Goal: Task Accomplishment & Management: Use online tool/utility

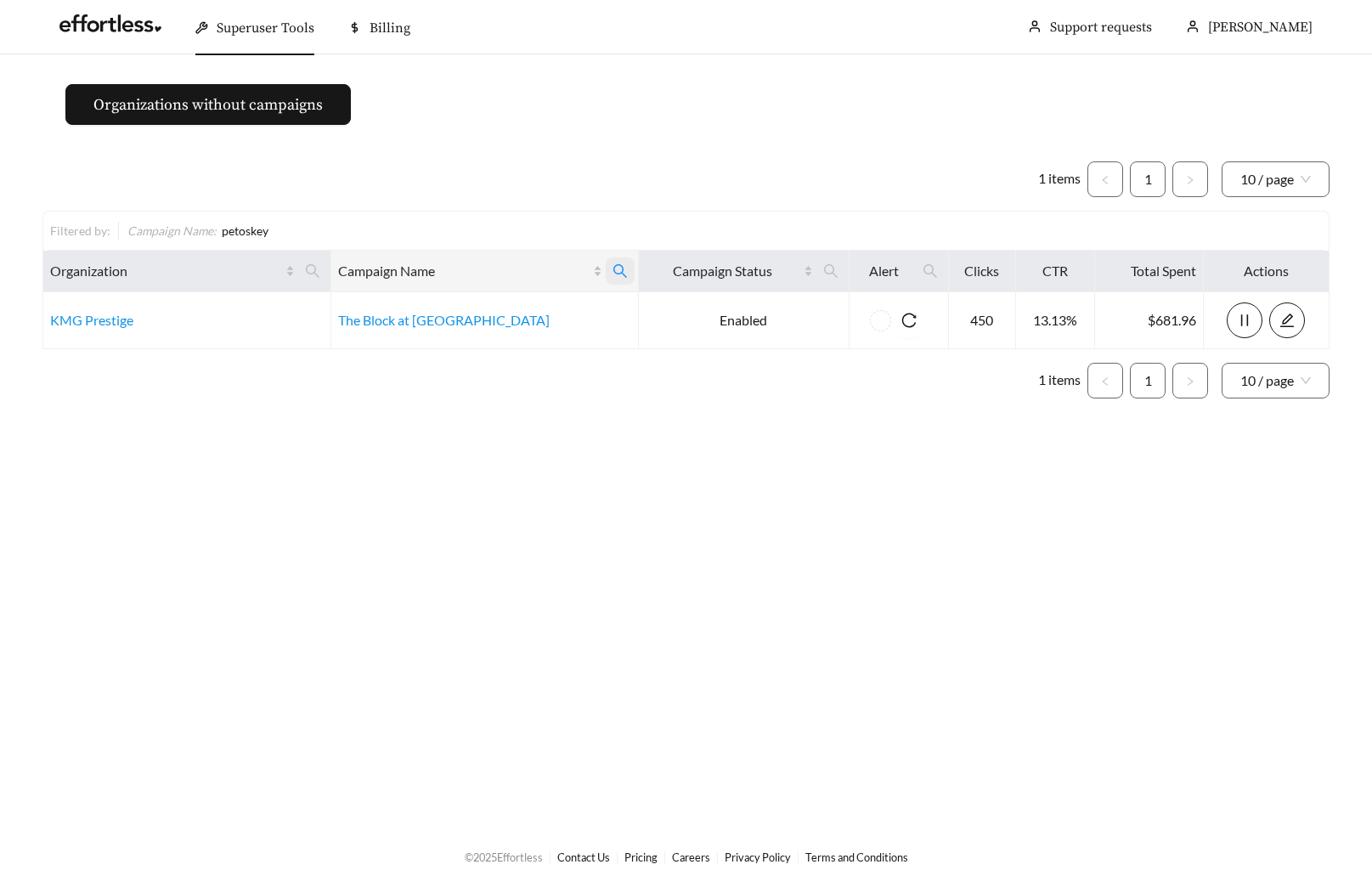
click at [613, 272] on icon "search" at bounding box center [620, 271] width 16 height 16
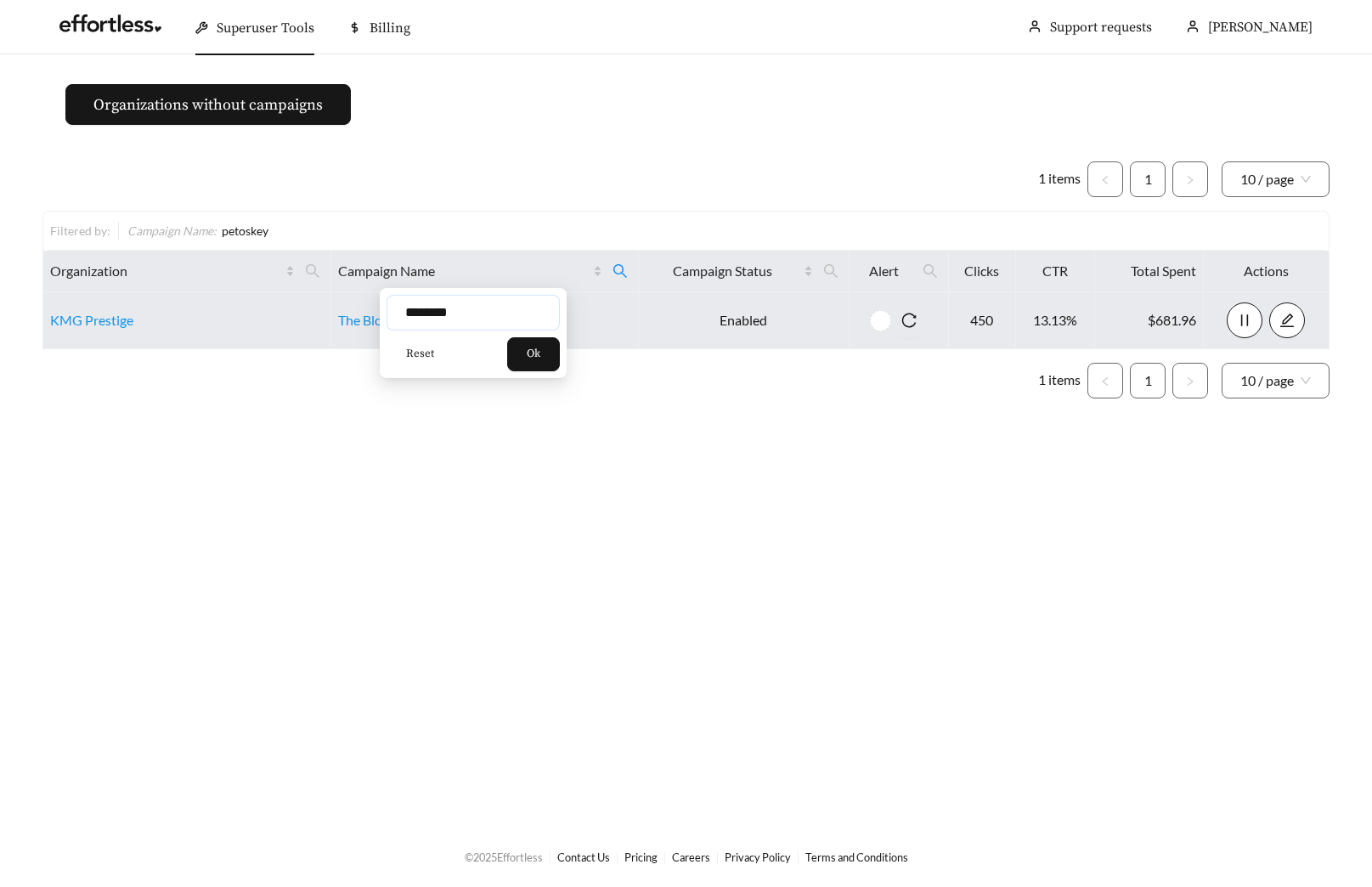
drag, startPoint x: 479, startPoint y: 309, endPoint x: 357, endPoint y: 310, distance: 122.0
click at [423, 312] on input "********" at bounding box center [474, 312] width 174 height 36
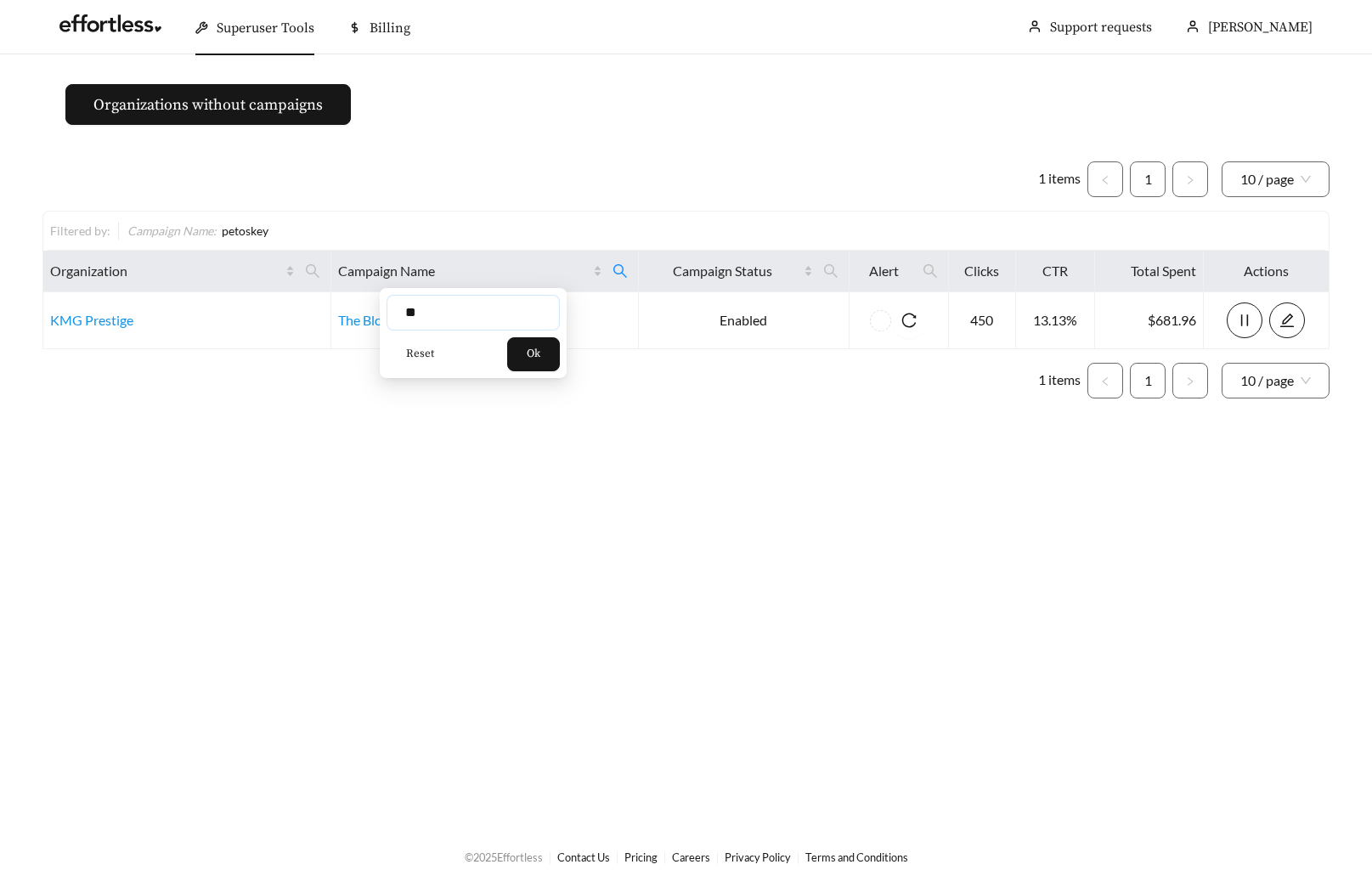
type input "*"
type input "**********"
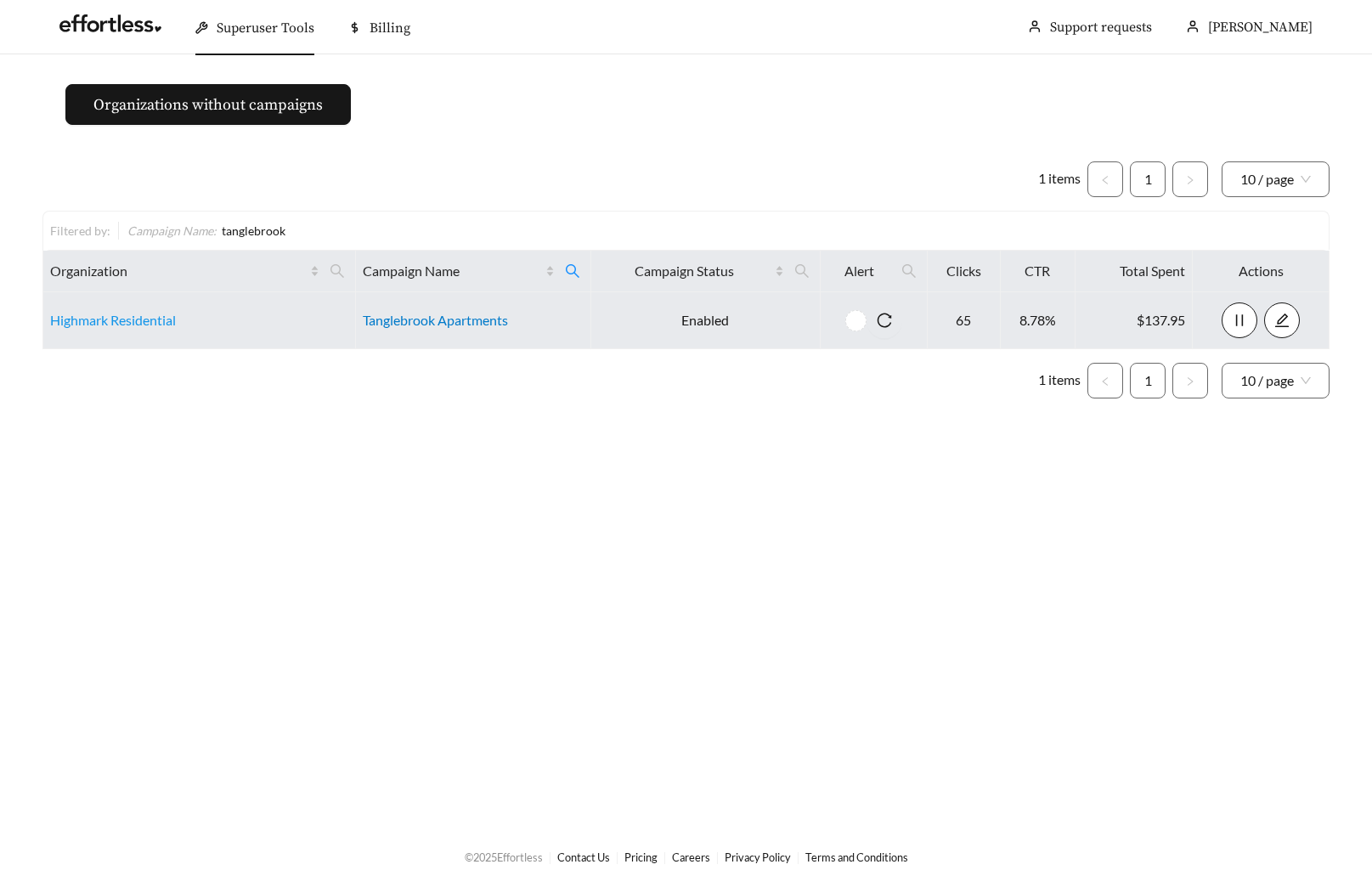
click at [454, 322] on link "Tanglebrook Apartments" at bounding box center [435, 320] width 145 height 16
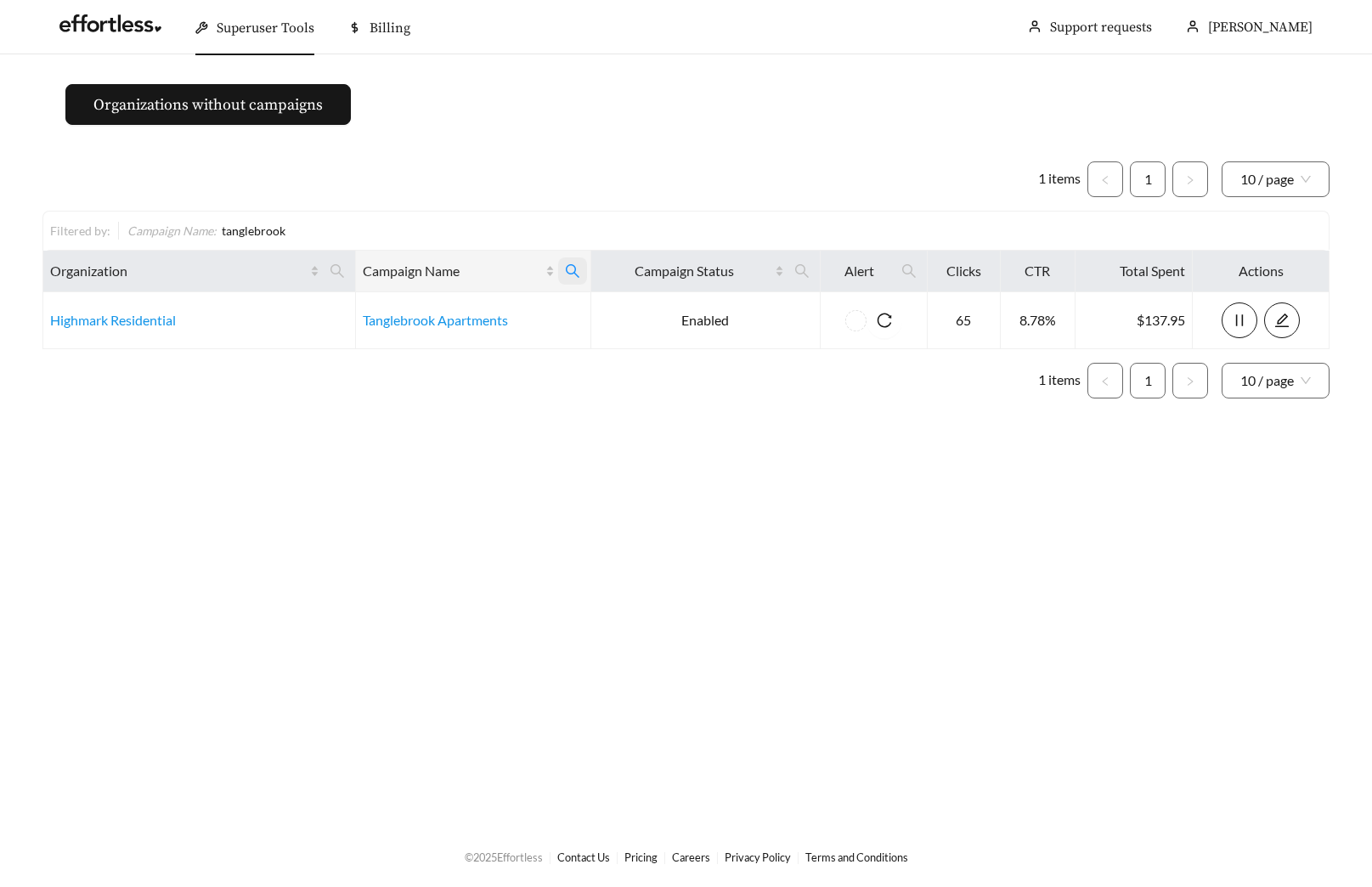
click at [565, 271] on icon "search" at bounding box center [573, 271] width 16 height 16
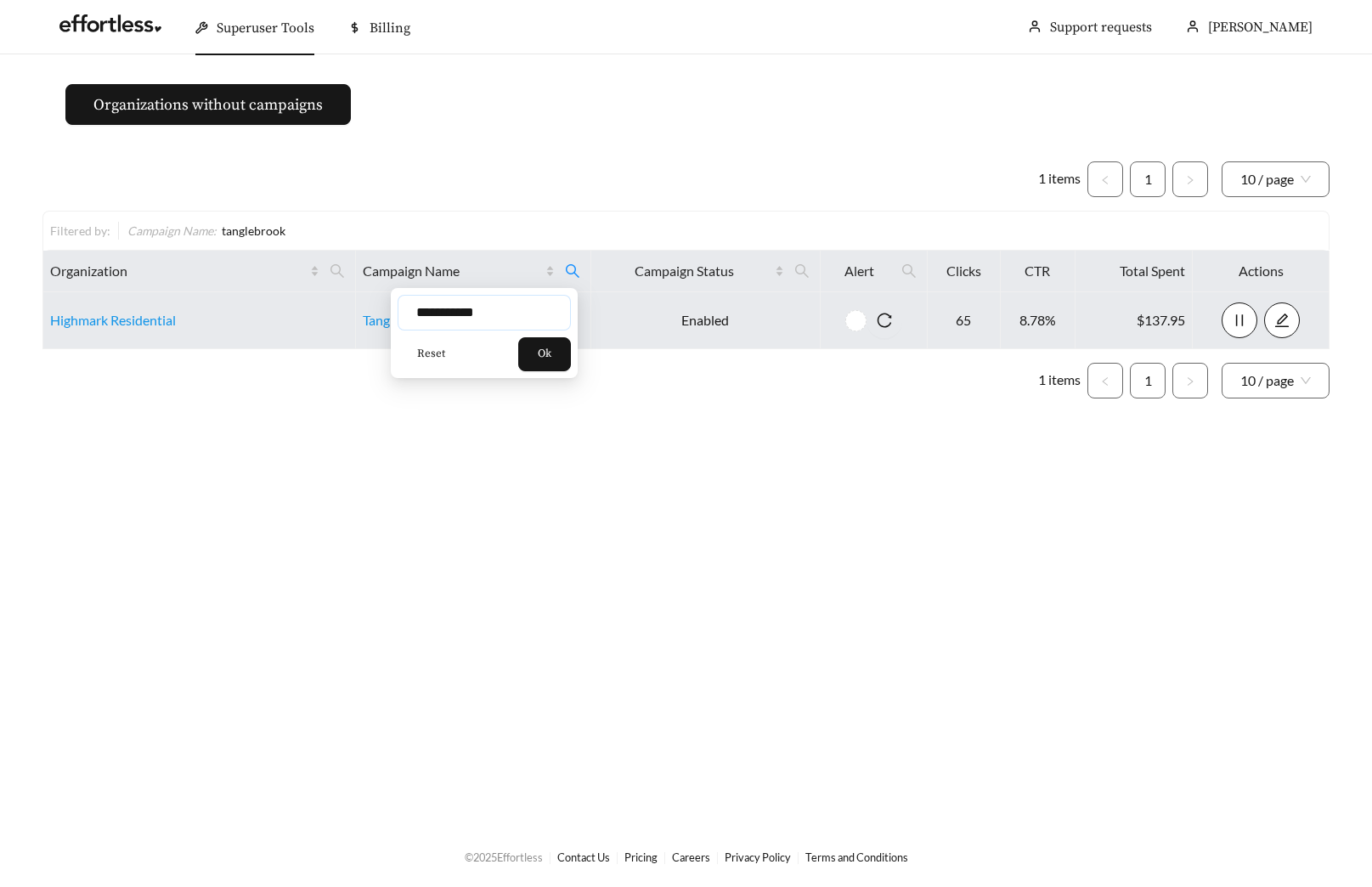
drag, startPoint x: 502, startPoint y: 309, endPoint x: 294, endPoint y: 305, distance: 208.0
click at [346, 311] on body "**********" at bounding box center [686, 444] width 1372 height 887
type input "**********"
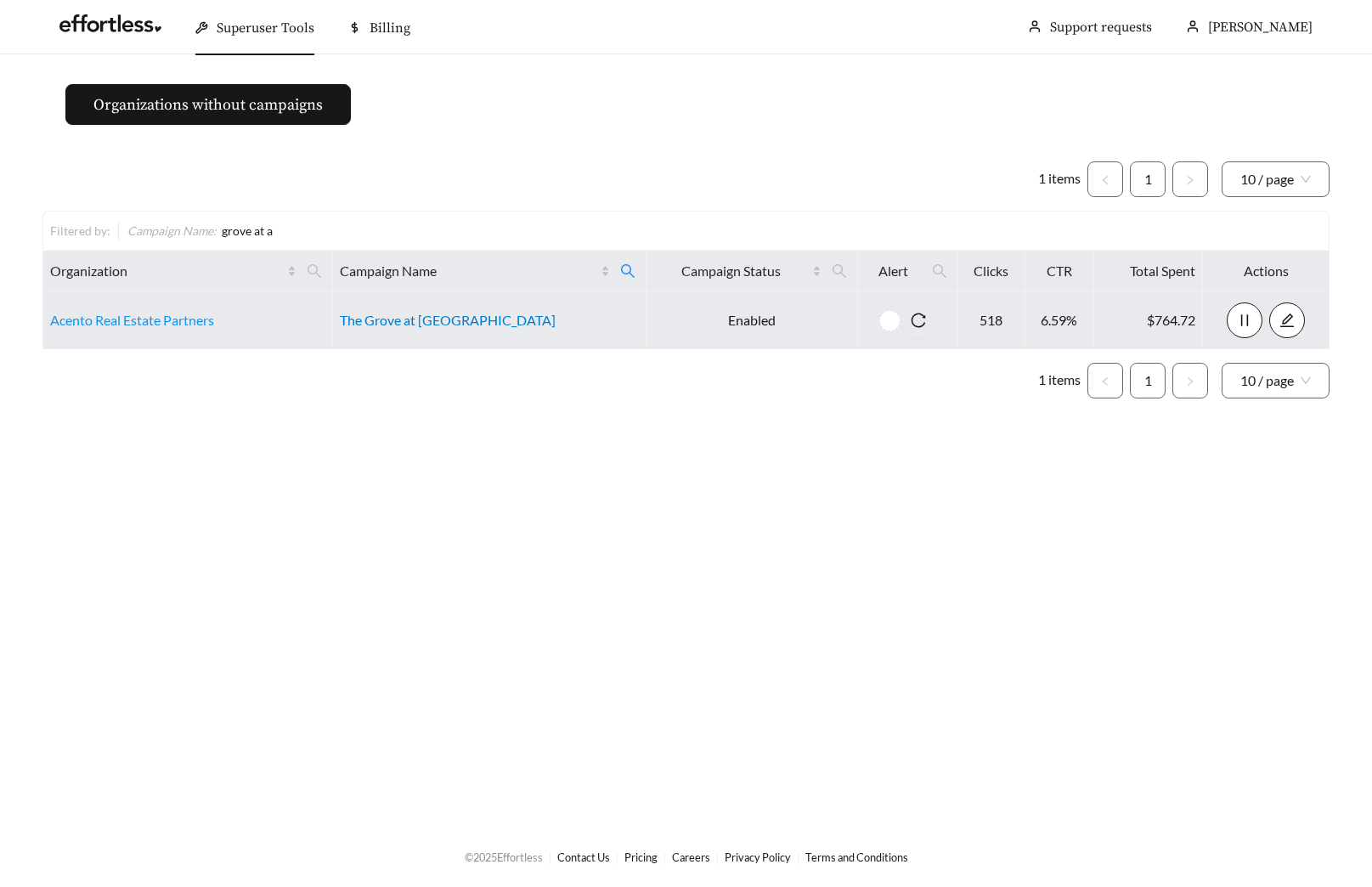
click at [441, 326] on link "The Grove at Alban" at bounding box center [448, 320] width 216 height 16
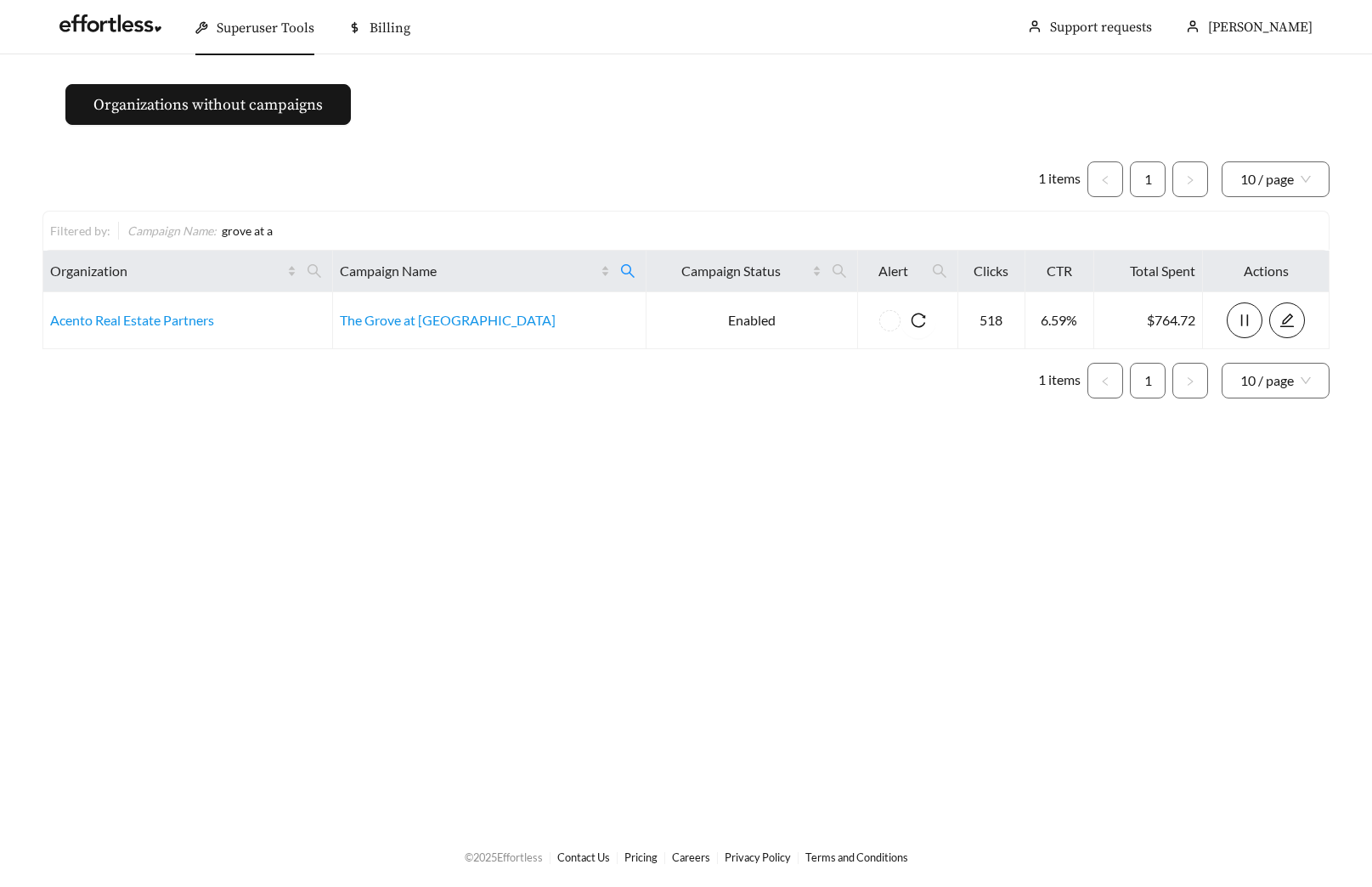
click at [553, 176] on ul "1 items 1 10 / page" at bounding box center [686, 179] width 1288 height 36
click at [437, 741] on main "Organizations without campaigns 1 items 1 10 / page Filtered by: Campaign Name …" at bounding box center [686, 440] width 1372 height 772
click at [322, 272] on icon "search" at bounding box center [314, 271] width 16 height 16
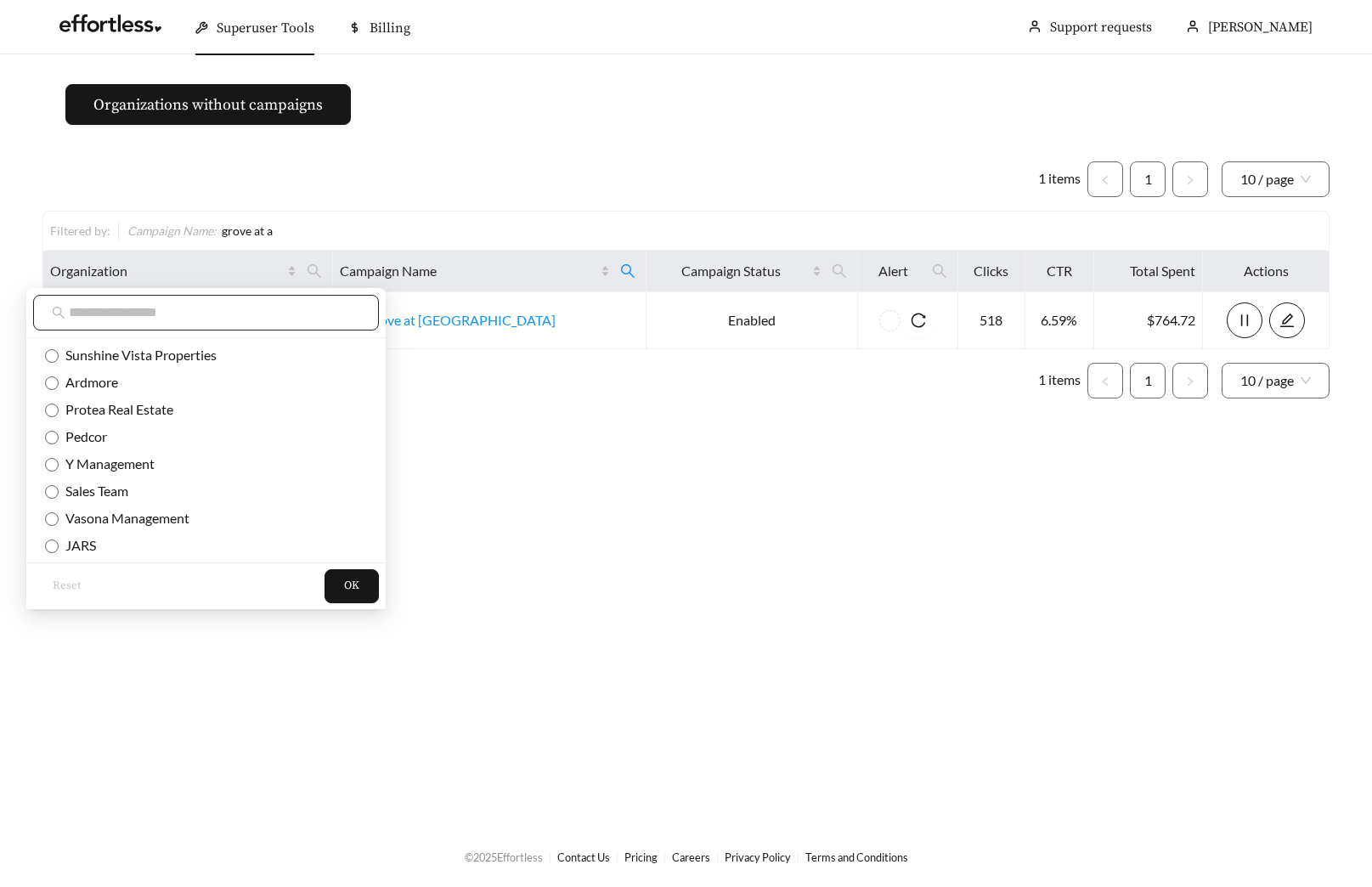
click at [250, 315] on input "text" at bounding box center [214, 313] width 292 height 20
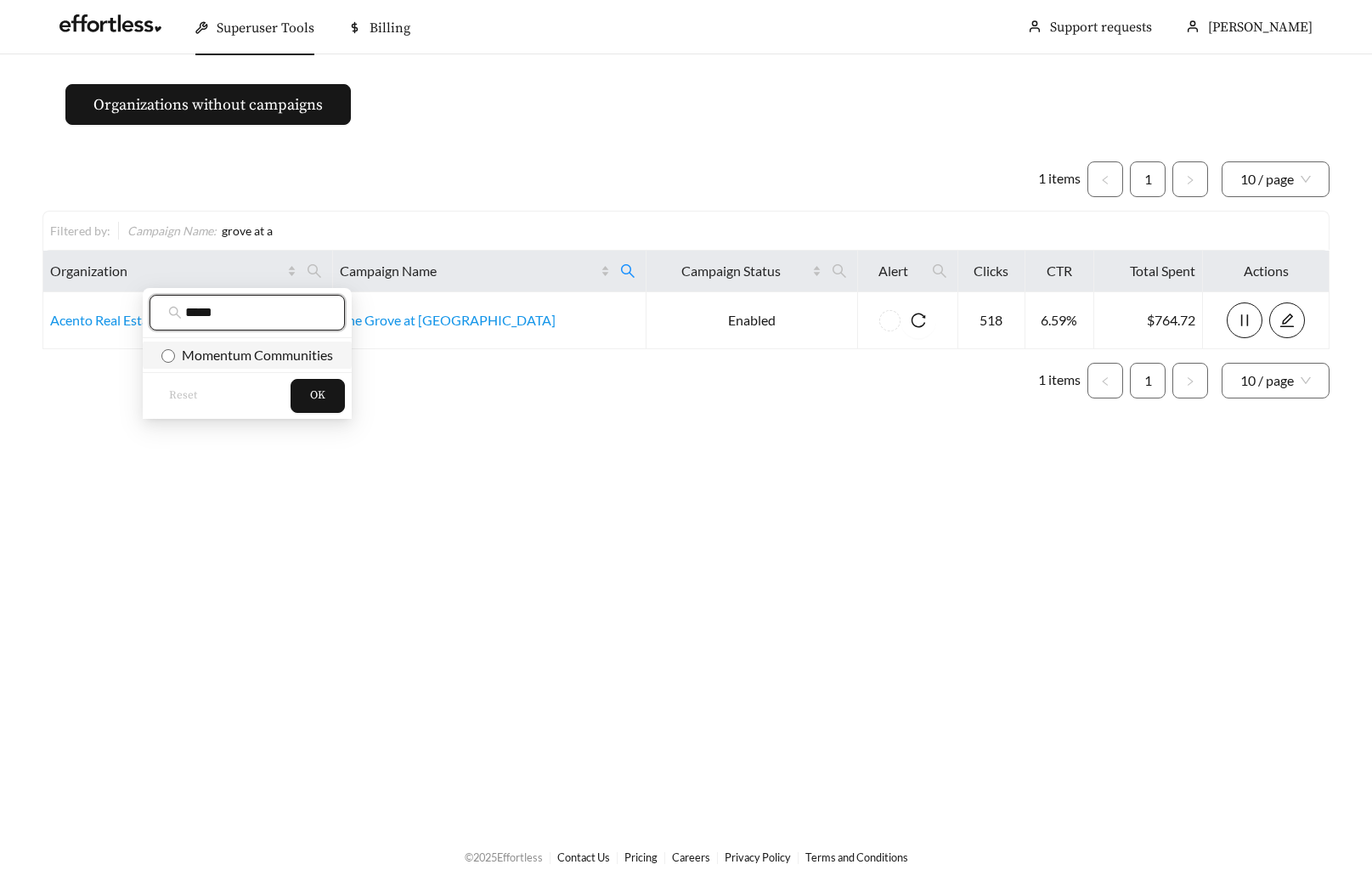
type input "*****"
click at [260, 351] on span "Momentum Communities" at bounding box center [253, 355] width 158 height 16
click at [312, 405] on button "OK" at bounding box center [317, 395] width 54 height 34
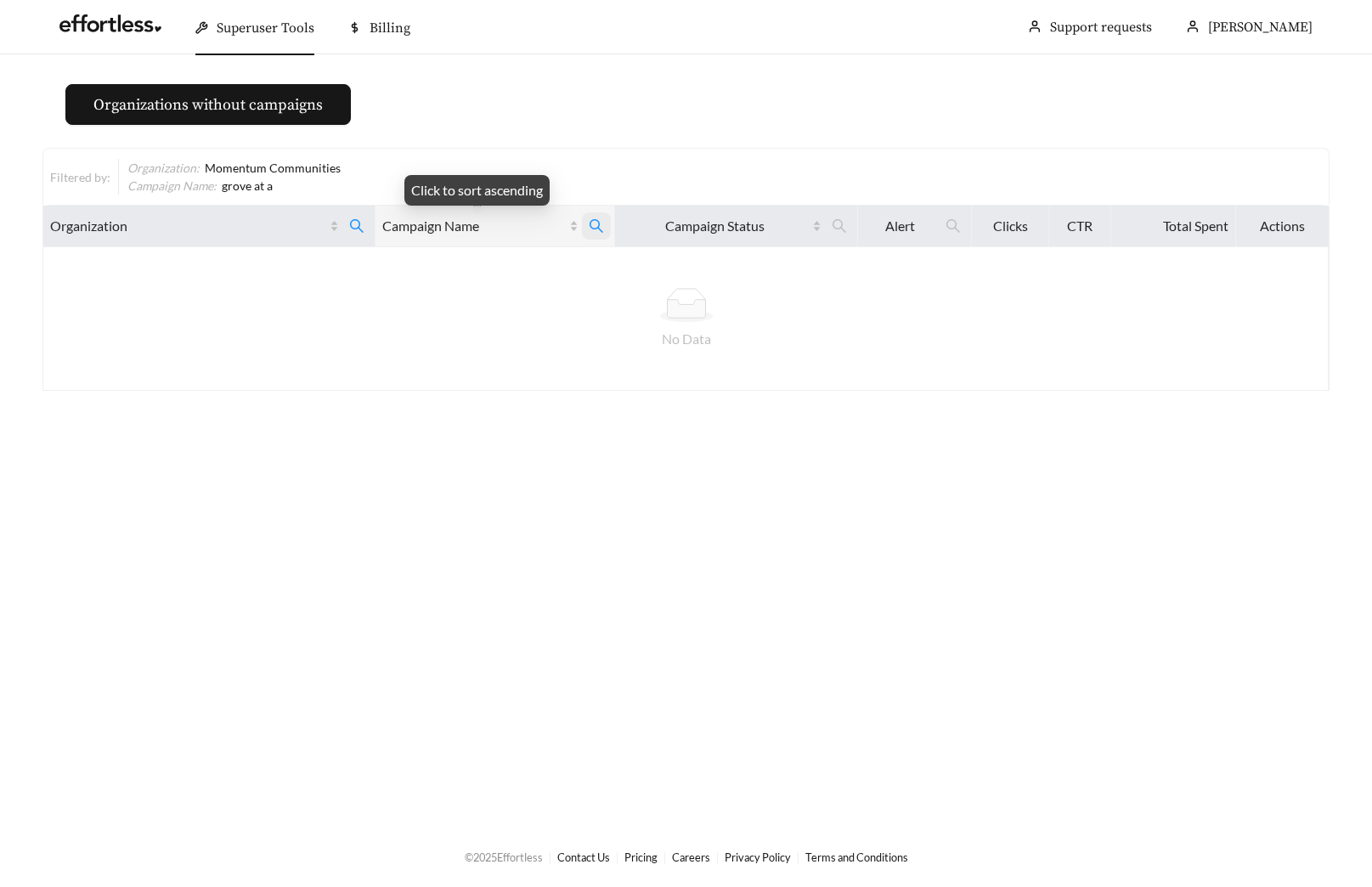
click at [599, 230] on icon "search" at bounding box center [595, 226] width 14 height 14
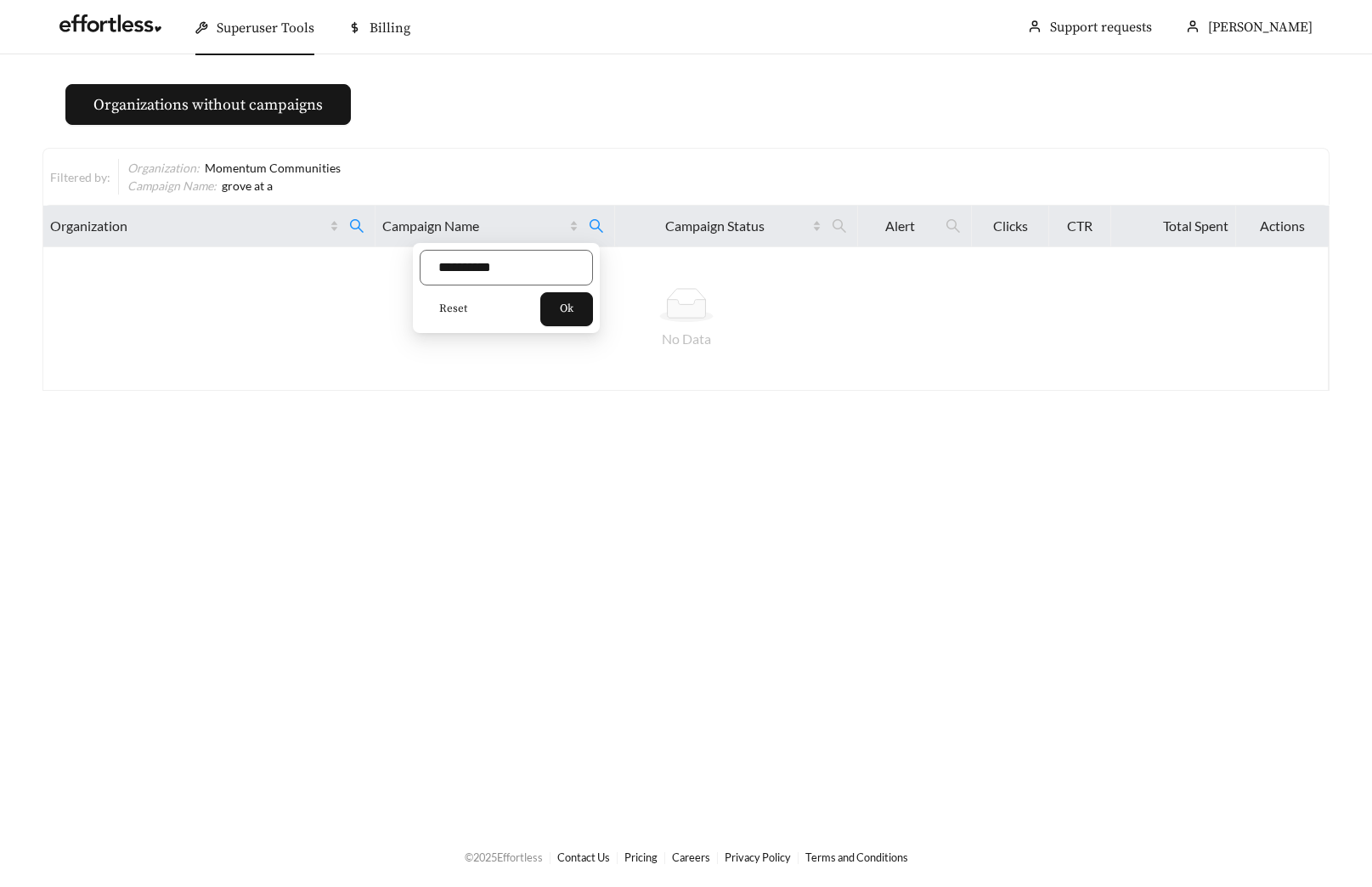
click at [436, 303] on button "Reset" at bounding box center [453, 309] width 67 height 34
click at [572, 305] on span "Ok" at bounding box center [566, 309] width 14 height 17
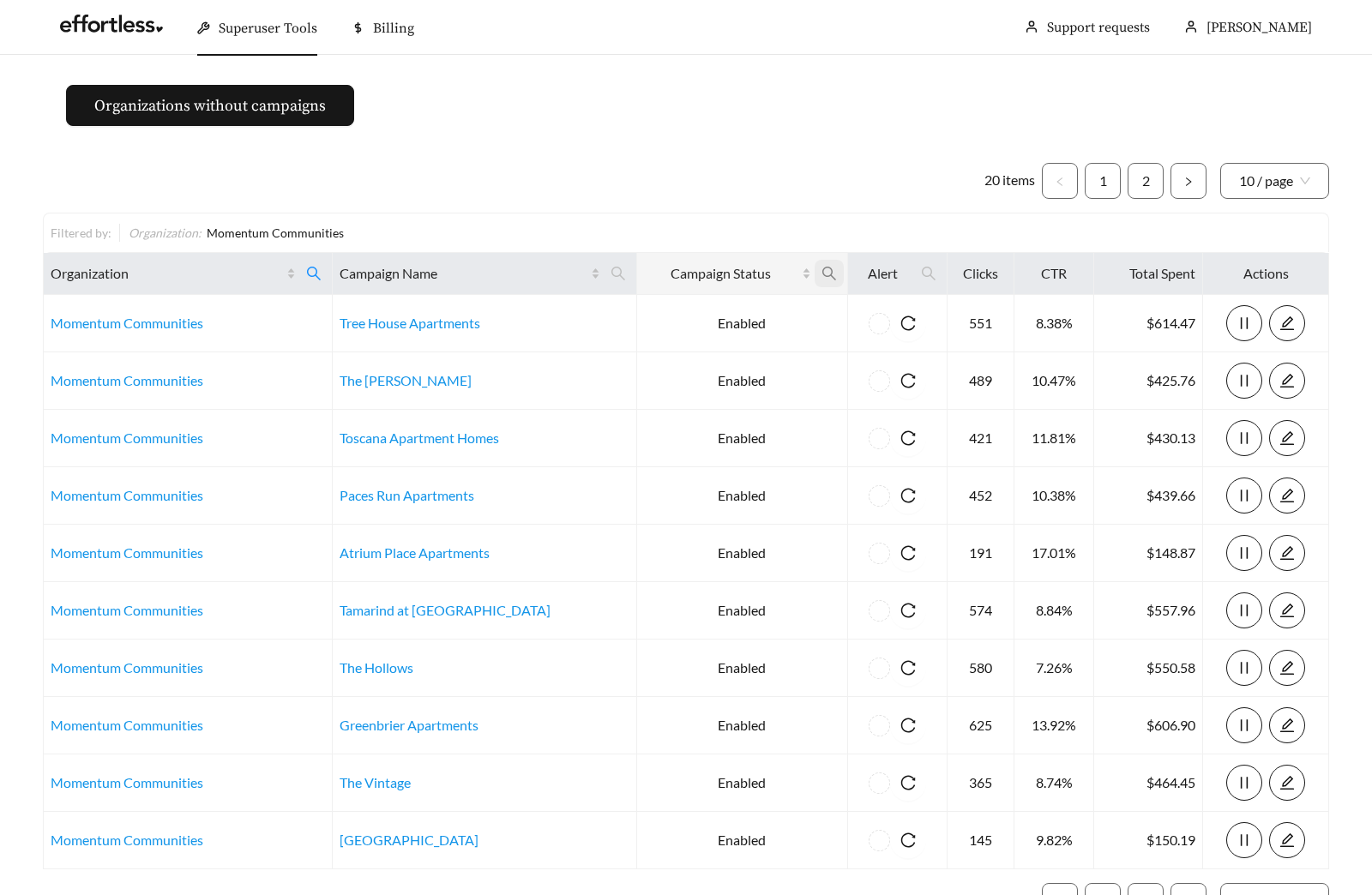
click at [822, 275] on icon "search" at bounding box center [829, 273] width 14 height 14
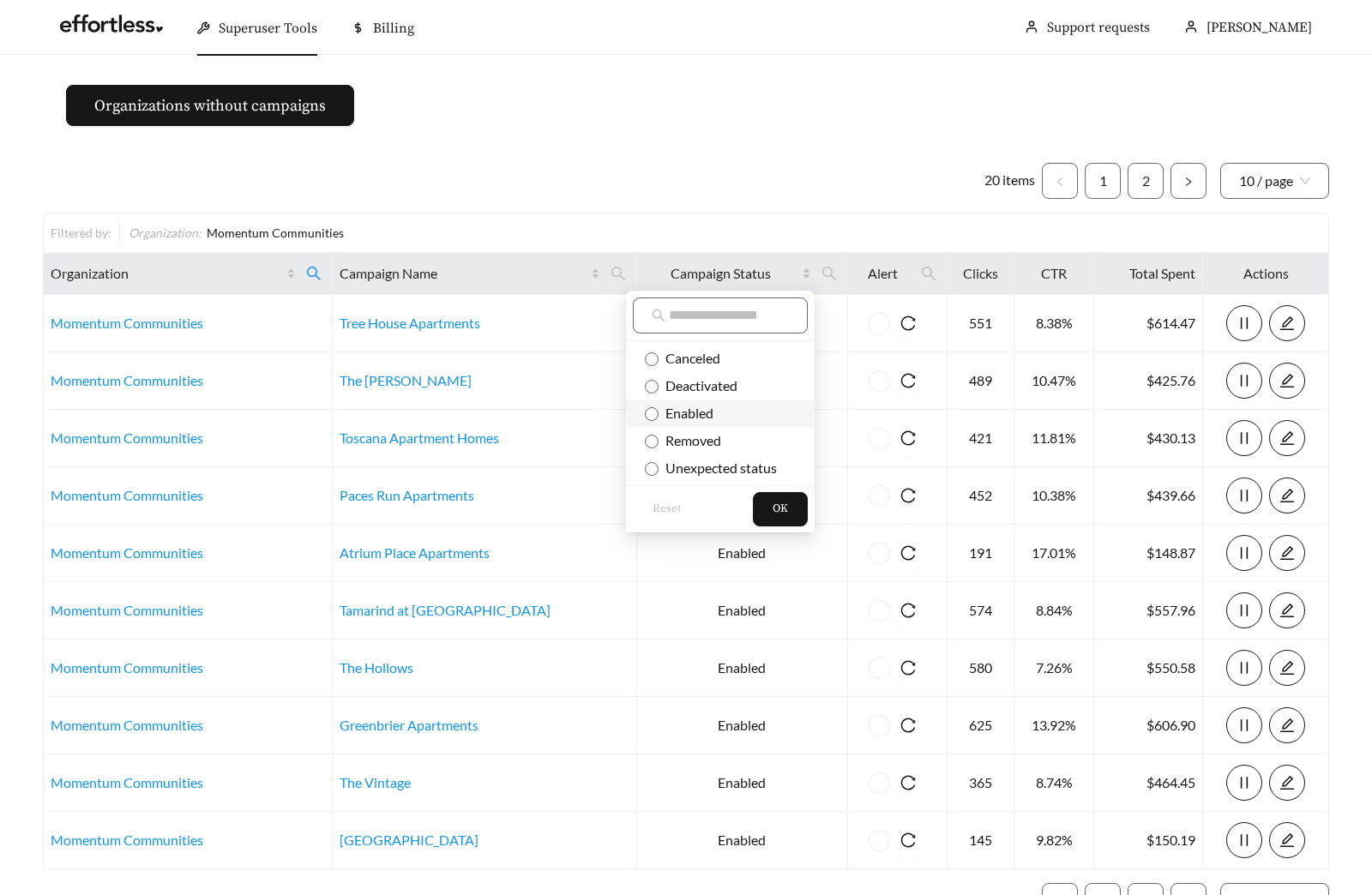
click at [711, 405] on span "Enabled" at bounding box center [686, 413] width 54 height 17
click at [781, 505] on span "OK" at bounding box center [780, 509] width 16 height 18
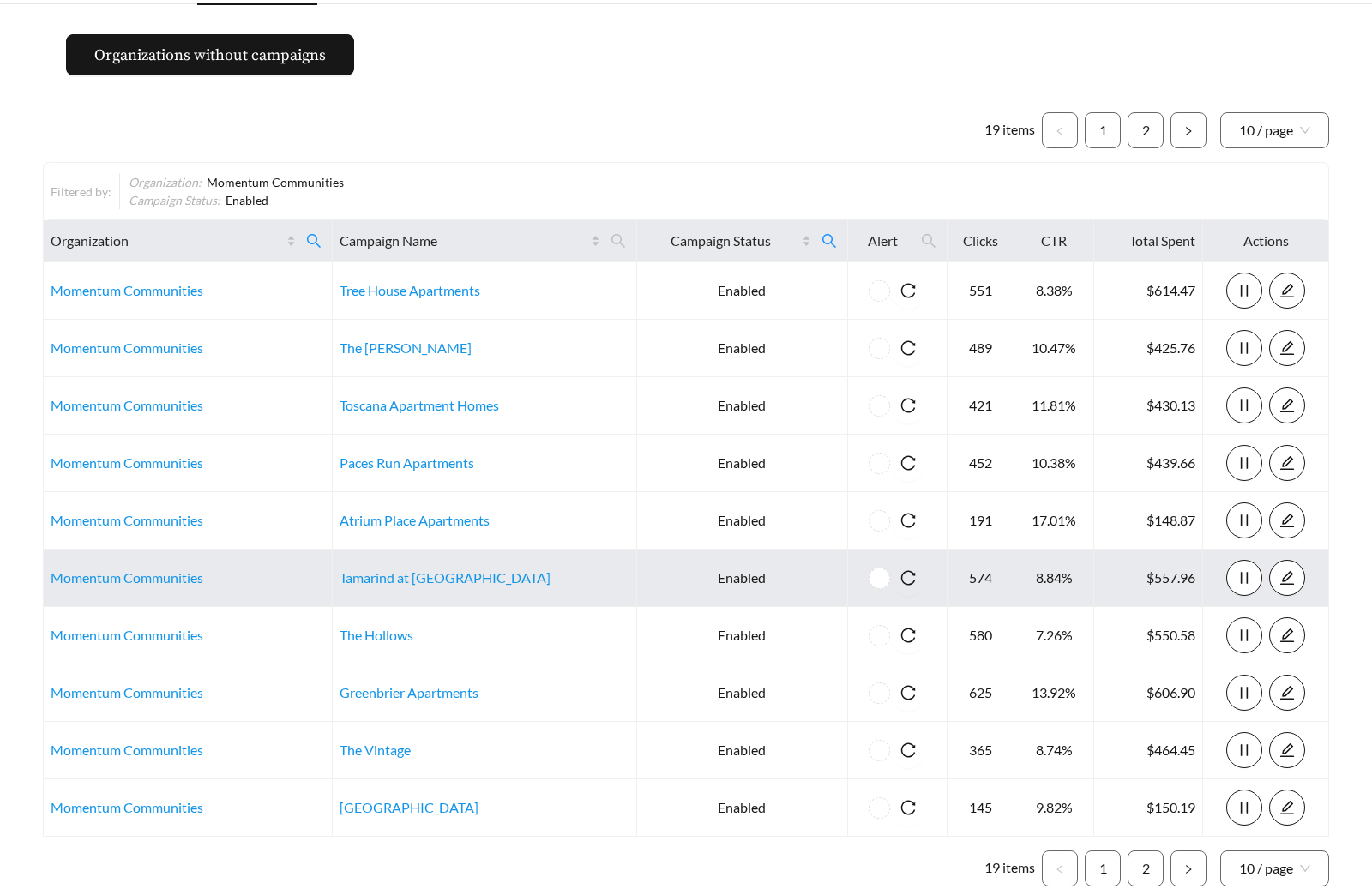
scroll to position [148, 0]
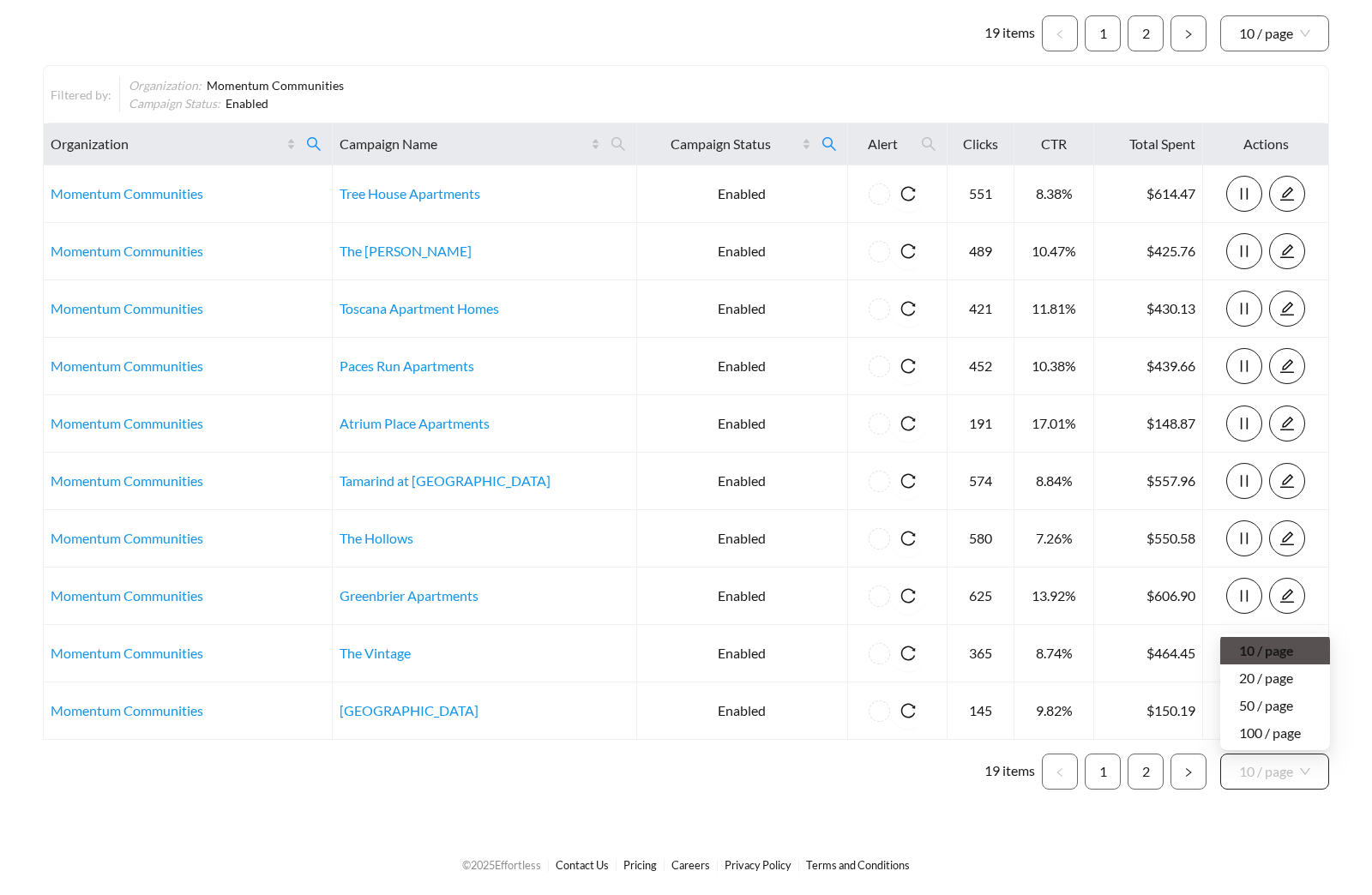
click at [1274, 766] on span "10 / page" at bounding box center [1274, 771] width 71 height 34
click at [1265, 694] on div "50 / page" at bounding box center [1274, 706] width 110 height 28
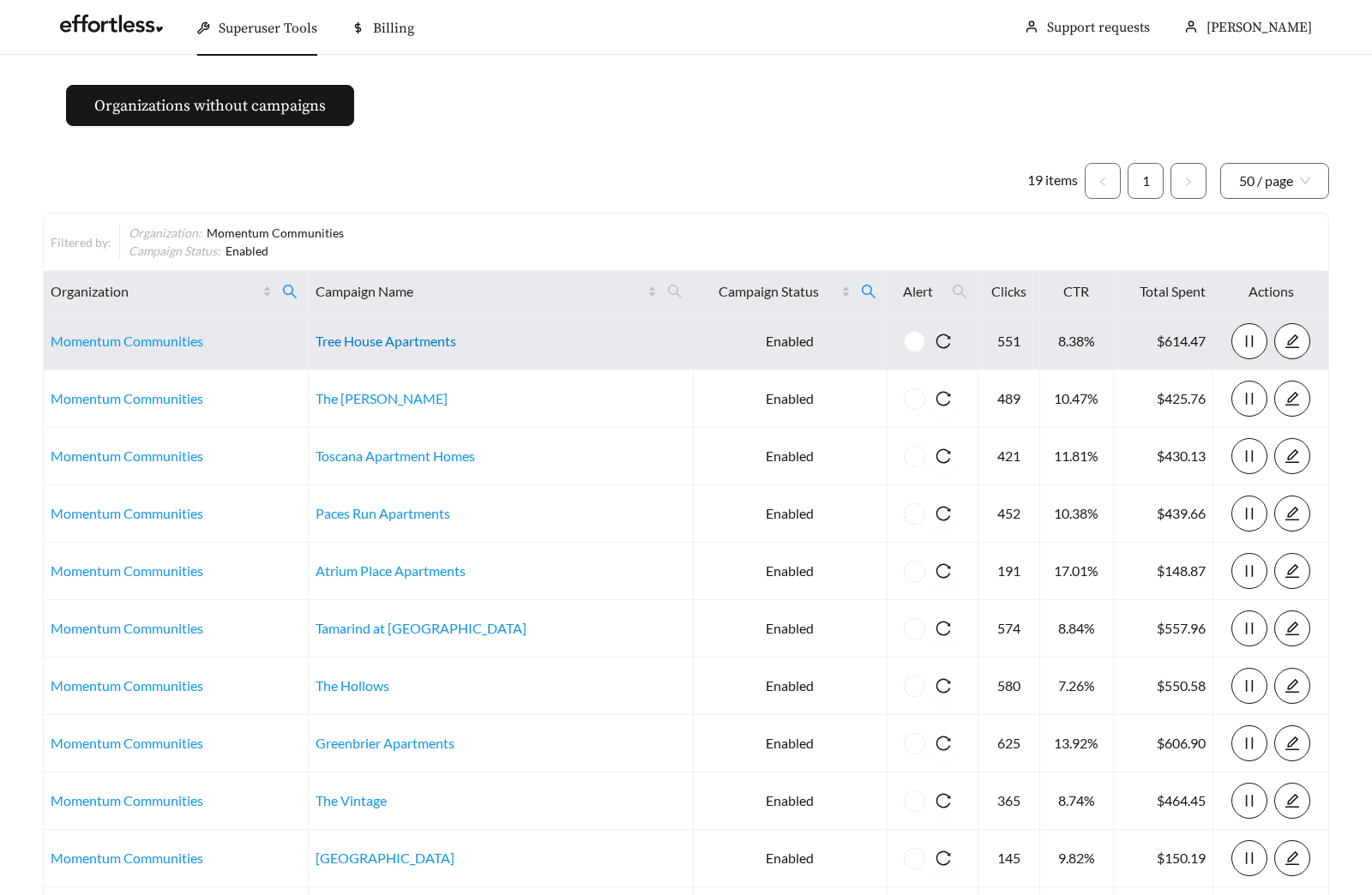
click at [451, 343] on link "Tree House Apartments" at bounding box center [386, 340] width 140 height 17
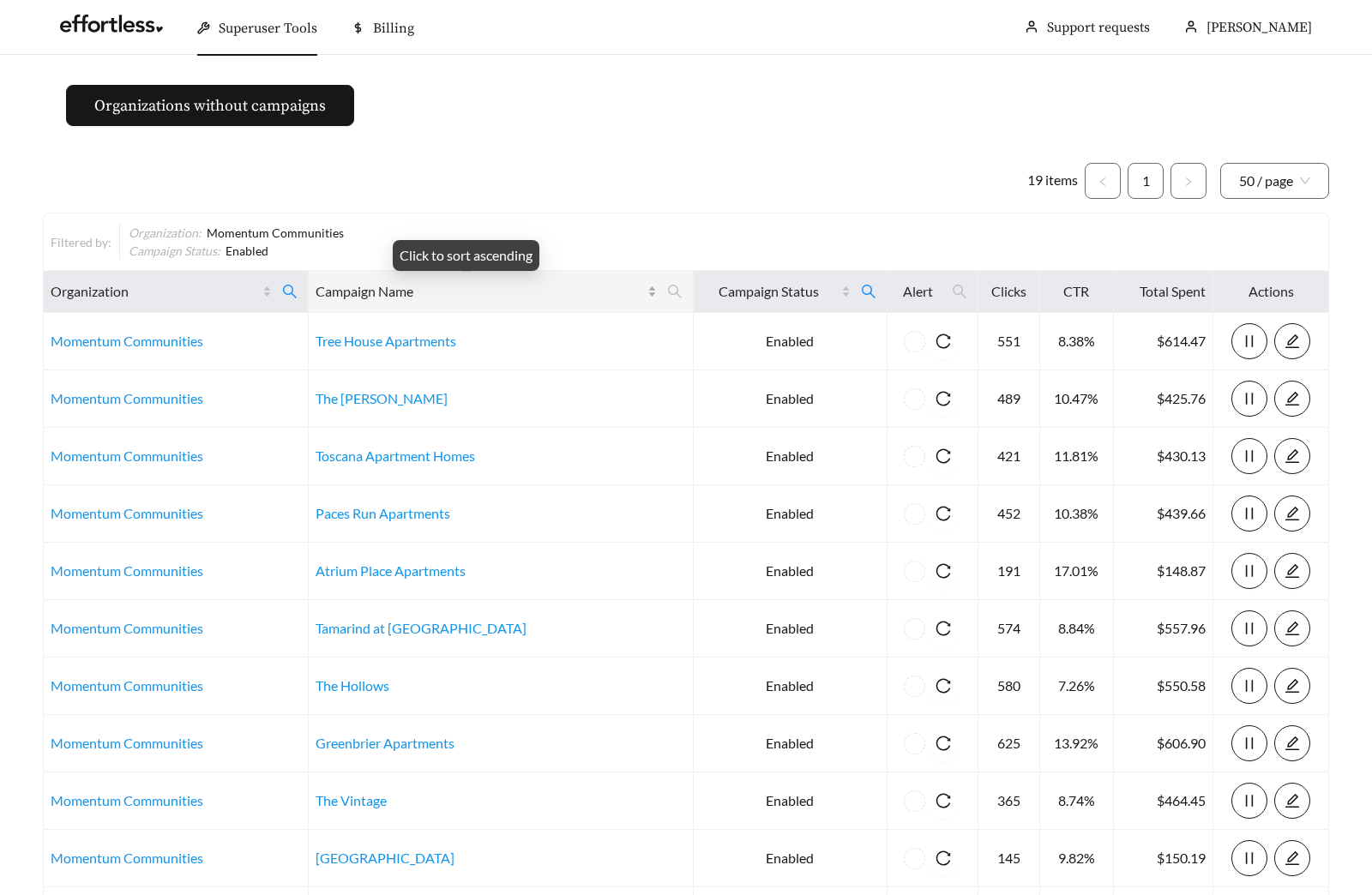
click at [592, 285] on div "Campaign Name" at bounding box center [485, 292] width 340 height 20
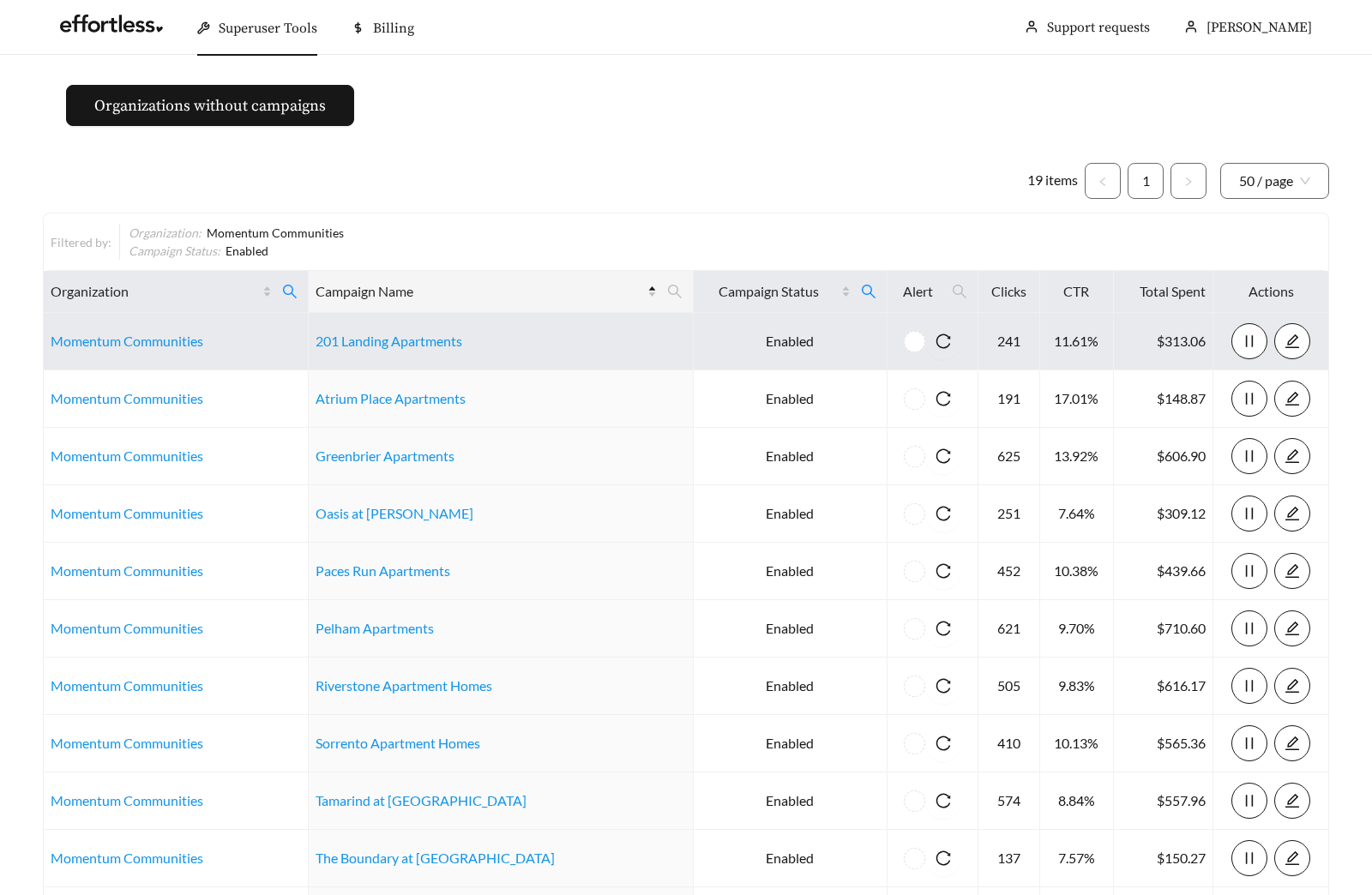
click at [410, 349] on td "201 Landing Apartments" at bounding box center [500, 341] width 384 height 57
click at [414, 343] on link "201 Landing Apartments" at bounding box center [388, 340] width 147 height 17
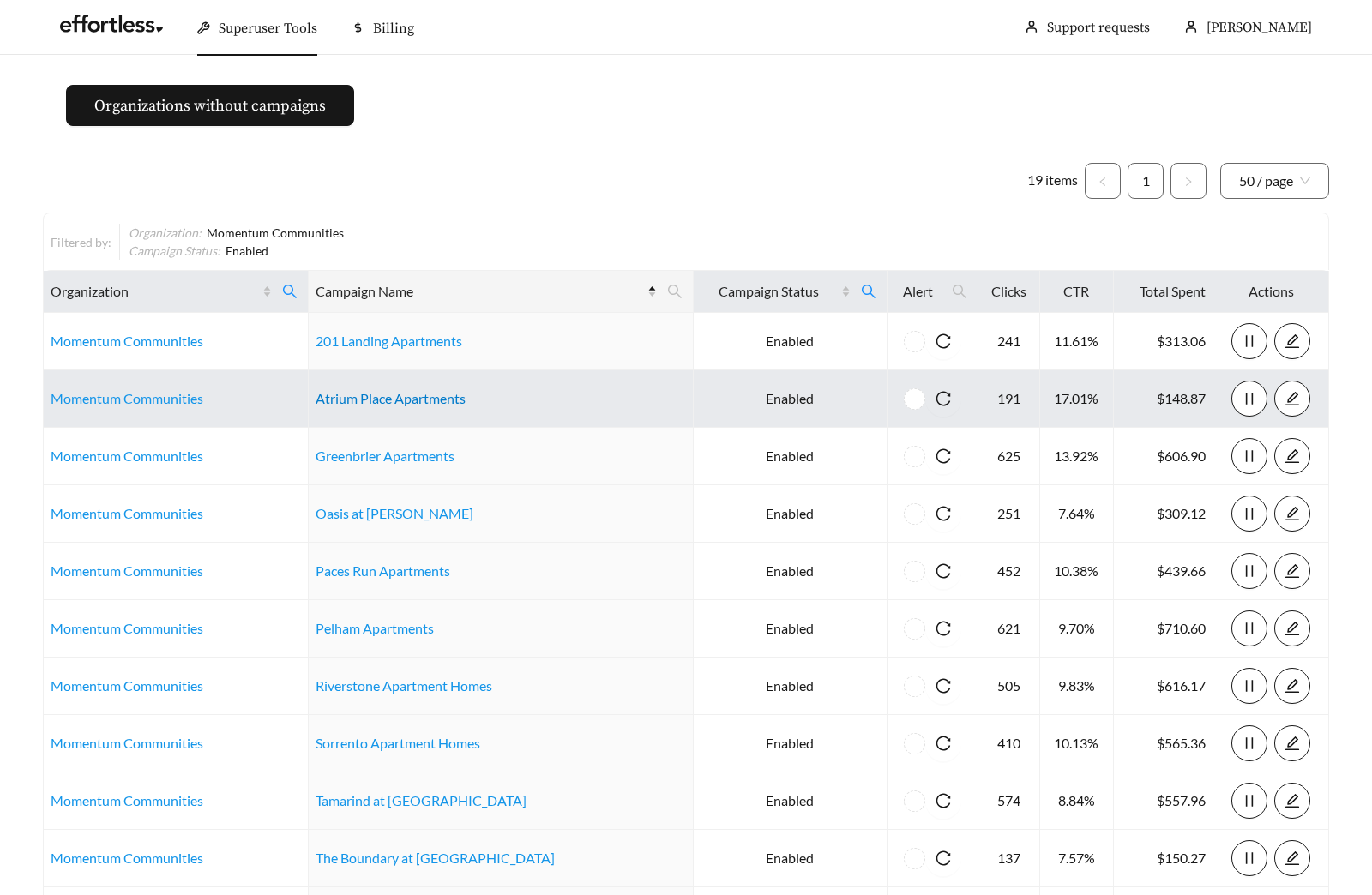
click at [403, 397] on link "Atrium Place Apartments" at bounding box center [390, 399] width 150 height 17
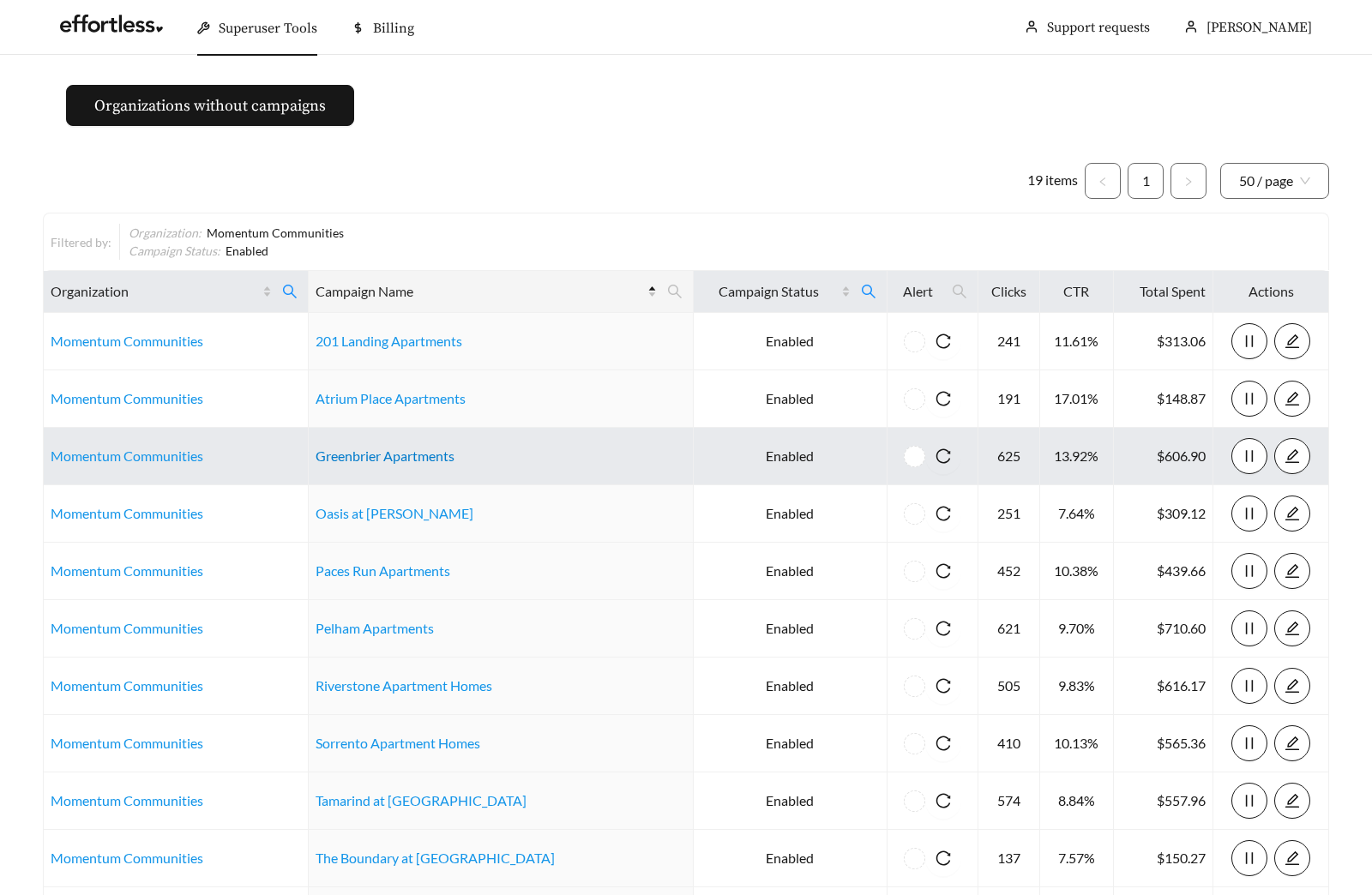
click at [384, 457] on link "Greenbrier Apartments" at bounding box center [385, 456] width 139 height 17
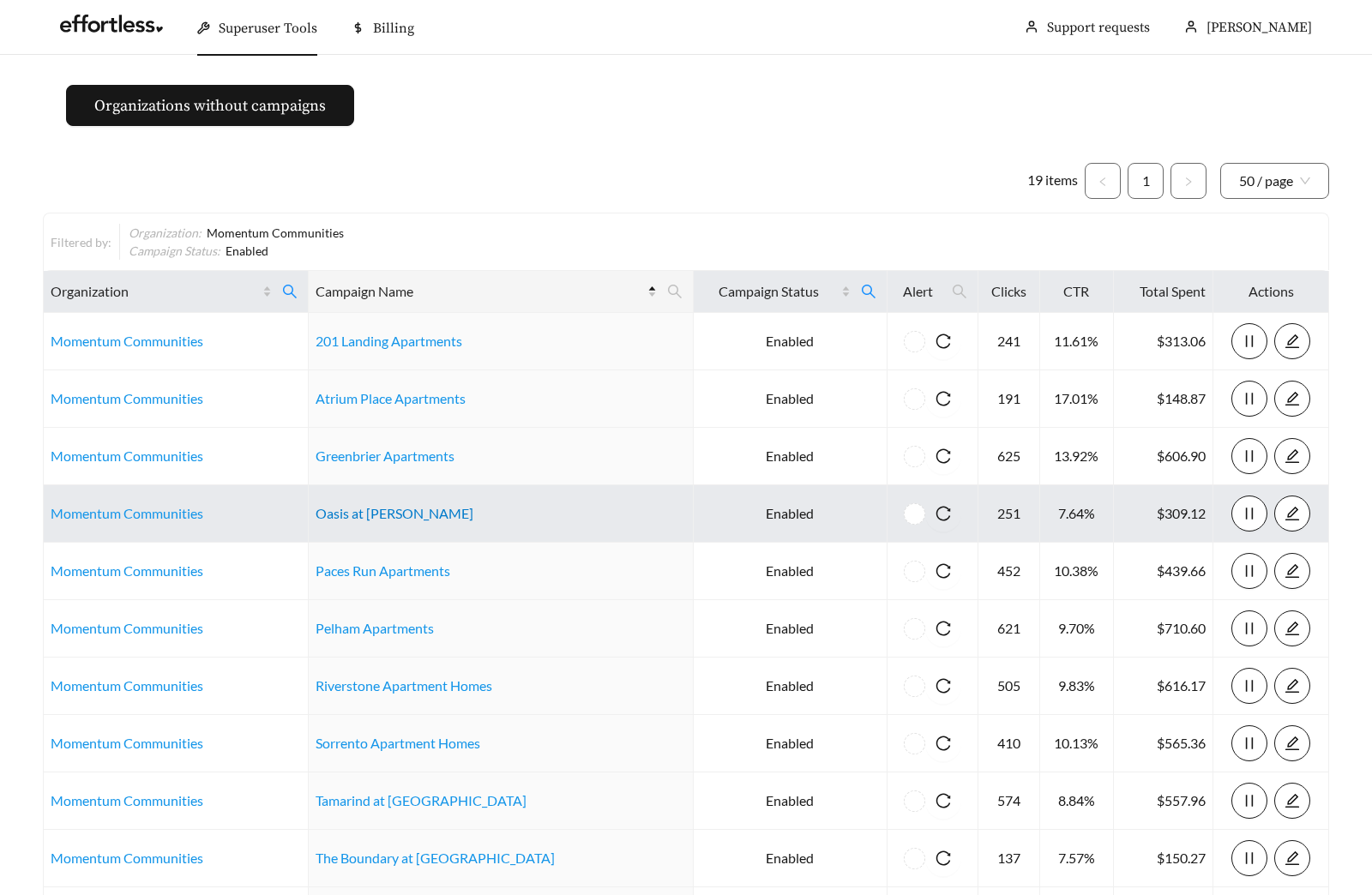
click at [395, 520] on link "Oasis at West Ashley" at bounding box center [394, 513] width 158 height 17
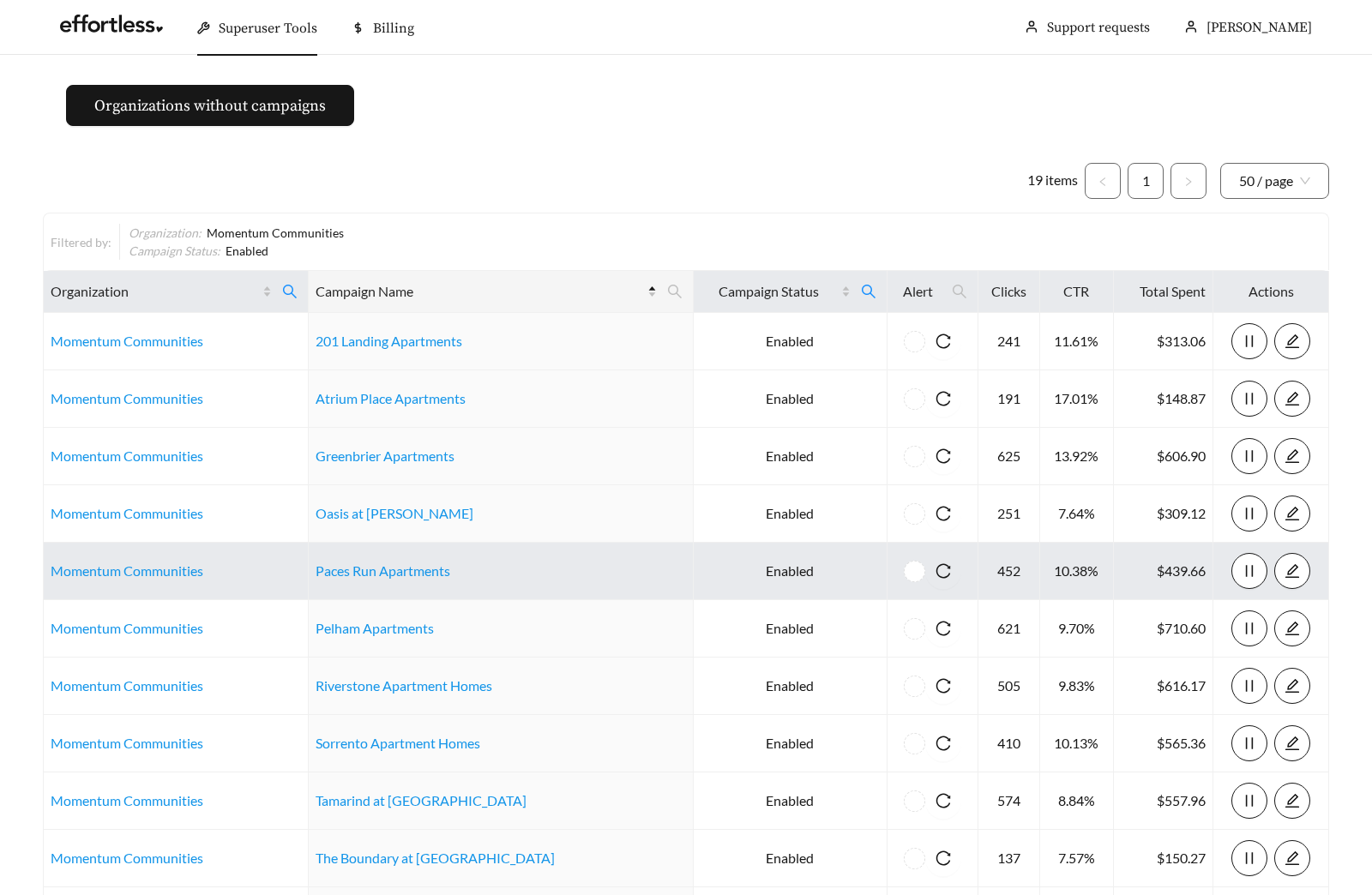
click at [356, 573] on link "Paces Run Apartments" at bounding box center [383, 570] width 135 height 17
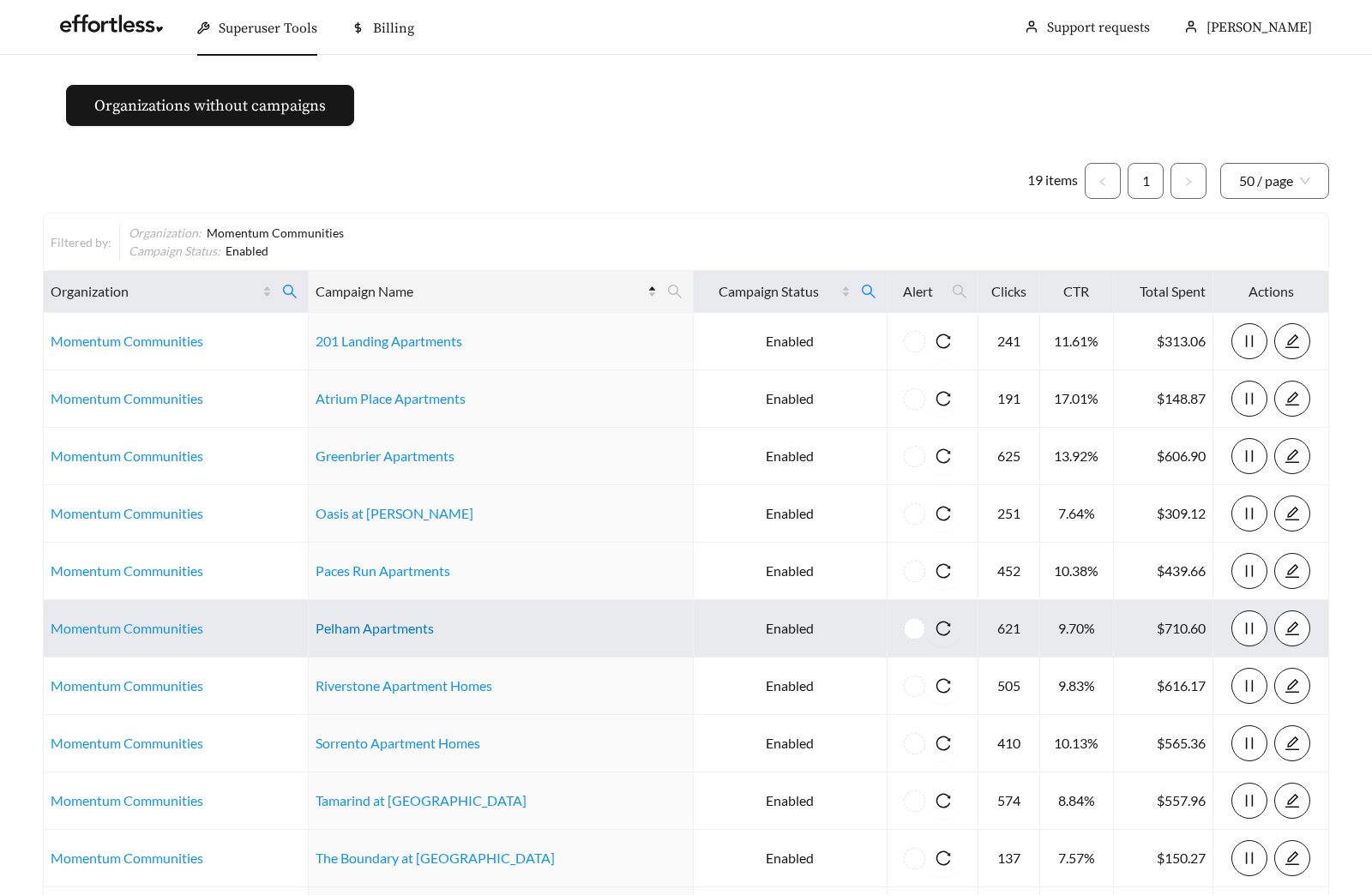
click at [406, 631] on link "Pelham Apartments" at bounding box center [375, 628] width 118 height 17
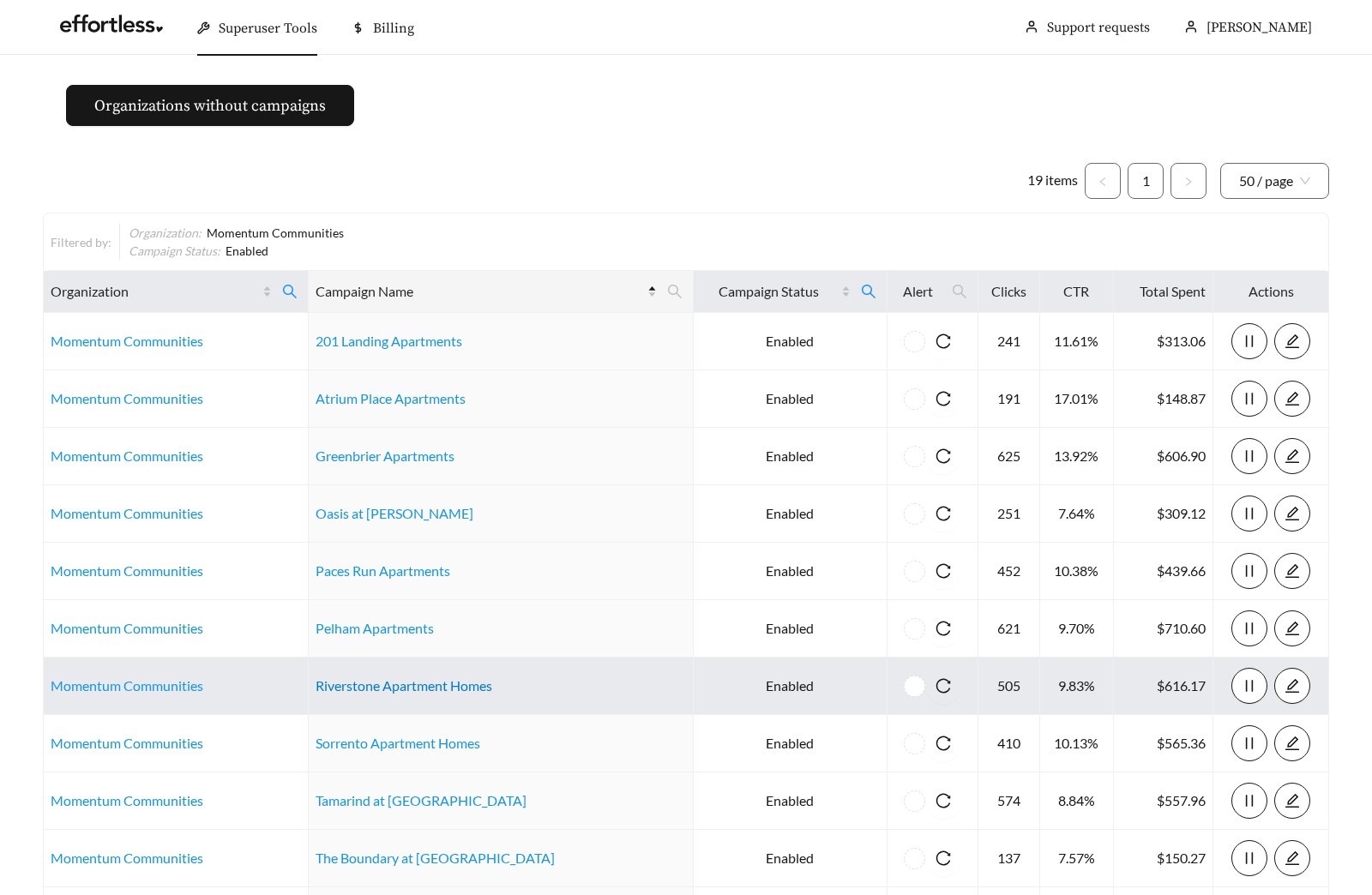
click at [469, 693] on link "Riverstone Apartment Homes" at bounding box center [403, 686] width 176 height 17
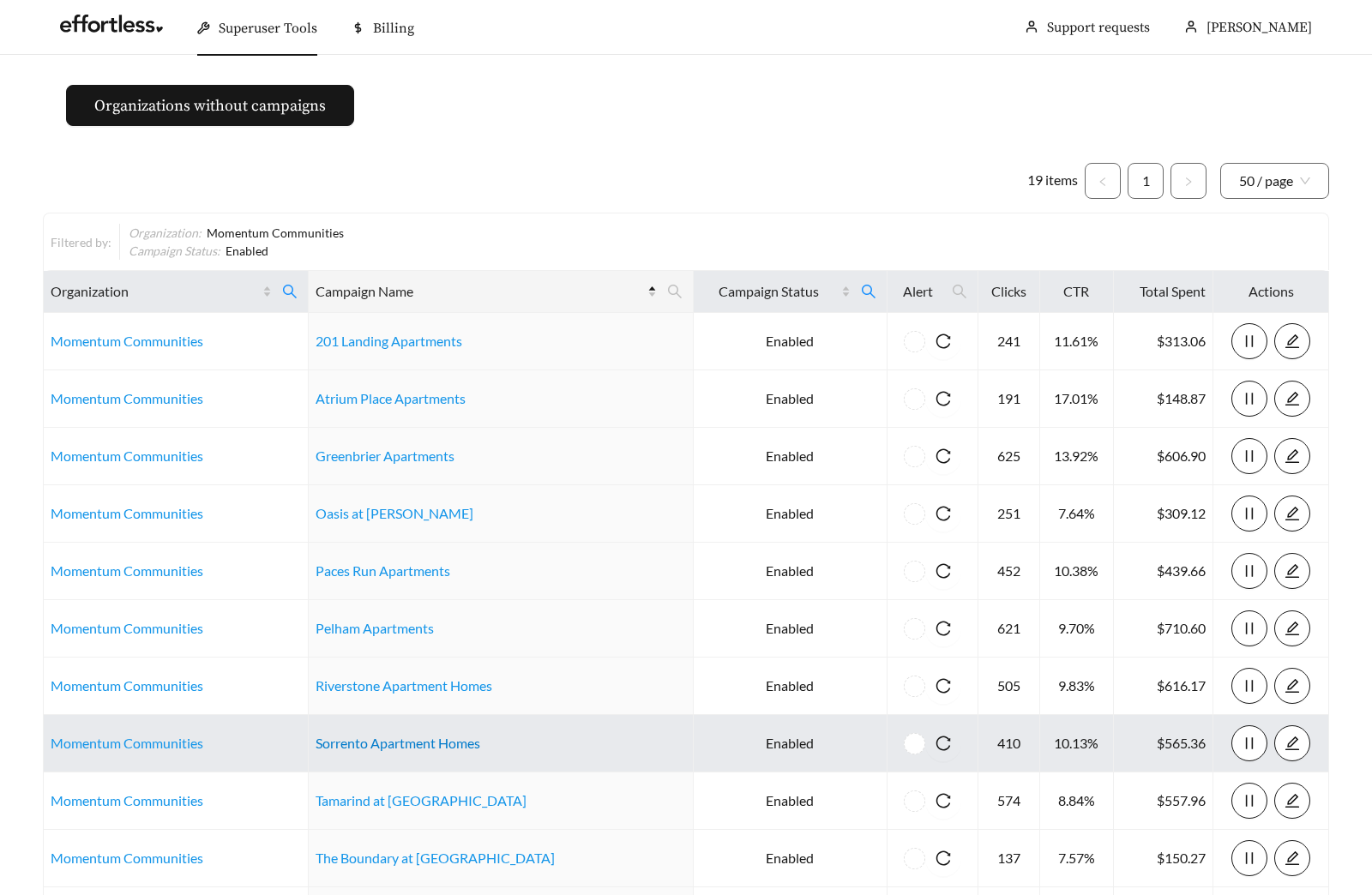
click at [385, 741] on link "Sorrento Apartment Homes" at bounding box center [398, 743] width 164 height 17
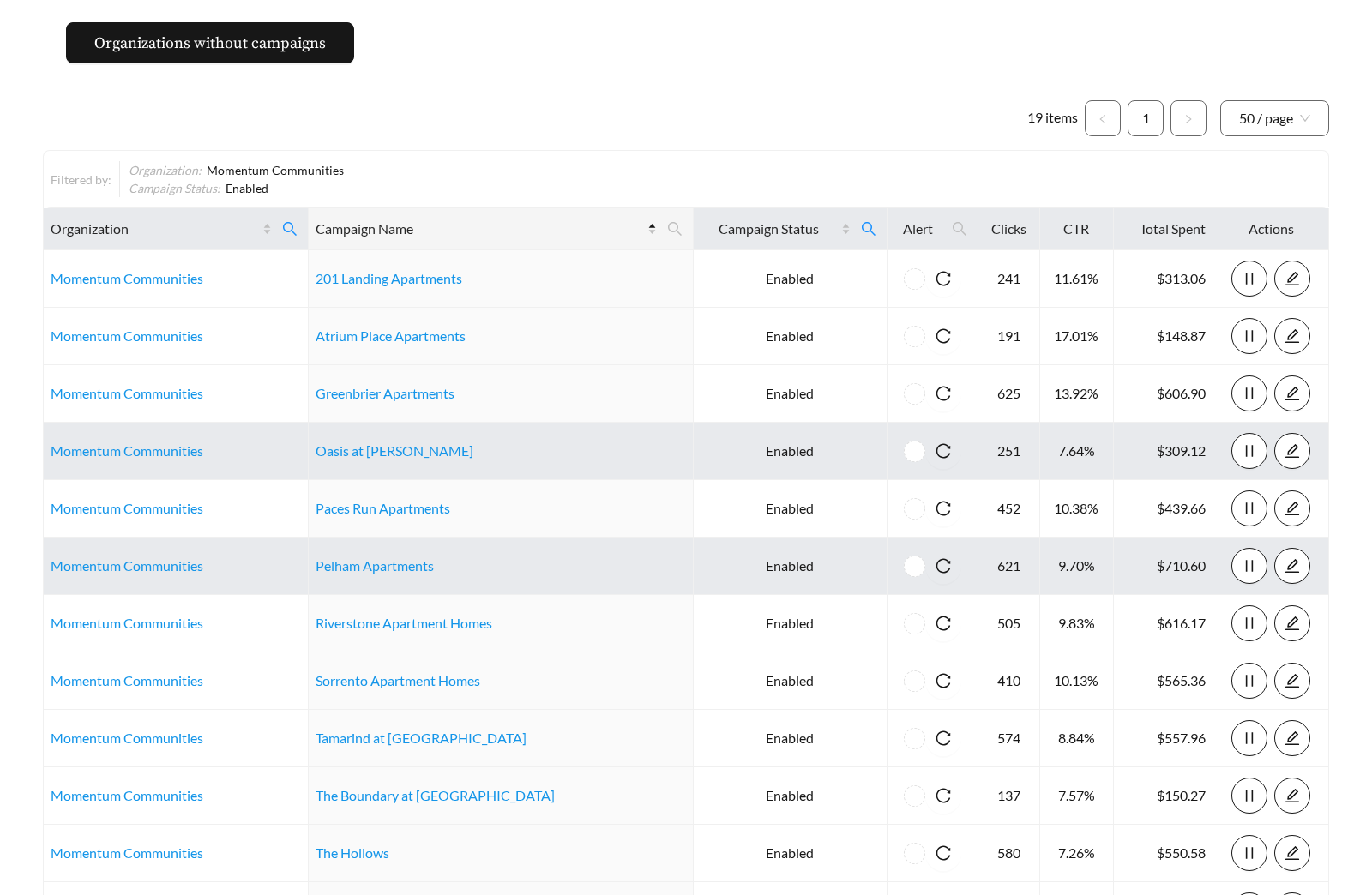
scroll to position [237, 0]
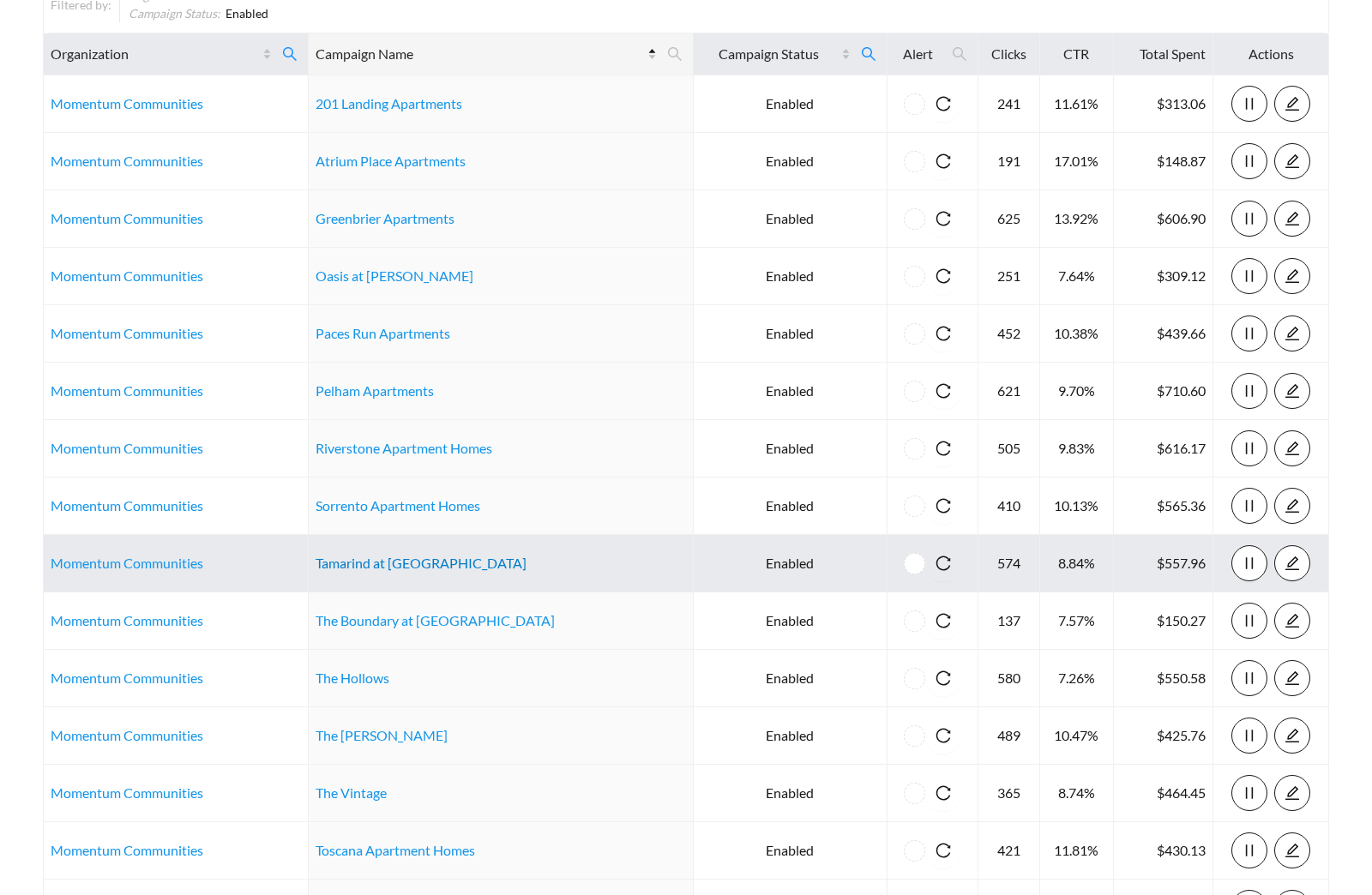
click at [420, 560] on link "Tamarind at Stoneridge" at bounding box center [421, 563] width 211 height 17
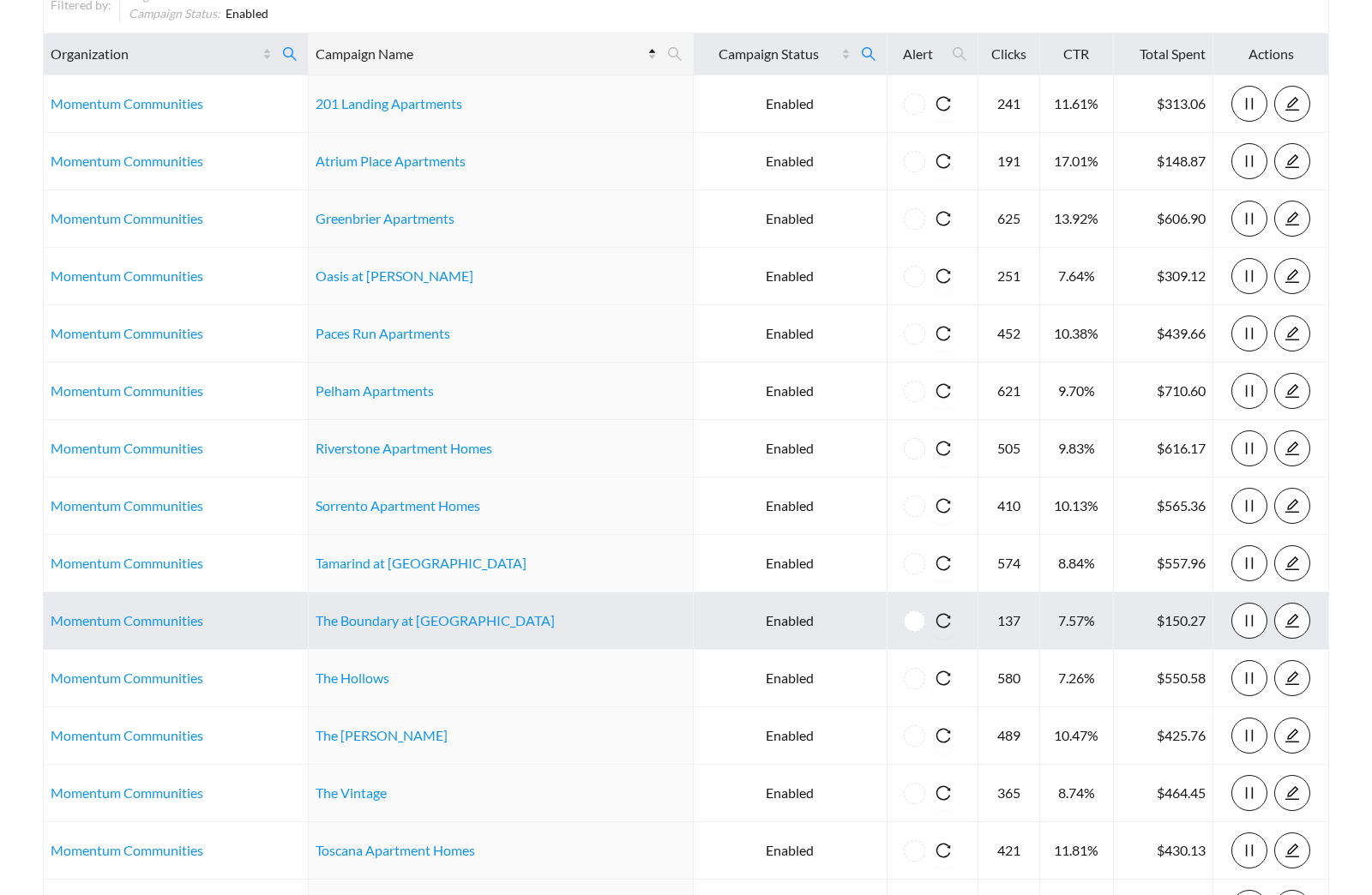
click at [373, 629] on td "The Boundary at Silver Bluff" at bounding box center [500, 621] width 384 height 57
click at [373, 626] on link "The Boundary at Silver Bluff" at bounding box center [435, 620] width 239 height 17
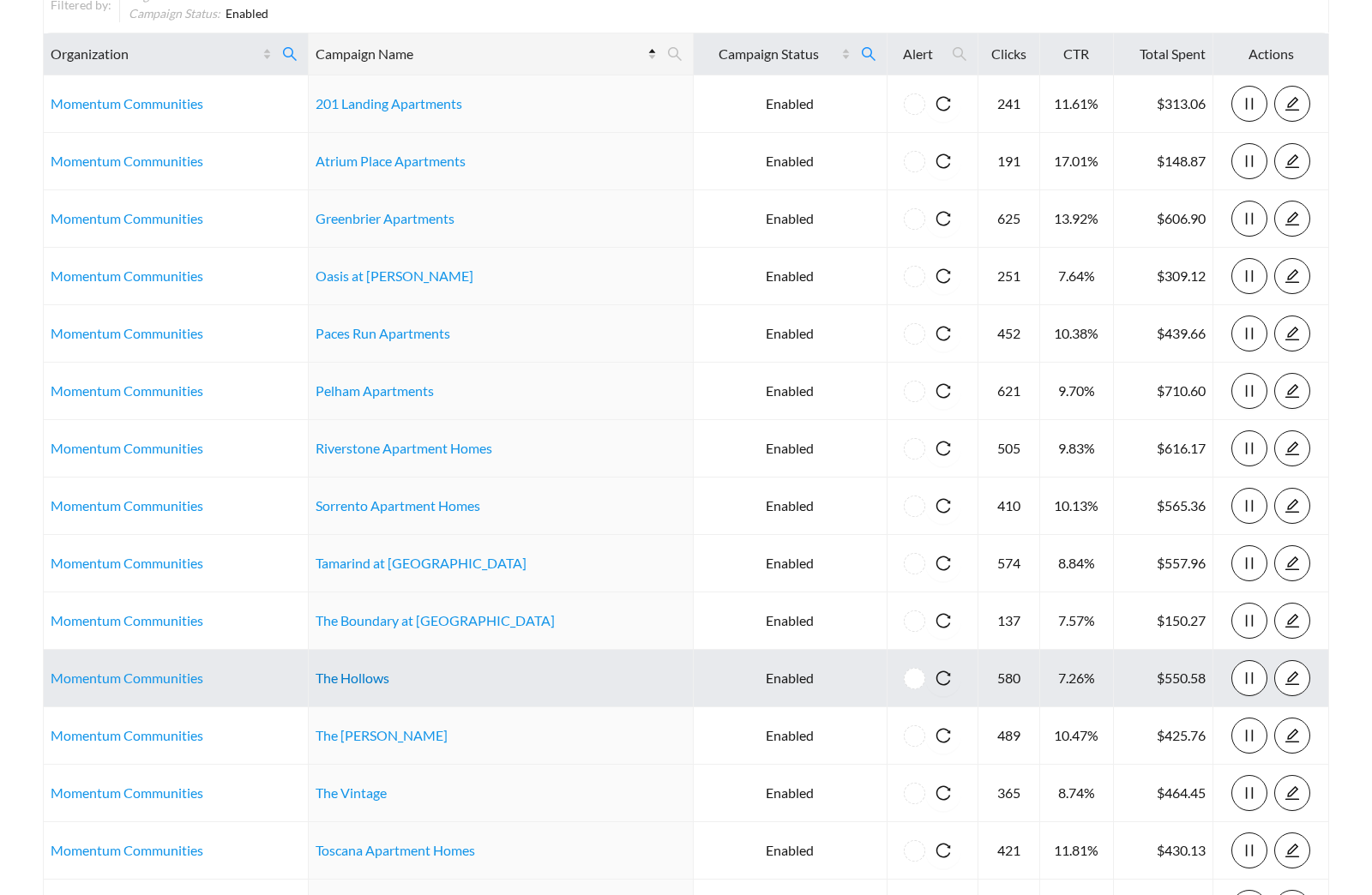
click at [376, 681] on link "The Hollows" at bounding box center [352, 678] width 74 height 17
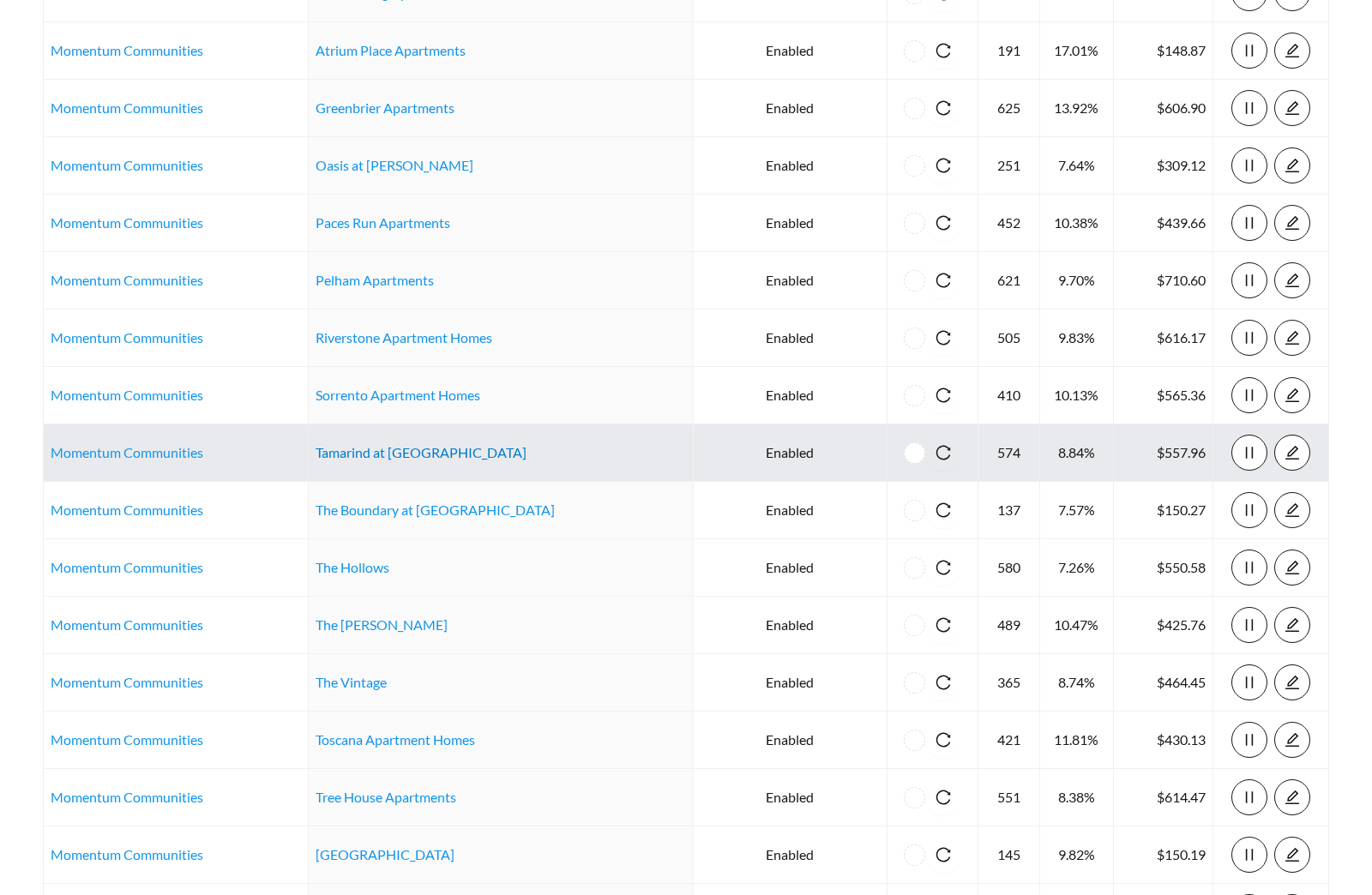
scroll to position [383, 0]
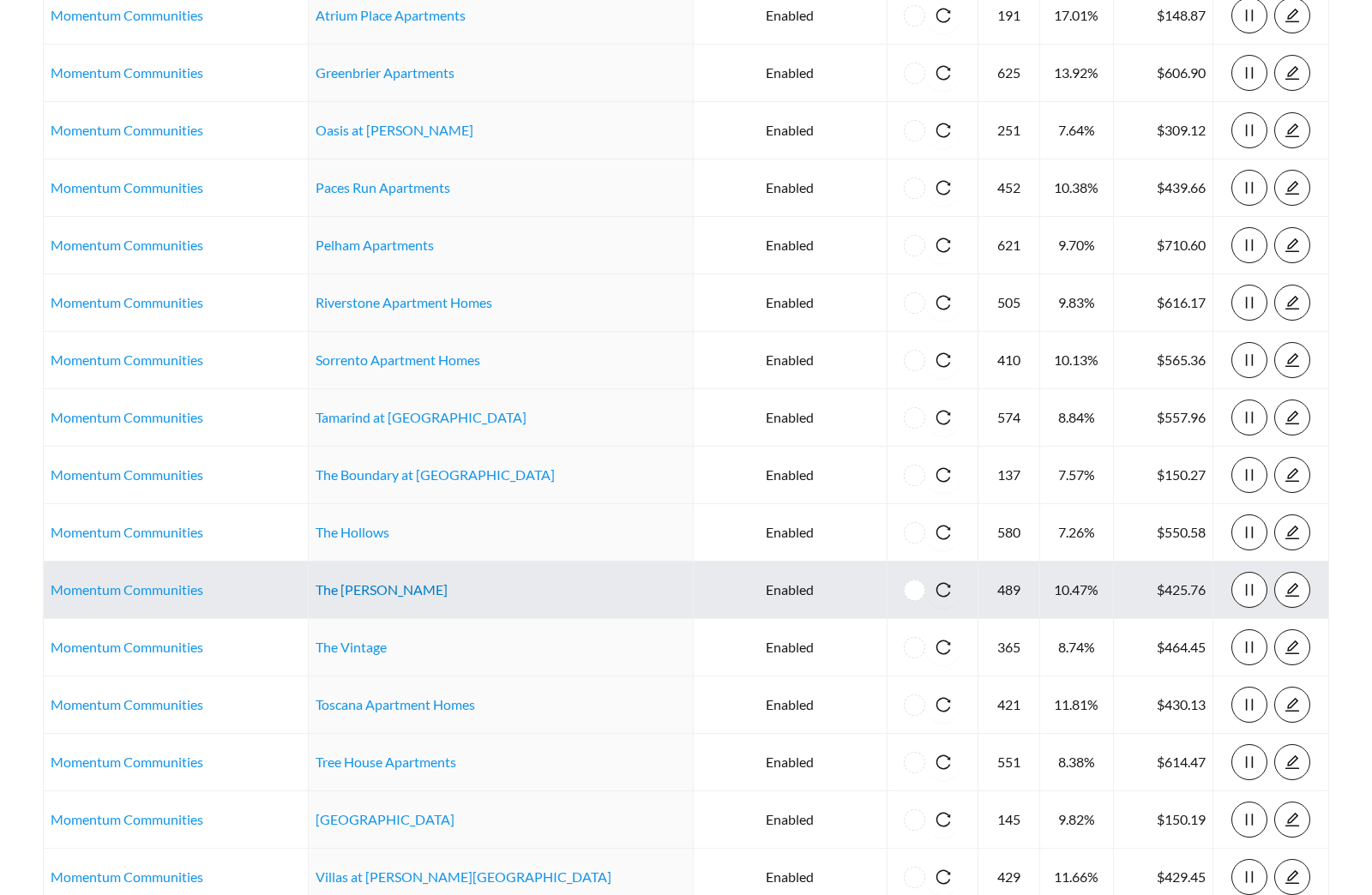
click at [364, 589] on link "The Maples" at bounding box center [381, 590] width 132 height 17
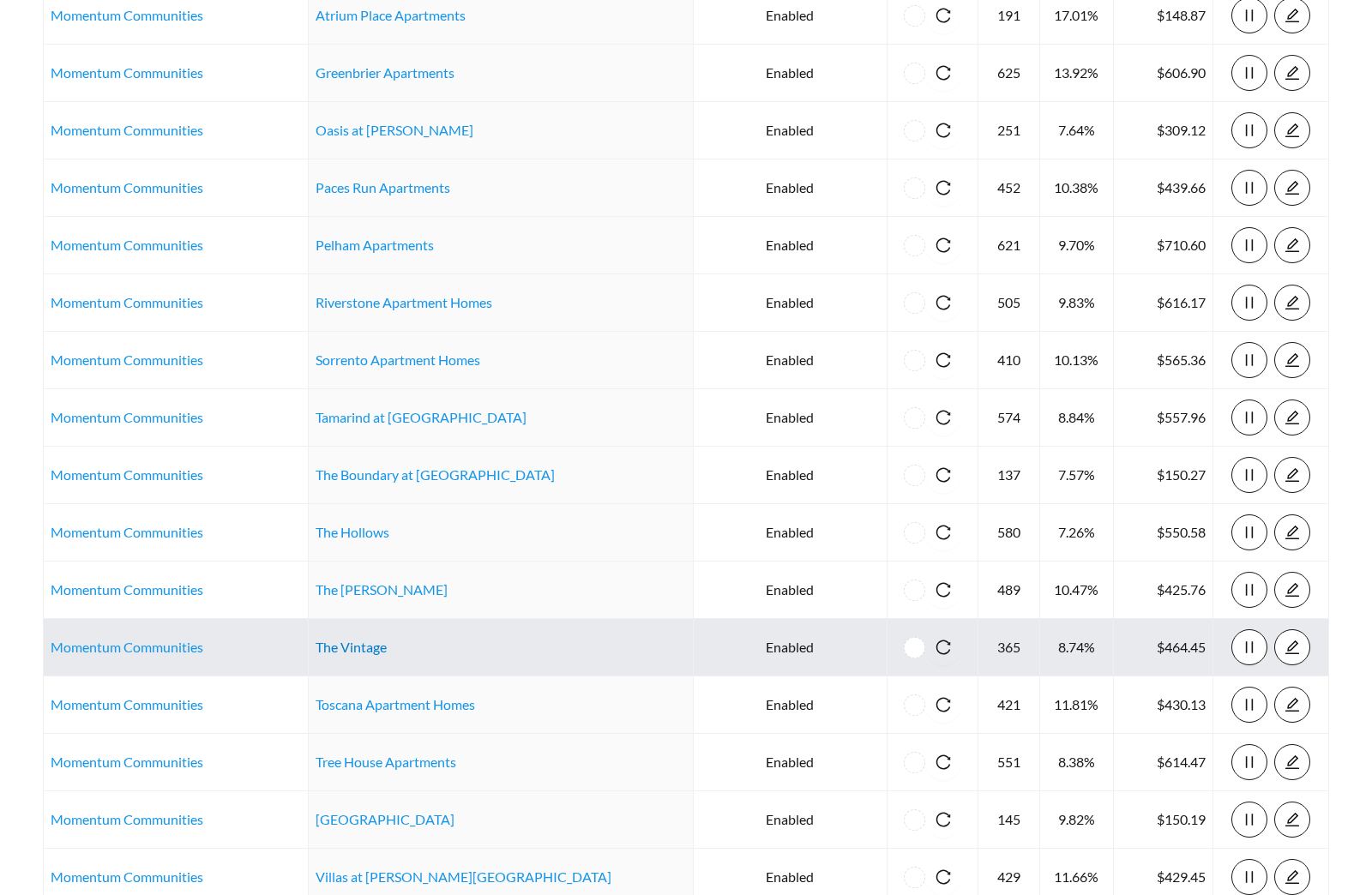
click at [368, 649] on link "The Vintage" at bounding box center [351, 647] width 71 height 17
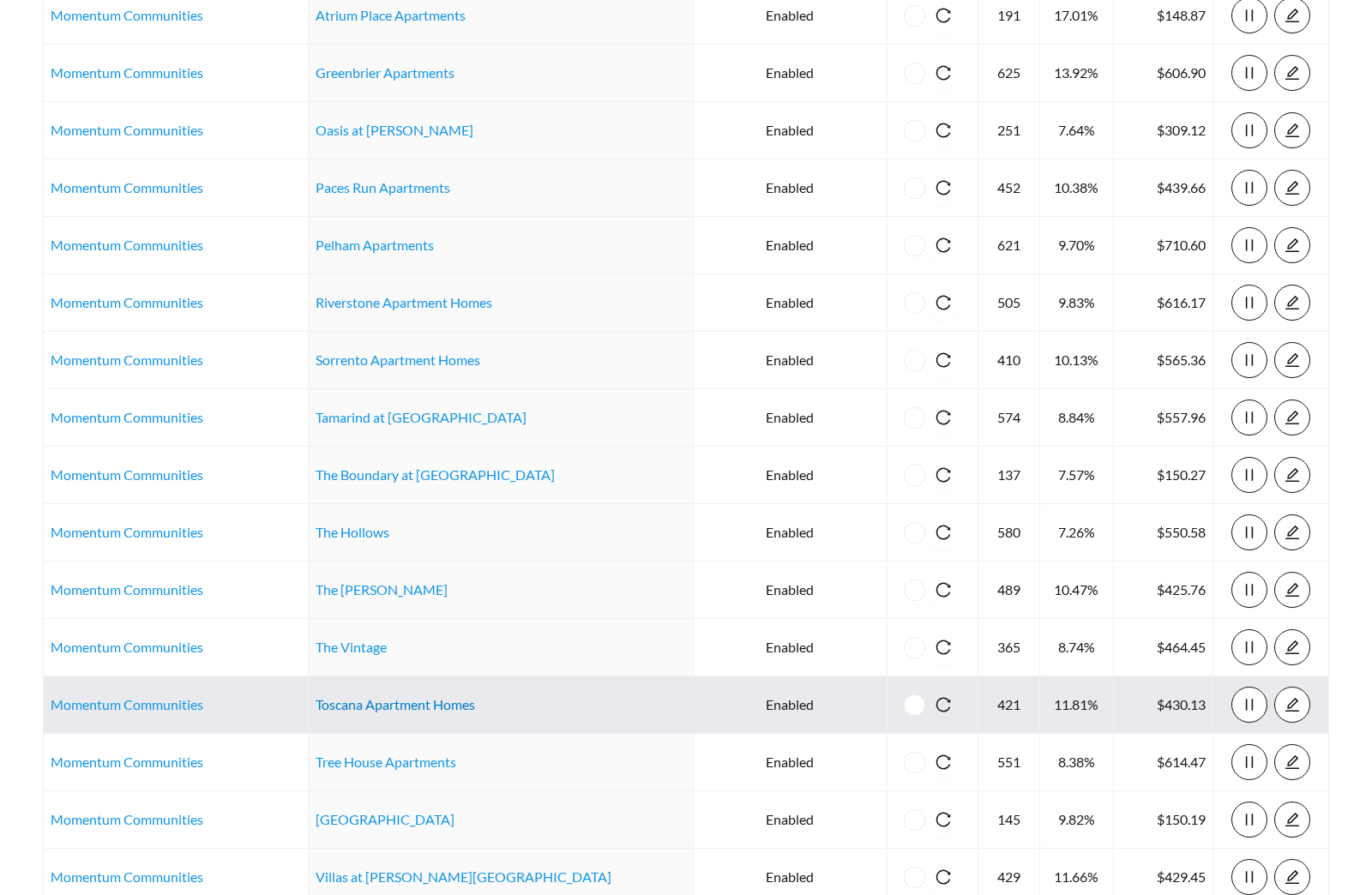
click at [400, 711] on link "Toscana Apartment Homes" at bounding box center [395, 704] width 160 height 17
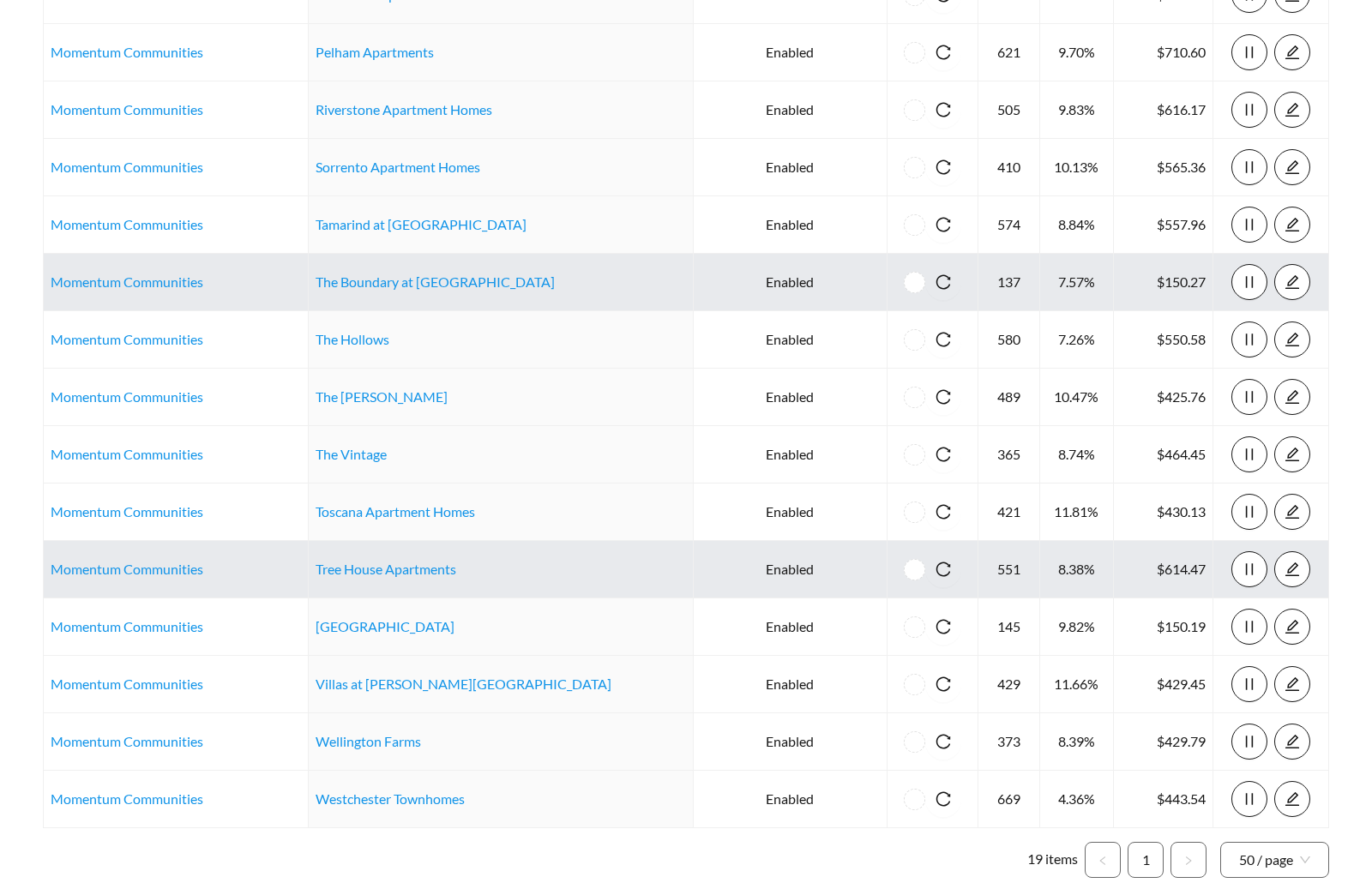
scroll to position [664, 0]
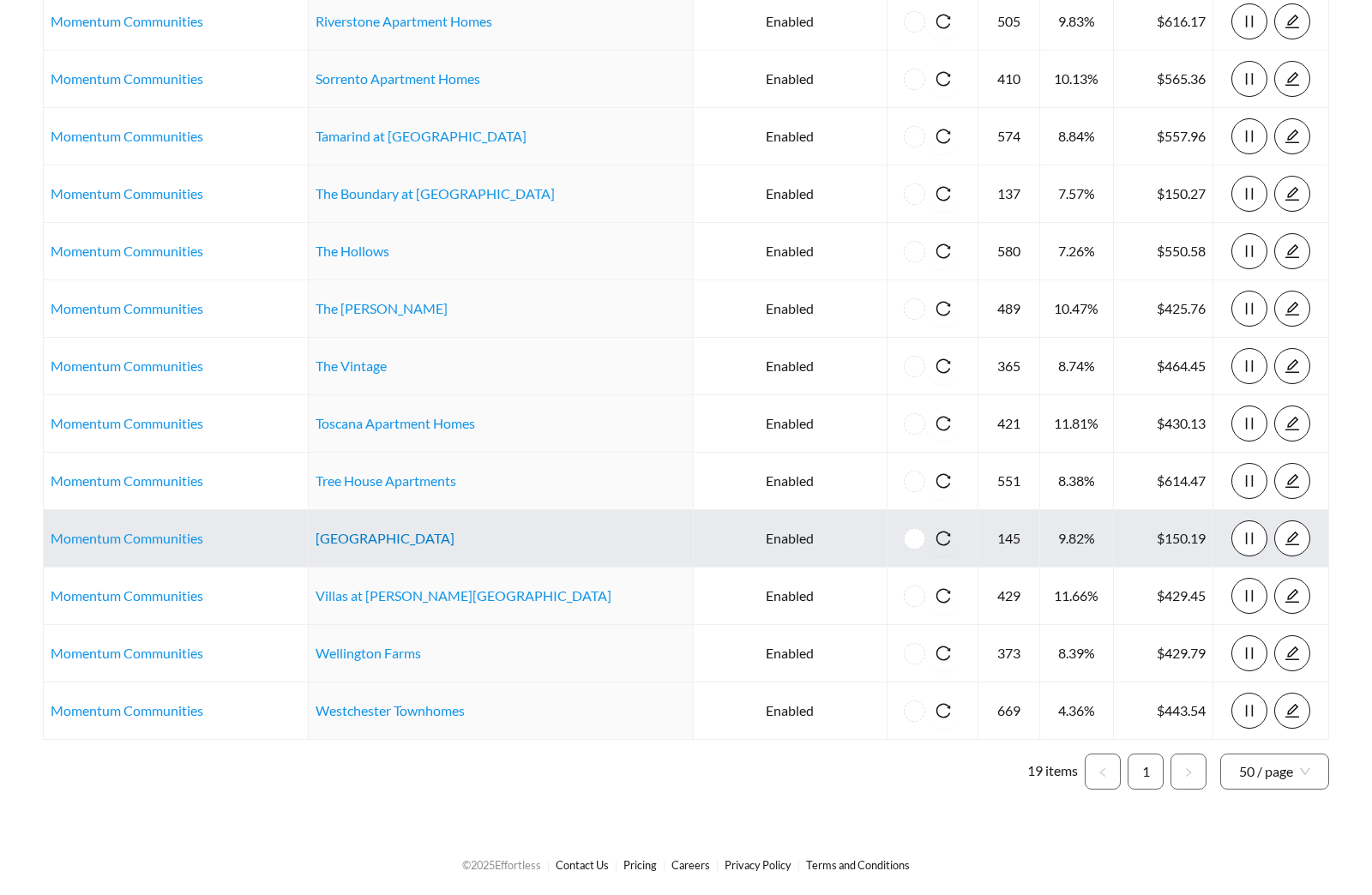
click at [381, 545] on link "Village Station" at bounding box center [385, 538] width 139 height 17
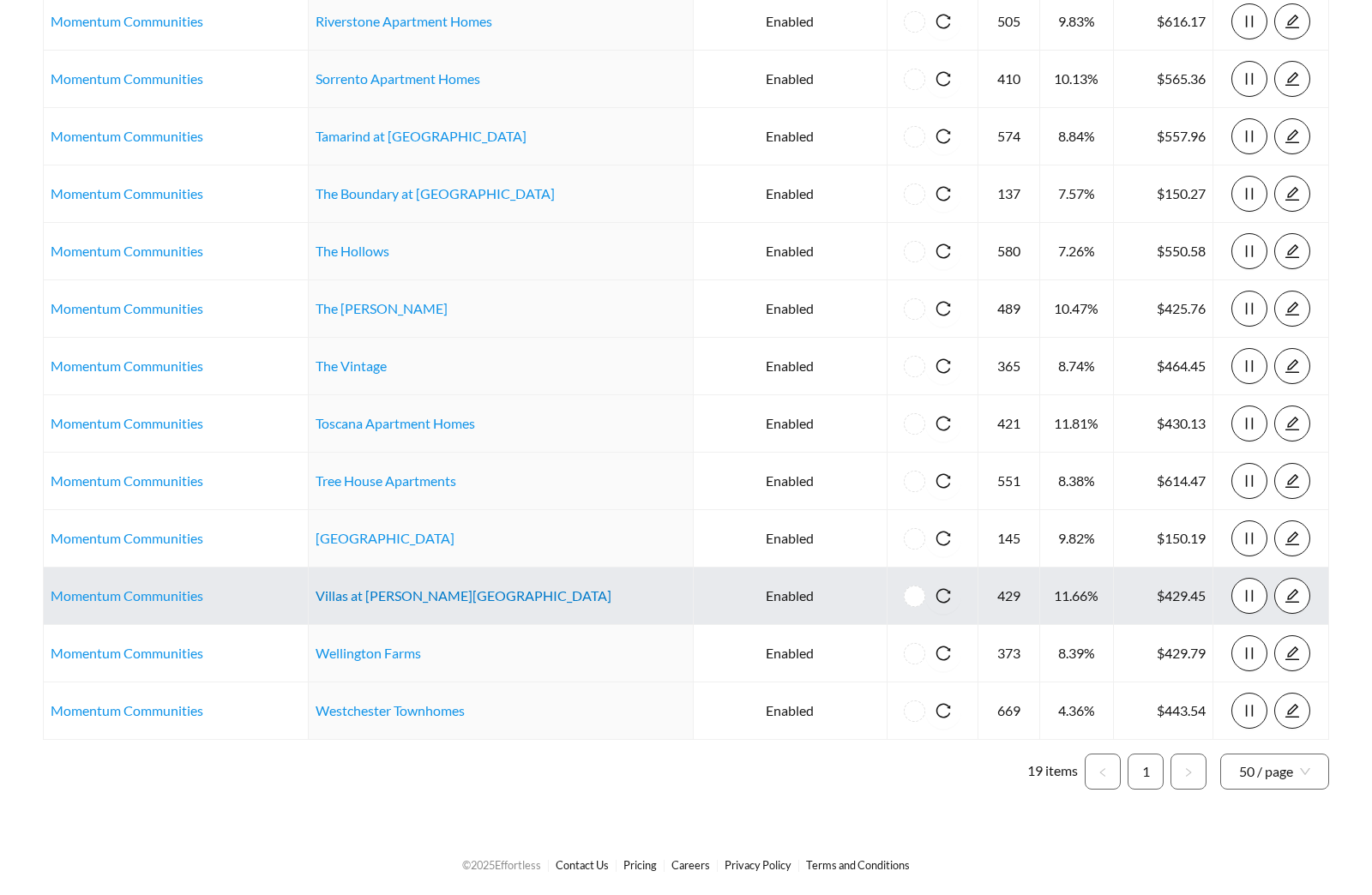
click at [369, 591] on link "Villas at Lawson Creek Apartments" at bounding box center [463, 595] width 296 height 17
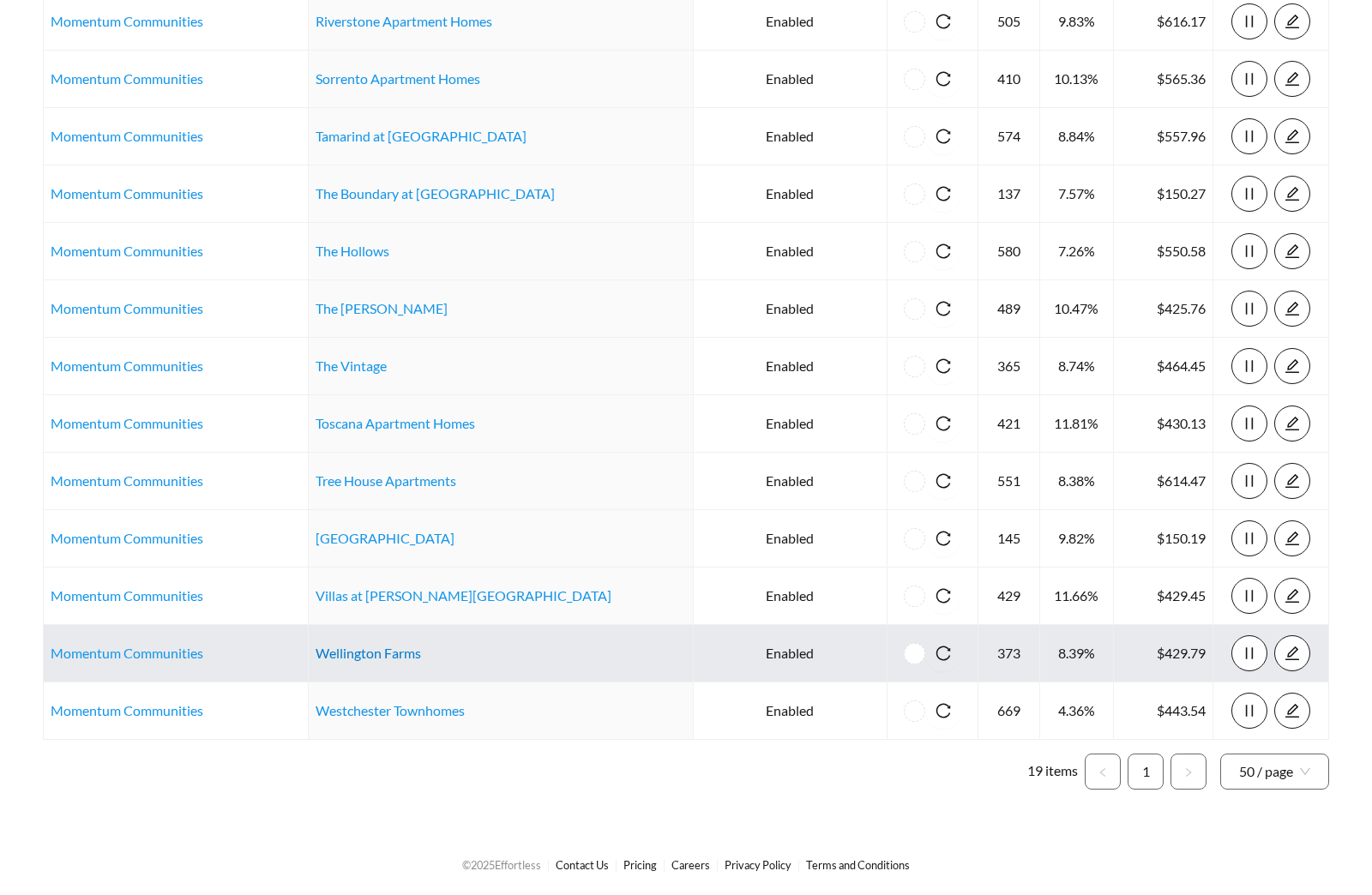
click at [378, 647] on link "Wellington Farms" at bounding box center [368, 653] width 105 height 17
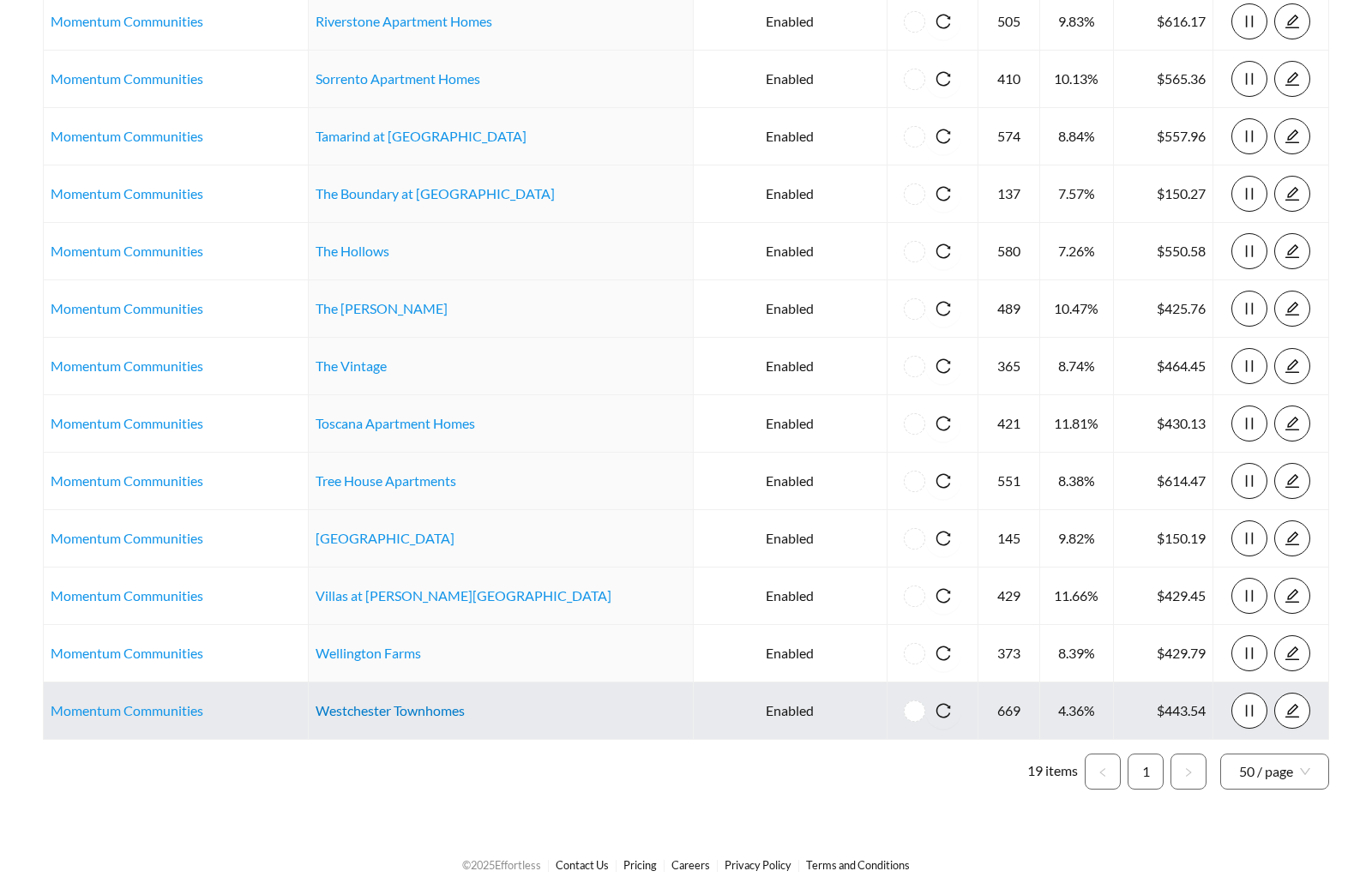
click at [418, 702] on link "Westchester Townhomes" at bounding box center [390, 710] width 149 height 17
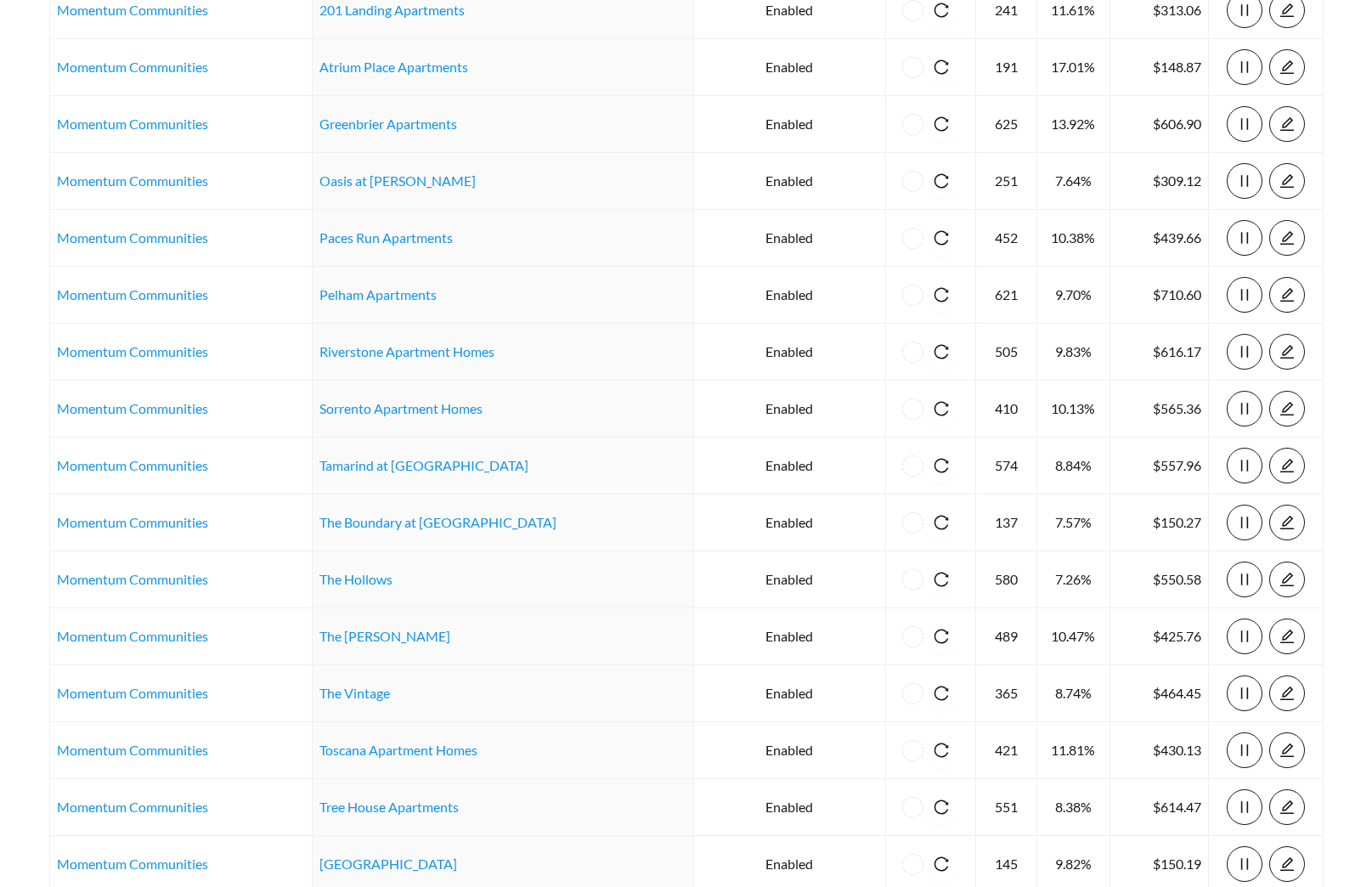
scroll to position [0, 0]
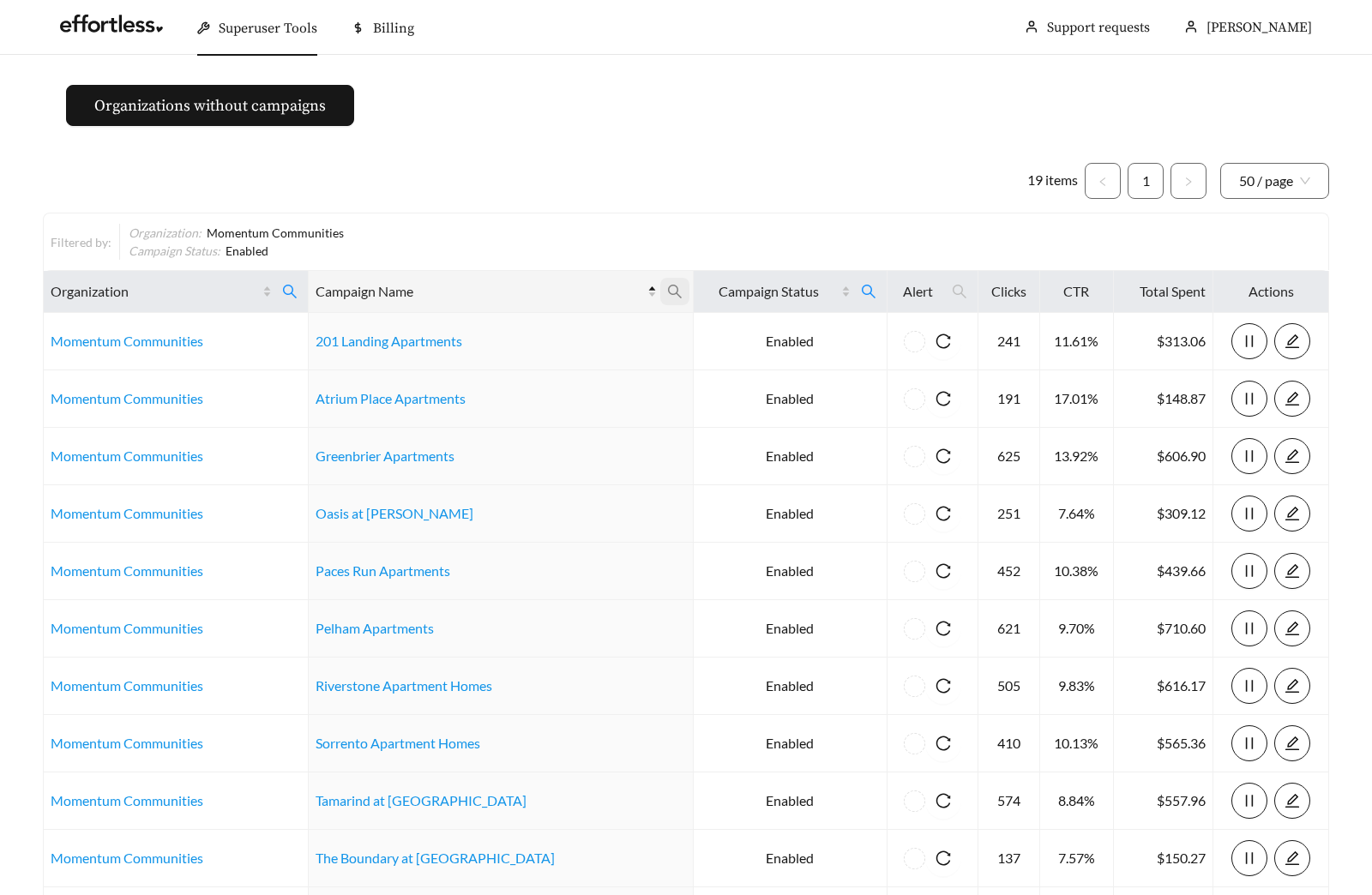
click at [667, 287] on icon "search" at bounding box center [674, 291] width 14 height 14
click at [466, 376] on span "Reset" at bounding box center [471, 376] width 29 height 18
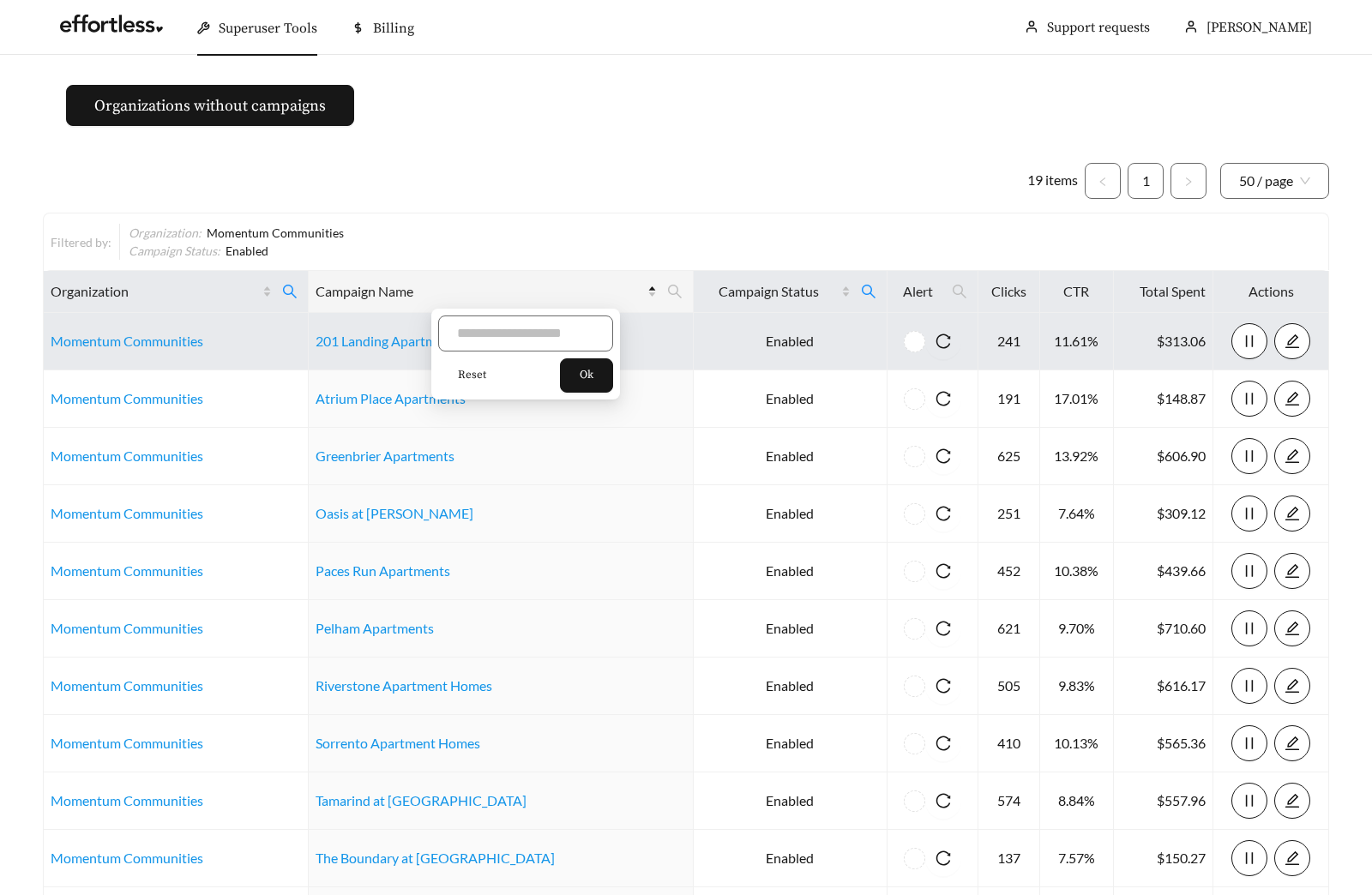
click at [297, 296] on icon "search" at bounding box center [290, 292] width 16 height 16
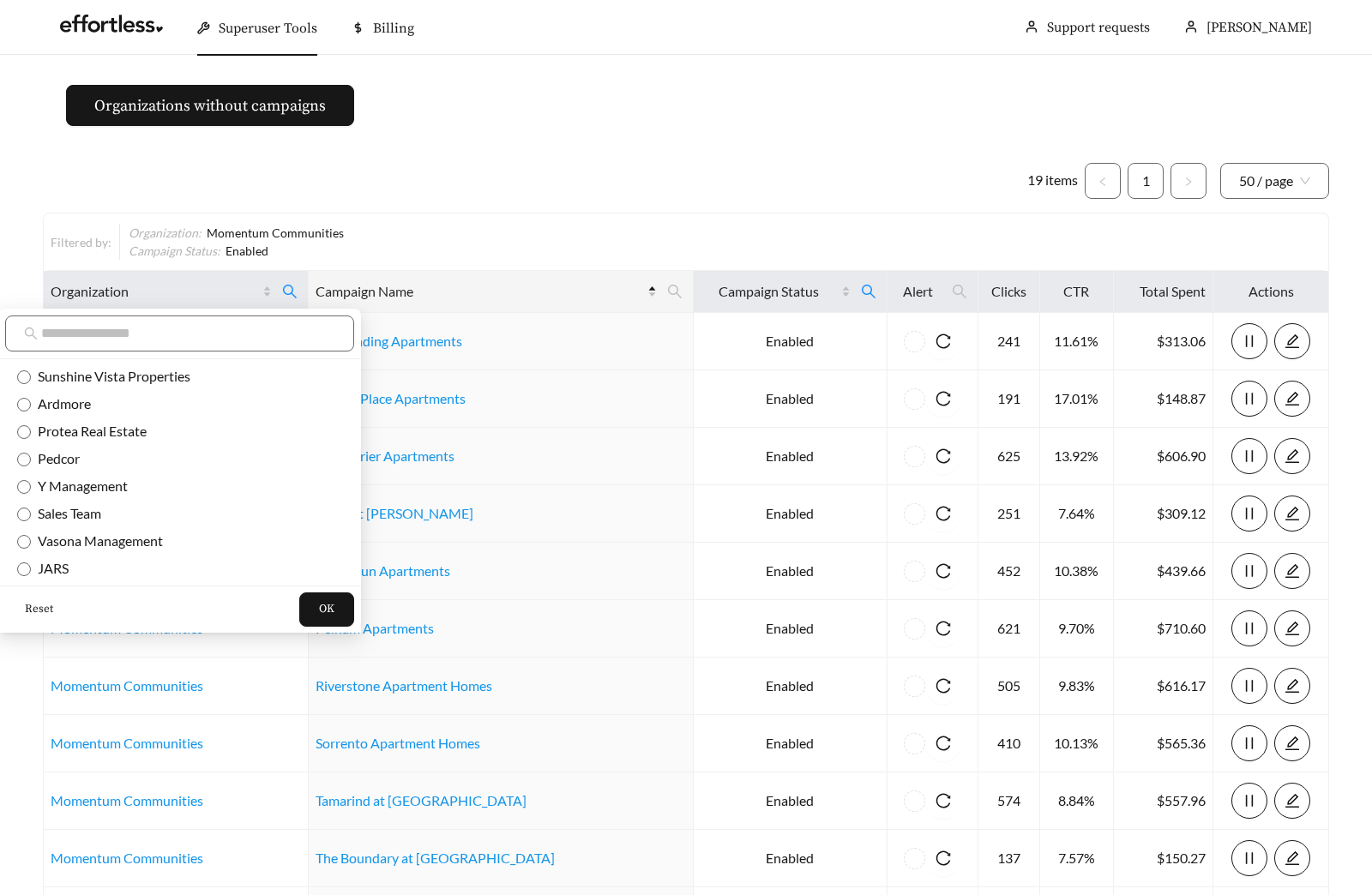
click at [42, 608] on span "Reset" at bounding box center [39, 609] width 29 height 18
click at [299, 613] on button "OK" at bounding box center [326, 609] width 54 height 34
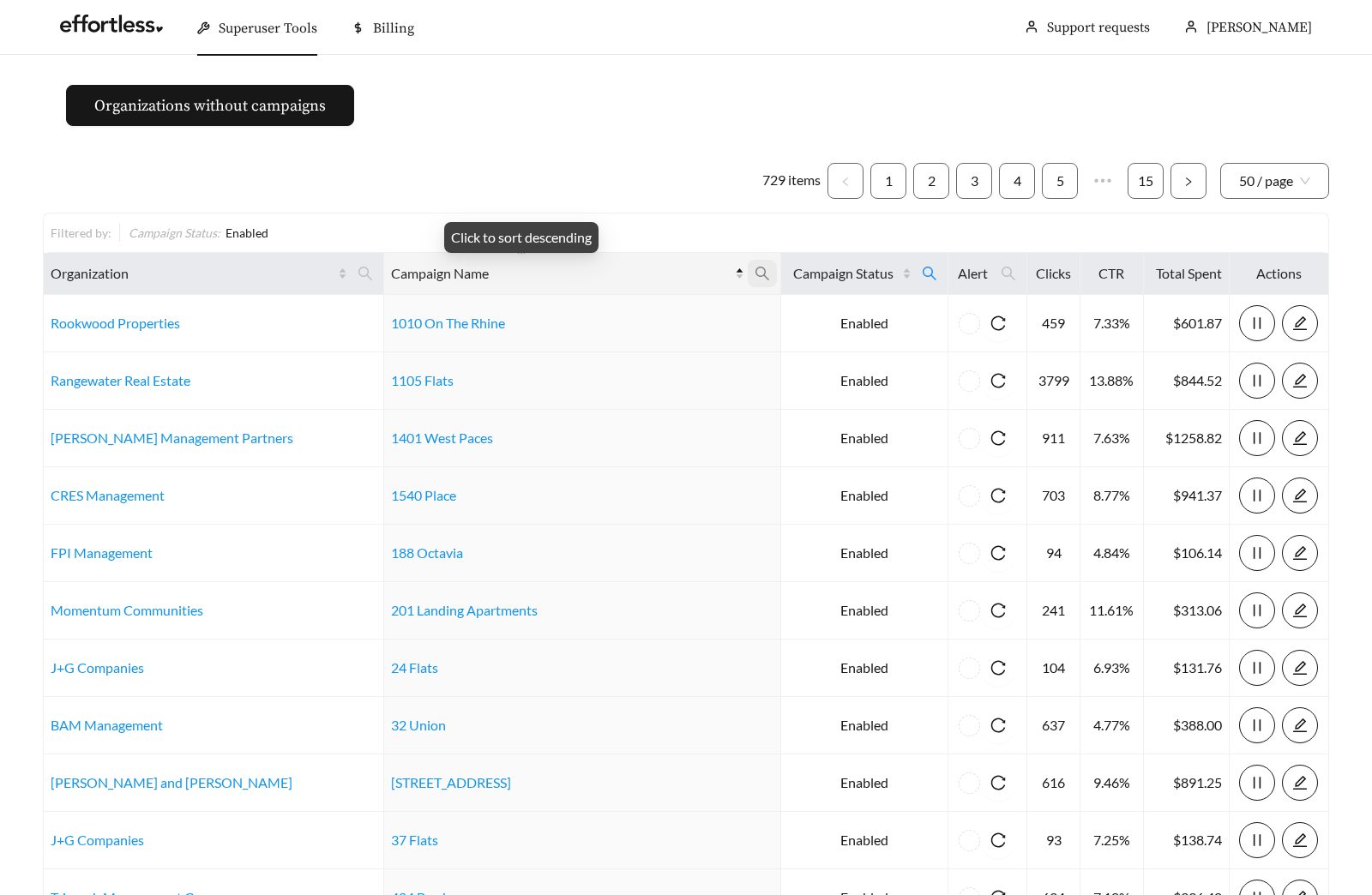
click at [747, 272] on span at bounding box center [762, 274] width 30 height 28
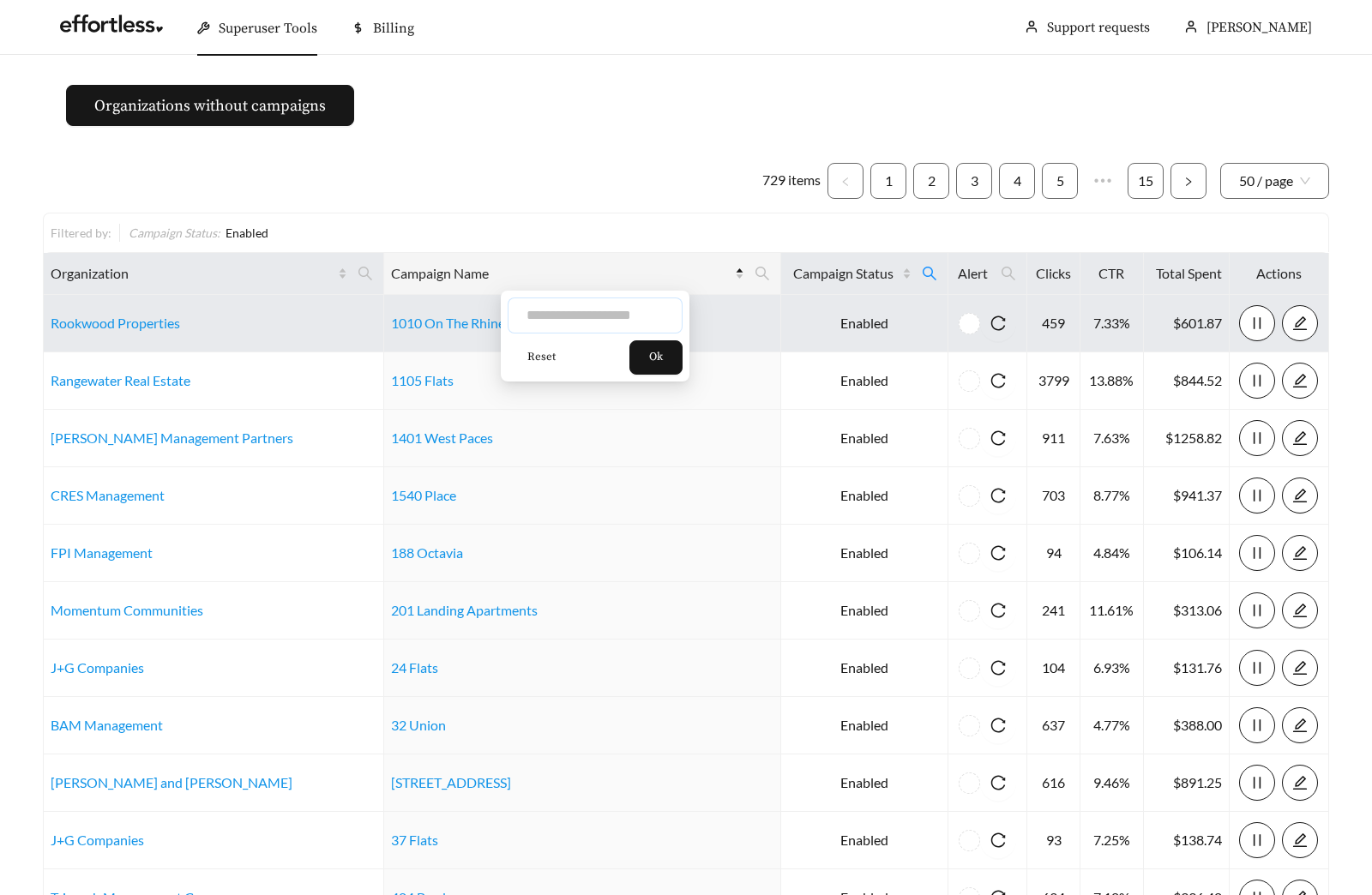
click at [594, 324] on input "text" at bounding box center [595, 315] width 175 height 36
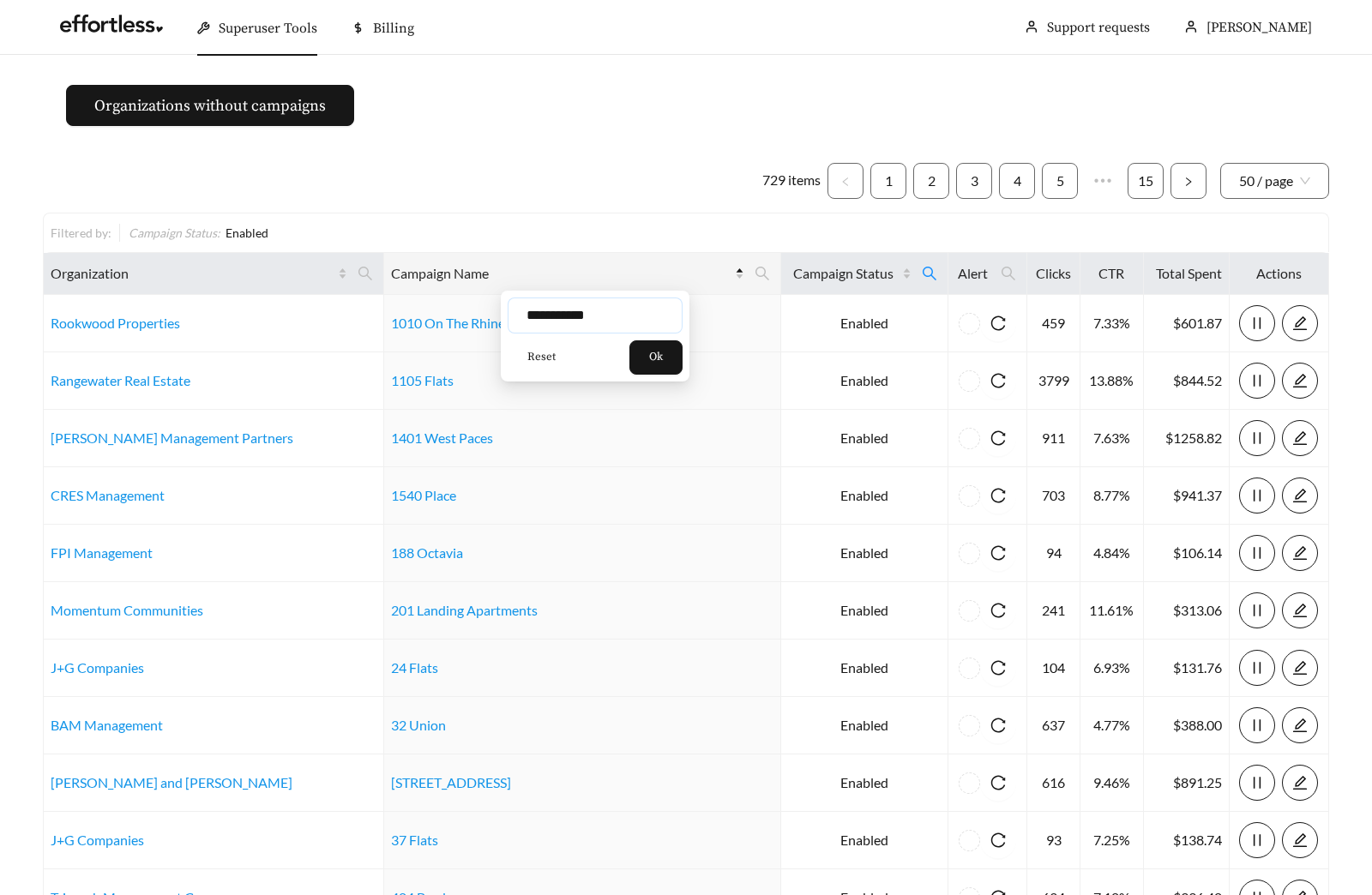
type input "**********"
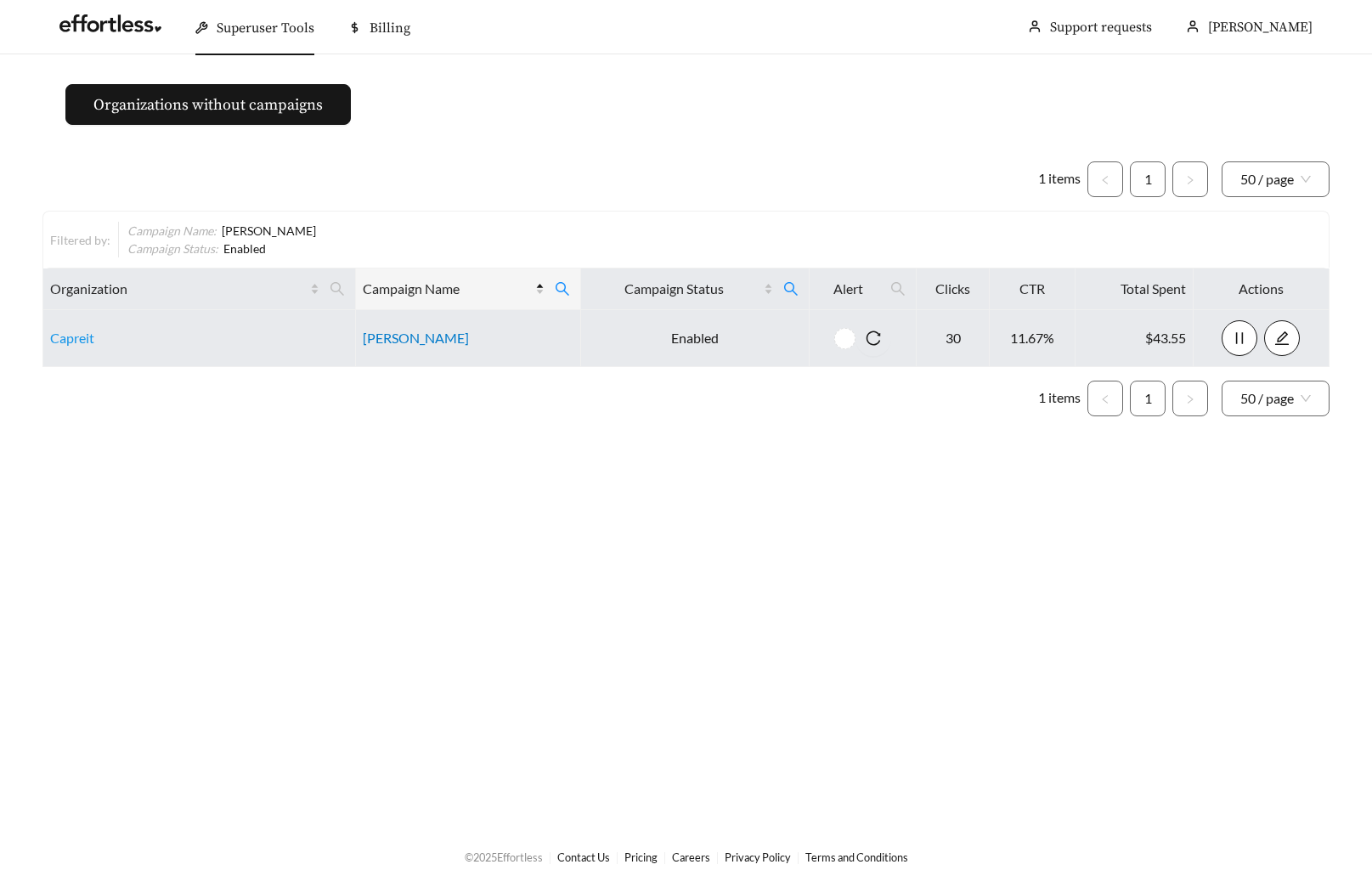
click at [410, 334] on link "Hart Townes" at bounding box center [416, 337] width 106 height 16
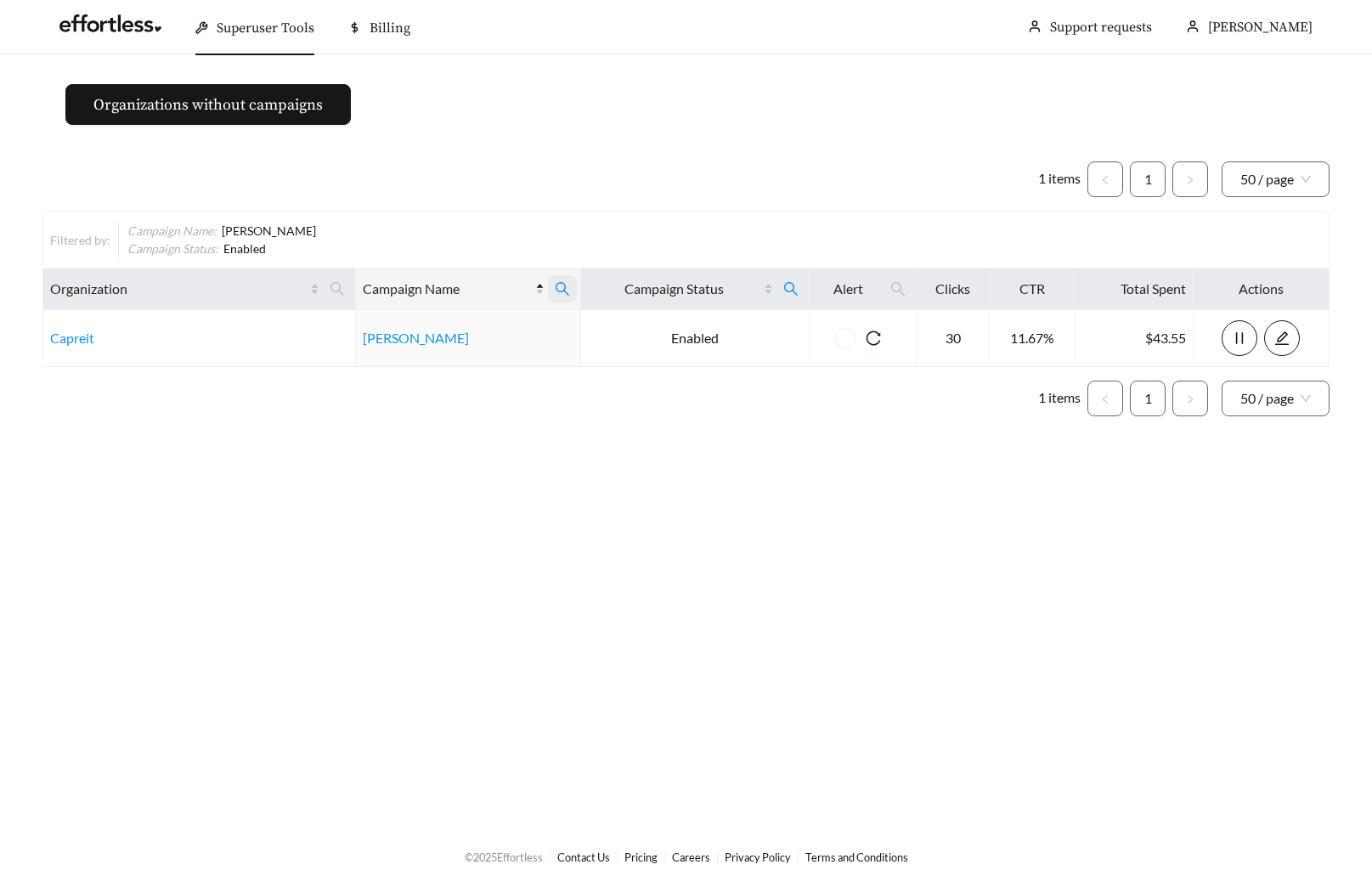
click at [551, 288] on span at bounding box center [563, 289] width 29 height 27
drag, startPoint x: 428, startPoint y: 369, endPoint x: 470, endPoint y: 370, distance: 42.0
click at [428, 369] on span "Reset" at bounding box center [420, 372] width 28 height 17
click at [541, 369] on span "Ok" at bounding box center [533, 372] width 14 height 17
click at [561, 492] on main "Organizations without campaigns 1 items 1 50 / page Filtered by: Campaign Name …" at bounding box center [686, 440] width 1372 height 772
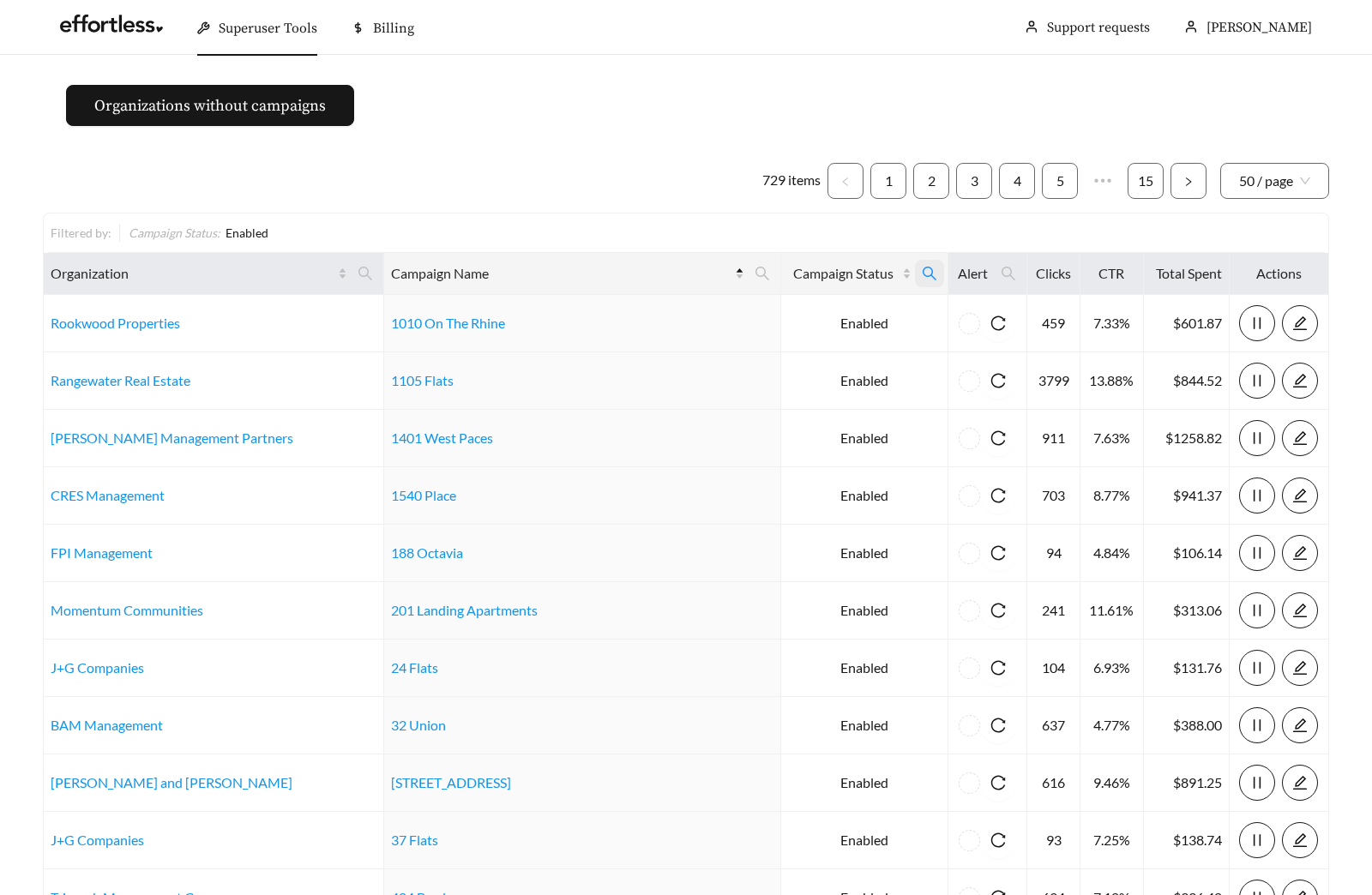
click at [922, 272] on icon "search" at bounding box center [929, 273] width 16 height 16
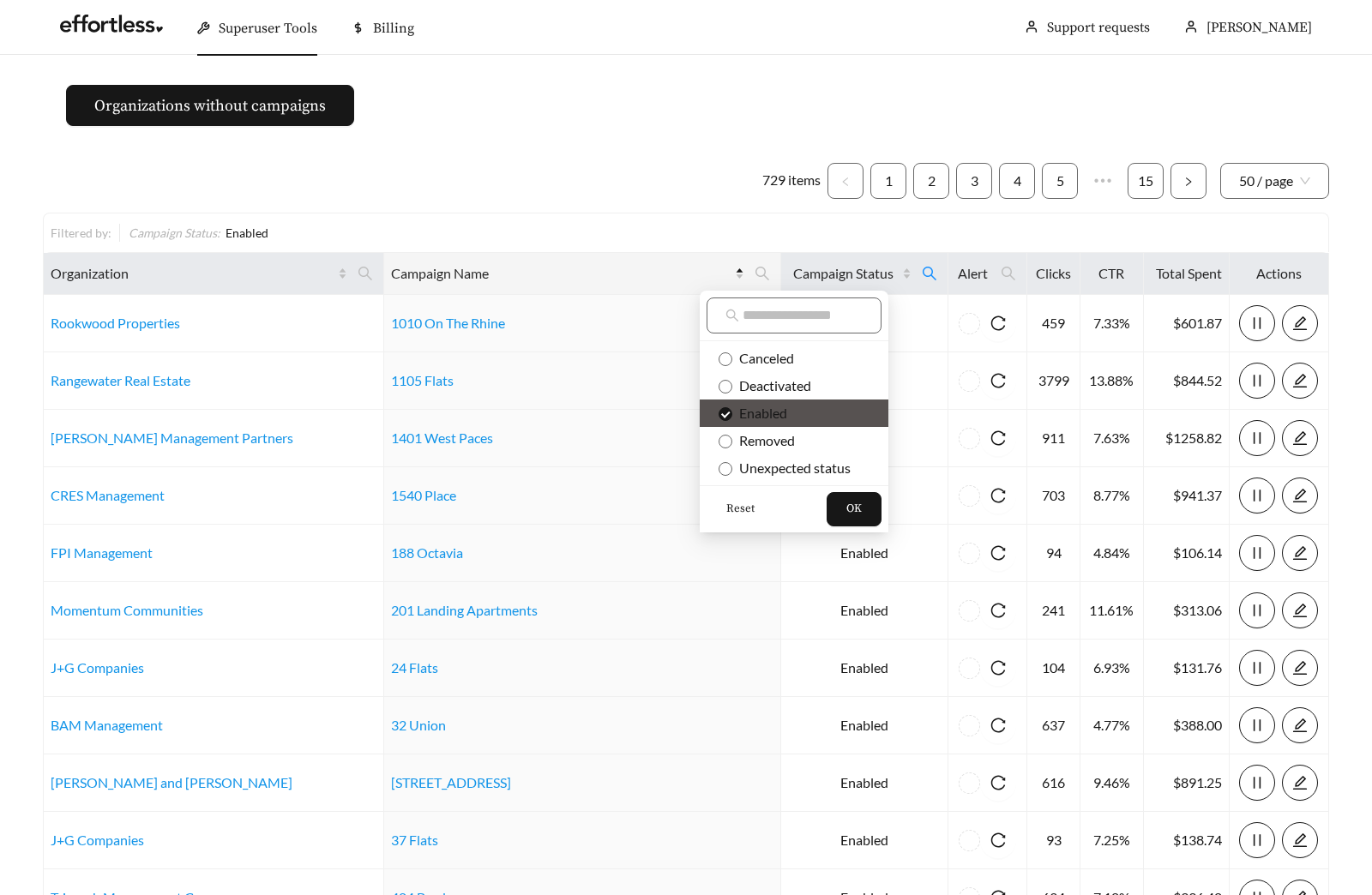
click at [738, 507] on span "Reset" at bounding box center [740, 509] width 29 height 18
click at [853, 510] on span "OK" at bounding box center [853, 509] width 16 height 18
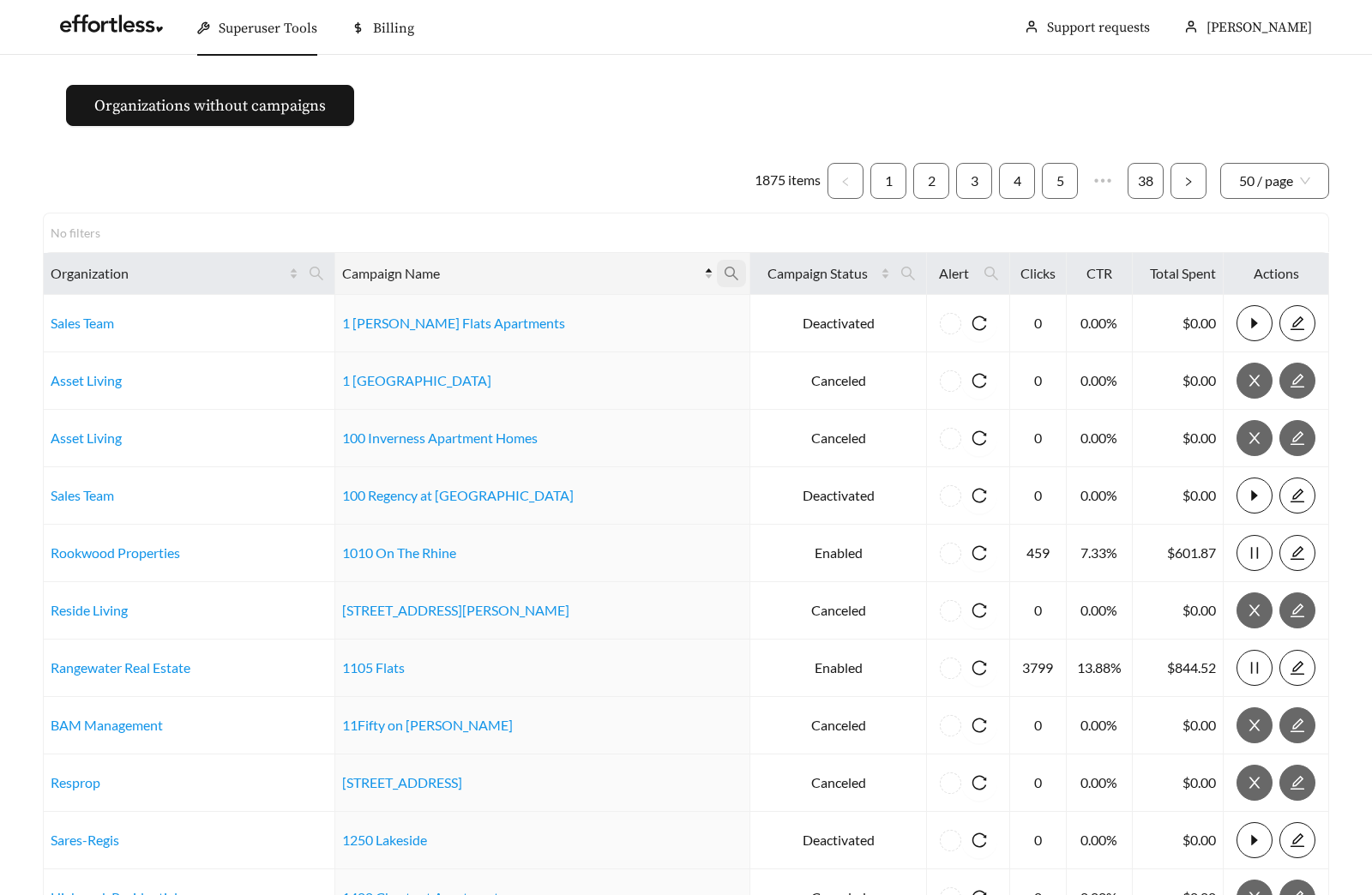
click at [723, 277] on icon "search" at bounding box center [731, 273] width 16 height 16
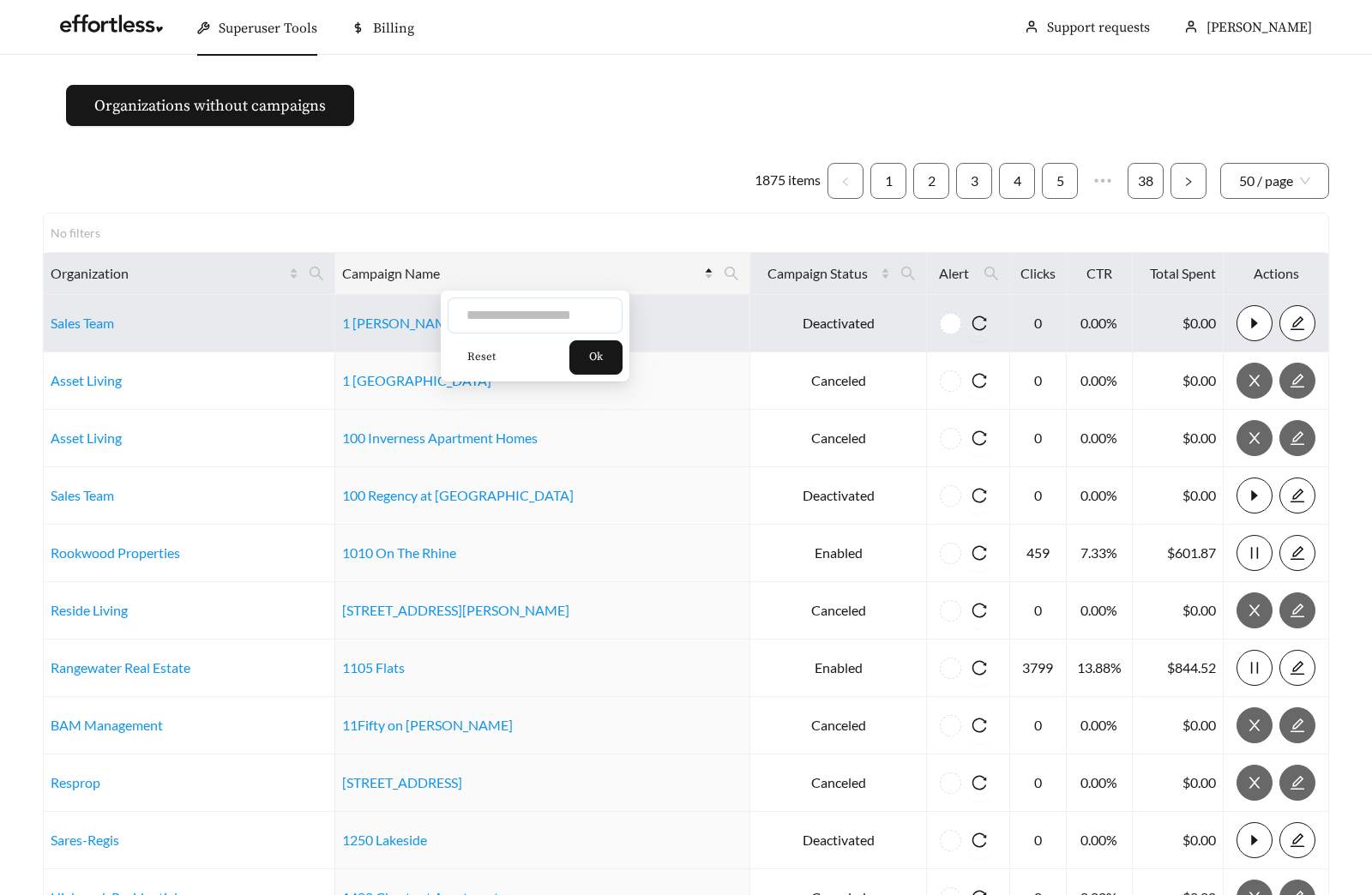
click at [544, 320] on input "text" at bounding box center [535, 315] width 175 height 36
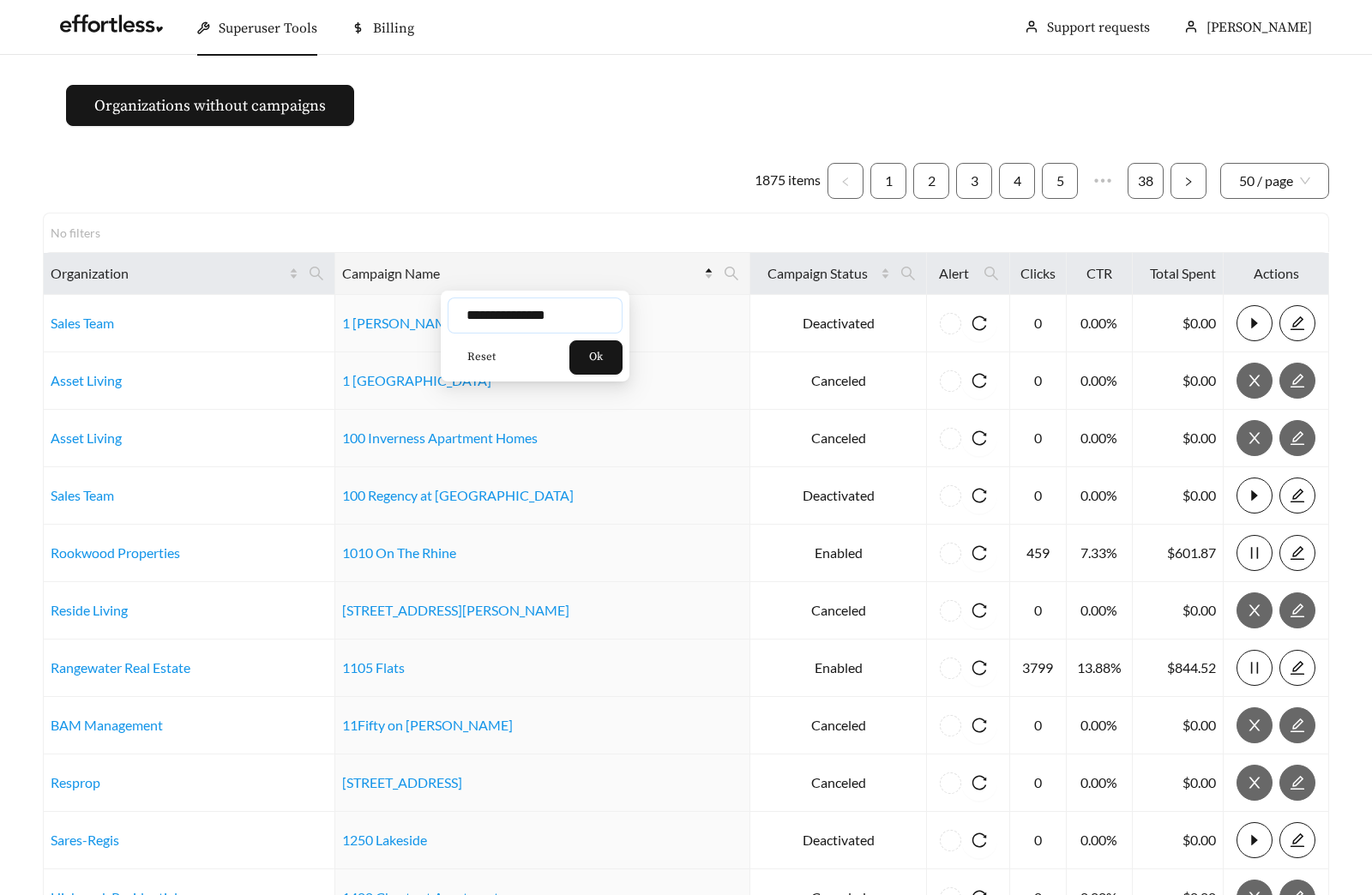
type input "**********"
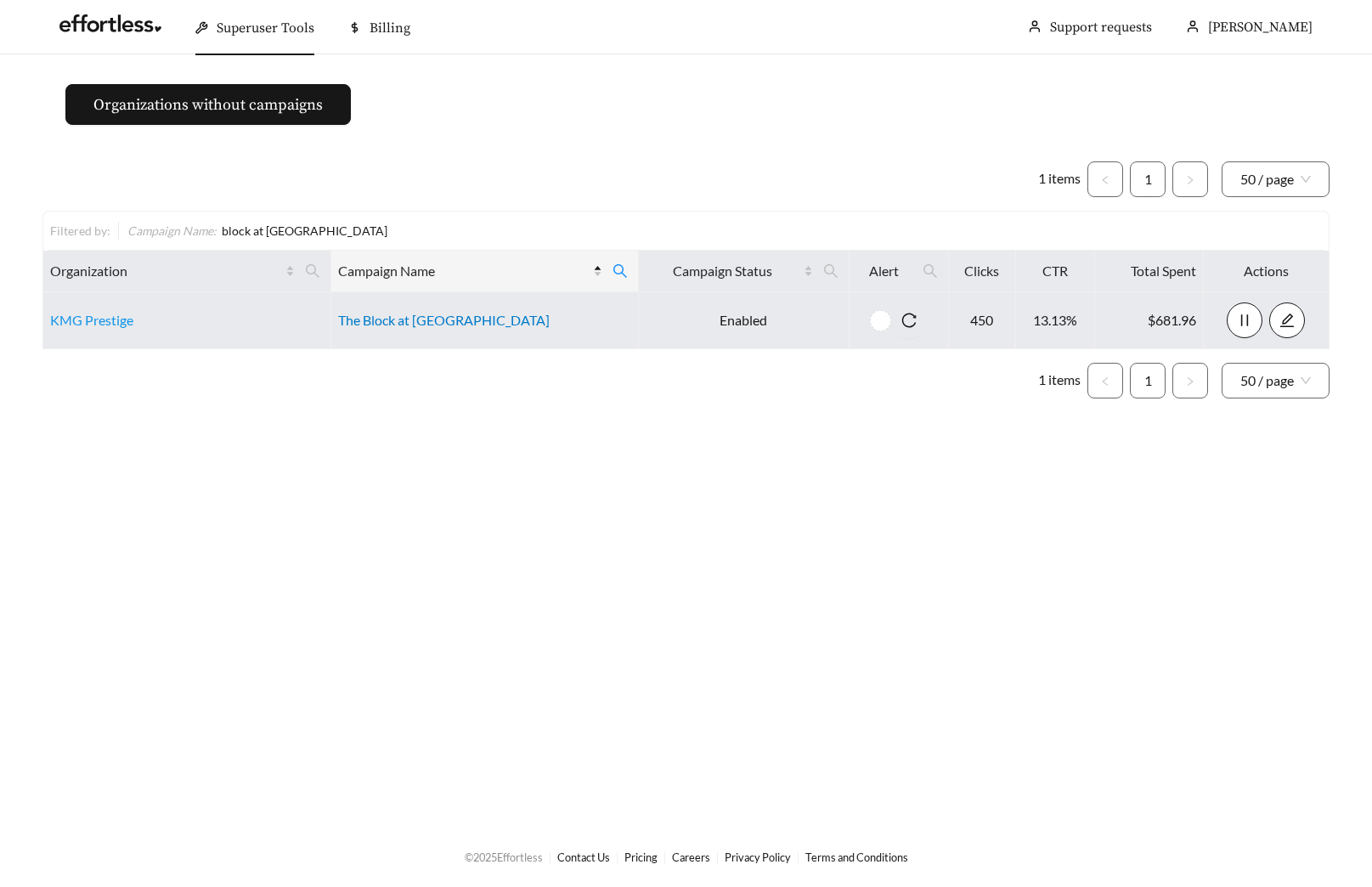
click at [452, 317] on link "The Block at Petoskey" at bounding box center [444, 320] width 211 height 16
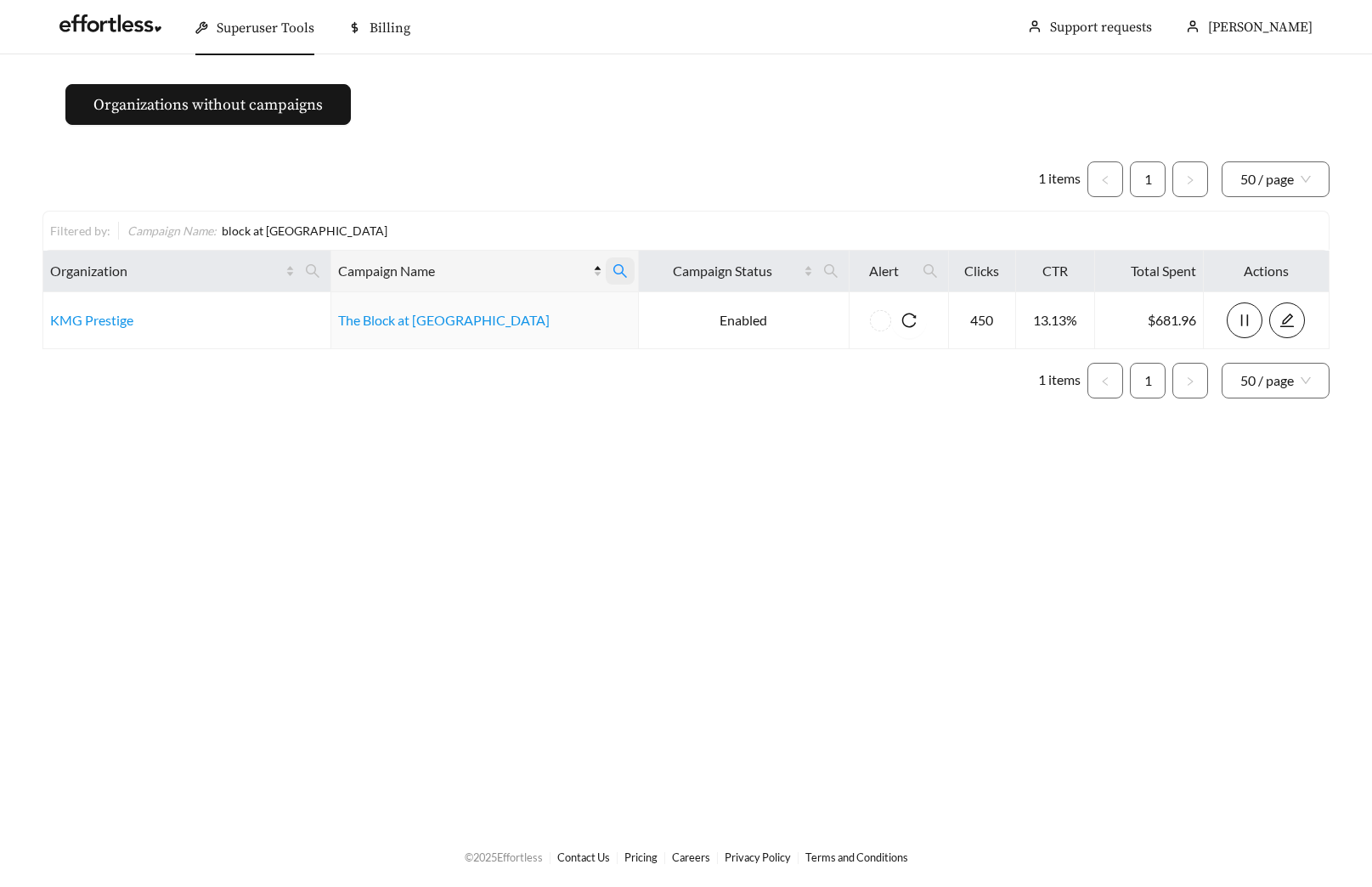
click at [606, 272] on span at bounding box center [620, 272] width 29 height 27
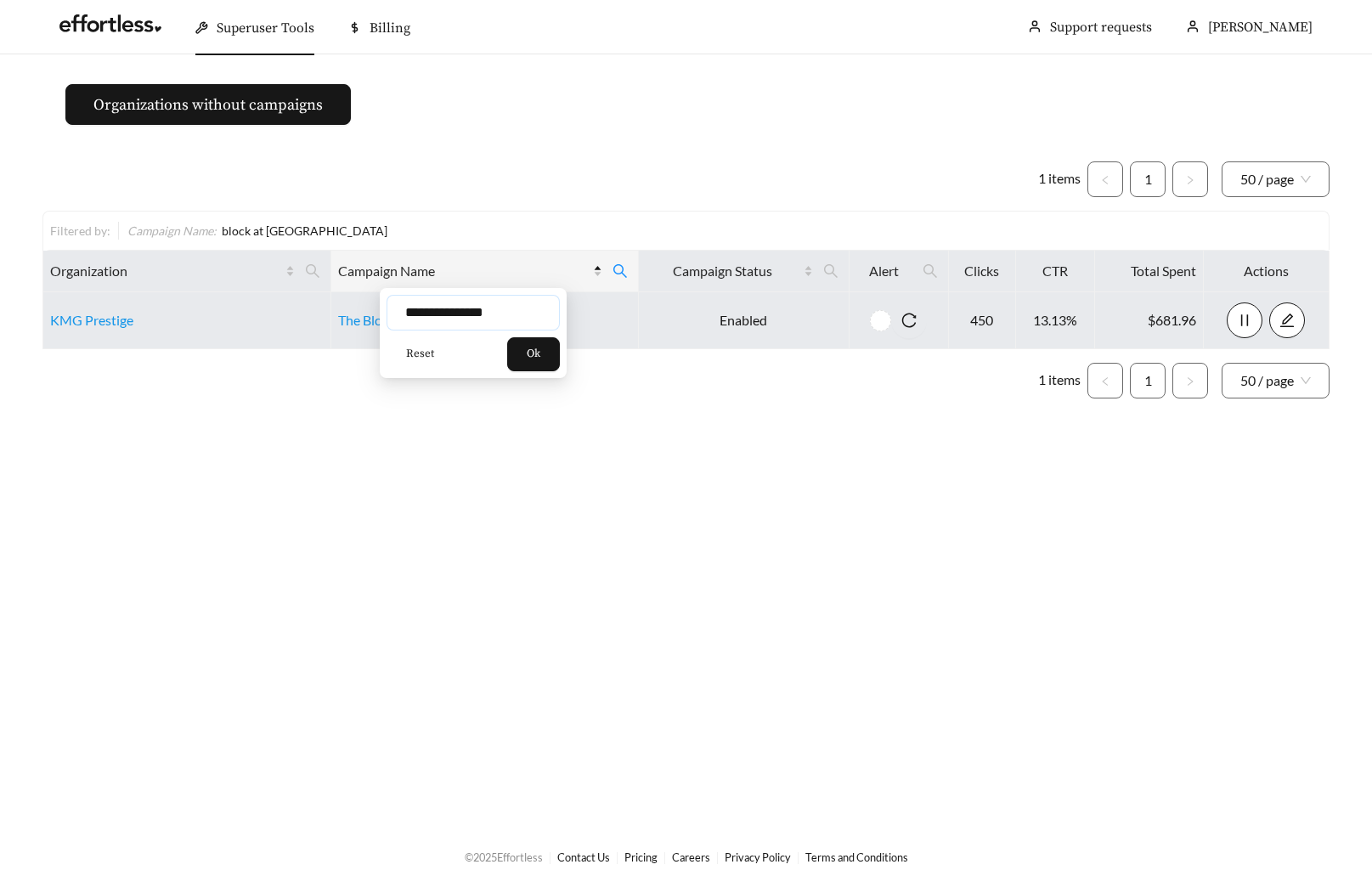
drag, startPoint x: 398, startPoint y: 314, endPoint x: 200, endPoint y: 315, distance: 198.0
click at [281, 314] on body "**********" at bounding box center [686, 444] width 1372 height 887
type input "**********"
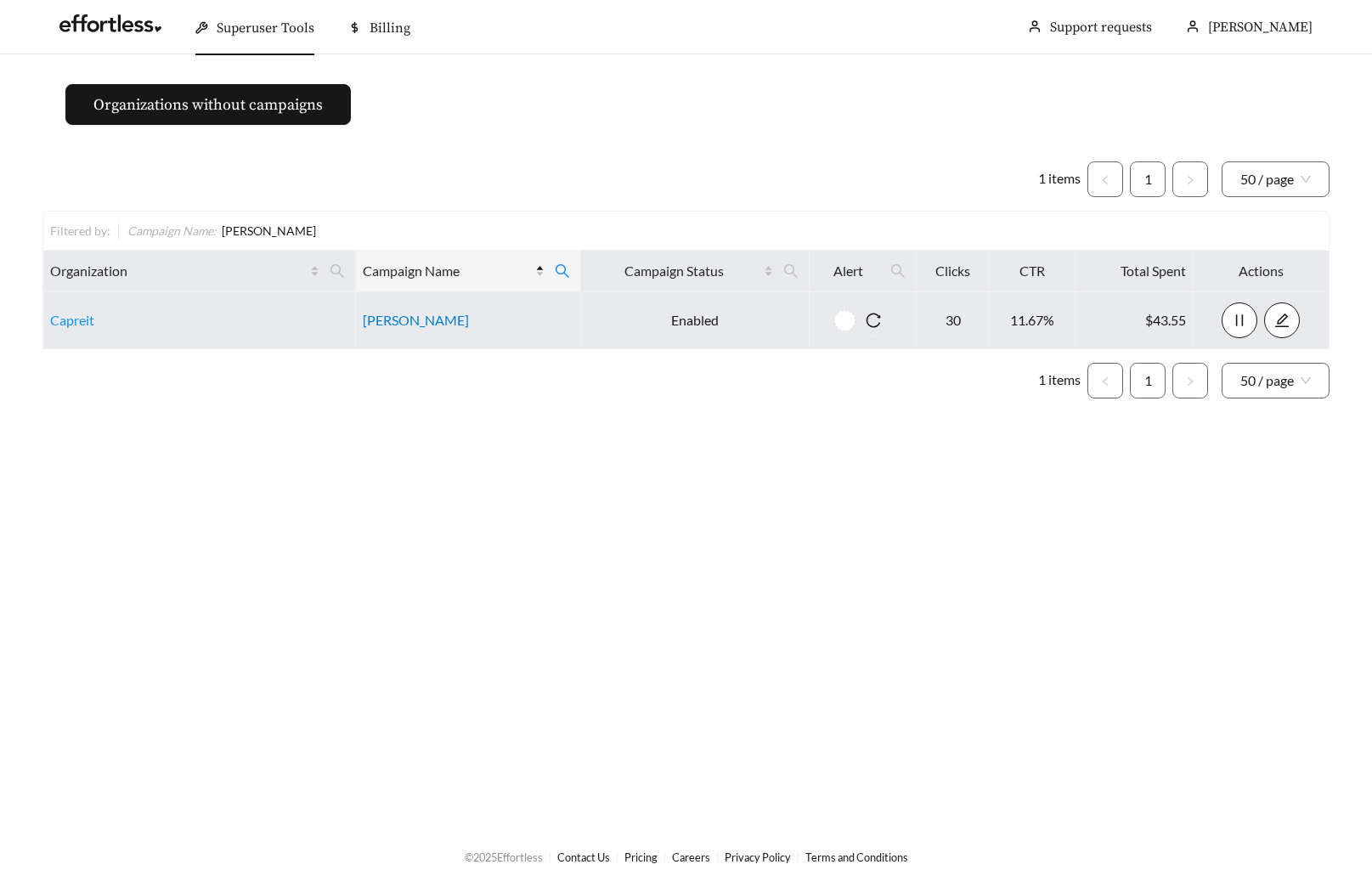
click at [395, 319] on link "Hart Townes" at bounding box center [416, 320] width 106 height 16
click at [403, 319] on link "Hart Townes" at bounding box center [416, 320] width 106 height 16
click at [412, 317] on link "Hart Townes" at bounding box center [416, 320] width 106 height 16
click at [416, 320] on link "Hart Townes" at bounding box center [416, 320] width 106 height 16
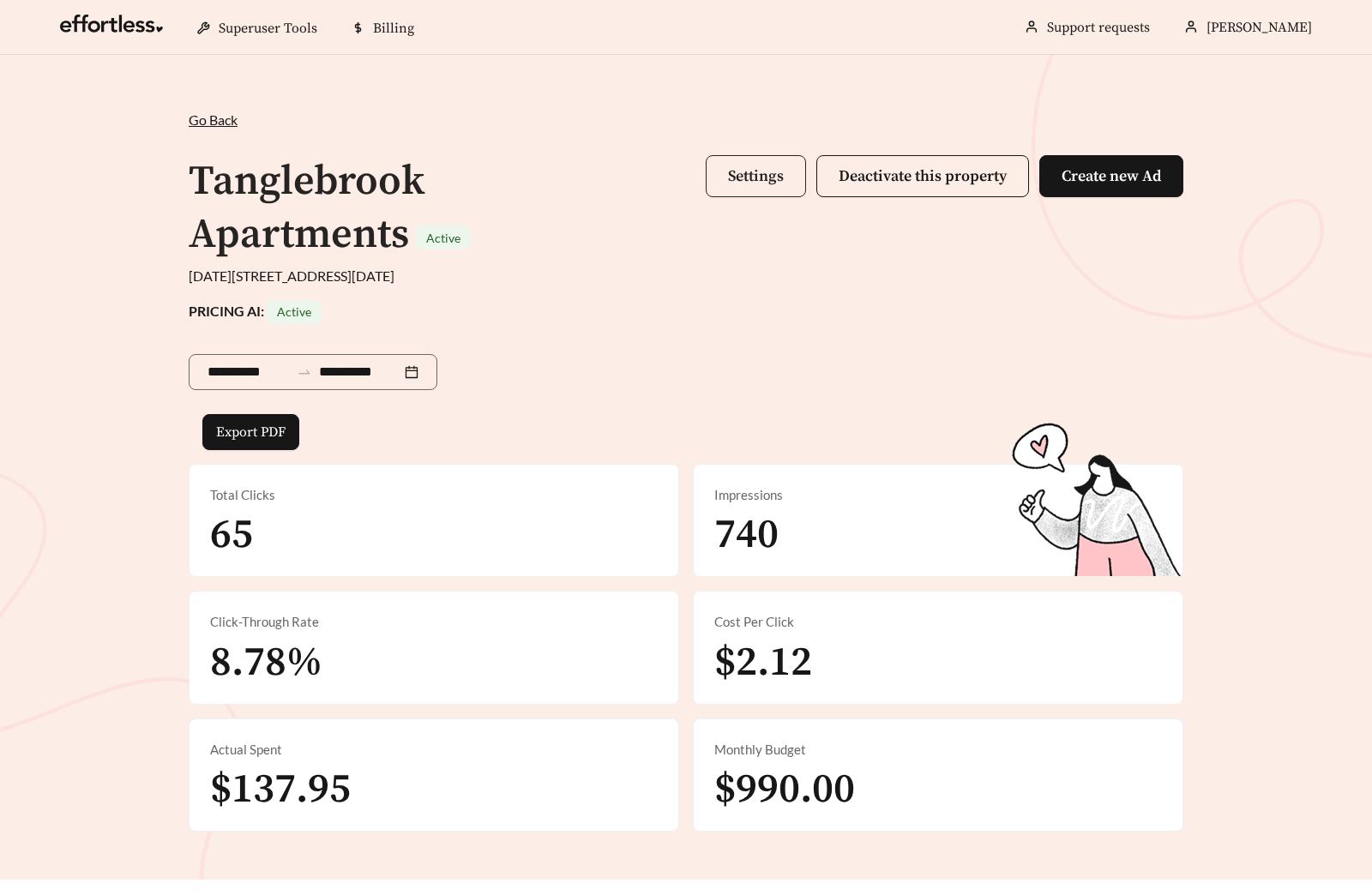
click at [797, 186] on button "Settings" at bounding box center [756, 176] width 101 height 42
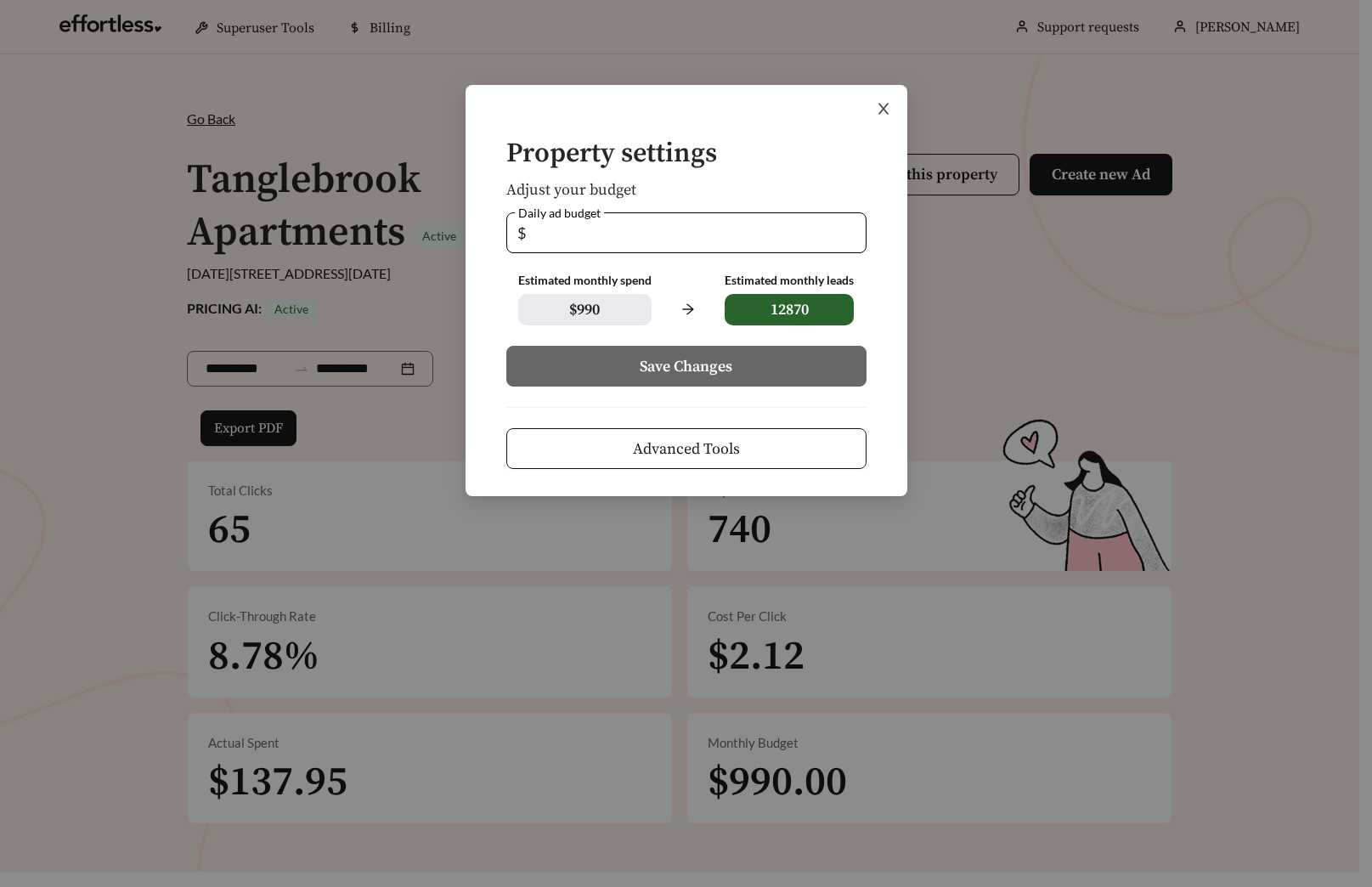
click at [886, 114] on icon "close" at bounding box center [884, 109] width 16 height 16
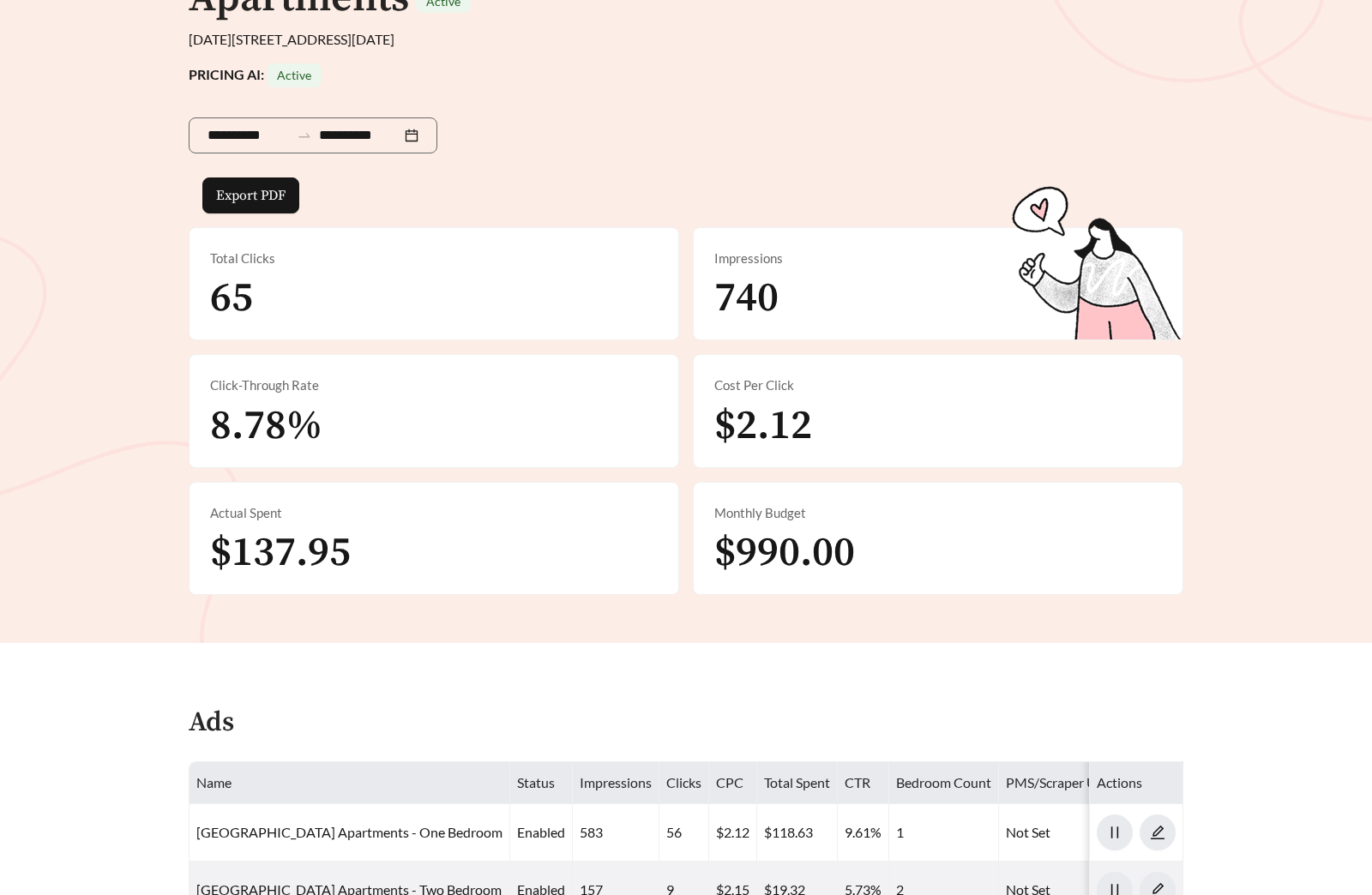
scroll to position [733, 0]
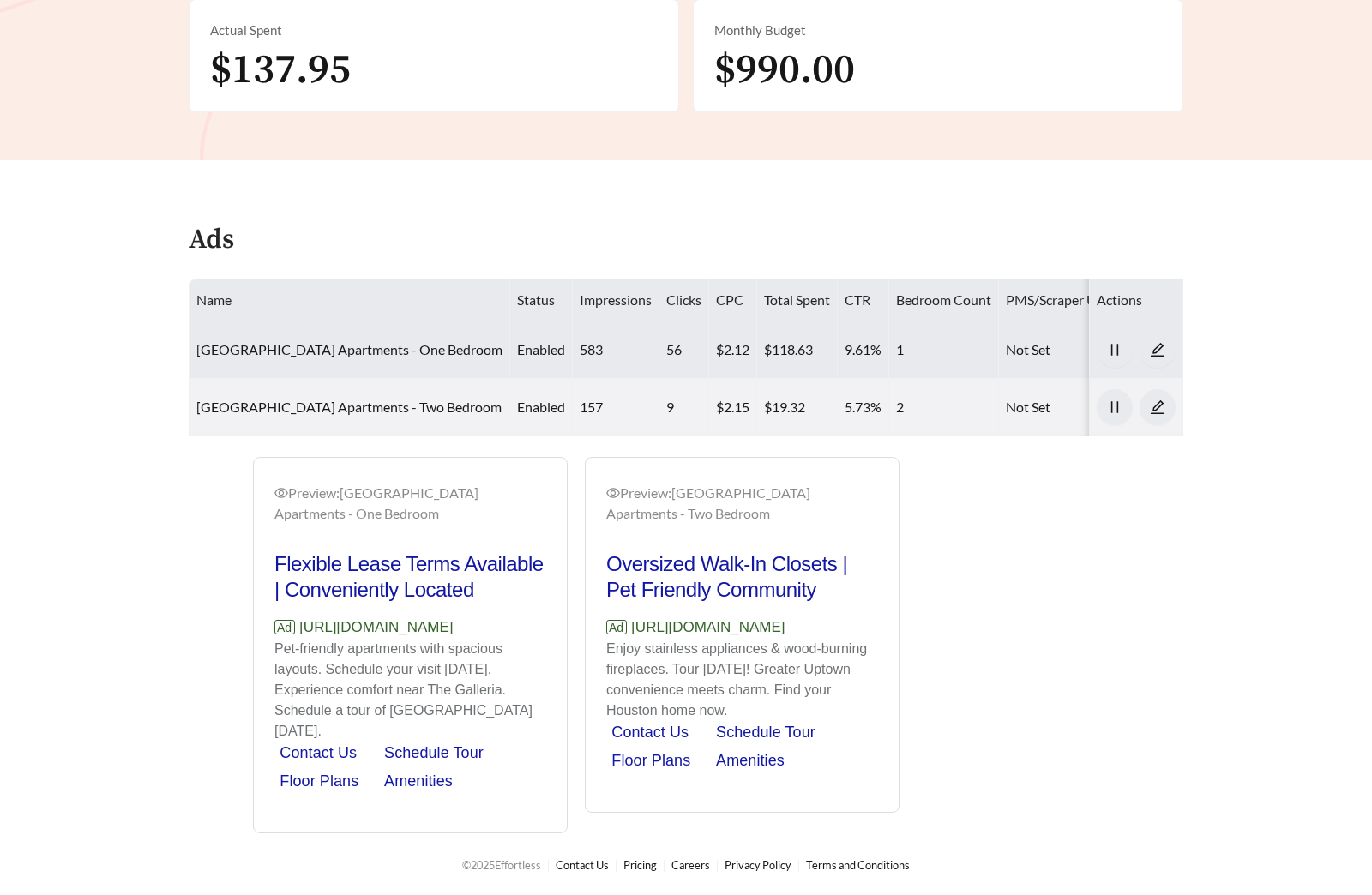
click at [351, 326] on td "Tanglebrook Apartments - One Bedroom" at bounding box center [349, 350] width 320 height 57
click at [344, 341] on link "Tanglebrook Apartments - One Bedroom" at bounding box center [350, 350] width 306 height 17
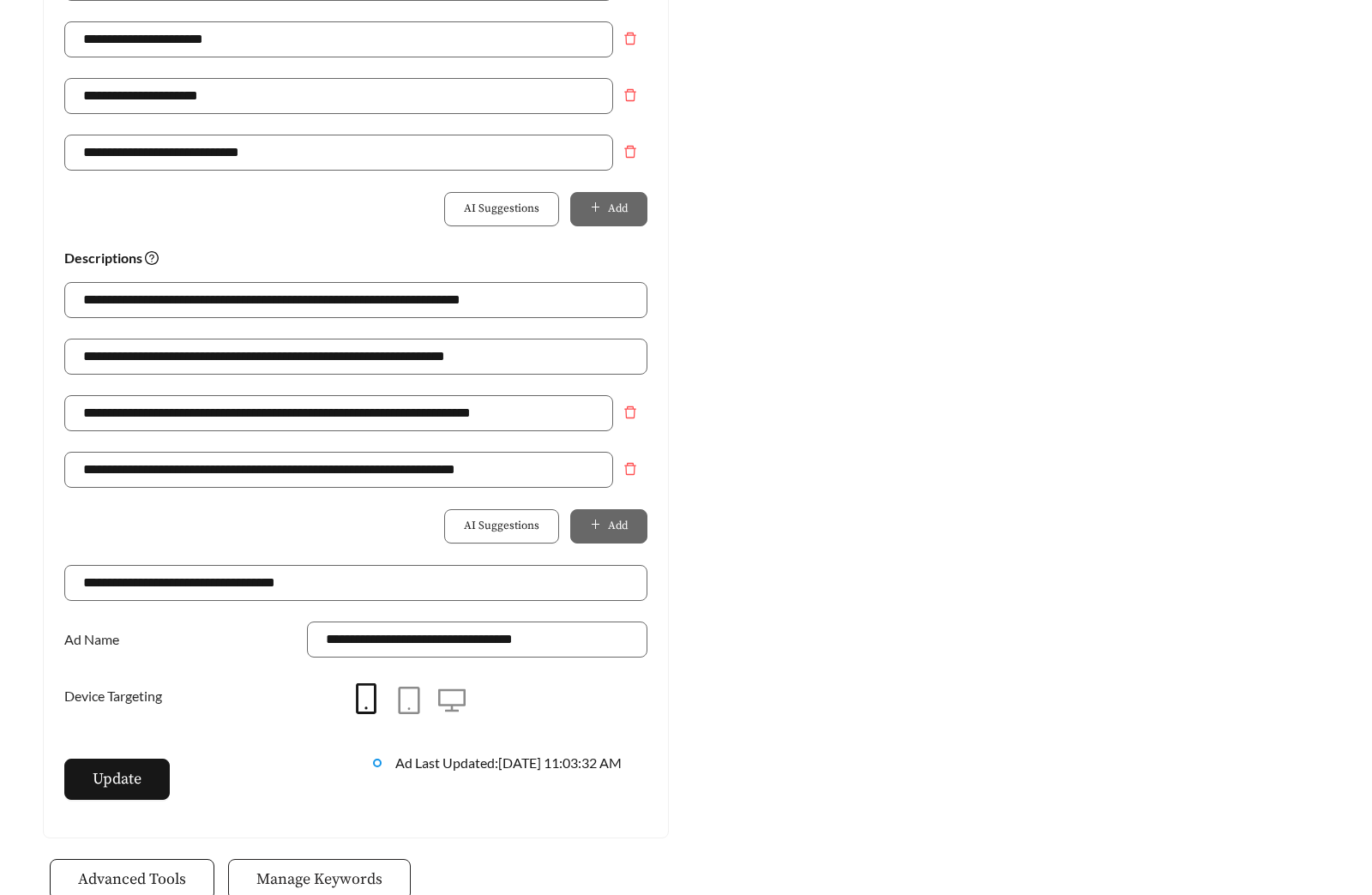
scroll to position [1209, 0]
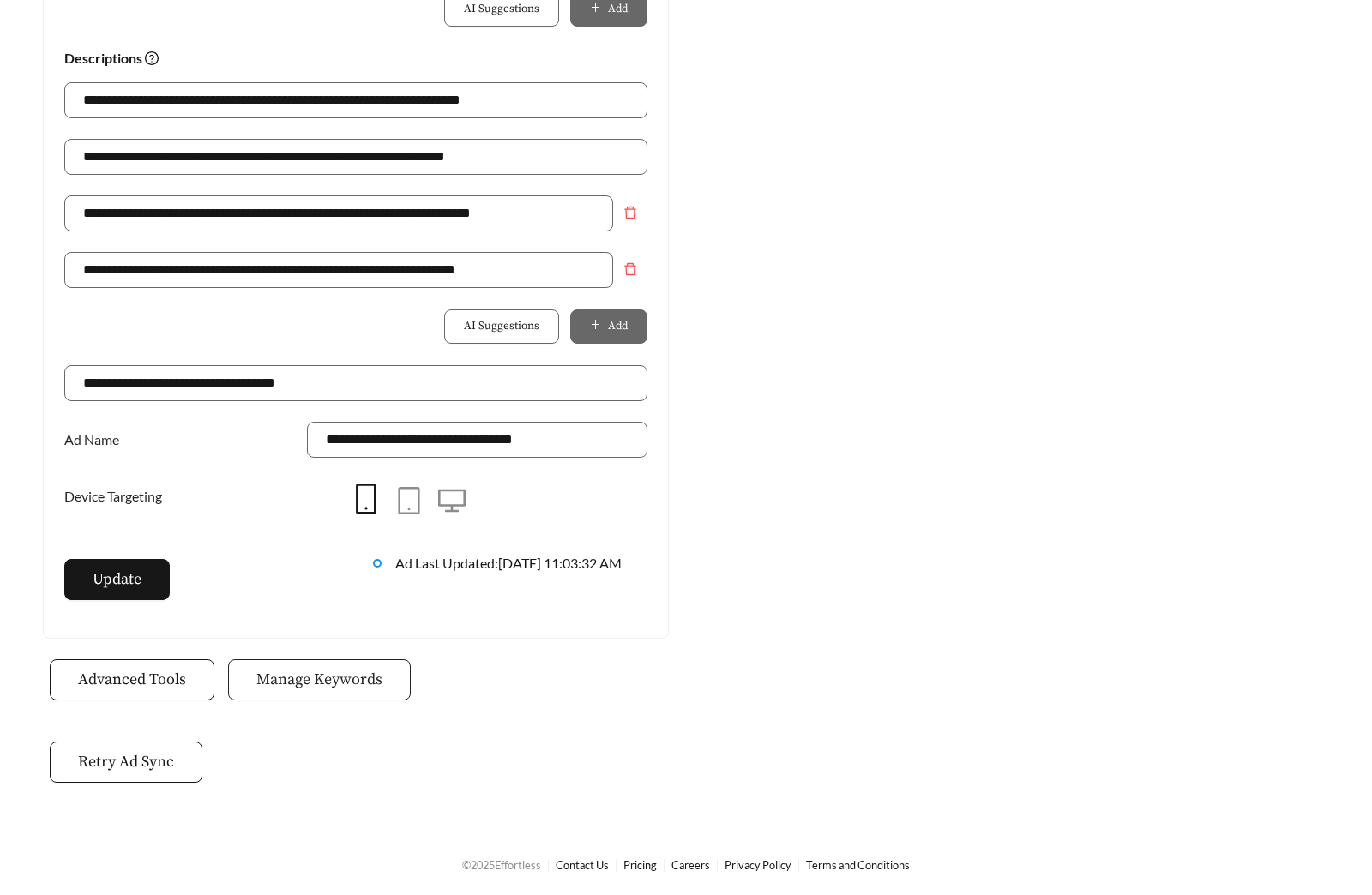
click at [306, 679] on span "Manage Keywords" at bounding box center [319, 679] width 126 height 23
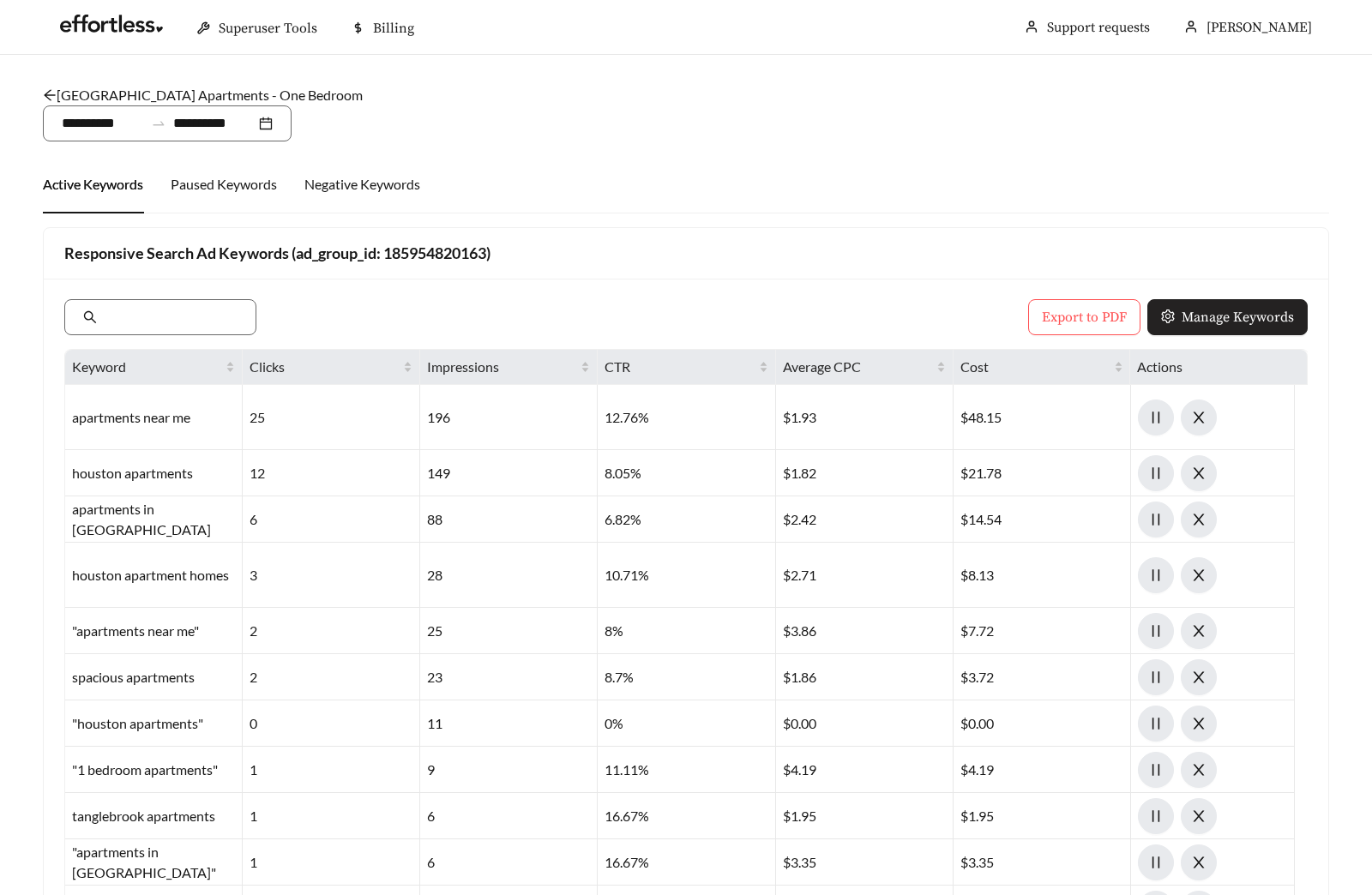
click at [1215, 318] on span "Manage Keywords" at bounding box center [1237, 317] width 113 height 20
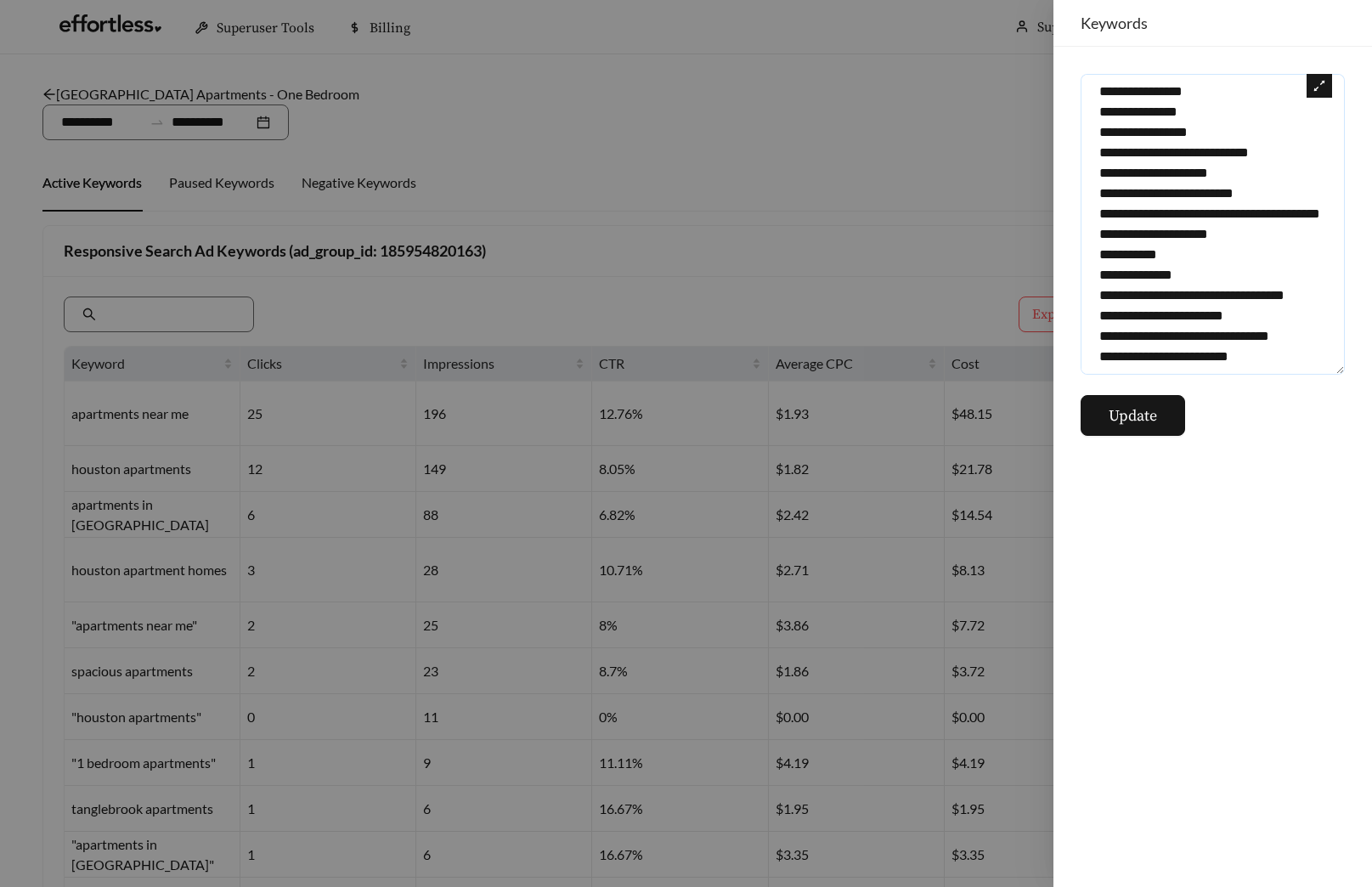
scroll to position [16719, 0]
click at [1270, 354] on textarea at bounding box center [1213, 224] width 264 height 301
paste textarea "**********"
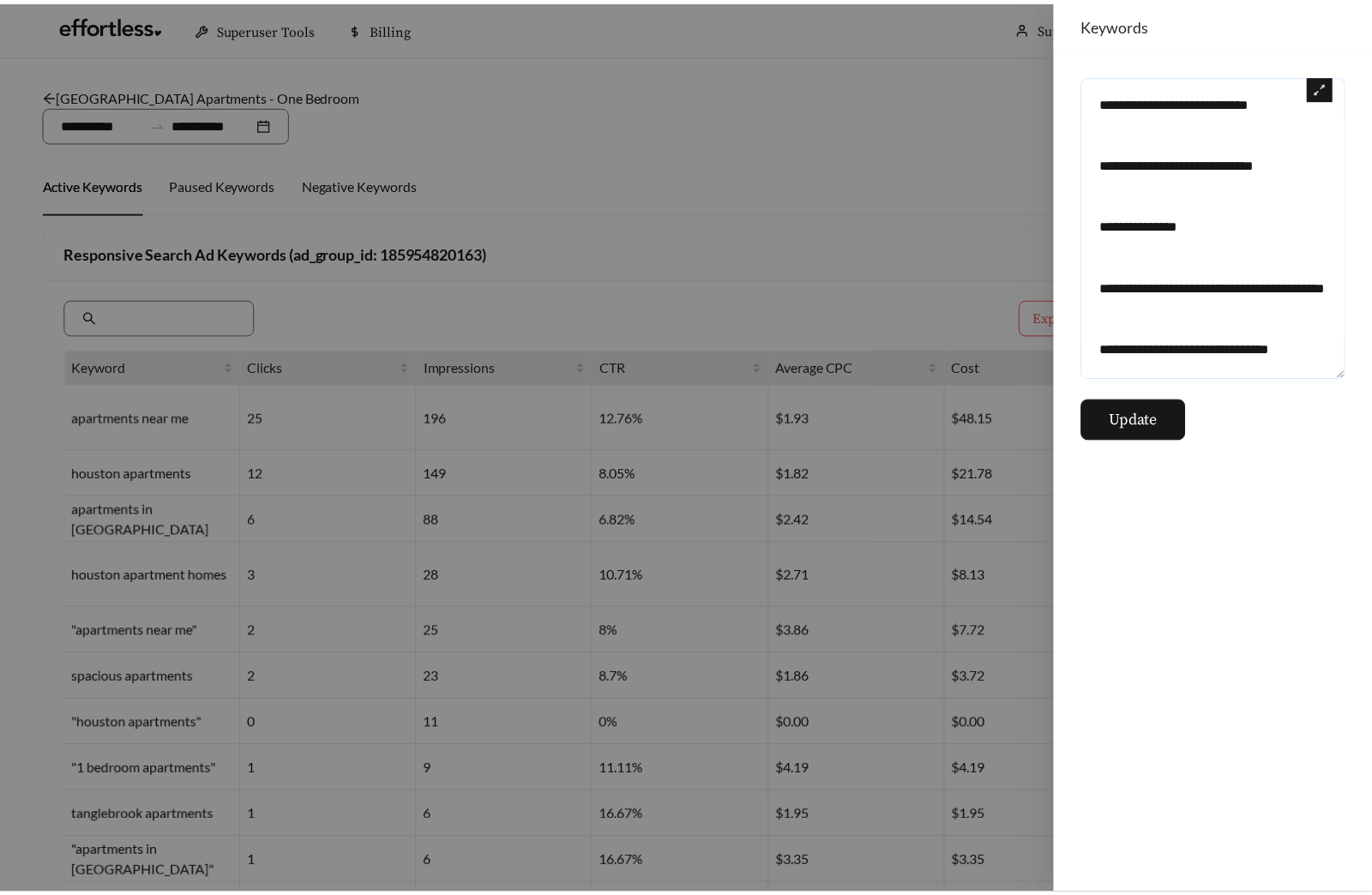
scroll to position [20976, 0]
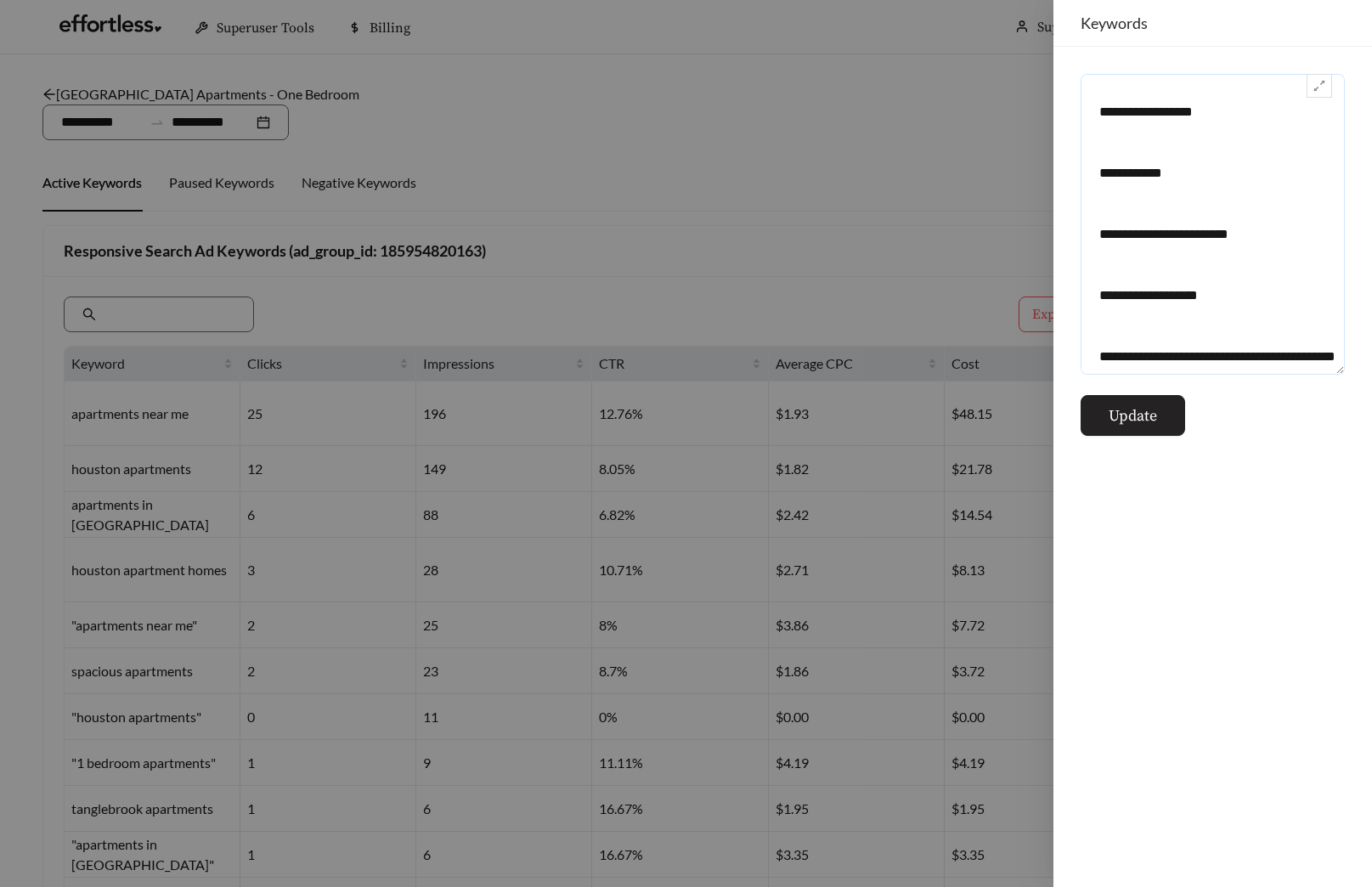
type textarea "**********"
click at [1165, 410] on button "Update" at bounding box center [1133, 415] width 104 height 41
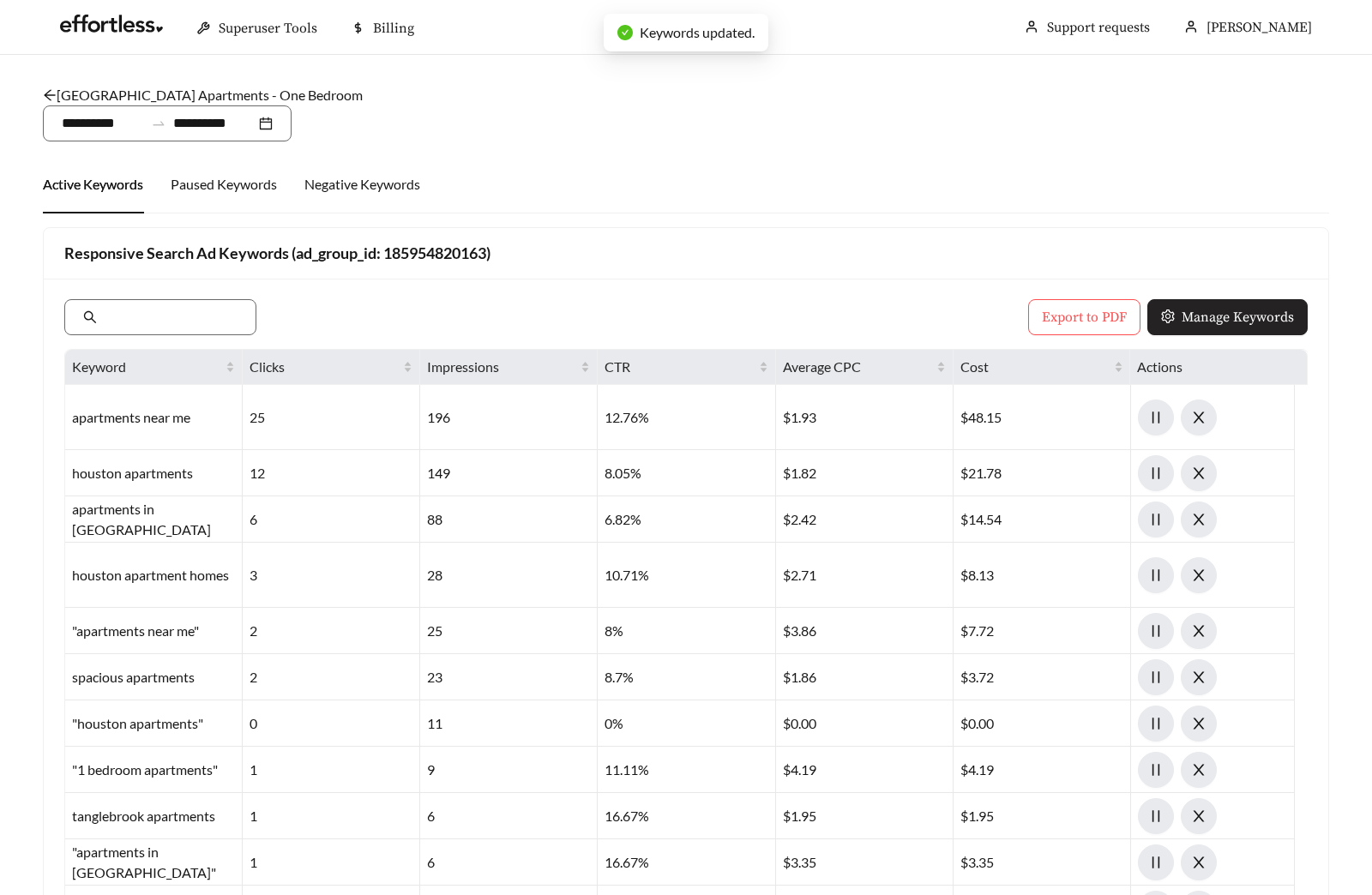
click at [1227, 314] on span "Manage Keywords" at bounding box center [1237, 317] width 113 height 20
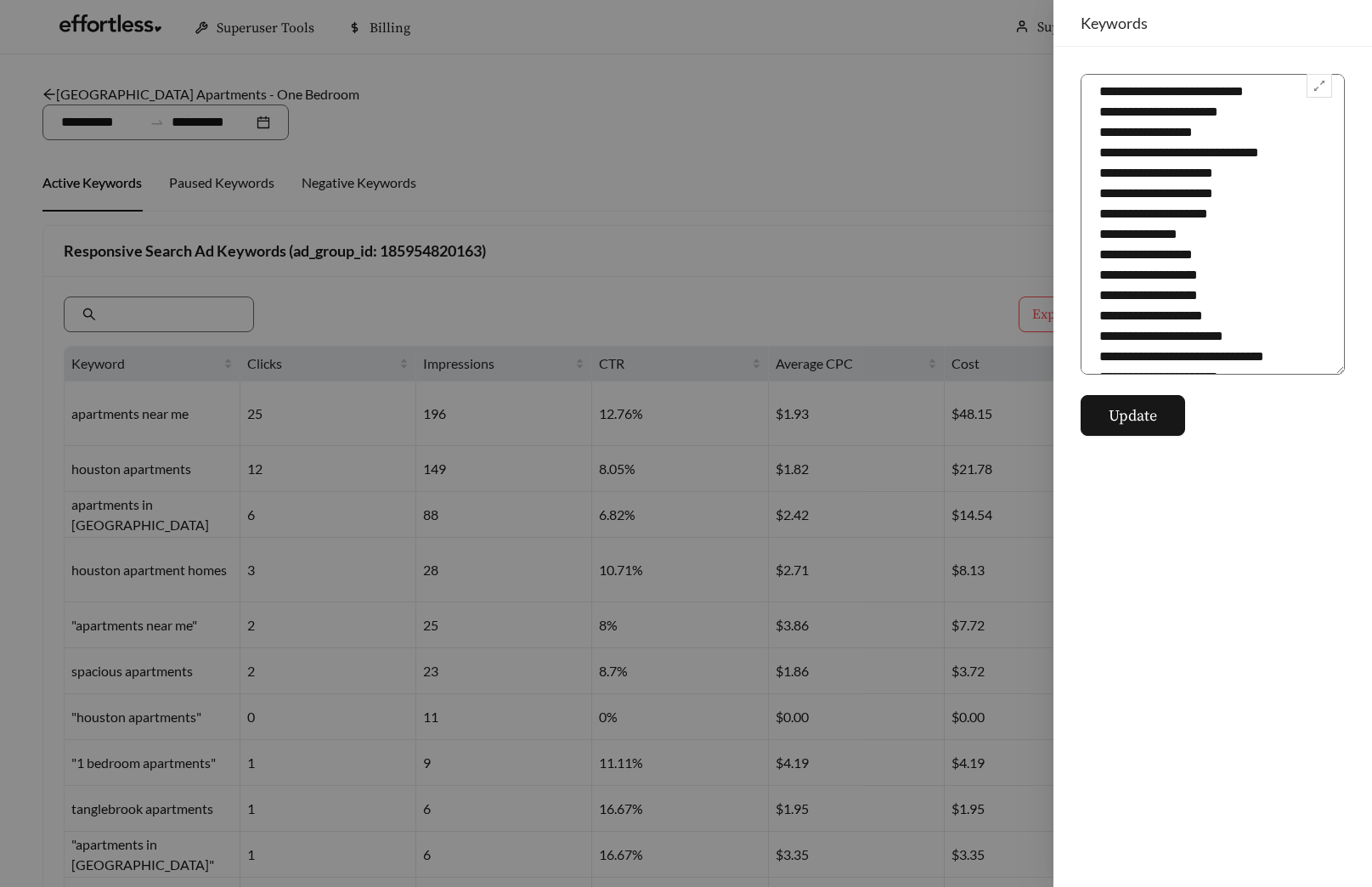
click at [879, 240] on div at bounding box center [686, 444] width 1372 height 887
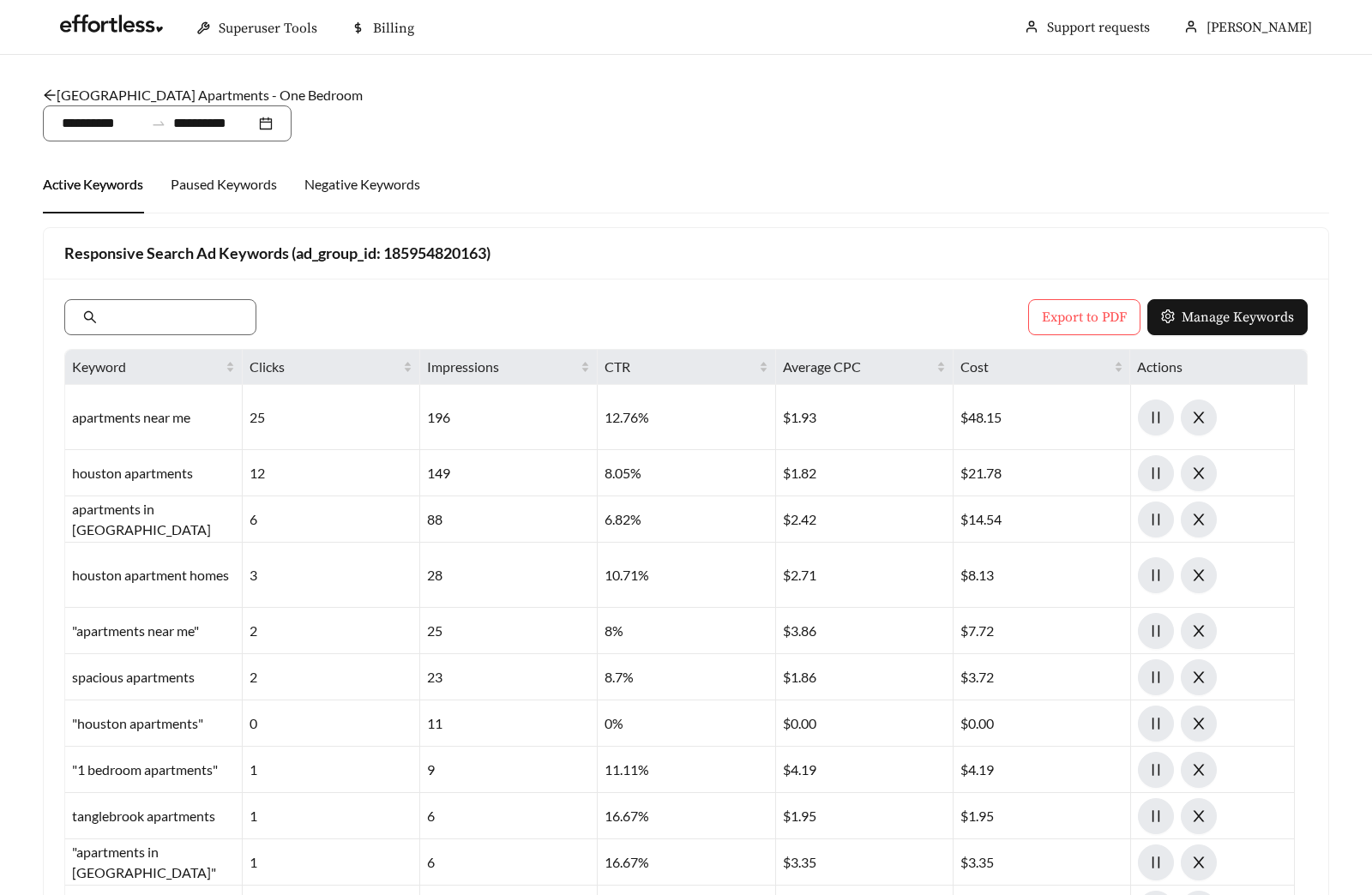
click at [198, 91] on link "Tanglebrook Apartments - One Bedroom" at bounding box center [202, 95] width 320 height 17
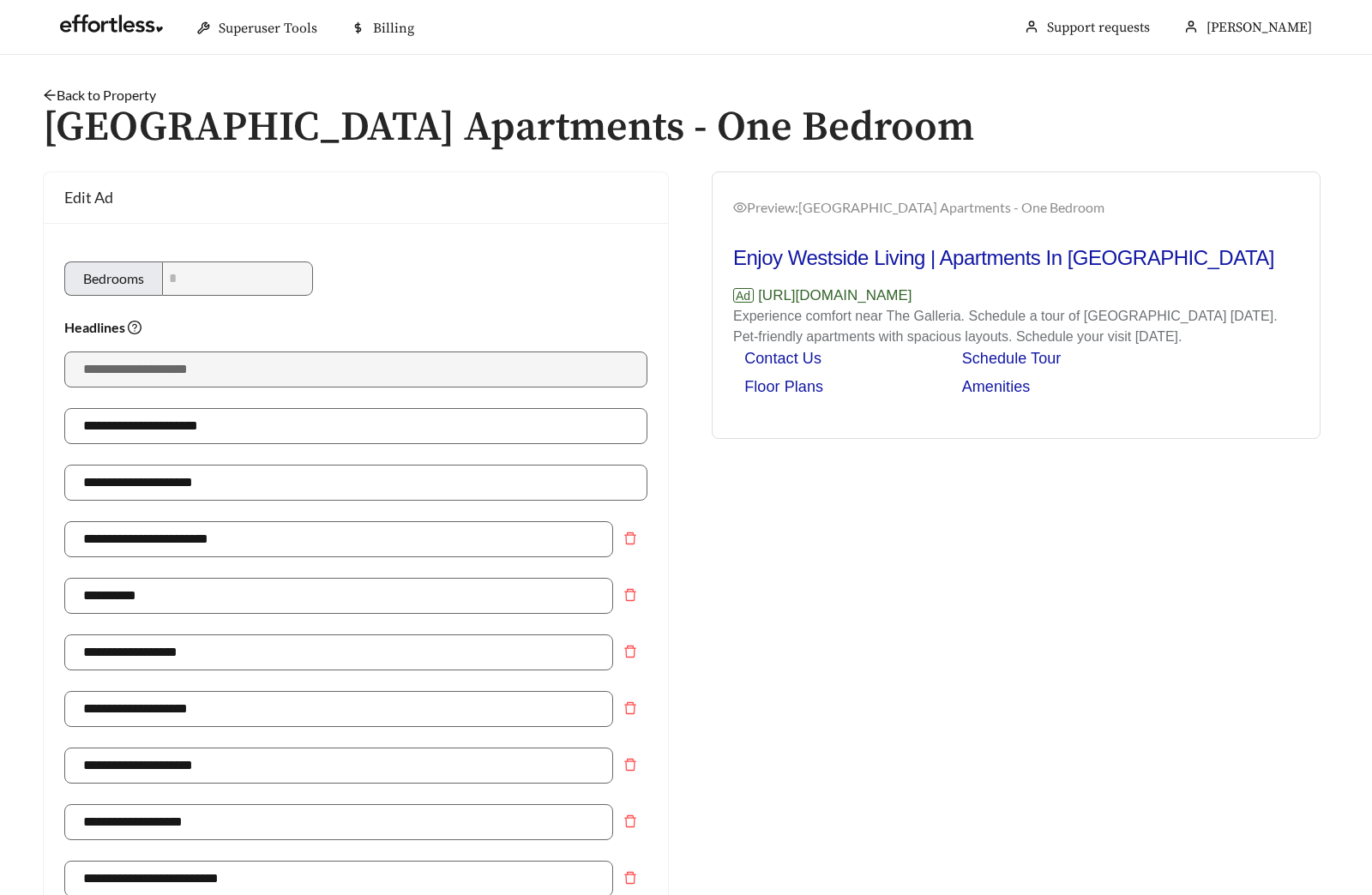
click at [94, 93] on link "Back to Property" at bounding box center [99, 95] width 113 height 17
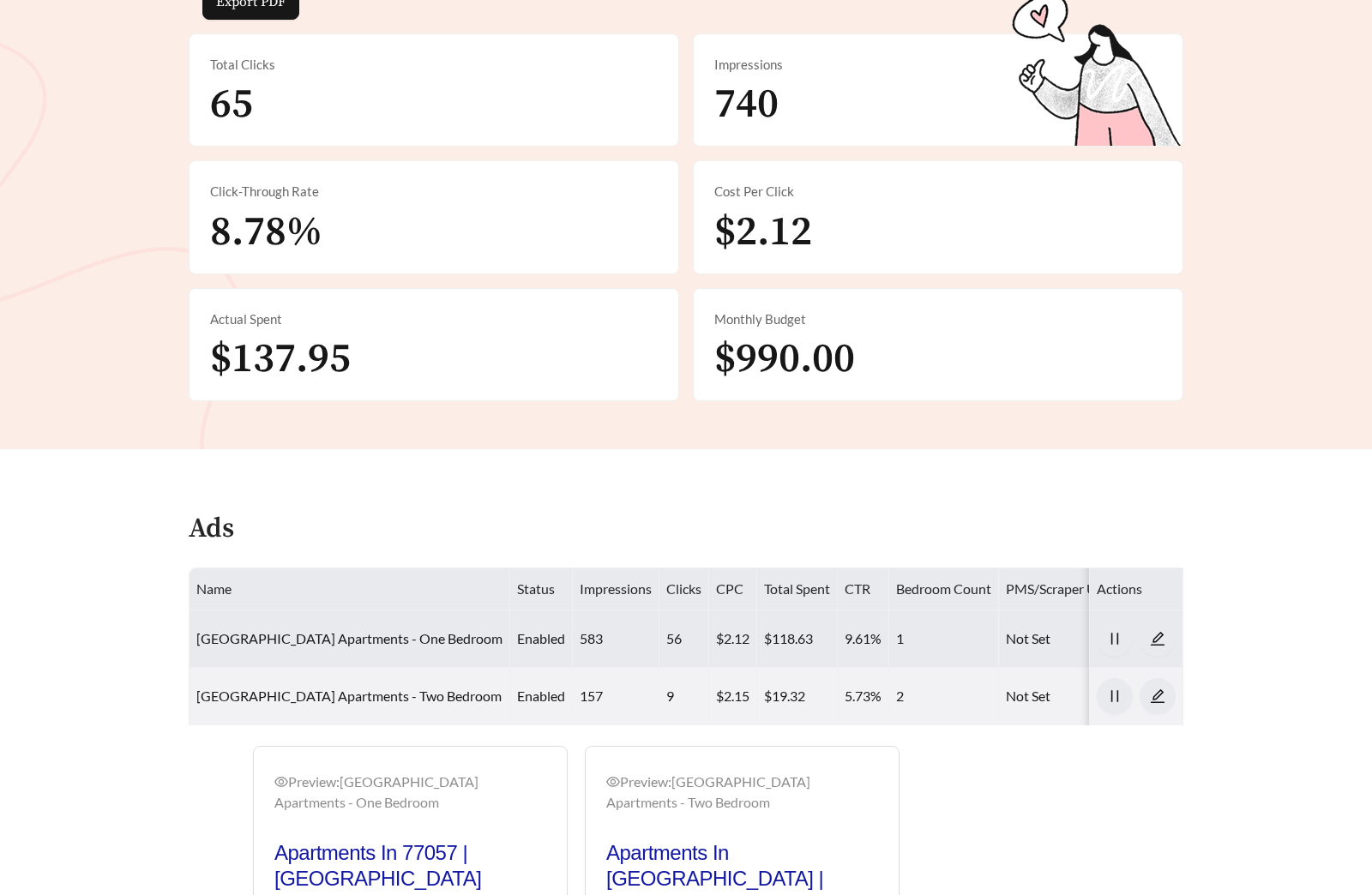
scroll to position [733, 0]
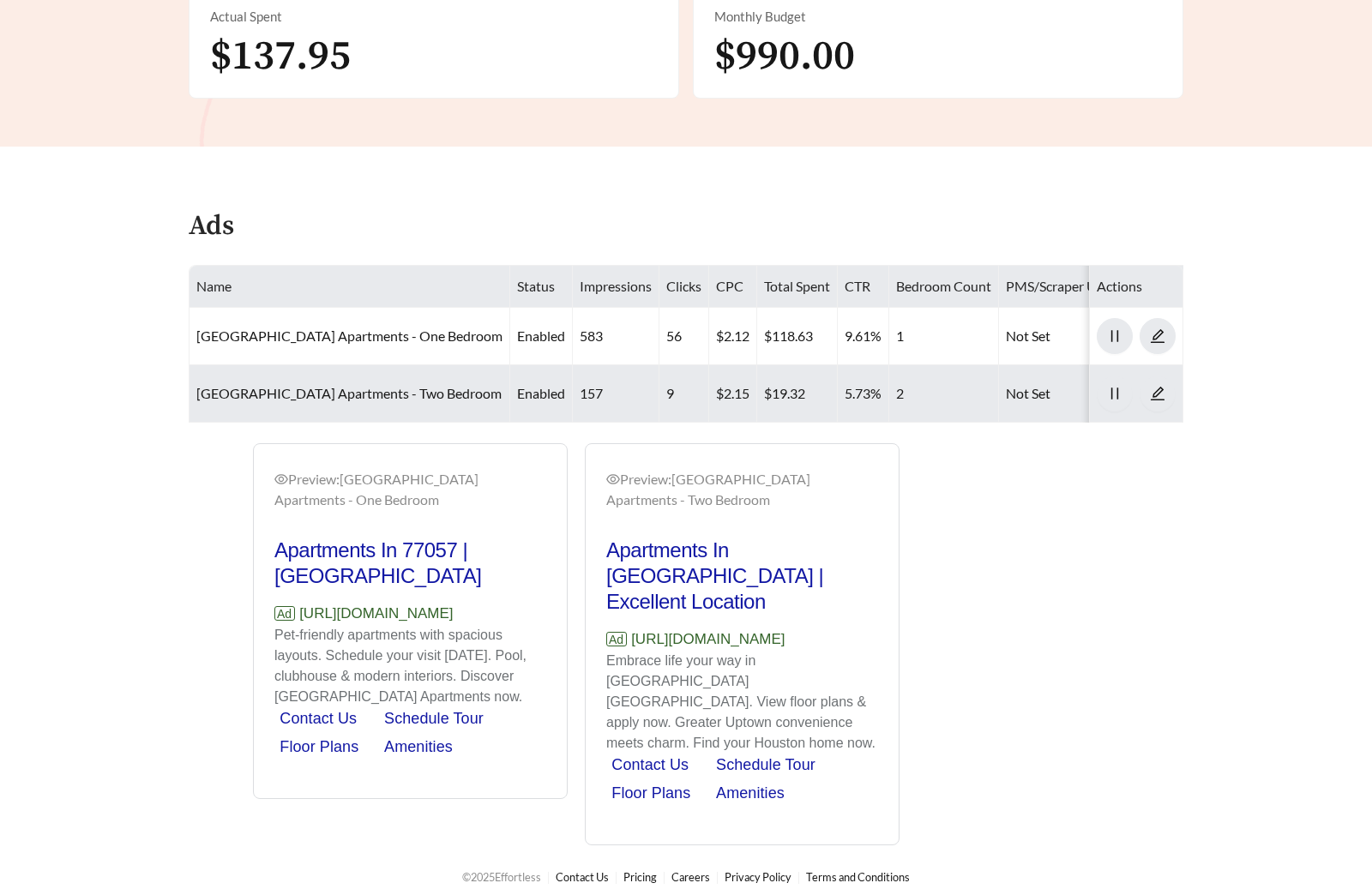
click at [284, 379] on td "Tanglebrook Apartments - Two Bedroom" at bounding box center [349, 394] width 320 height 57
click at [276, 393] on link "Tanglebrook Apartments - Two Bedroom" at bounding box center [349, 393] width 305 height 17
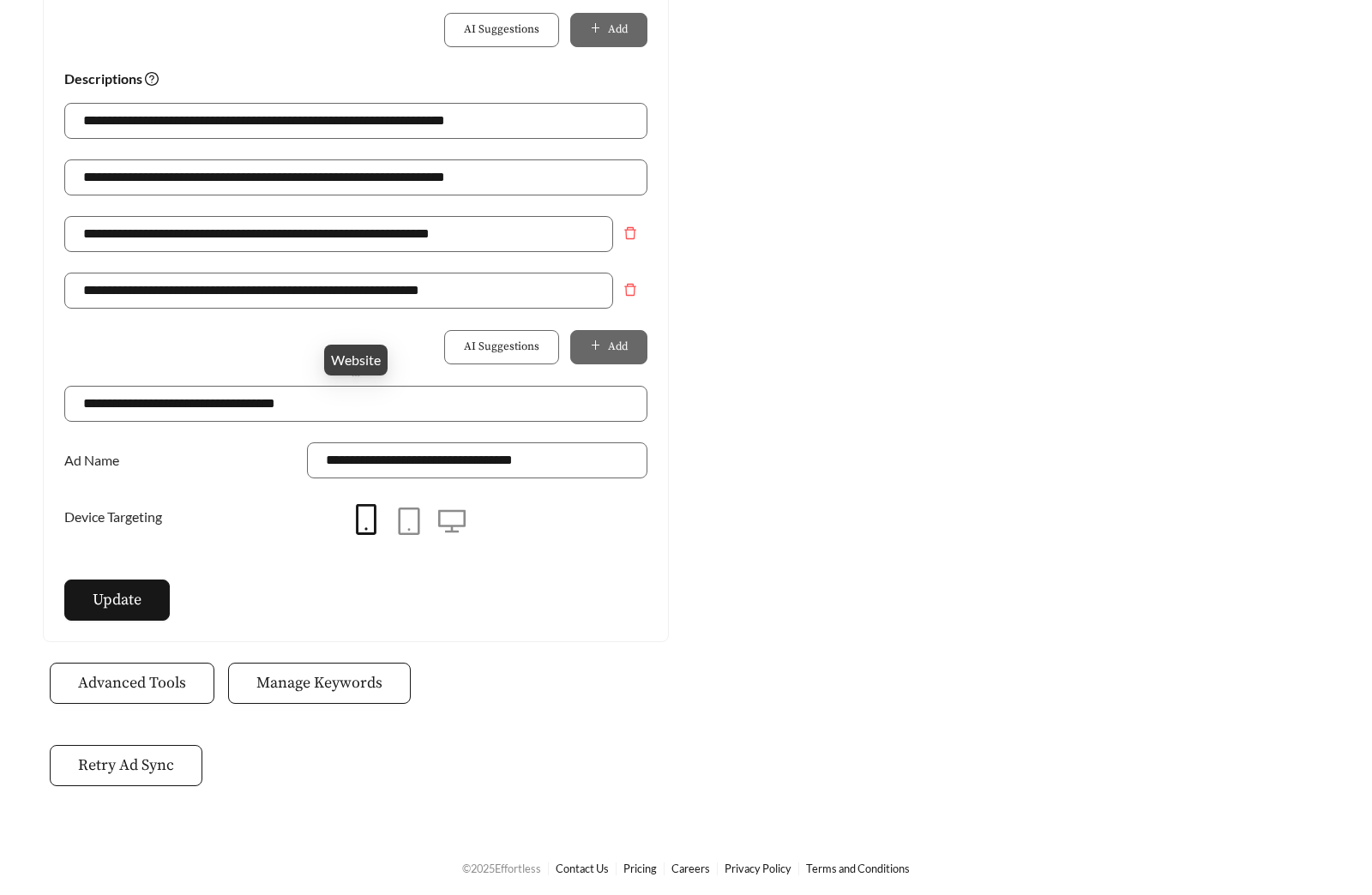
scroll to position [1191, 0]
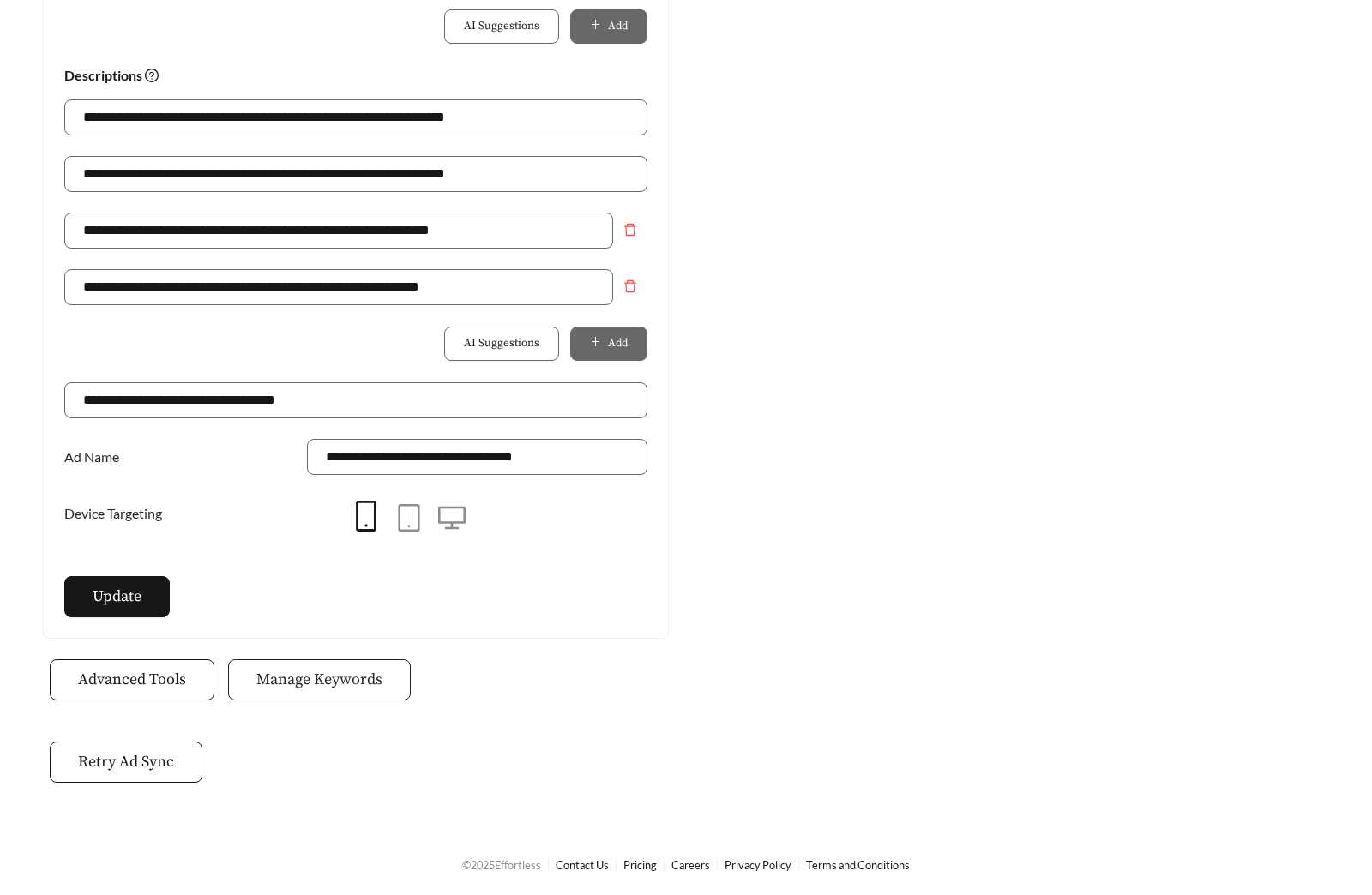
click at [328, 661] on button "Manage Keywords" at bounding box center [319, 679] width 183 height 42
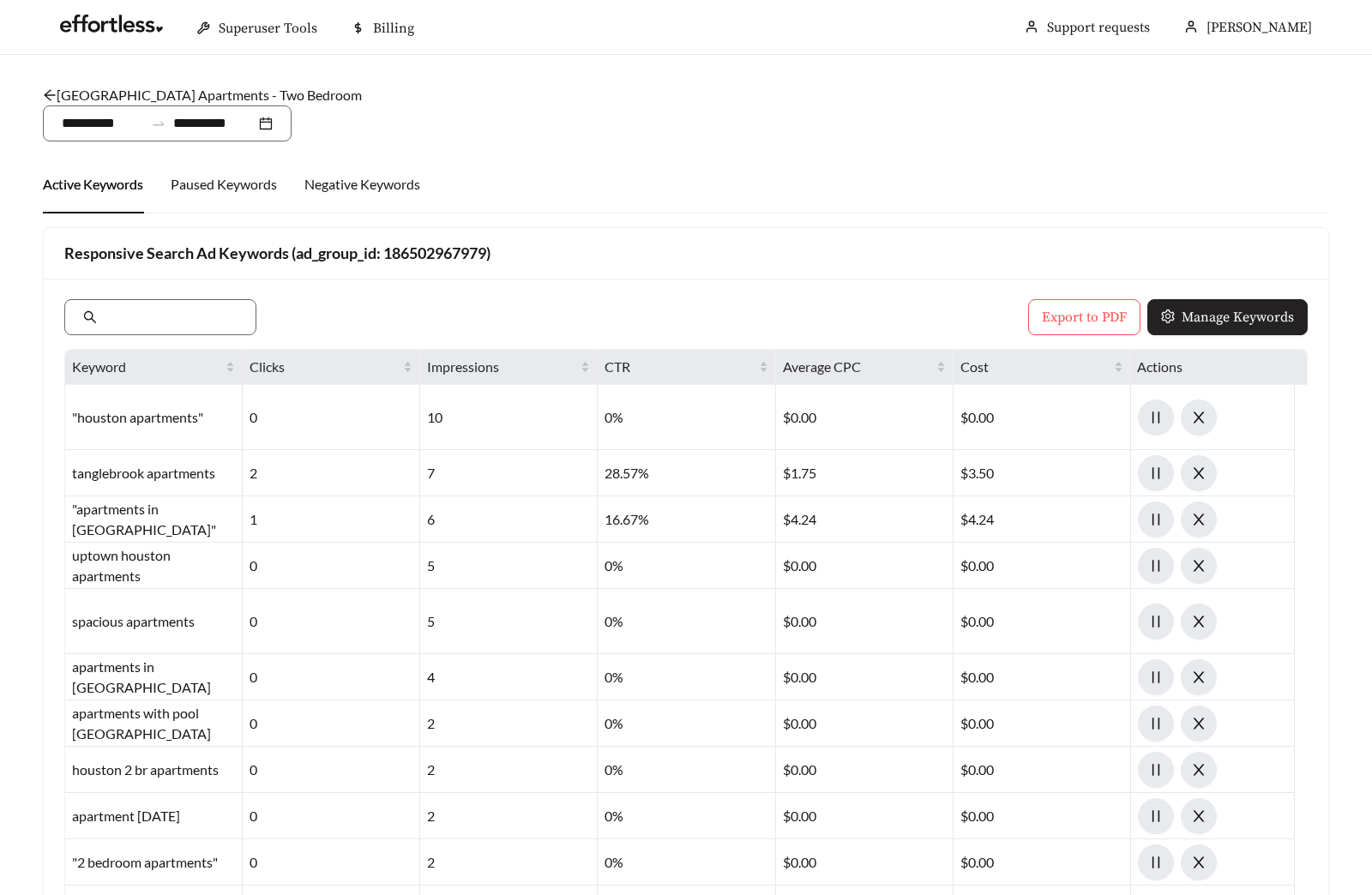
click at [1183, 304] on button "Manage Keywords" at bounding box center [1227, 316] width 161 height 36
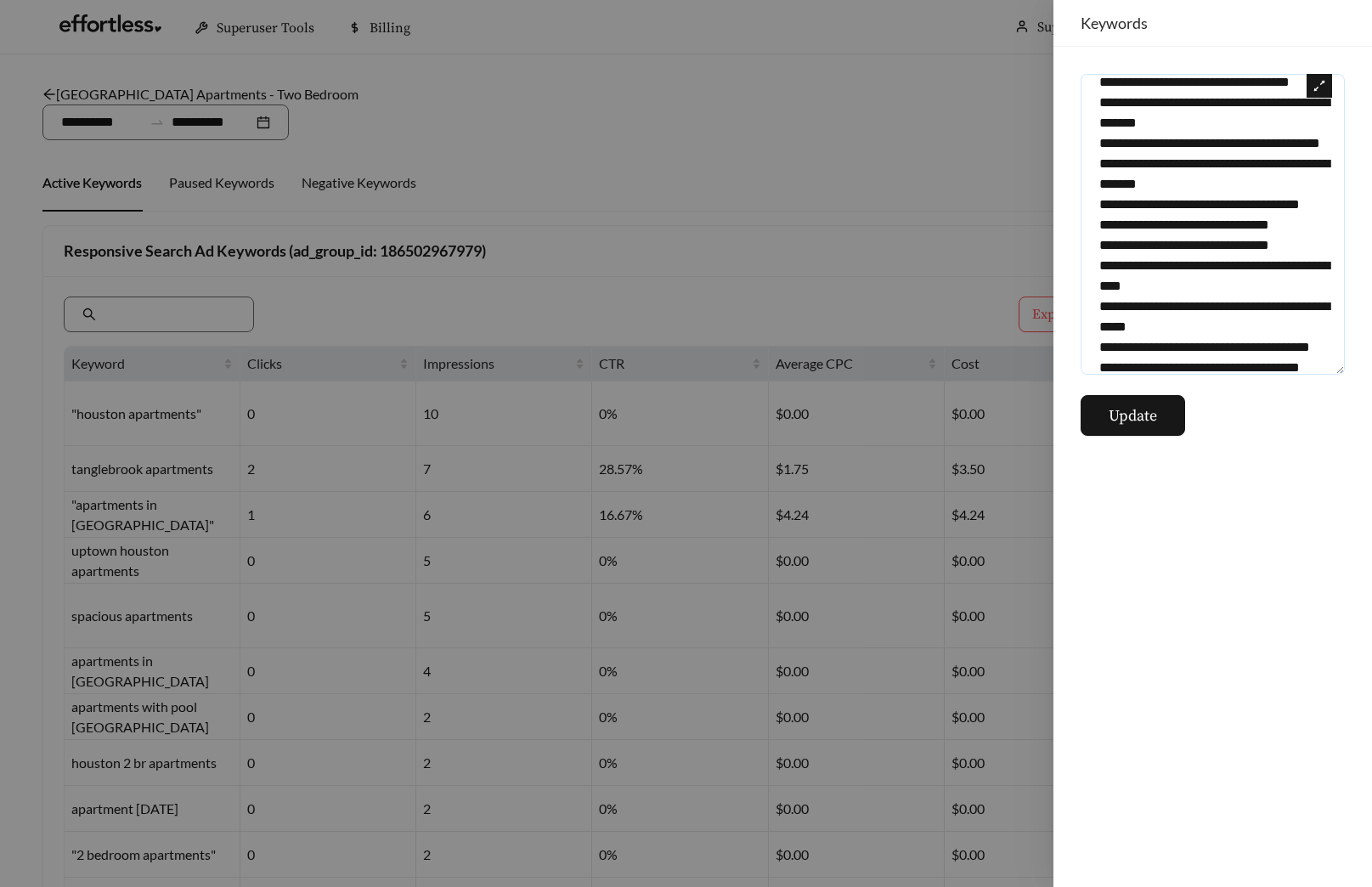
scroll to position [16658, 0]
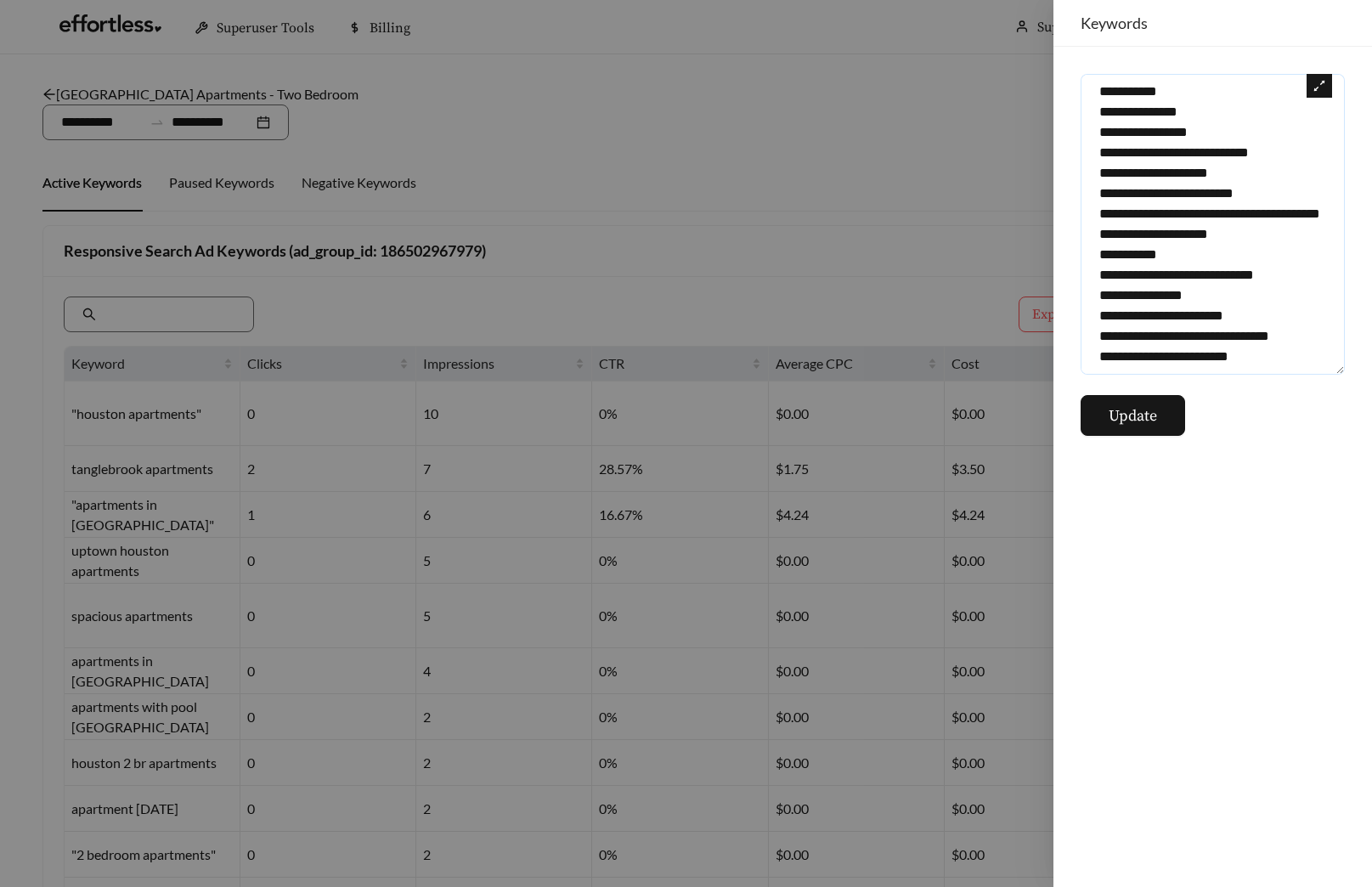
click at [1284, 353] on textarea at bounding box center [1213, 224] width 264 height 301
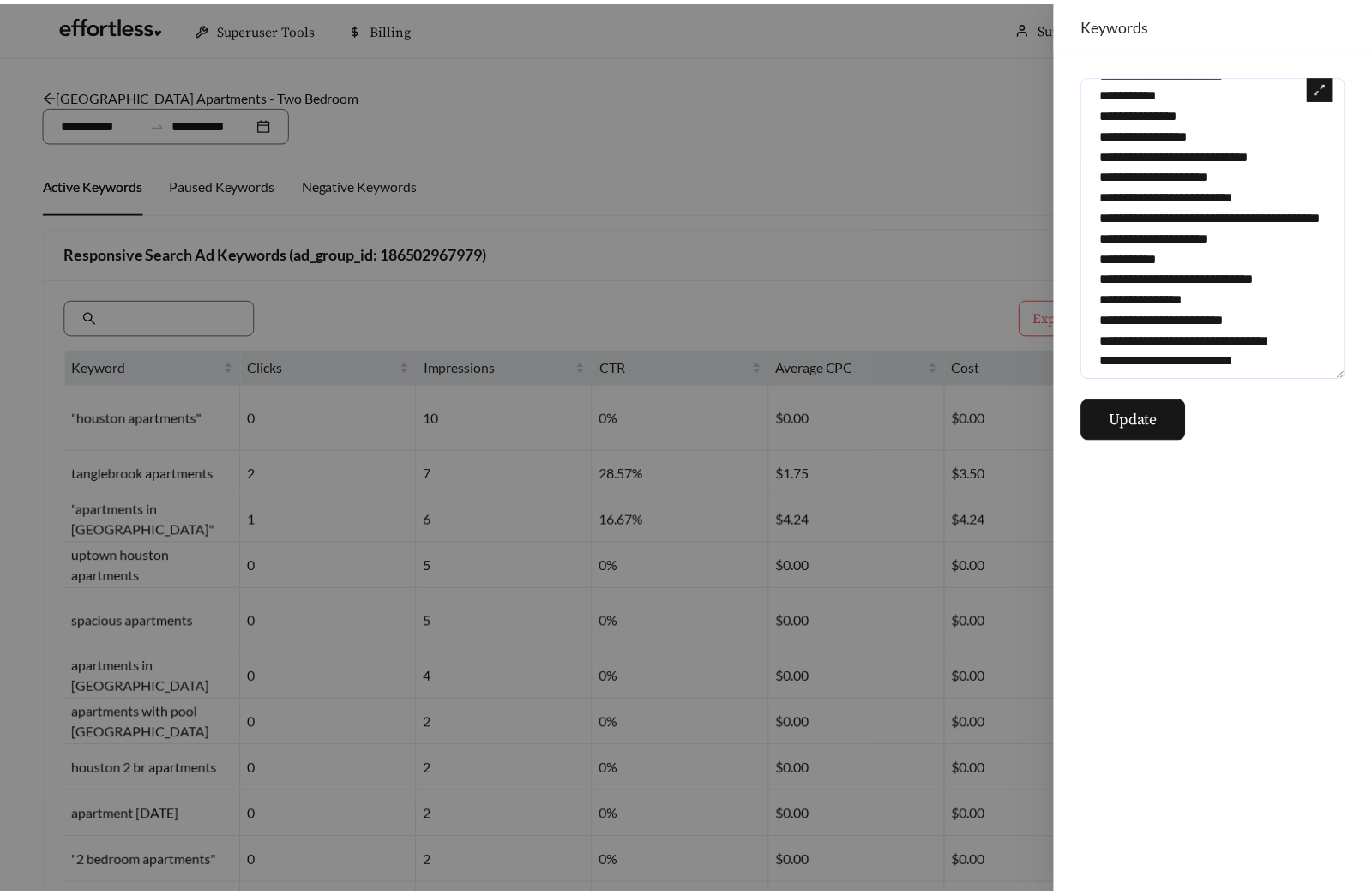
scroll to position [20914, 0]
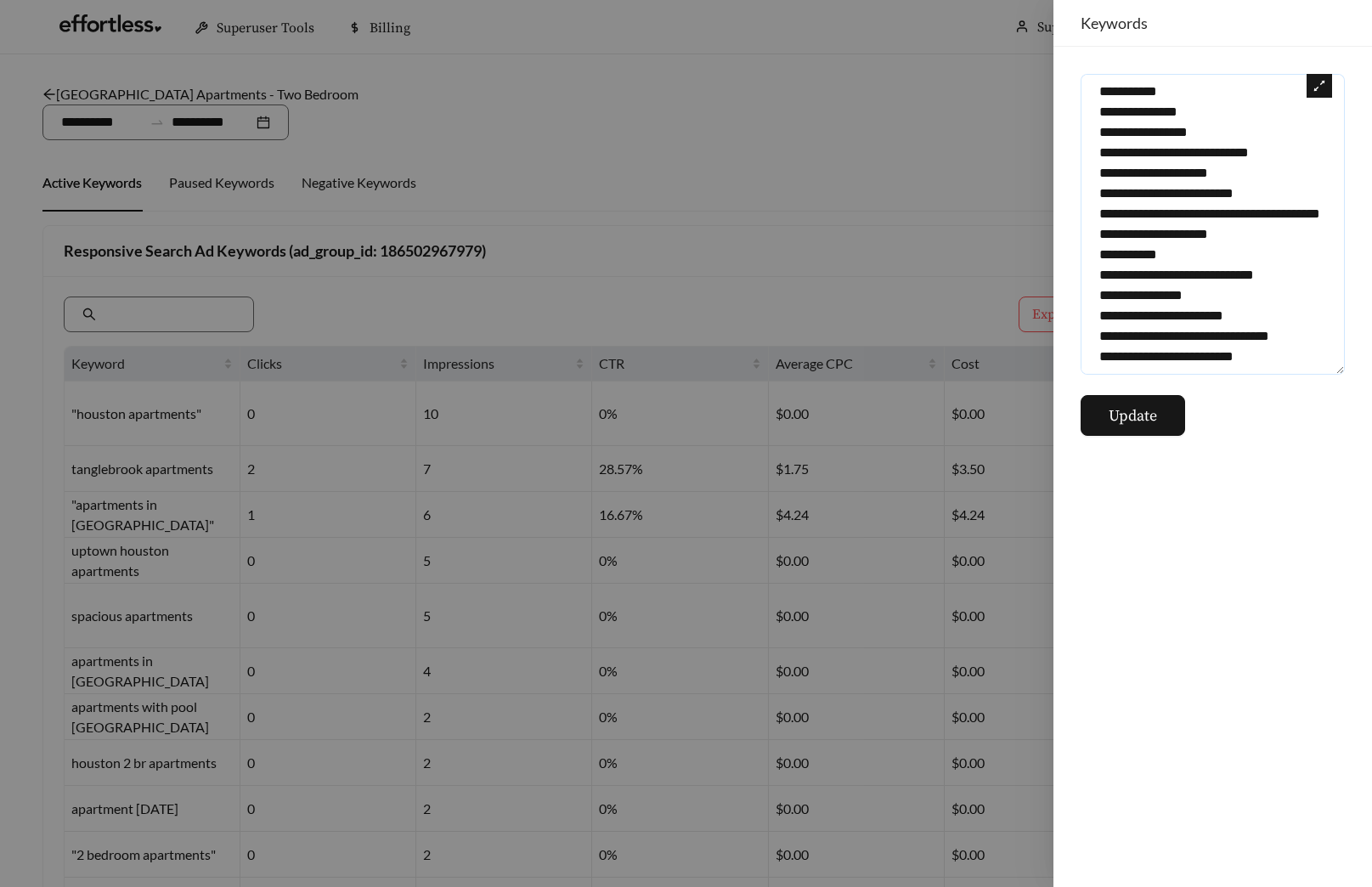
paste textarea "**********"
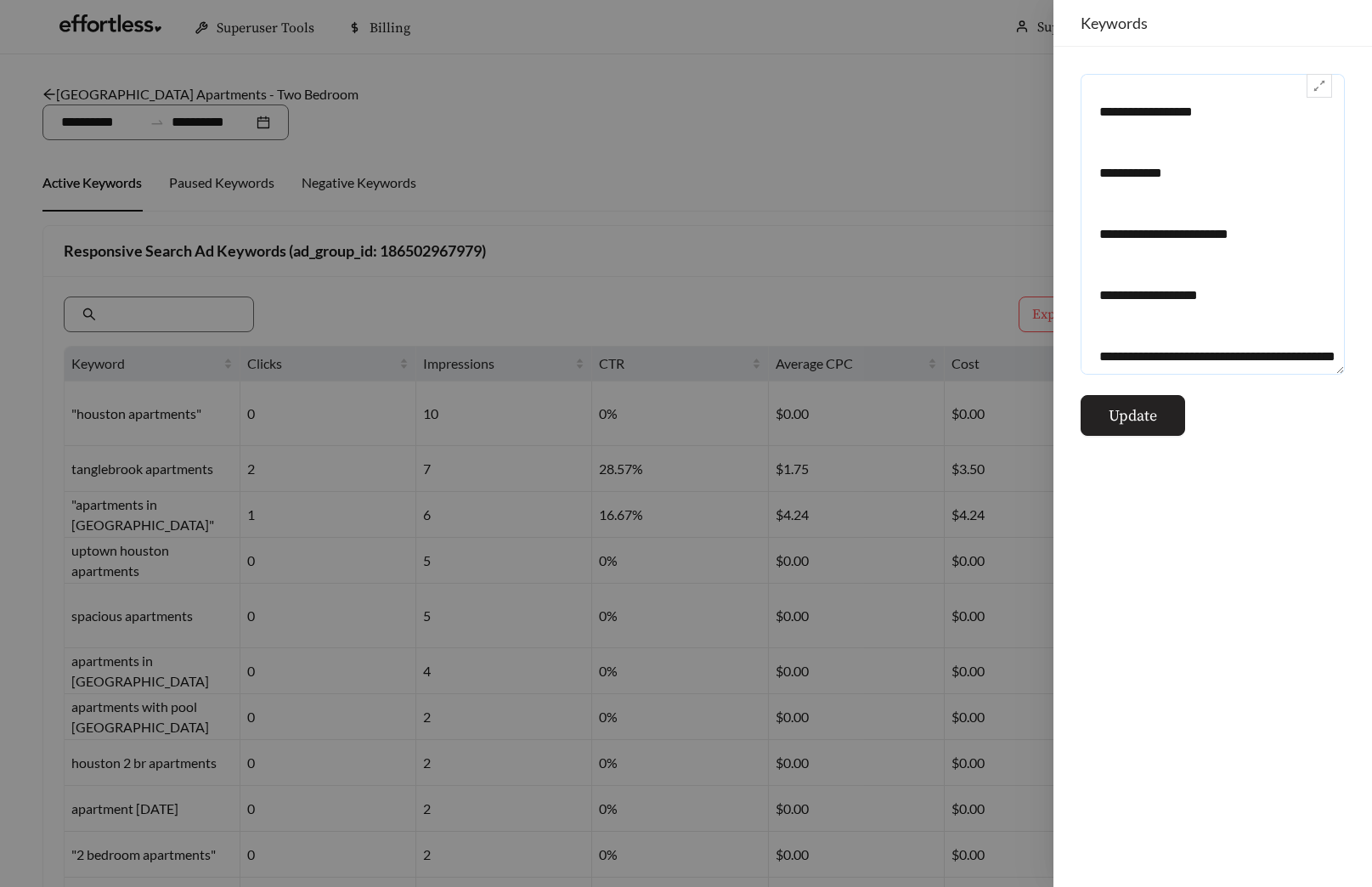
type textarea "**********"
click at [1151, 413] on span "Update" at bounding box center [1132, 415] width 48 height 23
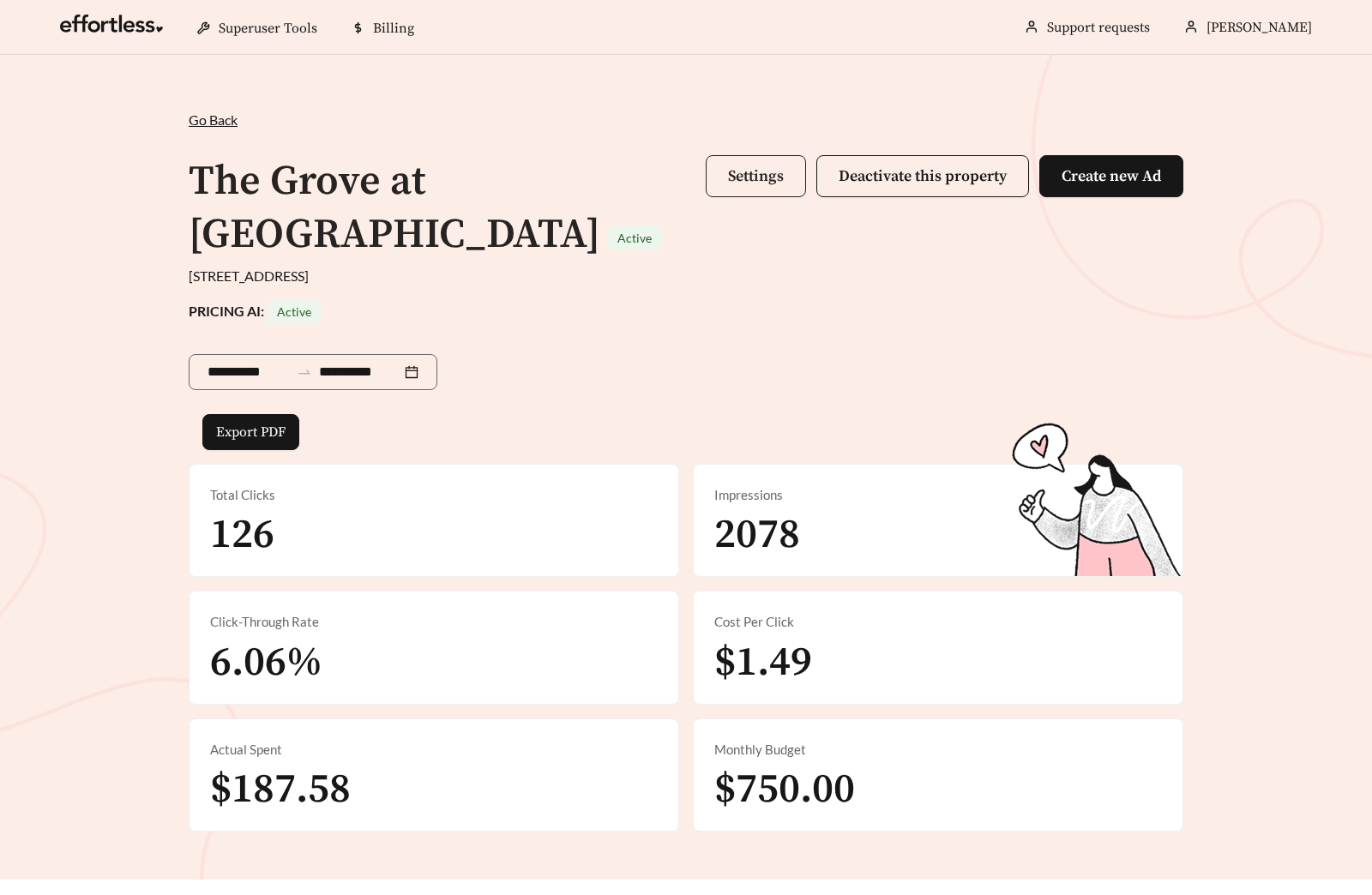
click at [745, 179] on span "Settings" at bounding box center [756, 175] width 55 height 19
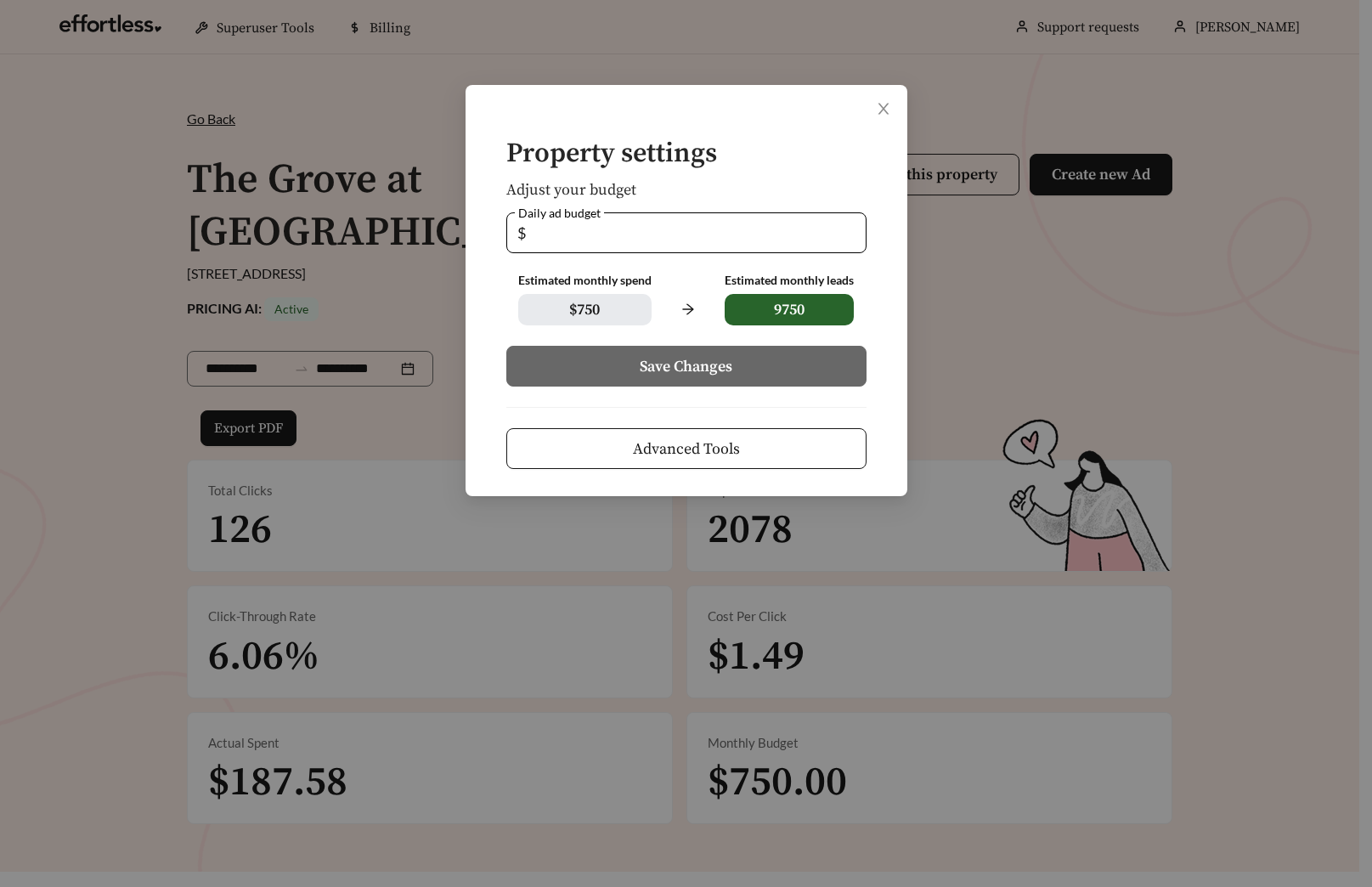
click at [702, 438] on span "Advanced Tools" at bounding box center [686, 448] width 107 height 23
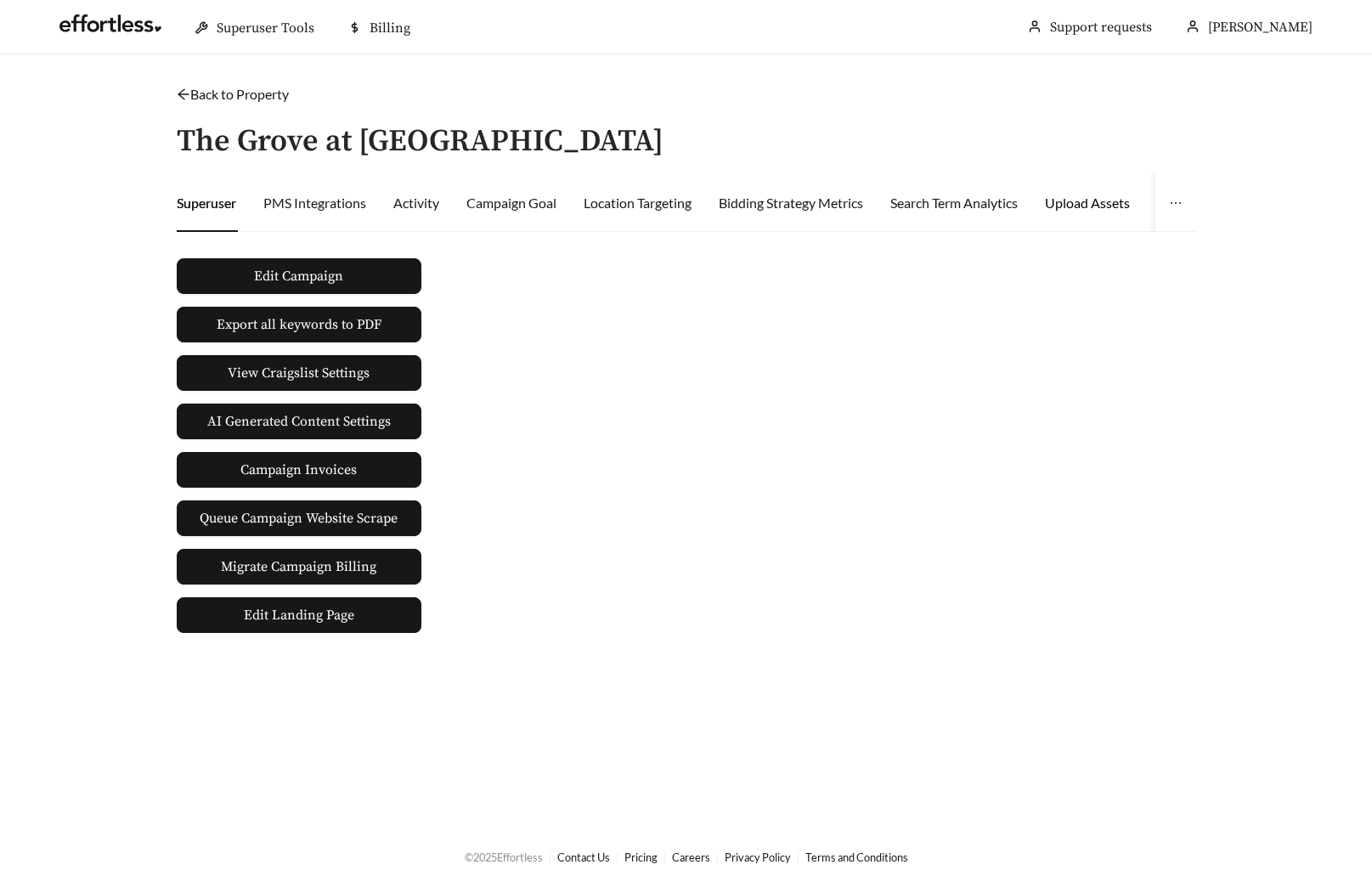
click at [1081, 198] on div "Upload Assets" at bounding box center [1088, 203] width 85 height 20
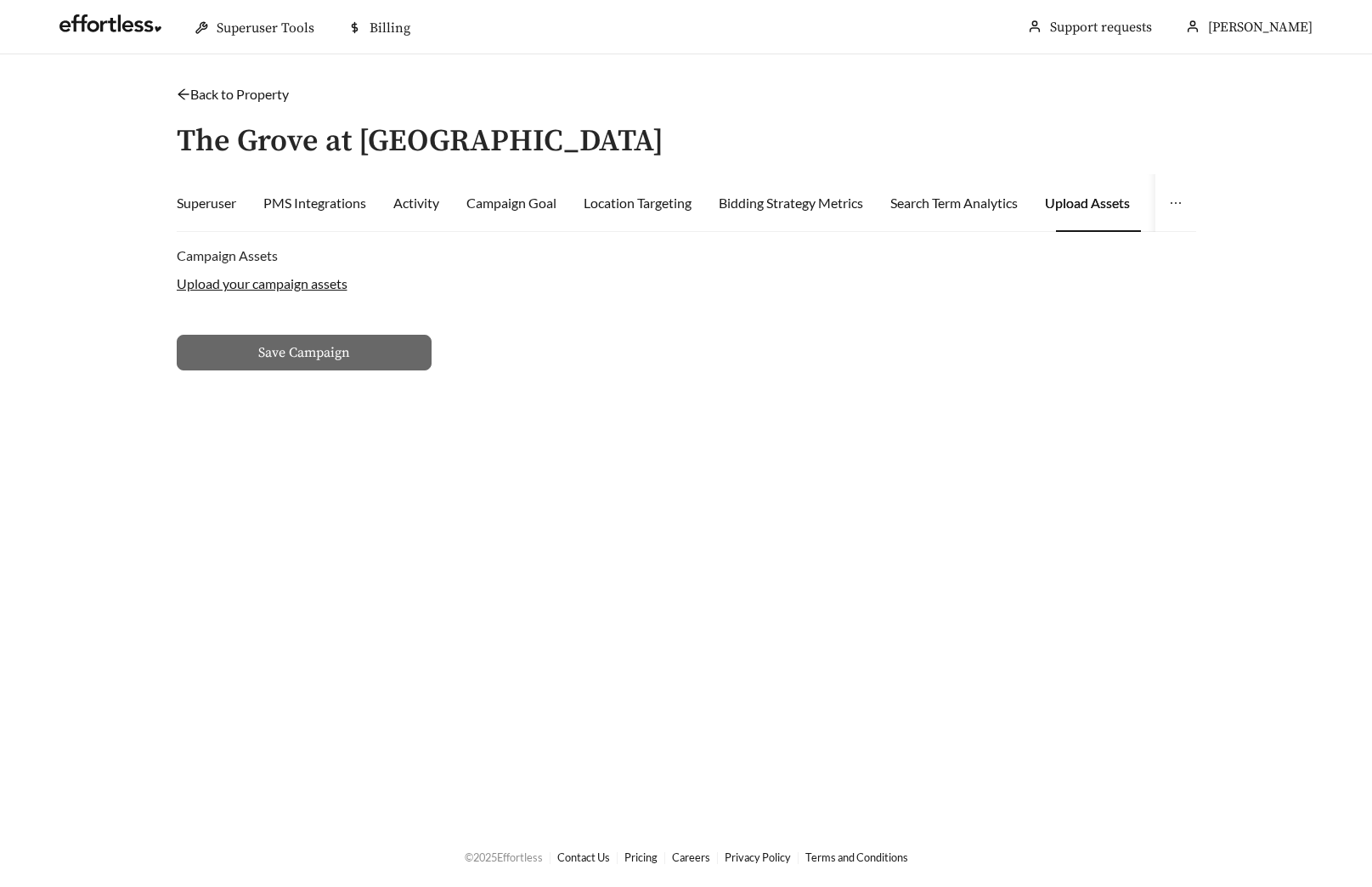
click at [312, 282] on label "Upload your campaign assets" at bounding box center [262, 283] width 171 height 16
click at [0, 0] on input "Upload your campaign assets" at bounding box center [0, 0] width 0 height 0
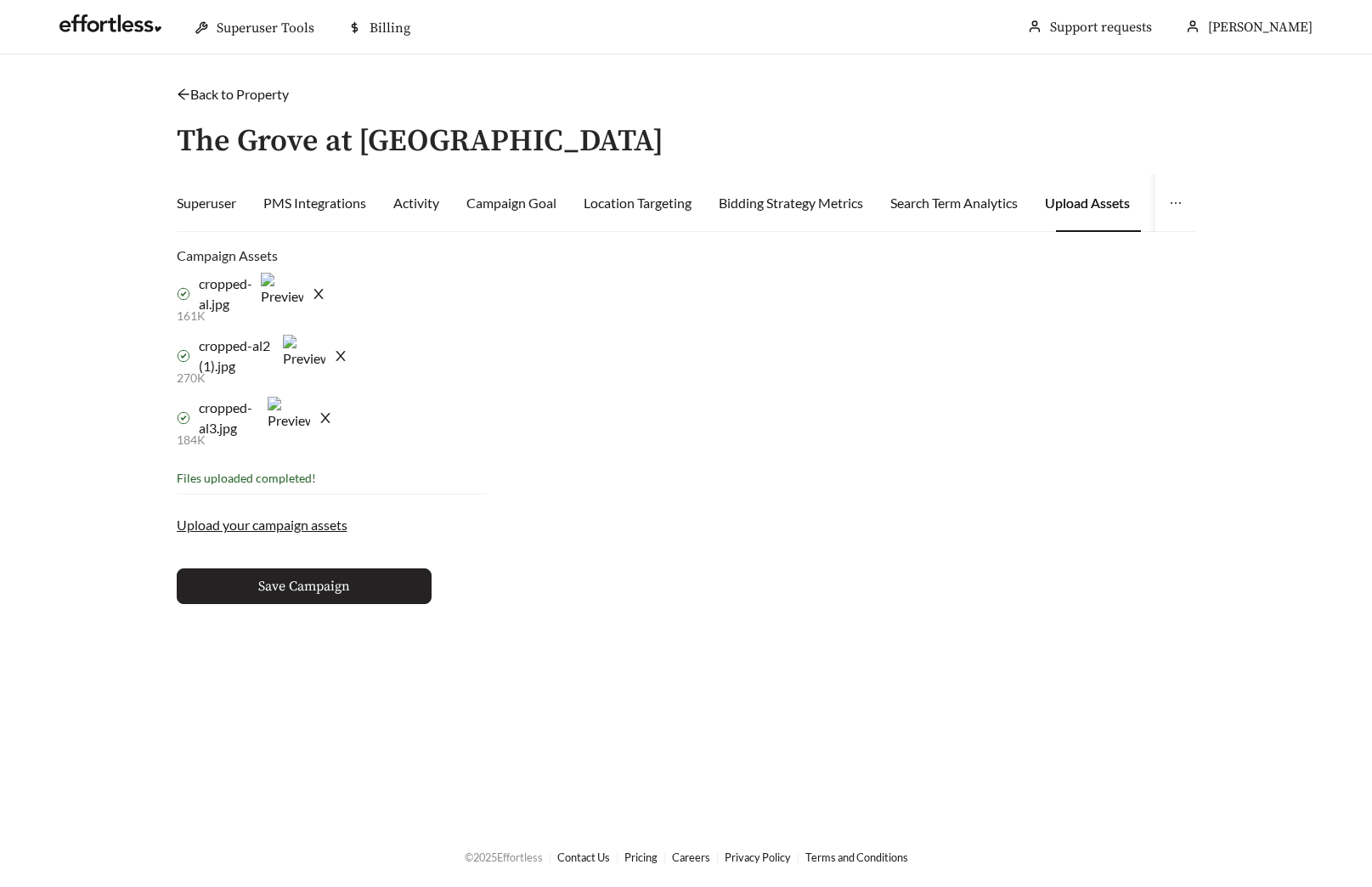
click at [327, 593] on span "Save Campaign" at bounding box center [304, 586] width 91 height 20
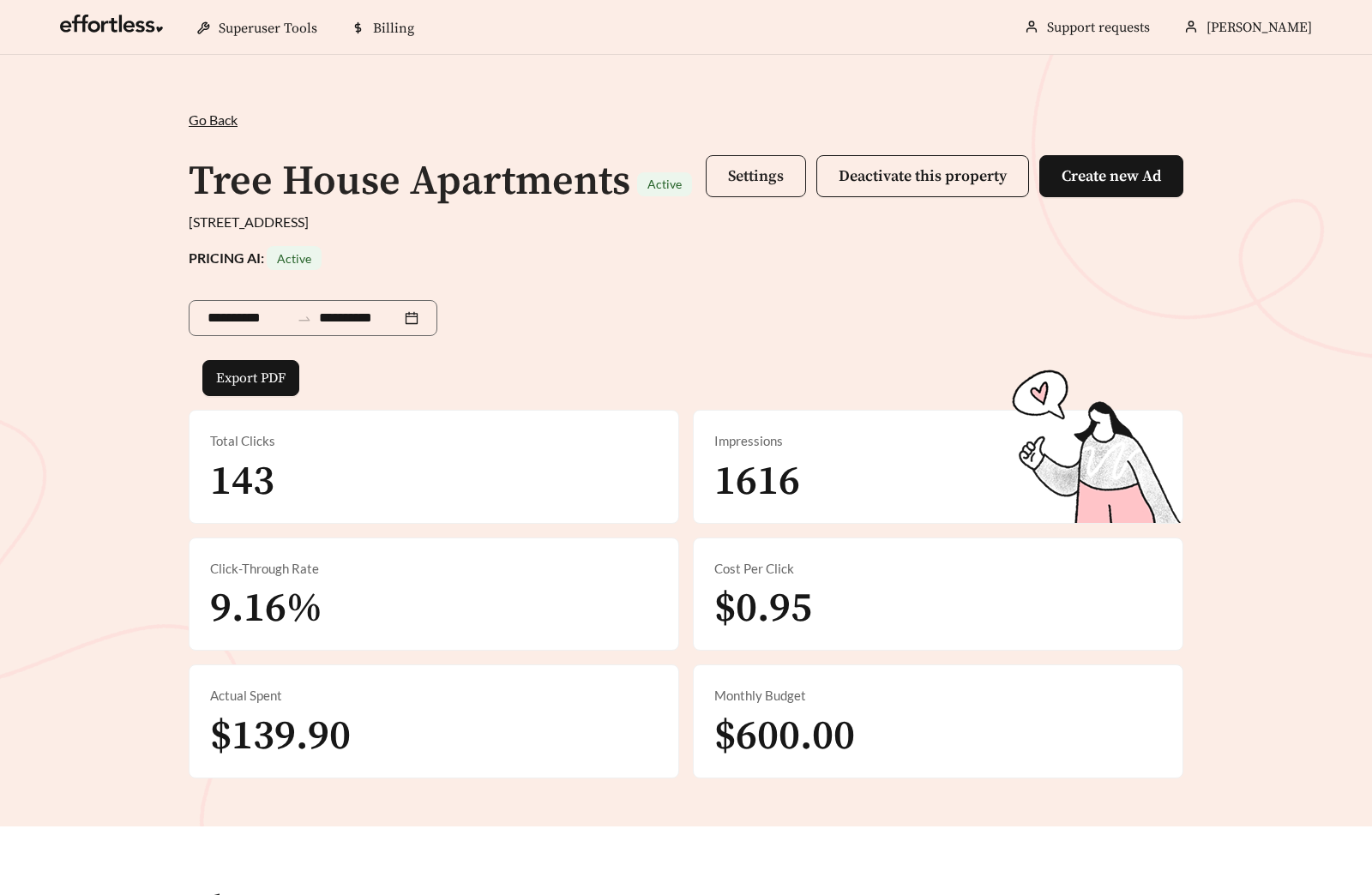
click at [736, 167] on span "Settings" at bounding box center [756, 175] width 55 height 19
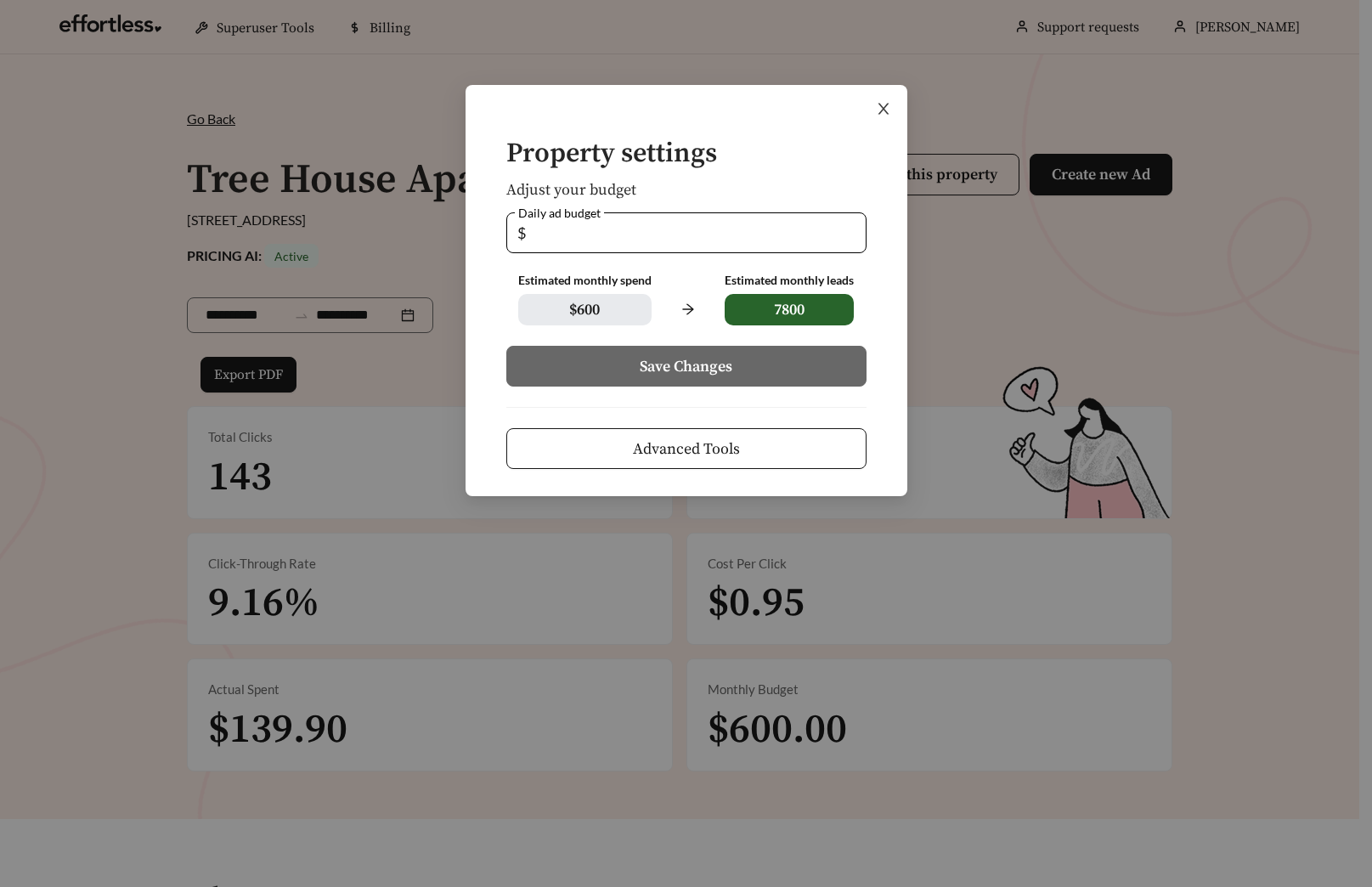
click at [884, 113] on icon "close" at bounding box center [884, 109] width 16 height 16
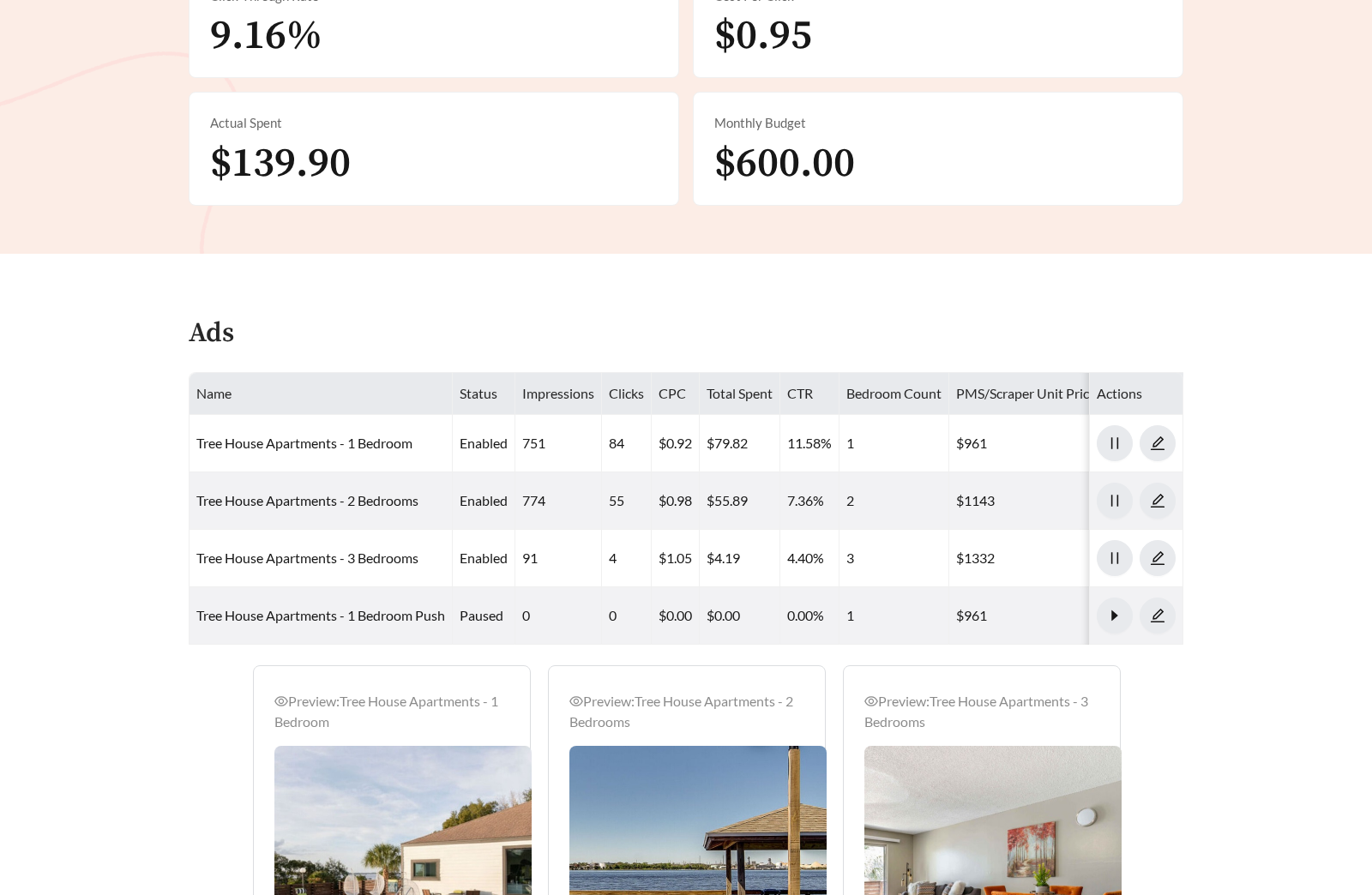
scroll to position [574, 0]
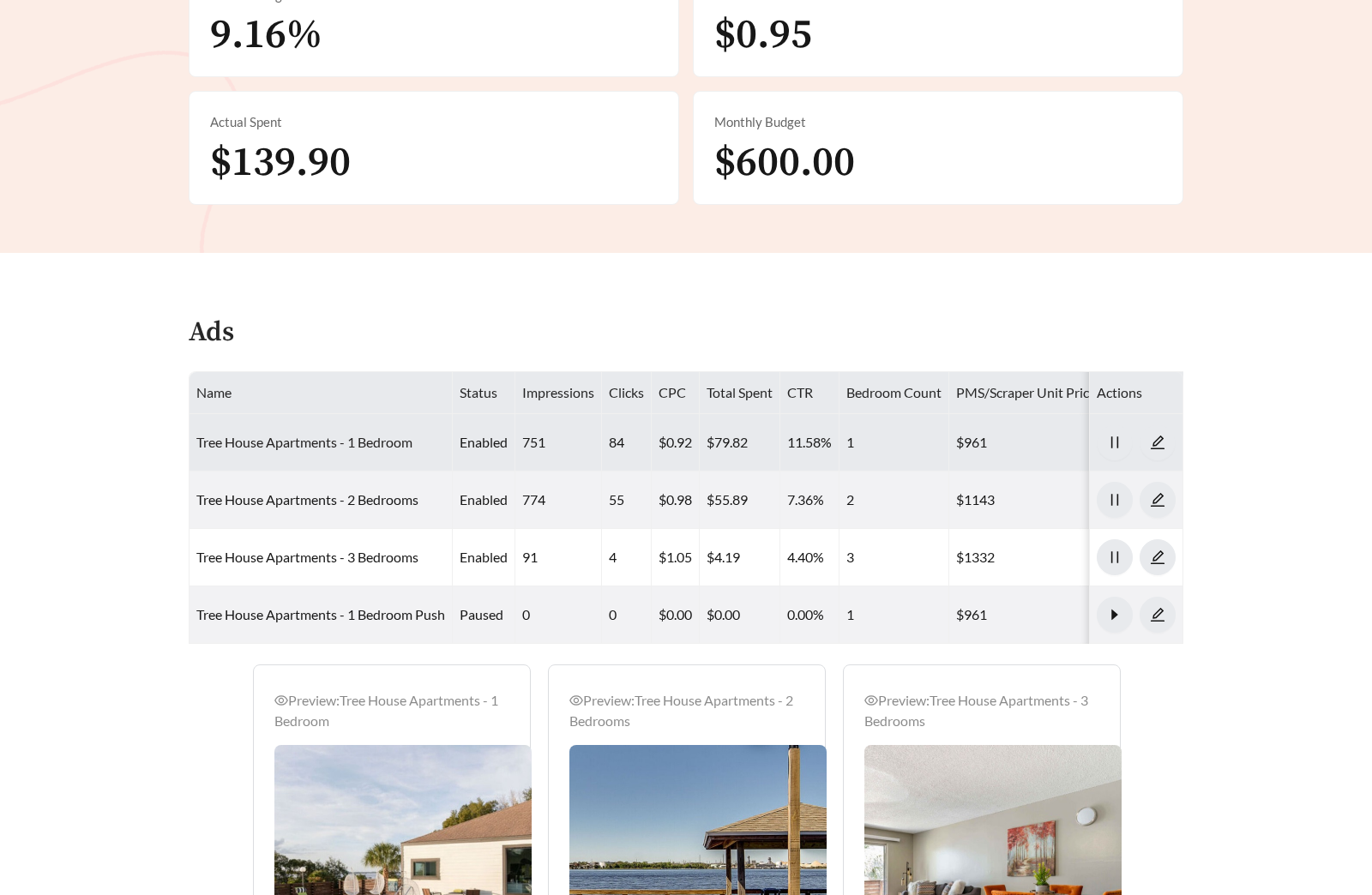
click at [370, 445] on link "Tree House Apartments - 1 Bedroom" at bounding box center [304, 442] width 216 height 17
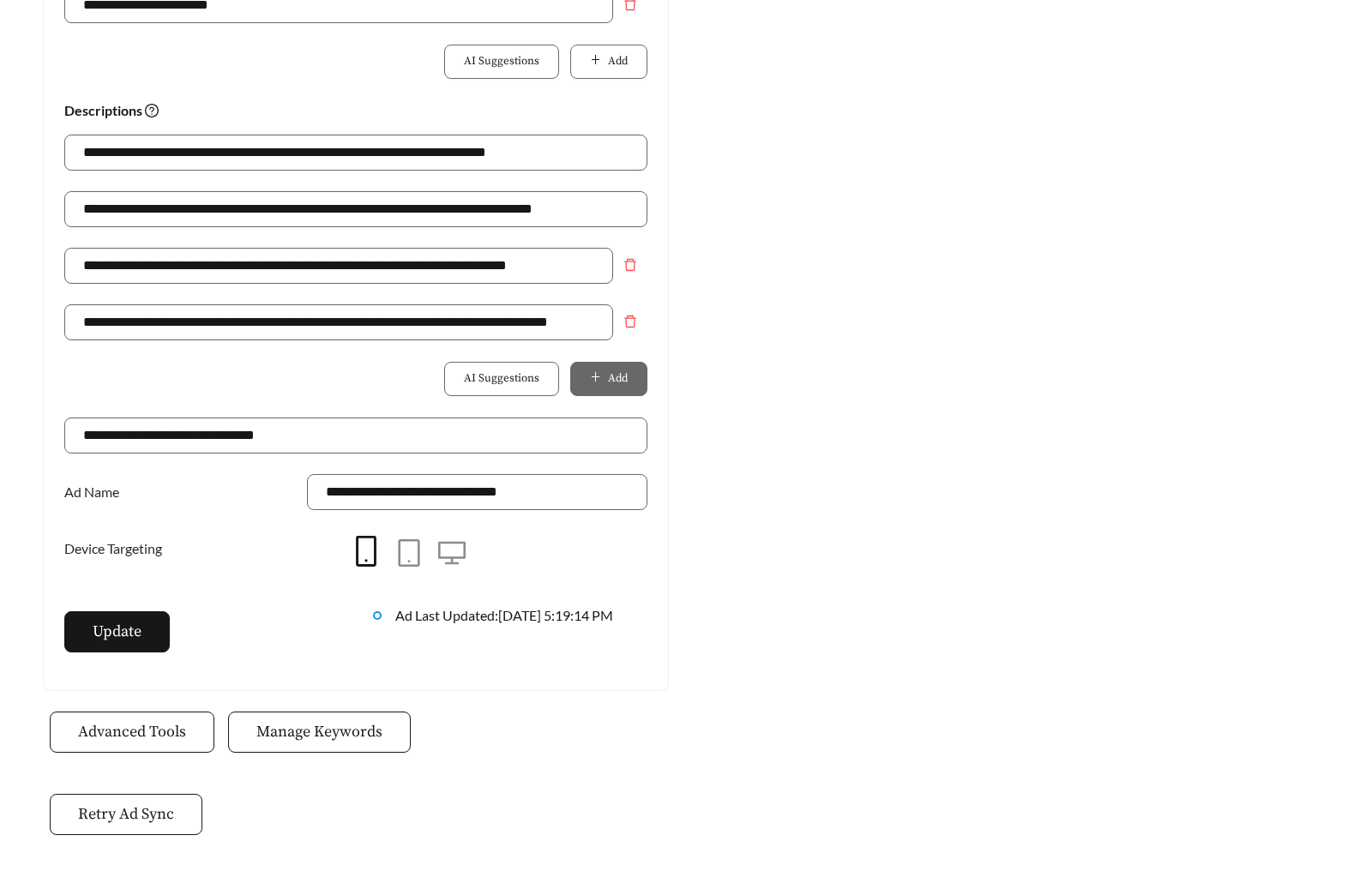
scroll to position [1152, 0]
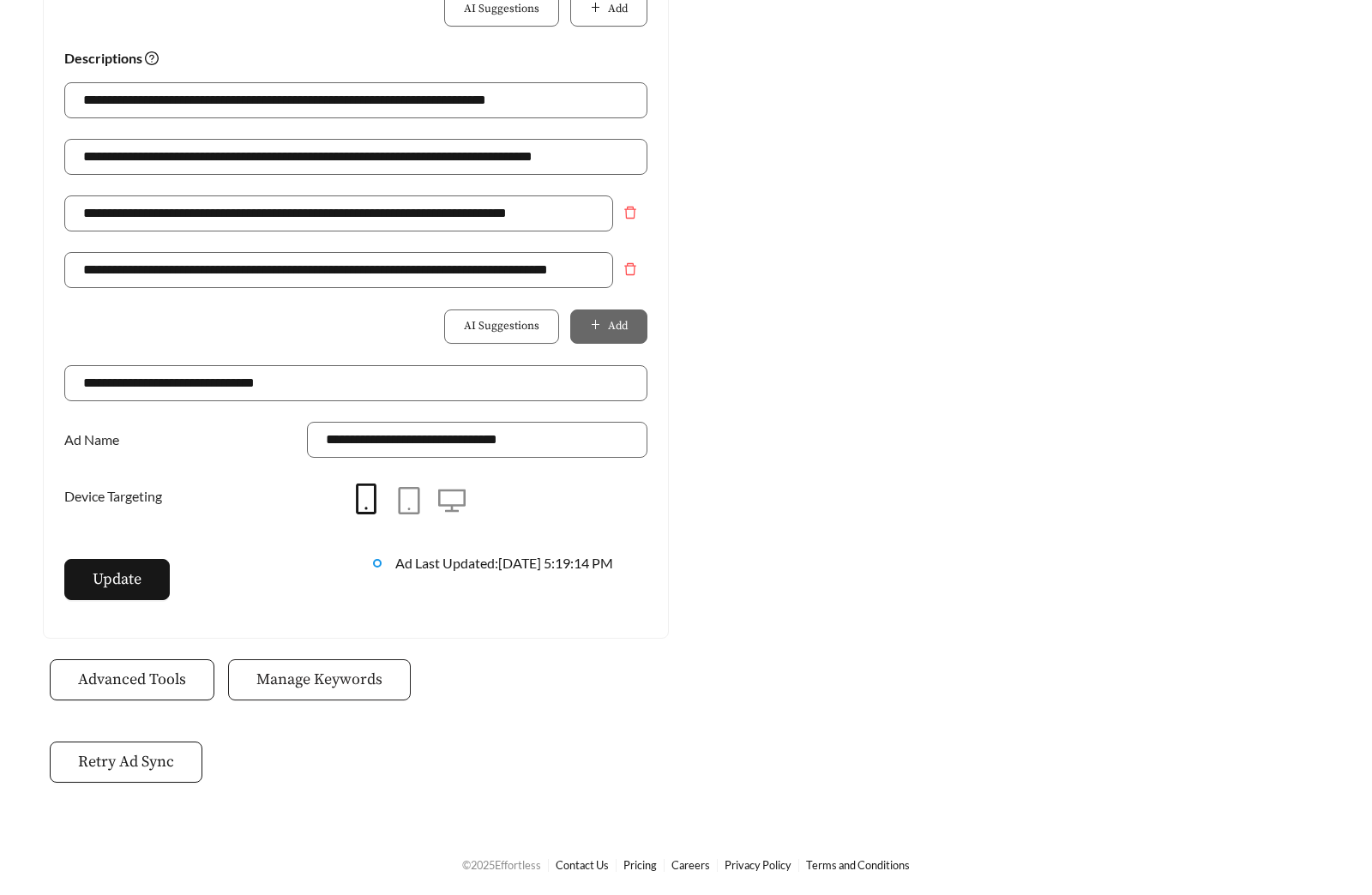
click at [324, 693] on button "Manage Keywords" at bounding box center [319, 679] width 183 height 42
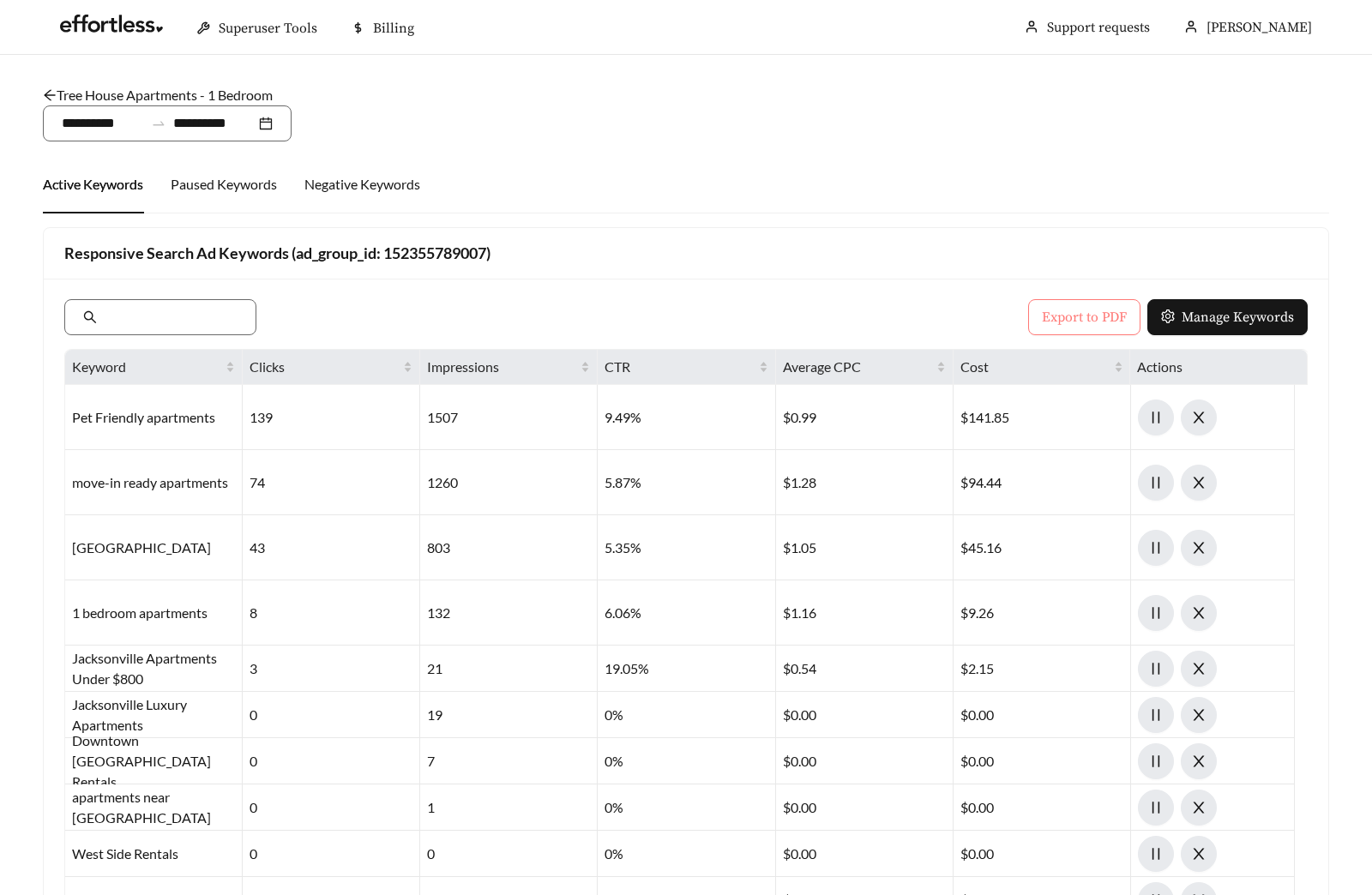
click at [1041, 317] on button "Export to PDF" at bounding box center [1084, 316] width 113 height 36
click at [238, 92] on link "Tree House Apartments - 1 Bedroom" at bounding box center [157, 95] width 230 height 17
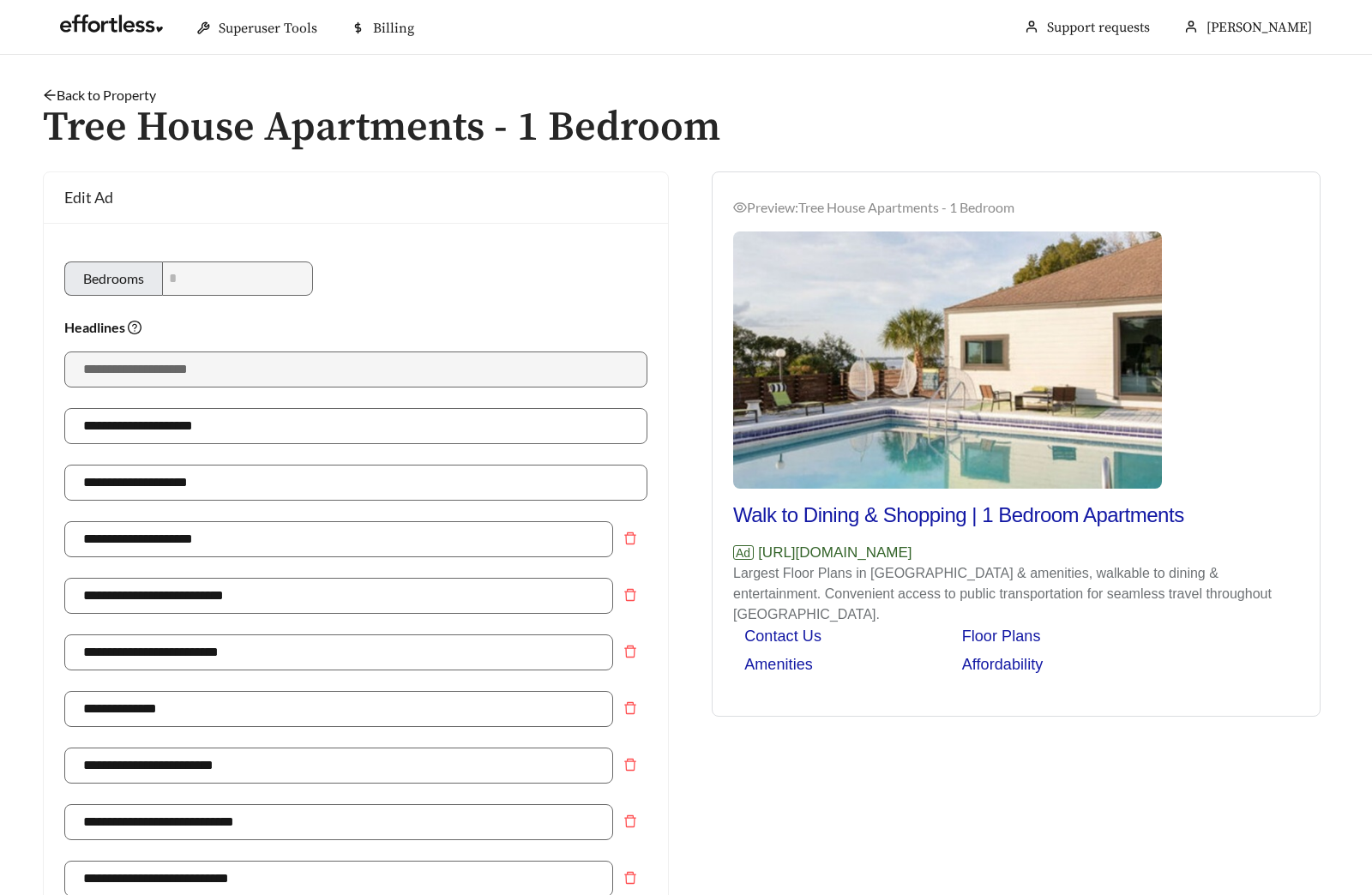
click at [156, 96] on link "Back to Property" at bounding box center [99, 95] width 113 height 17
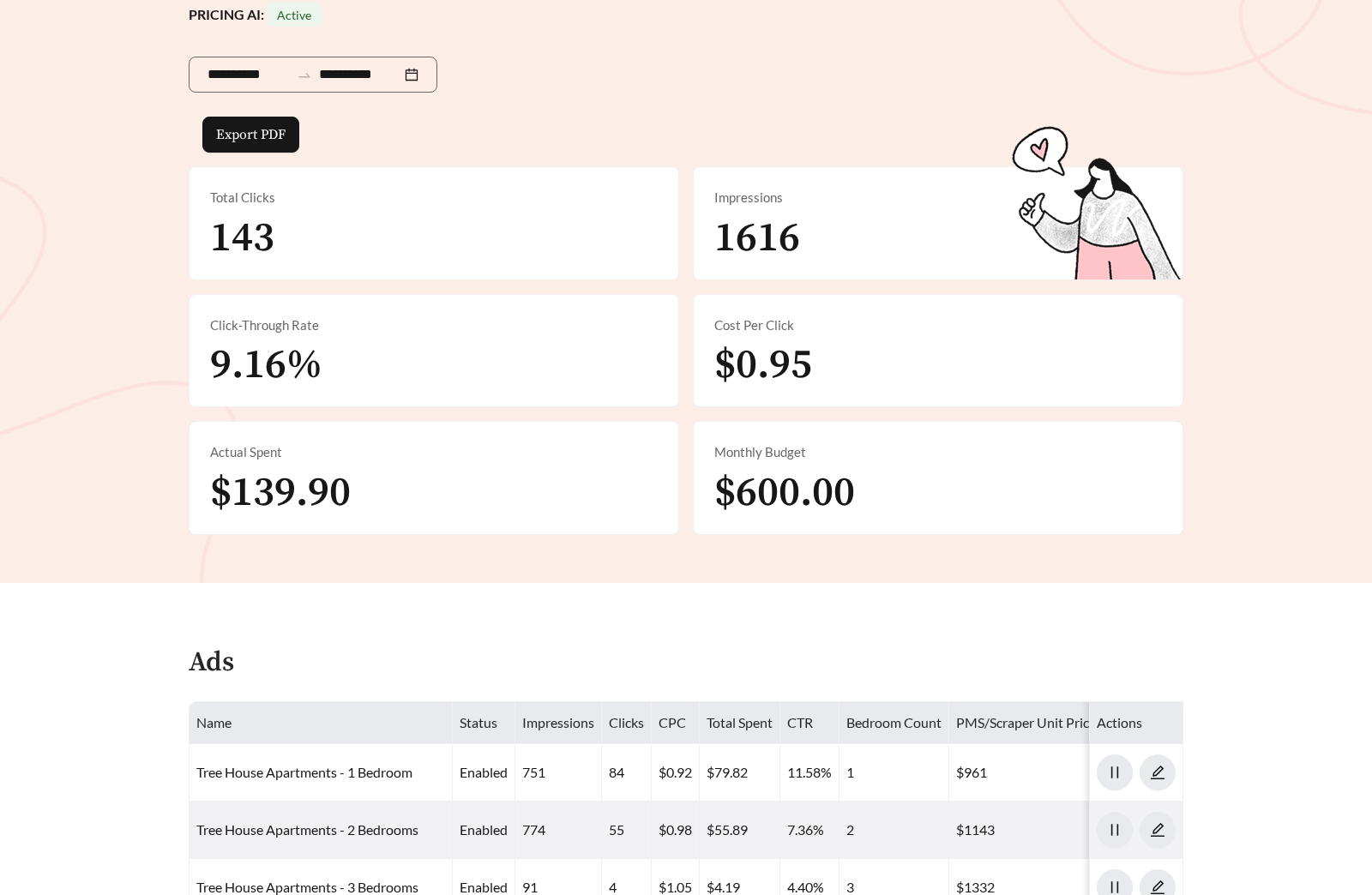
scroll to position [586, 0]
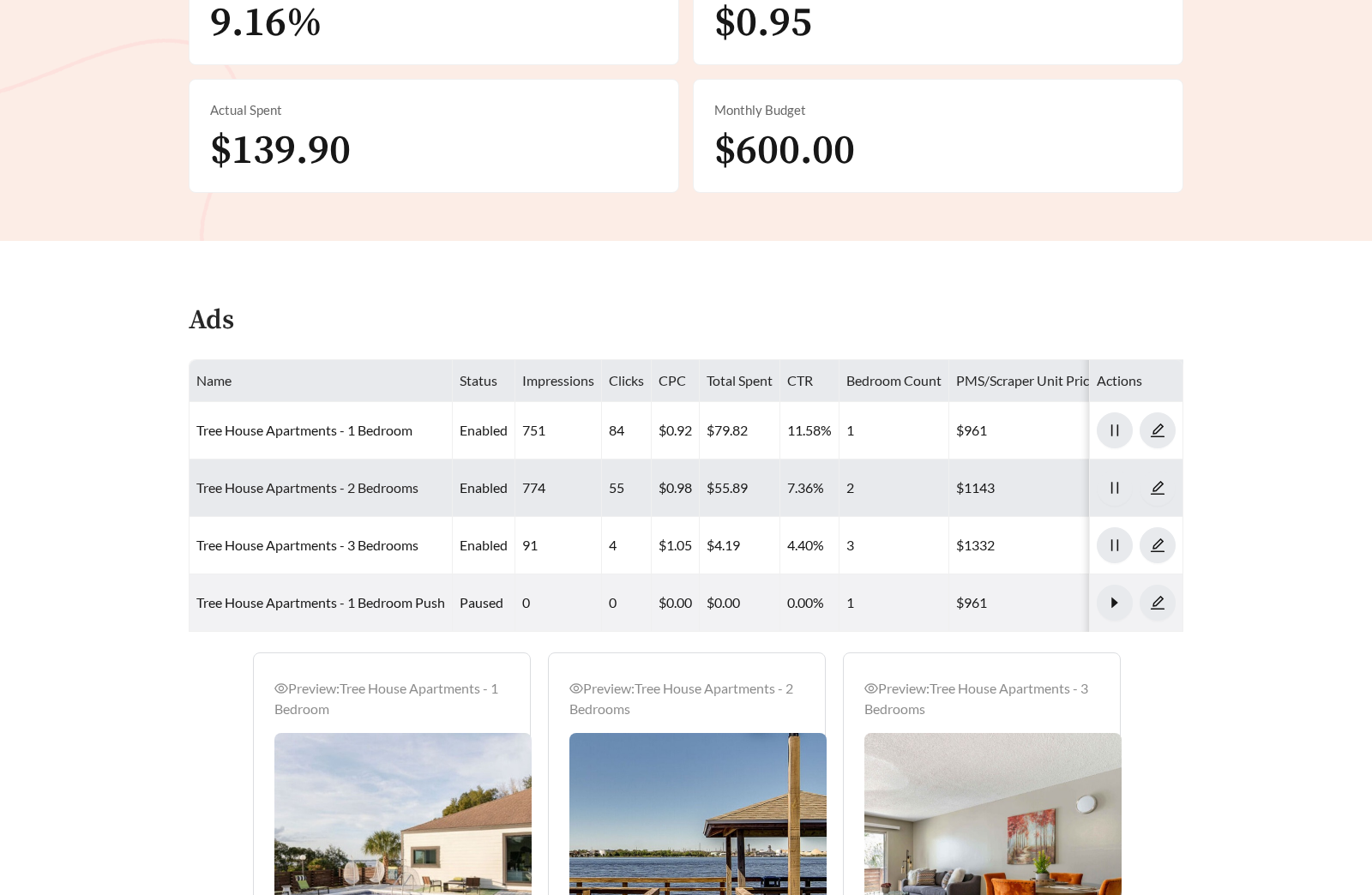
click at [334, 493] on link "Tree House Apartments - 2 Bedrooms" at bounding box center [307, 487] width 222 height 17
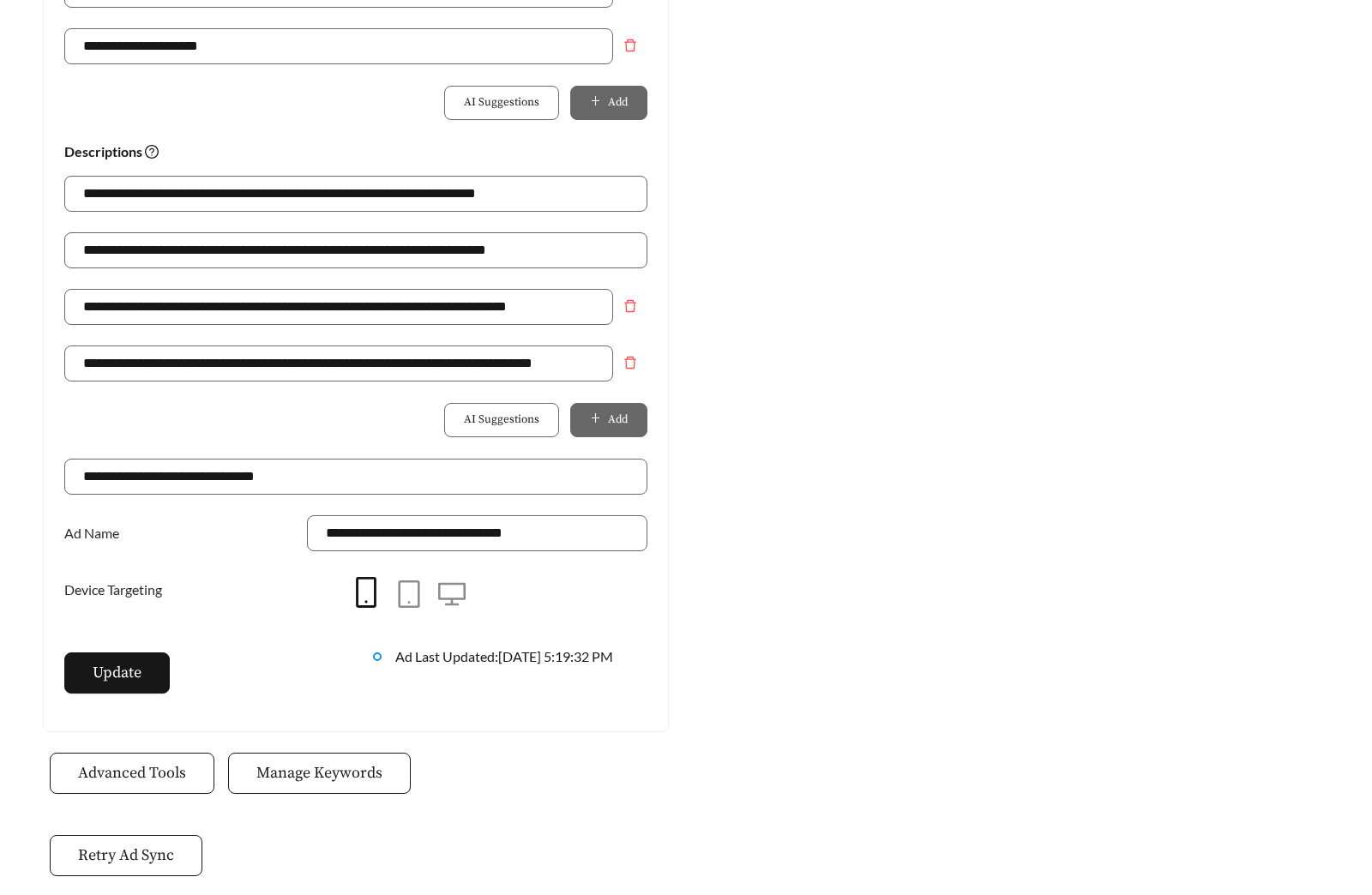
scroll to position [1118, 0]
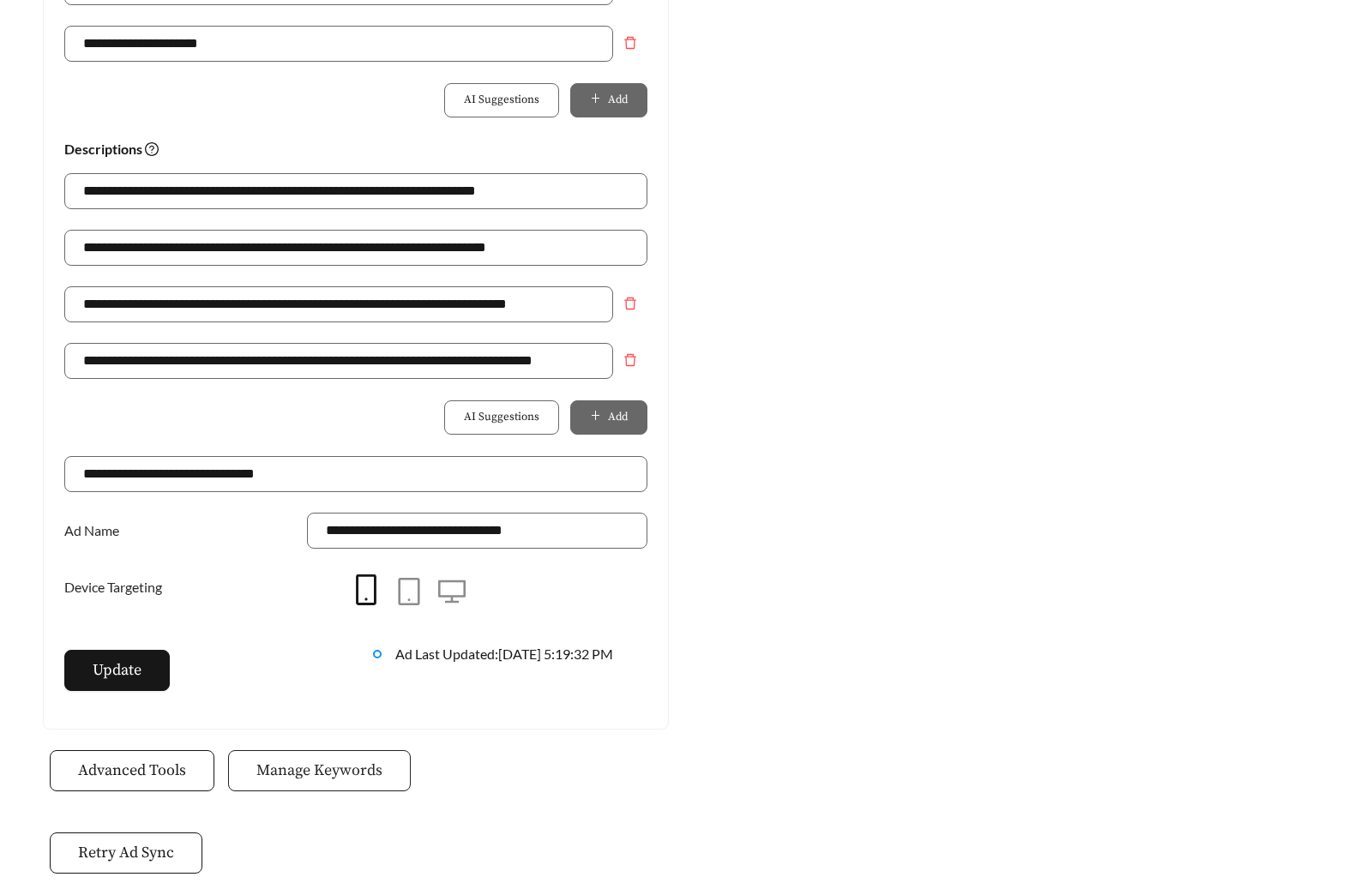
click at [291, 775] on span "Manage Keywords" at bounding box center [319, 770] width 126 height 23
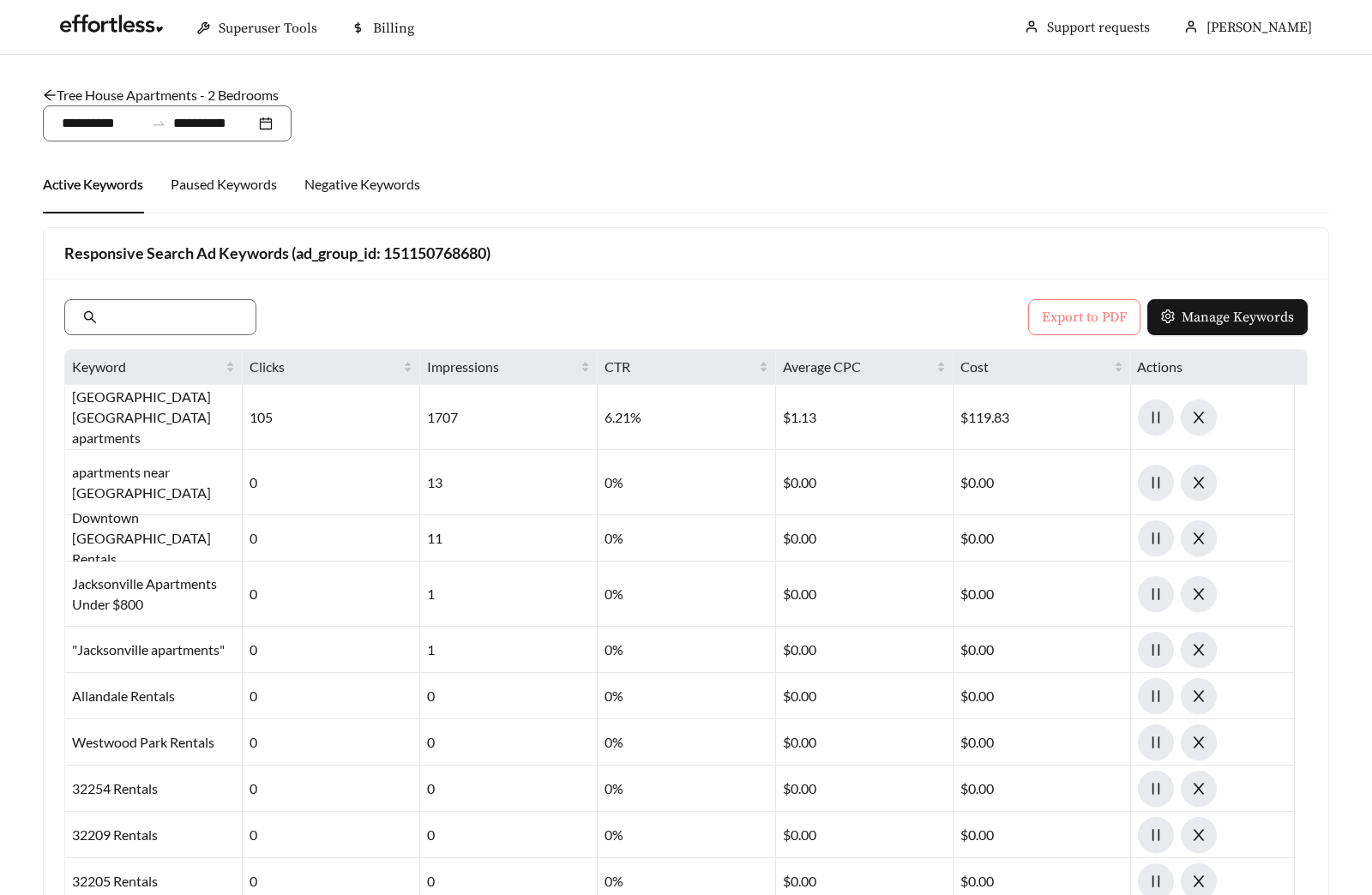
click at [1076, 317] on span "Export to PDF" at bounding box center [1084, 317] width 85 height 20
click at [226, 102] on link "Tree House Apartments - 2 Bedrooms" at bounding box center [160, 95] width 235 height 17
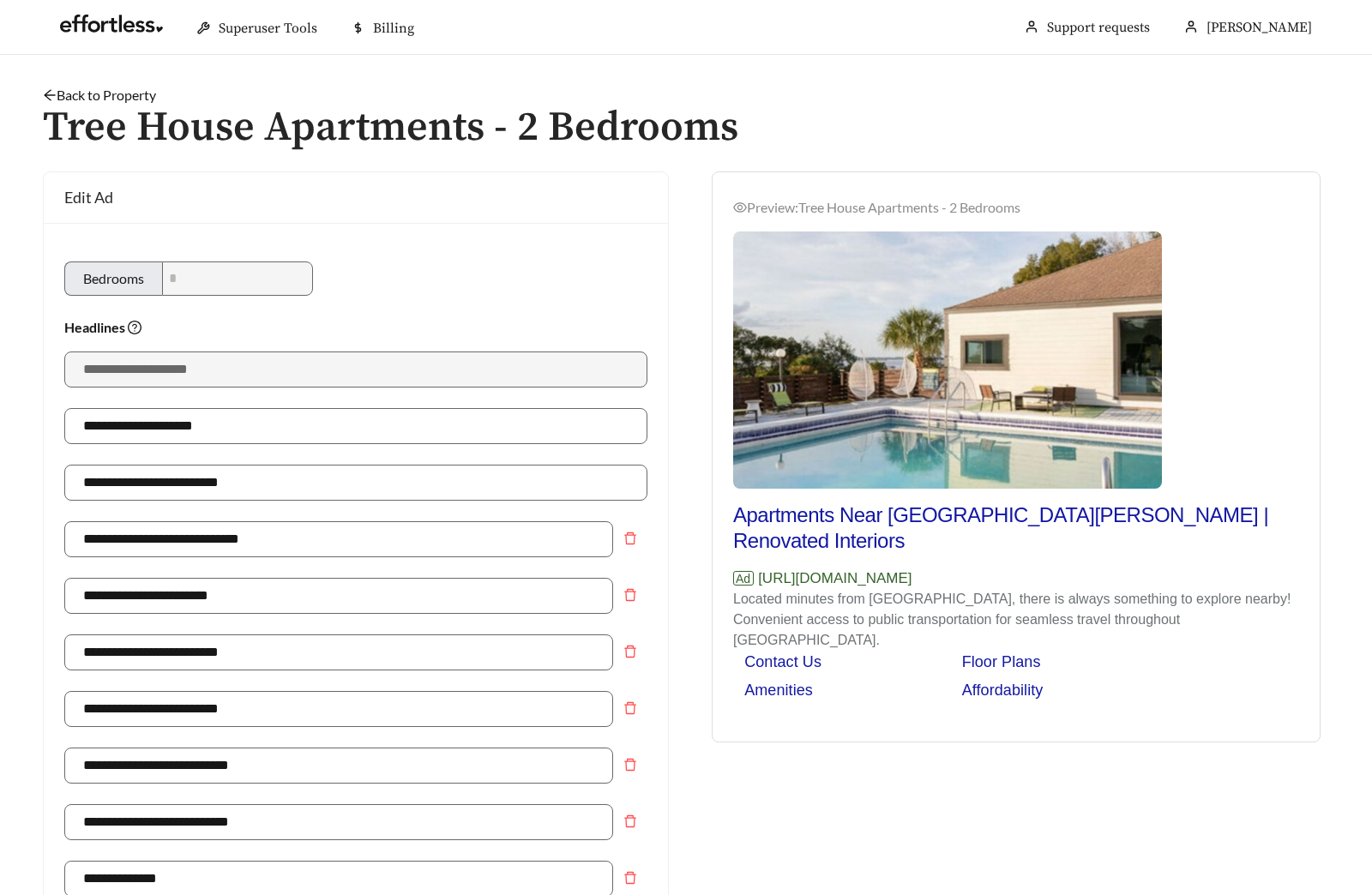
click at [153, 99] on link "Back to Property" at bounding box center [99, 95] width 113 height 17
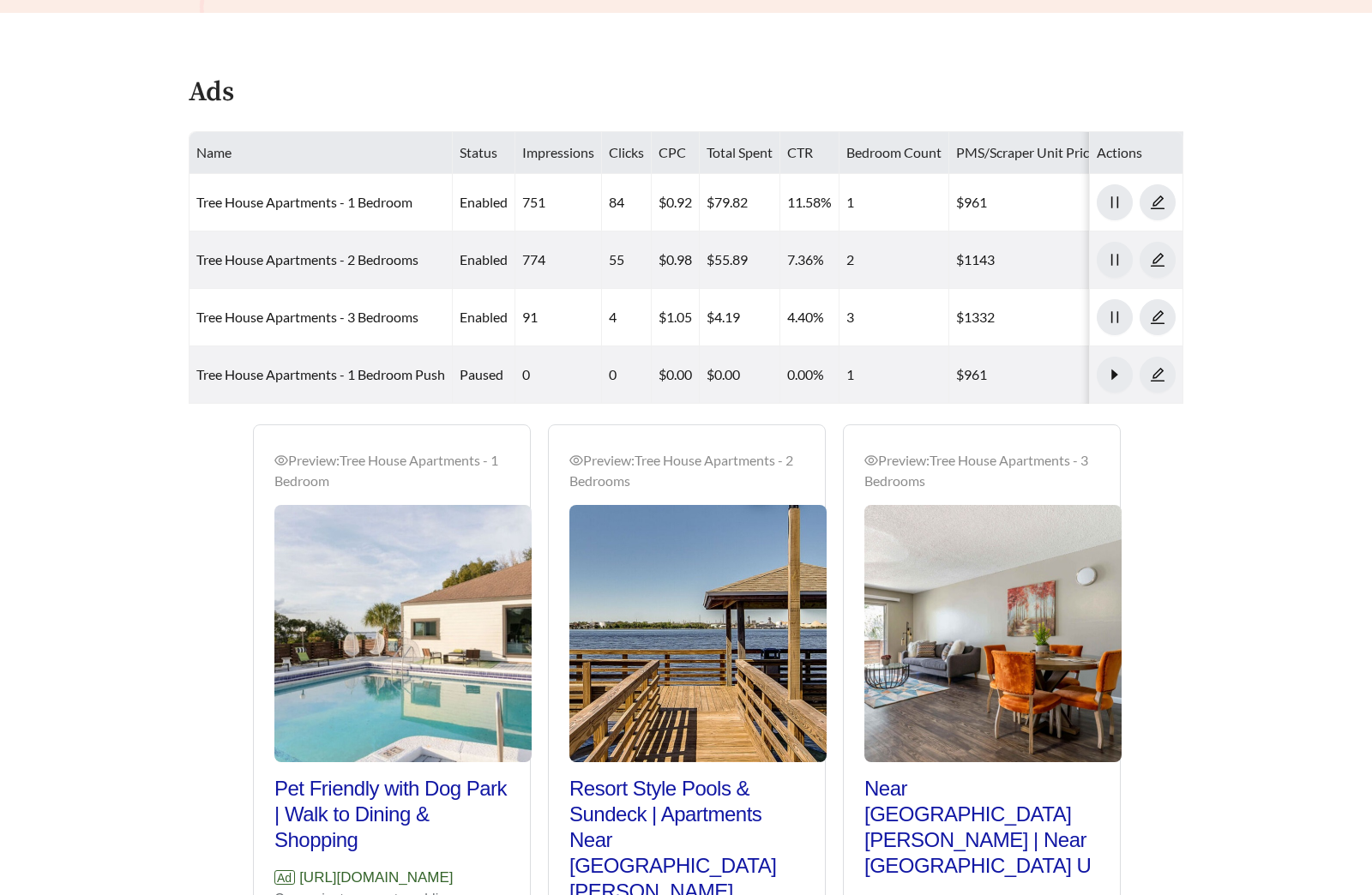
scroll to position [837, 0]
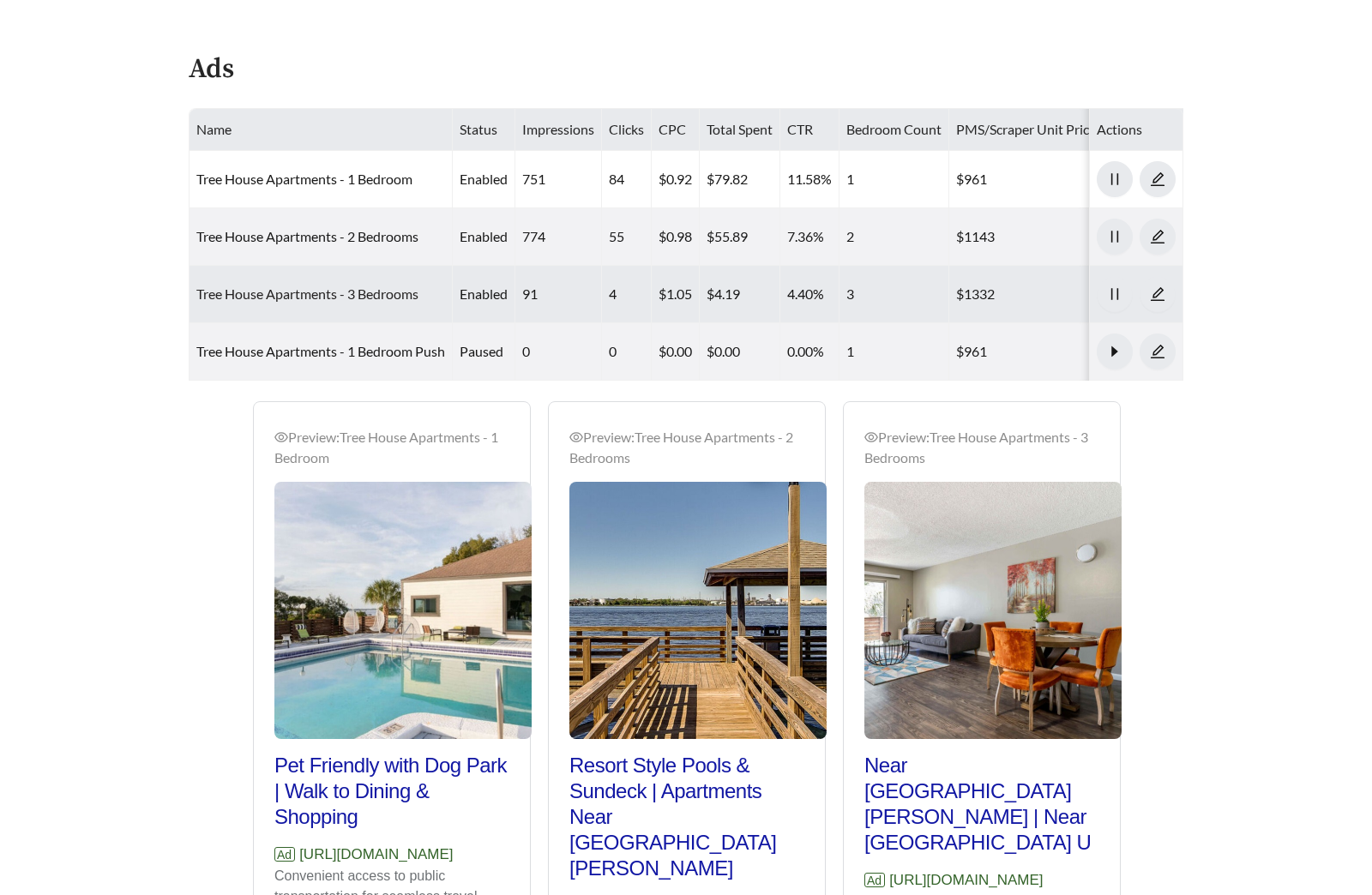
click at [340, 285] on link "Tree House Apartments - 3 Bedrooms" at bounding box center [307, 293] width 222 height 17
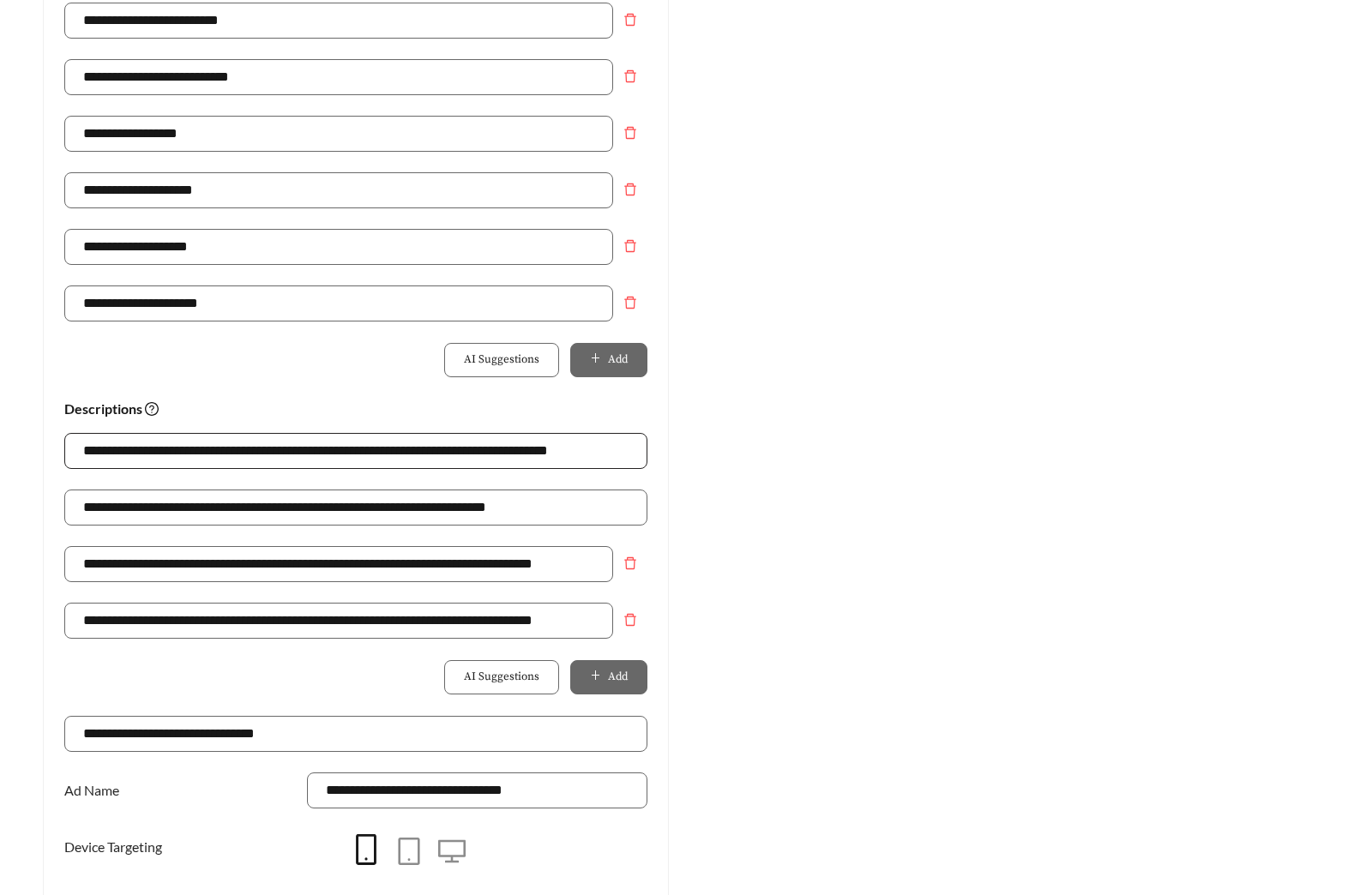
scroll to position [1209, 0]
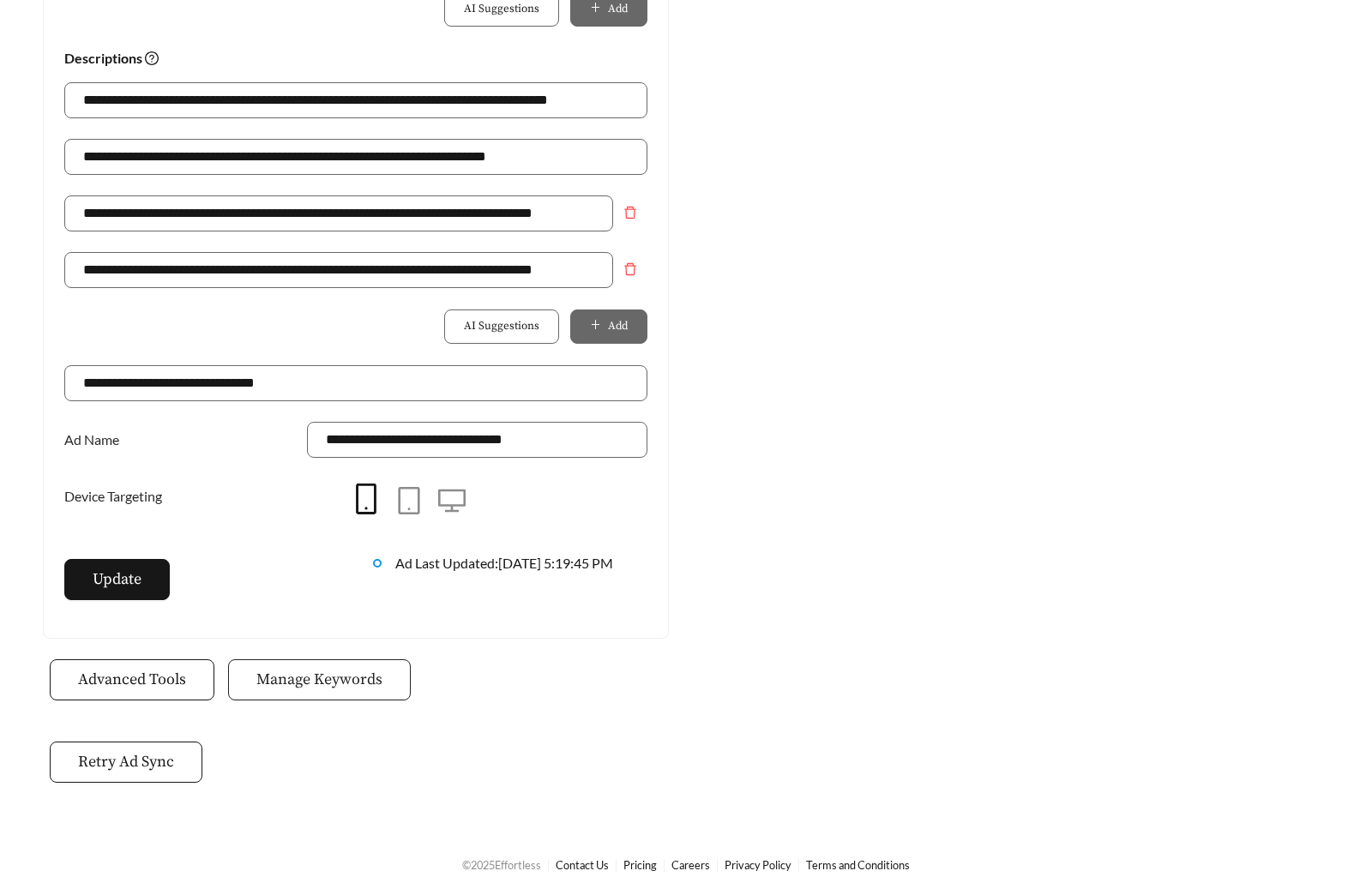
click at [352, 669] on span "Manage Keywords" at bounding box center [319, 679] width 126 height 23
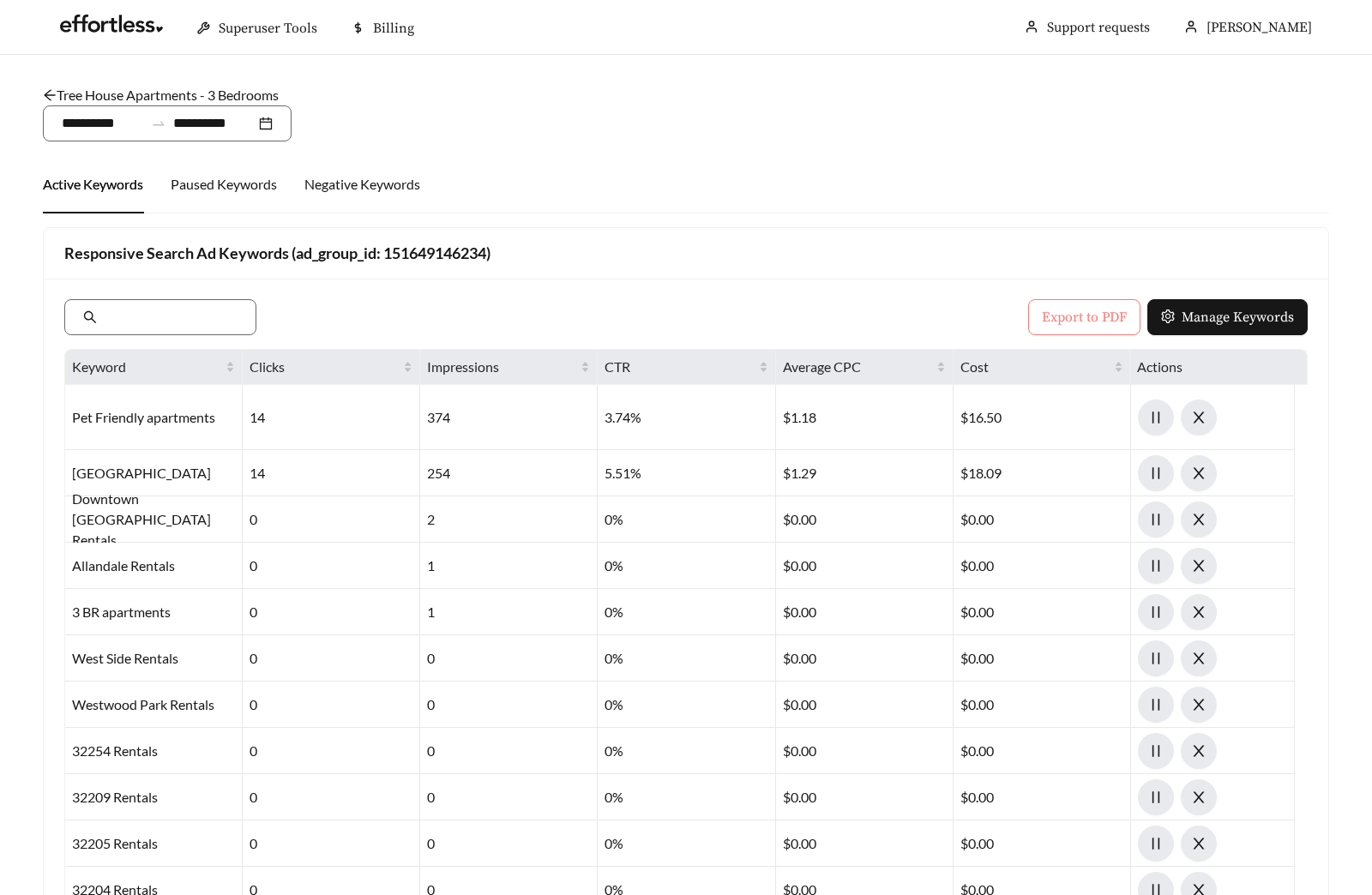
click at [1057, 314] on span "Export to PDF" at bounding box center [1084, 317] width 85 height 20
click at [230, 97] on link "Tree House Apartments - 3 Bedrooms" at bounding box center [160, 95] width 235 height 17
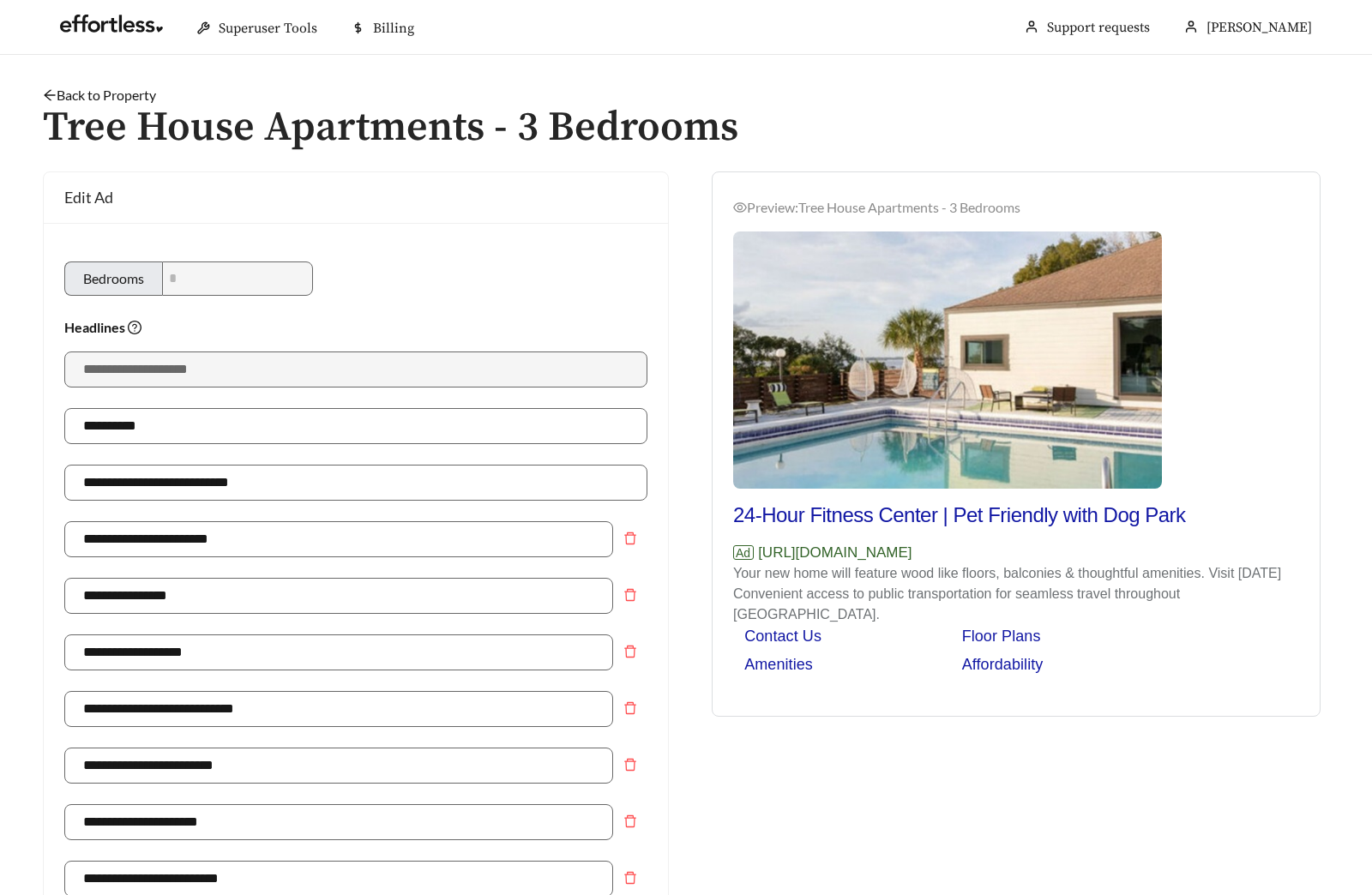
click at [138, 96] on link "Back to Property" at bounding box center [99, 95] width 113 height 17
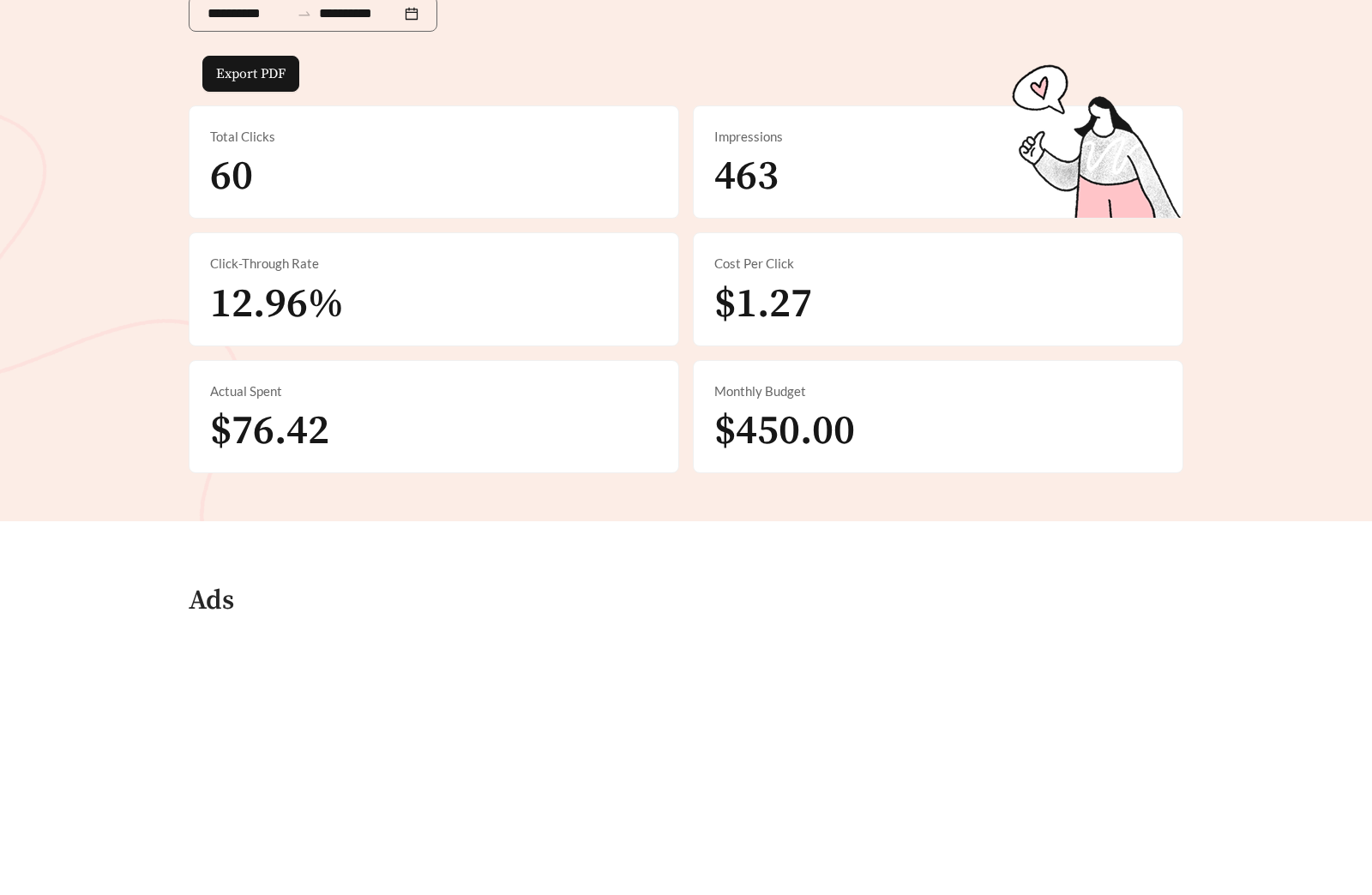
scroll to position [792, 0]
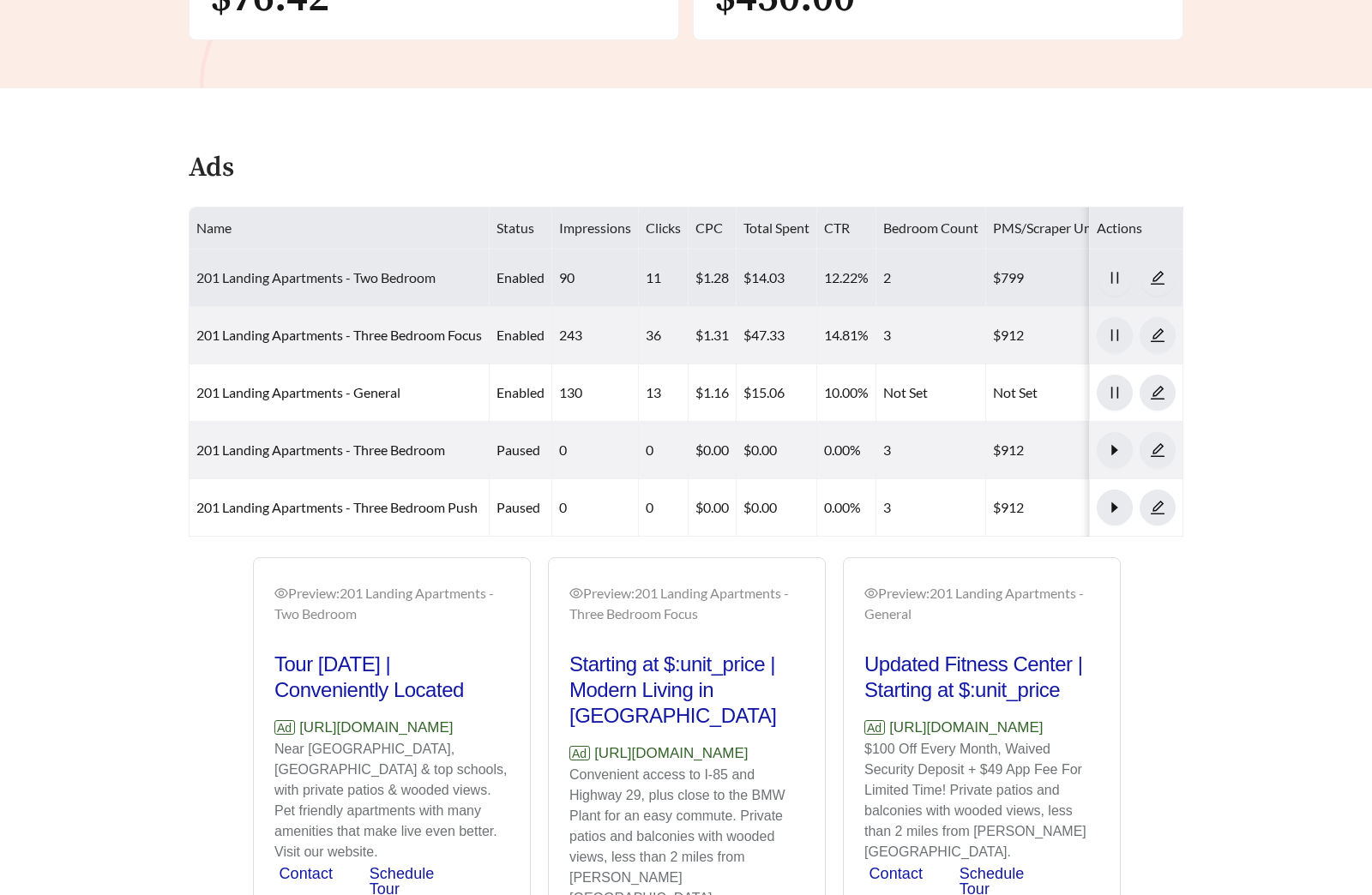
click at [367, 282] on link "201 Landing Apartments - Two Bedroom" at bounding box center [316, 278] width 239 height 17
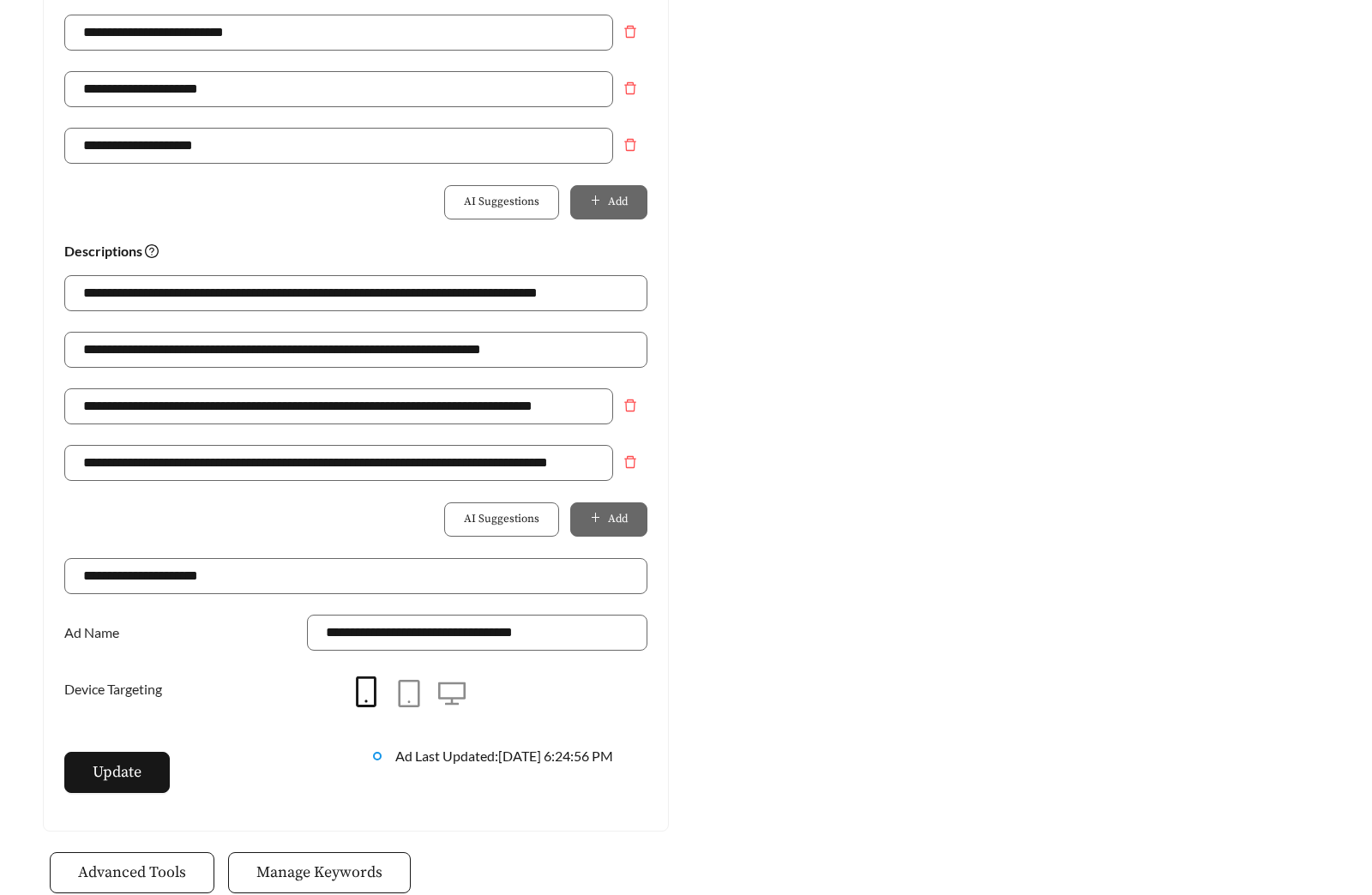
scroll to position [1209, 0]
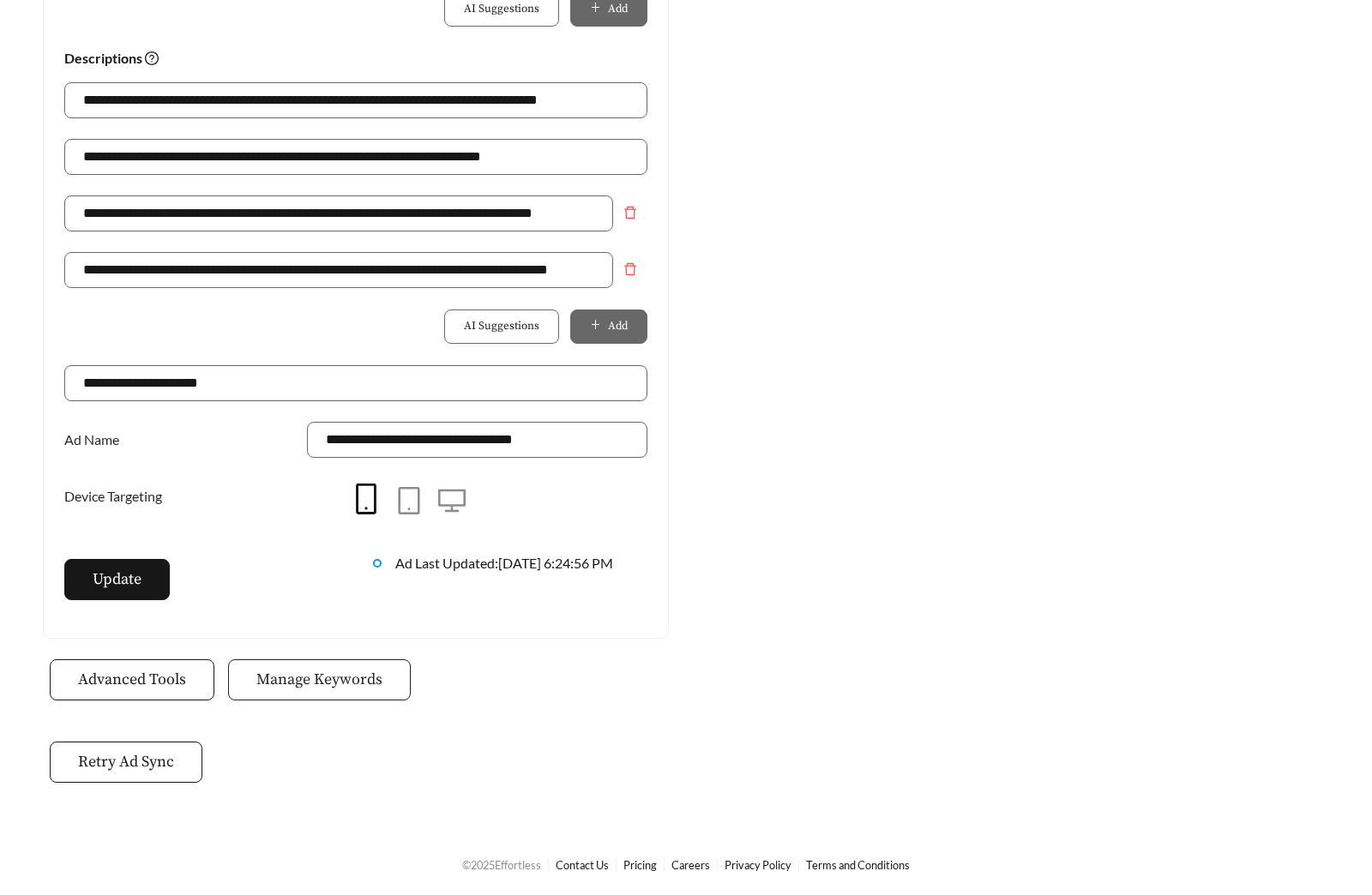
click at [349, 671] on span "Manage Keywords" at bounding box center [319, 679] width 126 height 23
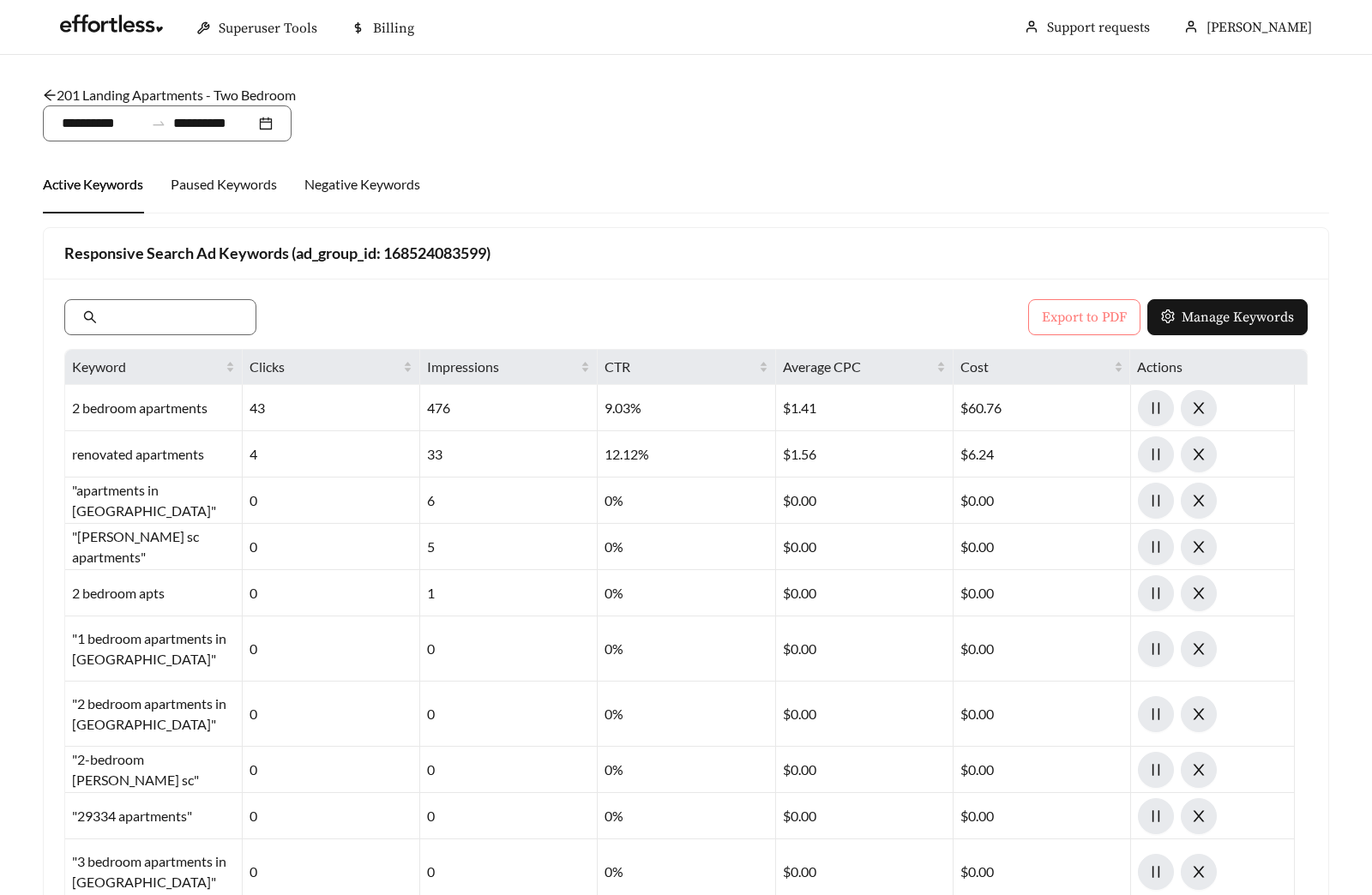
click at [1056, 314] on span "Export to PDF" at bounding box center [1084, 317] width 85 height 20
click at [250, 90] on link "201 Landing Apartments - Two Bedroom" at bounding box center [169, 95] width 253 height 17
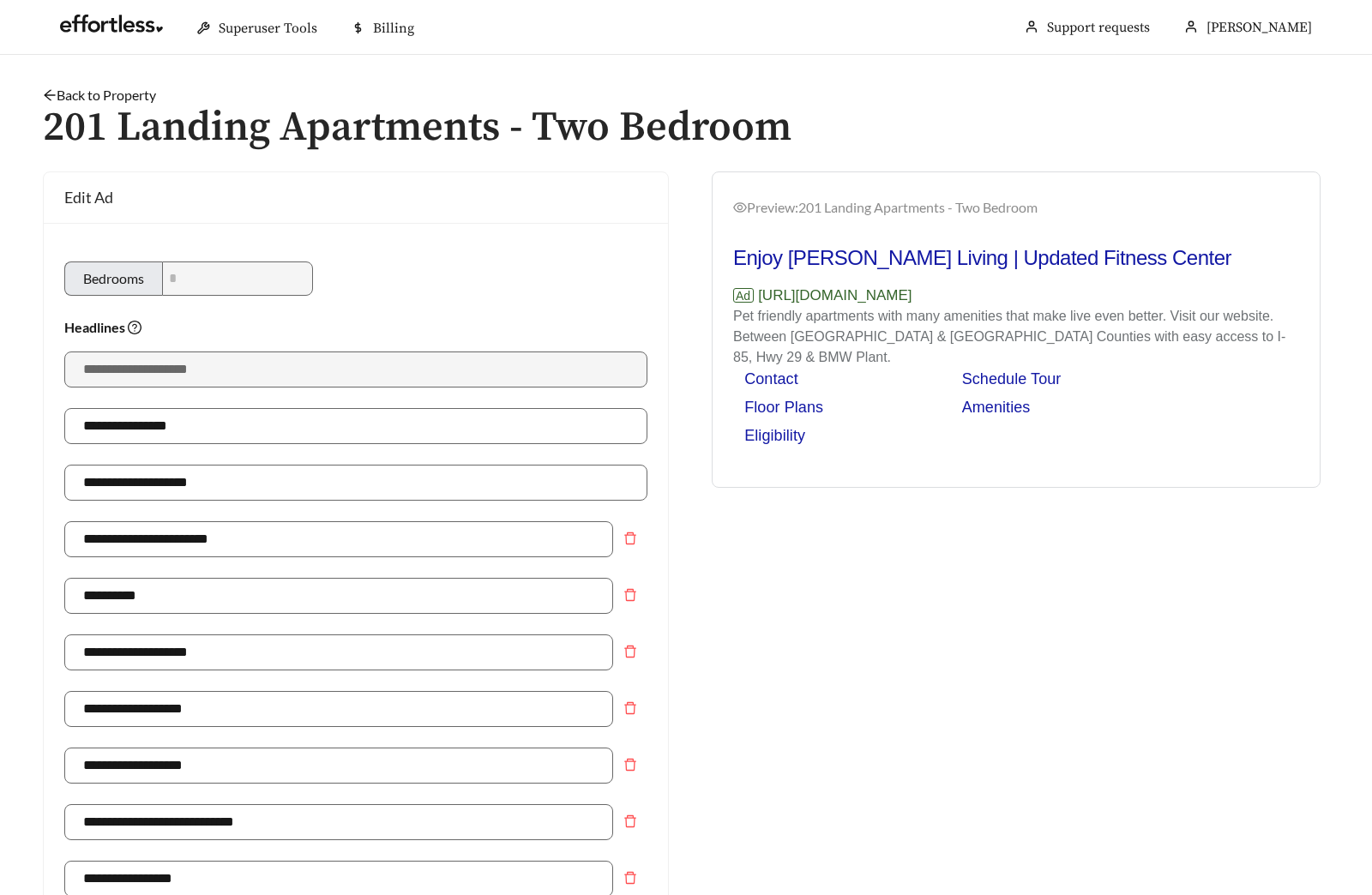
click at [116, 93] on link "Back to Property" at bounding box center [99, 95] width 113 height 17
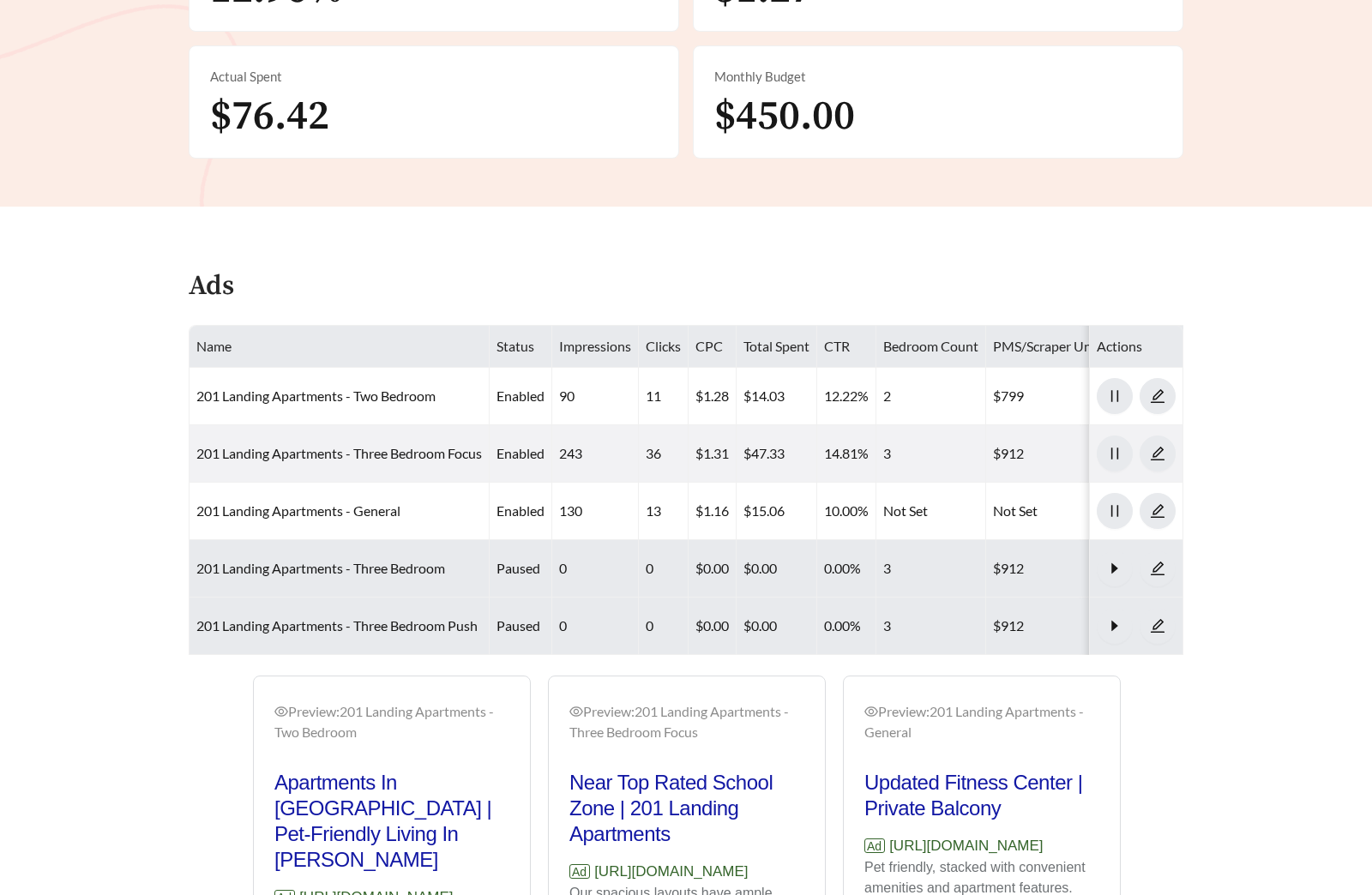
scroll to position [686, 0]
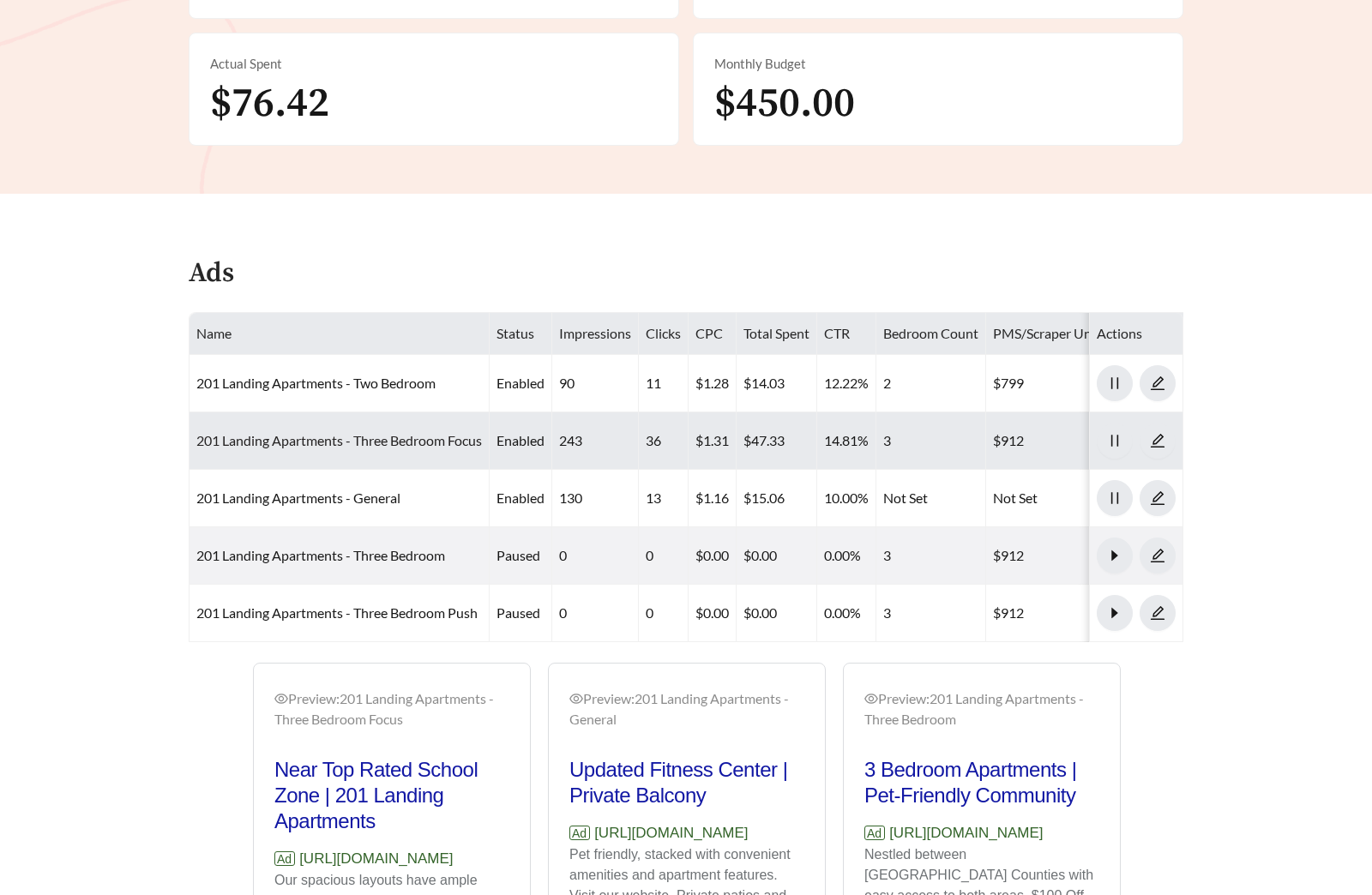
click at [391, 443] on link "201 Landing Apartments - Three Bedroom Focus" at bounding box center [339, 440] width 285 height 17
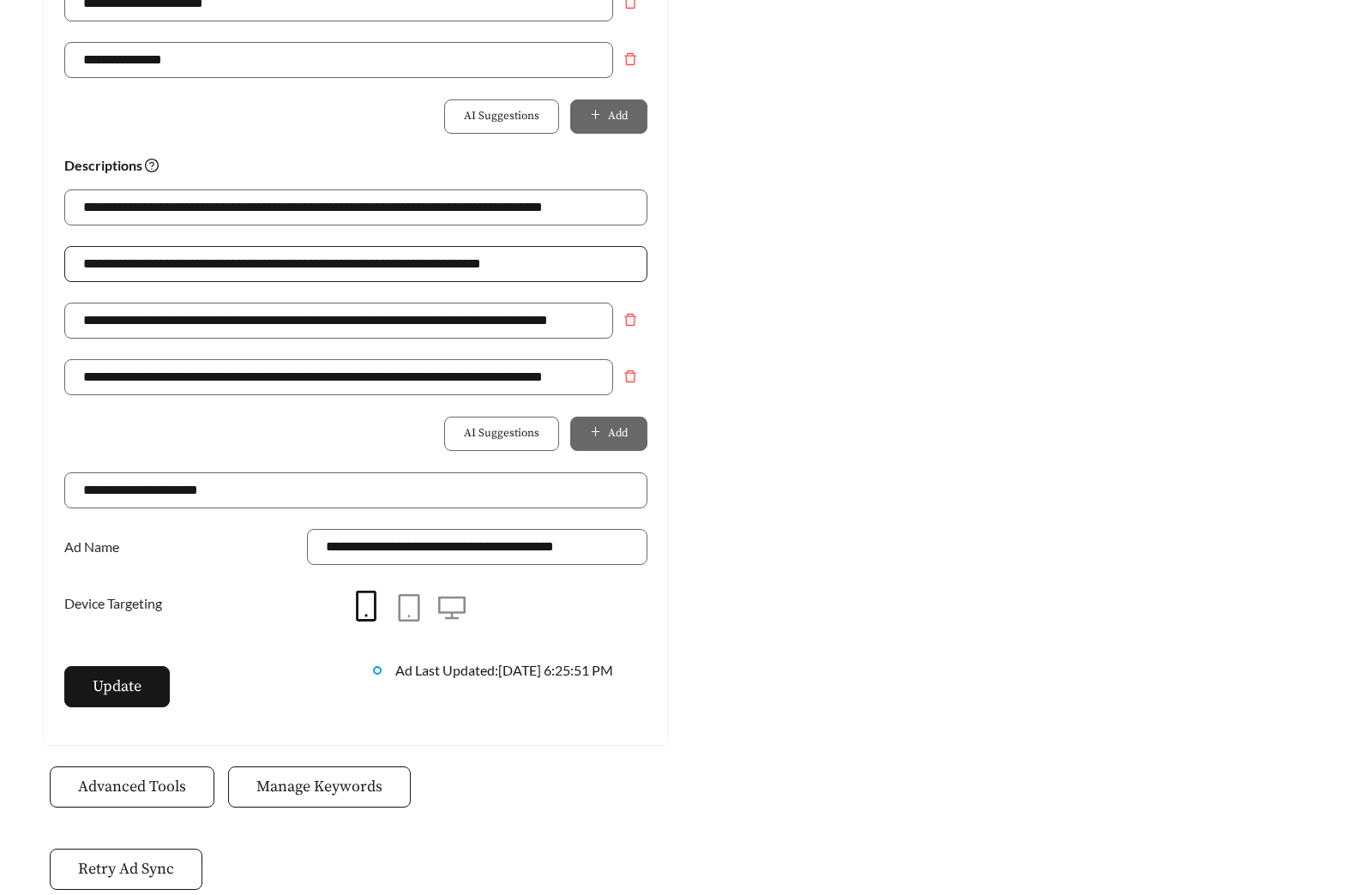
scroll to position [1209, 0]
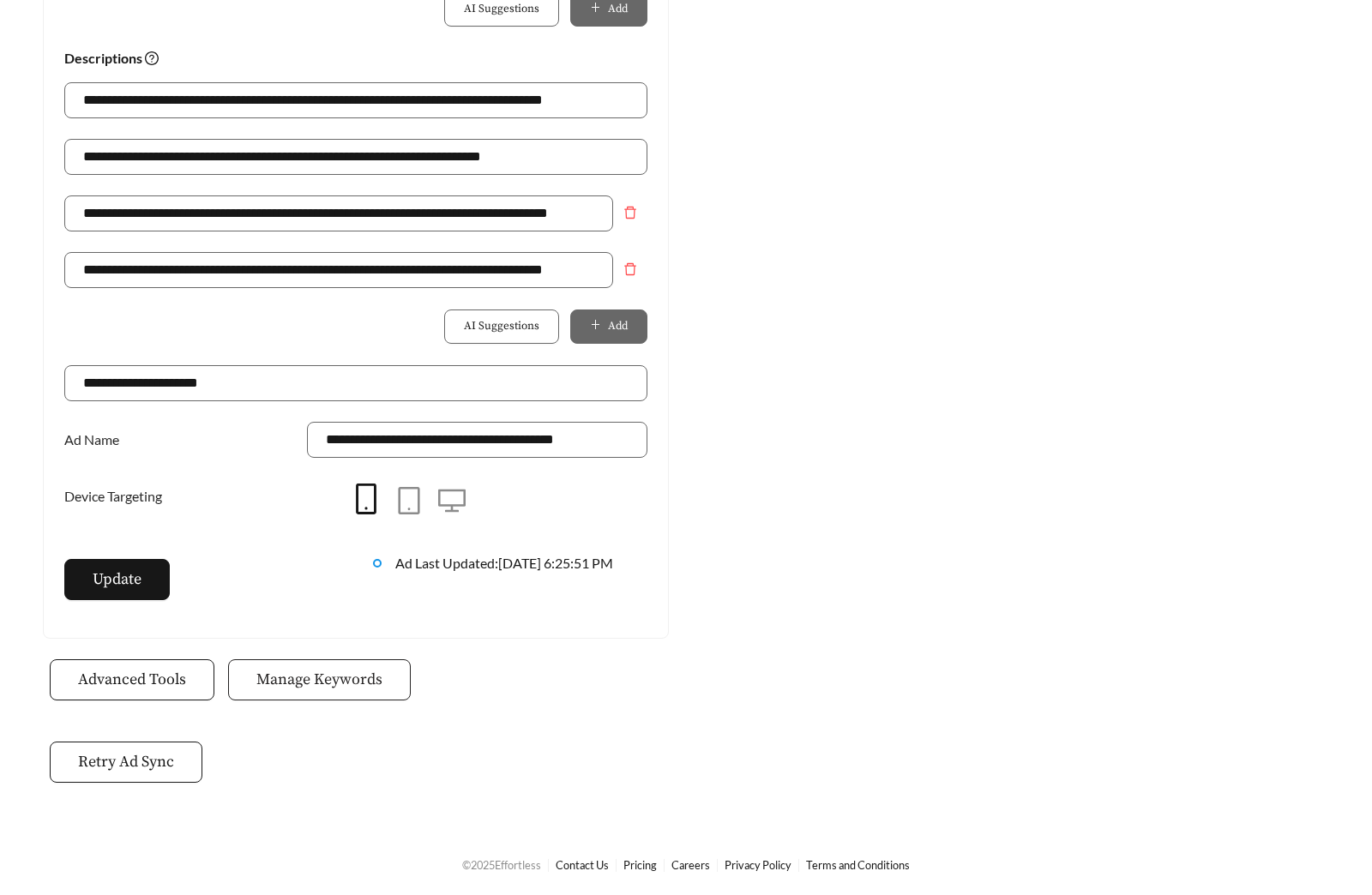
click at [369, 683] on span "Manage Keywords" at bounding box center [319, 679] width 126 height 23
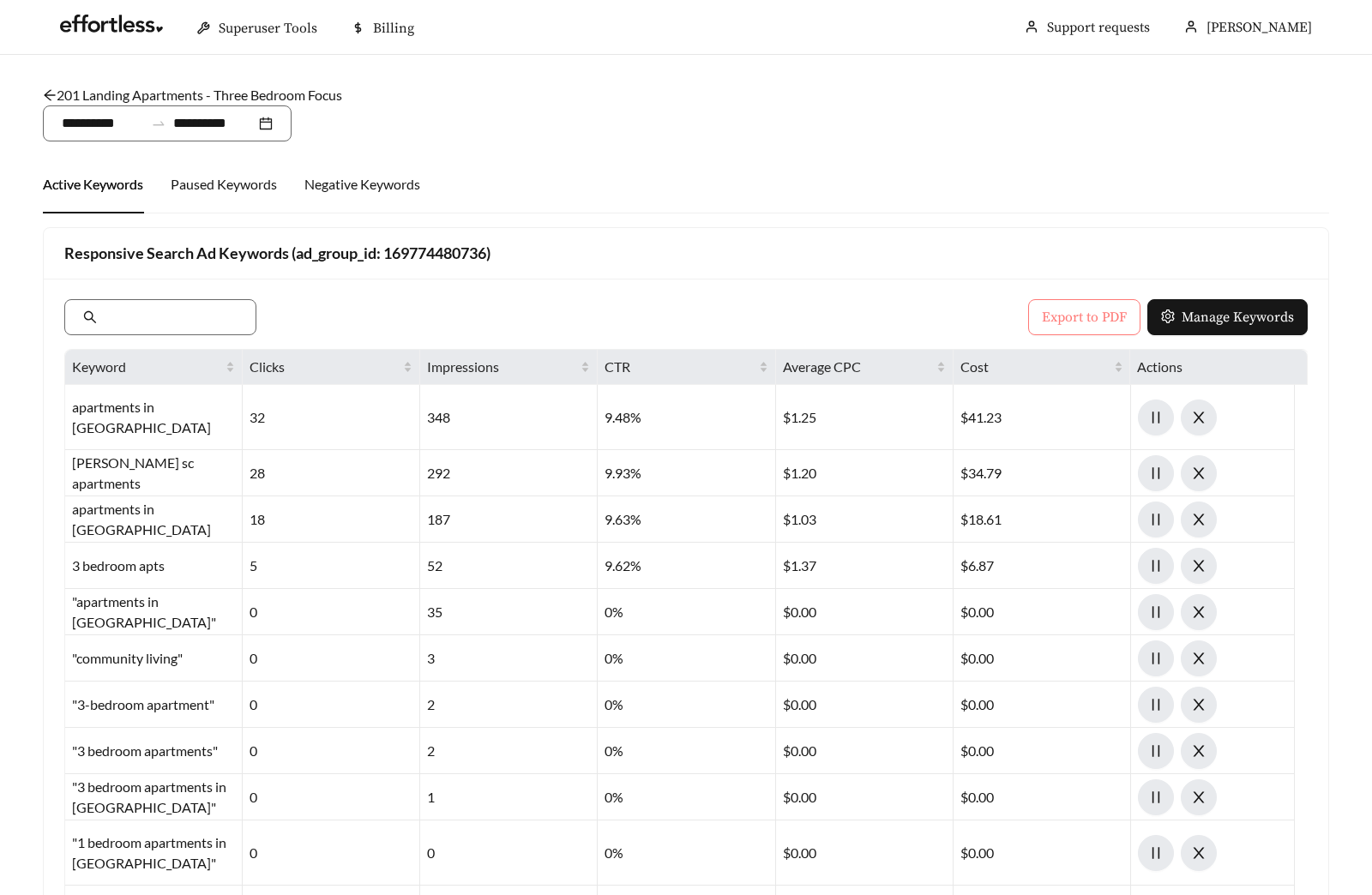
click at [1062, 320] on span "Export to PDF" at bounding box center [1084, 317] width 85 height 20
click at [126, 85] on div "201 Landing Apartments - Three Bedroom Focus /" at bounding box center [686, 95] width 1286 height 20
click at [121, 90] on link "201 Landing Apartments - Three Bedroom Focus" at bounding box center [192, 95] width 299 height 17
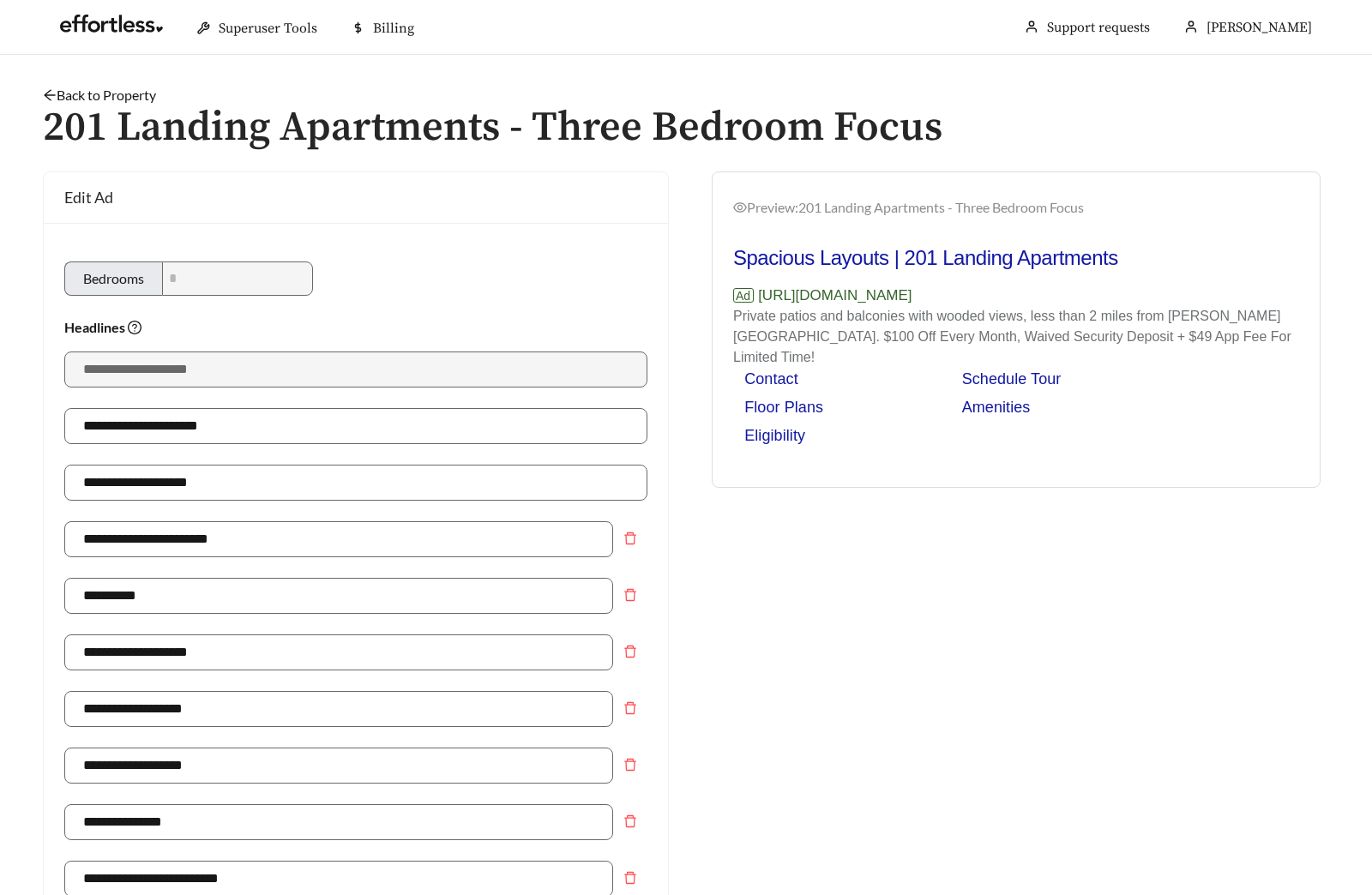
click at [91, 91] on link "Back to Property" at bounding box center [99, 95] width 113 height 17
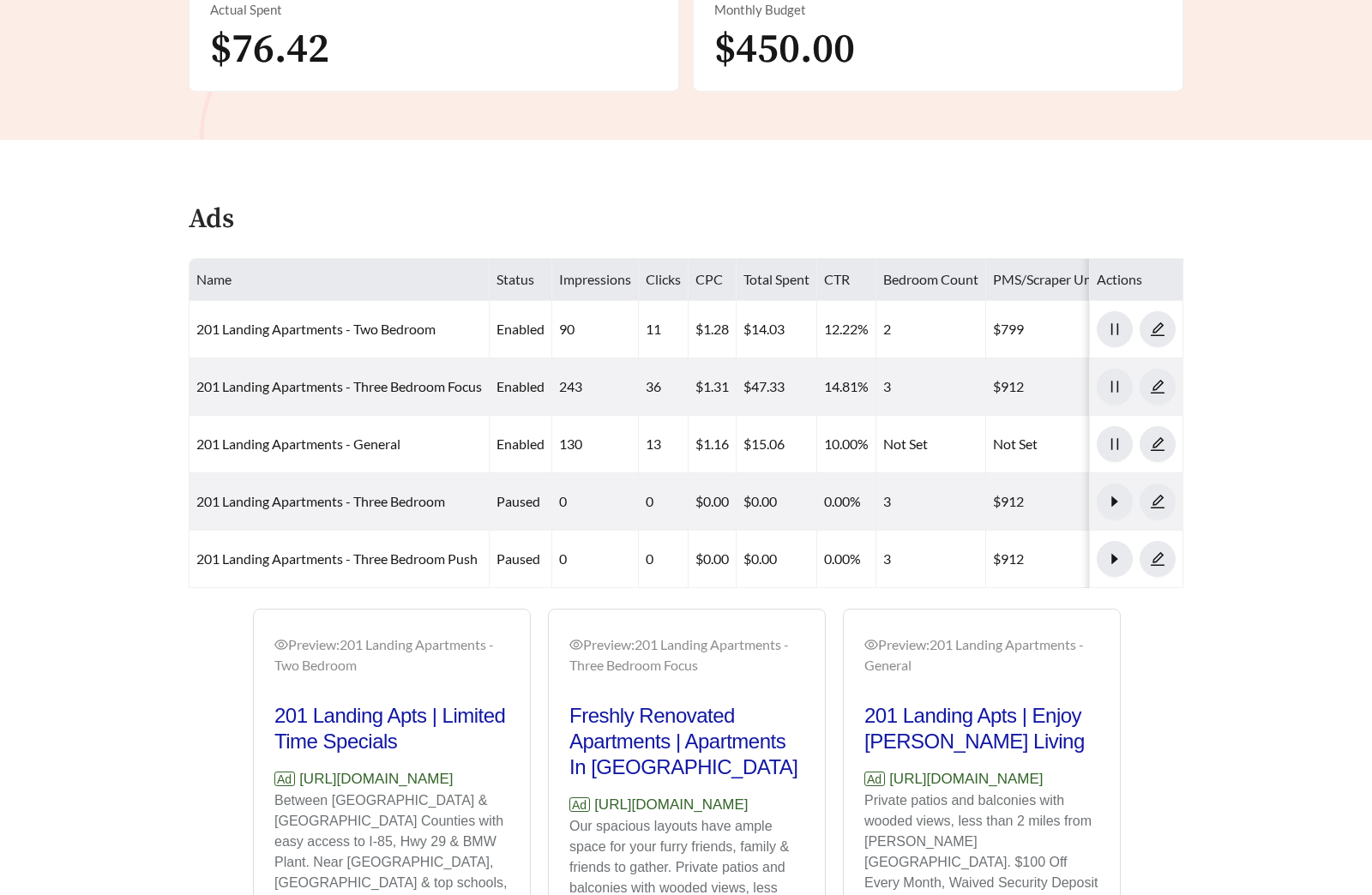
scroll to position [859, 0]
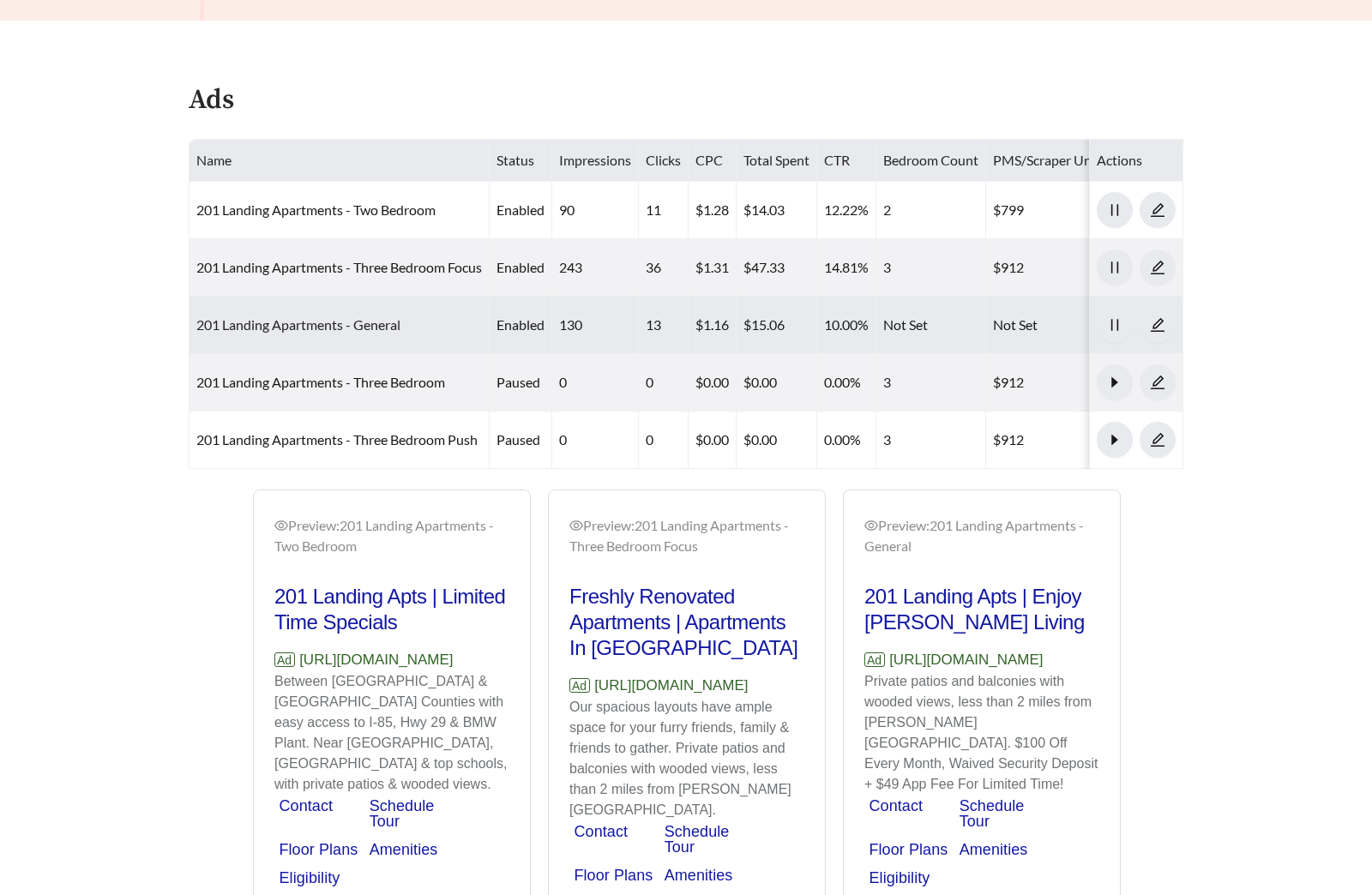
click at [357, 325] on link "201 Landing Apartments - General" at bounding box center [298, 325] width 204 height 17
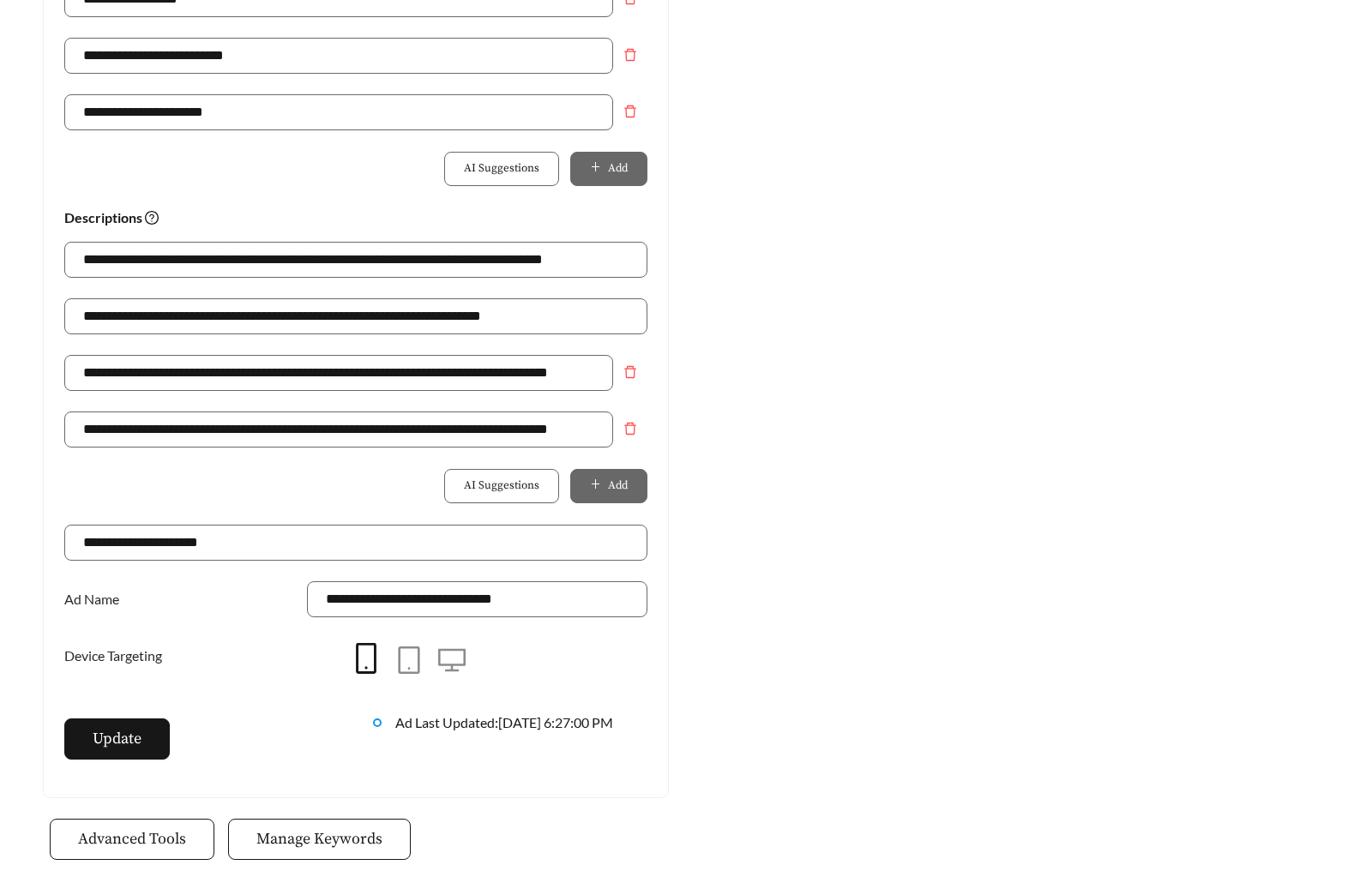
scroll to position [1209, 0]
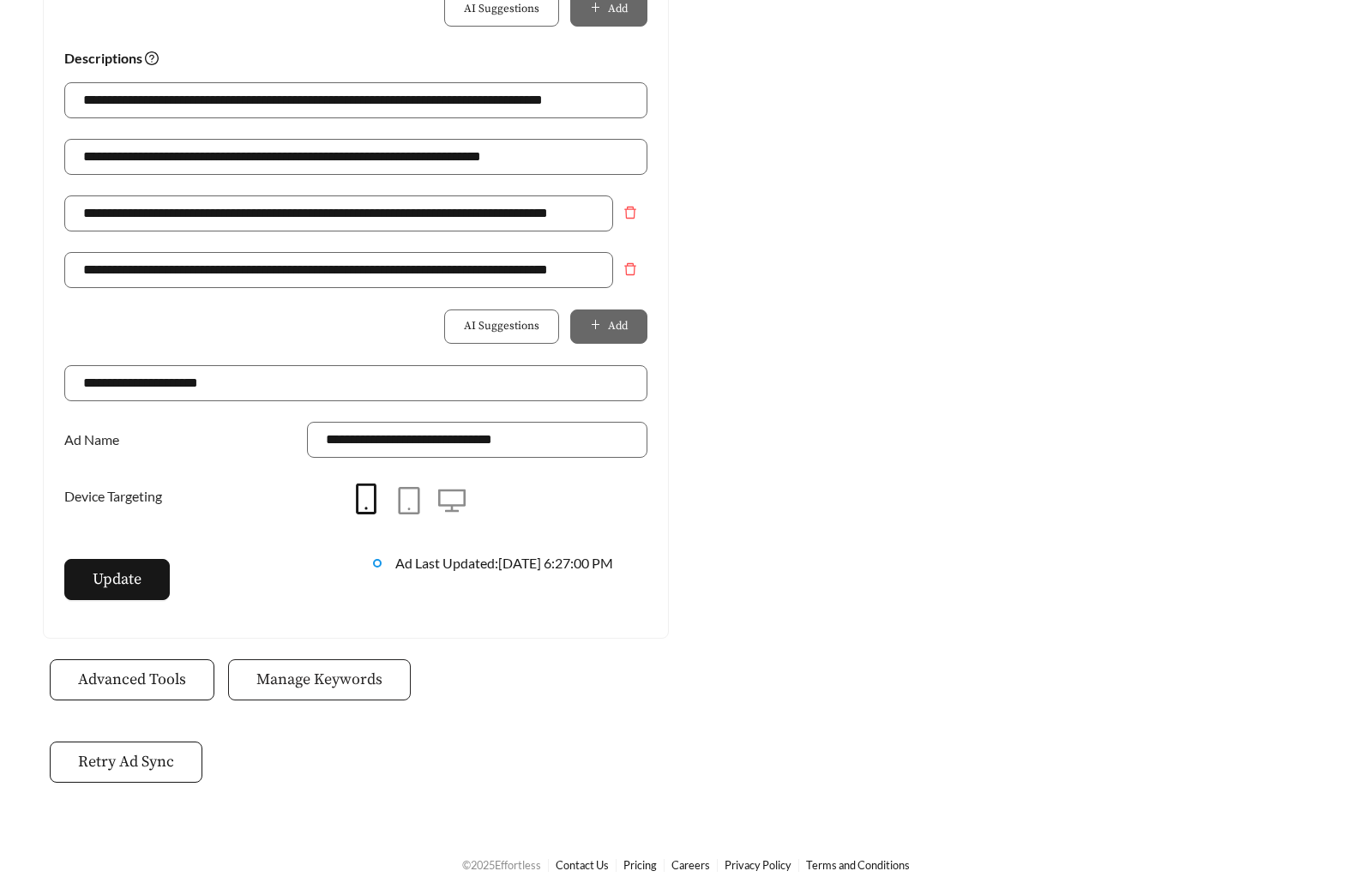
click at [333, 683] on span "Manage Keywords" at bounding box center [319, 679] width 126 height 23
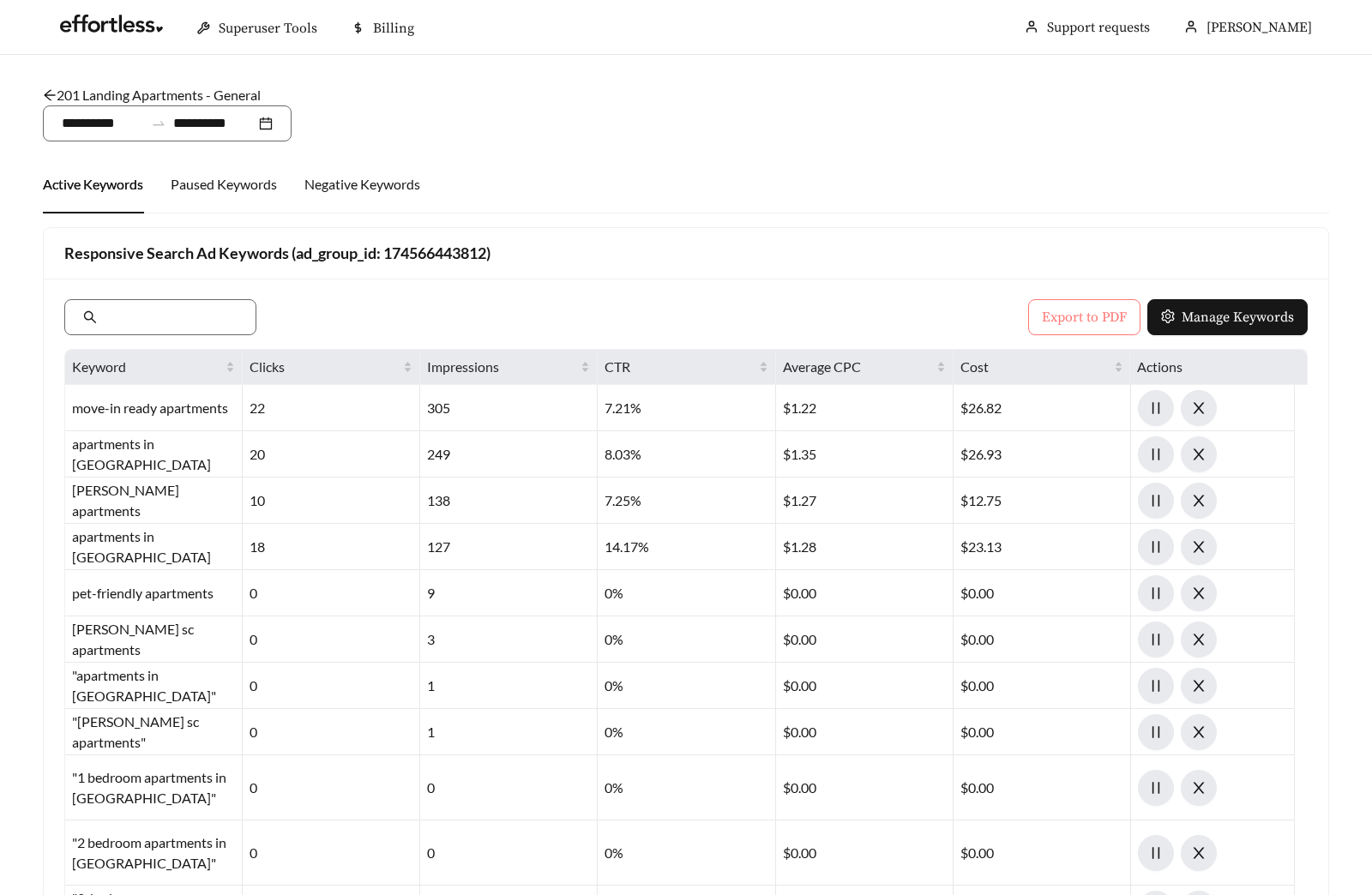
click at [1033, 316] on button "Export to PDF" at bounding box center [1084, 316] width 113 height 36
click at [220, 107] on div "**********" at bounding box center [166, 123] width 248 height 36
click at [216, 99] on link "201 Landing Apartments - General" at bounding box center [151, 95] width 218 height 17
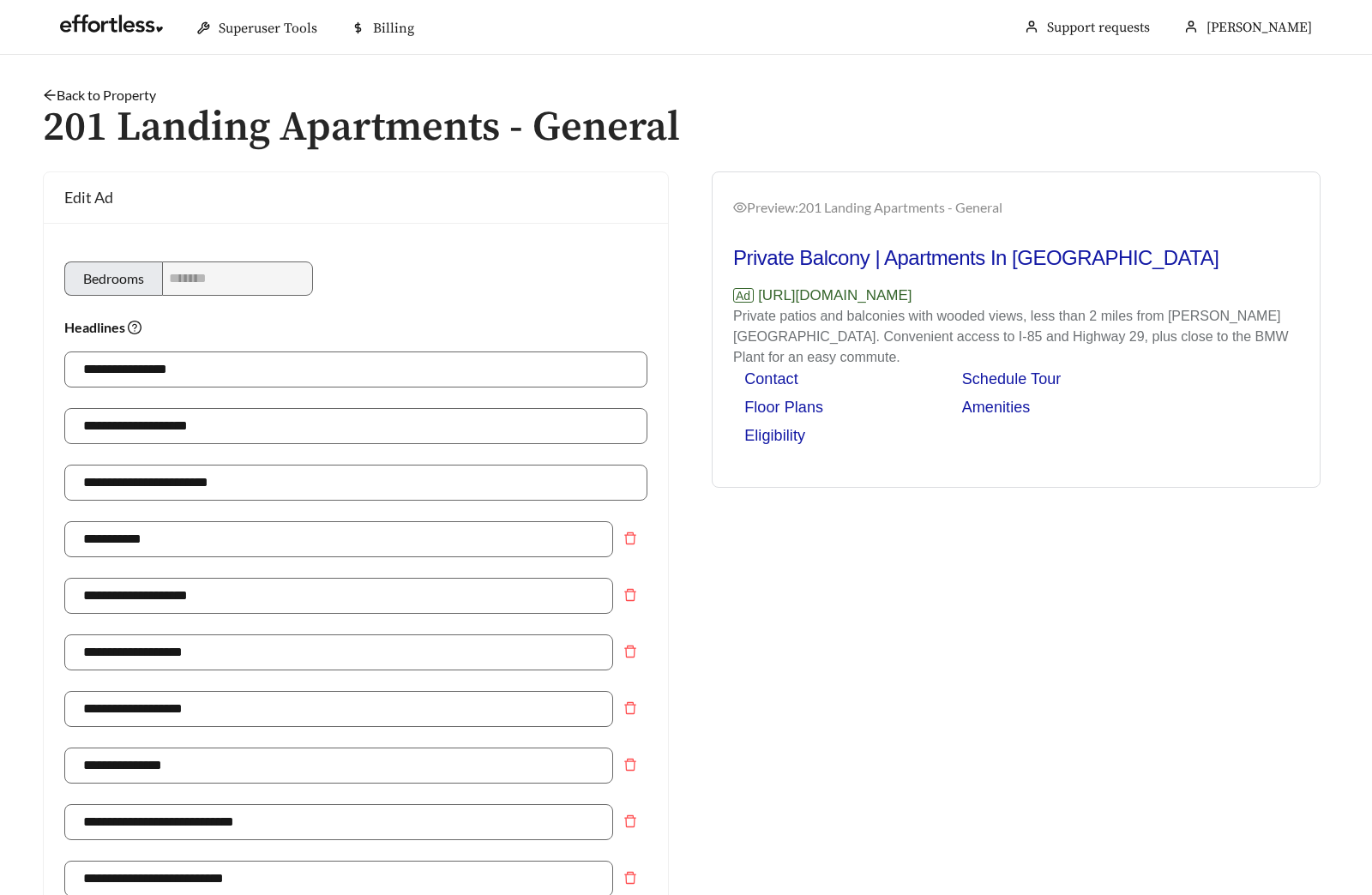
click at [114, 99] on link "Back to Property" at bounding box center [99, 95] width 113 height 17
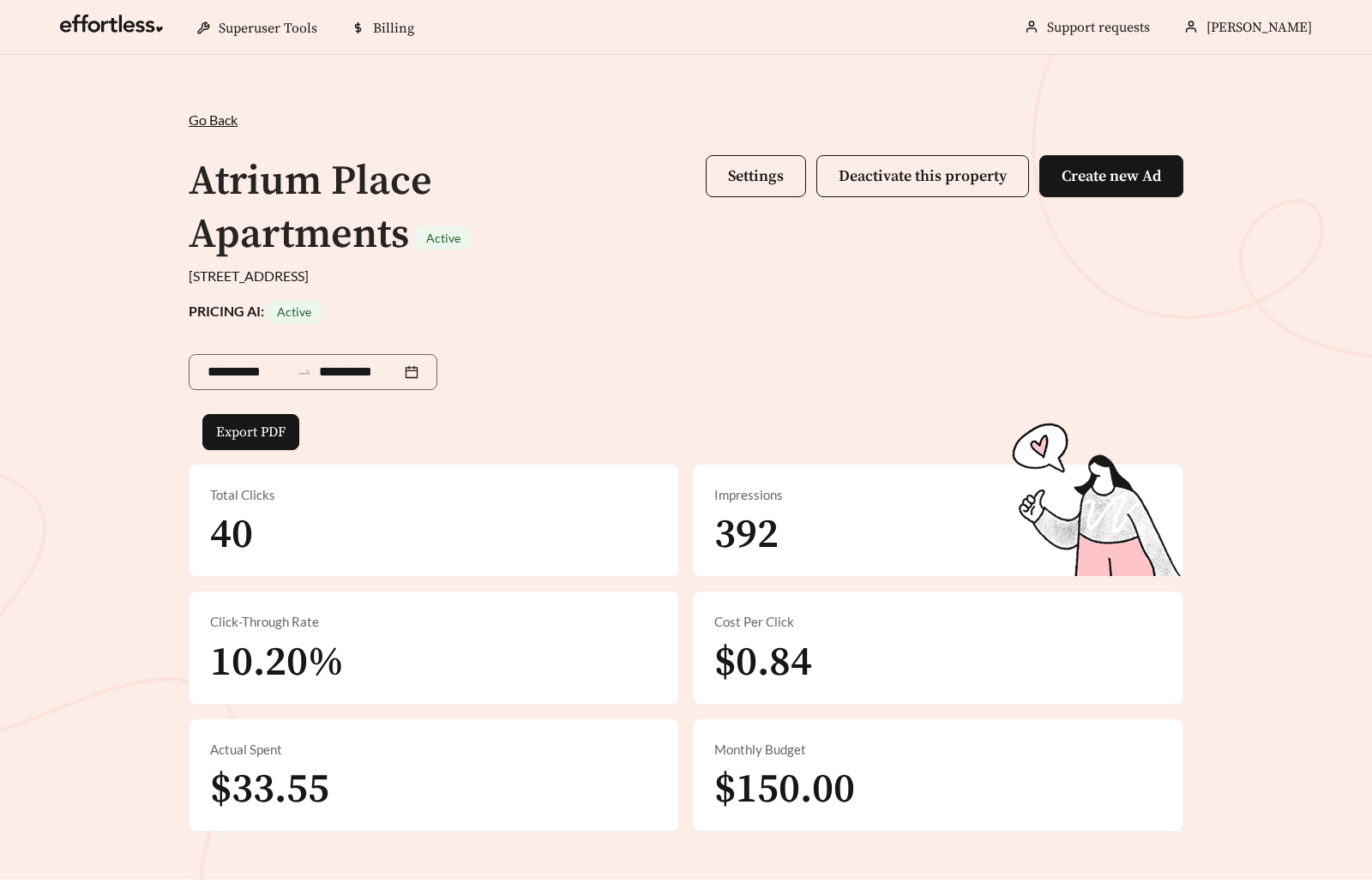
scroll to position [792, 0]
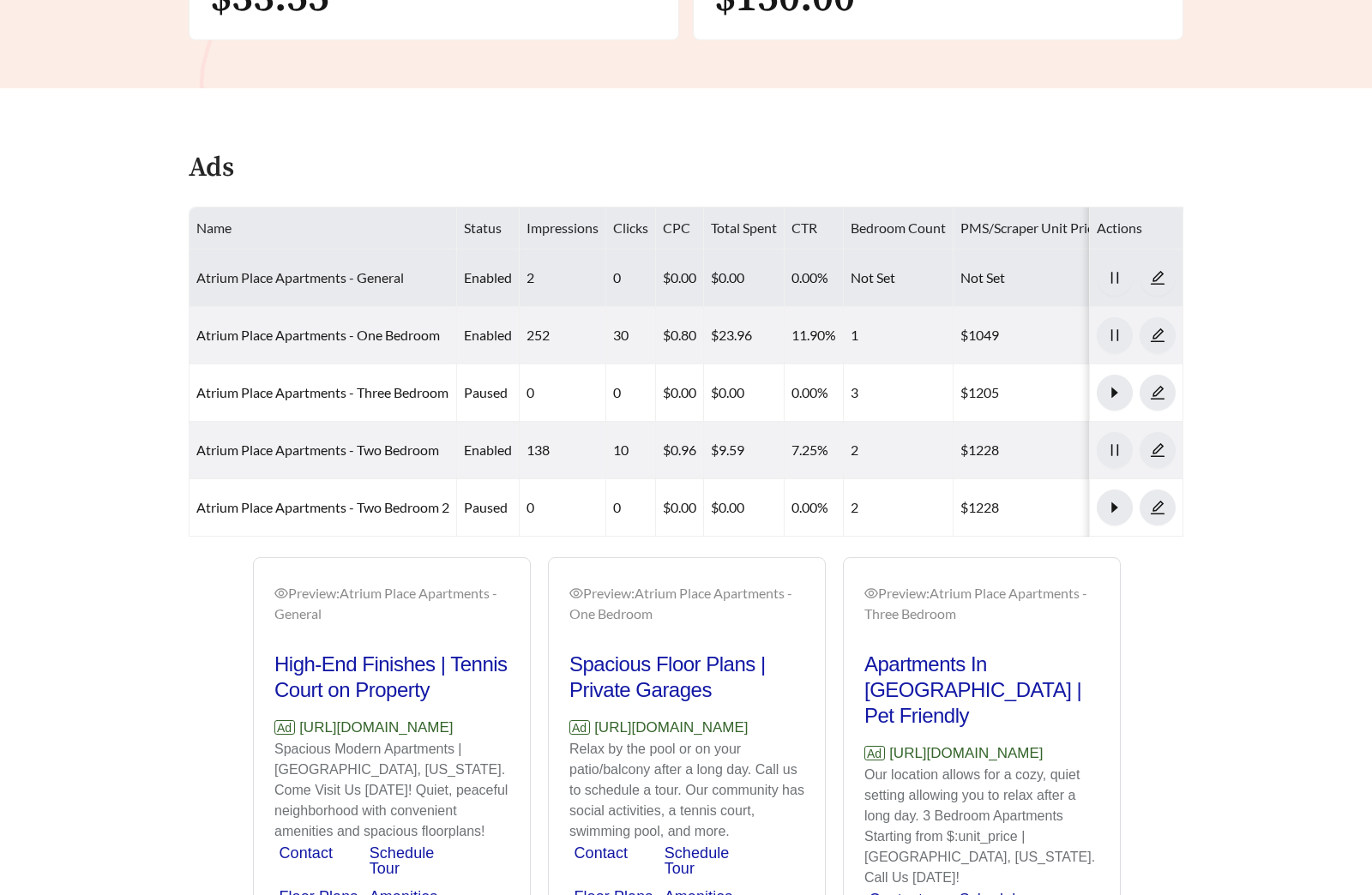
click at [345, 280] on link "Atrium Place Apartments - General" at bounding box center [300, 278] width 208 height 17
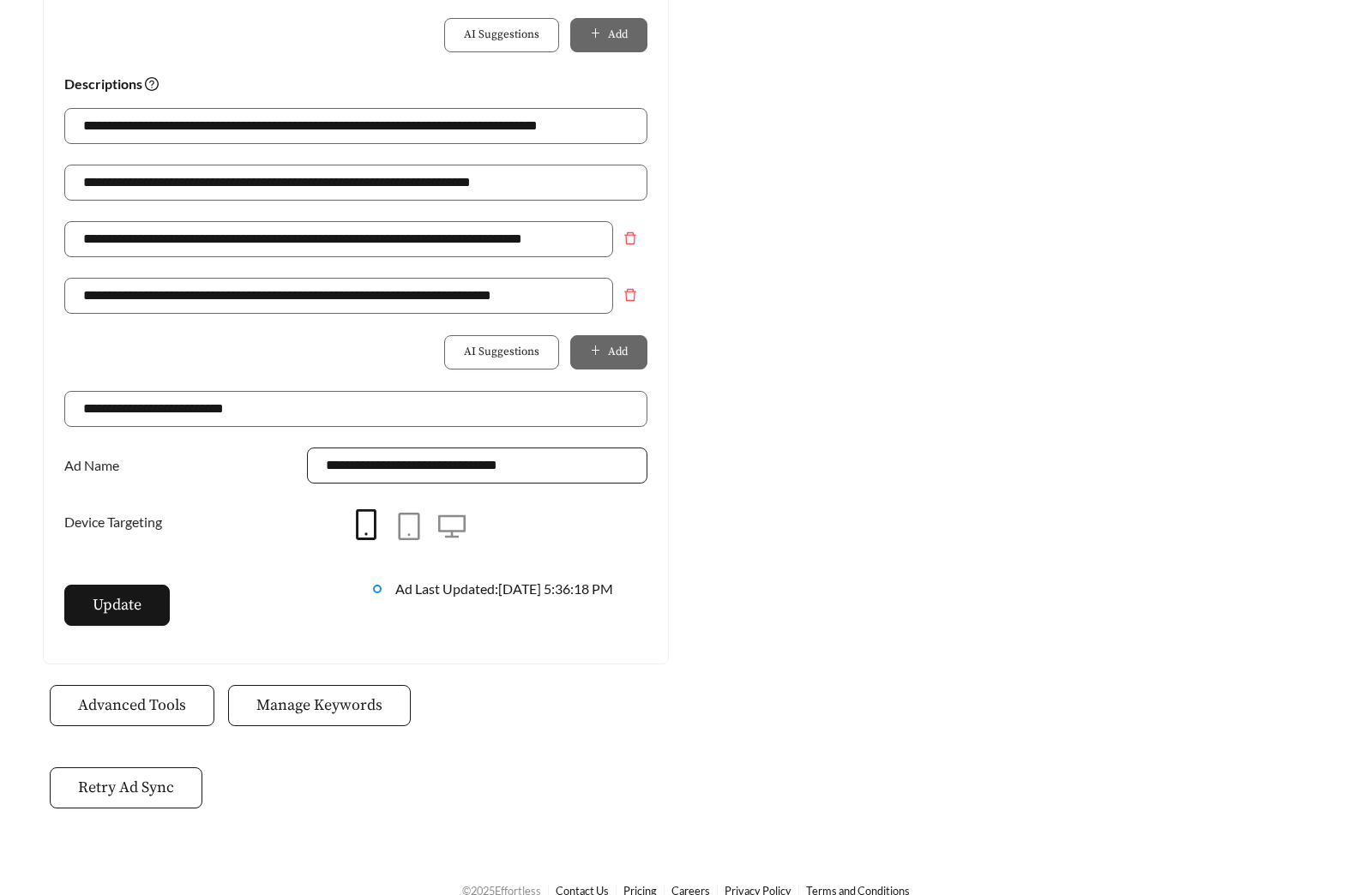
scroll to position [1209, 0]
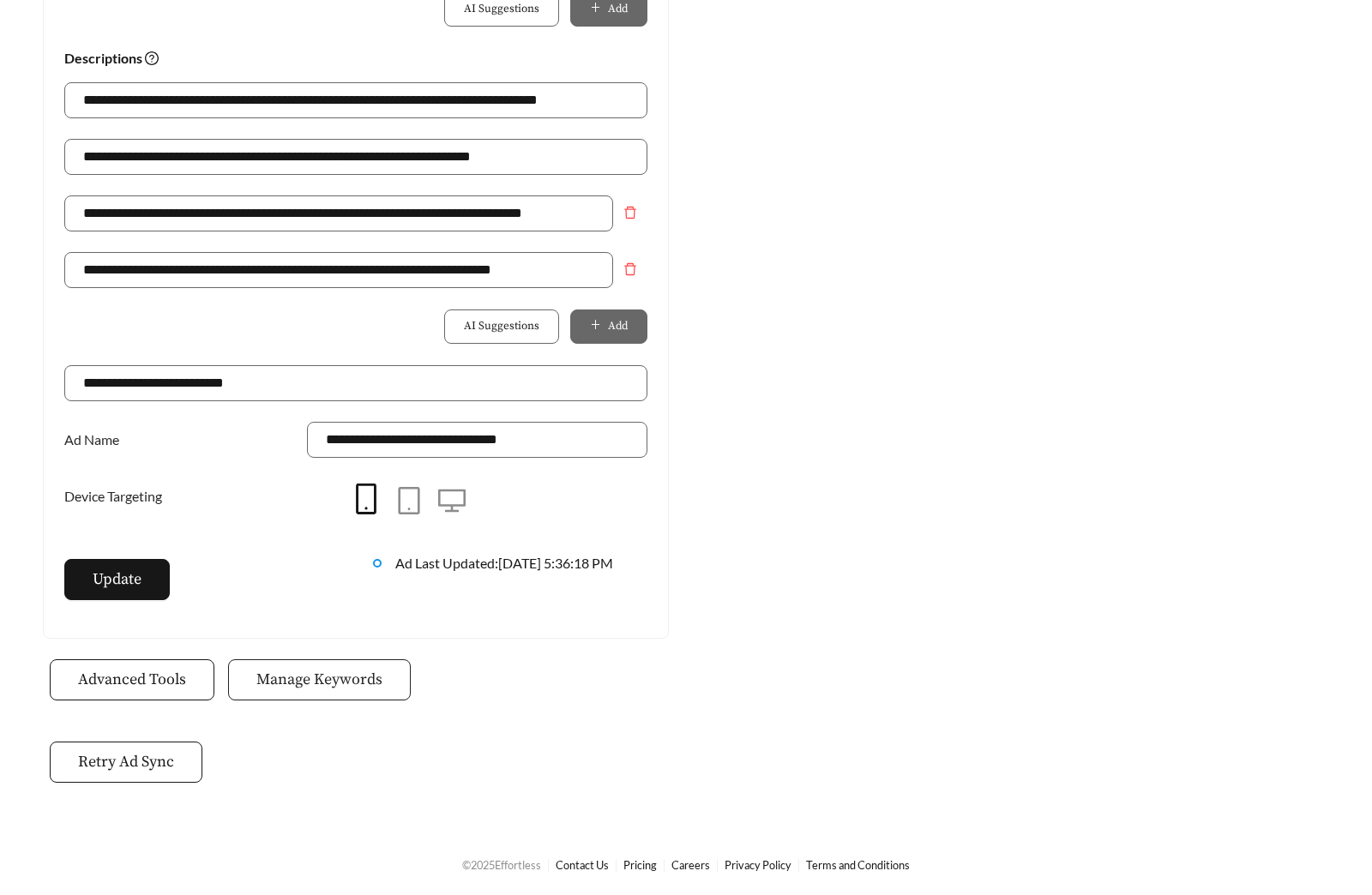
click at [332, 685] on span "Manage Keywords" at bounding box center [319, 679] width 126 height 23
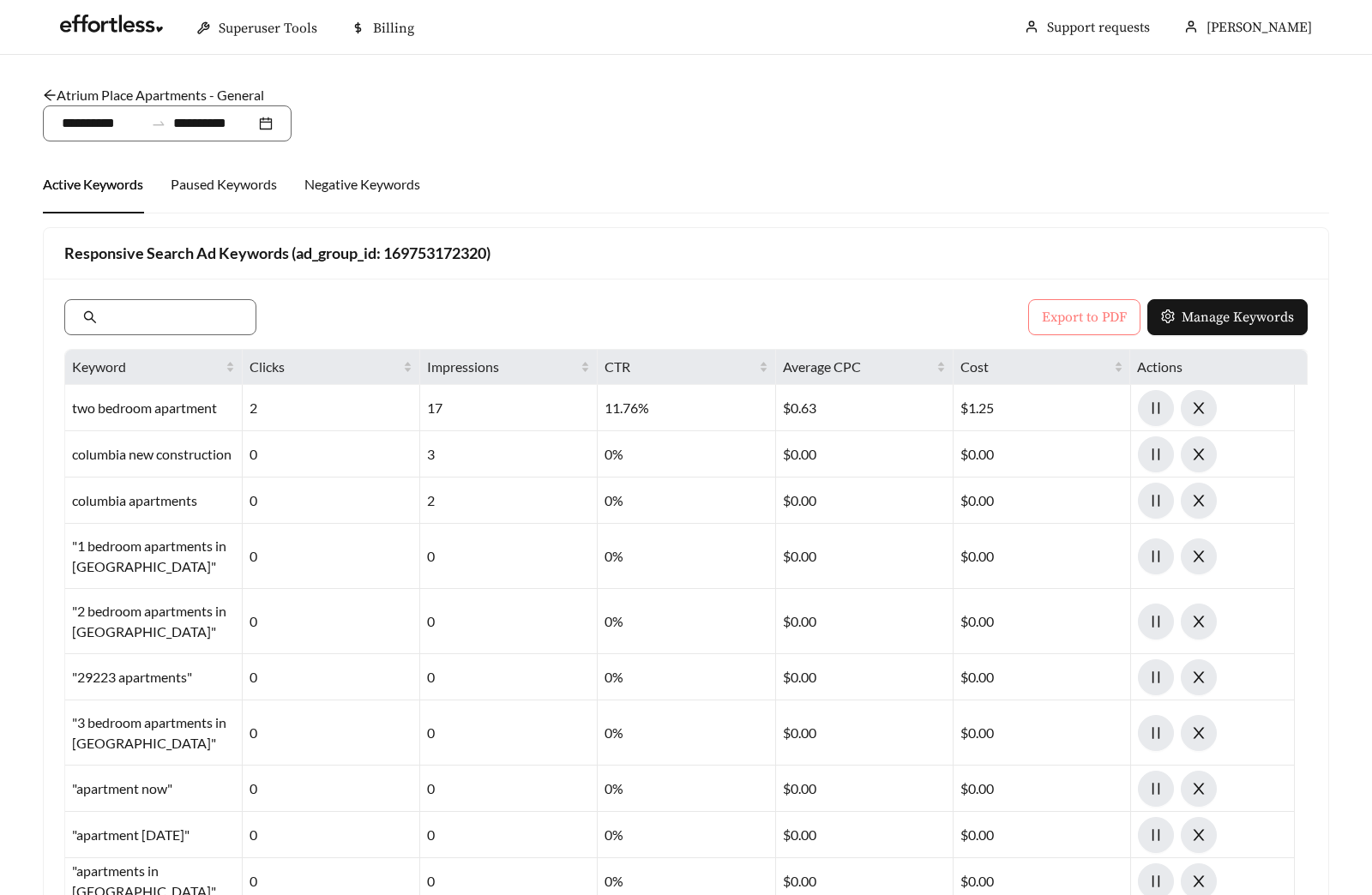
click at [1094, 307] on span "Export to PDF" at bounding box center [1084, 317] width 85 height 20
click at [132, 90] on link "Atrium Place Apartments - General" at bounding box center [153, 95] width 221 height 17
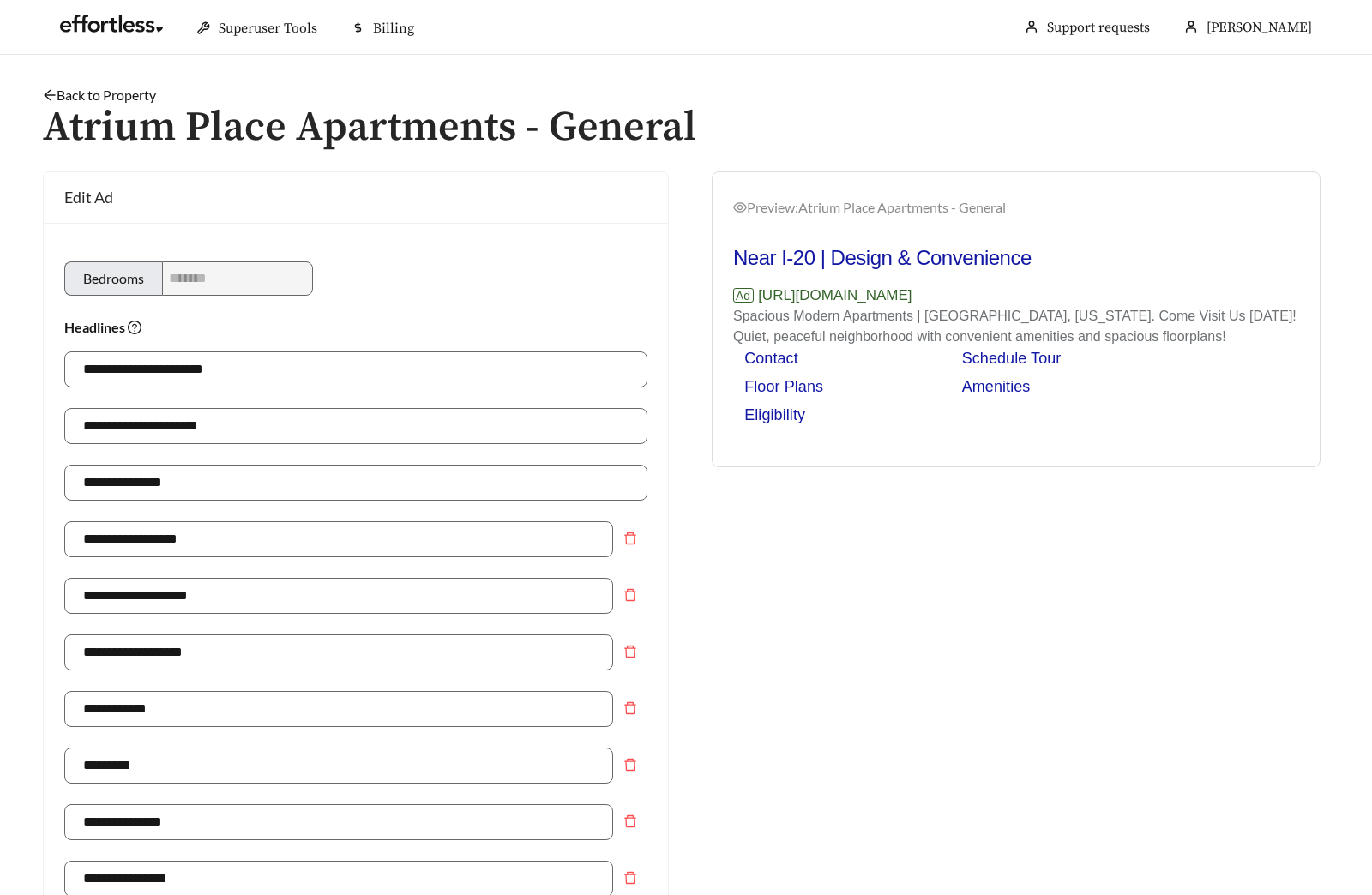
click at [75, 100] on link "Back to Property" at bounding box center [99, 95] width 113 height 17
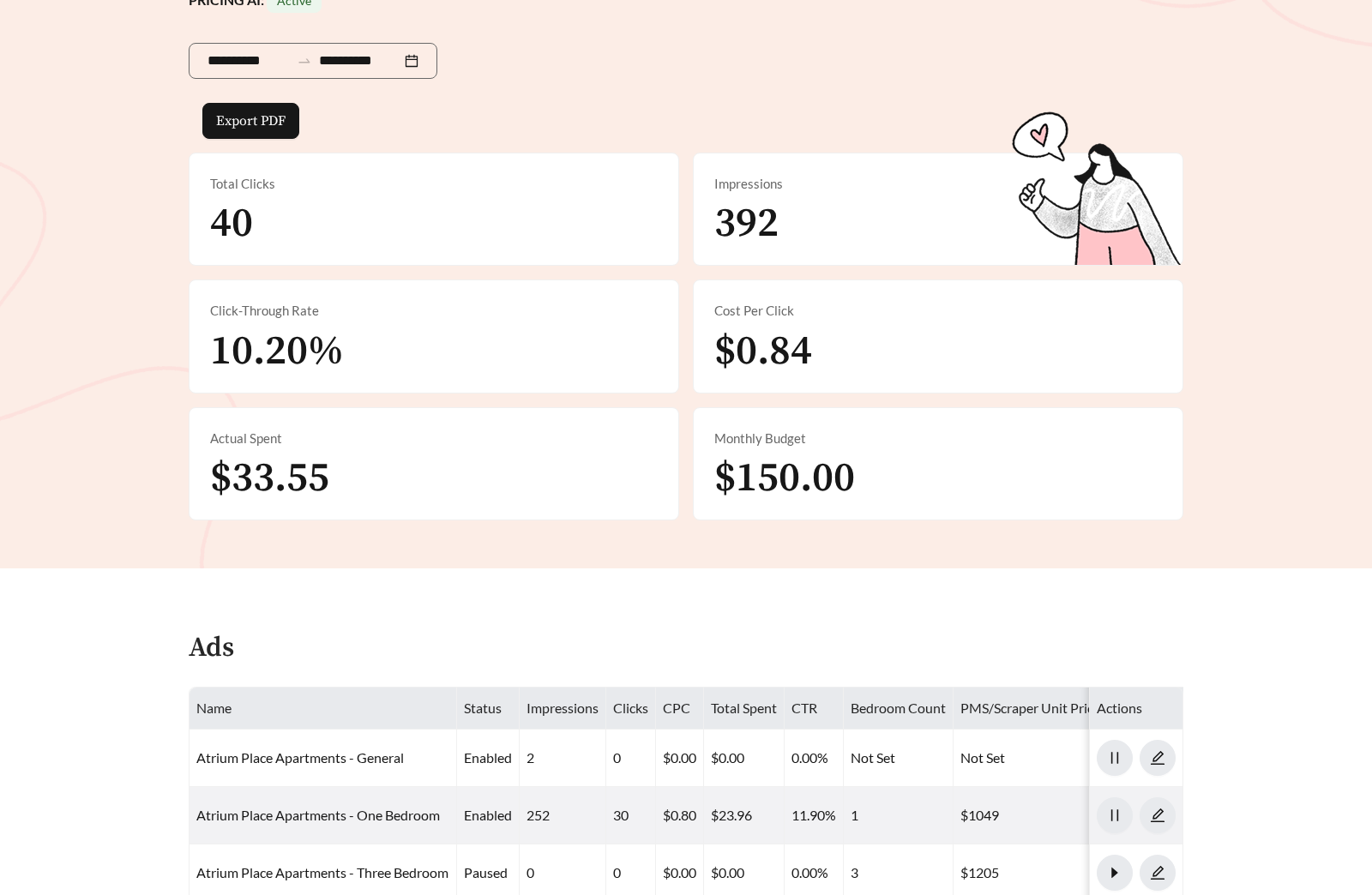
scroll to position [973, 0]
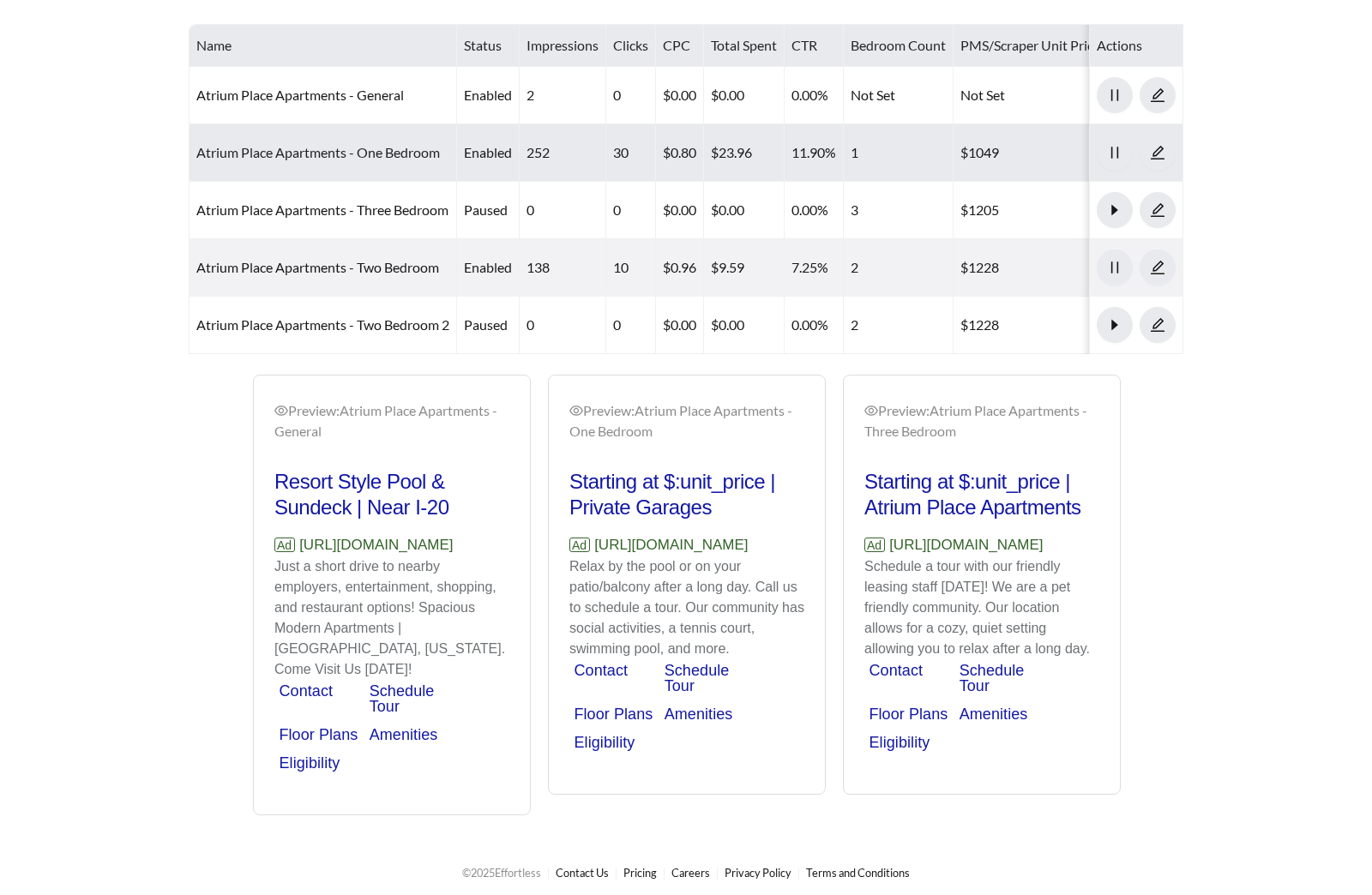
click at [356, 144] on link "Atrium Place Apartments - One Bedroom" at bounding box center [318, 152] width 244 height 17
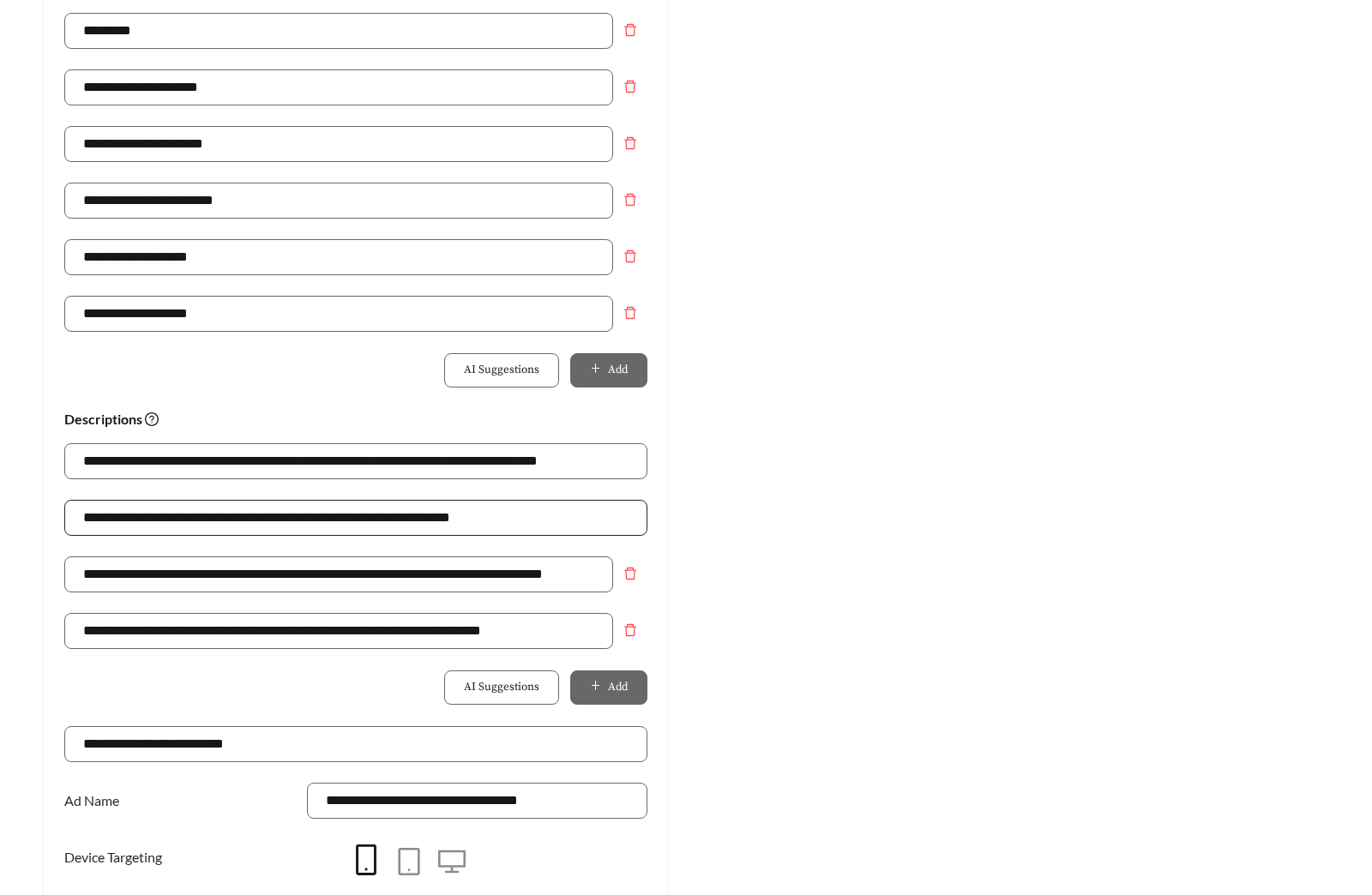
scroll to position [1209, 0]
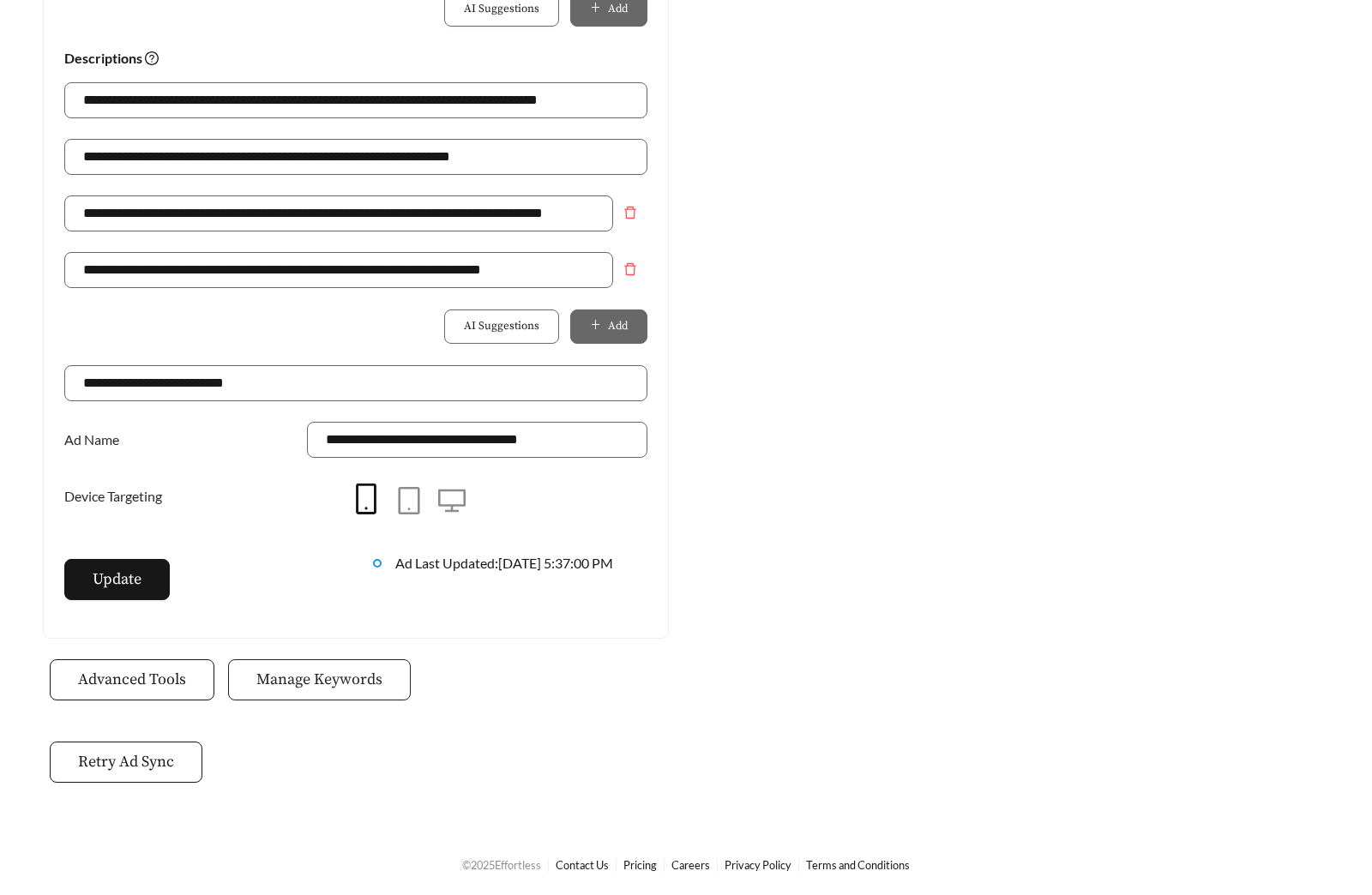
click at [277, 673] on span "Manage Keywords" at bounding box center [319, 679] width 126 height 23
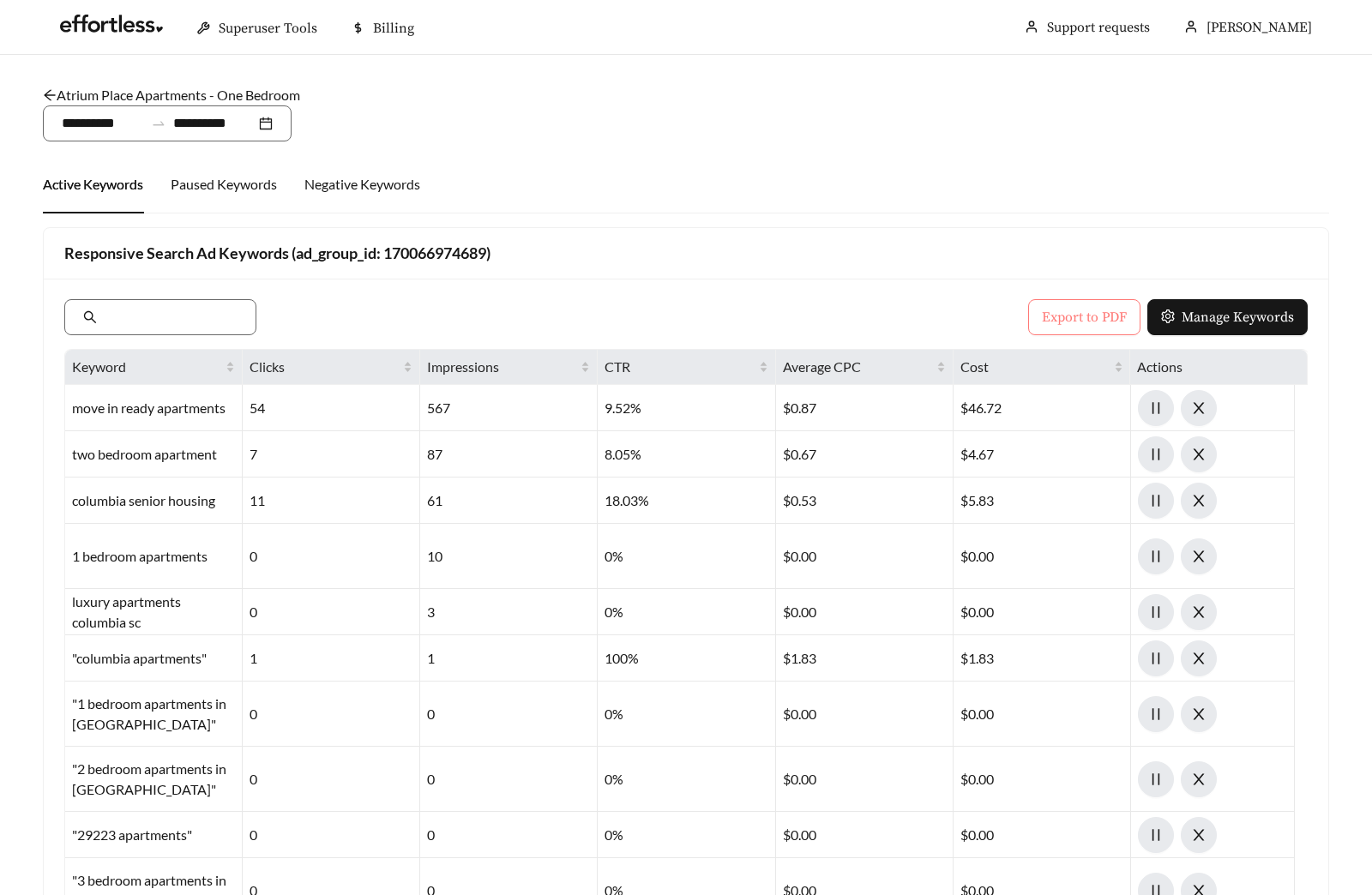
click at [1069, 305] on button "Export to PDF" at bounding box center [1084, 316] width 113 height 36
click at [107, 90] on link "Atrium Place Apartments - One Bedroom" at bounding box center [171, 95] width 257 height 17
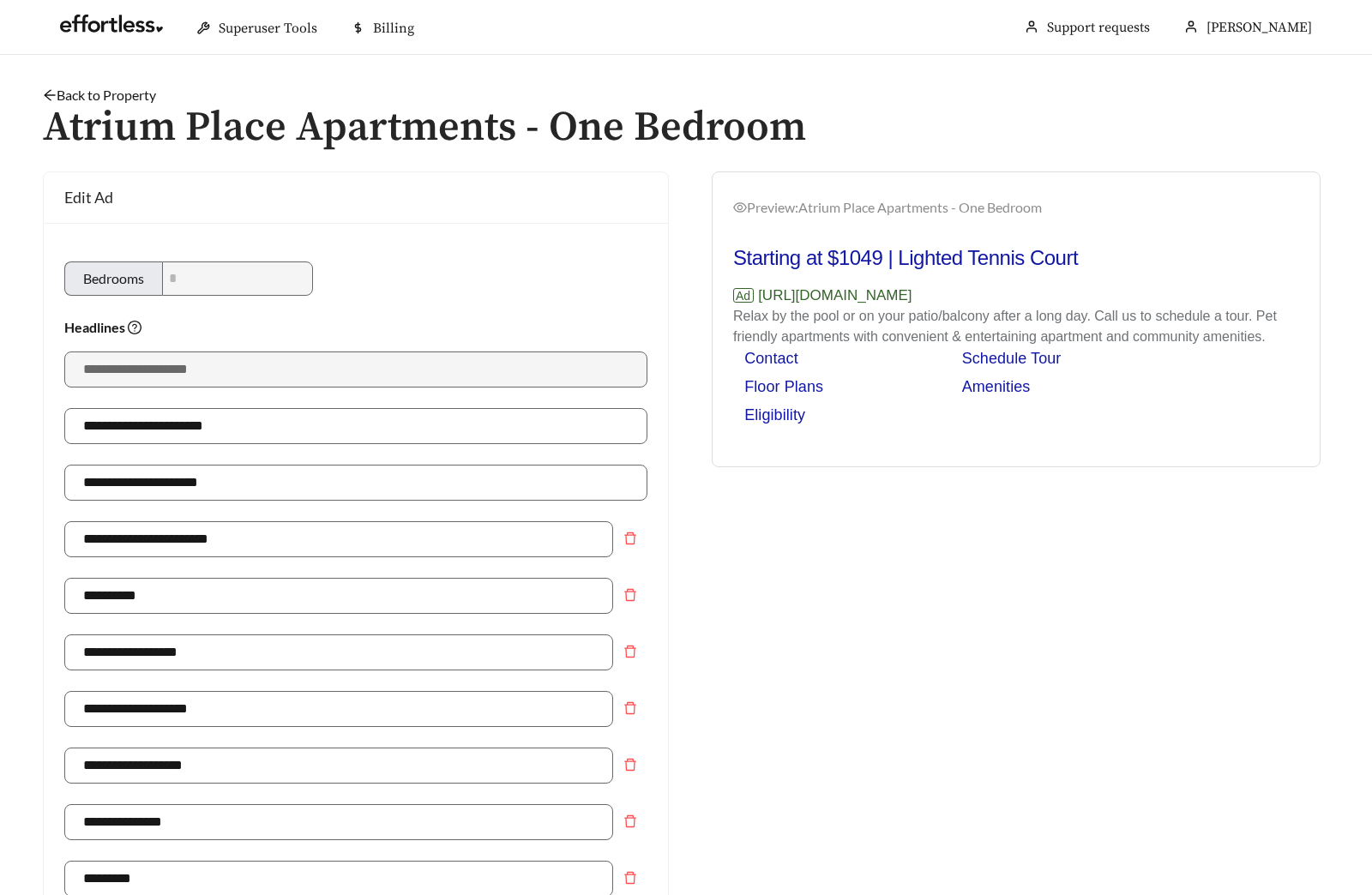
click at [73, 101] on link "Back to Property" at bounding box center [99, 95] width 113 height 17
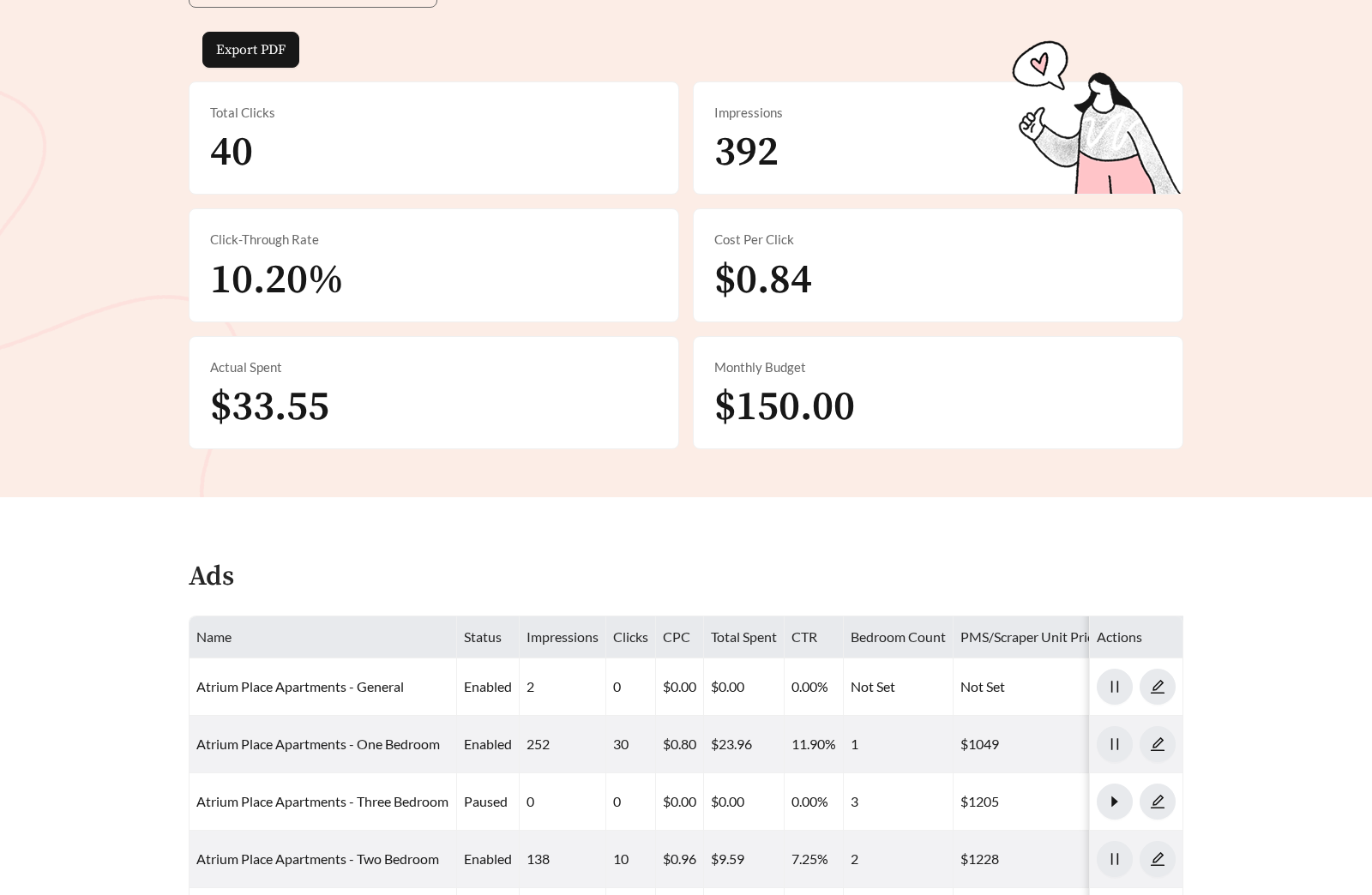
scroll to position [995, 0]
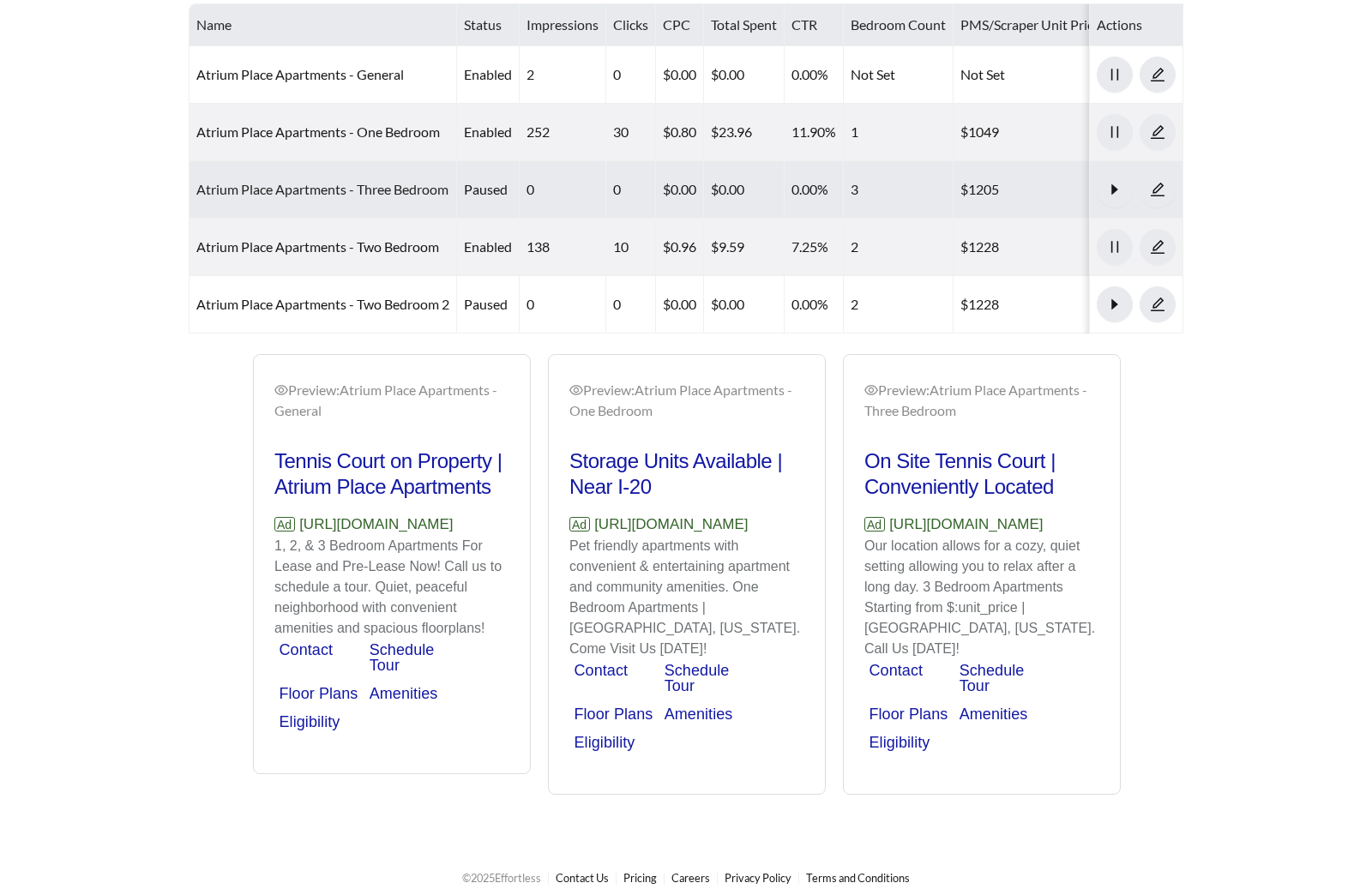
click at [383, 182] on link "Atrium Place Apartments - Three Bedroom" at bounding box center [322, 189] width 252 height 17
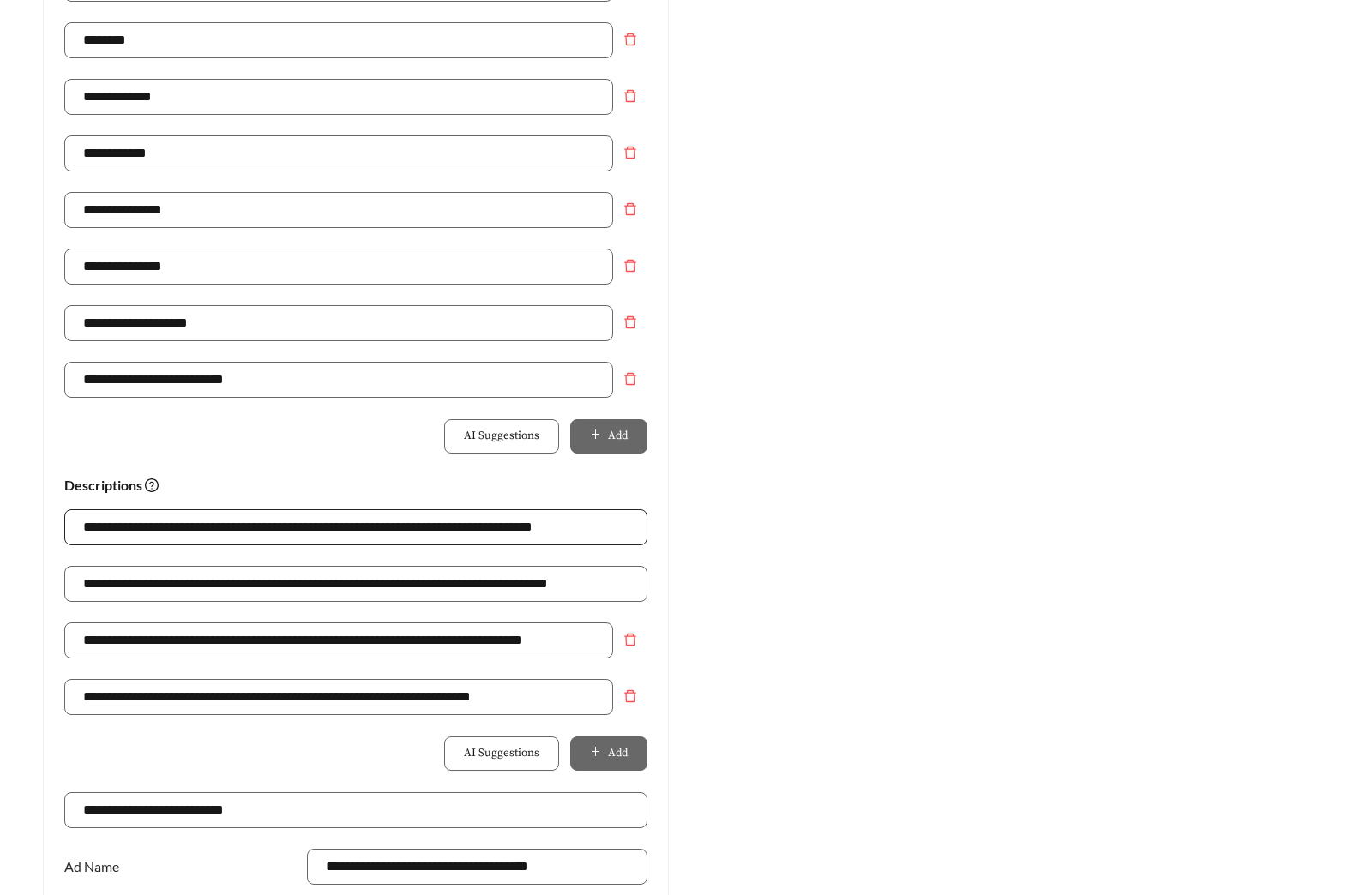
scroll to position [30, 0]
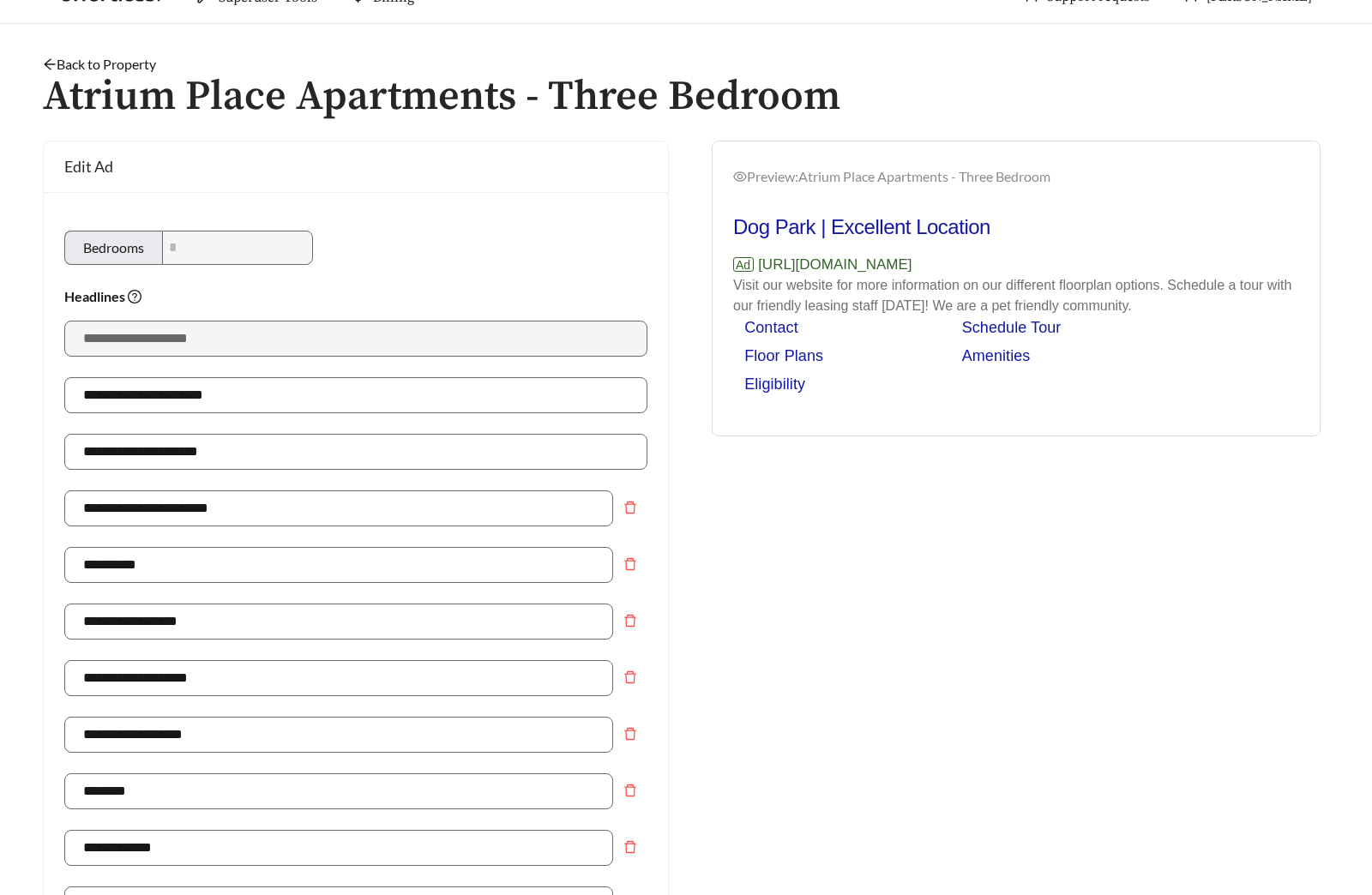
click at [104, 63] on link "Back to Property" at bounding box center [99, 64] width 113 height 17
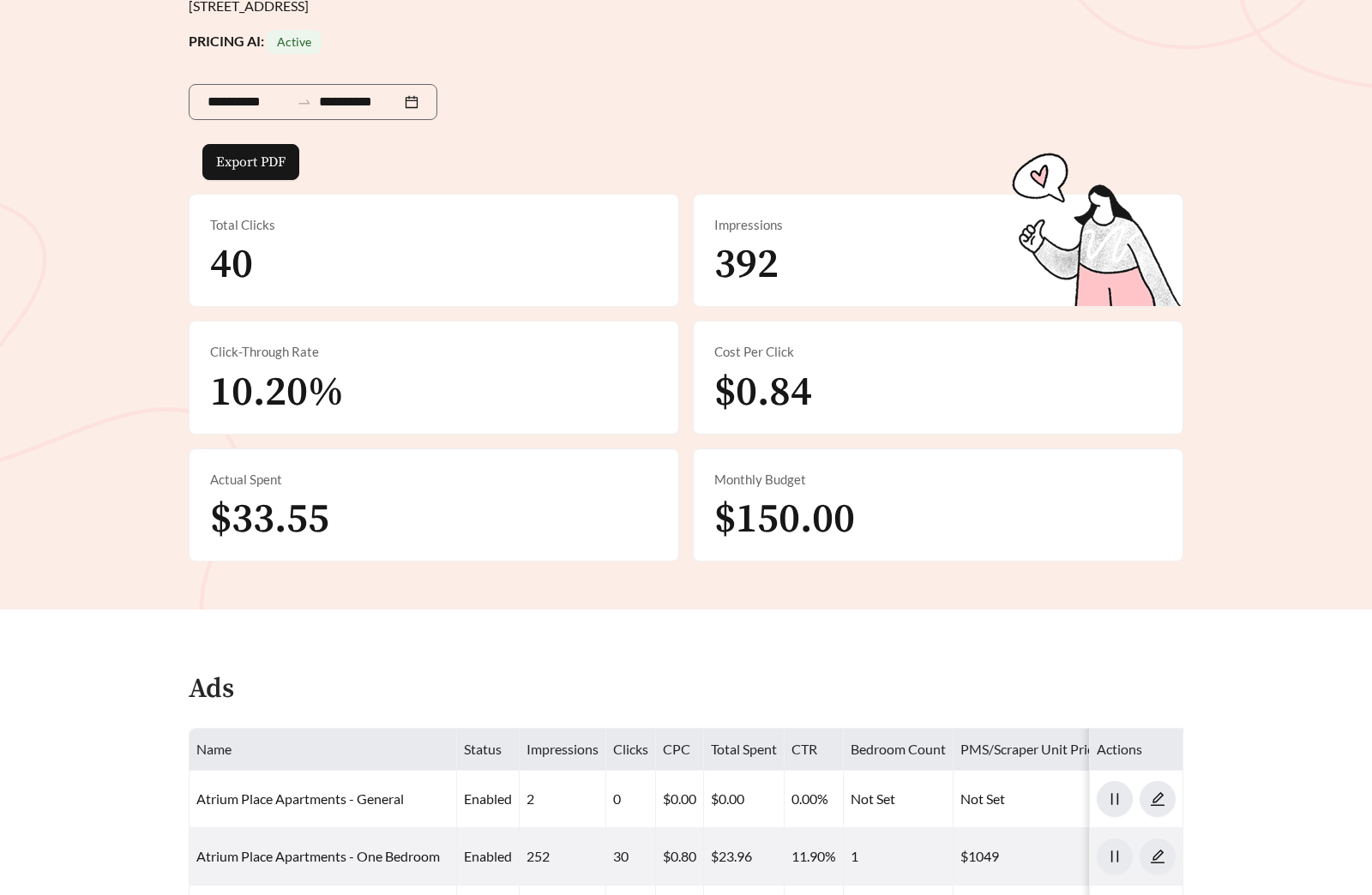
scroll to position [837, 0]
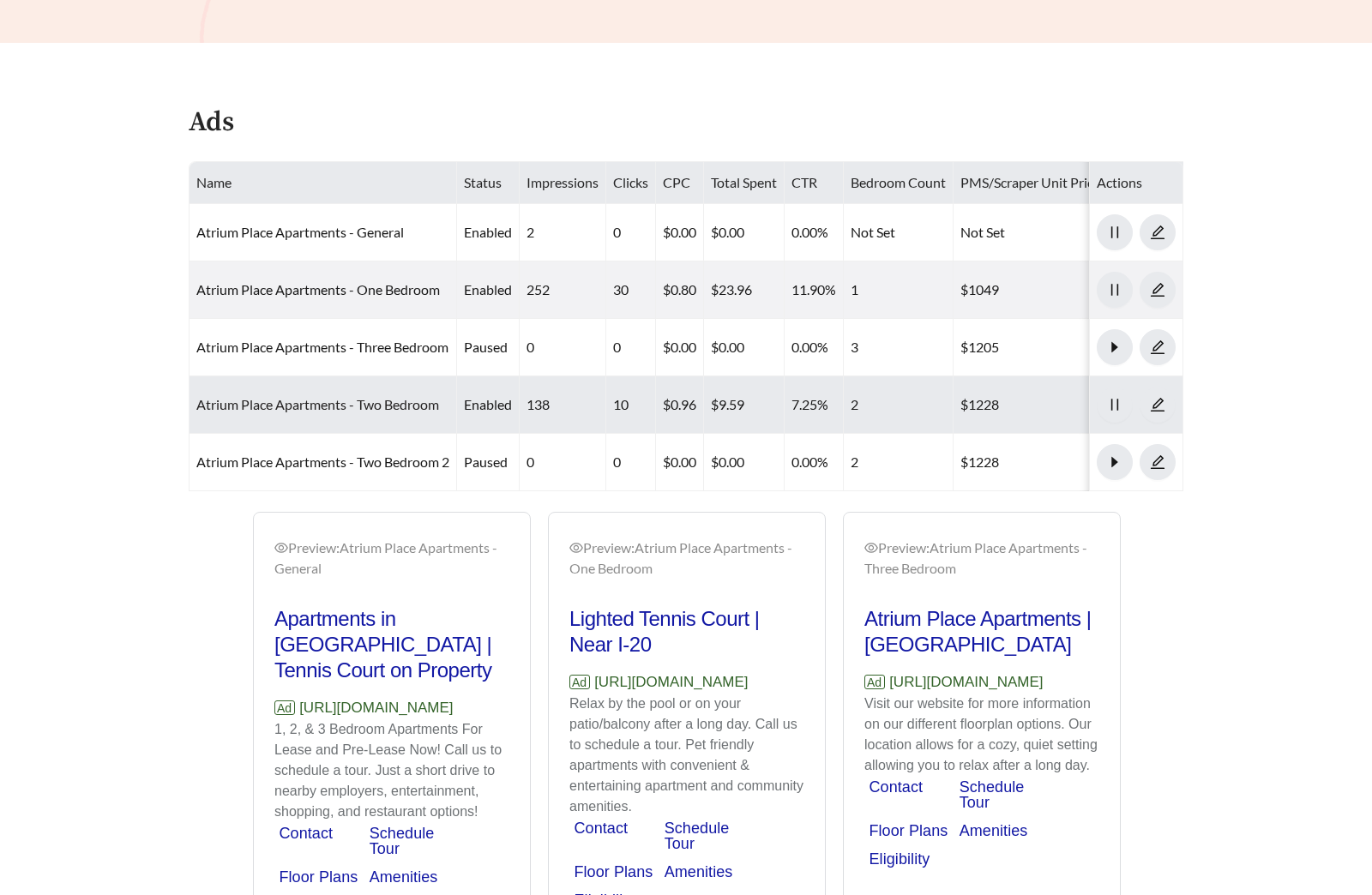
click at [364, 404] on link "Atrium Place Apartments - Two Bedroom" at bounding box center [317, 404] width 243 height 17
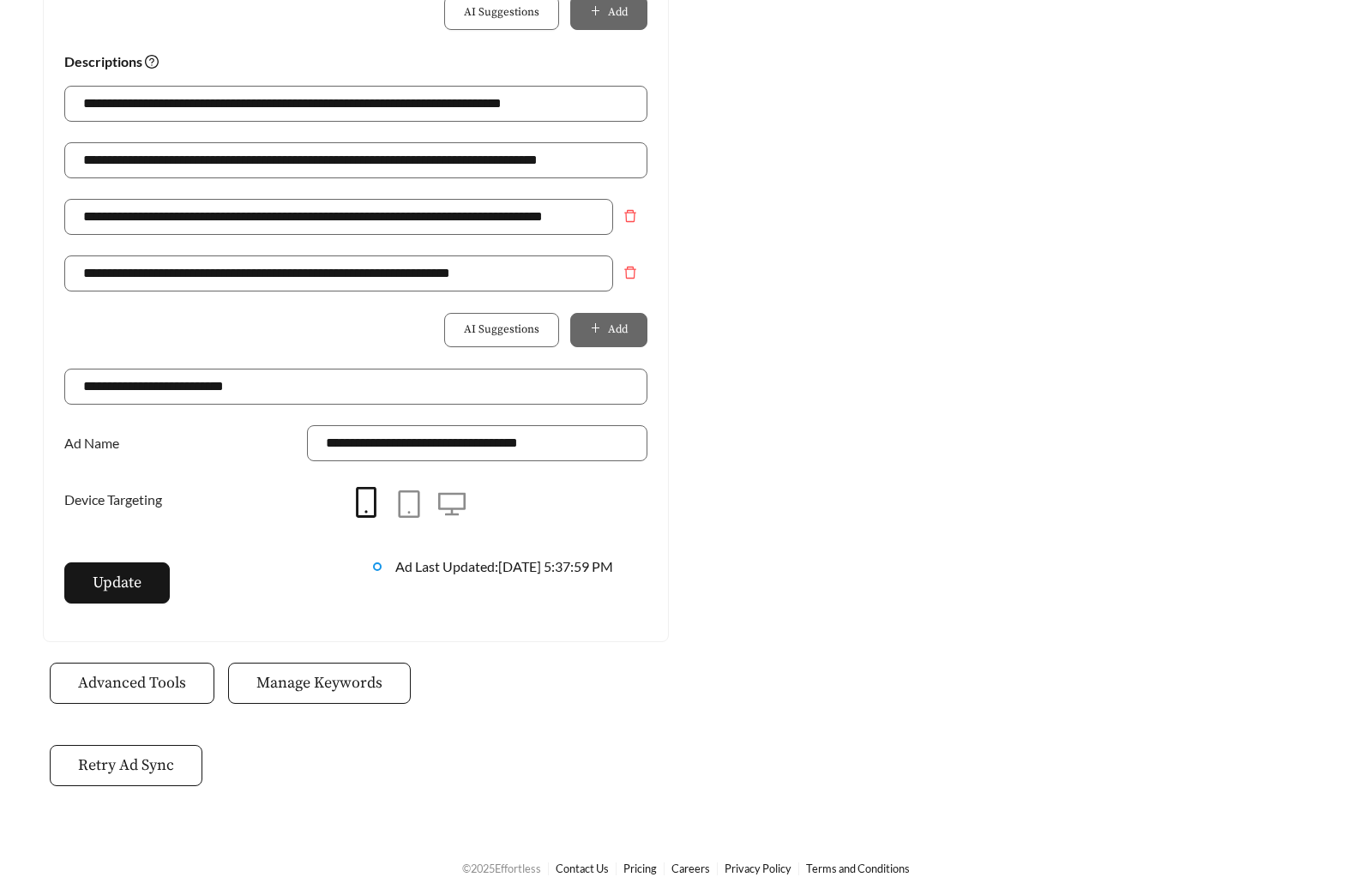
scroll to position [1209, 0]
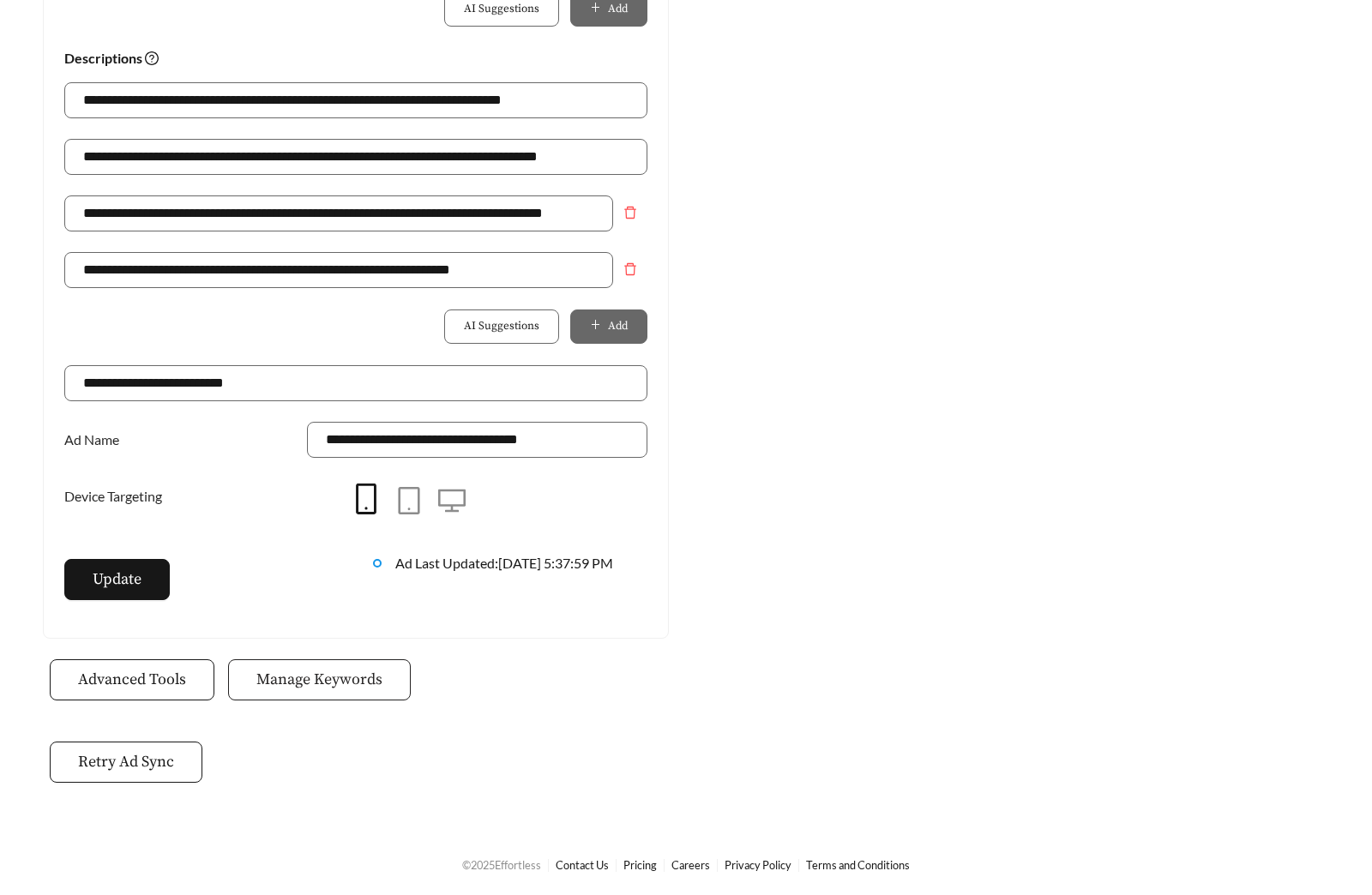
click at [352, 671] on span "Manage Keywords" at bounding box center [319, 679] width 126 height 23
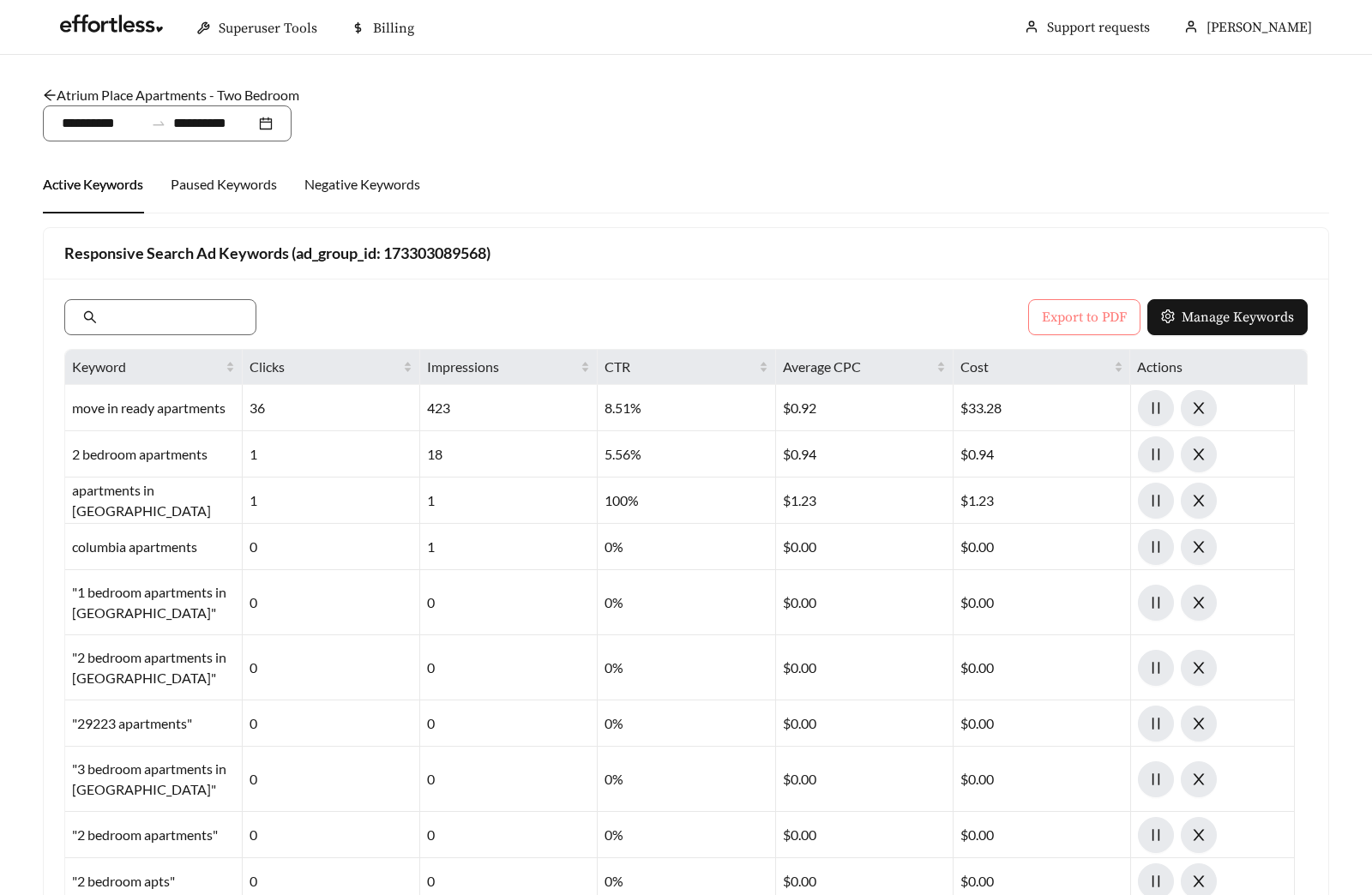
click at [1071, 320] on span "Export to PDF" at bounding box center [1084, 317] width 85 height 20
click at [245, 88] on link "Atrium Place Apartments - Two Bedroom" at bounding box center [171, 95] width 257 height 17
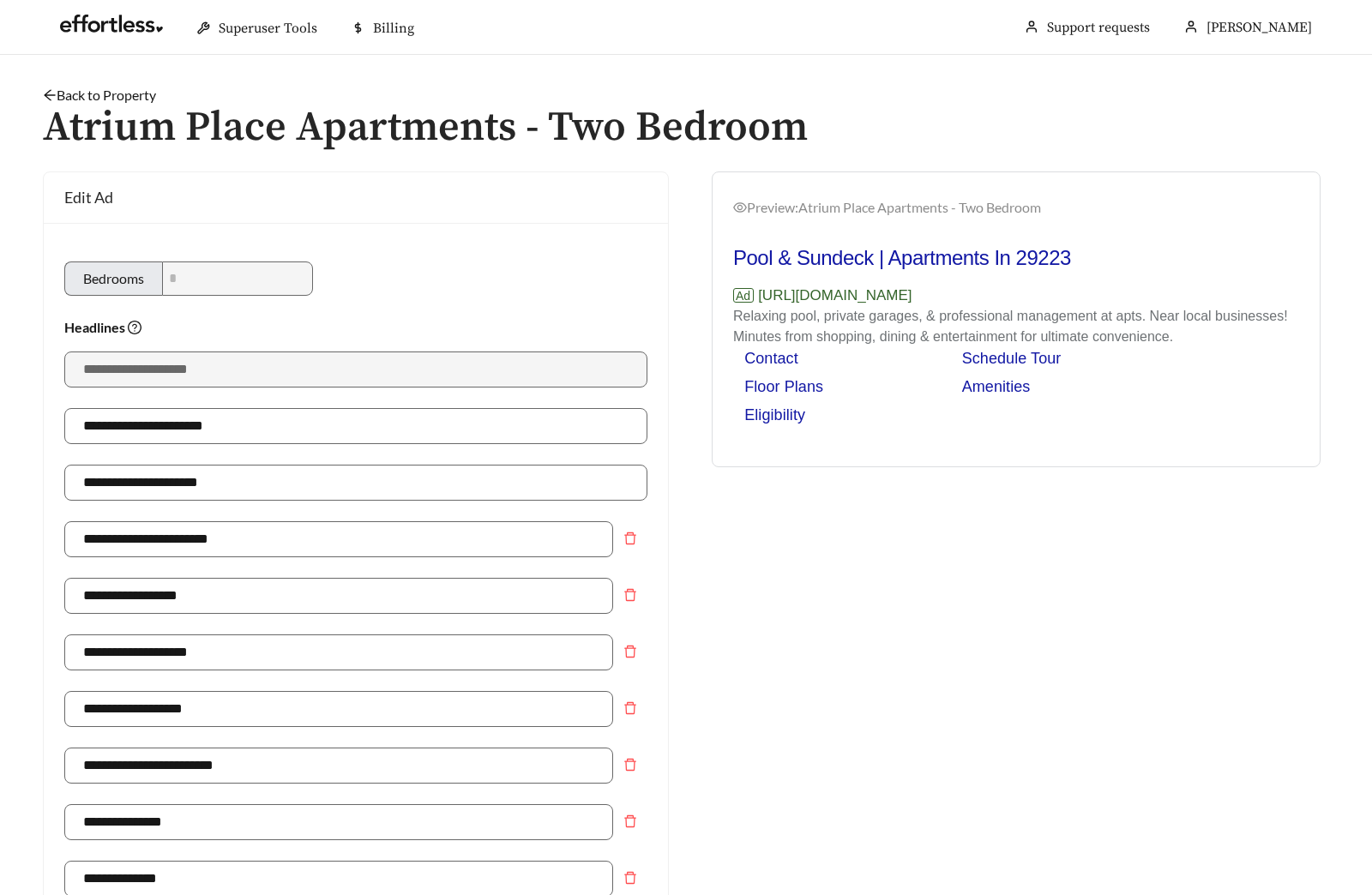
click at [111, 90] on link "Back to Property" at bounding box center [99, 95] width 113 height 17
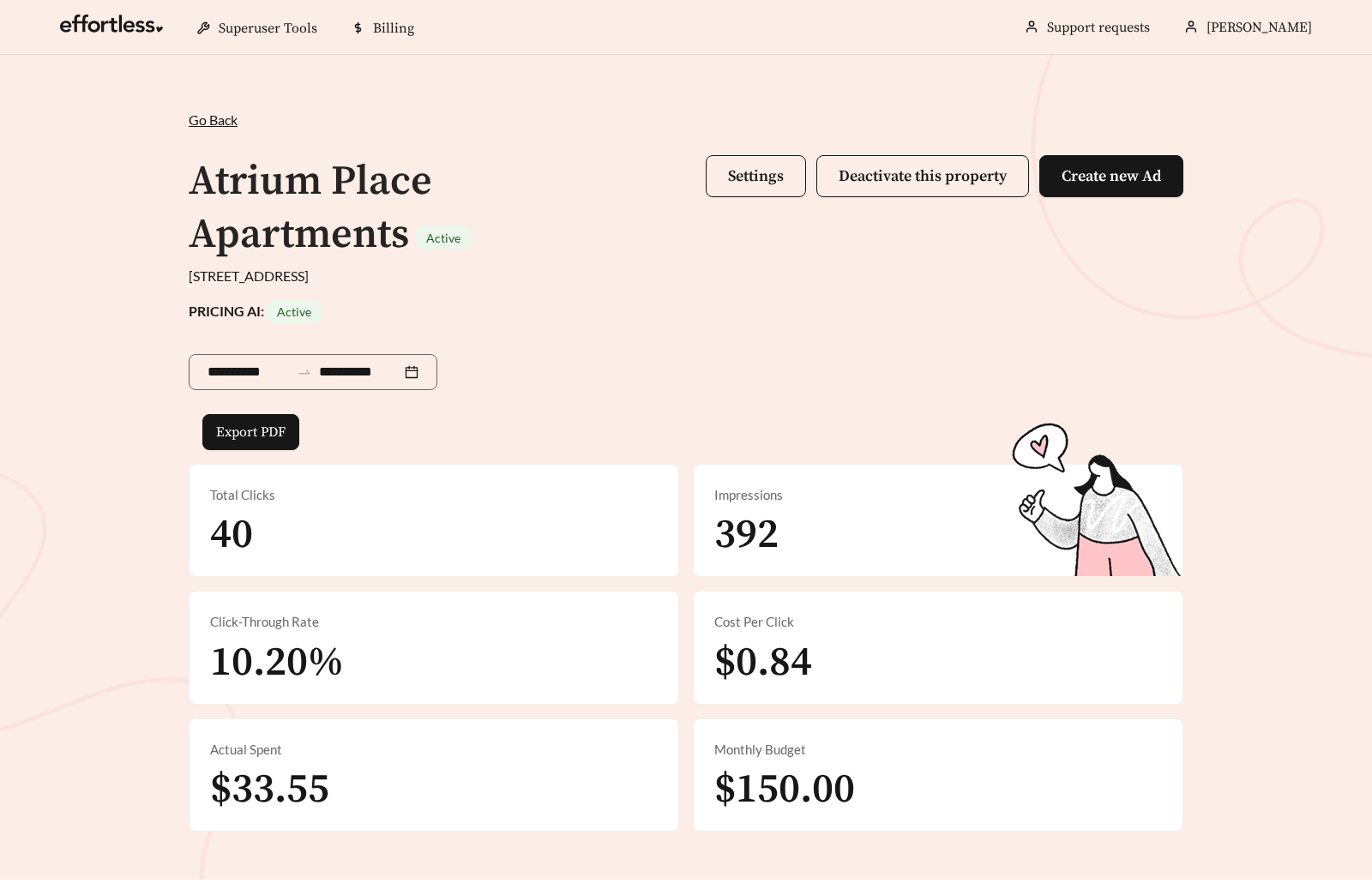
scroll to position [579, 0]
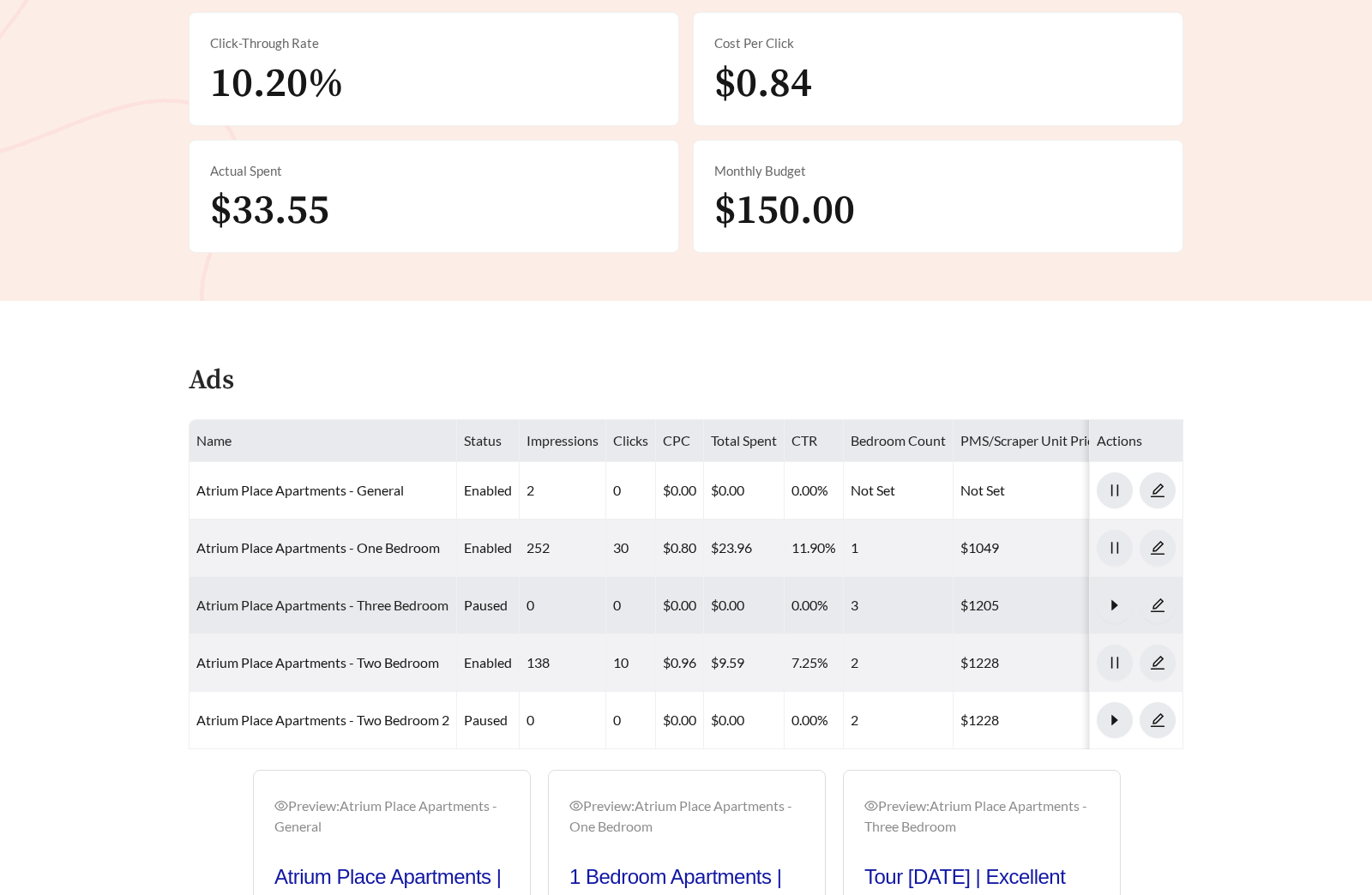
click at [376, 608] on link "Atrium Place Apartments - Three Bedroom" at bounding box center [322, 605] width 252 height 17
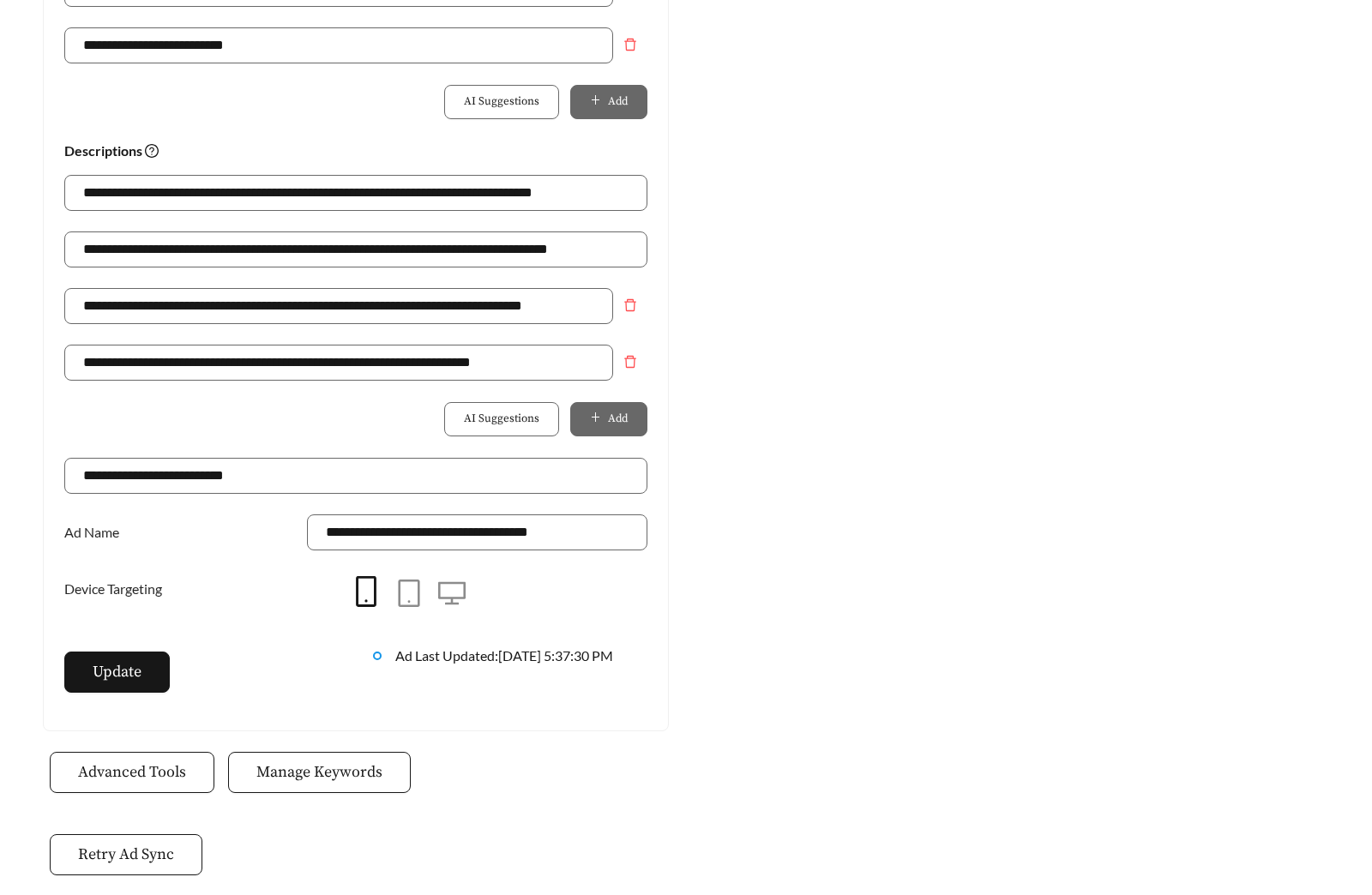
scroll to position [1118, 0]
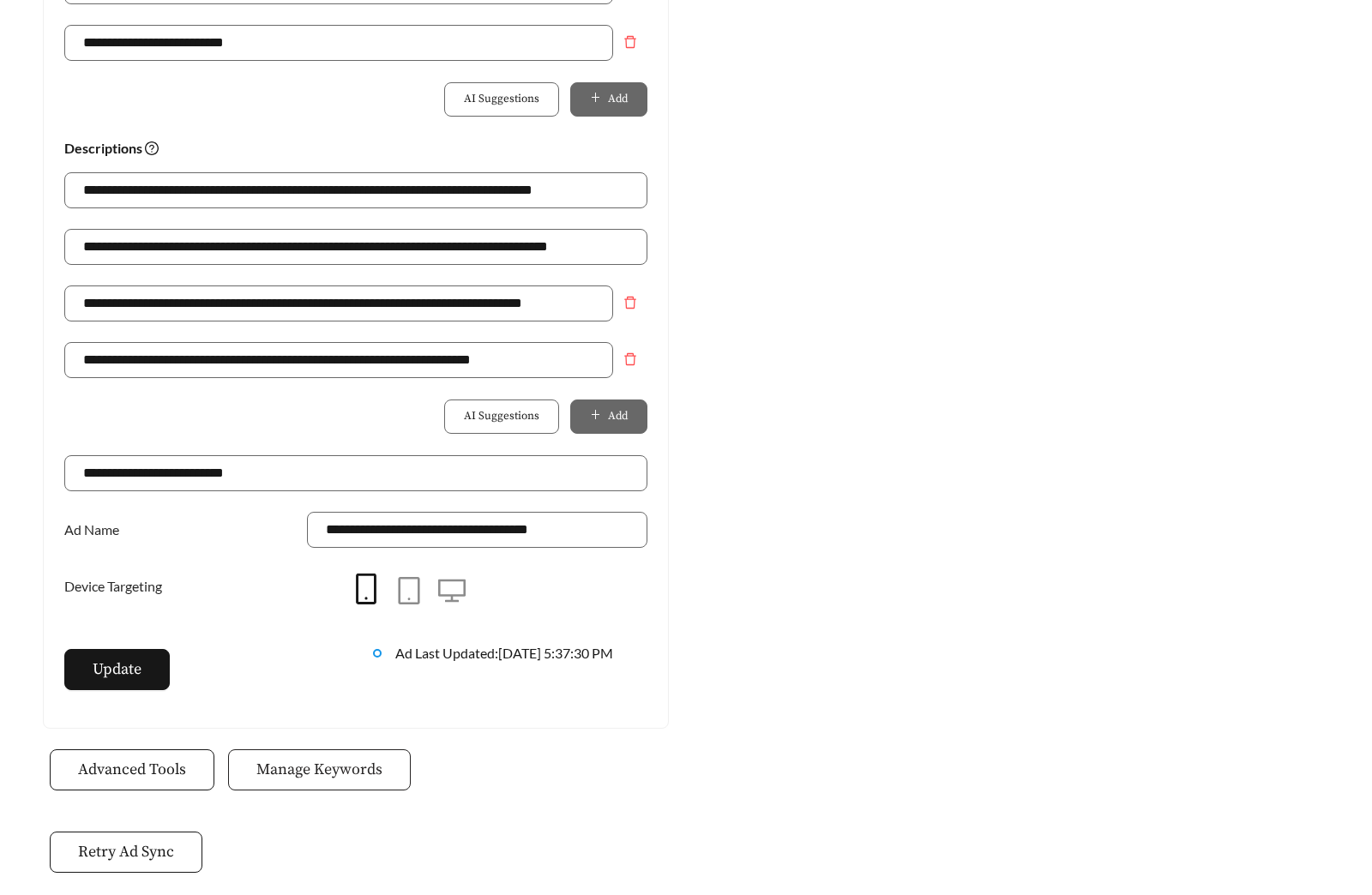
click at [360, 765] on span "Manage Keywords" at bounding box center [319, 769] width 126 height 23
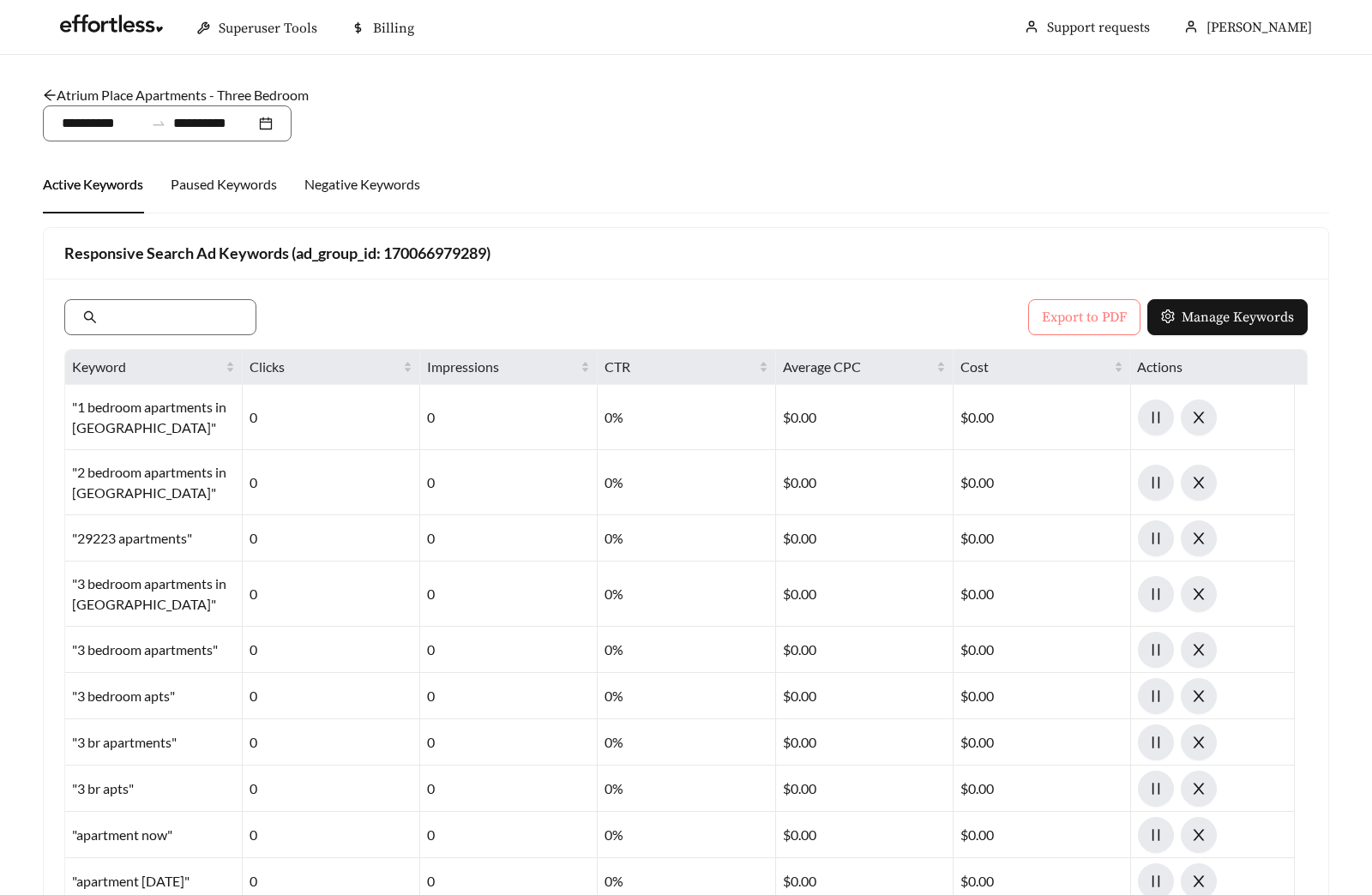
click at [1051, 309] on span "Export to PDF" at bounding box center [1084, 317] width 85 height 20
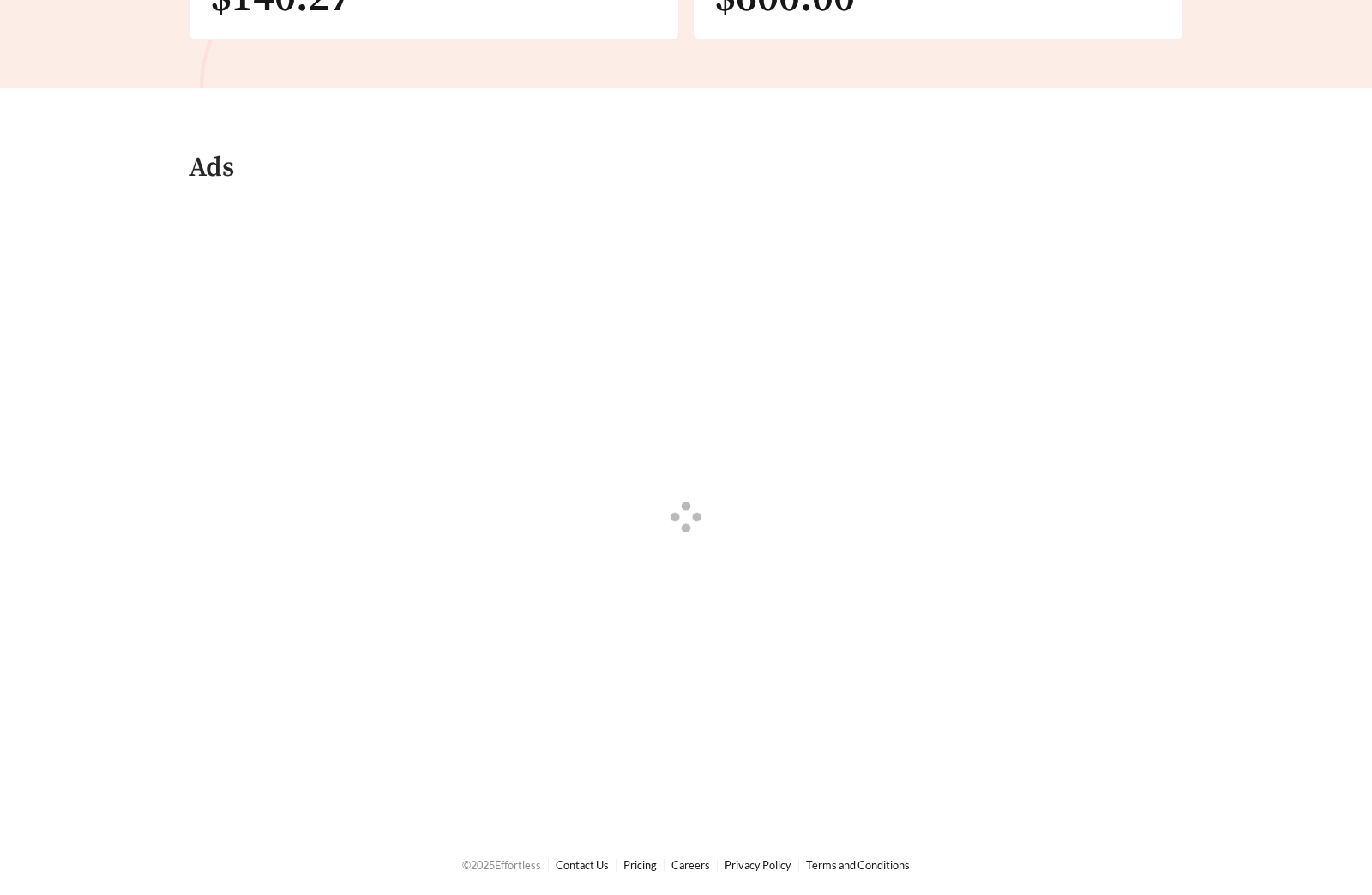
scroll to position [884, 0]
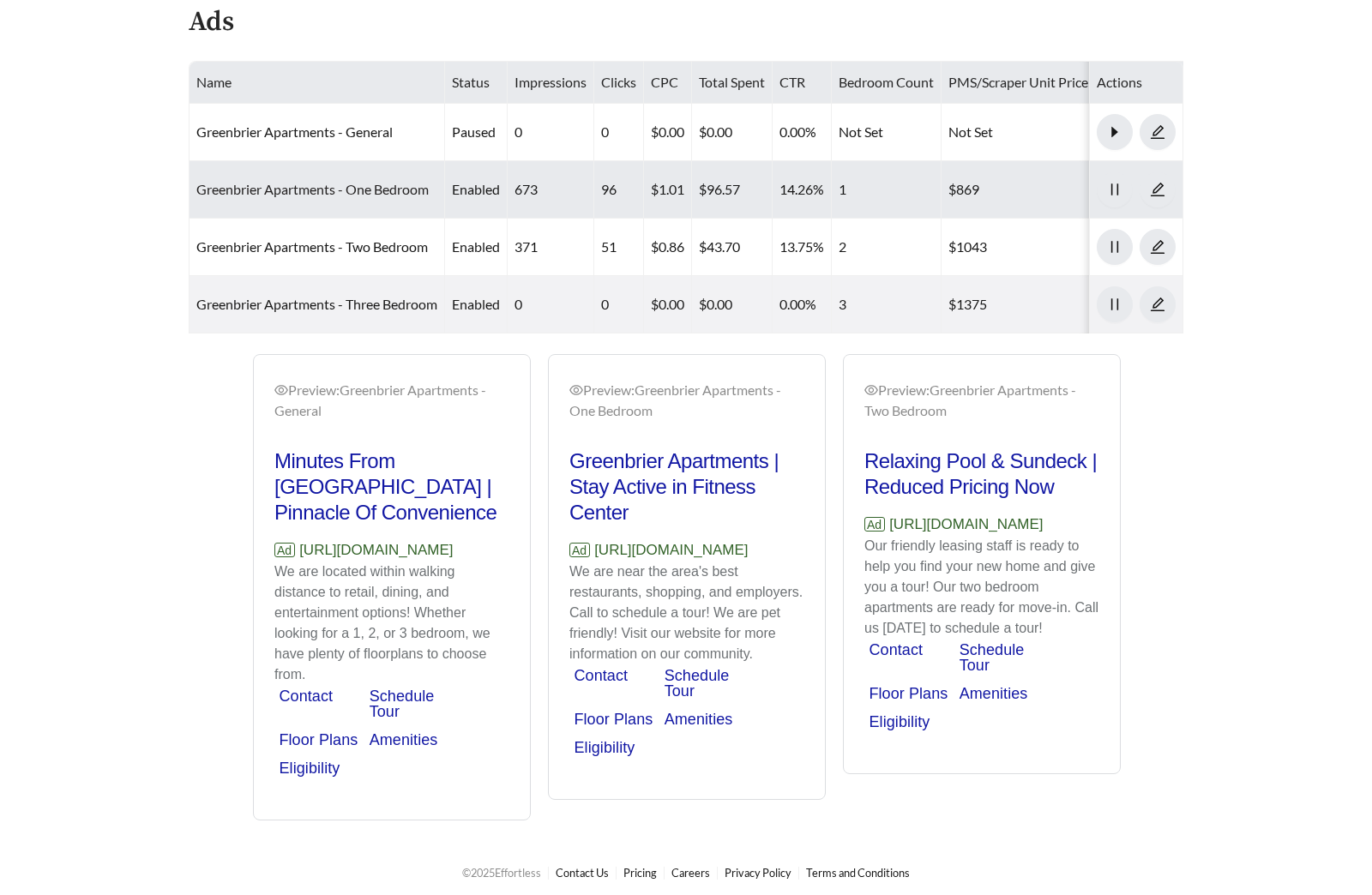
click at [339, 184] on link "Greenbrier Apartments - One Bedroom" at bounding box center [313, 189] width 233 height 17
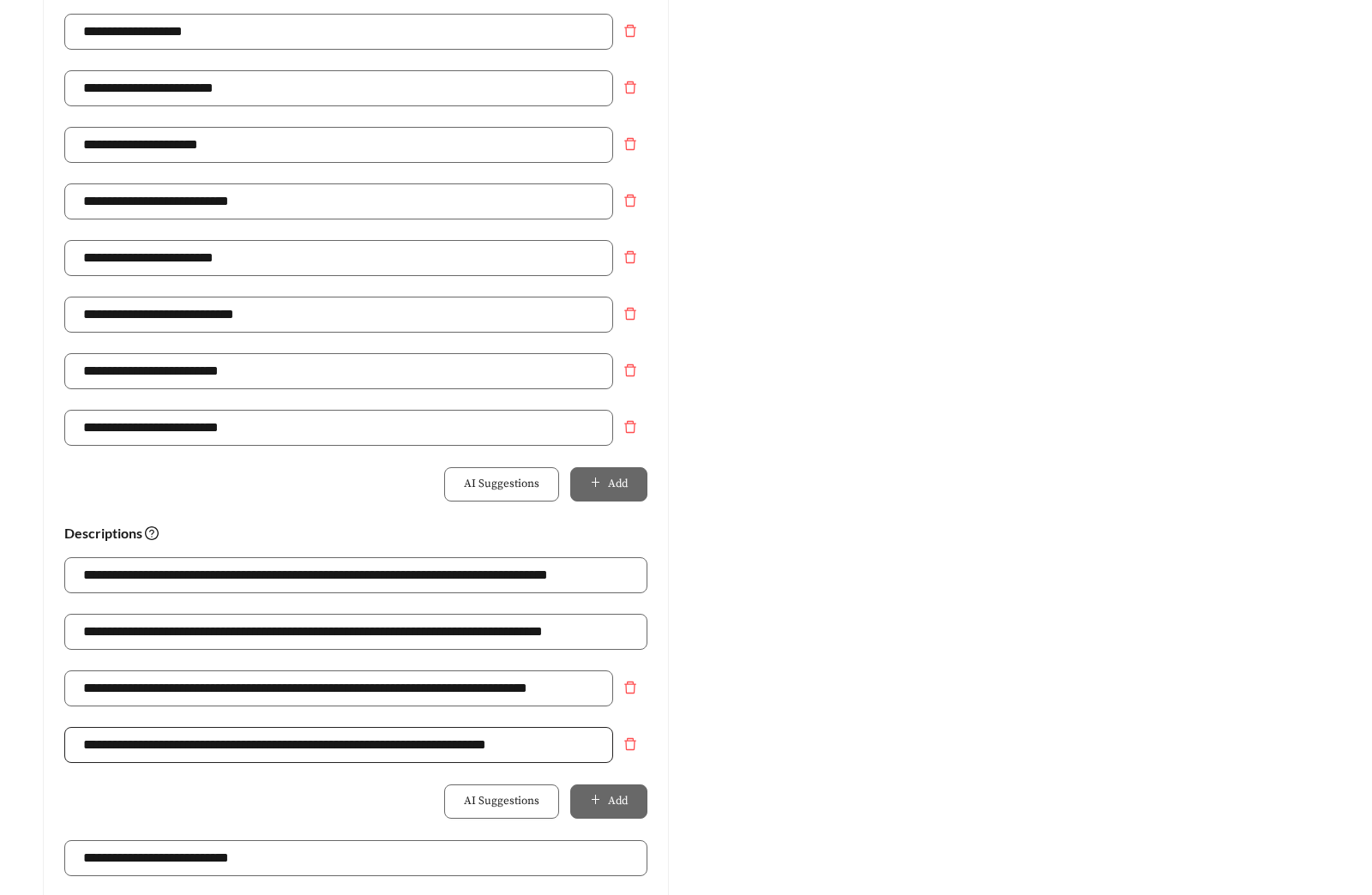
scroll to position [1114, 0]
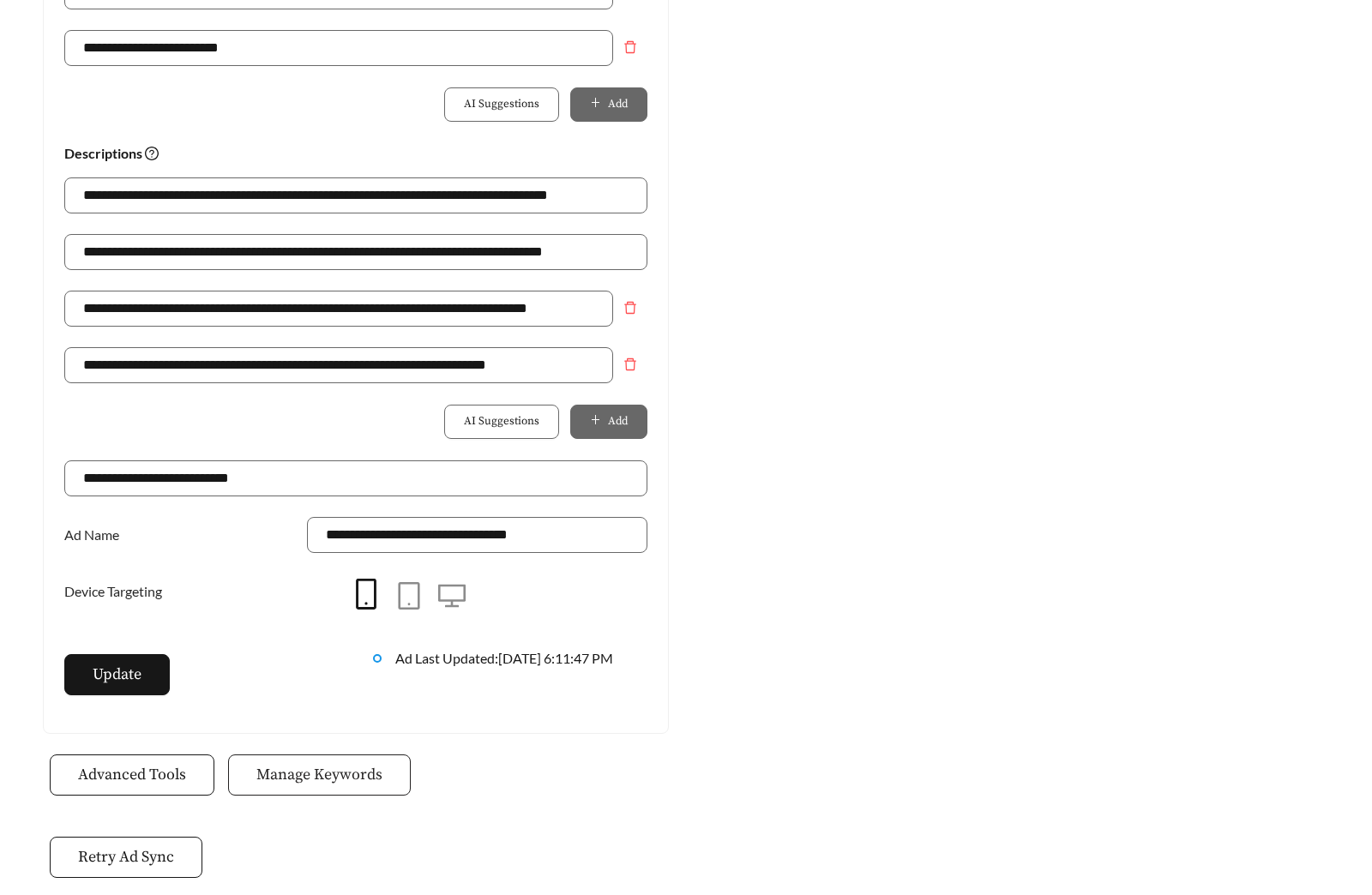
click at [292, 758] on button "Manage Keywords" at bounding box center [319, 775] width 183 height 42
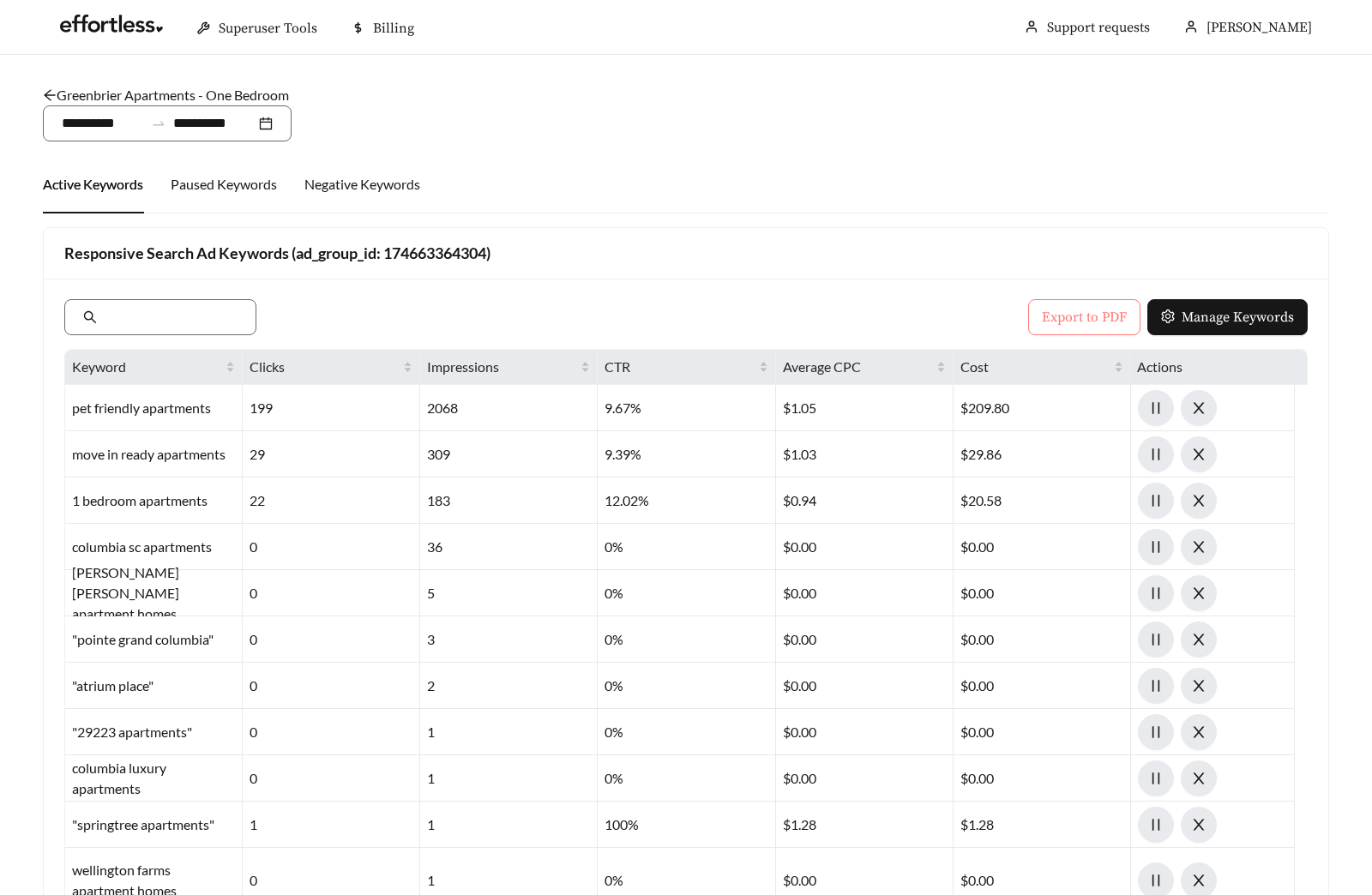
click at [1047, 319] on span "Export to PDF" at bounding box center [1084, 317] width 85 height 20
click at [181, 99] on link "Greenbrier Apartments - One Bedroom" at bounding box center [165, 95] width 246 height 17
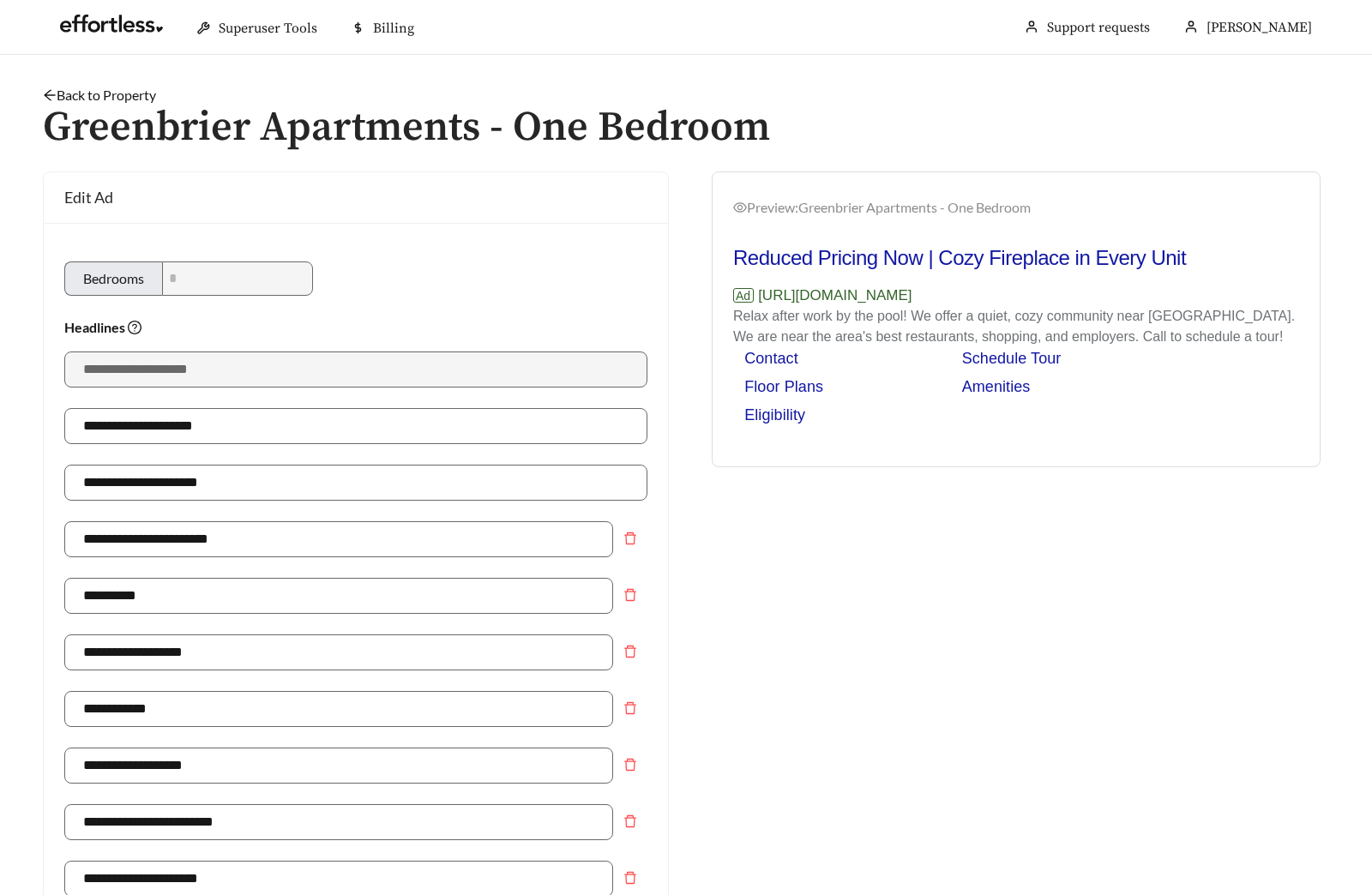
click at [105, 99] on link "Back to Property" at bounding box center [99, 95] width 113 height 17
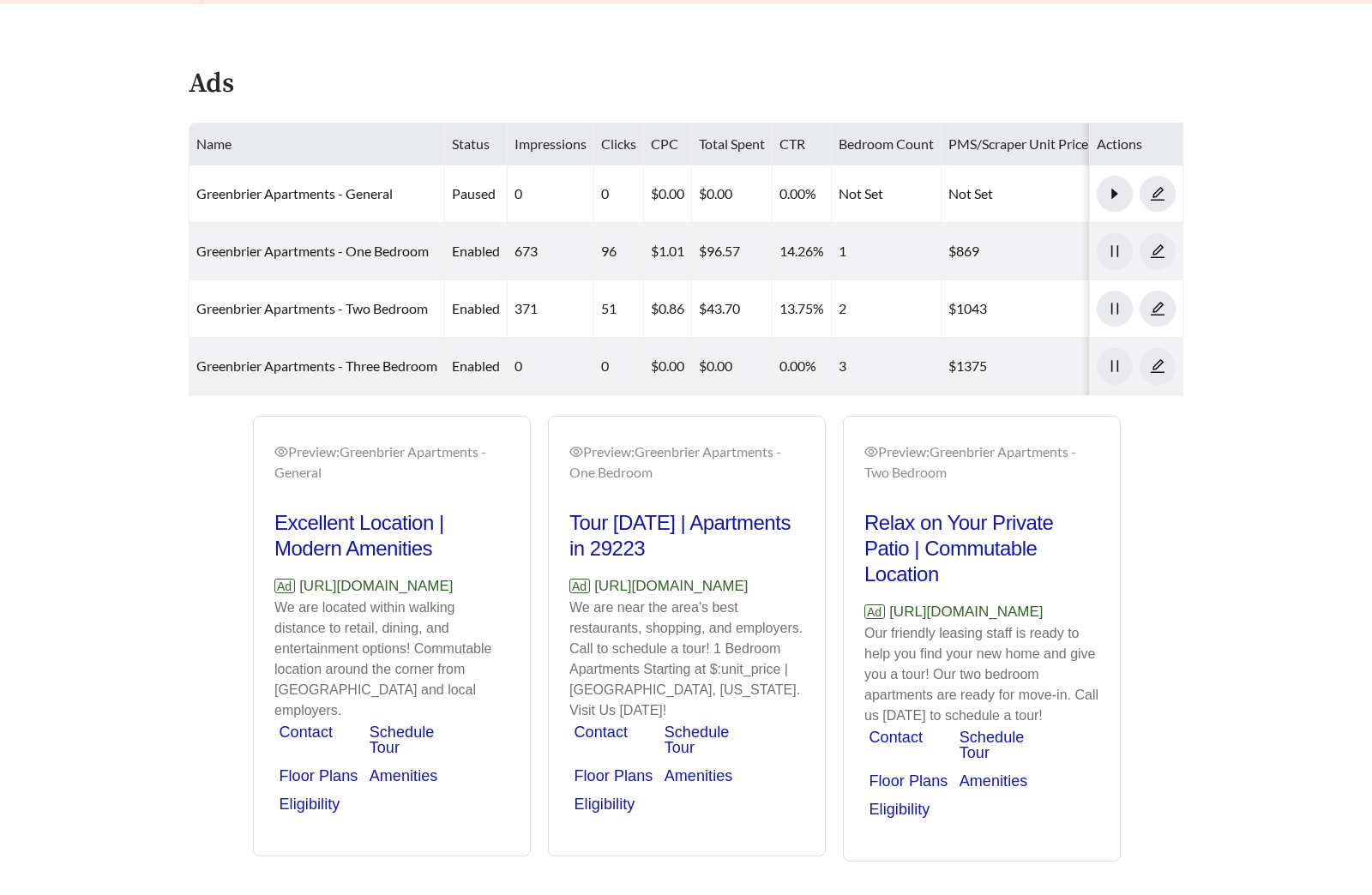
scroll to position [864, 0]
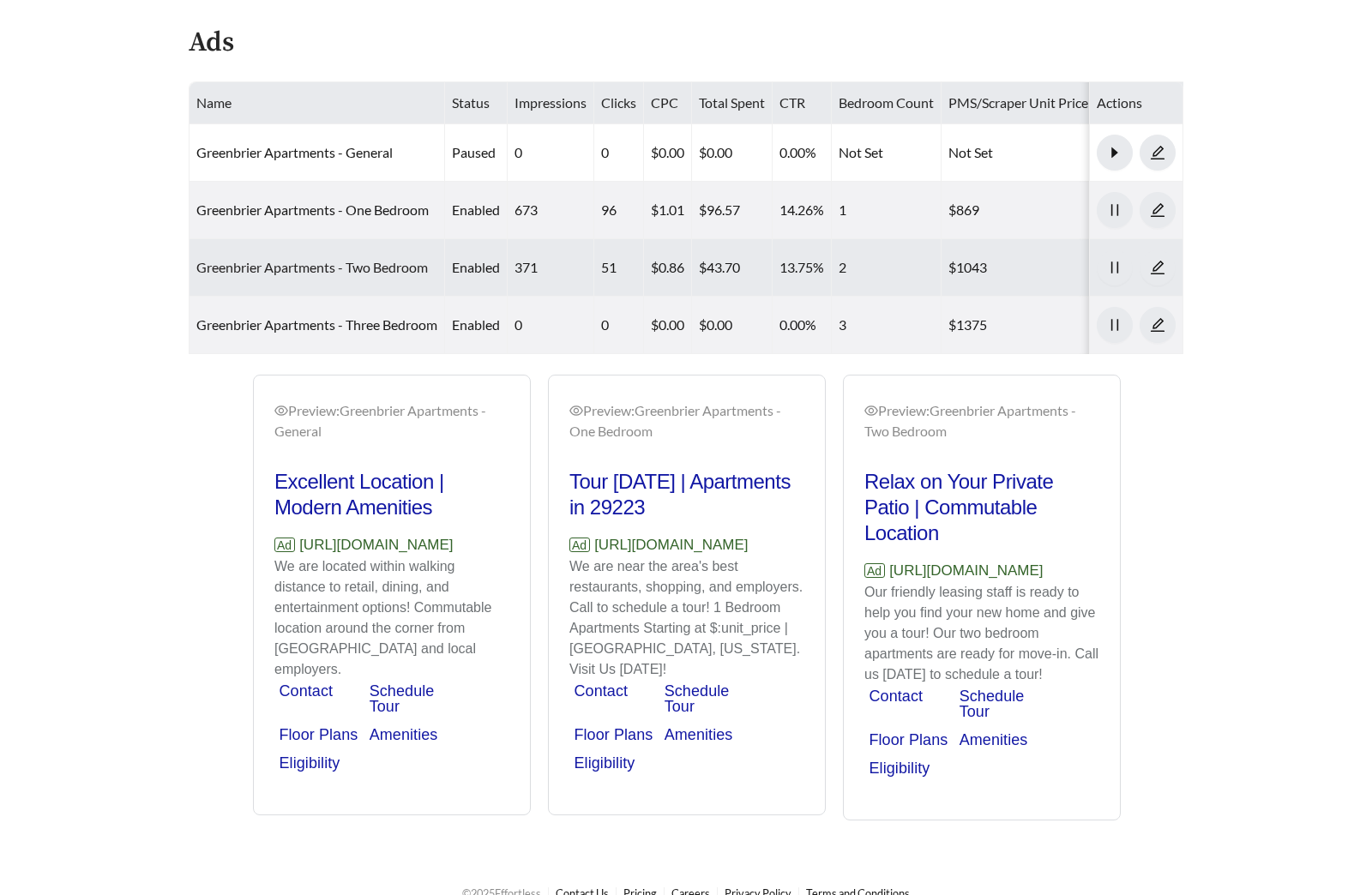
click at [363, 259] on link "Greenbrier Apartments - Two Bedroom" at bounding box center [312, 268] width 232 height 17
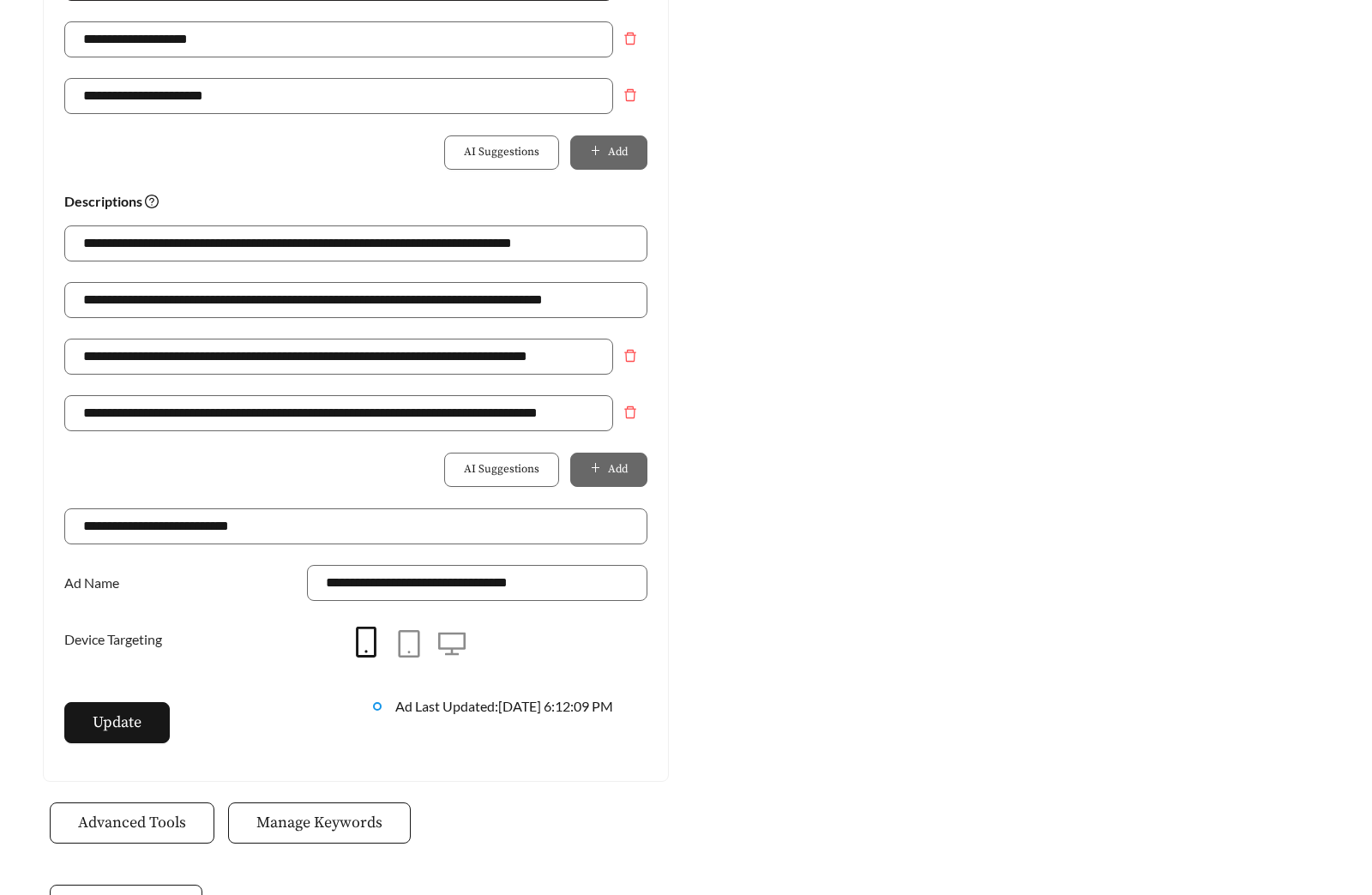
scroll to position [1133, 0]
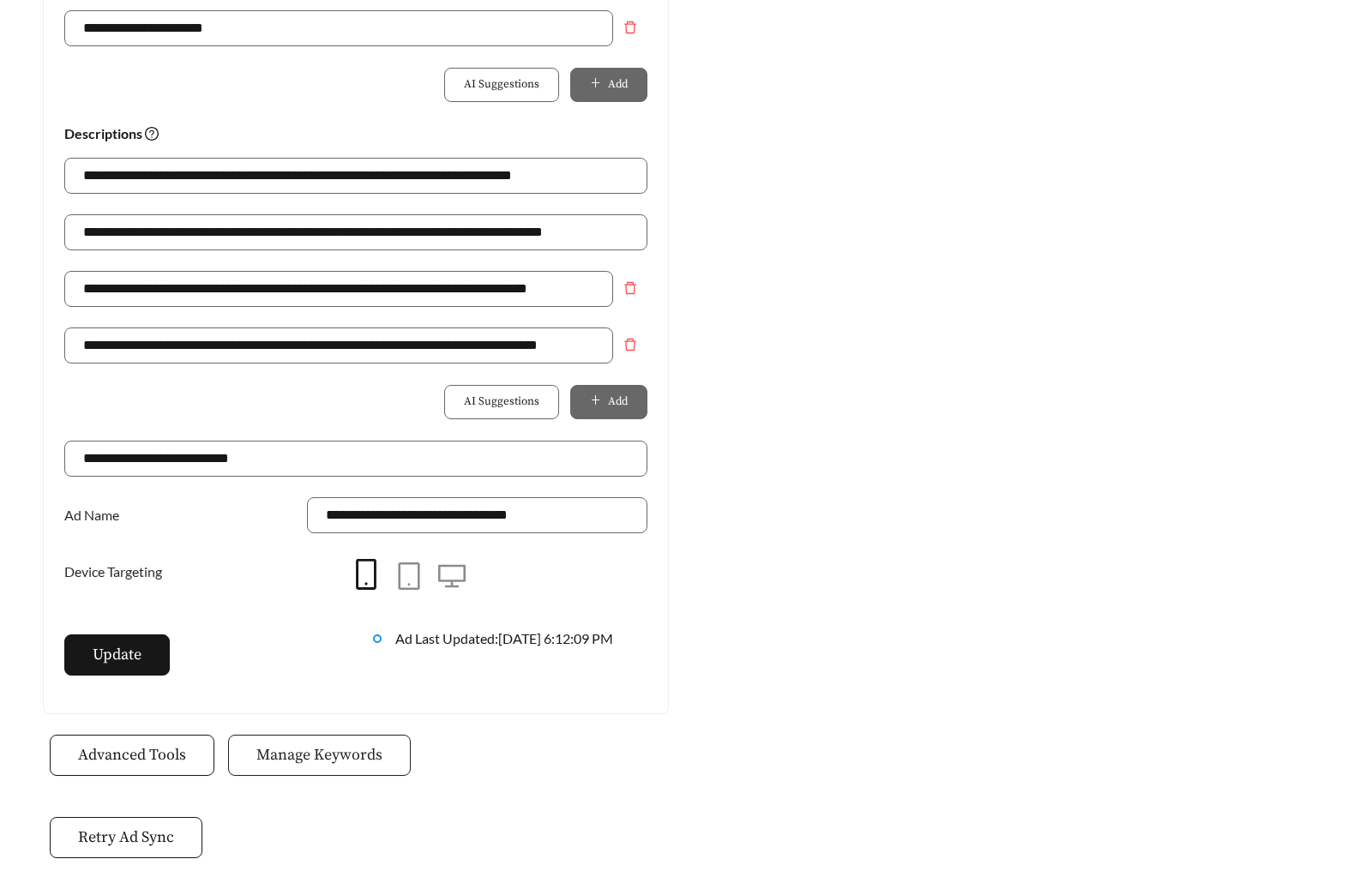
click at [277, 752] on span "Manage Keywords" at bounding box center [319, 755] width 126 height 23
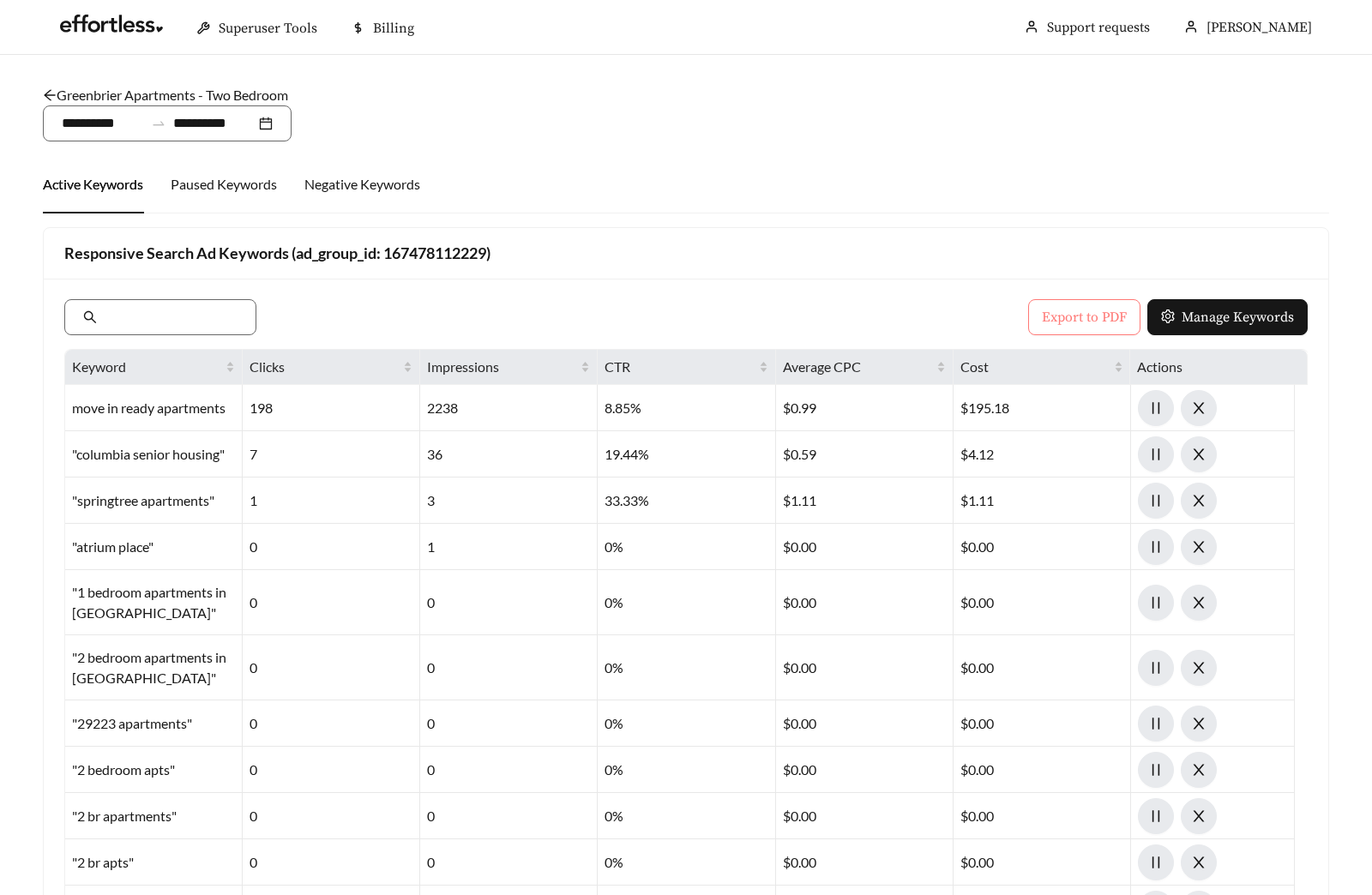
click at [1061, 324] on span "Export to PDF" at bounding box center [1084, 317] width 85 height 20
click at [150, 90] on link "Greenbrier Apartments - Two Bedroom" at bounding box center [165, 95] width 245 height 17
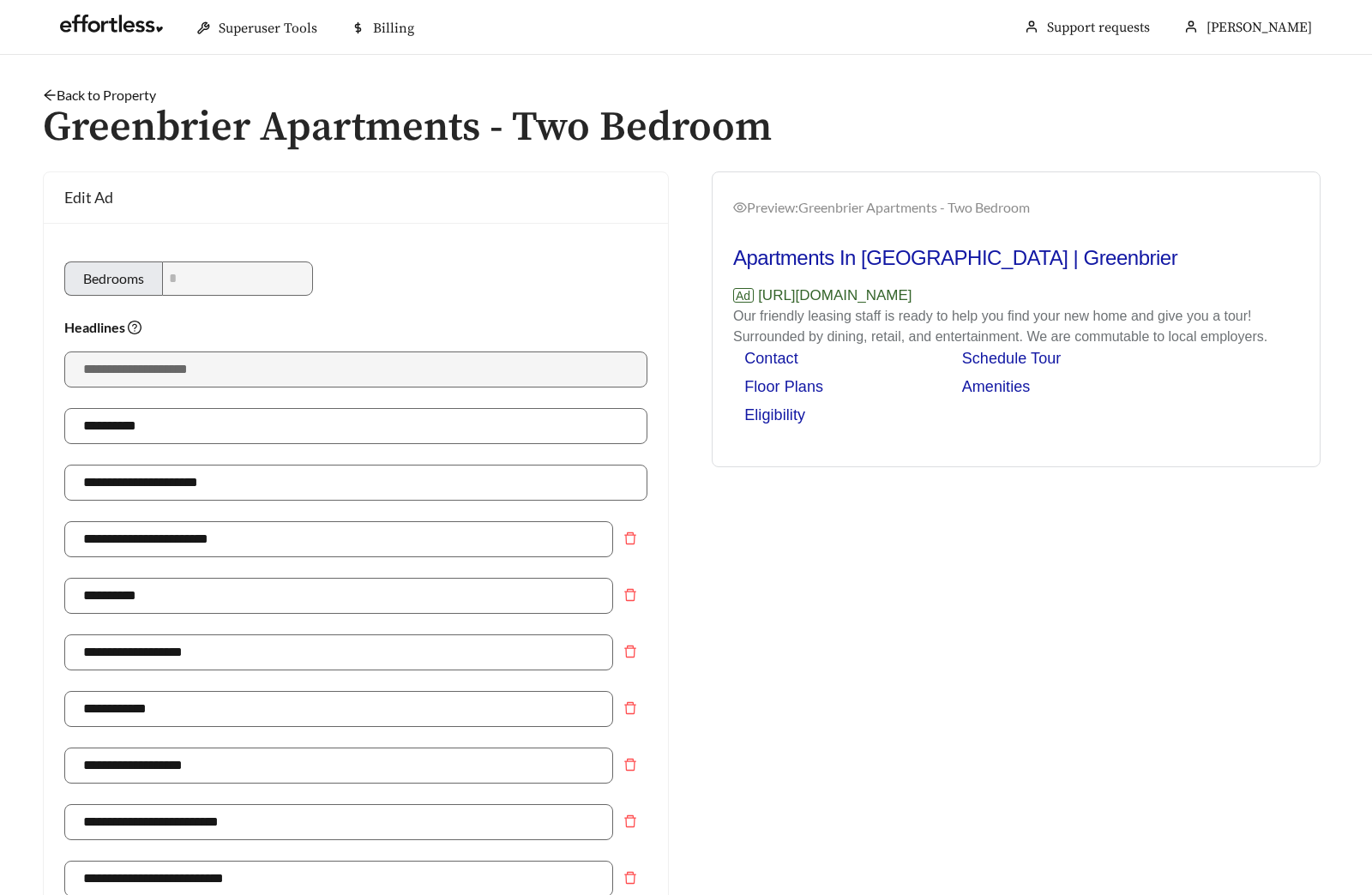
click at [106, 91] on link "Back to Property" at bounding box center [99, 95] width 113 height 17
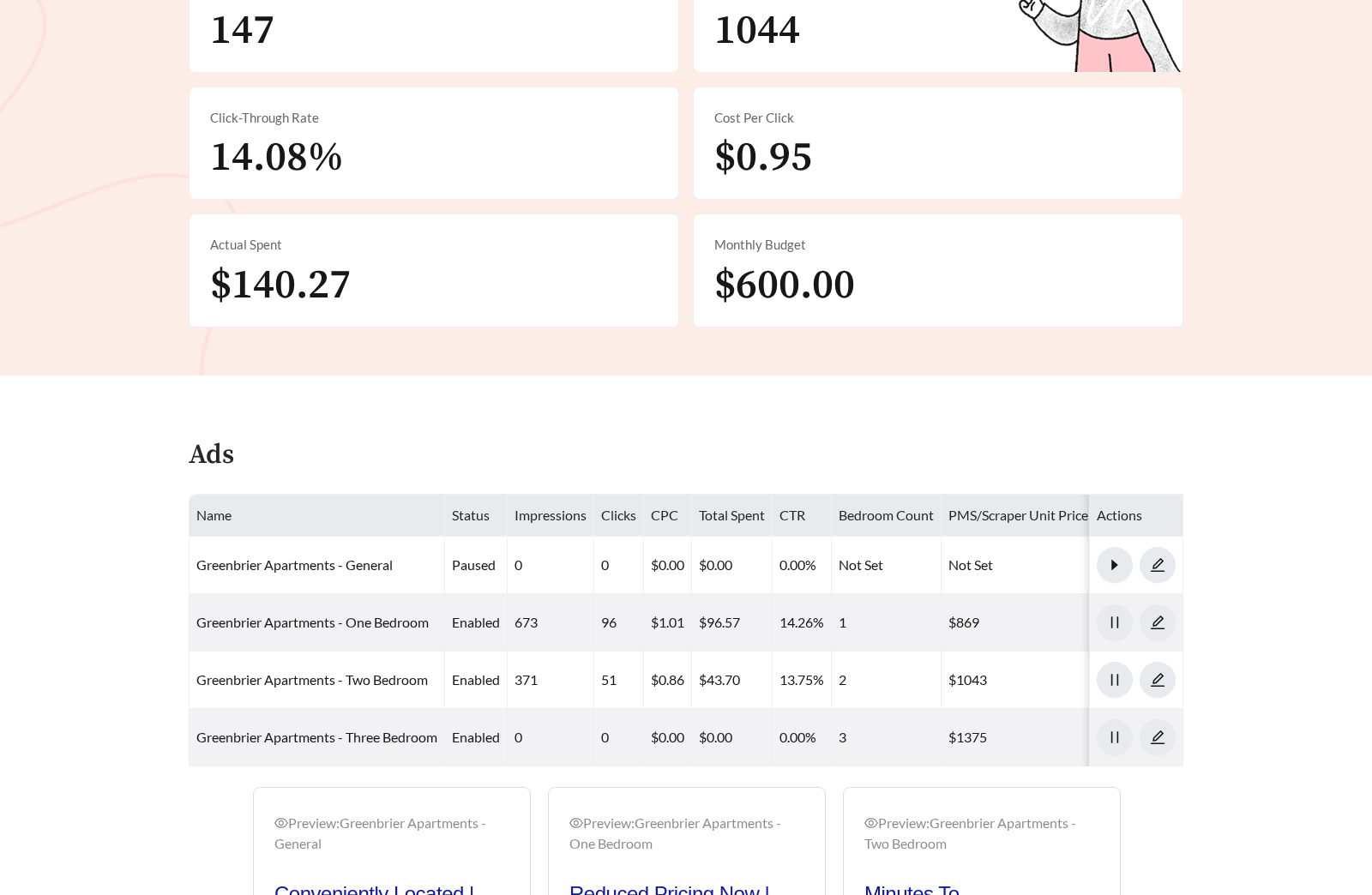
scroll to position [884, 0]
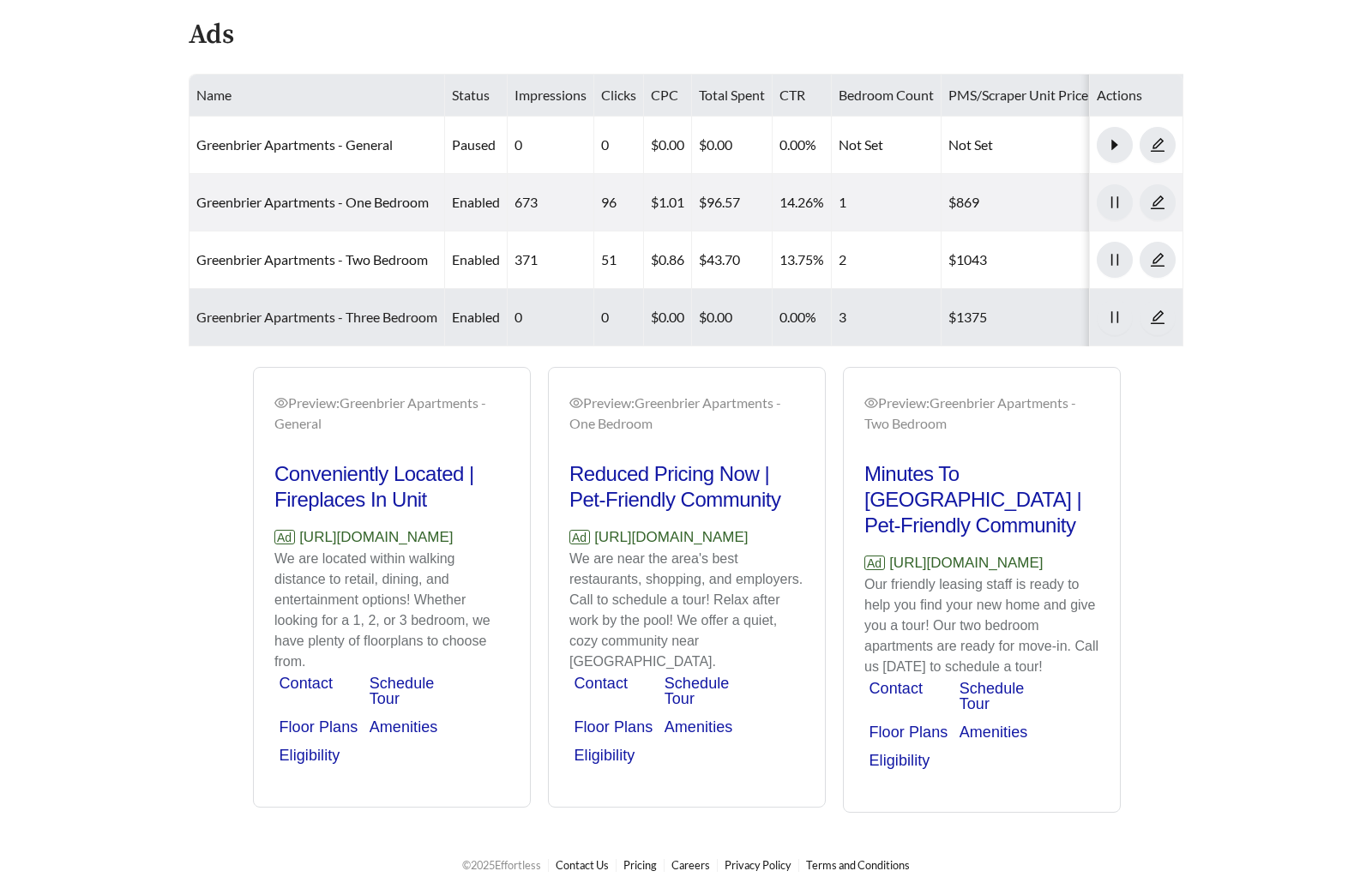
click at [347, 308] on link "Greenbrier Apartments - Three Bedroom" at bounding box center [316, 316] width 241 height 17
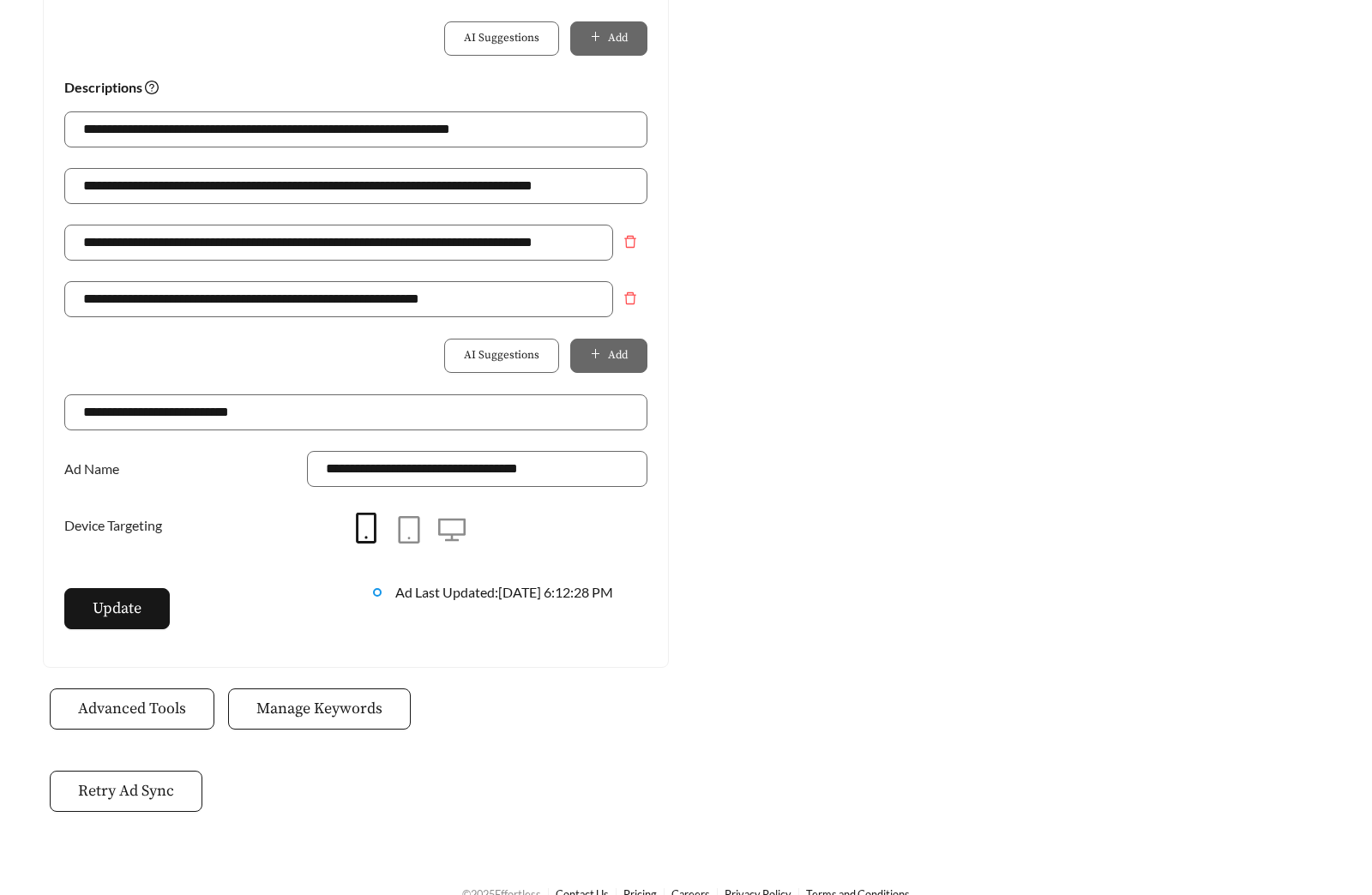
scroll to position [1209, 0]
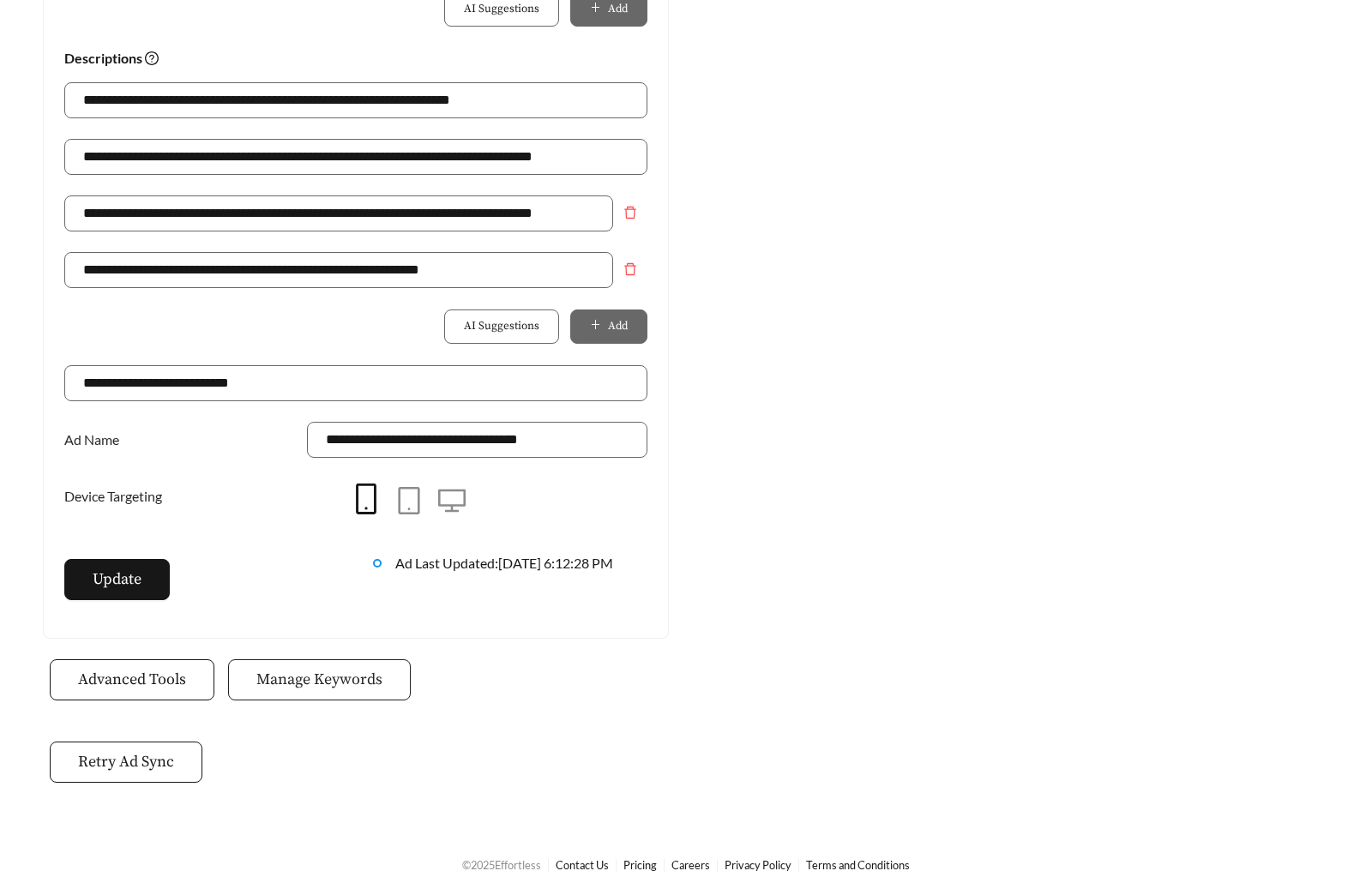
click at [376, 686] on span "Manage Keywords" at bounding box center [319, 679] width 126 height 23
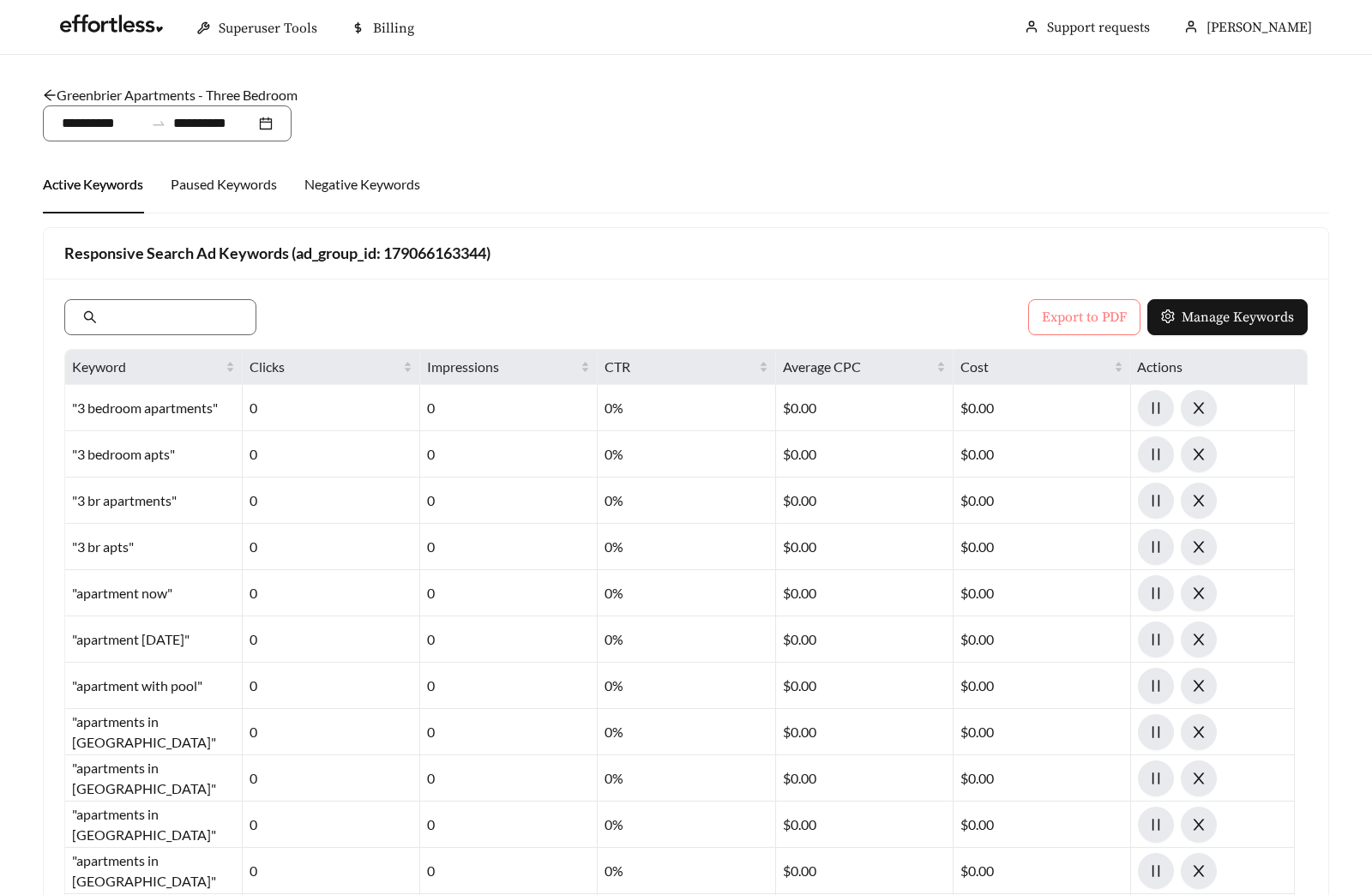
click at [1104, 319] on span "Export to PDF" at bounding box center [1084, 317] width 85 height 20
click at [171, 99] on link "Greenbrier Apartments - Three Bedroom" at bounding box center [170, 95] width 255 height 17
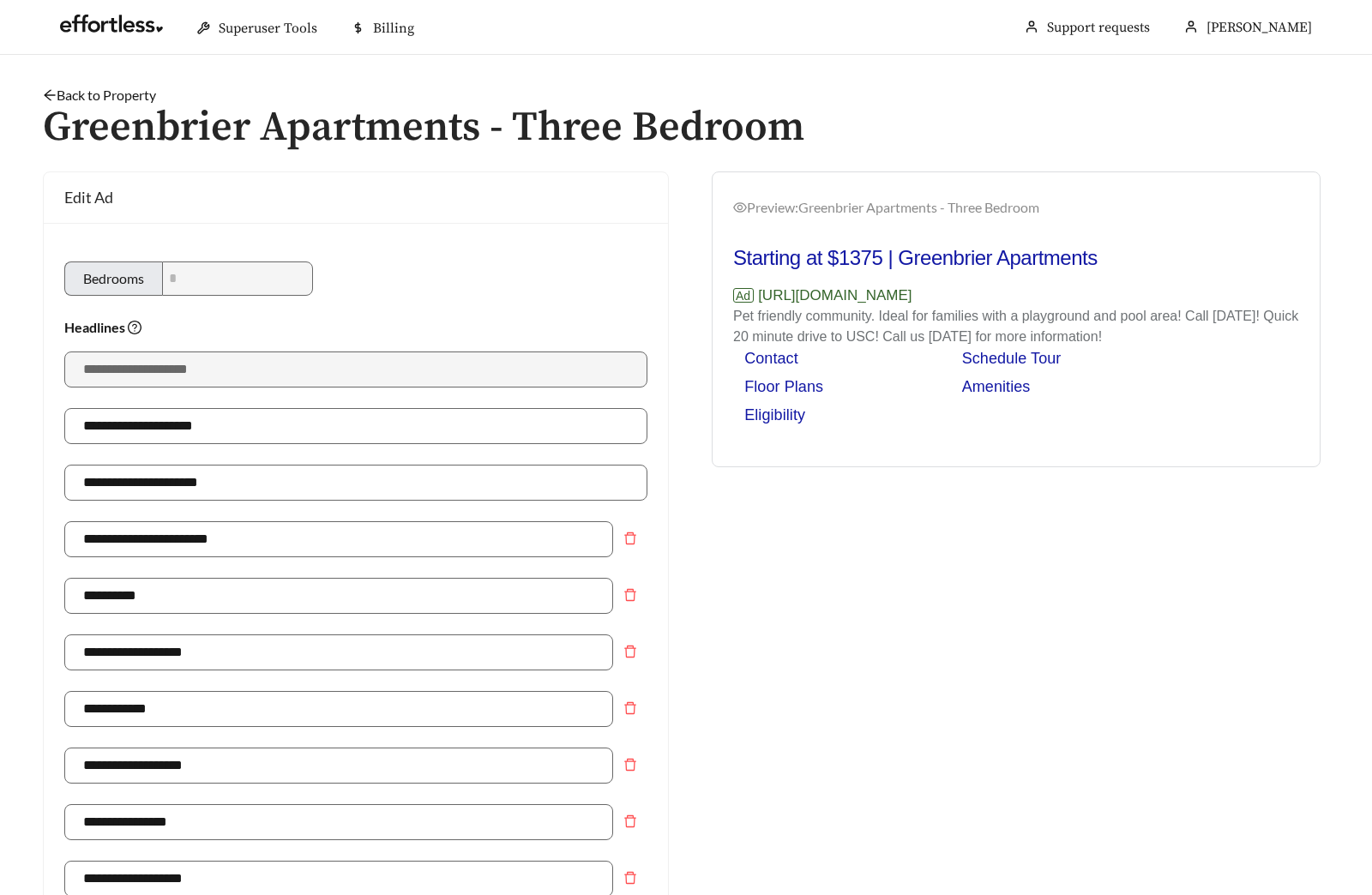
click at [87, 85] on div "Back to Property /" at bounding box center [686, 95] width 1286 height 20
click at [82, 93] on link "Back to Property" at bounding box center [99, 95] width 113 height 17
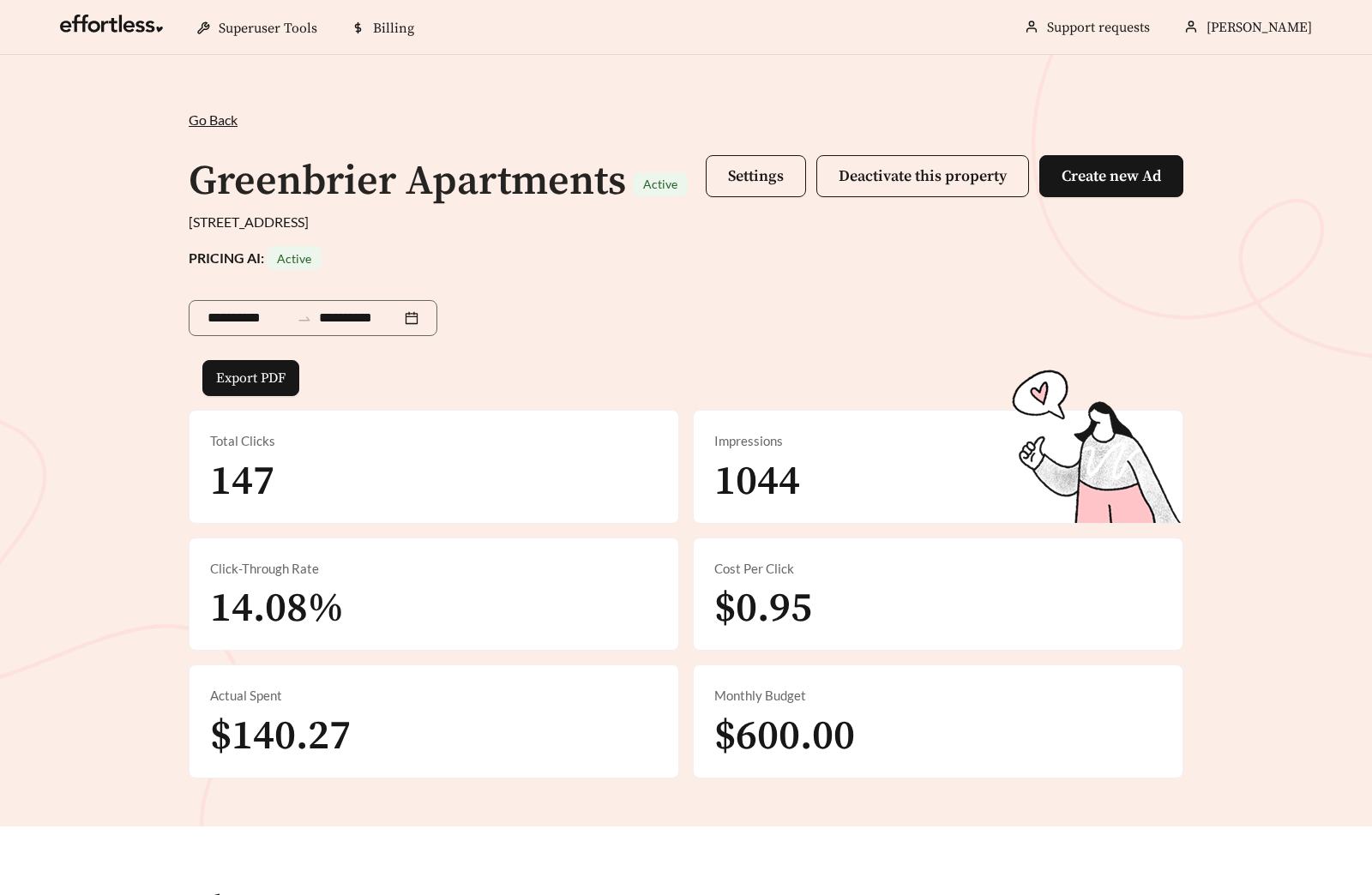
click at [1348, 113] on div "**********" at bounding box center [686, 440] width 1372 height 771
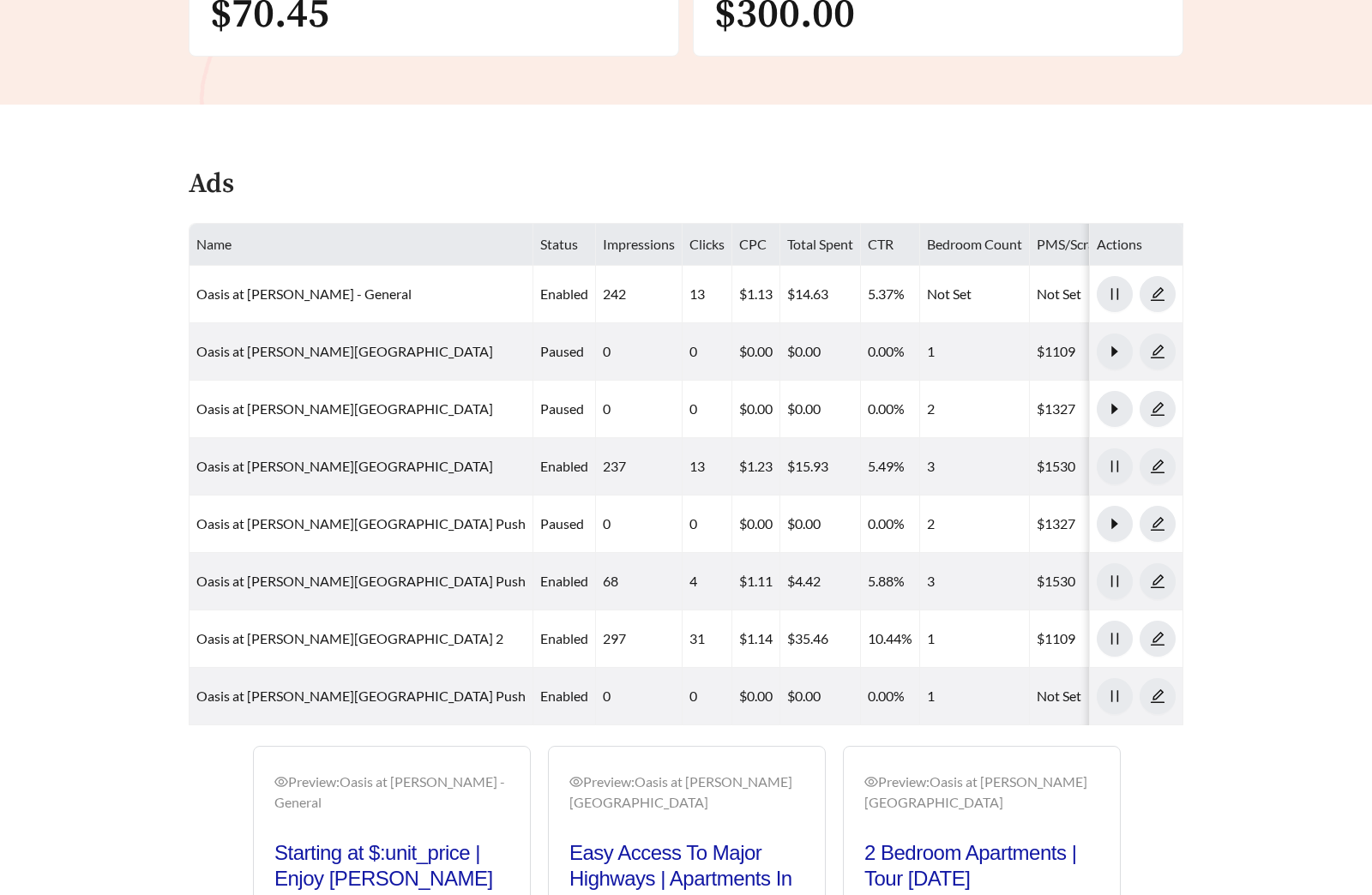
scroll to position [780, 0]
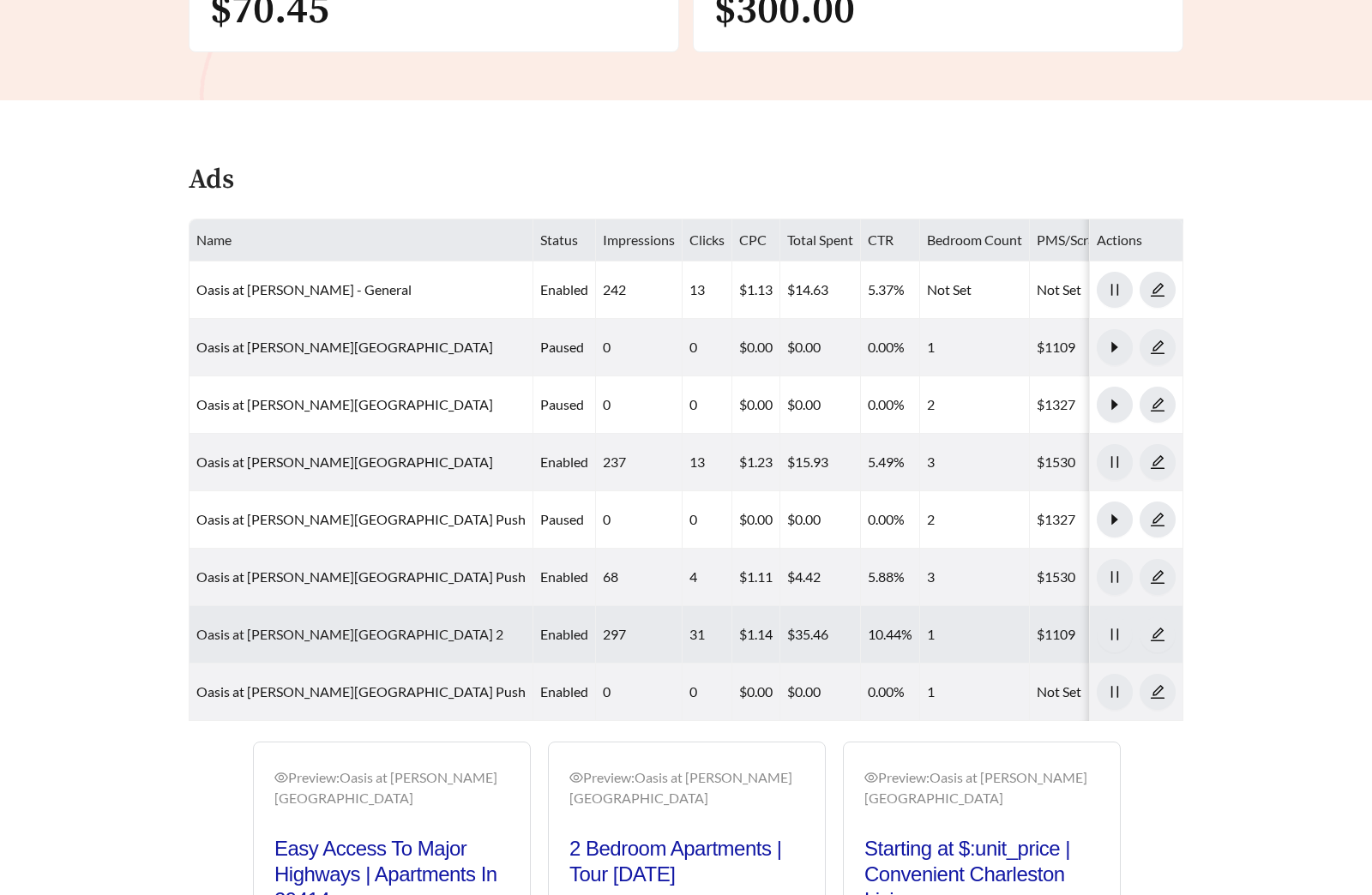
click at [355, 626] on link "Oasis at [PERSON_NAME][GEOGRAPHIC_DATA] 2" at bounding box center [350, 634] width 307 height 17
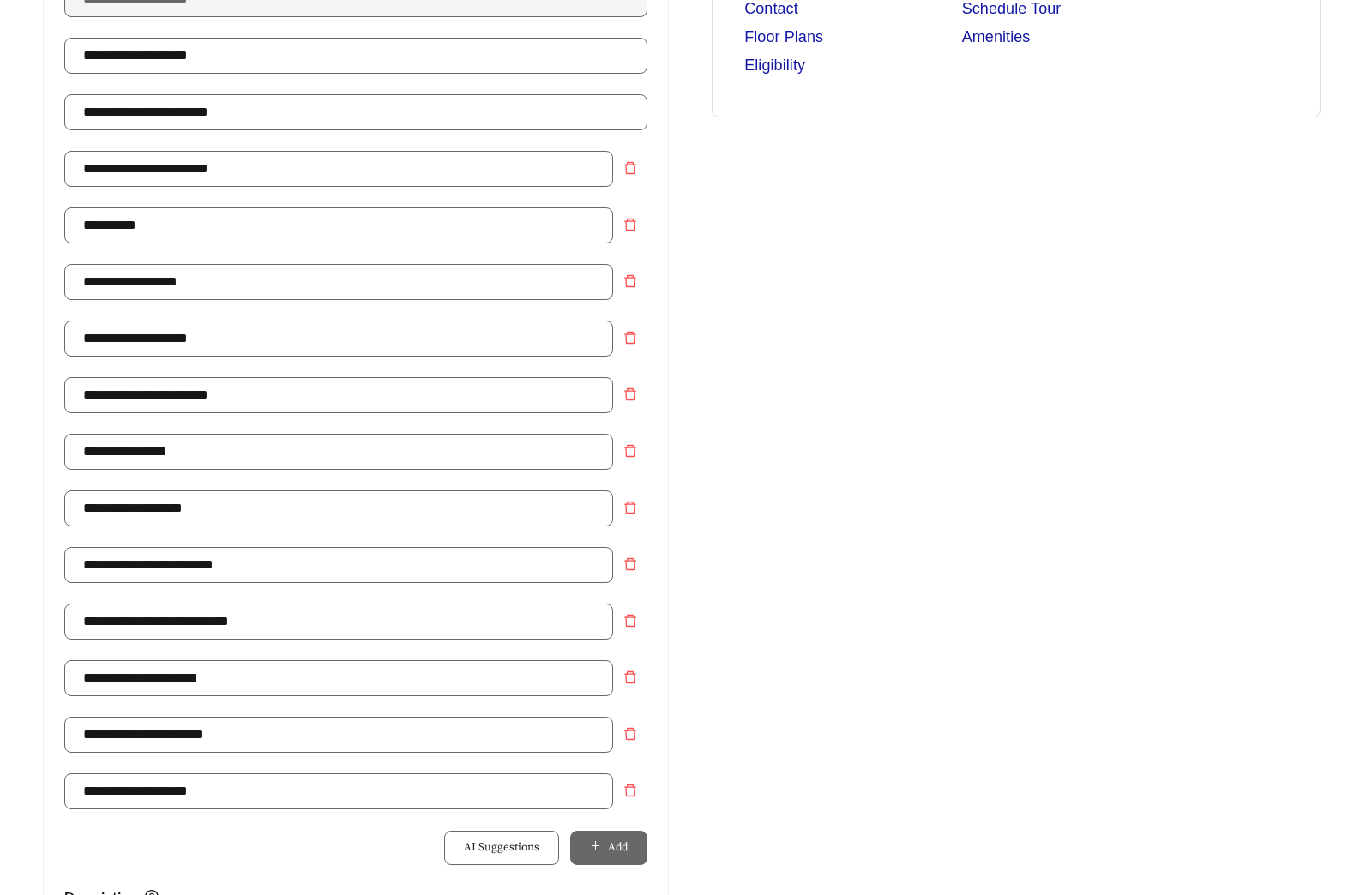
scroll to position [1209, 0]
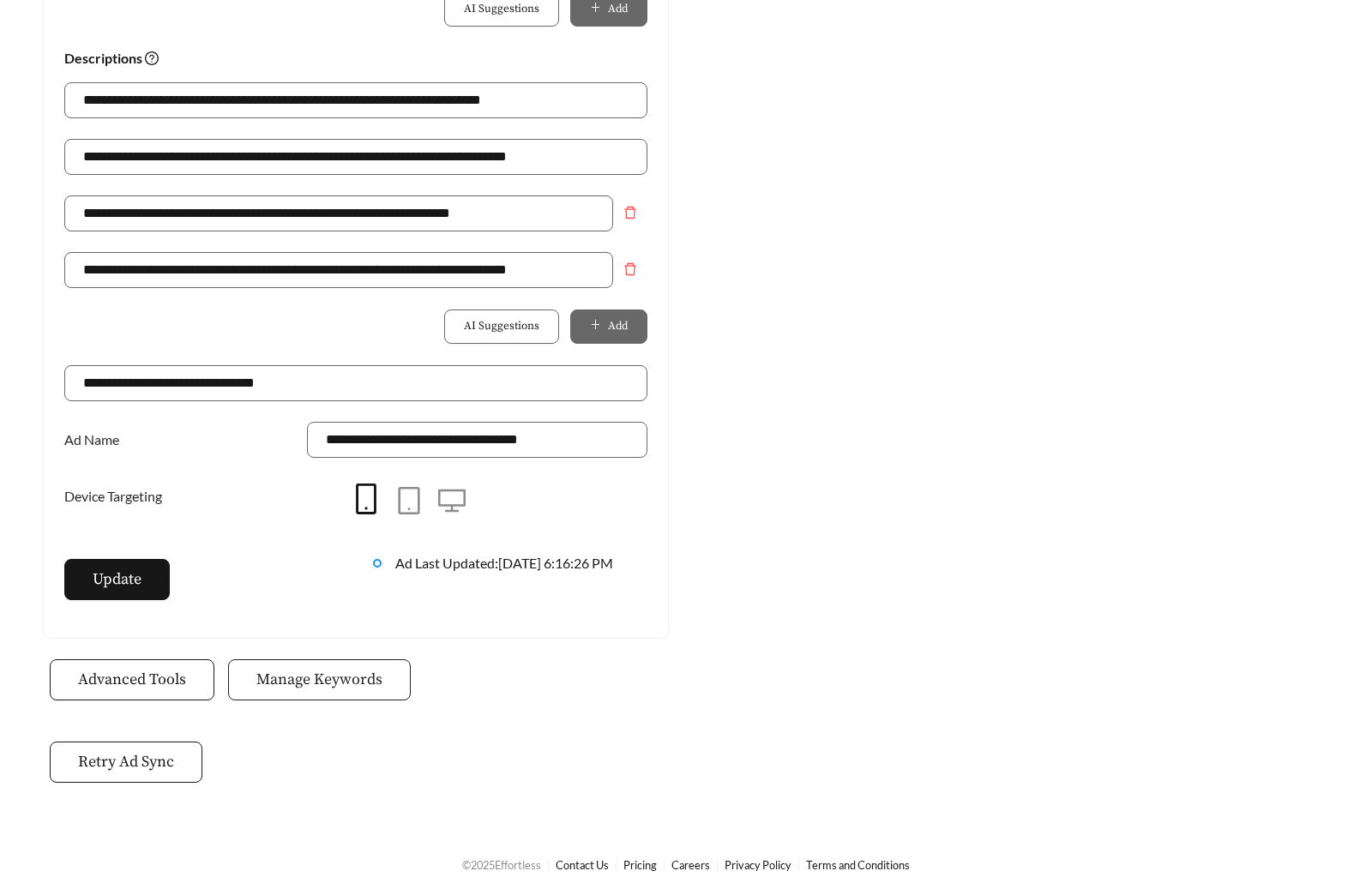
click at [336, 677] on span "Manage Keywords" at bounding box center [319, 679] width 126 height 23
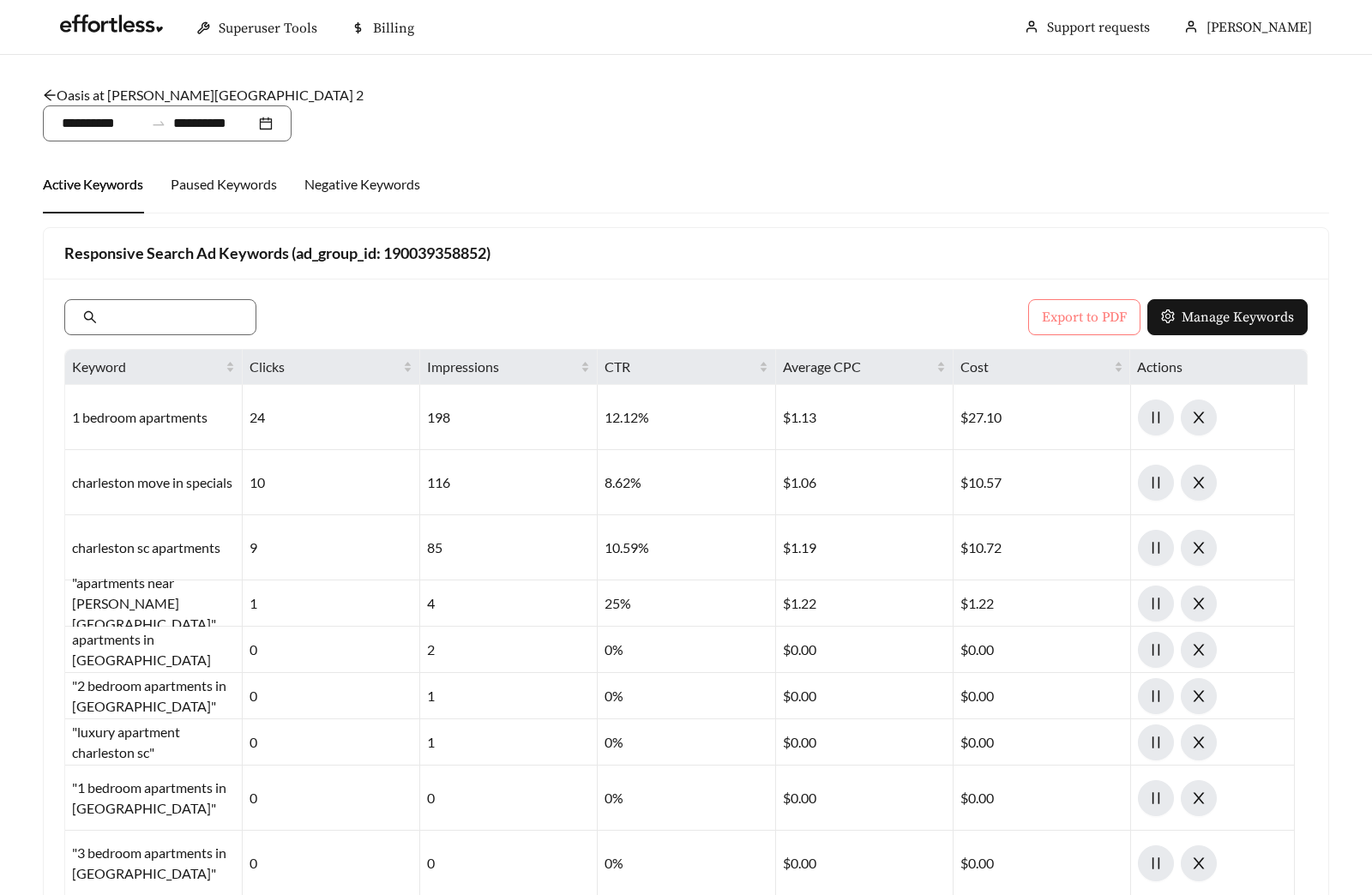
click at [1063, 314] on span "Export to PDF" at bounding box center [1084, 317] width 85 height 20
click at [192, 97] on link "Oasis at West Ashley - One Bedroom 2" at bounding box center [202, 95] width 320 height 17
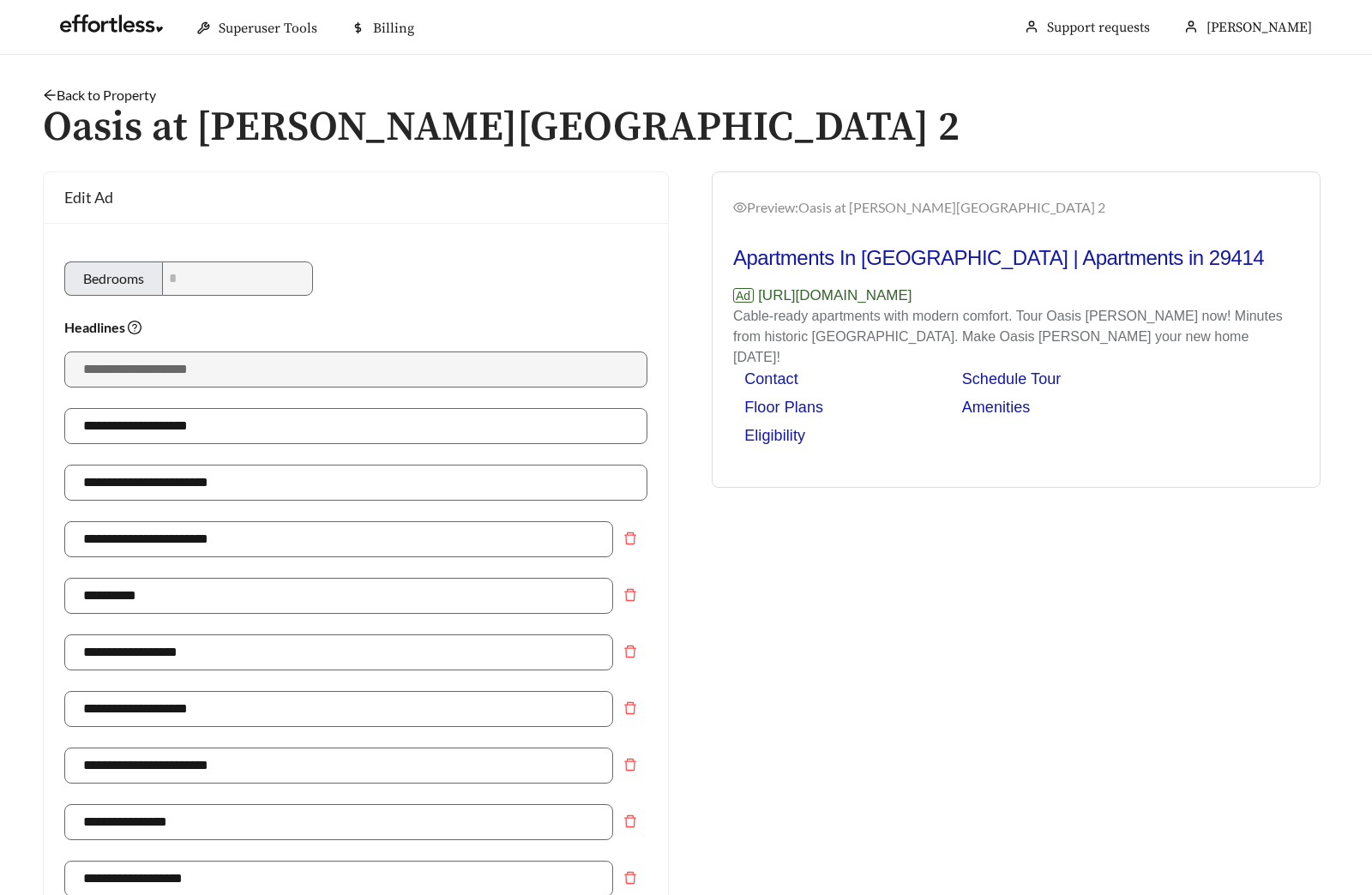
click at [88, 93] on link "Back to Property" at bounding box center [99, 95] width 113 height 17
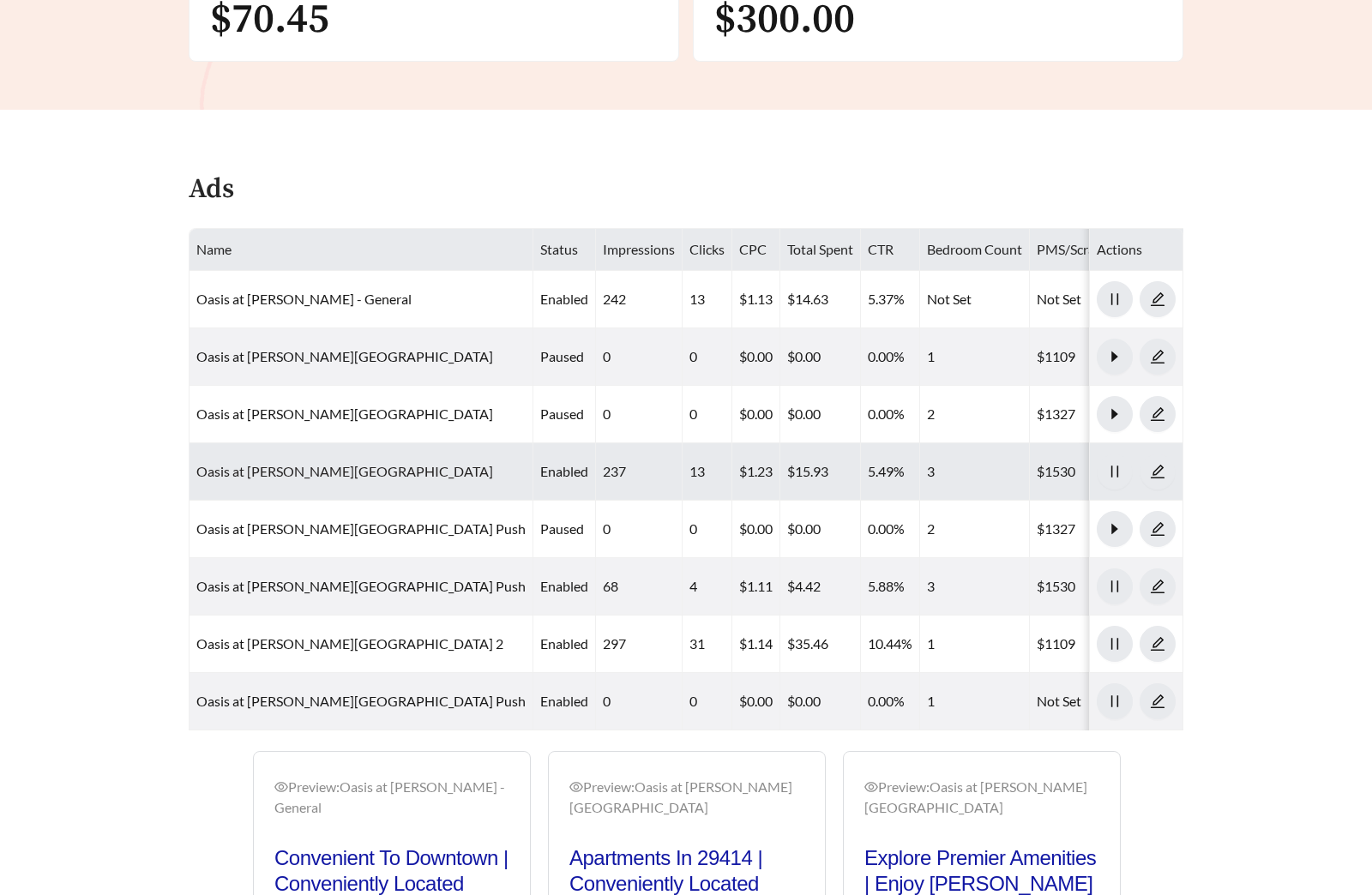
scroll to position [806, 0]
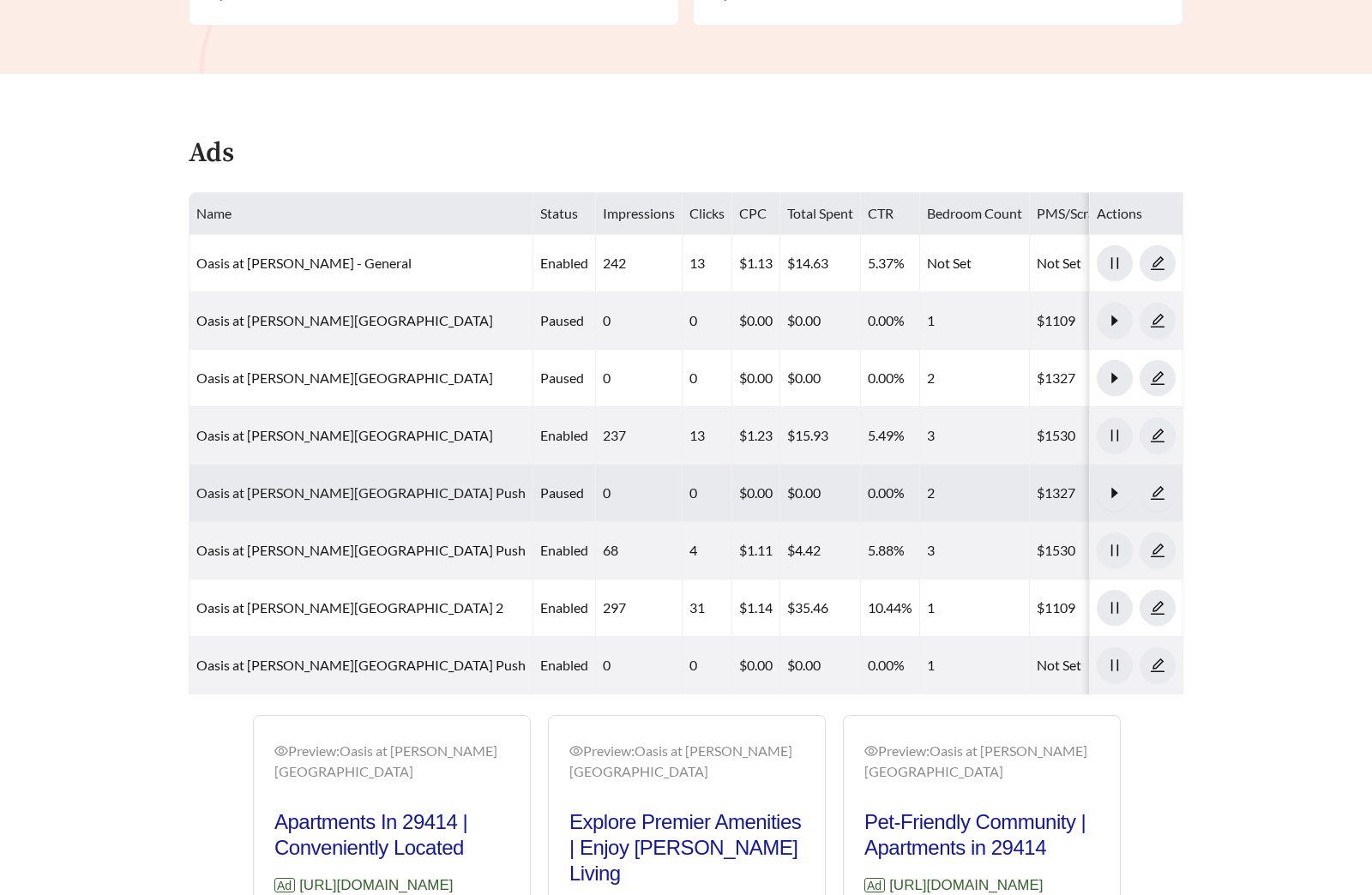
click at [357, 484] on link "Oasis at West Ashley - Two Bedroom Push" at bounding box center [361, 493] width 329 height 17
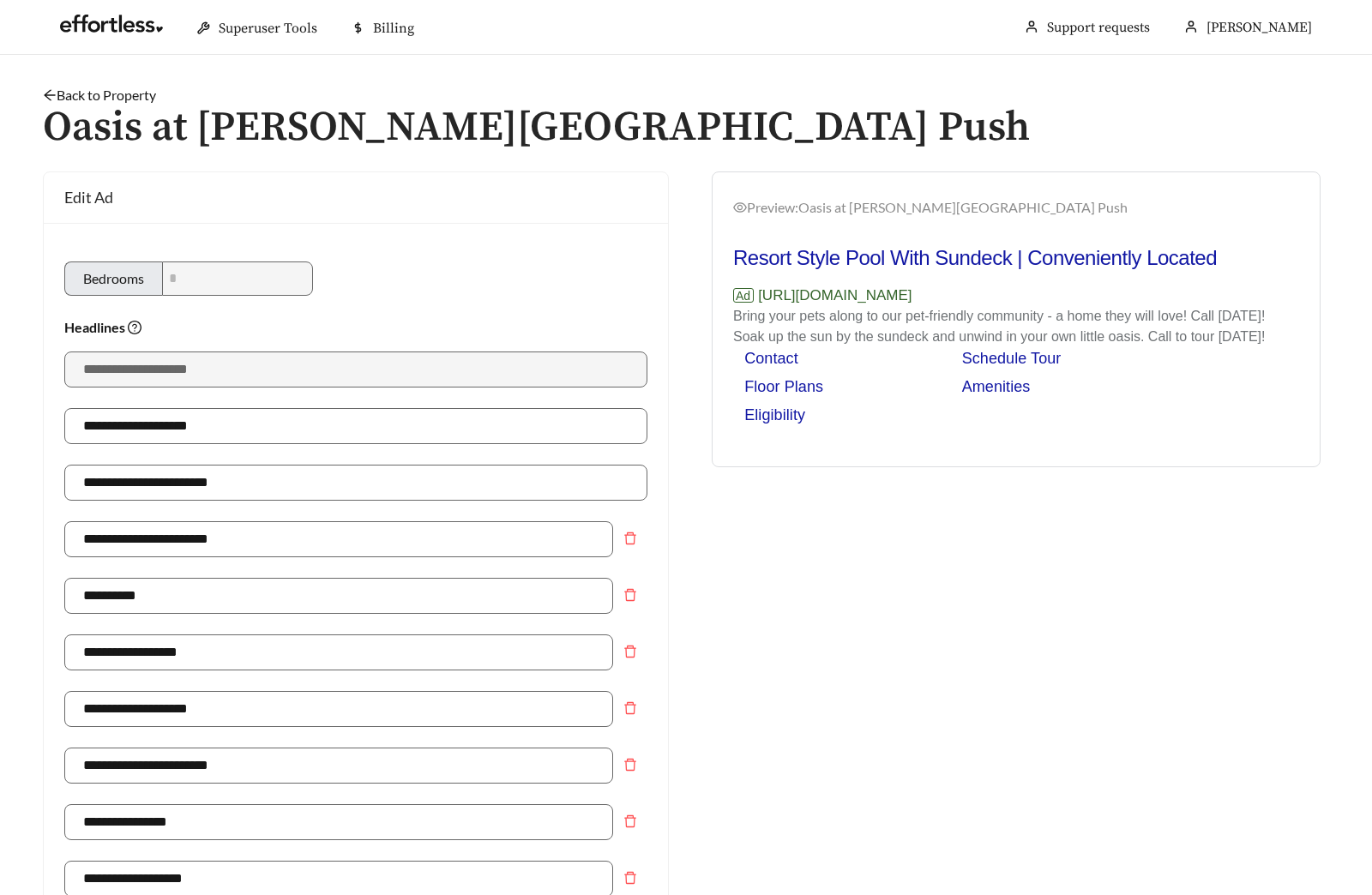
click at [123, 94] on link "Back to Property" at bounding box center [99, 95] width 113 height 17
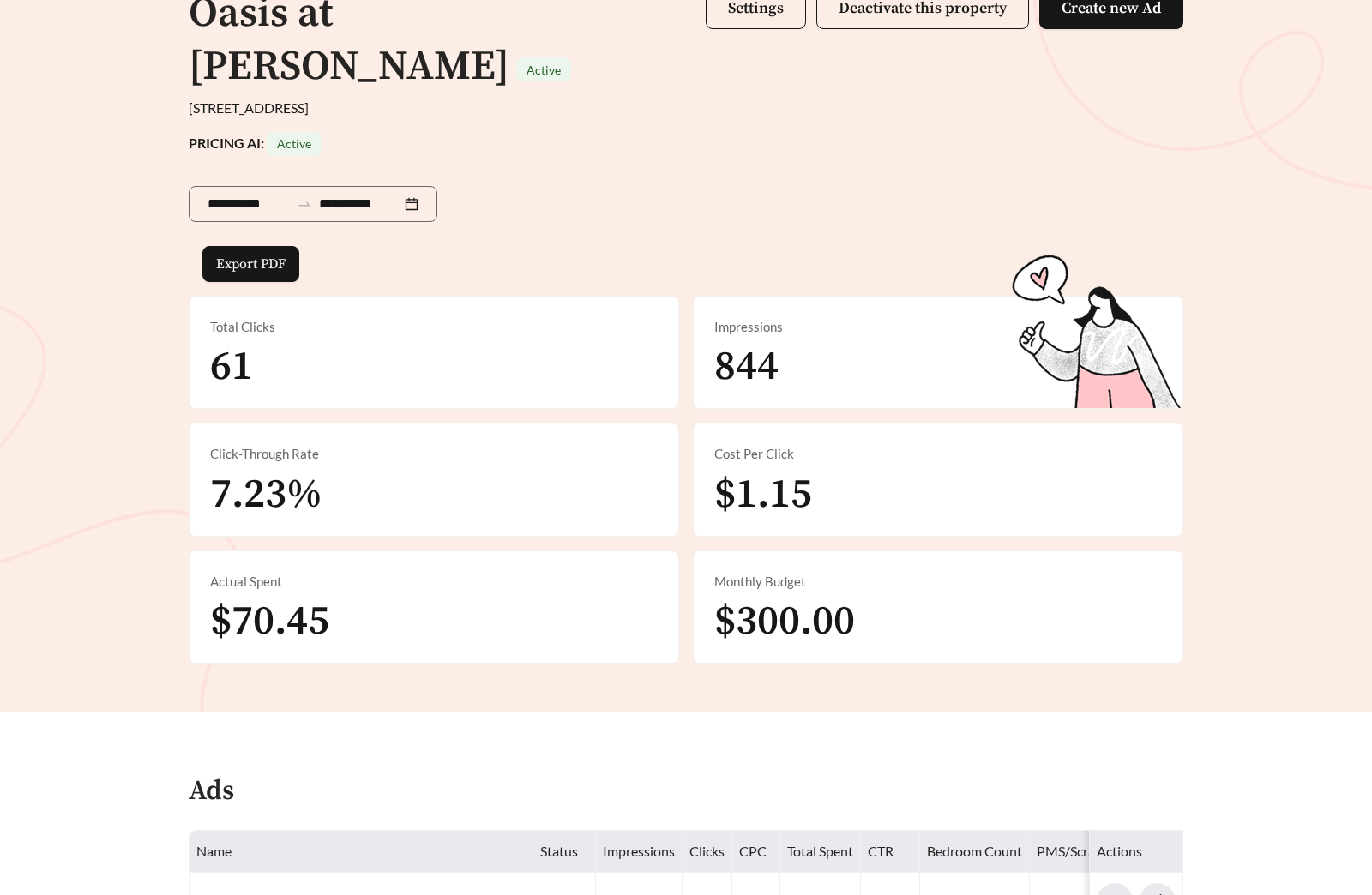
scroll to position [585, 0]
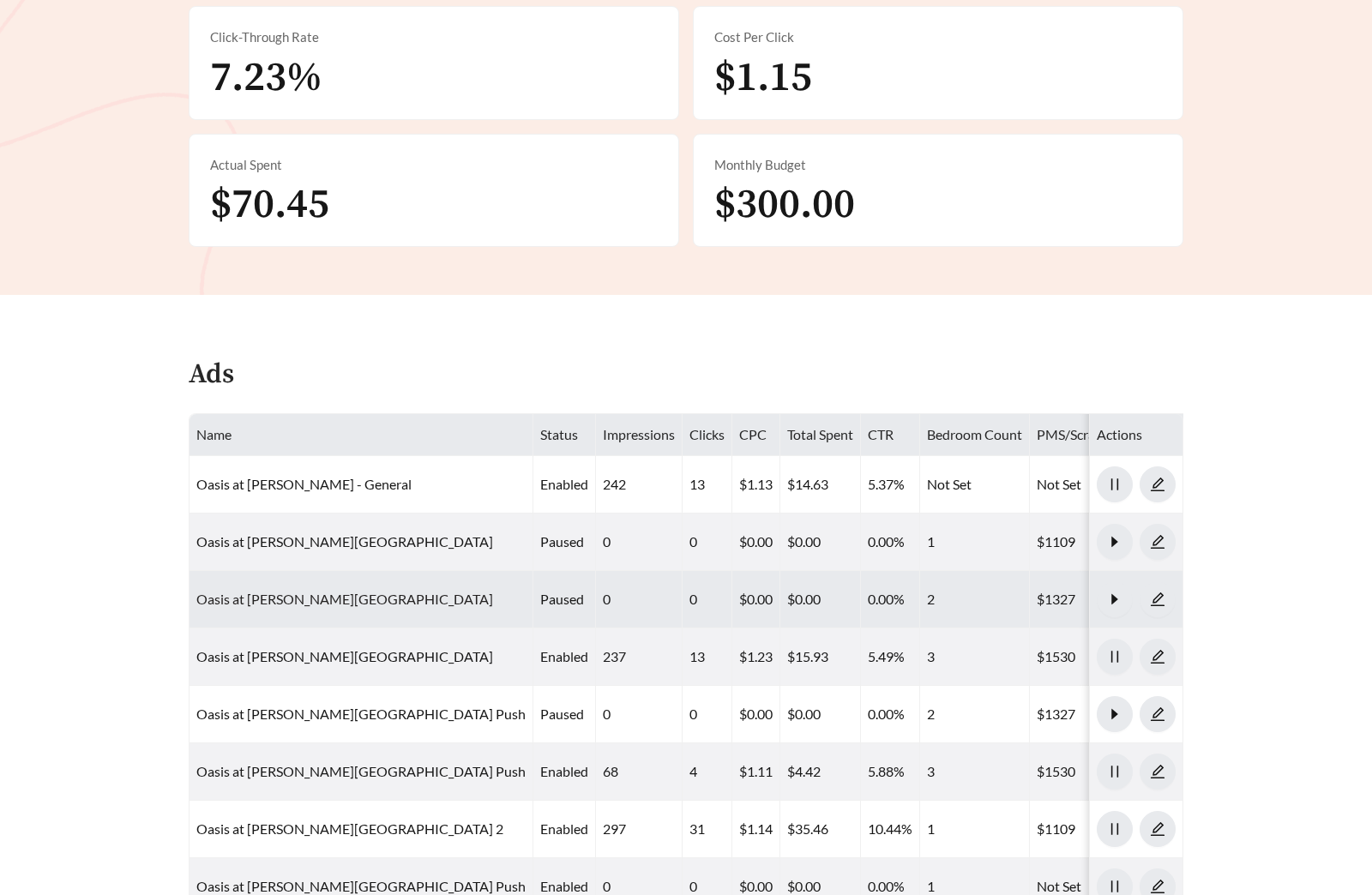
click at [392, 591] on link "Oasis at West Ashley - Two Bedroom" at bounding box center [344, 599] width 296 height 17
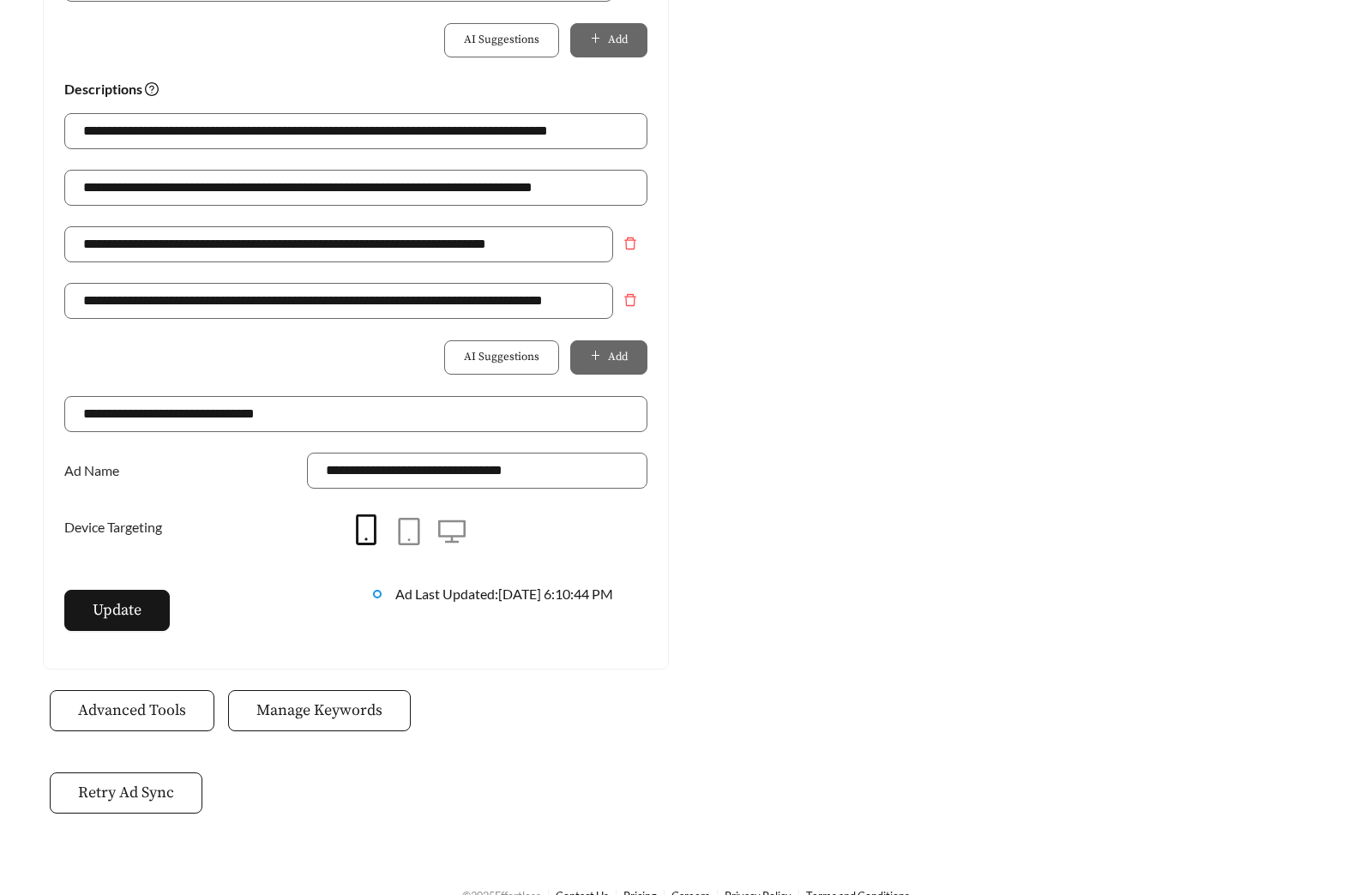
scroll to position [1209, 0]
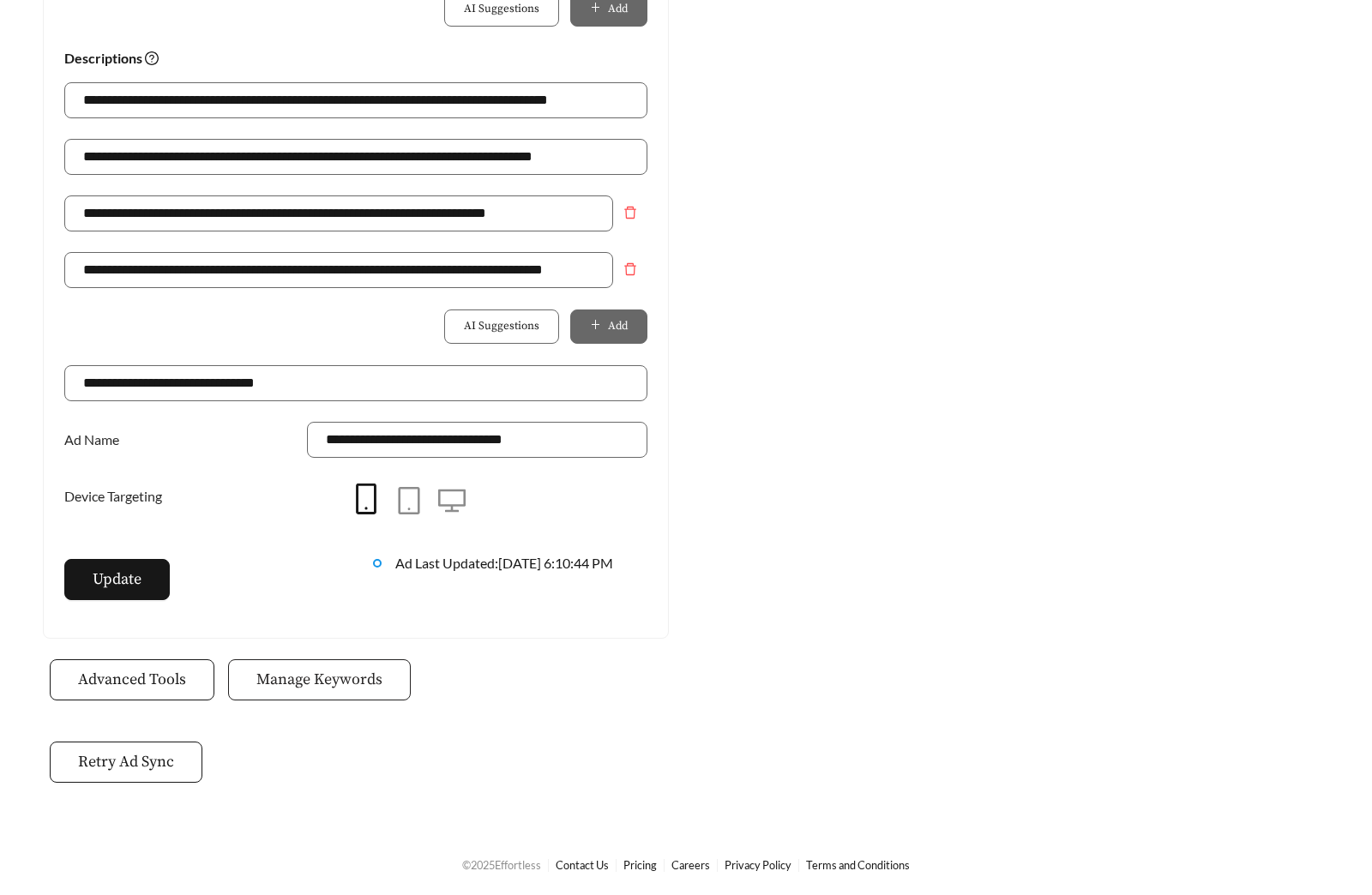
click at [288, 694] on button "Manage Keywords" at bounding box center [319, 679] width 183 height 42
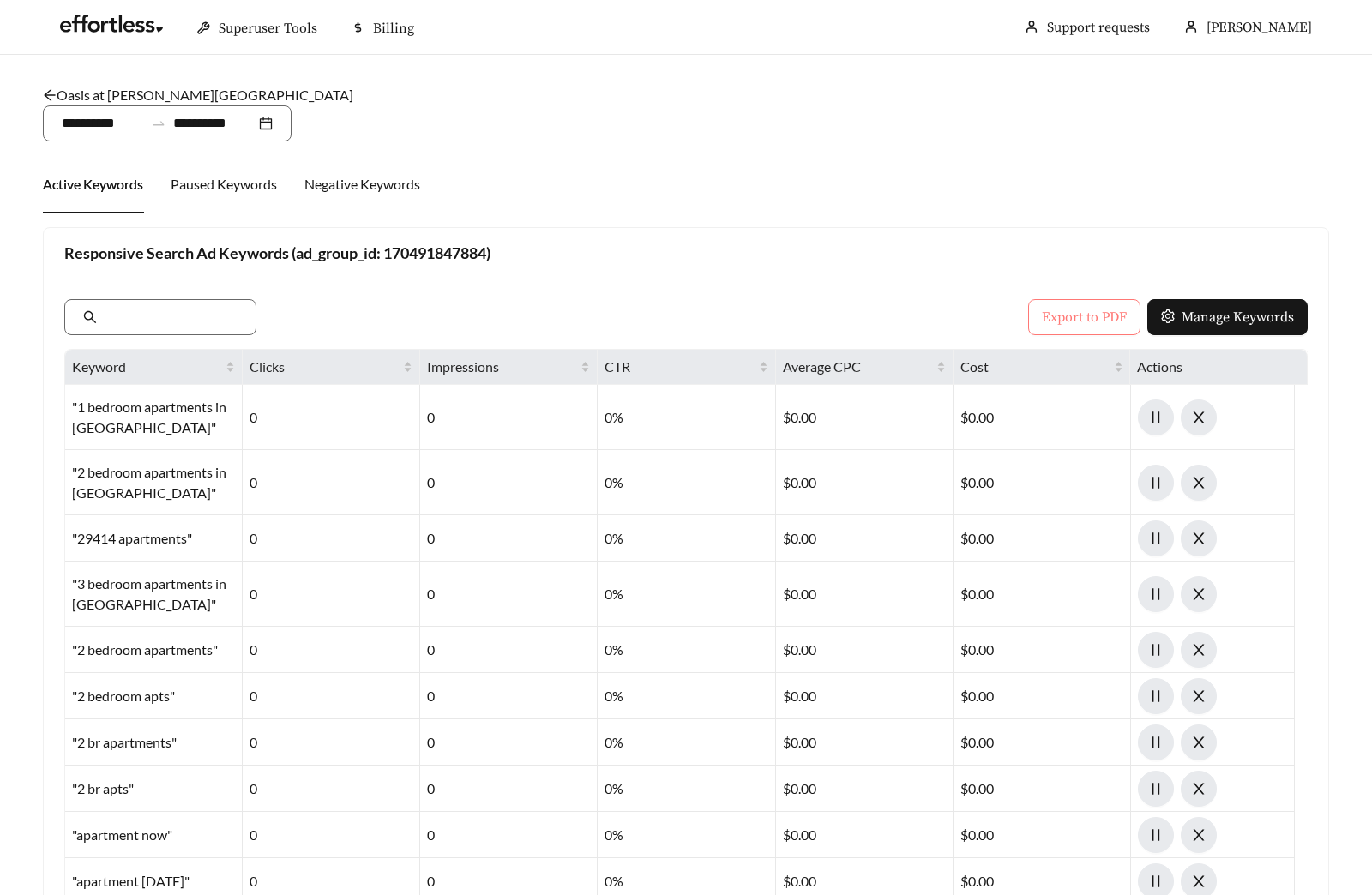
click at [1114, 319] on span "Export to PDF" at bounding box center [1084, 317] width 85 height 20
click at [228, 90] on link "Oasis at West Ashley - Two Bedroom" at bounding box center [197, 95] width 310 height 17
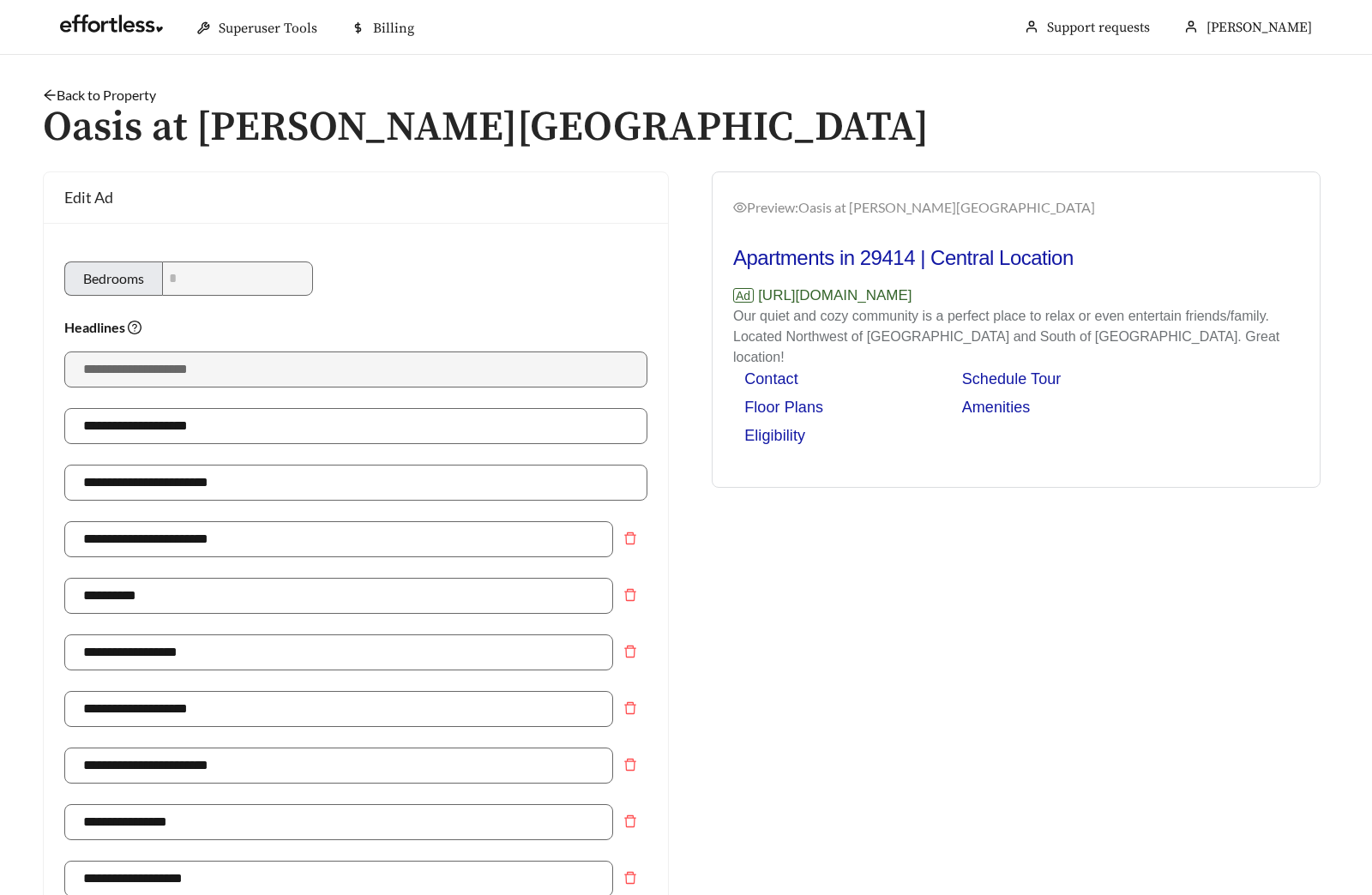
click at [145, 87] on link "Back to Property" at bounding box center [99, 95] width 113 height 17
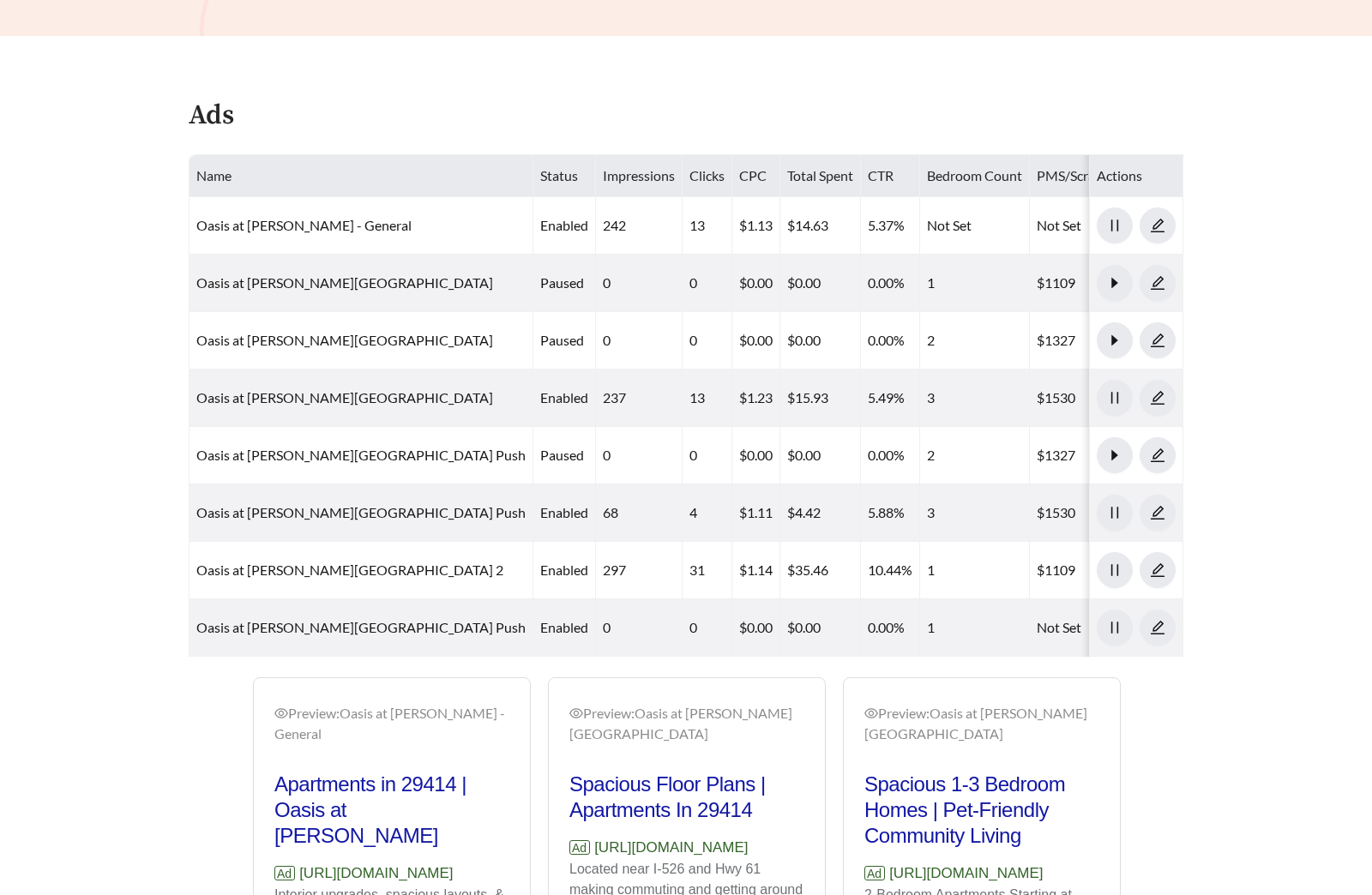
scroll to position [909, 0]
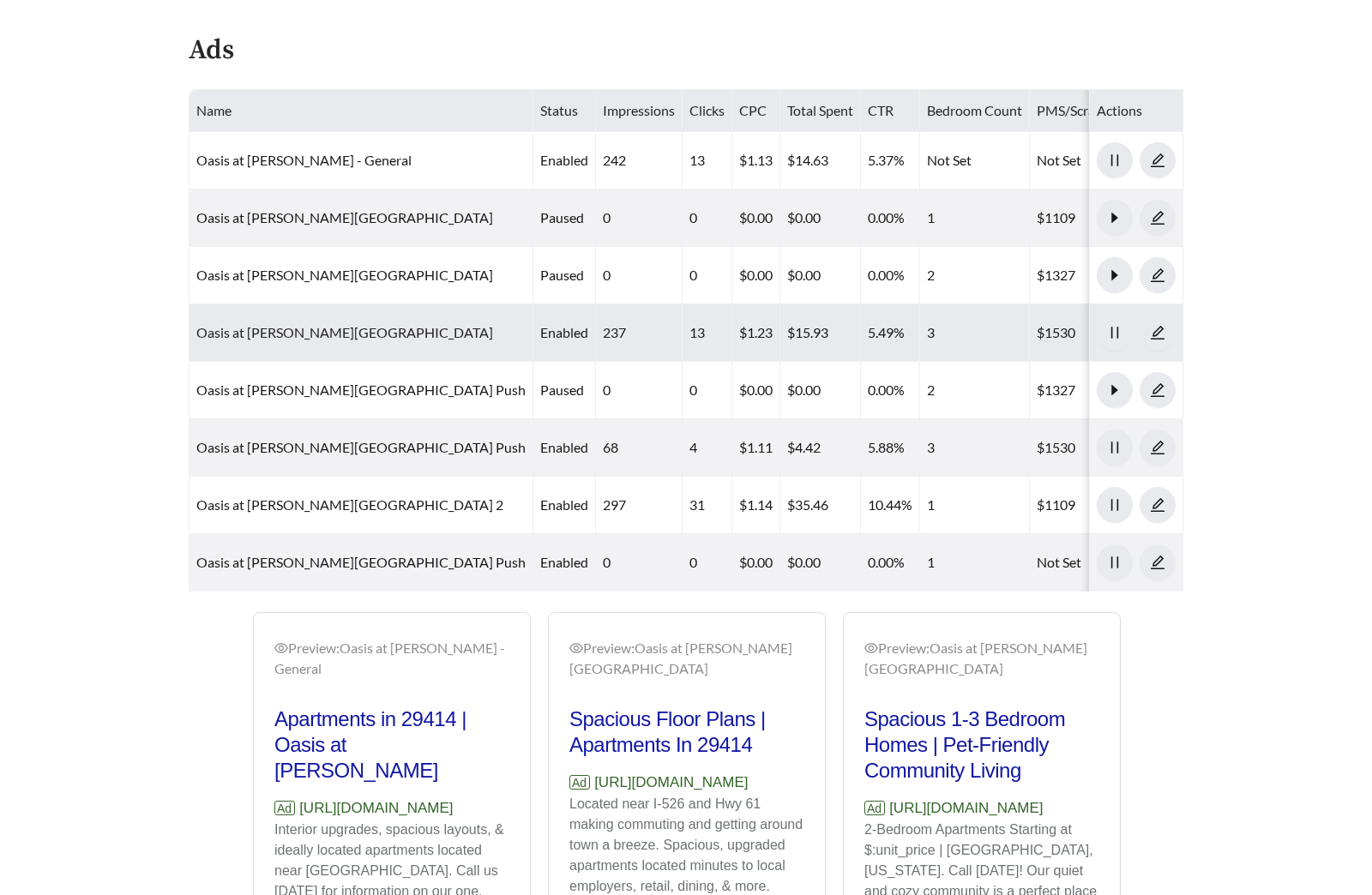
click at [373, 324] on link "Oasis at West Ashley - Three Bedroom" at bounding box center [344, 332] width 296 height 17
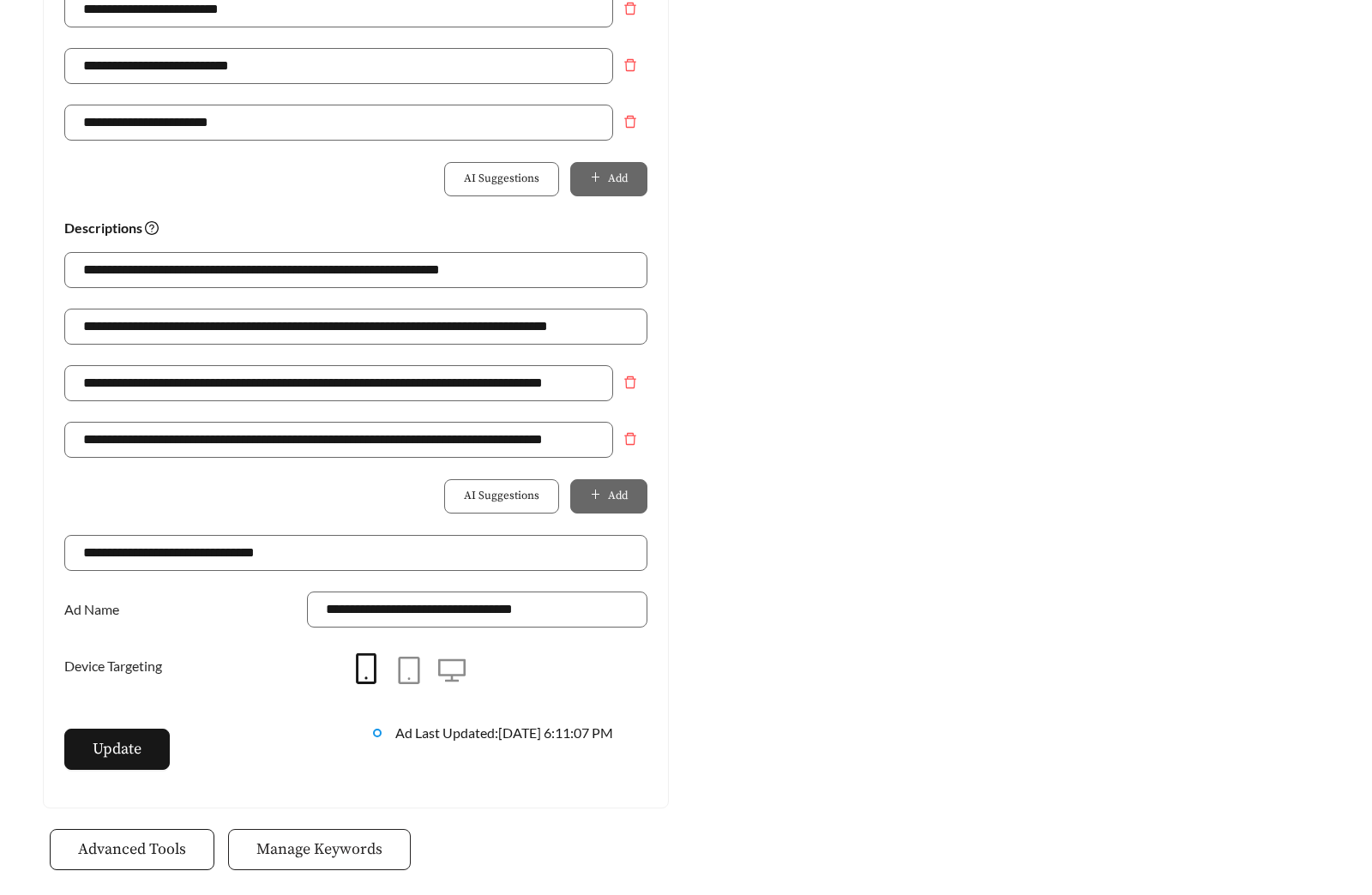
scroll to position [1209, 0]
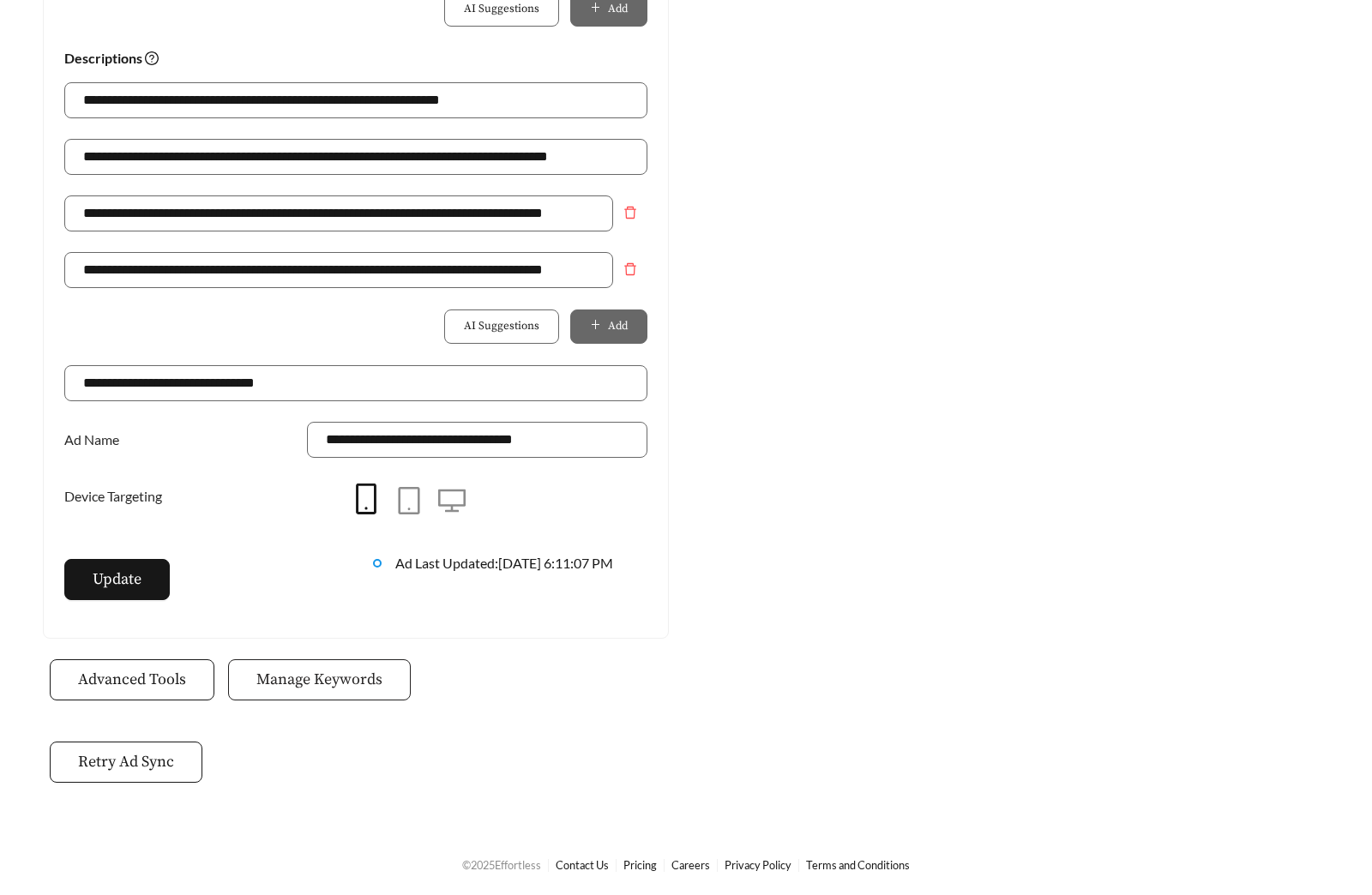
click at [296, 667] on button "Manage Keywords" at bounding box center [319, 679] width 183 height 42
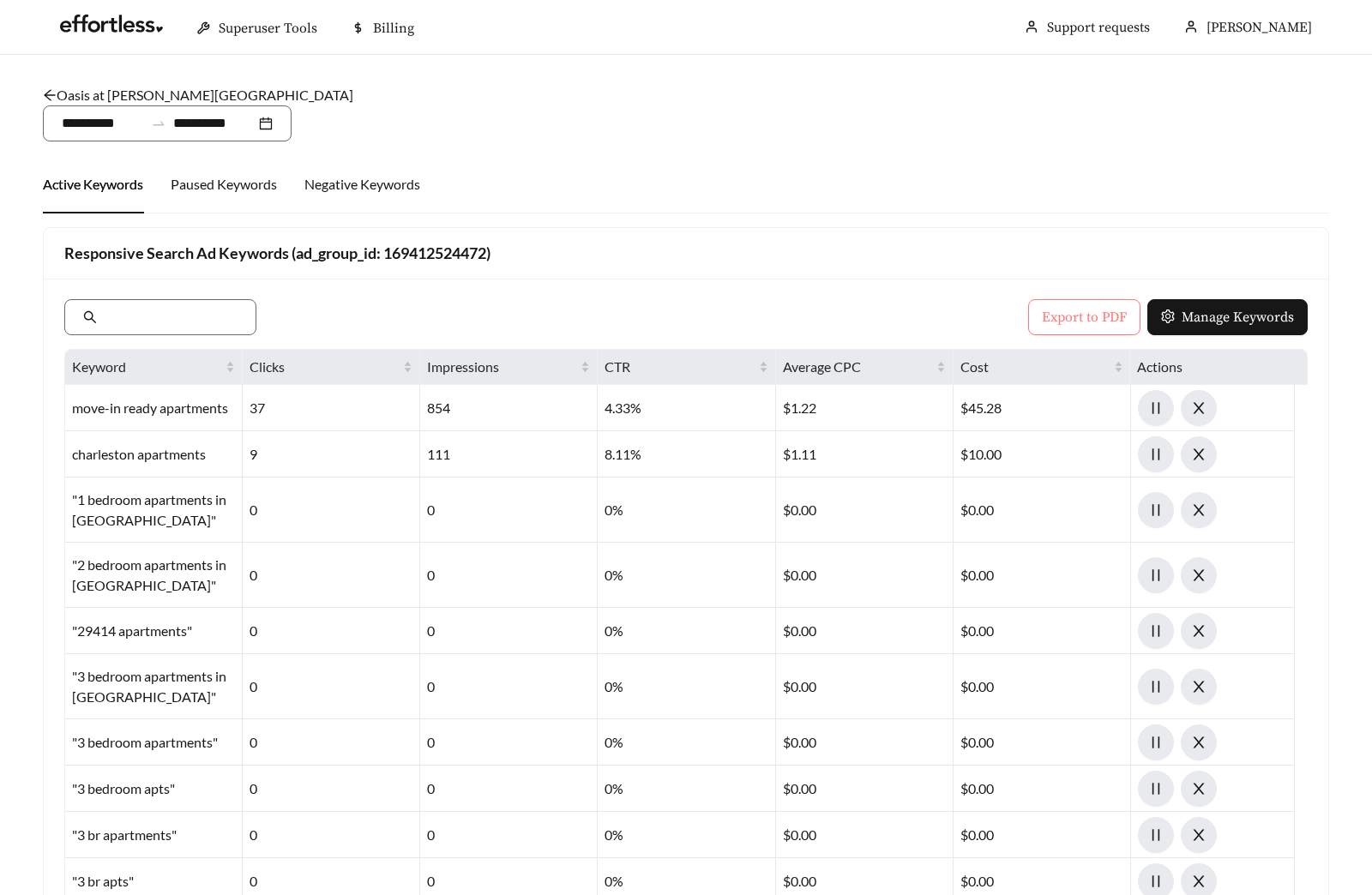
click at [1061, 326] on span "Export to PDF" at bounding box center [1084, 317] width 85 height 20
click at [151, 90] on link "Oasis at West Ashley - Three Bedroom" at bounding box center [197, 95] width 310 height 17
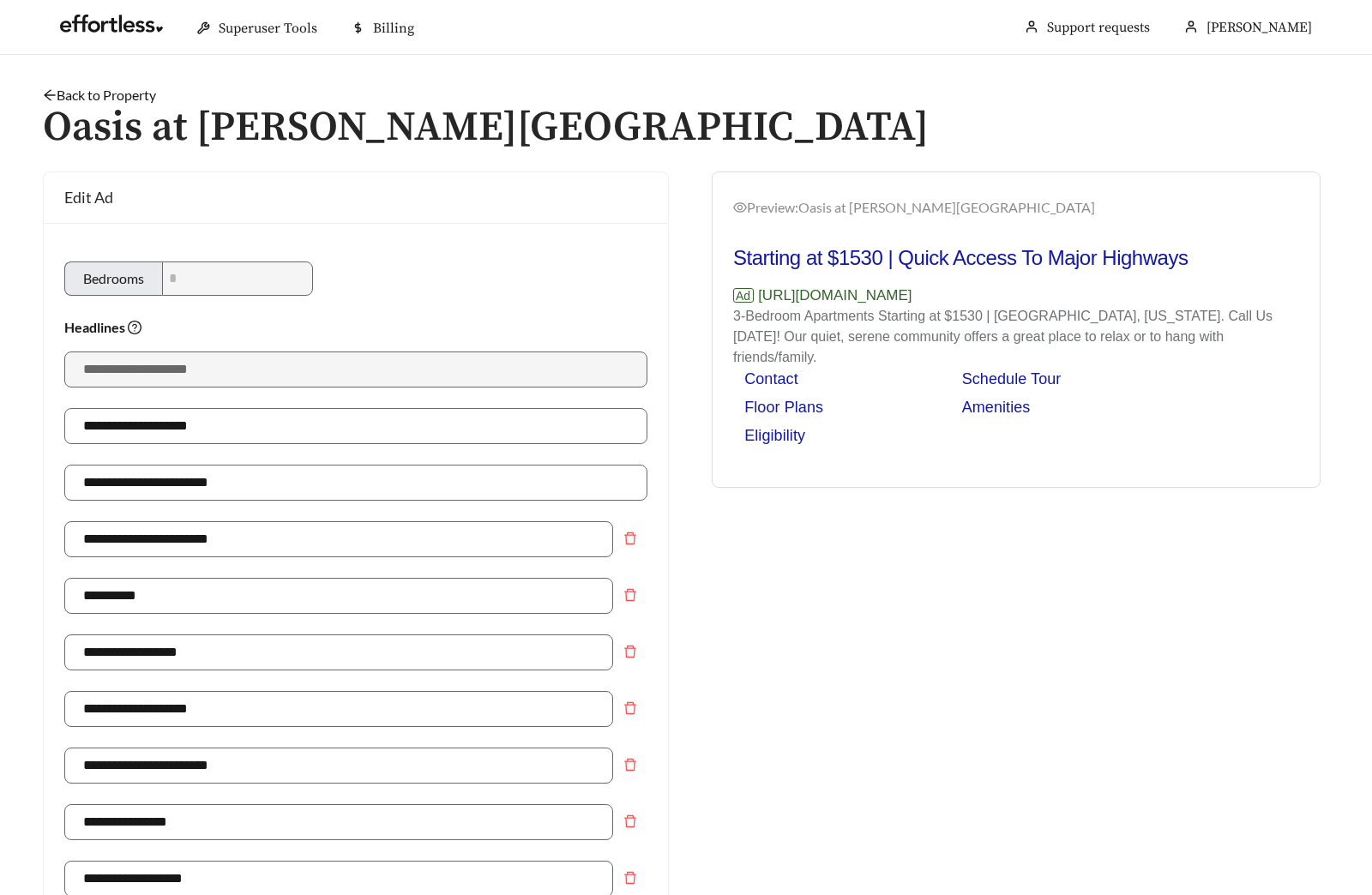
click at [90, 91] on link "Back to Property" at bounding box center [99, 95] width 113 height 17
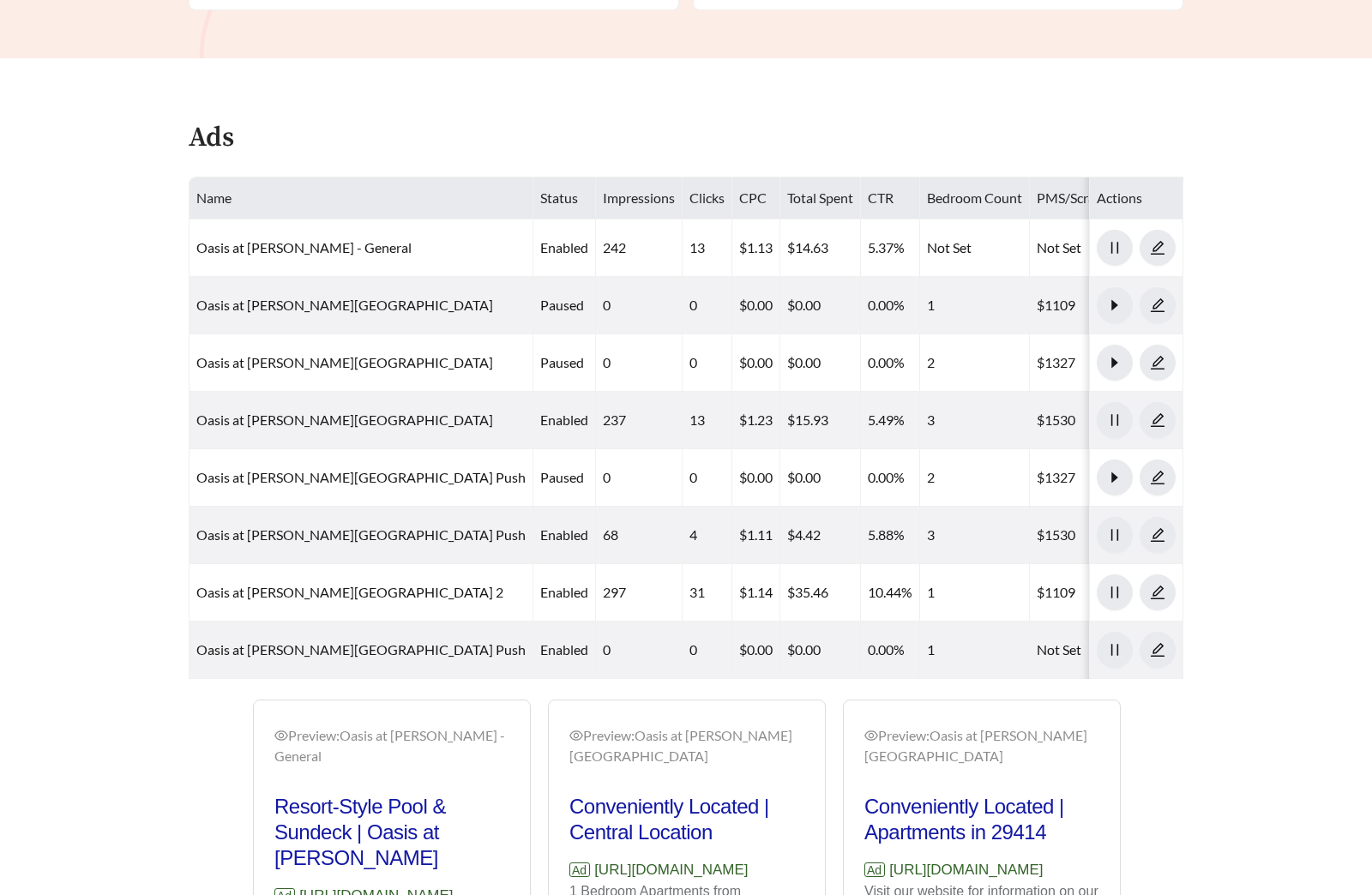
scroll to position [824, 0]
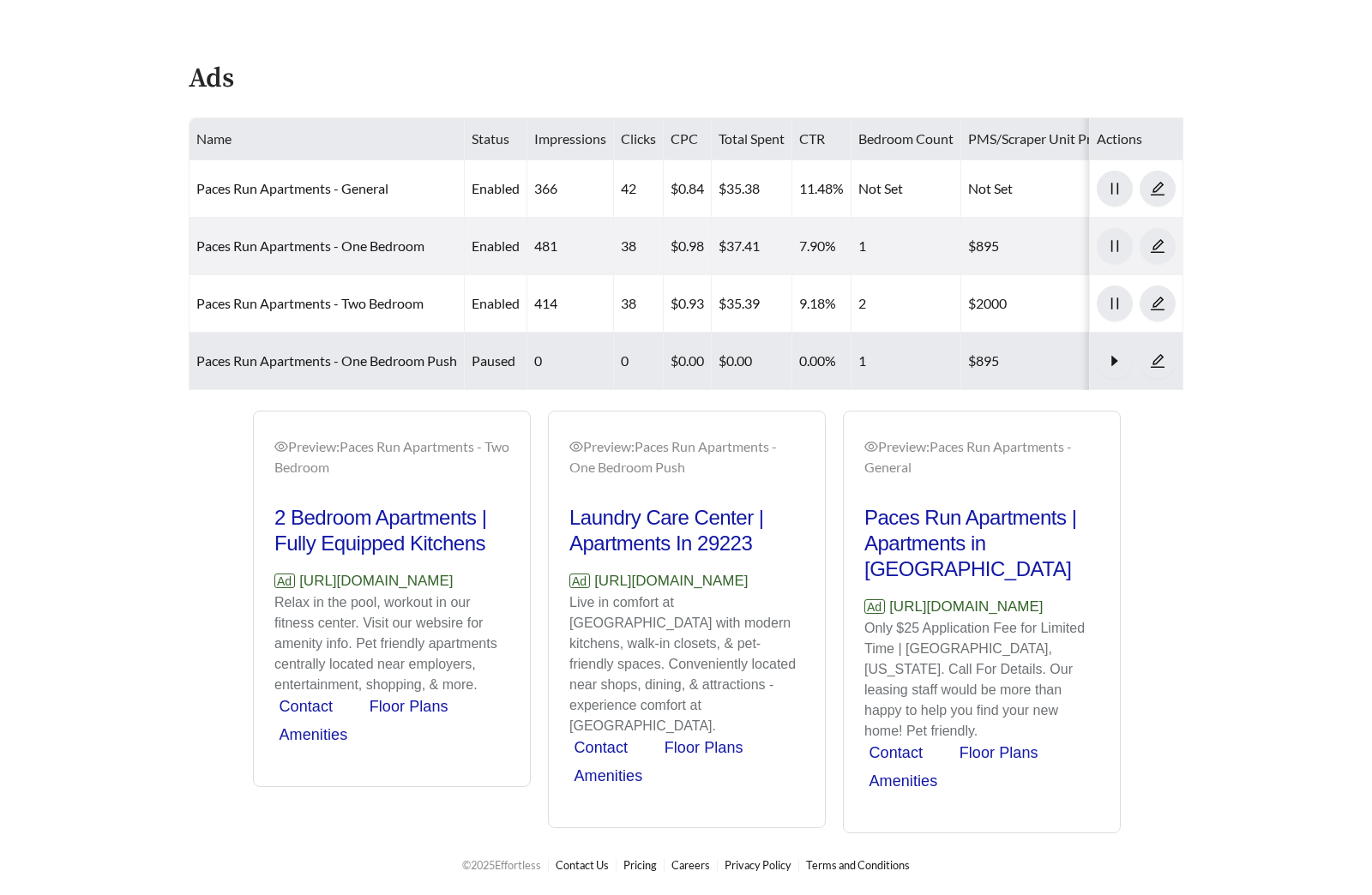
scroll to position [858, 0]
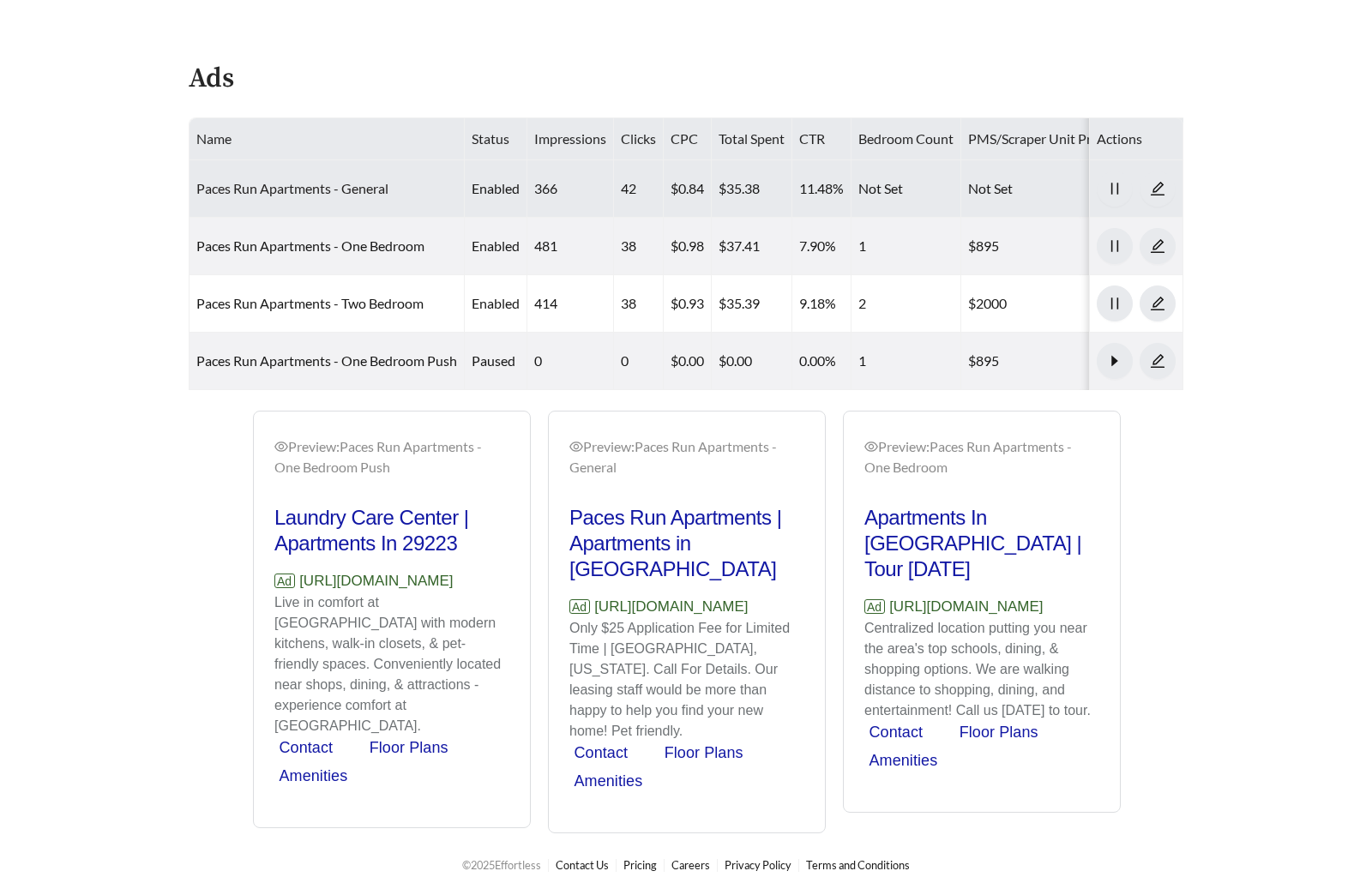
click at [372, 180] on link "Paces Run Apartments - General" at bounding box center [292, 188] width 192 height 17
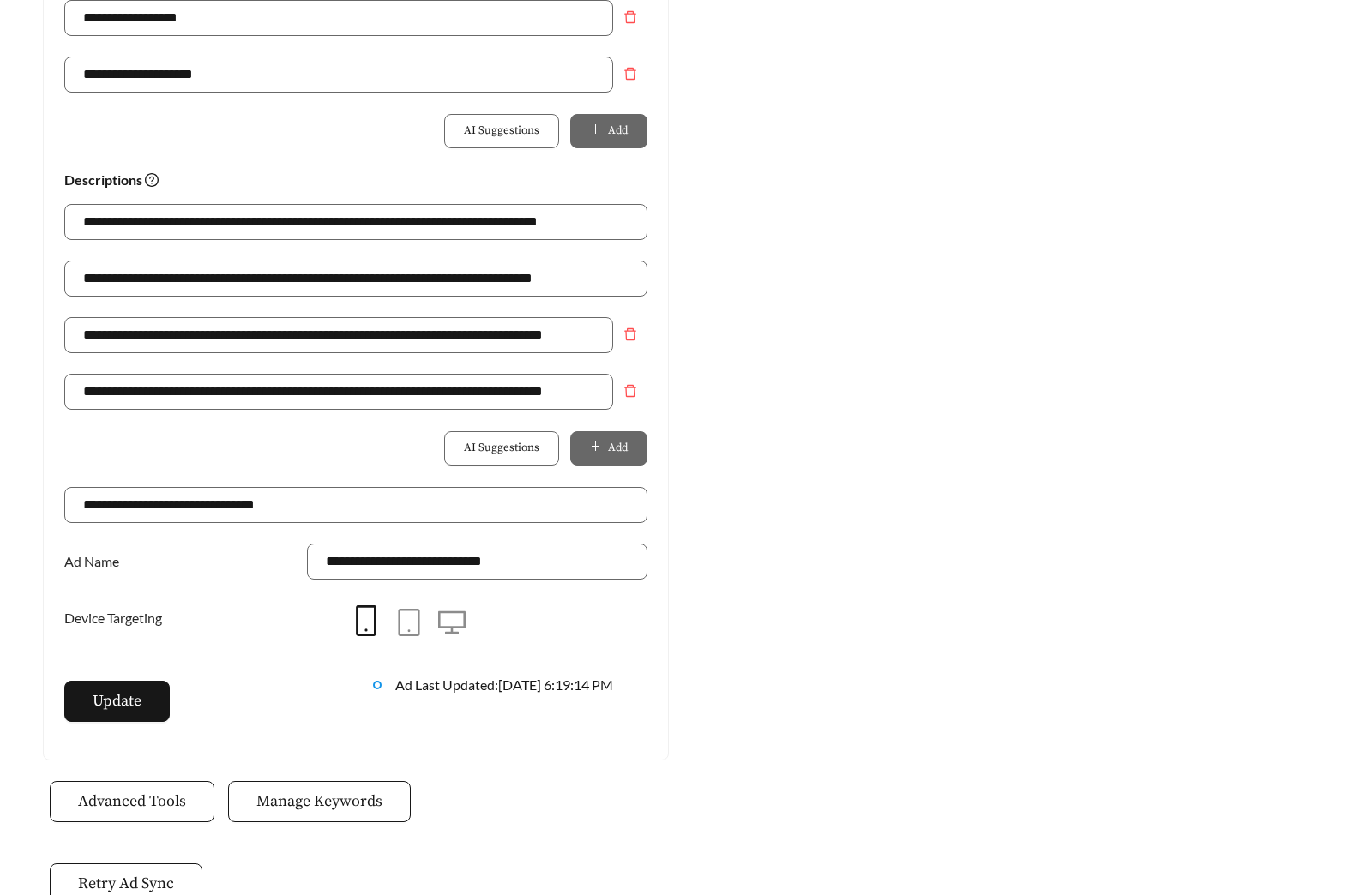
scroll to position [1115, 0]
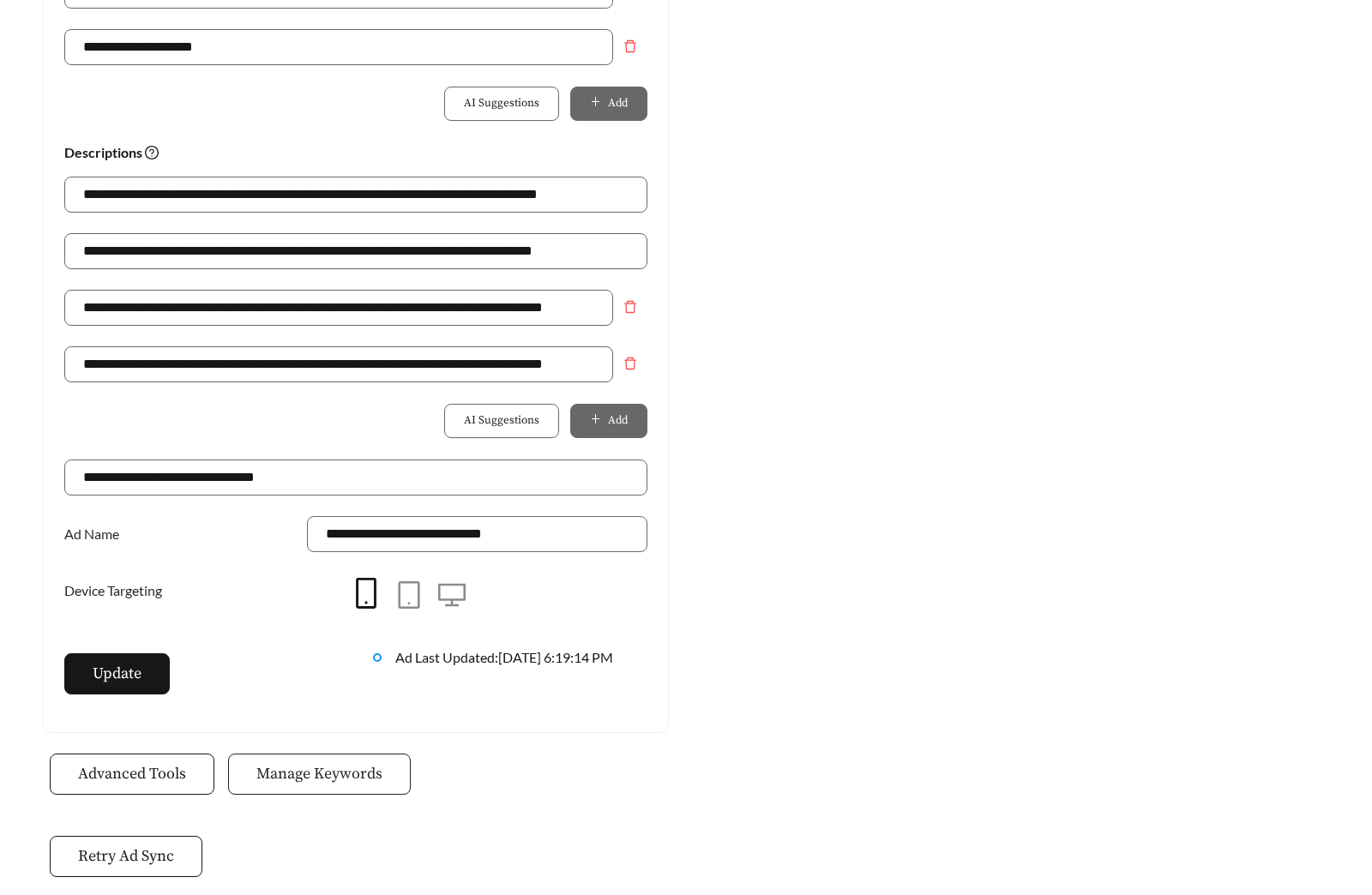
click at [357, 782] on span "Manage Keywords" at bounding box center [319, 773] width 126 height 23
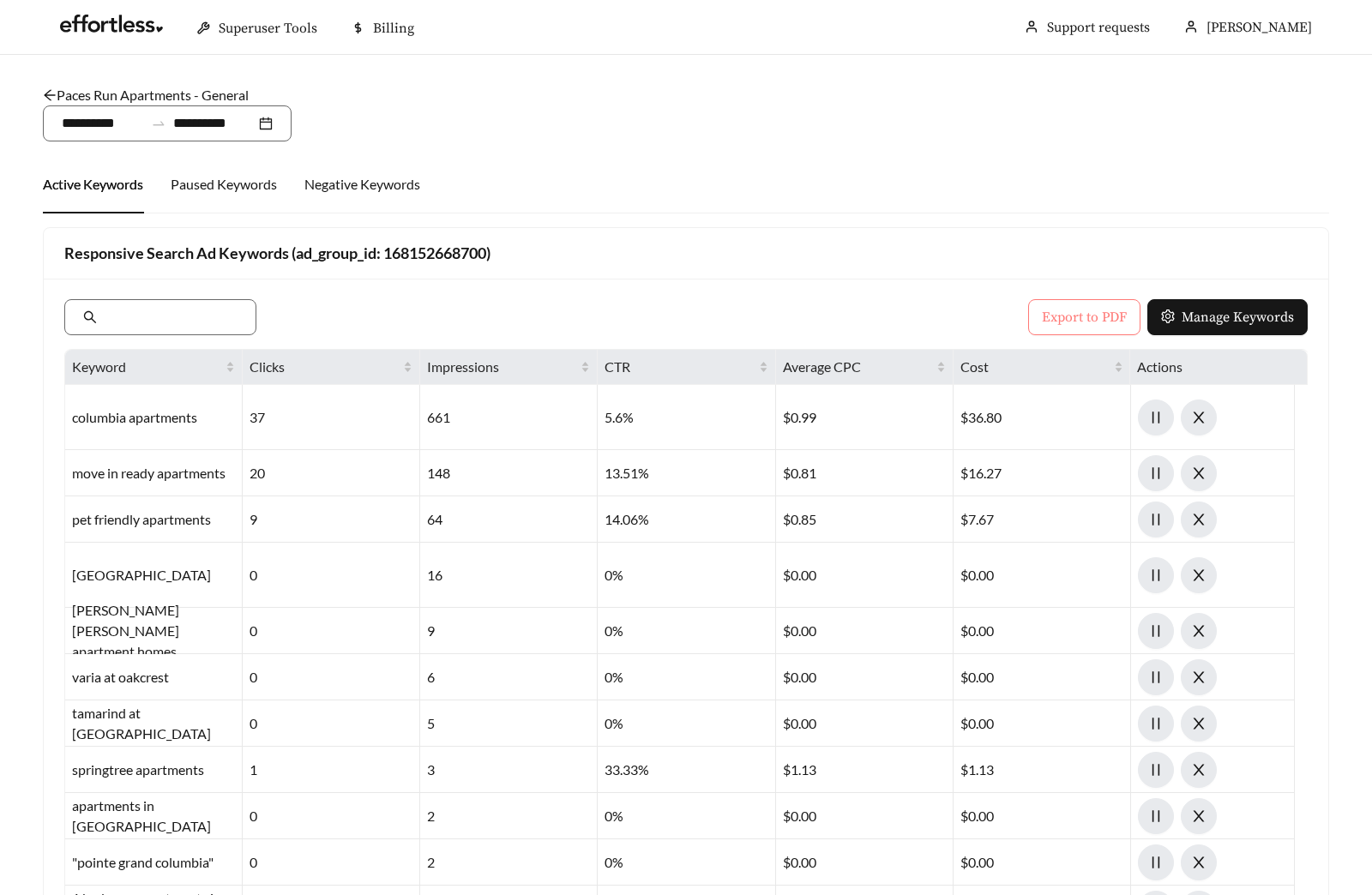
click at [1036, 323] on button "Export to PDF" at bounding box center [1084, 316] width 113 height 36
click at [156, 98] on link "Paces Run Apartments - General" at bounding box center [145, 95] width 206 height 17
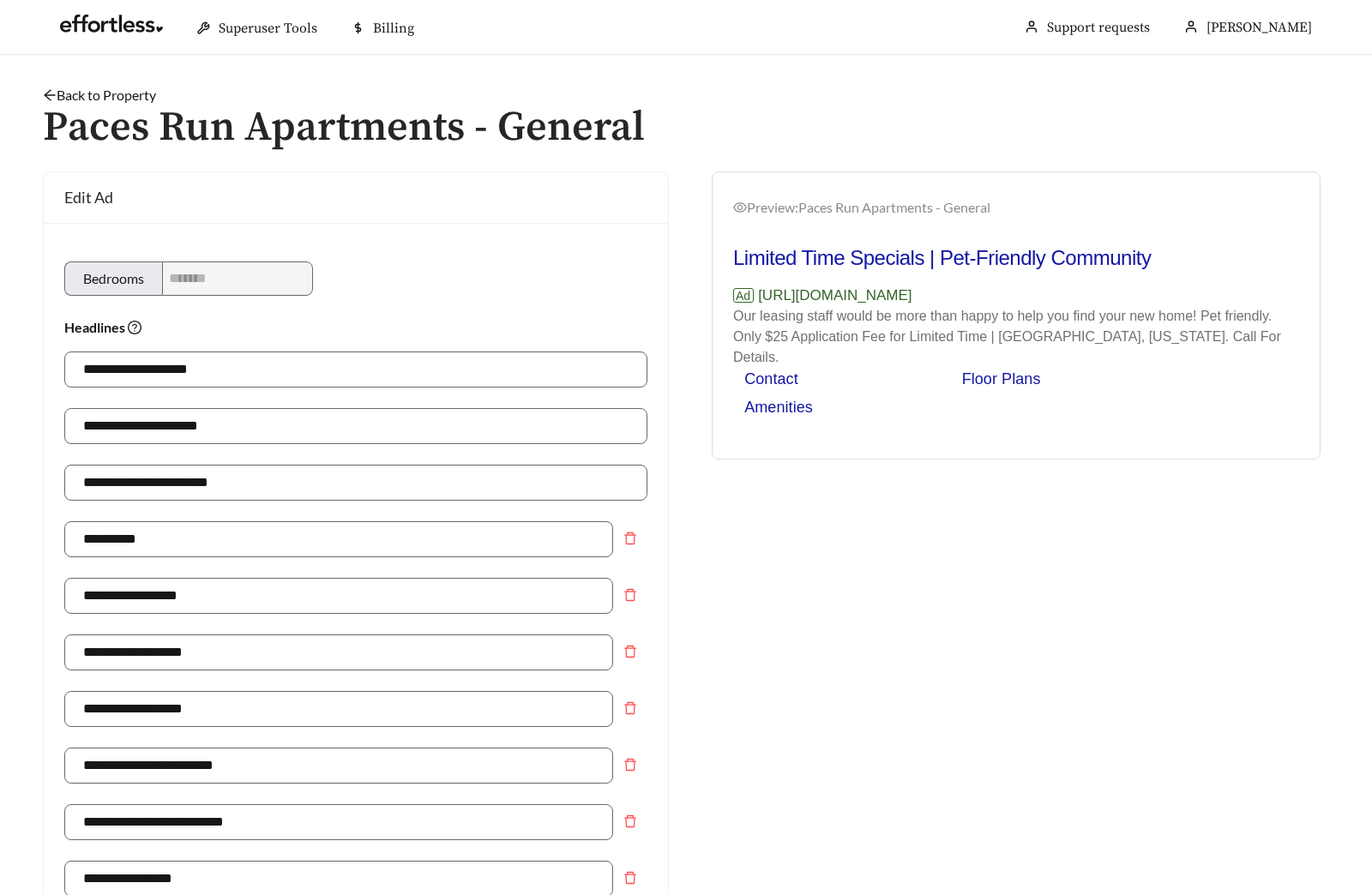
click at [84, 85] on div "Back to Property /" at bounding box center [686, 95] width 1286 height 20
click at [95, 96] on link "Back to Property" at bounding box center [99, 95] width 113 height 17
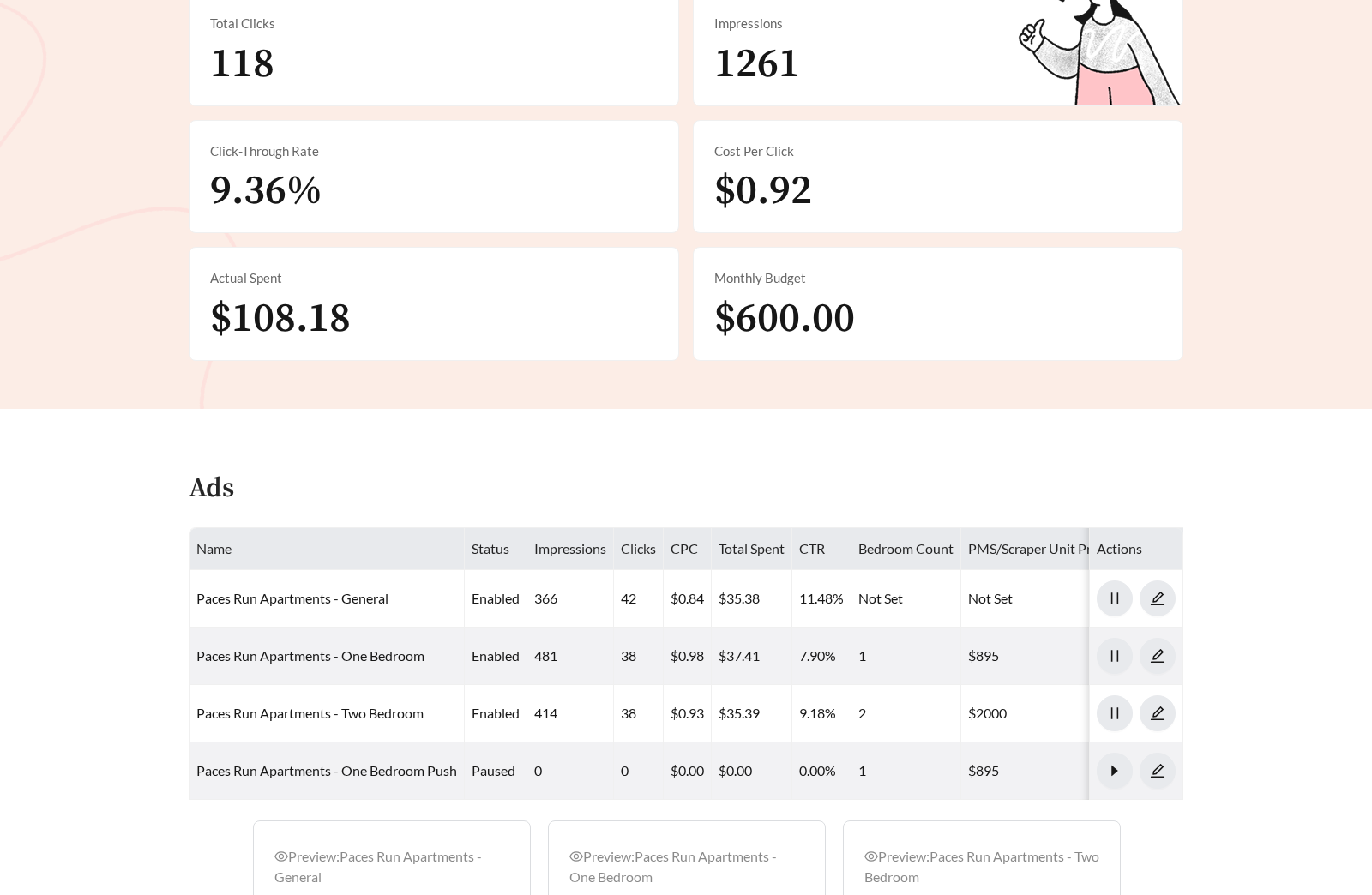
scroll to position [844, 0]
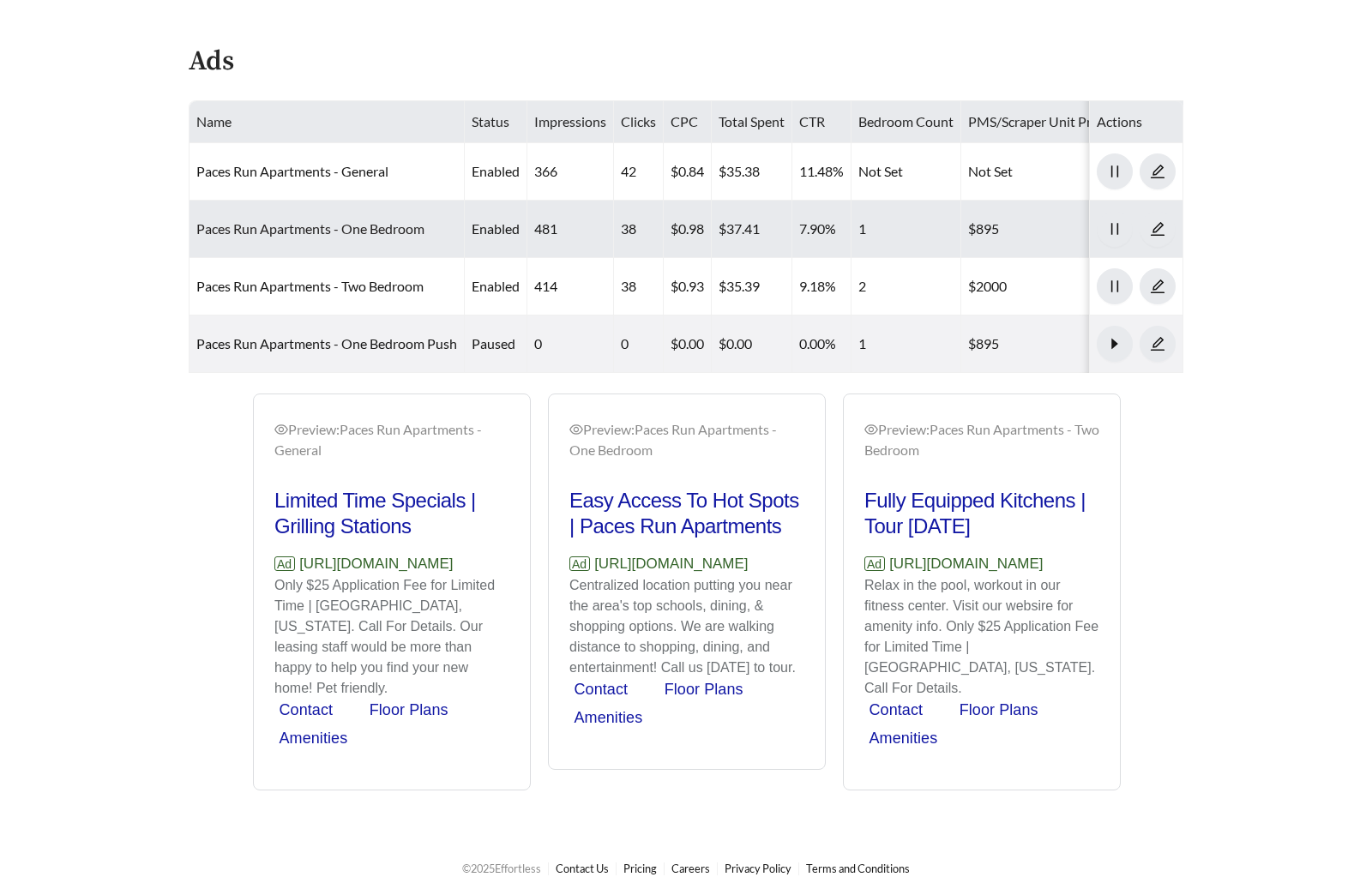
click at [363, 235] on link "Paces Run Apartments - One Bedroom" at bounding box center [310, 229] width 228 height 17
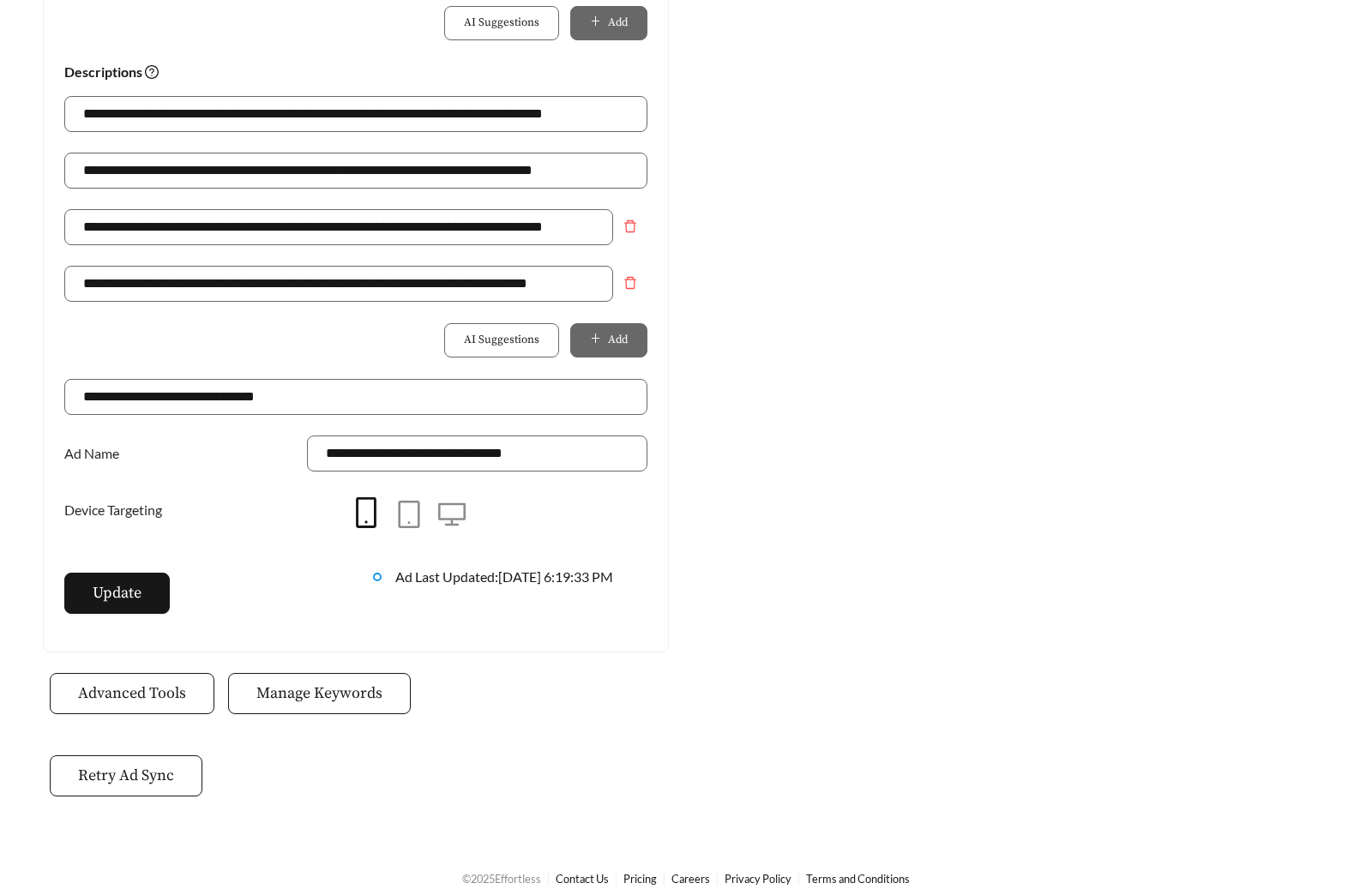
scroll to position [1209, 0]
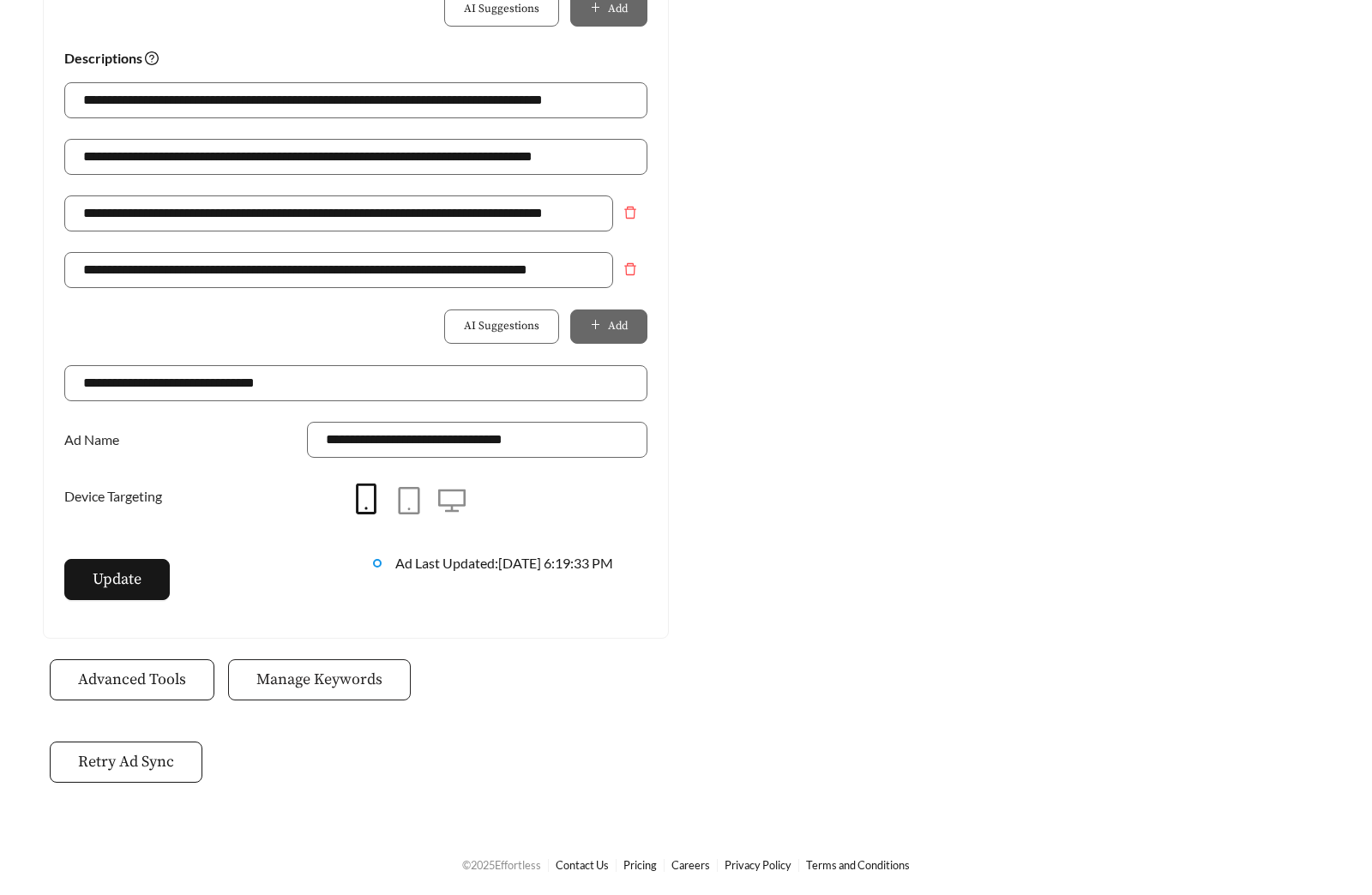
click at [340, 667] on button "Manage Keywords" at bounding box center [319, 679] width 183 height 42
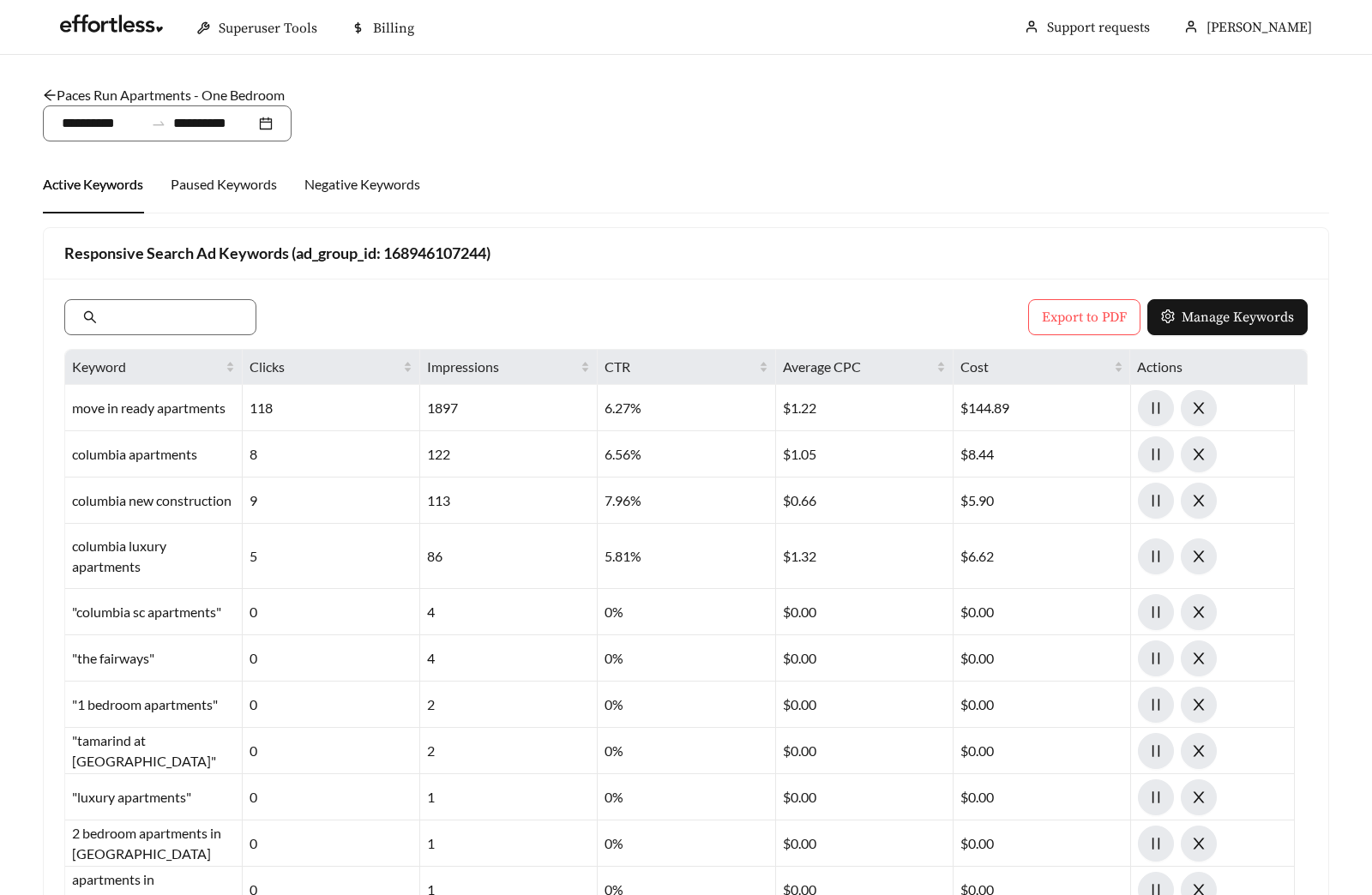
click at [1021, 313] on div "Export to PDF Manage Keywords" at bounding box center [686, 316] width 1243 height 36
click at [1053, 318] on span "Export to PDF" at bounding box center [1084, 317] width 85 height 20
click at [109, 98] on link "Paces Run Apartments - One Bedroom" at bounding box center [163, 95] width 242 height 17
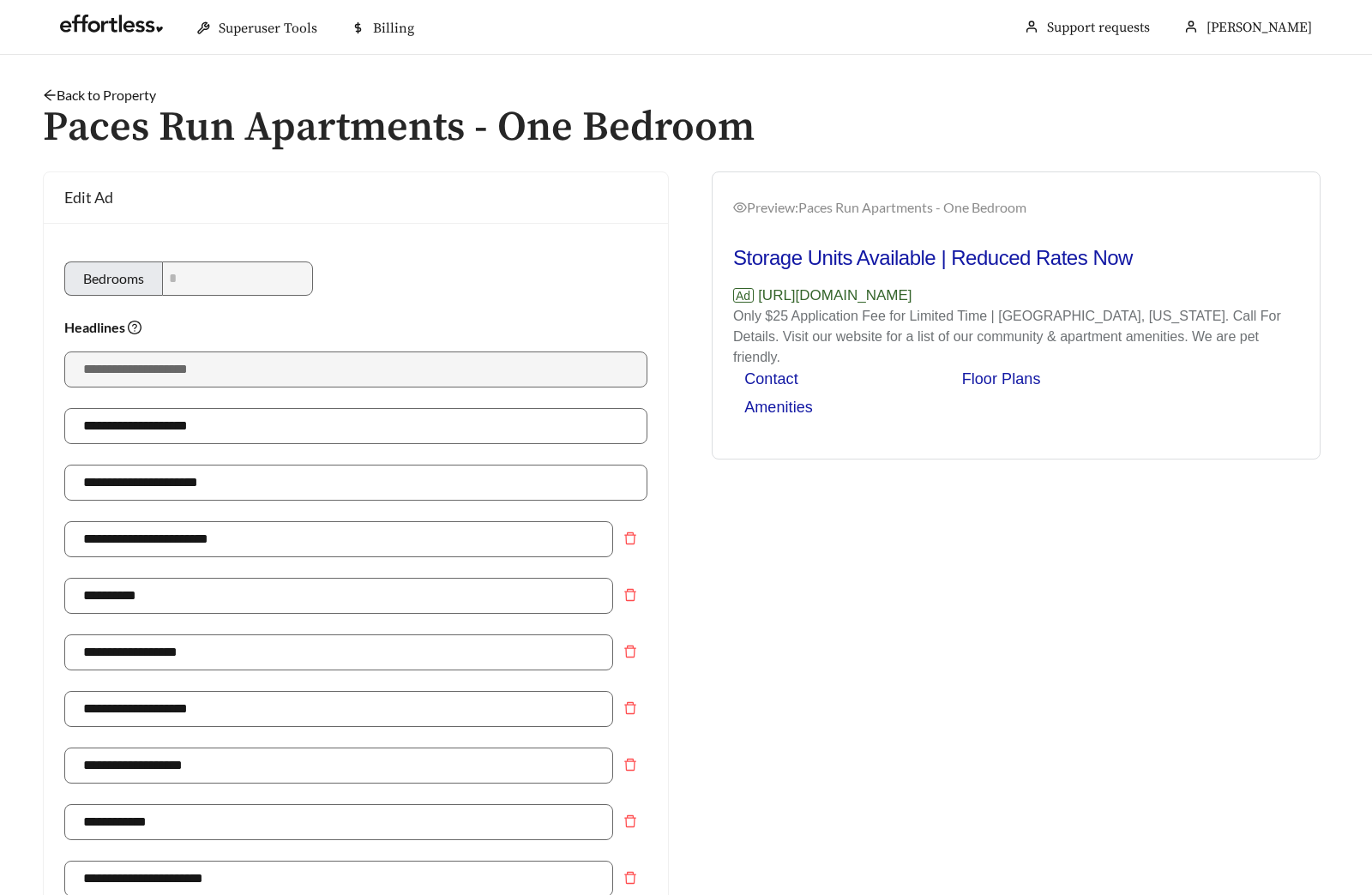
click at [91, 98] on link "Back to Property" at bounding box center [99, 95] width 113 height 17
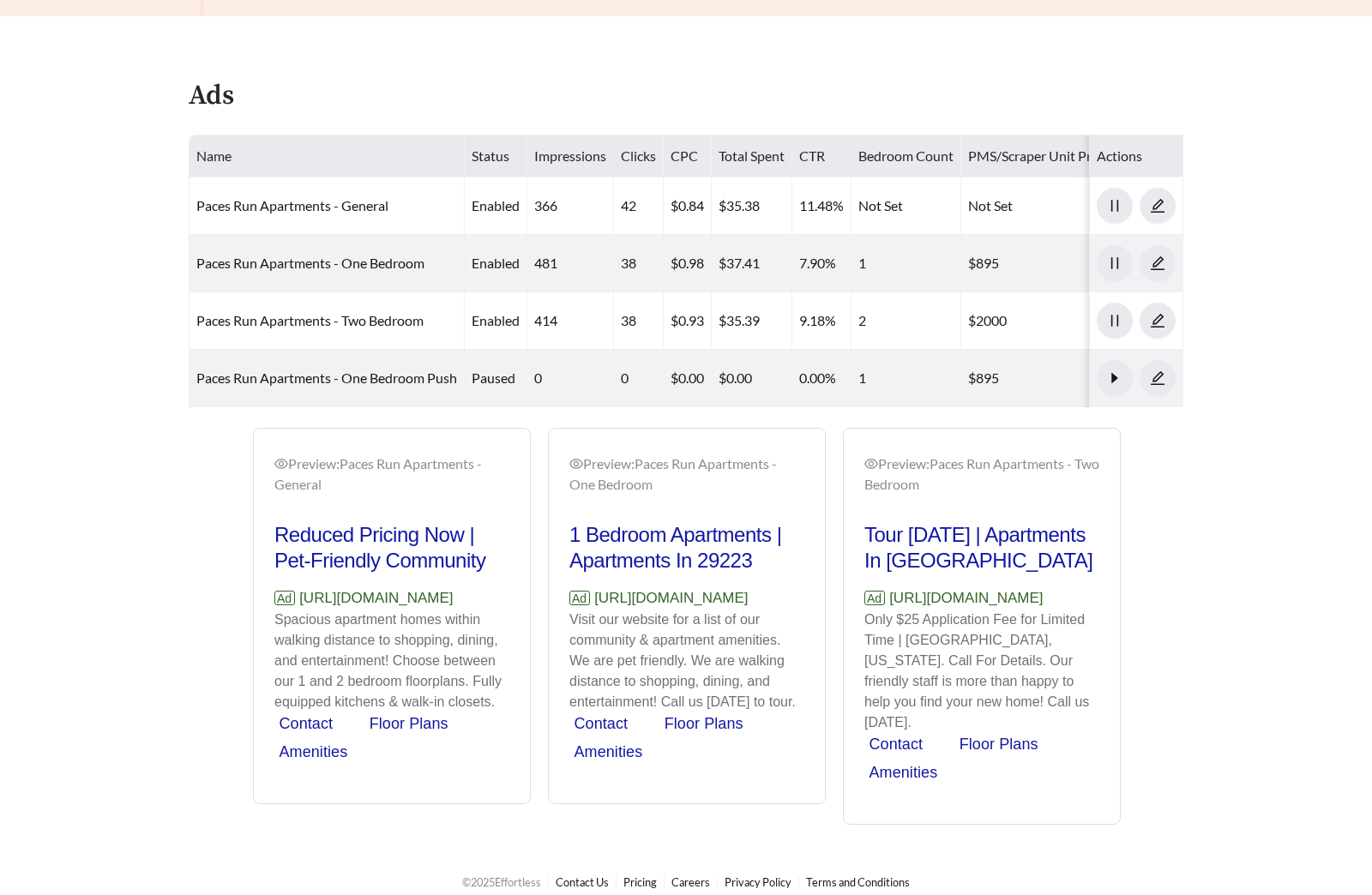
scroll to position [830, 0]
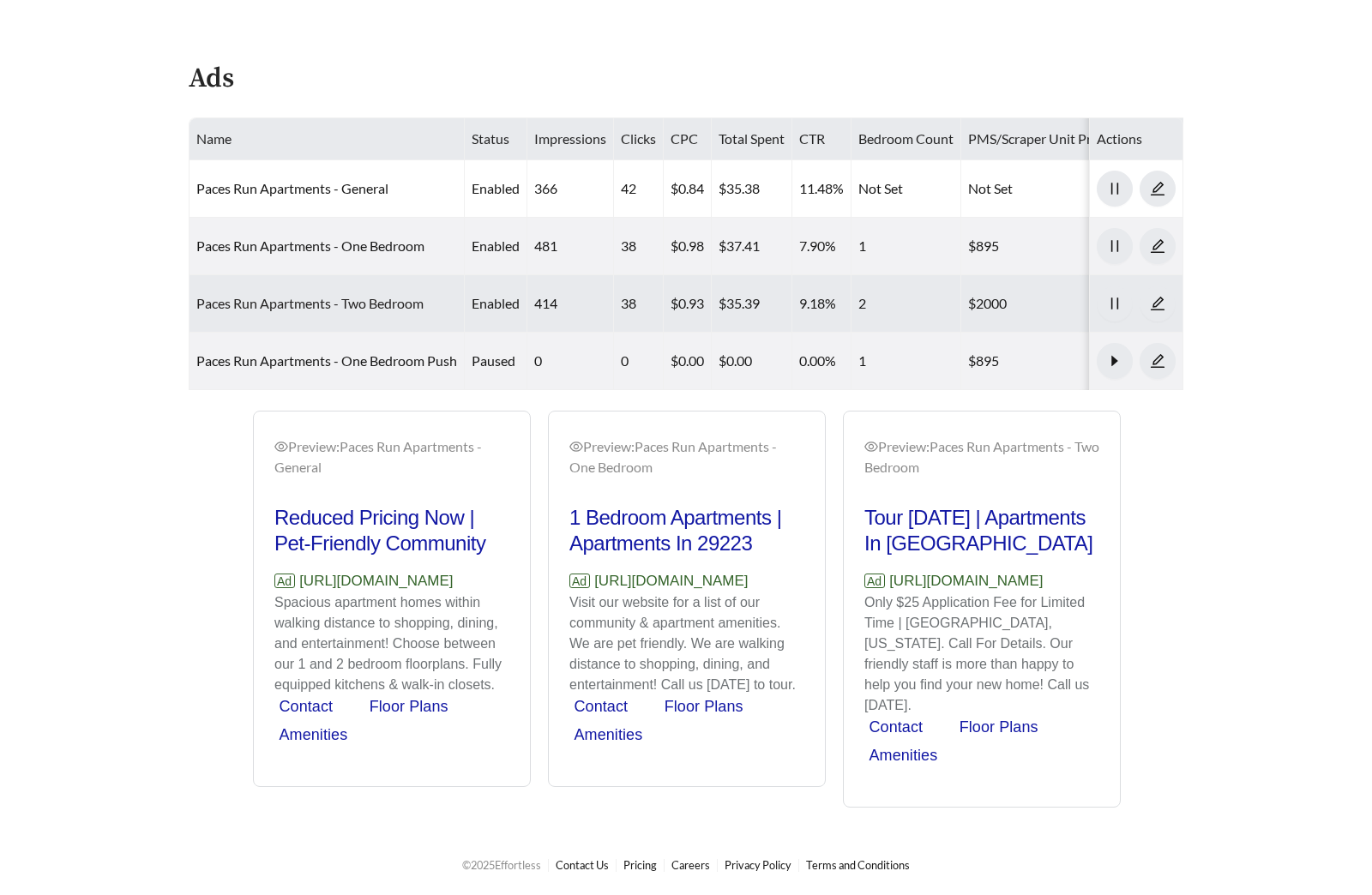
click at [343, 297] on link "Paces Run Apartments - Two Bedroom" at bounding box center [310, 304] width 227 height 17
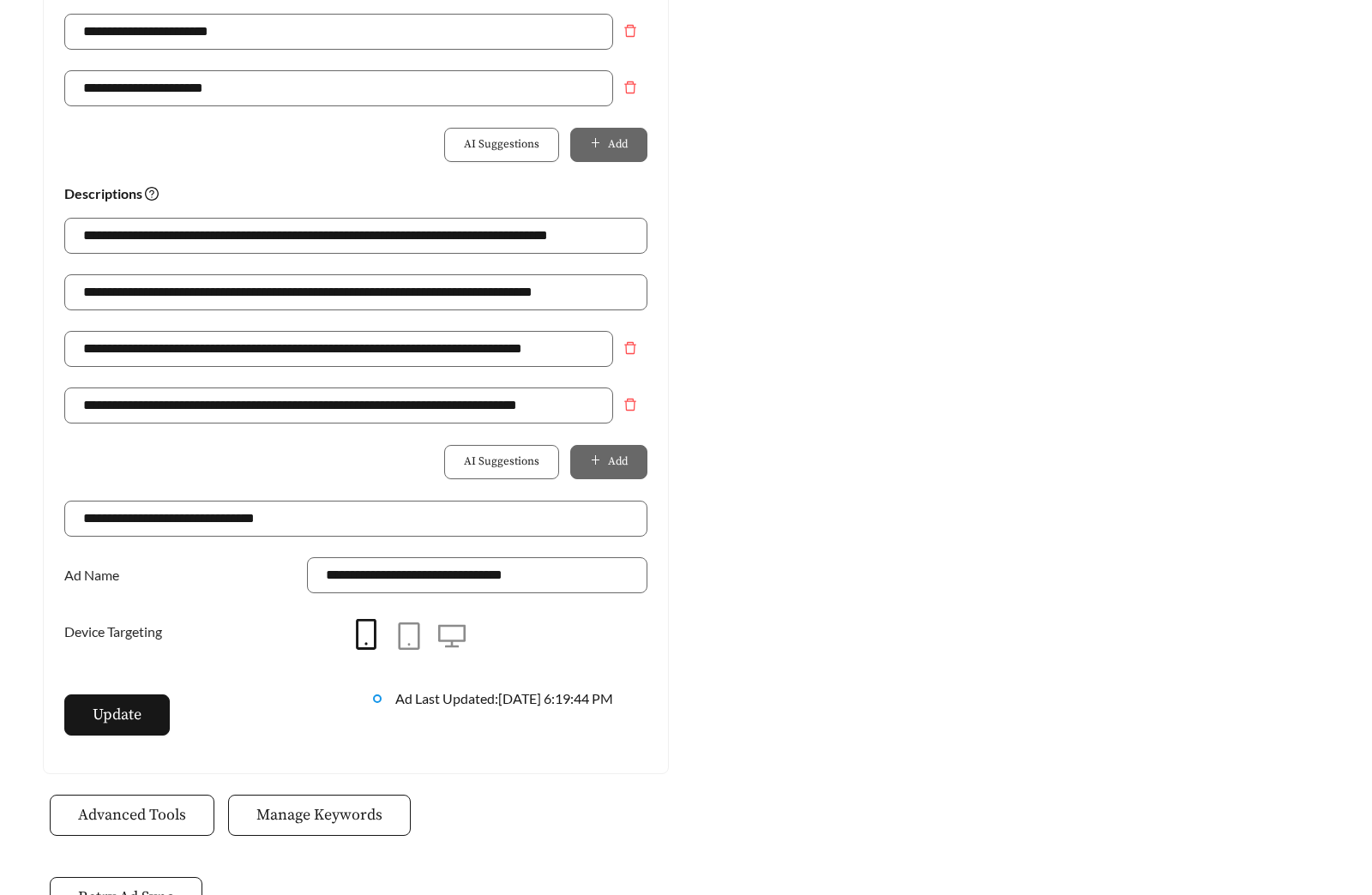
scroll to position [1096, 0]
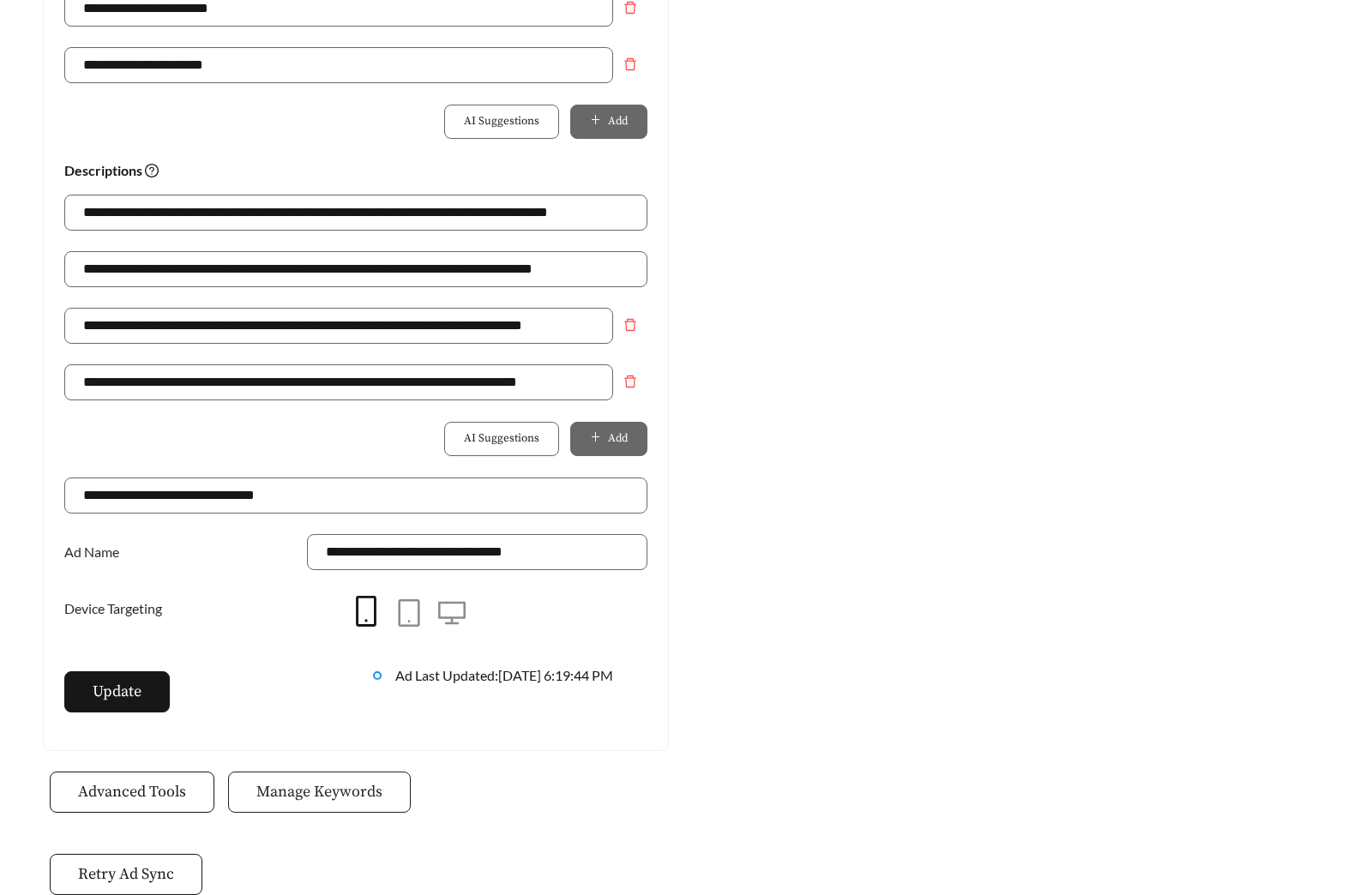
click at [284, 783] on span "Manage Keywords" at bounding box center [319, 791] width 126 height 23
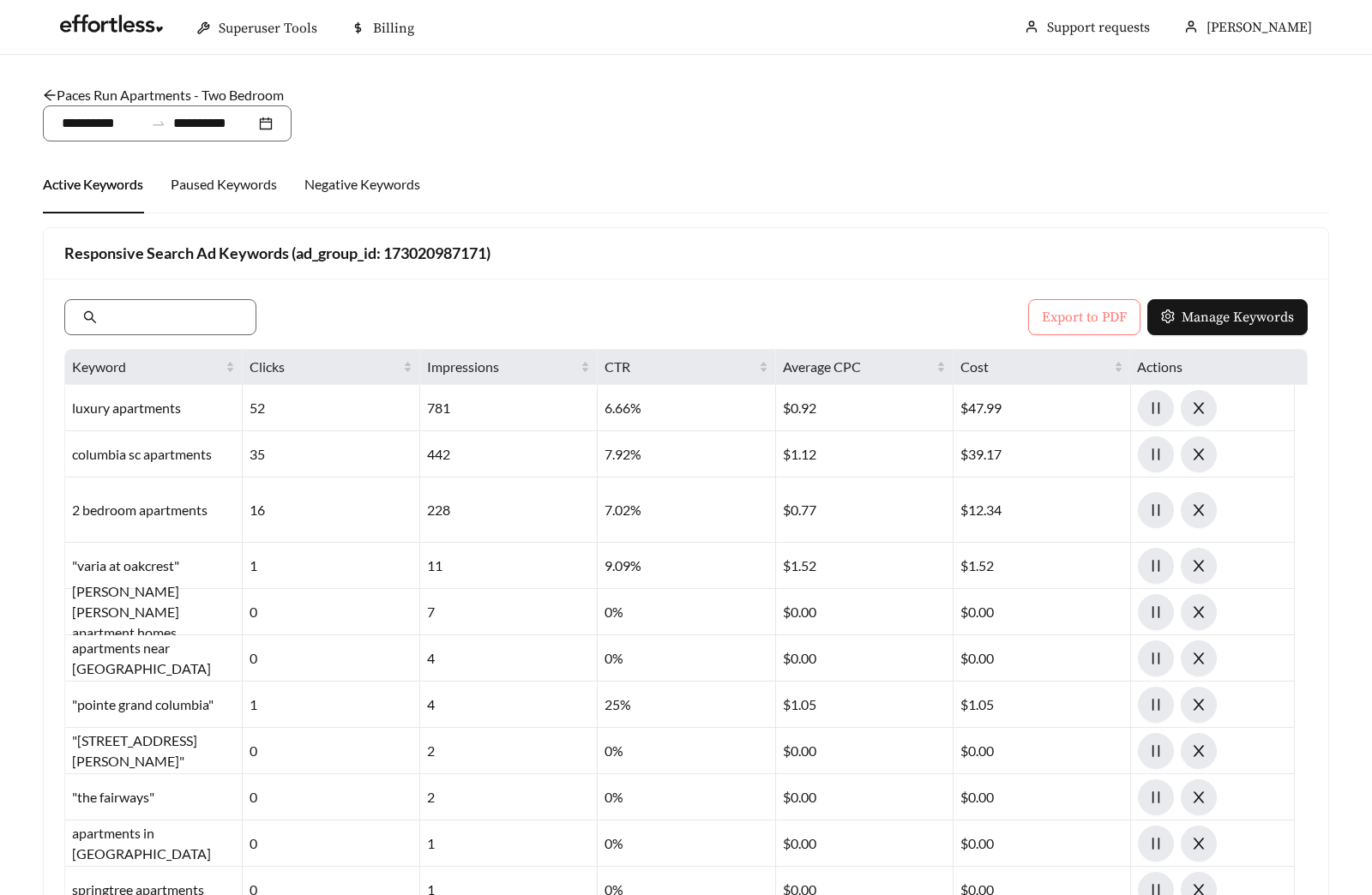
click at [1071, 314] on span "Export to PDF" at bounding box center [1084, 317] width 85 height 20
click at [173, 90] on link "Paces Run Apartments - Two Bedroom" at bounding box center [162, 95] width 241 height 17
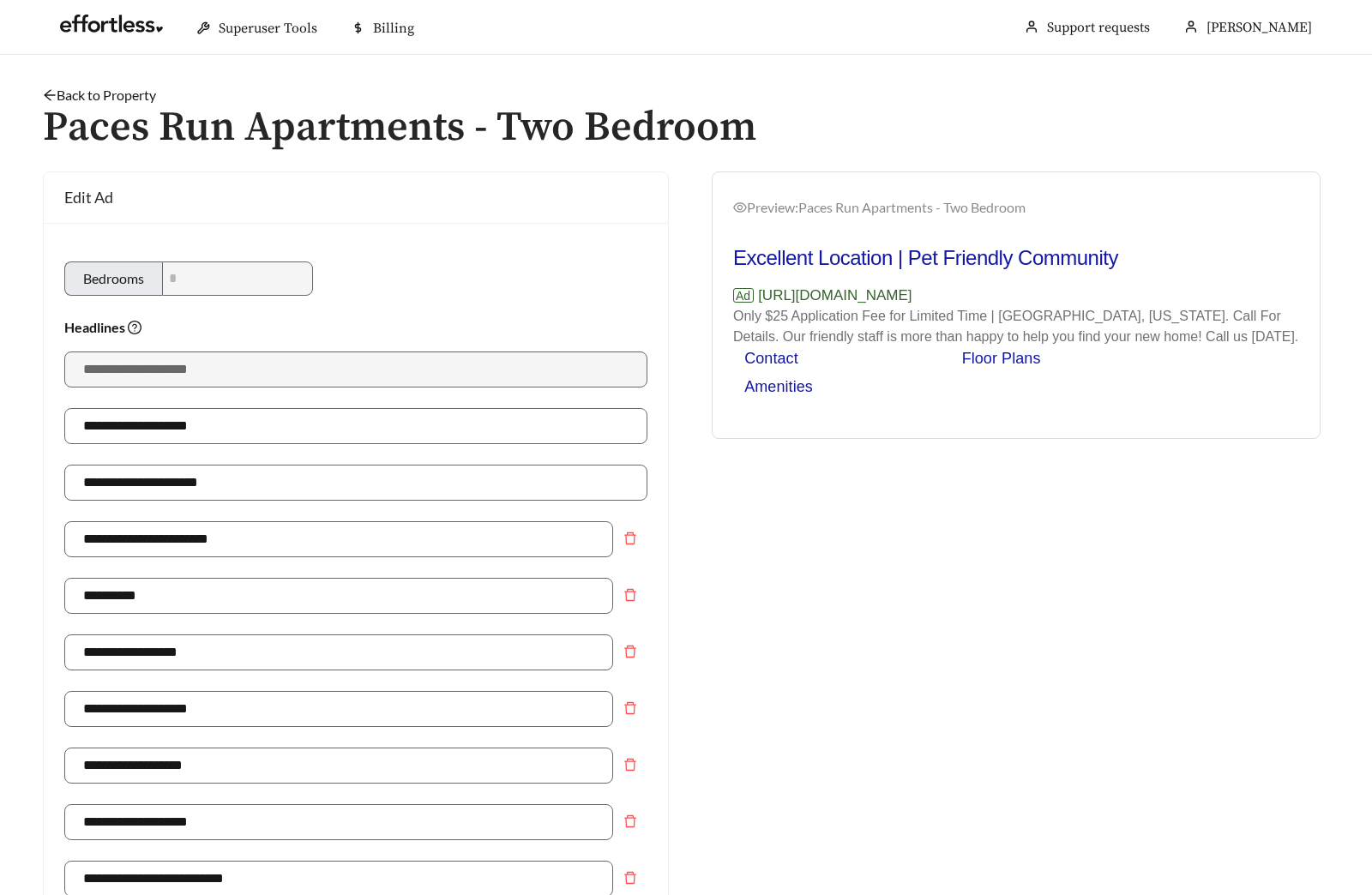
click at [119, 98] on link "Back to Property" at bounding box center [99, 95] width 113 height 17
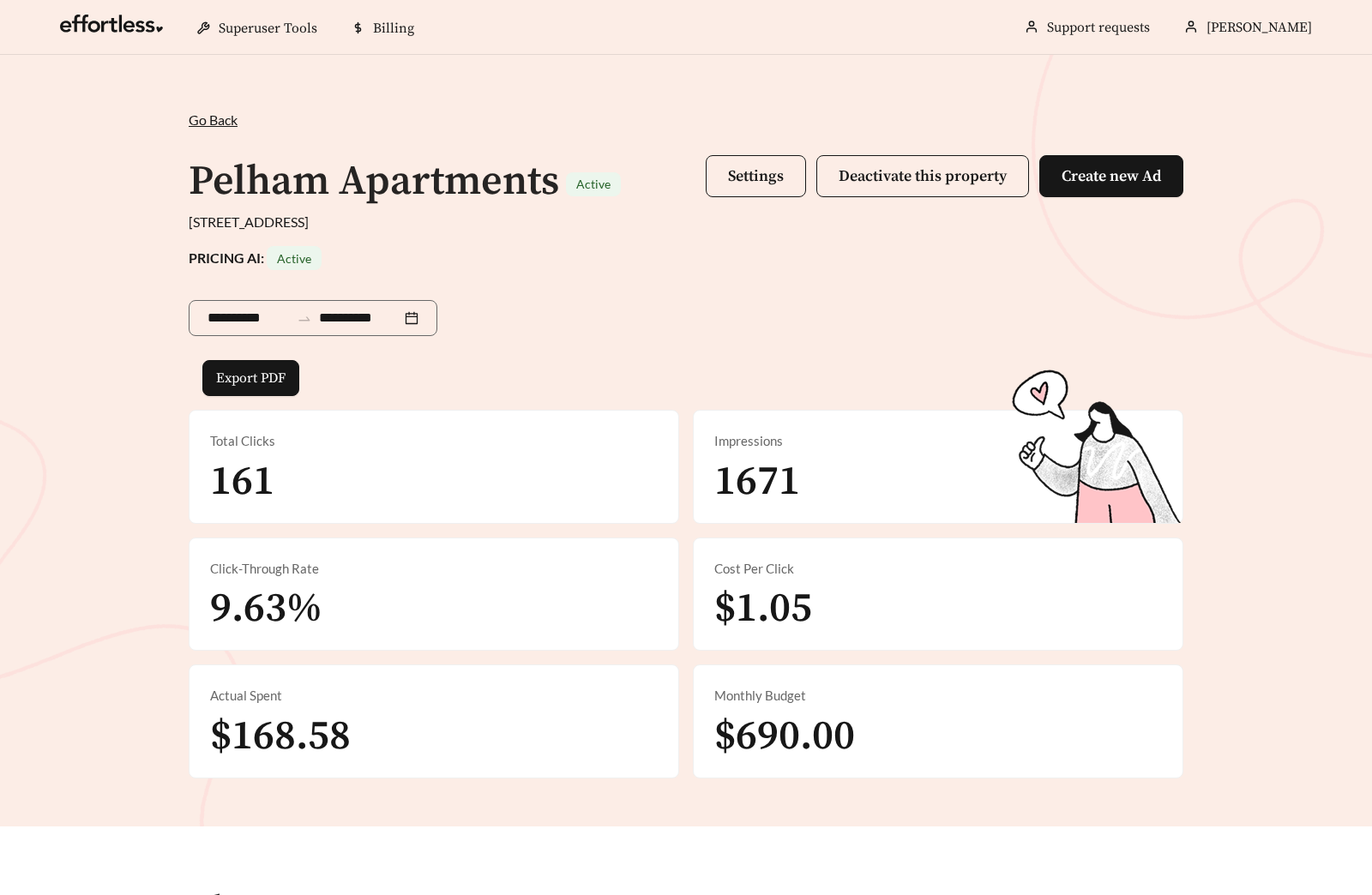
scroll to position [738, 0]
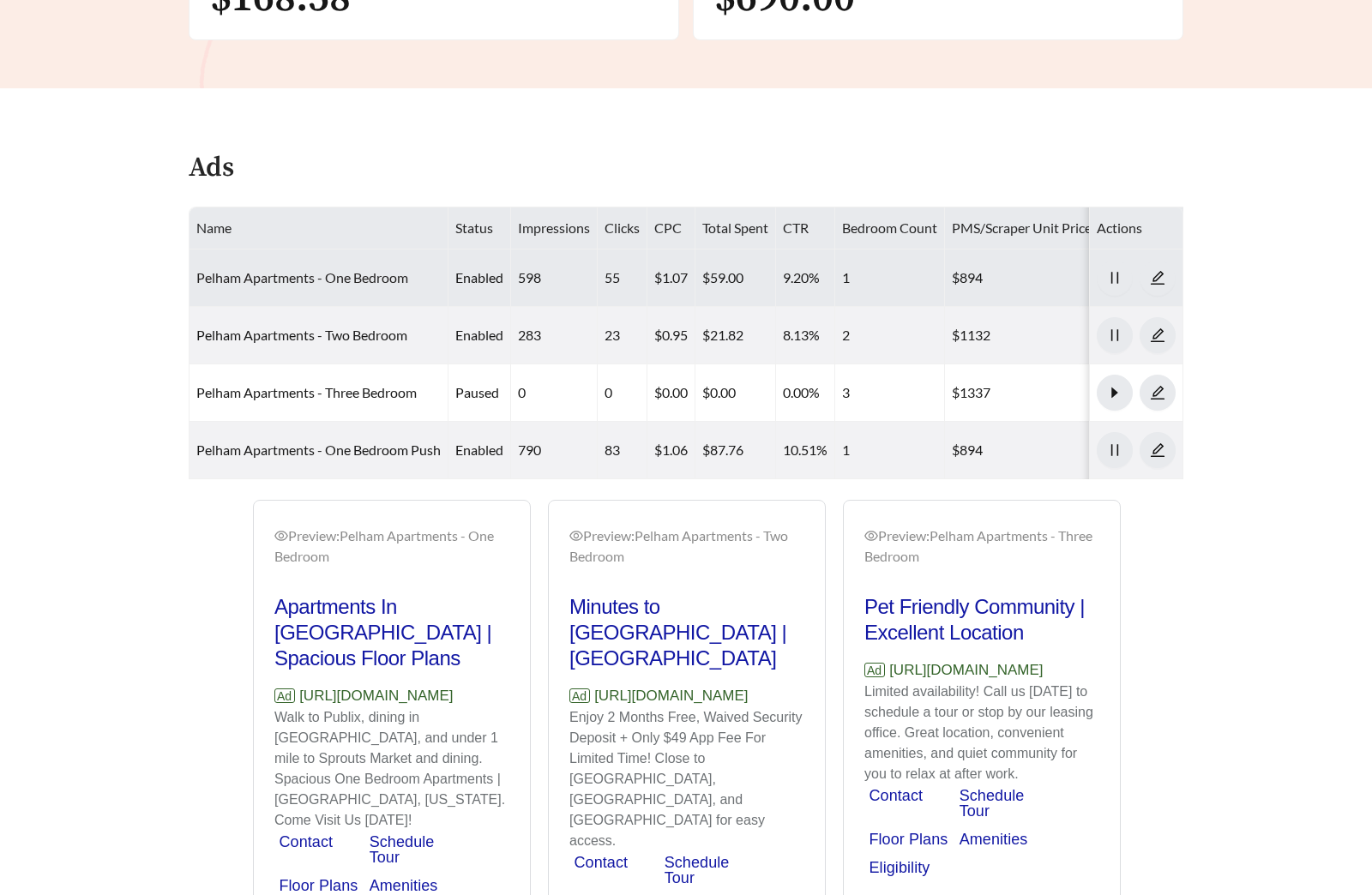
click at [339, 276] on link "Pelham Apartments - One Bedroom" at bounding box center [302, 278] width 211 height 17
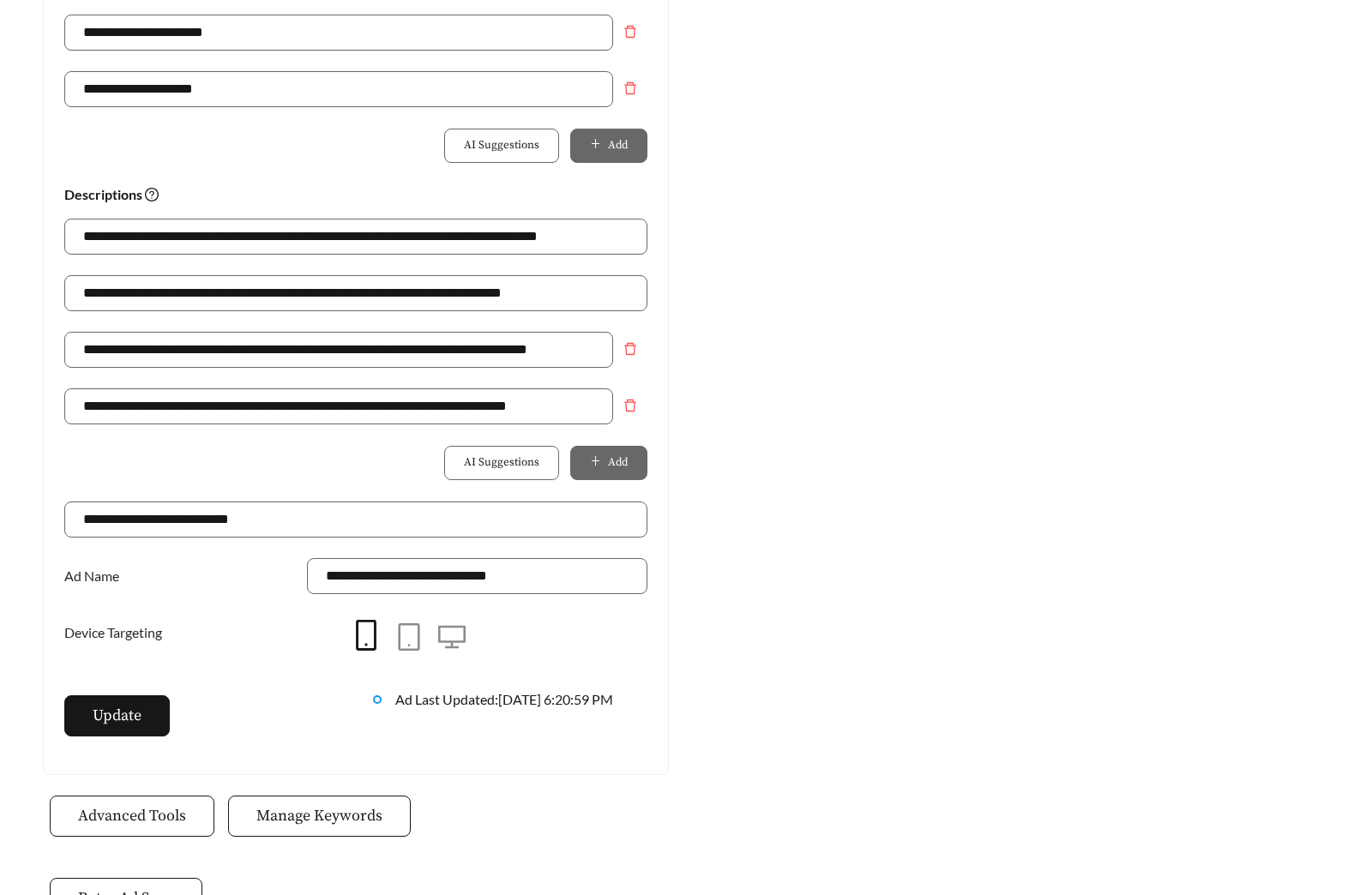
scroll to position [1107, 0]
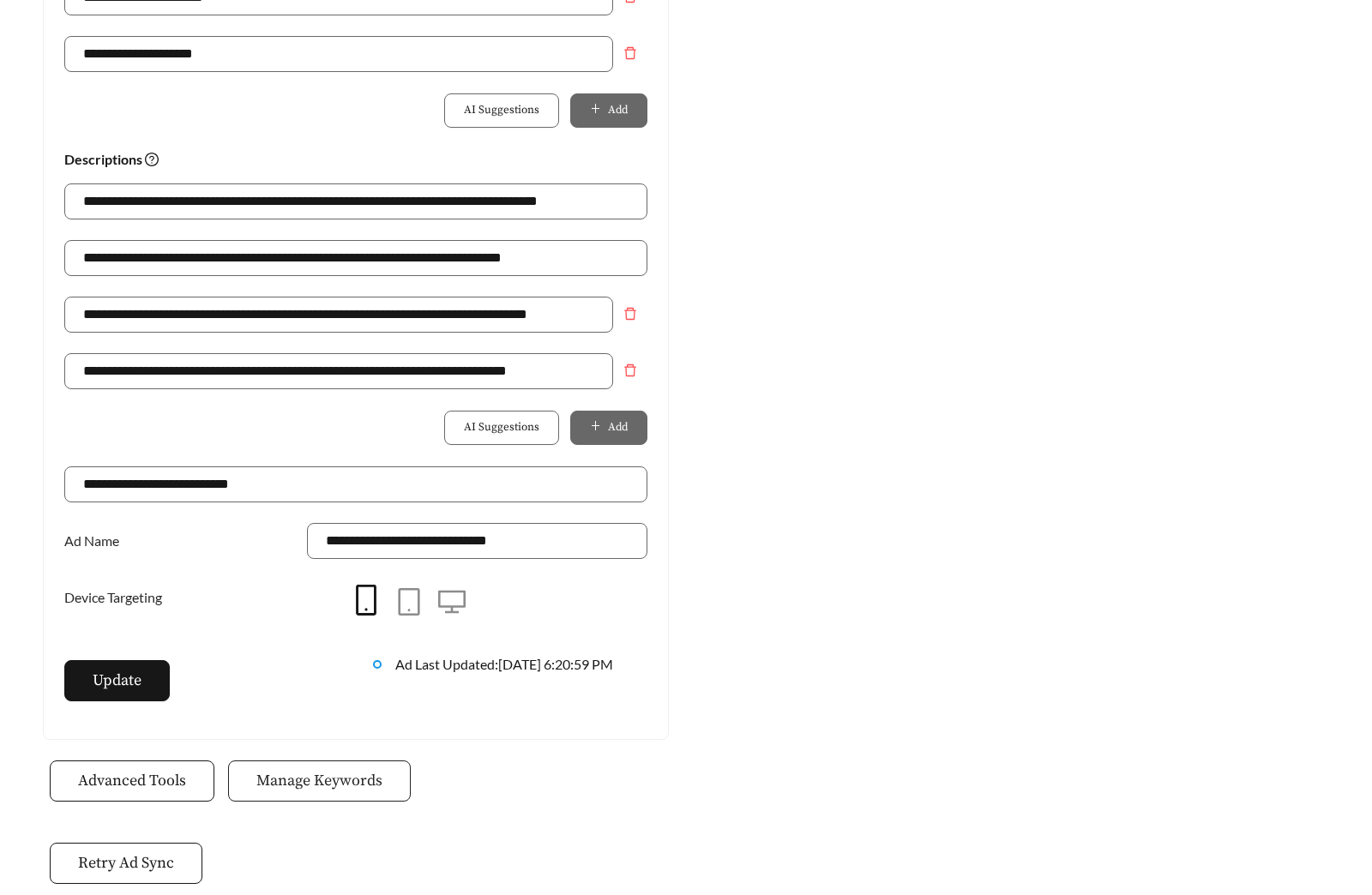
click at [277, 767] on button "Manage Keywords" at bounding box center [319, 781] width 183 height 42
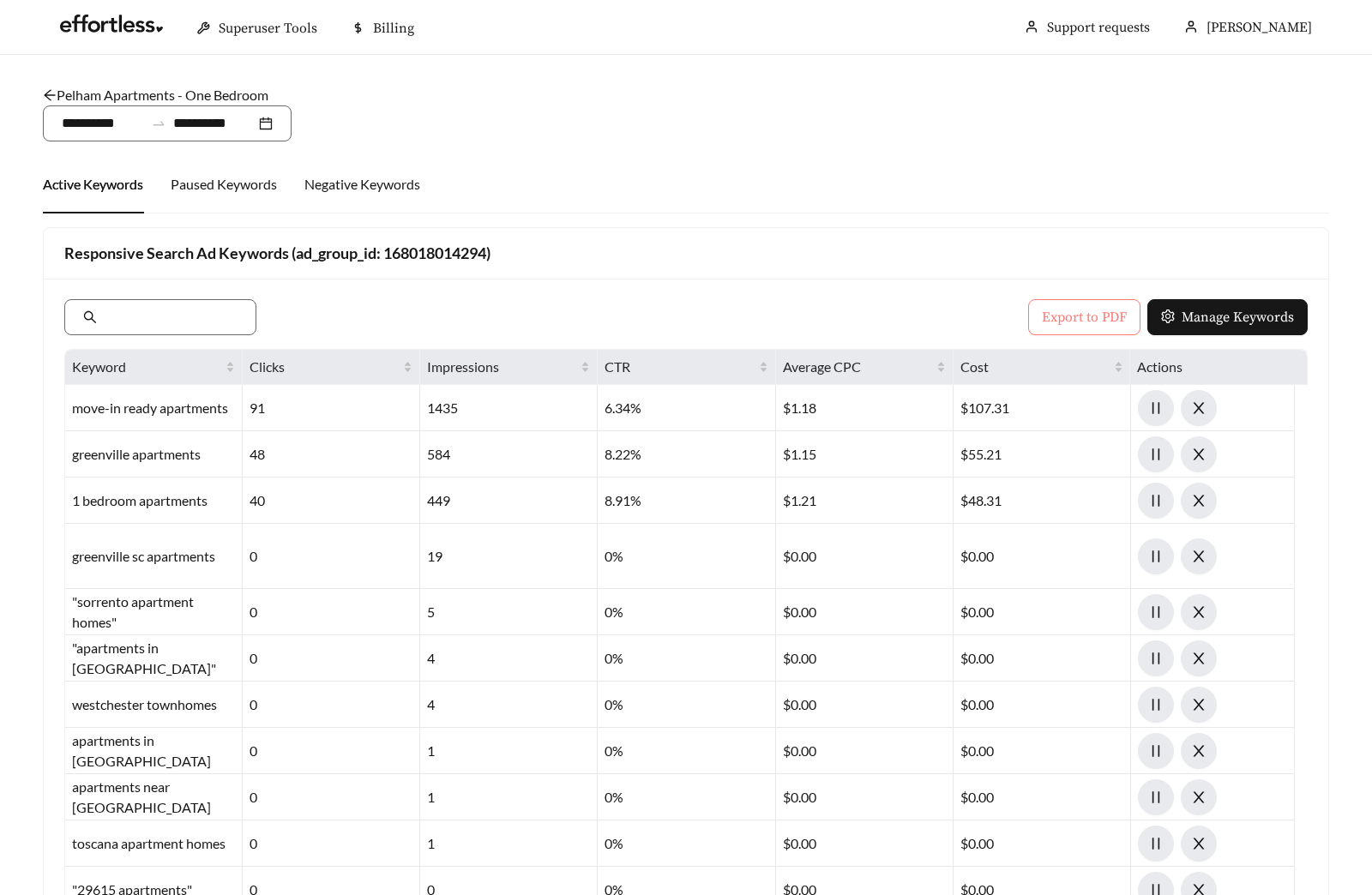
click at [1062, 314] on span "Export to PDF" at bounding box center [1084, 317] width 85 height 20
click at [223, 87] on link "Pelham Apartments - One Bedroom" at bounding box center [155, 95] width 225 height 17
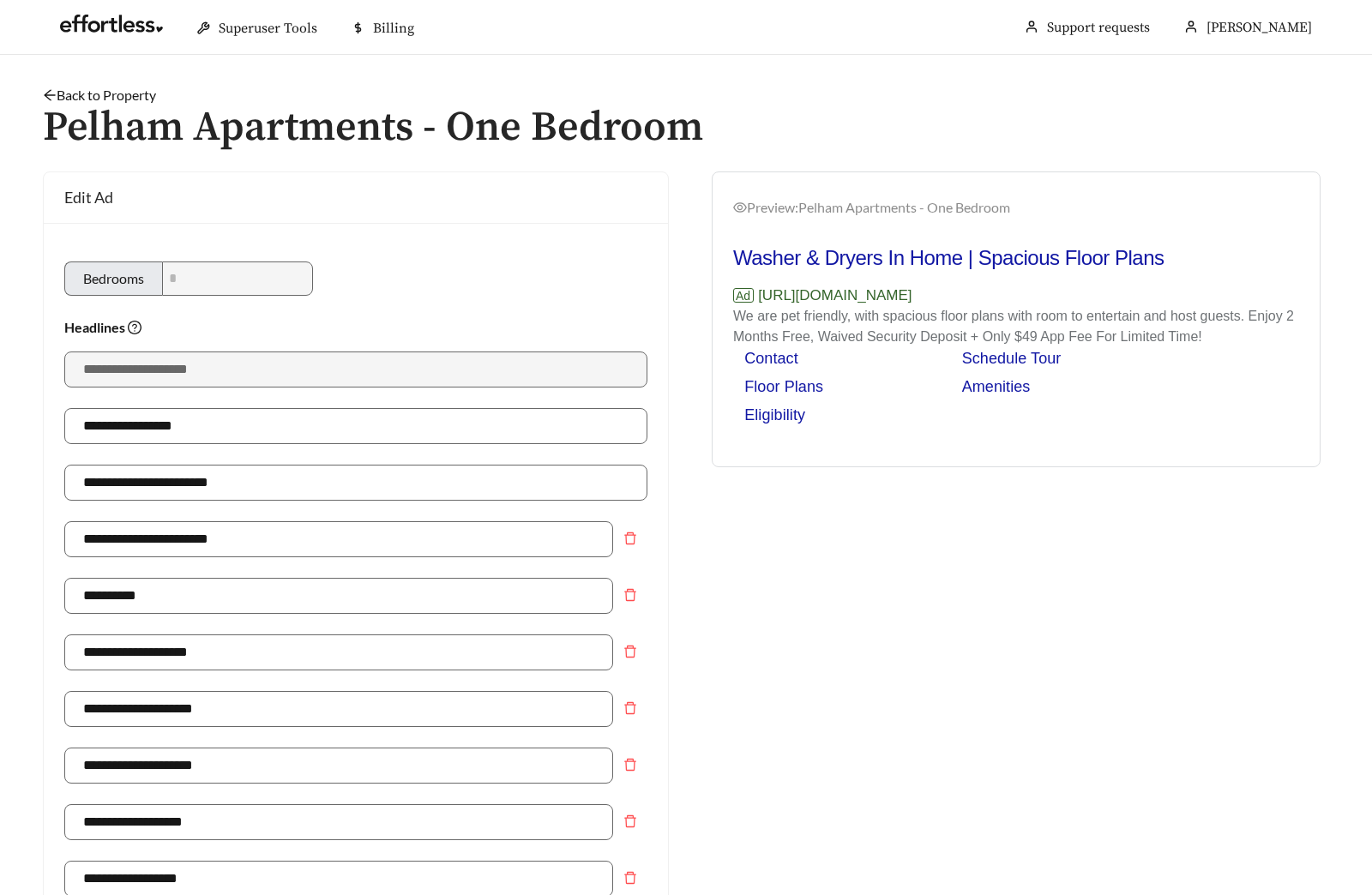
click at [116, 96] on link "Back to Property" at bounding box center [99, 95] width 113 height 17
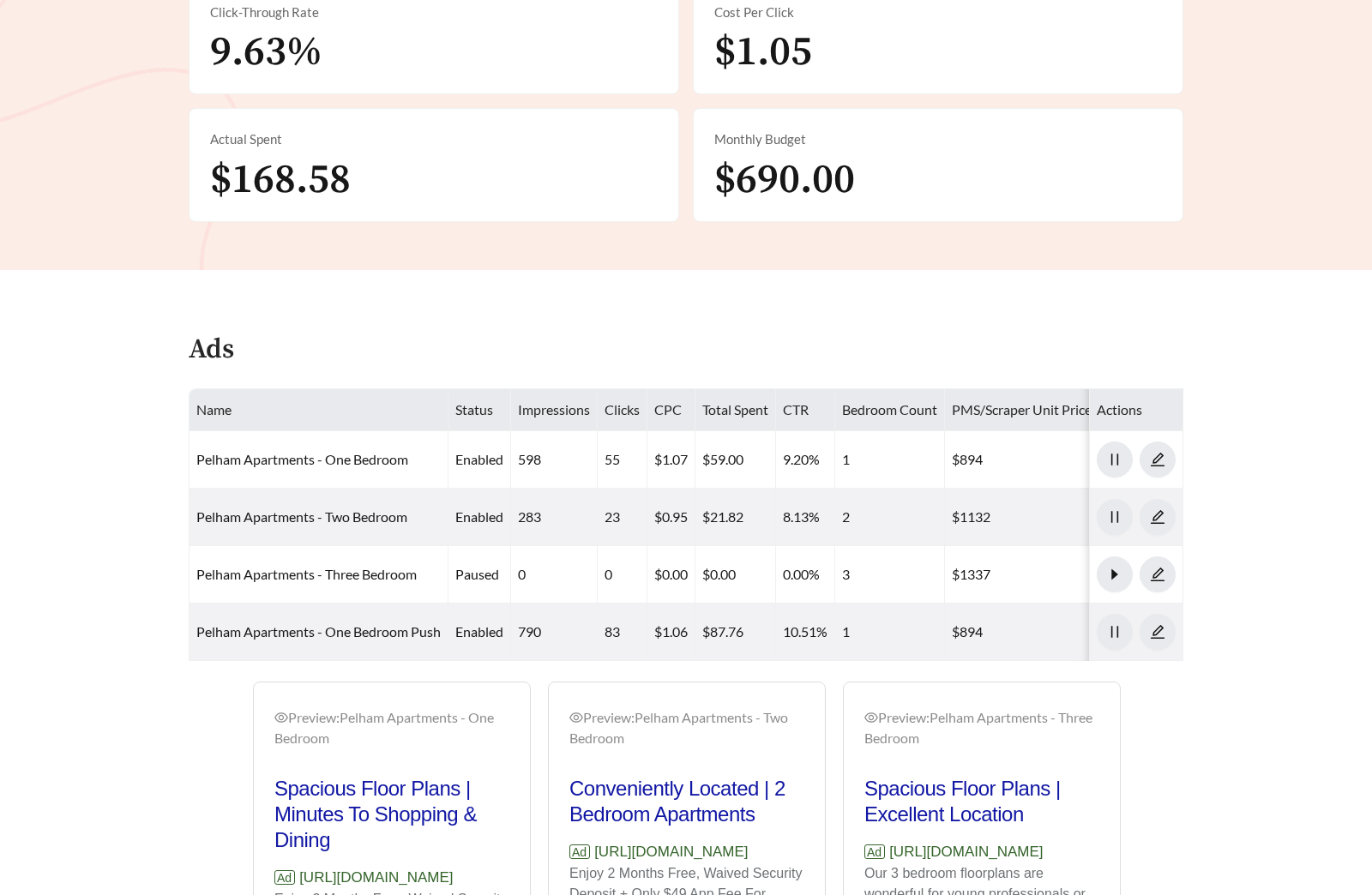
scroll to position [927, 0]
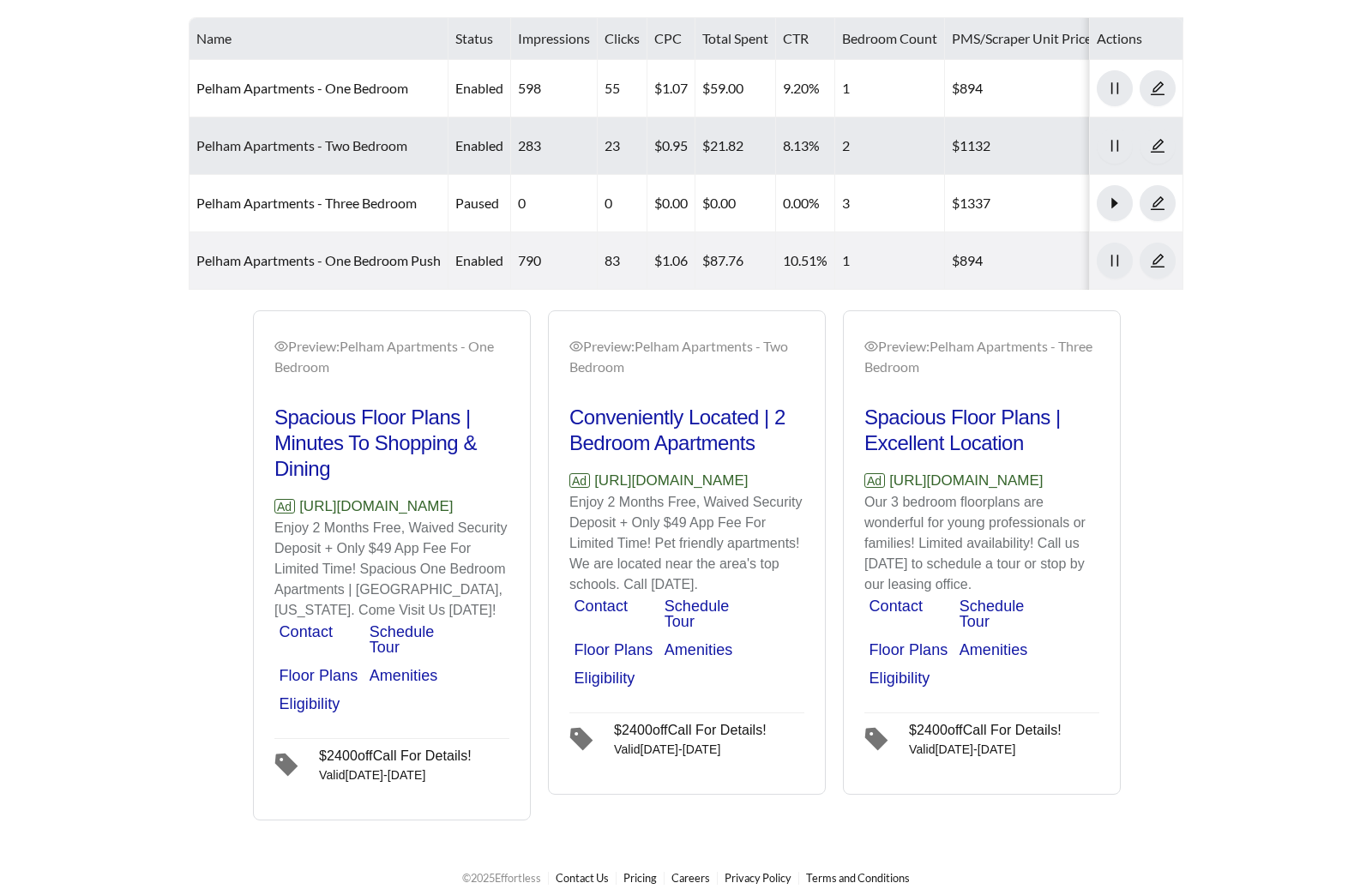
click at [363, 141] on link "Pelham Apartments - Two Bedroom" at bounding box center [302, 146] width 211 height 17
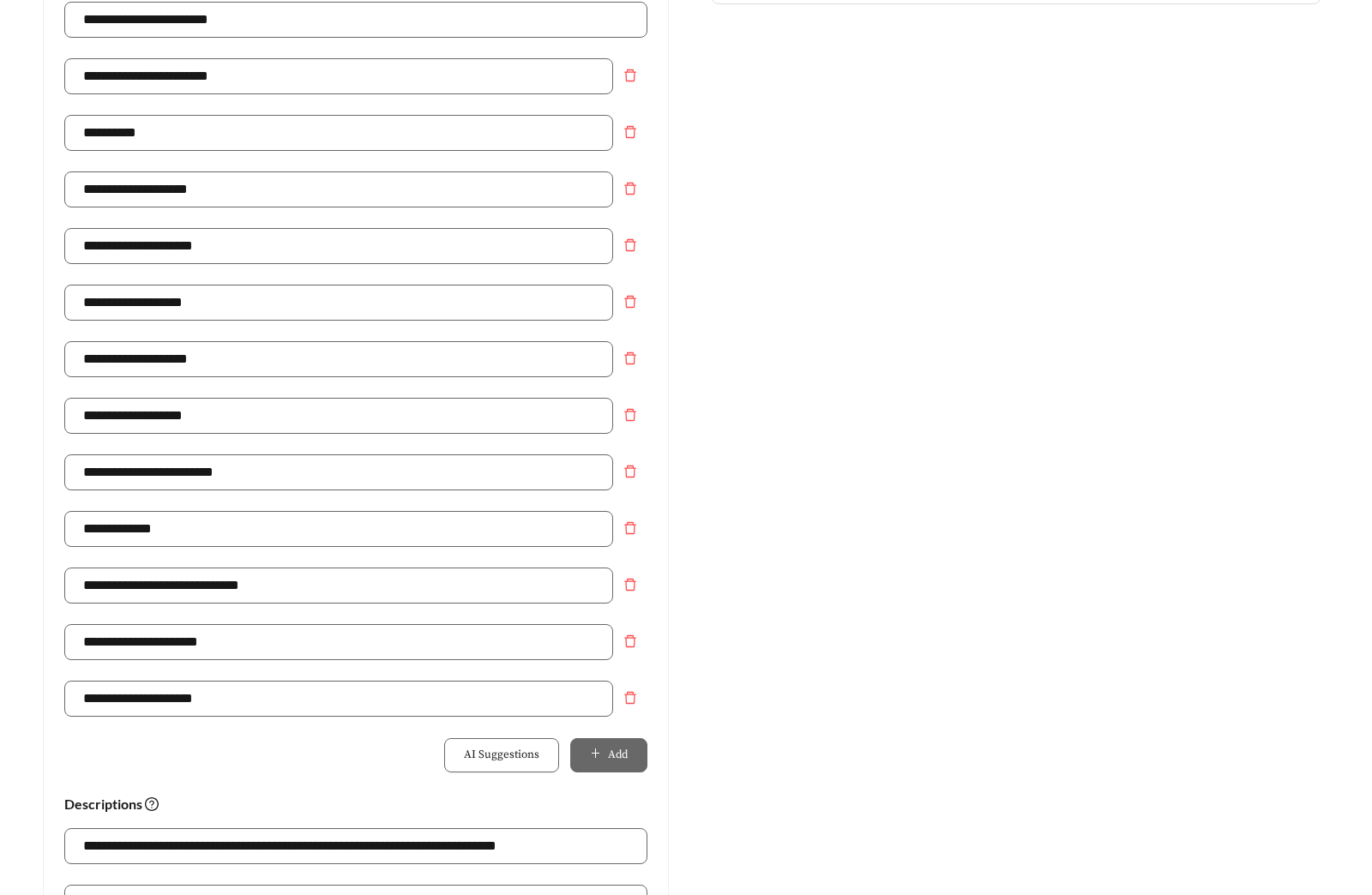
scroll to position [1127, 0]
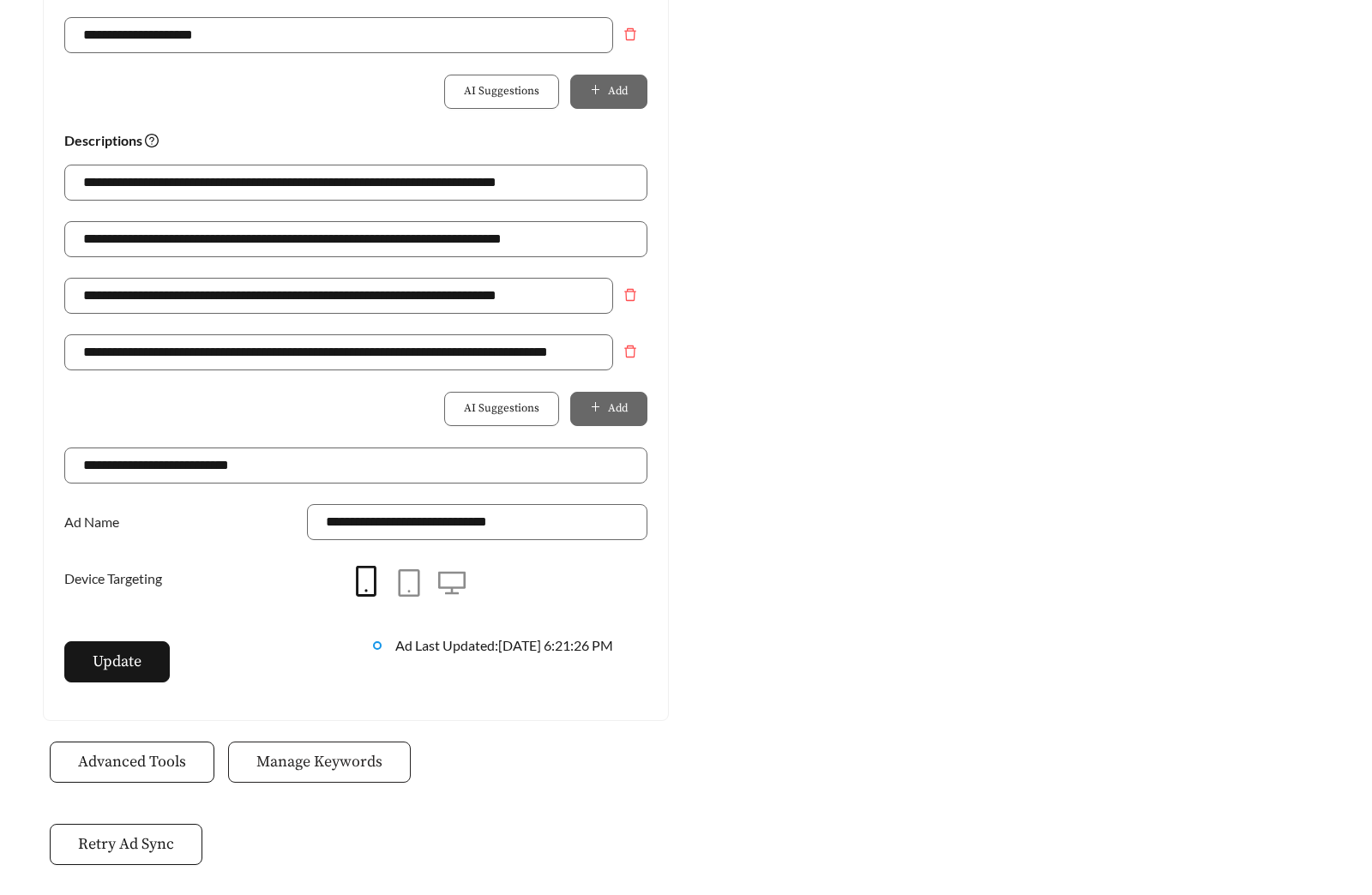
click at [277, 746] on button "Manage Keywords" at bounding box center [319, 762] width 183 height 42
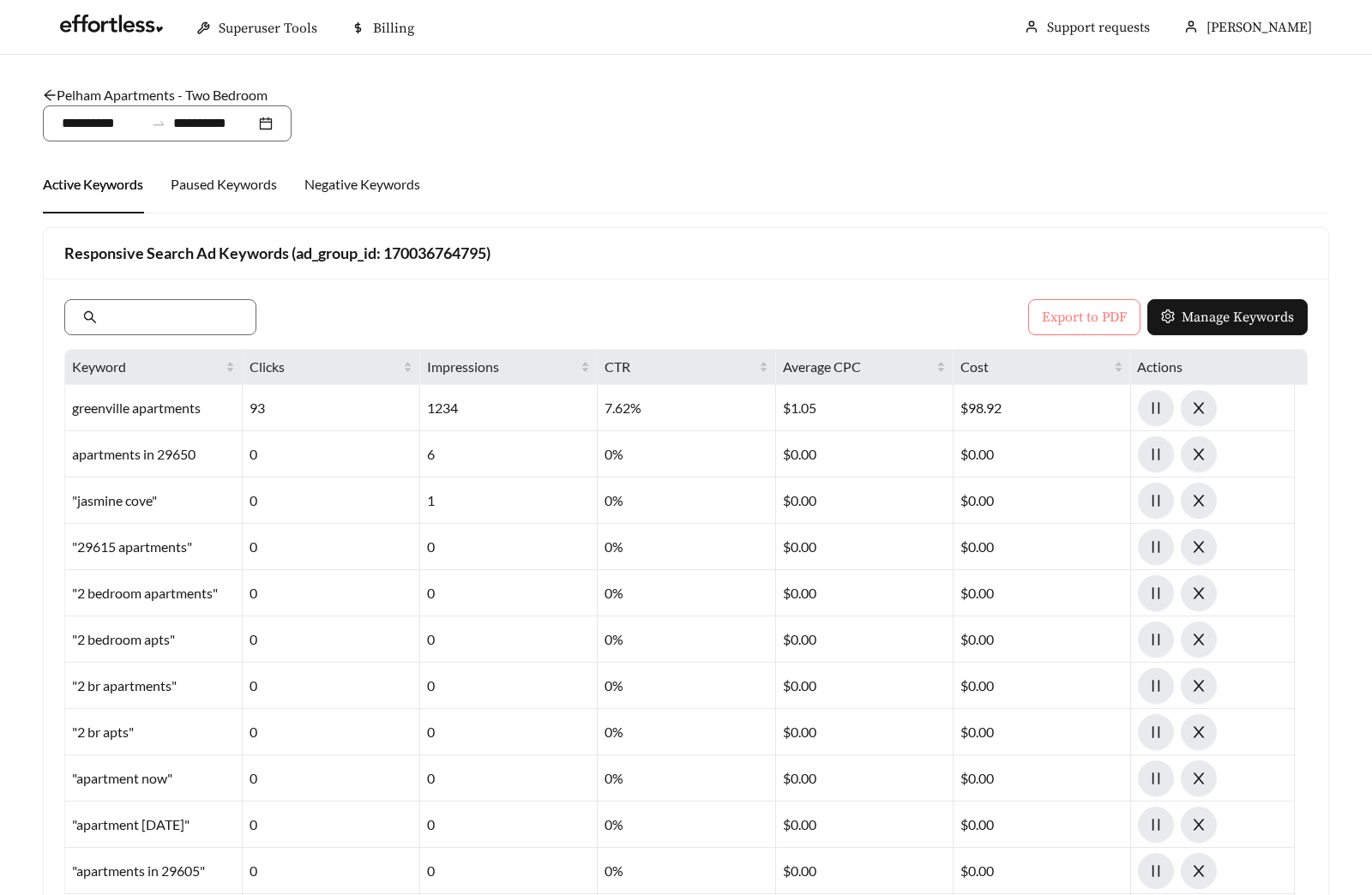
click at [1059, 320] on span "Export to PDF" at bounding box center [1084, 317] width 85 height 20
click at [183, 98] on link "Pelham Apartments - Two Bedroom" at bounding box center [154, 95] width 224 height 17
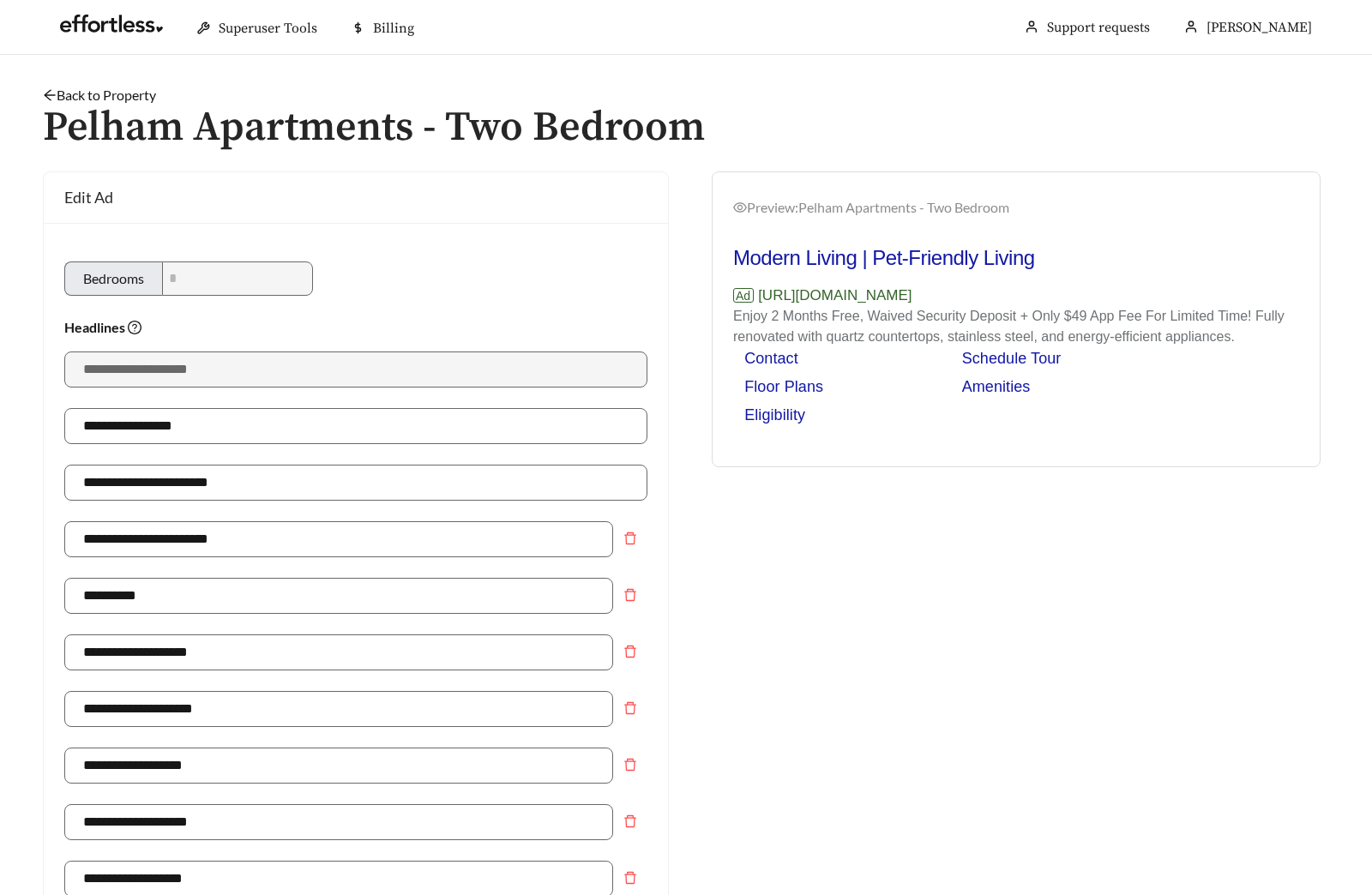
click at [103, 90] on link "Back to Property" at bounding box center [99, 95] width 113 height 17
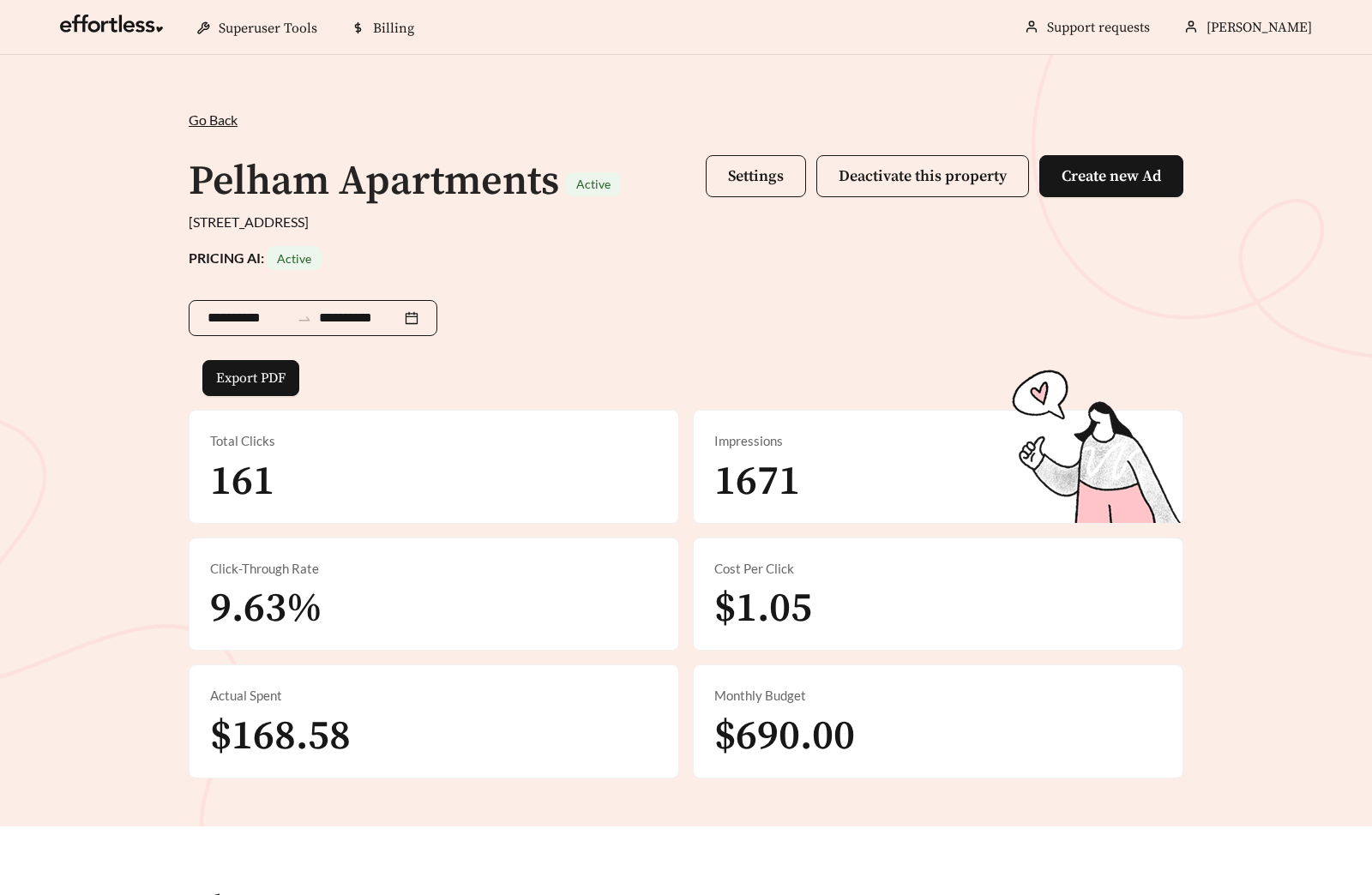
scroll to position [845, 0]
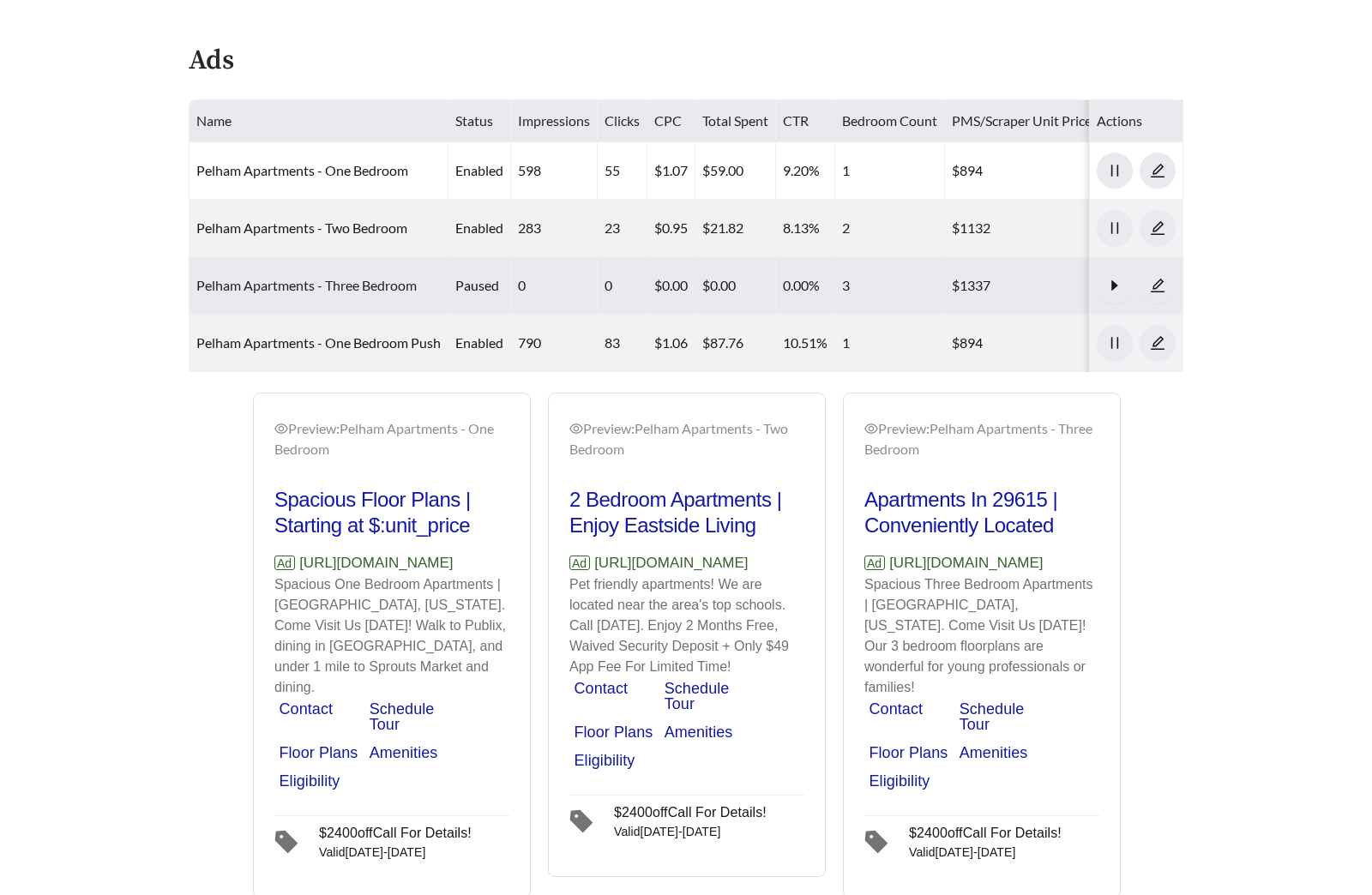
click at [328, 280] on link "Pelham Apartments - Three Bedroom" at bounding box center [306, 285] width 221 height 17
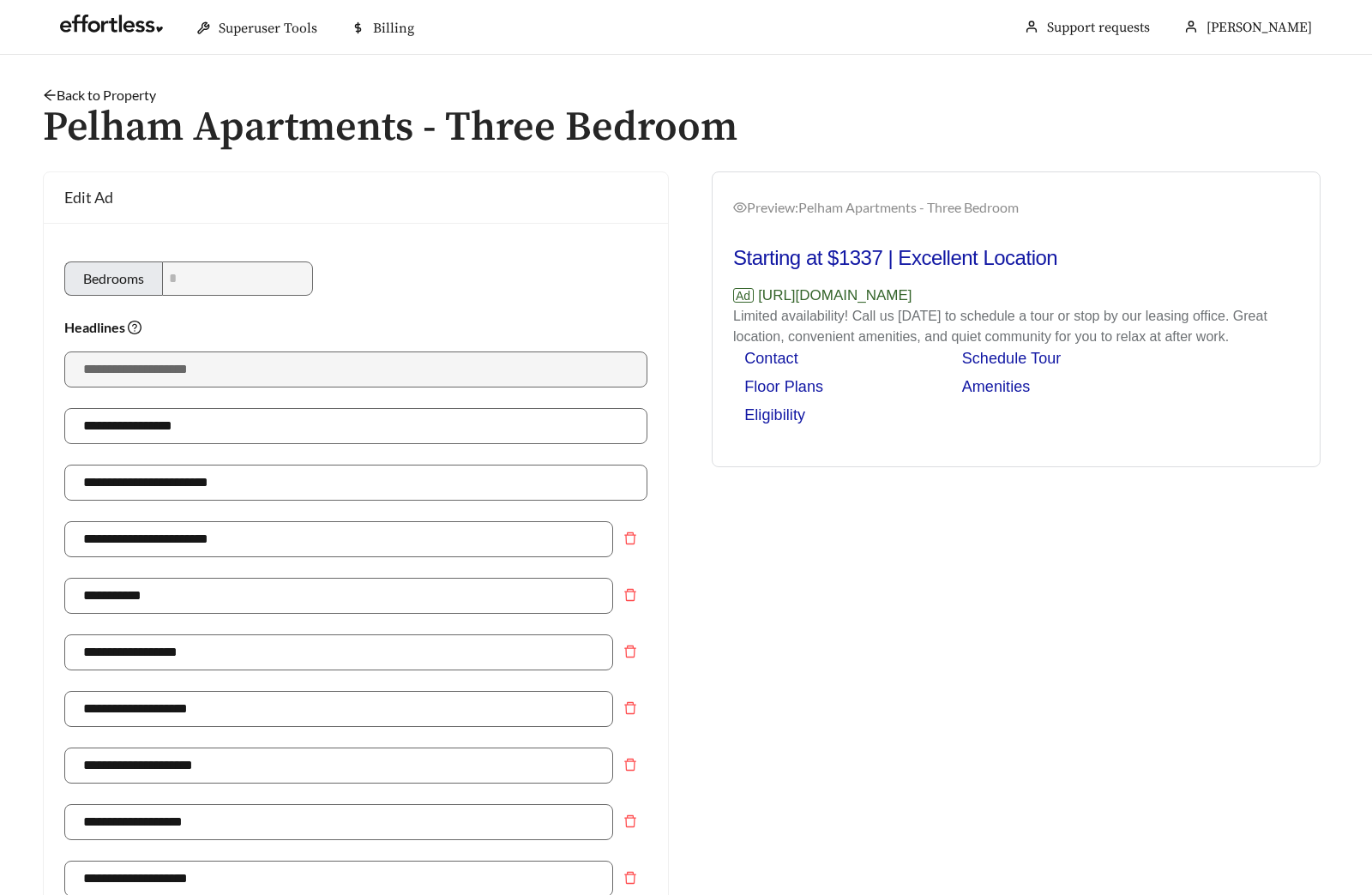
click at [148, 94] on link "Back to Property" at bounding box center [99, 95] width 113 height 17
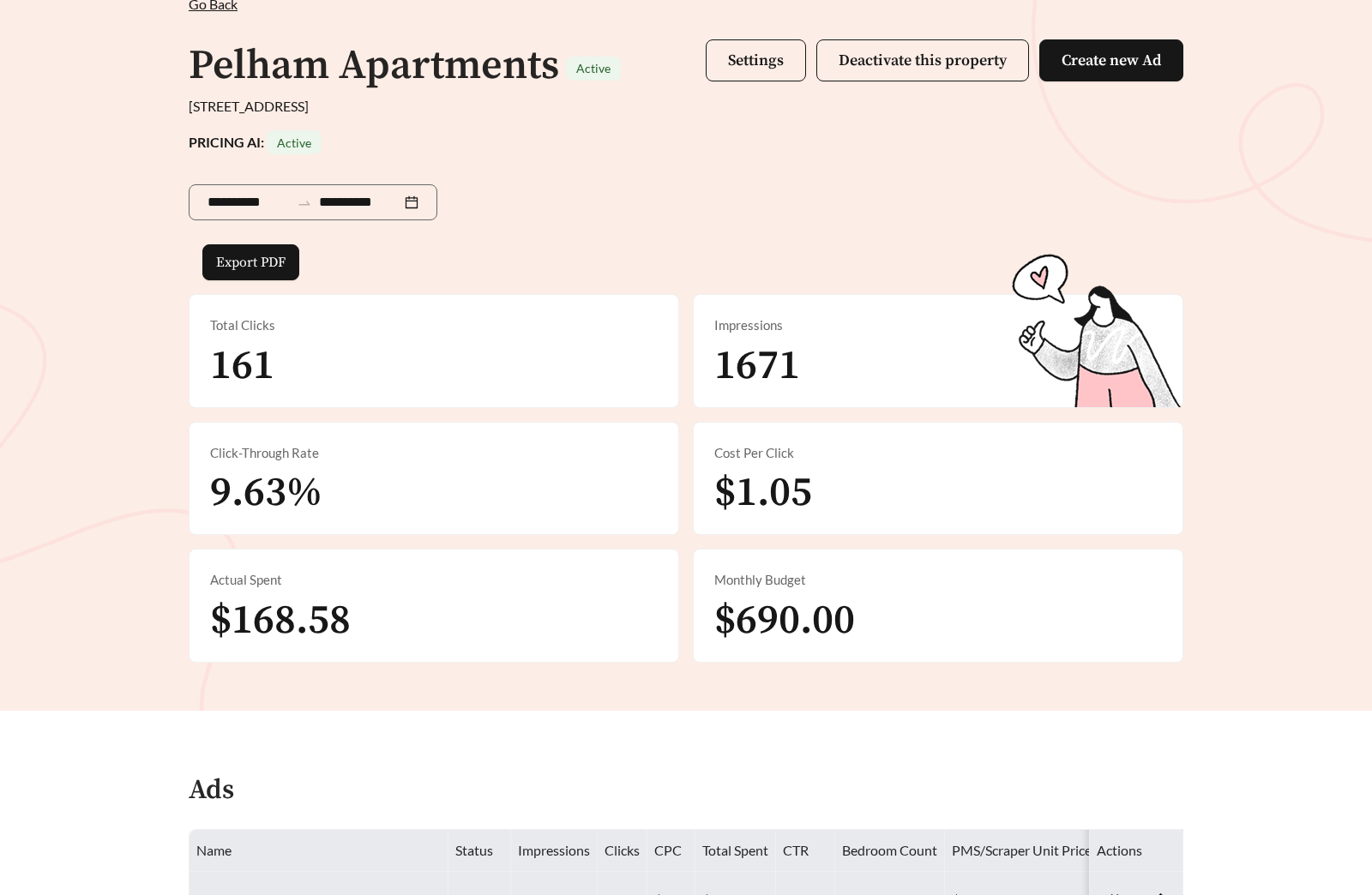
scroll to position [707, 0]
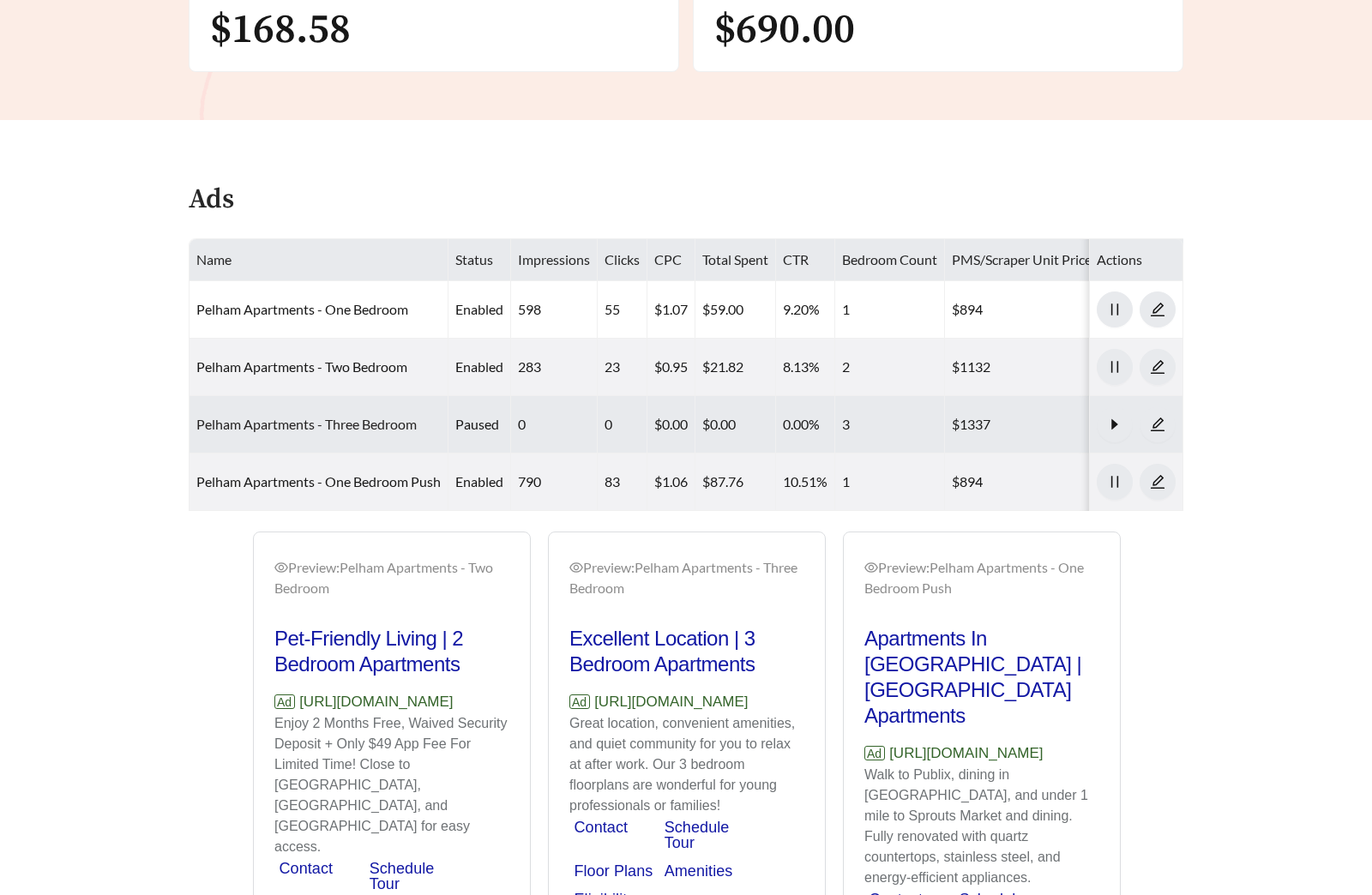
click at [307, 430] on link "Pelham Apartments - Three Bedroom" at bounding box center [306, 424] width 221 height 17
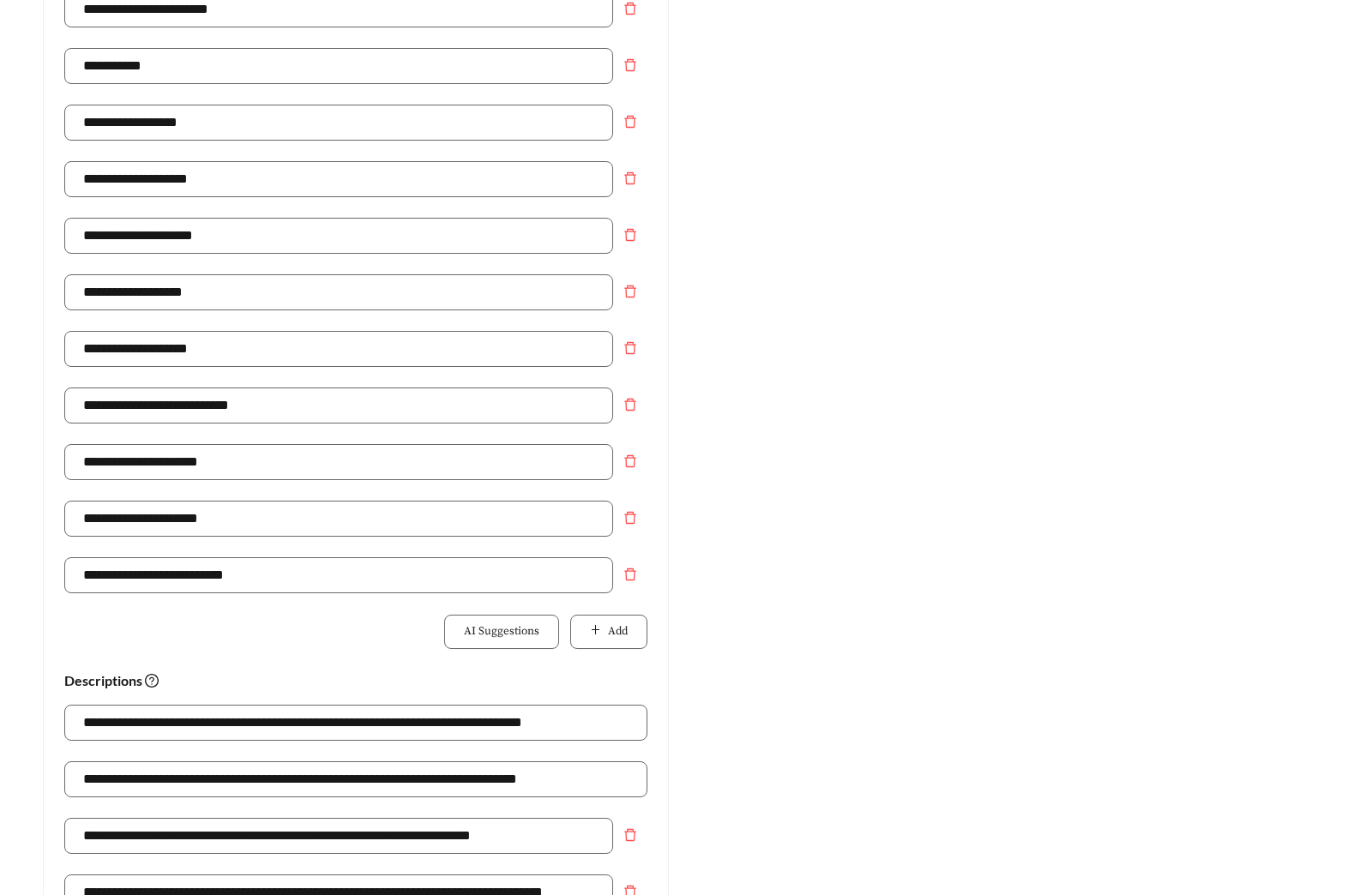
scroll to position [1152, 0]
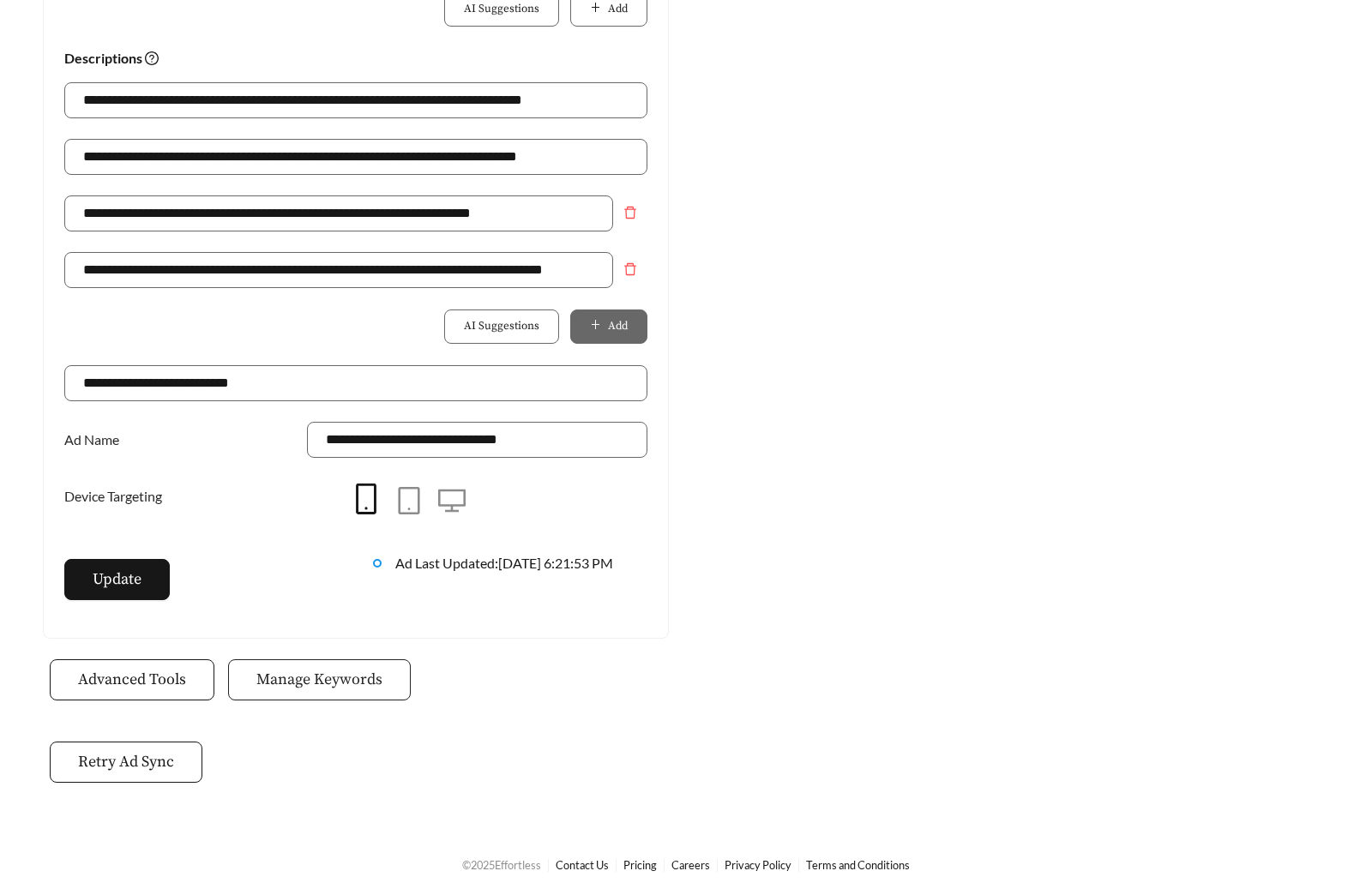
click at [296, 687] on span "Manage Keywords" at bounding box center [319, 679] width 126 height 23
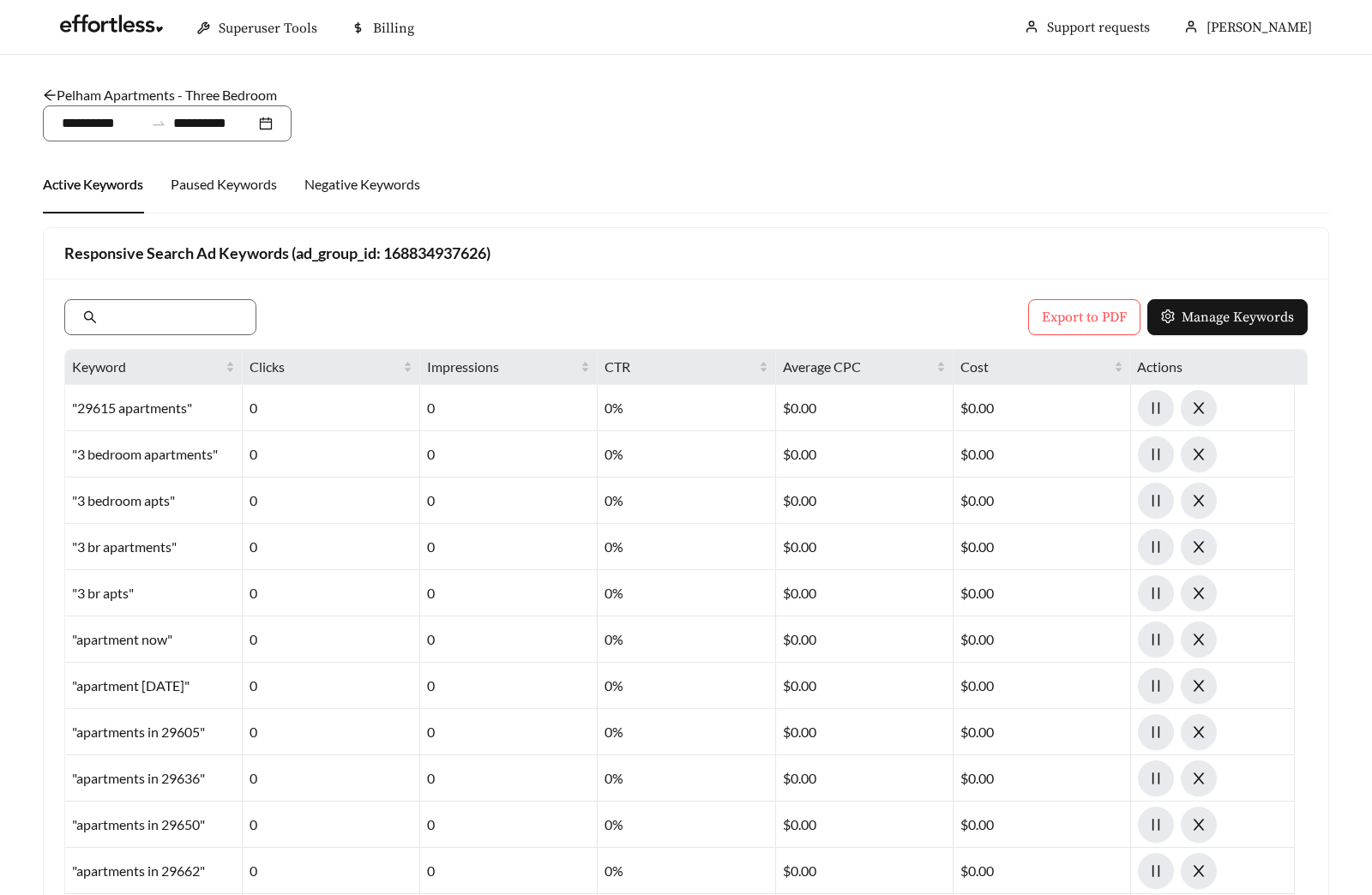
click at [108, 95] on link "Pelham Apartments - Three Bedroom" at bounding box center [160, 95] width 234 height 17
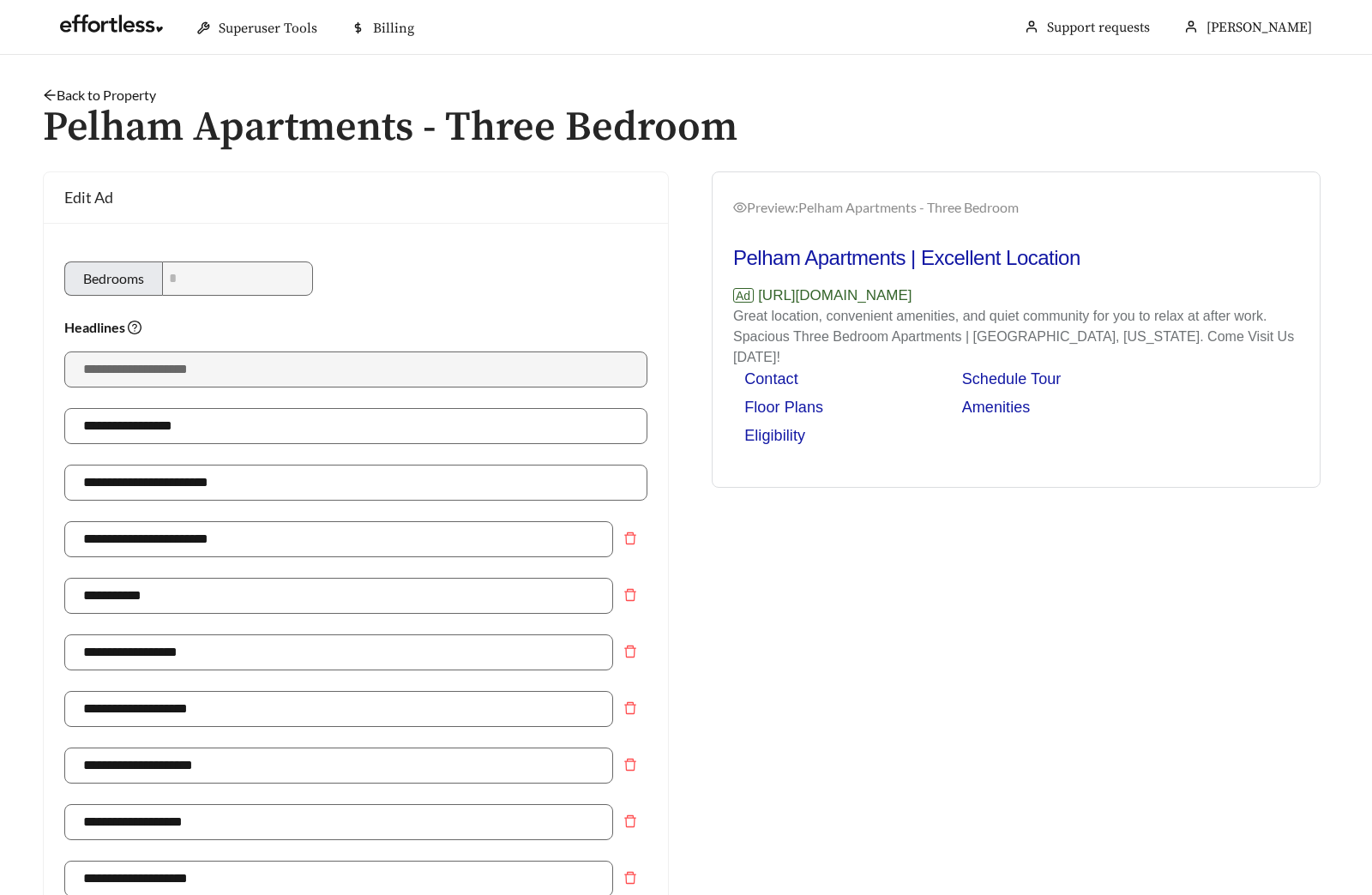
click at [82, 94] on link "Back to Property" at bounding box center [99, 95] width 113 height 17
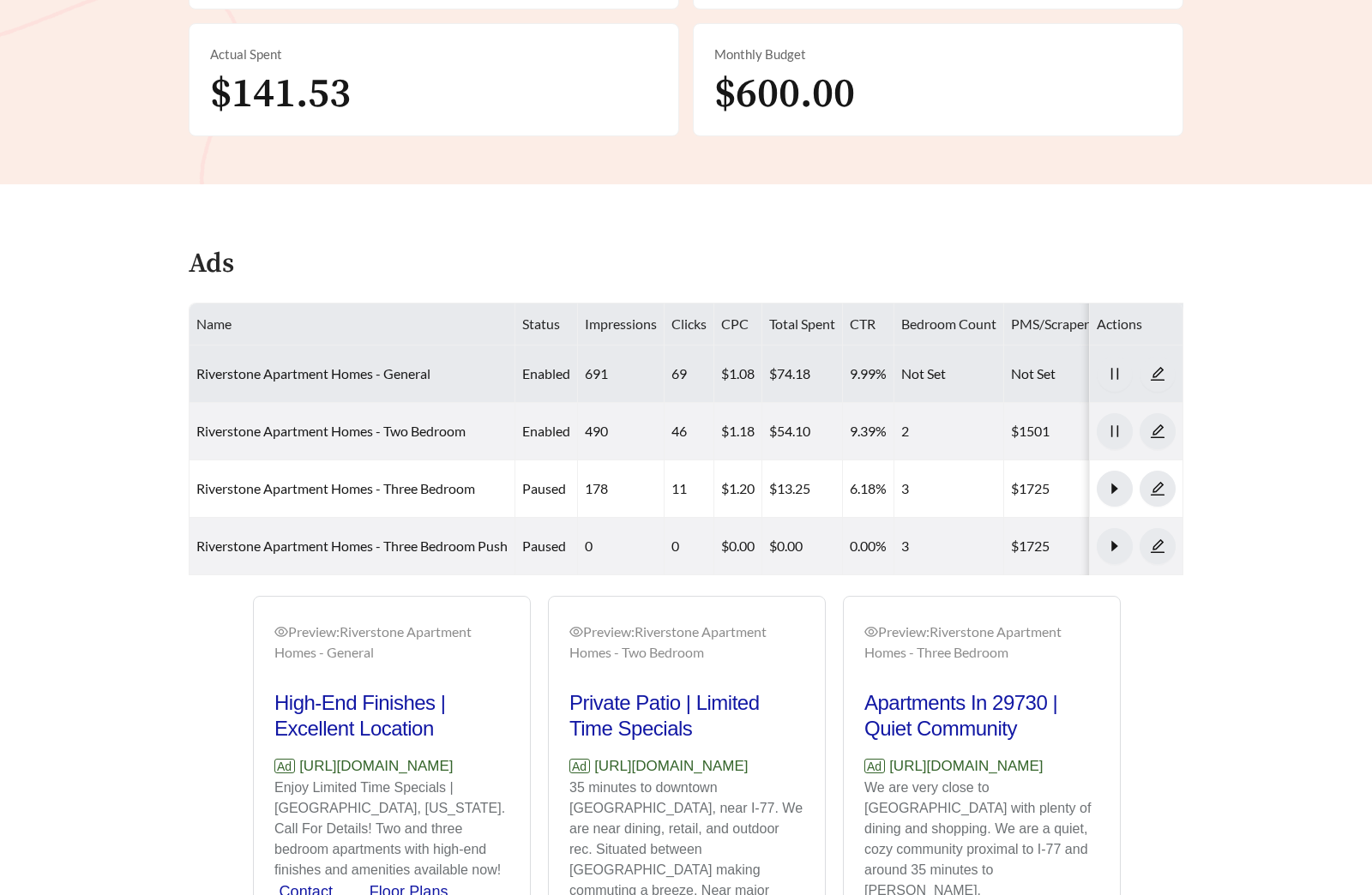
scroll to position [719, 0]
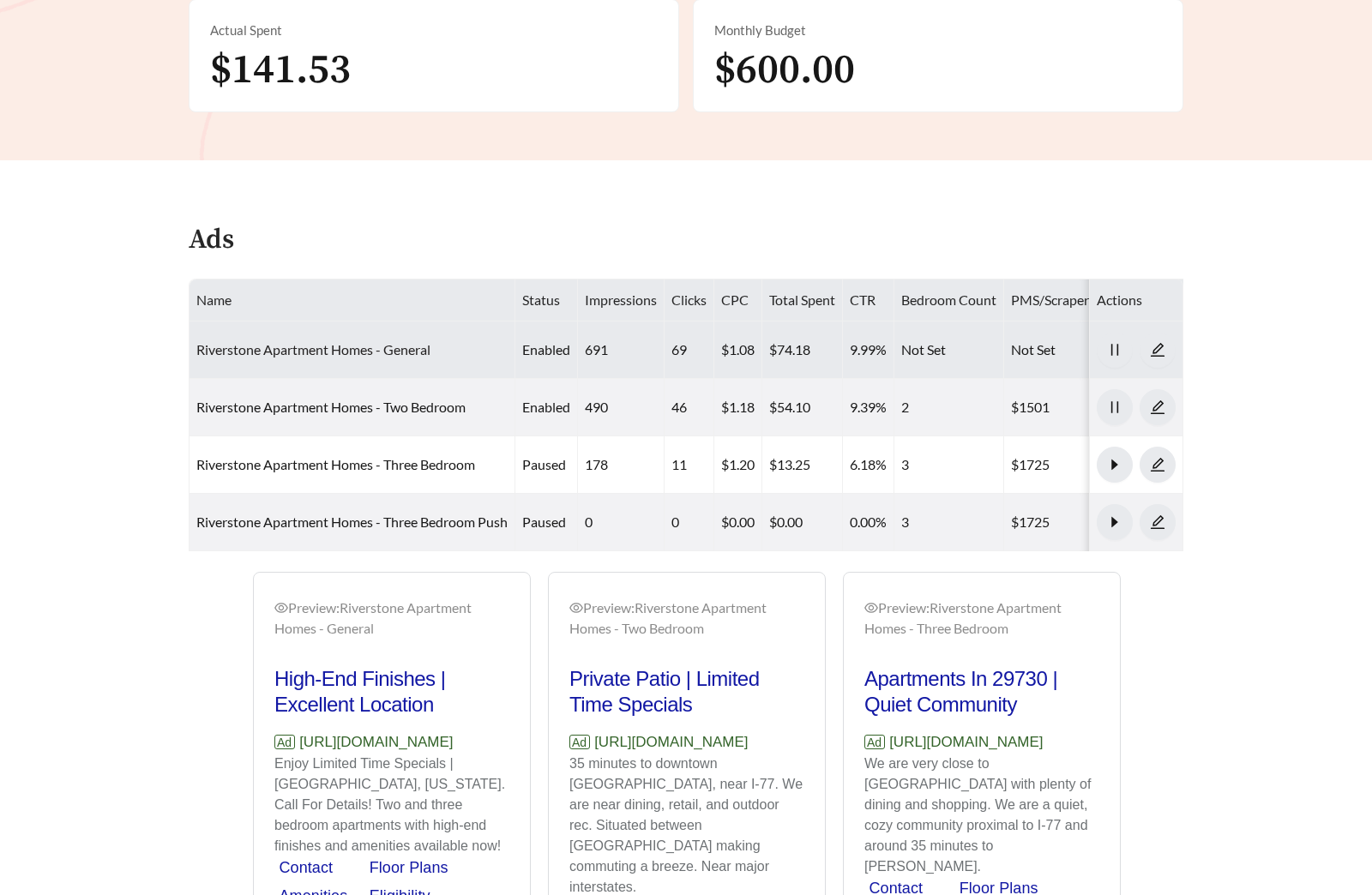
click at [362, 355] on link "Riverstone Apartment Homes - General" at bounding box center [314, 350] width 234 height 17
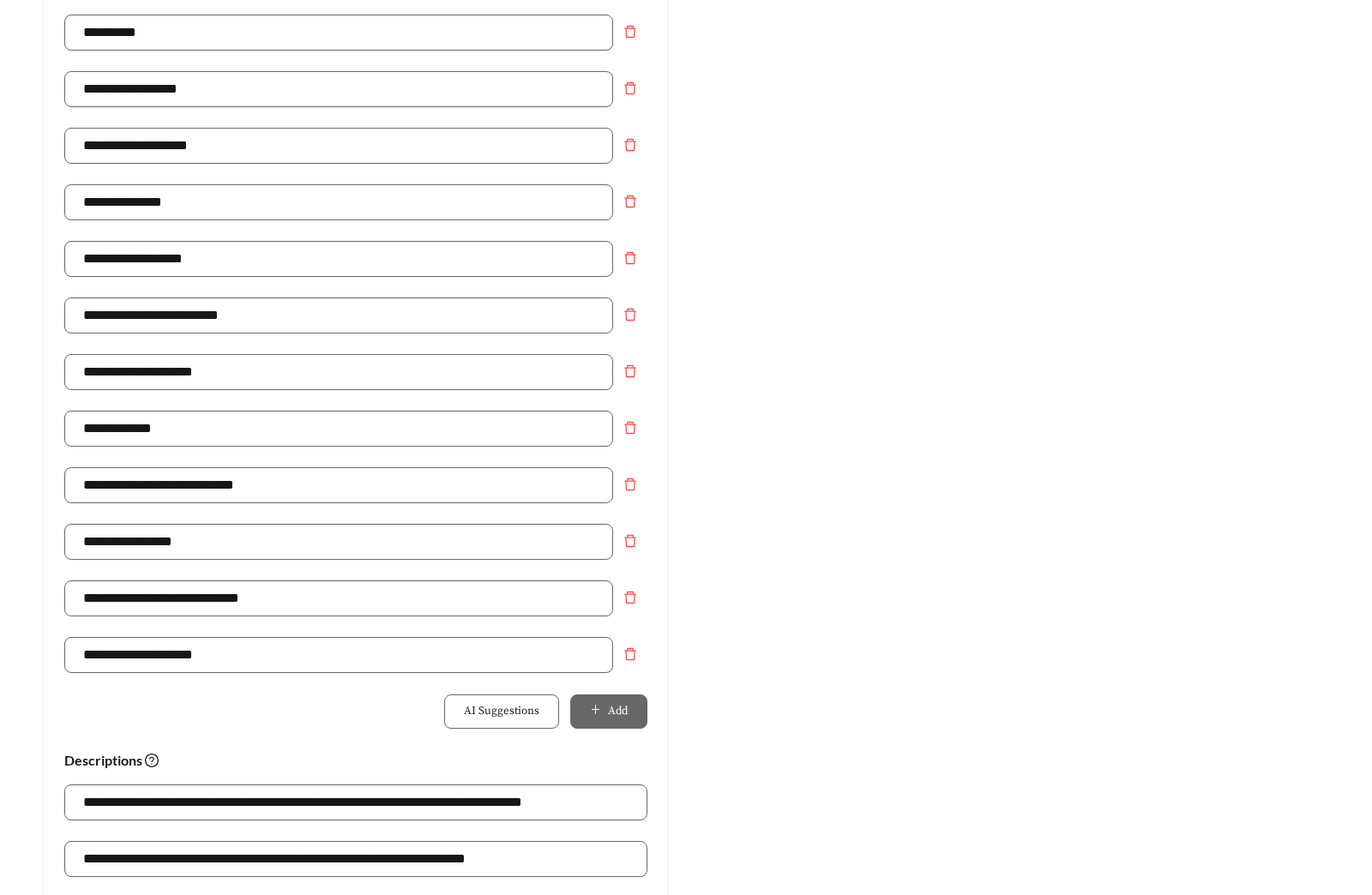
scroll to position [1131, 0]
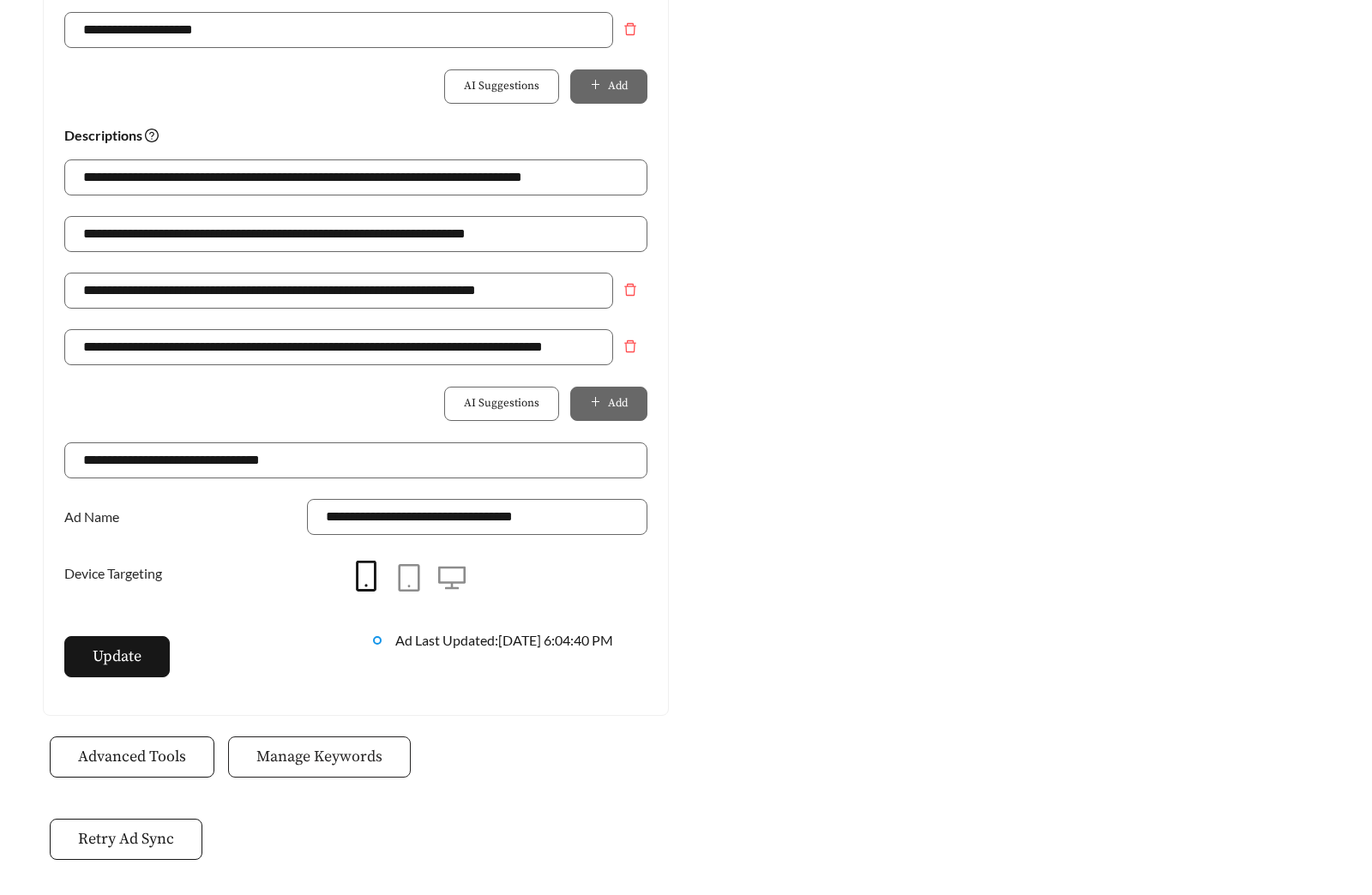
click at [341, 766] on span "Manage Keywords" at bounding box center [319, 756] width 126 height 23
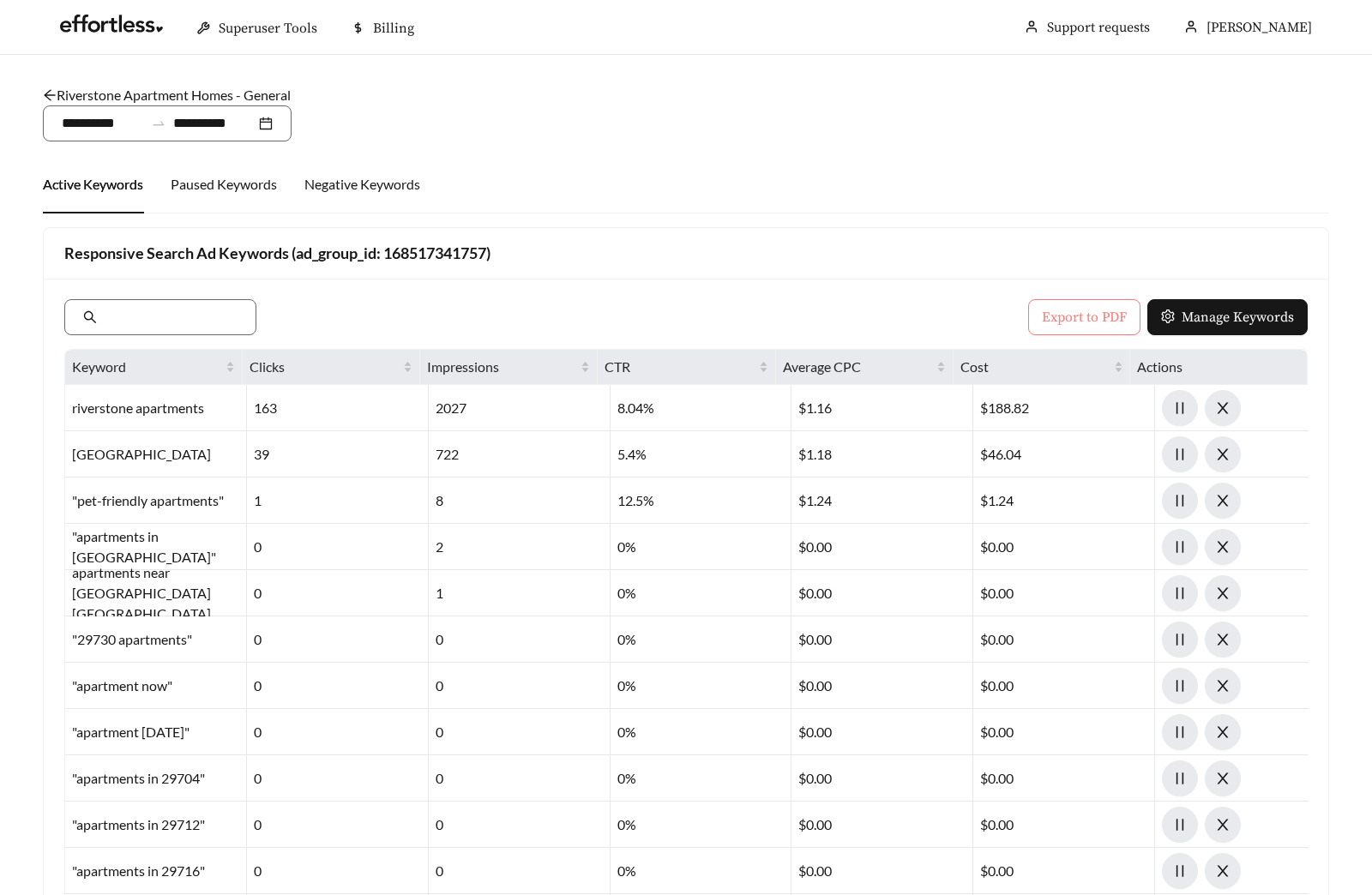
click at [1039, 319] on button "Export to PDF" at bounding box center [1084, 316] width 113 height 36
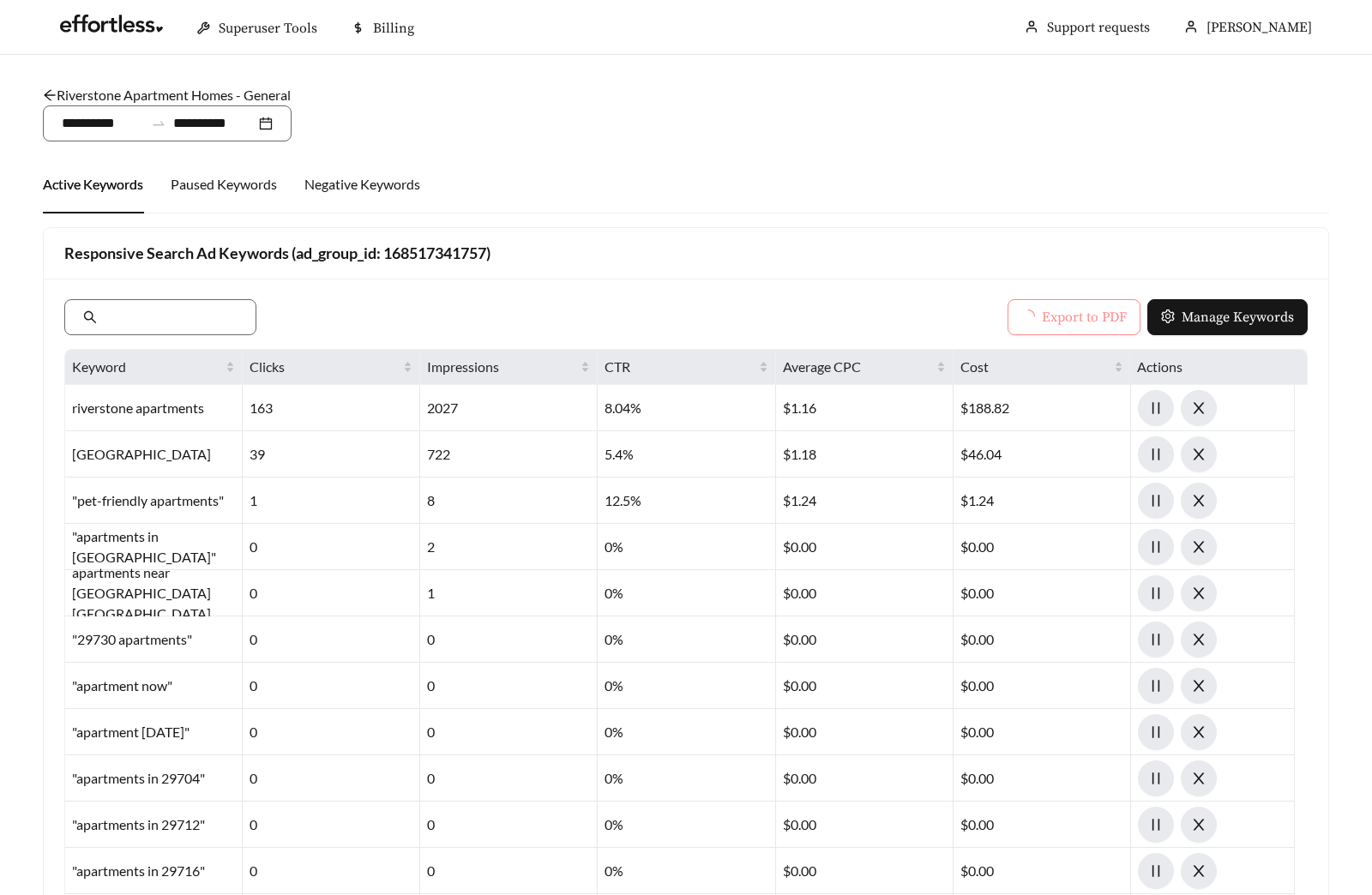
click at [229, 98] on link "Riverstone Apartment Homes - General" at bounding box center [166, 95] width 248 height 17
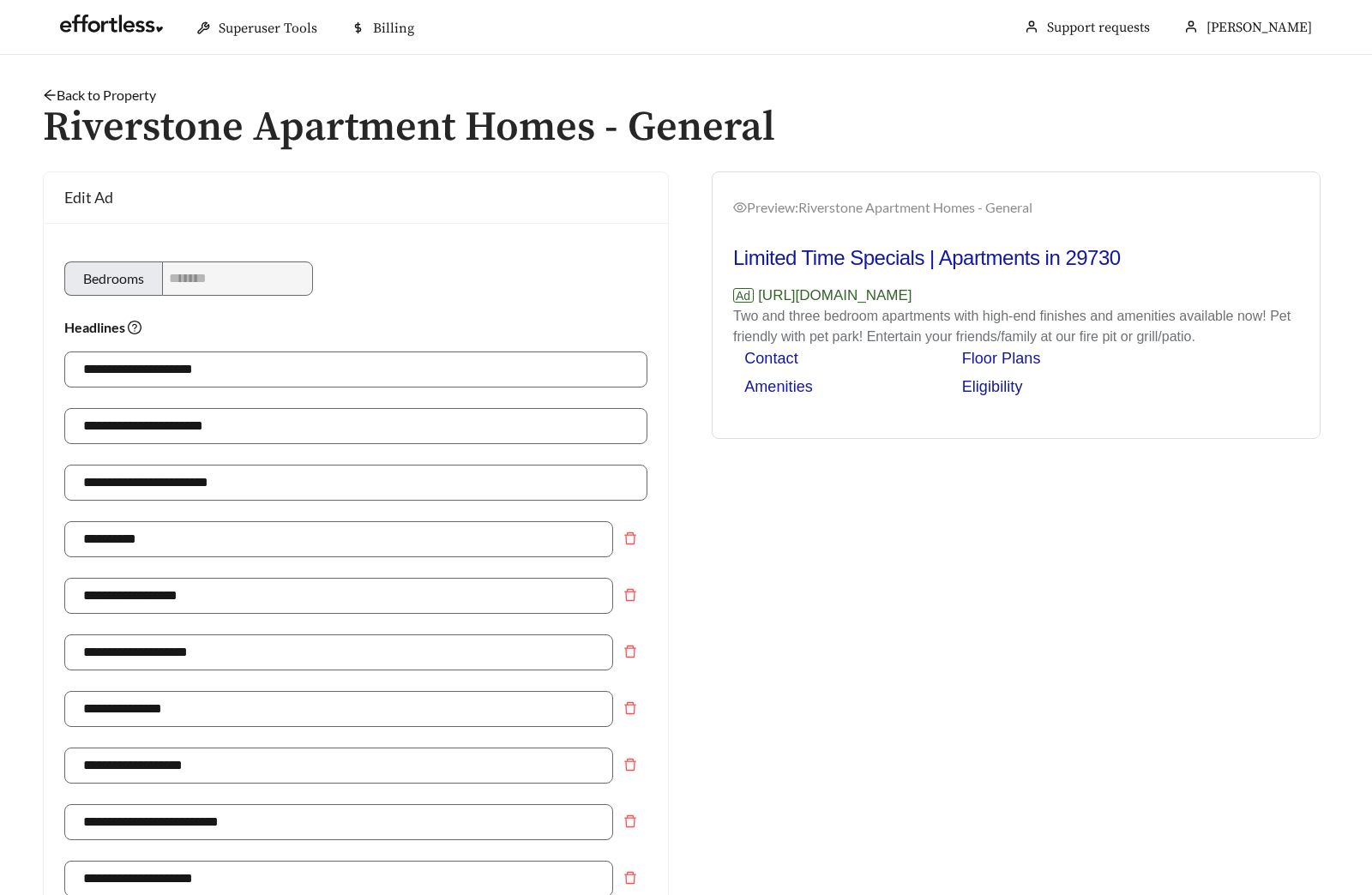
click at [119, 98] on link "Back to Property" at bounding box center [99, 95] width 113 height 17
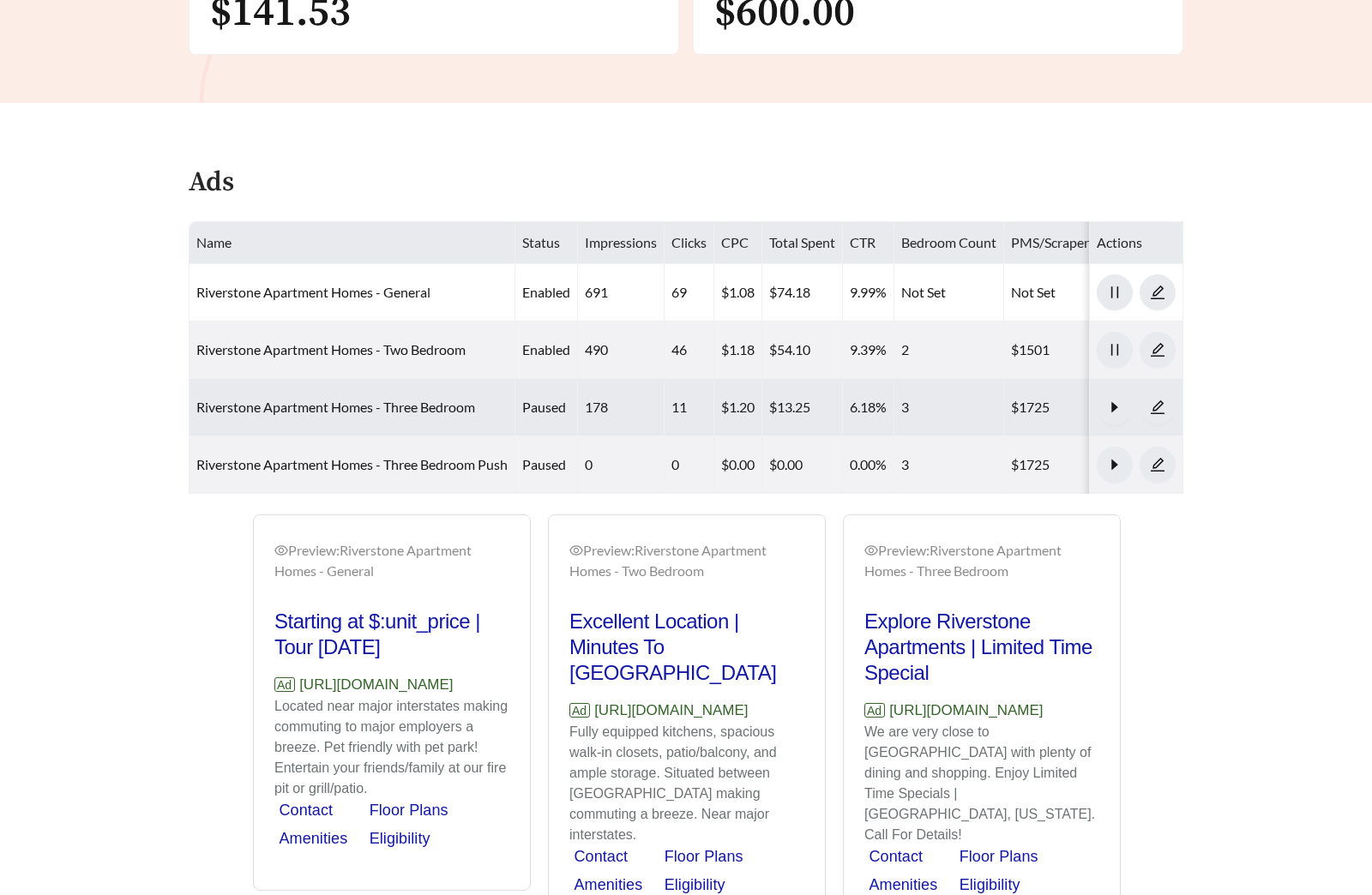
scroll to position [894, 0]
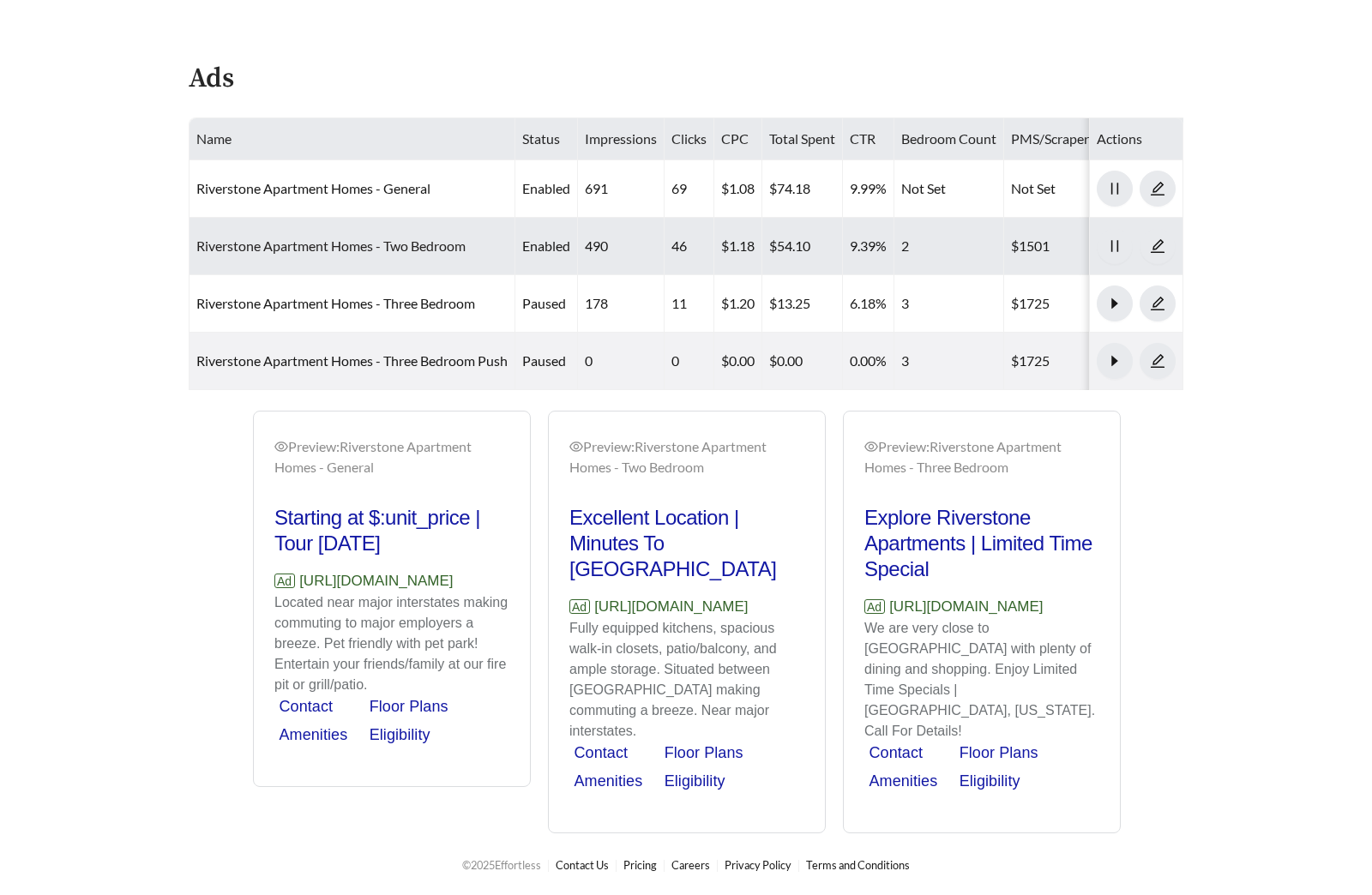
click at [339, 237] on link "Riverstone Apartment Homes - Two Bedroom" at bounding box center [331, 245] width 269 height 17
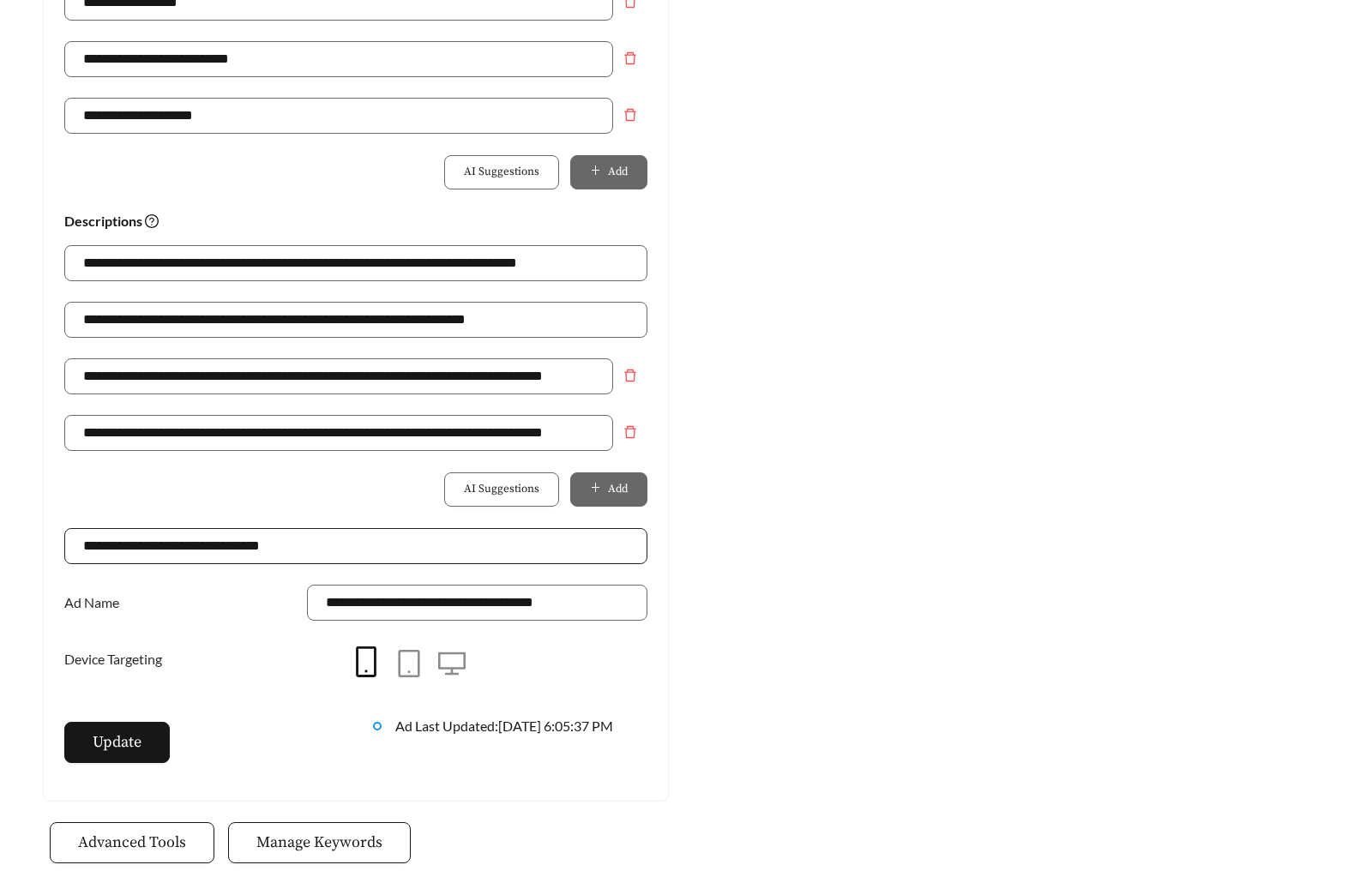
scroll to position [1209, 0]
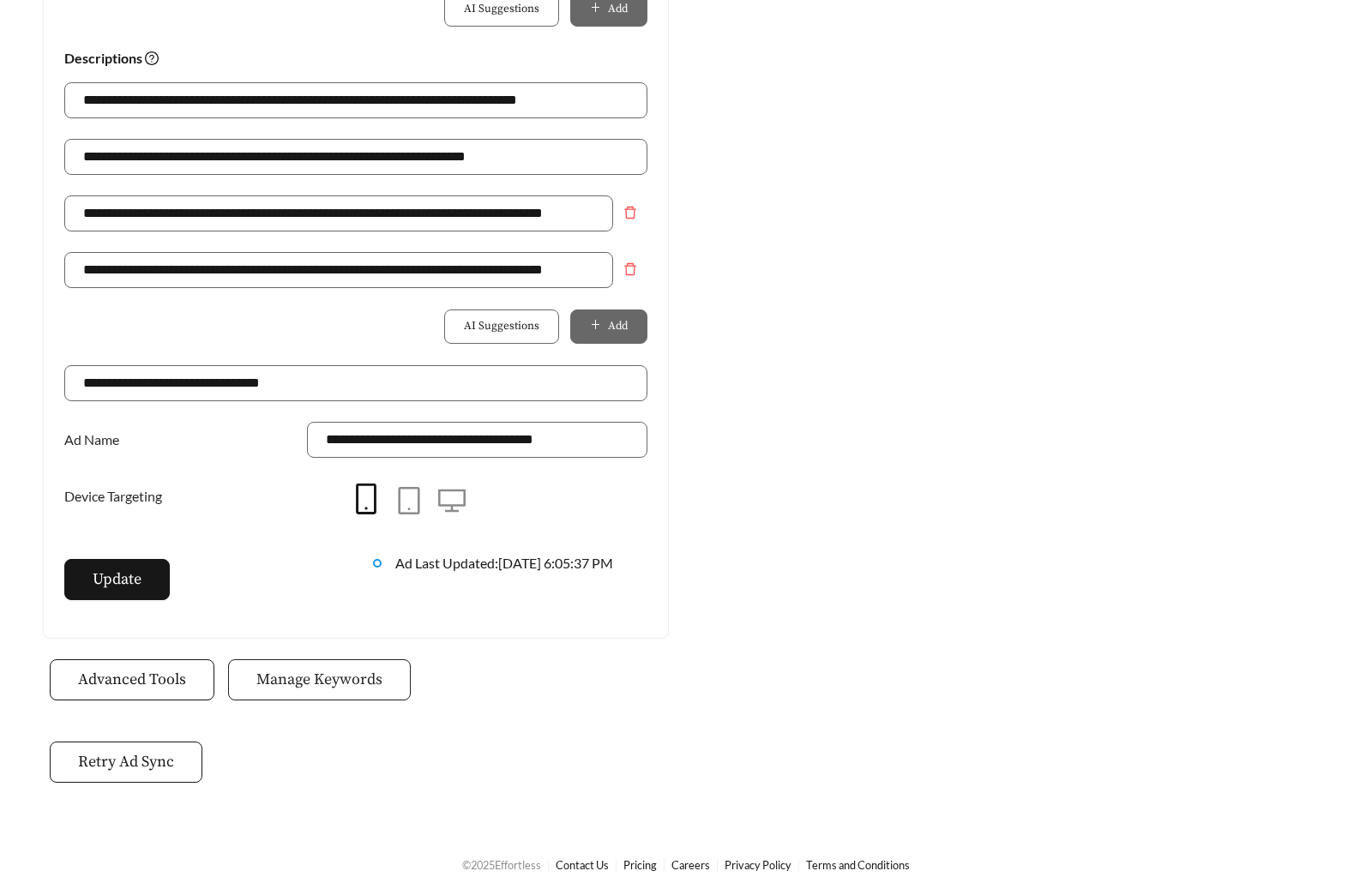
click at [304, 678] on span "Manage Keywords" at bounding box center [319, 679] width 126 height 23
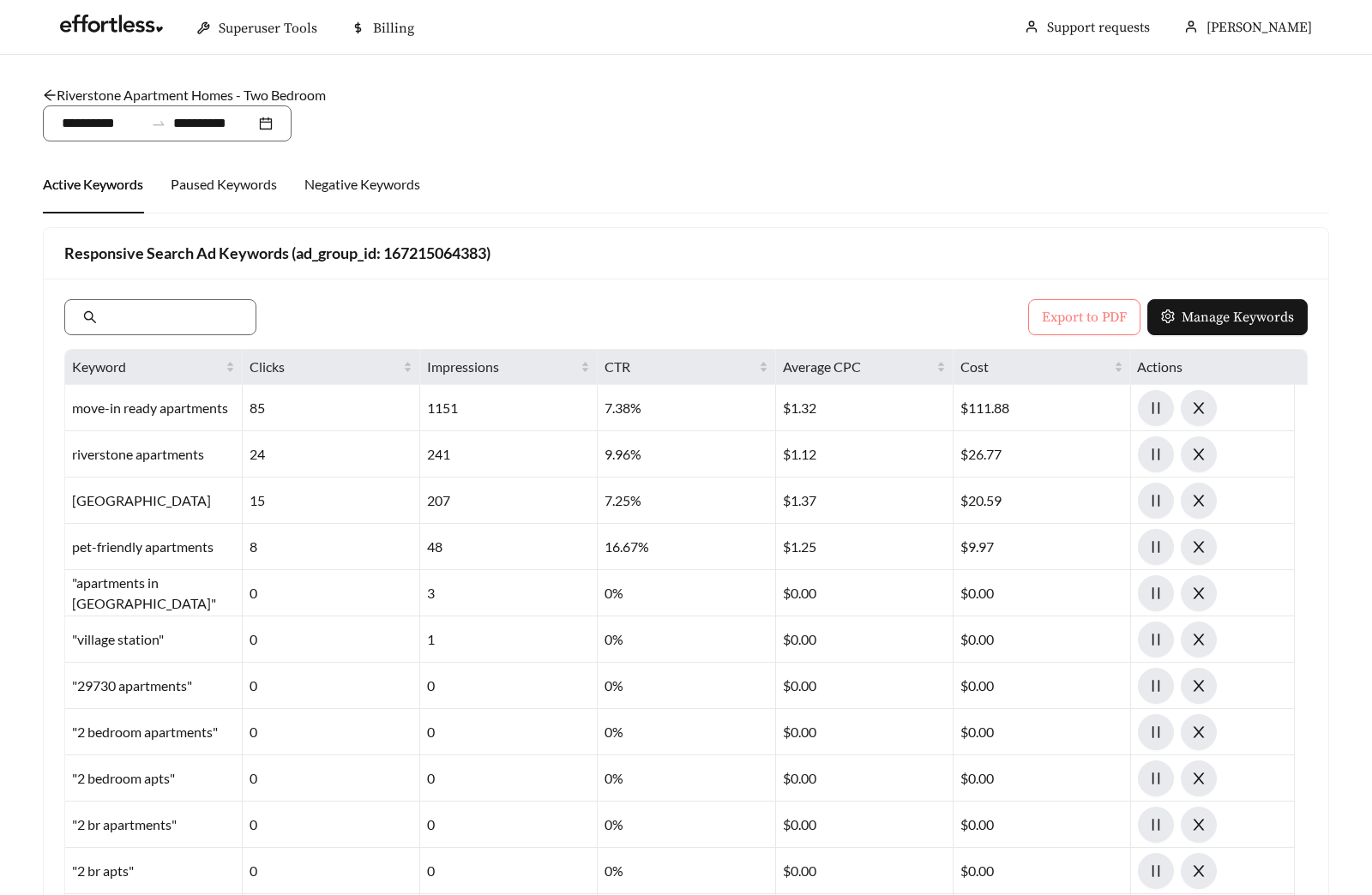
click at [1080, 309] on span "Export to PDF" at bounding box center [1084, 317] width 85 height 20
click at [196, 93] on link "Riverstone Apartment Homes - Two Bedroom" at bounding box center [184, 95] width 283 height 17
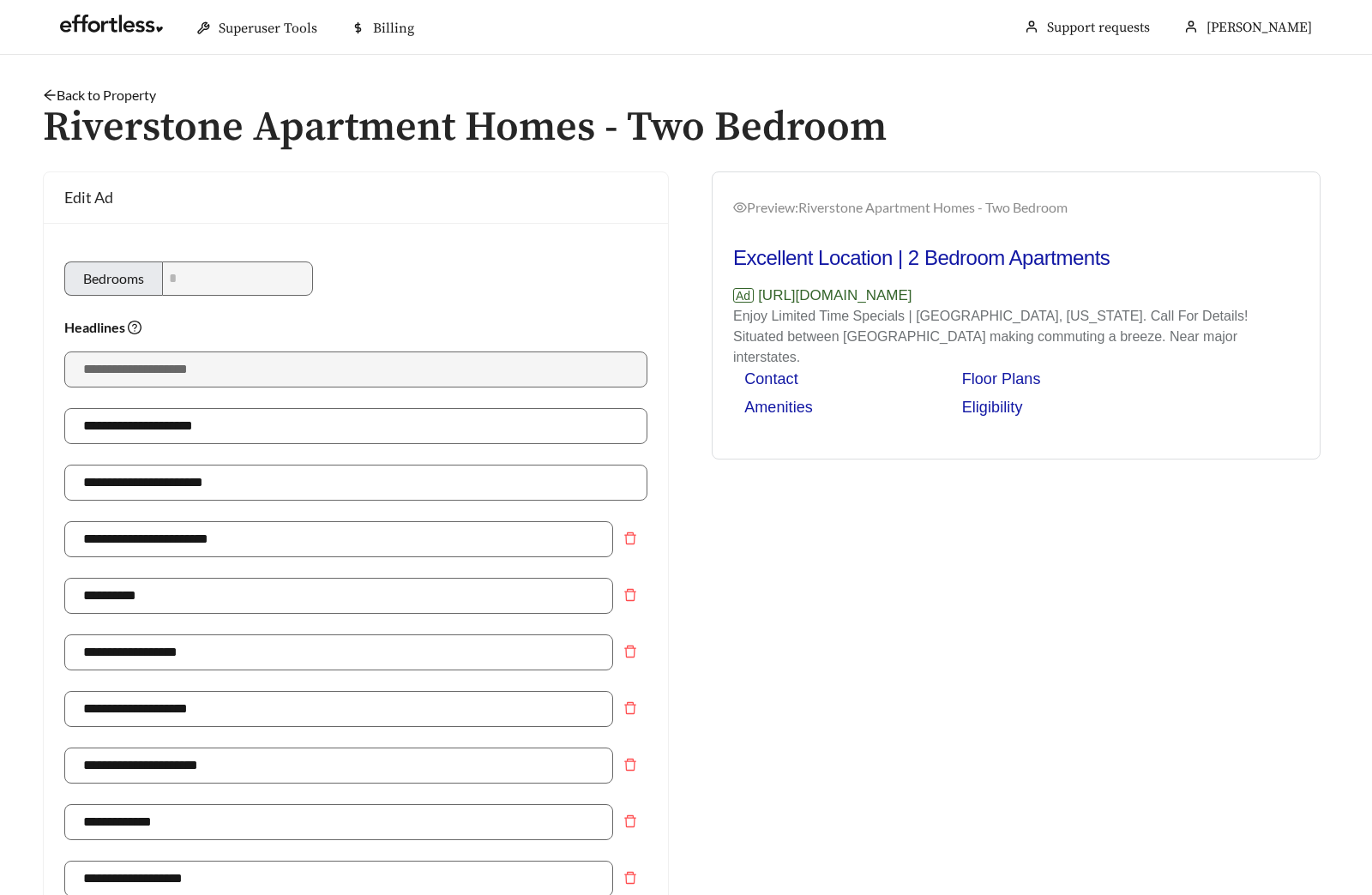
click at [139, 93] on link "Back to Property" at bounding box center [99, 95] width 113 height 17
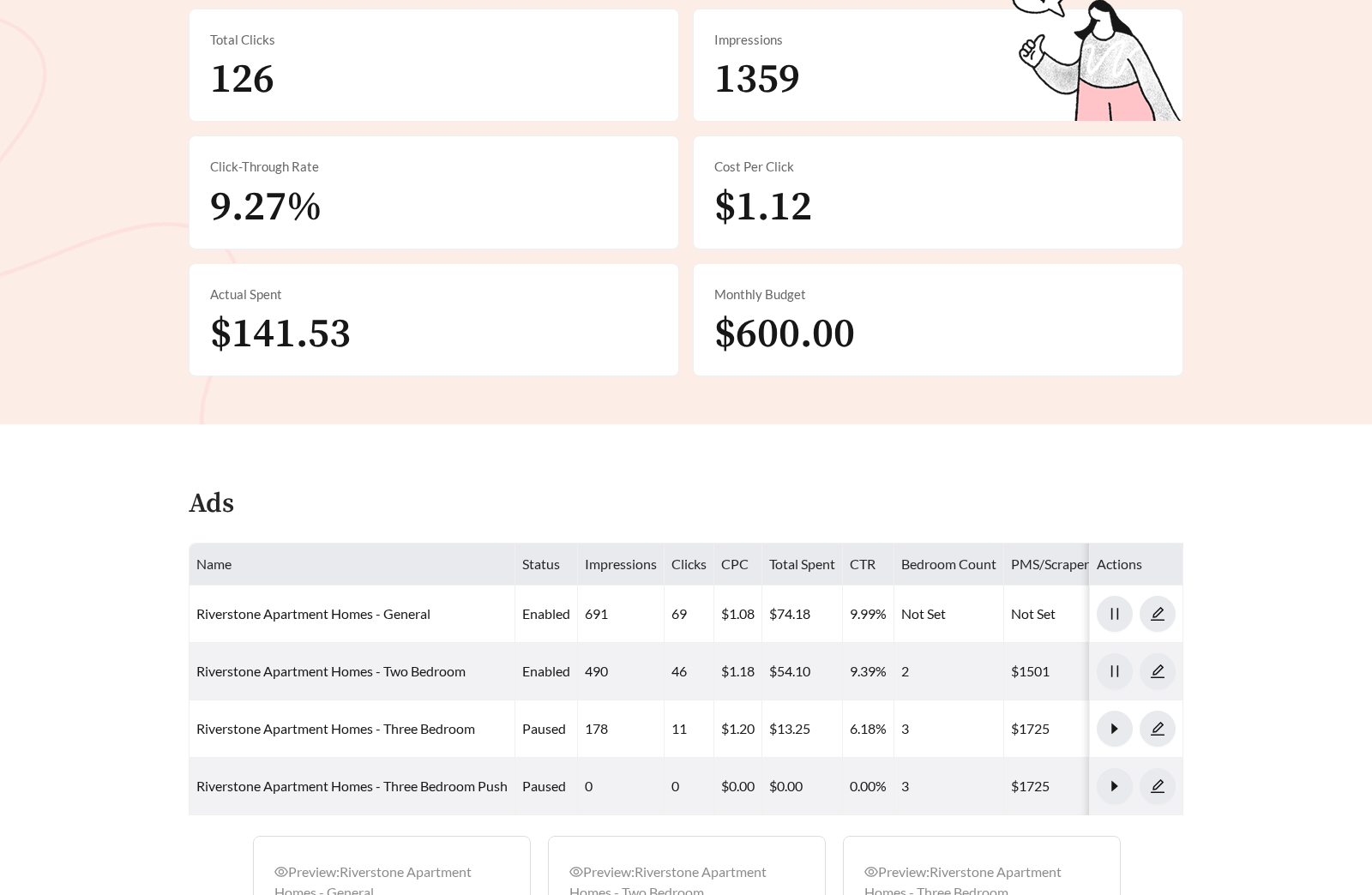
scroll to position [894, 0]
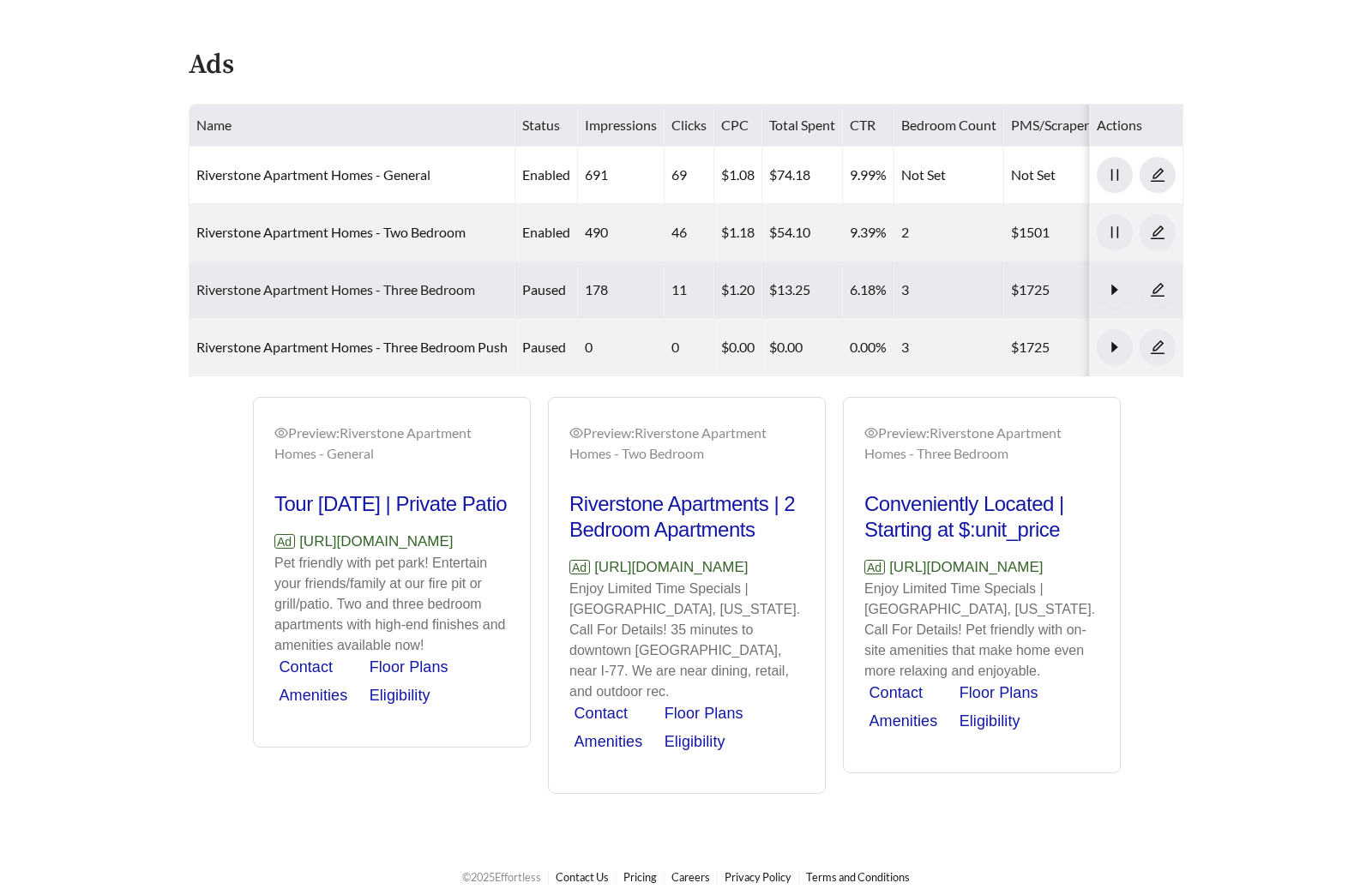
click at [367, 288] on link "Riverstone Apartment Homes - Three Bedroom" at bounding box center [336, 290] width 279 height 17
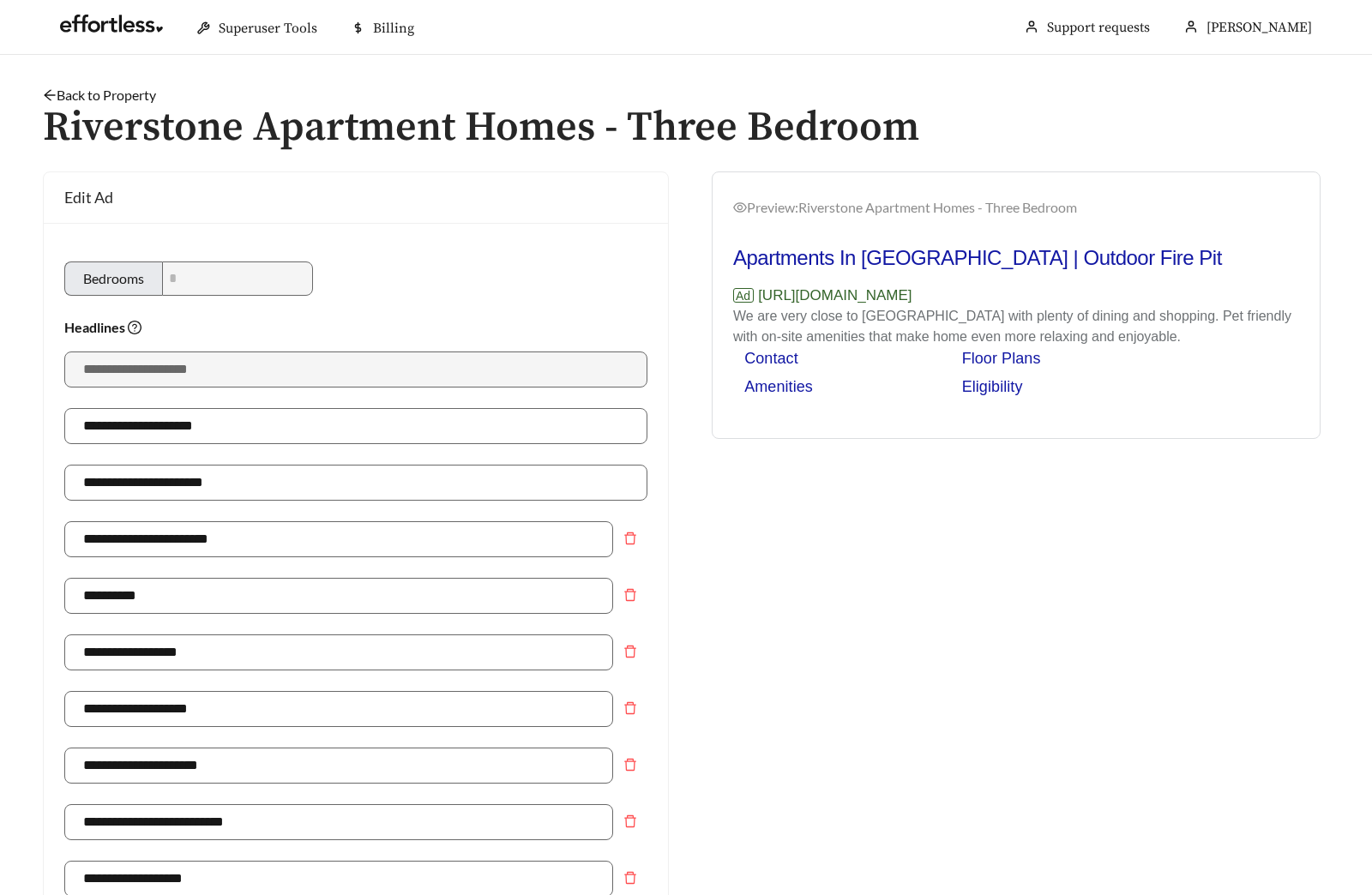
click at [136, 90] on link "Back to Property" at bounding box center [99, 95] width 113 height 17
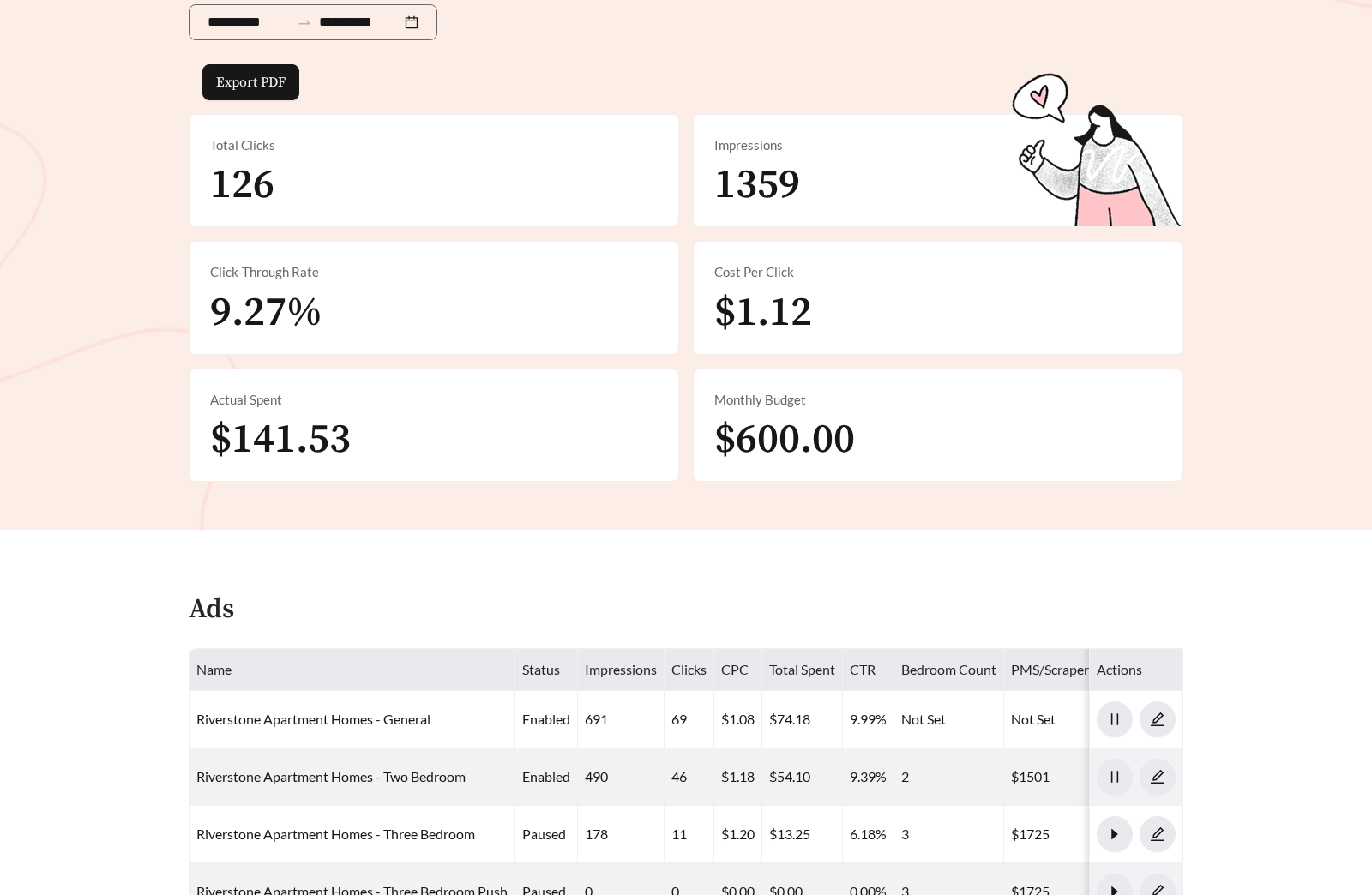
scroll to position [130, 0]
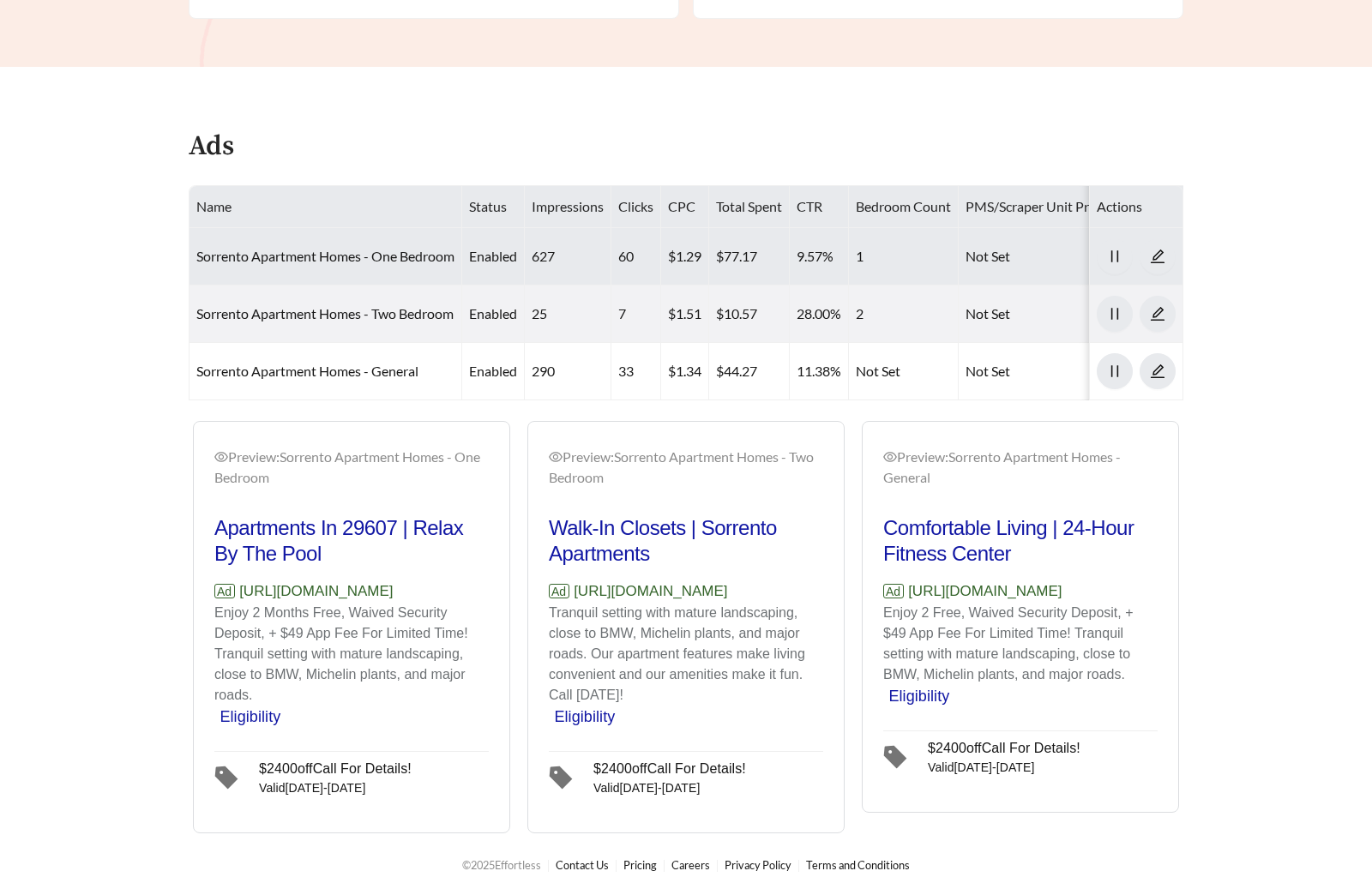
scroll to position [826, 0]
click at [395, 248] on link "Sorrento Apartment Homes - One Bedroom" at bounding box center [326, 257] width 258 height 17
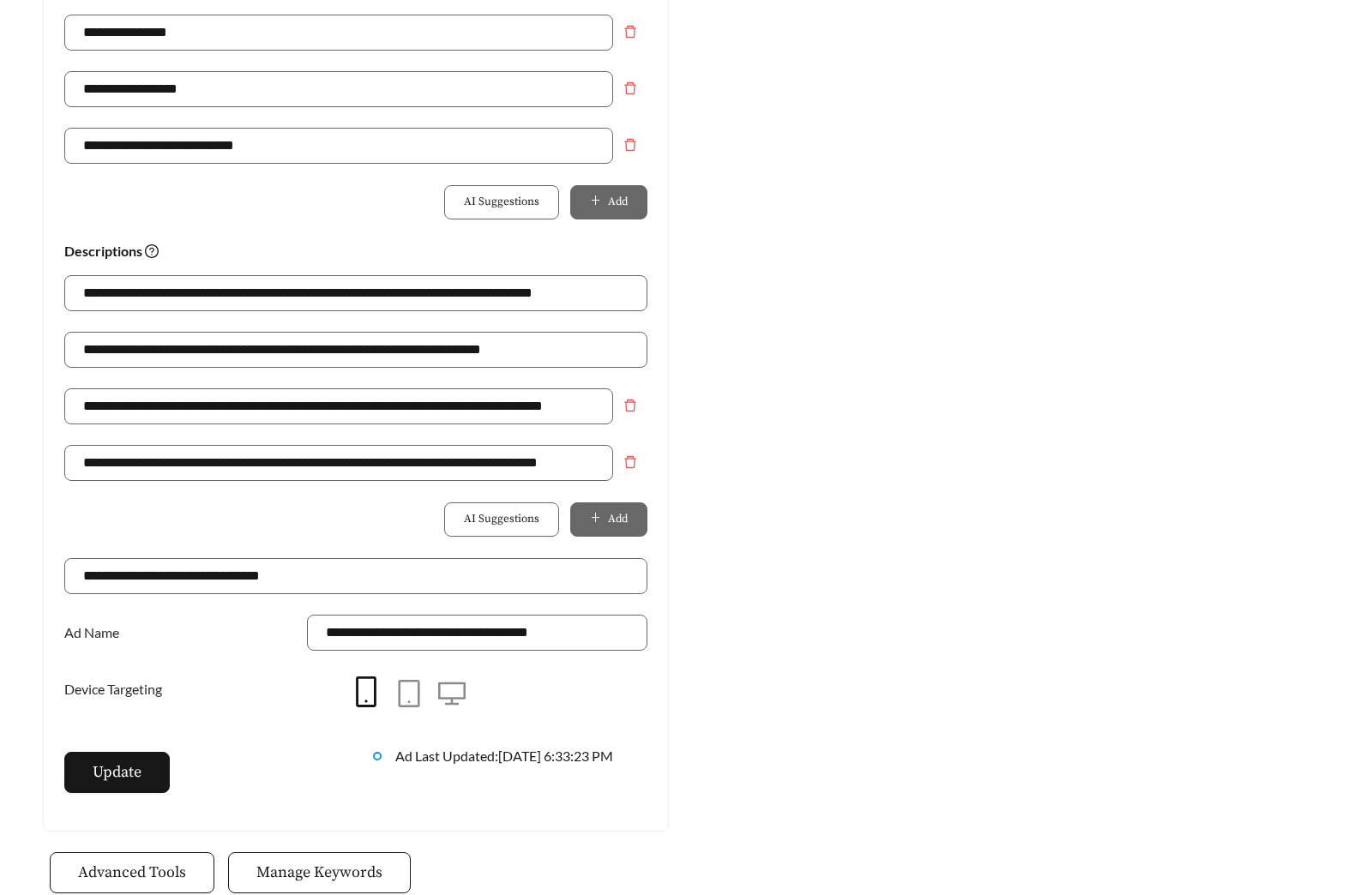
scroll to position [1067, 0]
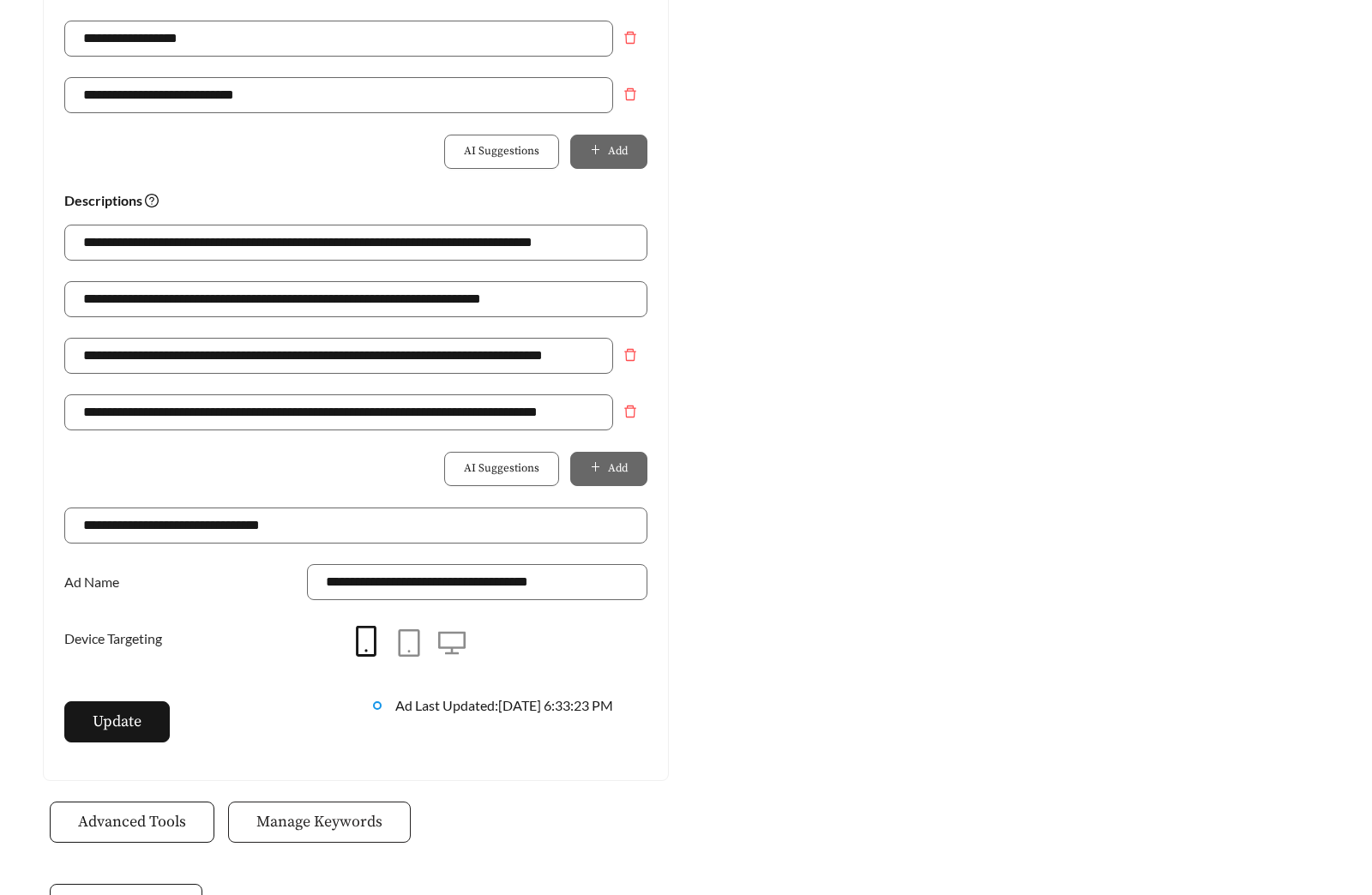
click at [338, 819] on span "Manage Keywords" at bounding box center [319, 821] width 126 height 23
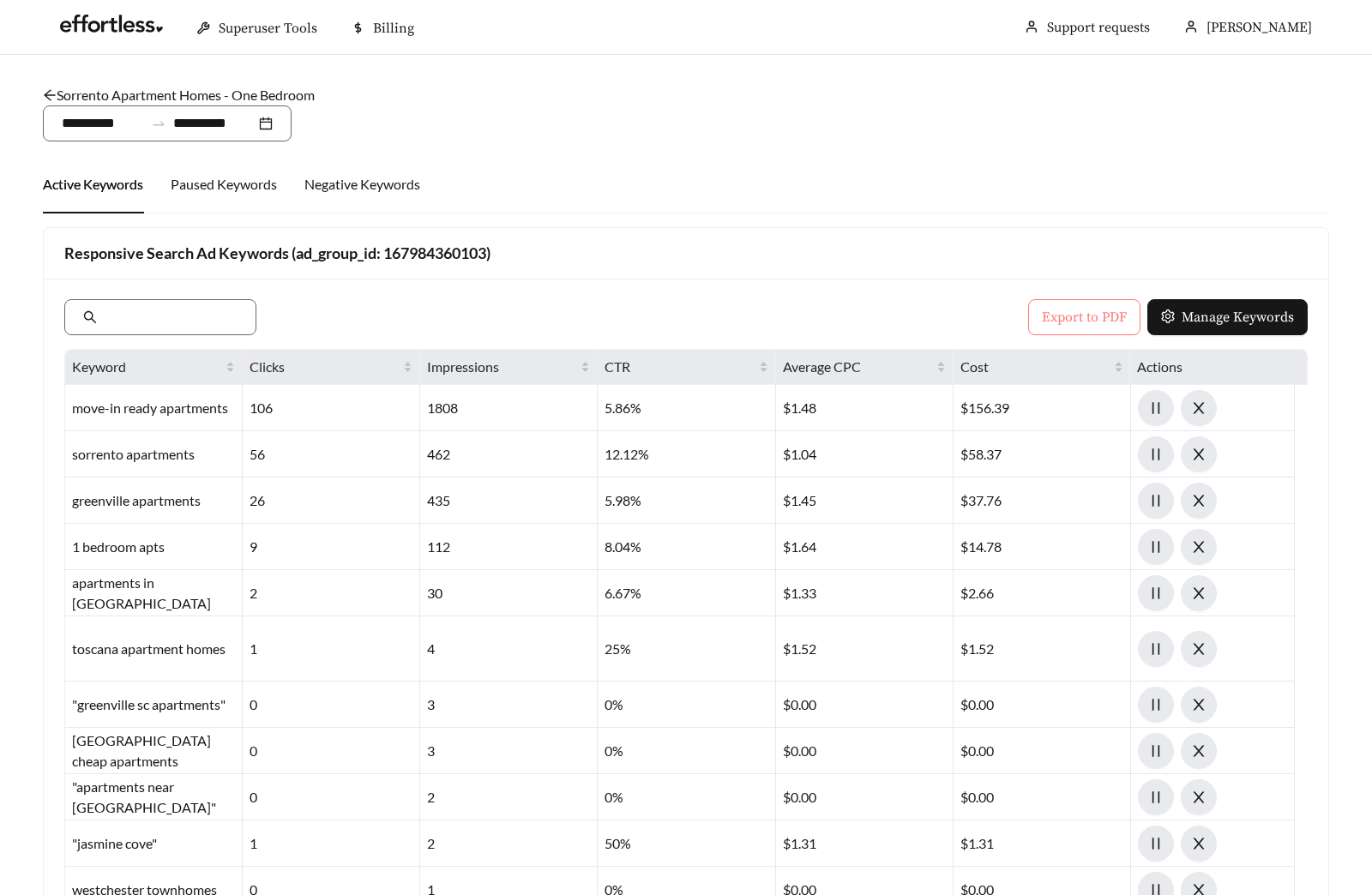
click at [1077, 309] on span "Export to PDF" at bounding box center [1084, 317] width 85 height 20
click at [190, 92] on link "Sorrento Apartment Homes - One Bedroom" at bounding box center [178, 95] width 272 height 17
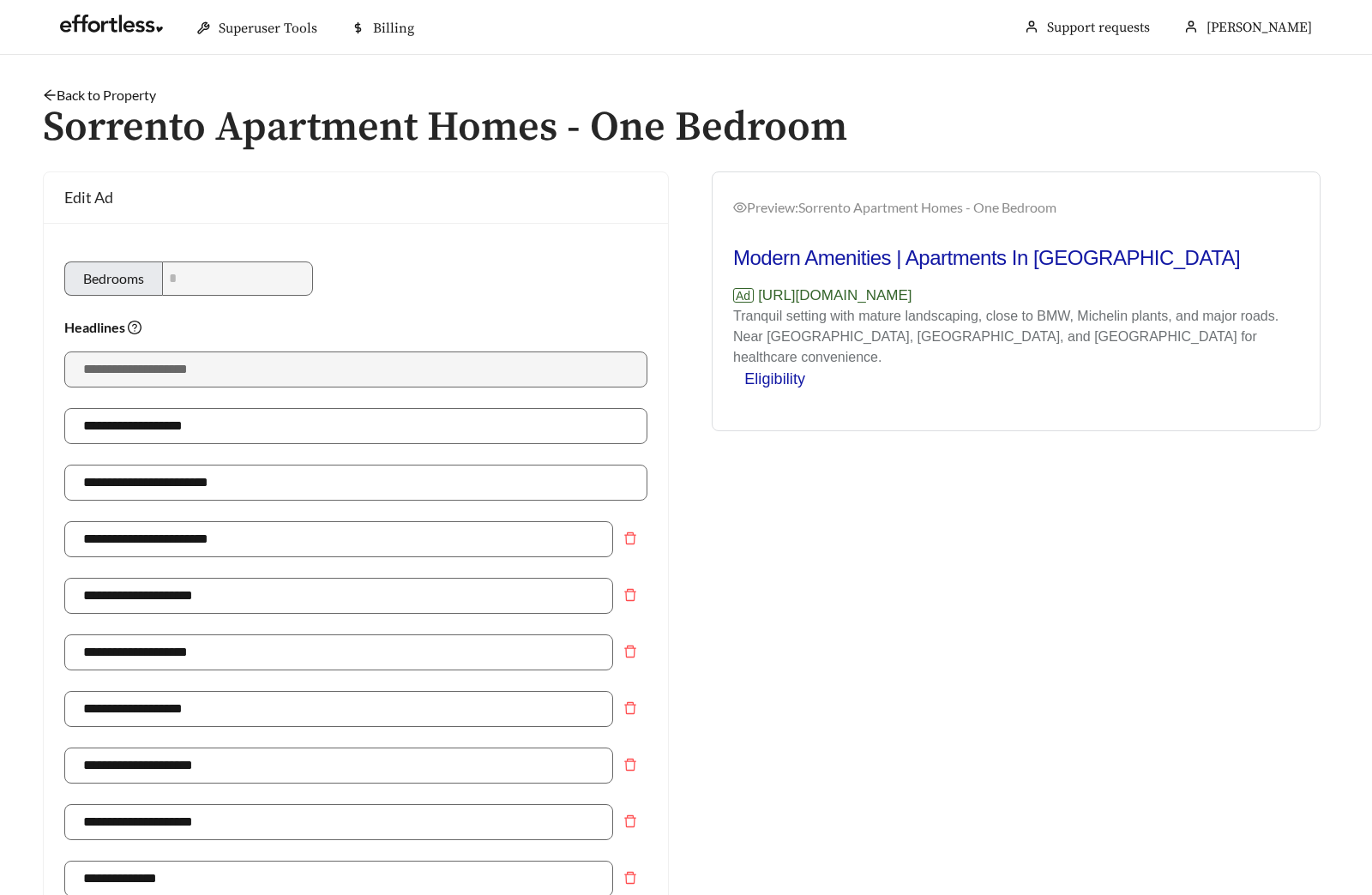
click at [78, 105] on h1 "Sorrento Apartment Homes - One Bedroom" at bounding box center [686, 127] width 1286 height 45
click at [86, 92] on link "Back to Property" at bounding box center [99, 95] width 113 height 17
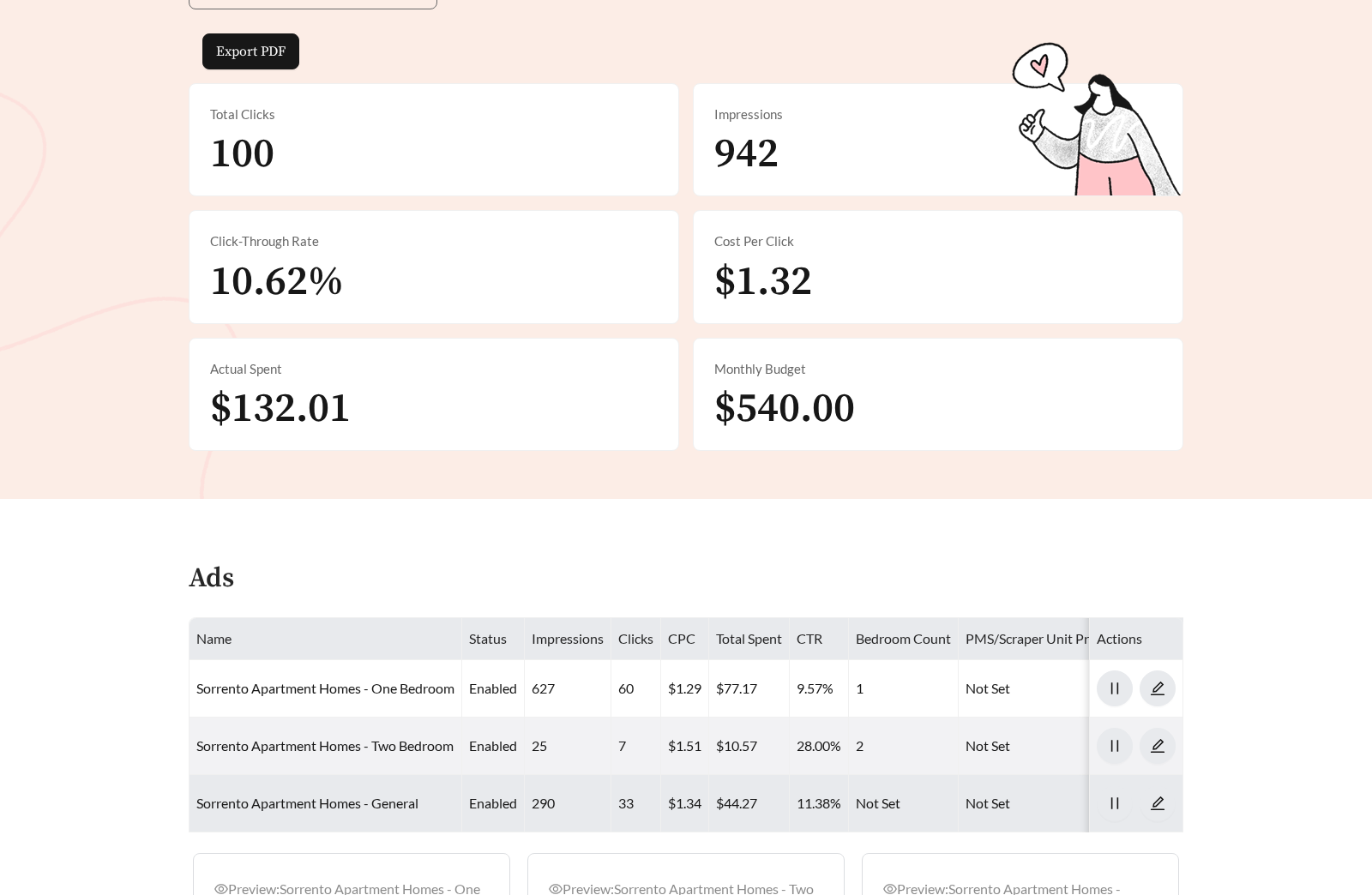
scroll to position [826, 0]
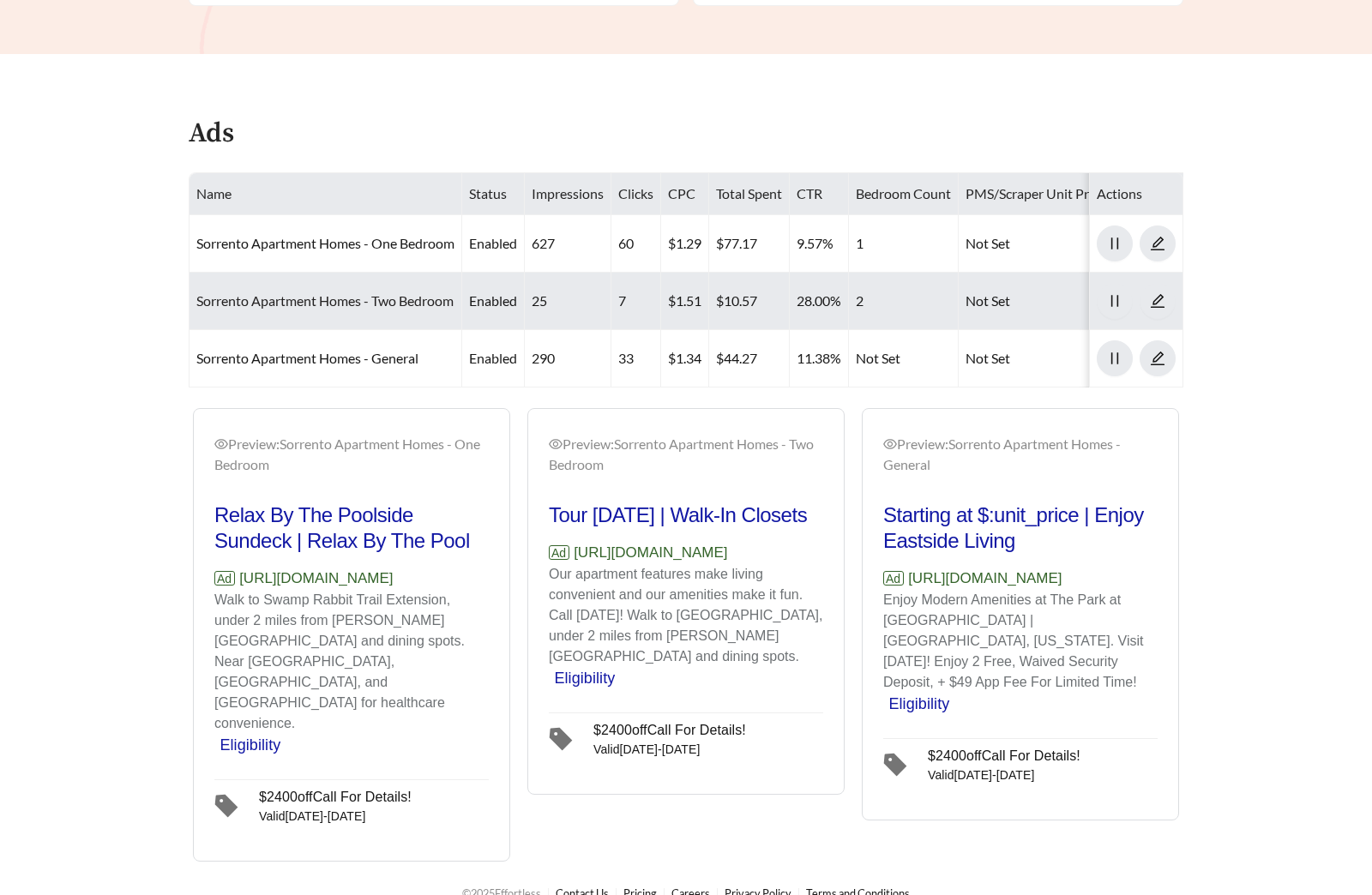
click at [355, 307] on link "Sorrento Apartment Homes - Two Bedroom" at bounding box center [325, 301] width 257 height 17
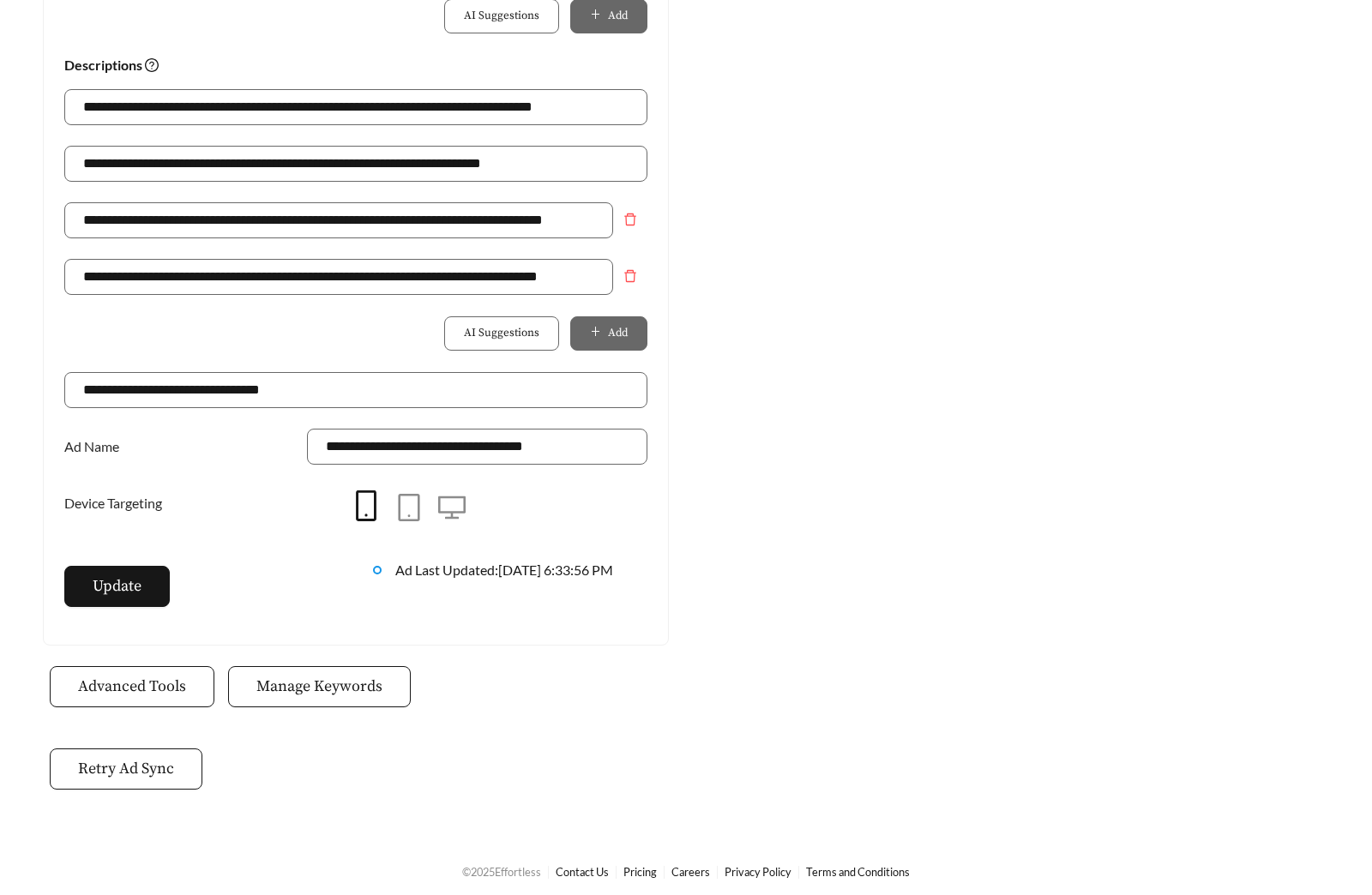
scroll to position [1209, 0]
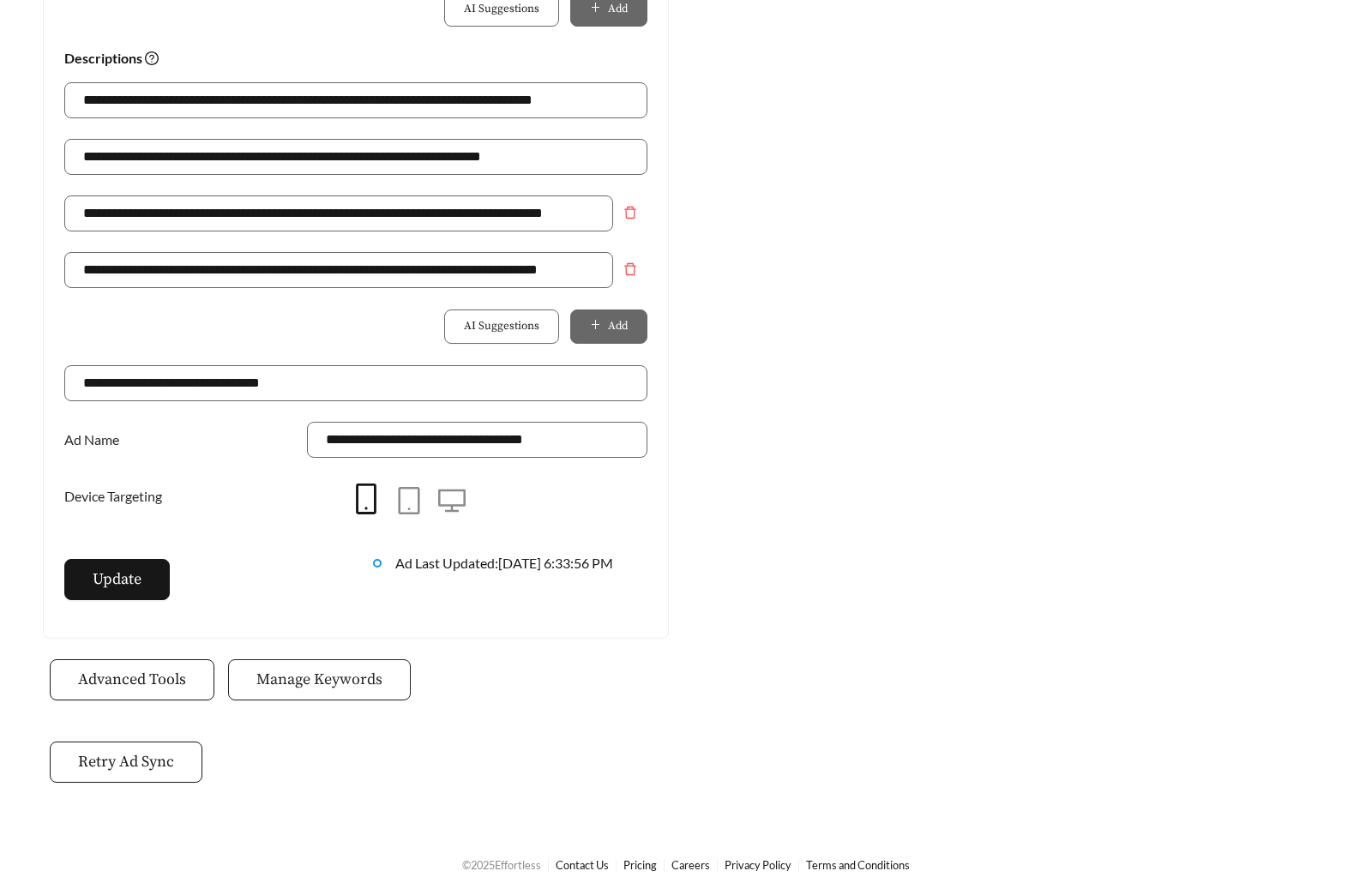
click at [365, 687] on span "Manage Keywords" at bounding box center [319, 679] width 126 height 23
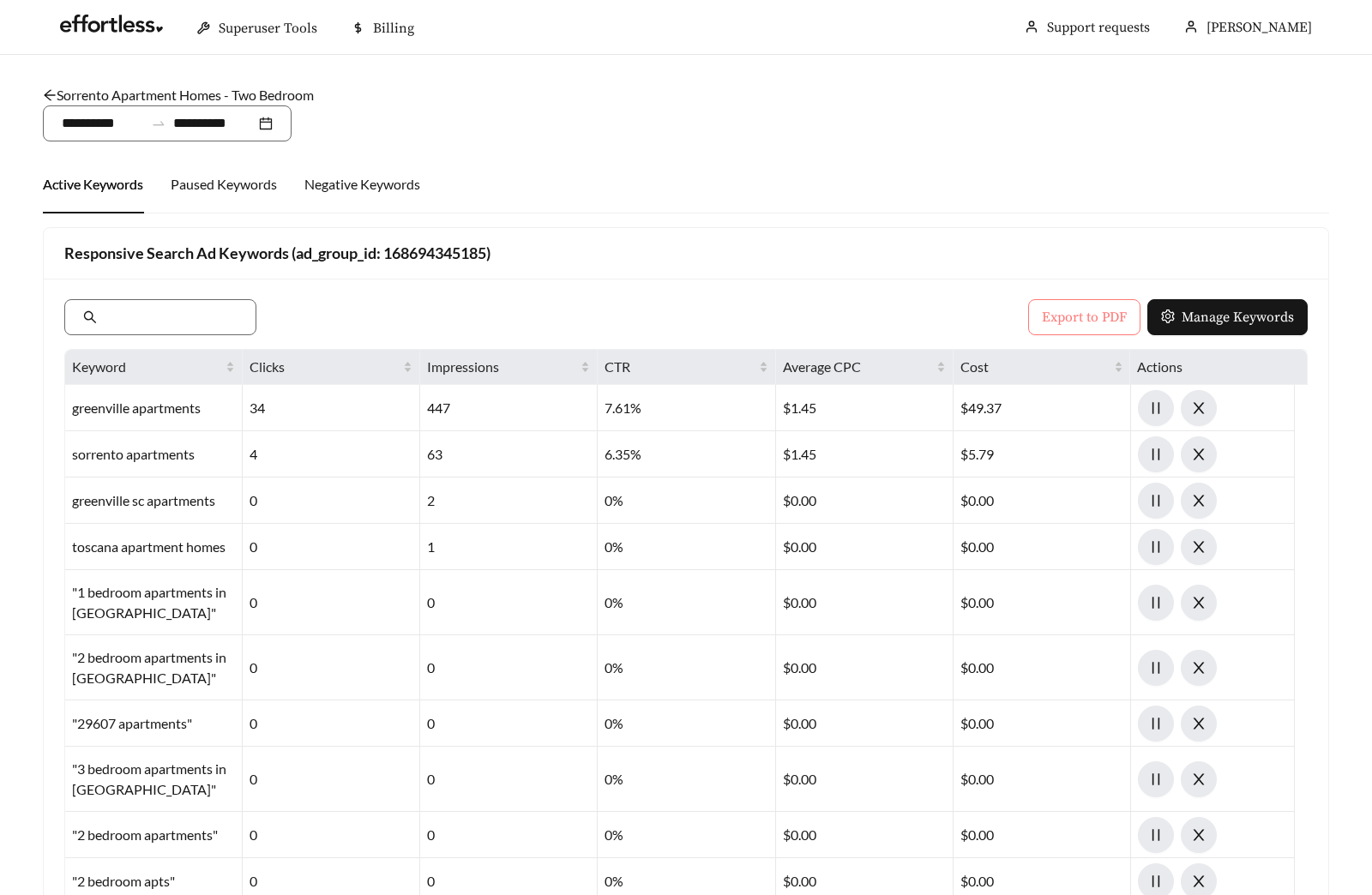
click at [1075, 321] on span "Export to PDF" at bounding box center [1084, 317] width 85 height 20
click at [211, 91] on link "Sorrento Apartment Homes - Two Bedroom" at bounding box center [178, 95] width 271 height 17
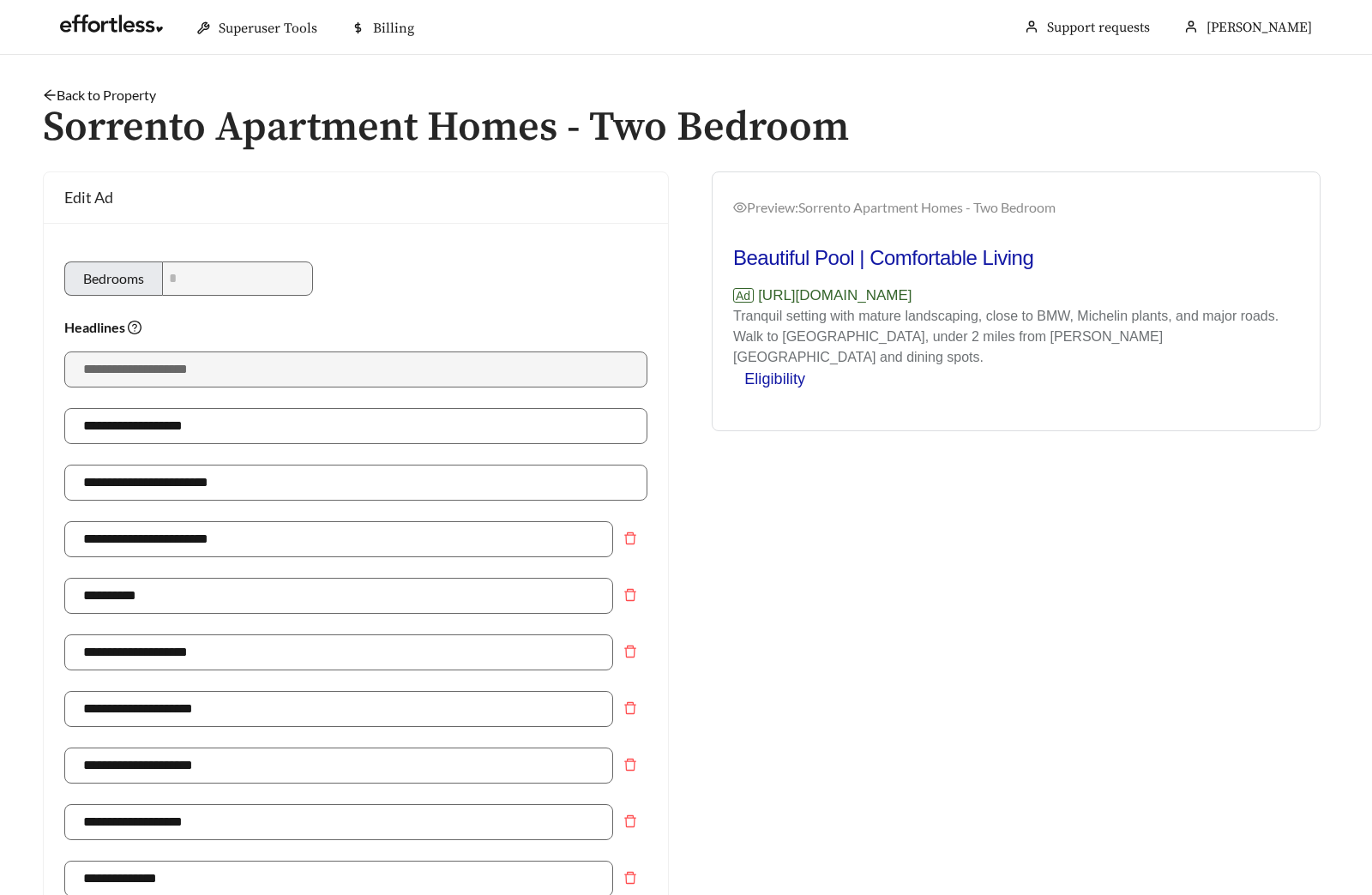
click at [99, 99] on link "Back to Property" at bounding box center [99, 95] width 113 height 17
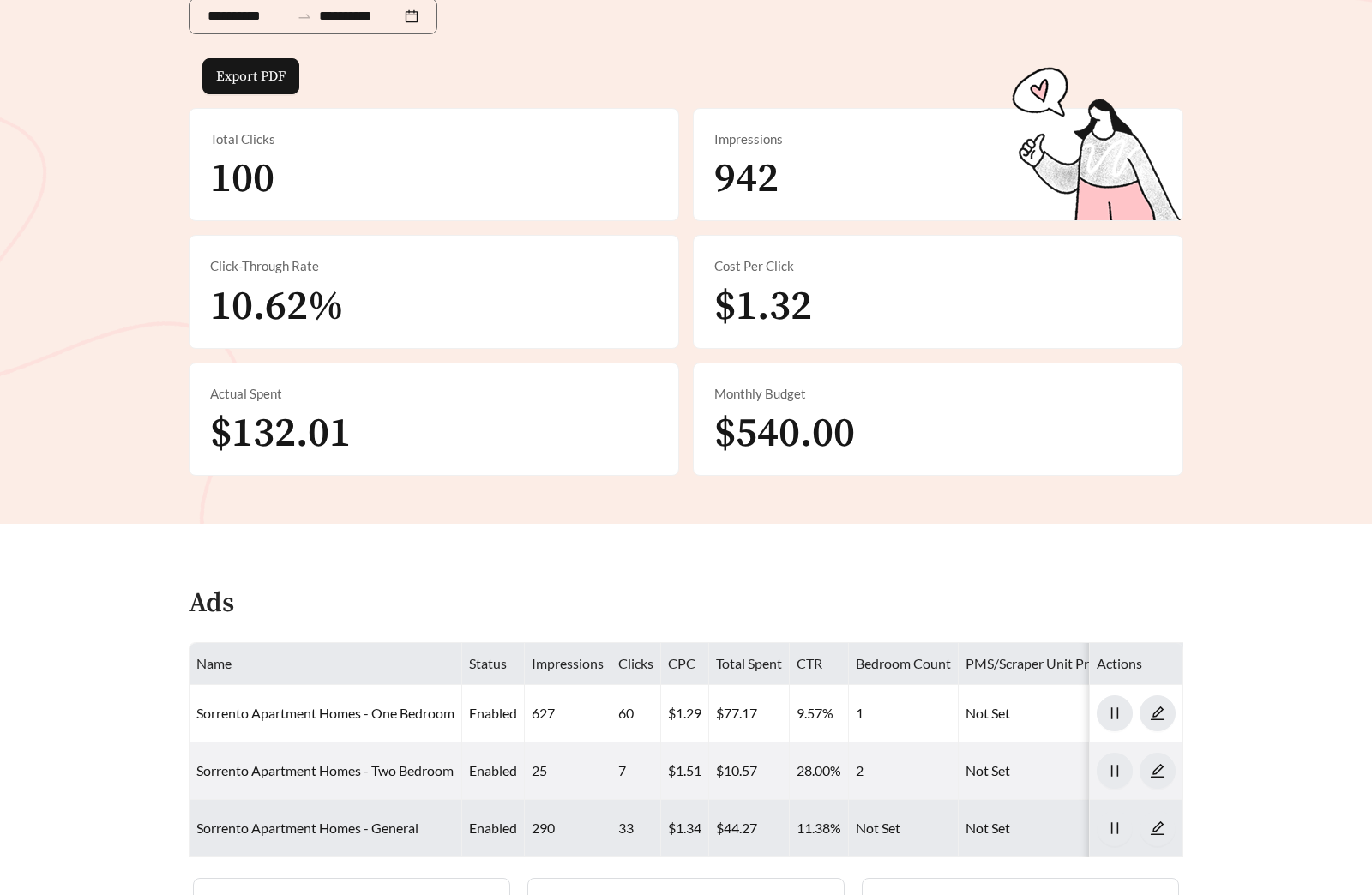
scroll to position [826, 0]
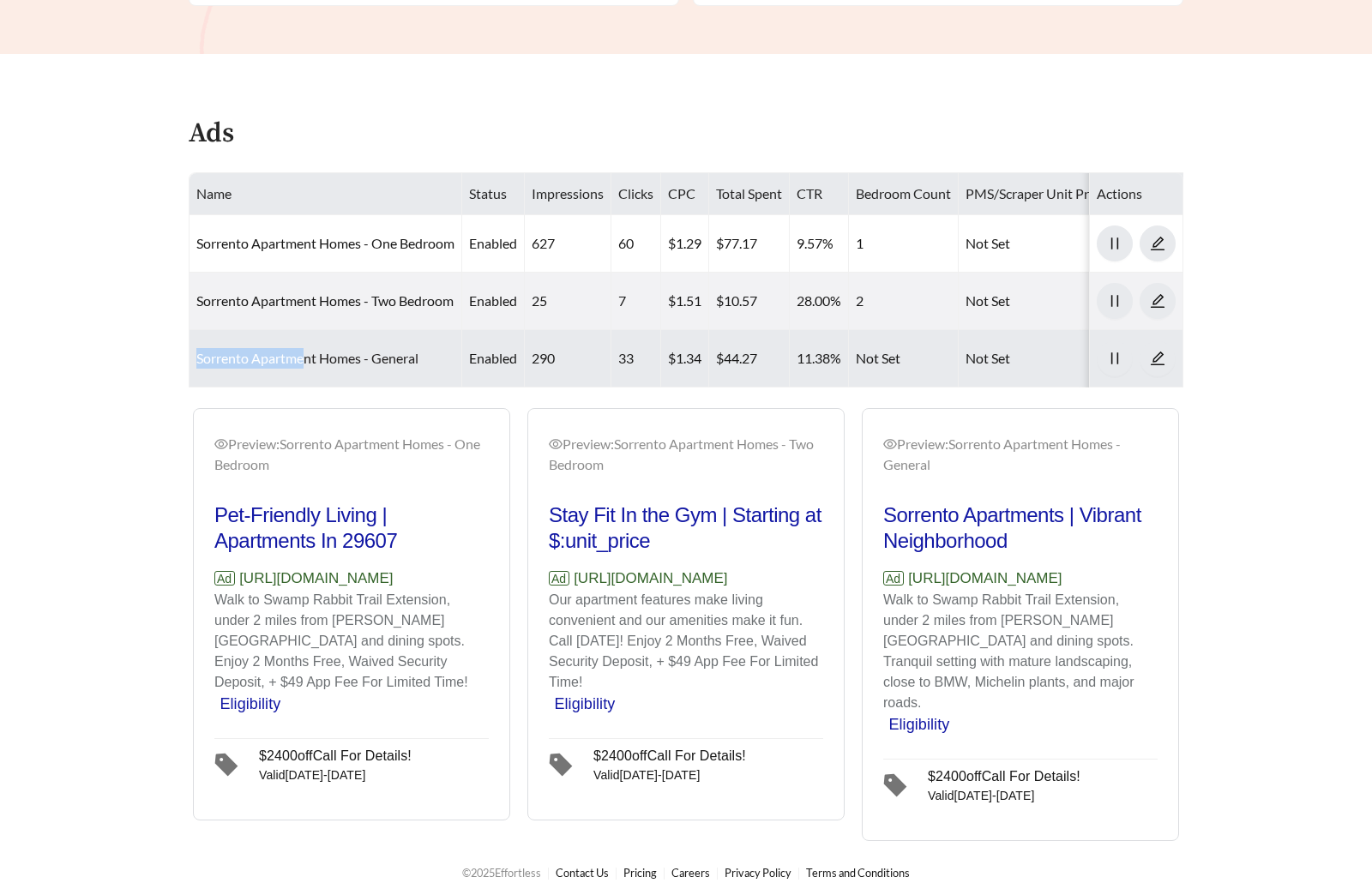
click at [305, 349] on td "Sorrento Apartment Homes - General" at bounding box center [325, 359] width 272 height 57
click at [306, 351] on link "Sorrento Apartment Homes - General" at bounding box center [307, 358] width 222 height 17
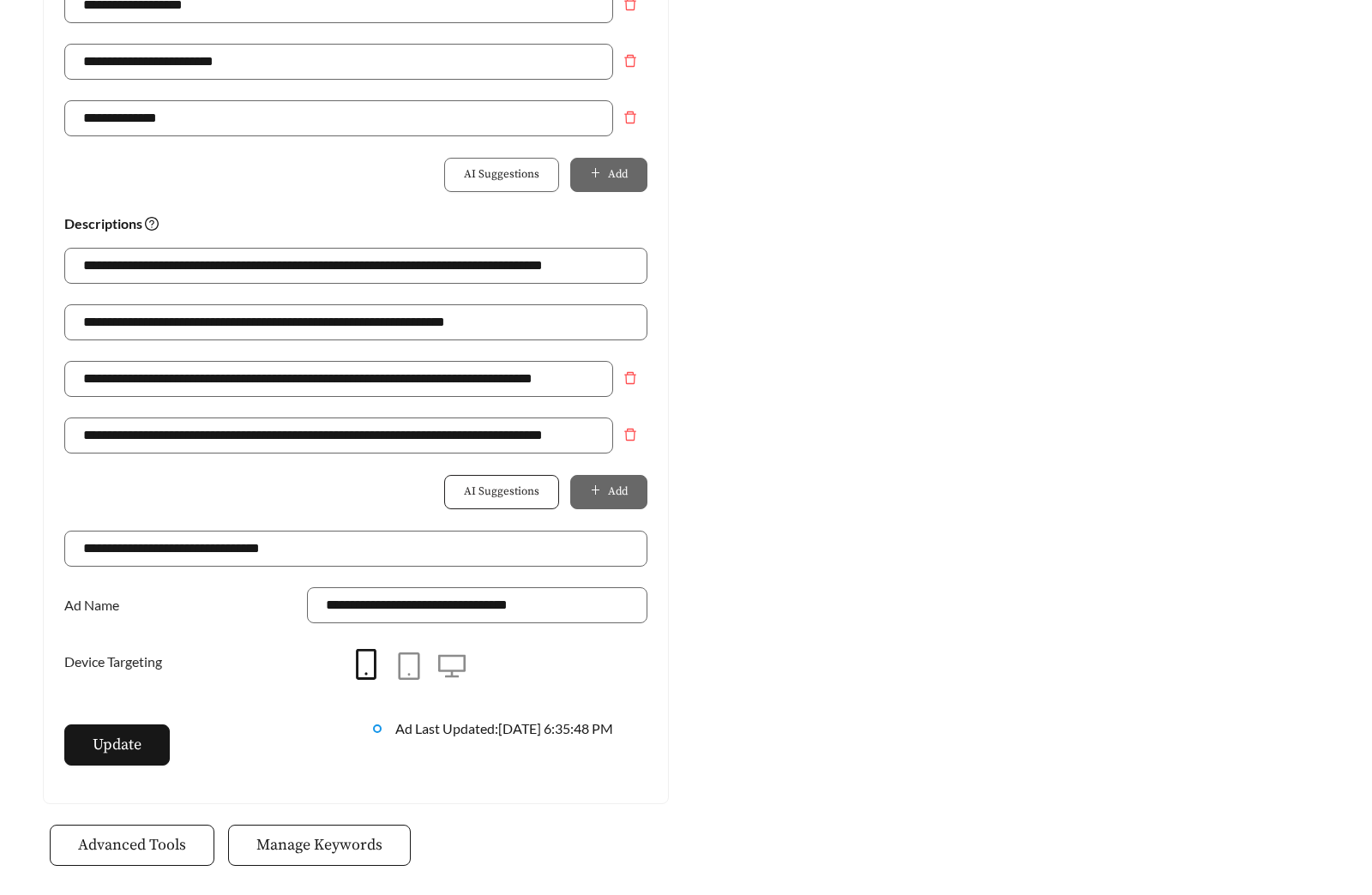
scroll to position [1078, 0]
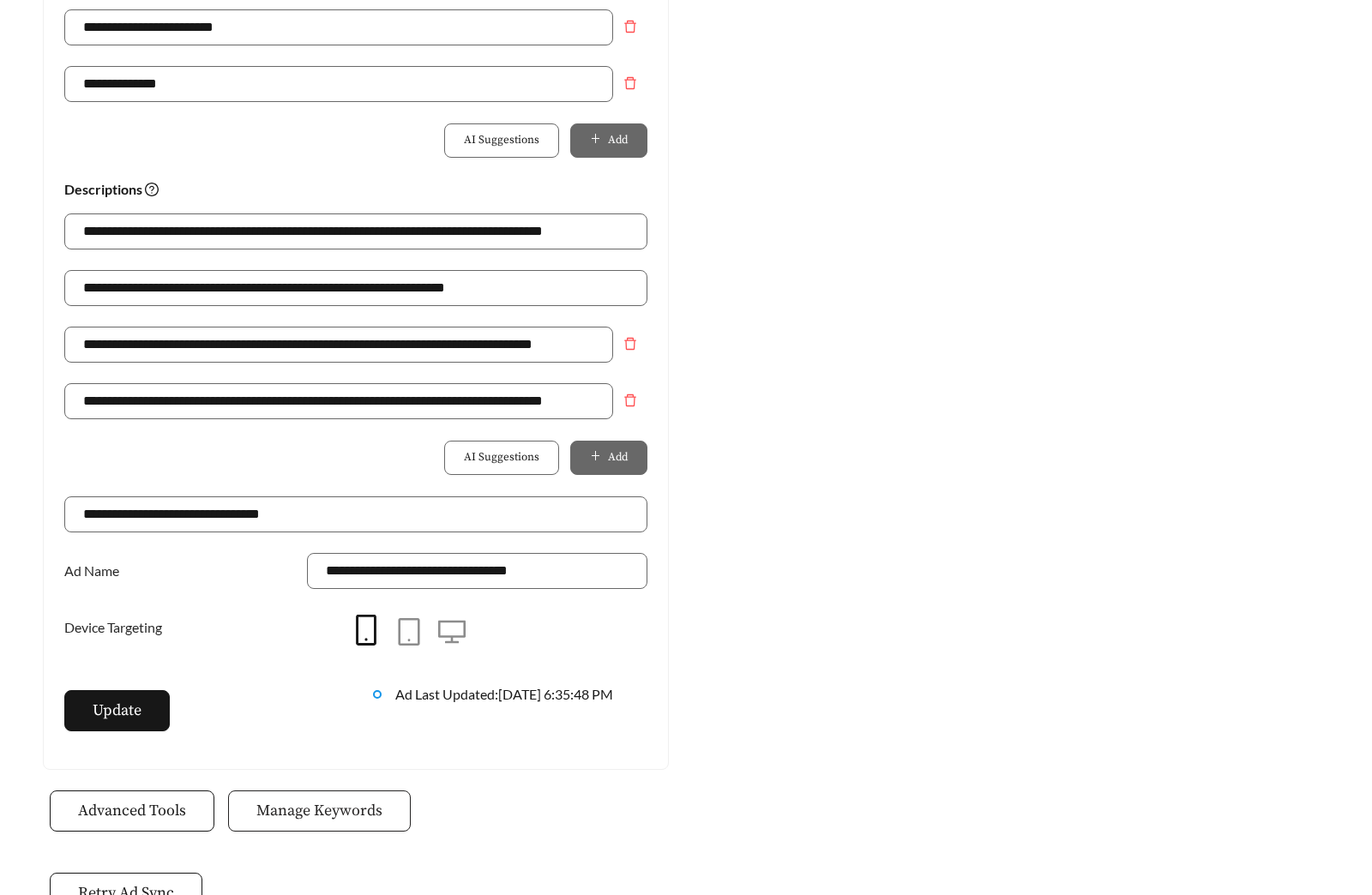
click at [371, 810] on span "Manage Keywords" at bounding box center [319, 810] width 126 height 23
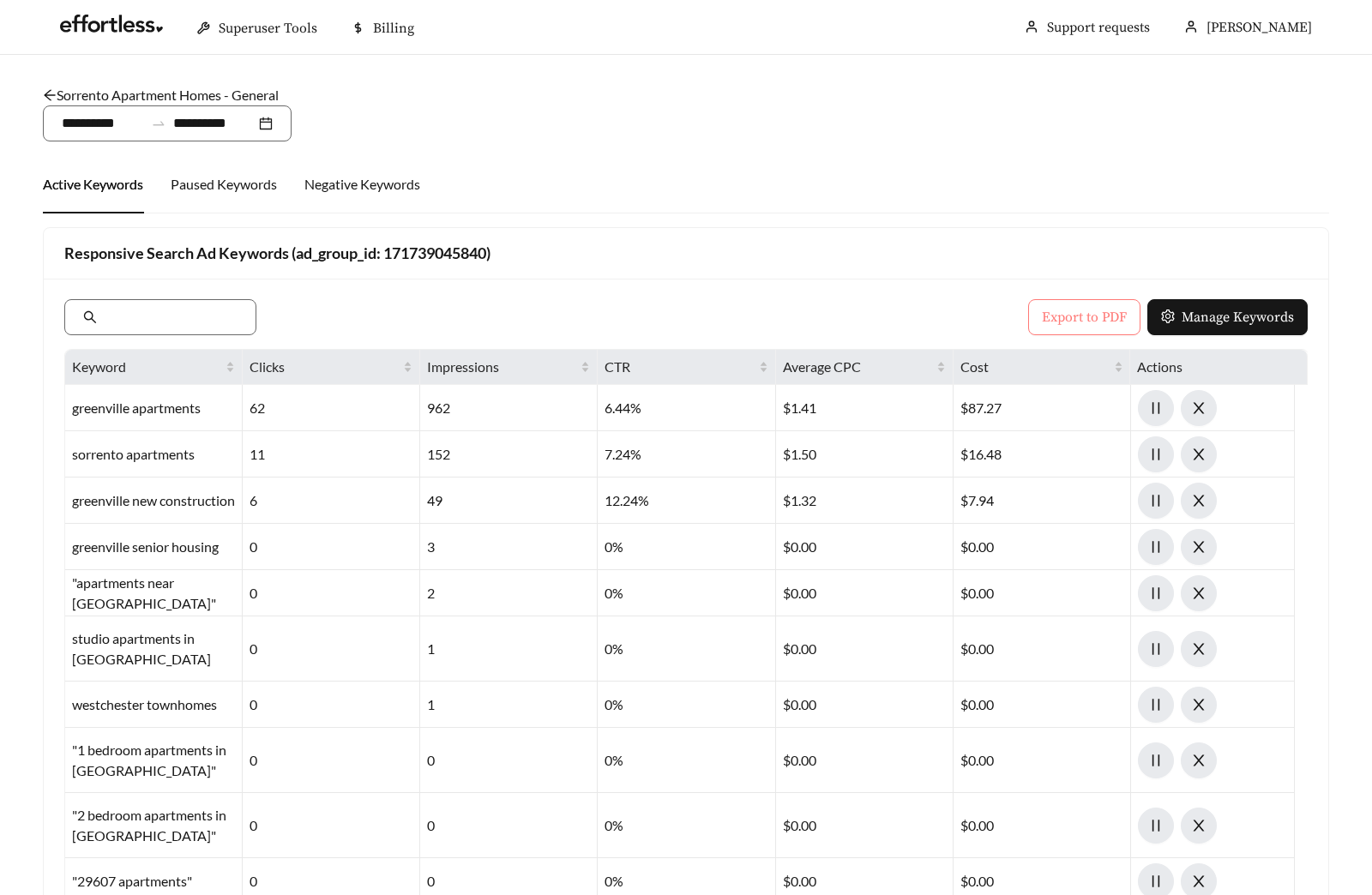
click at [1073, 321] on span "Export to PDF" at bounding box center [1084, 317] width 85 height 20
click at [268, 88] on link "Sorrento Apartment Homes - General" at bounding box center [160, 95] width 235 height 17
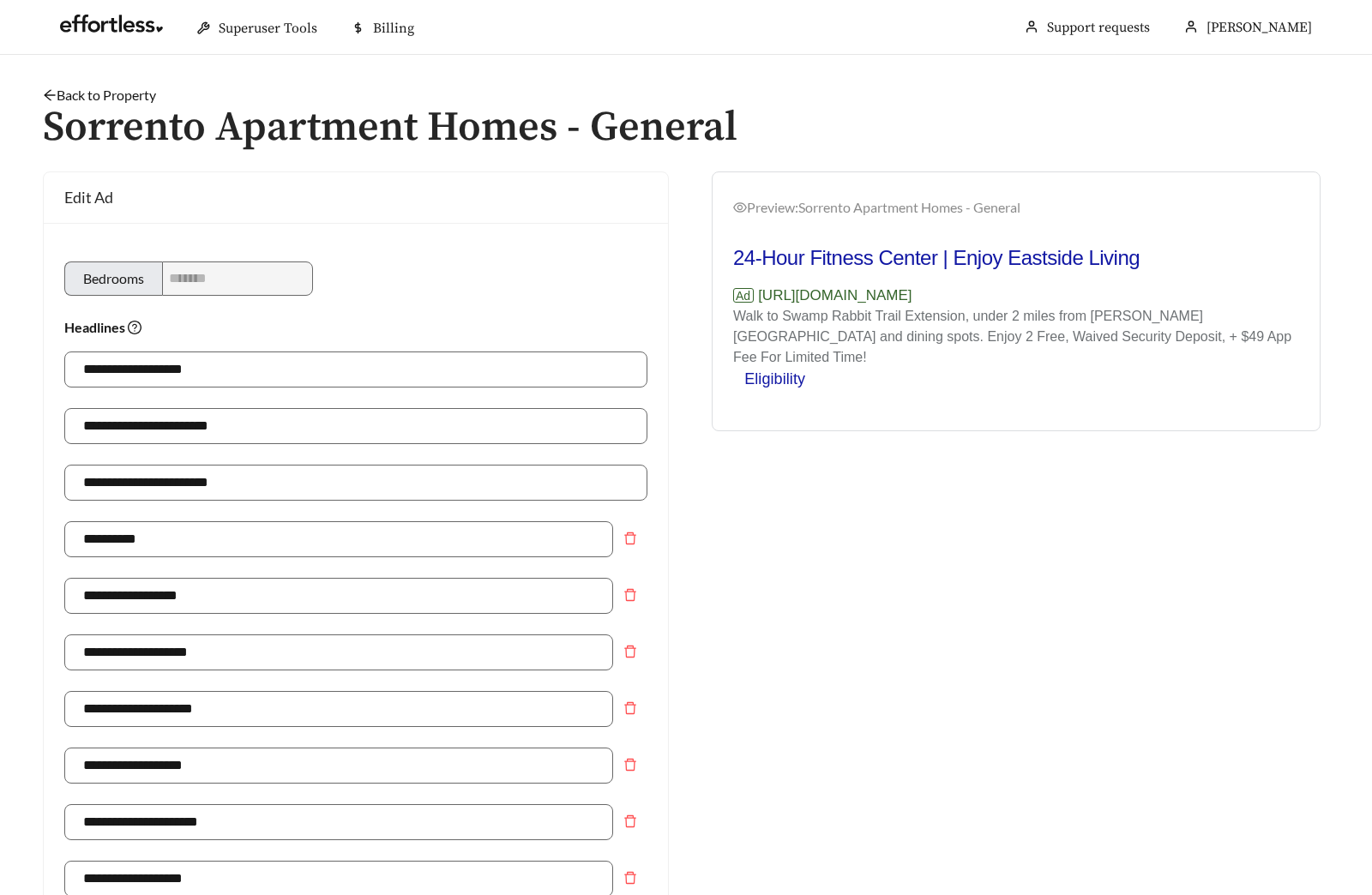
click at [101, 96] on link "Back to Property" at bounding box center [99, 95] width 113 height 17
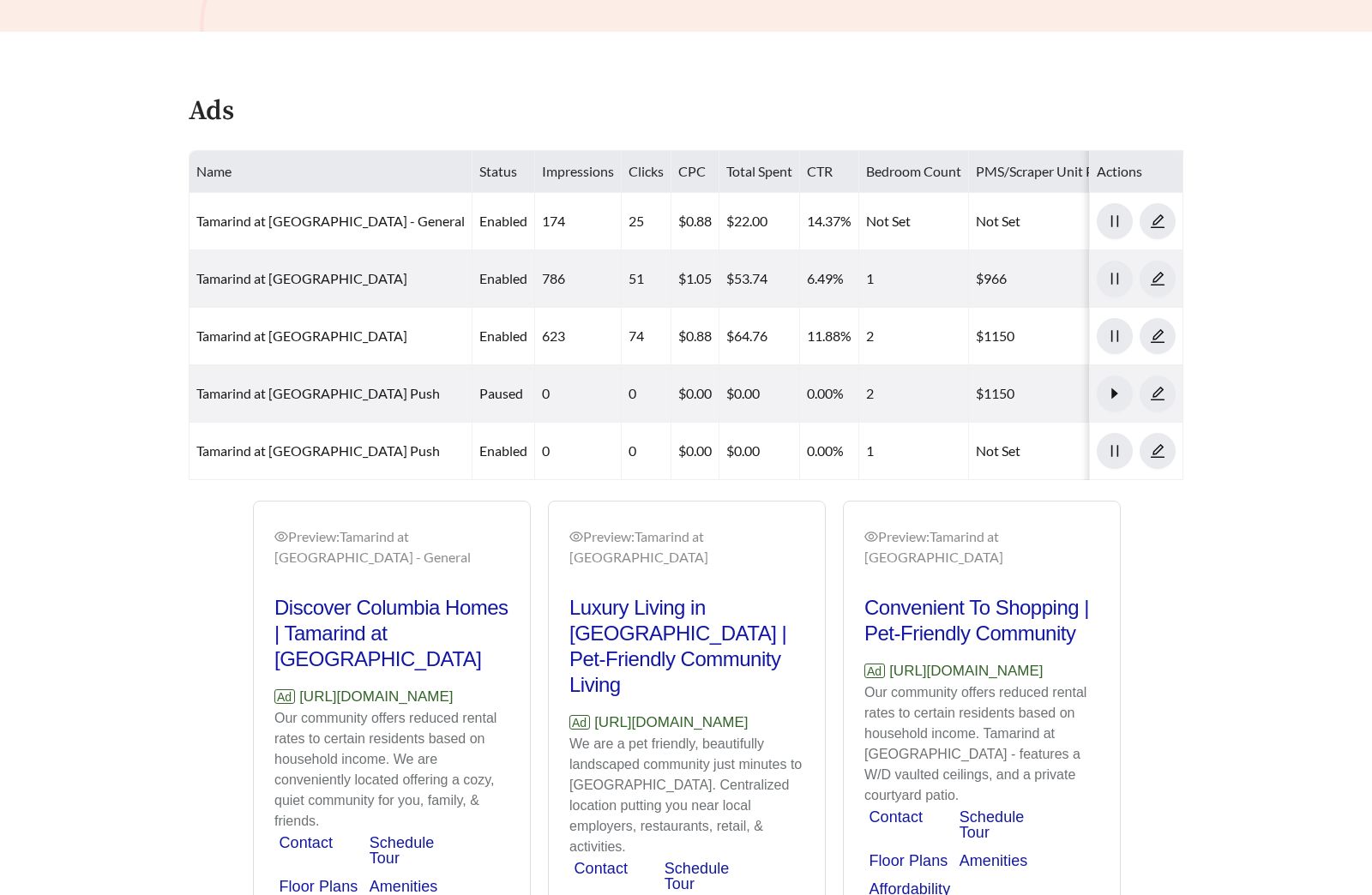
scroll to position [841, 0]
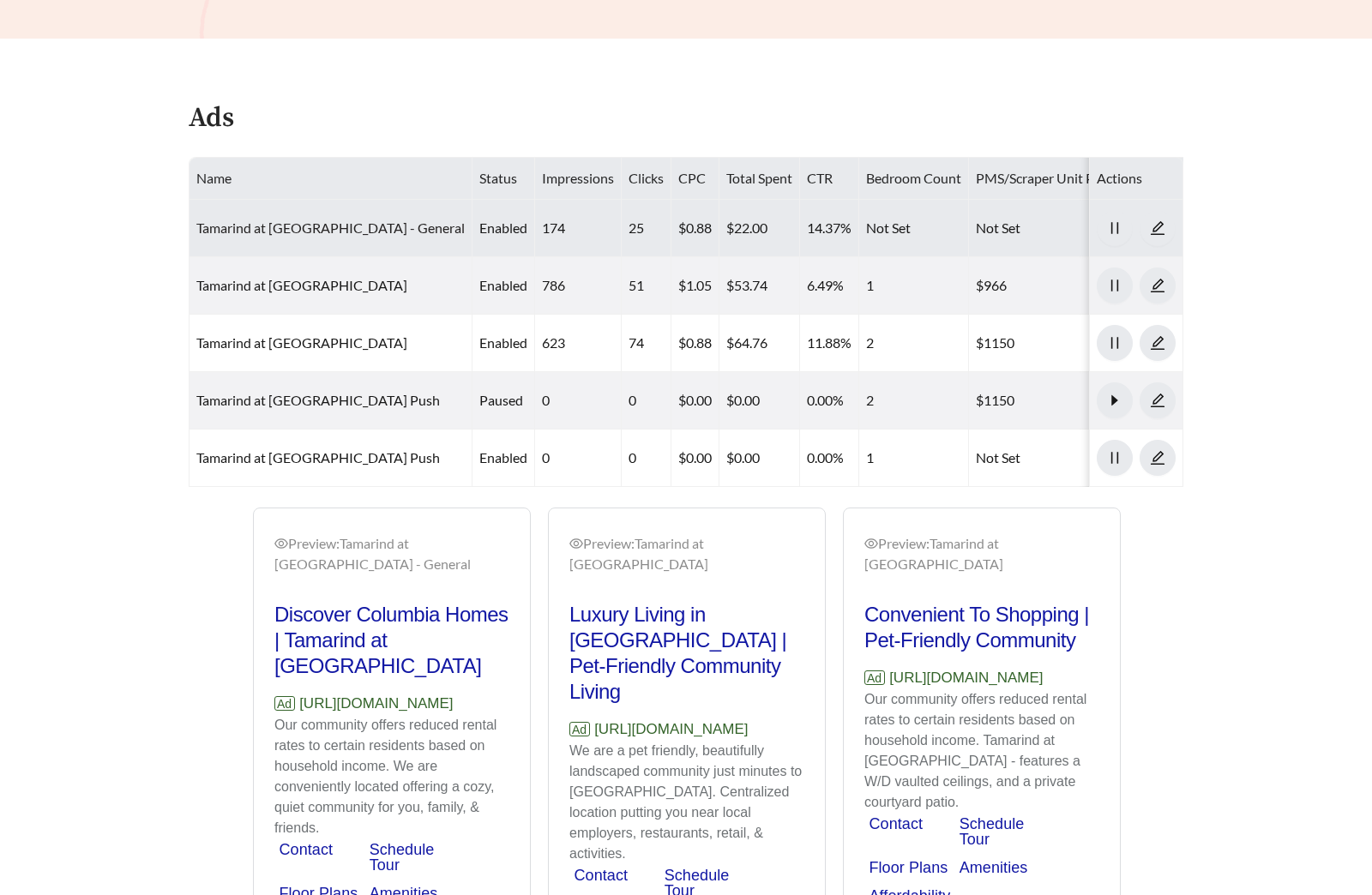
click at [340, 220] on link "Tamarind at [GEOGRAPHIC_DATA] - General" at bounding box center [330, 228] width 268 height 17
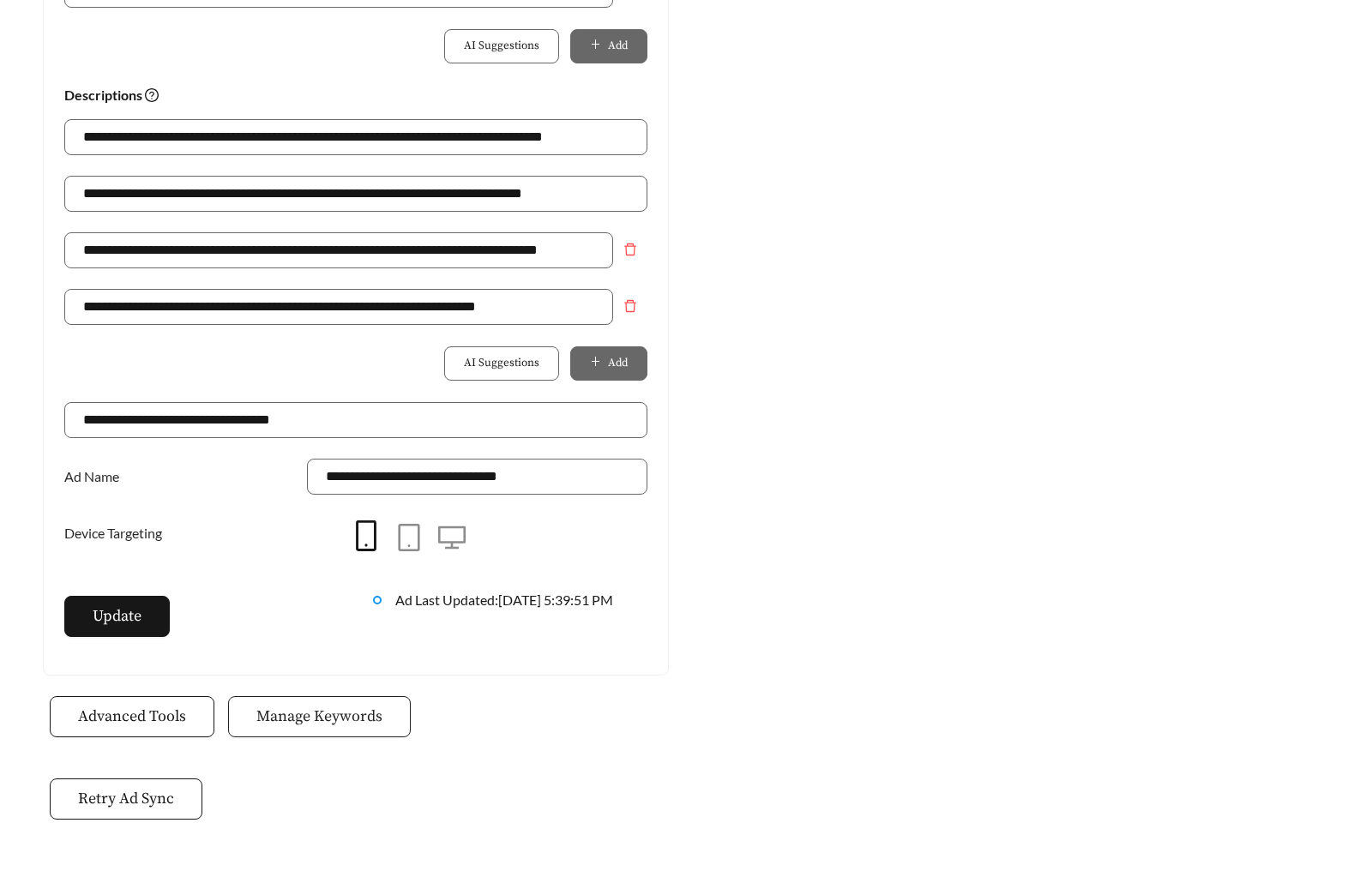
scroll to position [1209, 0]
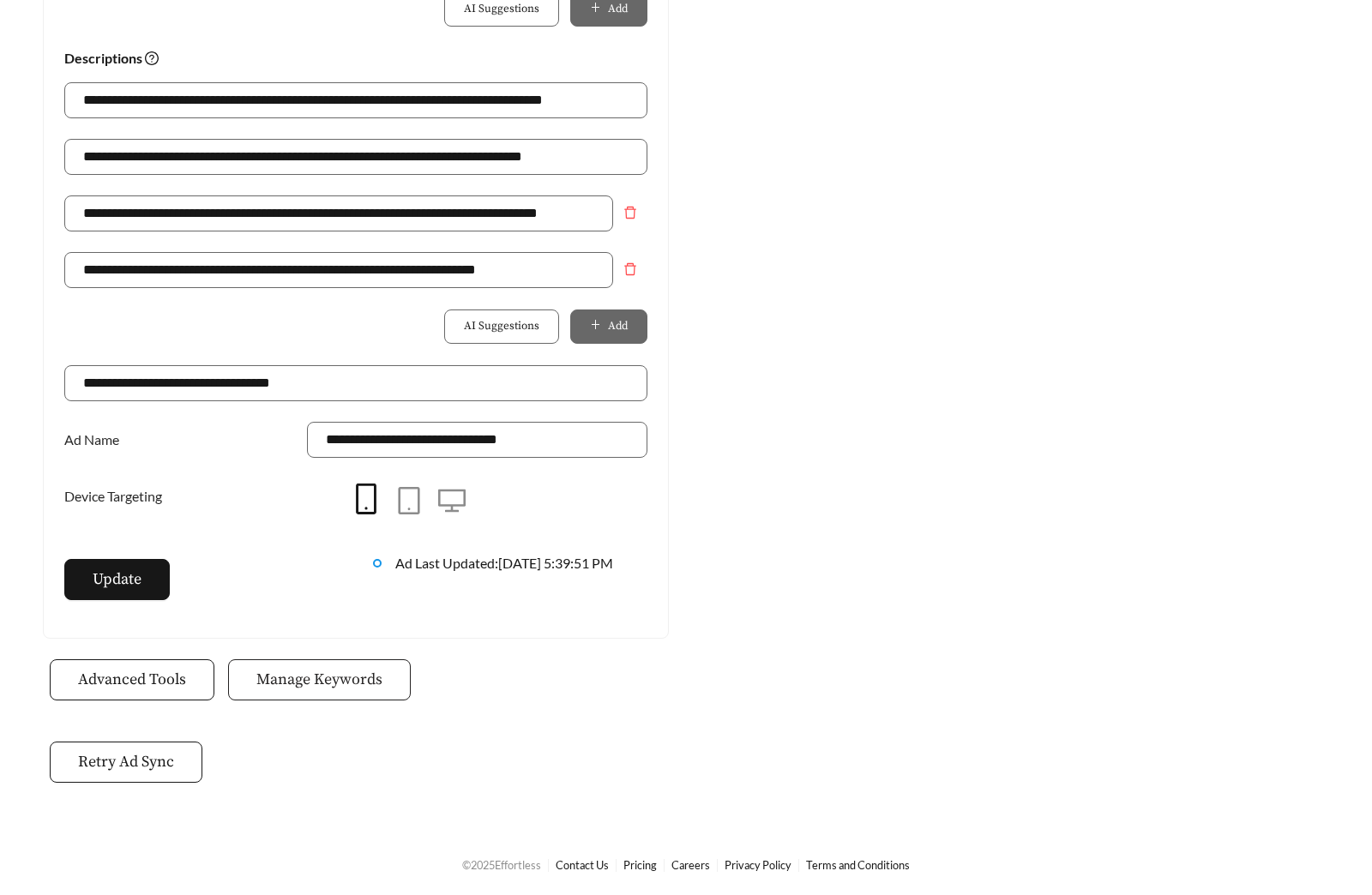
click at [344, 679] on span "Manage Keywords" at bounding box center [319, 679] width 126 height 23
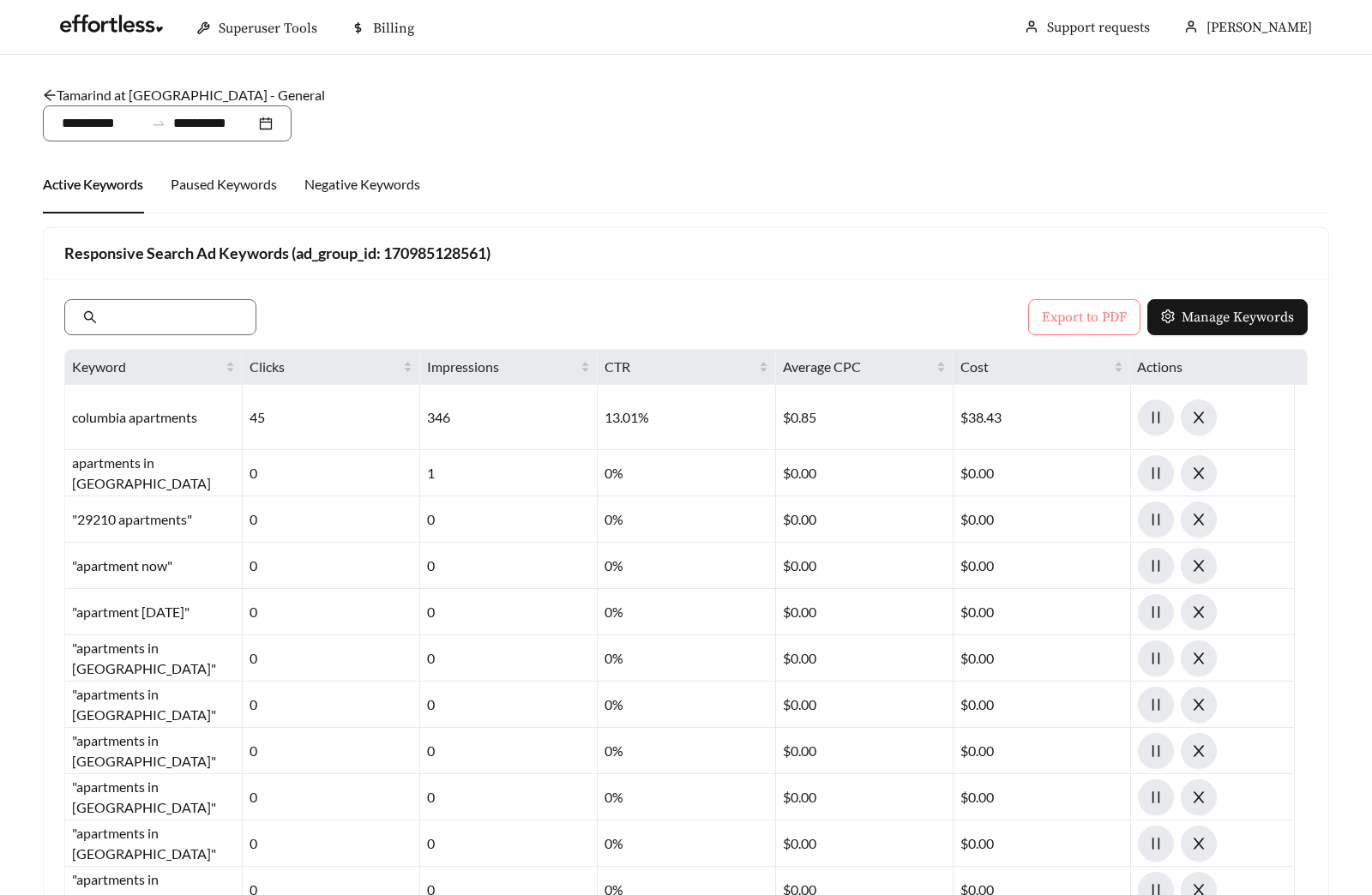
click at [1056, 314] on span "Export to PDF" at bounding box center [1084, 317] width 85 height 20
click at [198, 100] on link "Tamarind at [GEOGRAPHIC_DATA] - General" at bounding box center [184, 95] width 282 height 17
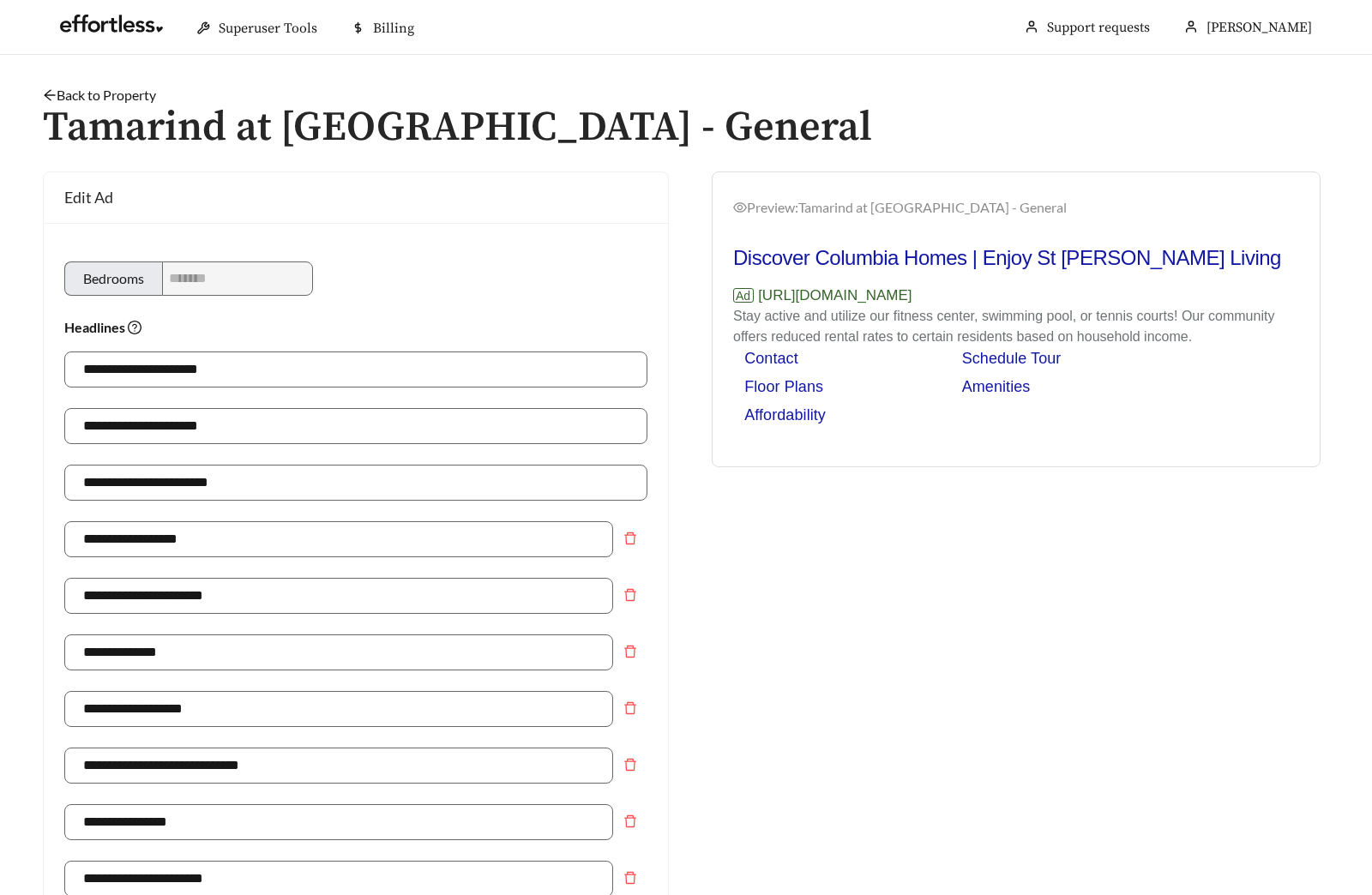
drag, startPoint x: 198, startPoint y: 100, endPoint x: 90, endPoint y: 94, distance: 108.2
click at [90, 94] on link "Back to Property" at bounding box center [99, 95] width 113 height 17
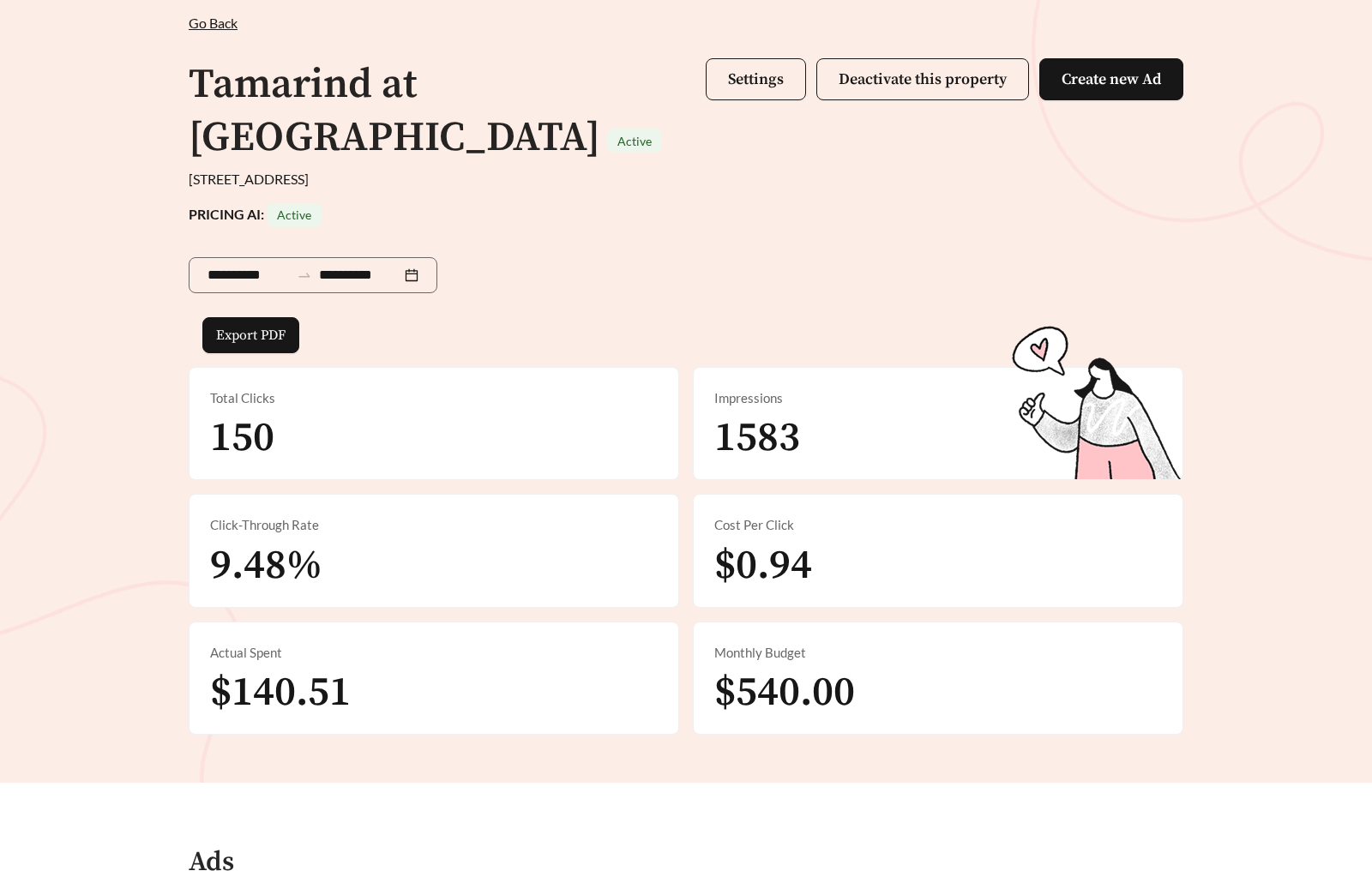
scroll to position [371, 0]
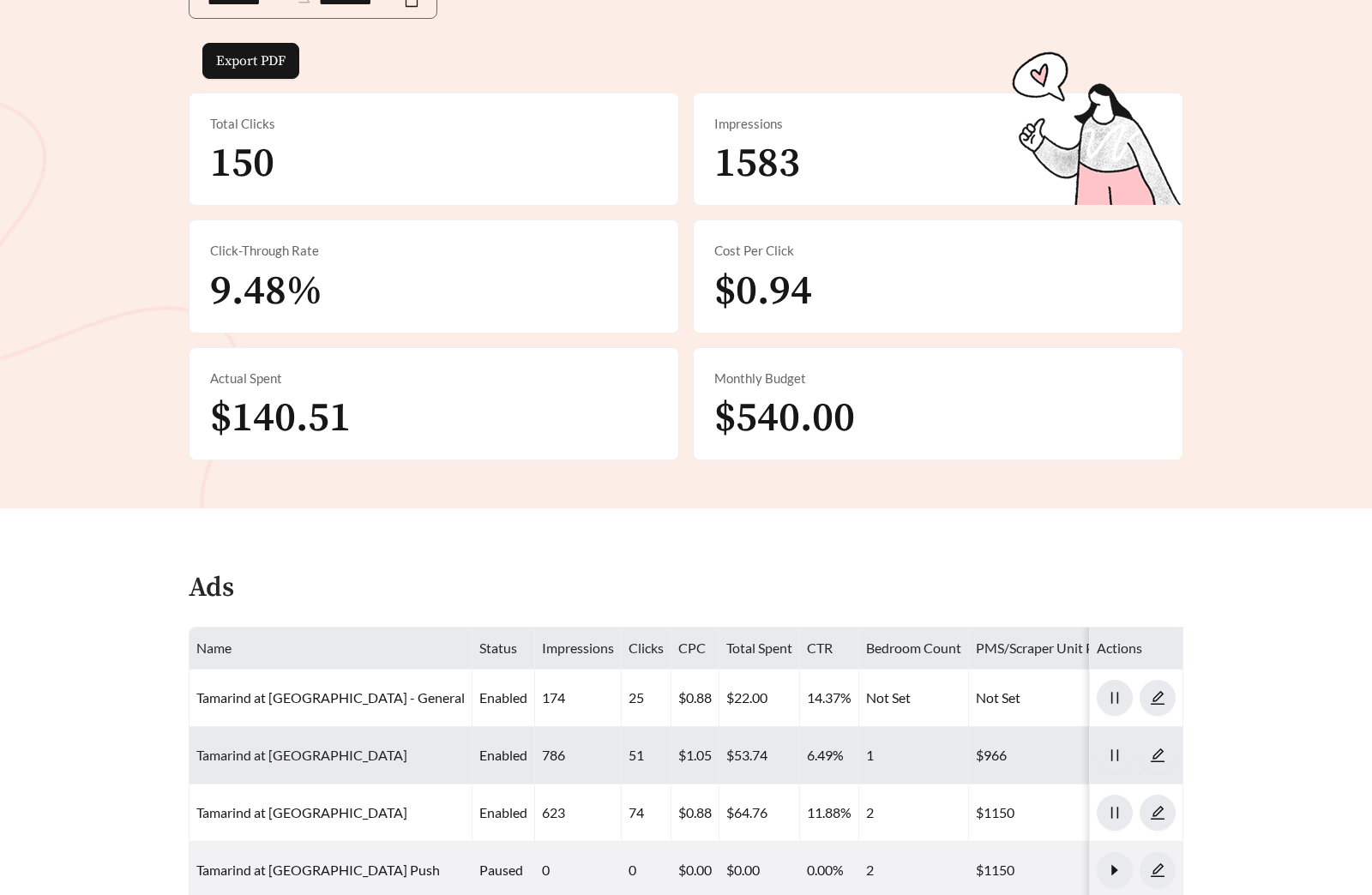
click at [277, 746] on link "Tamarind at Stoneridge - One Bedroom" at bounding box center [302, 755] width 211 height 17
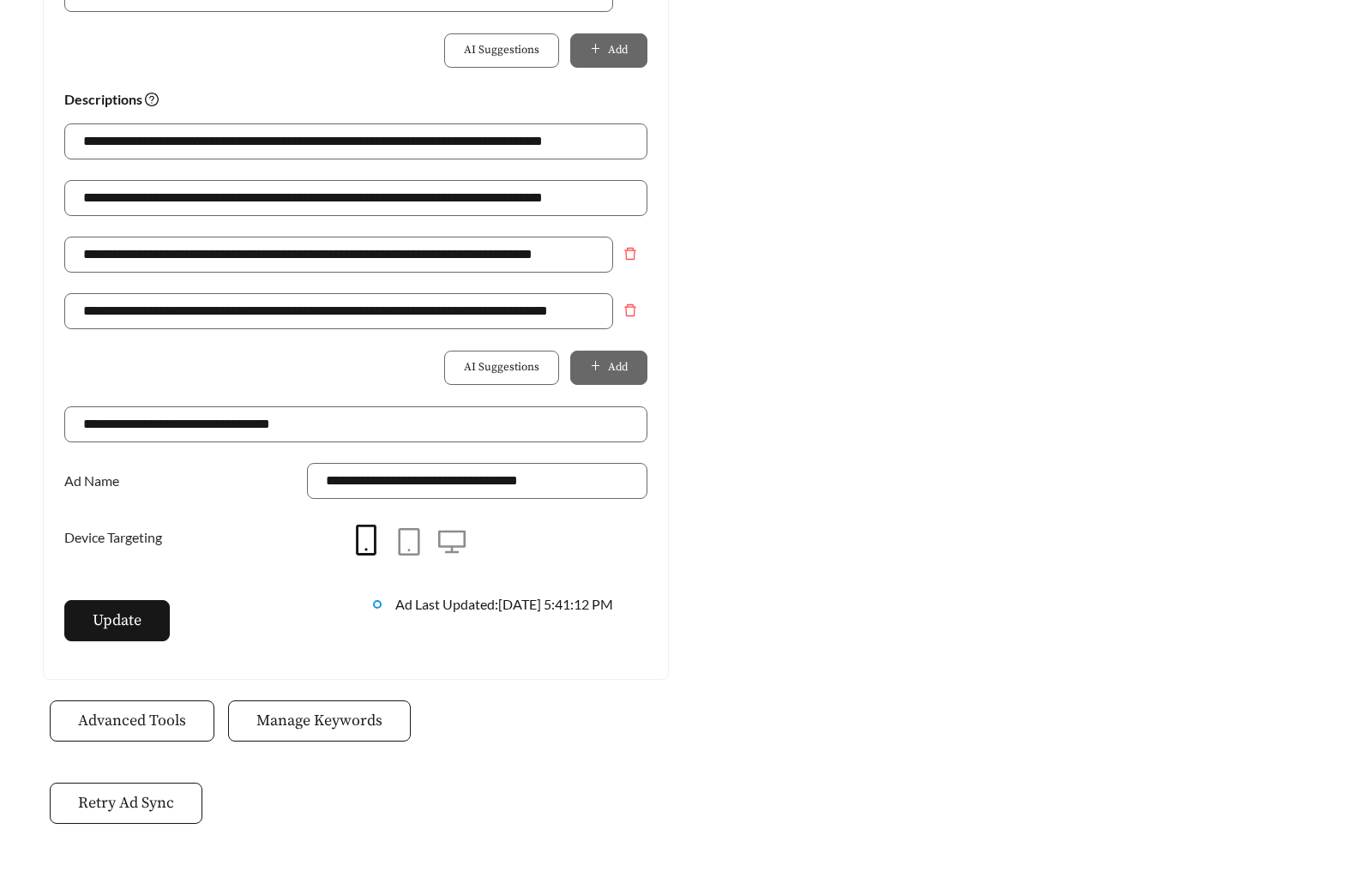
scroll to position [1209, 0]
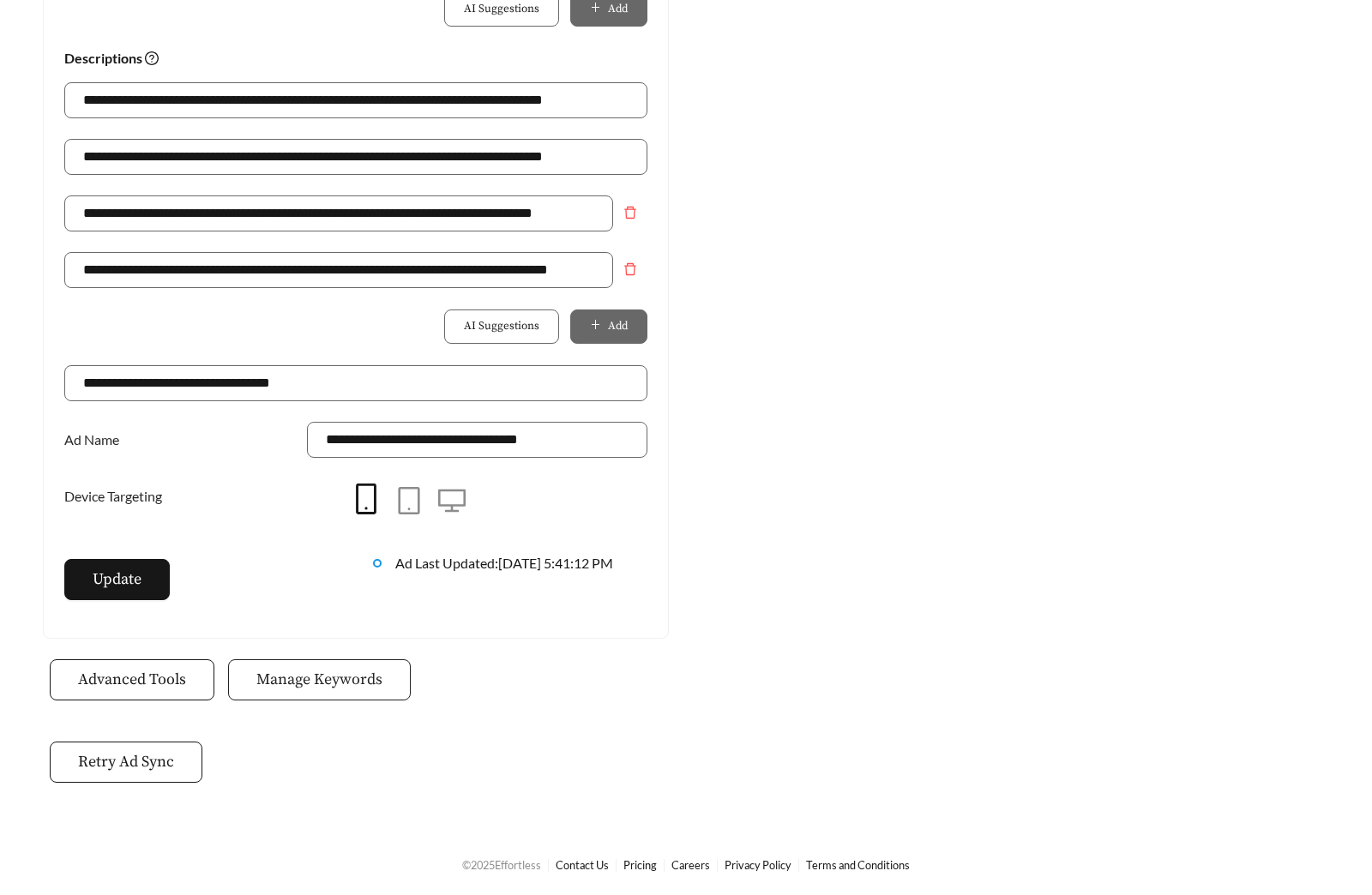
click at [324, 674] on span "Manage Keywords" at bounding box center [319, 679] width 126 height 23
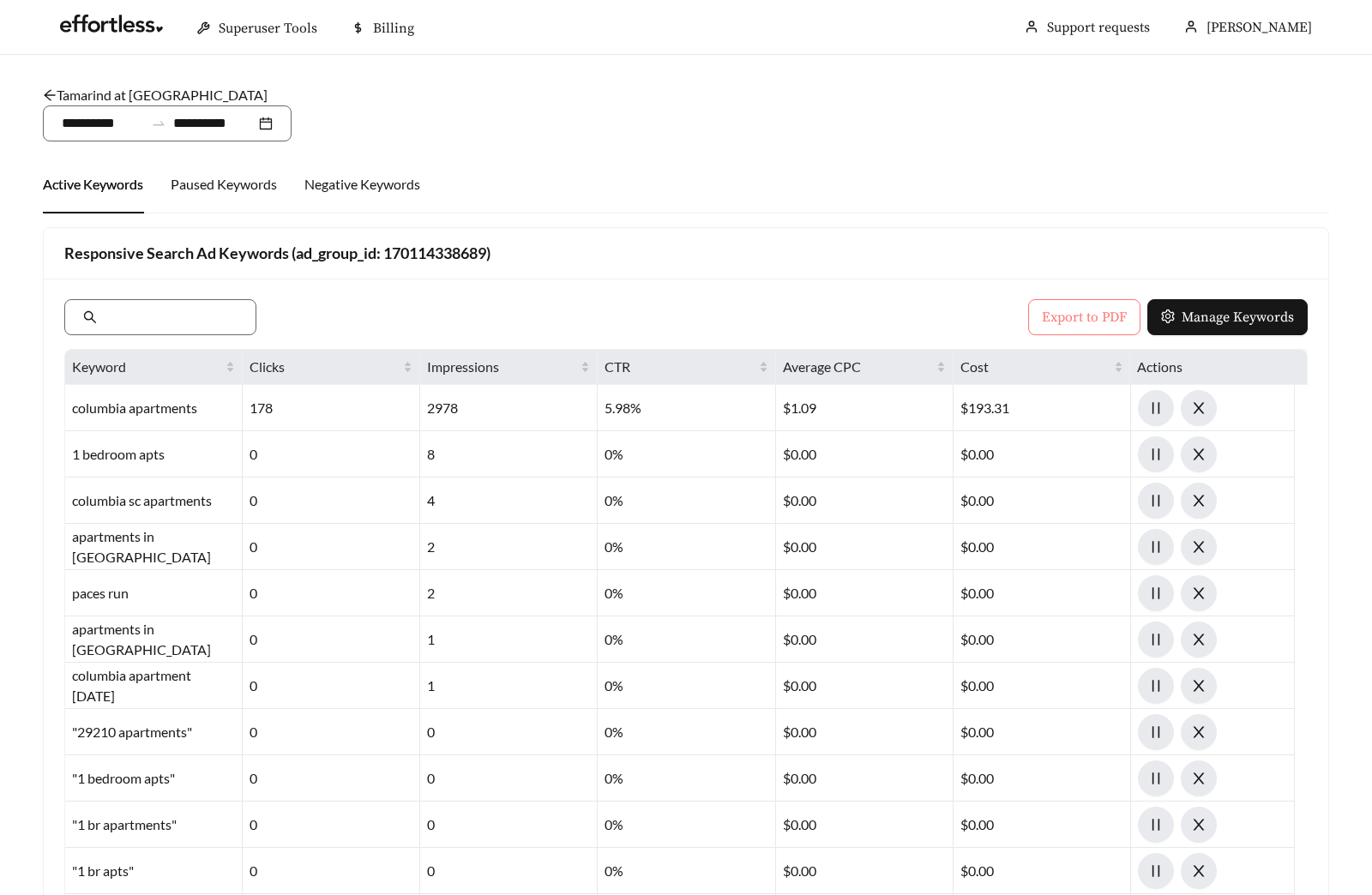
click at [1118, 307] on span "Export to PDF" at bounding box center [1084, 317] width 85 height 20
click at [165, 95] on link "Tamarind at Stoneridge - One Bedroom" at bounding box center [154, 95] width 224 height 17
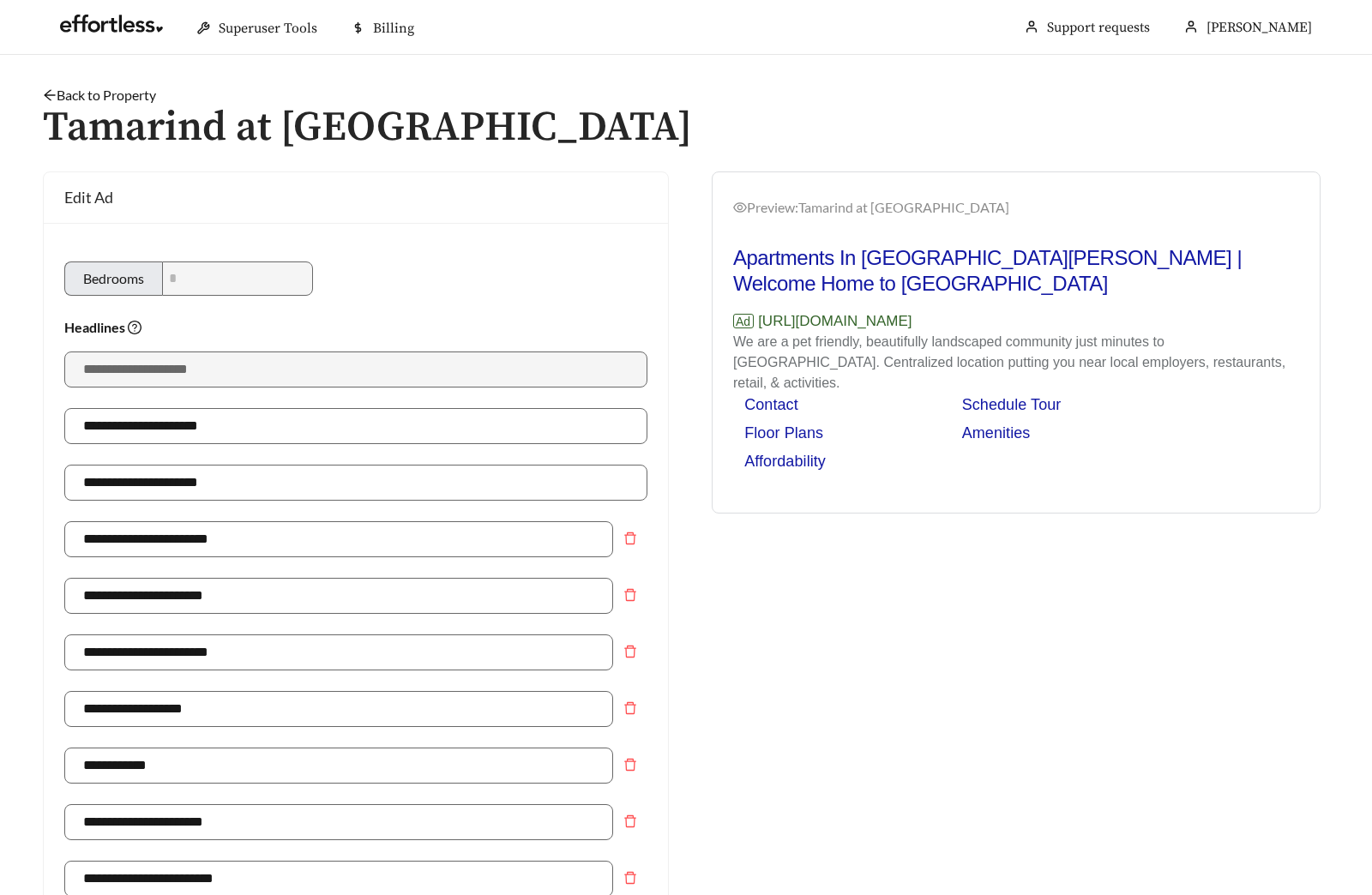
click at [92, 95] on link "Back to Property" at bounding box center [99, 95] width 113 height 17
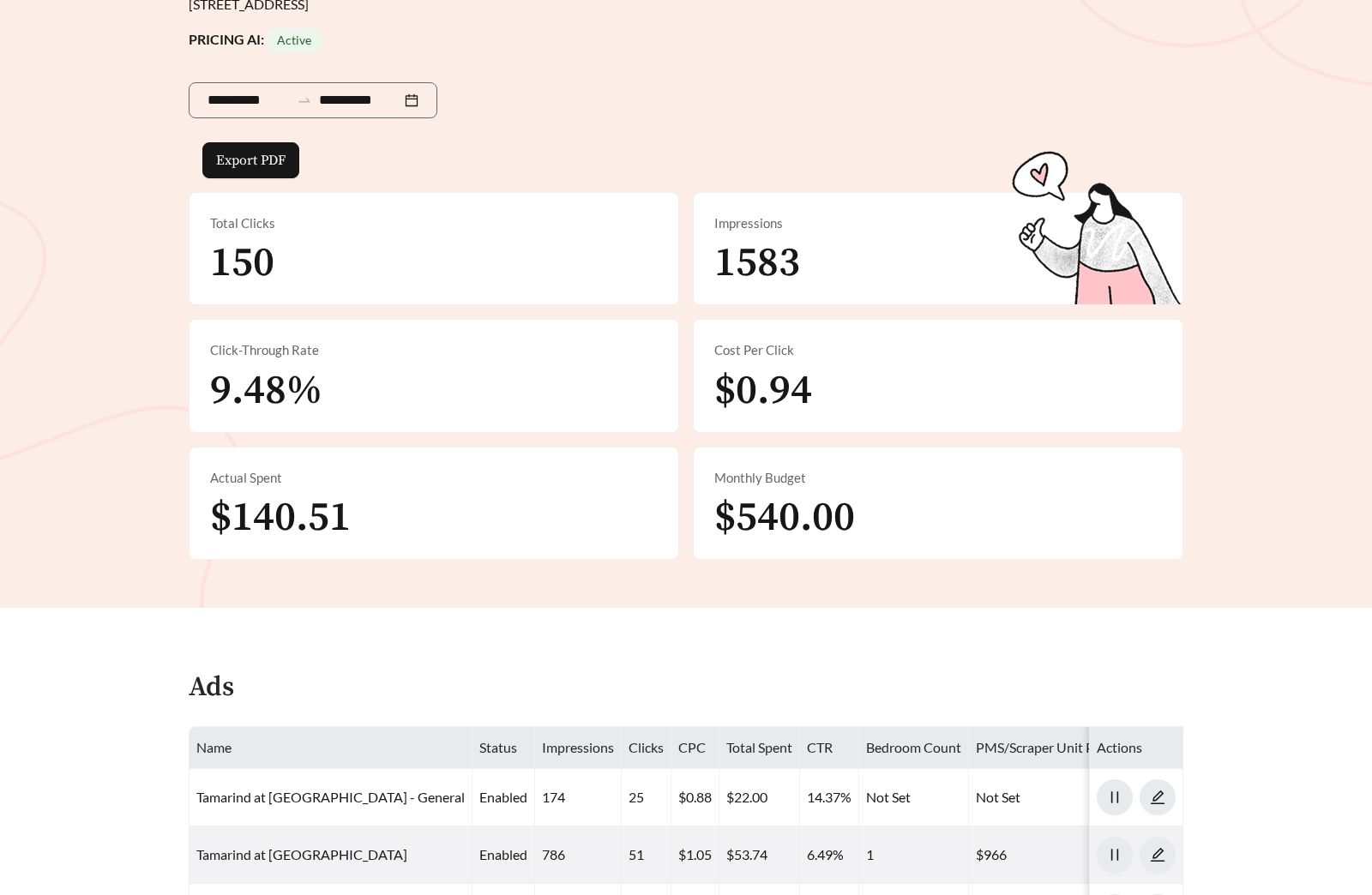
scroll to position [823, 0]
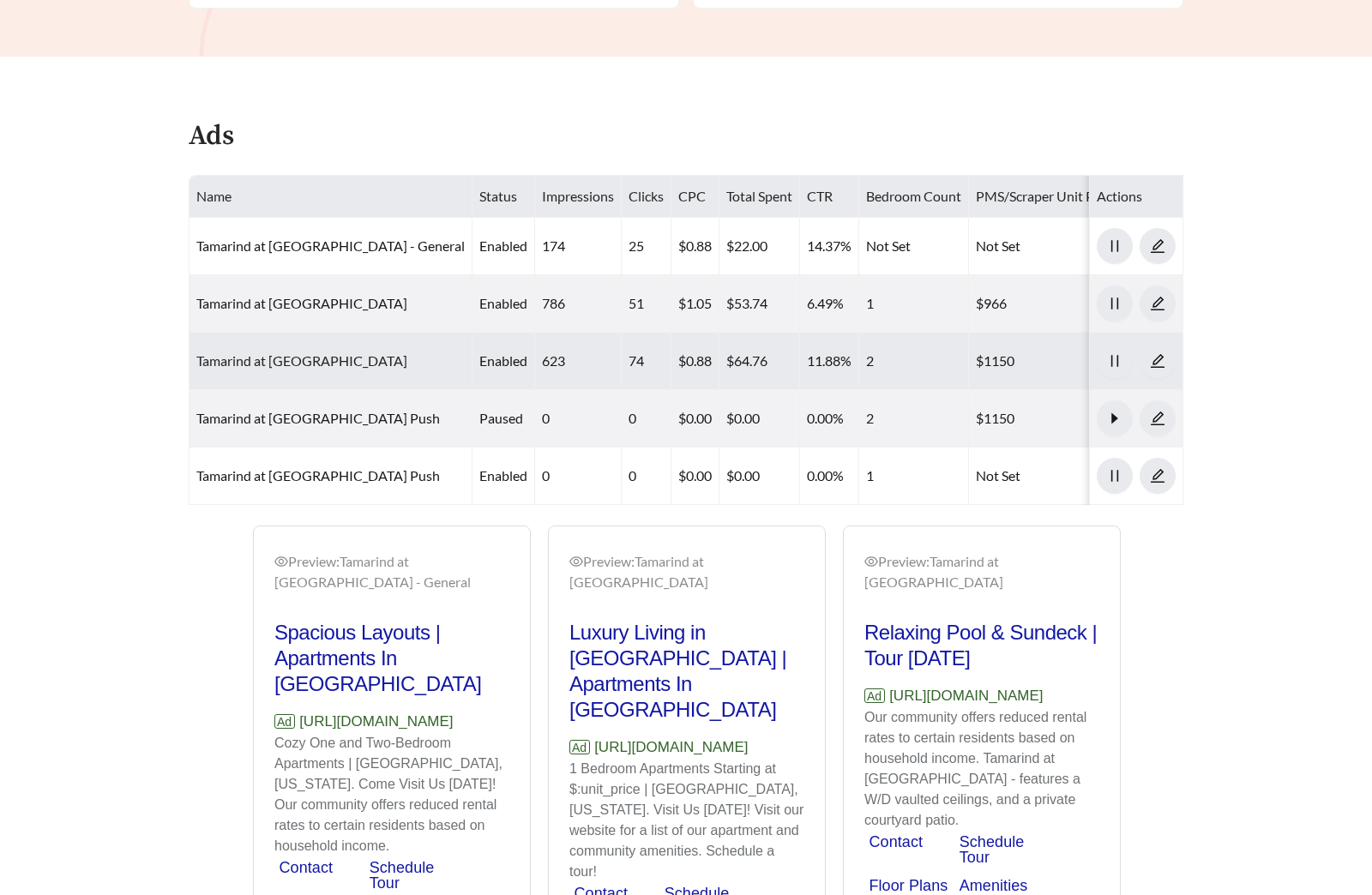
click at [361, 352] on link "Tamarind at Stoneridge - Two Bedroom" at bounding box center [302, 361] width 211 height 17
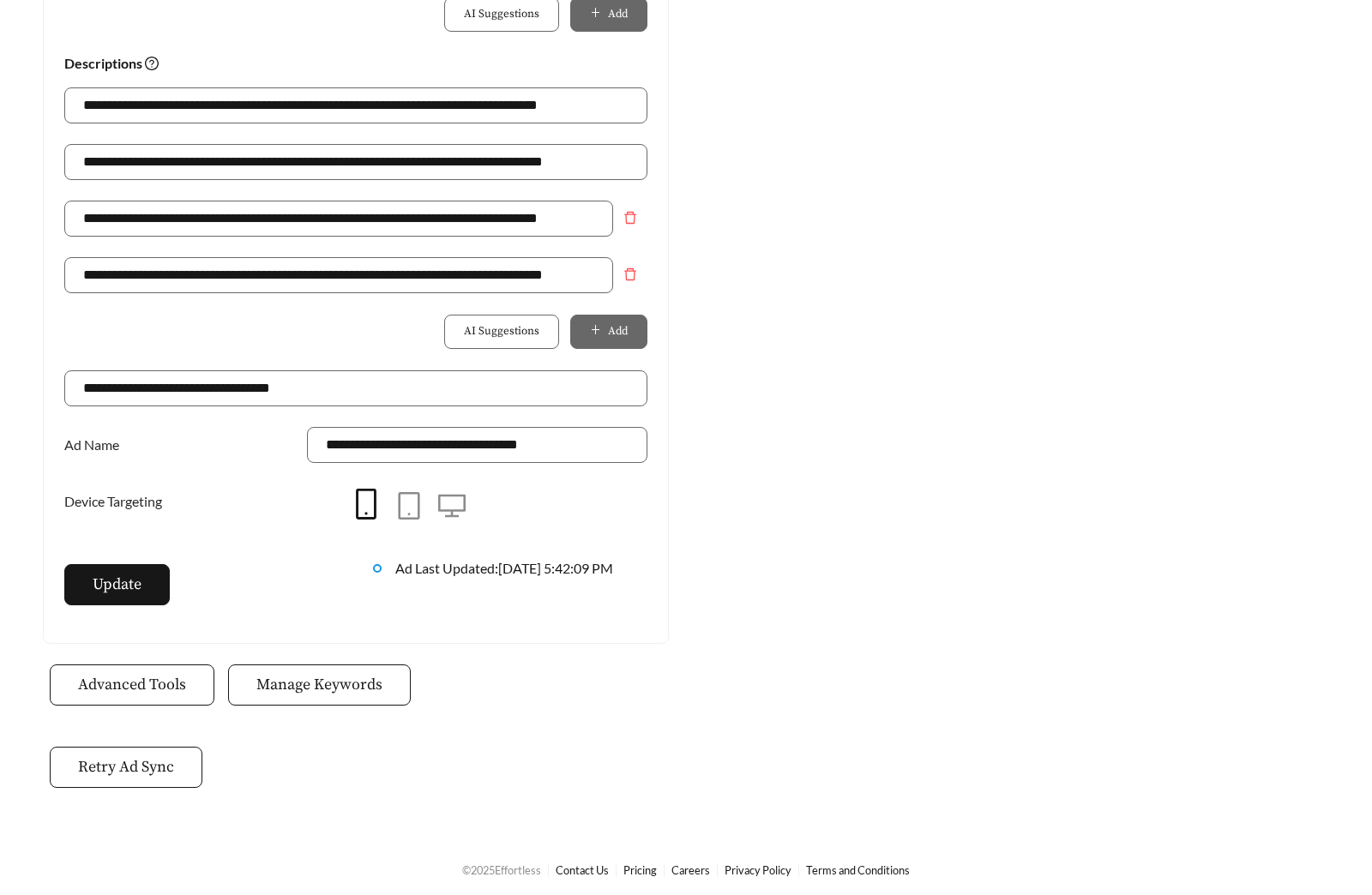
scroll to position [1209, 0]
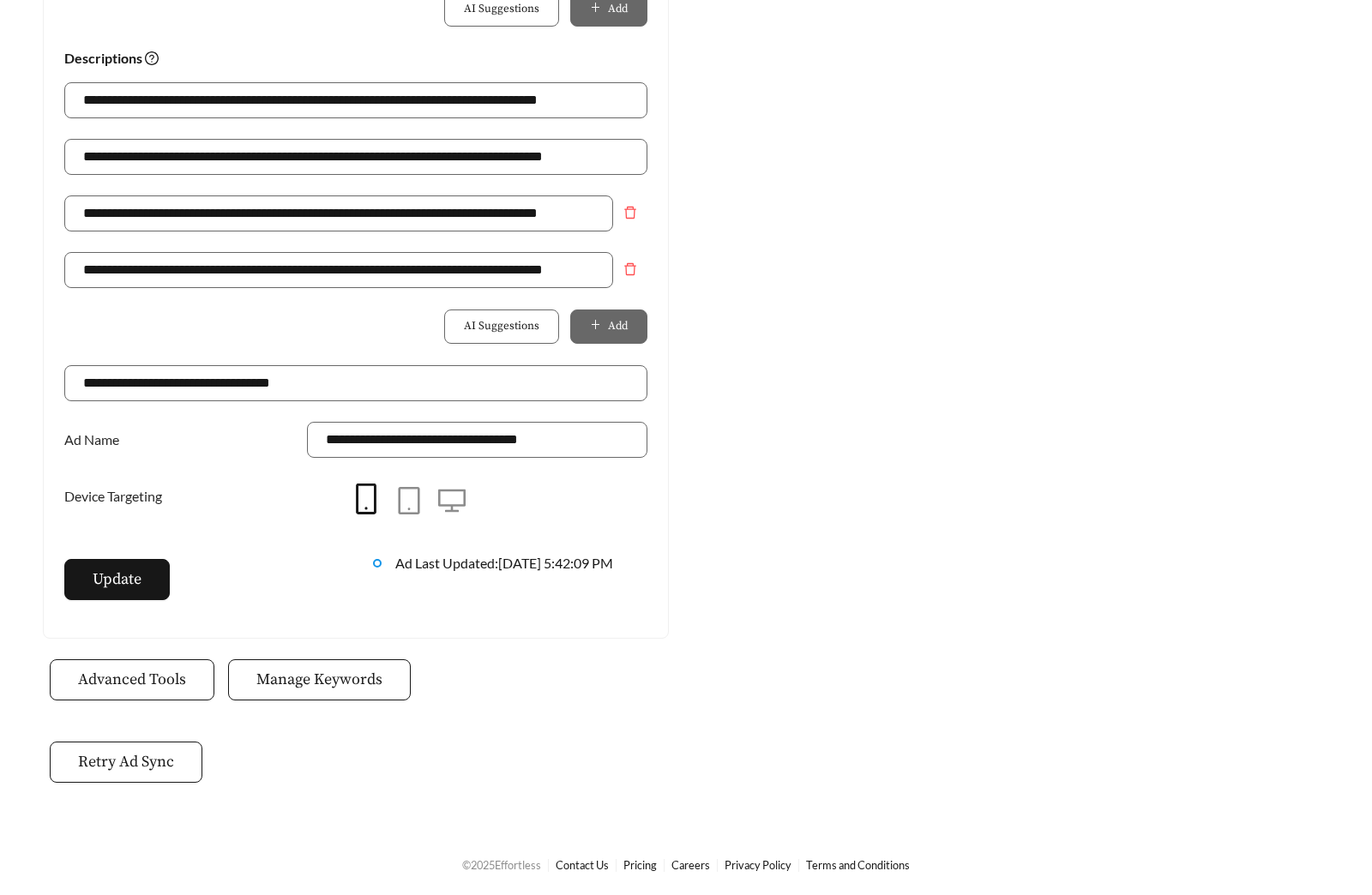
click at [329, 682] on span "Manage Keywords" at bounding box center [319, 679] width 126 height 23
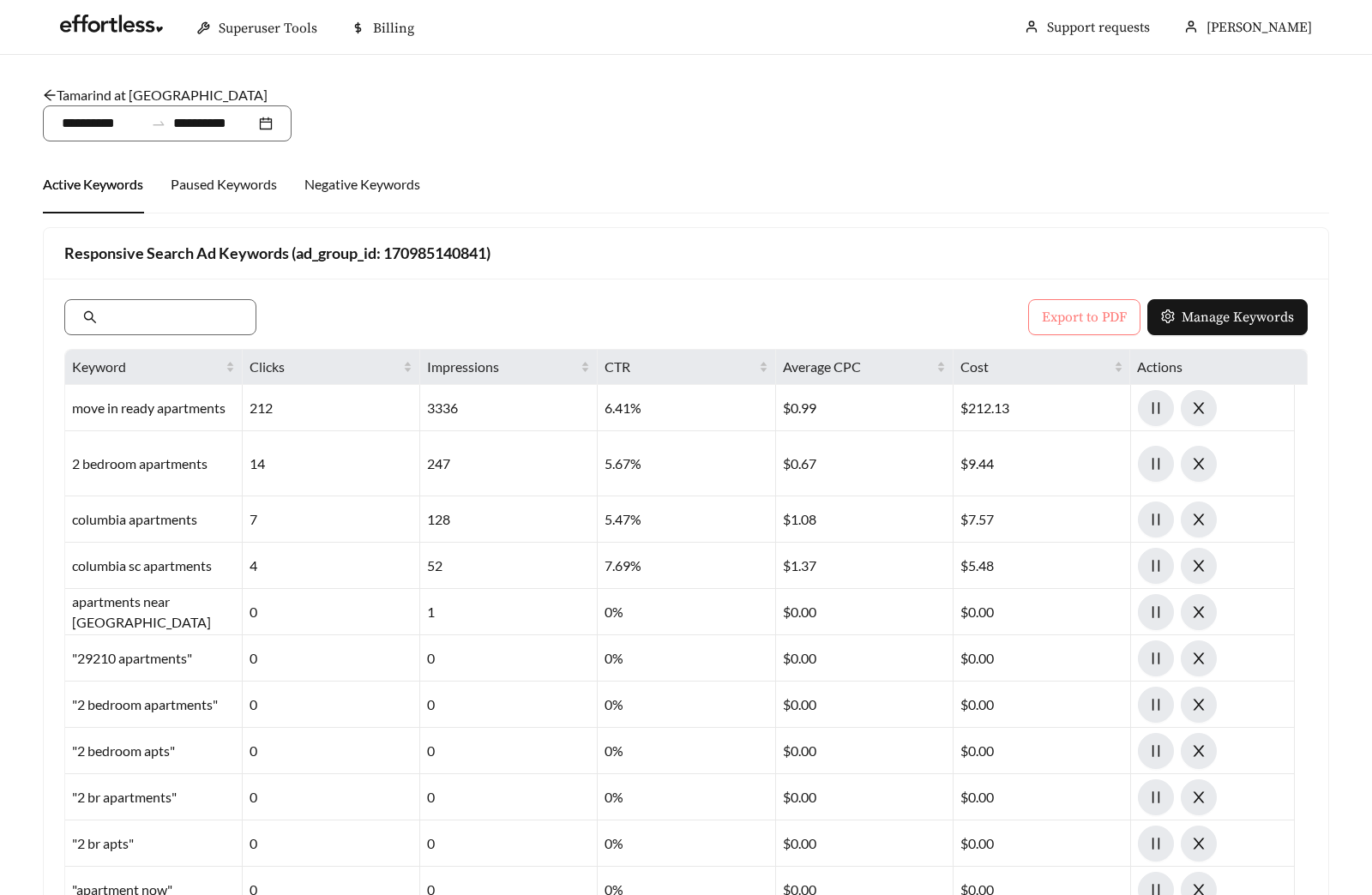
click at [1056, 310] on span "Export to PDF" at bounding box center [1084, 317] width 85 height 20
click at [145, 92] on link "Tamarind at Stoneridge - Two Bedroom" at bounding box center [154, 95] width 224 height 17
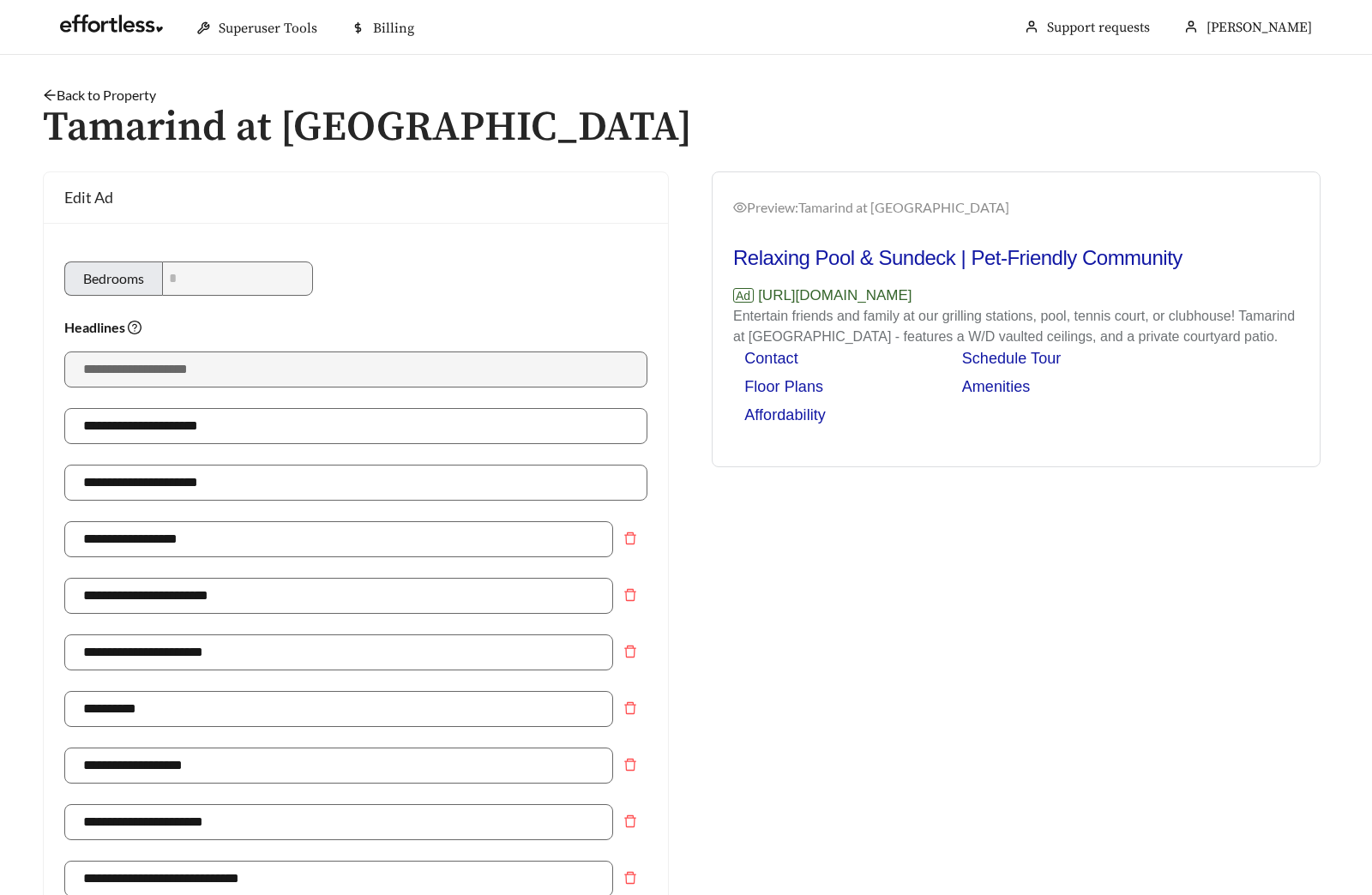
click at [102, 91] on link "Back to Property" at bounding box center [99, 95] width 113 height 17
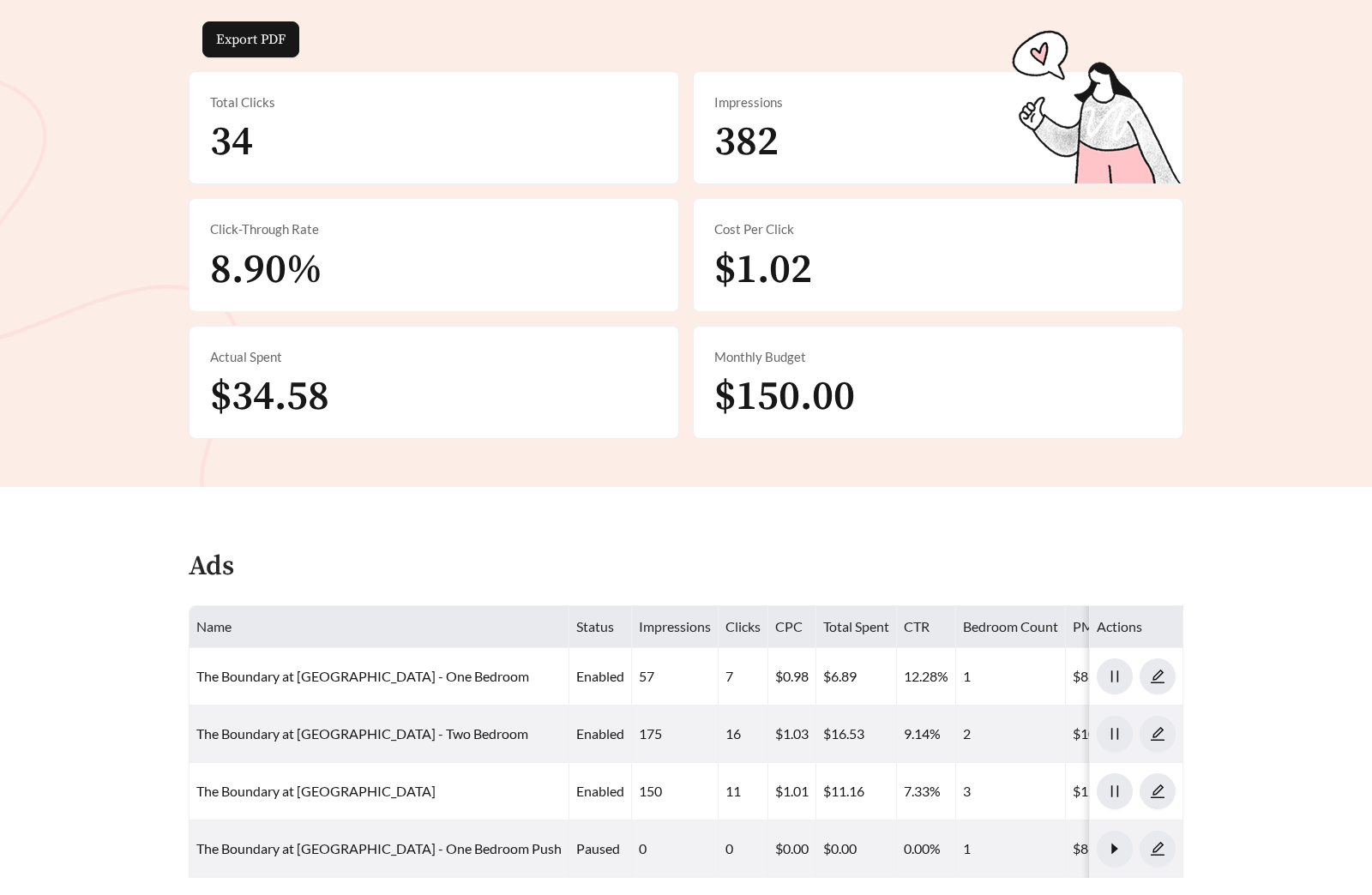
scroll to position [792, 0]
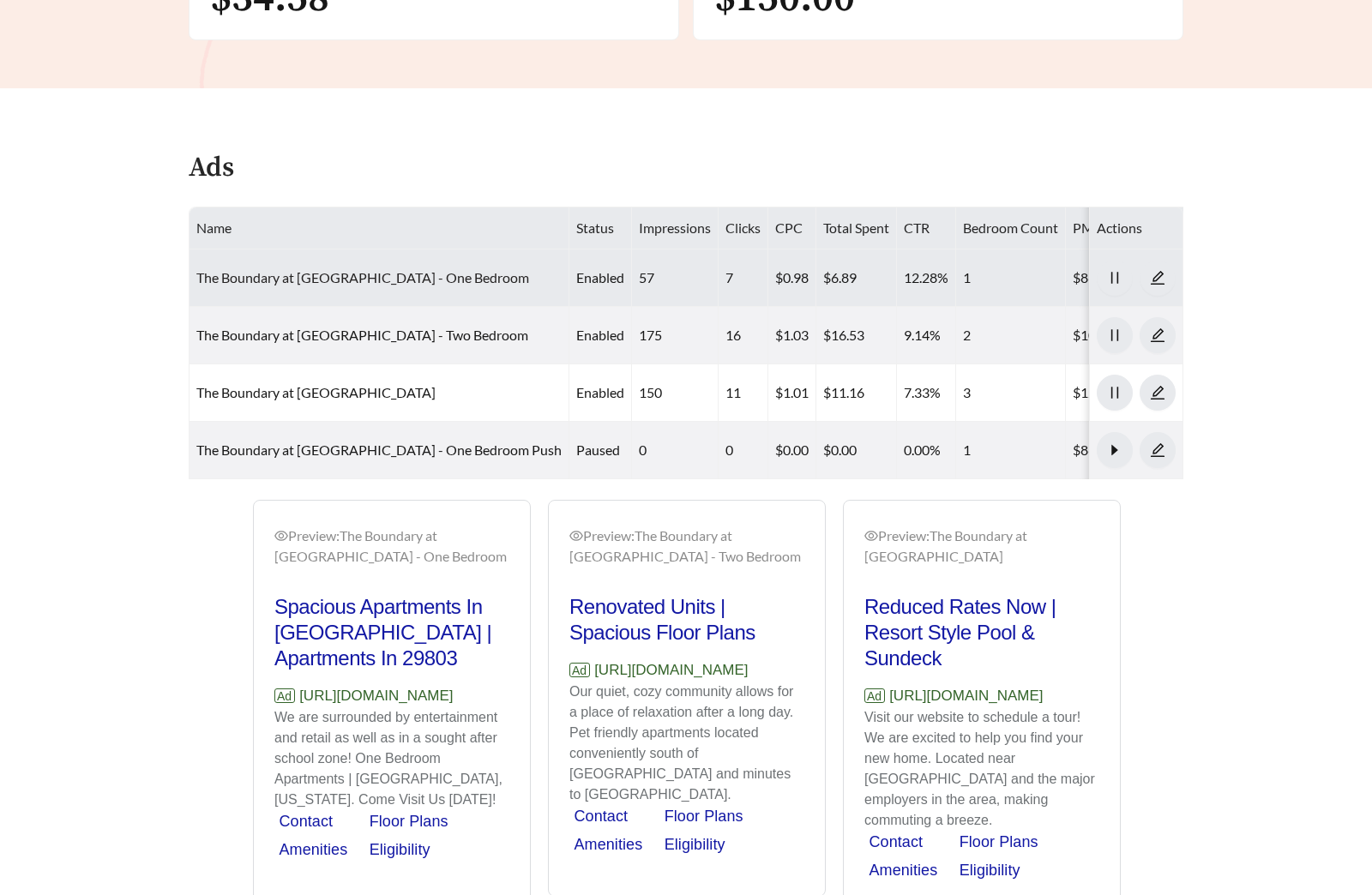
click at [363, 283] on link "The Boundary at [GEOGRAPHIC_DATA] - One Bedroom" at bounding box center [363, 278] width 332 height 17
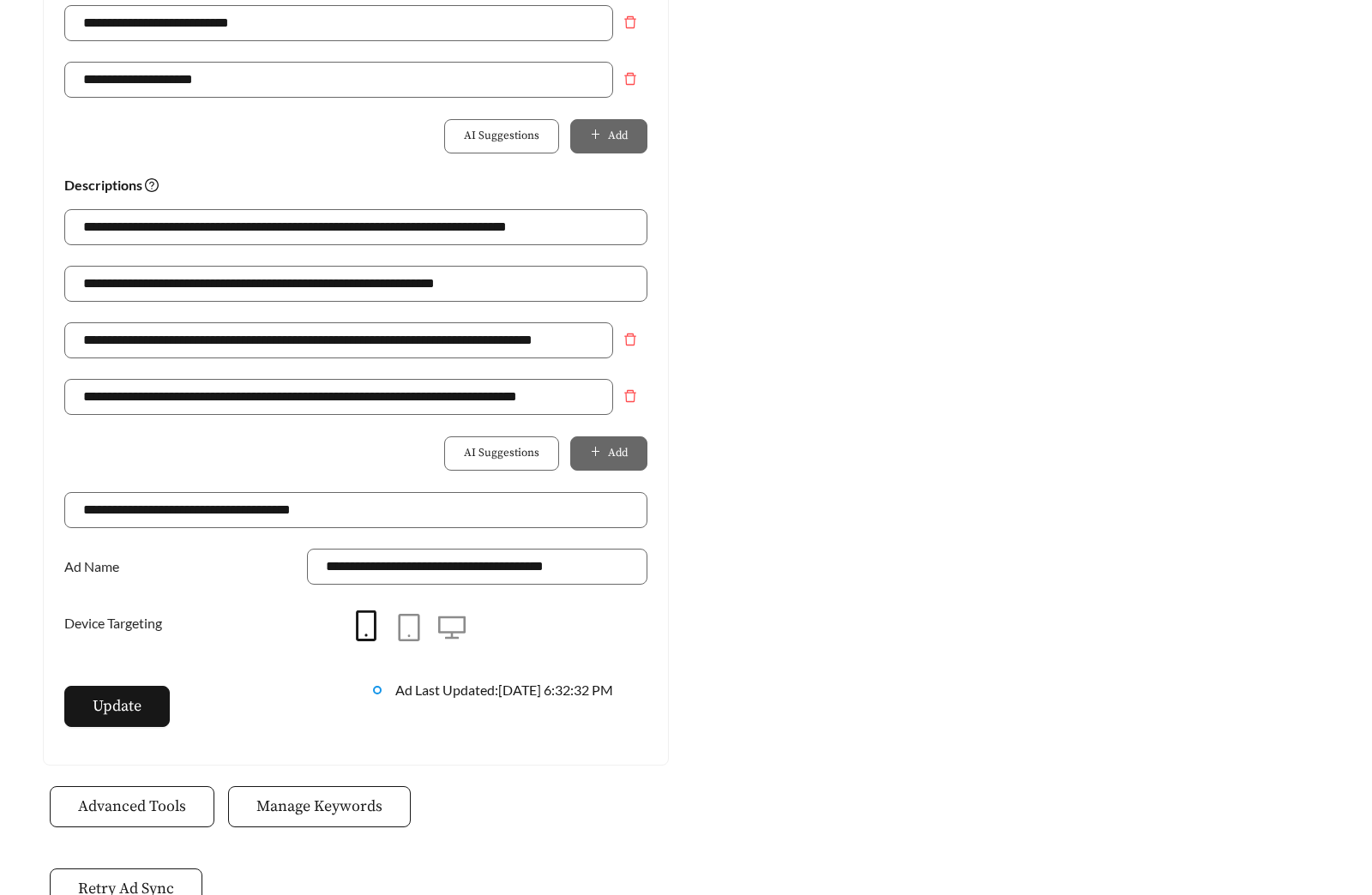
scroll to position [1118, 0]
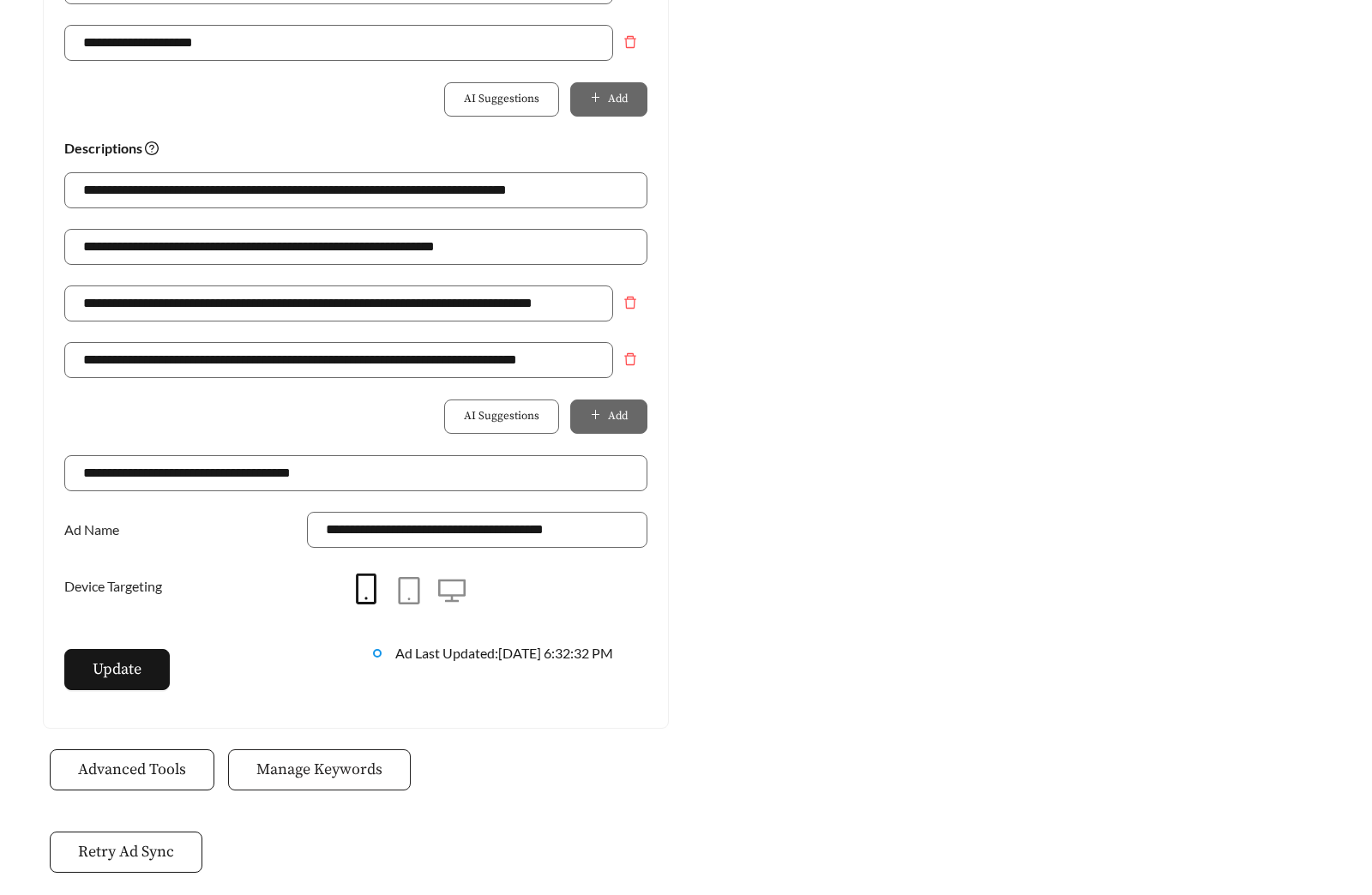
click at [334, 779] on span "Manage Keywords" at bounding box center [319, 769] width 126 height 23
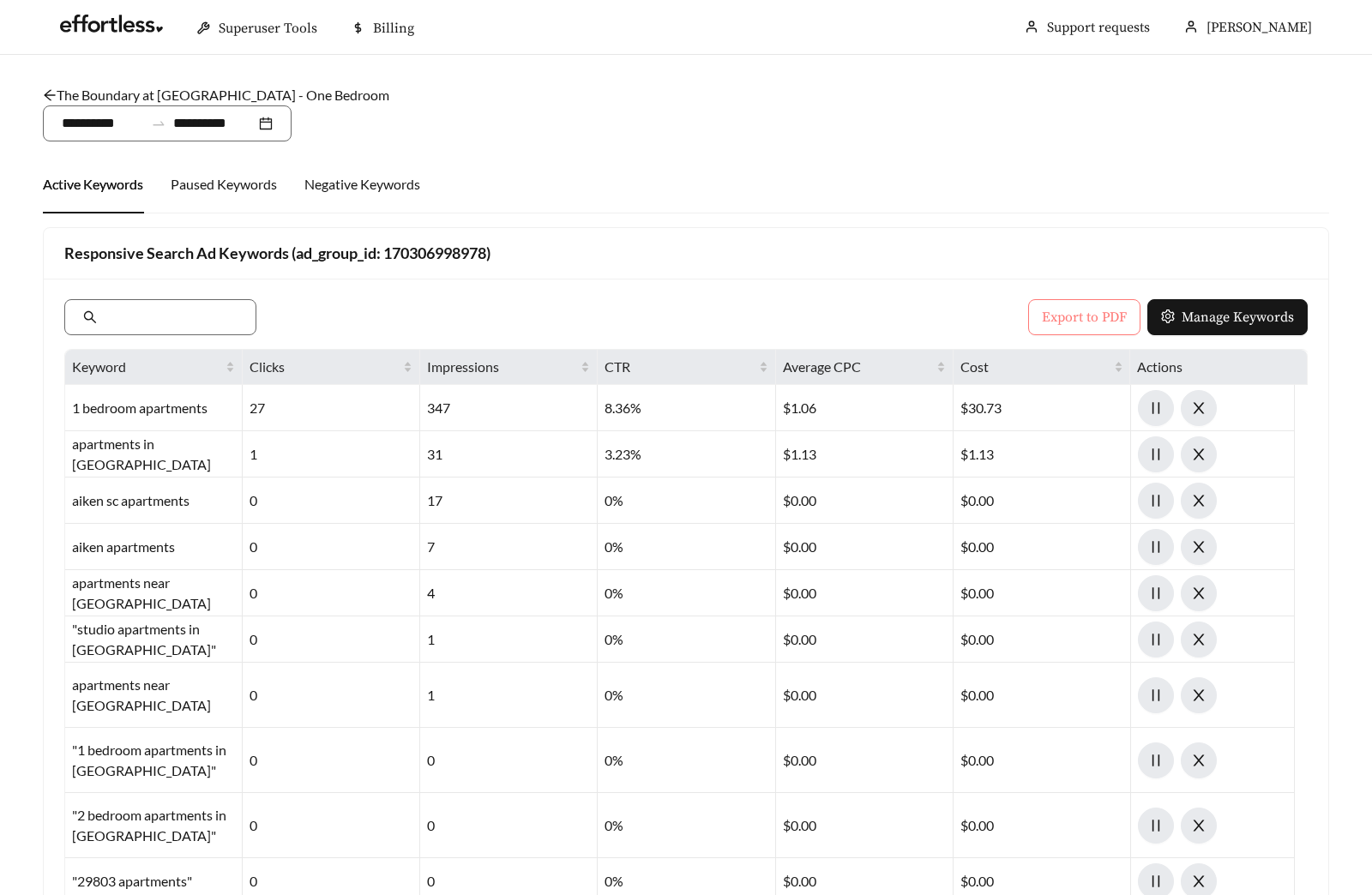
click at [1081, 309] on span "Export to PDF" at bounding box center [1084, 317] width 85 height 20
click at [199, 90] on link "The Boundary at [GEOGRAPHIC_DATA] - One Bedroom" at bounding box center [215, 95] width 346 height 17
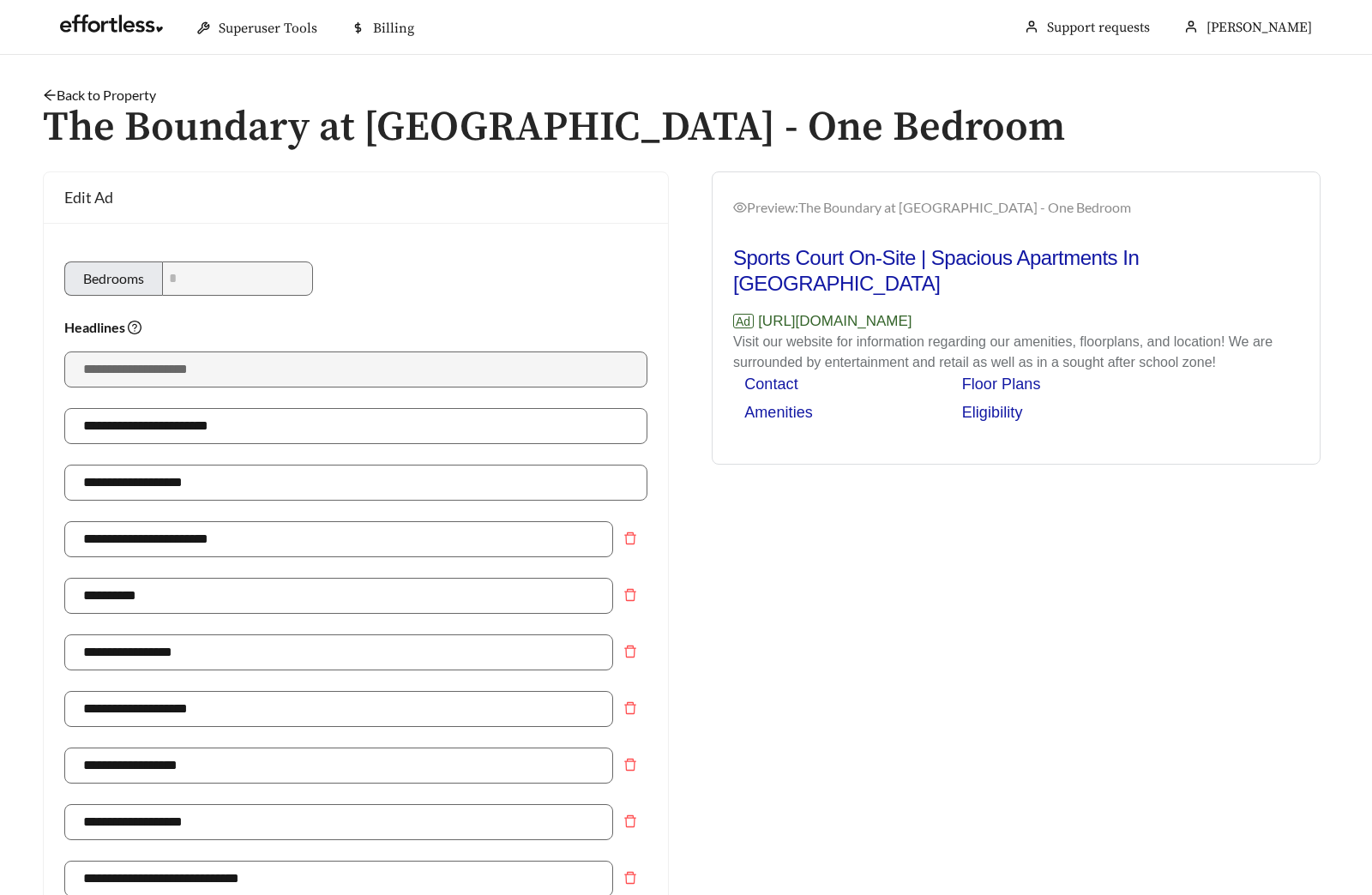
click at [101, 93] on link "Back to Property" at bounding box center [99, 95] width 113 height 17
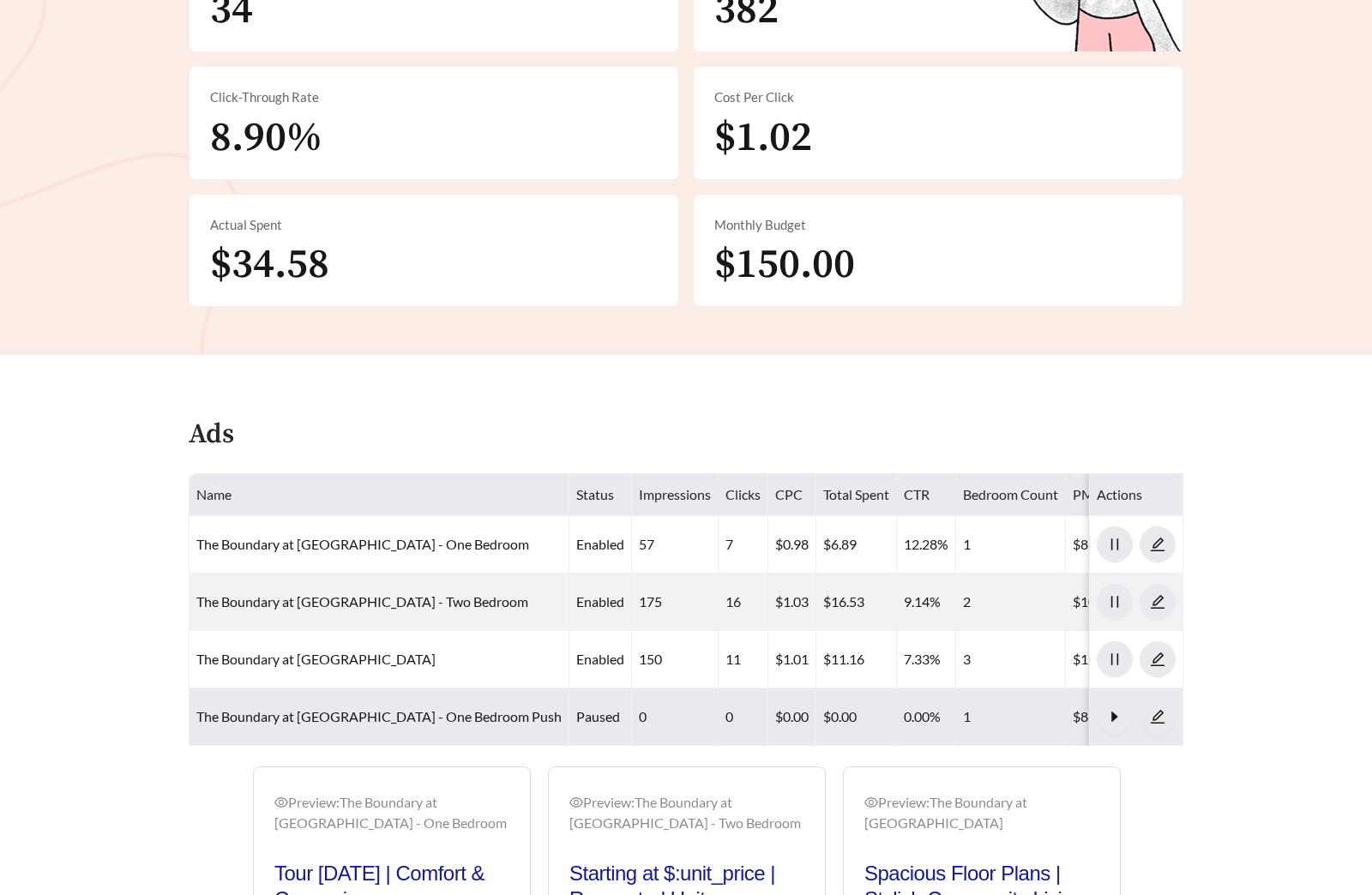
scroll to position [916, 0]
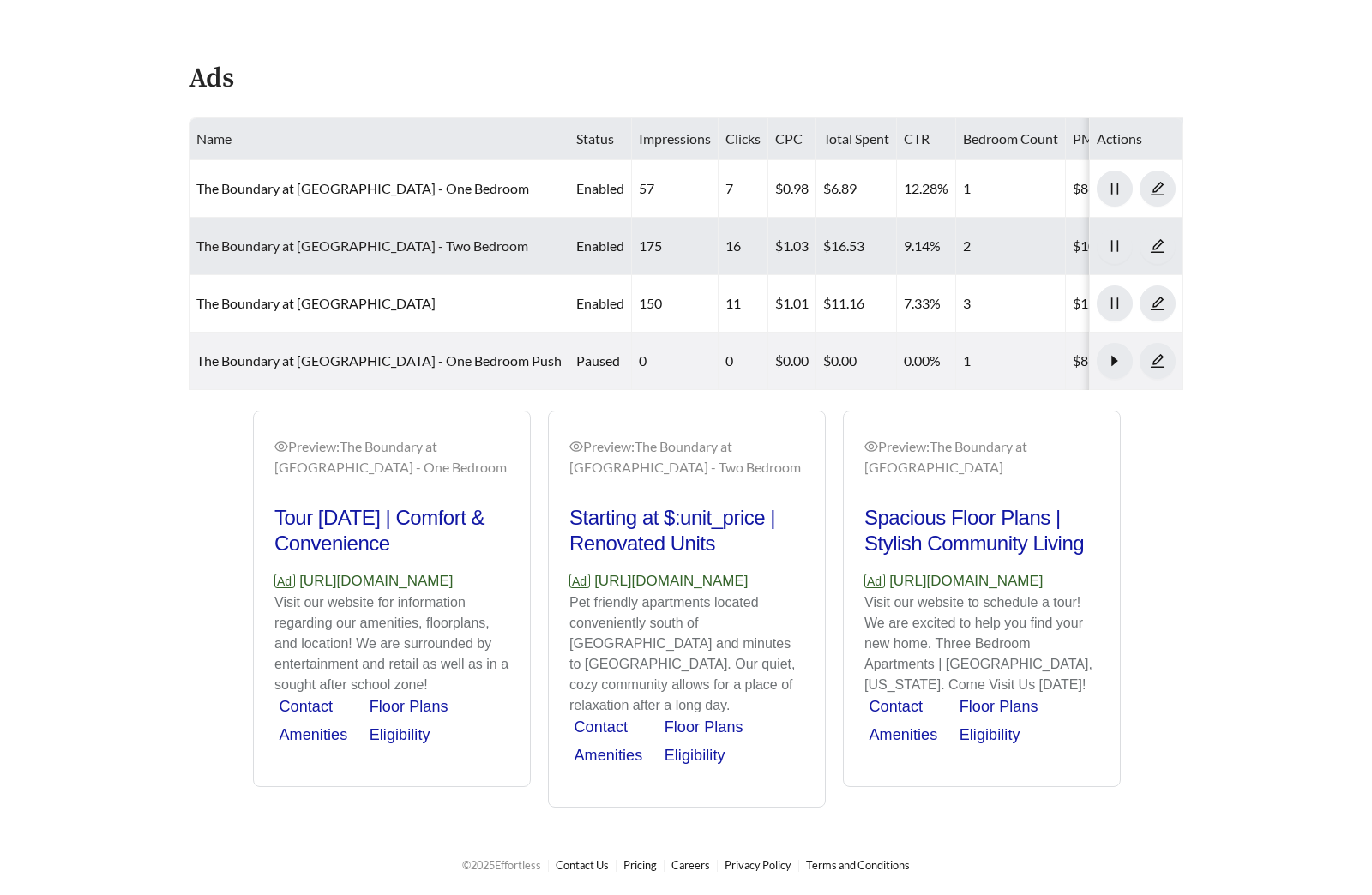
click at [369, 237] on link "The Boundary at [GEOGRAPHIC_DATA] - Two Bedroom" at bounding box center [363, 245] width 332 height 17
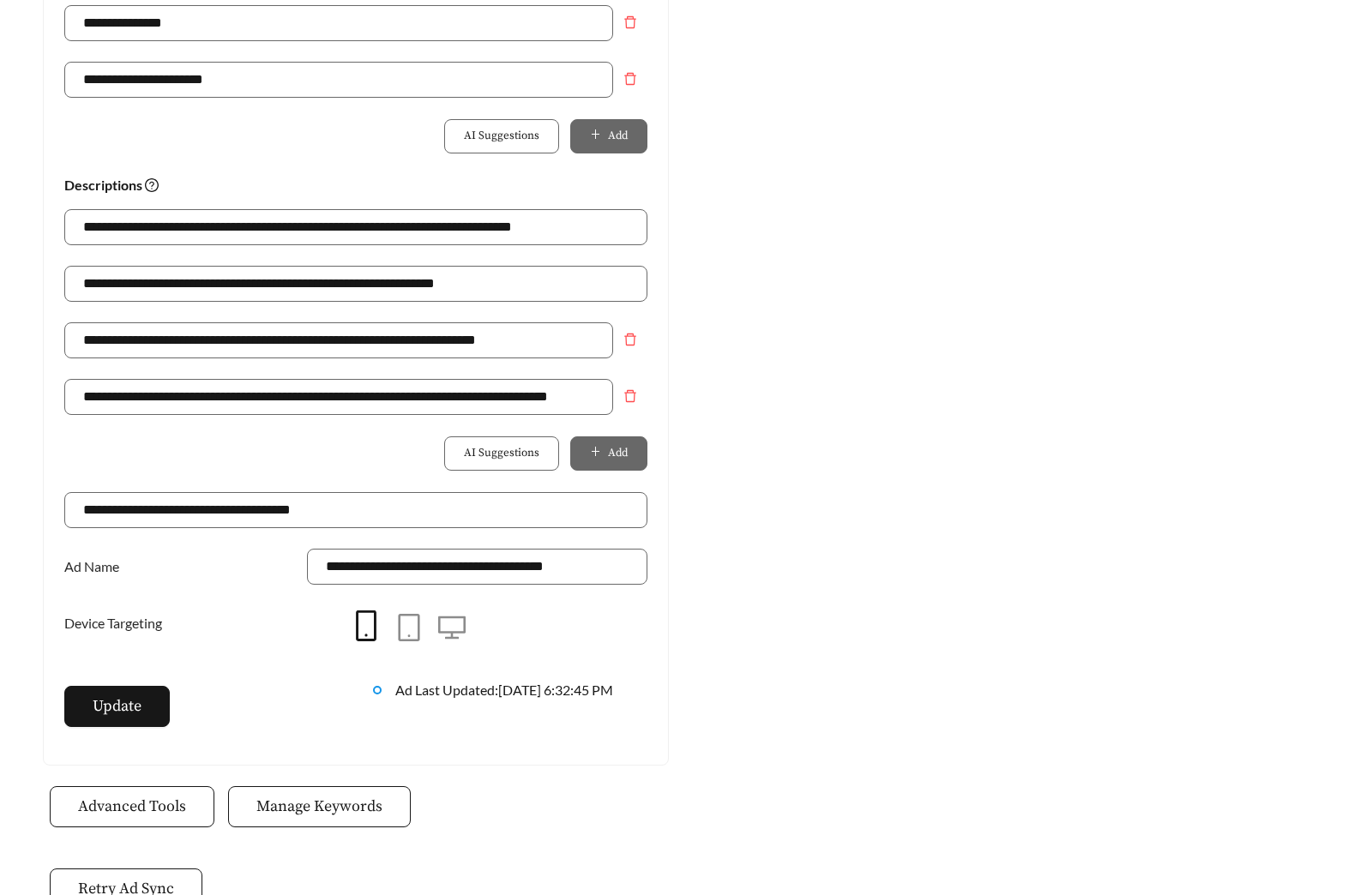
scroll to position [1113, 0]
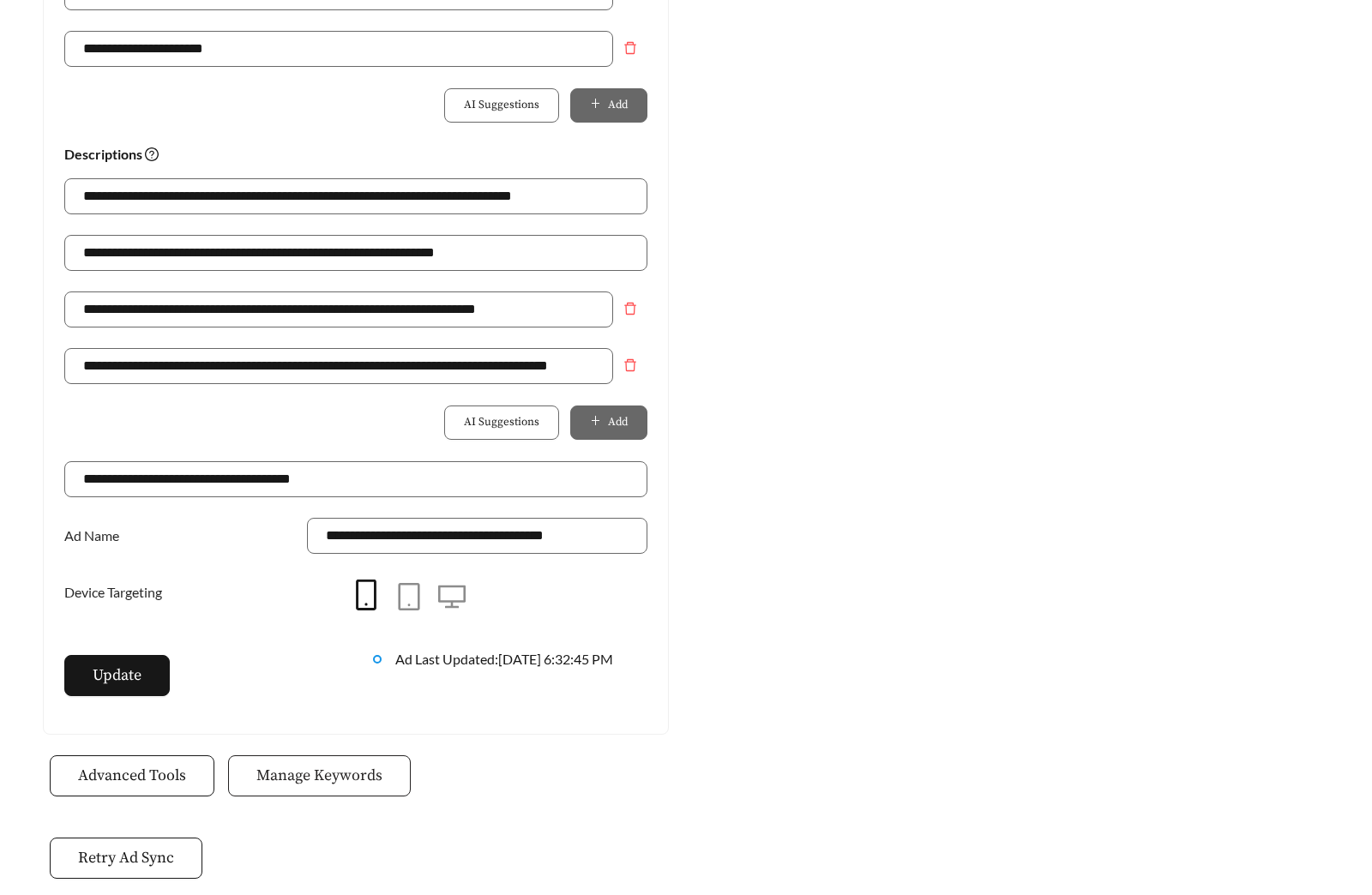
click at [303, 772] on span "Manage Keywords" at bounding box center [319, 775] width 126 height 23
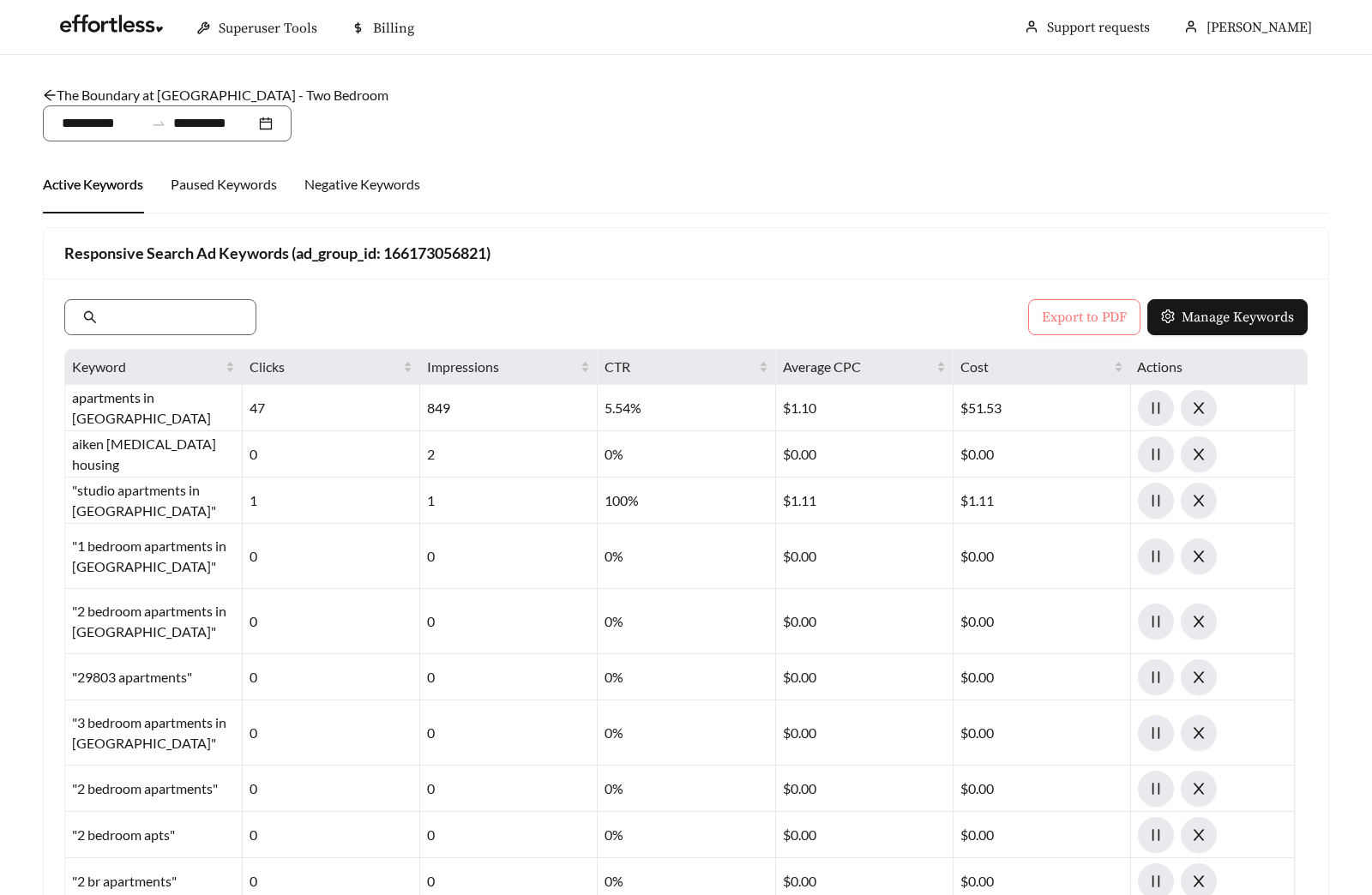
click at [1052, 310] on span "Export to PDF" at bounding box center [1084, 317] width 85 height 20
click at [217, 91] on link "The Boundary at [GEOGRAPHIC_DATA] - Two Bedroom" at bounding box center [215, 95] width 345 height 17
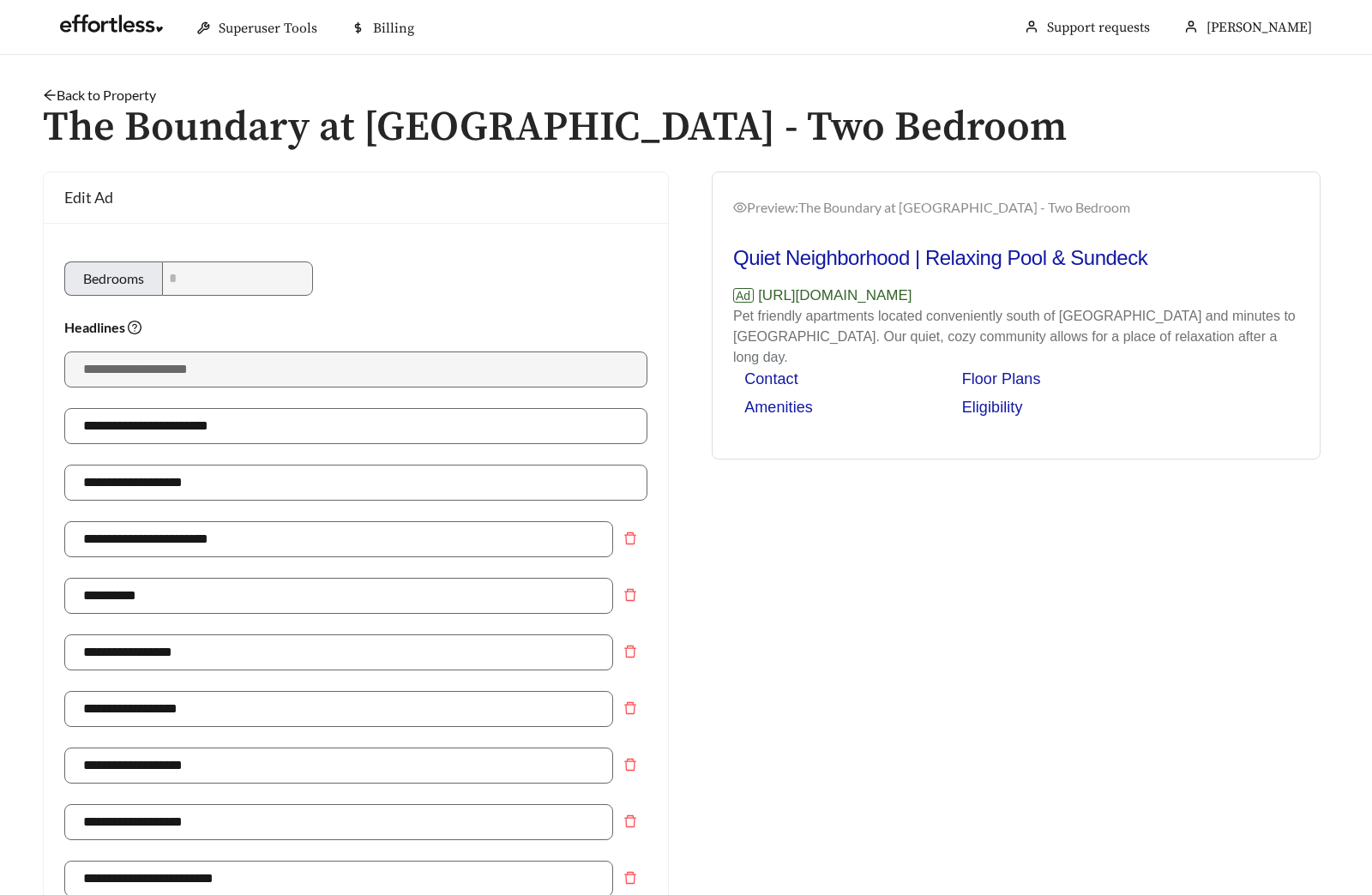
click at [121, 93] on link "Back to Property" at bounding box center [99, 95] width 113 height 17
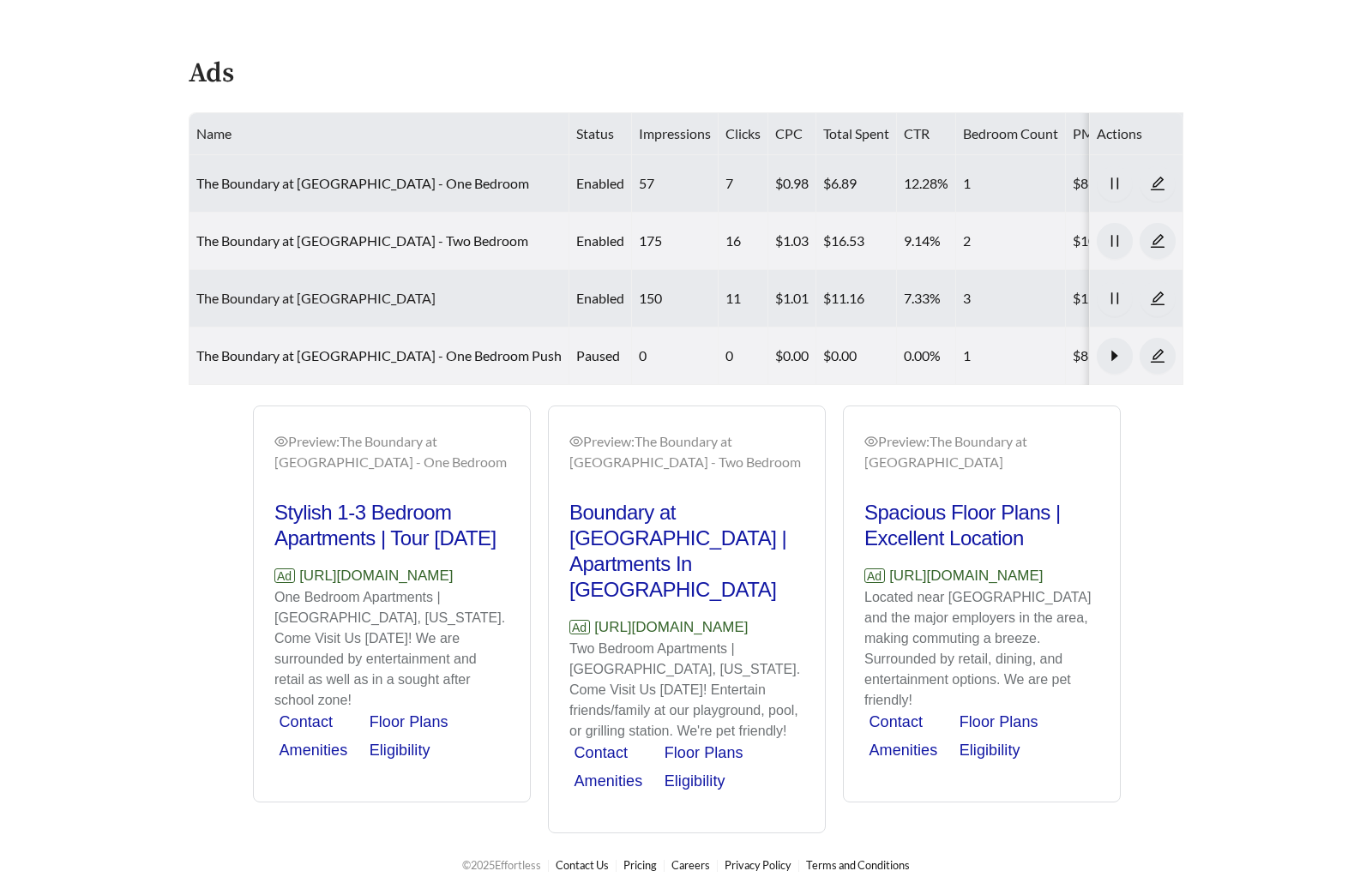
scroll to position [912, 0]
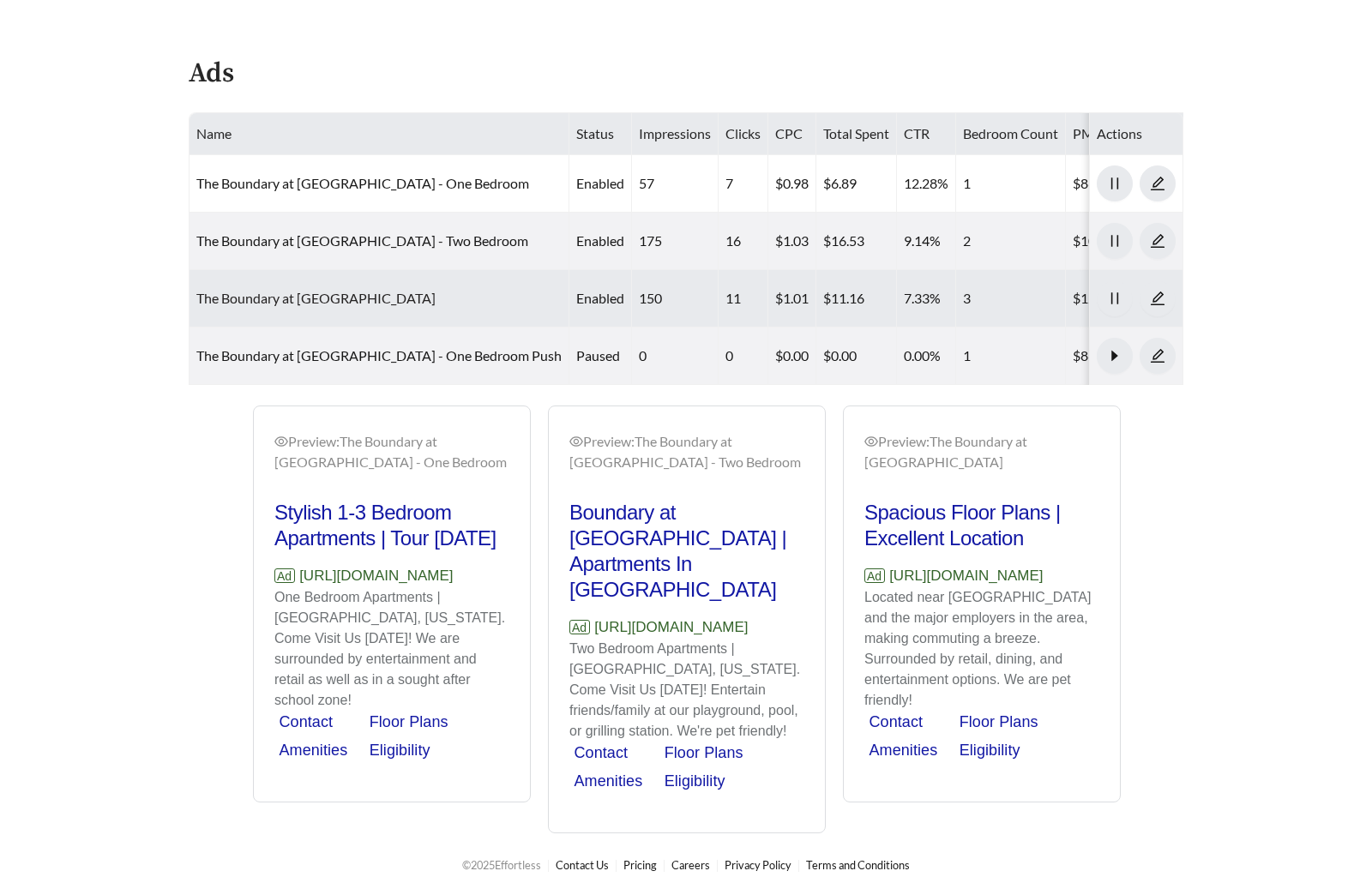
click at [347, 290] on link "The Boundary at [GEOGRAPHIC_DATA]" at bounding box center [316, 298] width 239 height 17
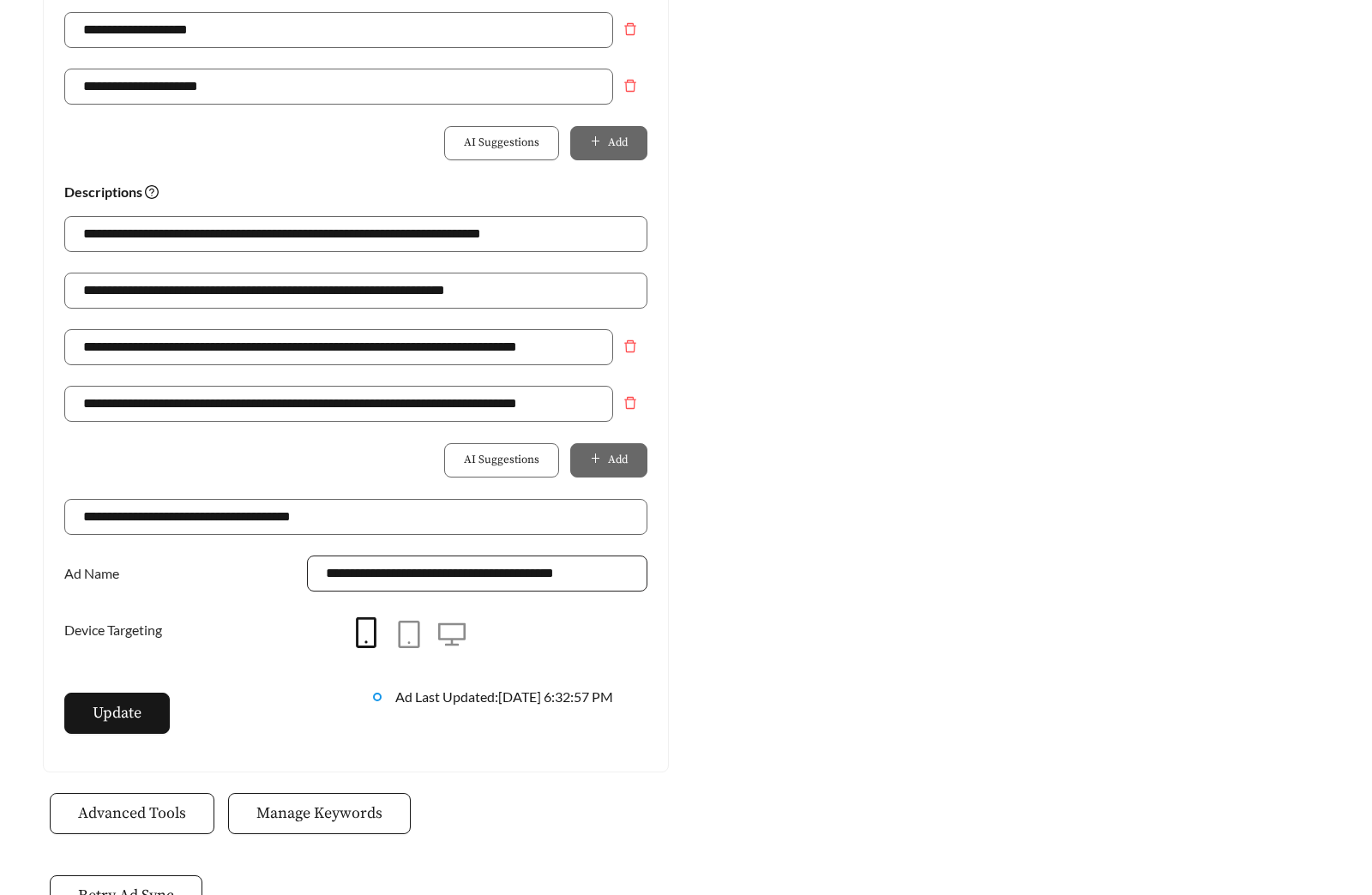
scroll to position [1108, 0]
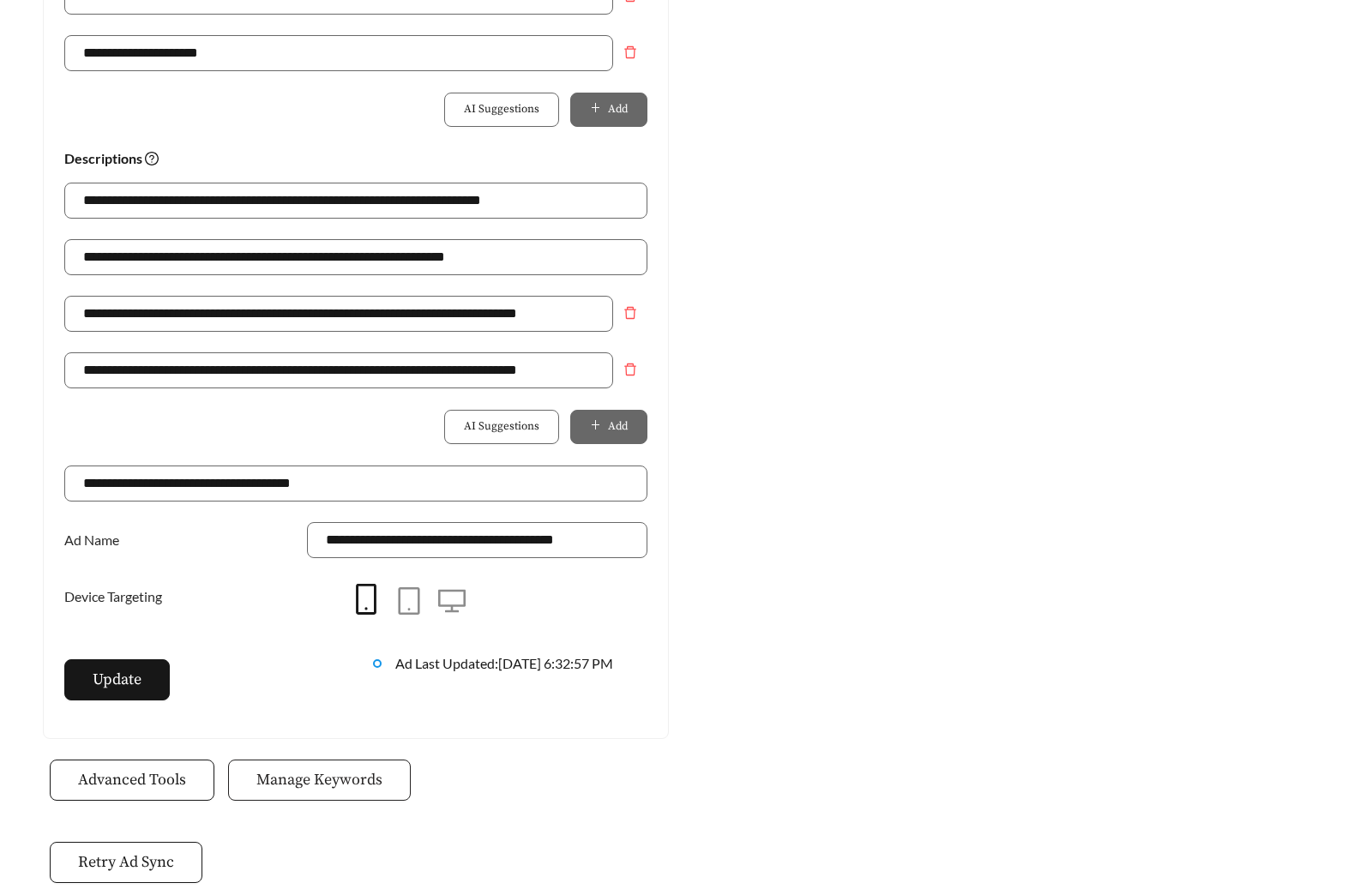
click at [308, 800] on button "Manage Keywords" at bounding box center [319, 780] width 183 height 42
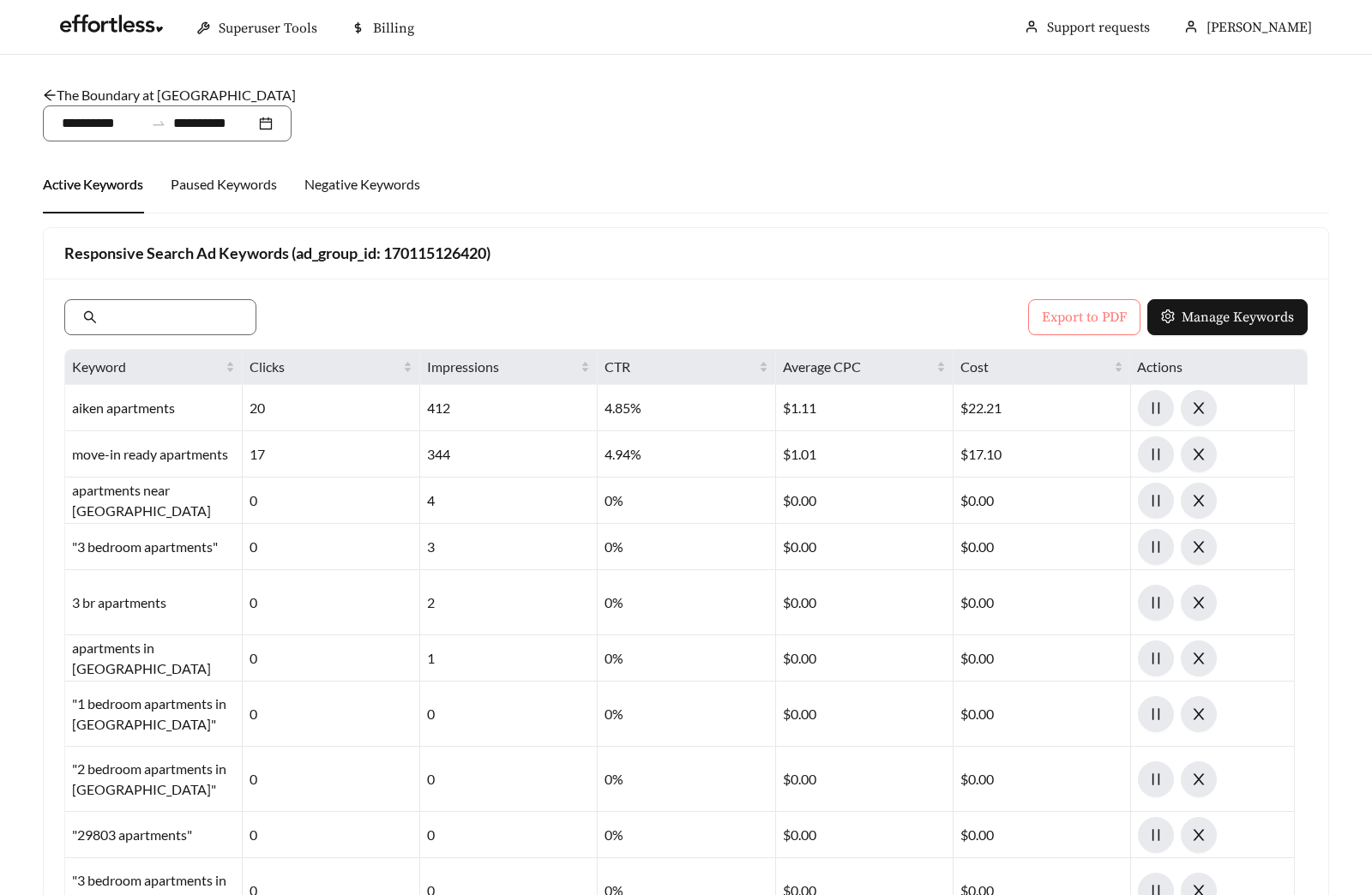
click at [1078, 321] on span "Export to PDF" at bounding box center [1084, 317] width 85 height 20
click at [135, 98] on link "The Boundary at Silver Bluff - Three Bedroom" at bounding box center [169, 95] width 253 height 17
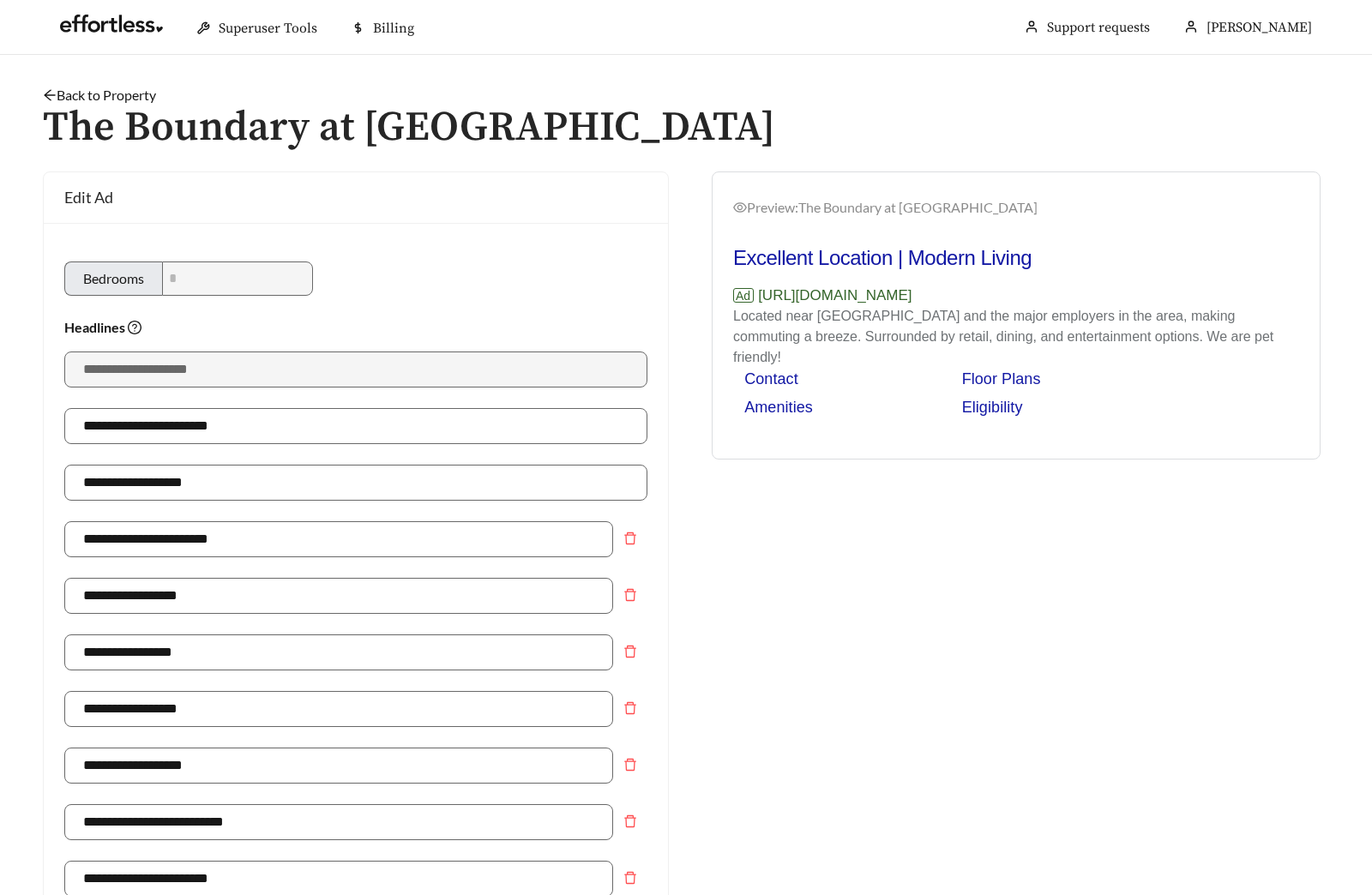
click at [78, 87] on link "Back to Property" at bounding box center [99, 95] width 113 height 17
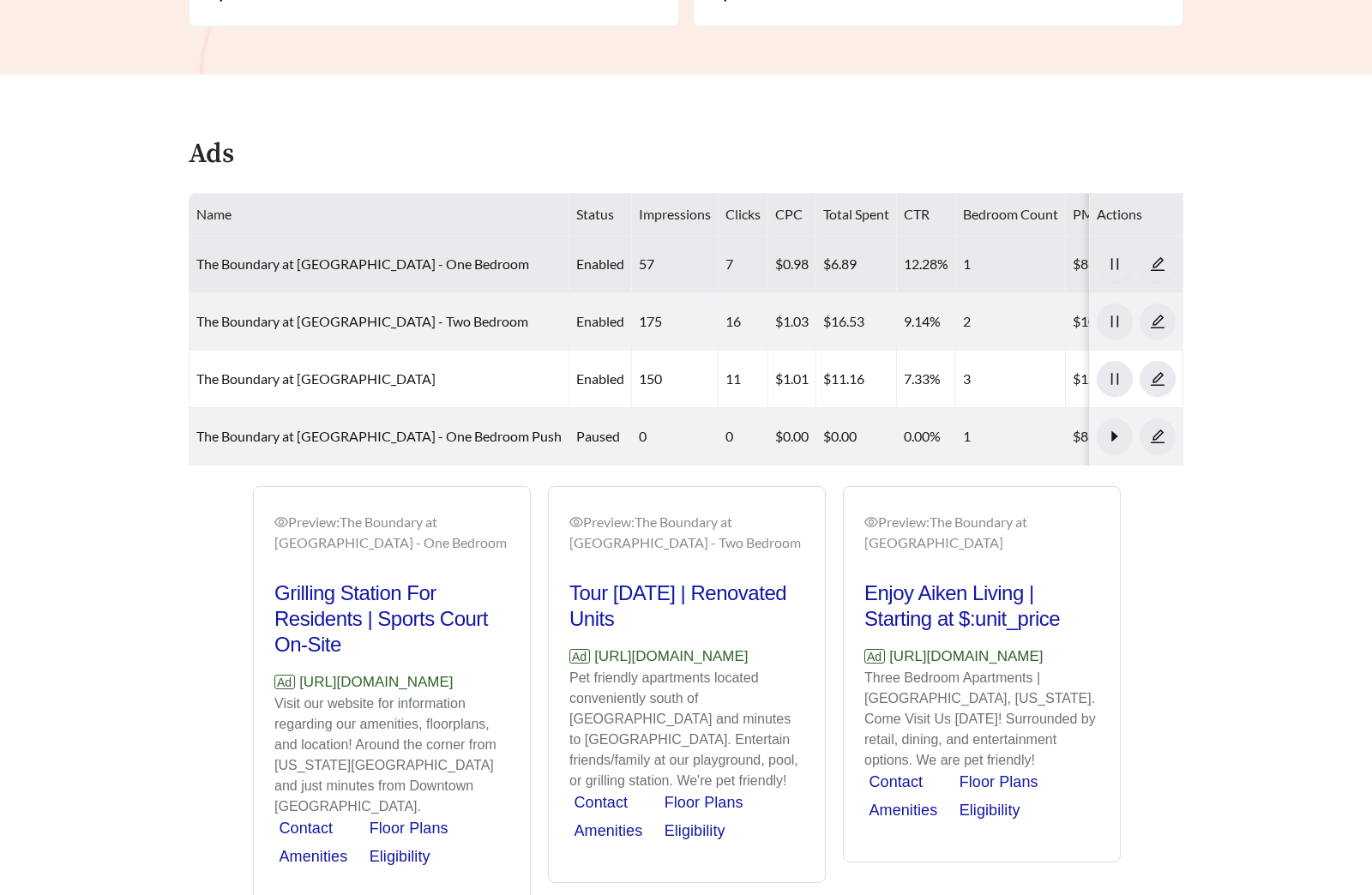
scroll to position [829, 0]
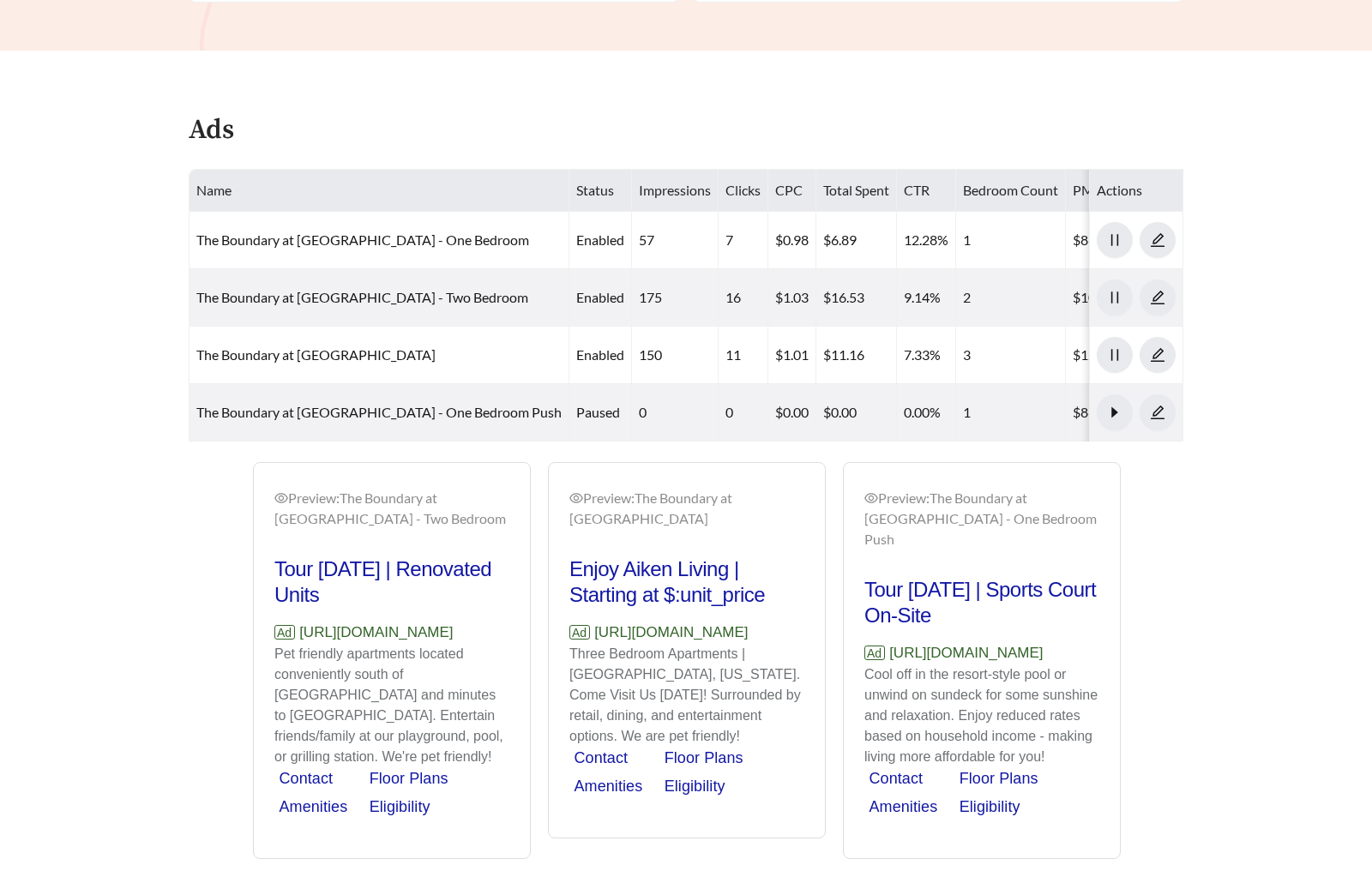
drag, startPoint x: 1252, startPoint y: 99, endPoint x: 1246, endPoint y: 90, distance: 10.8
click at [1252, 99] on main "**********" at bounding box center [686, 55] width 1372 height 1659
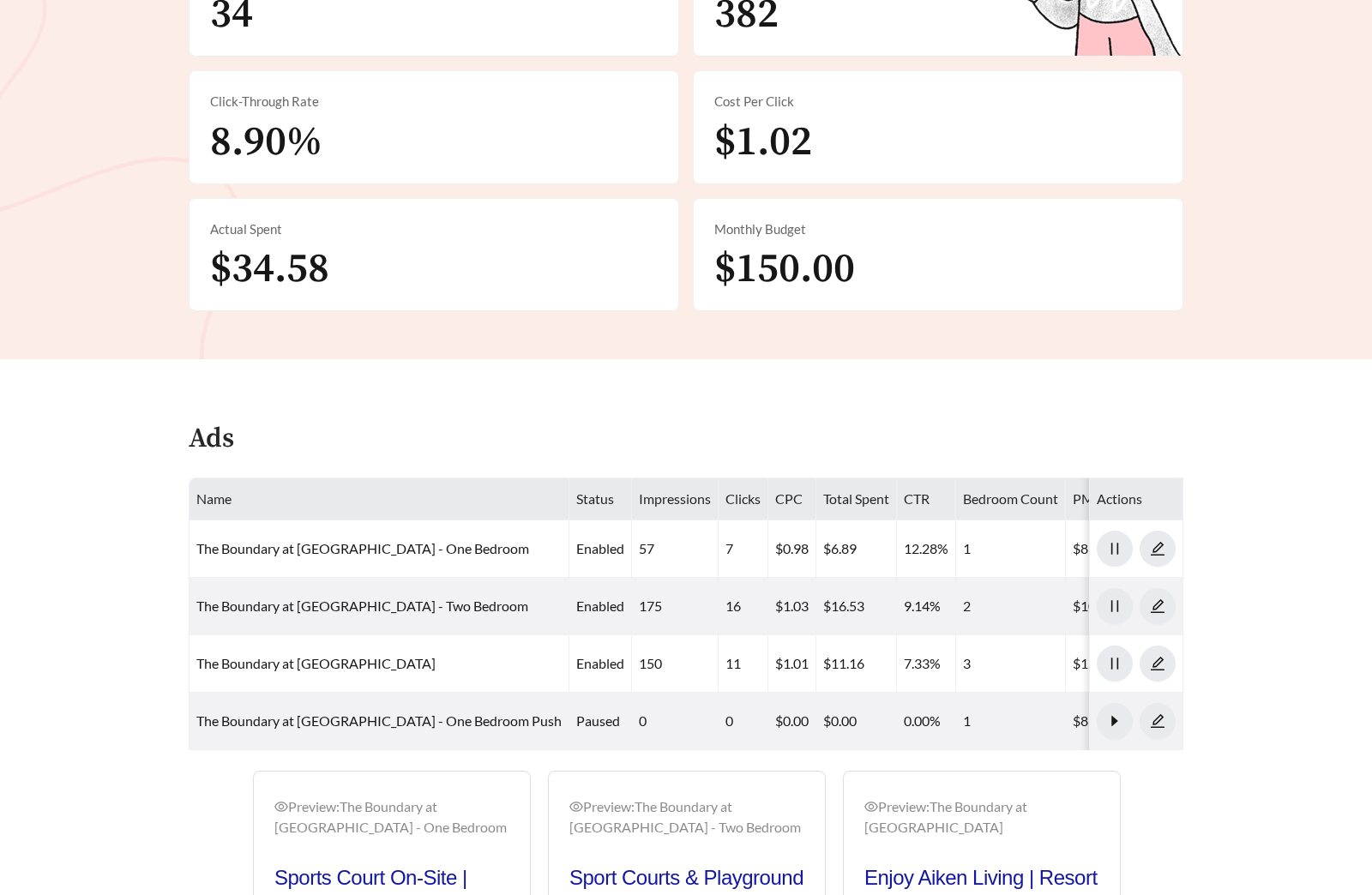
scroll to position [0, 0]
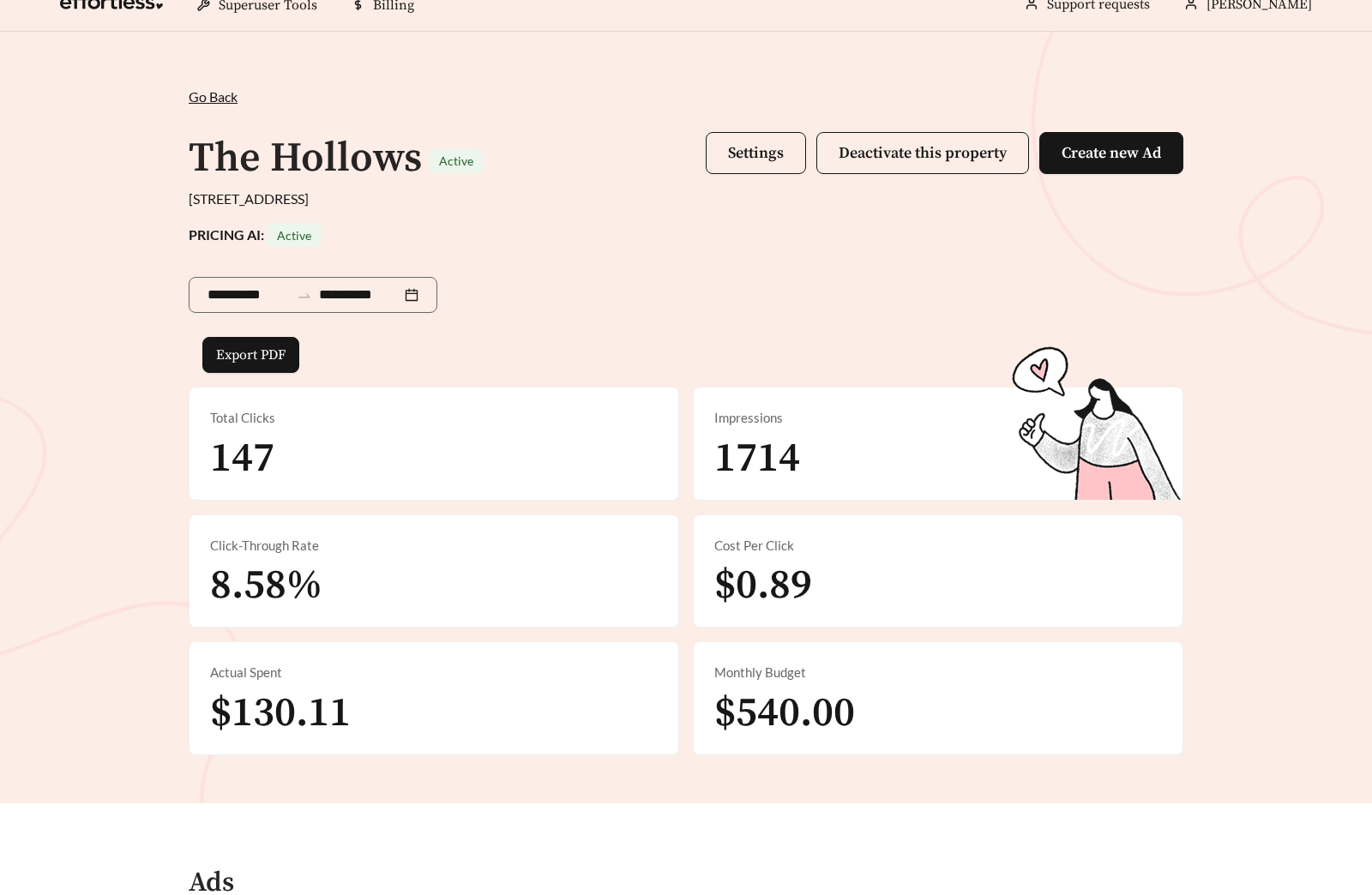
scroll to position [840, 0]
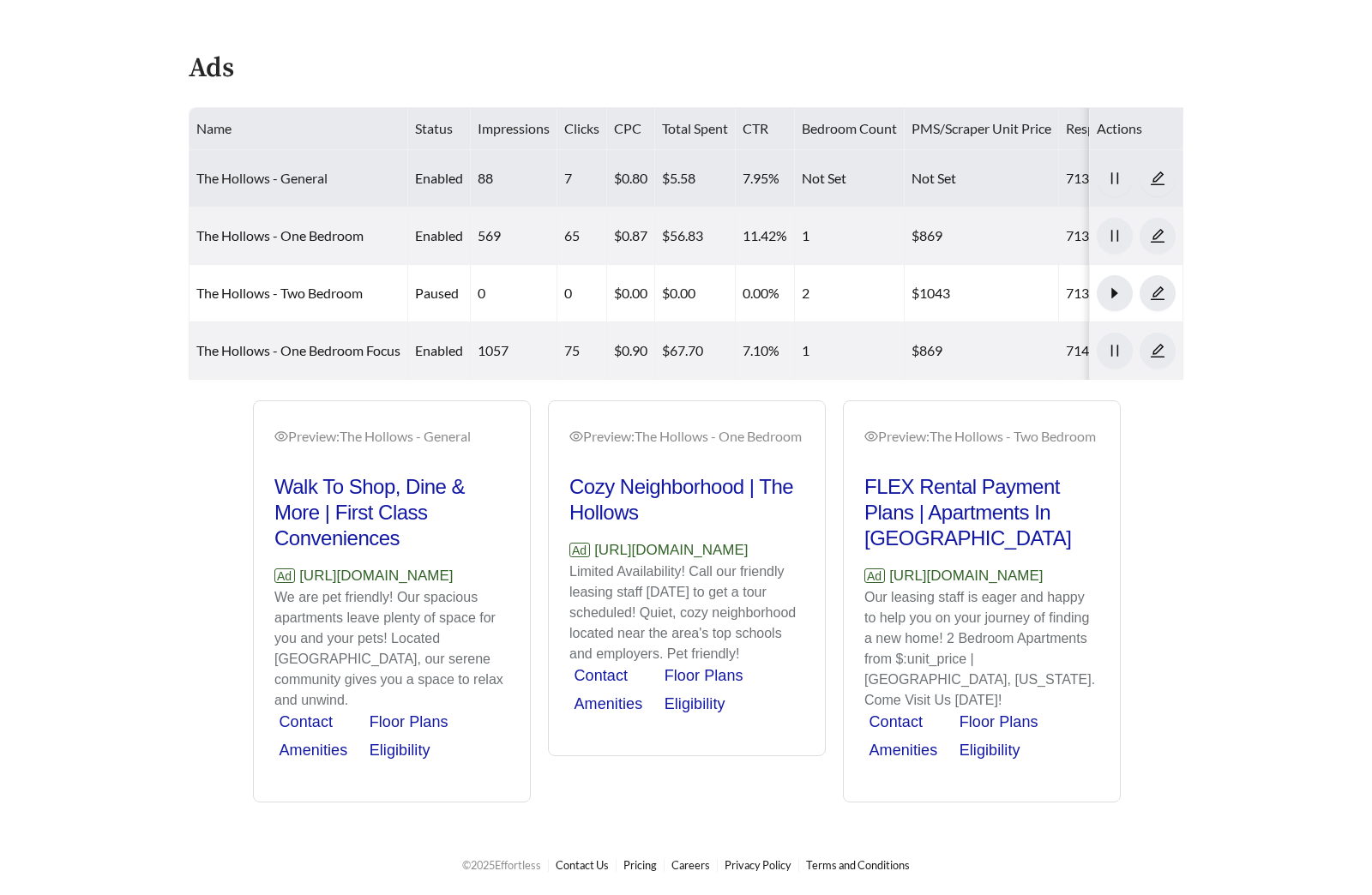
click at [309, 172] on link "The Hollows - General" at bounding box center [262, 178] width 131 height 17
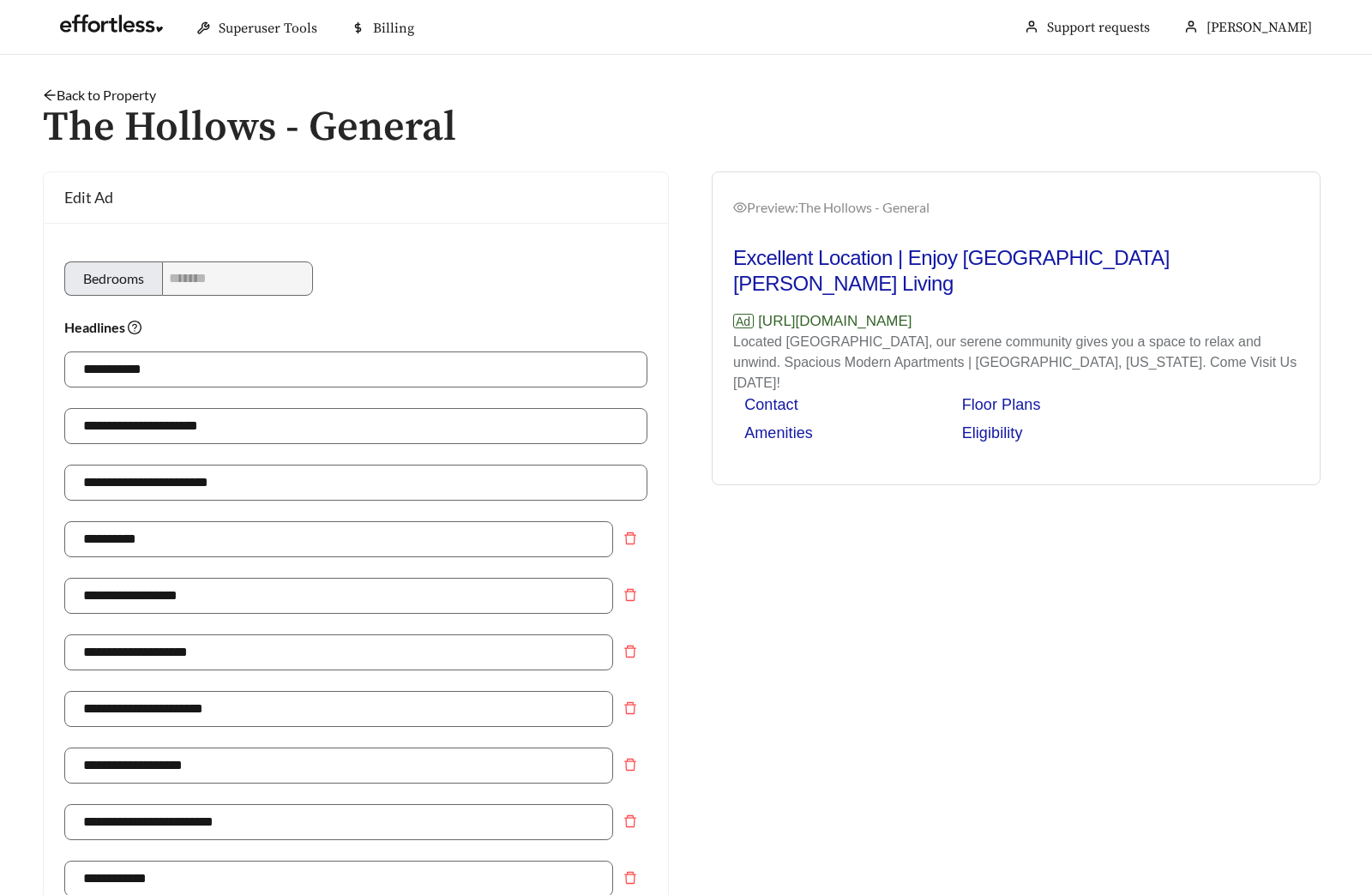
scroll to position [1209, 0]
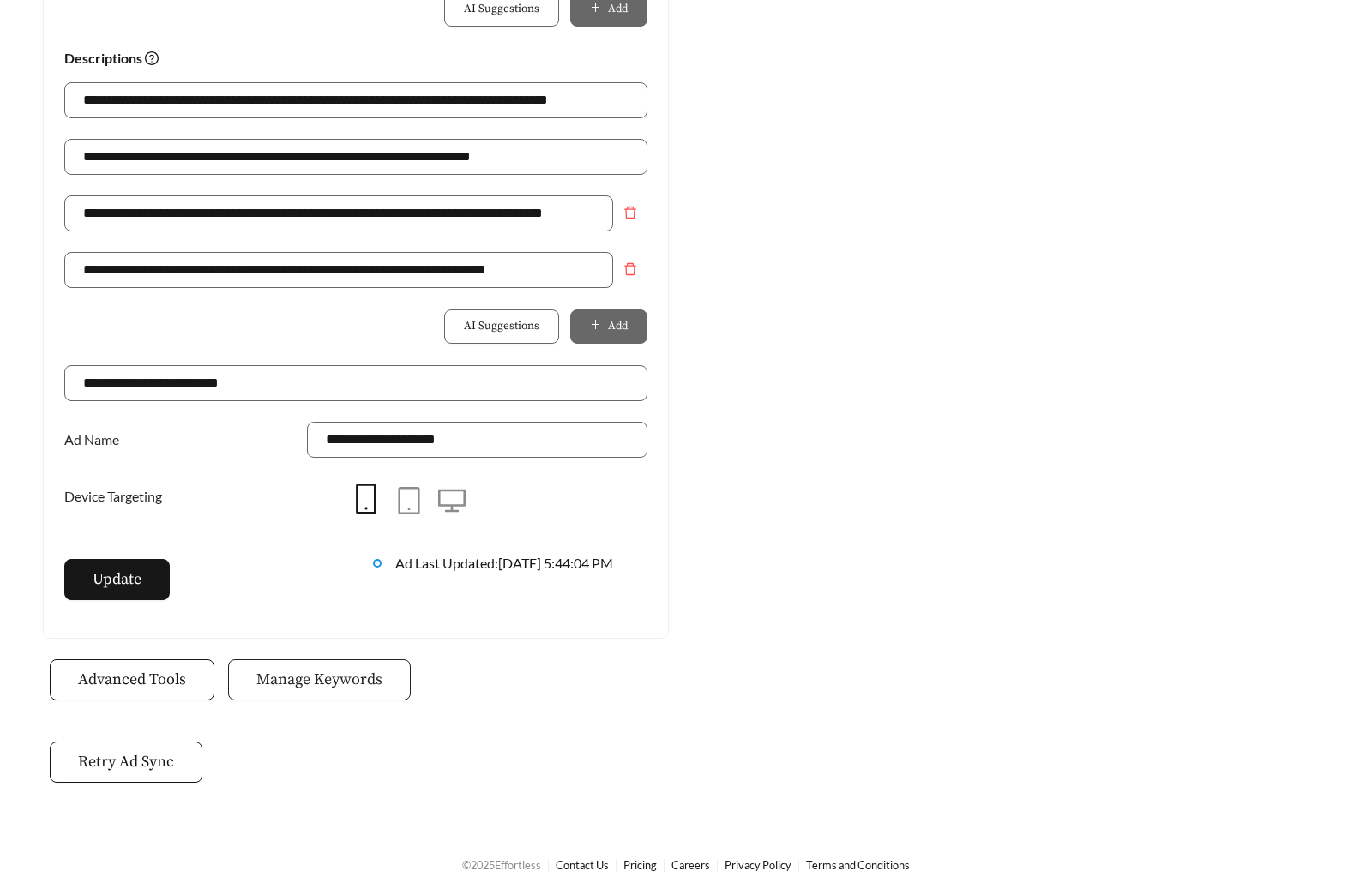
click at [333, 686] on span "Manage Keywords" at bounding box center [319, 679] width 126 height 23
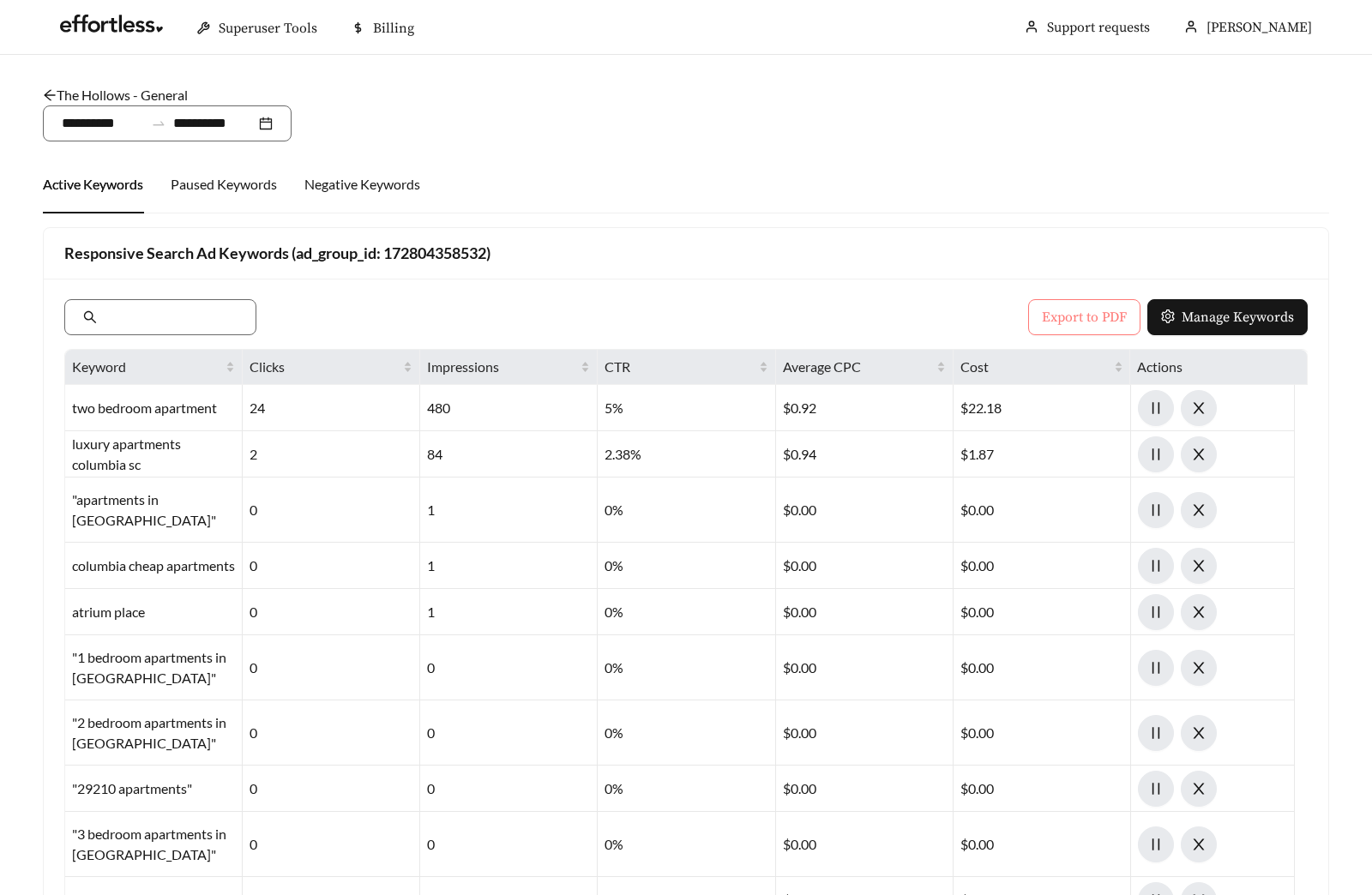
click at [1068, 318] on span "Export to PDF" at bounding box center [1084, 317] width 85 height 20
click at [143, 92] on link "The Hollows - General" at bounding box center [114, 95] width 145 height 17
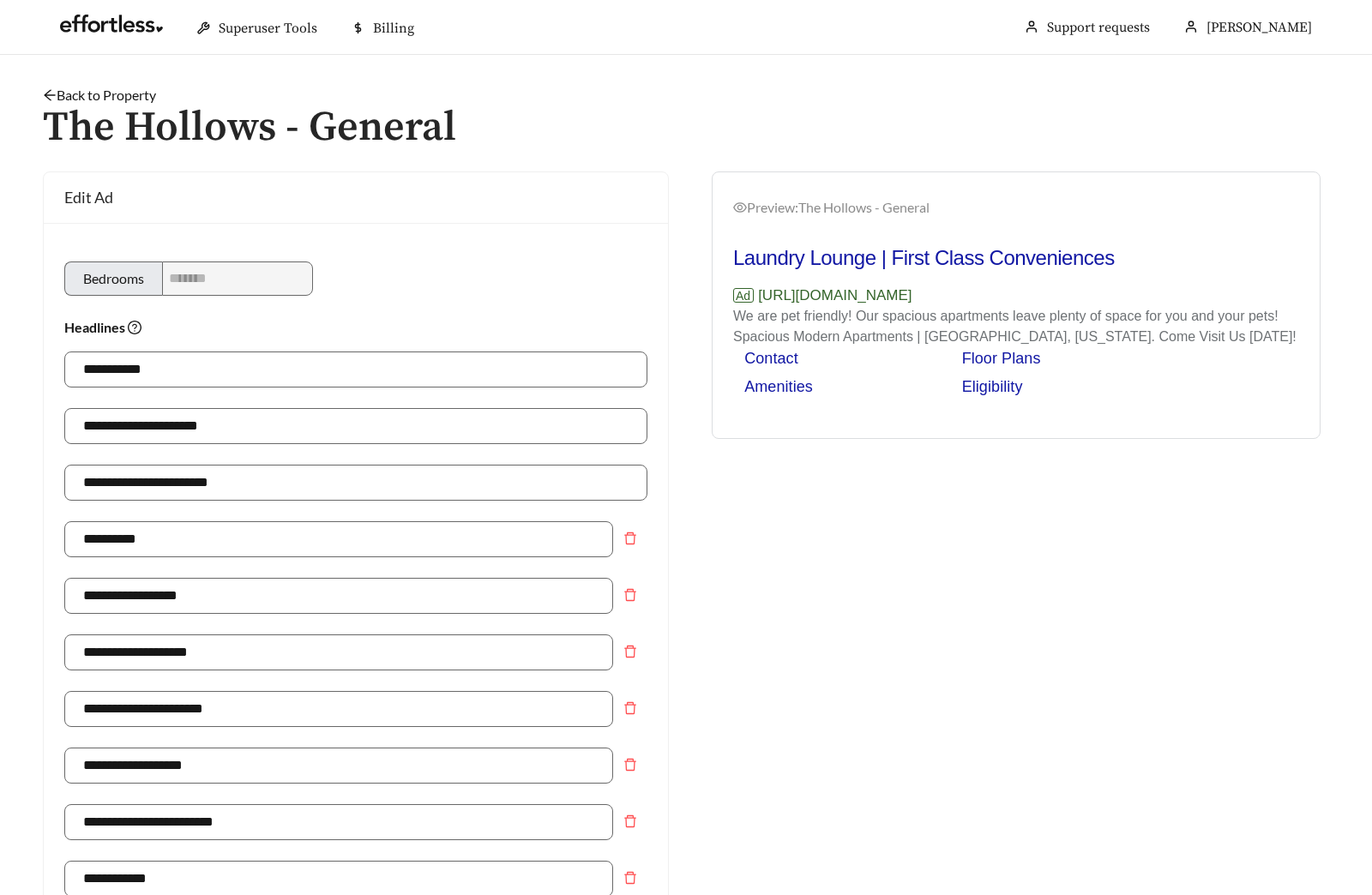
click at [101, 90] on link "Back to Property" at bounding box center [99, 95] width 113 height 17
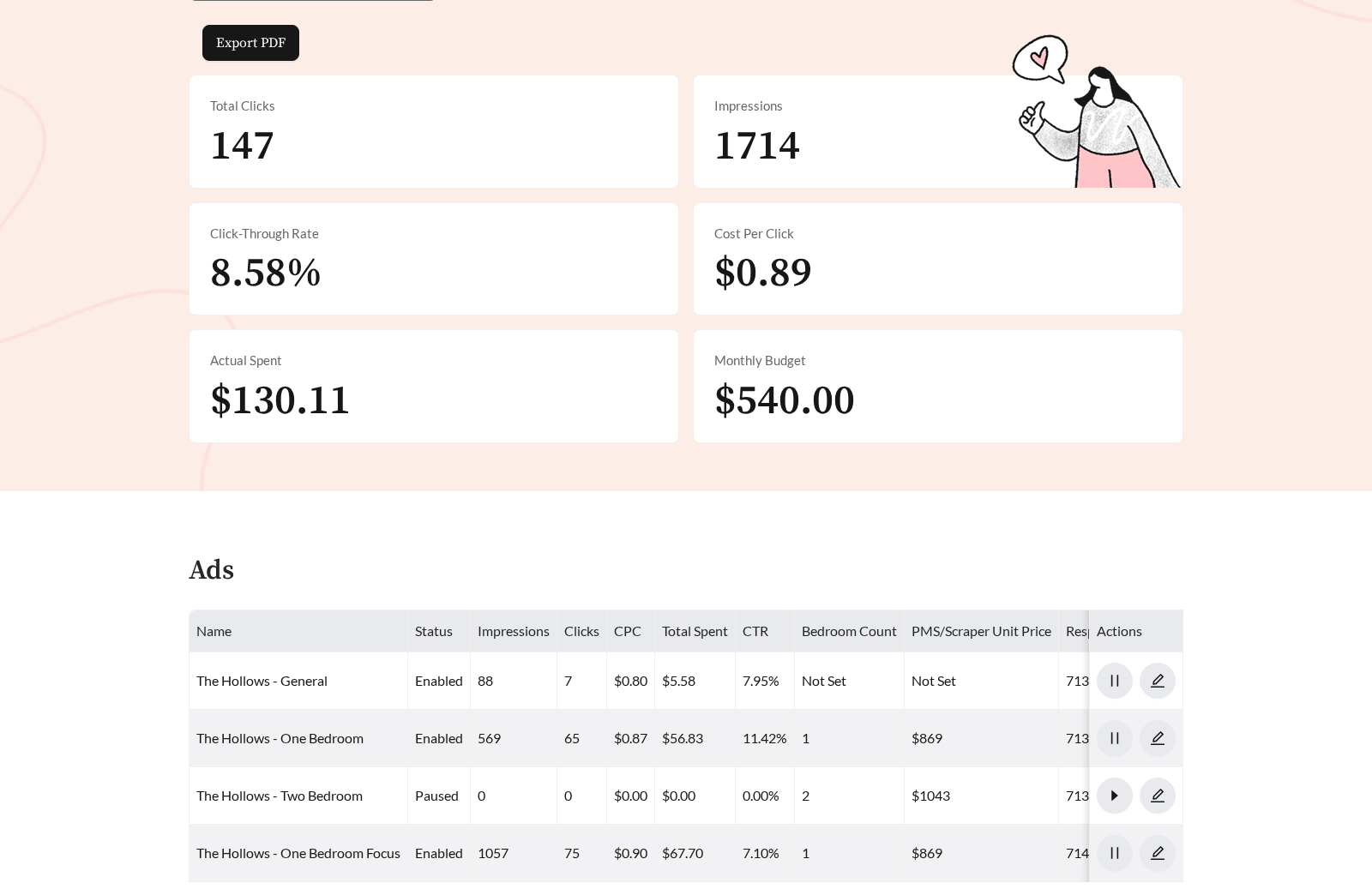
scroll to position [819, 0]
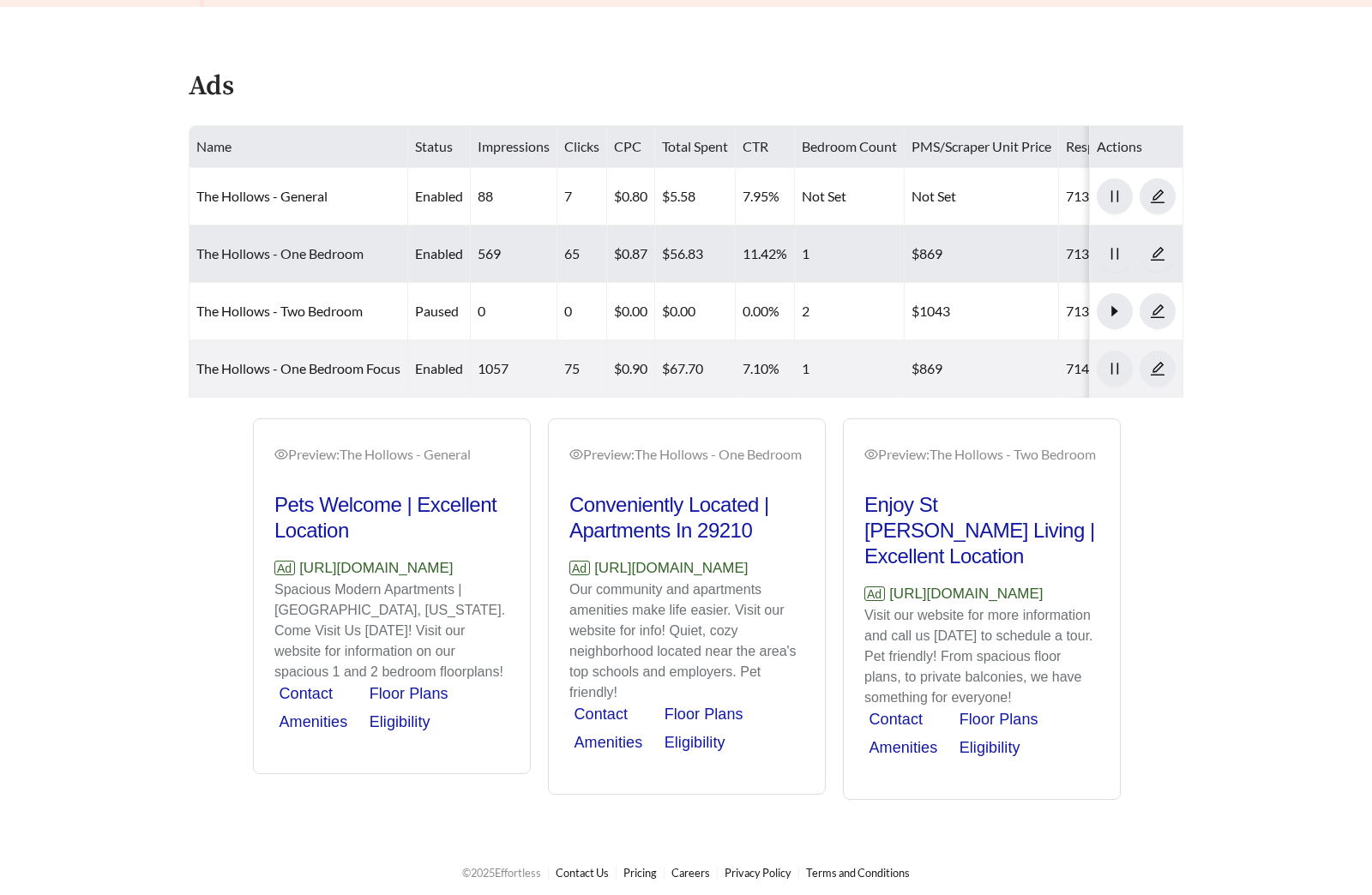
click at [315, 257] on link "The Hollows - One Bedroom" at bounding box center [280, 254] width 167 height 17
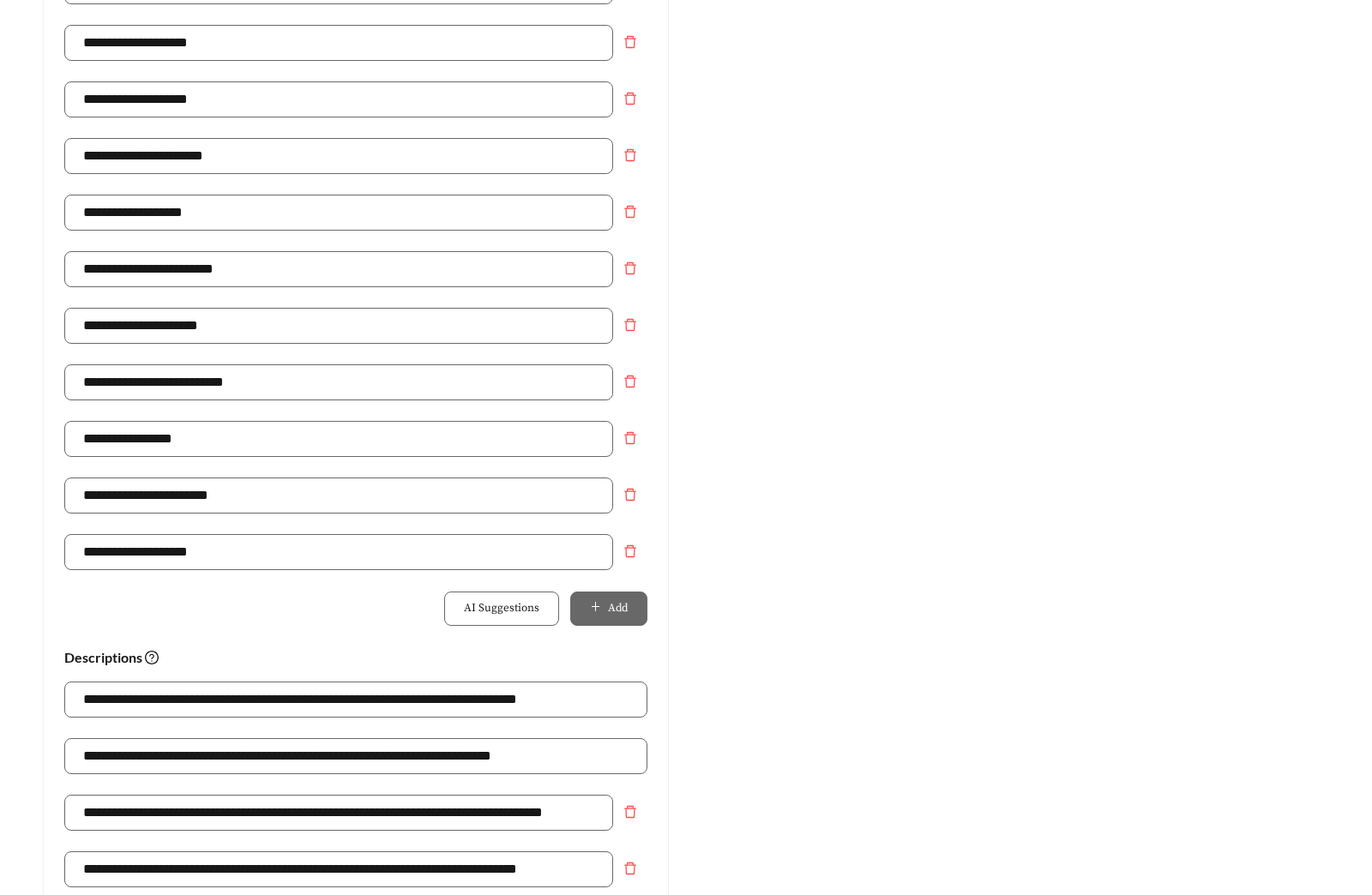
scroll to position [1125, 0]
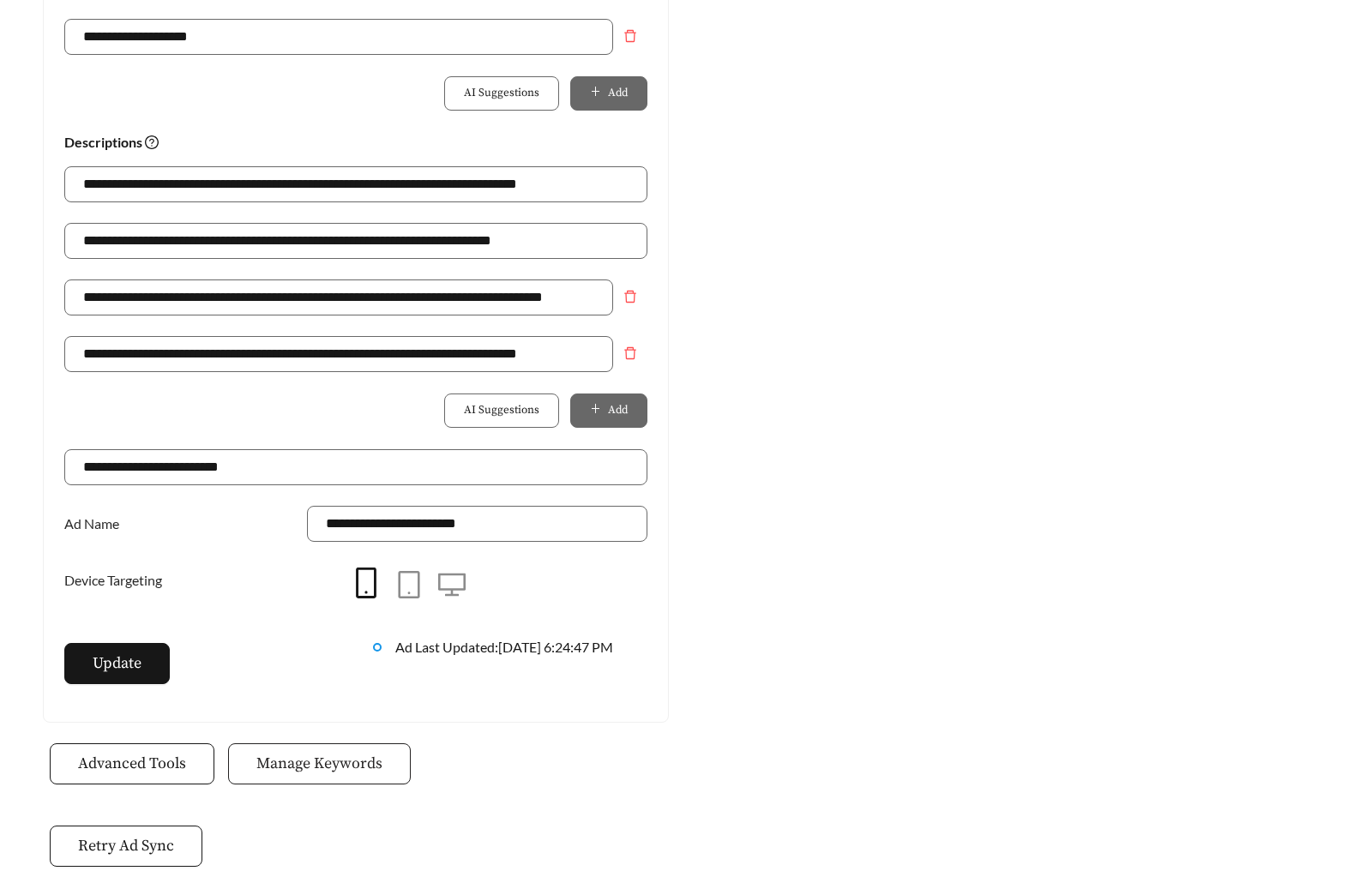
click at [376, 768] on span "Manage Keywords" at bounding box center [319, 763] width 126 height 23
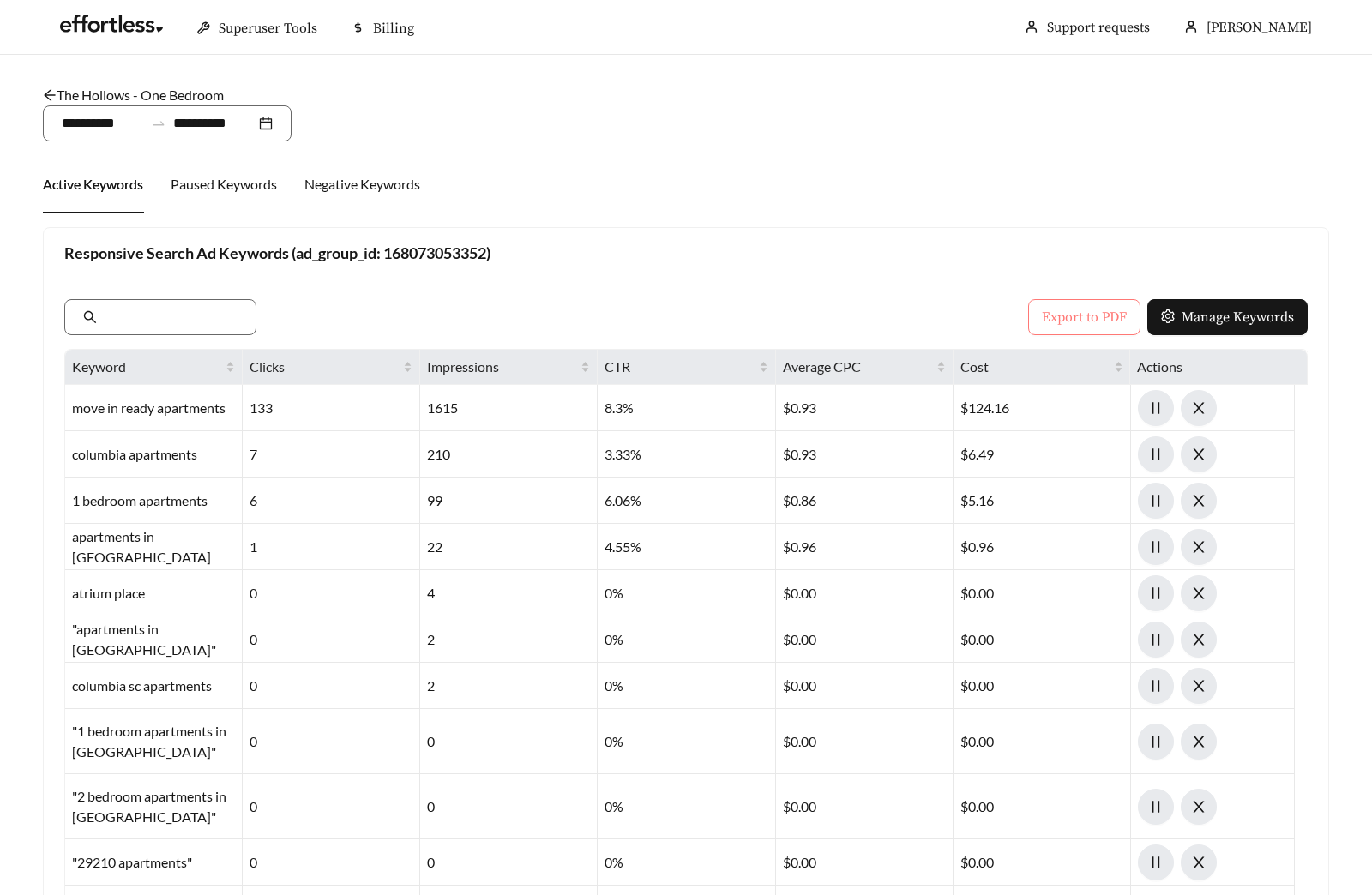
click at [1071, 312] on span "Export to PDF" at bounding box center [1084, 317] width 85 height 20
click at [161, 90] on link "The Hollows - One Bedroom" at bounding box center [133, 95] width 181 height 17
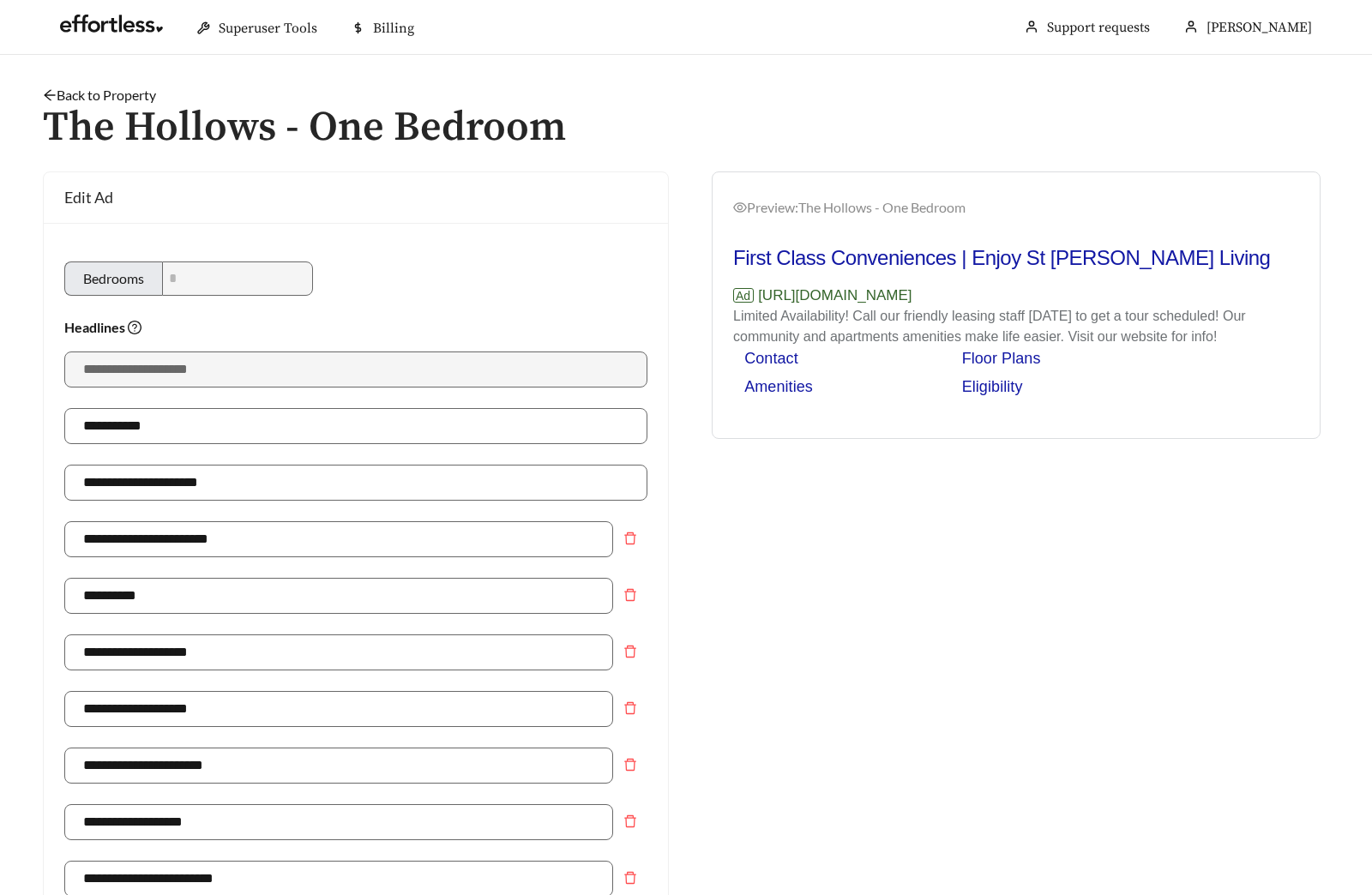
click at [90, 90] on link "Back to Property" at bounding box center [99, 95] width 113 height 17
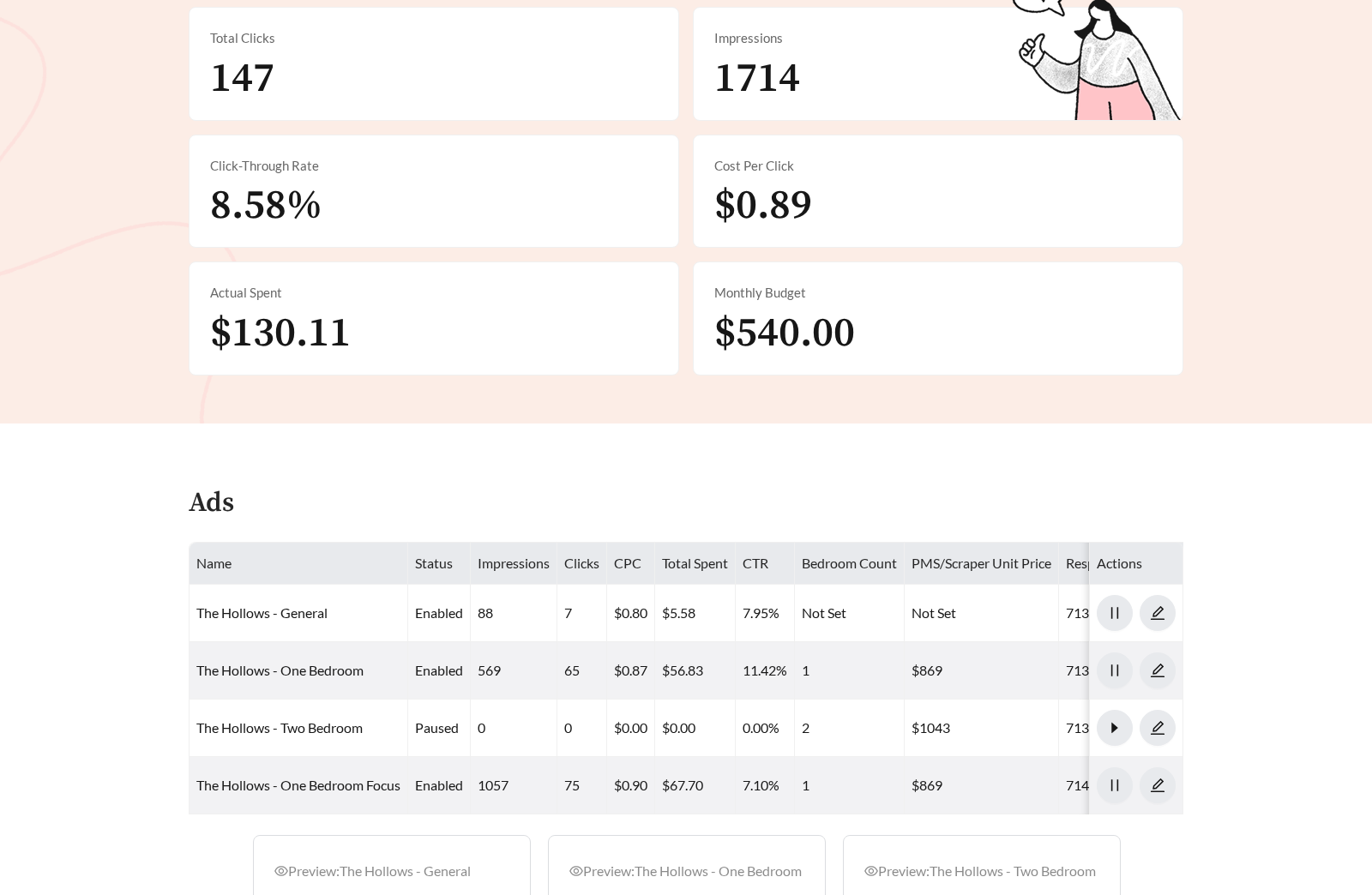
scroll to position [601, 0]
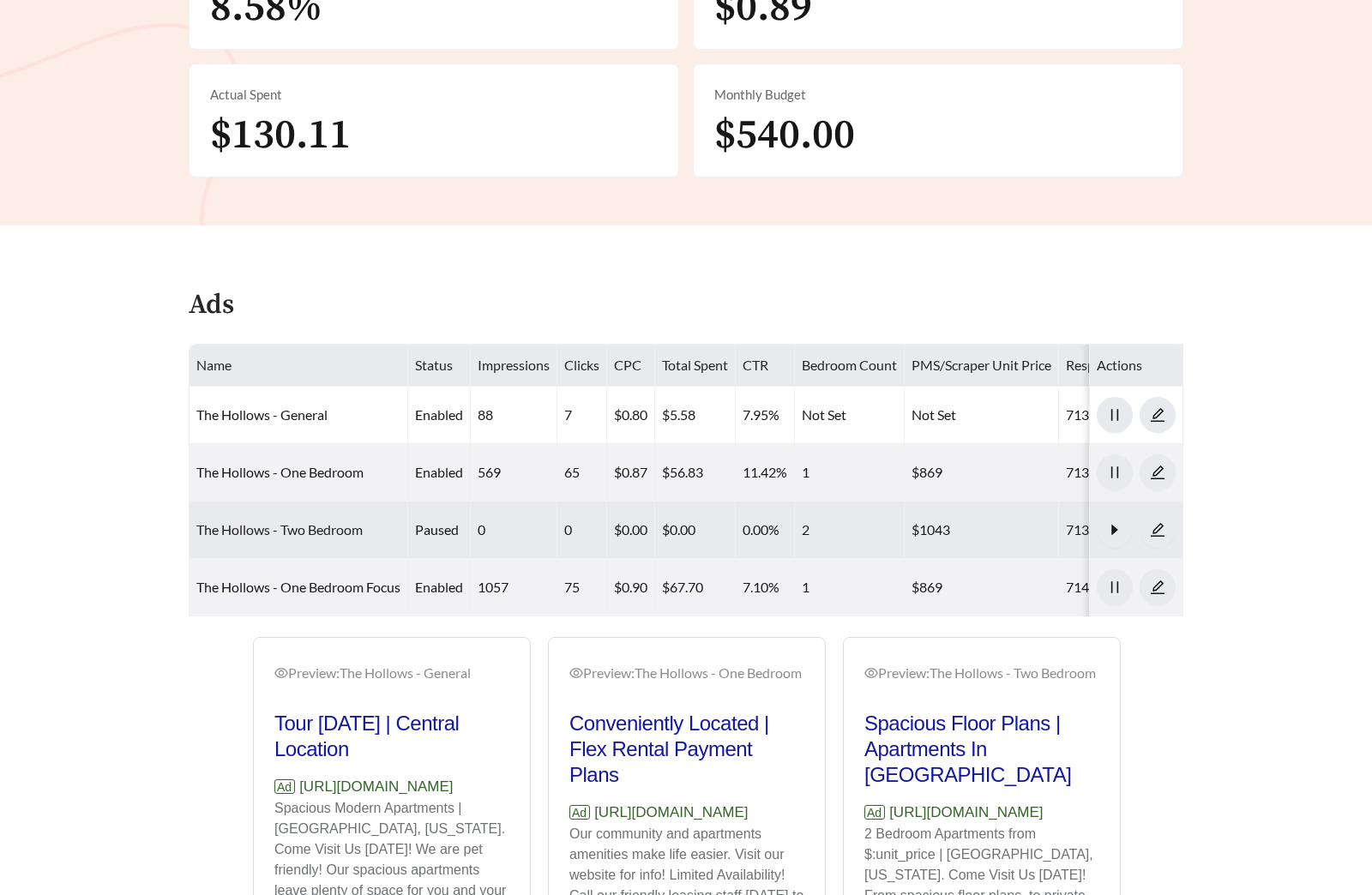
click at [296, 530] on link "The Hollows - Two Bedroom" at bounding box center [280, 530] width 166 height 17
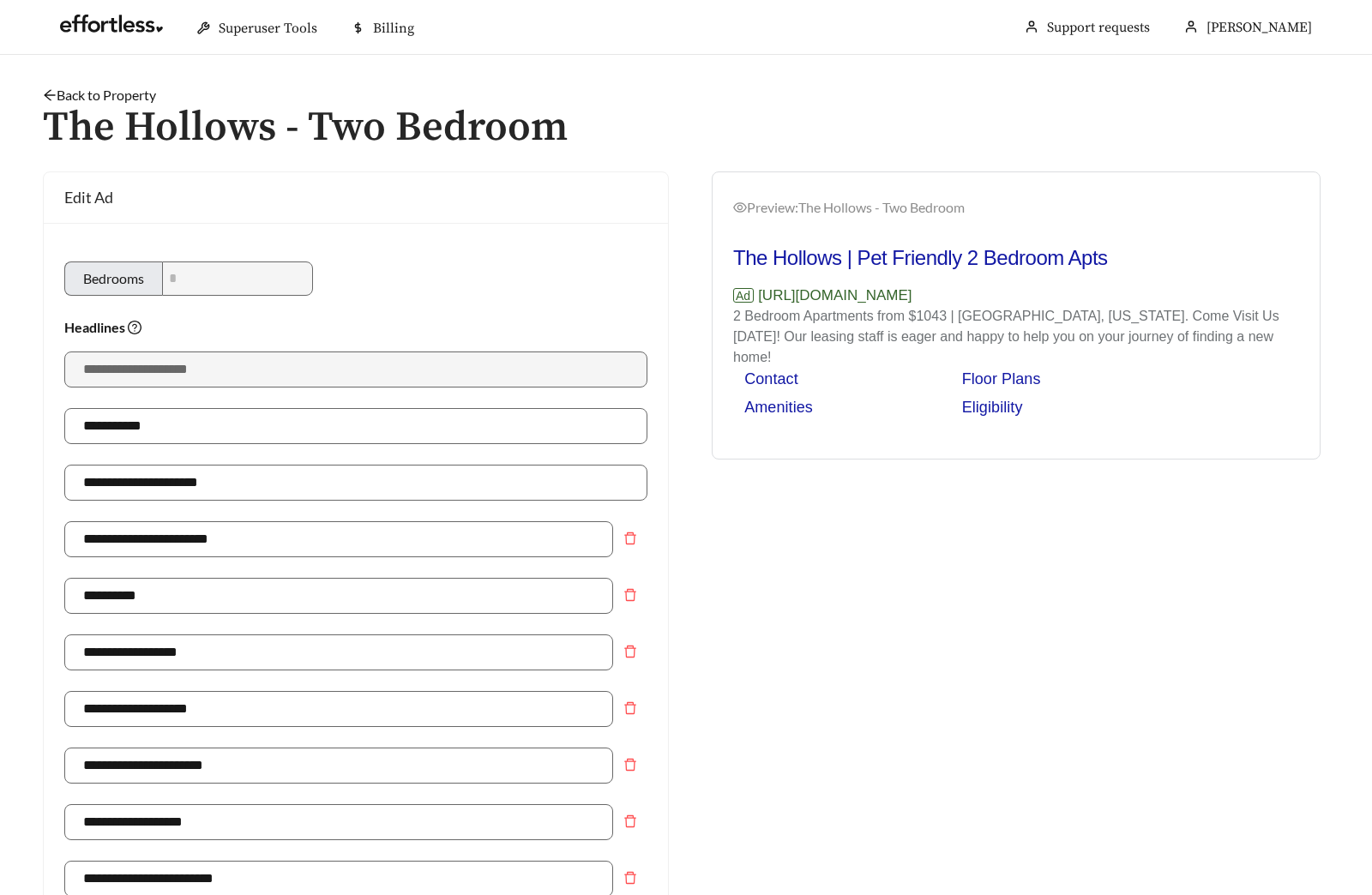
click at [125, 100] on link "Back to Property" at bounding box center [99, 95] width 113 height 17
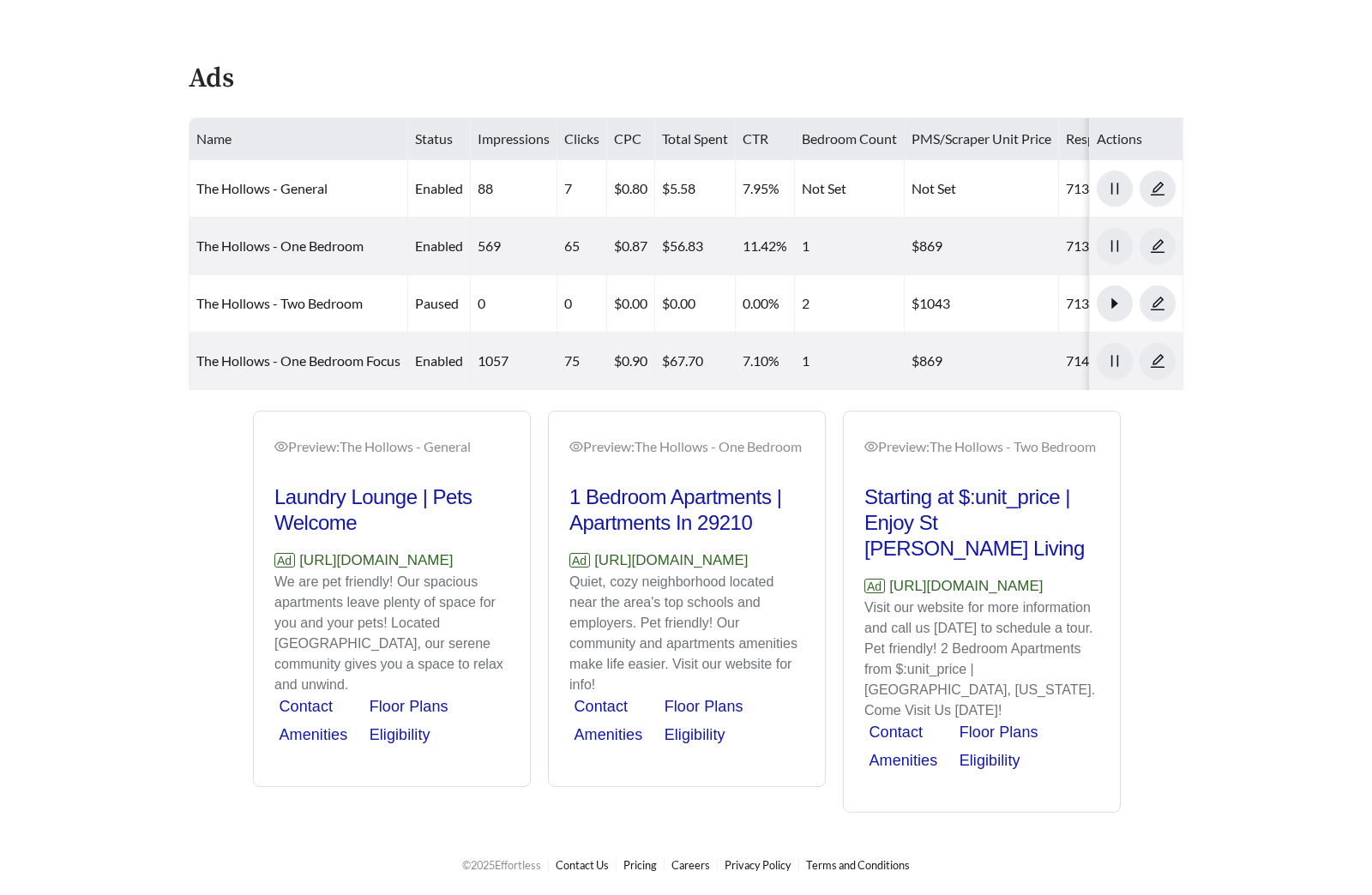
scroll to position [840, 0]
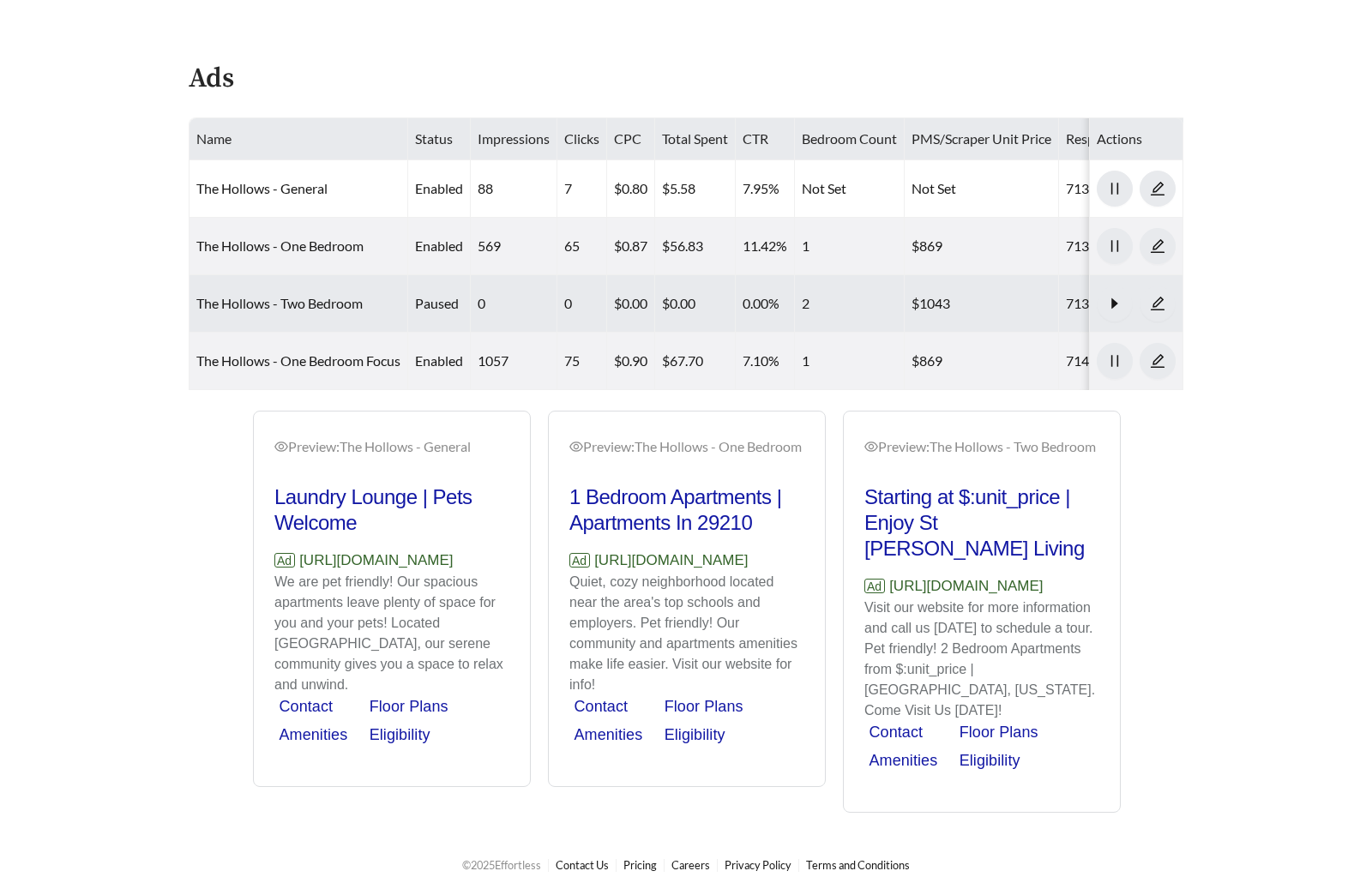
click at [336, 279] on td "The Hollows - Two Bedroom" at bounding box center [298, 304] width 219 height 57
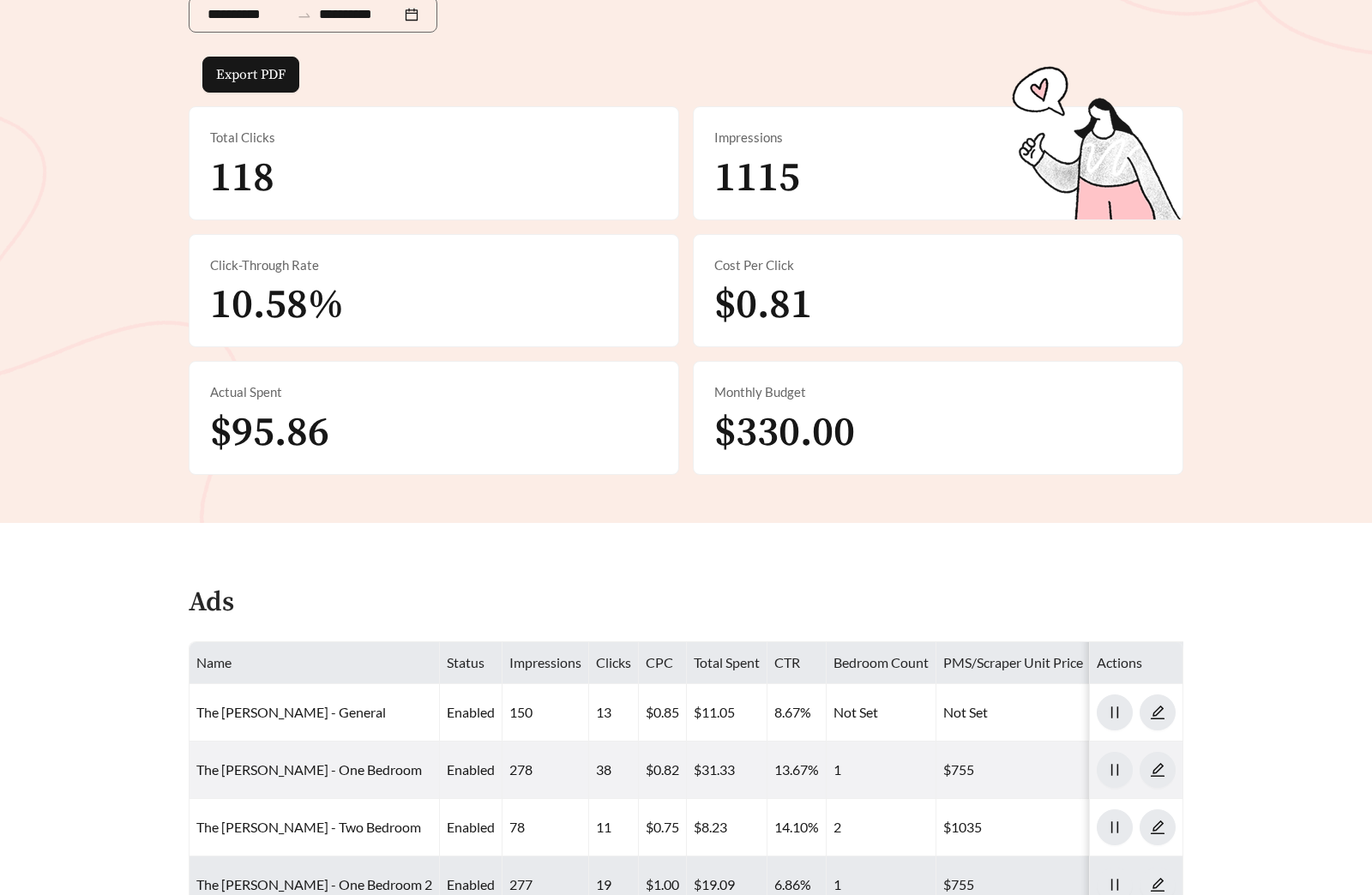
scroll to position [830, 0]
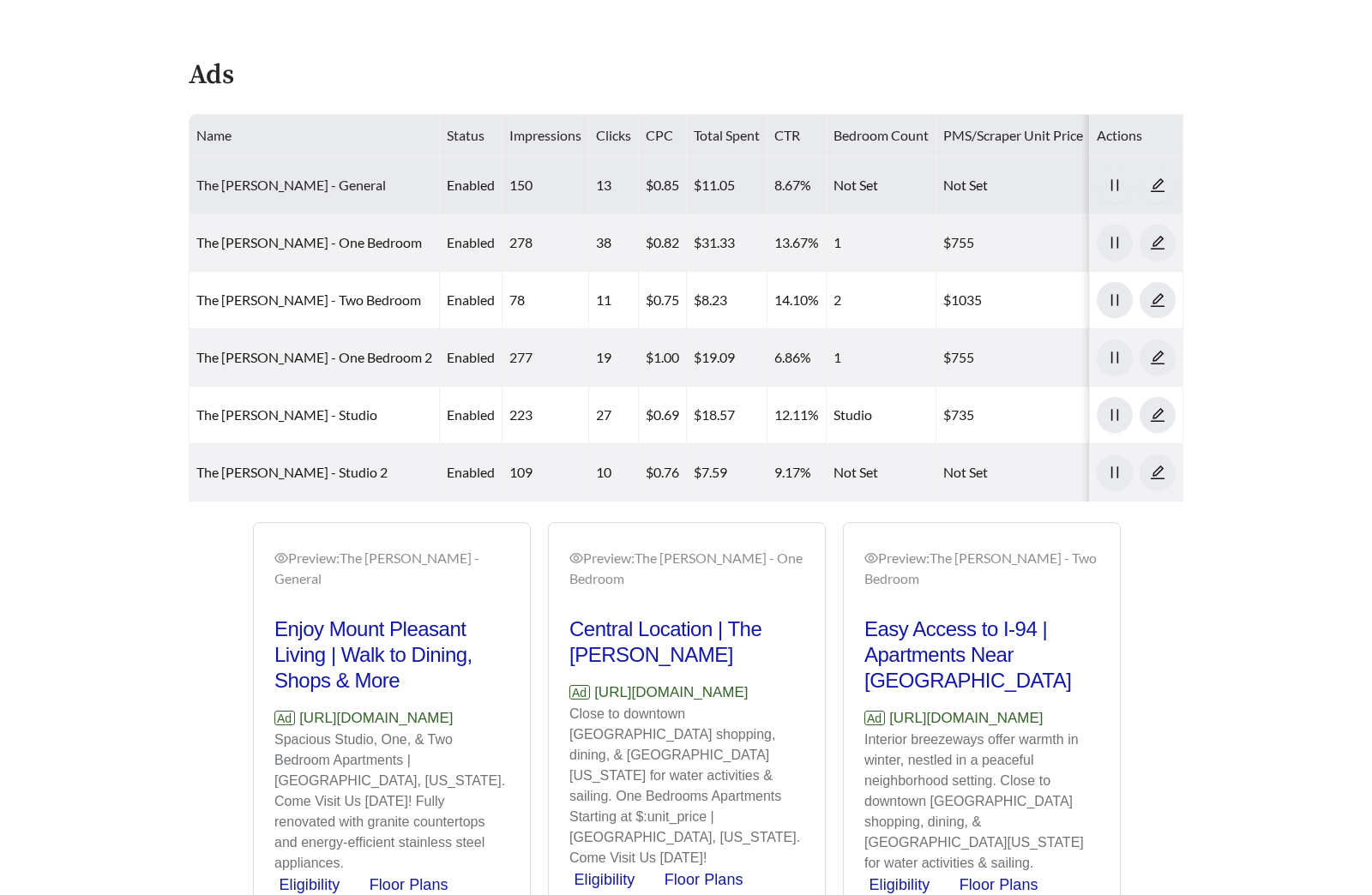
click at [288, 190] on link "The [PERSON_NAME] - General" at bounding box center [291, 185] width 189 height 17
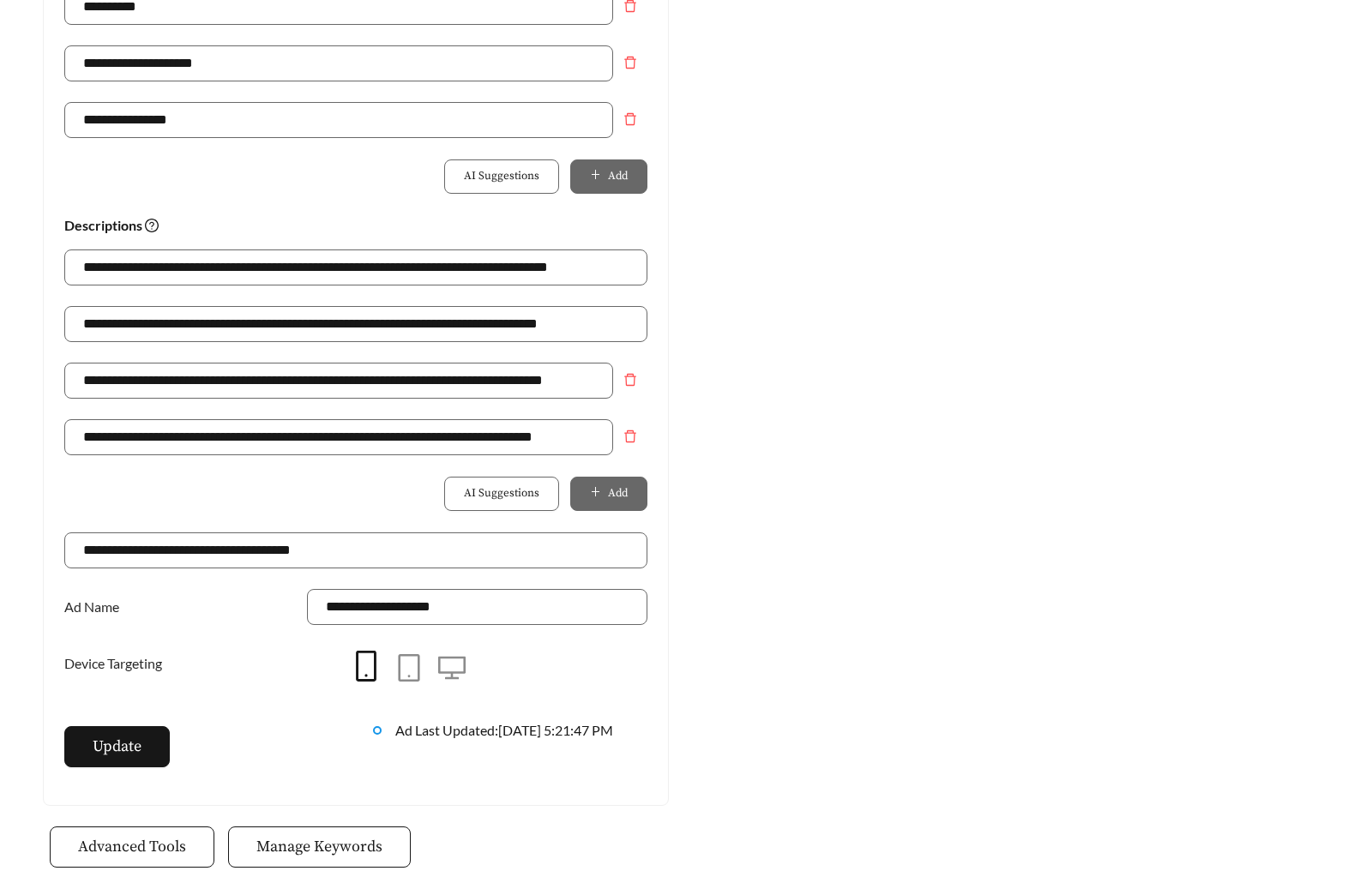
scroll to position [1209, 0]
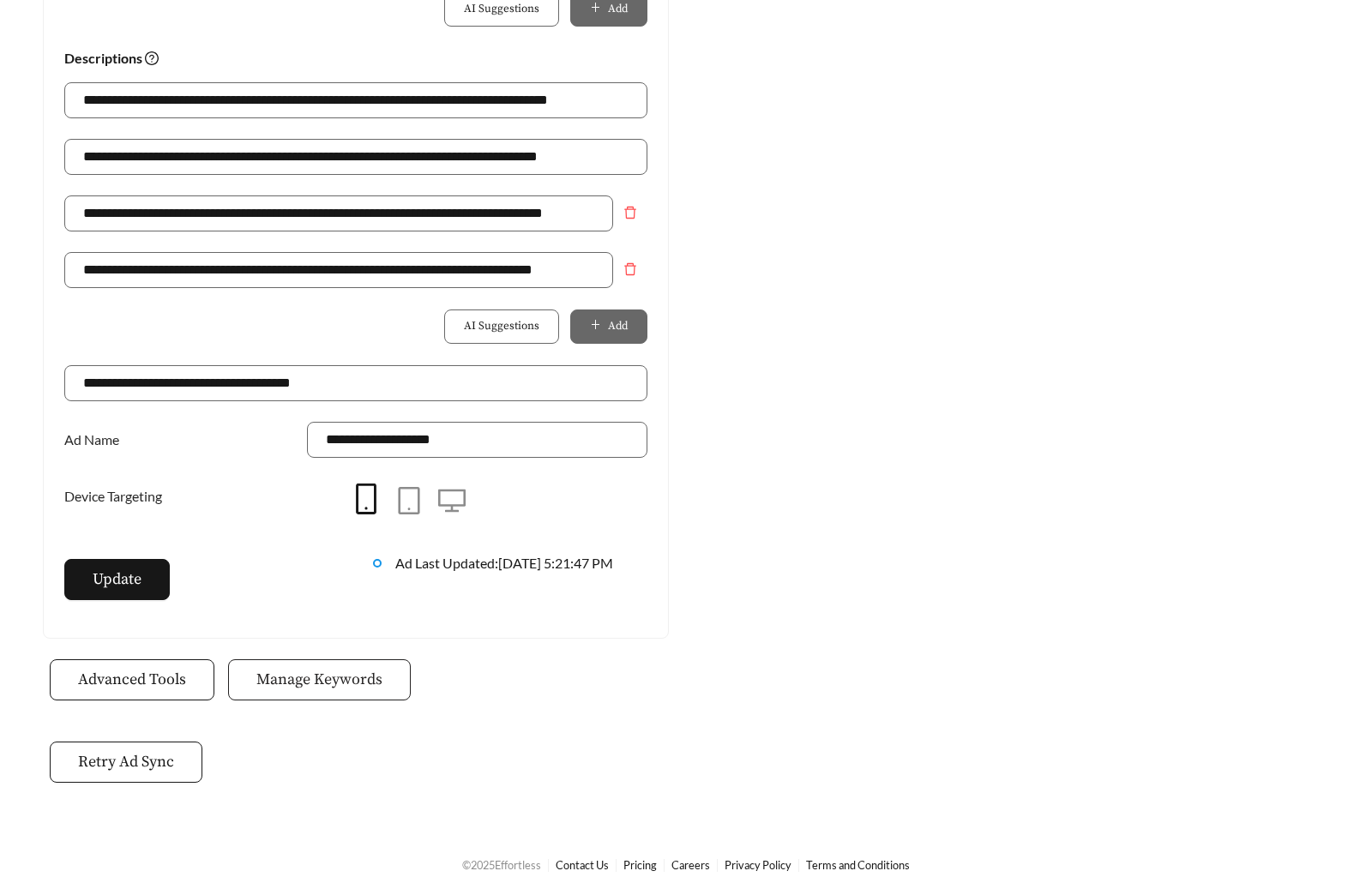
click at [368, 698] on button "Manage Keywords" at bounding box center [319, 679] width 183 height 42
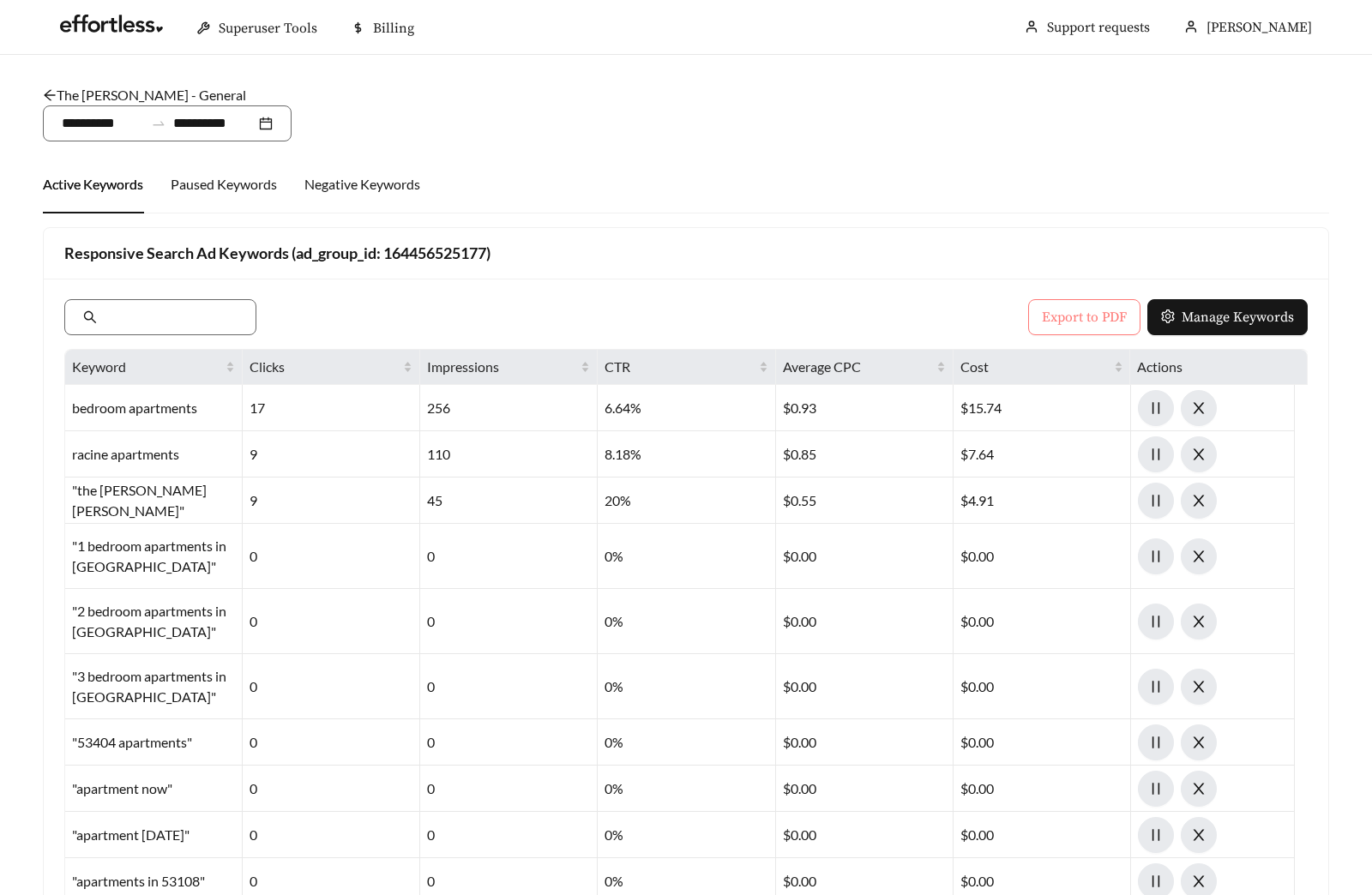
click at [1047, 311] on span "Export to PDF" at bounding box center [1084, 317] width 85 height 20
click at [128, 96] on link "The [PERSON_NAME] - General" at bounding box center [144, 95] width 203 height 17
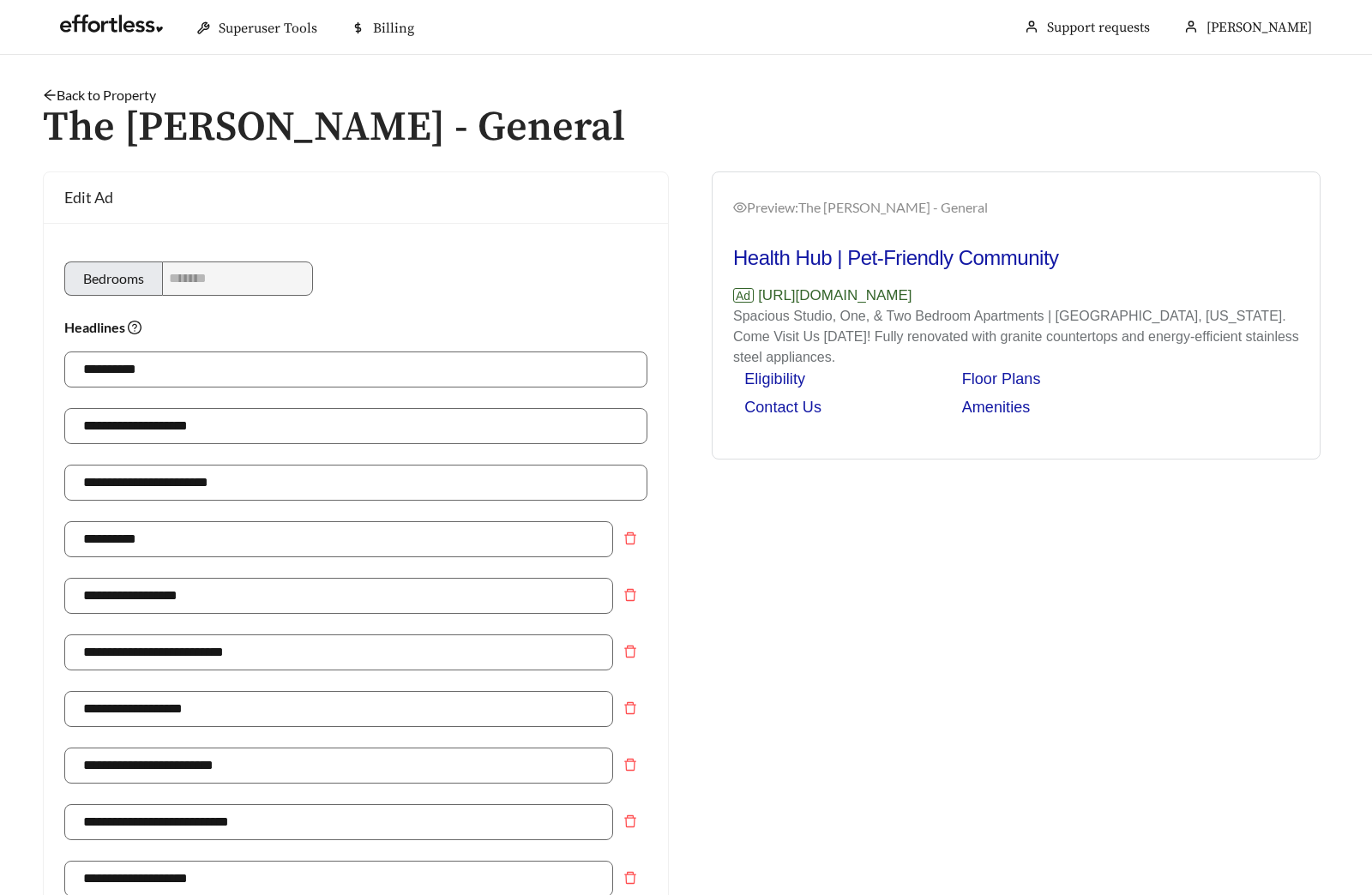
click at [78, 95] on link "Back to Property" at bounding box center [99, 95] width 113 height 17
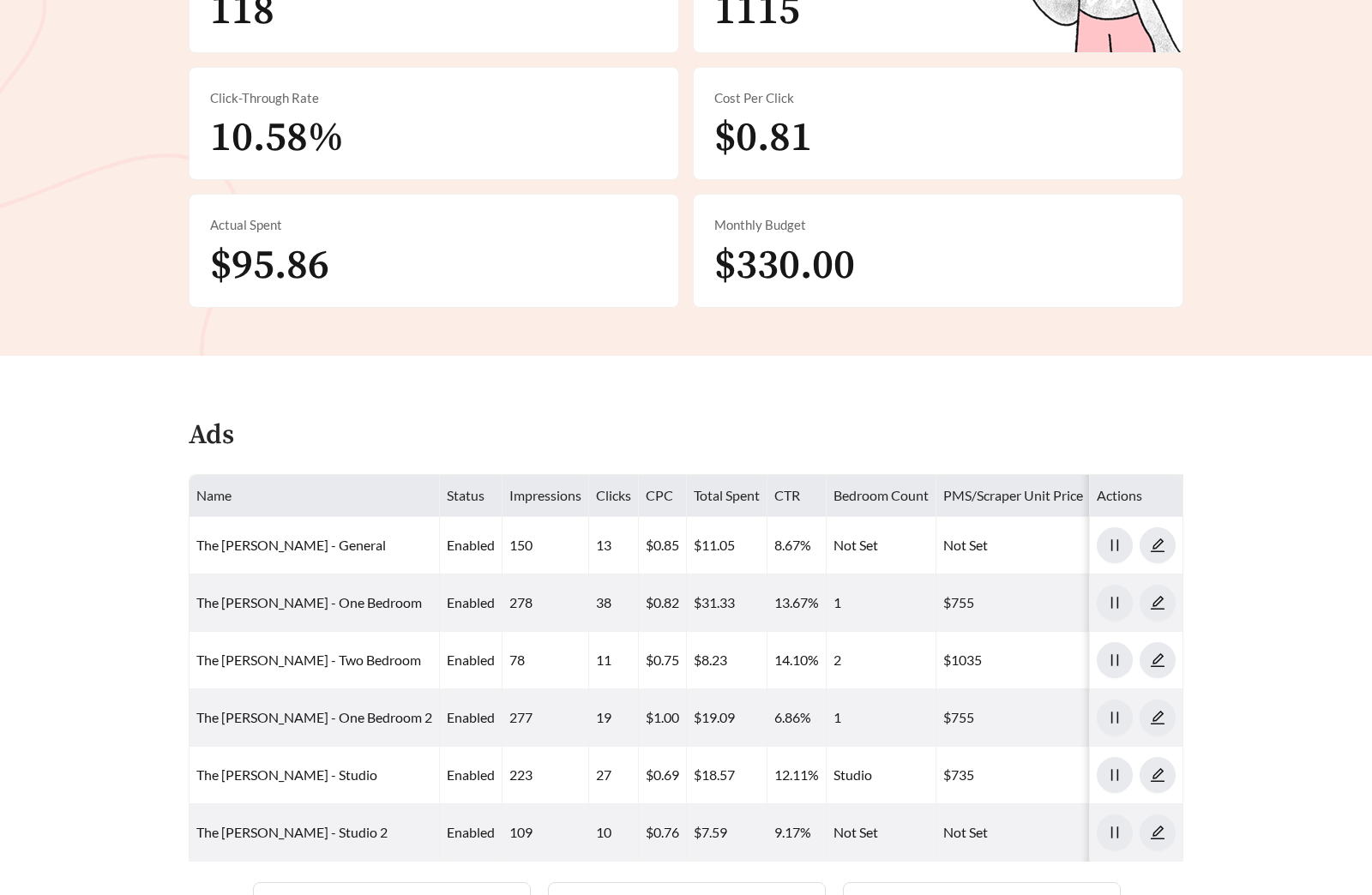
scroll to position [840, 0]
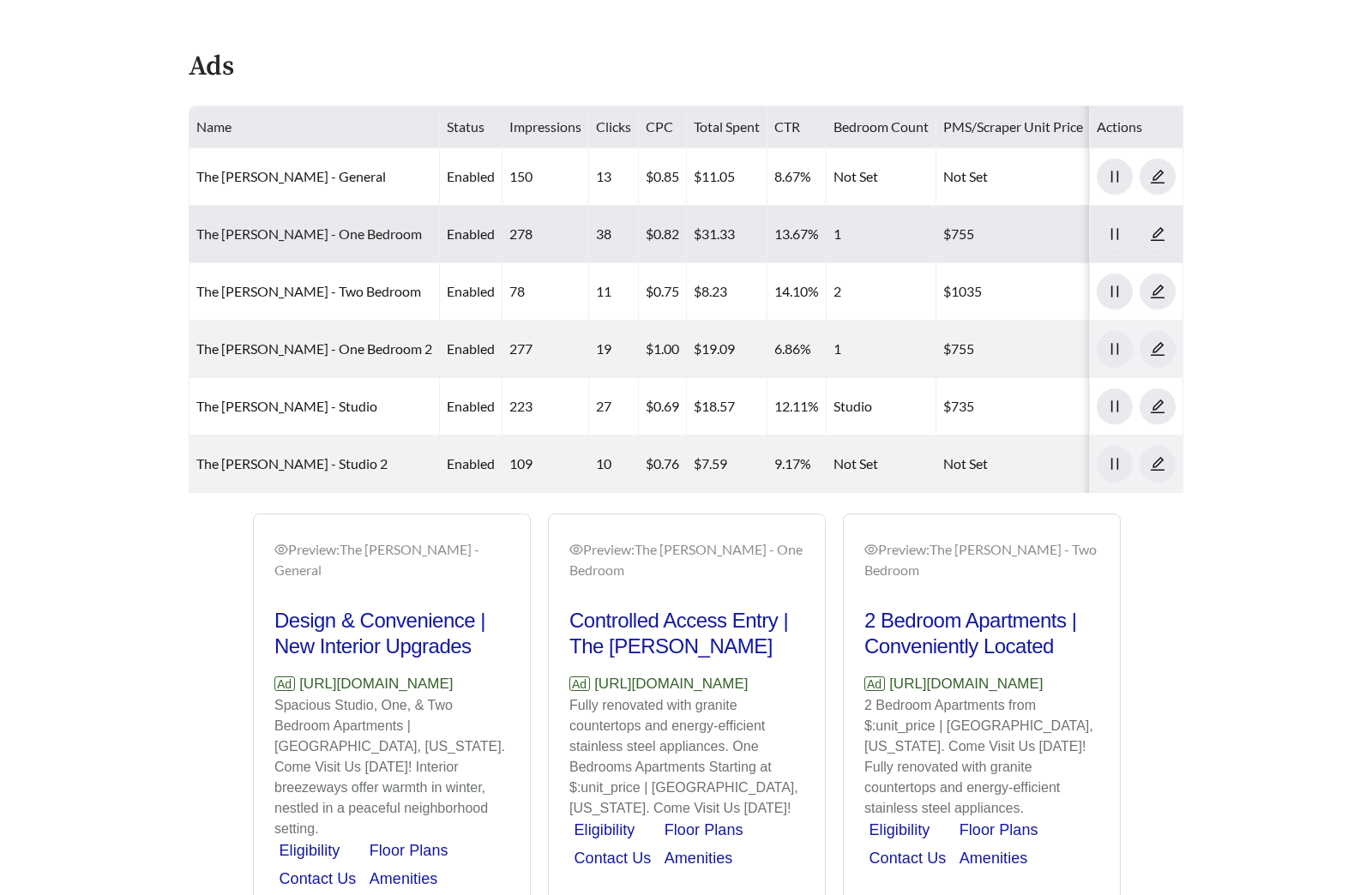
click at [313, 239] on link "The [PERSON_NAME] - One Bedroom" at bounding box center [309, 233] width 225 height 17
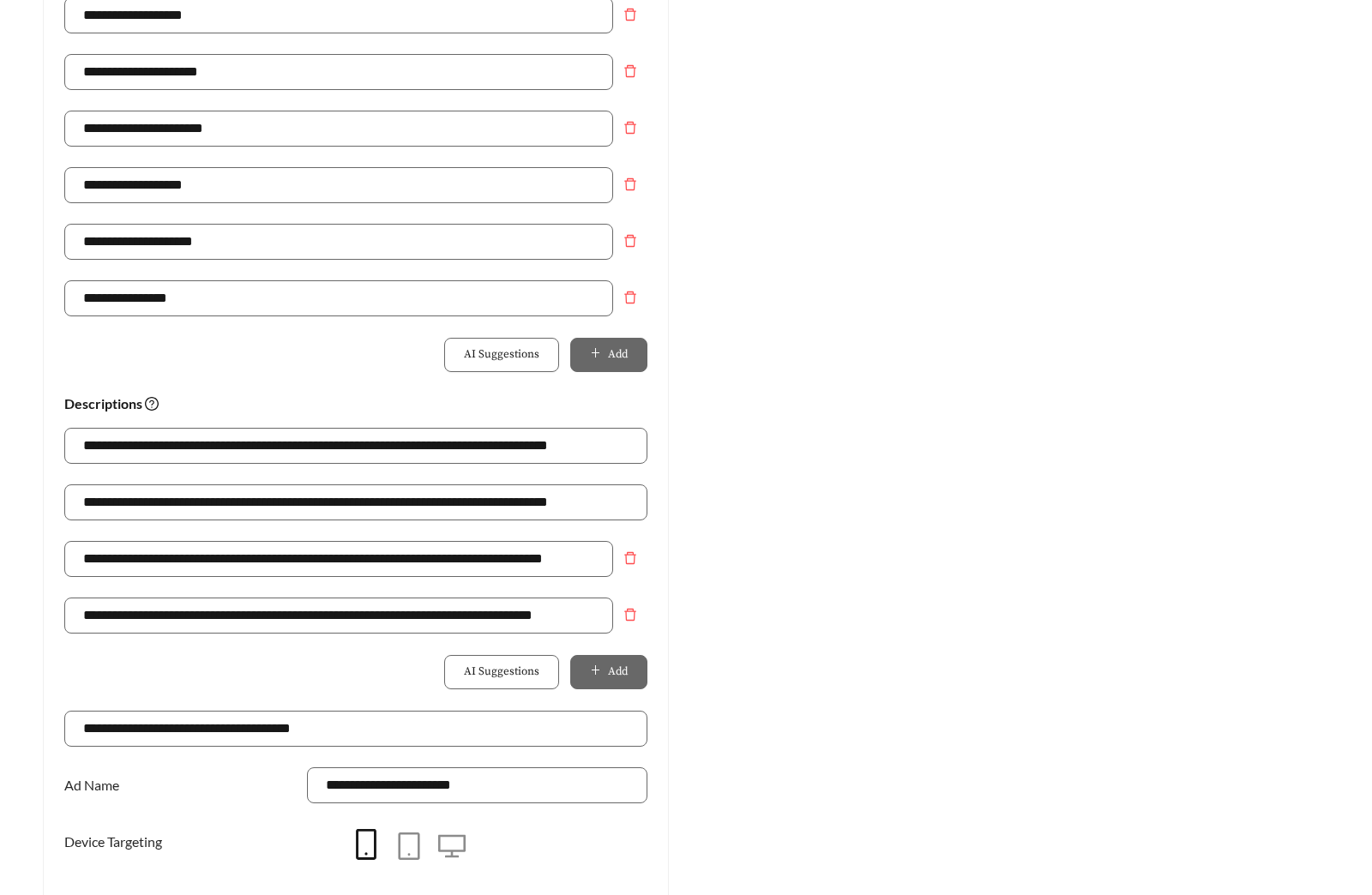
scroll to position [1209, 0]
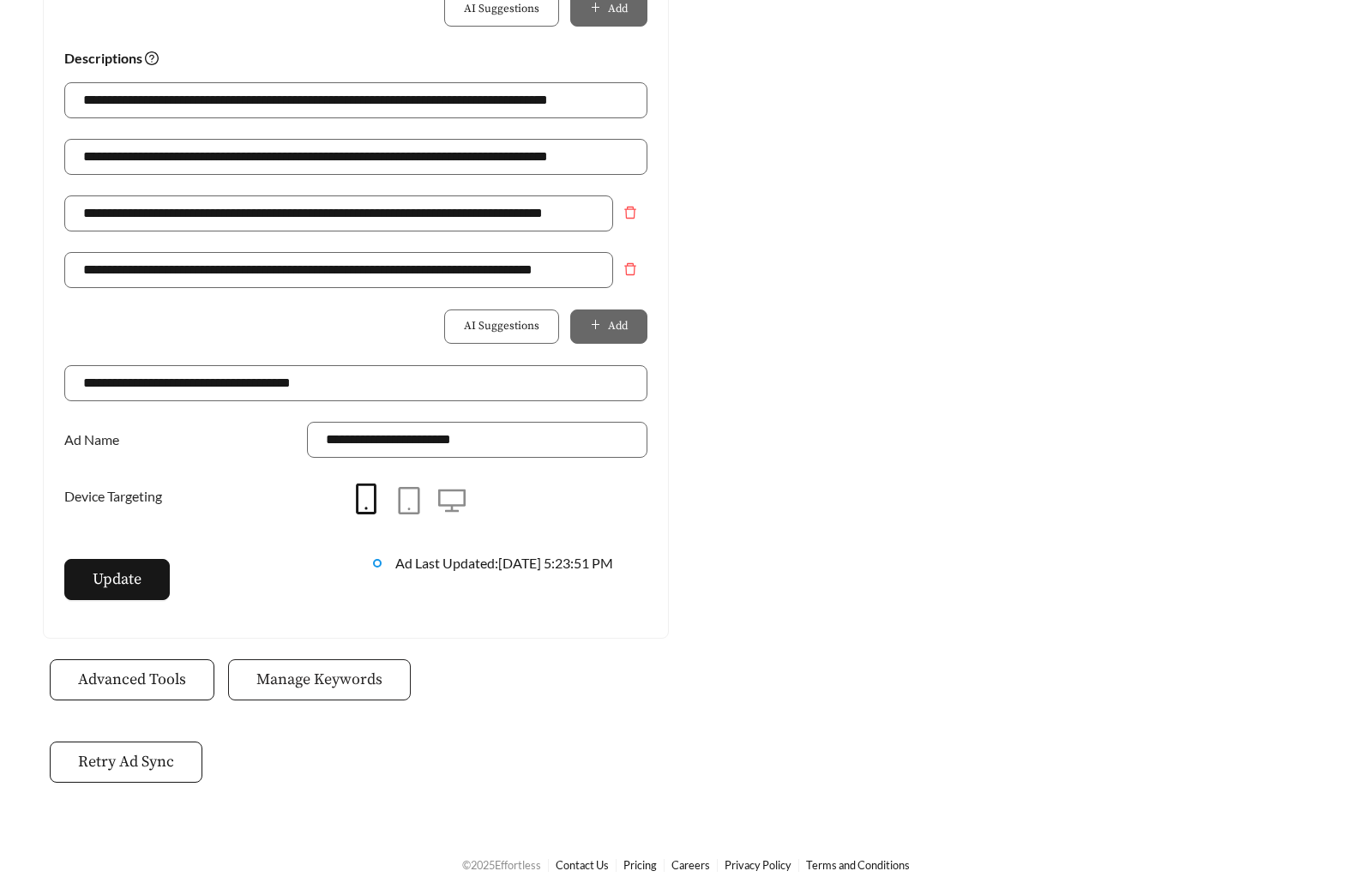
click at [319, 671] on span "Manage Keywords" at bounding box center [319, 679] width 126 height 23
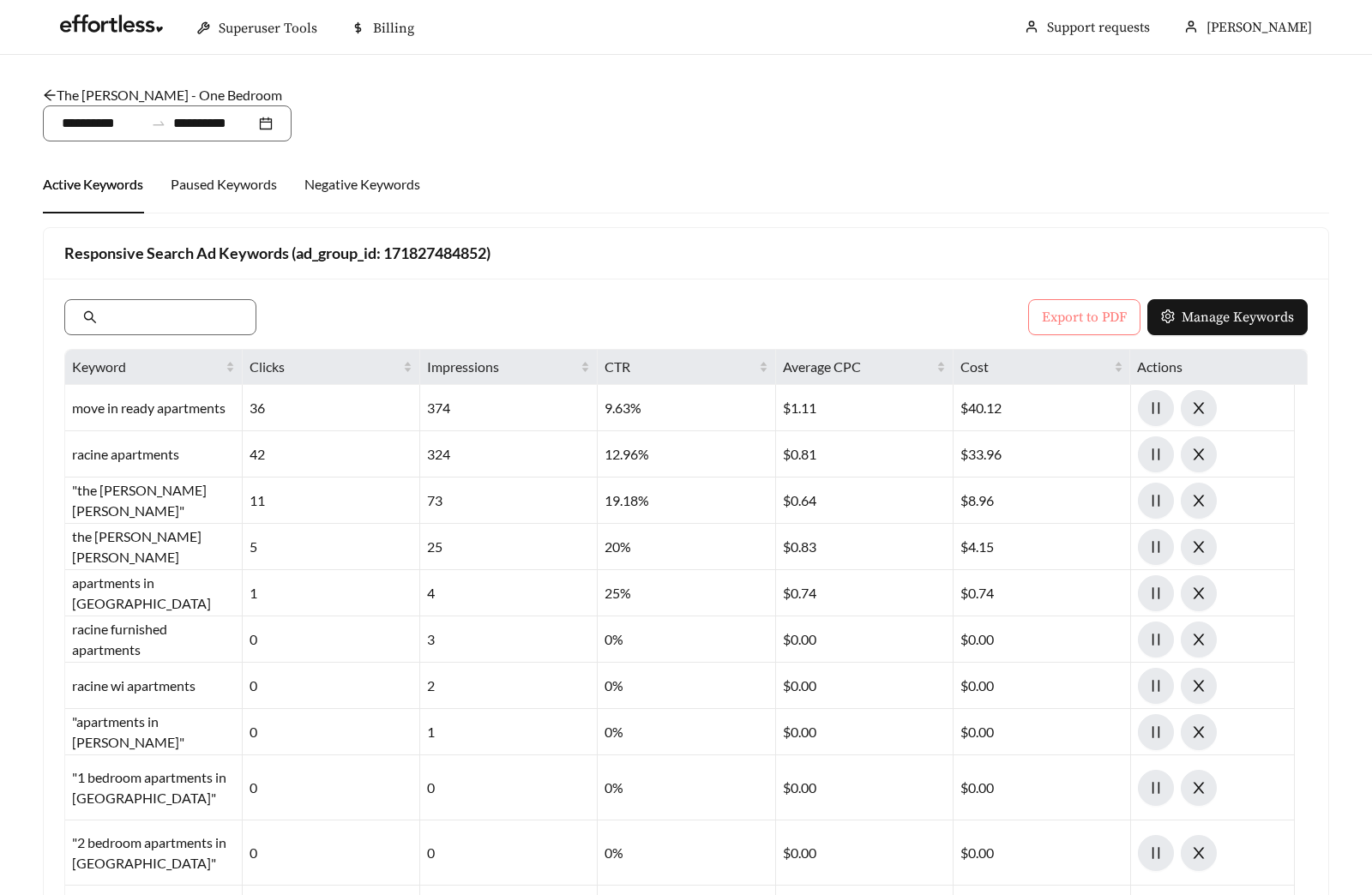
click at [1063, 325] on span "Export to PDF" at bounding box center [1084, 317] width 85 height 20
click at [199, 103] on div "The [PERSON_NAME] - One Bedroom /" at bounding box center [686, 95] width 1286 height 20
click at [112, 89] on link "The [PERSON_NAME] - One Bedroom" at bounding box center [161, 95] width 239 height 17
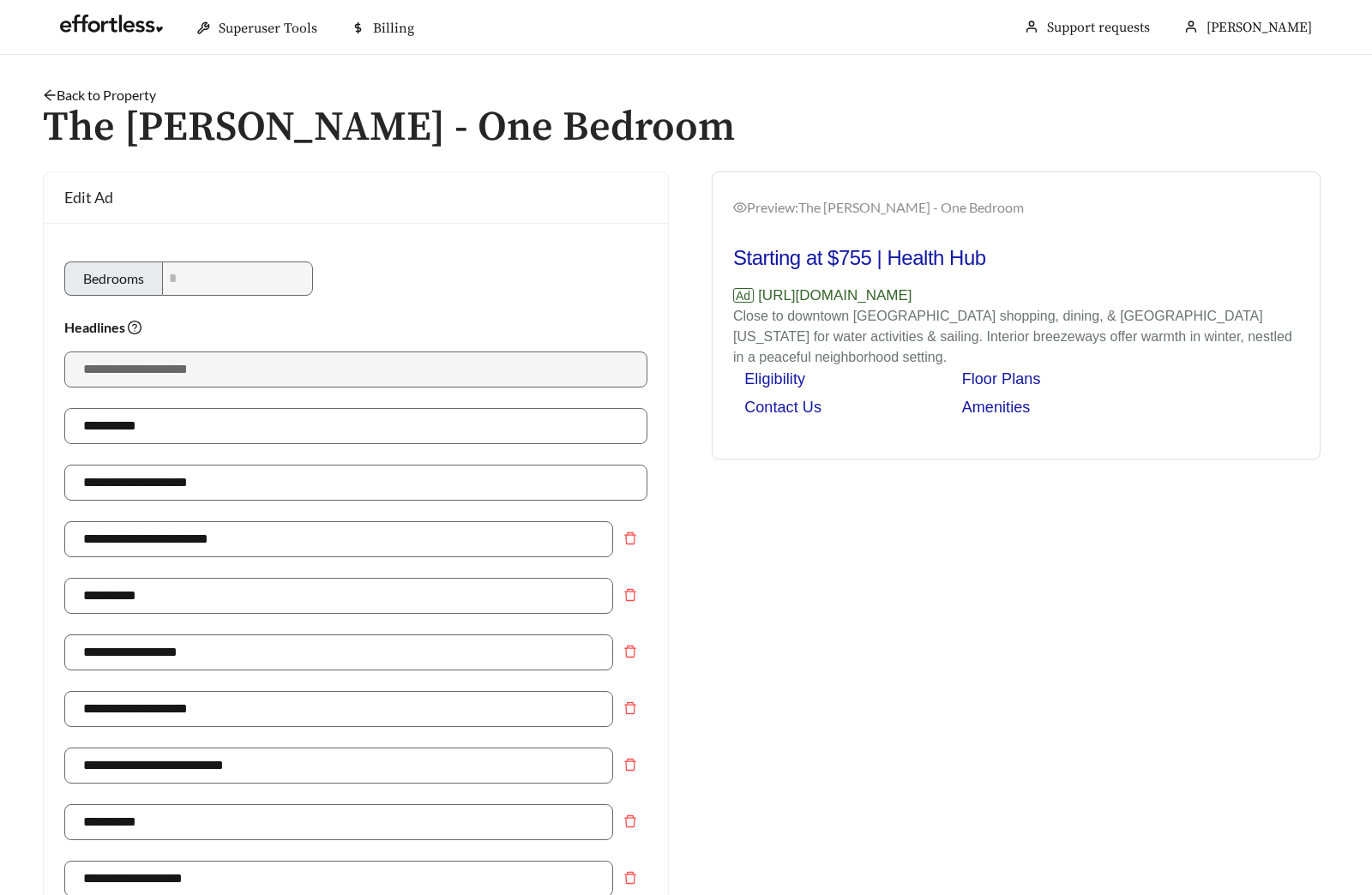
click at [81, 94] on link "Back to Property" at bounding box center [99, 95] width 113 height 17
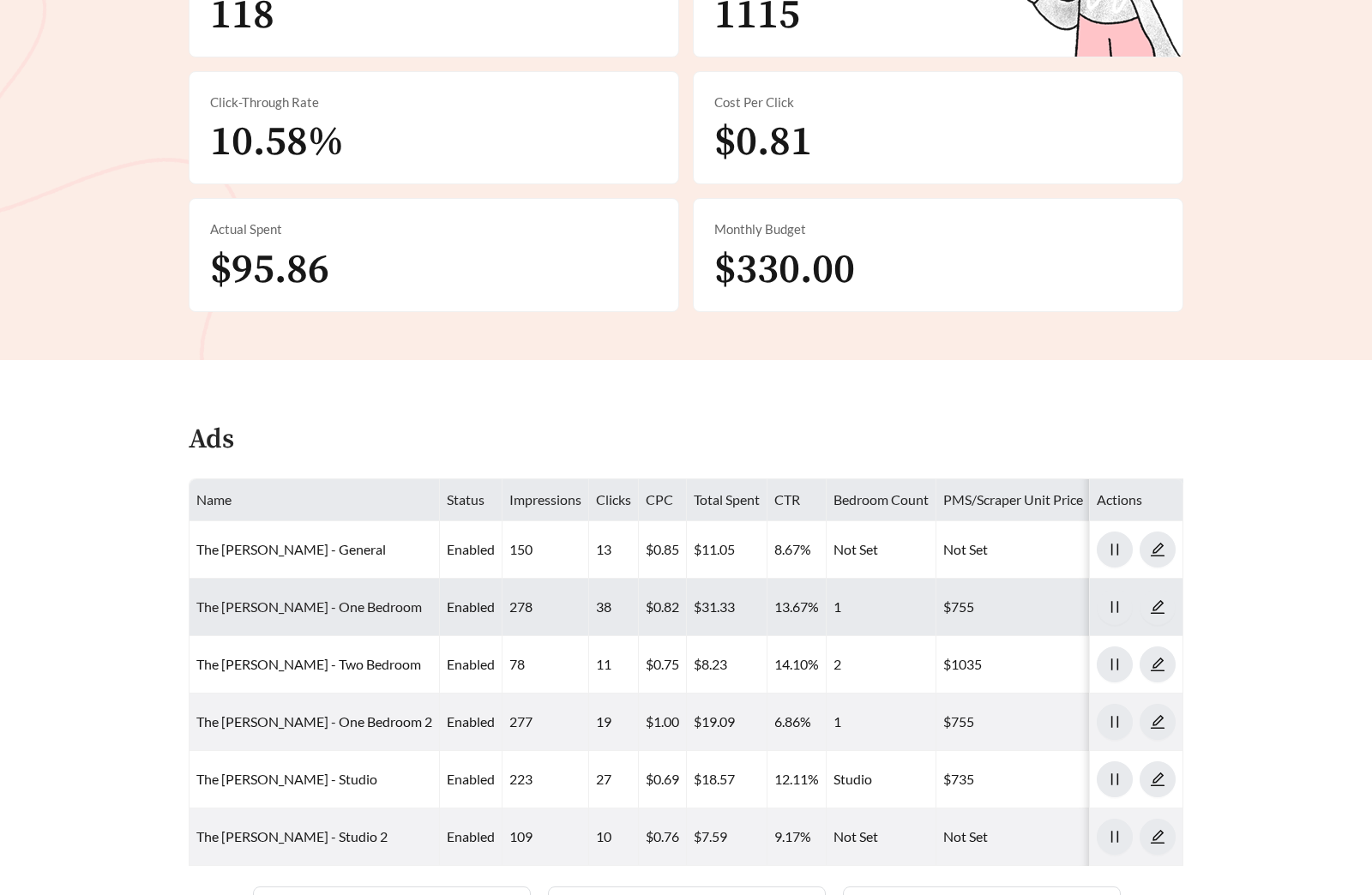
scroll to position [848, 0]
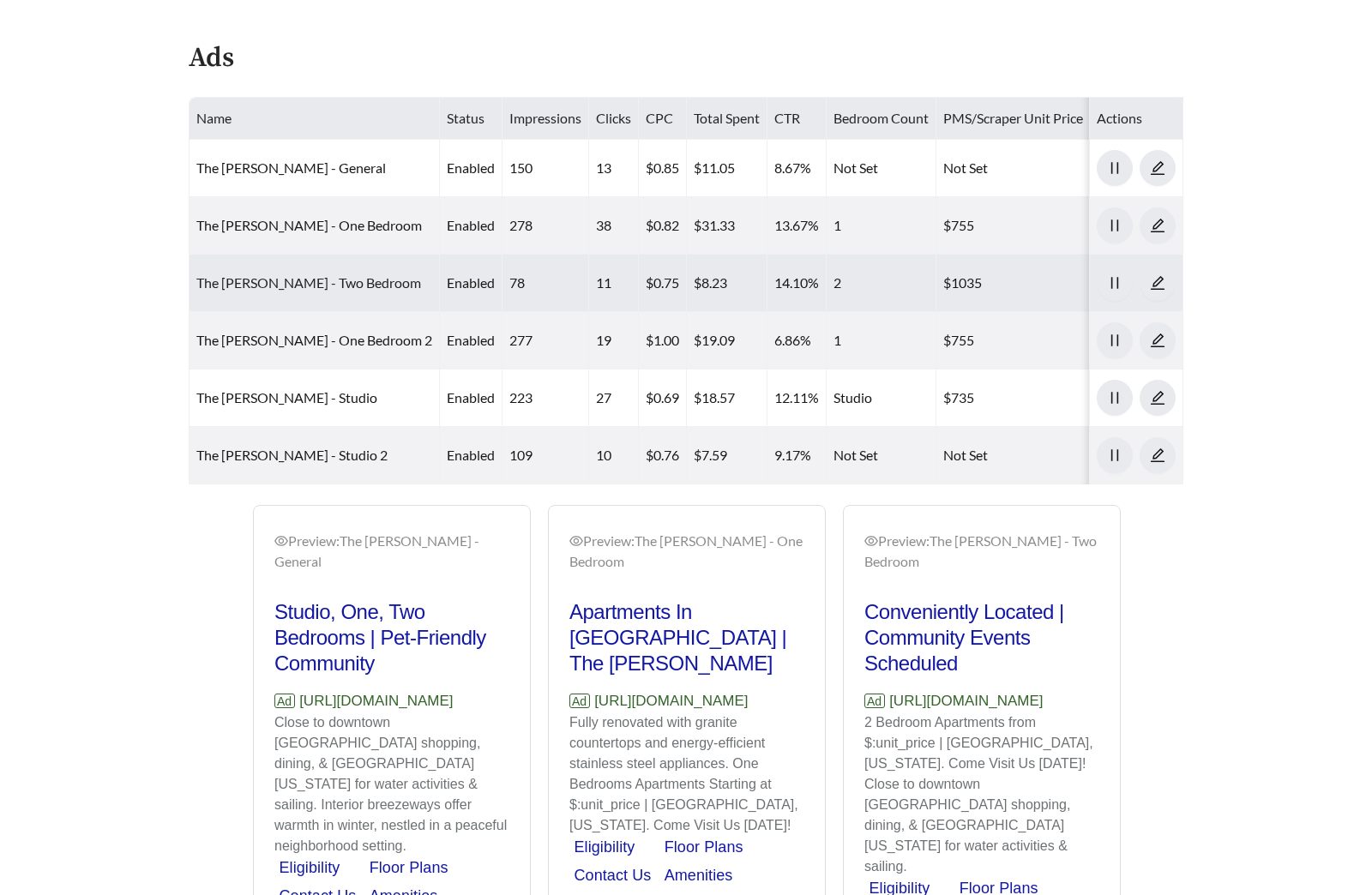
click at [303, 284] on link "The [PERSON_NAME] - Two Bedroom" at bounding box center [308, 282] width 224 height 17
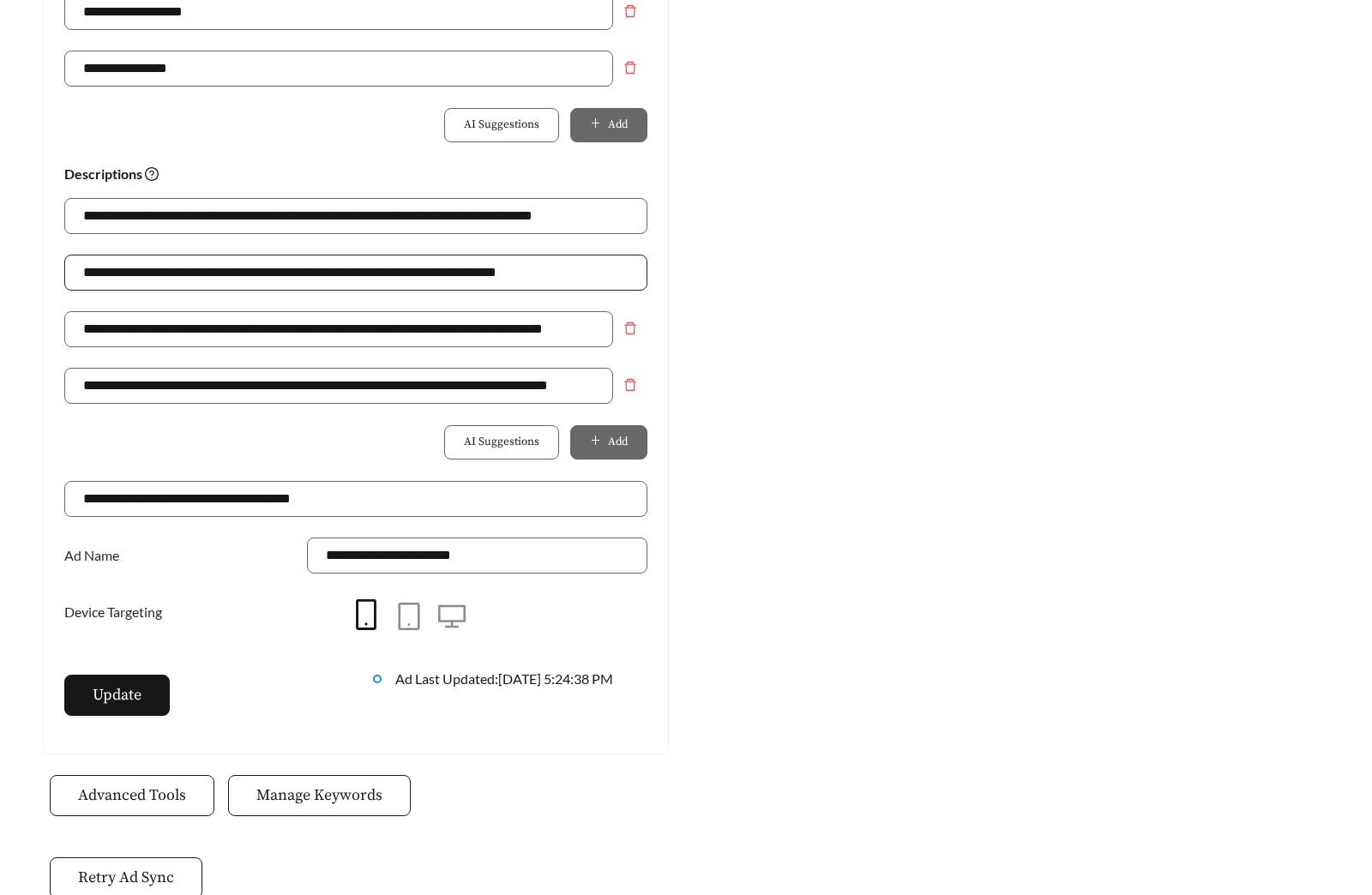
scroll to position [1113, 0]
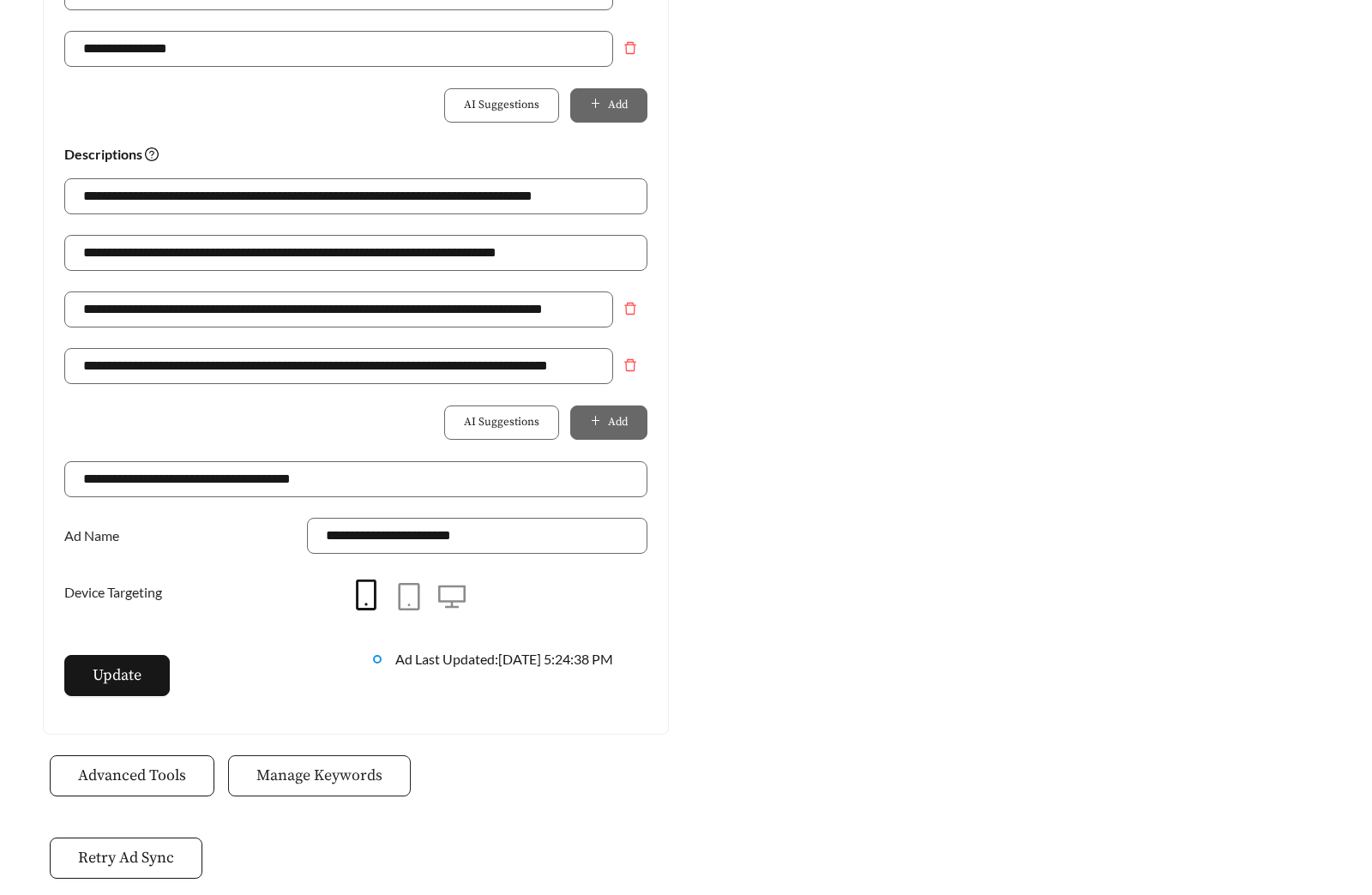
click at [331, 761] on button "Manage Keywords" at bounding box center [319, 776] width 183 height 42
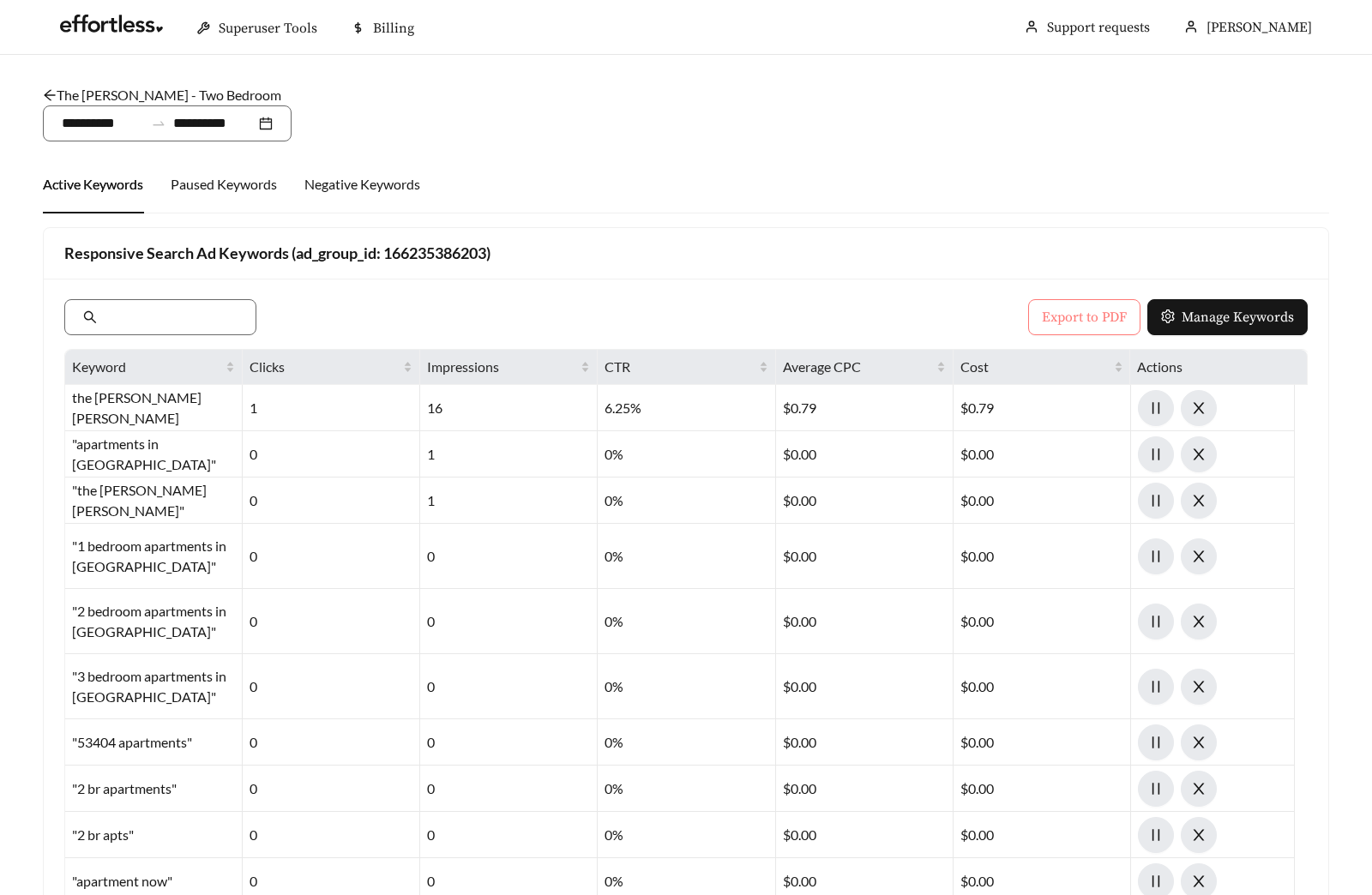
click at [1049, 308] on span "Export to PDF" at bounding box center [1084, 317] width 85 height 20
click at [150, 93] on link "The Maples - Two Bedroom" at bounding box center [161, 95] width 238 height 17
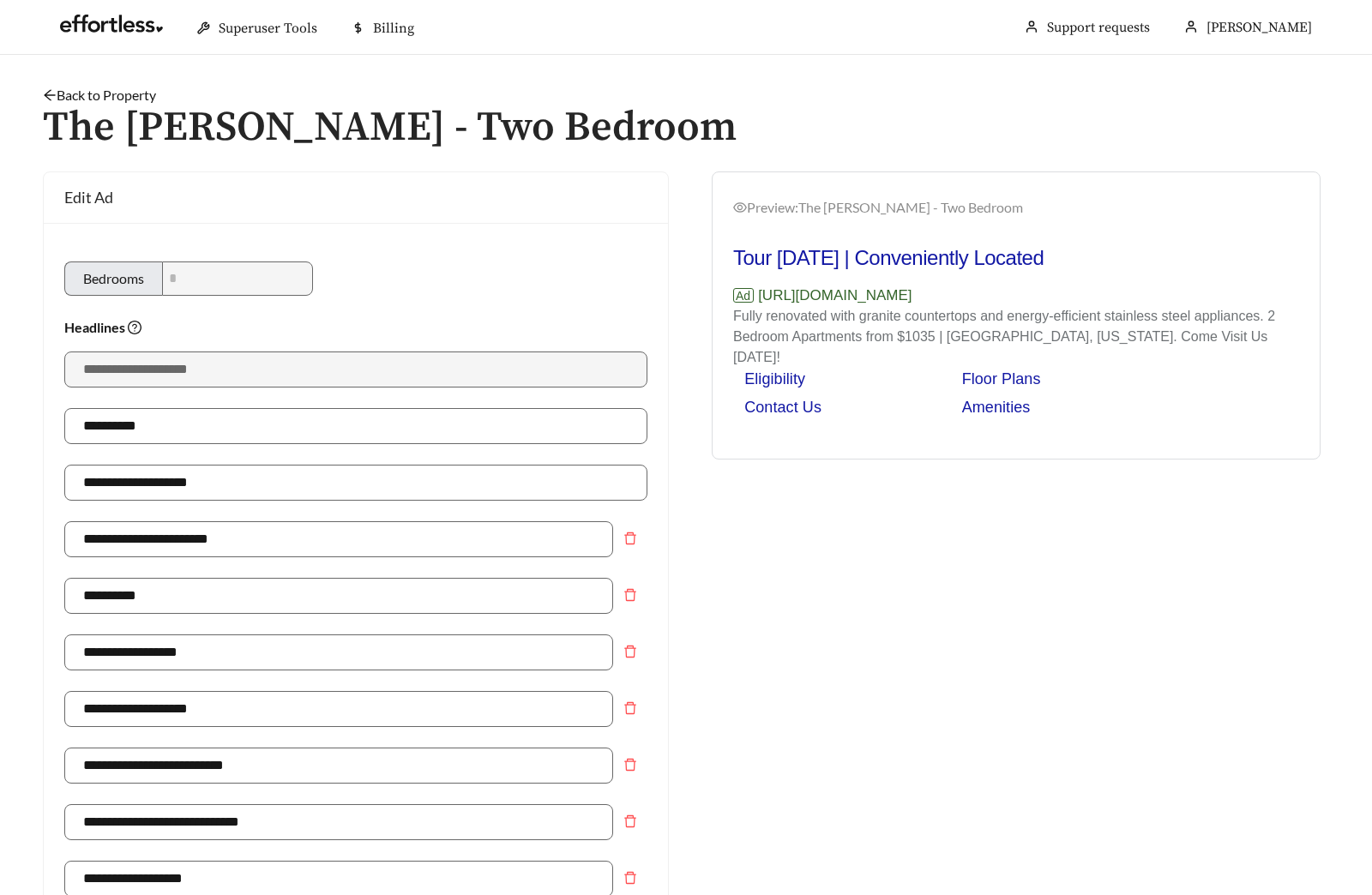
click at [90, 91] on link "Back to Property" at bounding box center [99, 95] width 113 height 17
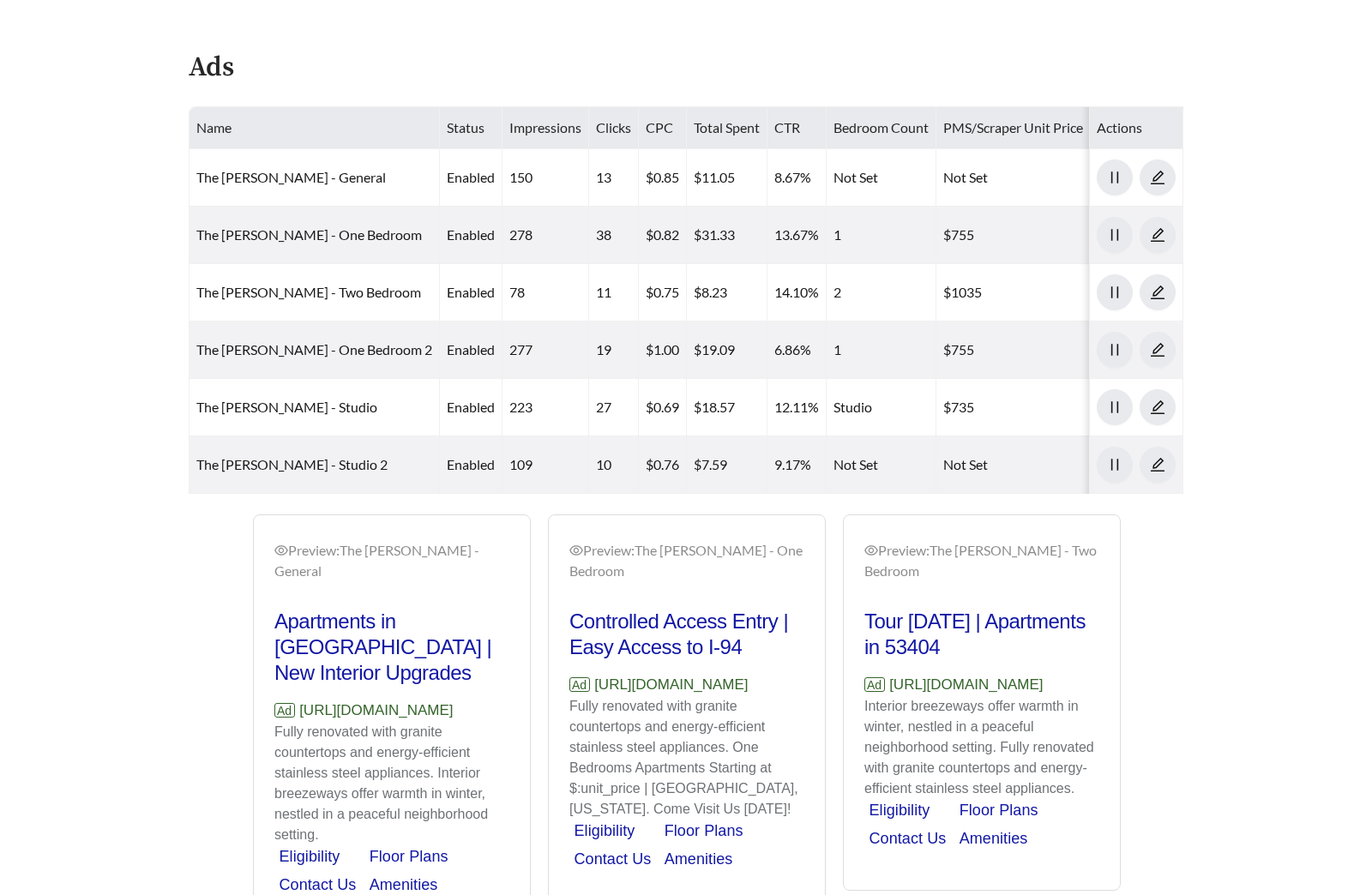
scroll to position [840, 0]
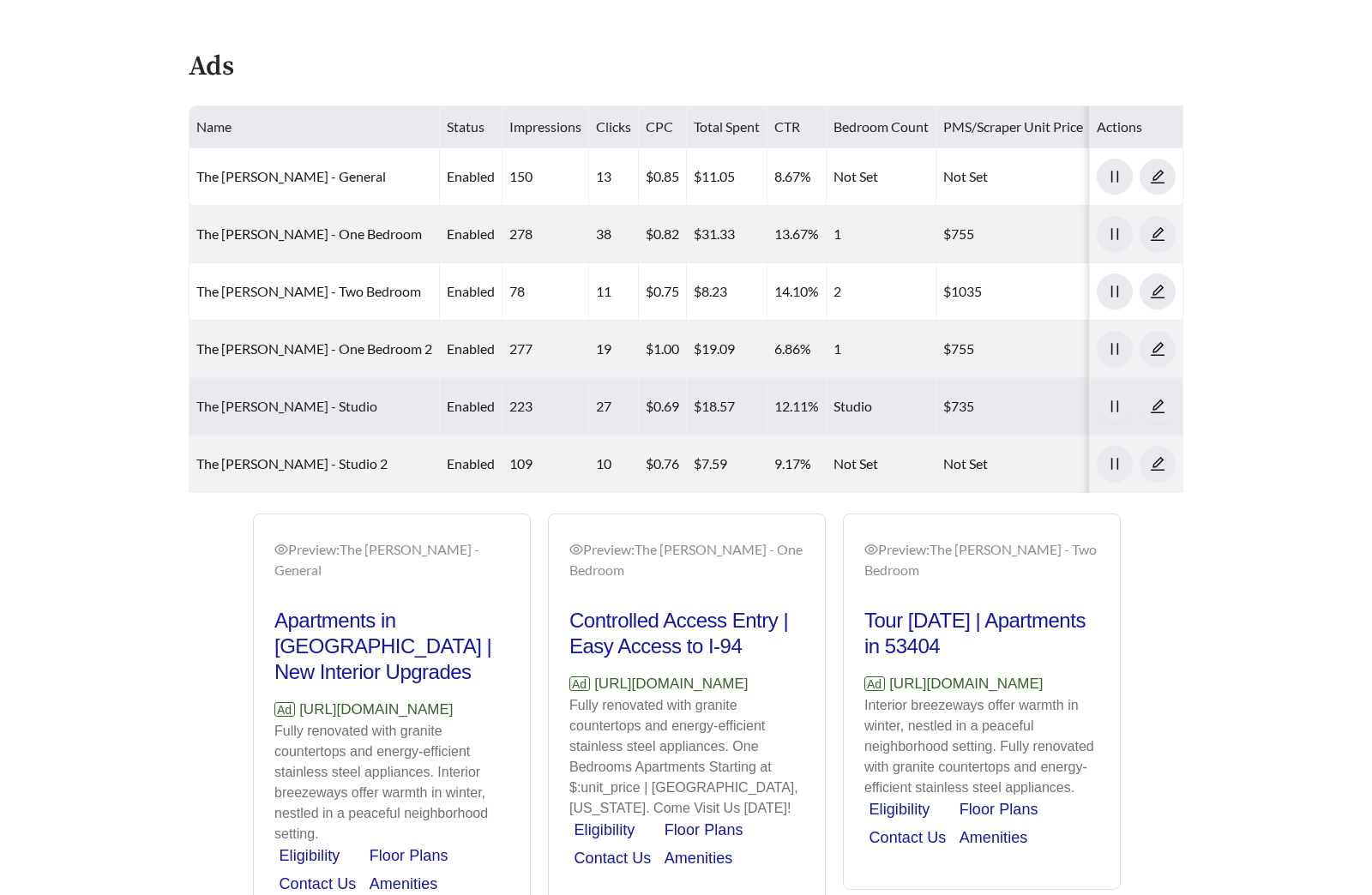
click at [281, 405] on link "The Maples - Studio" at bounding box center [287, 406] width 181 height 17
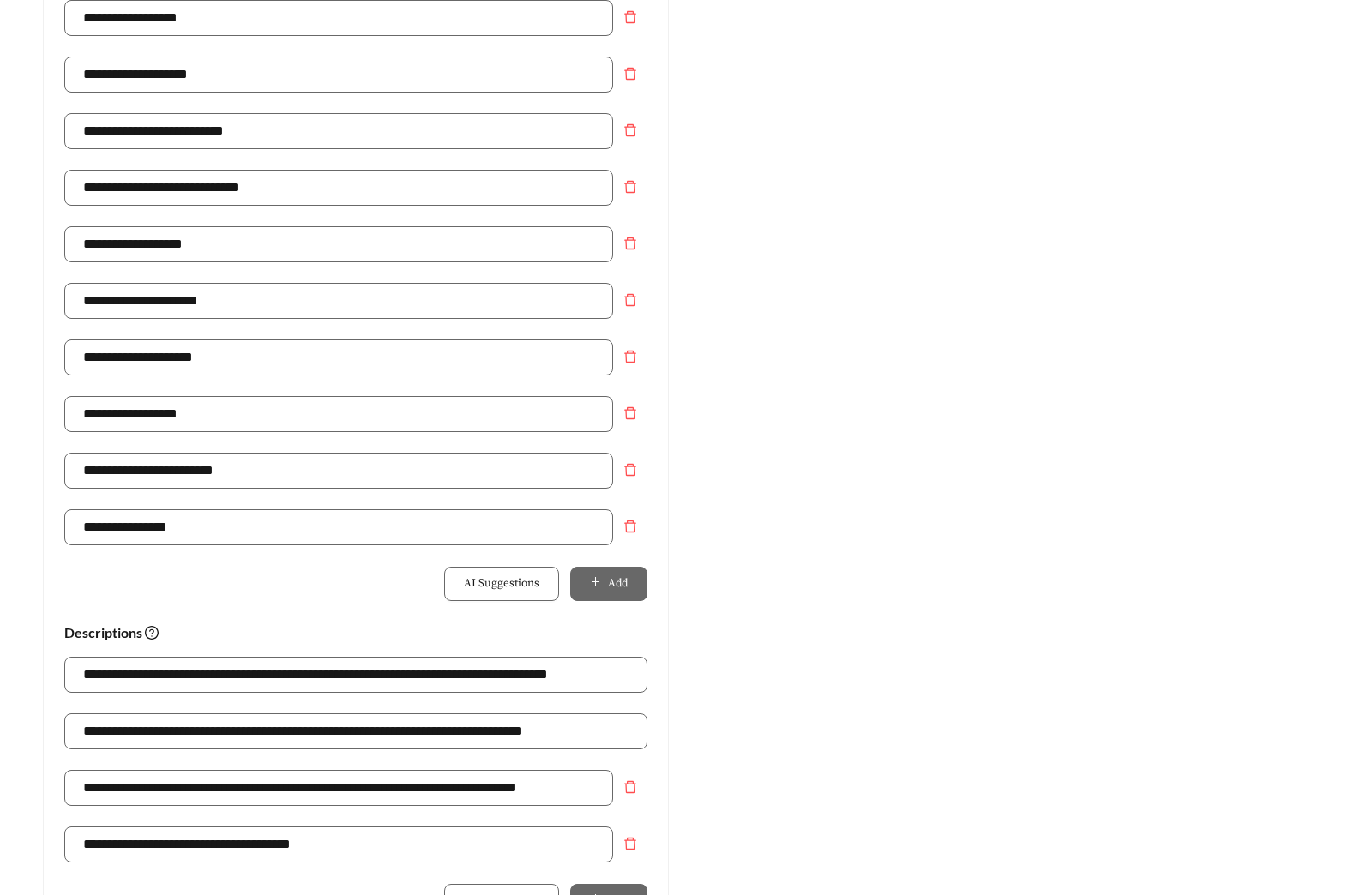
scroll to position [1209, 0]
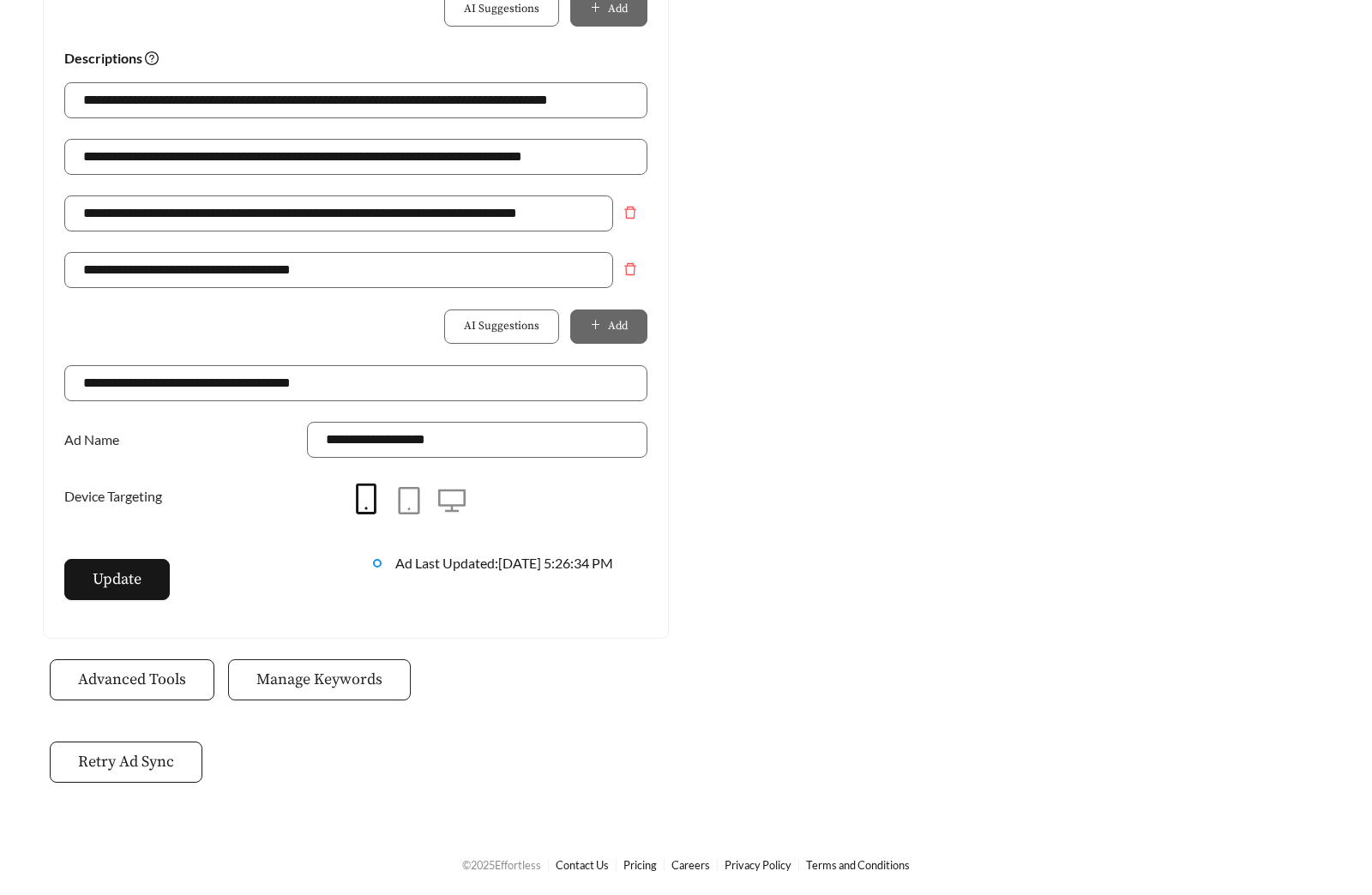
click at [303, 678] on span "Manage Keywords" at bounding box center [319, 679] width 126 height 23
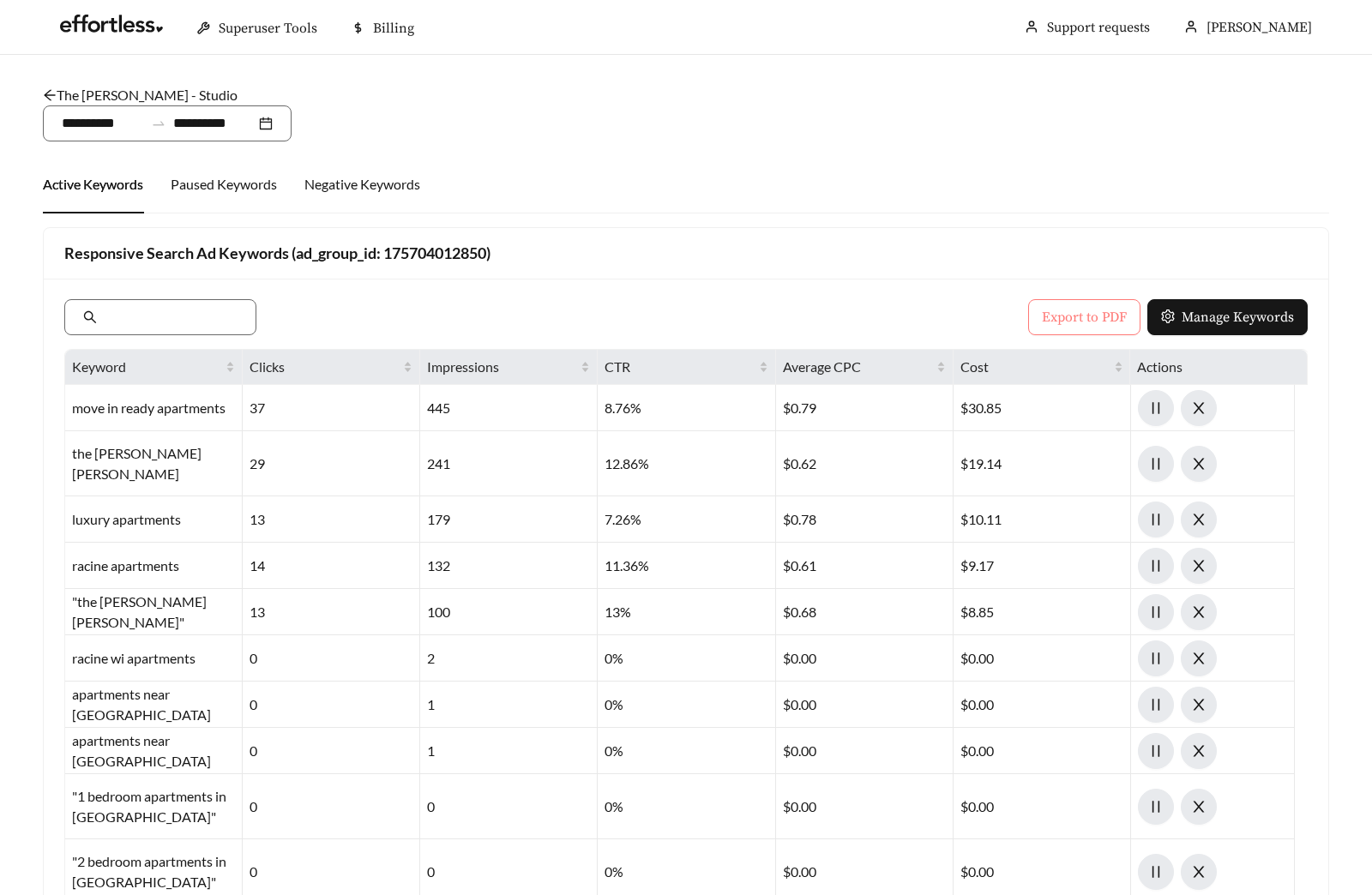
click at [1078, 308] on span "Export to PDF" at bounding box center [1084, 317] width 85 height 20
click at [112, 92] on link "The Maples - Studio" at bounding box center [139, 95] width 195 height 17
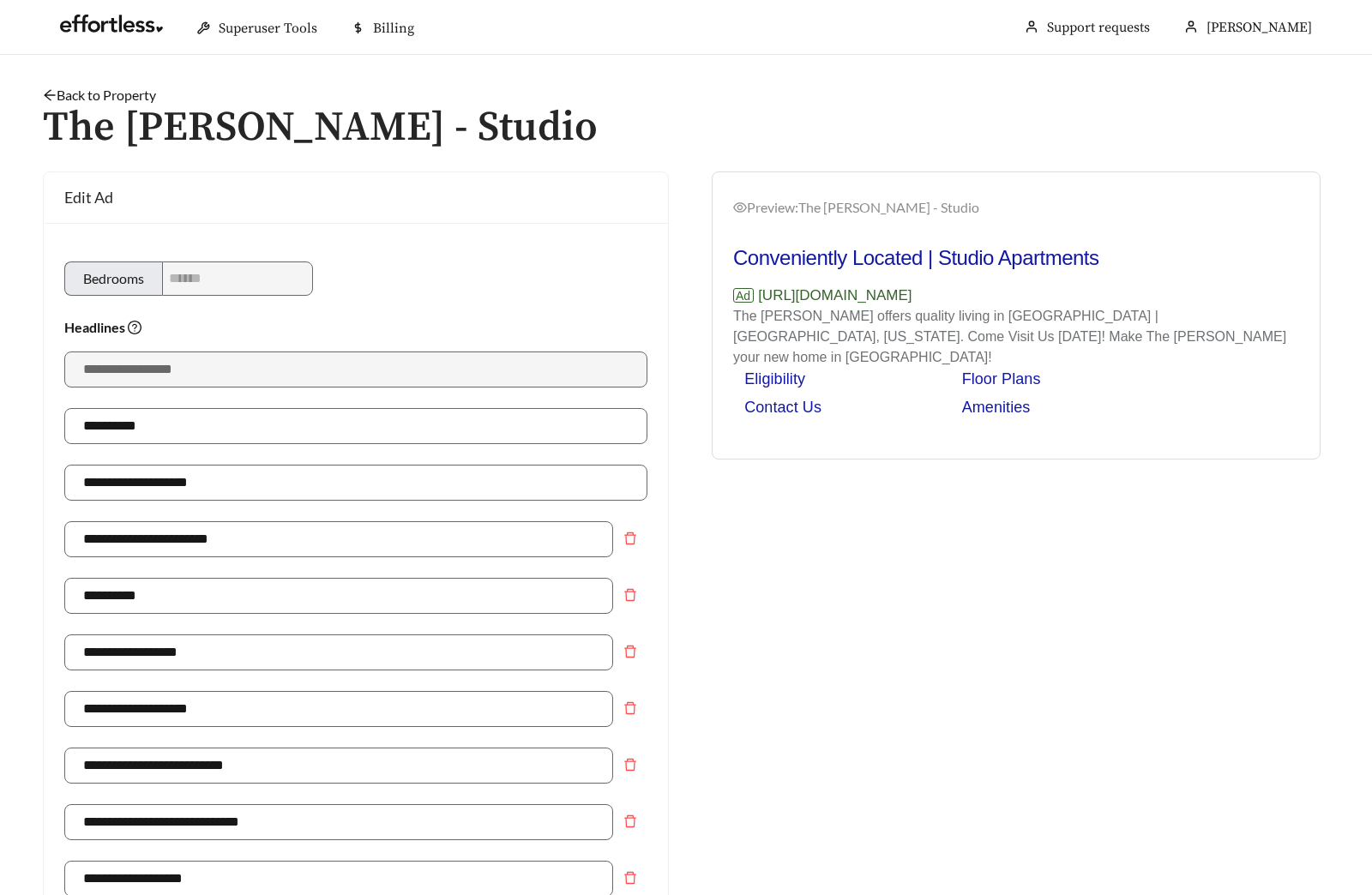
click at [101, 95] on link "Back to Property" at bounding box center [99, 95] width 113 height 17
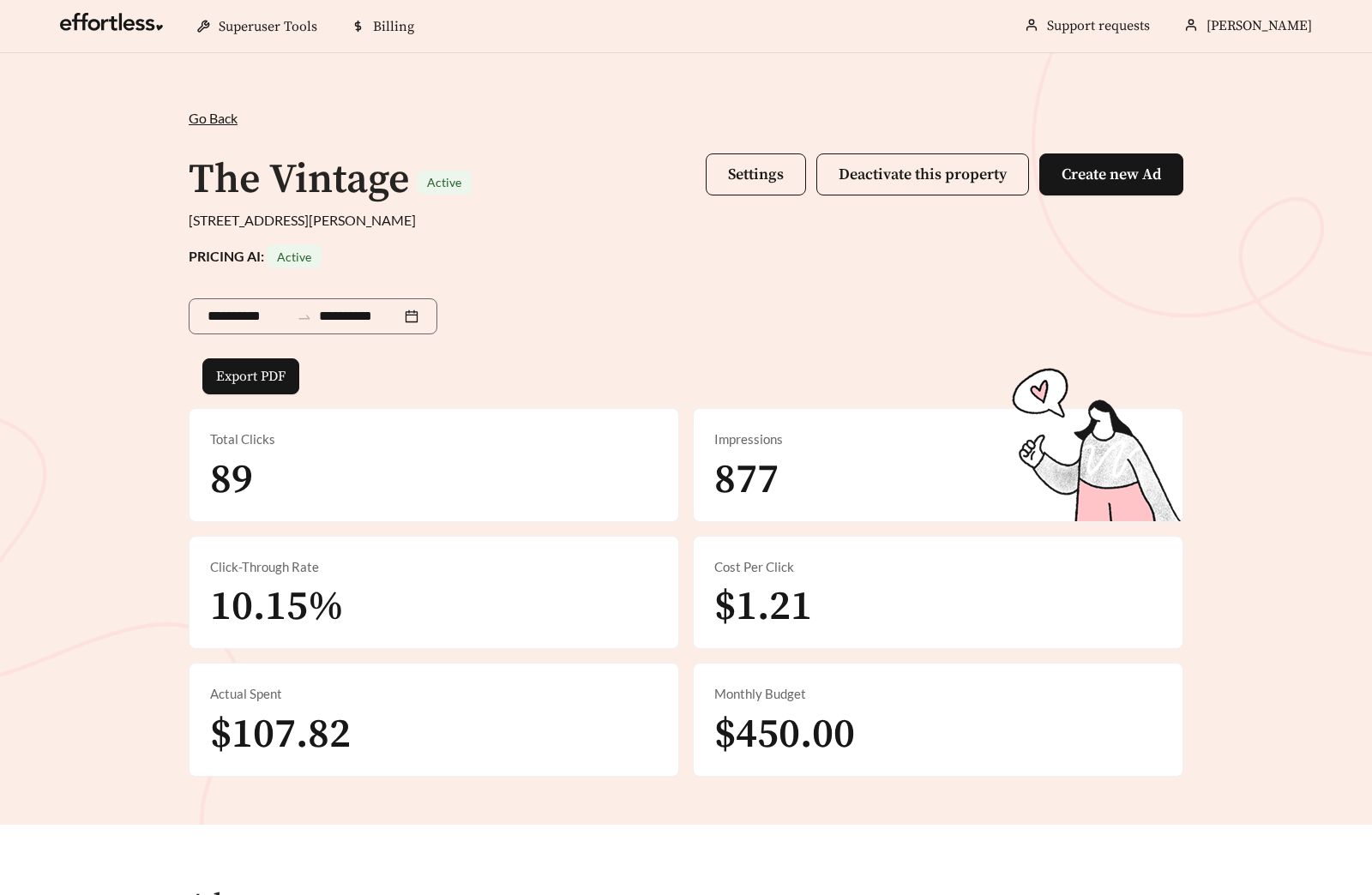
scroll to position [843, 0]
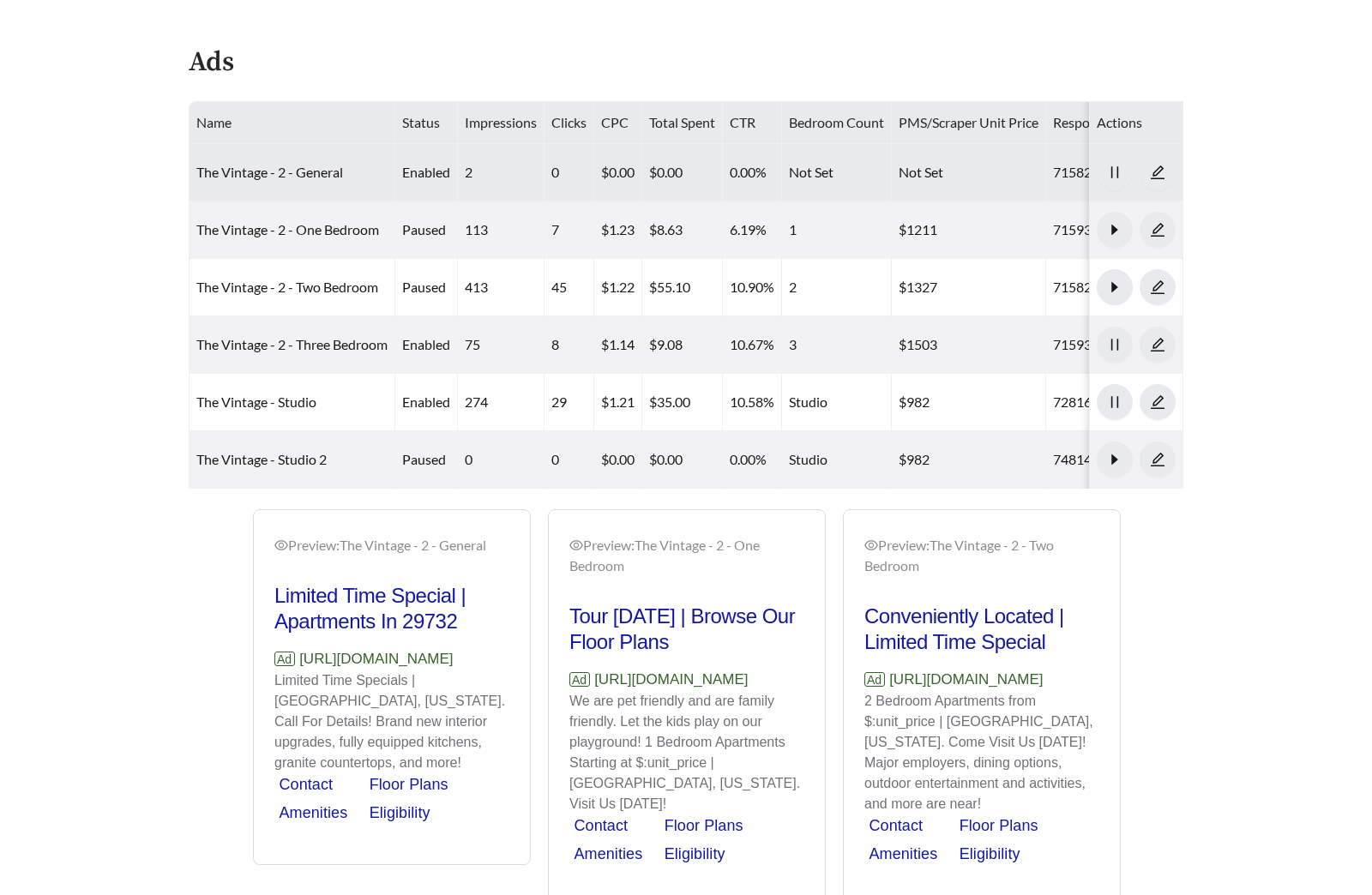
click at [273, 161] on td "The Vintage - 2 - General" at bounding box center [292, 173] width 206 height 57
click at [272, 163] on link "The Vintage - 2 - General" at bounding box center [269, 172] width 147 height 17
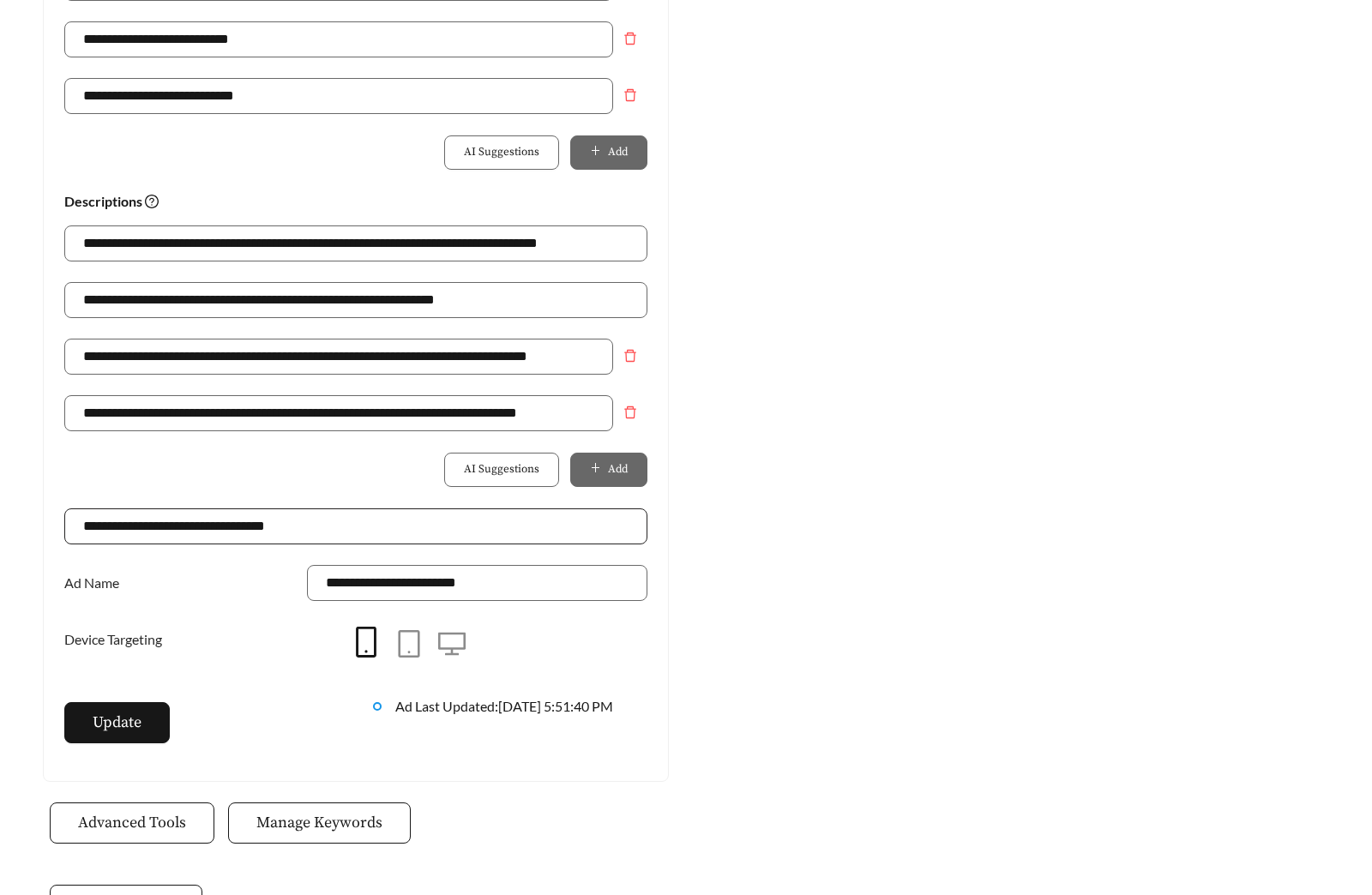
scroll to position [1209, 0]
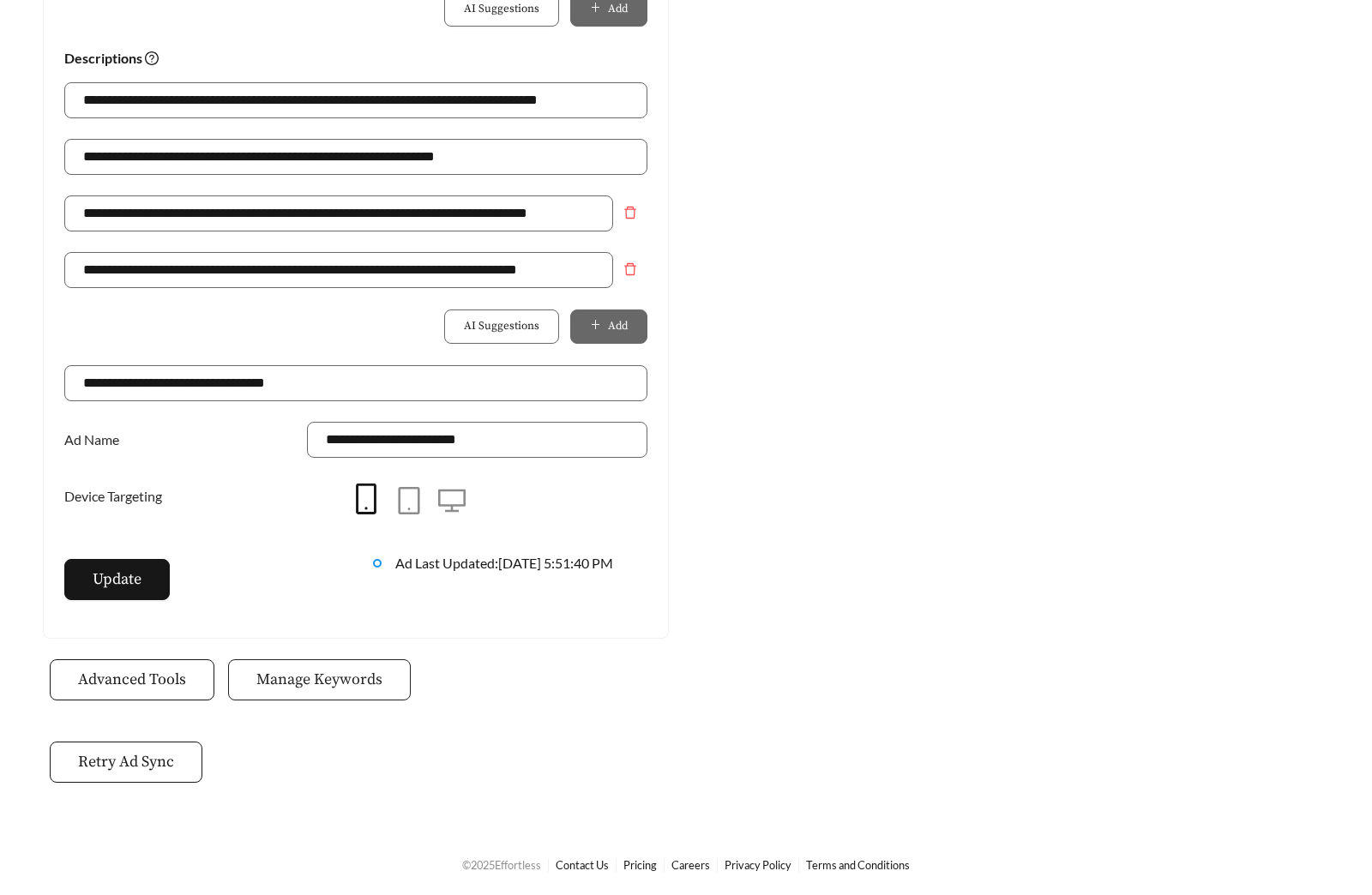
click at [289, 695] on button "Manage Keywords" at bounding box center [319, 679] width 183 height 42
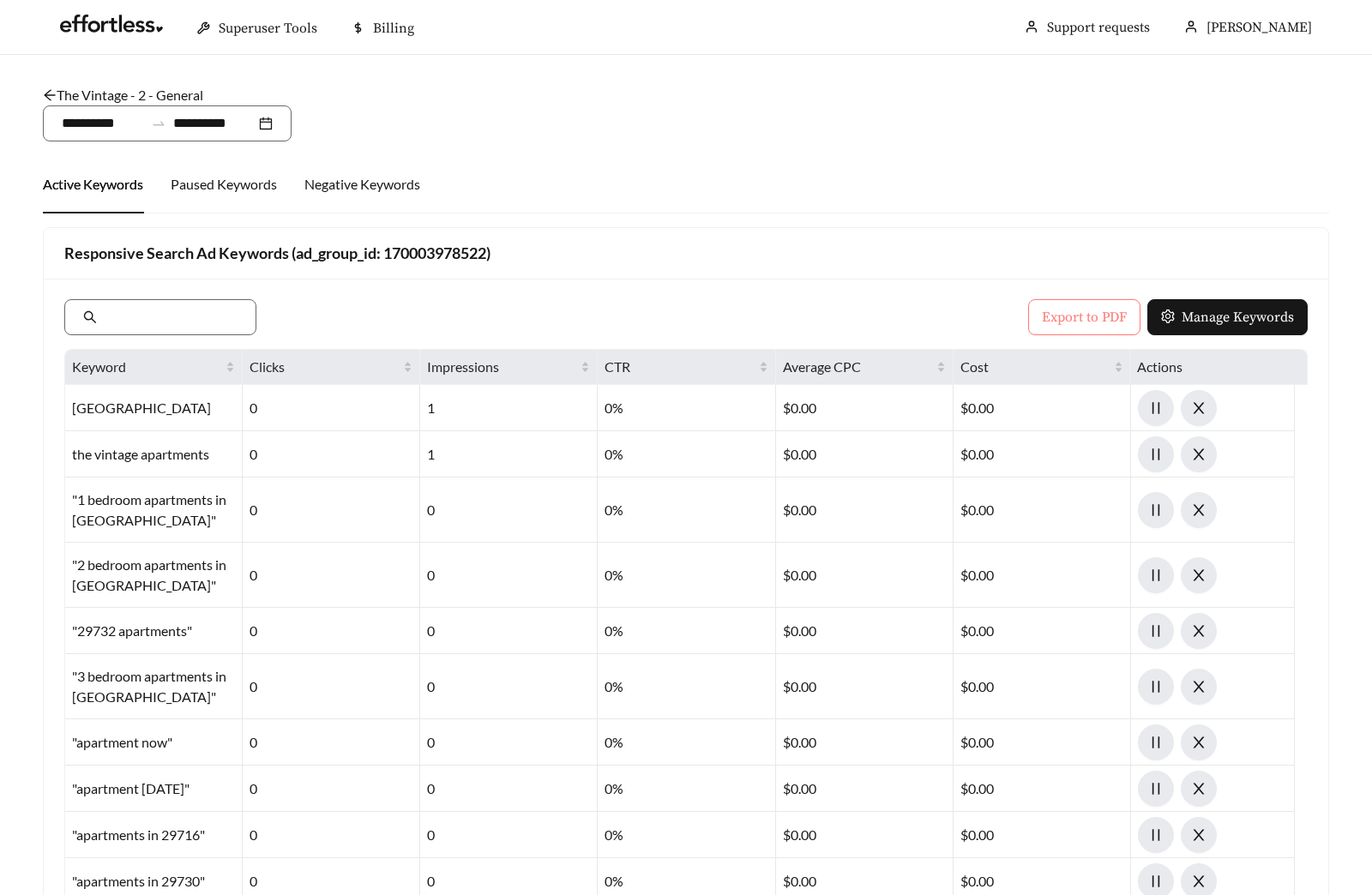
click at [1080, 312] on span "Export to PDF" at bounding box center [1084, 317] width 85 height 20
click at [161, 87] on link "The Vintage - 2 - General" at bounding box center [123, 95] width 161 height 17
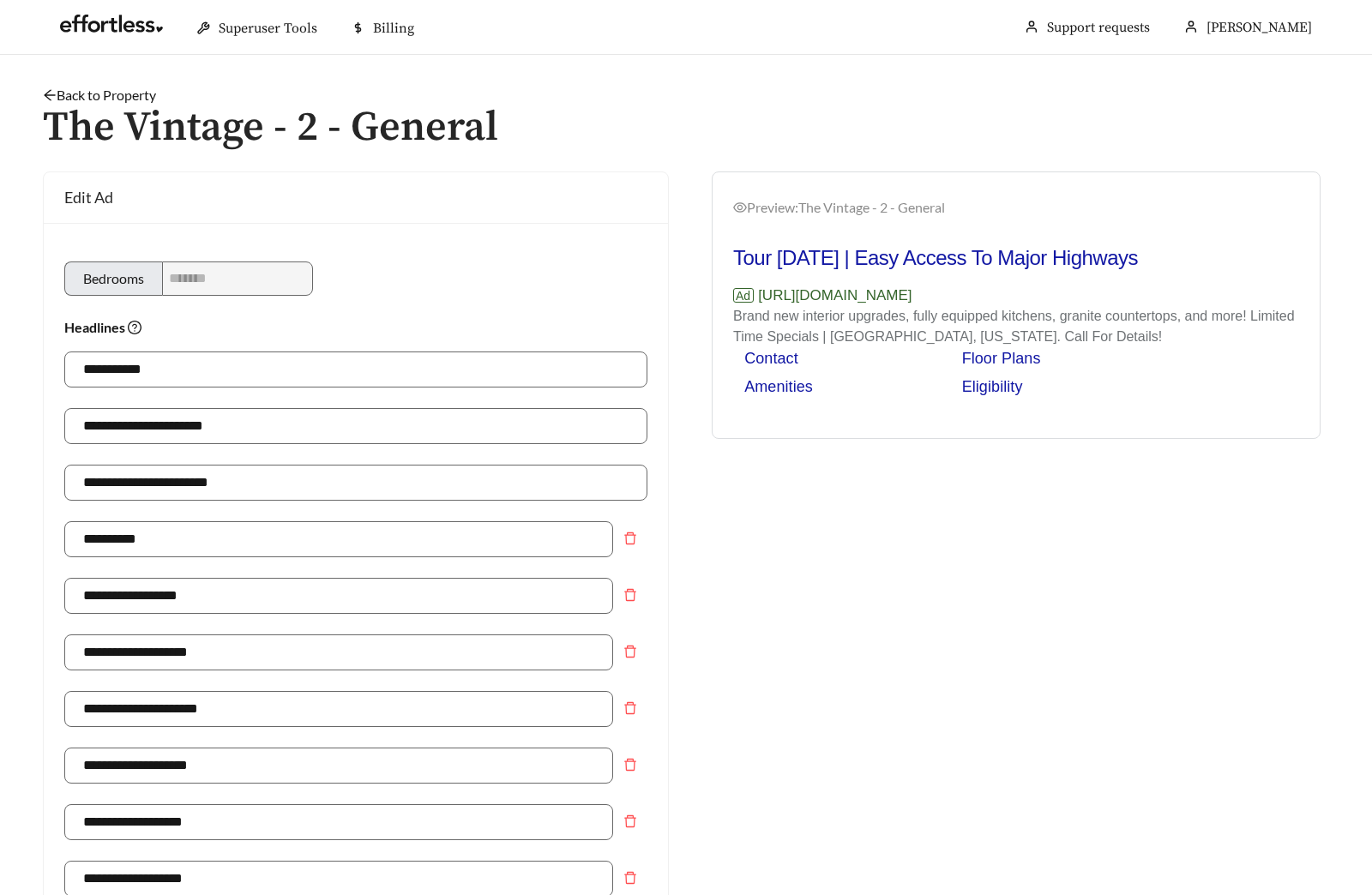
click at [94, 91] on link "Back to Property" at bounding box center [99, 95] width 113 height 17
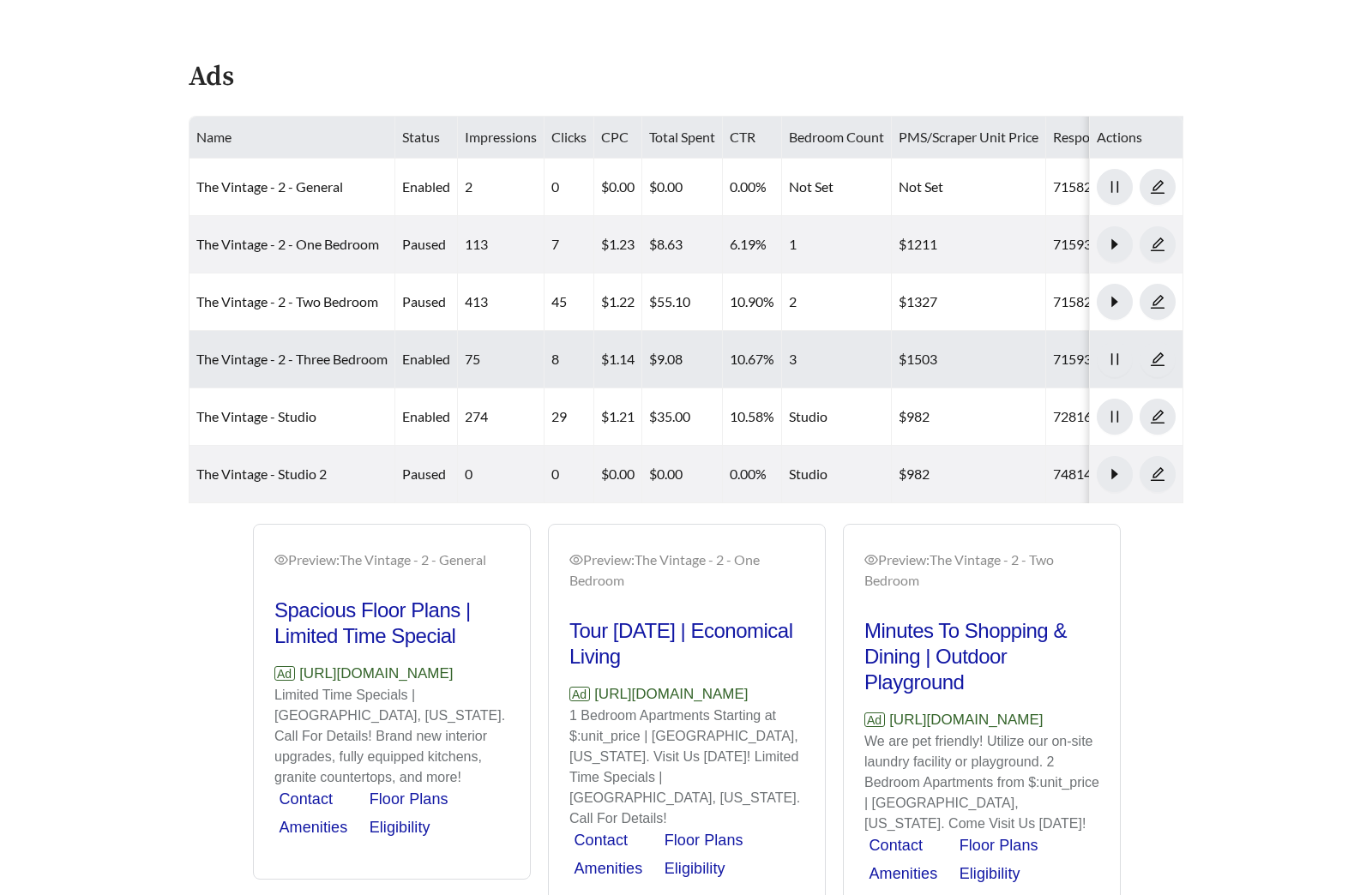
scroll to position [830, 0]
click at [306, 352] on link "The Vintage - 2 - Three Bedroom" at bounding box center [292, 357] width 191 height 17
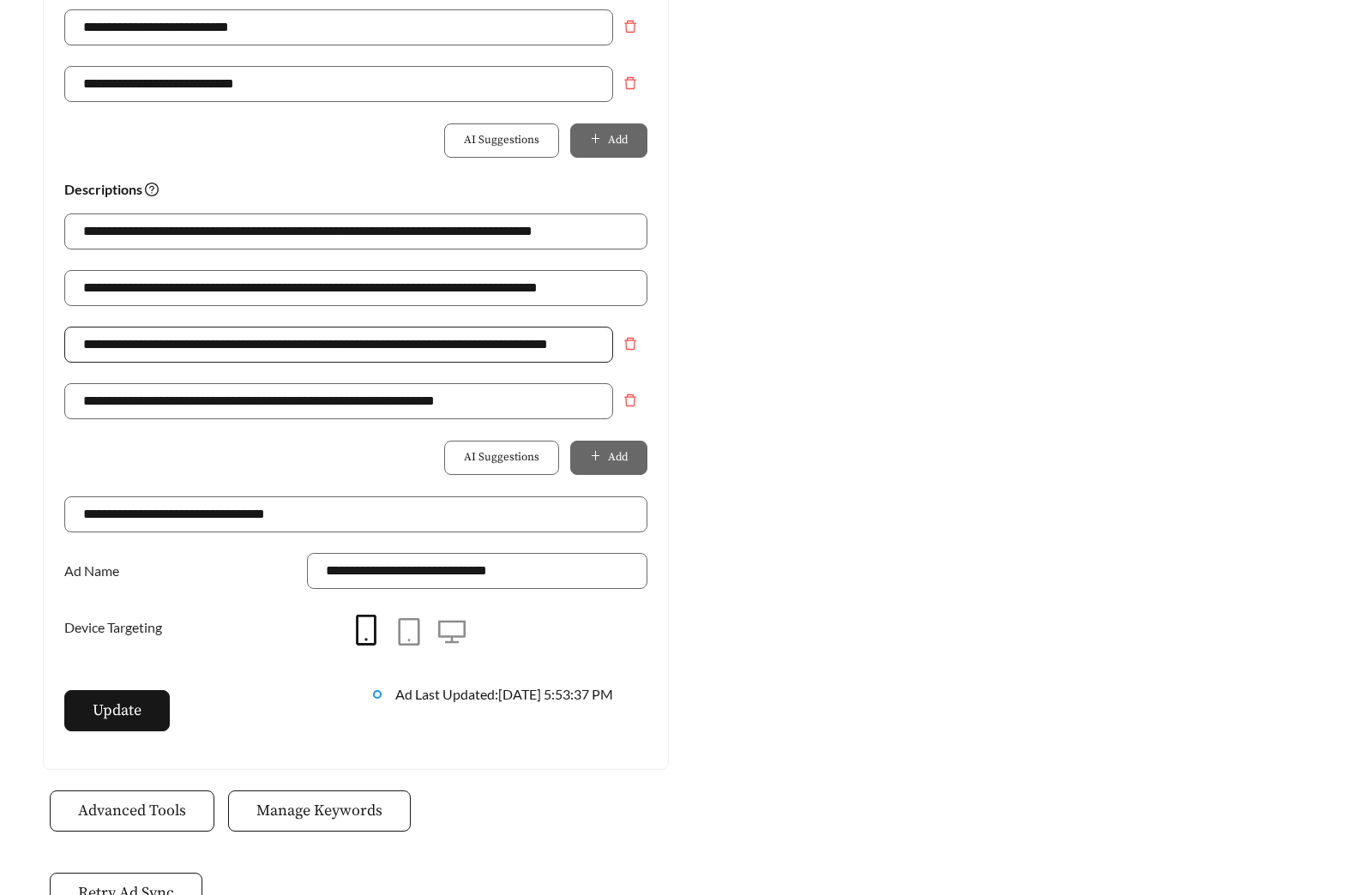
scroll to position [1098, 0]
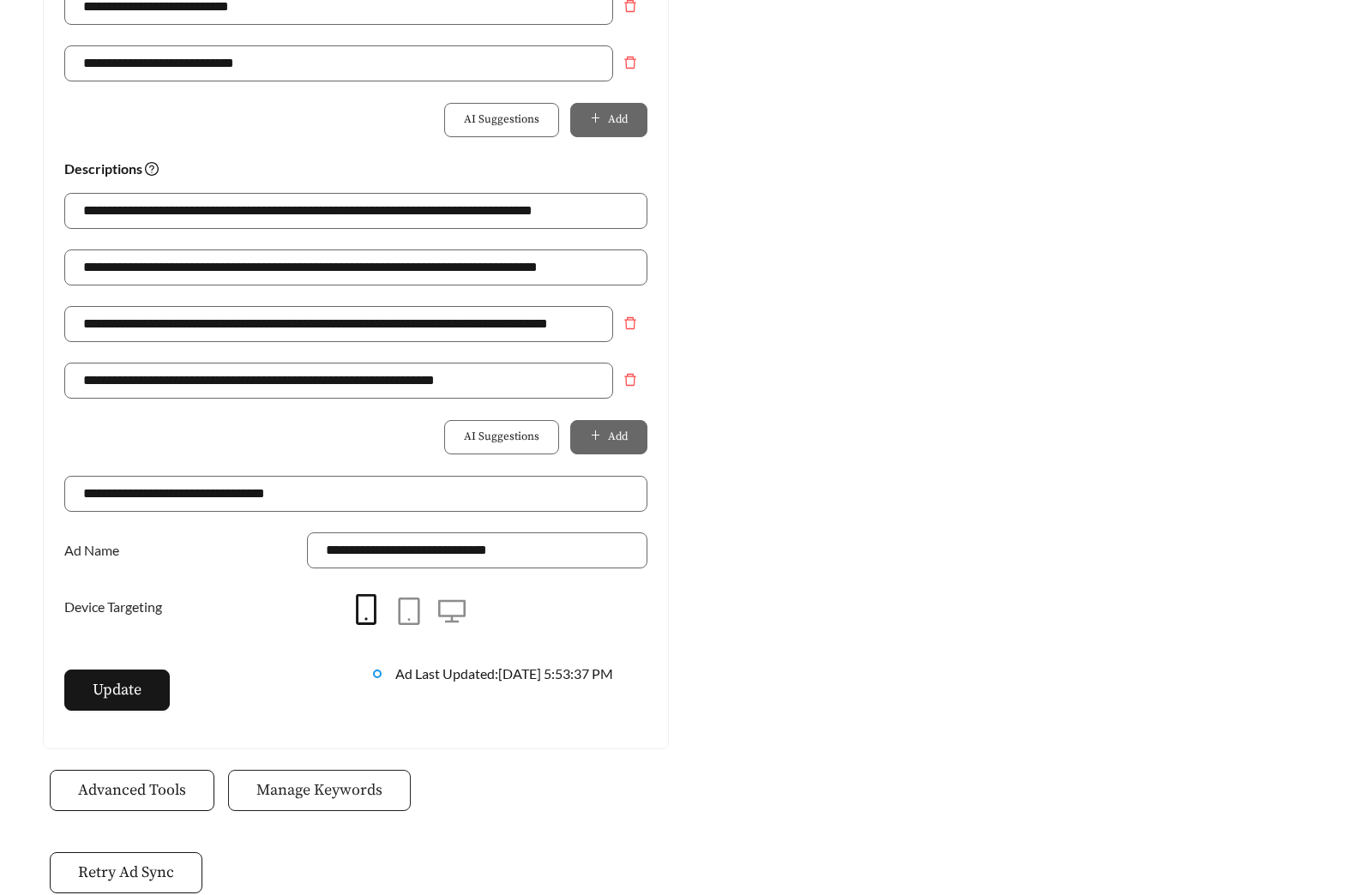
click at [324, 794] on span "Manage Keywords" at bounding box center [319, 790] width 126 height 23
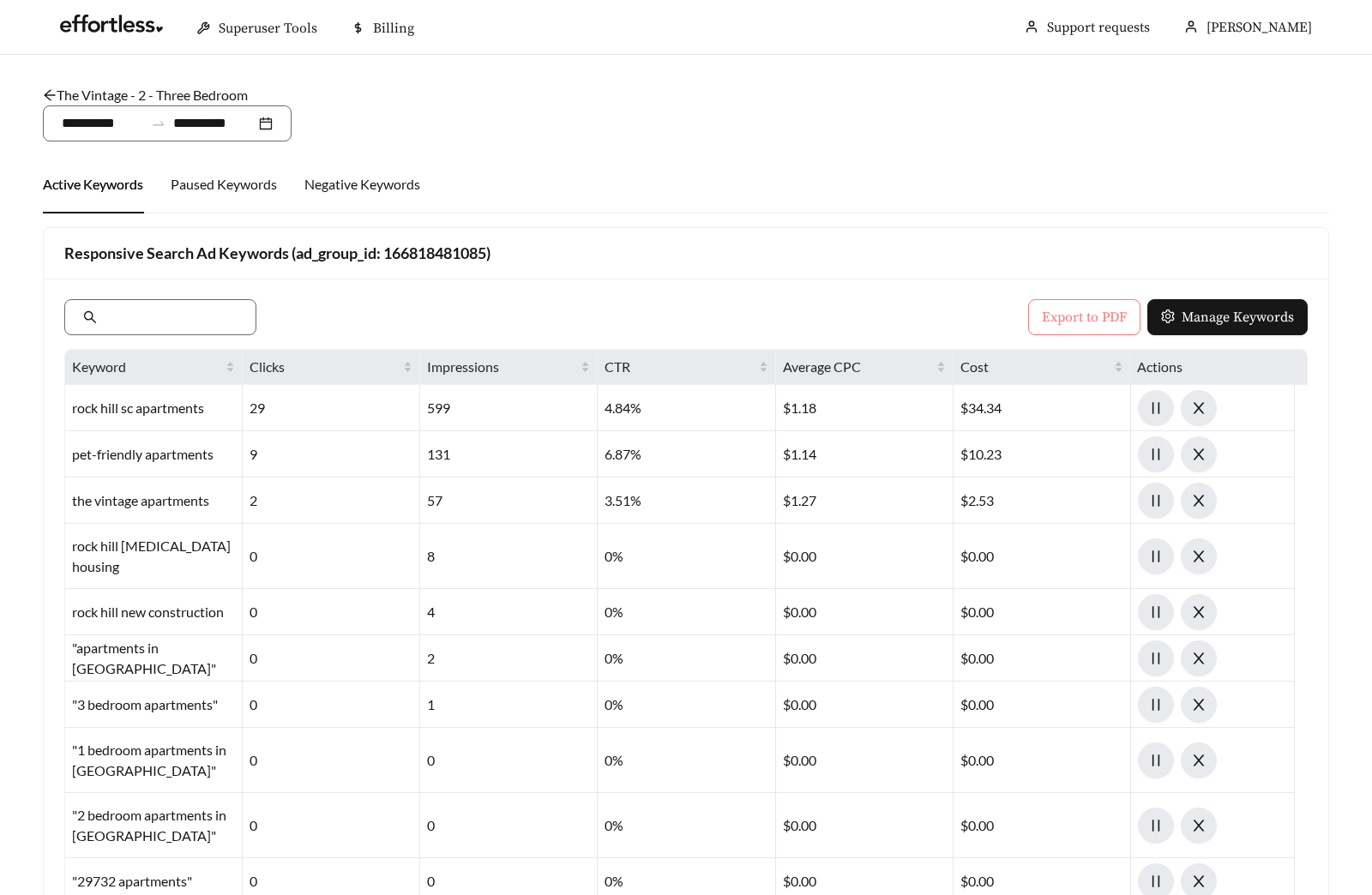
click at [1036, 316] on button "Export to PDF" at bounding box center [1084, 316] width 113 height 36
click at [143, 97] on link "The Vintage - 2 - Three Bedroom" at bounding box center [145, 95] width 205 height 17
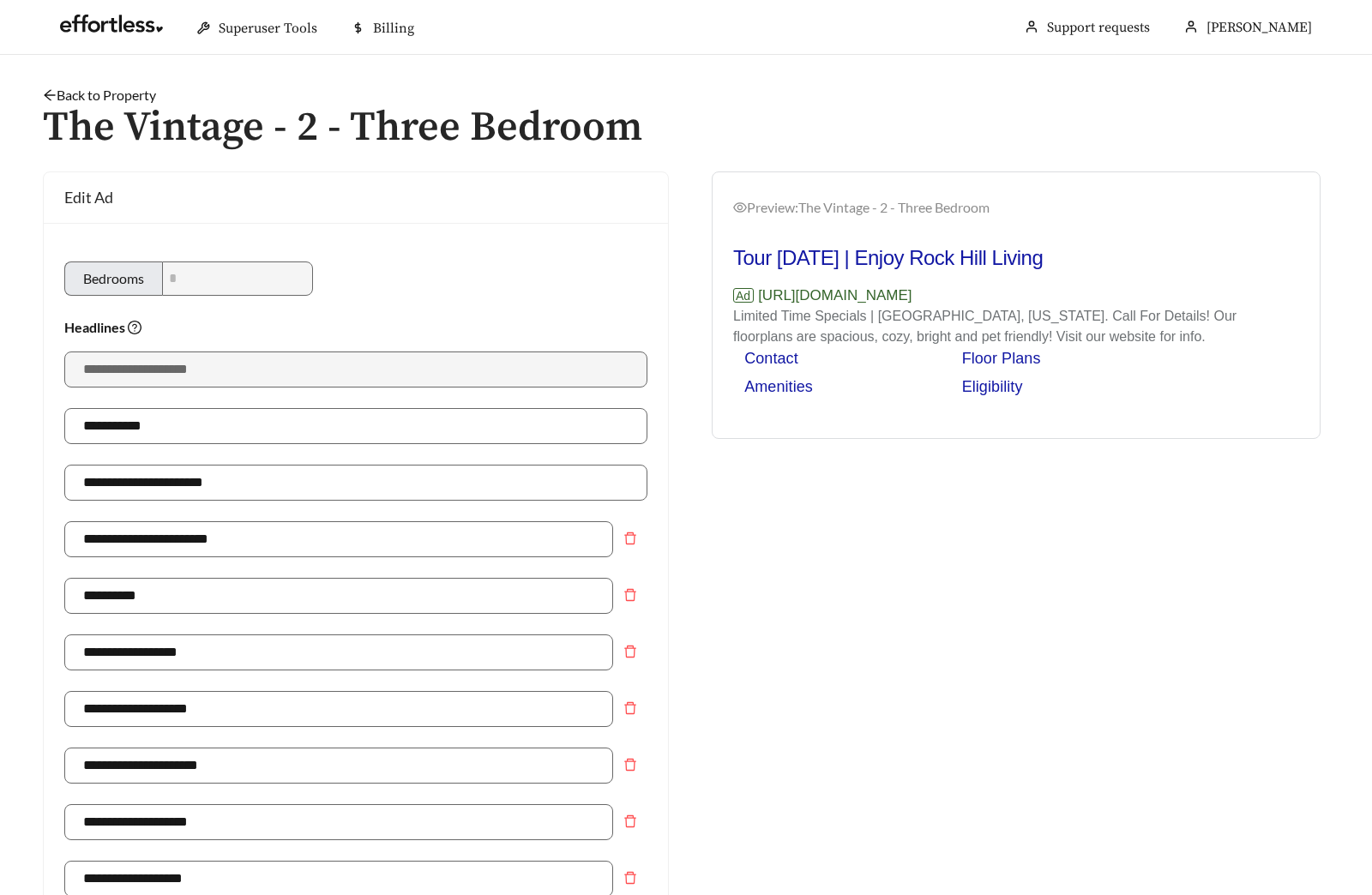
click at [80, 98] on link "Back to Property" at bounding box center [99, 95] width 113 height 17
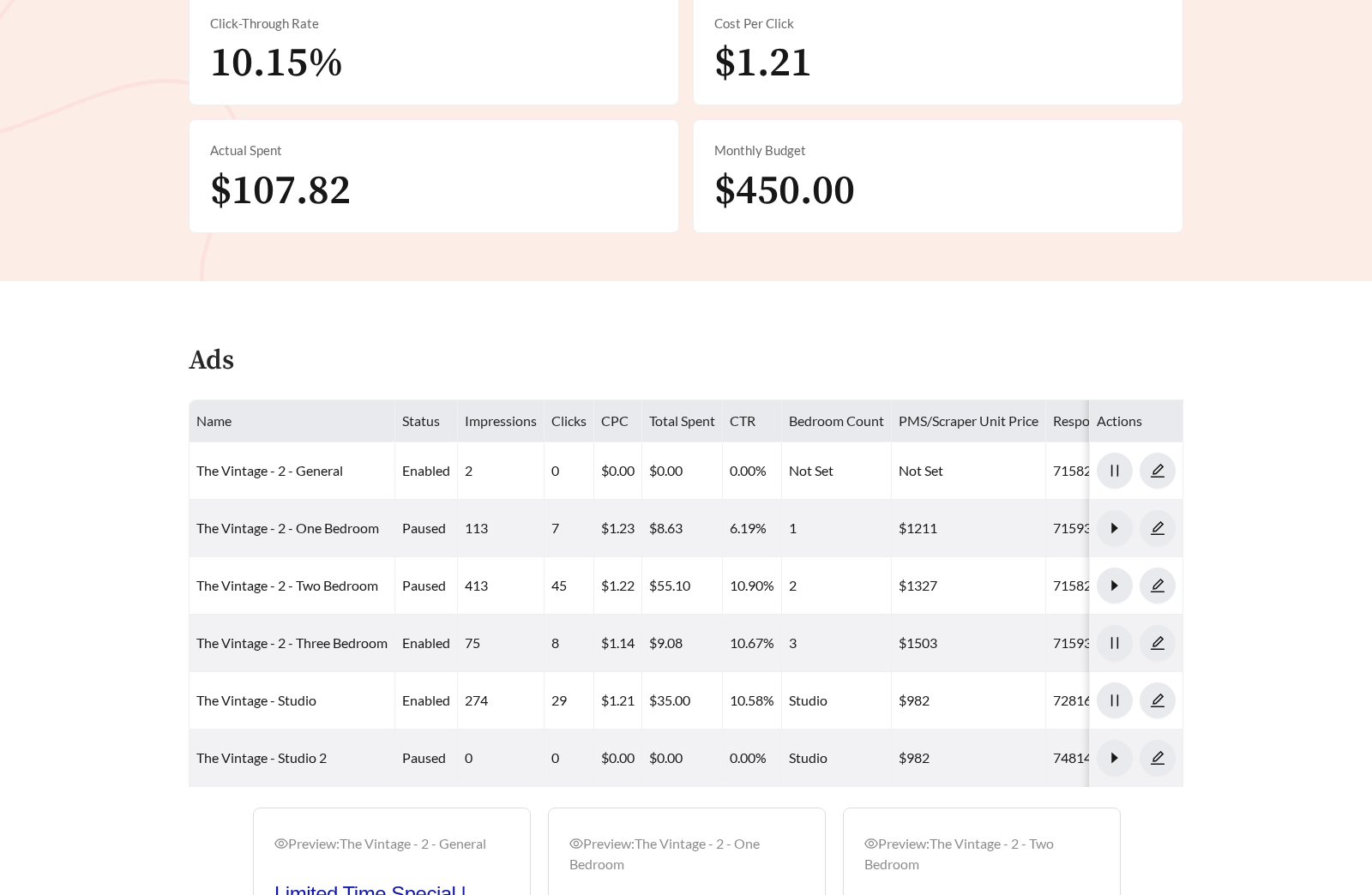
scroll to position [570, 0]
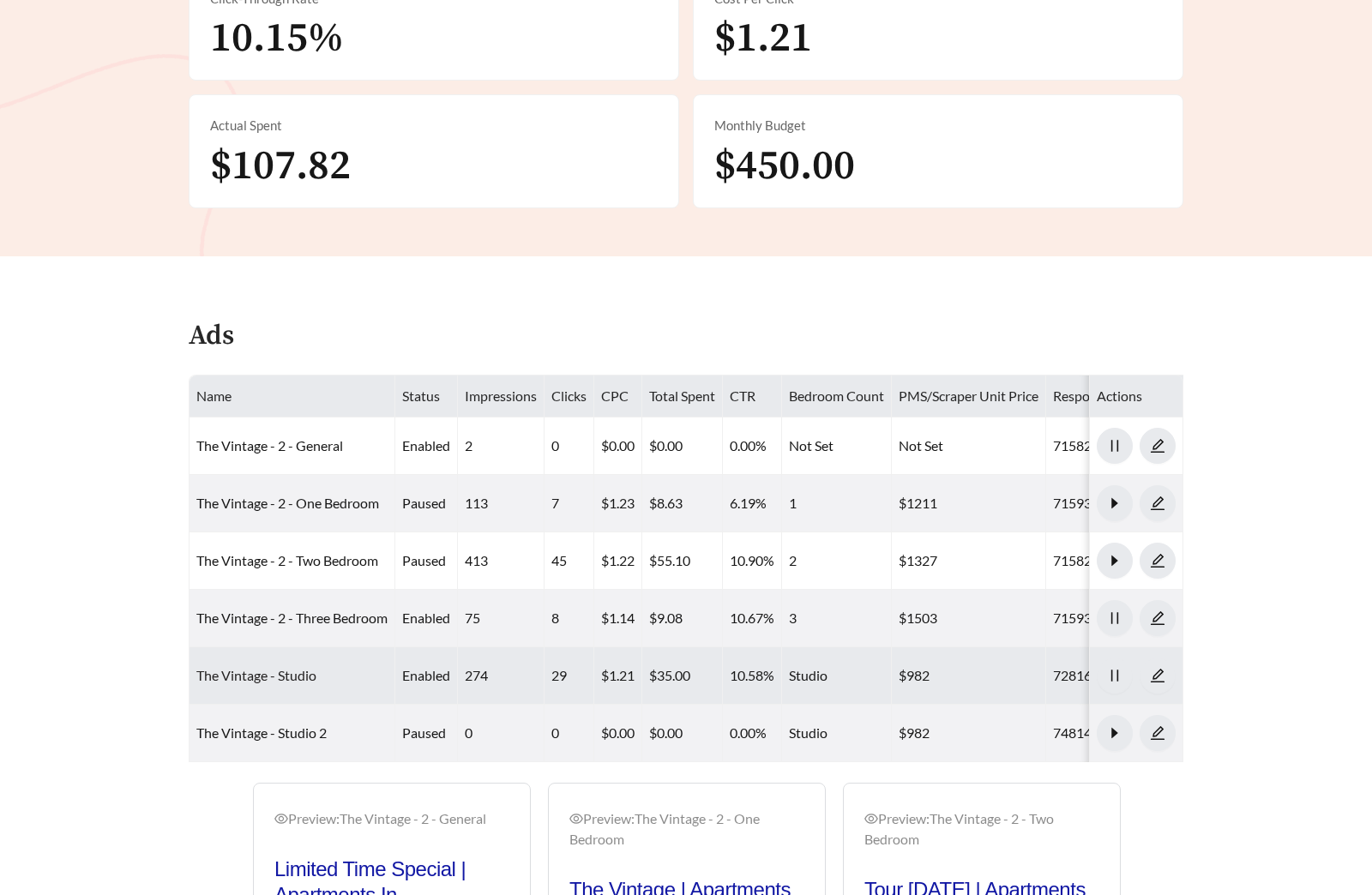
click at [303, 667] on link "The Vintage - Studio" at bounding box center [257, 675] width 120 height 17
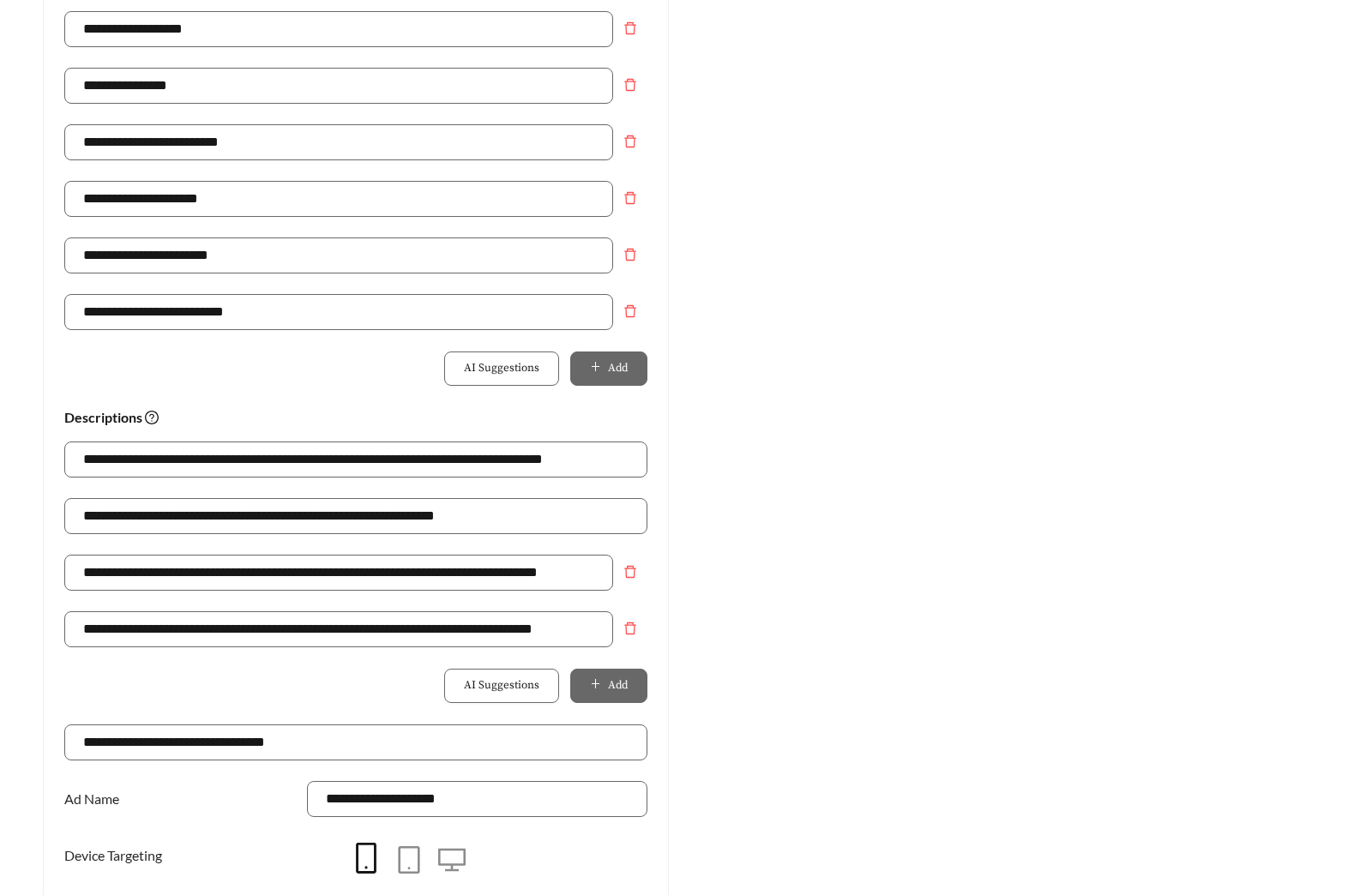
scroll to position [1209, 0]
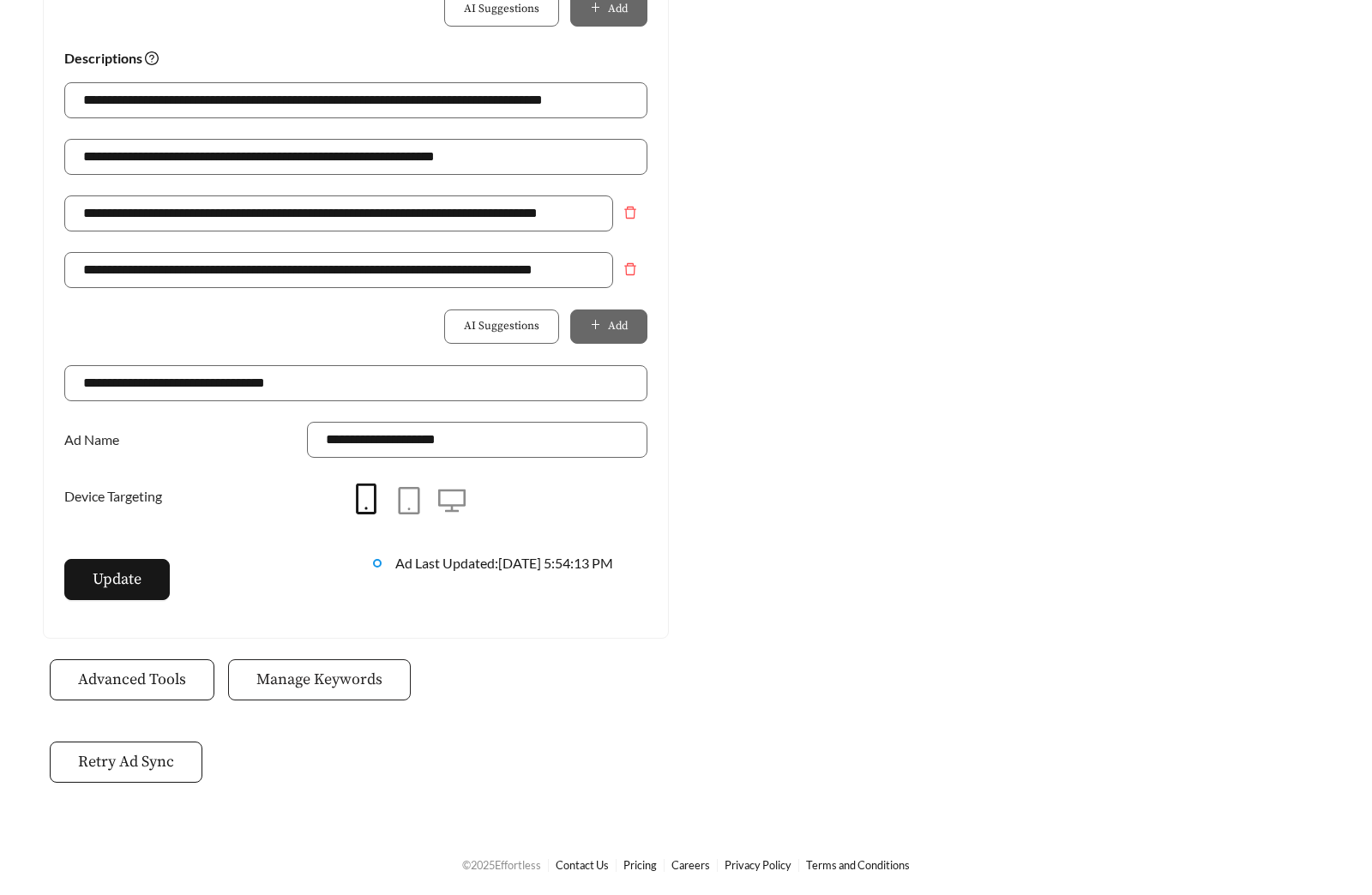
click at [337, 683] on span "Manage Keywords" at bounding box center [319, 679] width 126 height 23
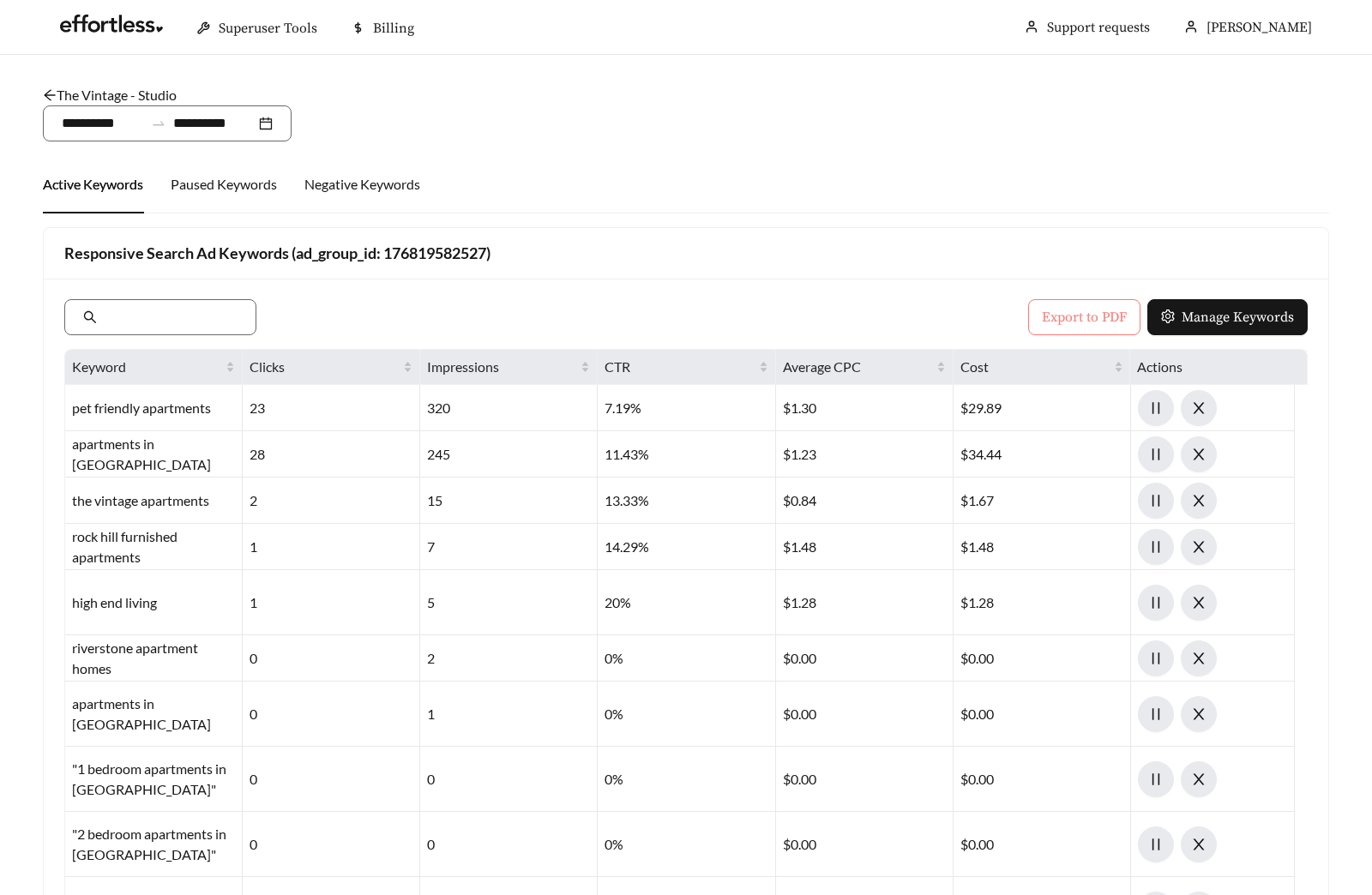
click at [1039, 318] on button "Export to PDF" at bounding box center [1084, 316] width 113 height 36
click at [117, 90] on link "The Vintage - Studio" at bounding box center [109, 95] width 134 height 17
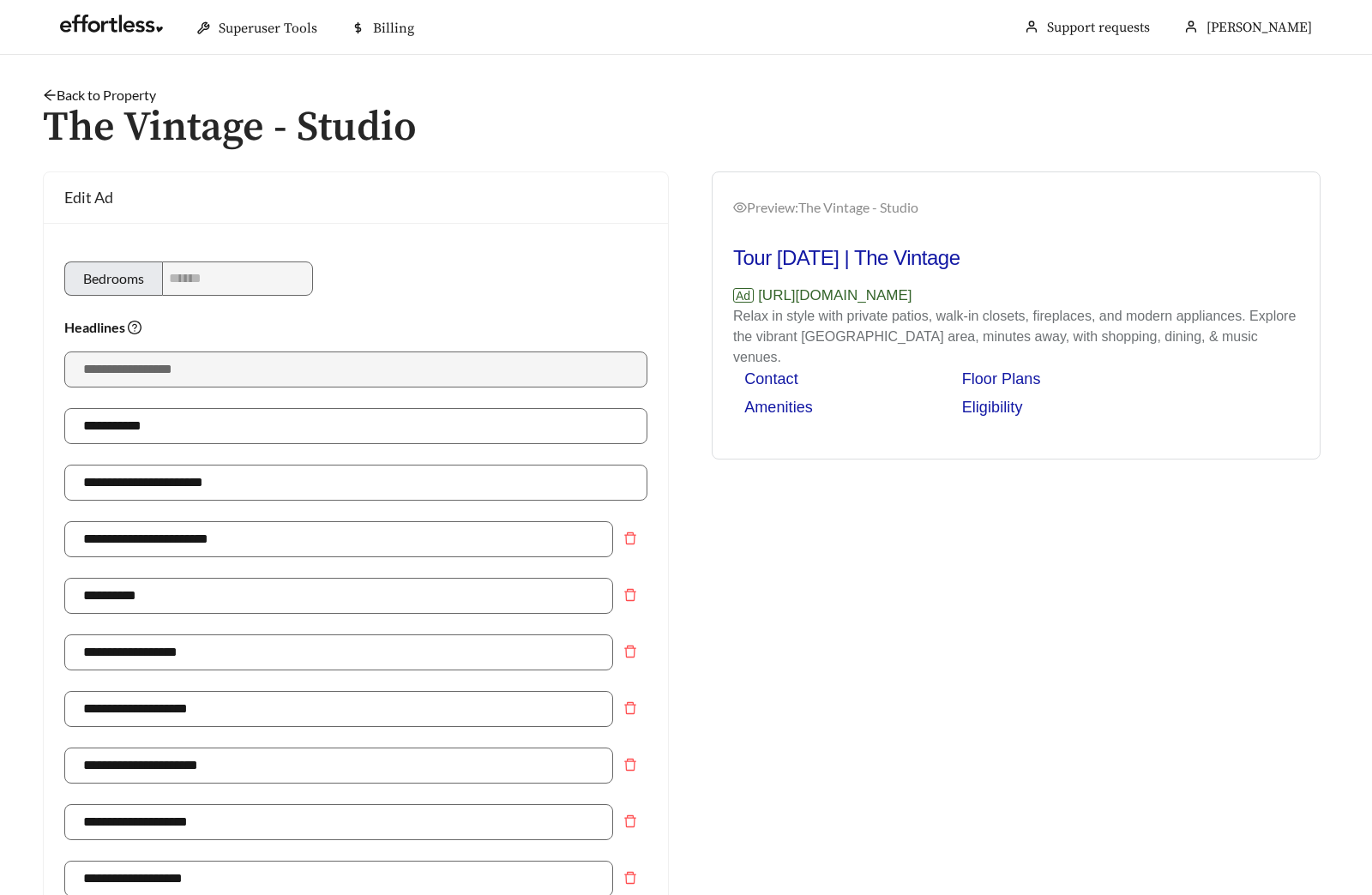
click at [90, 97] on link "Back to Property" at bounding box center [99, 95] width 113 height 17
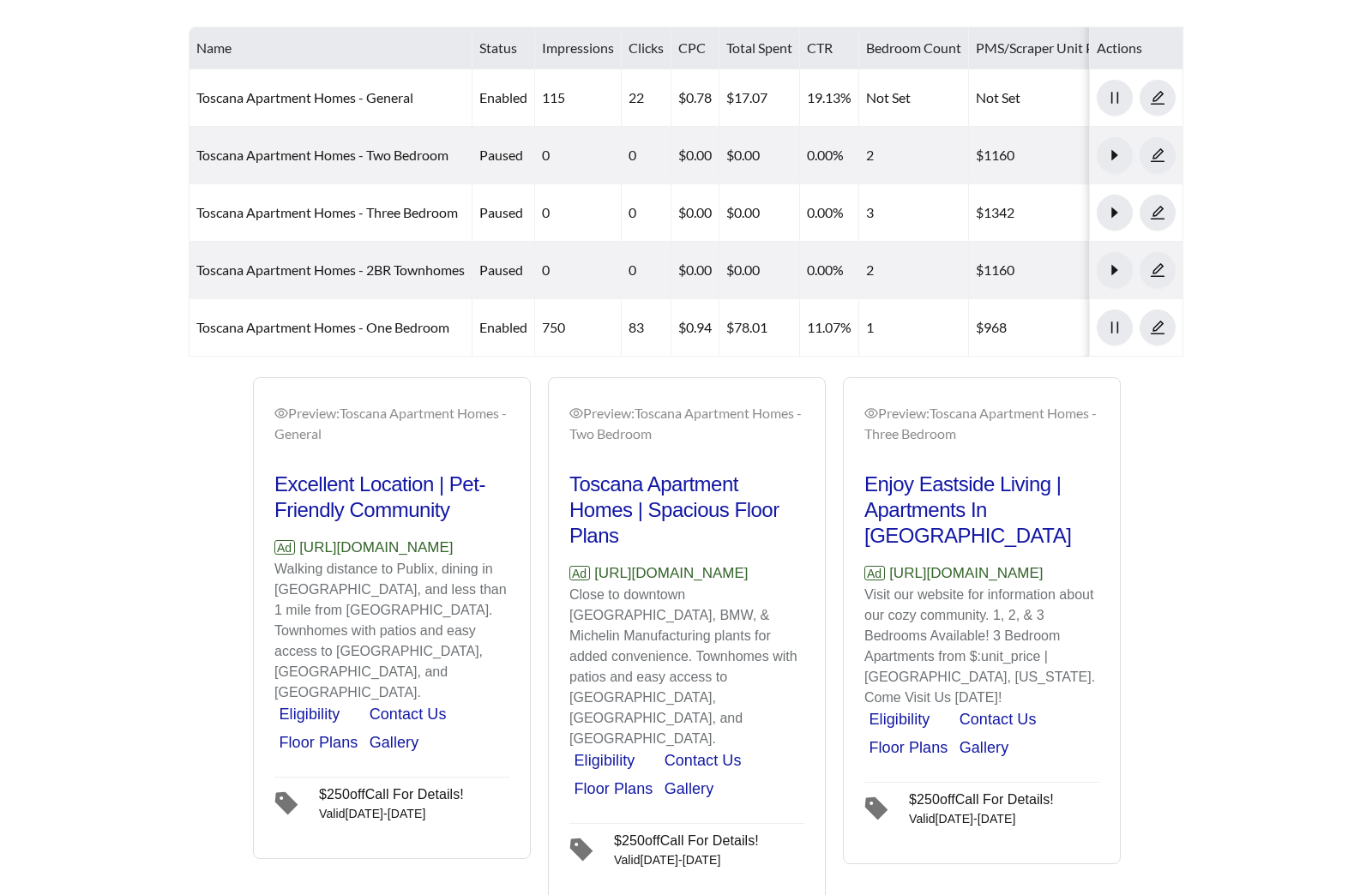
scroll to position [878, 0]
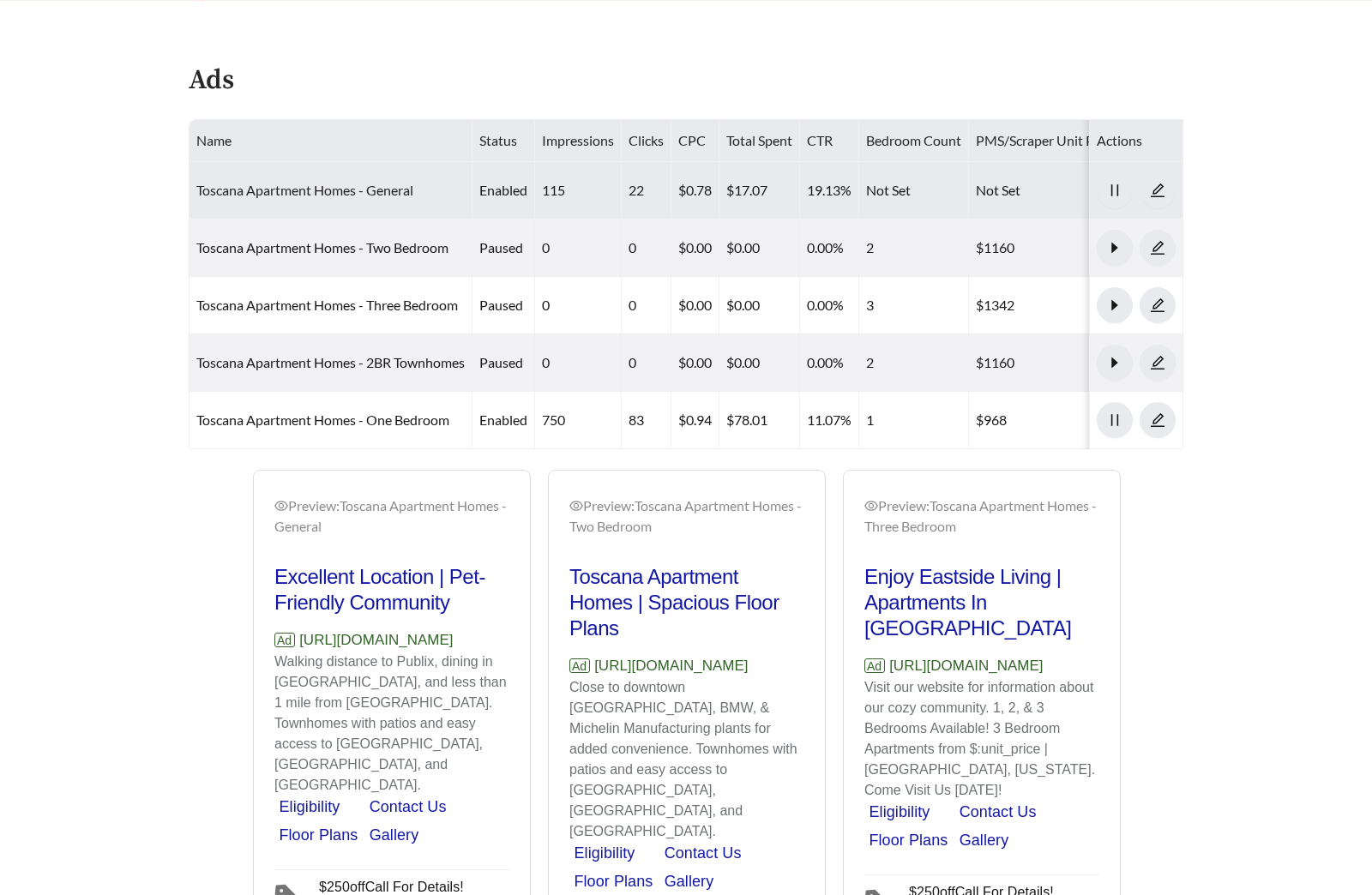
click at [388, 197] on link "Toscana Apartment Homes - General" at bounding box center [304, 190] width 217 height 17
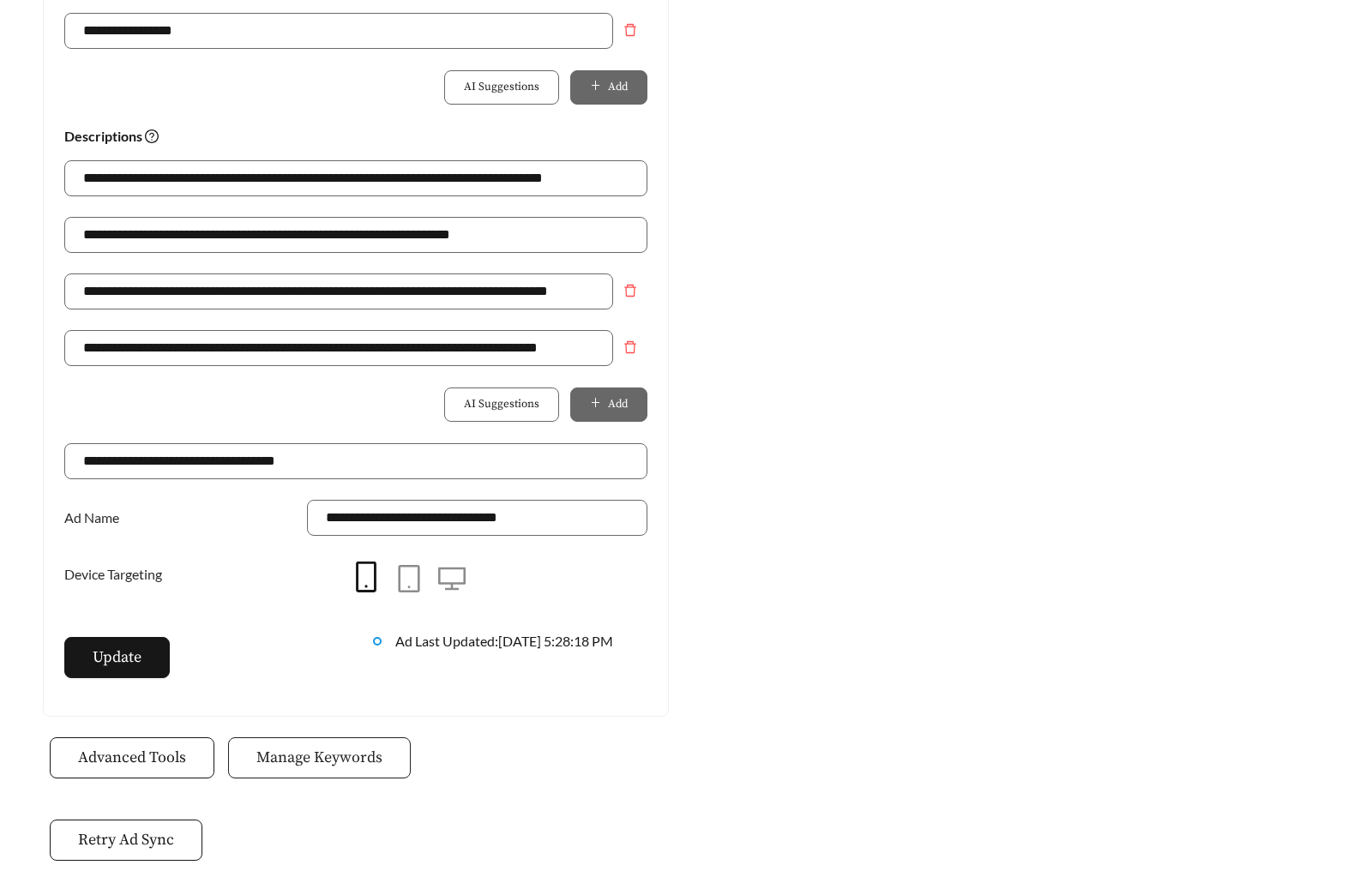
scroll to position [1178, 0]
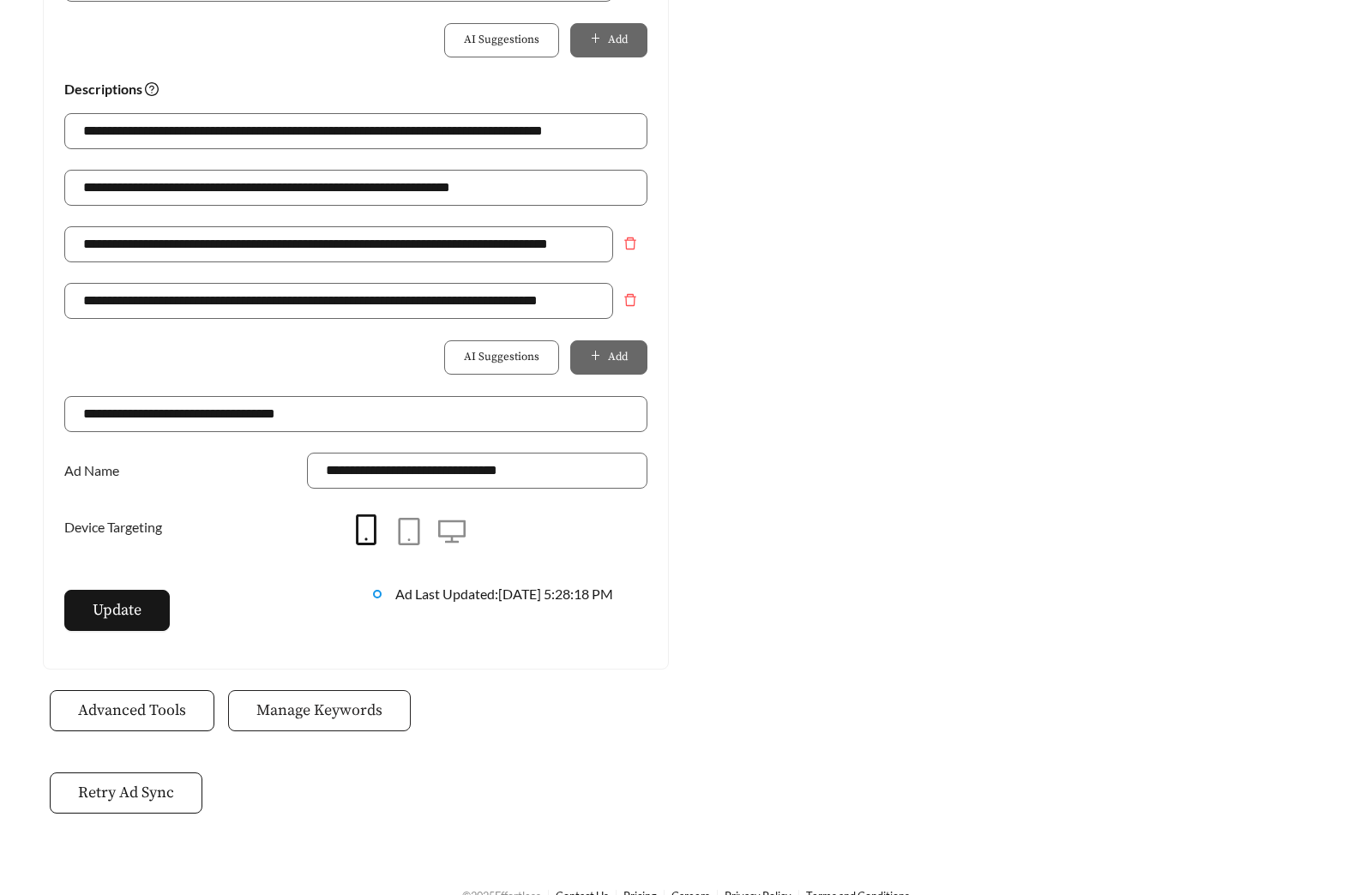
click at [381, 706] on button "Manage Keywords" at bounding box center [319, 710] width 183 height 42
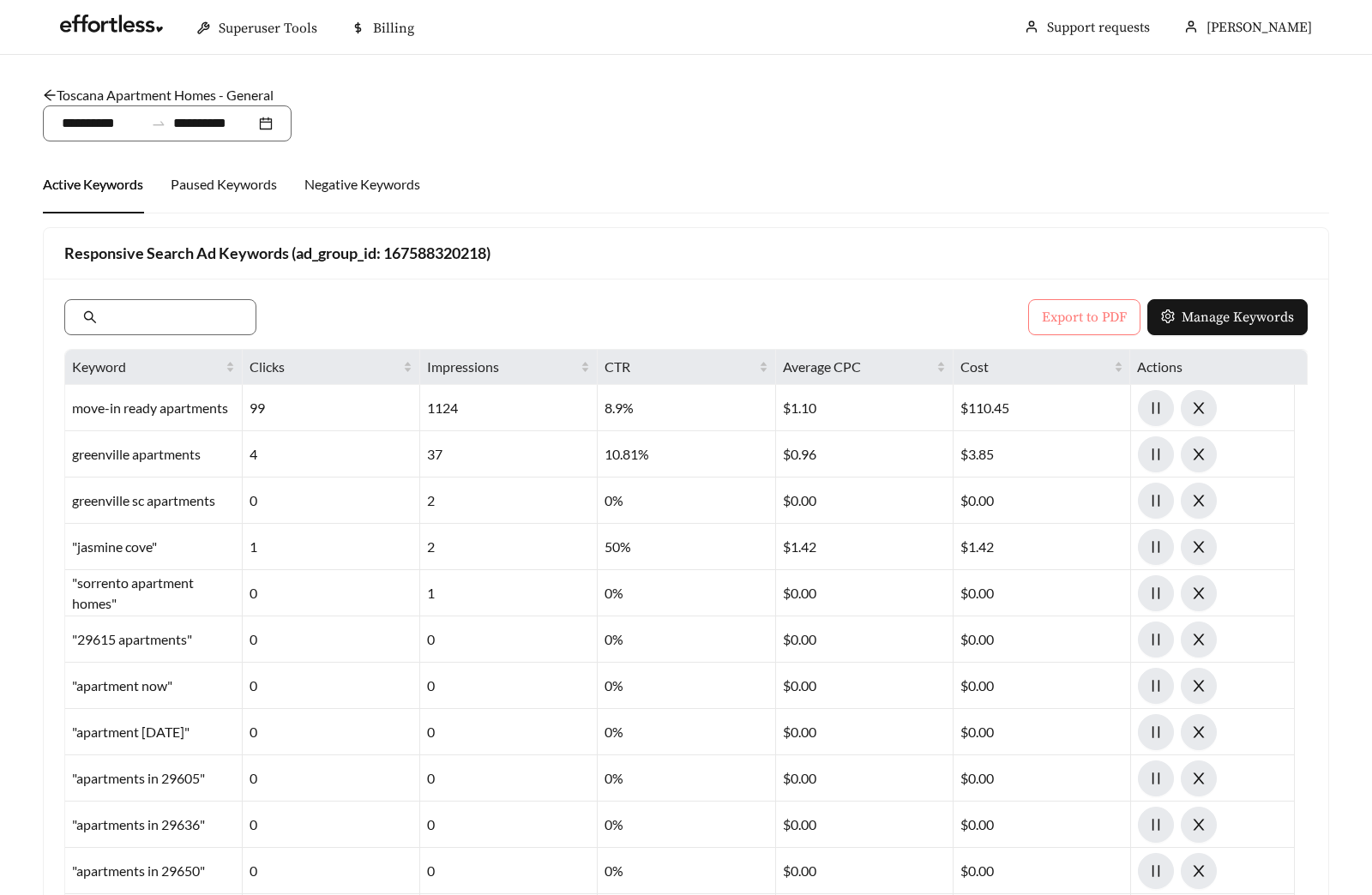
click at [1070, 309] on span "Export to PDF" at bounding box center [1084, 317] width 85 height 20
click at [125, 101] on link "Toscana Apartment Homes - General" at bounding box center [158, 95] width 231 height 17
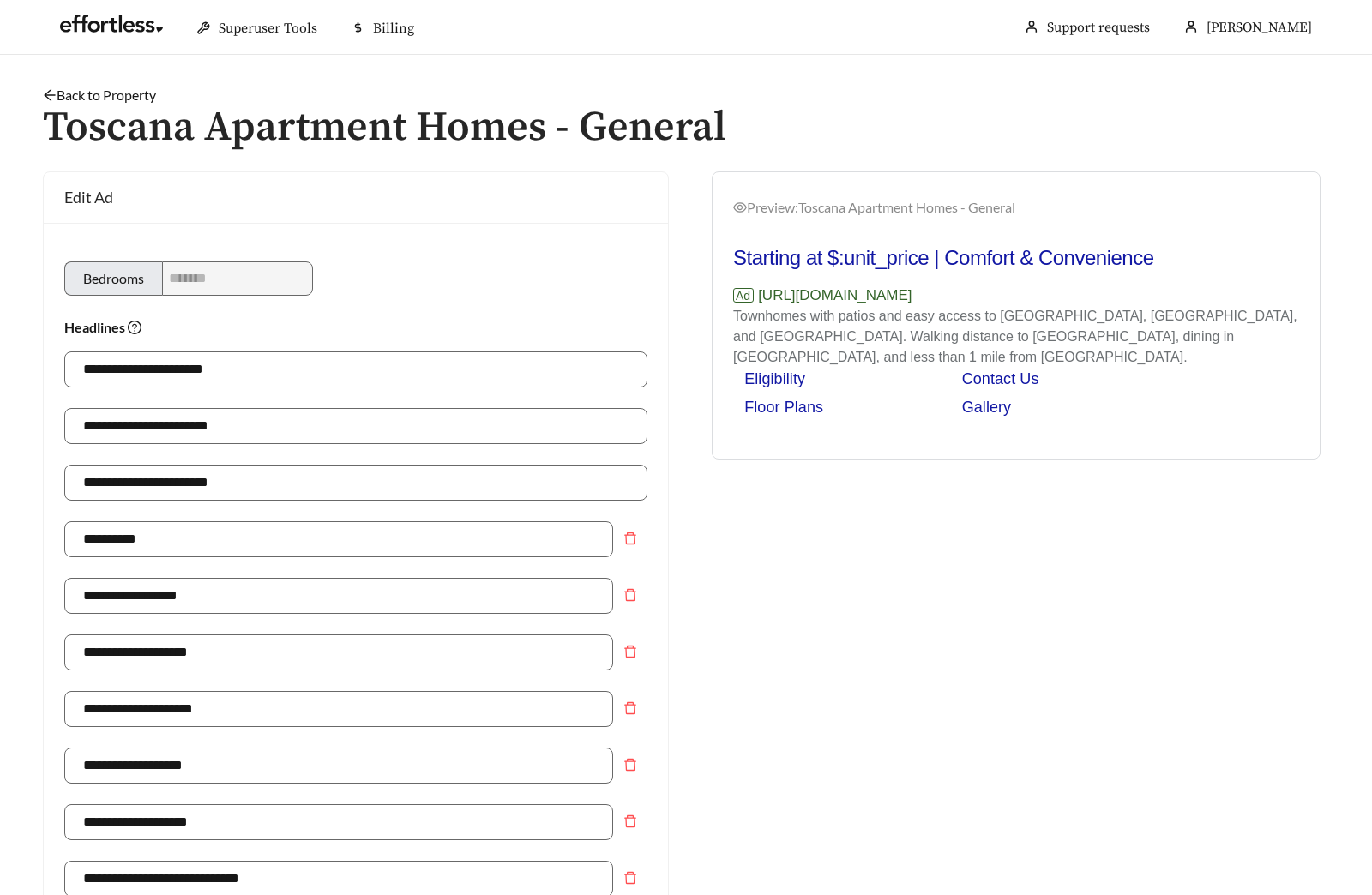
click at [74, 94] on link "Back to Property" at bounding box center [99, 95] width 113 height 17
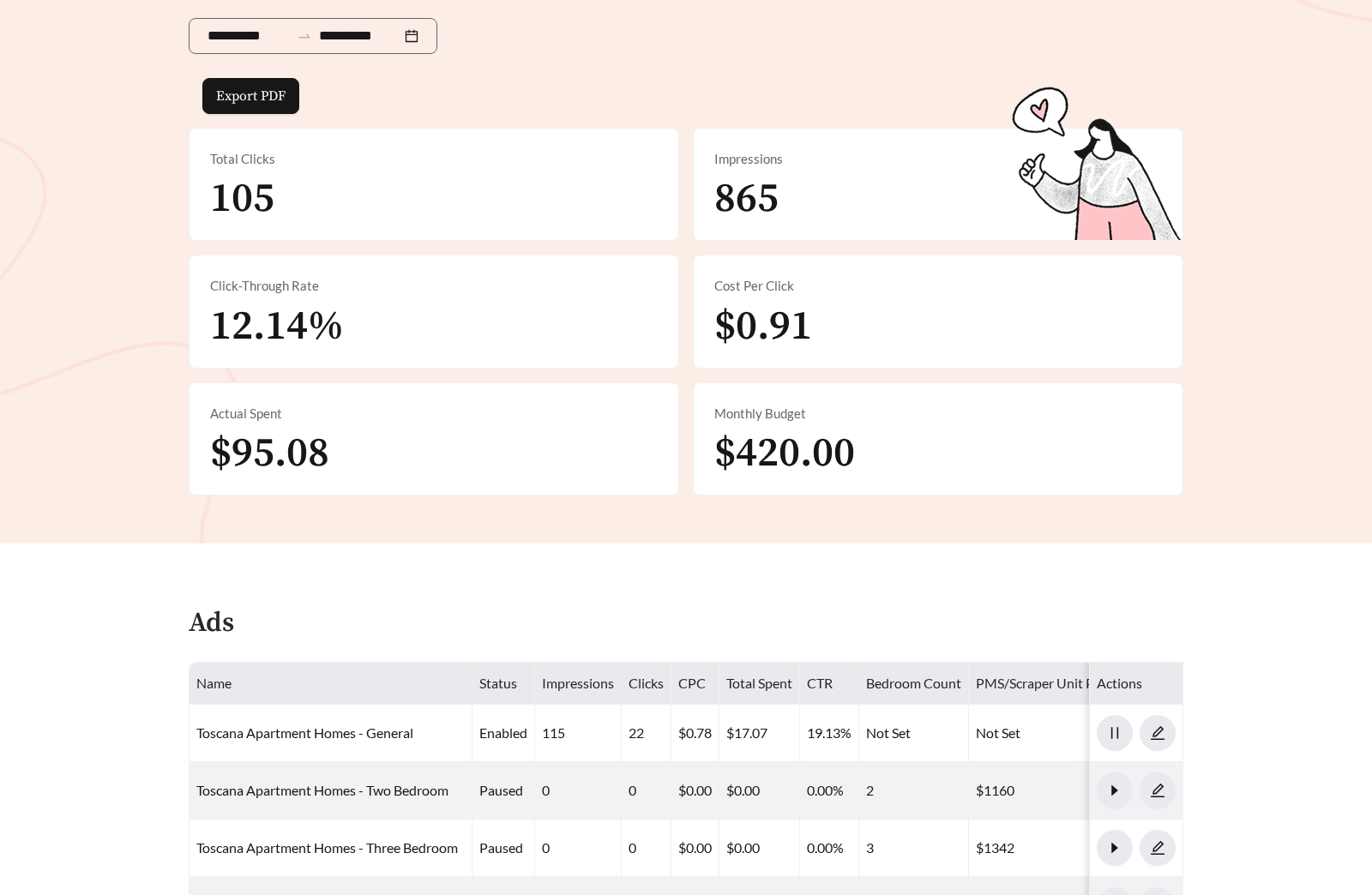
scroll to position [593, 0]
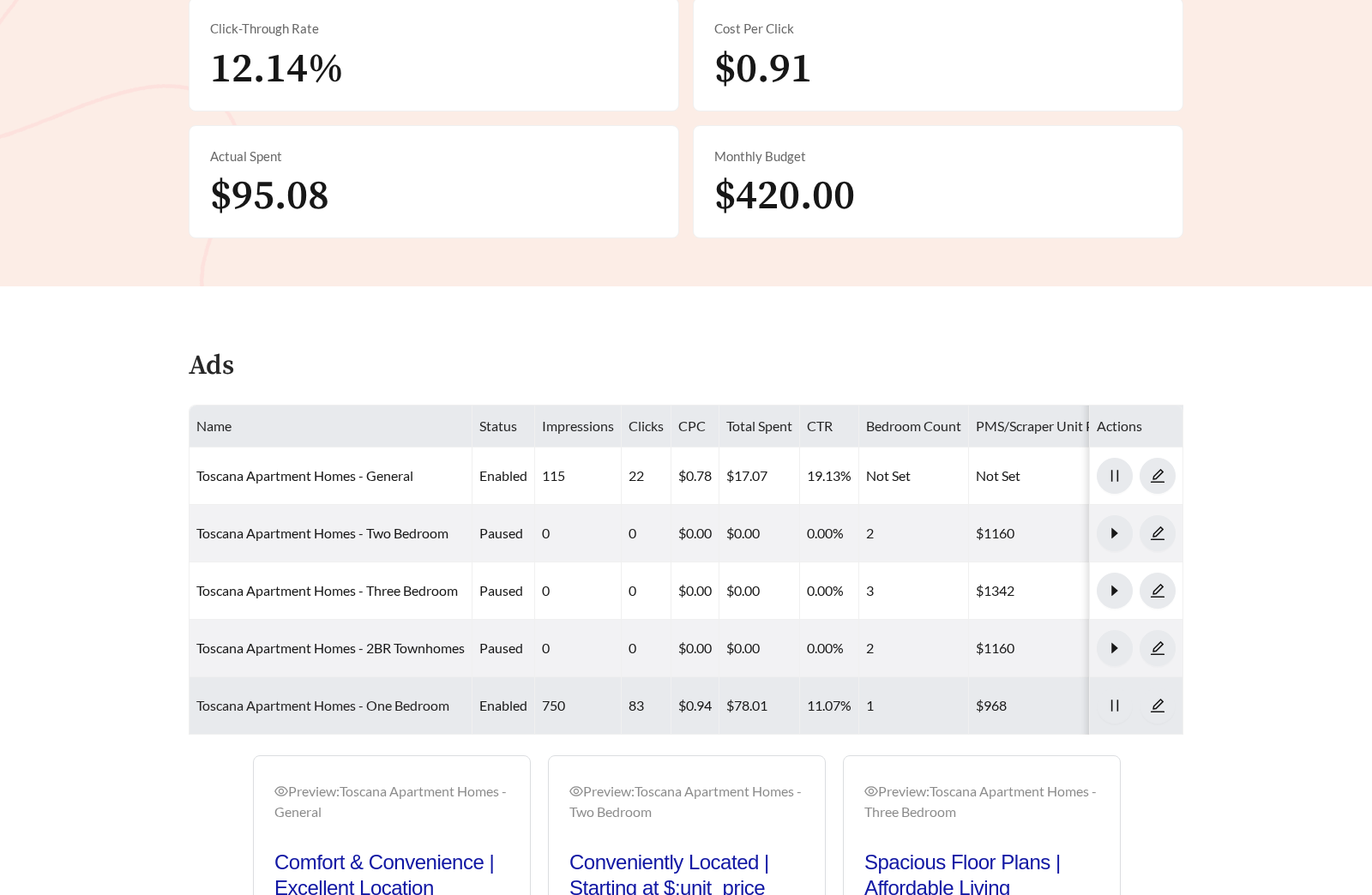
click at [341, 710] on link "Toscana Apartment Homes - One Bedroom" at bounding box center [323, 705] width 253 height 17
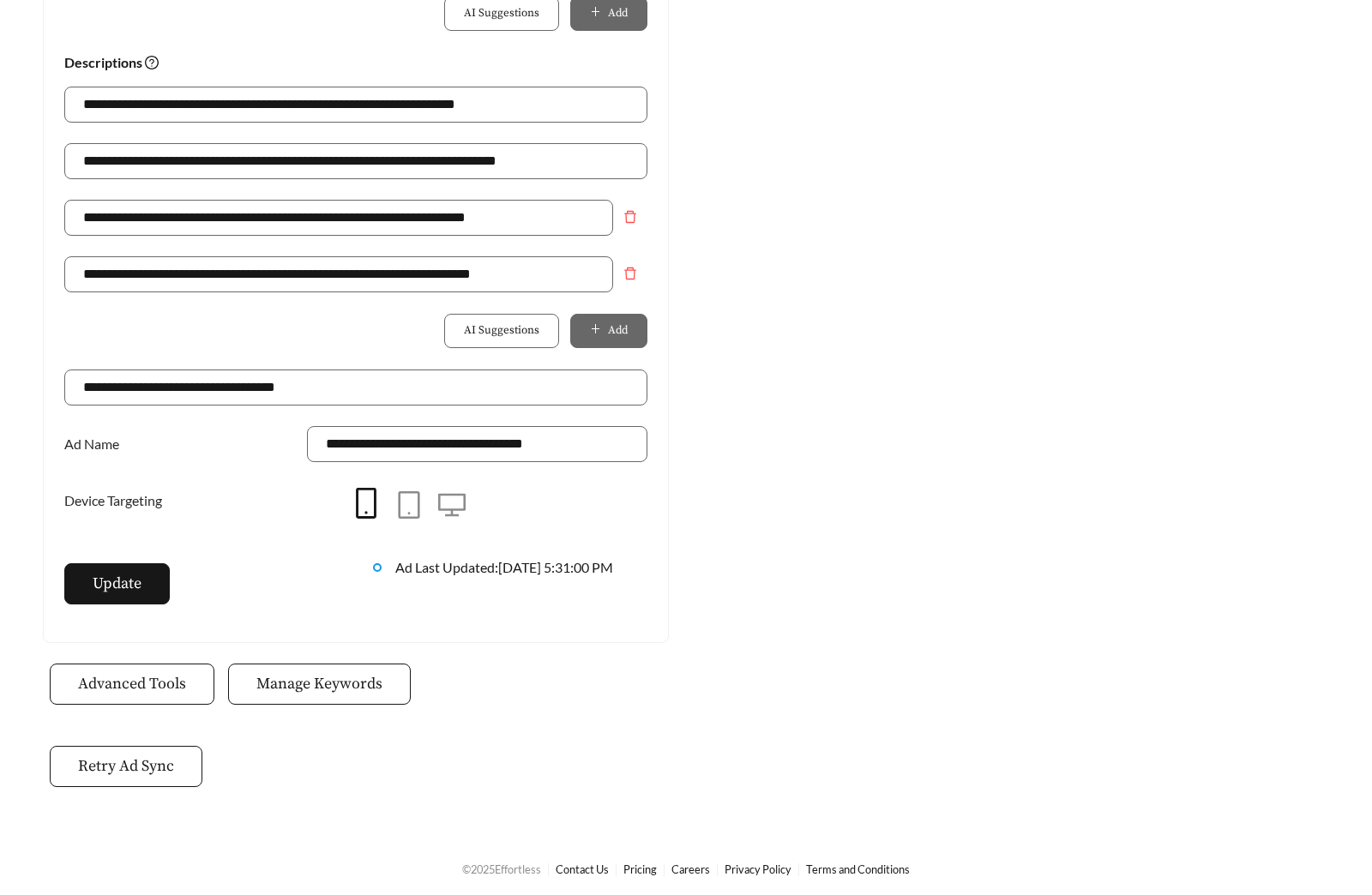
scroll to position [1209, 0]
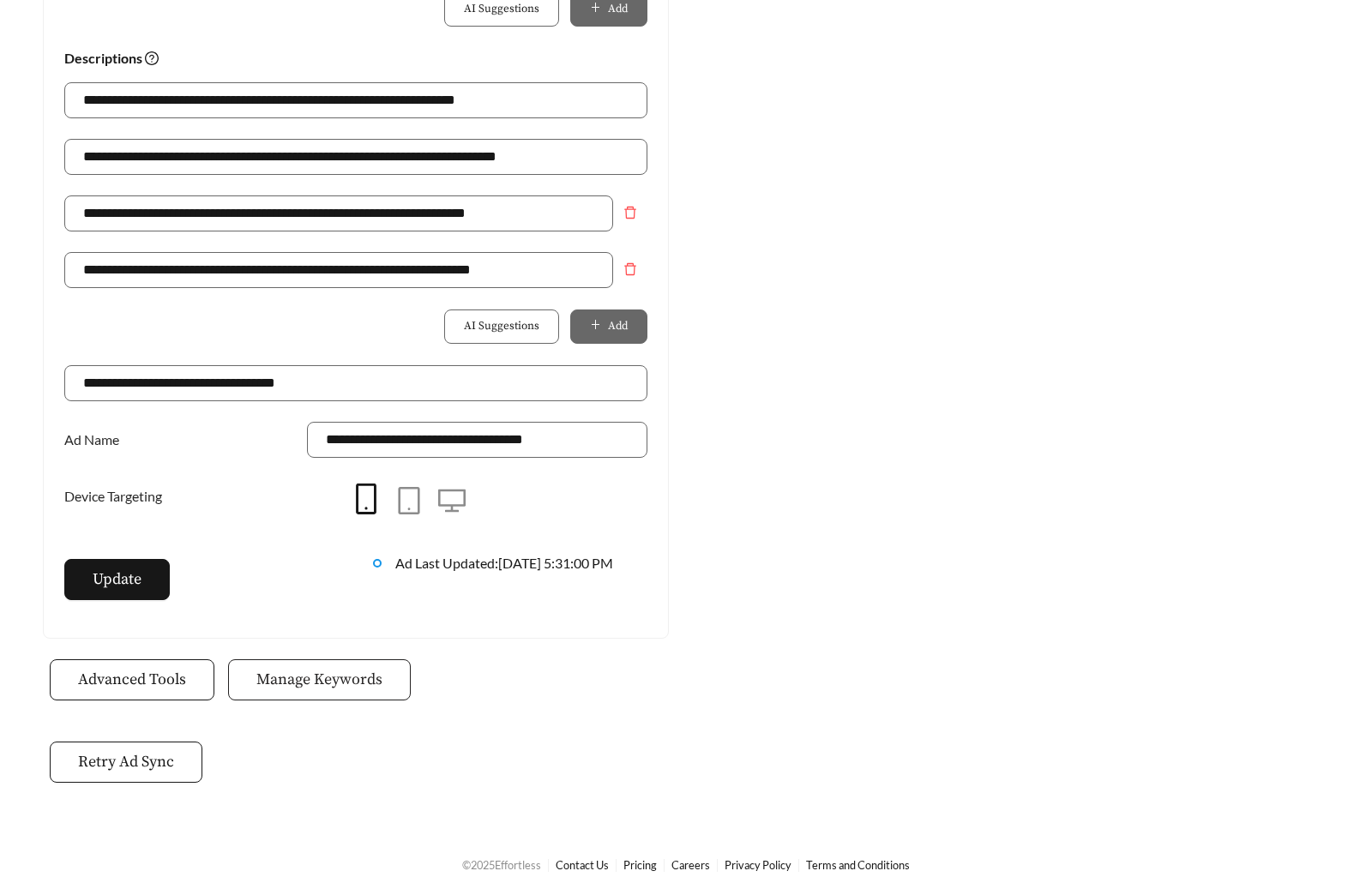
click at [337, 693] on button "Manage Keywords" at bounding box center [319, 679] width 183 height 42
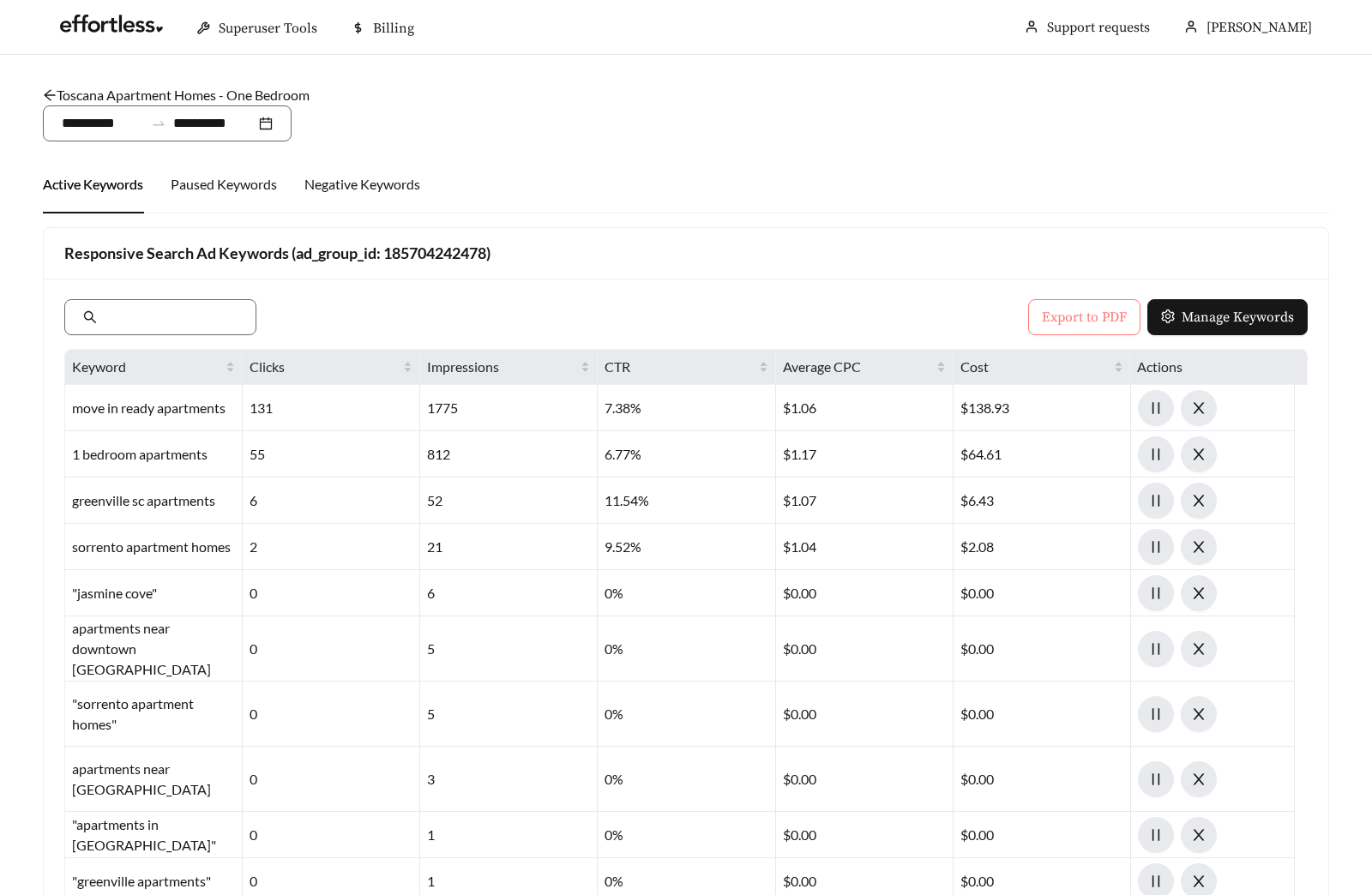
click at [1081, 320] on span "Export to PDF" at bounding box center [1084, 317] width 85 height 20
click at [187, 89] on link "Toscana Apartment Homes - One Bedroom" at bounding box center [175, 95] width 267 height 17
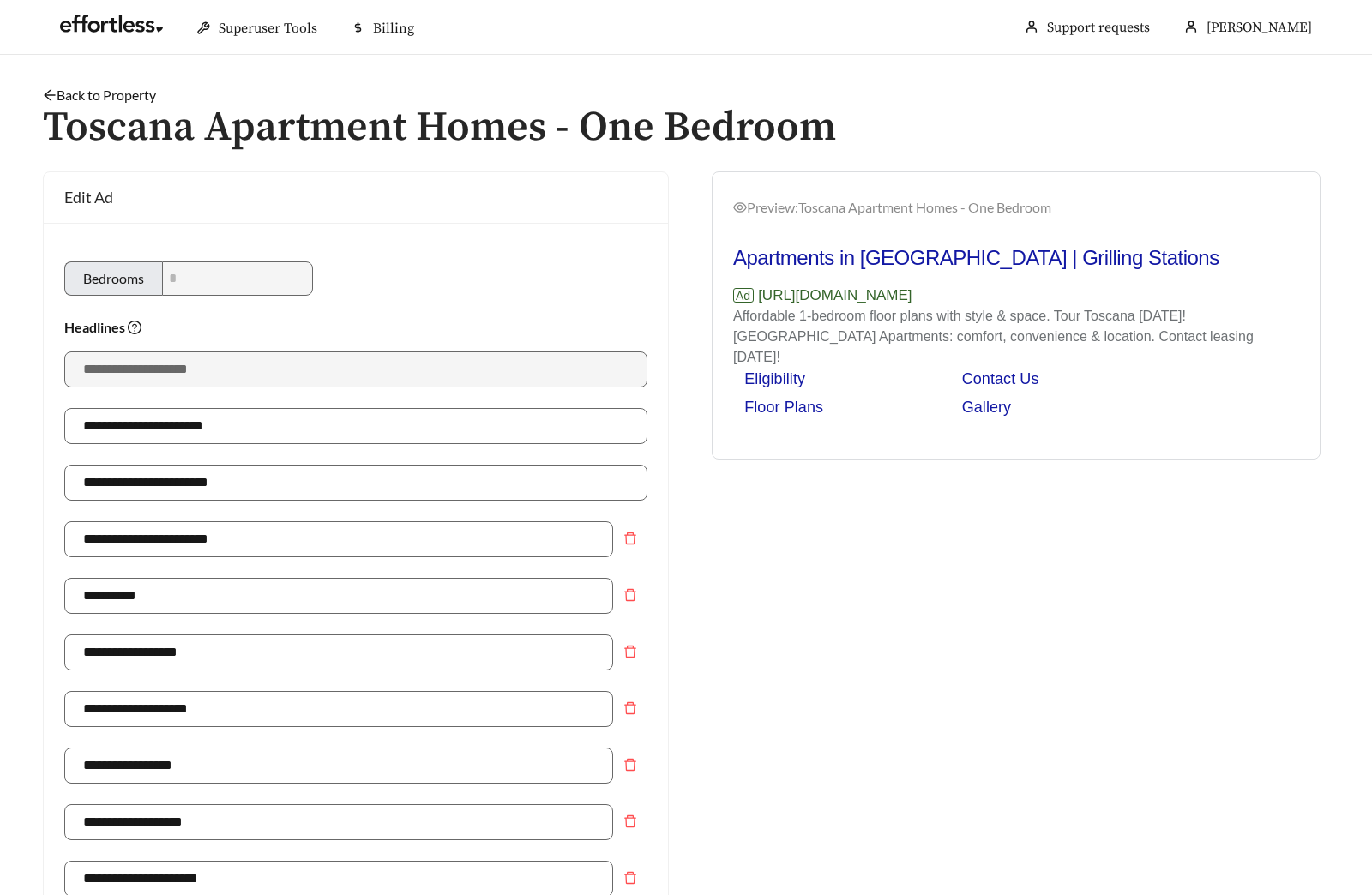
click at [103, 90] on link "Back to Property" at bounding box center [99, 95] width 113 height 17
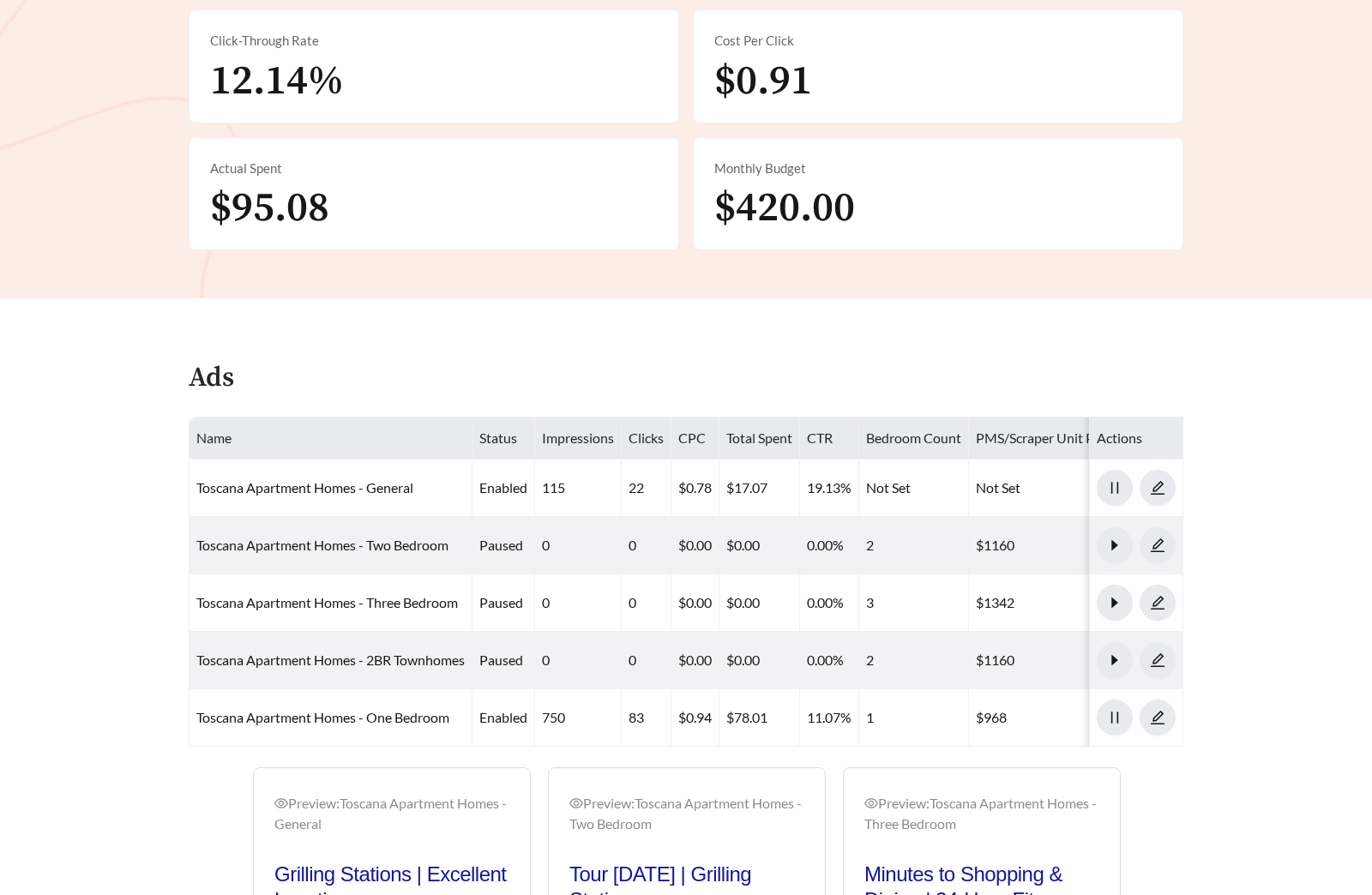
scroll to position [585, 0]
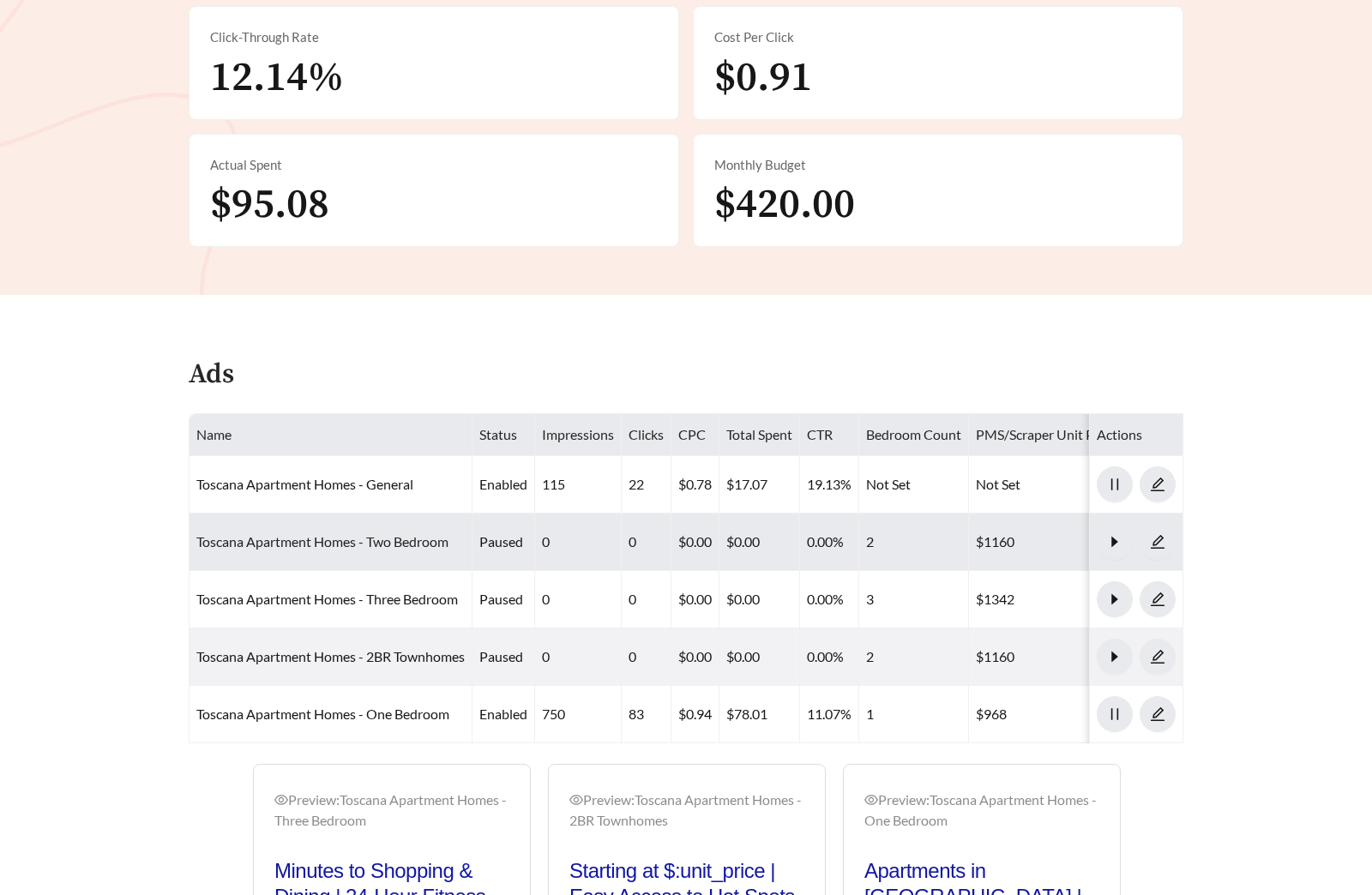
click at [409, 543] on link "Toscana Apartment Homes - Two Bedroom" at bounding box center [322, 542] width 252 height 17
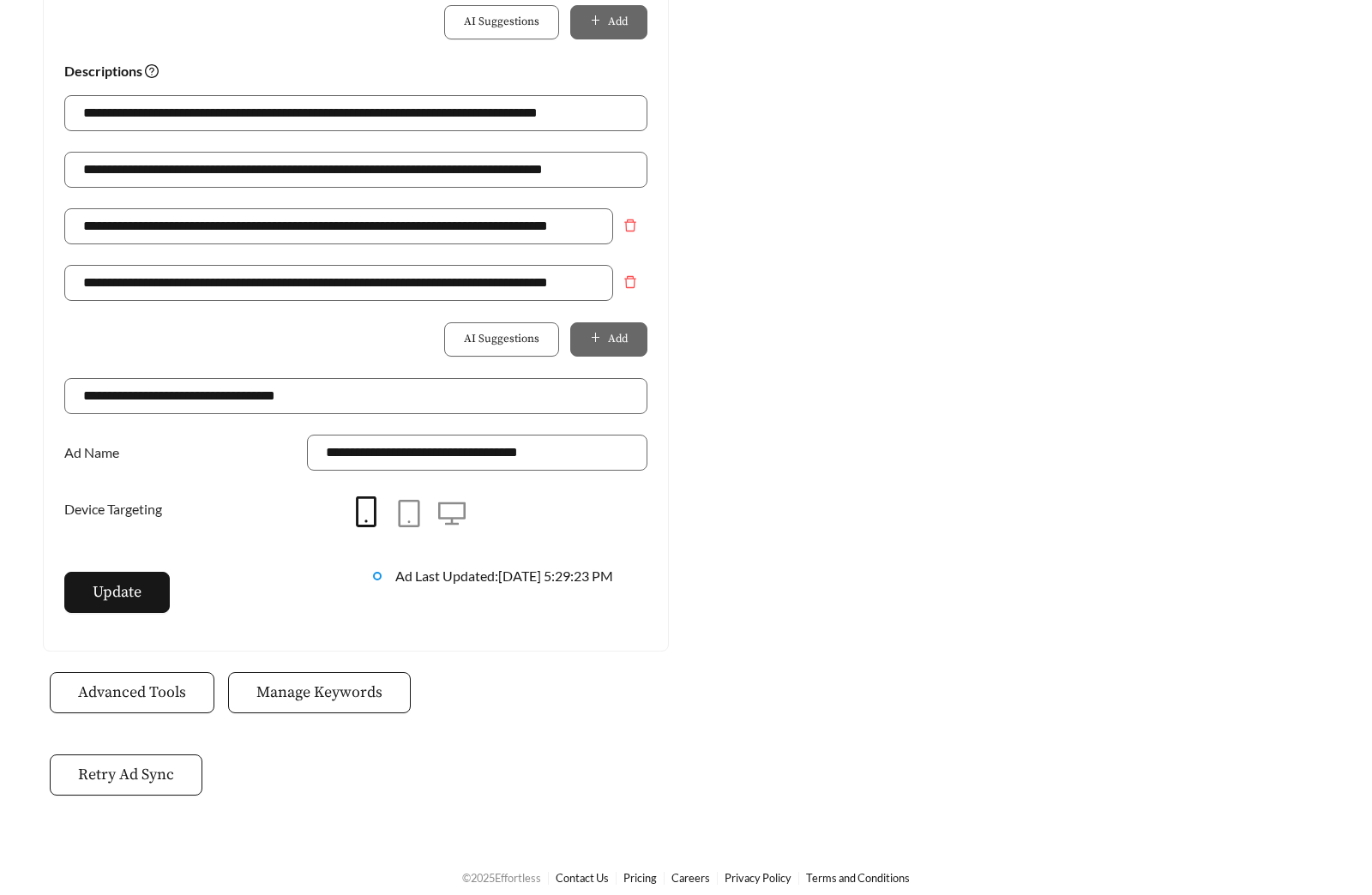
scroll to position [1209, 0]
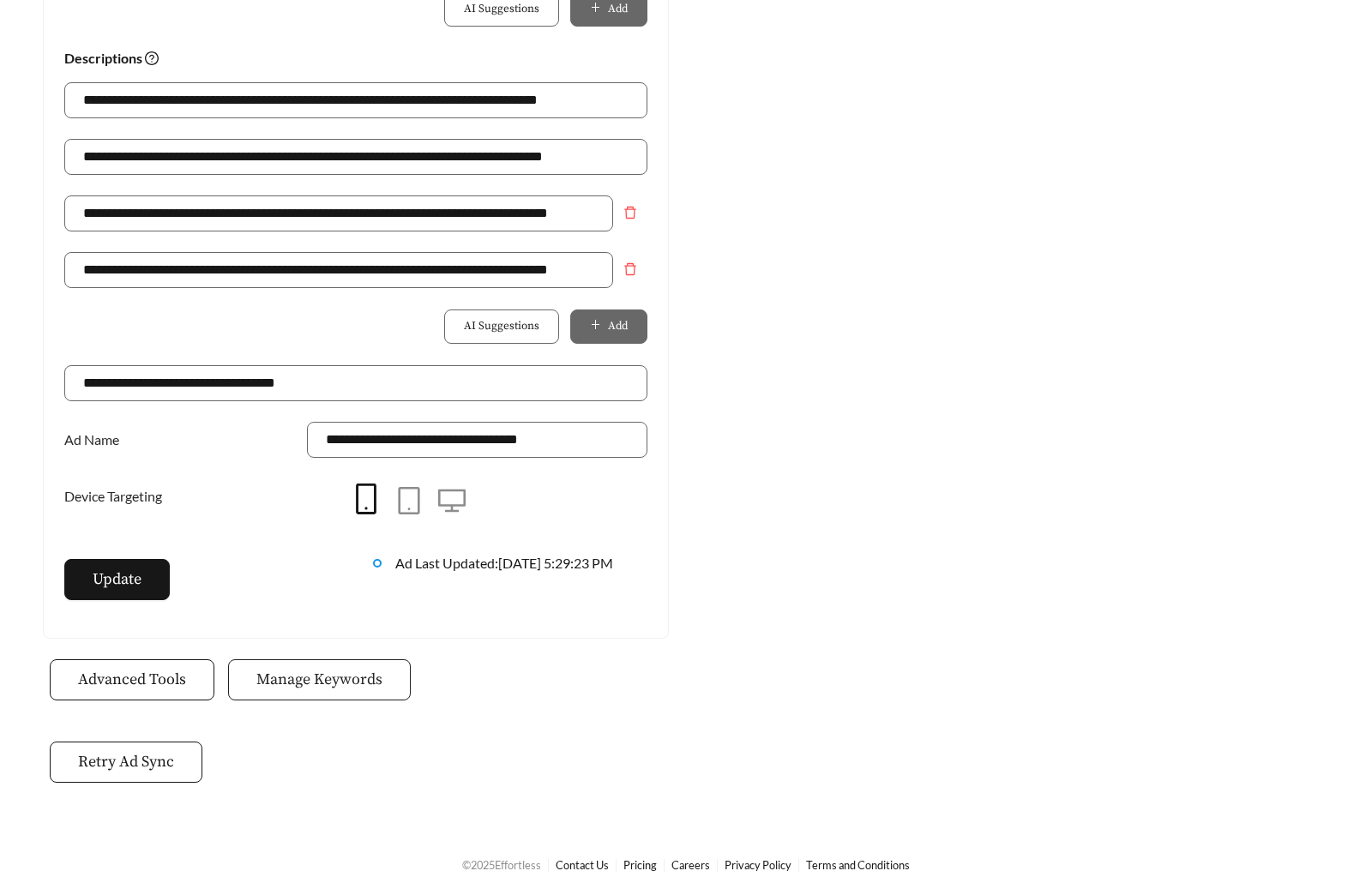
click at [310, 671] on span "Manage Keywords" at bounding box center [319, 679] width 126 height 23
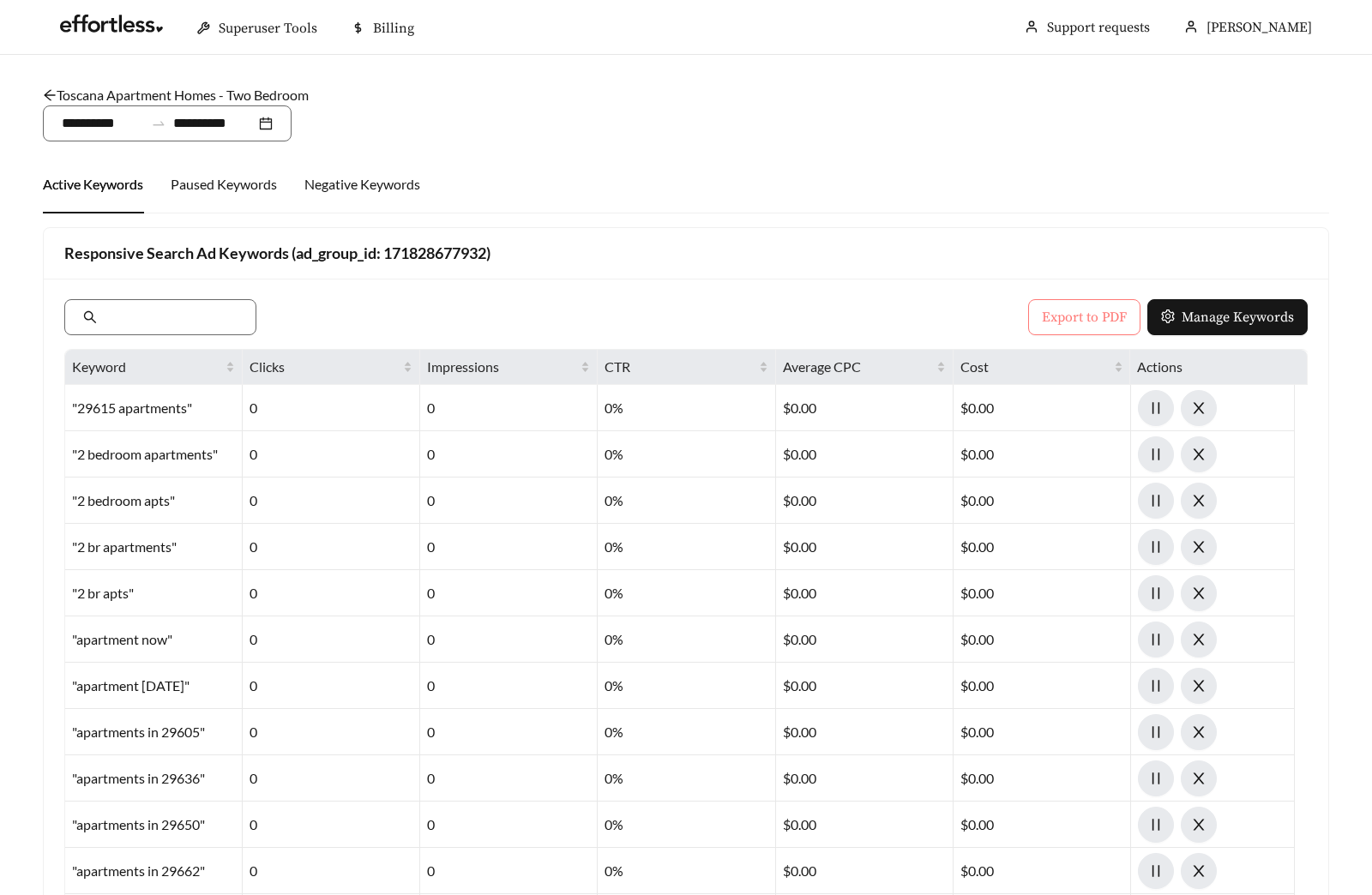
click at [1083, 315] on span "Export to PDF" at bounding box center [1084, 317] width 85 height 20
click at [193, 112] on div "**********" at bounding box center [166, 123] width 248 height 36
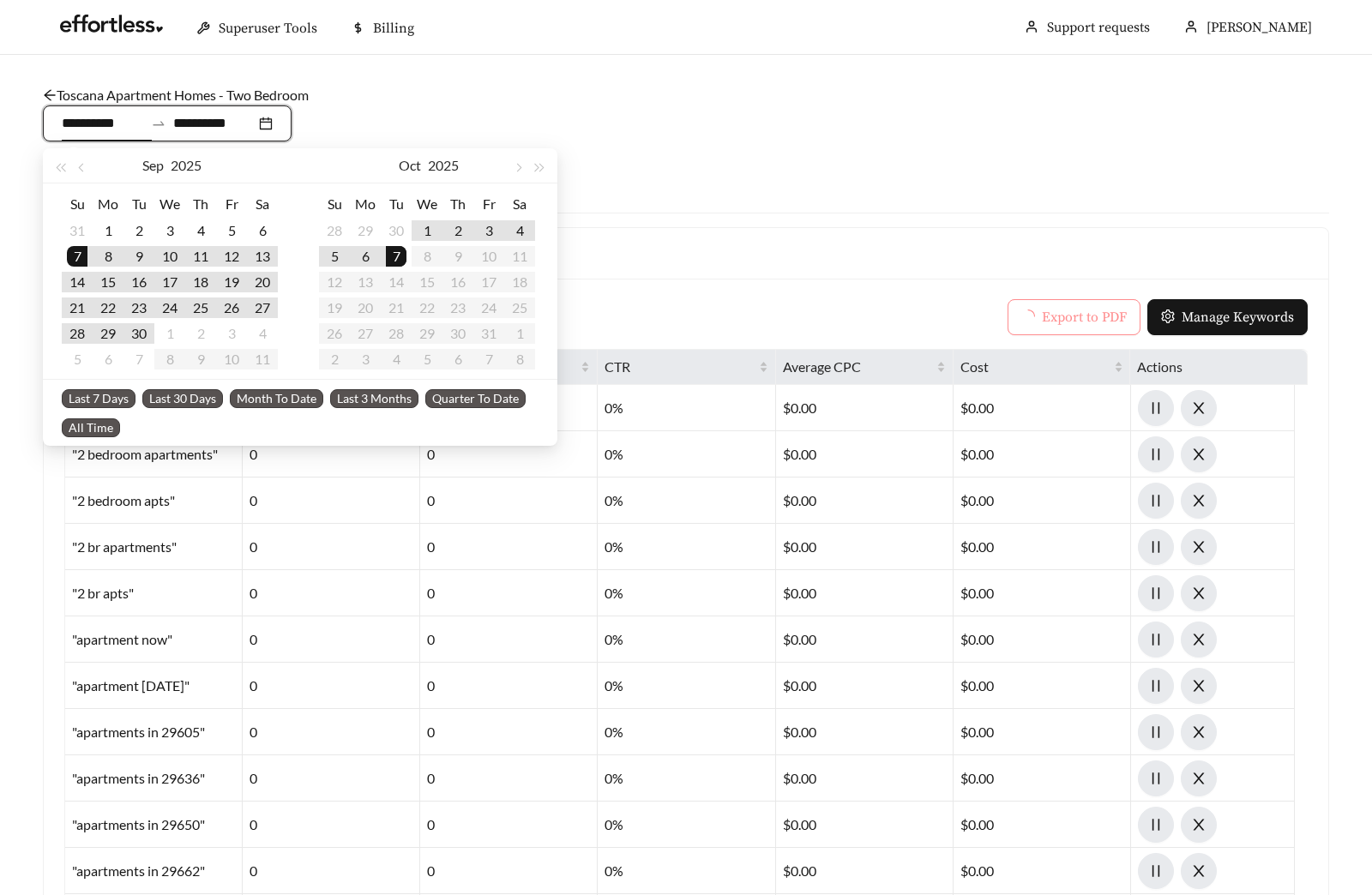
click at [181, 94] on link "Toscana Apartment Homes - Two Bedroom" at bounding box center [175, 95] width 266 height 17
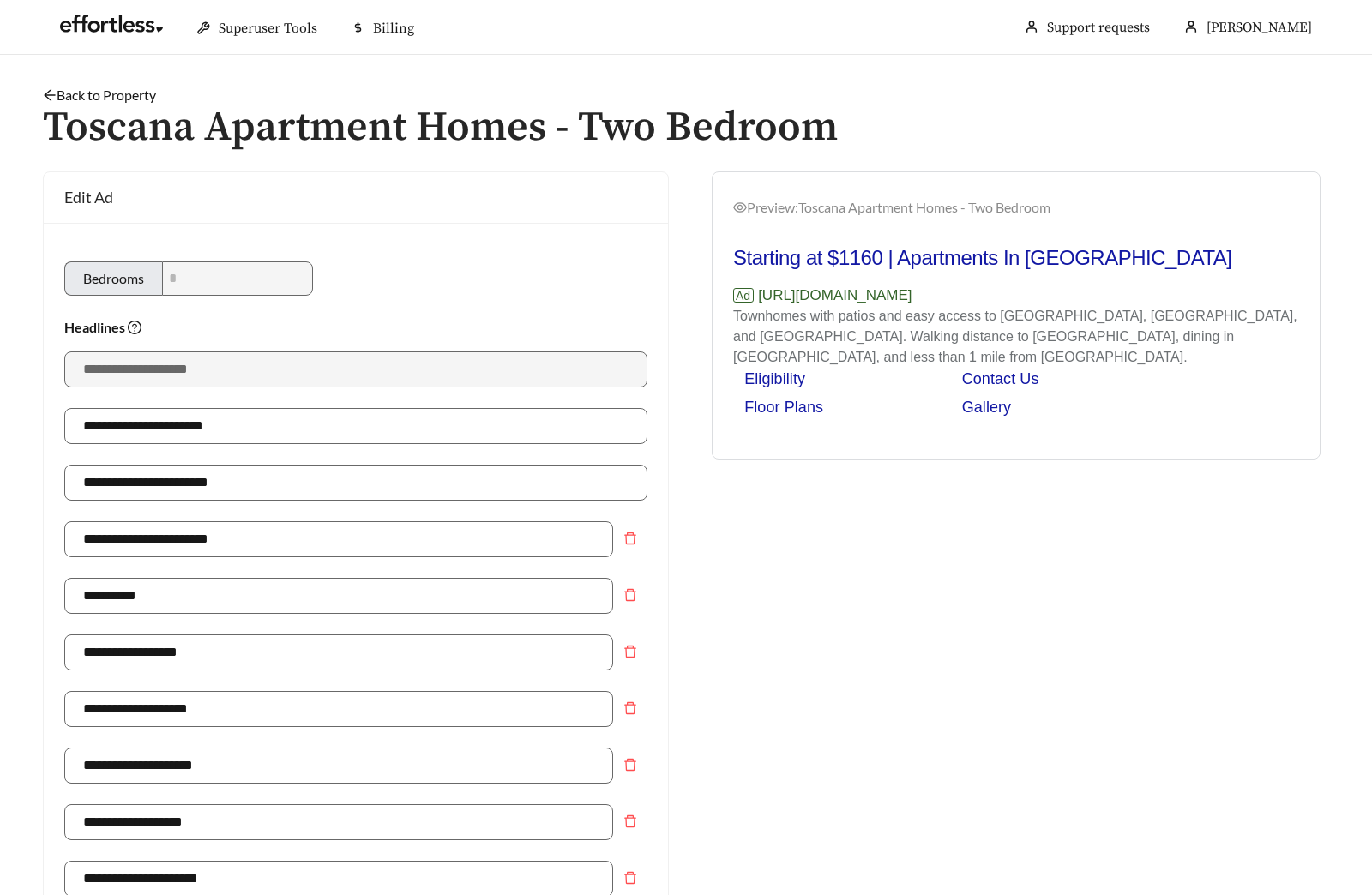
click at [78, 94] on link "Back to Property" at bounding box center [99, 95] width 113 height 17
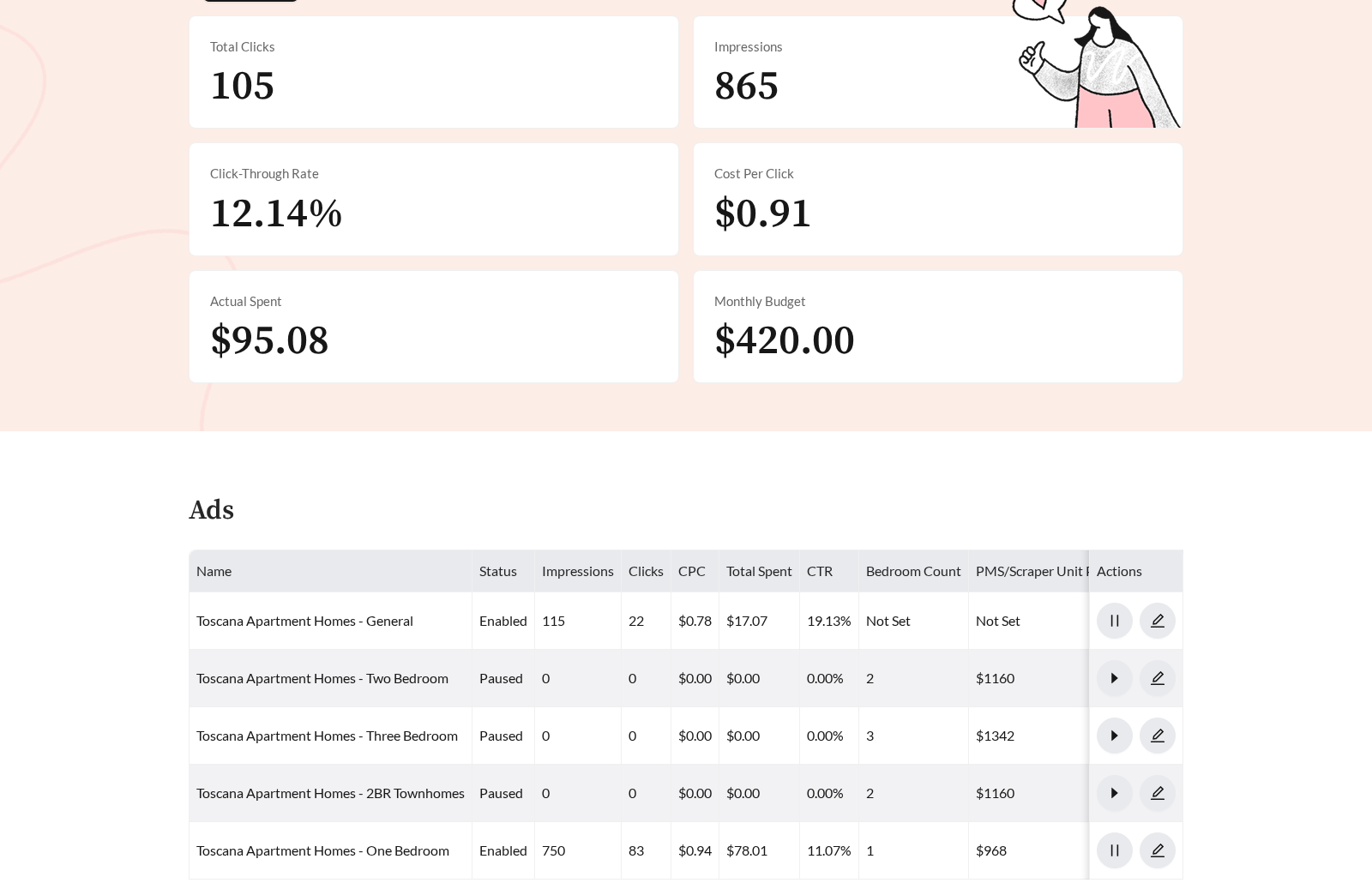
scroll to position [1058, 0]
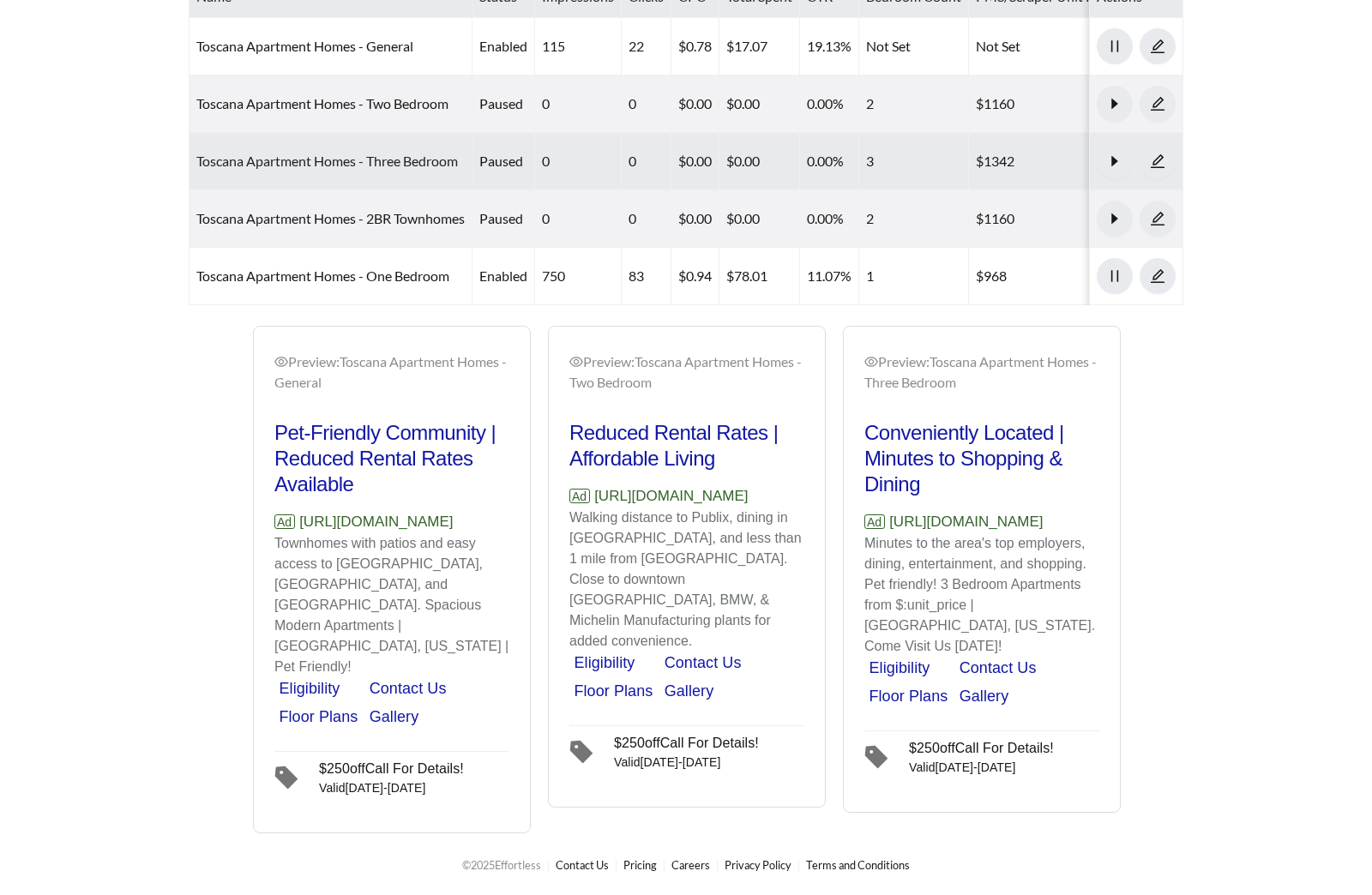
click at [380, 152] on link "Toscana Apartment Homes - Three Bedroom" at bounding box center [327, 161] width 261 height 17
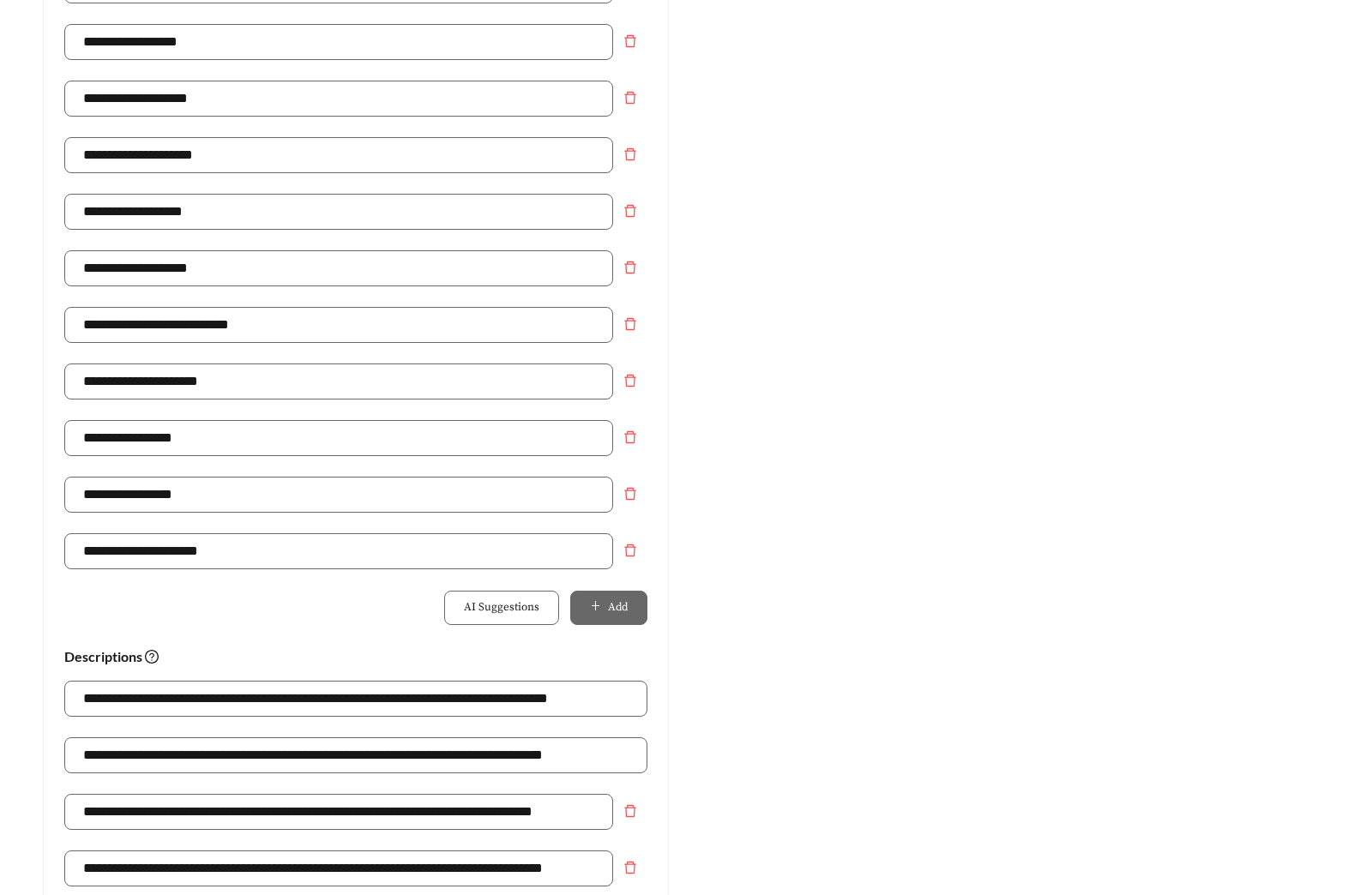
scroll to position [1209, 0]
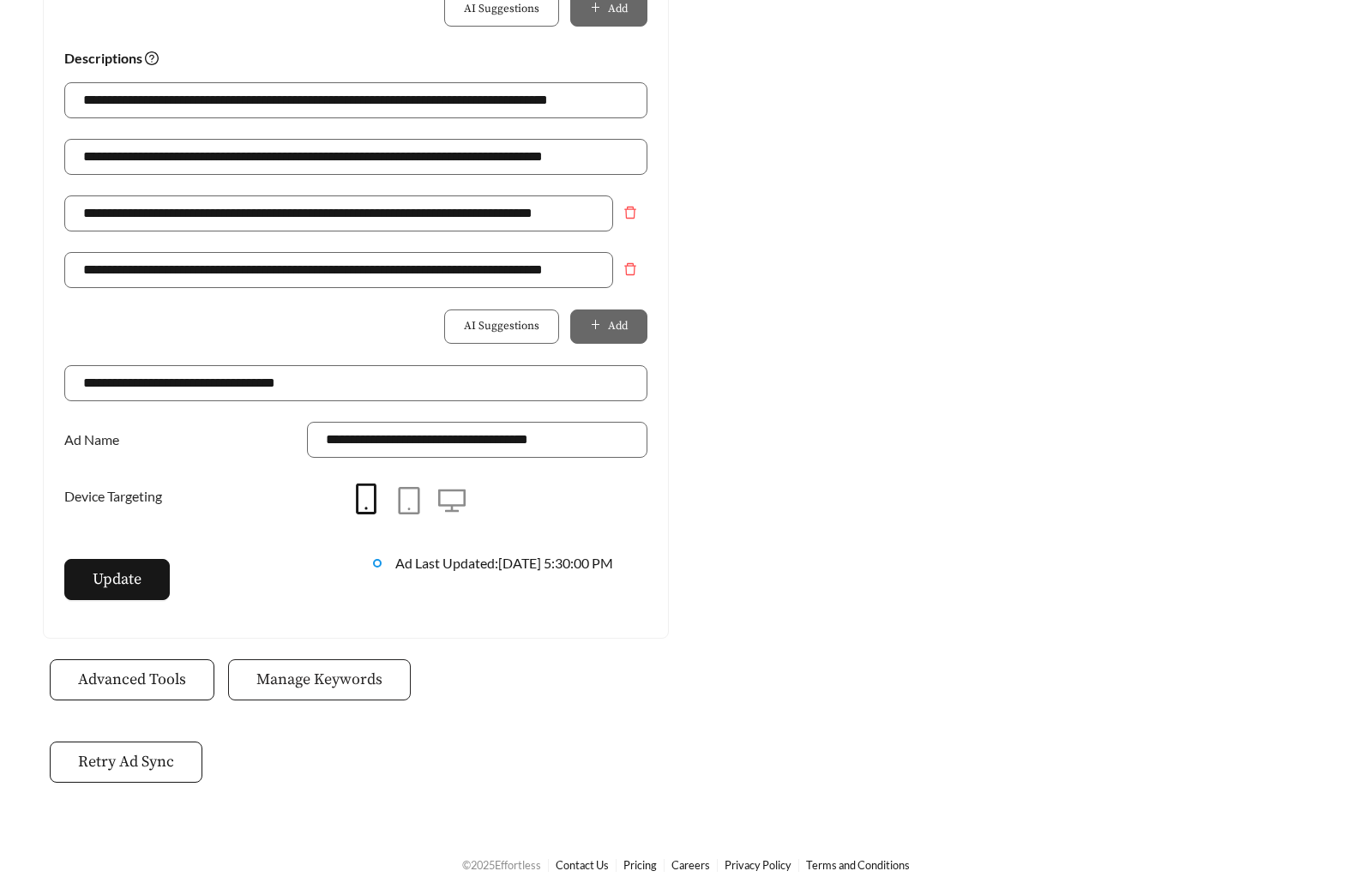
click at [305, 672] on span "Manage Keywords" at bounding box center [319, 679] width 126 height 23
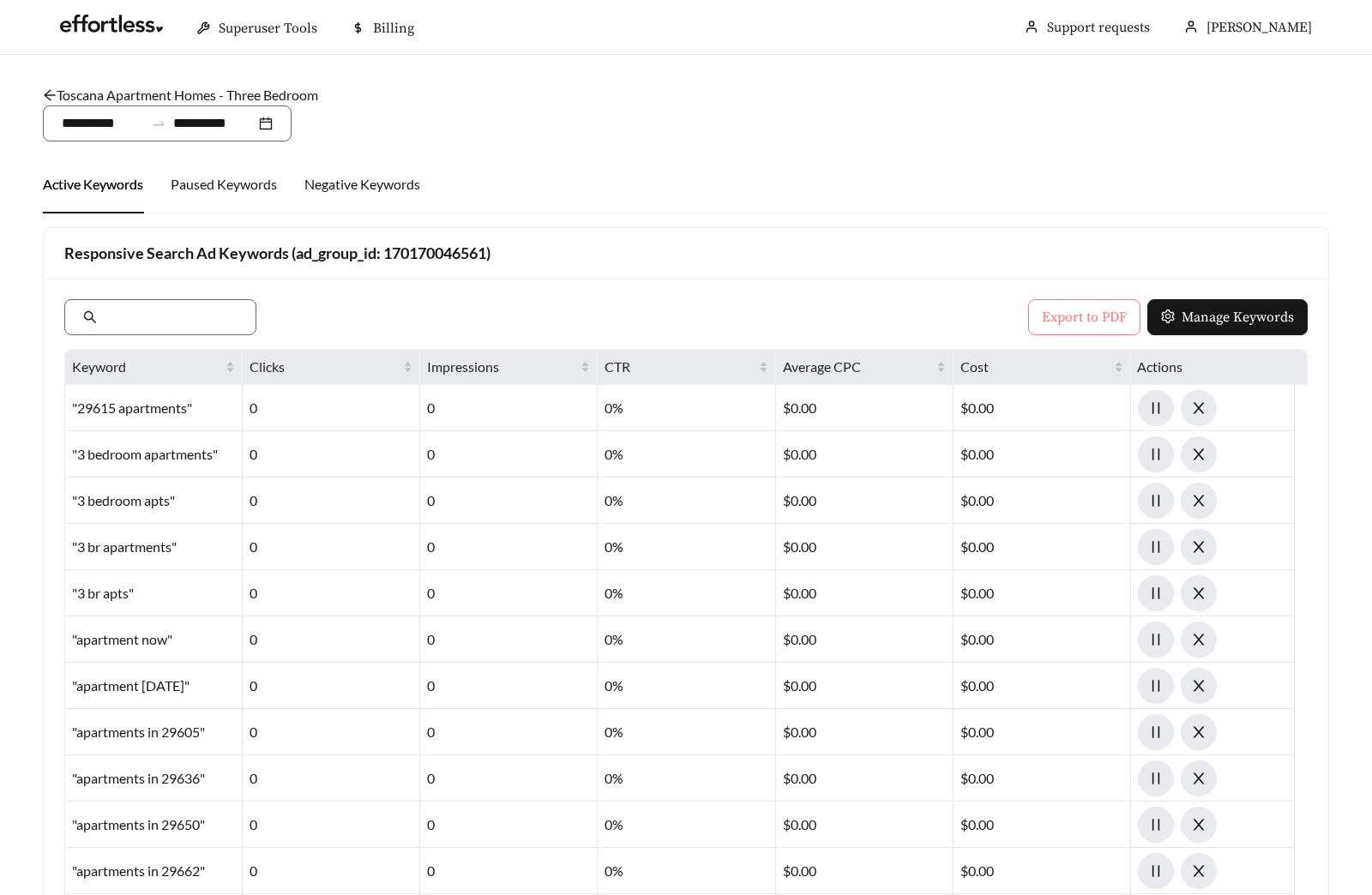
click at [1087, 316] on span "Export to PDF" at bounding box center [1084, 317] width 85 height 20
click at [178, 91] on link "Toscana Apartment Homes - Three Bedroom" at bounding box center [180, 95] width 275 height 17
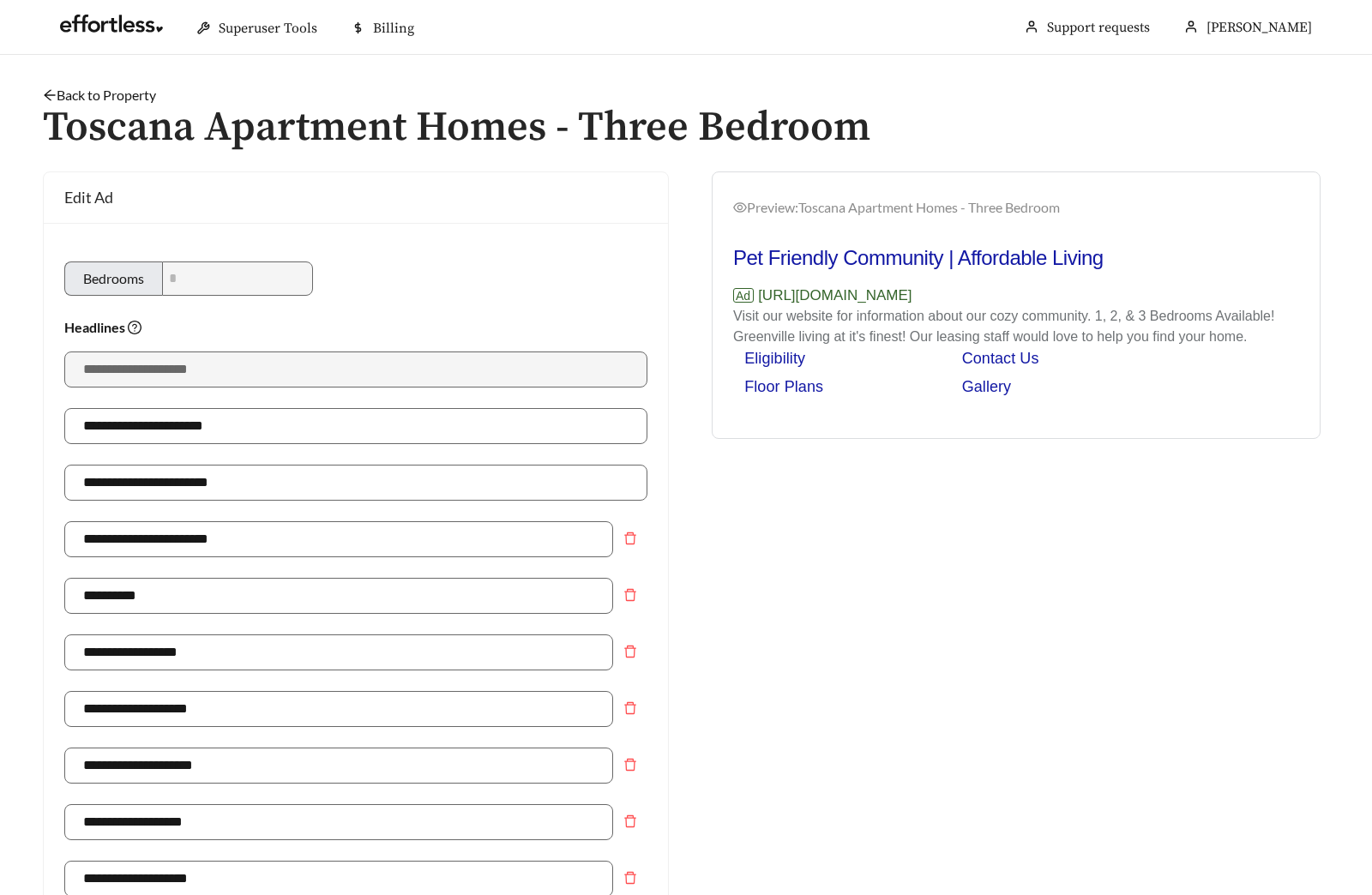
click at [116, 90] on link "Back to Property" at bounding box center [99, 95] width 113 height 17
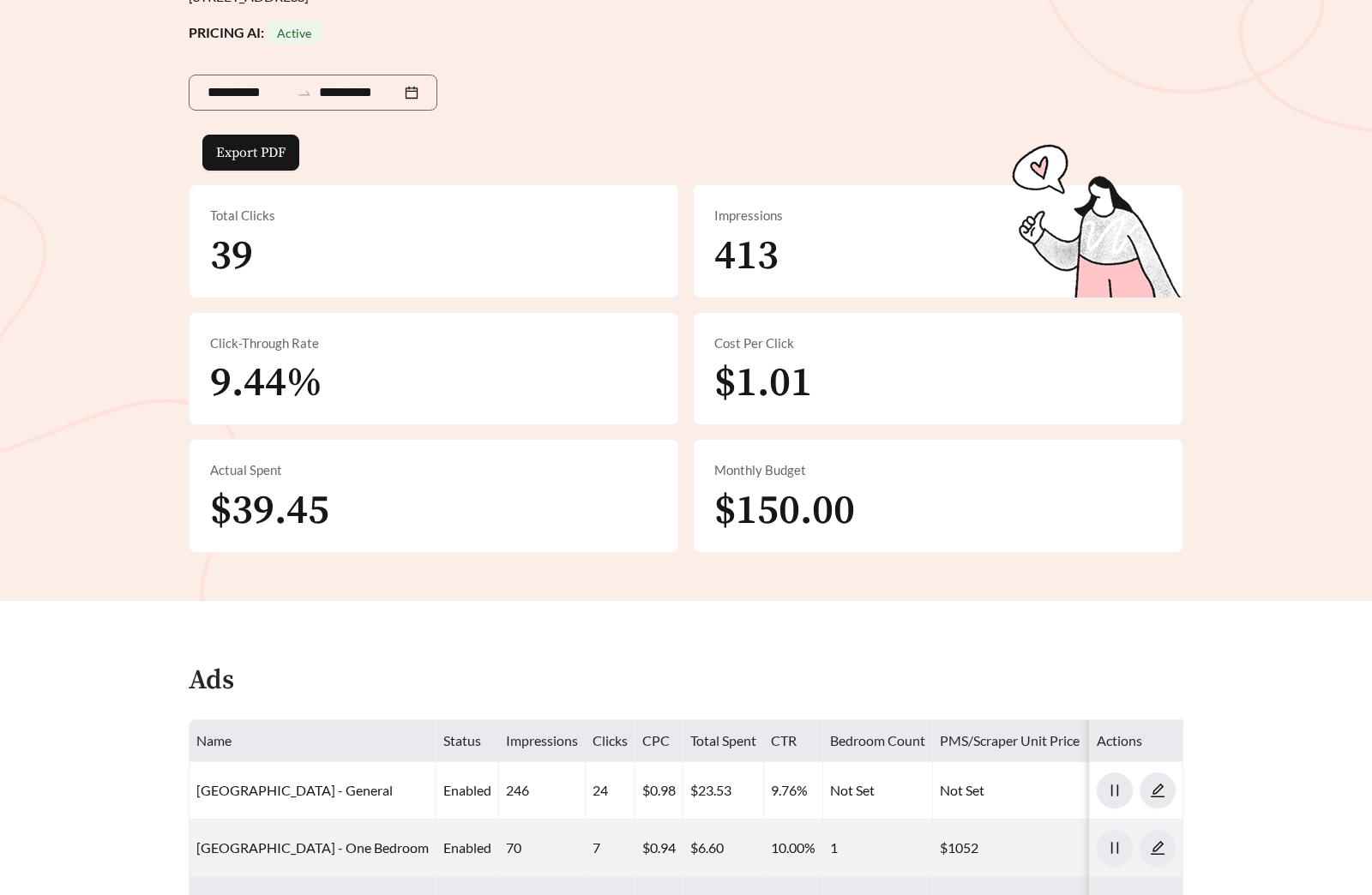
scroll to position [590, 0]
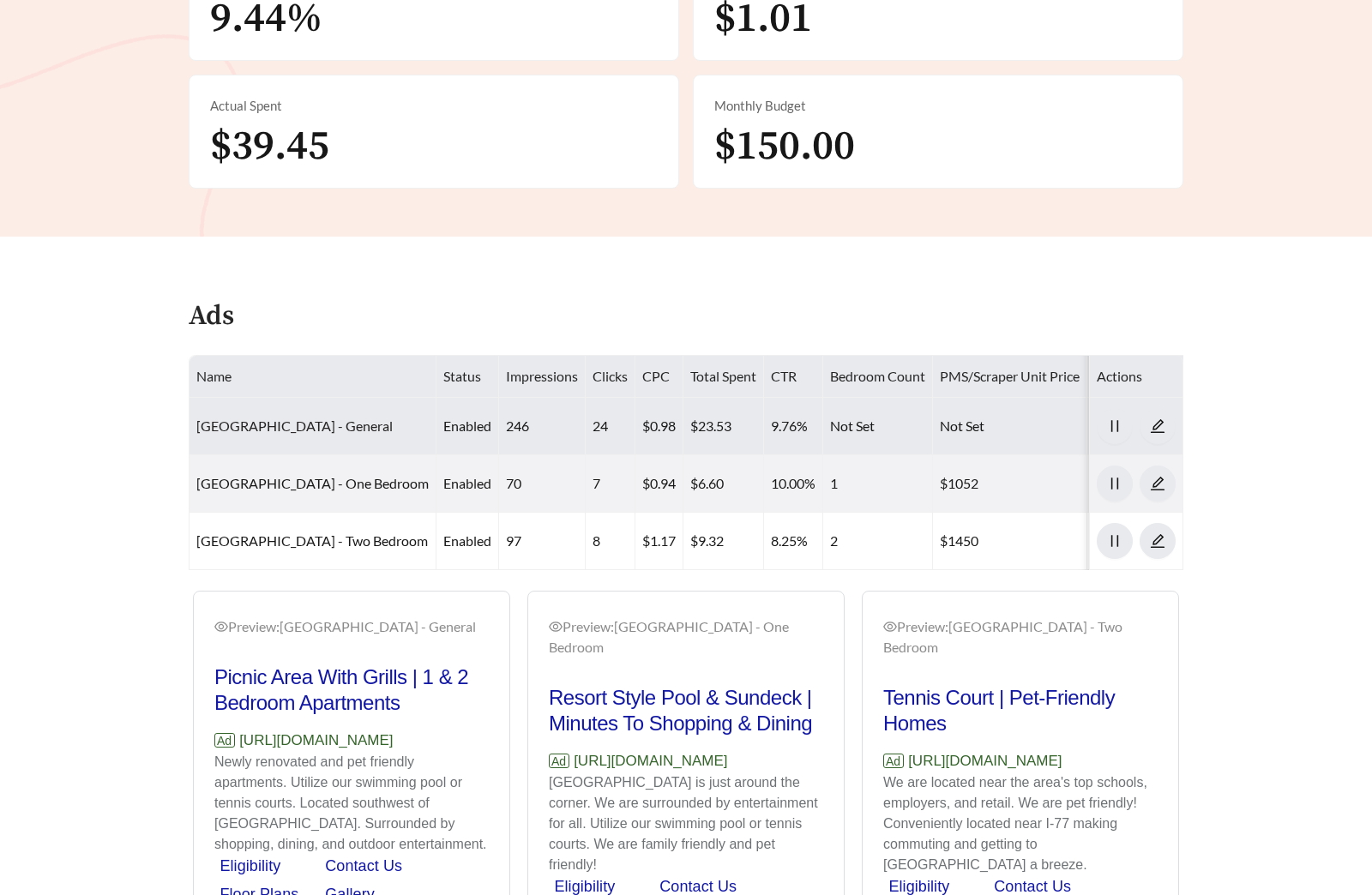
click at [286, 424] on link "[GEOGRAPHIC_DATA] - General" at bounding box center [294, 425] width 197 height 17
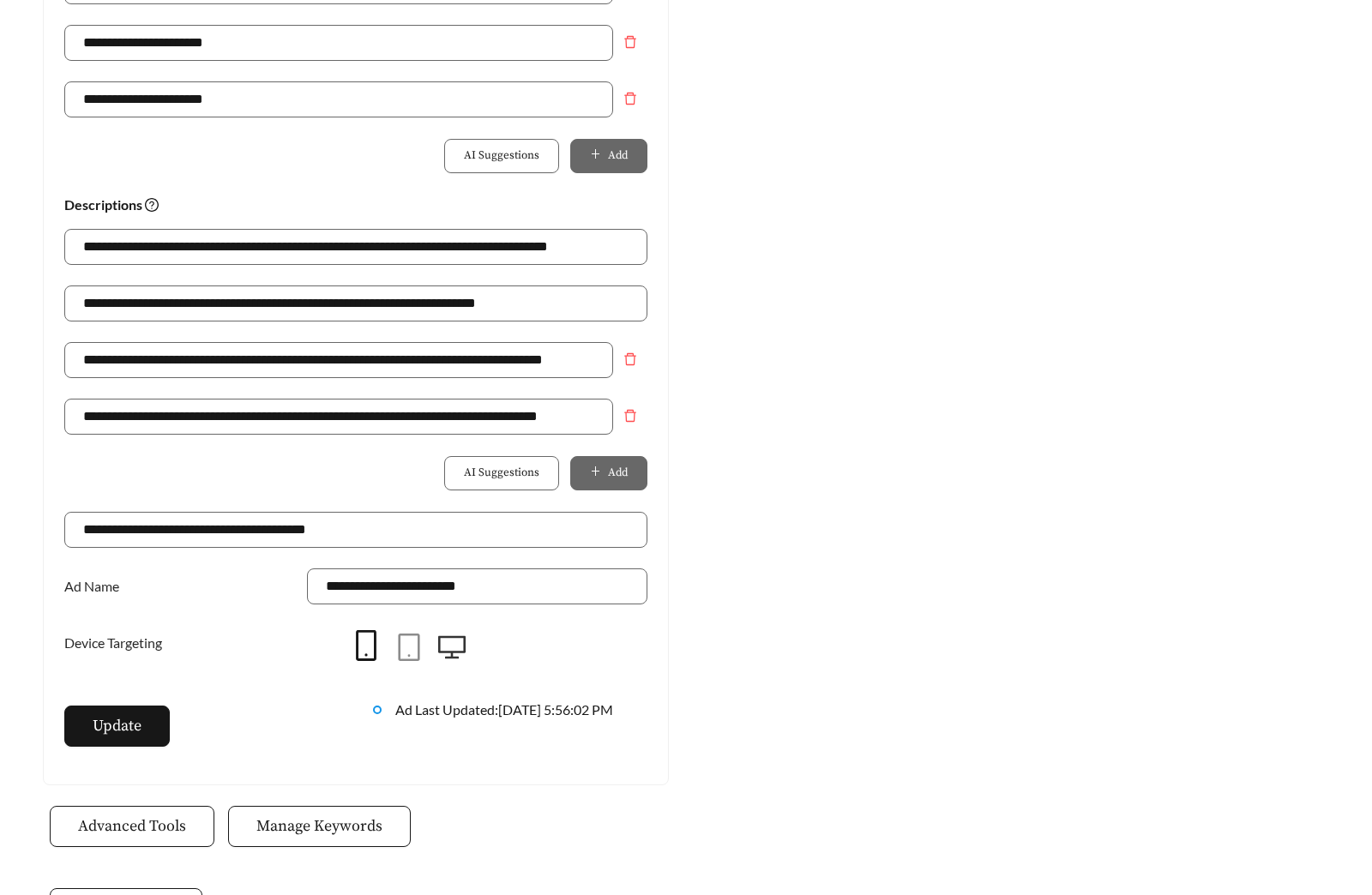
scroll to position [1082, 0]
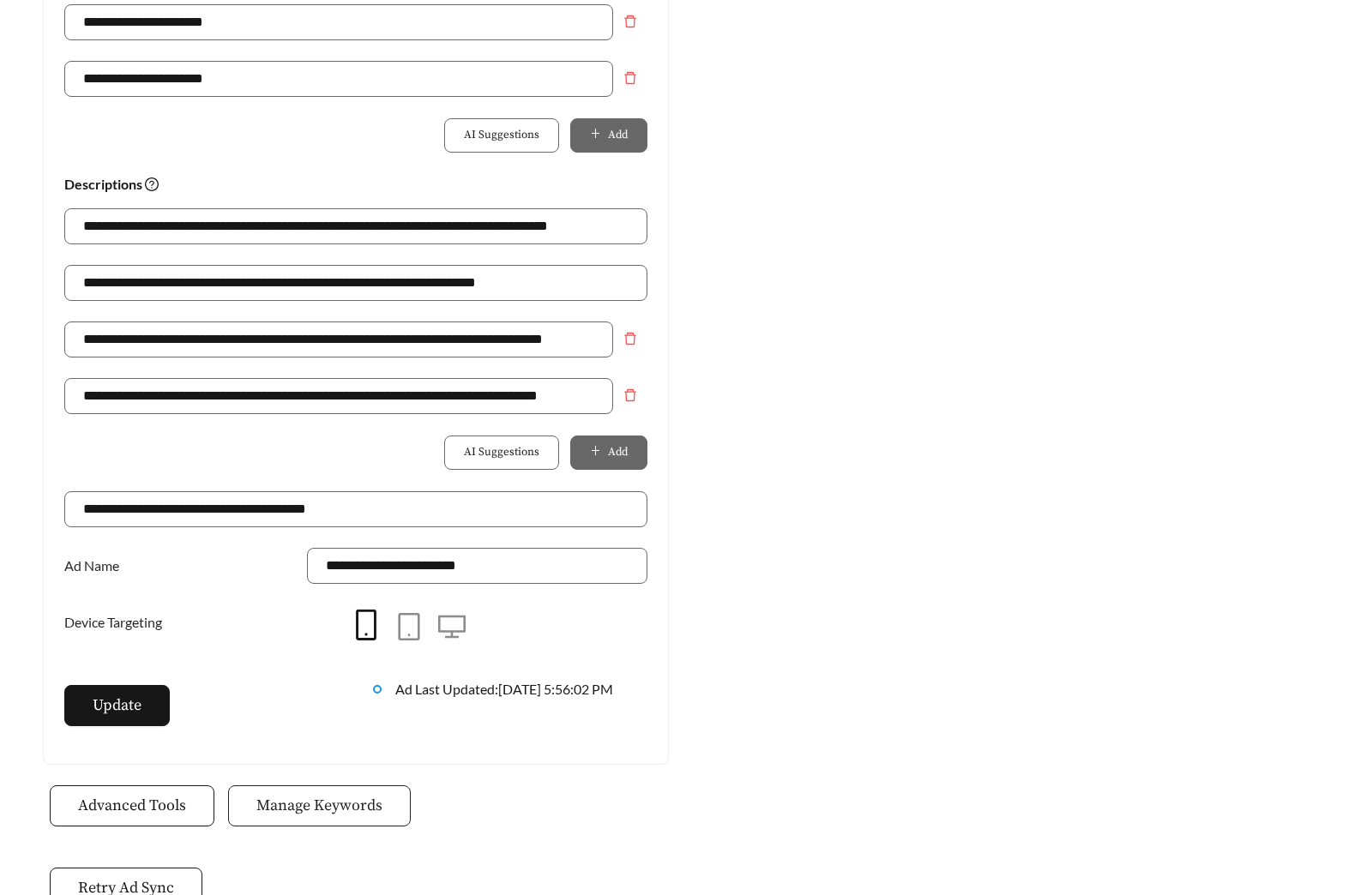
click at [364, 816] on span "Manage Keywords" at bounding box center [319, 805] width 126 height 23
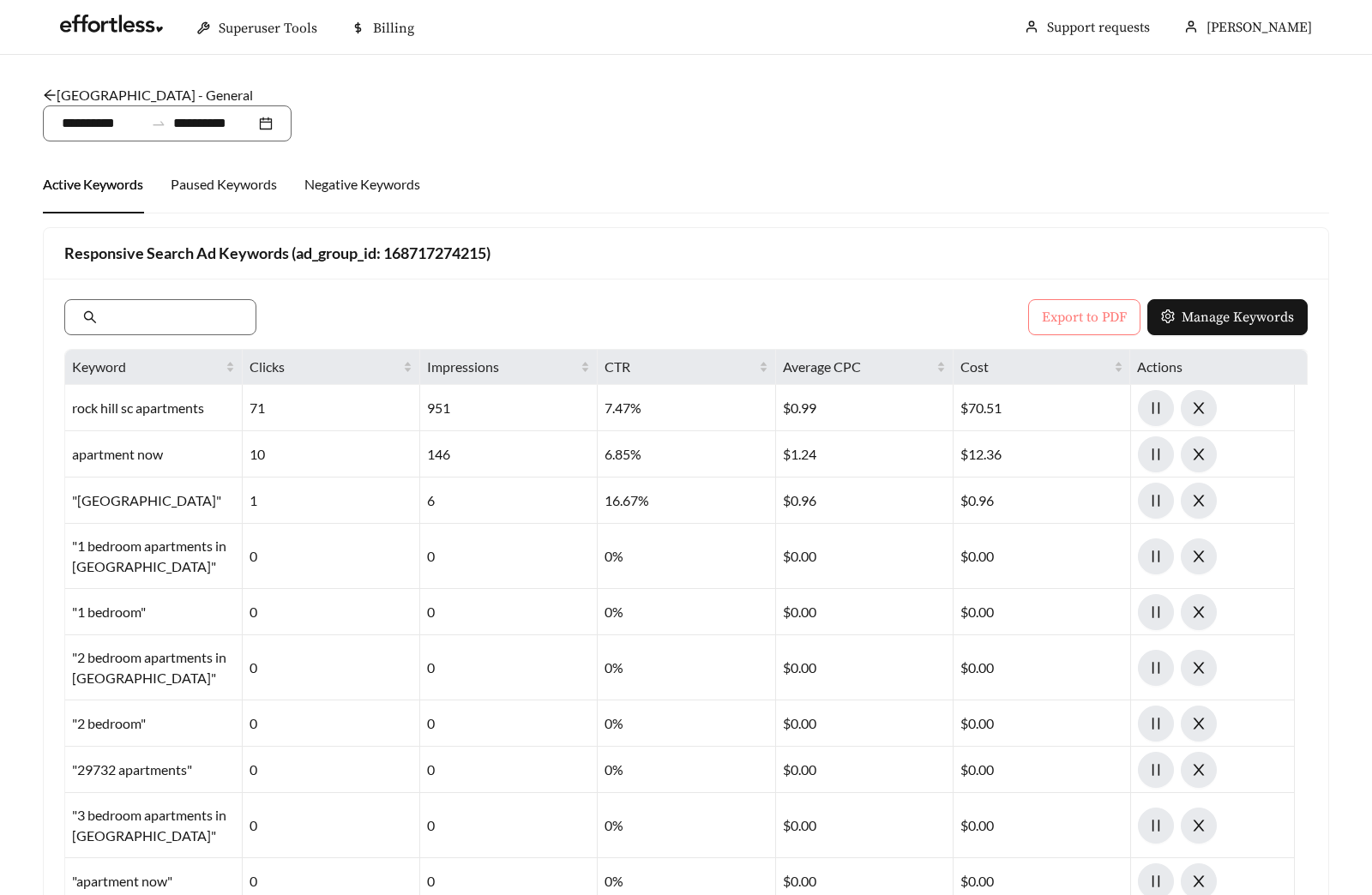
click at [1080, 322] on span "Export to PDF" at bounding box center [1084, 317] width 85 height 20
click at [105, 87] on link "Village Station - General" at bounding box center [148, 95] width 210 height 17
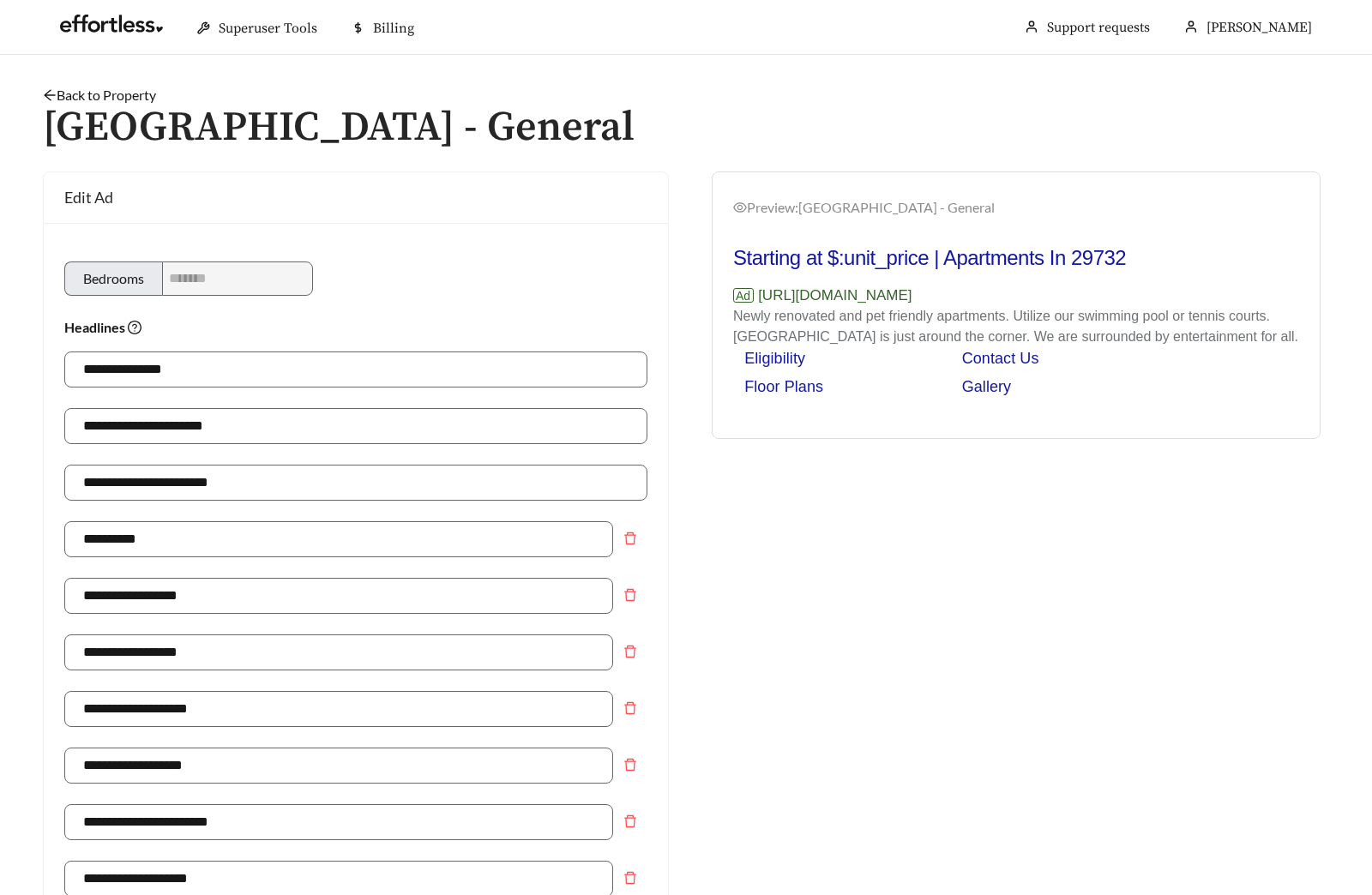
click at [71, 90] on link "Back to Property" at bounding box center [99, 95] width 113 height 17
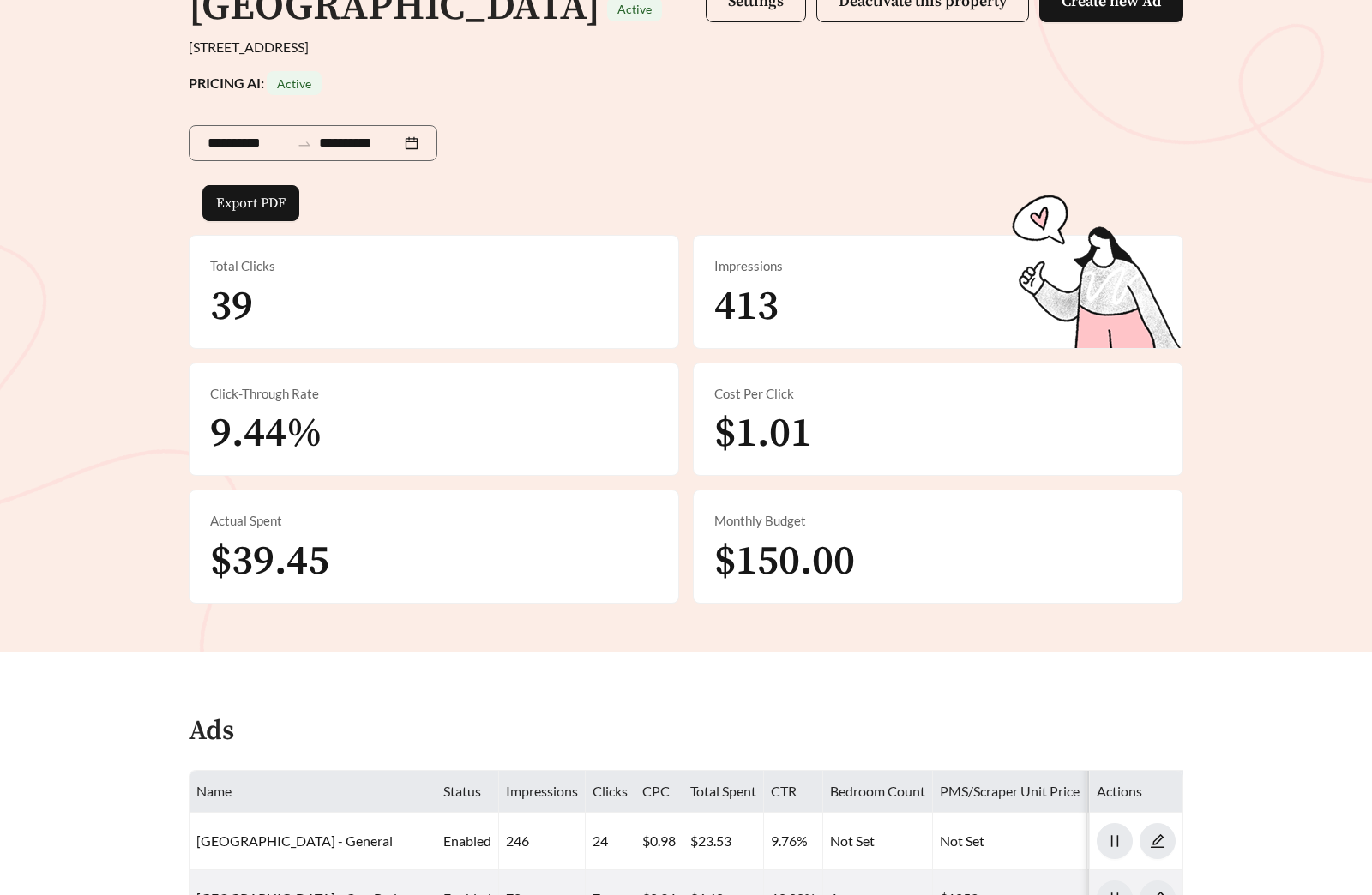
scroll to position [582, 0]
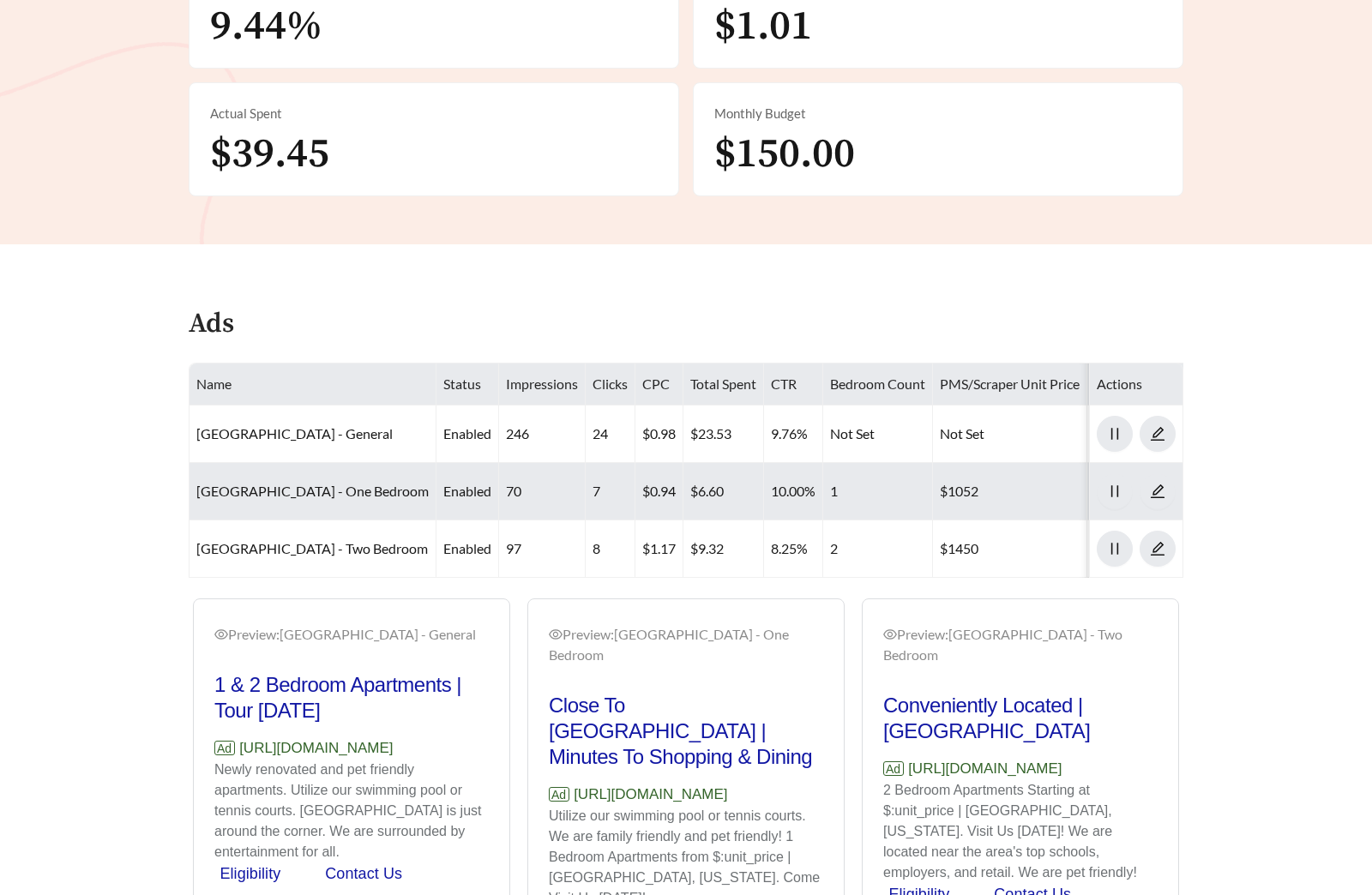
click at [292, 499] on td "Village Station - One Bedroom" at bounding box center [313, 492] width 247 height 57
click at [318, 498] on link "Village Station - One Bedroom" at bounding box center [313, 491] width 233 height 17
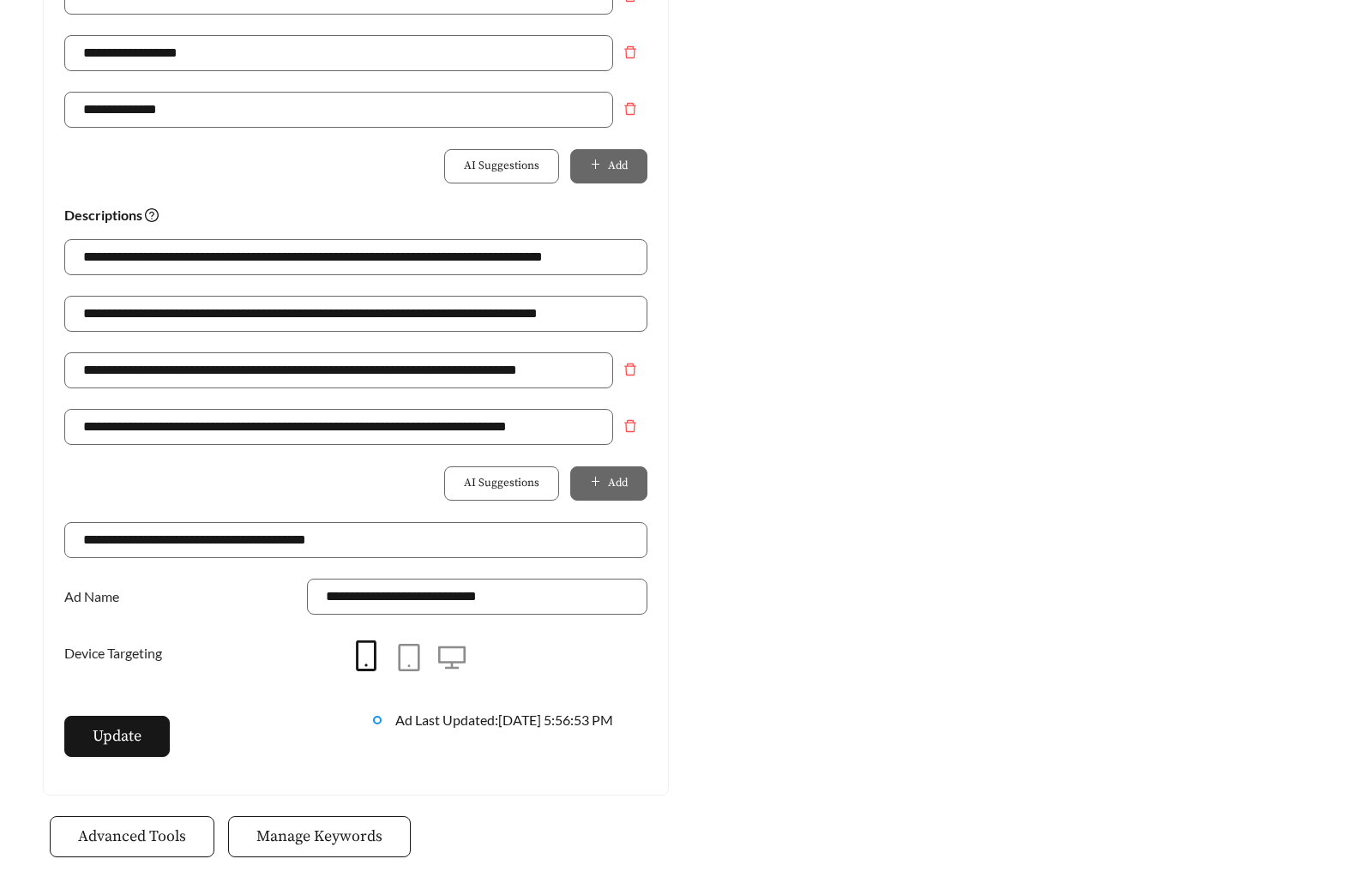
scroll to position [1209, 0]
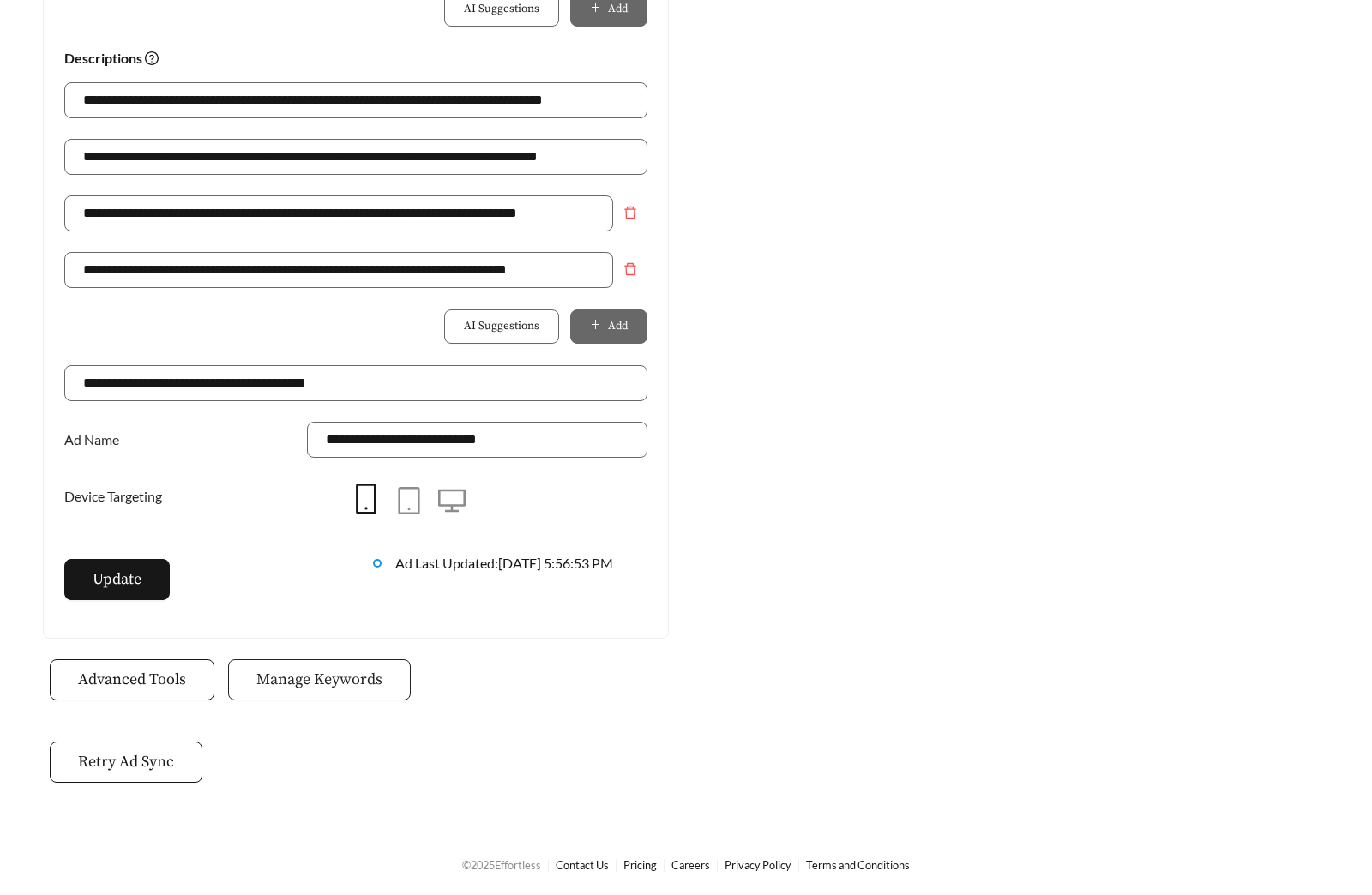
click at [328, 671] on span "Manage Keywords" at bounding box center [319, 679] width 126 height 23
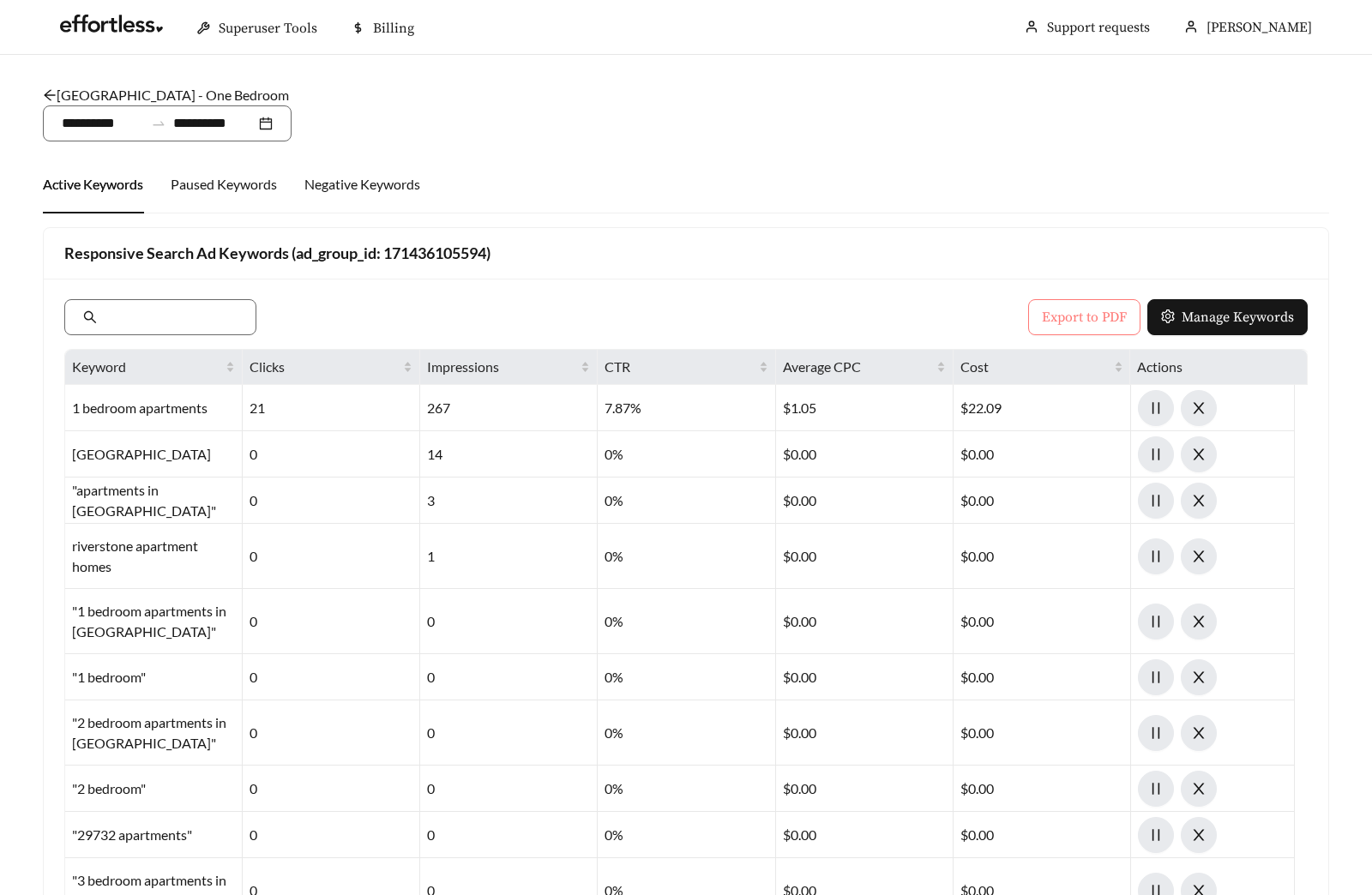
click at [1063, 320] on span "Export to PDF" at bounding box center [1084, 317] width 85 height 20
click at [121, 83] on main "**********" at bounding box center [686, 589] width 1372 height 1069
click at [104, 98] on link "Village Station - One Bedroom" at bounding box center [165, 95] width 246 height 17
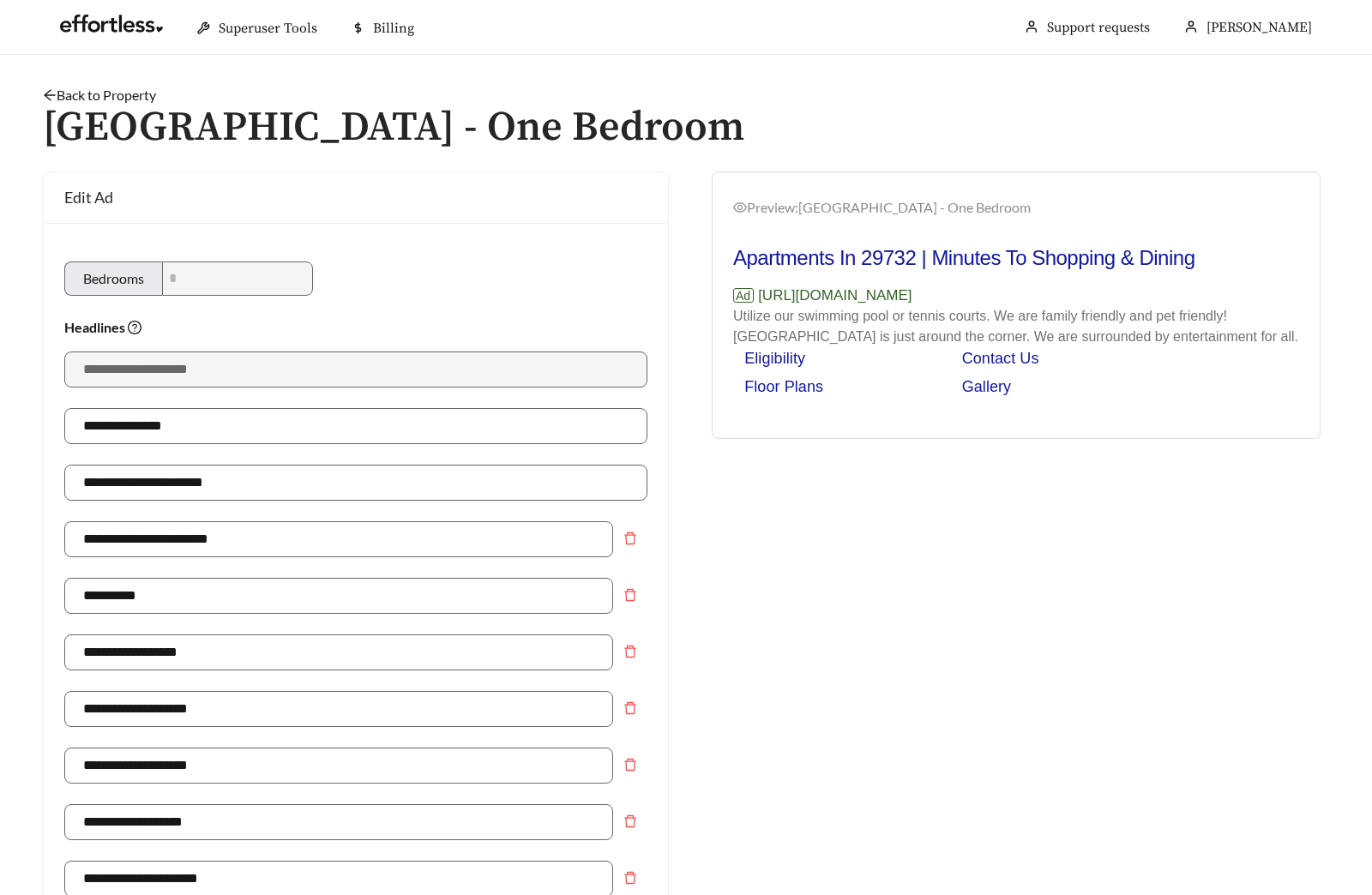
click at [56, 98] on link "Back to Property" at bounding box center [99, 95] width 113 height 17
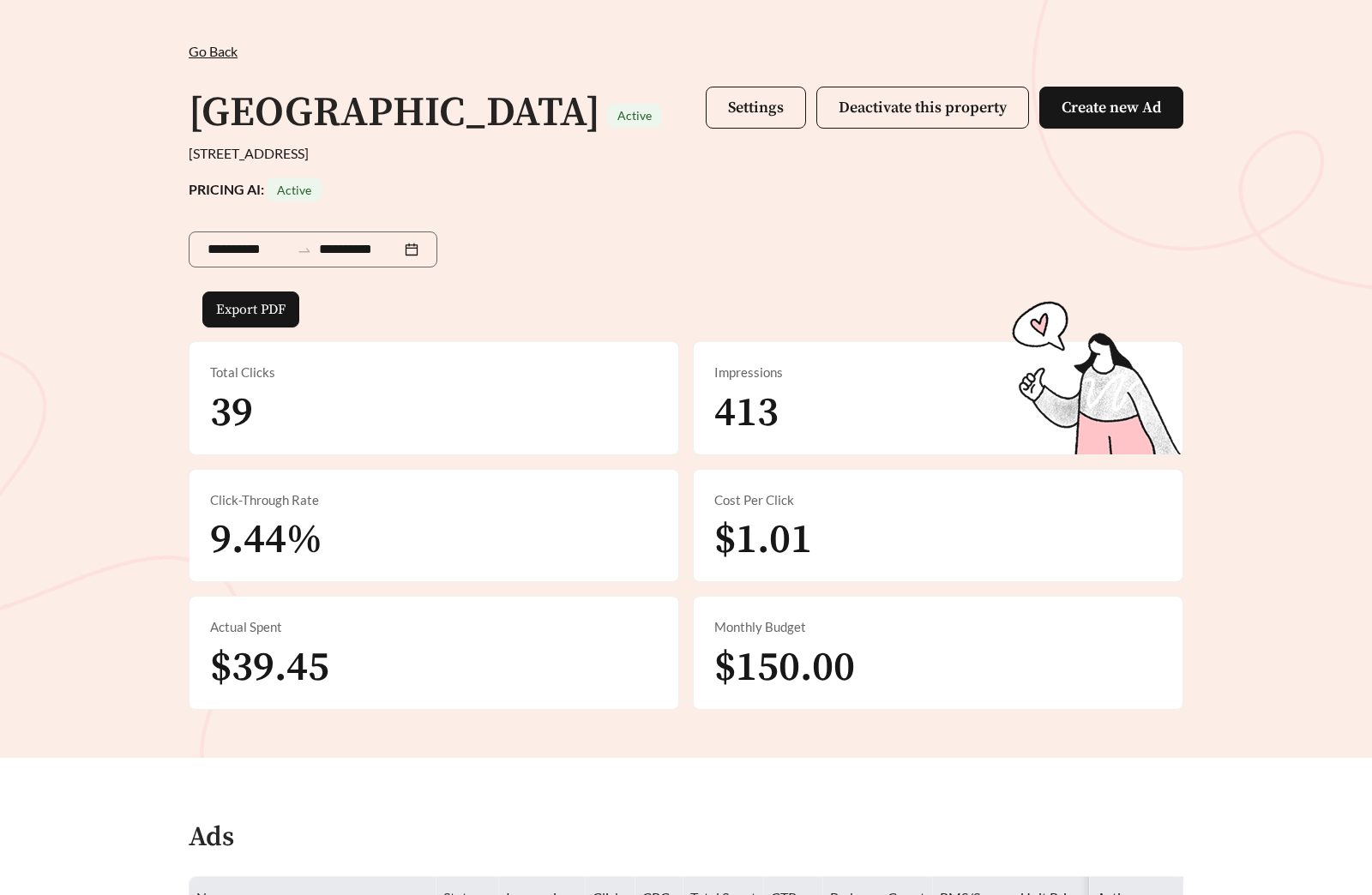
scroll to position [593, 0]
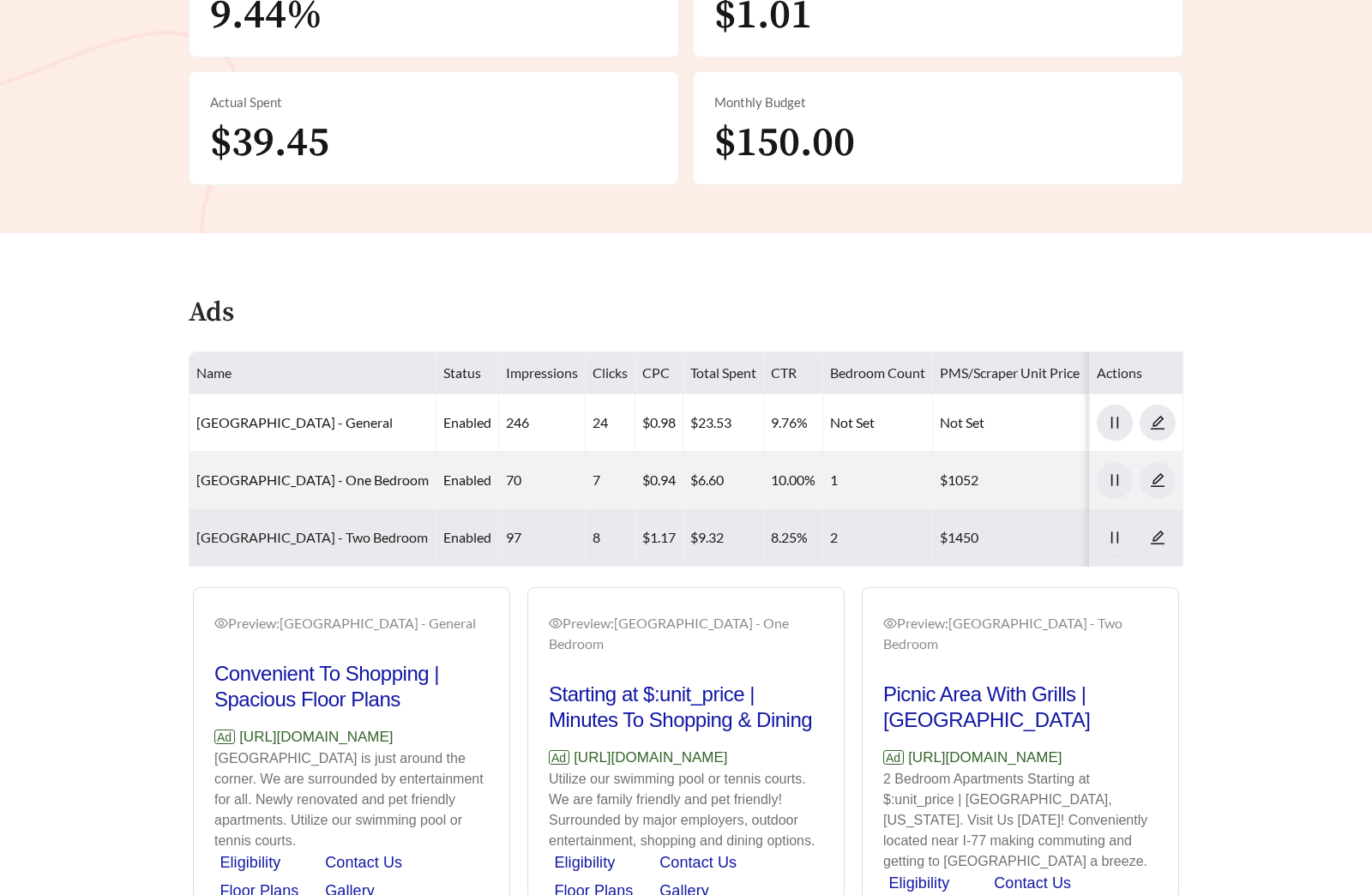
click at [283, 540] on link "Village Station - Two Bedroom" at bounding box center [312, 537] width 232 height 17
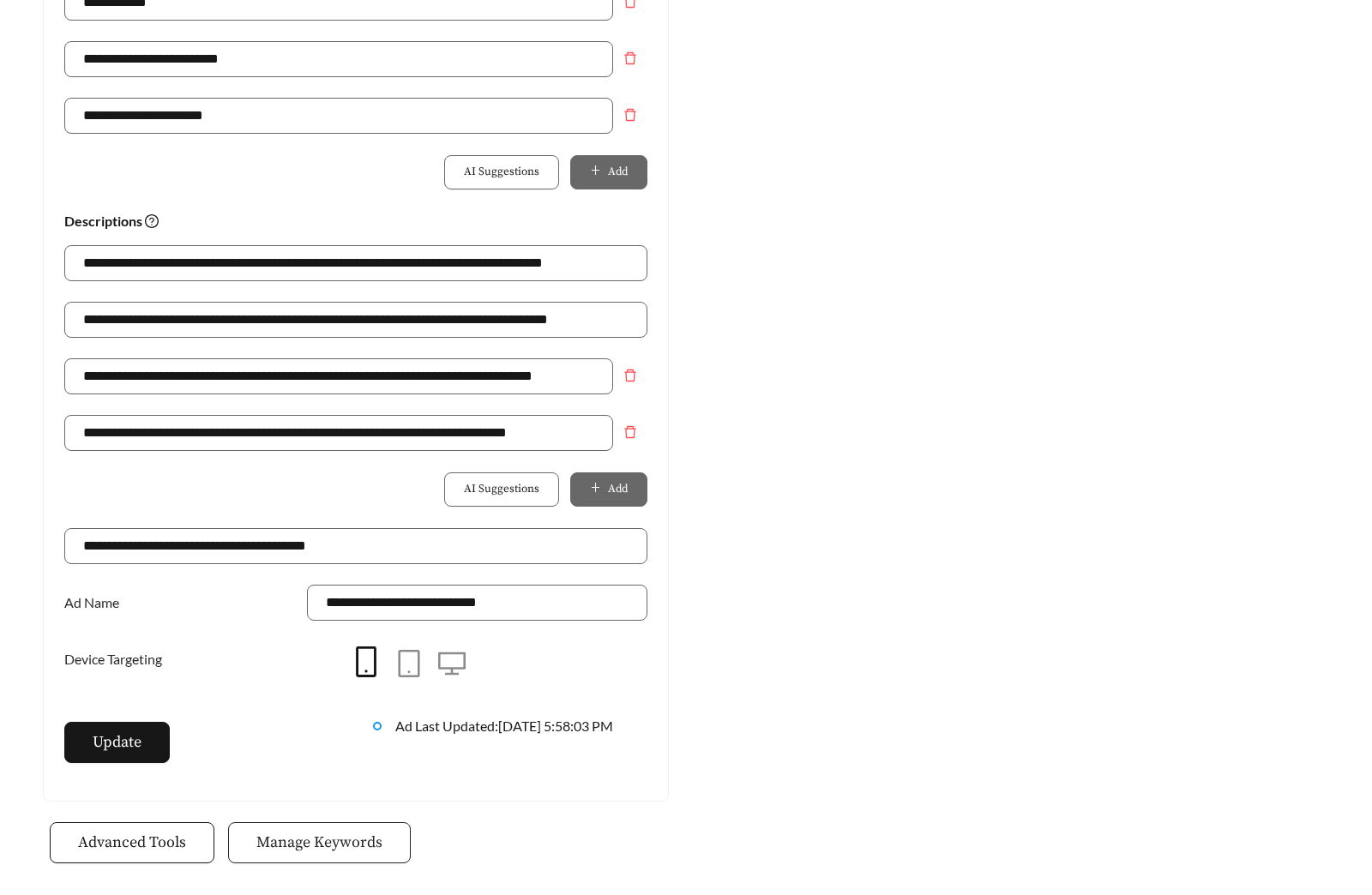
scroll to position [1200, 0]
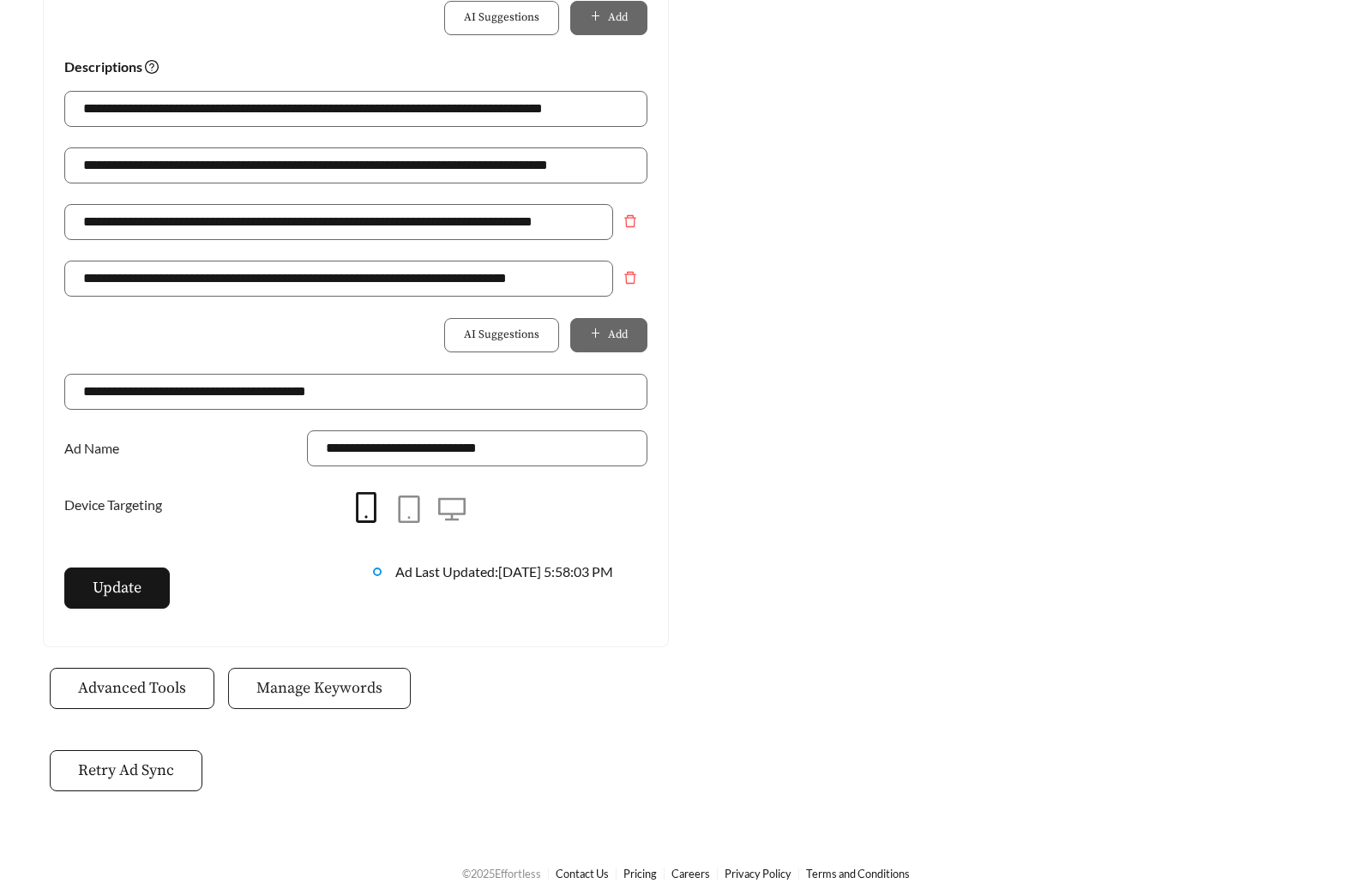
click at [373, 703] on button "Manage Keywords" at bounding box center [319, 688] width 183 height 42
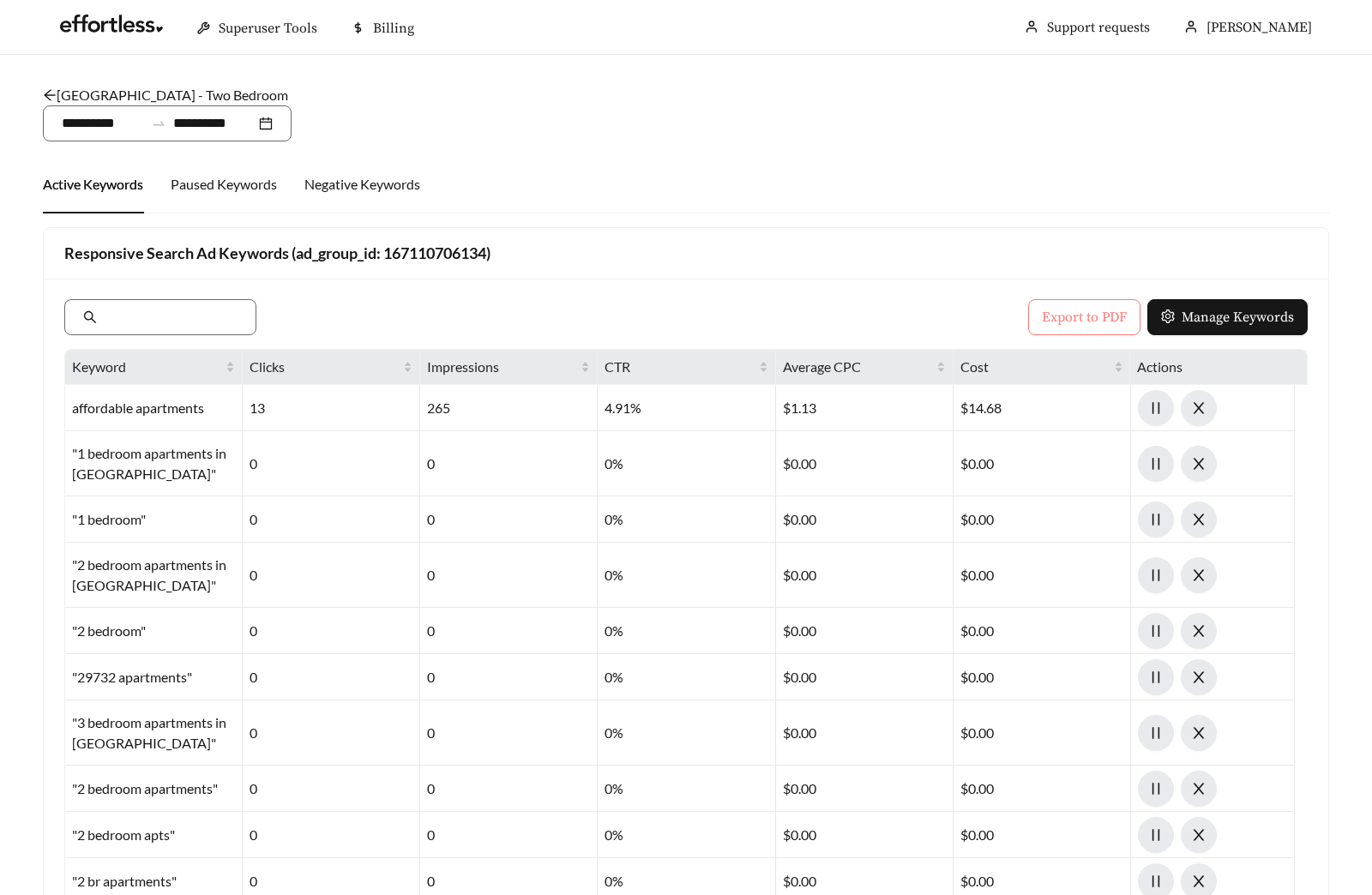
click at [1094, 307] on span "Export to PDF" at bounding box center [1084, 317] width 85 height 20
click at [203, 93] on link "Village Station - Two Bedroom" at bounding box center [165, 95] width 245 height 17
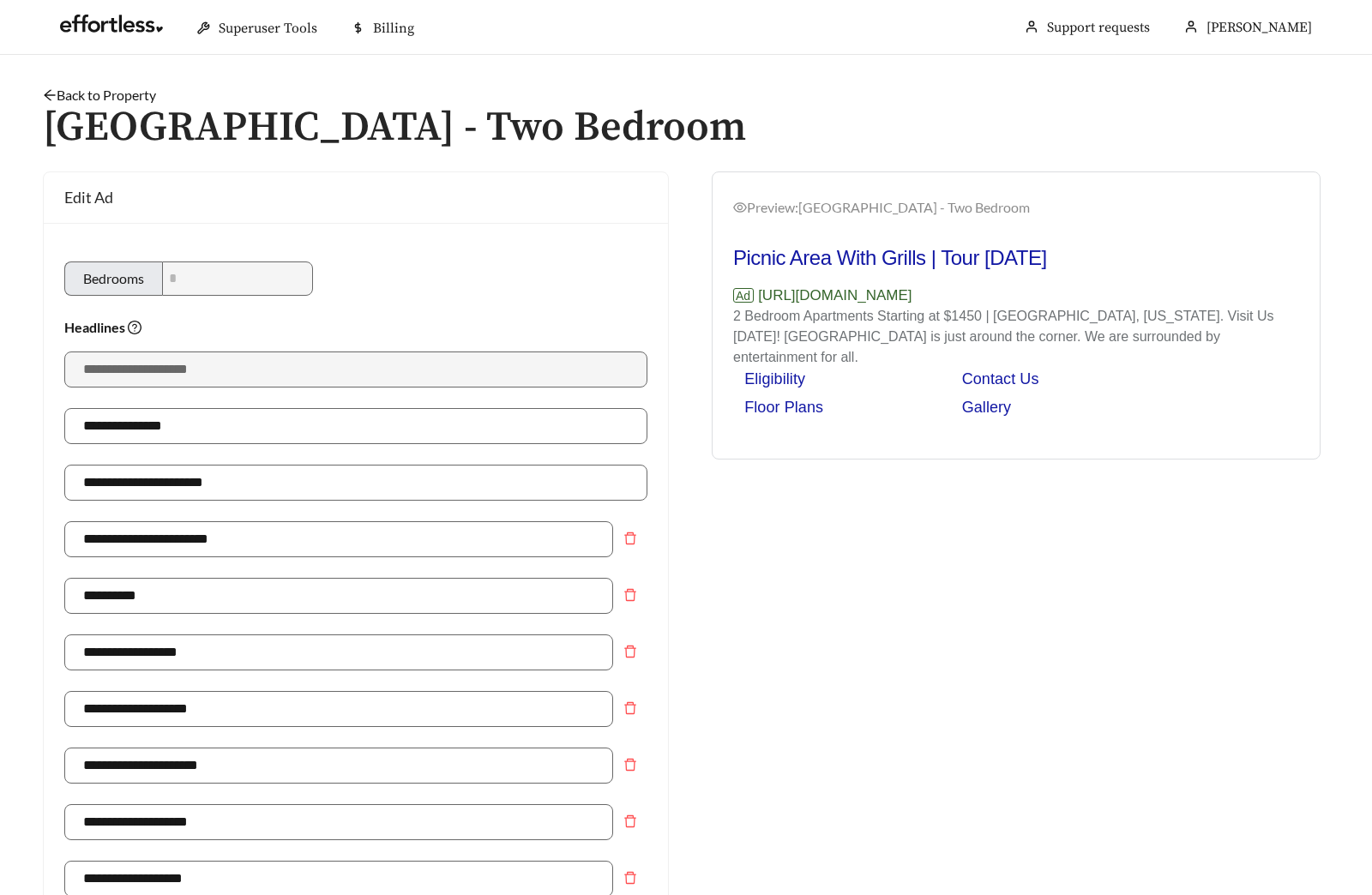
click at [95, 92] on link "Back to Property" at bounding box center [99, 95] width 113 height 17
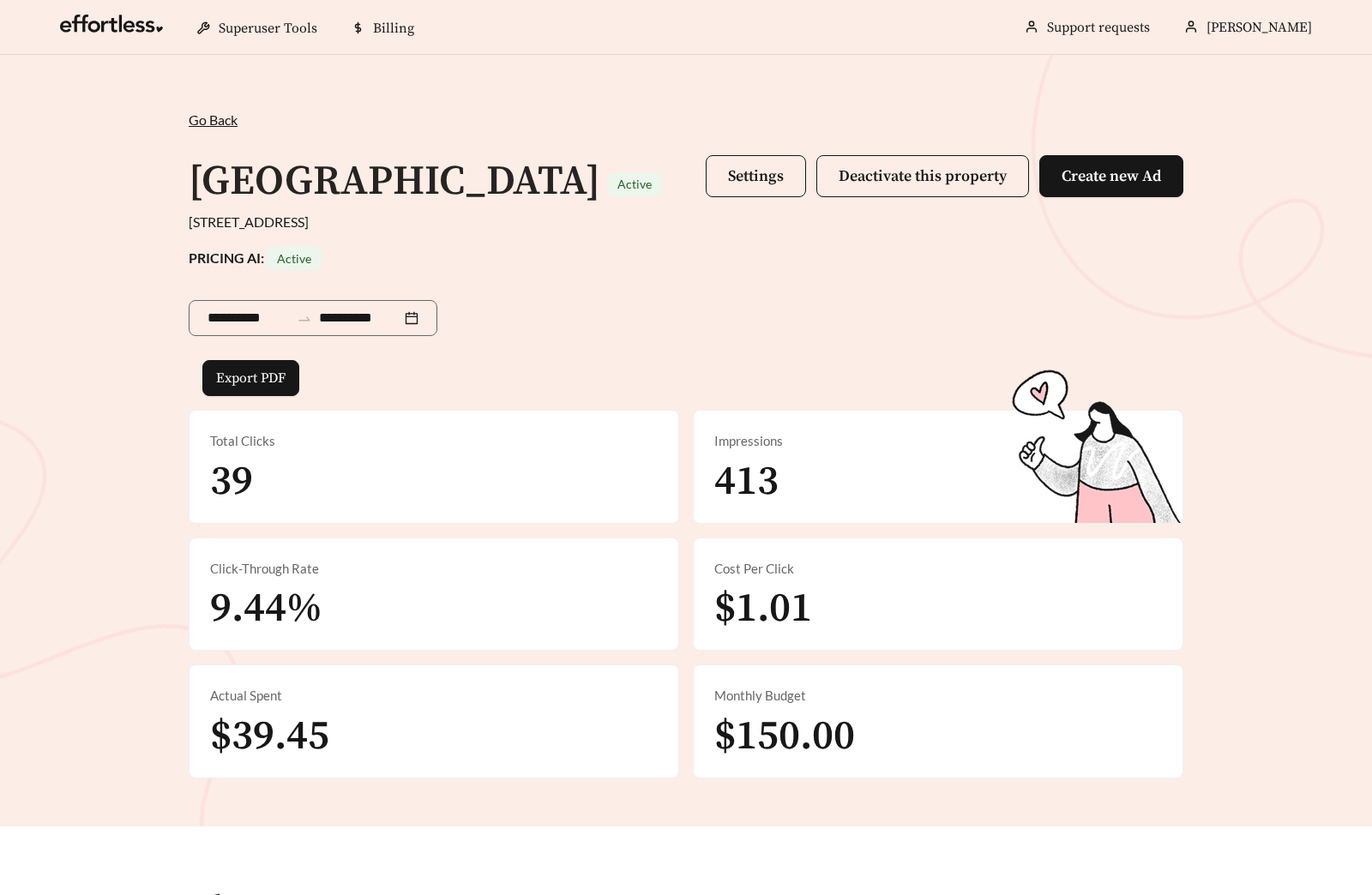
click at [615, 124] on div "Go Back /" at bounding box center [686, 120] width 995 height 20
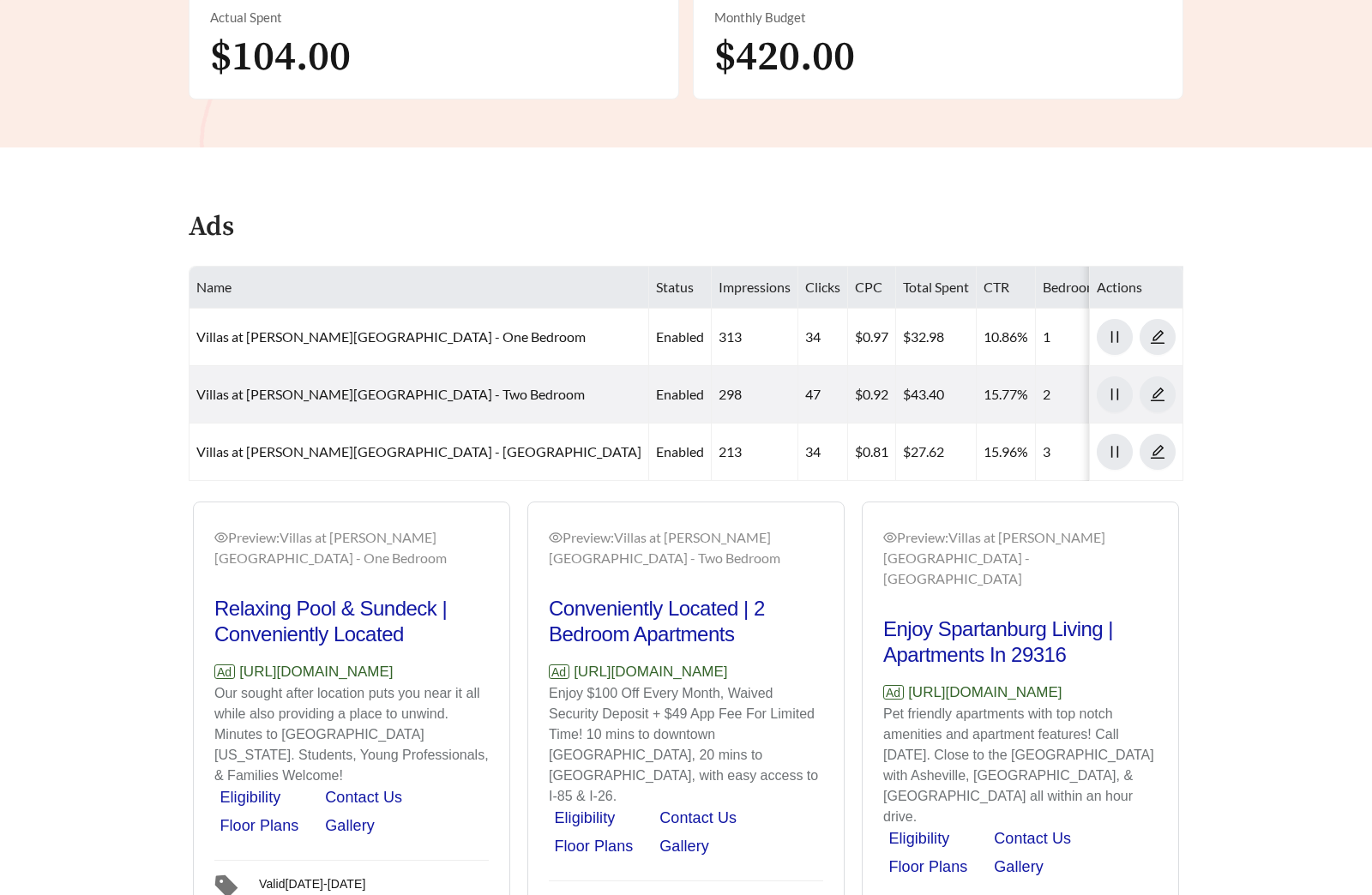
scroll to position [896, 0]
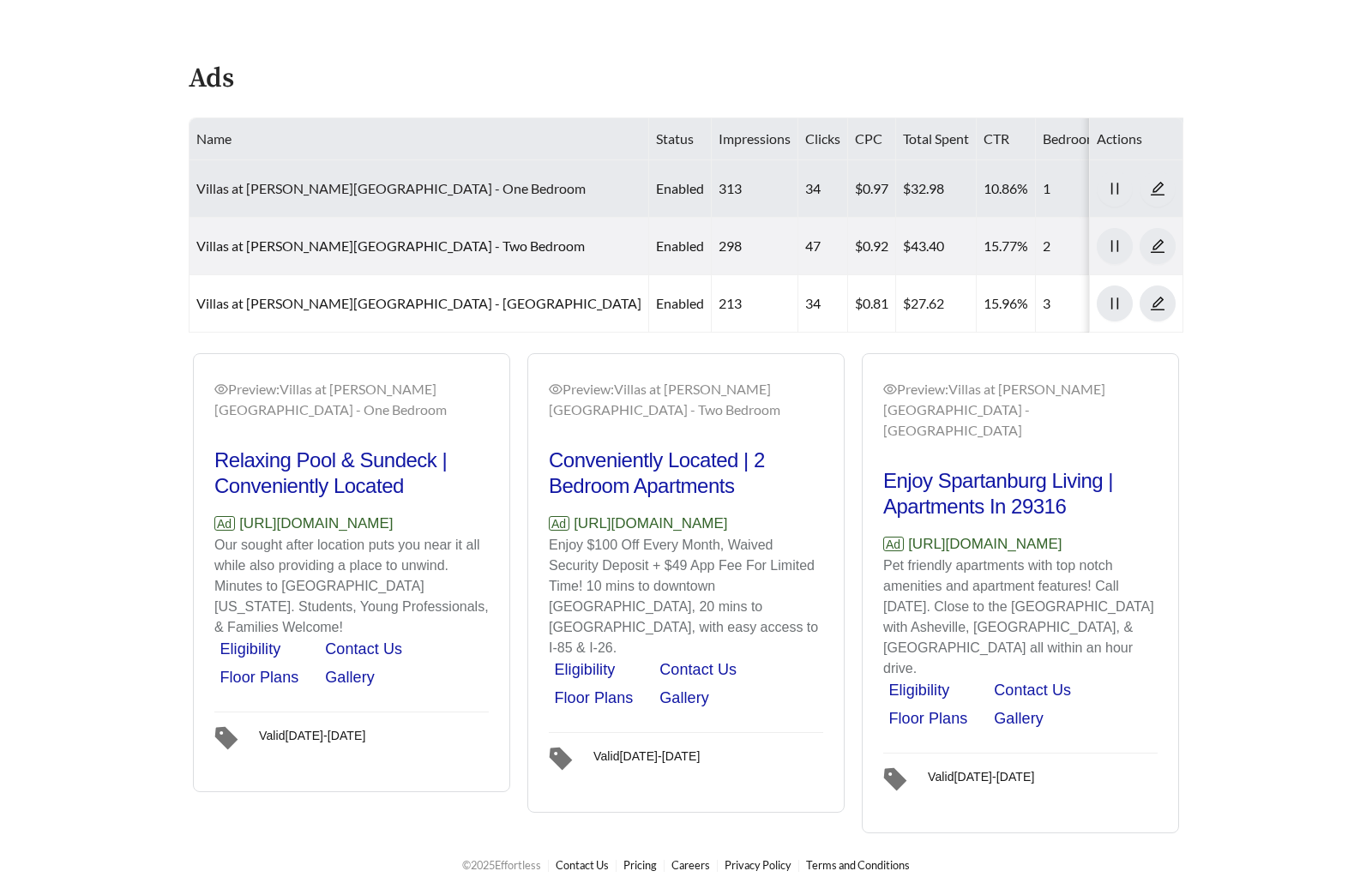
click at [377, 180] on link "Villas at [PERSON_NAME][GEOGRAPHIC_DATA] - One Bedroom" at bounding box center [391, 188] width 389 height 17
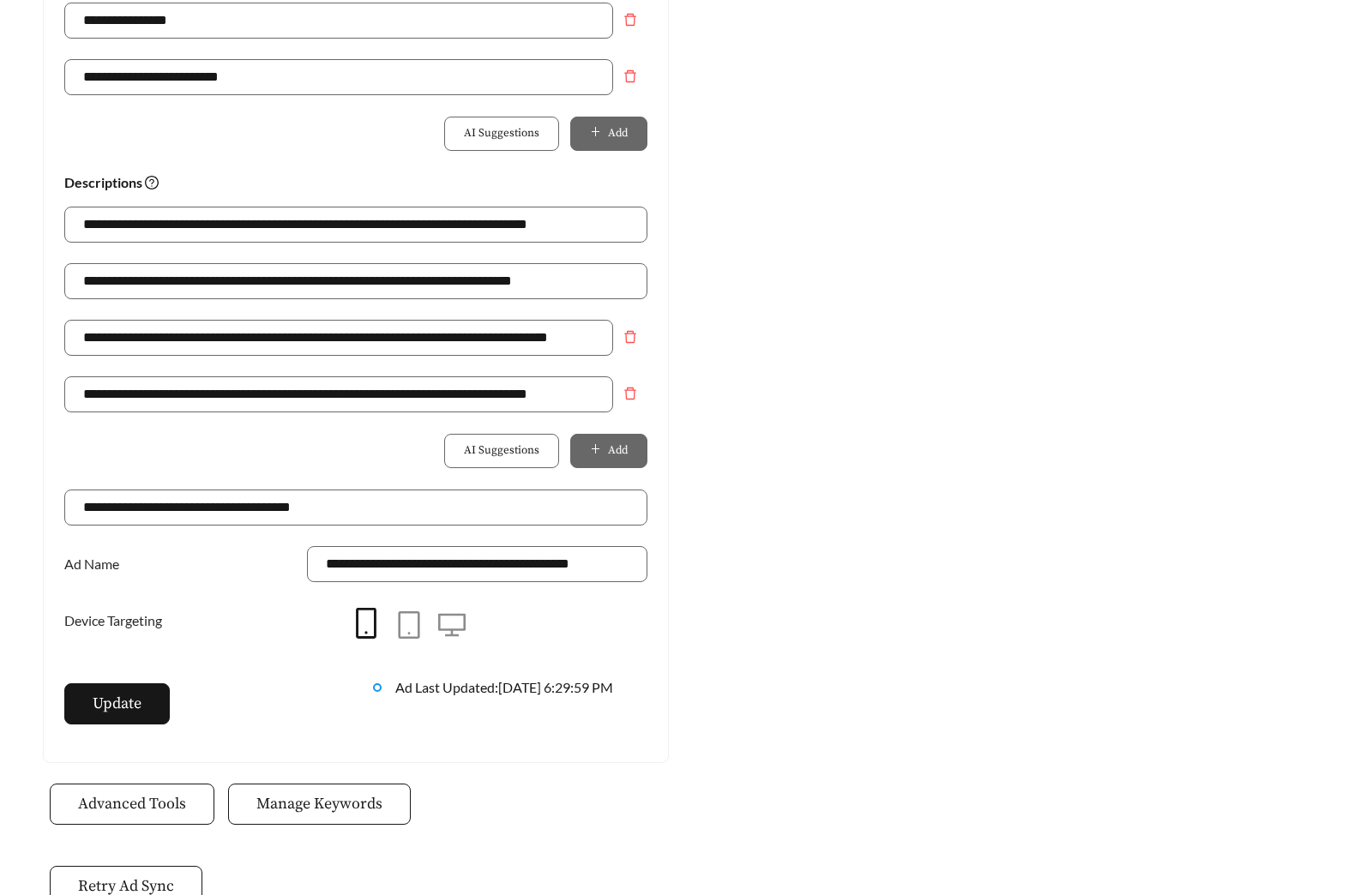
scroll to position [1098, 0]
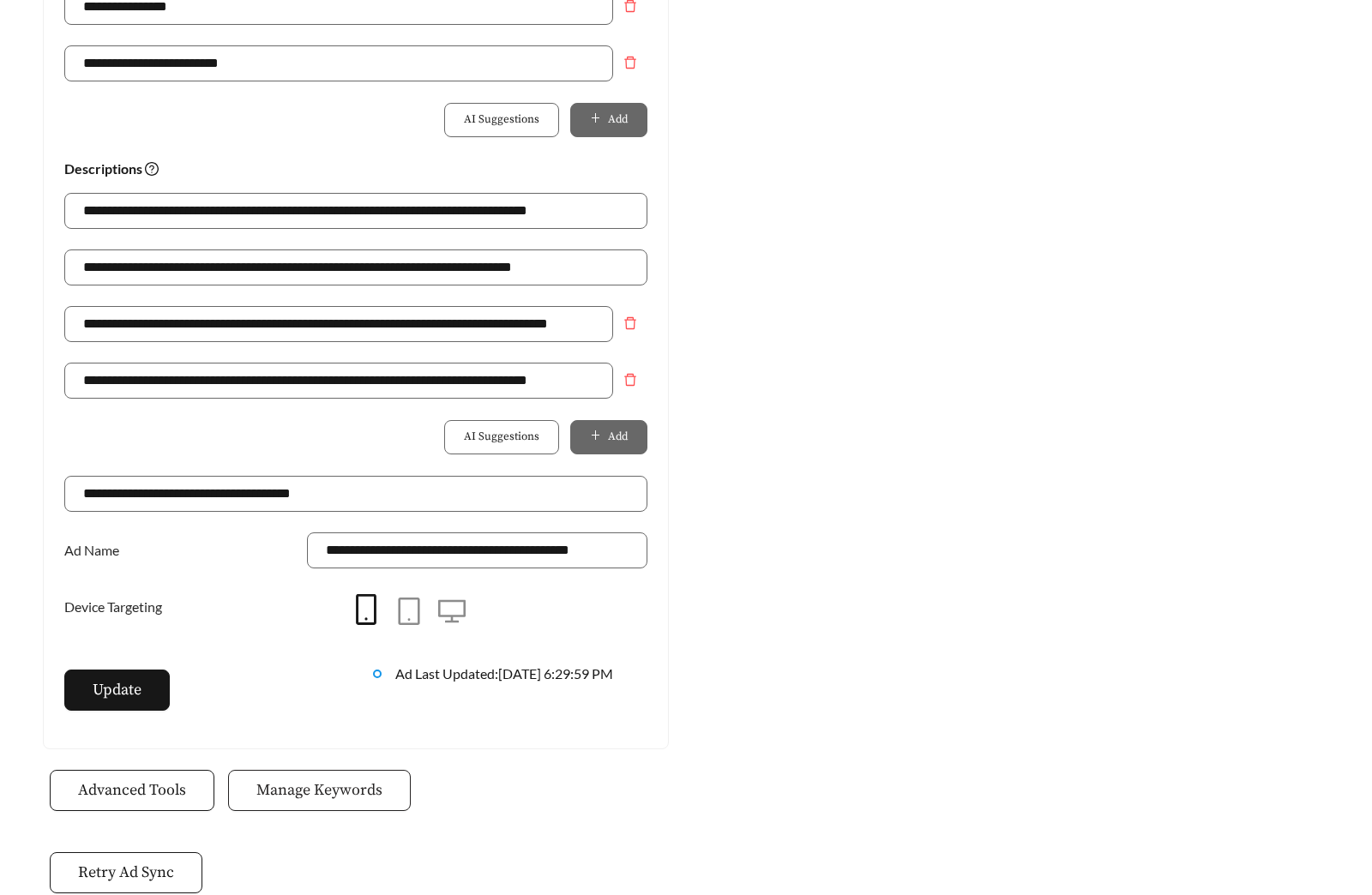
click at [332, 790] on span "Manage Keywords" at bounding box center [319, 790] width 126 height 23
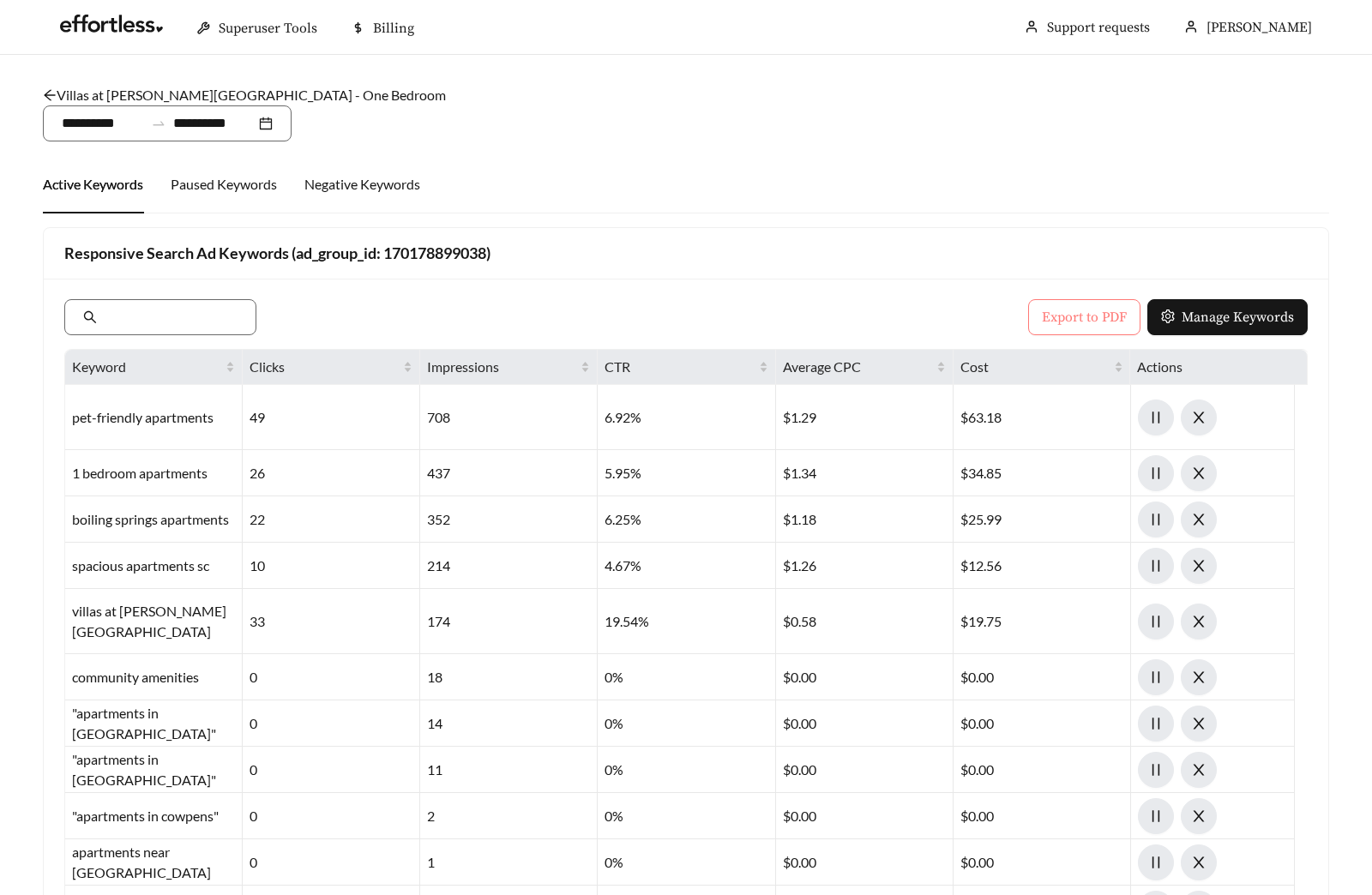
click at [1057, 310] on span "Export to PDF" at bounding box center [1084, 317] width 85 height 20
click at [266, 96] on link "Villas at [PERSON_NAME][GEOGRAPHIC_DATA] - One Bedroom" at bounding box center [244, 95] width 403 height 17
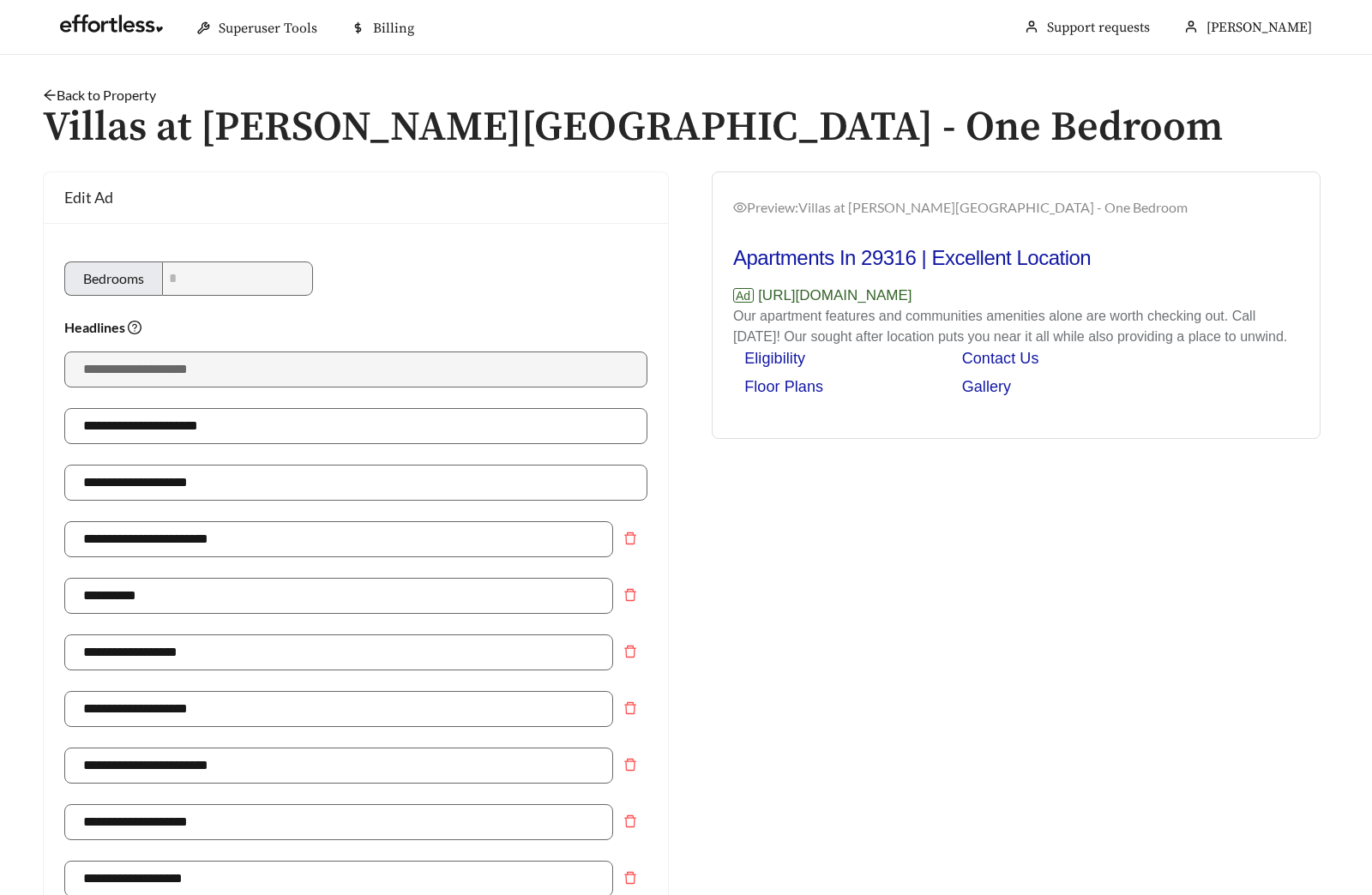
click at [172, 95] on div "Back to Property /" at bounding box center [686, 95] width 1286 height 20
click at [120, 95] on link "Back to Property" at bounding box center [99, 95] width 113 height 17
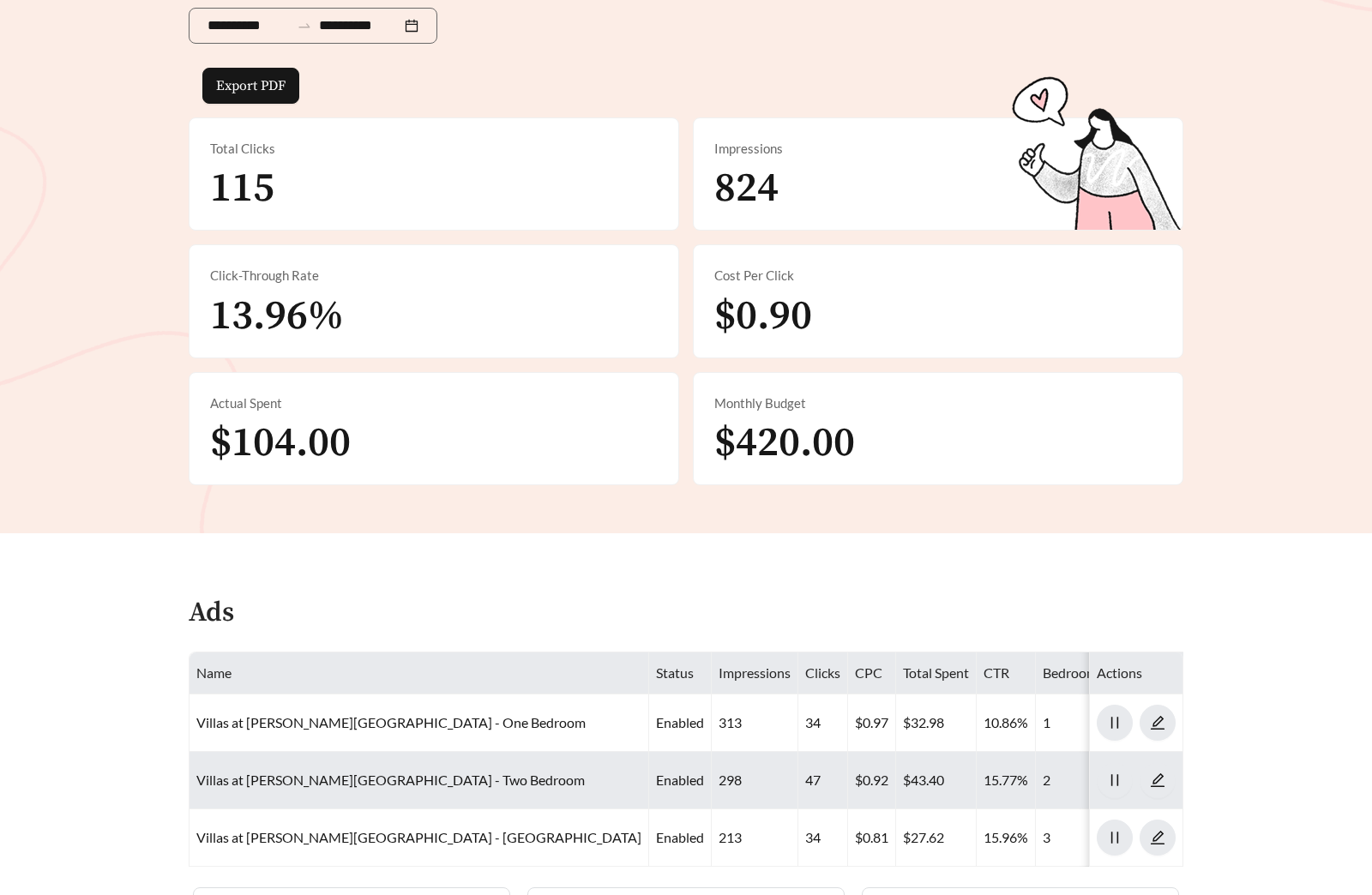
scroll to position [896, 0]
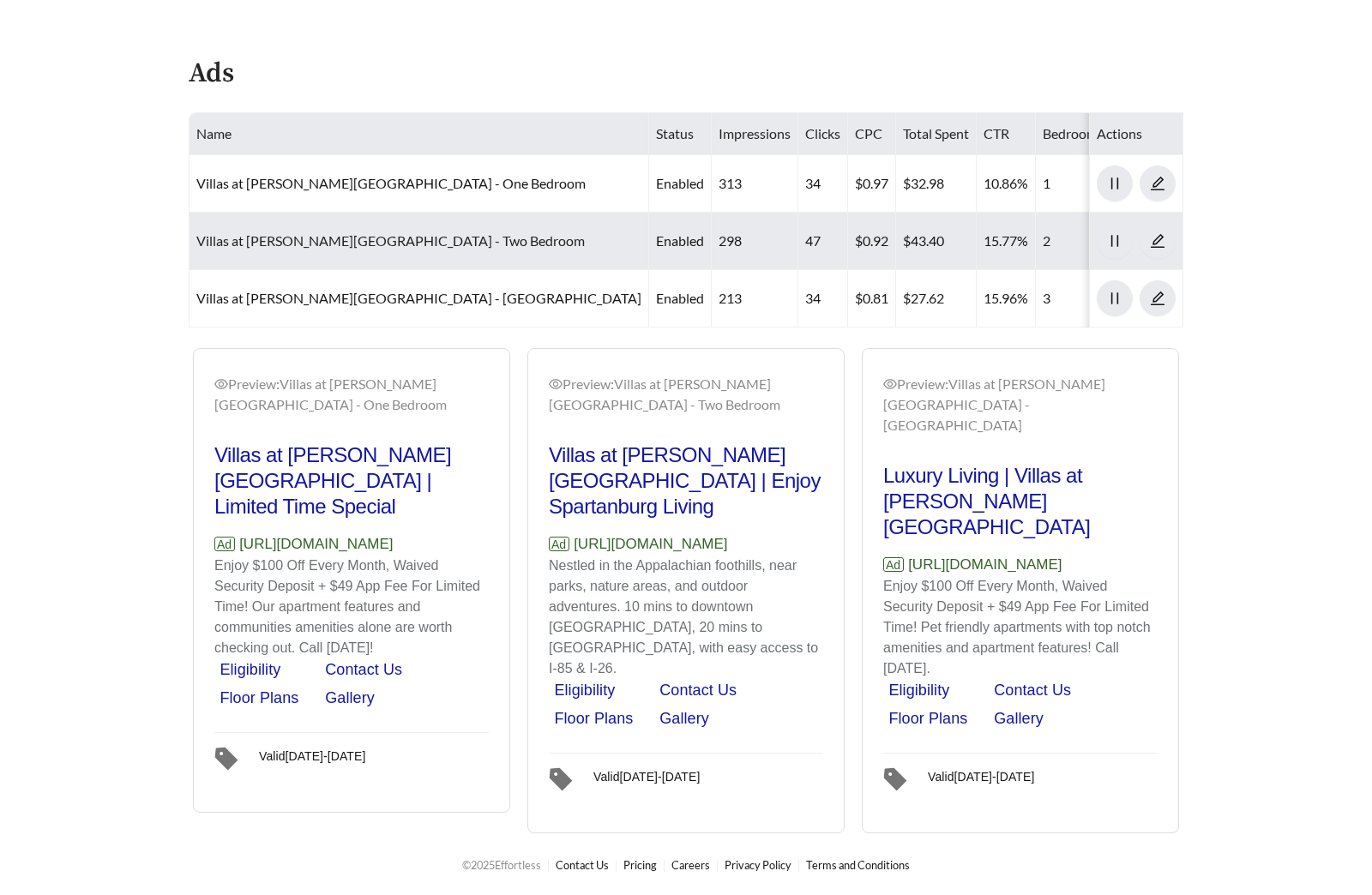
click at [340, 233] on link "Villas at [PERSON_NAME][GEOGRAPHIC_DATA] - Two Bedroom" at bounding box center [390, 241] width 388 height 17
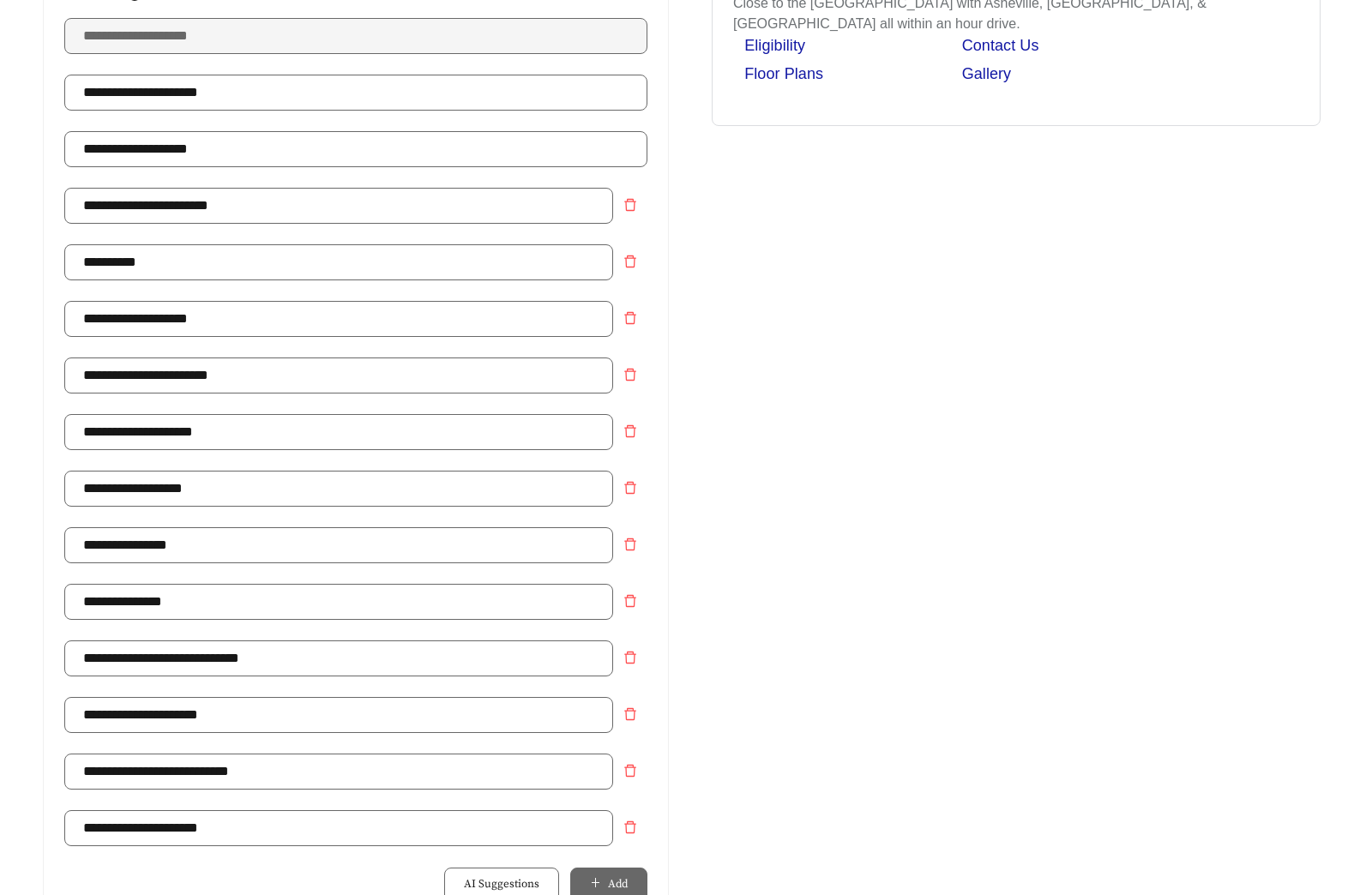
scroll to position [1103, 0]
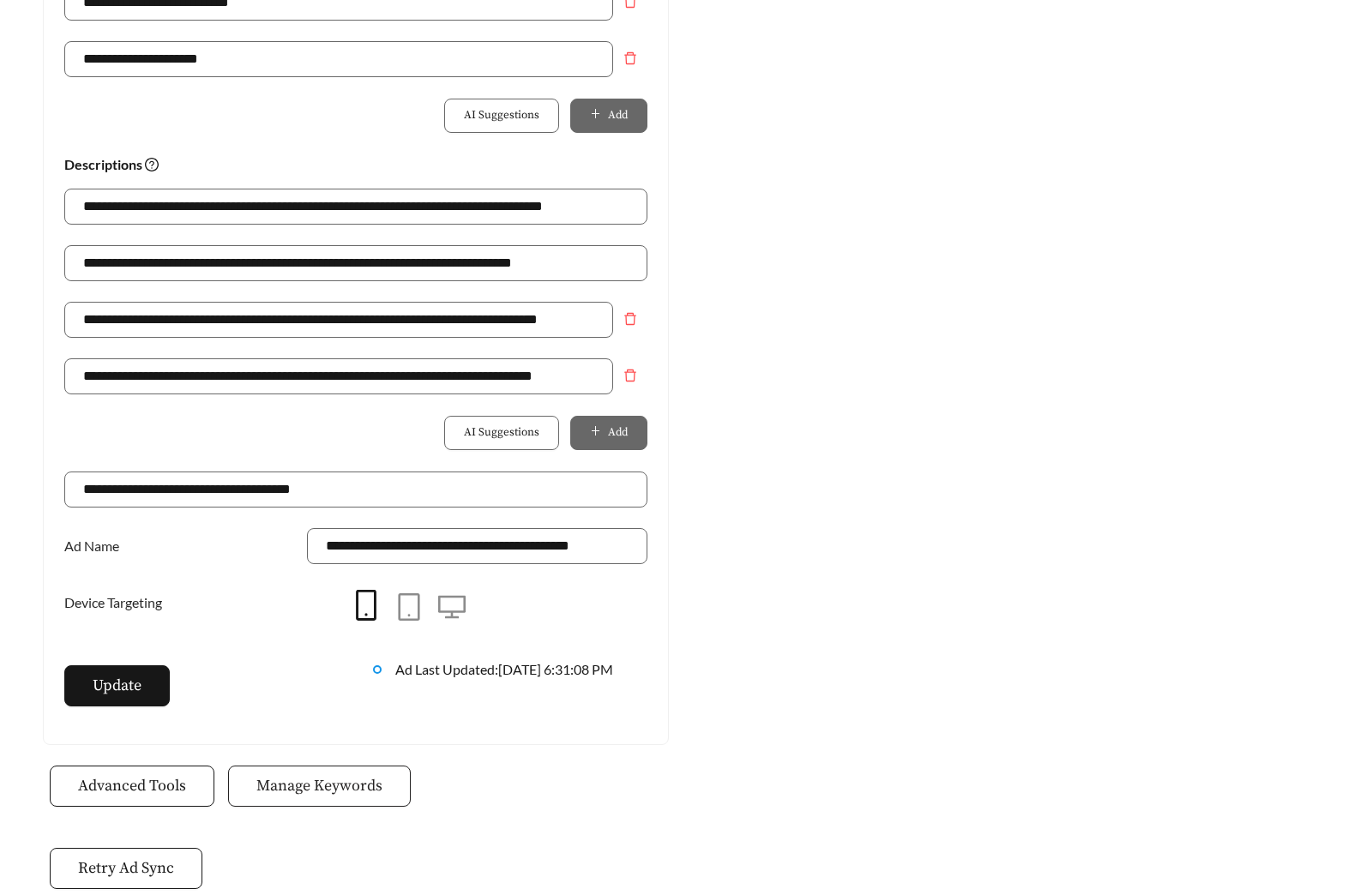
click at [303, 778] on span "Manage Keywords" at bounding box center [319, 785] width 126 height 23
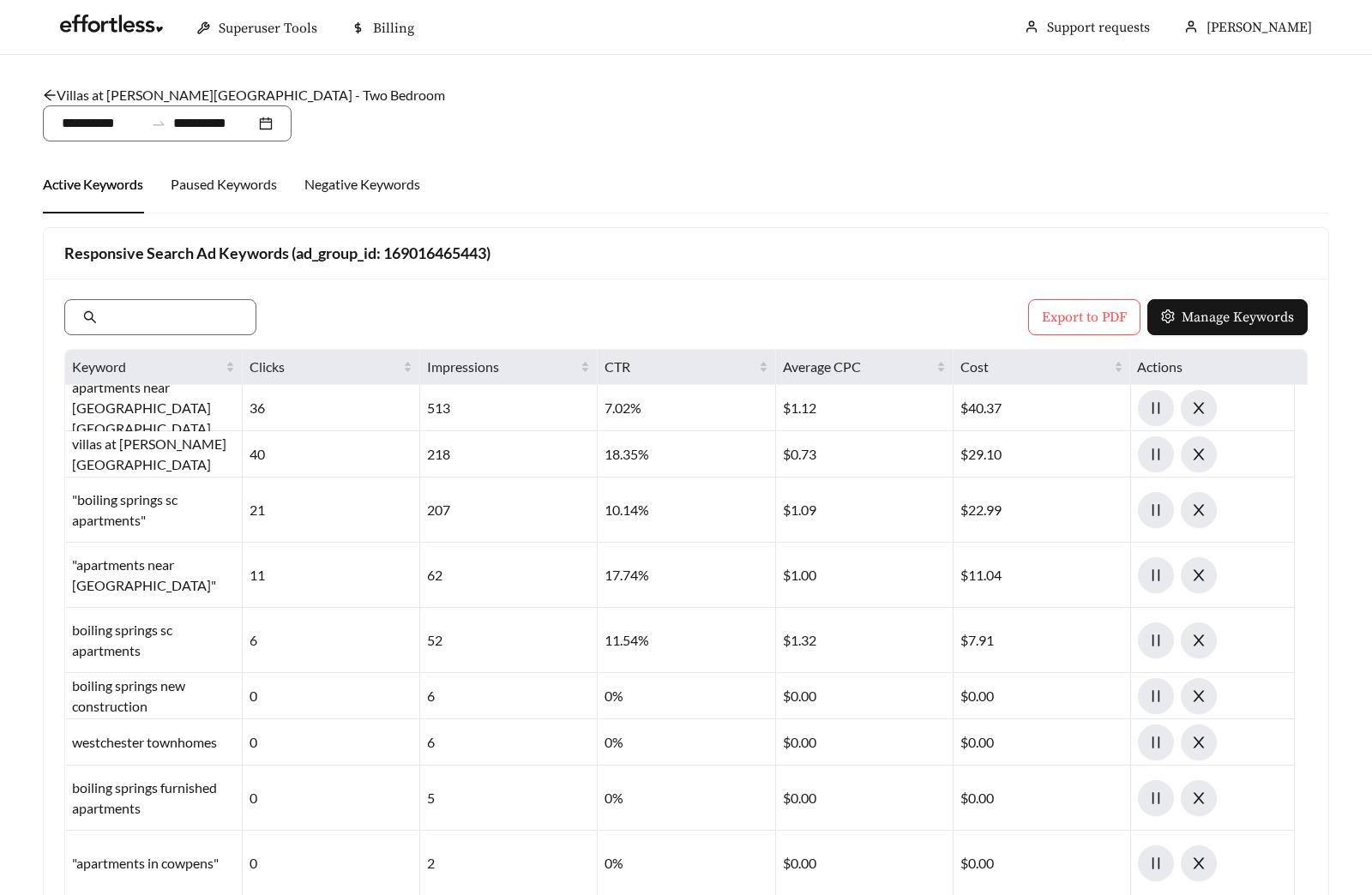
click at [1070, 296] on div "Export to PDF Manage Keywords Keyword Clicks Impressions CTR Average CPC Cost A…" at bounding box center [686, 679] width 1284 height 801
click at [1070, 303] on button "Export to PDF" at bounding box center [1084, 316] width 113 height 36
click at [147, 94] on link "Villas at [PERSON_NAME][GEOGRAPHIC_DATA] - Two Bedroom" at bounding box center [244, 95] width 402 height 17
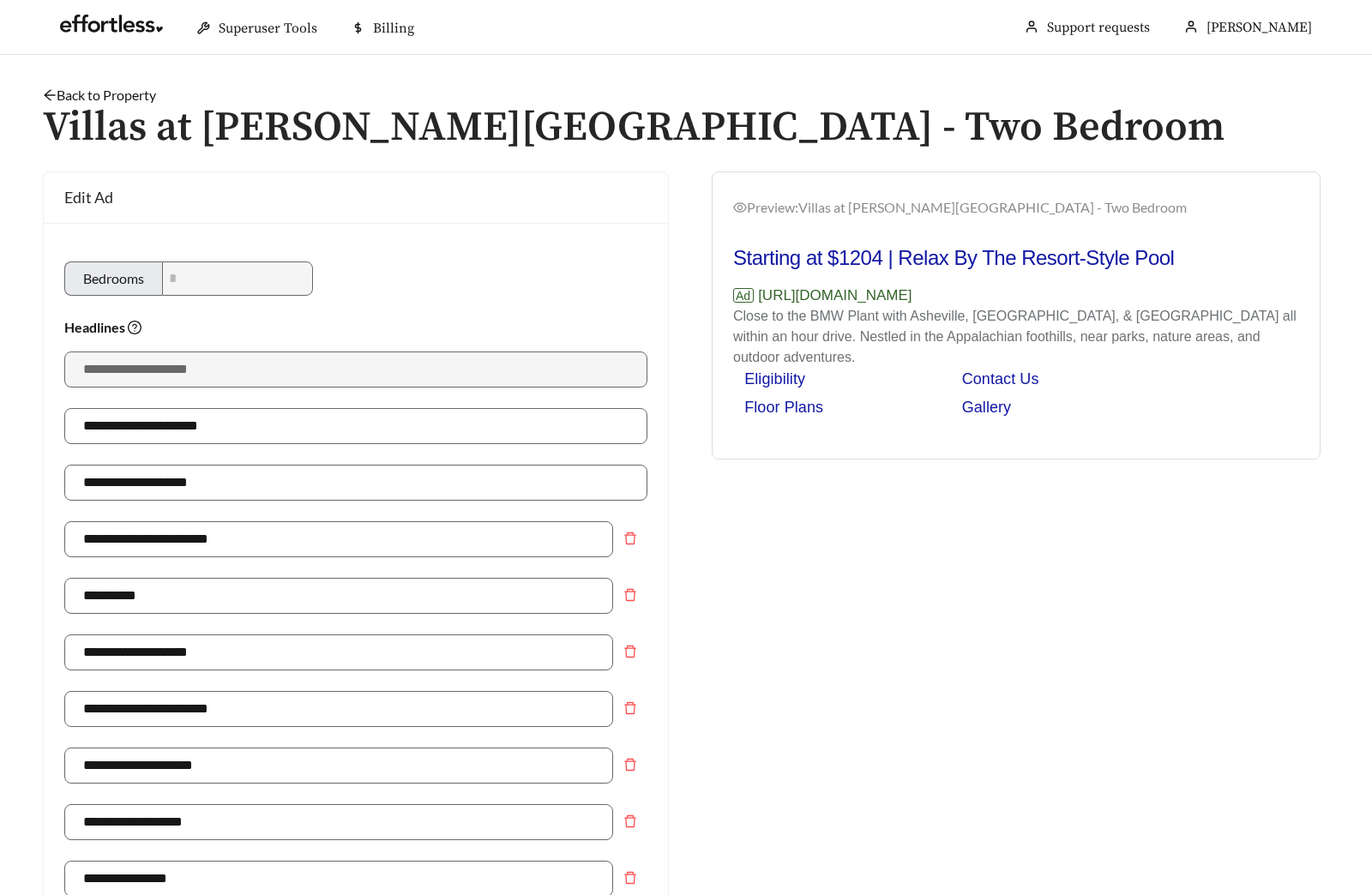
click at [105, 98] on link "Back to Property" at bounding box center [99, 95] width 113 height 17
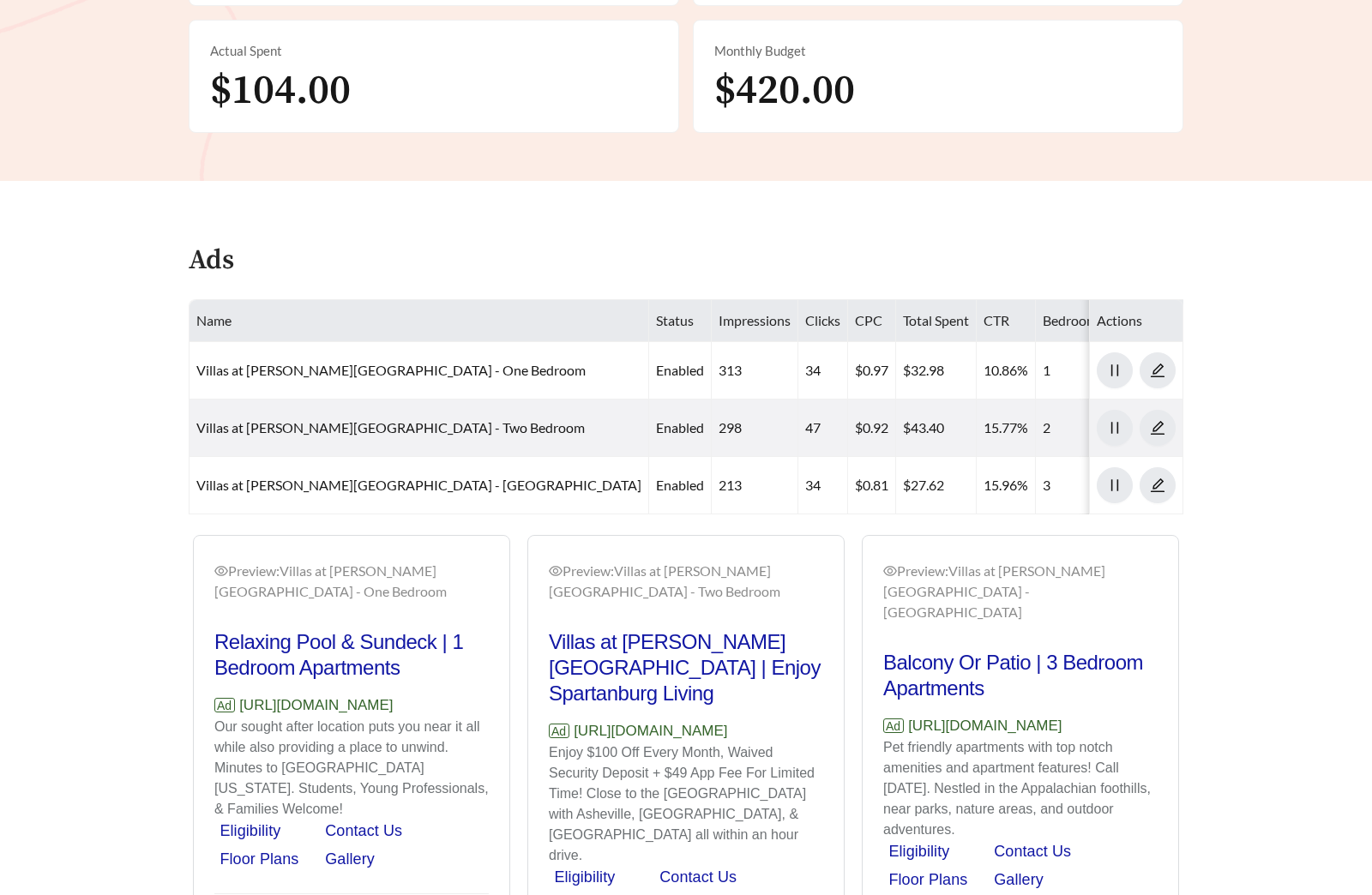
scroll to position [896, 0]
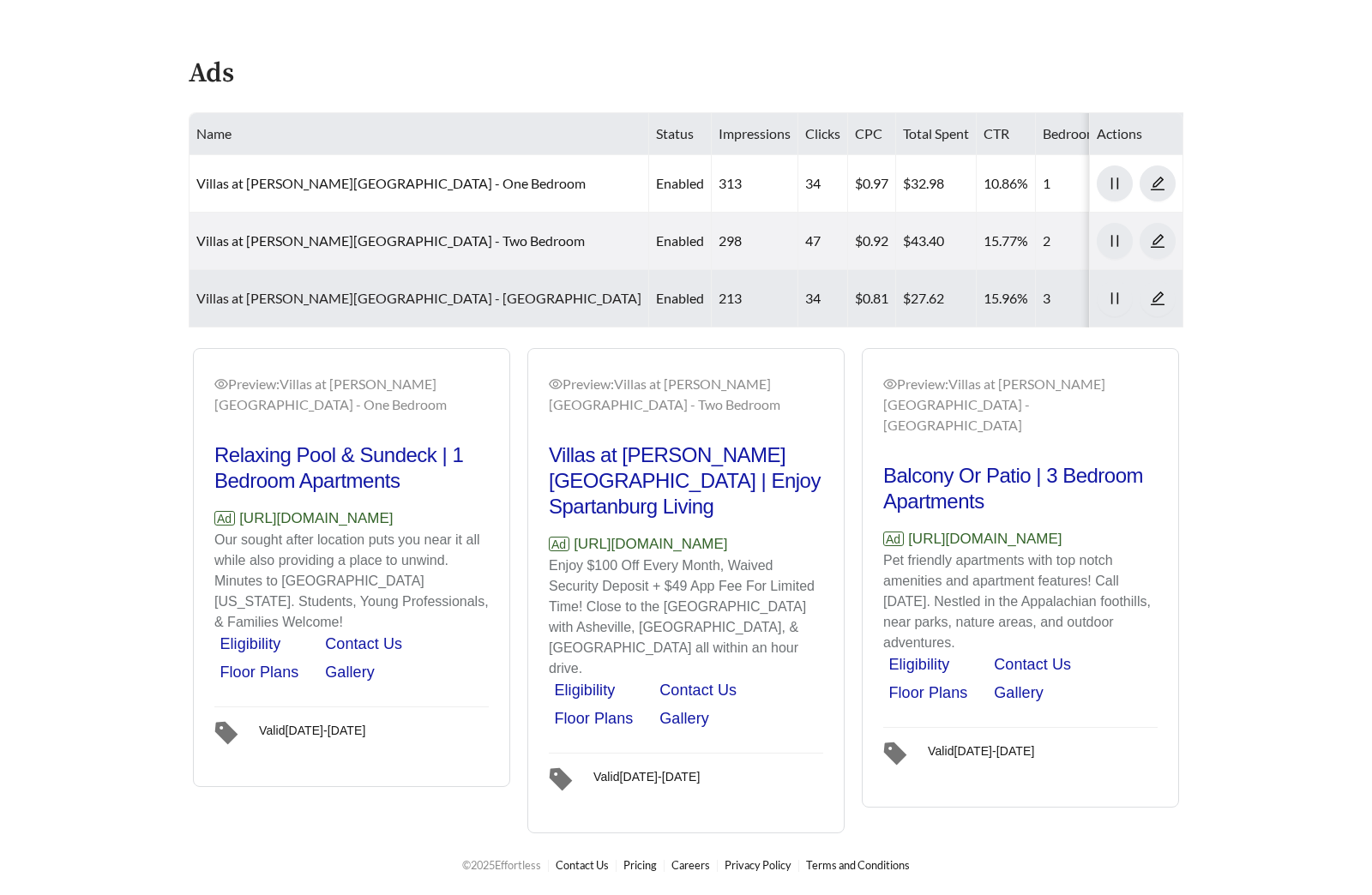
click at [418, 290] on link "Villas at [PERSON_NAME][GEOGRAPHIC_DATA] - [GEOGRAPHIC_DATA]" at bounding box center [419, 298] width 445 height 17
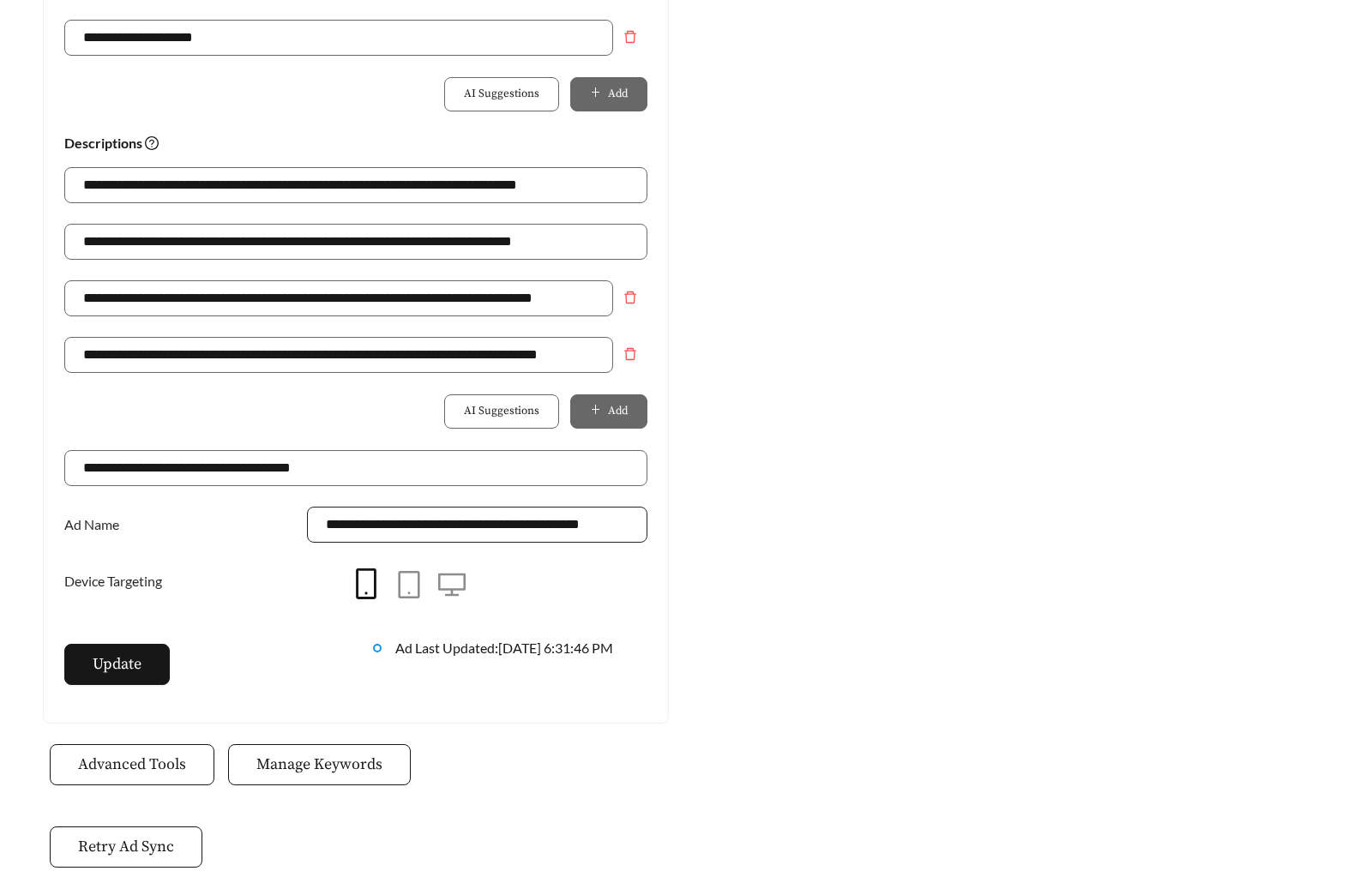
scroll to position [1209, 0]
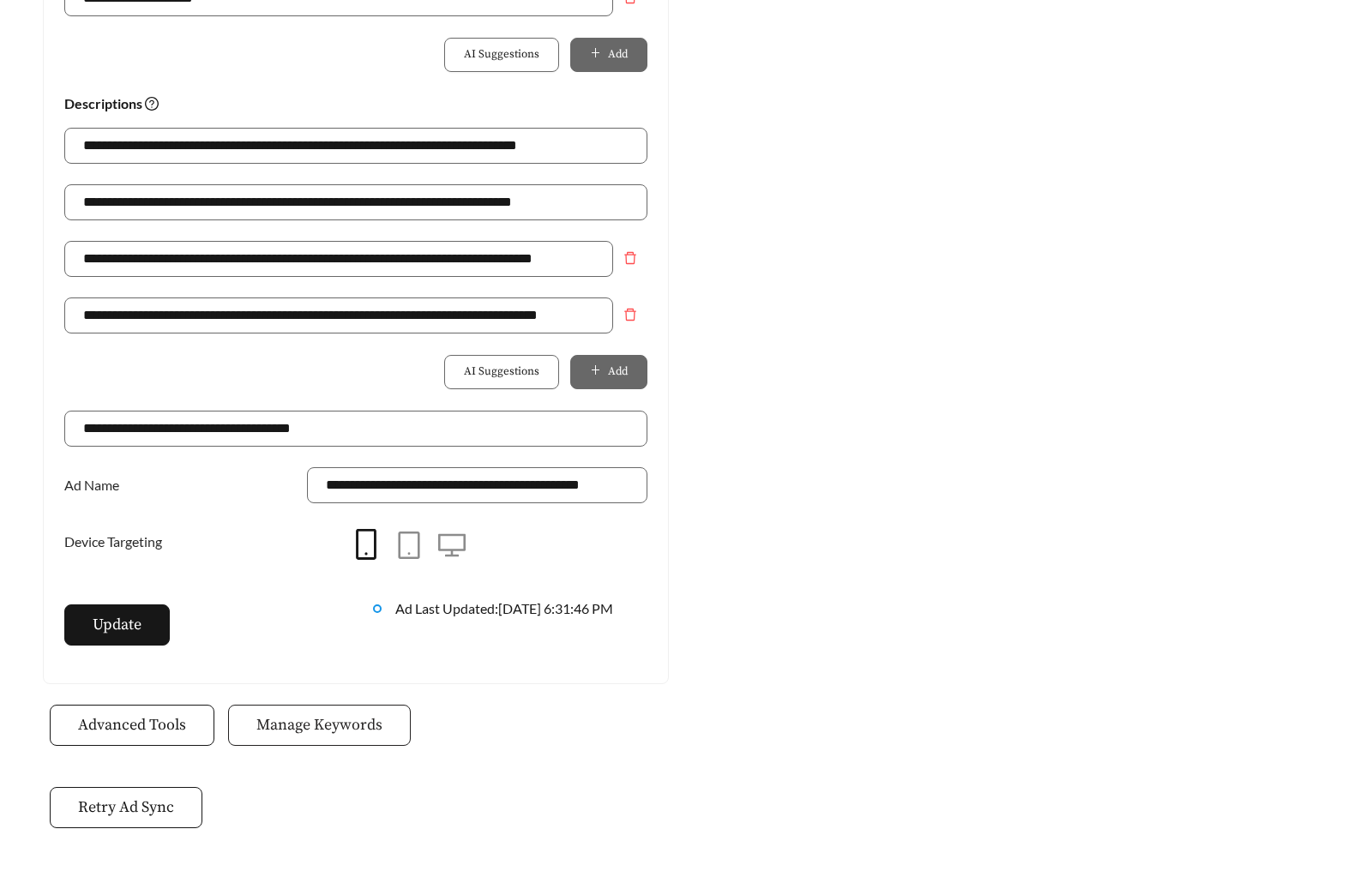
click at [352, 705] on button "Manage Keywords" at bounding box center [319, 725] width 183 height 42
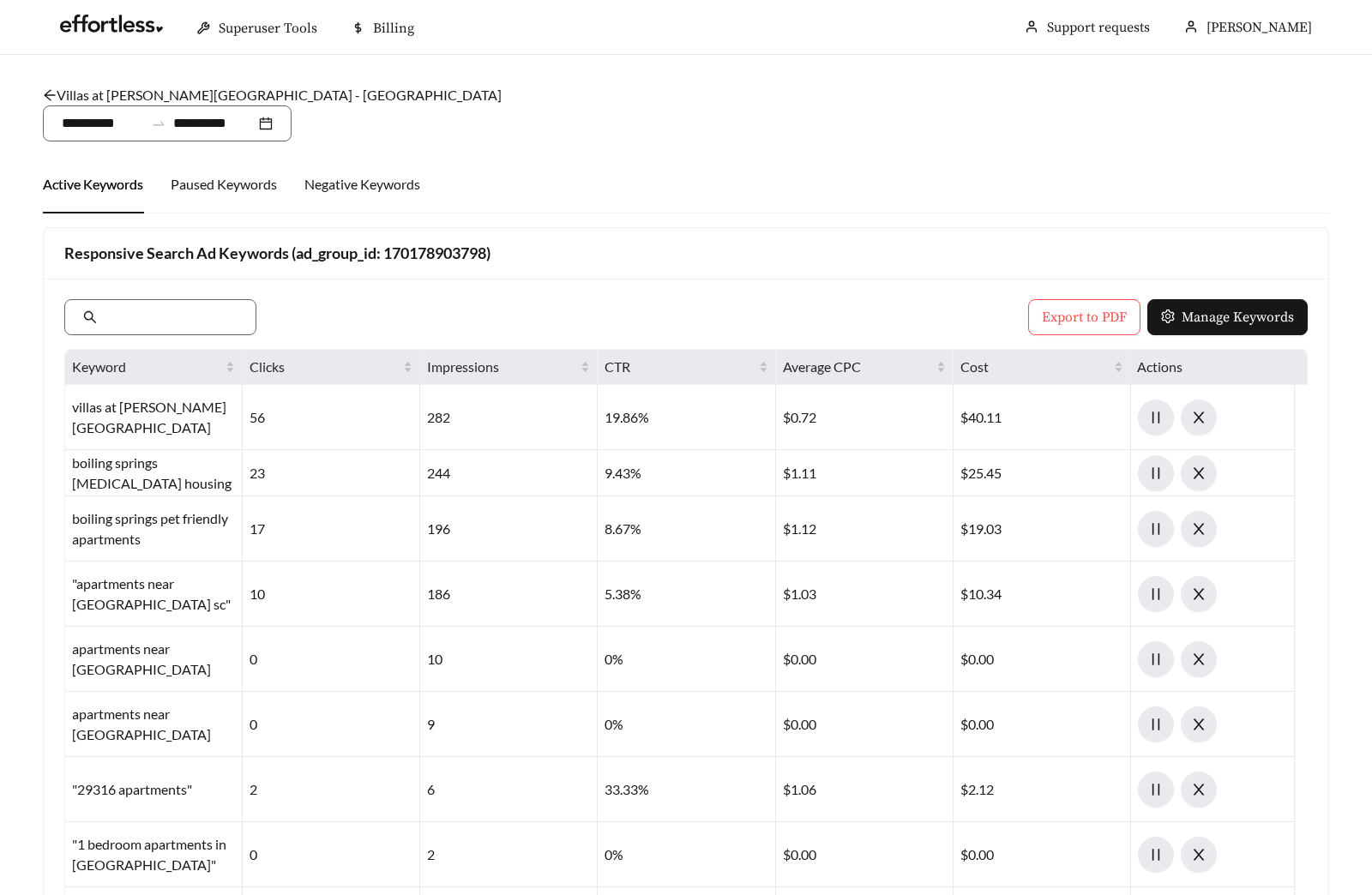
click at [1097, 293] on div "Export to PDF Manage Keywords Keyword Clicks Impressions CTR Average CPC Cost A…" at bounding box center [686, 679] width 1284 height 801
click at [1088, 312] on span "Export to PDF" at bounding box center [1084, 317] width 85 height 20
click at [230, 96] on link "Villas at Lawson Creek Apartments - Three Bedroom" at bounding box center [271, 95] width 459 height 17
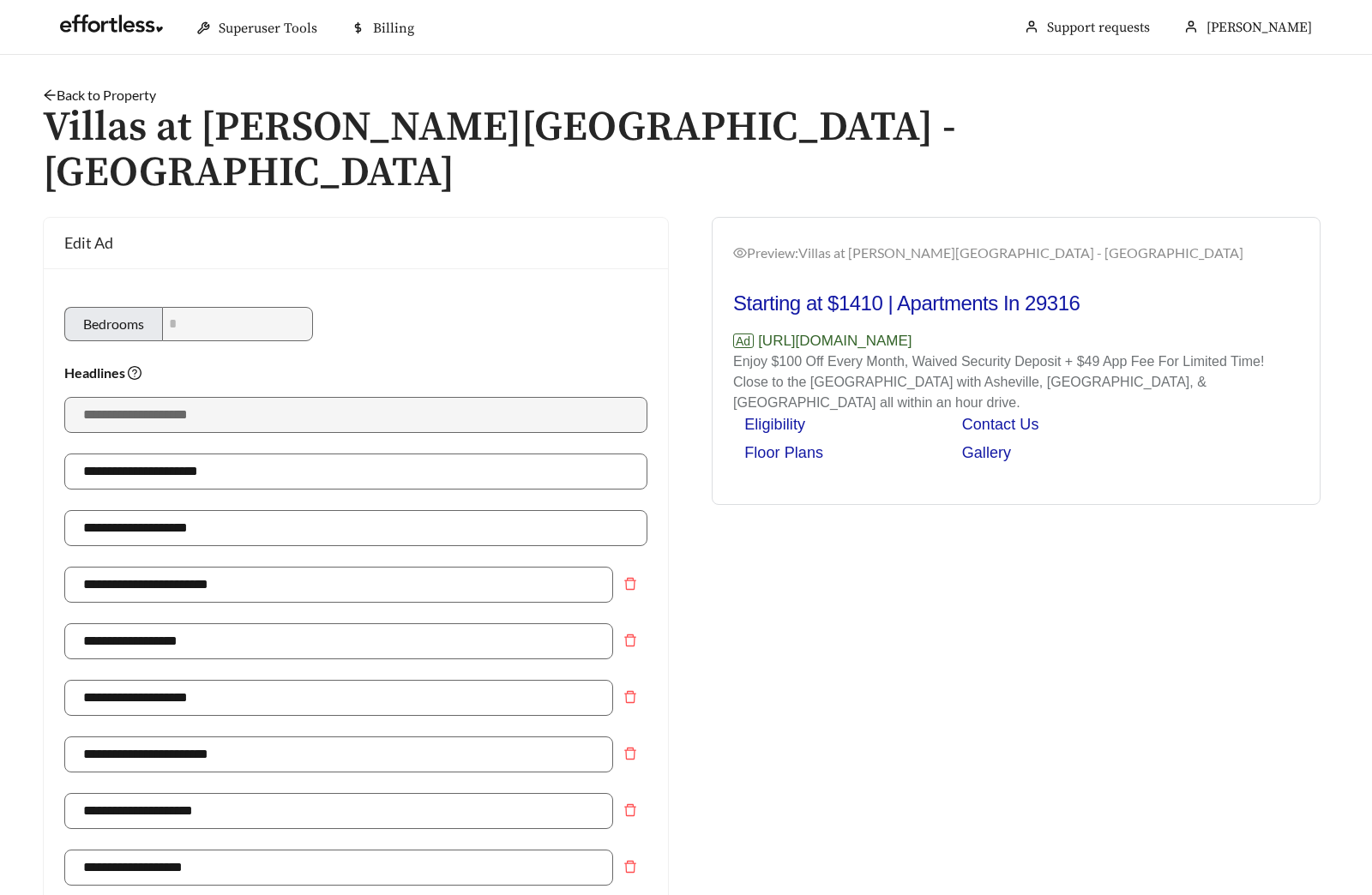
click at [94, 92] on link "Back to Property" at bounding box center [99, 95] width 113 height 17
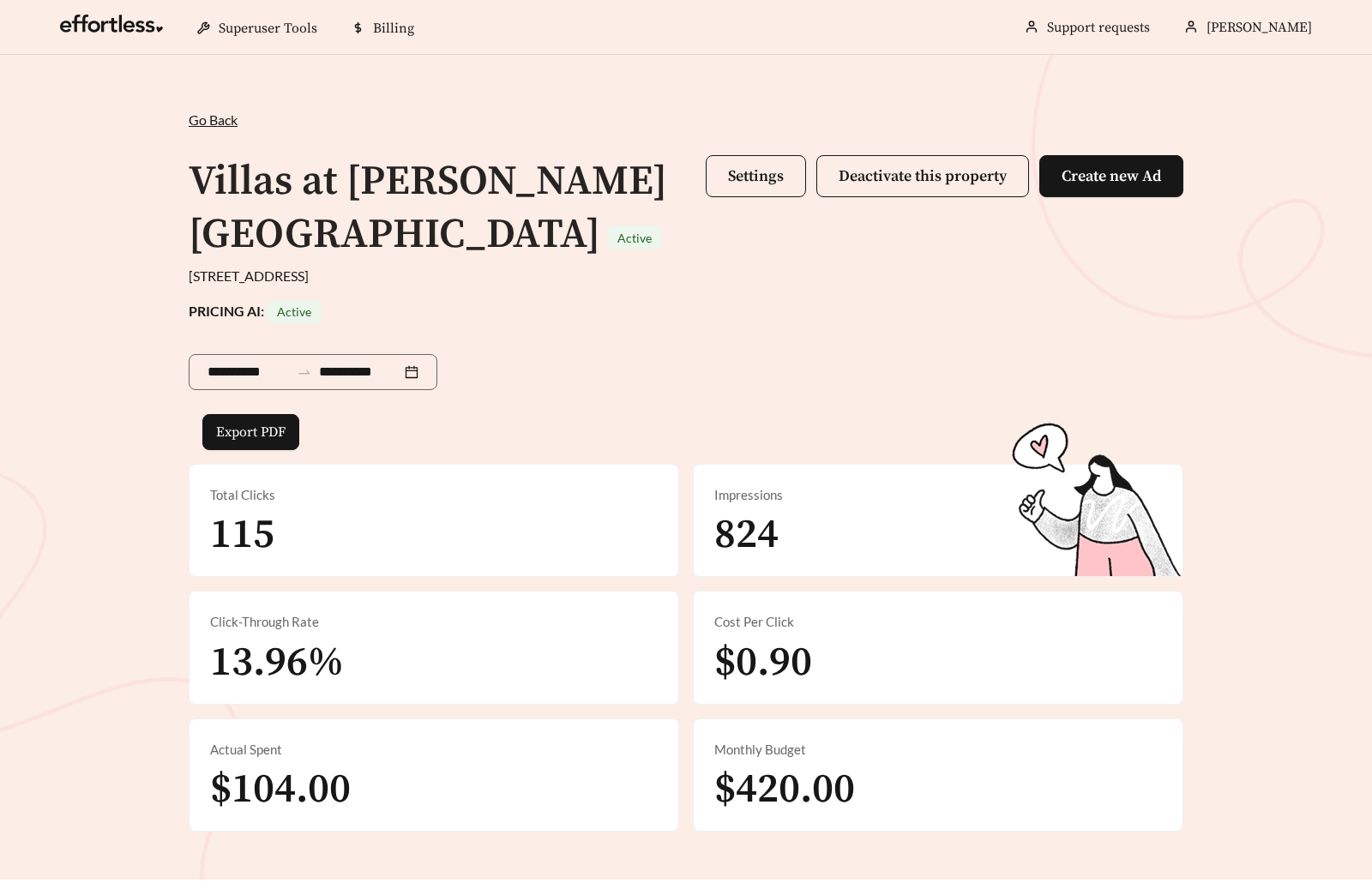
click at [1293, 156] on div "**********" at bounding box center [686, 467] width 1372 height 825
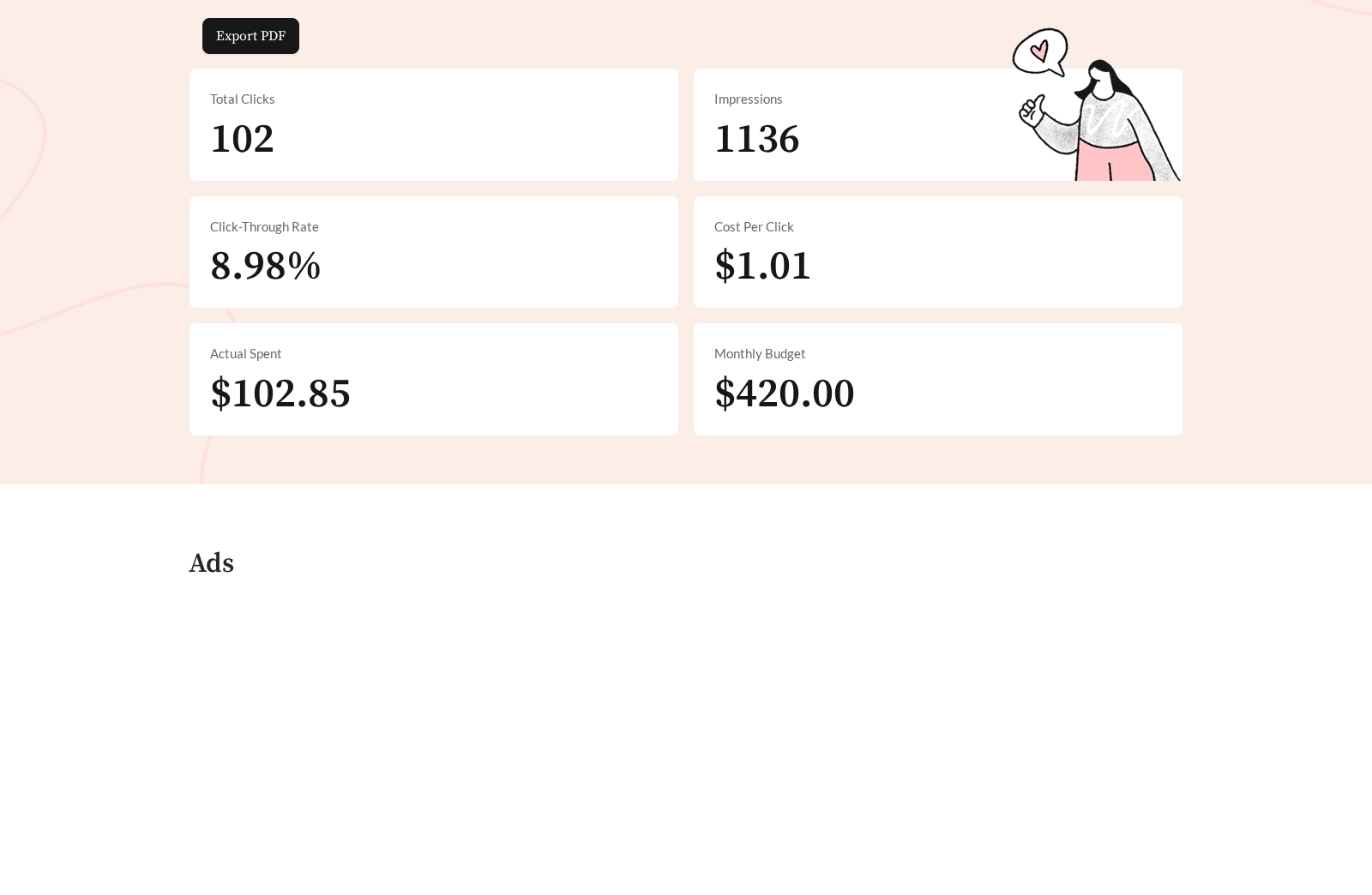
scroll to position [436, 0]
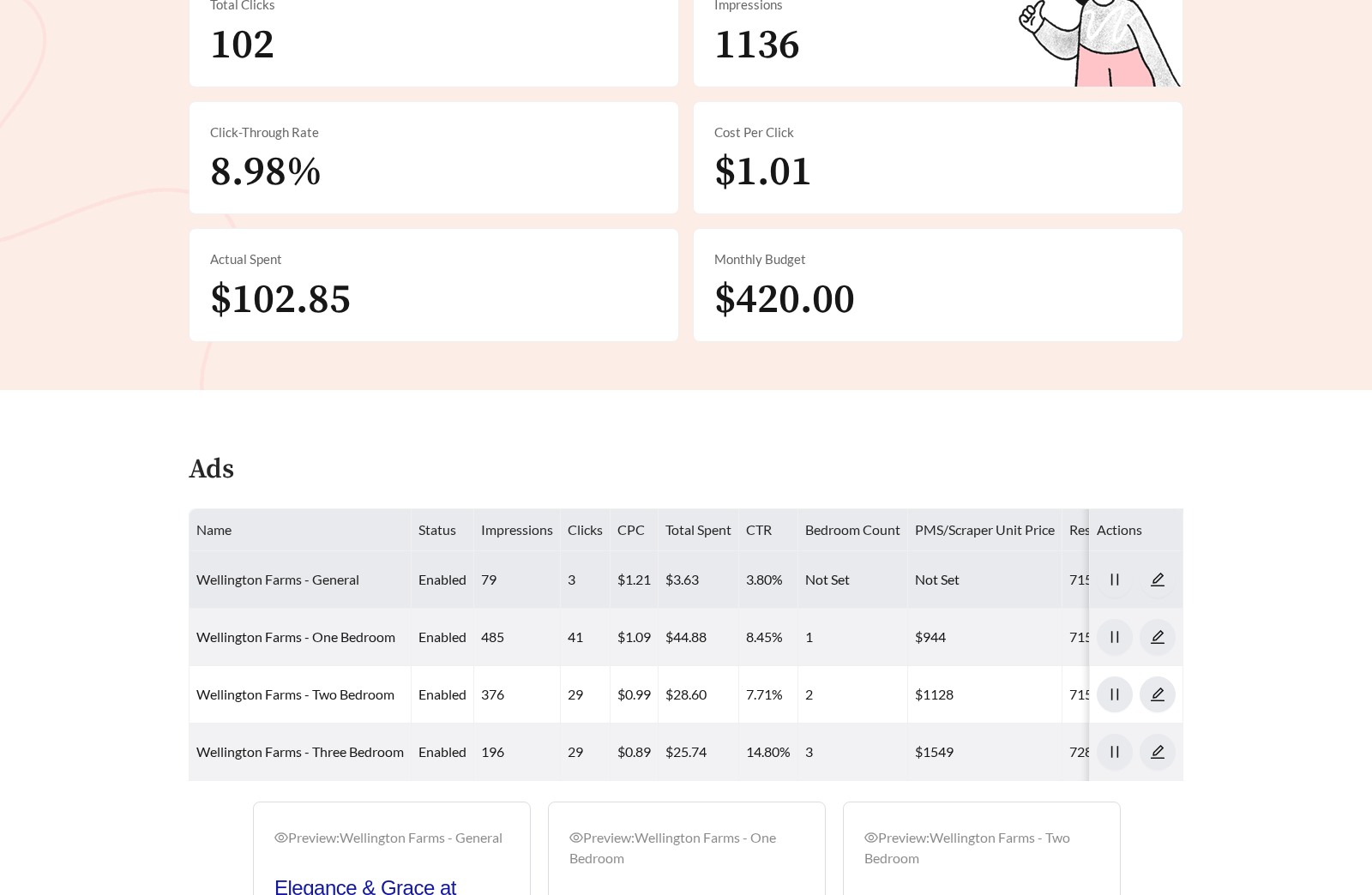
click at [257, 577] on link "Wellington Farms - General" at bounding box center [278, 579] width 163 height 17
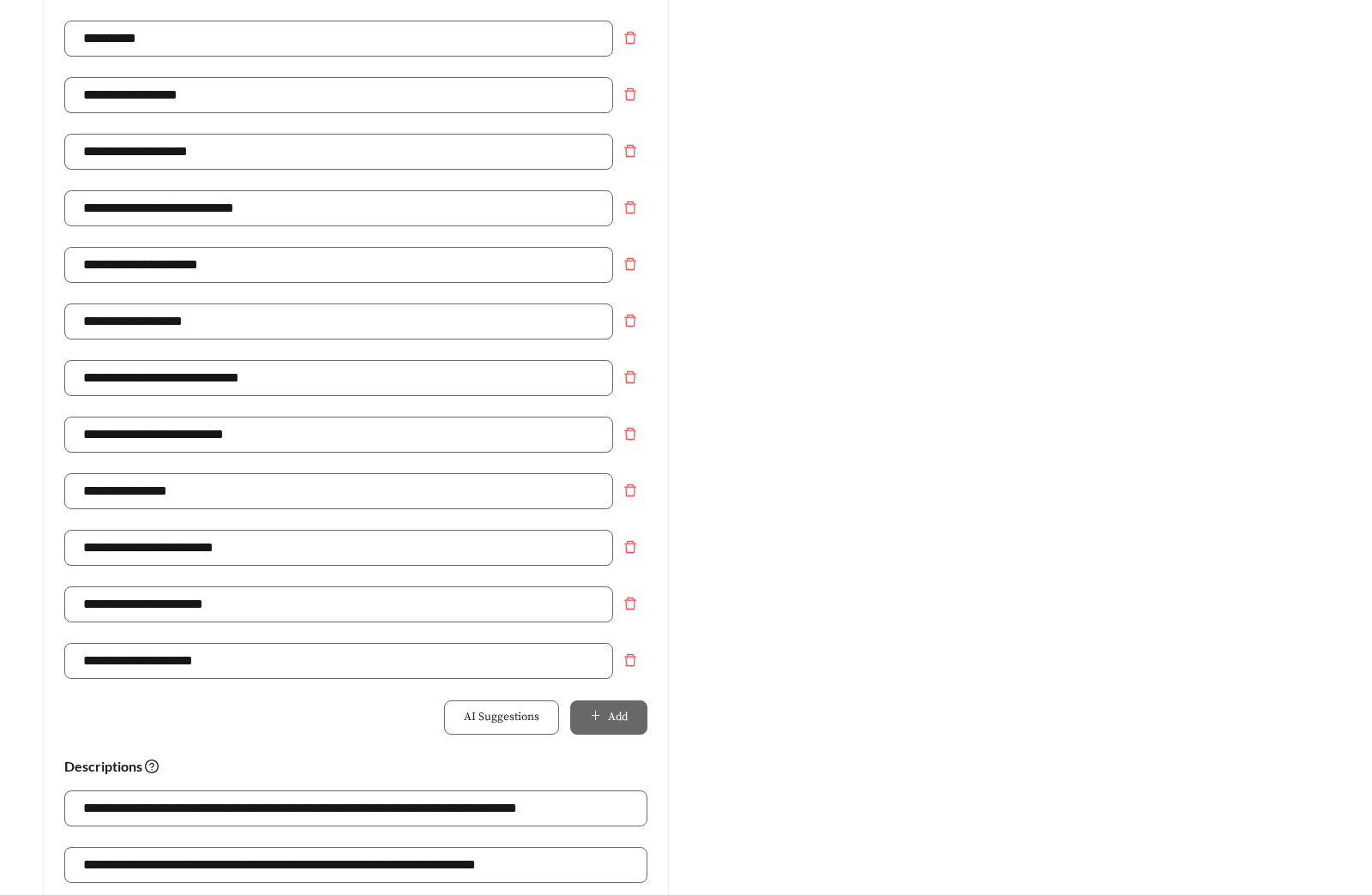
scroll to position [1130, 0]
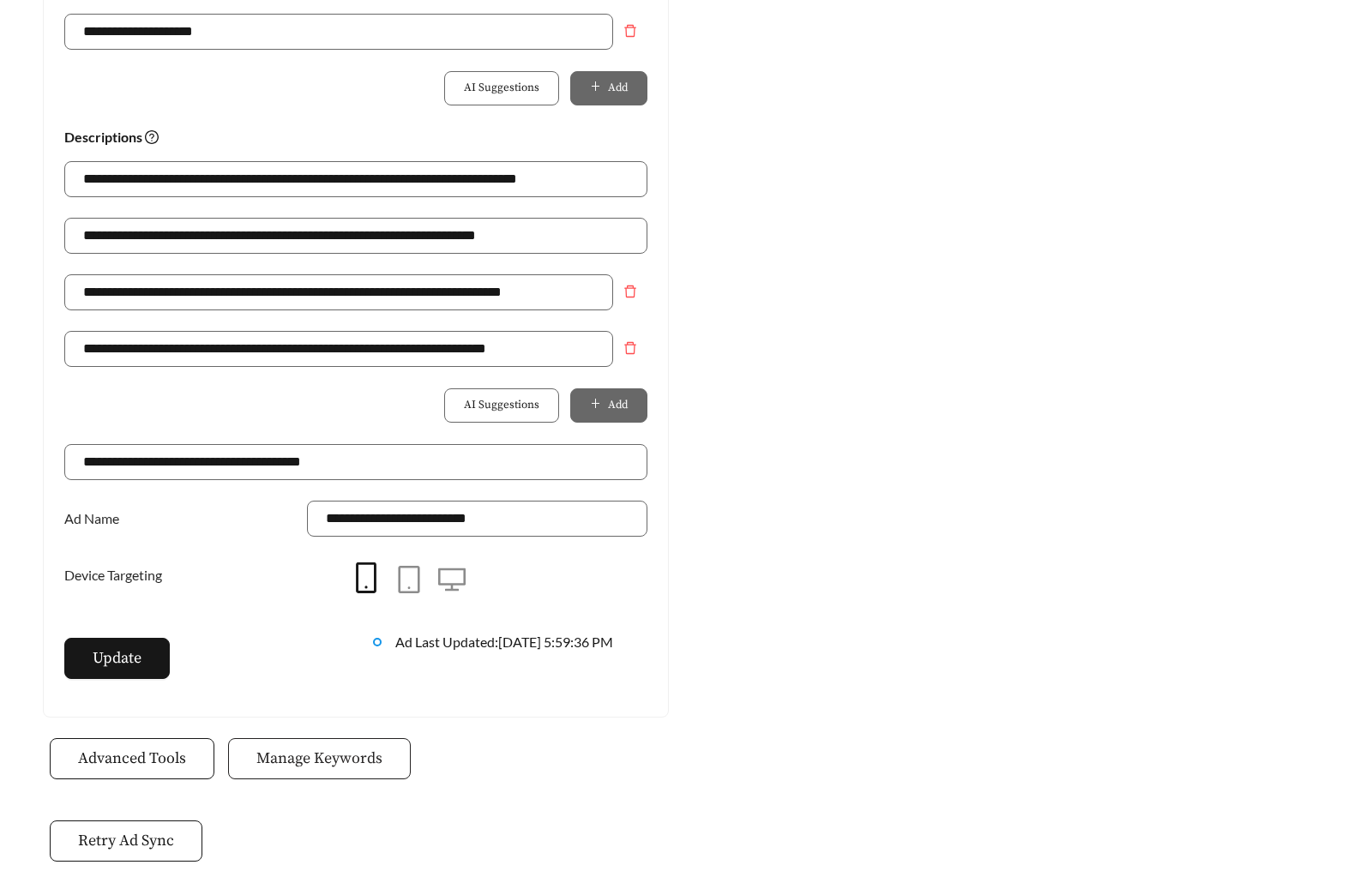
click at [351, 751] on span "Manage Keywords" at bounding box center [319, 758] width 126 height 23
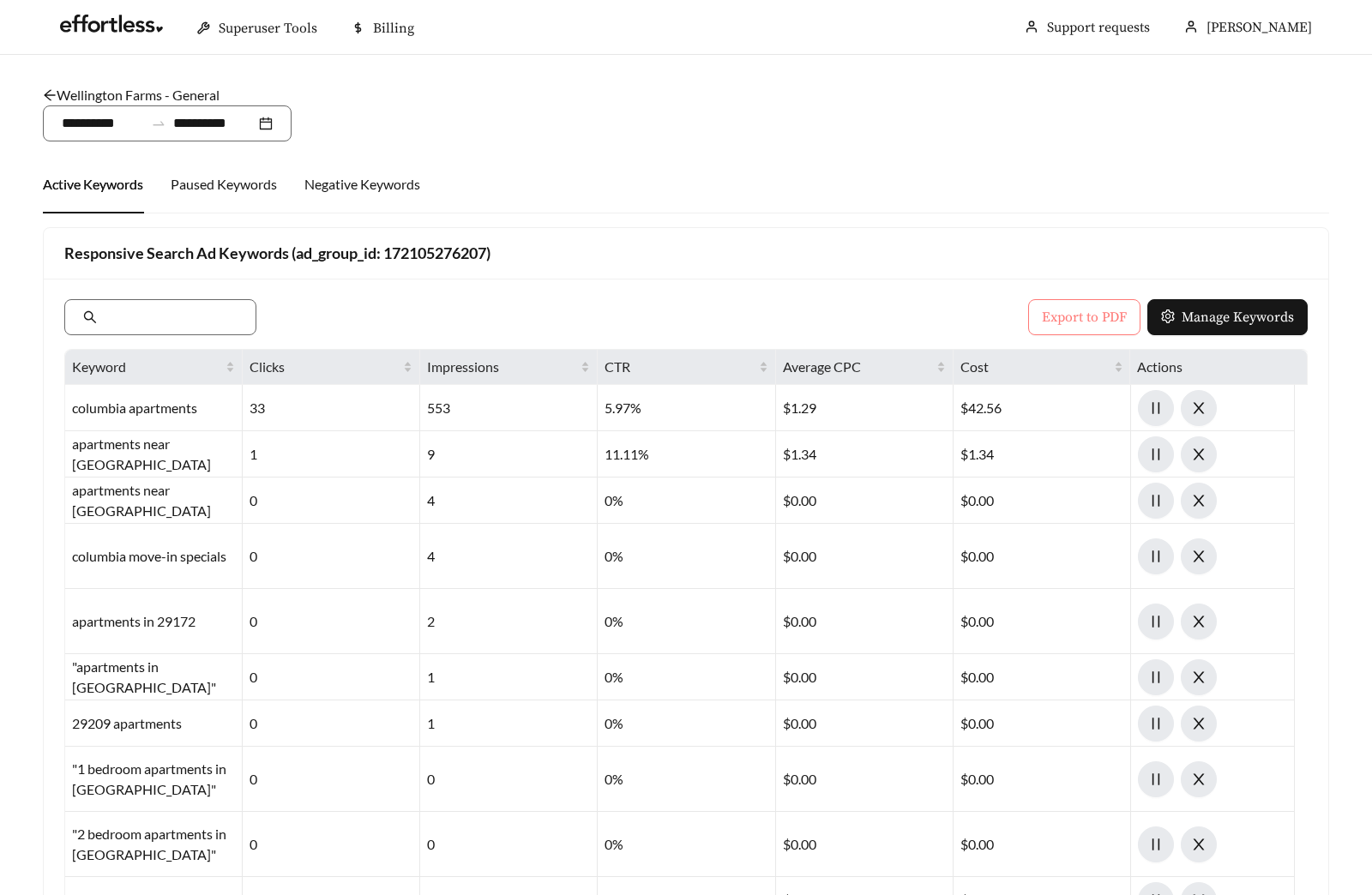
click at [1055, 316] on span "Export to PDF" at bounding box center [1084, 317] width 85 height 20
click at [79, 88] on link "Wellington Farms - General" at bounding box center [130, 95] width 176 height 17
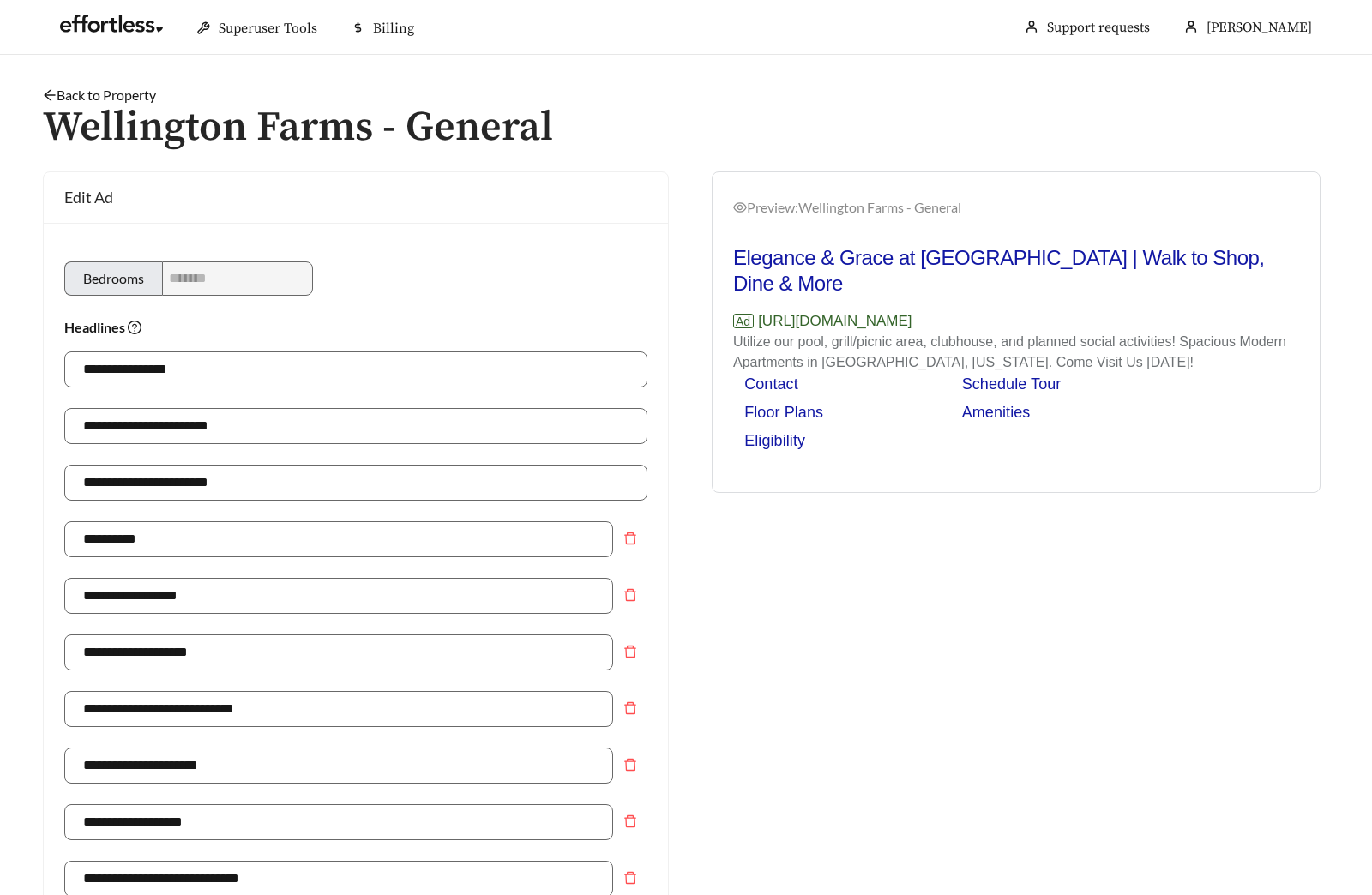
click at [69, 92] on link "Back to Property" at bounding box center [99, 95] width 113 height 17
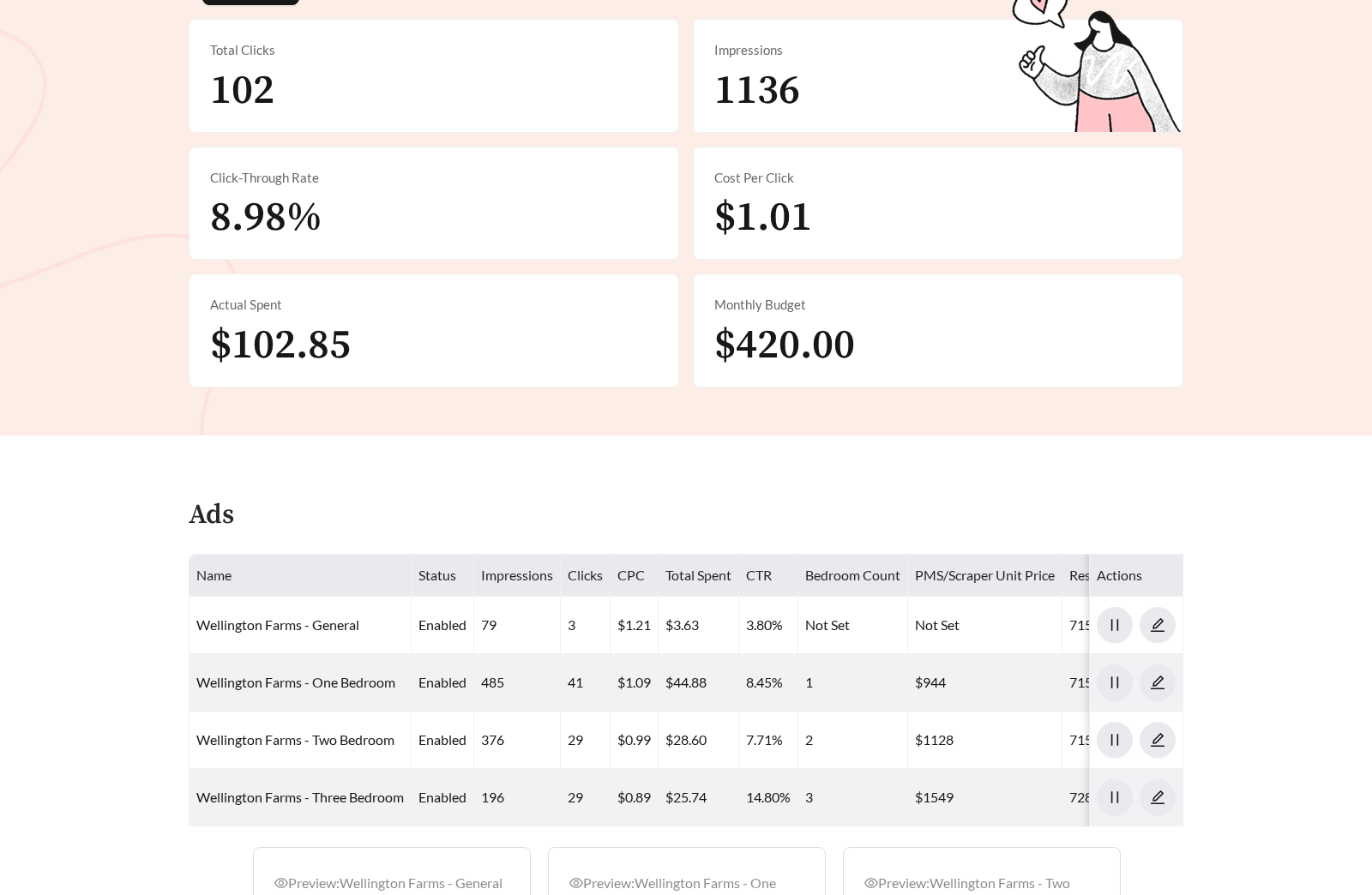
scroll to position [602, 0]
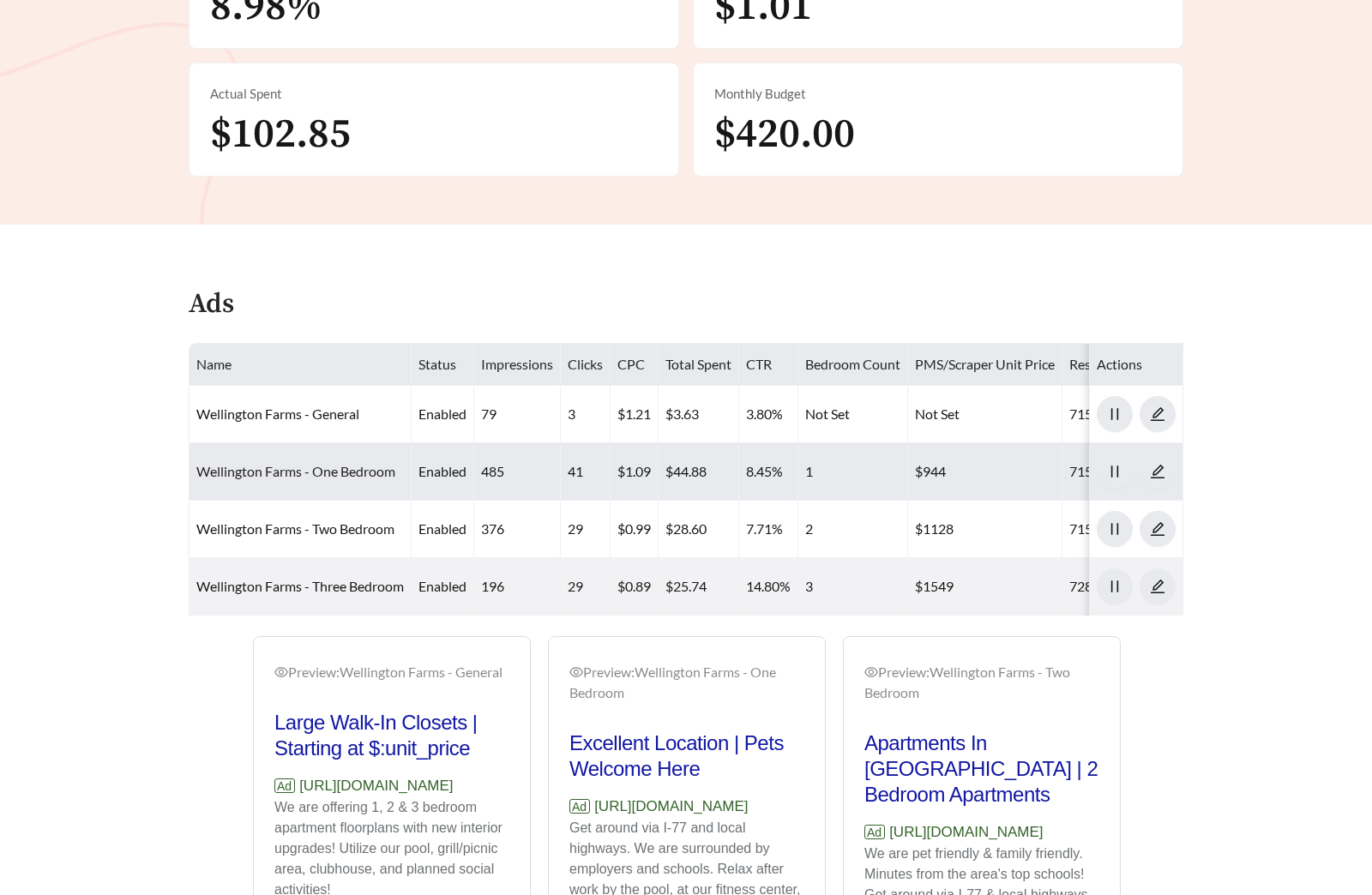
click at [274, 465] on link "Wellington Farms - One Bedroom" at bounding box center [296, 471] width 199 height 17
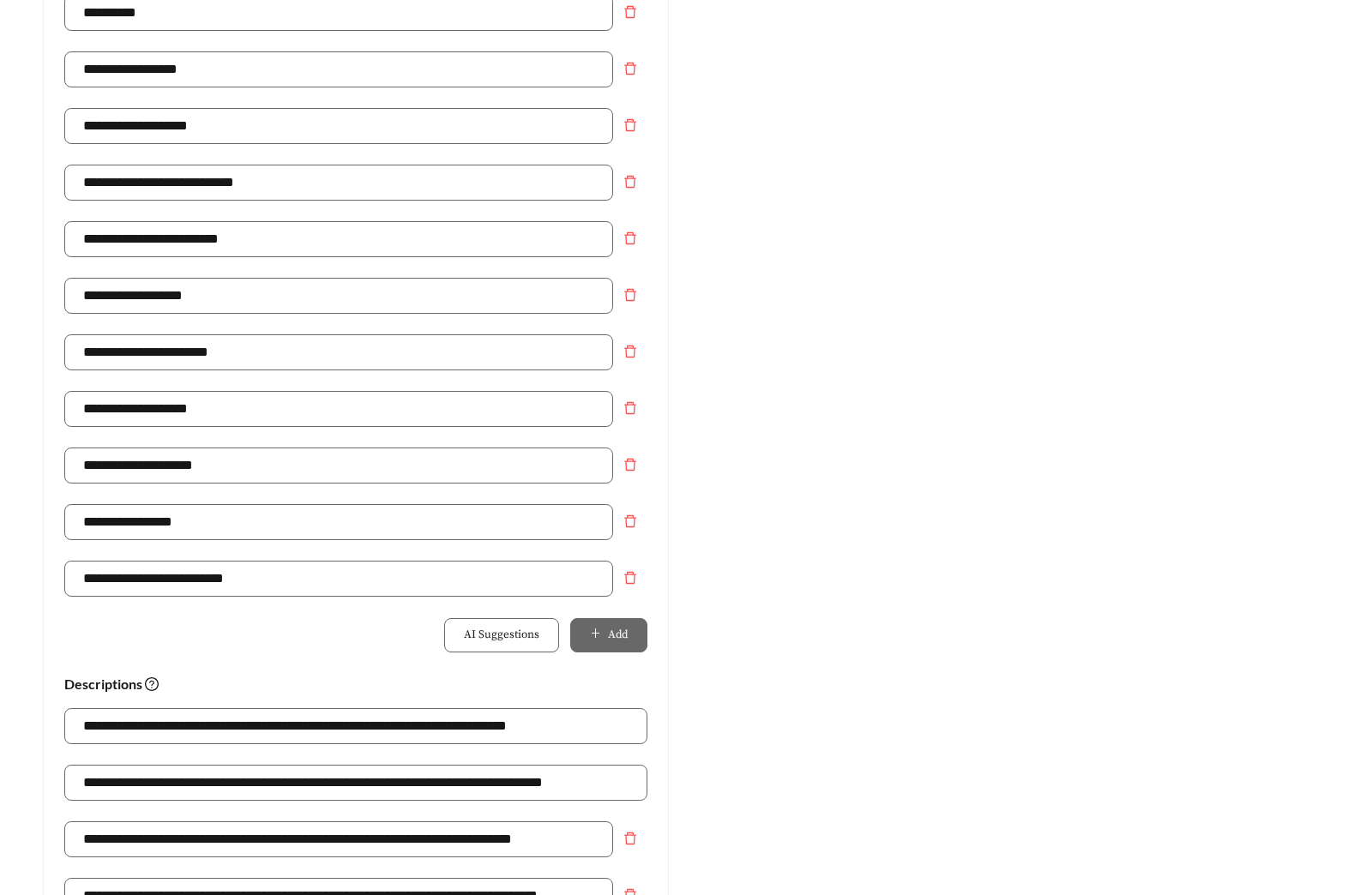
scroll to position [1125, 0]
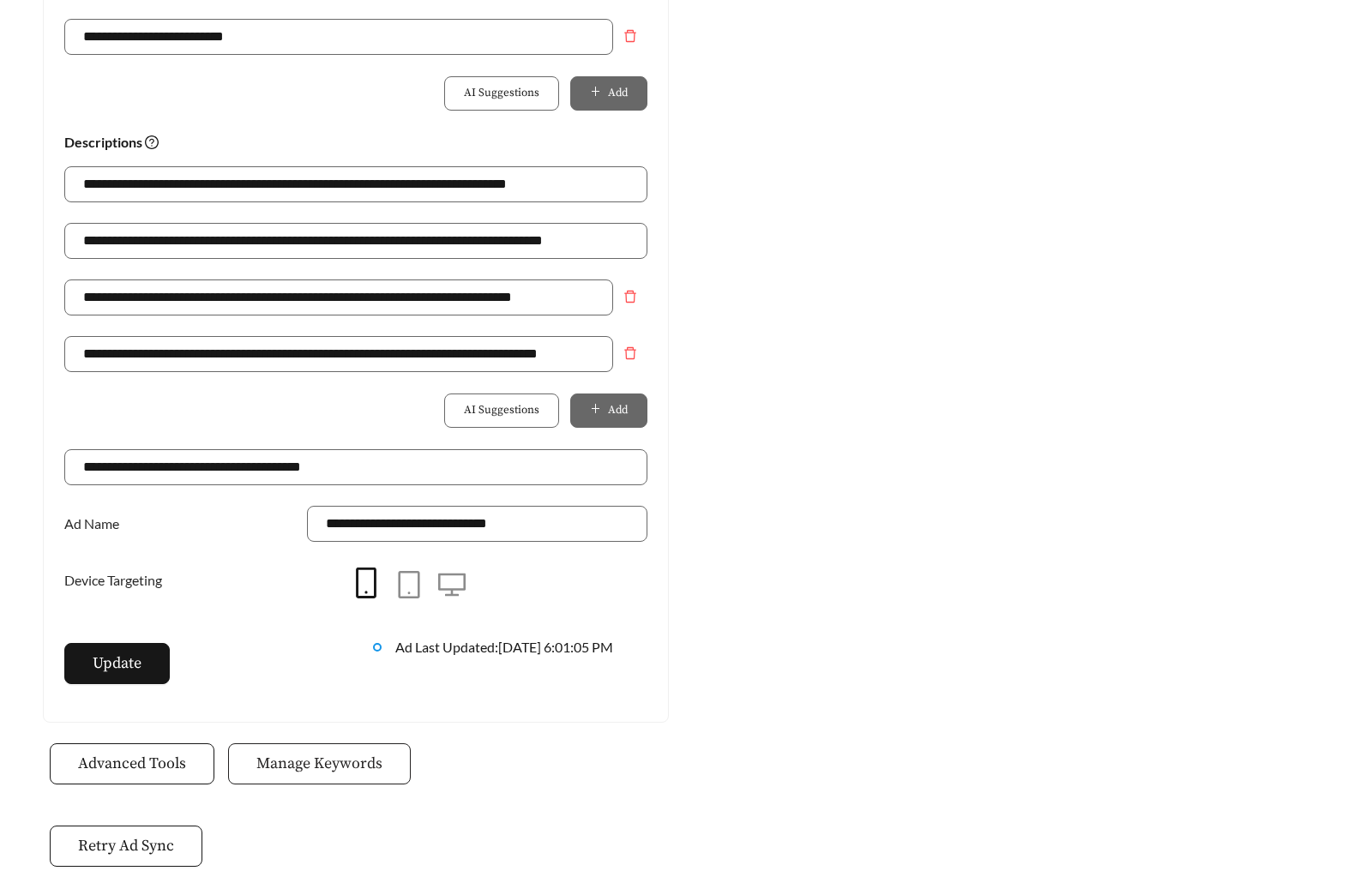
click at [335, 768] on span "Manage Keywords" at bounding box center [319, 763] width 126 height 23
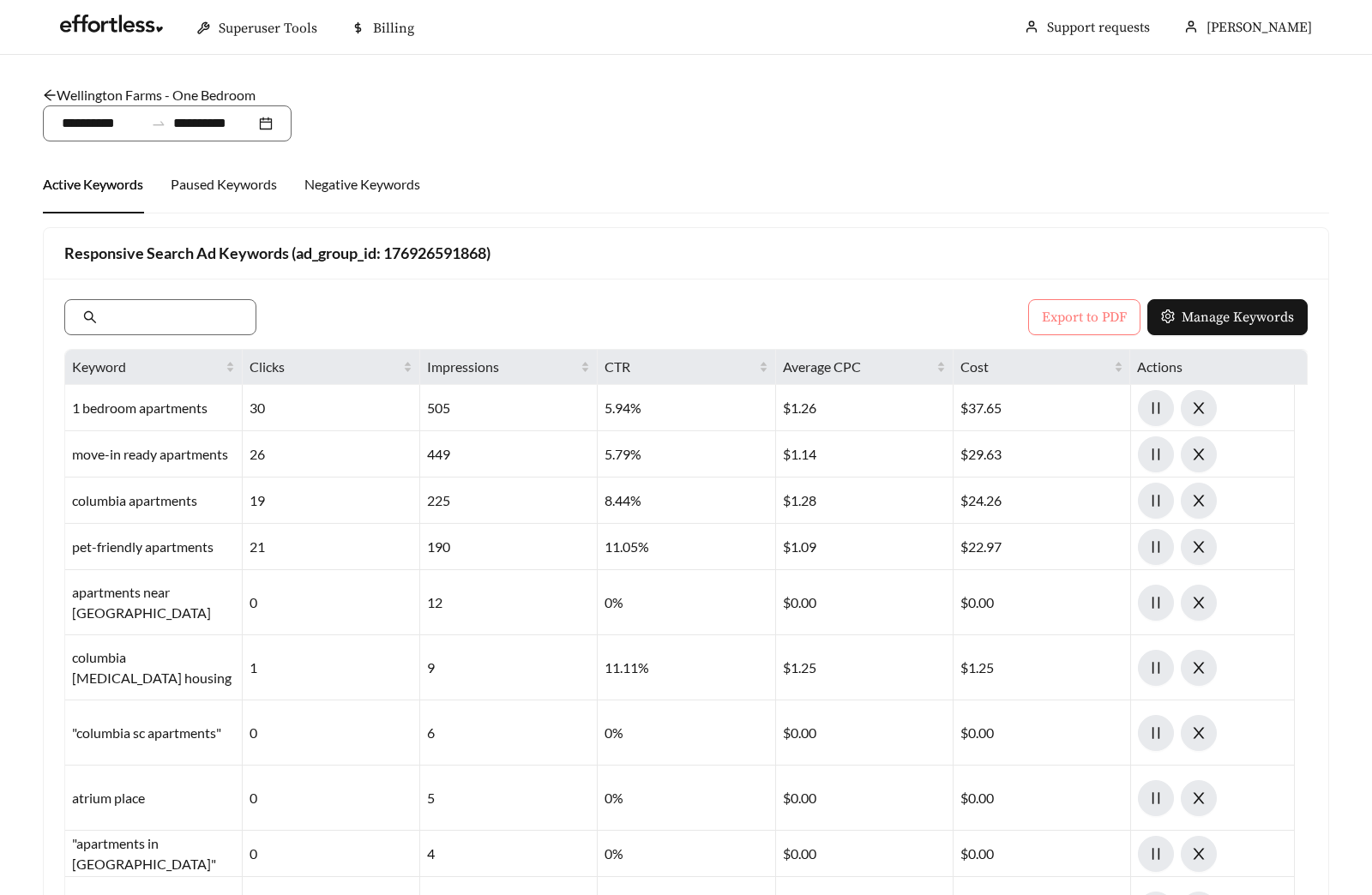
click at [1089, 321] on span "Export to PDF" at bounding box center [1084, 317] width 85 height 20
click at [170, 89] on link "Wellington Farms - One Bedroom" at bounding box center [149, 95] width 212 height 17
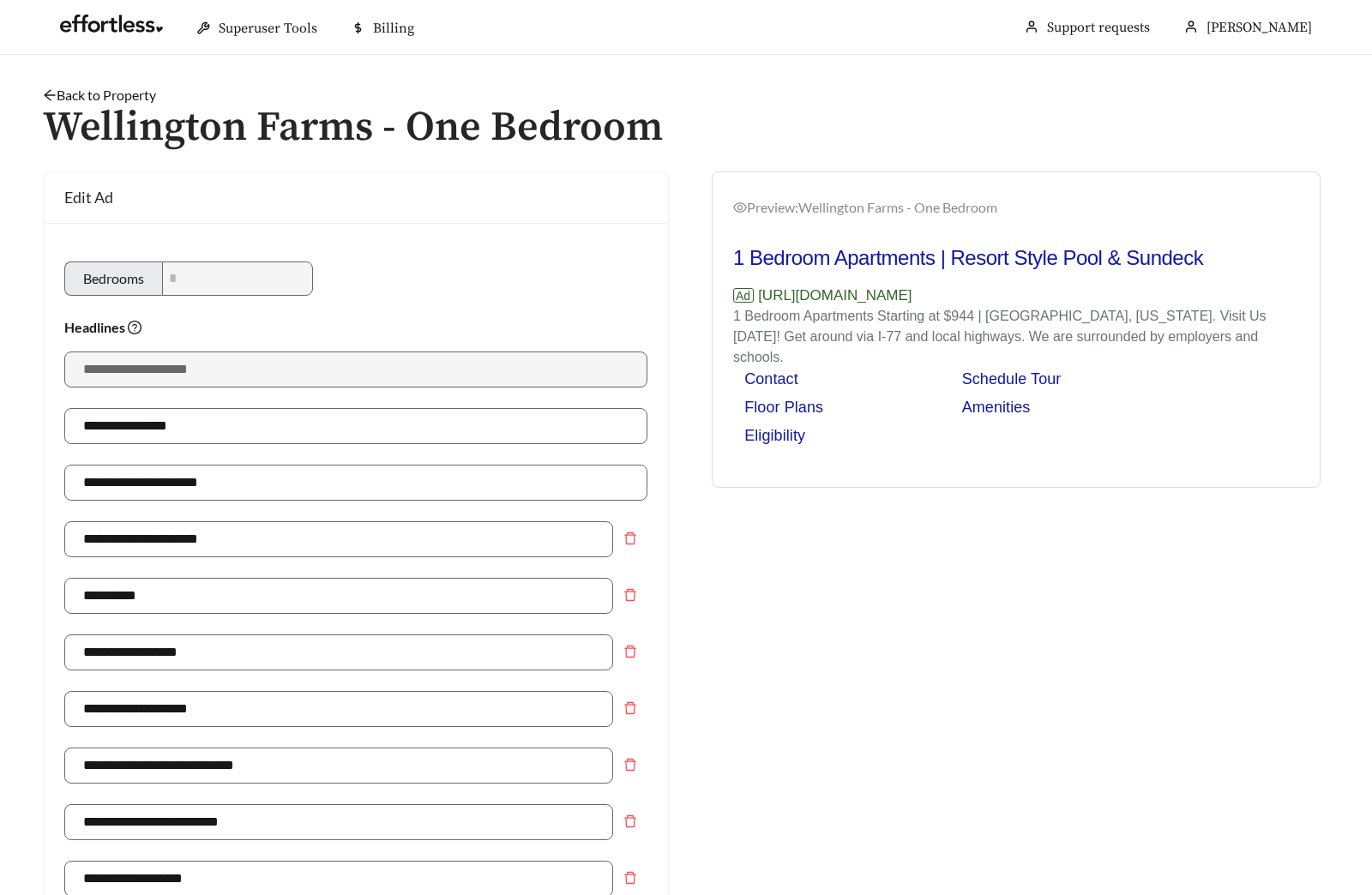
click at [140, 91] on link "Back to Property" at bounding box center [99, 95] width 113 height 17
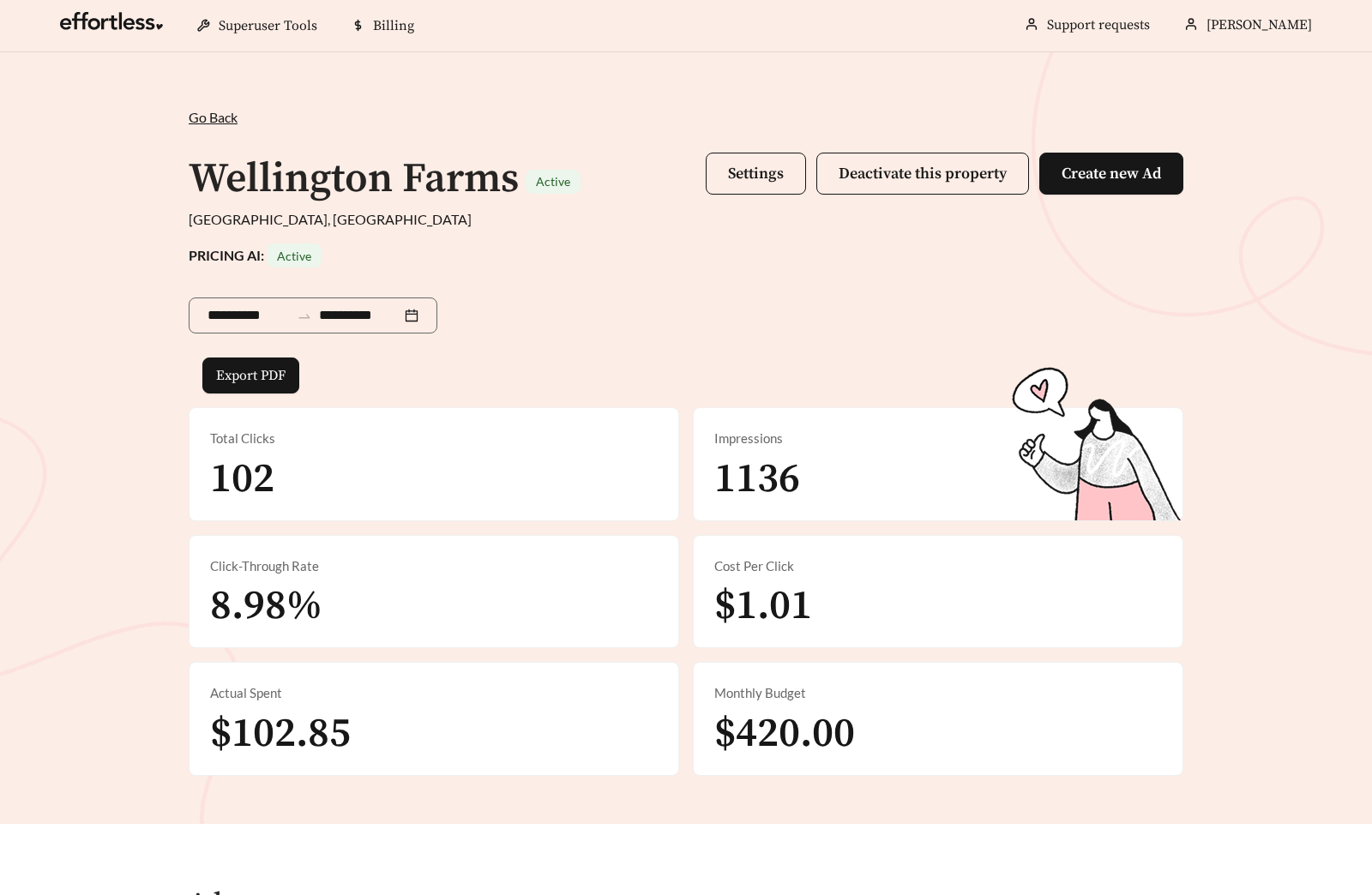
scroll to position [865, 0]
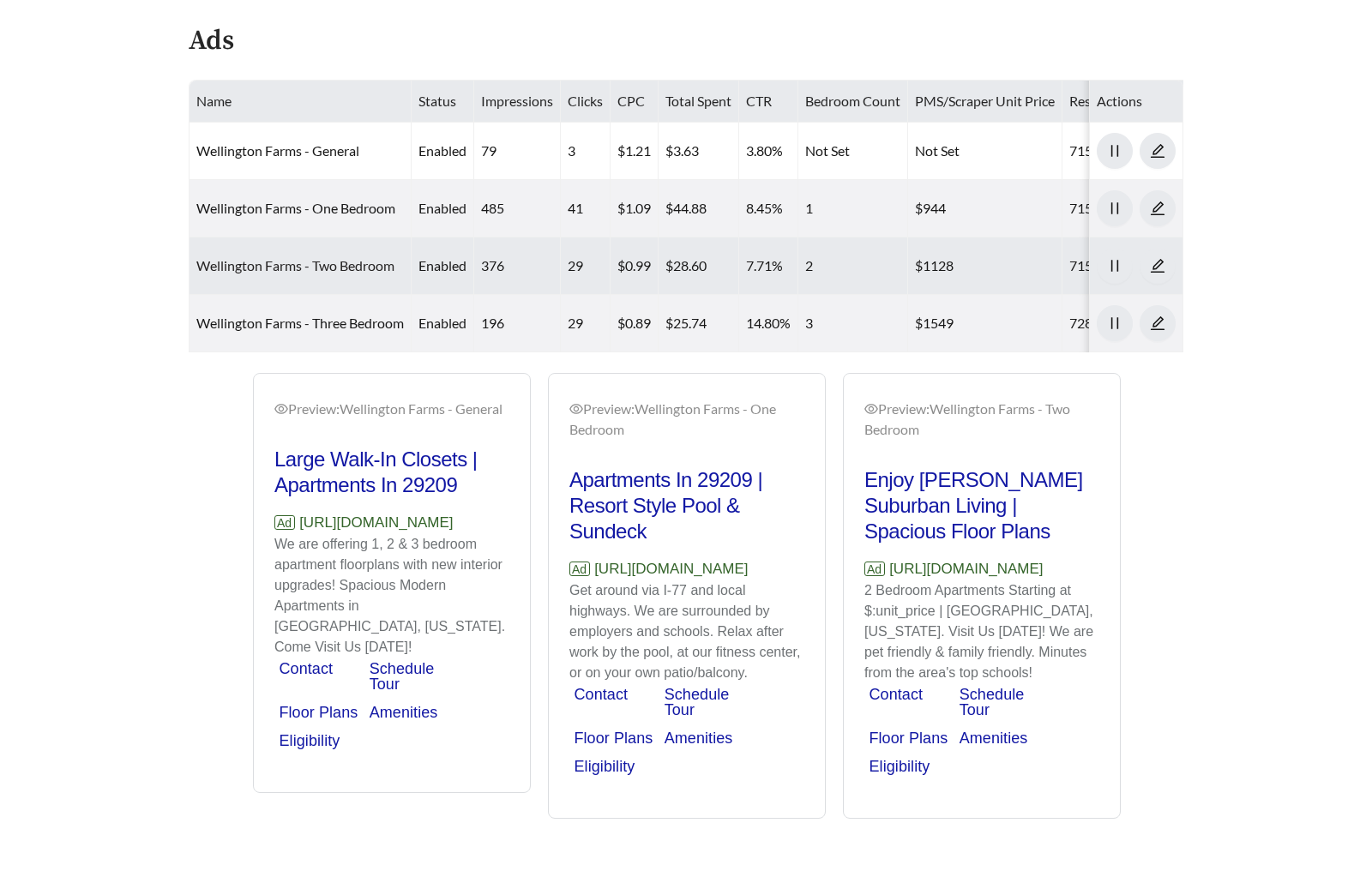
click at [367, 267] on link "Wellington Farms - Two Bedroom" at bounding box center [295, 266] width 198 height 17
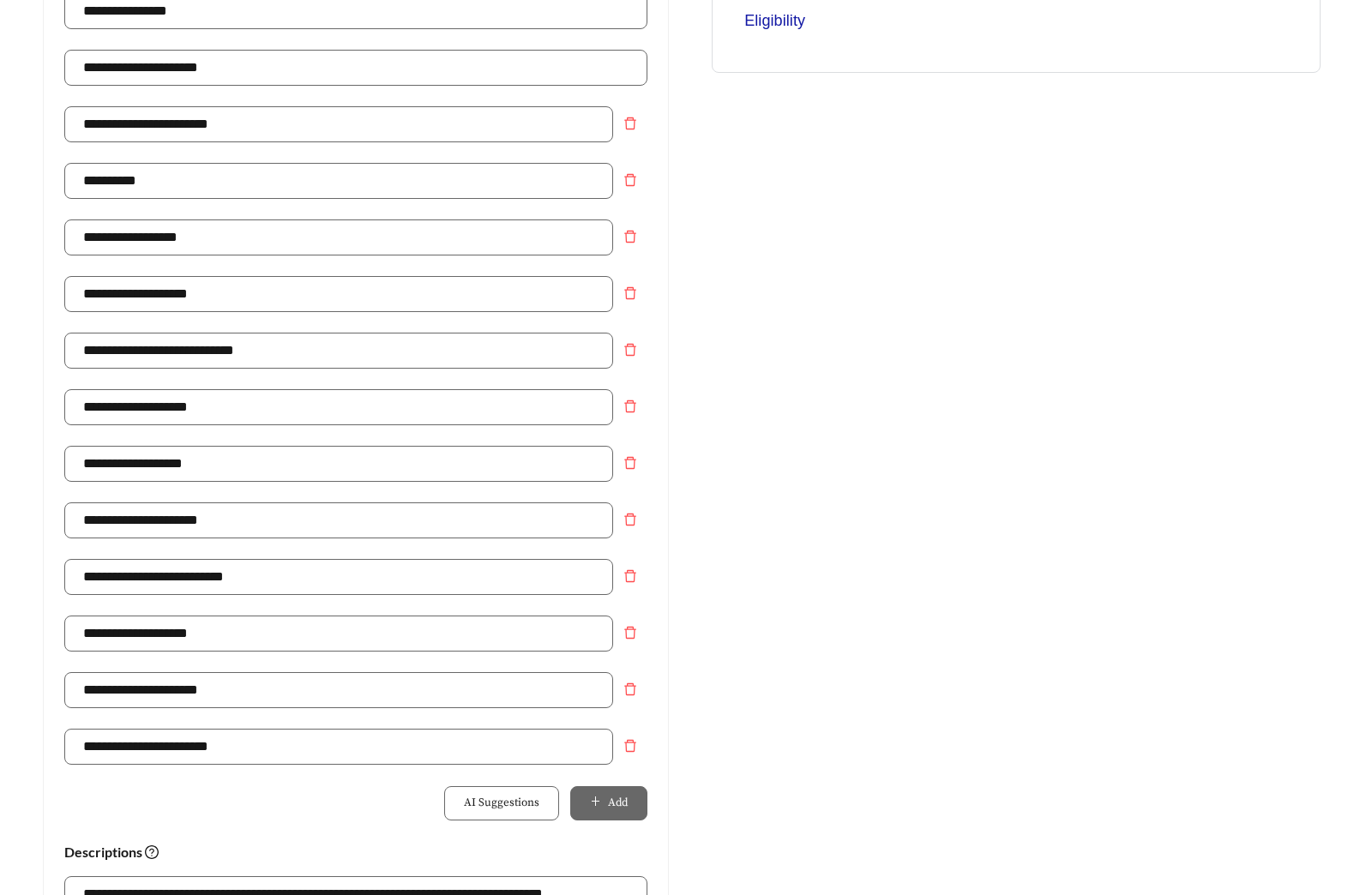
scroll to position [1130, 0]
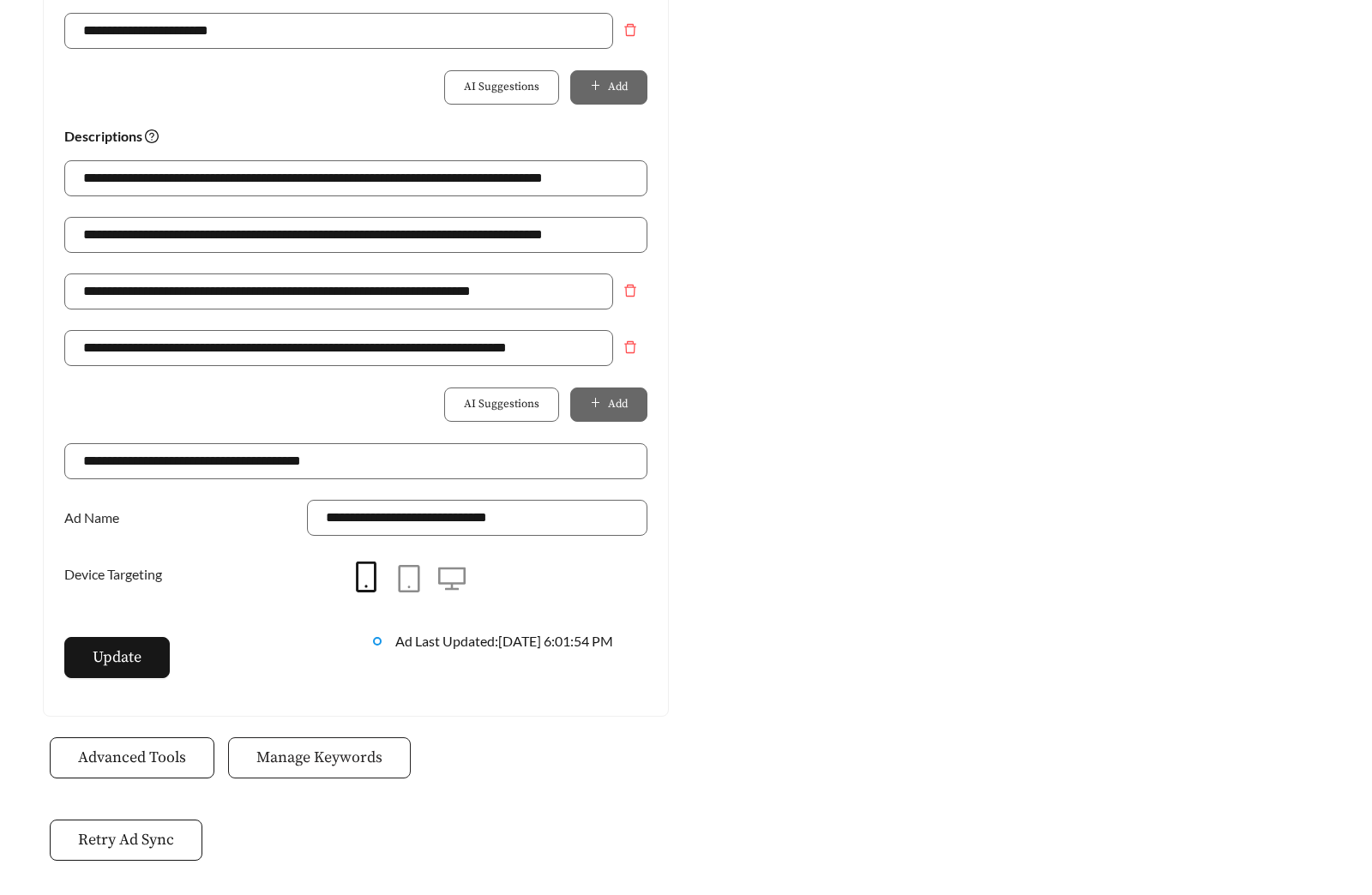
click at [342, 756] on span "Manage Keywords" at bounding box center [319, 757] width 126 height 23
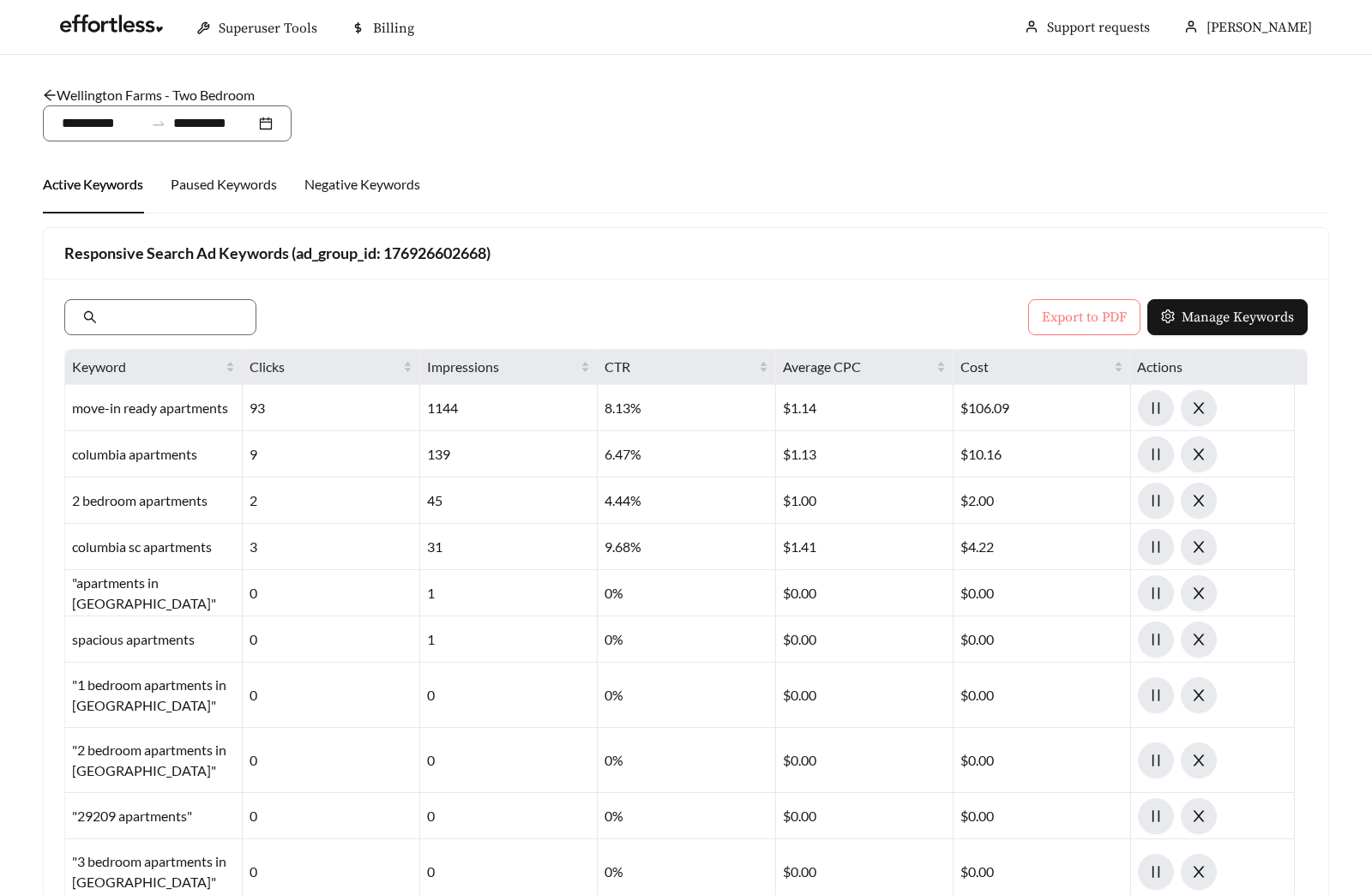
click at [1056, 320] on span "Export to PDF" at bounding box center [1084, 317] width 85 height 20
click at [133, 87] on link "Wellington Farms - Two Bedroom" at bounding box center [148, 95] width 211 height 17
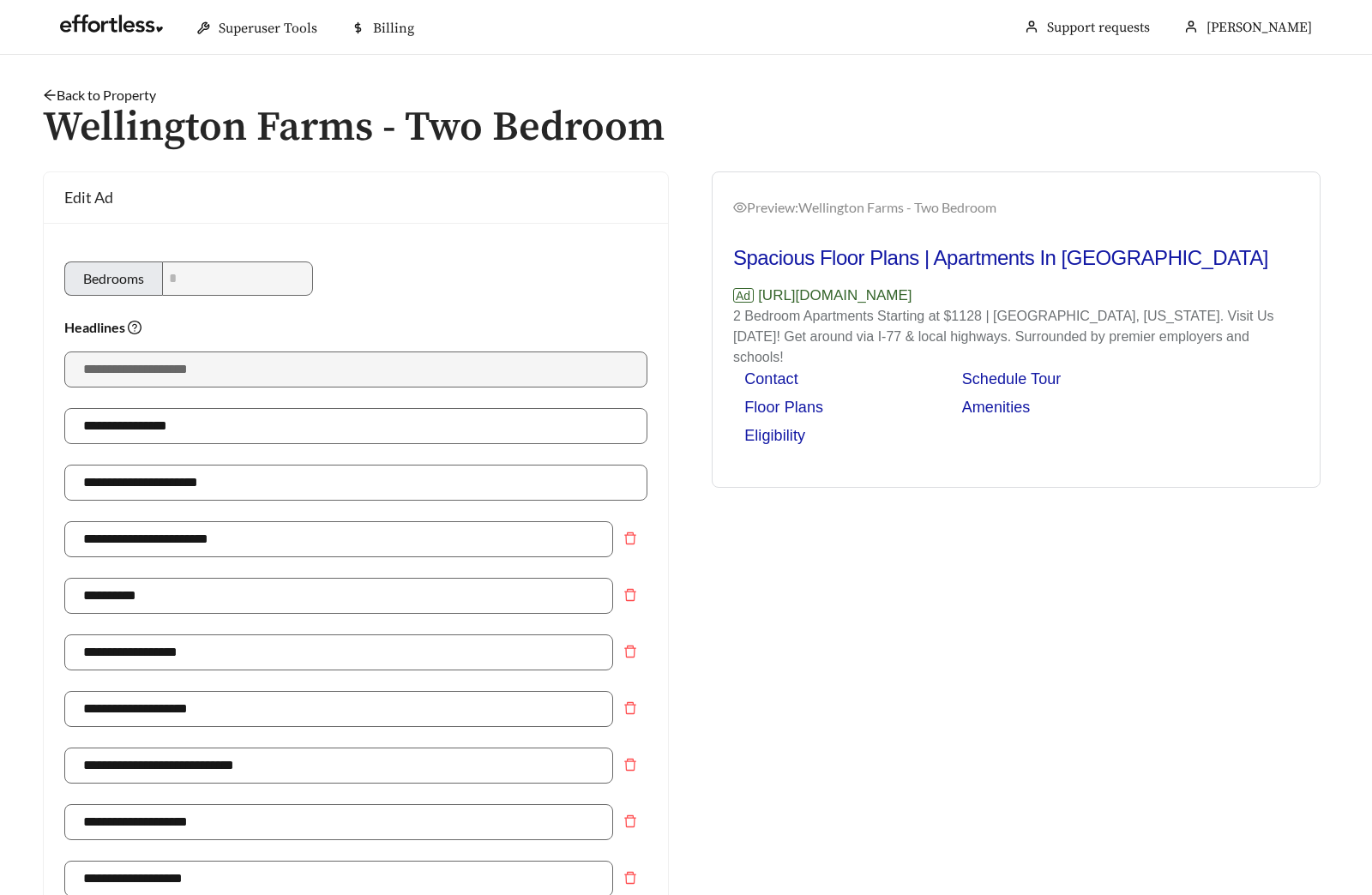
click at [106, 91] on link "Back to Property" at bounding box center [99, 95] width 113 height 17
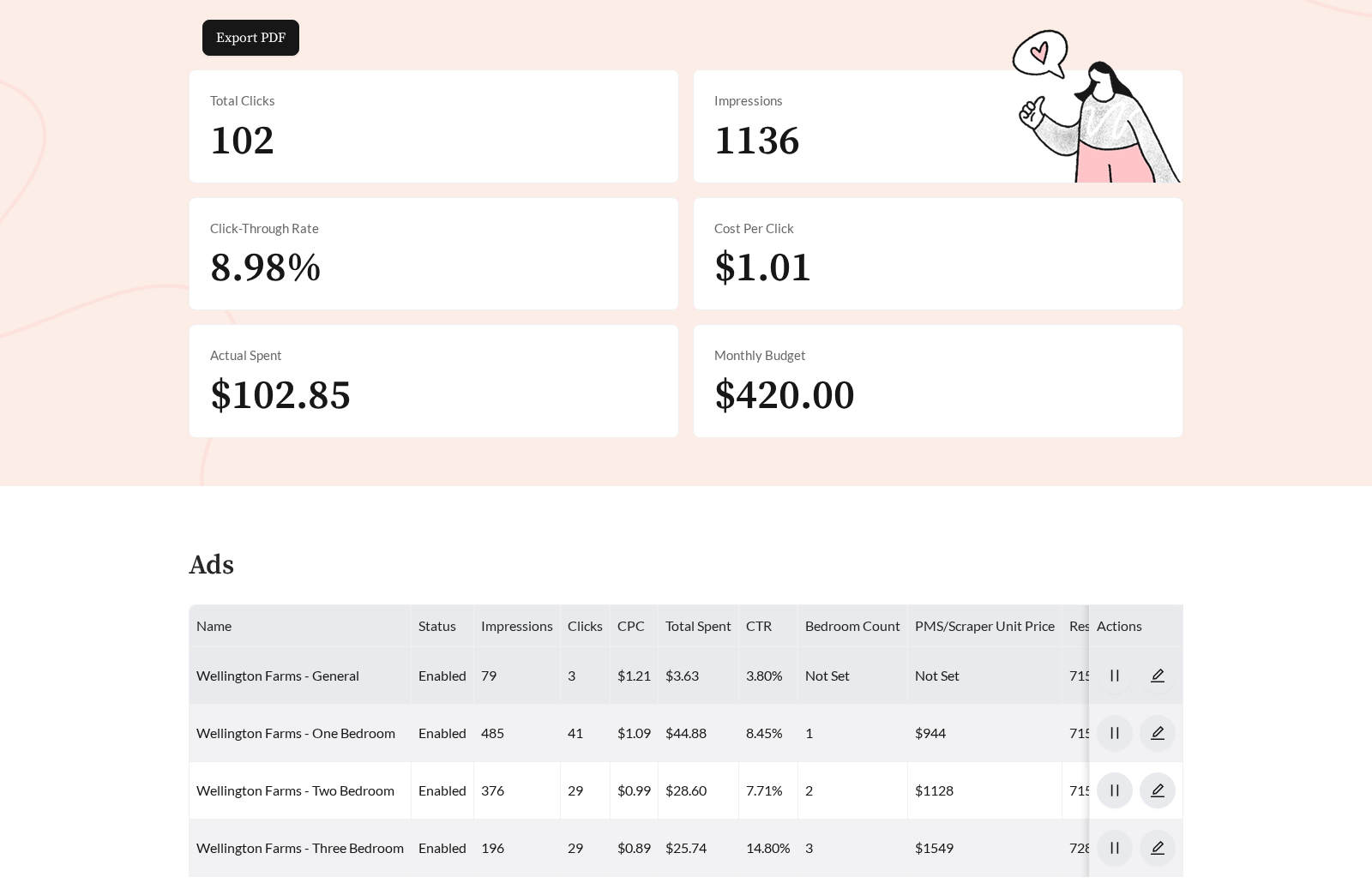
scroll to position [606, 0]
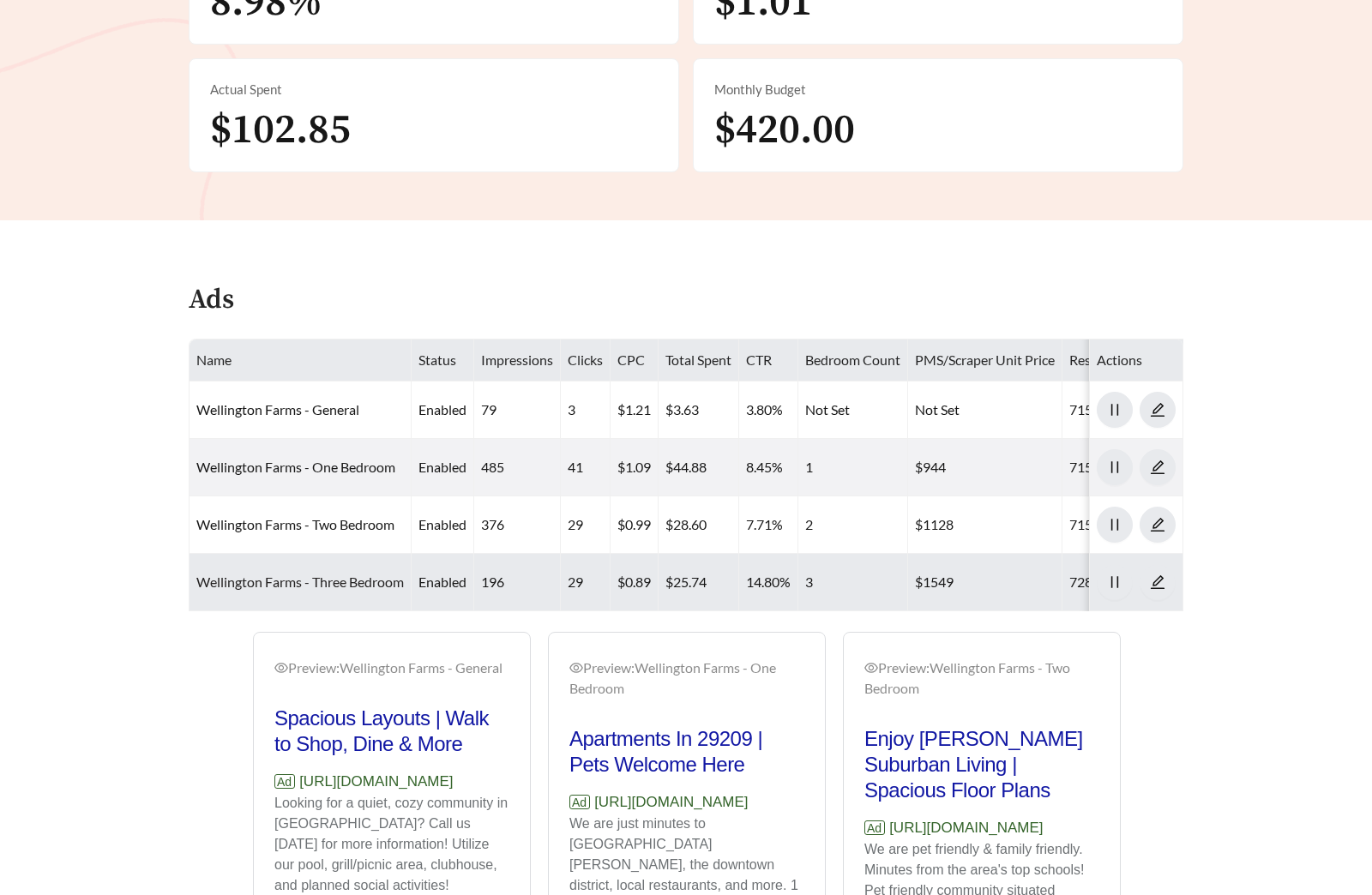
click at [284, 579] on link "Wellington Farms - Three Bedroom" at bounding box center [300, 582] width 208 height 17
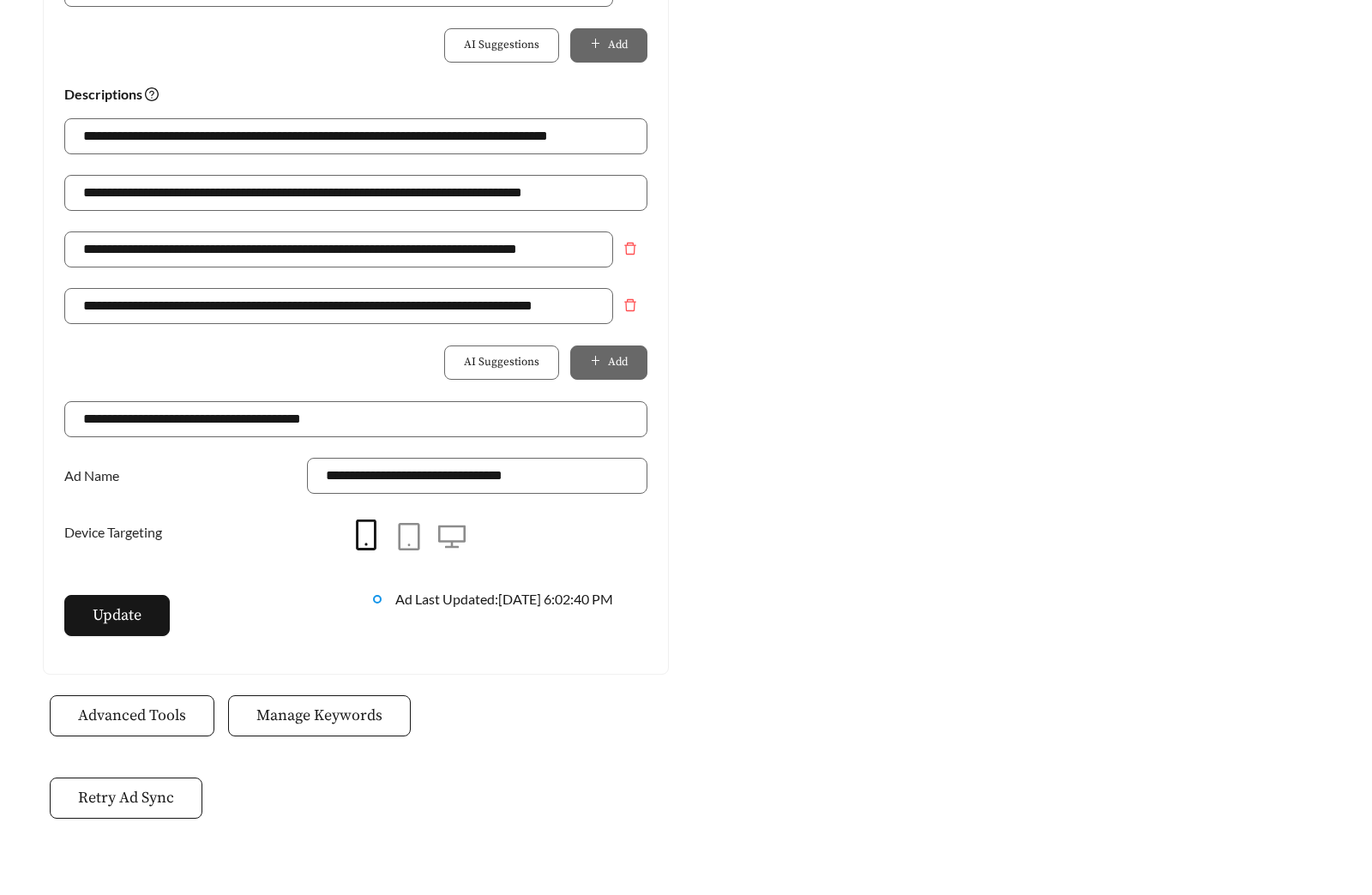
scroll to position [1209, 0]
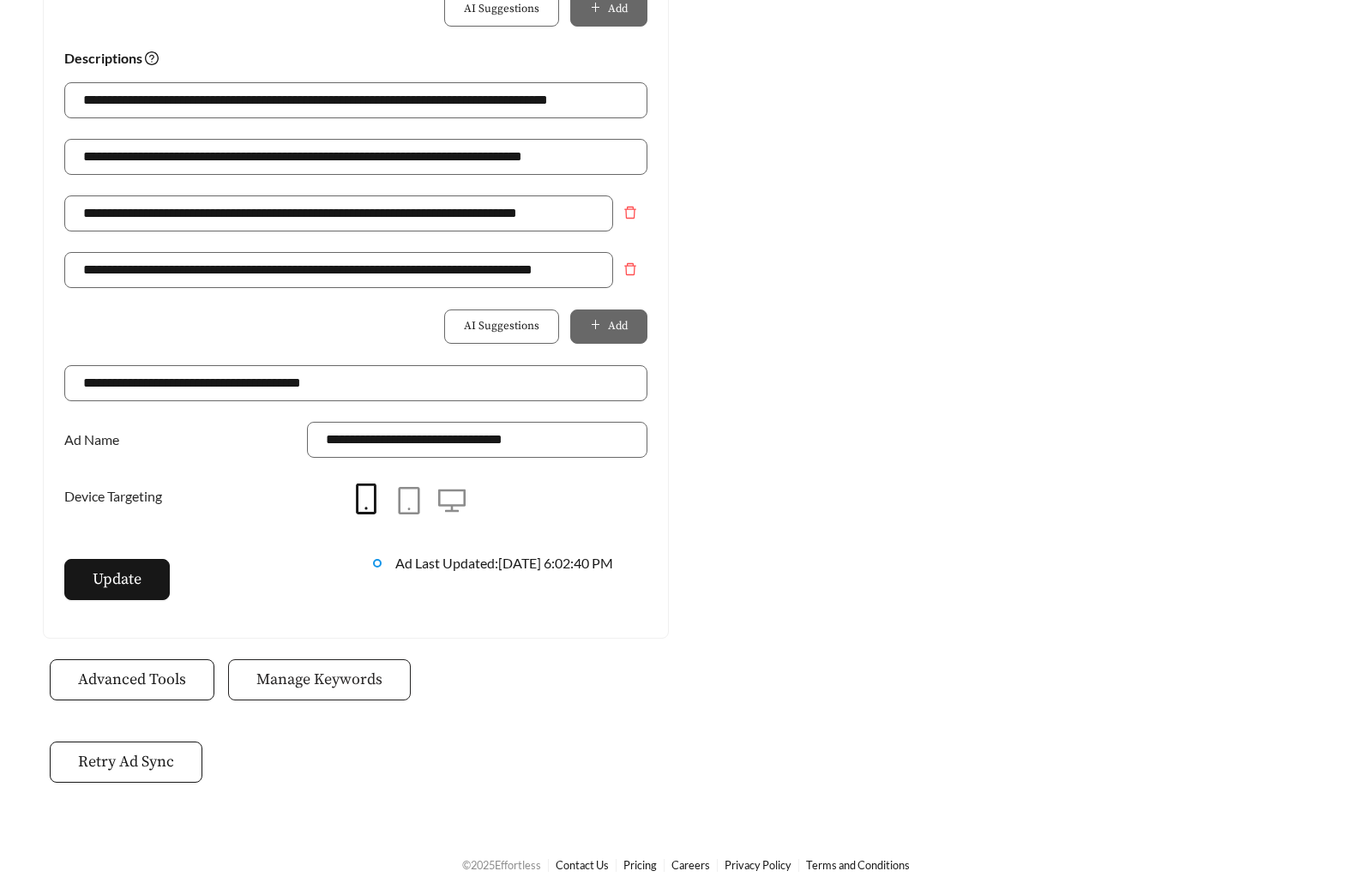
click at [309, 681] on span "Manage Keywords" at bounding box center [319, 679] width 126 height 23
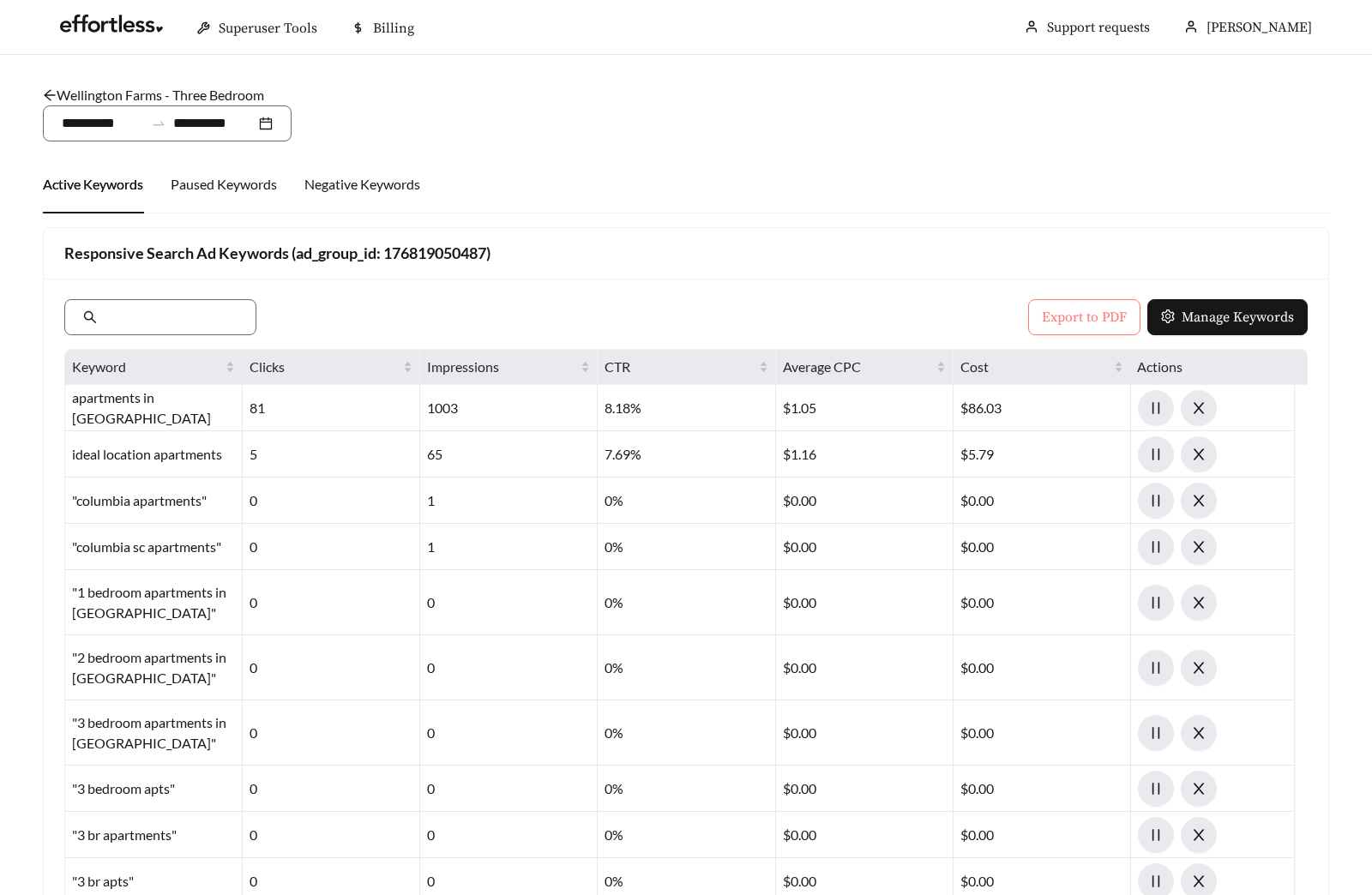
click at [1081, 312] on span "Export to PDF" at bounding box center [1084, 317] width 85 height 20
click at [178, 108] on div "**********" at bounding box center [166, 123] width 248 height 36
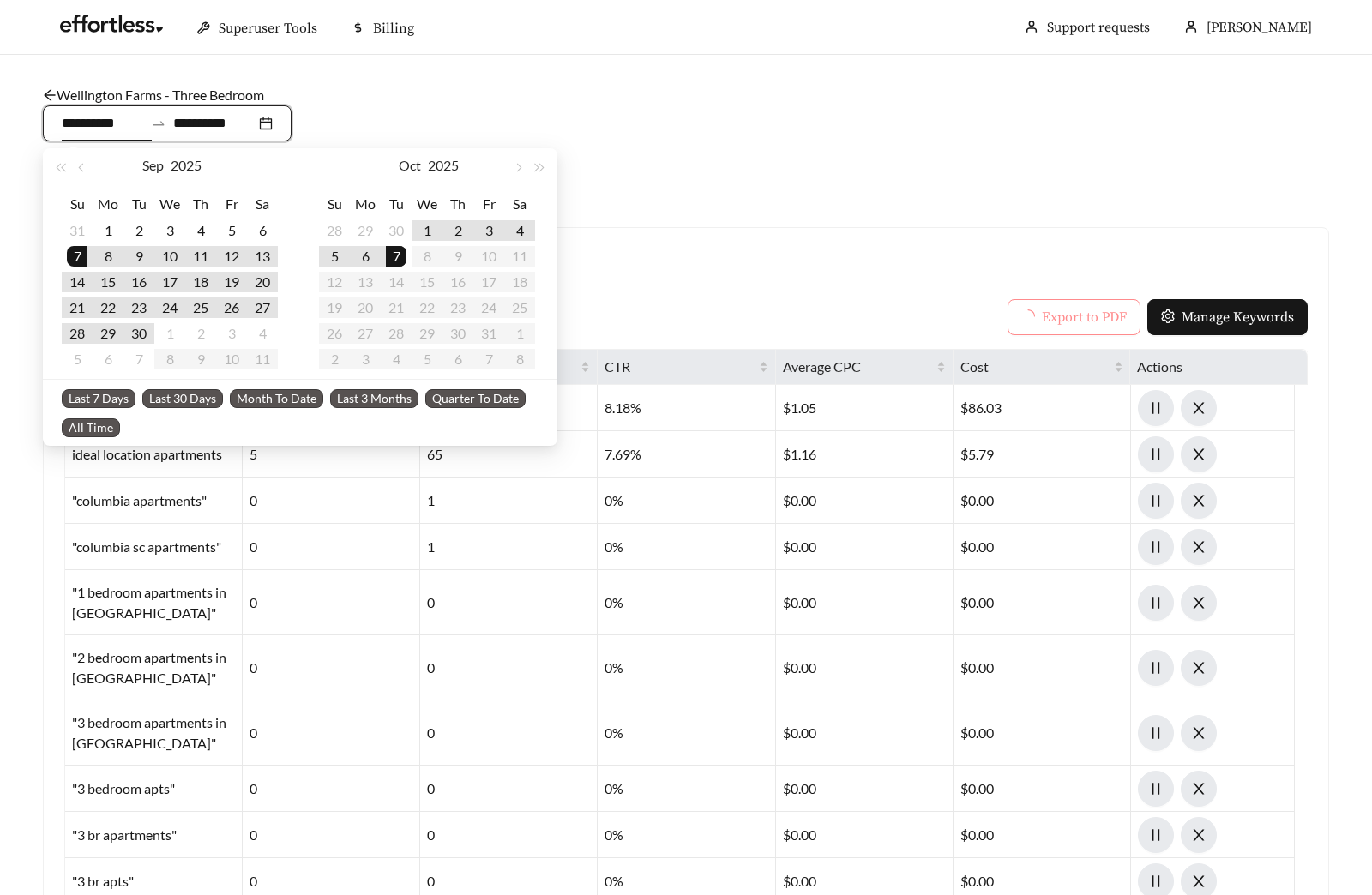
click at [169, 87] on link "Wellington Farms - Three Bedroom" at bounding box center [153, 95] width 221 height 17
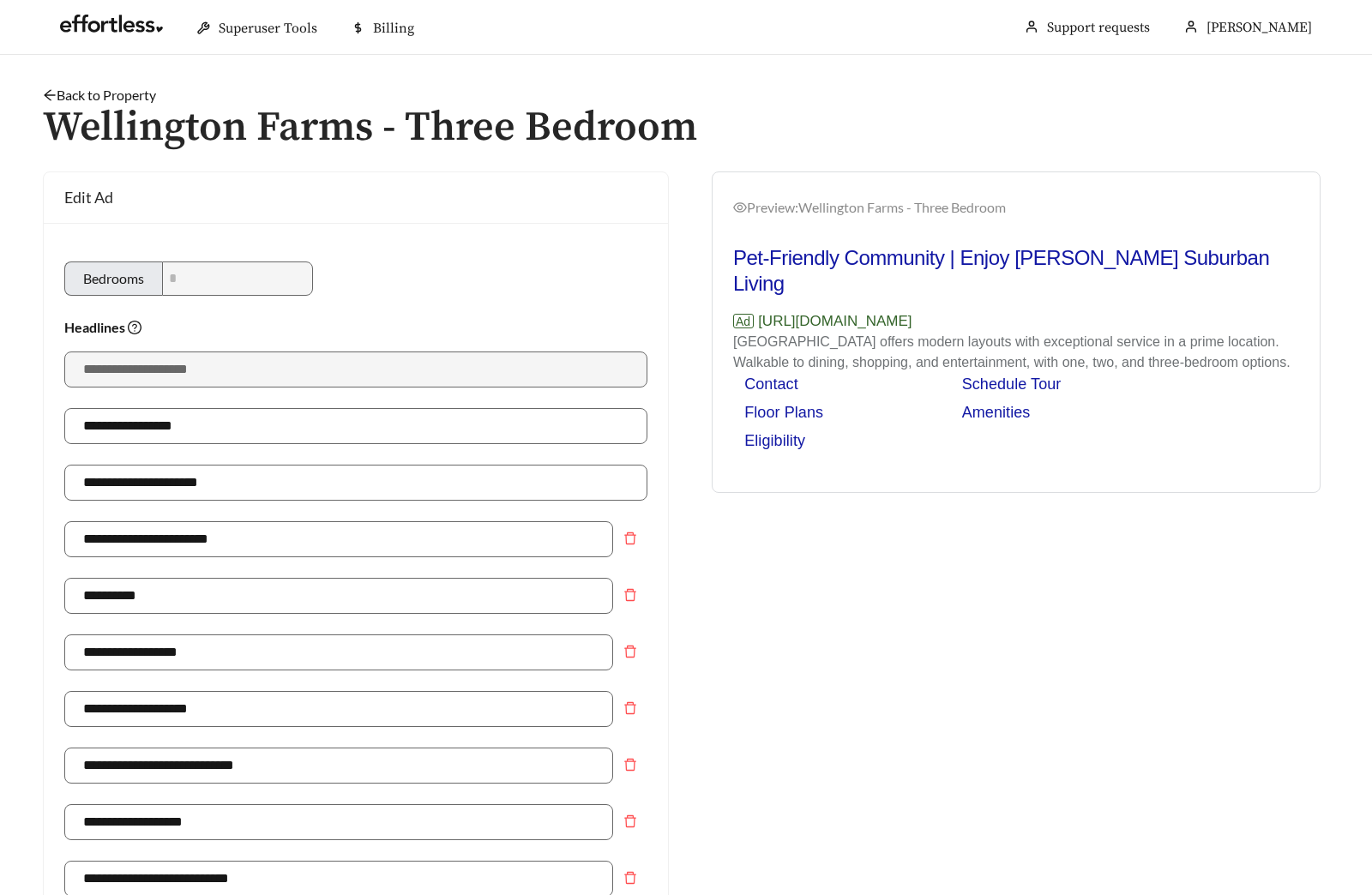
click at [112, 88] on link "Back to Property" at bounding box center [99, 95] width 113 height 17
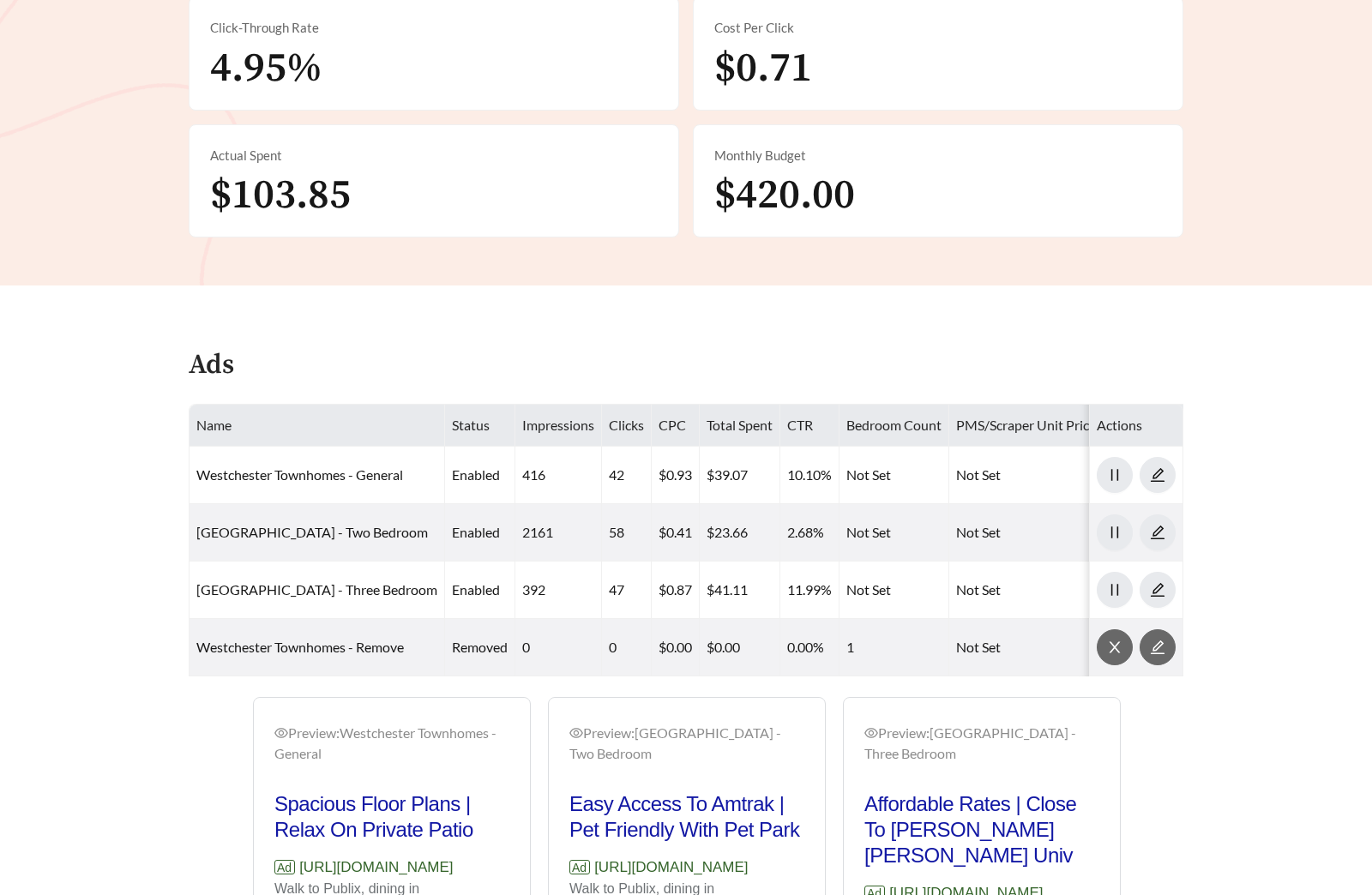
scroll to position [606, 0]
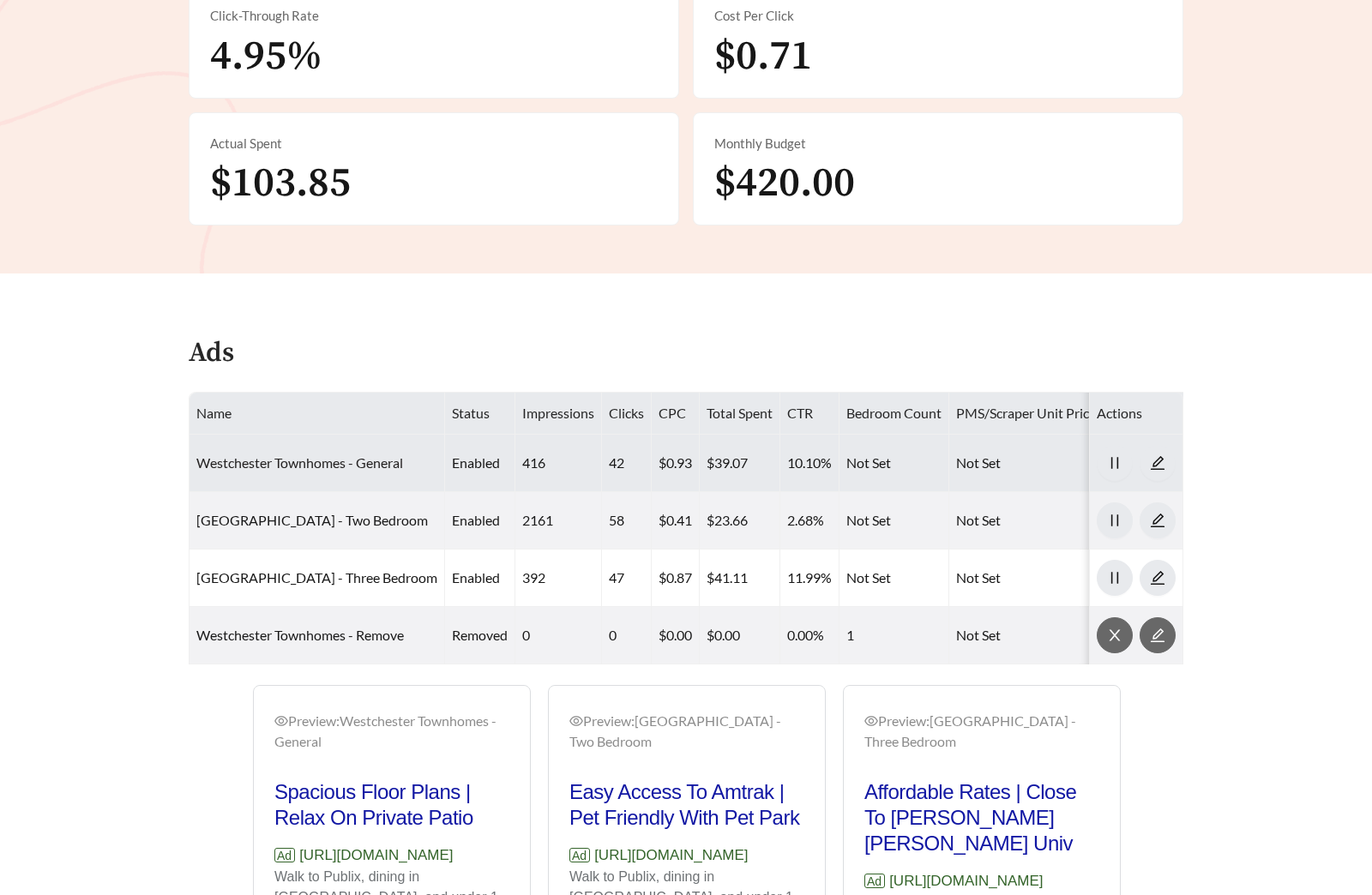
click at [311, 462] on link "Westchester Townhomes - General" at bounding box center [300, 462] width 207 height 17
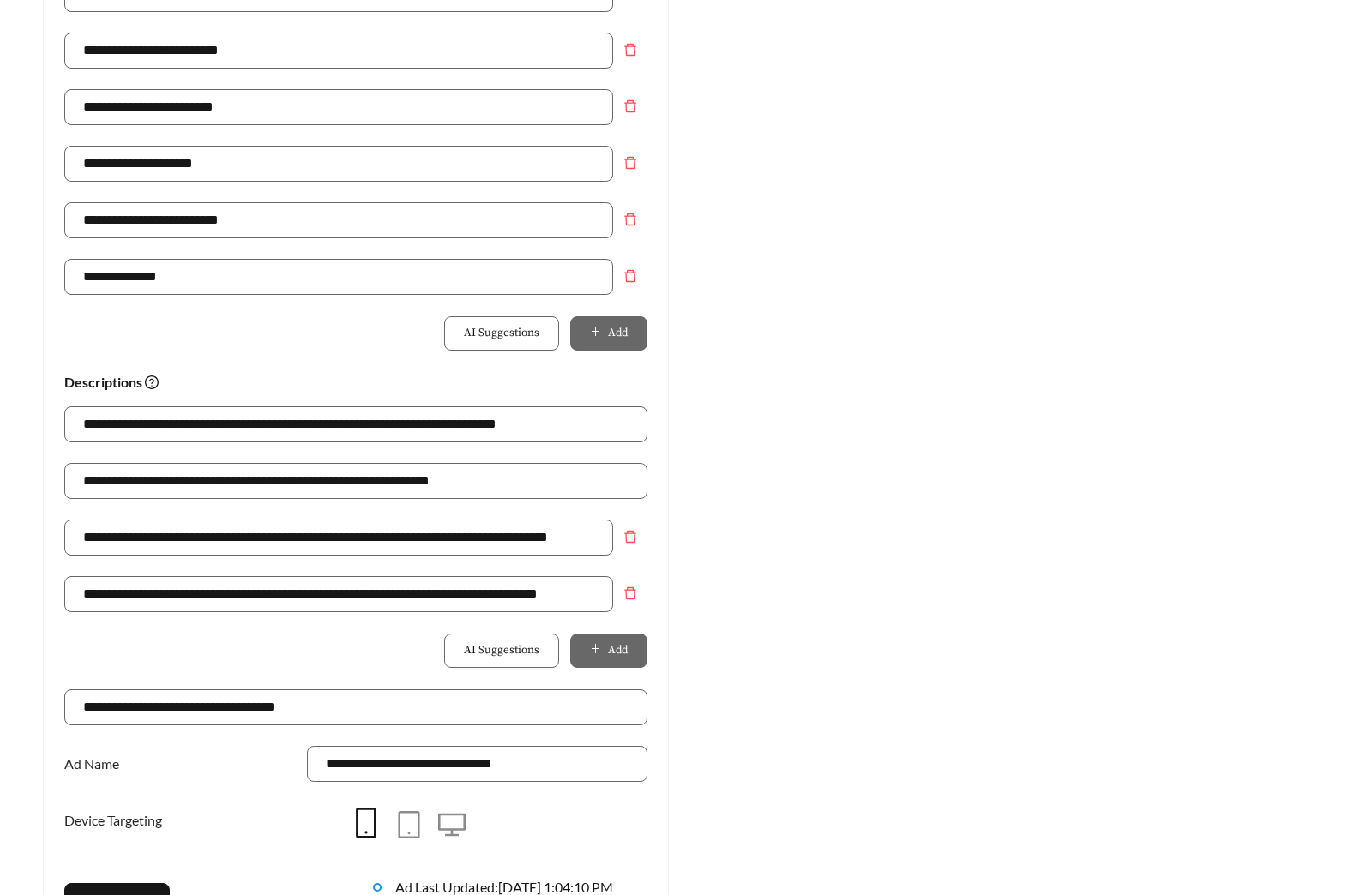
scroll to position [1209, 0]
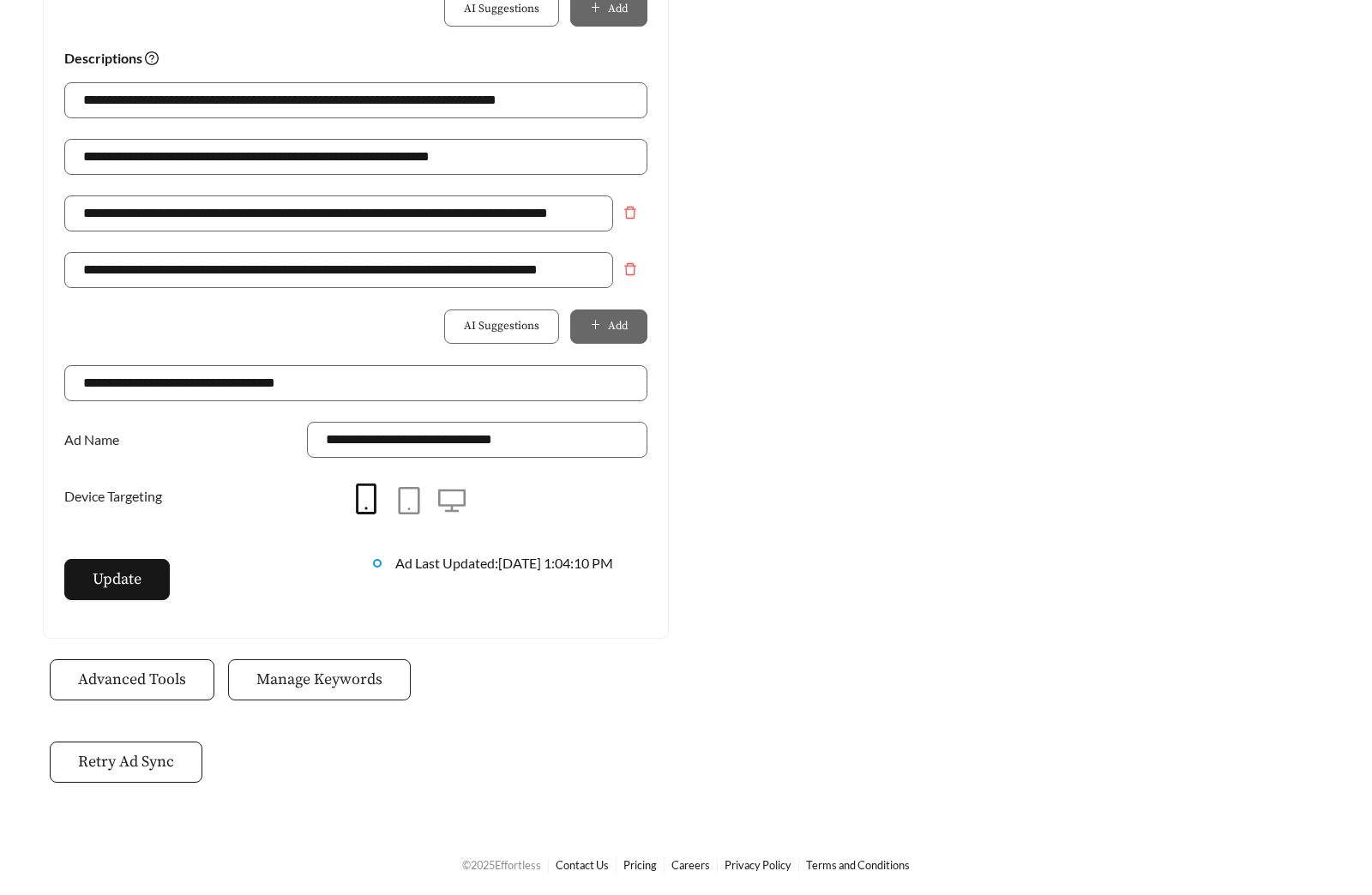
click at [376, 698] on button "Manage Keywords" at bounding box center [319, 679] width 183 height 42
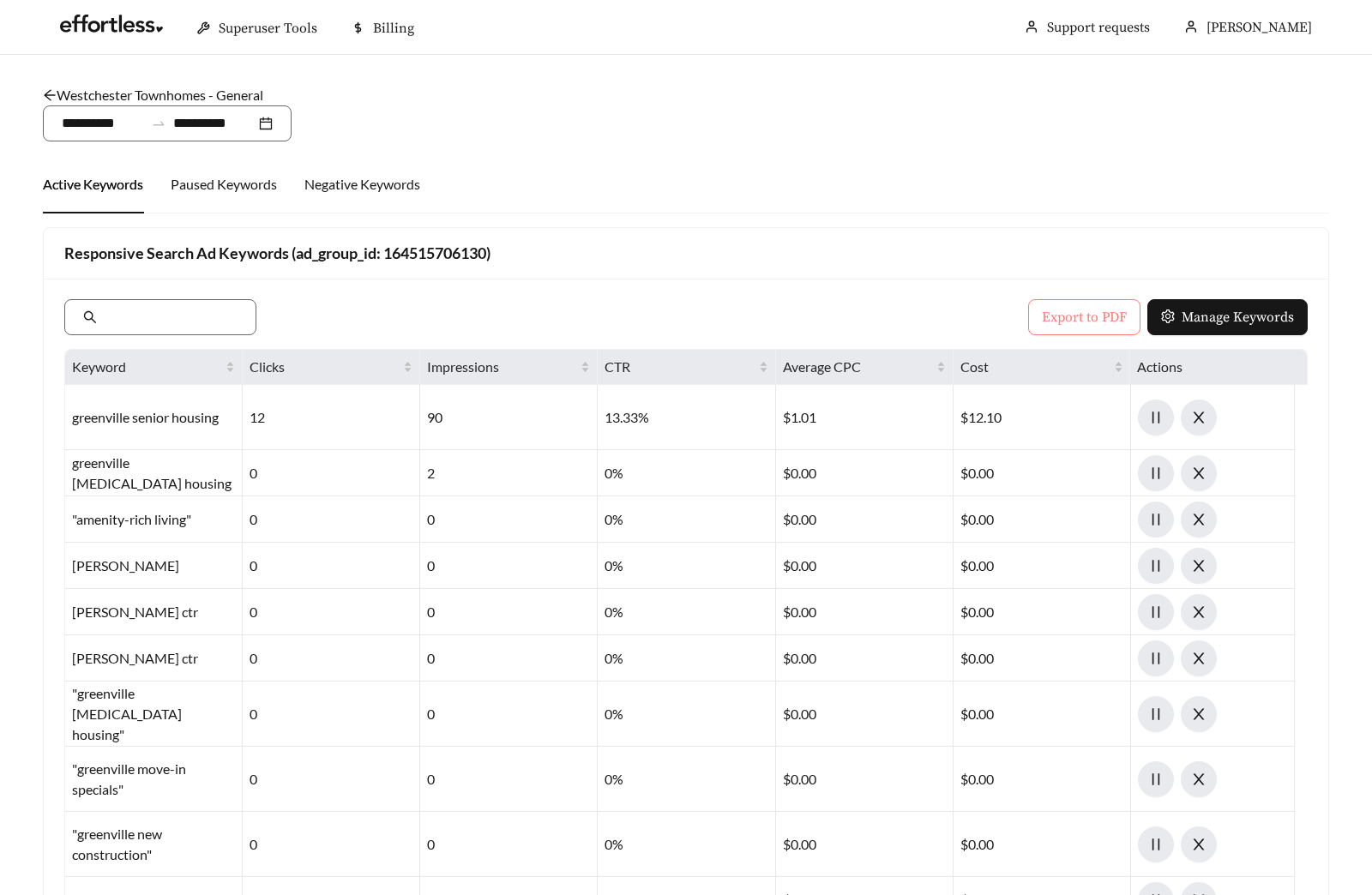
click at [1076, 327] on span "Export to PDF" at bounding box center [1084, 317] width 85 height 20
click at [192, 93] on link "Westchester Townhomes - General" at bounding box center [152, 95] width 221 height 17
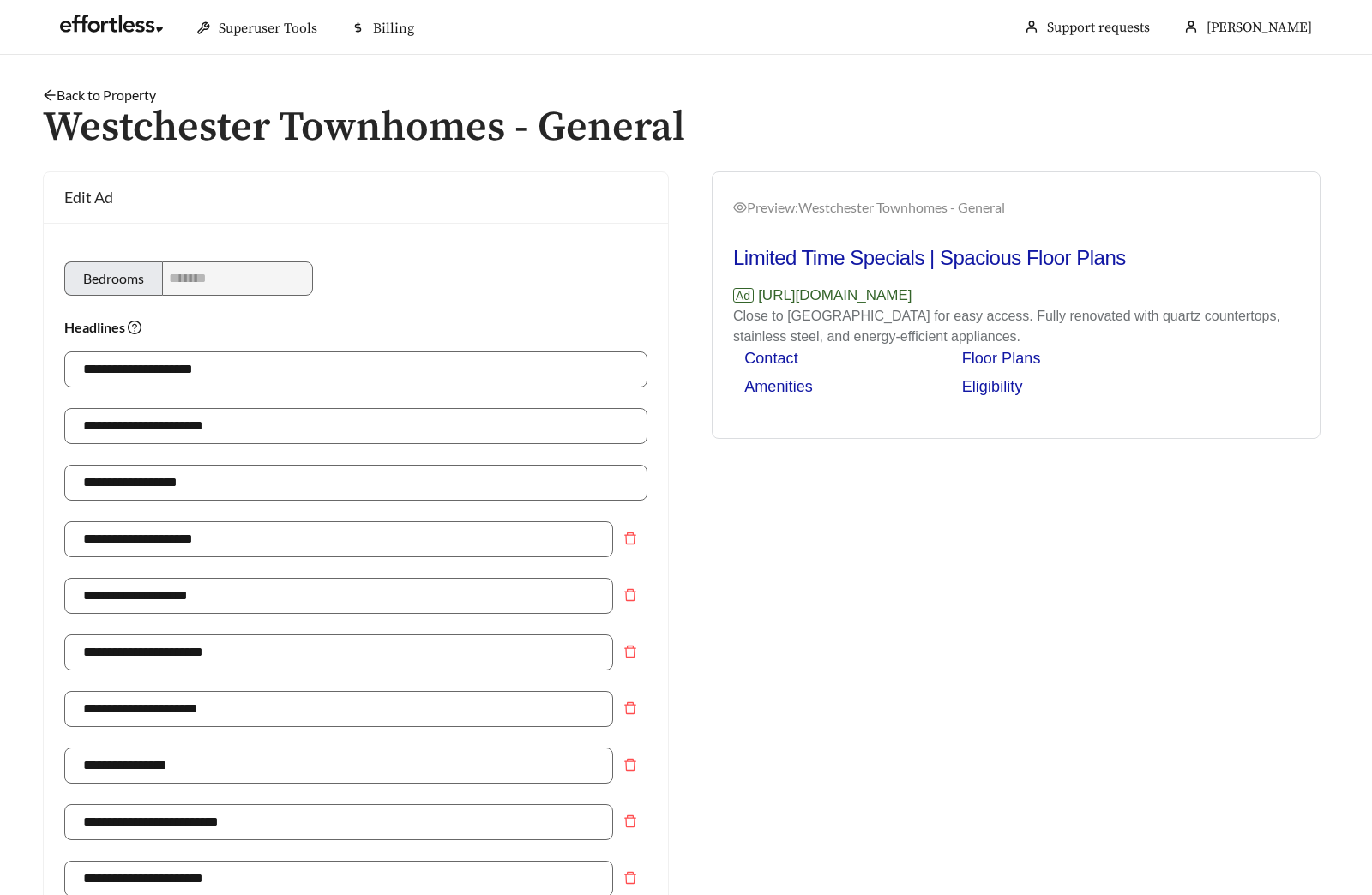
click at [135, 91] on link "Back to Property" at bounding box center [99, 95] width 113 height 17
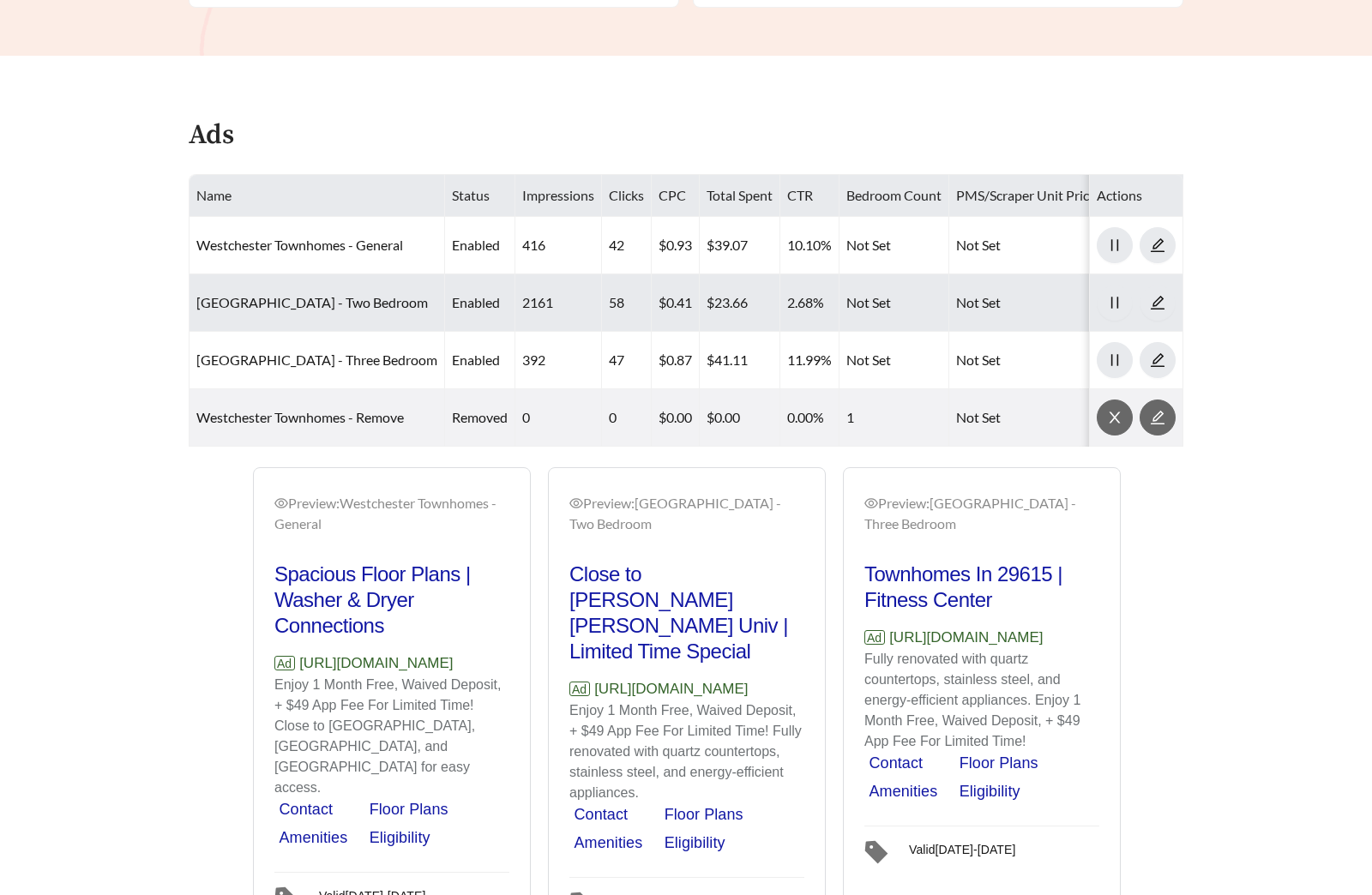
scroll to position [827, 0]
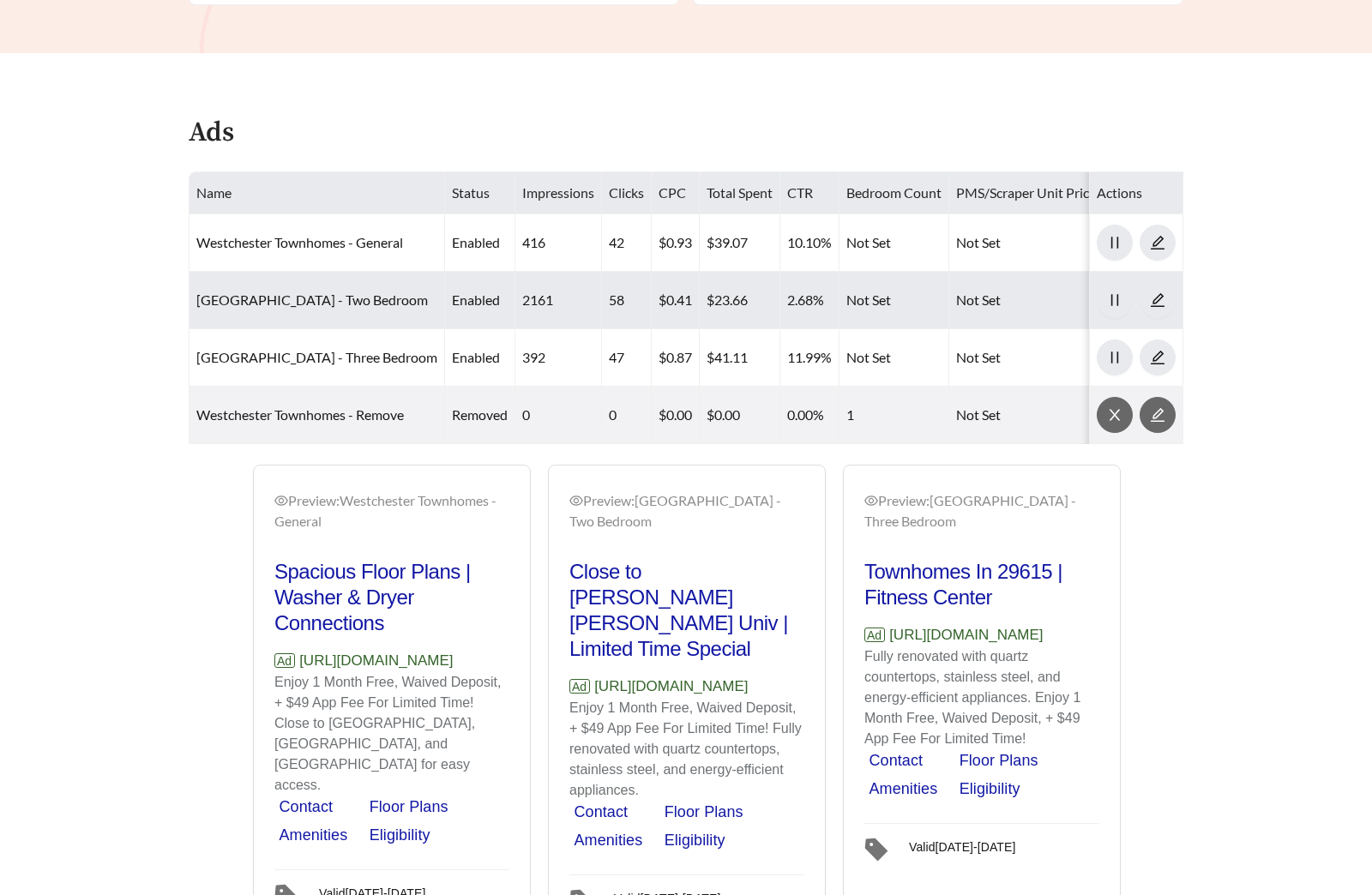
click at [315, 290] on td "Westchester Townhomes - Two Bedroom" at bounding box center [316, 301] width 256 height 57
click at [308, 308] on link "Westchester Townhomes - Two Bedroom" at bounding box center [312, 300] width 232 height 17
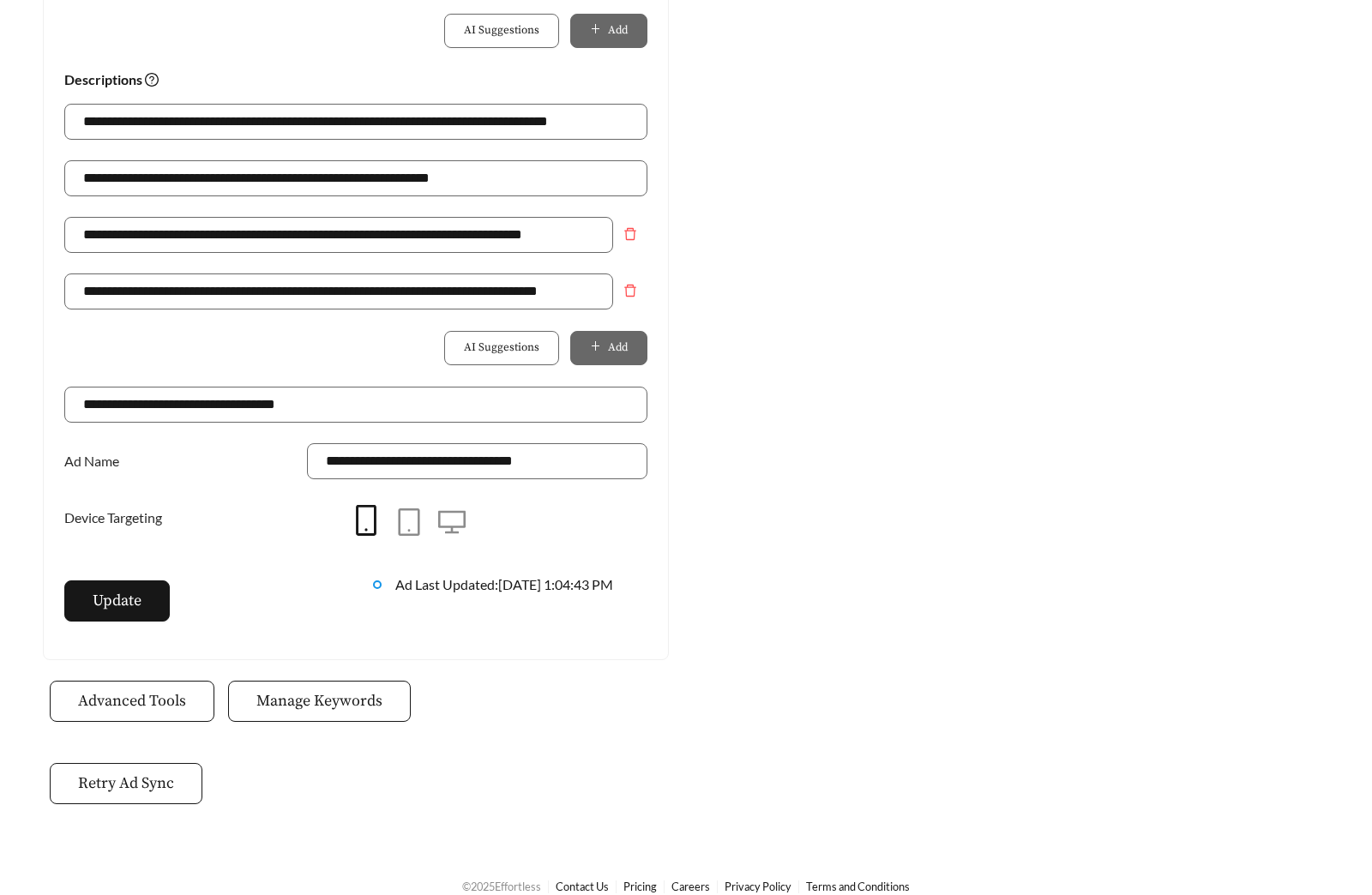
scroll to position [1209, 0]
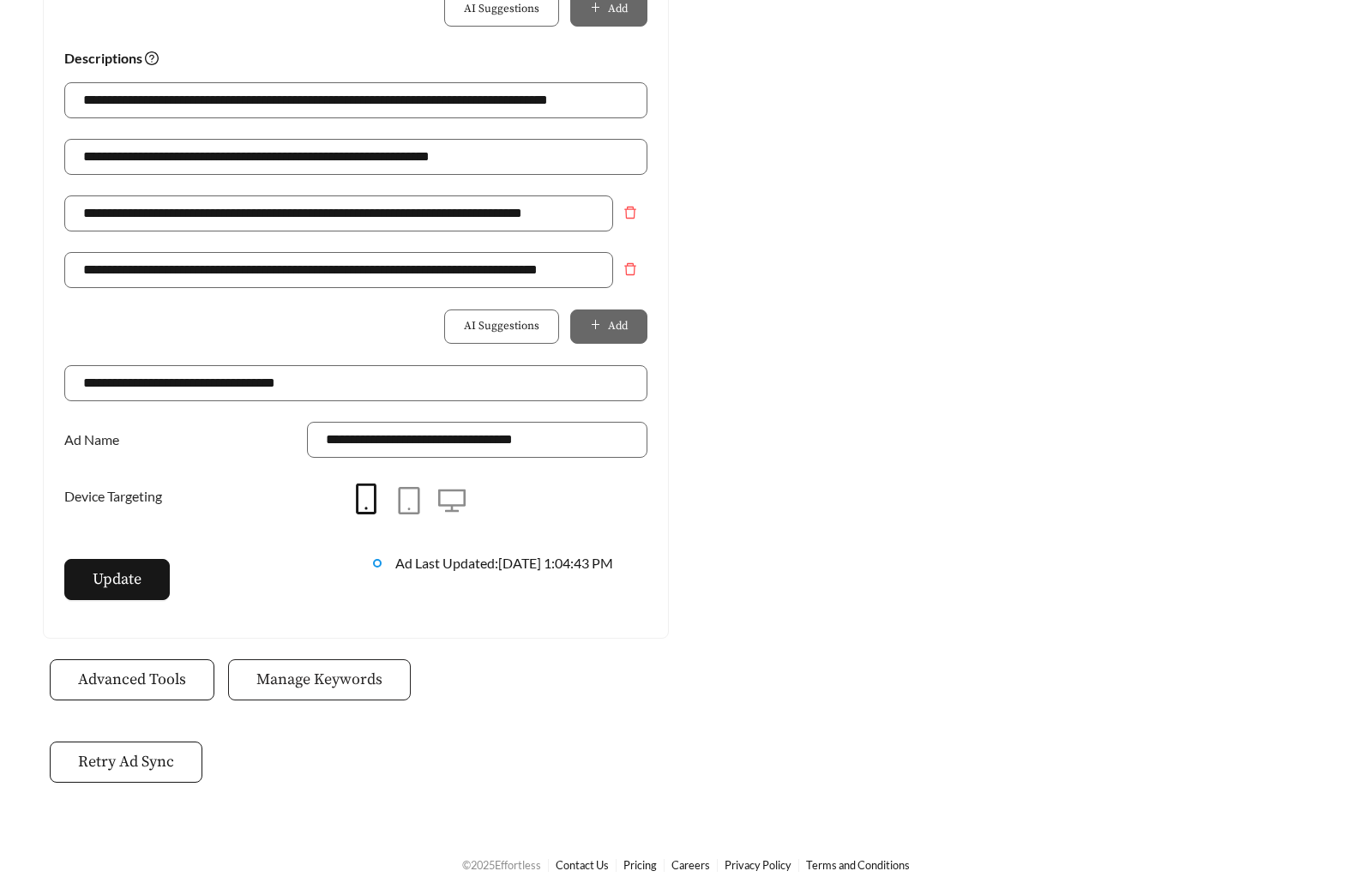
click at [354, 690] on span "Manage Keywords" at bounding box center [319, 679] width 126 height 23
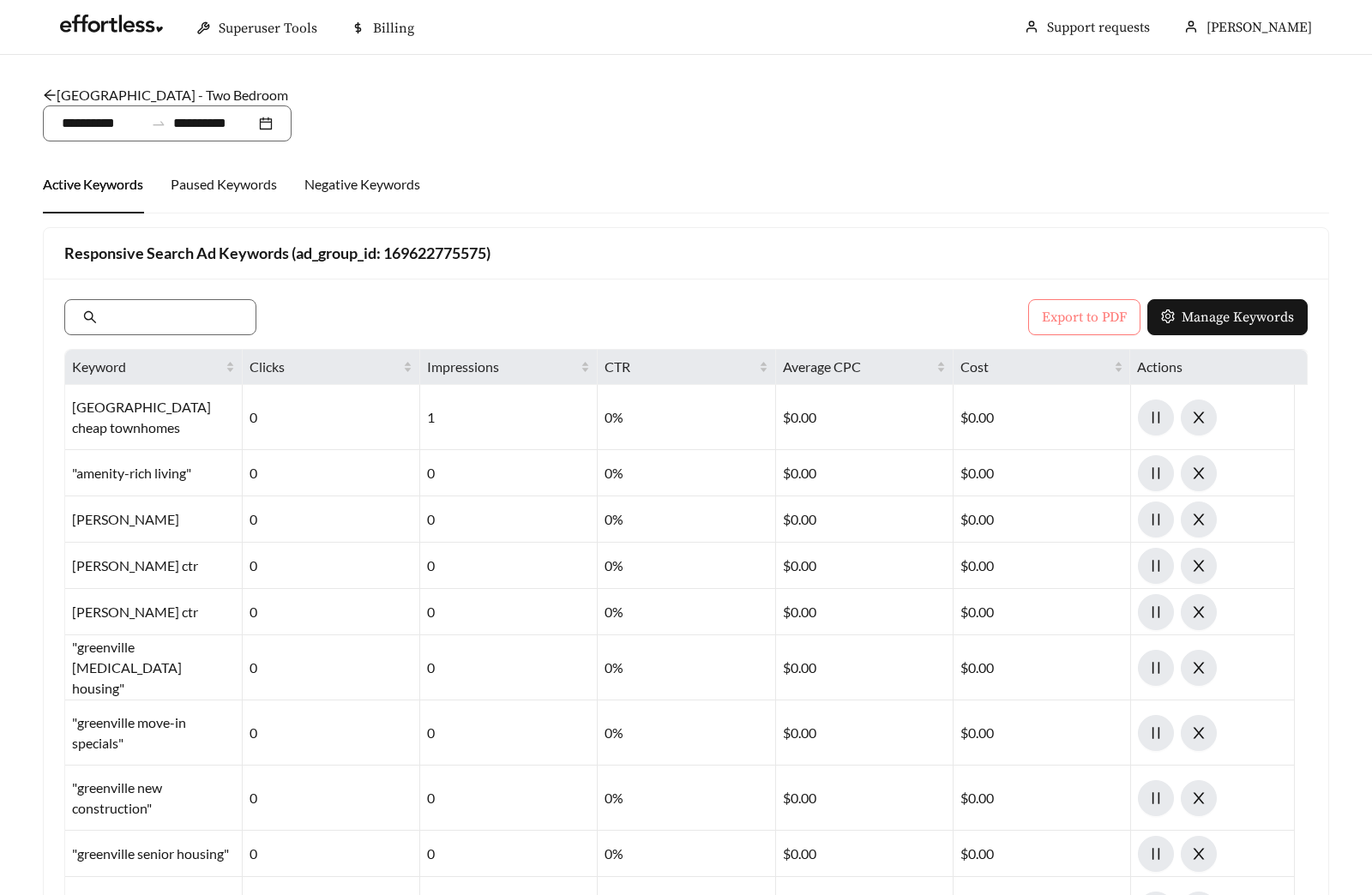
click at [1069, 323] on span "Export to PDF" at bounding box center [1084, 317] width 85 height 20
click at [223, 99] on link "Westchester Townhomes - Two Bedroom" at bounding box center [165, 95] width 245 height 17
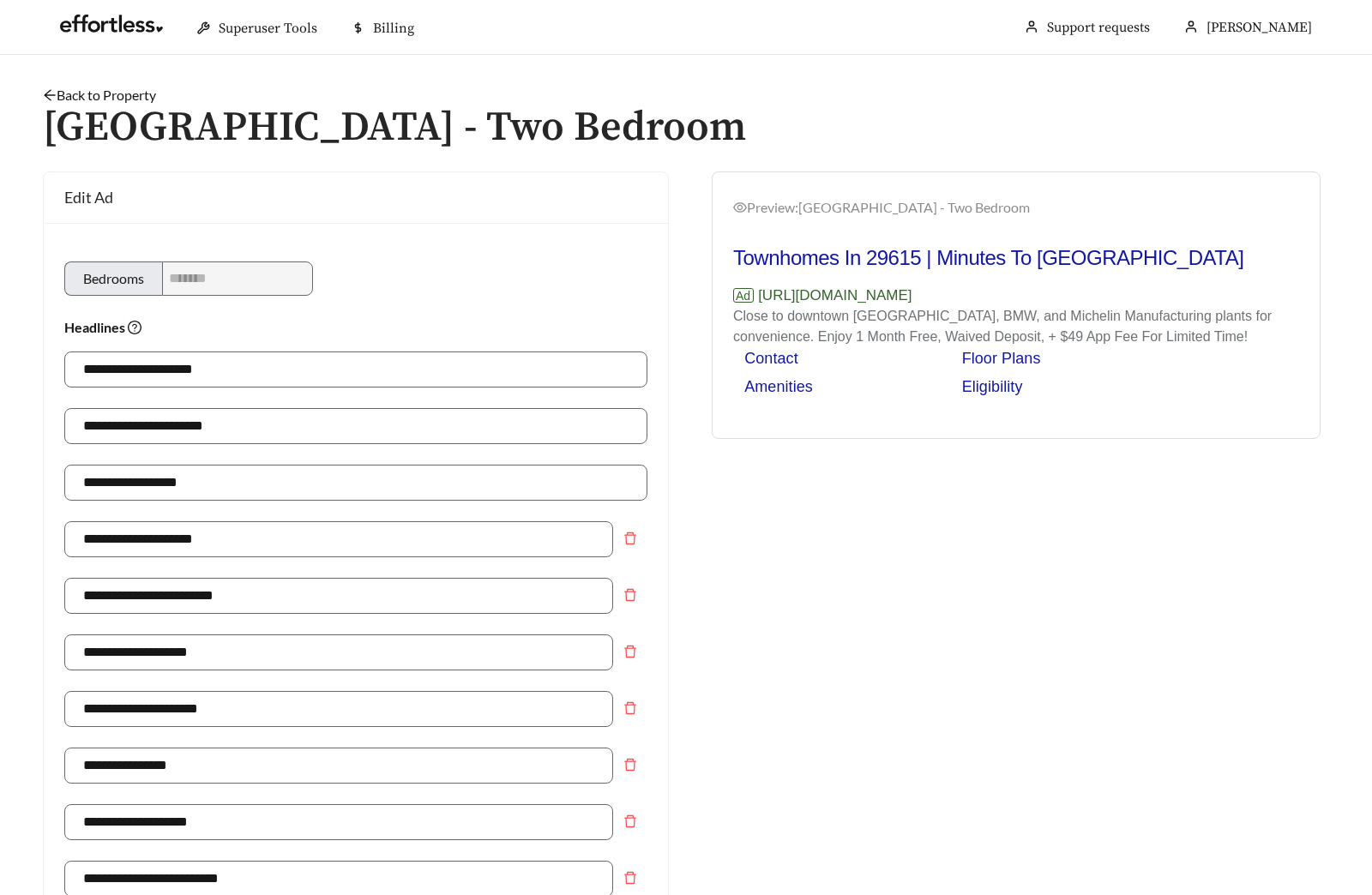
click at [106, 99] on link "Back to Property" at bounding box center [99, 95] width 113 height 17
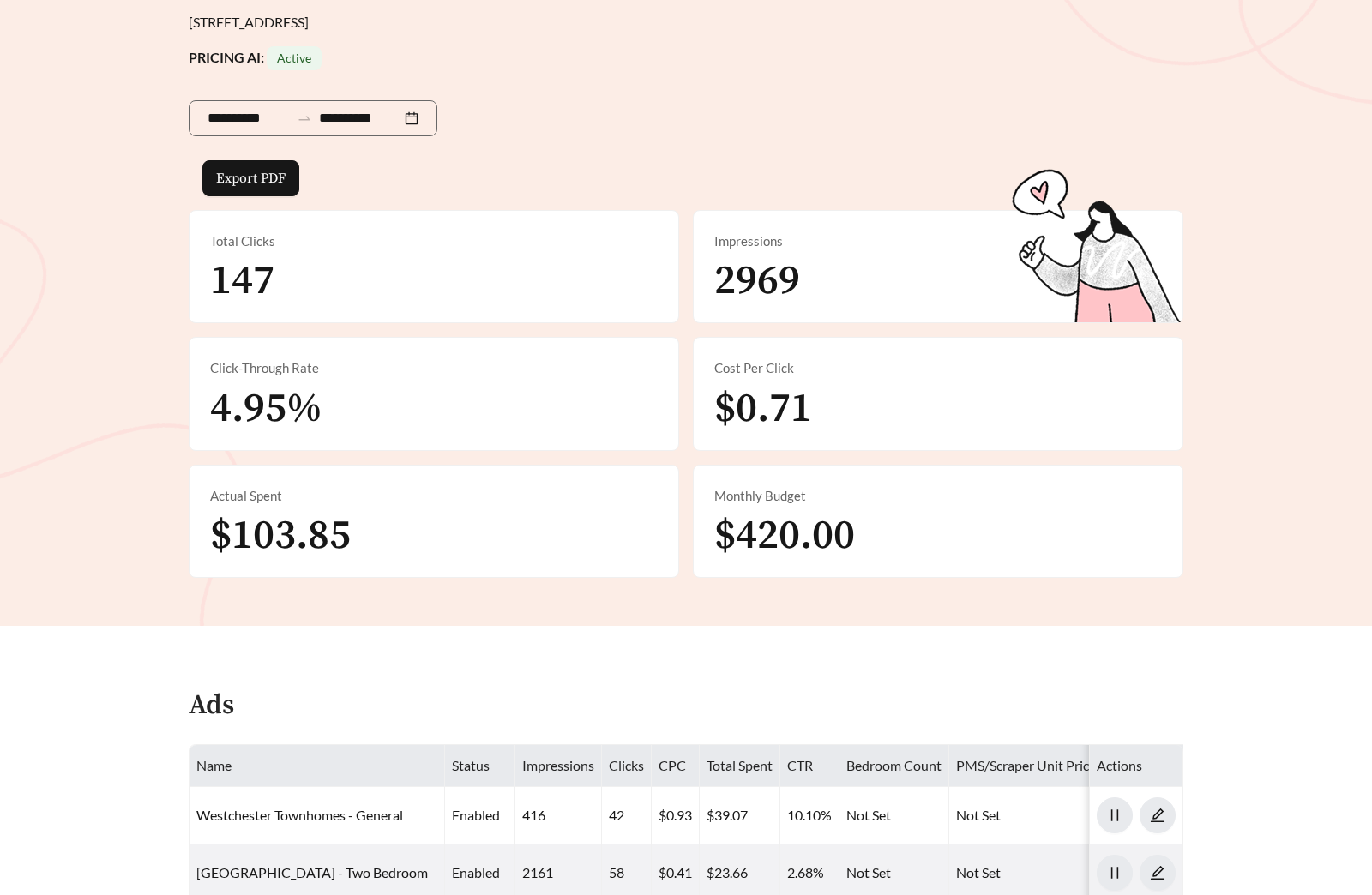
scroll to position [599, 0]
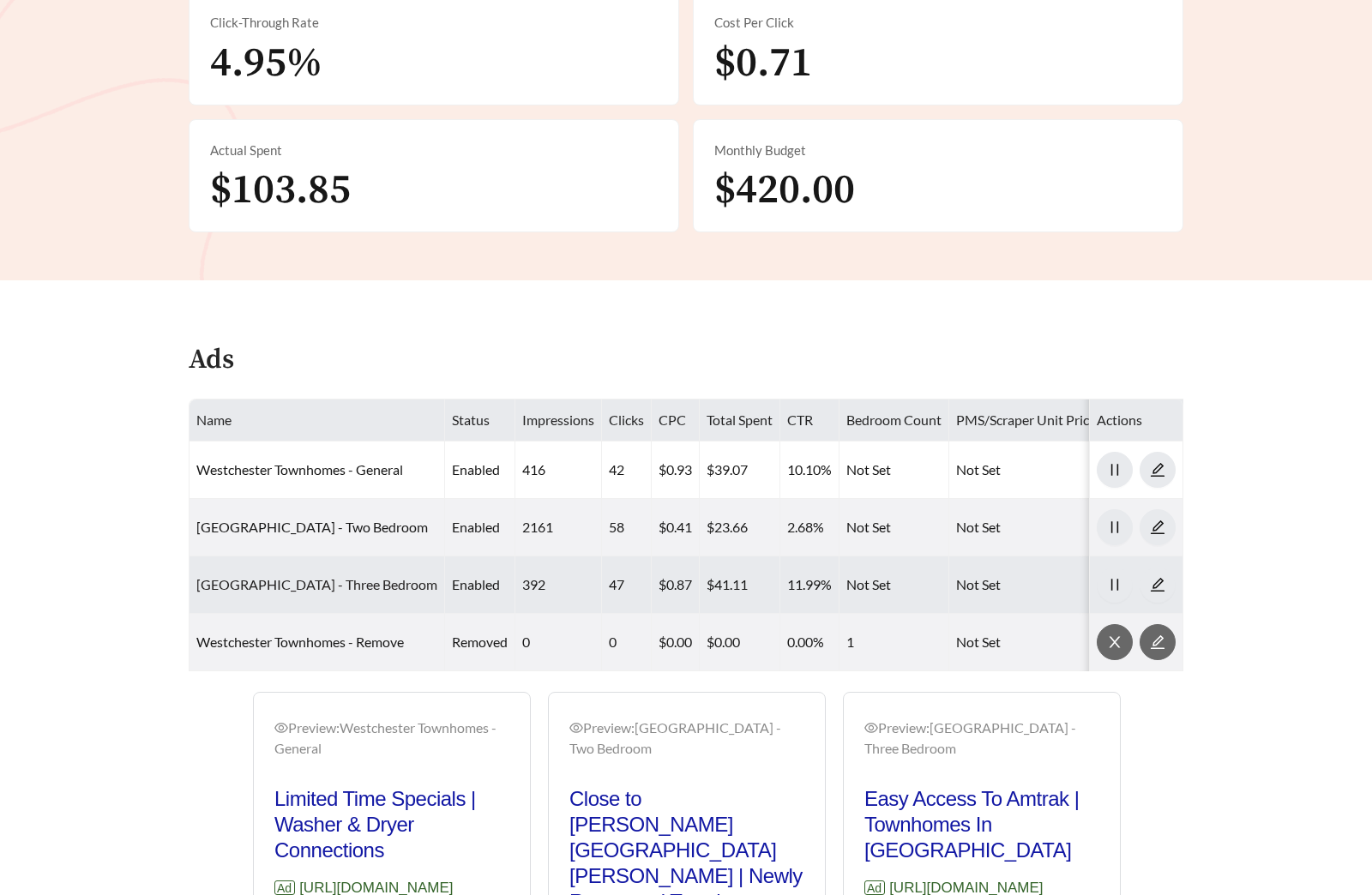
click at [365, 582] on link "Westchester Townhomes - Three Bedroom" at bounding box center [316, 584] width 241 height 17
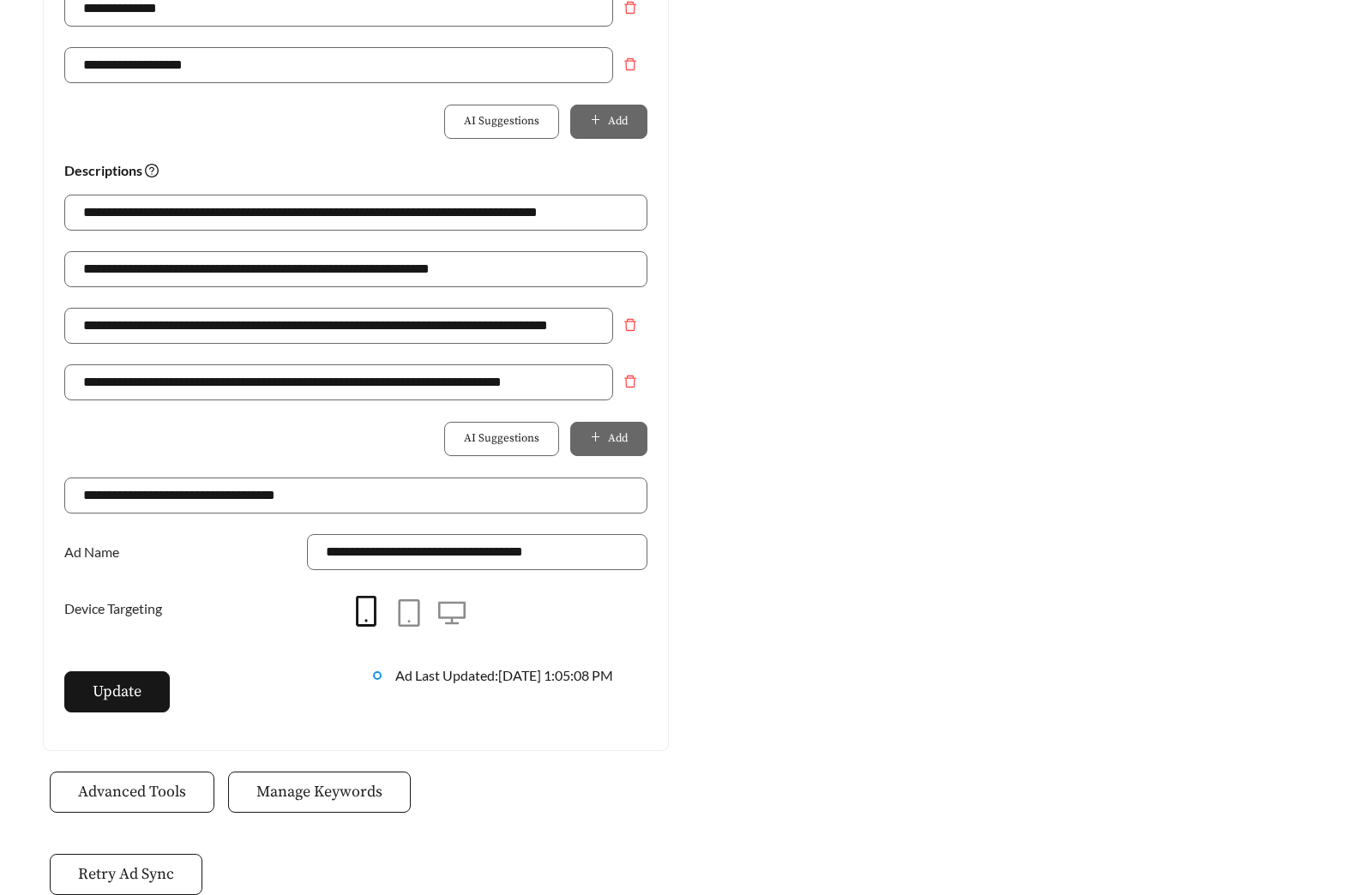
scroll to position [1097, 0]
click at [341, 783] on span "Manage Keywords" at bounding box center [319, 791] width 126 height 23
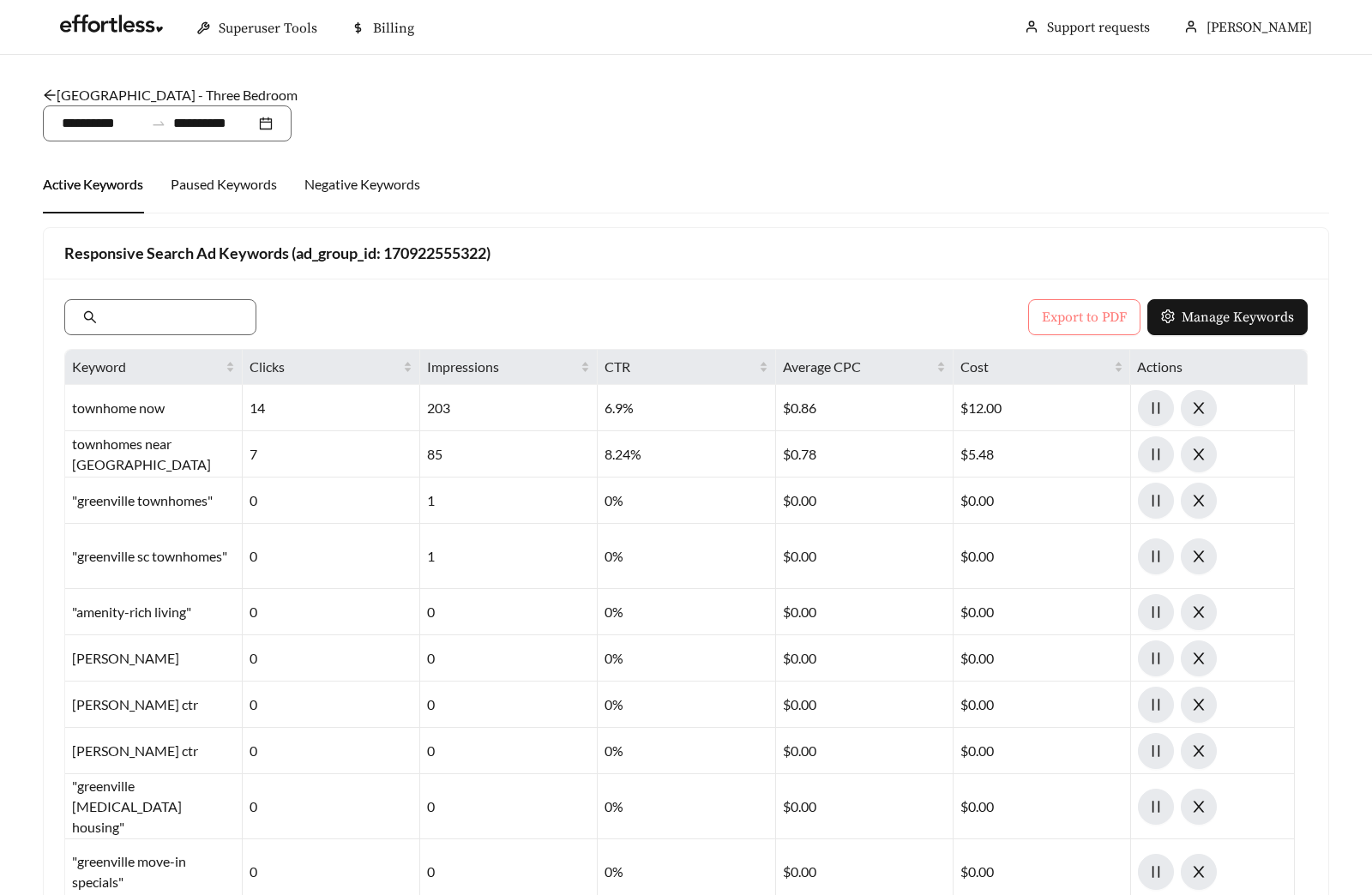
click at [1099, 318] on span "Export to PDF" at bounding box center [1084, 317] width 85 height 20
click at [225, 92] on link "Westchester Townhomes - Three Bedroom" at bounding box center [170, 95] width 255 height 17
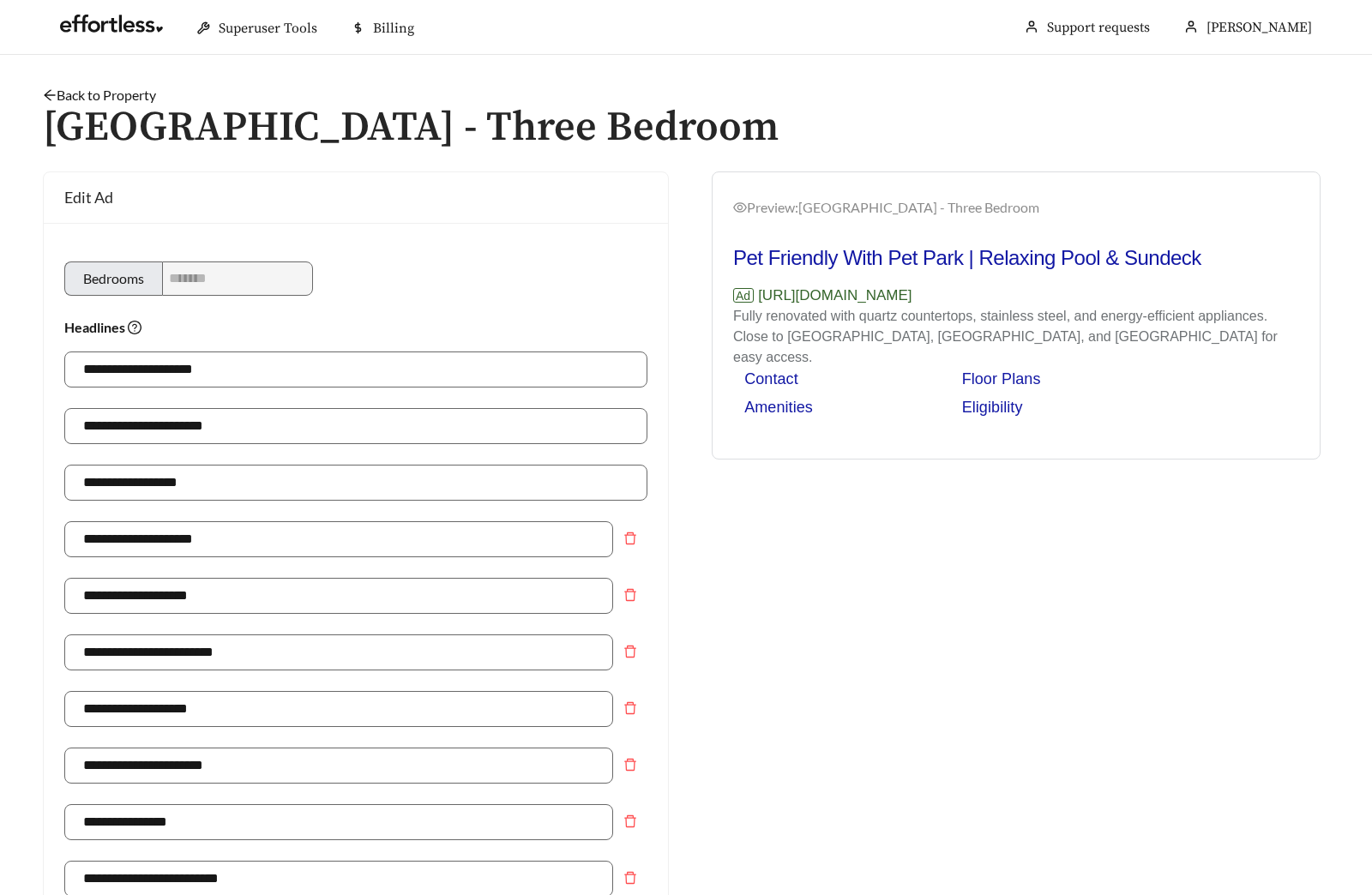
click at [102, 96] on link "Back to Property" at bounding box center [99, 95] width 113 height 17
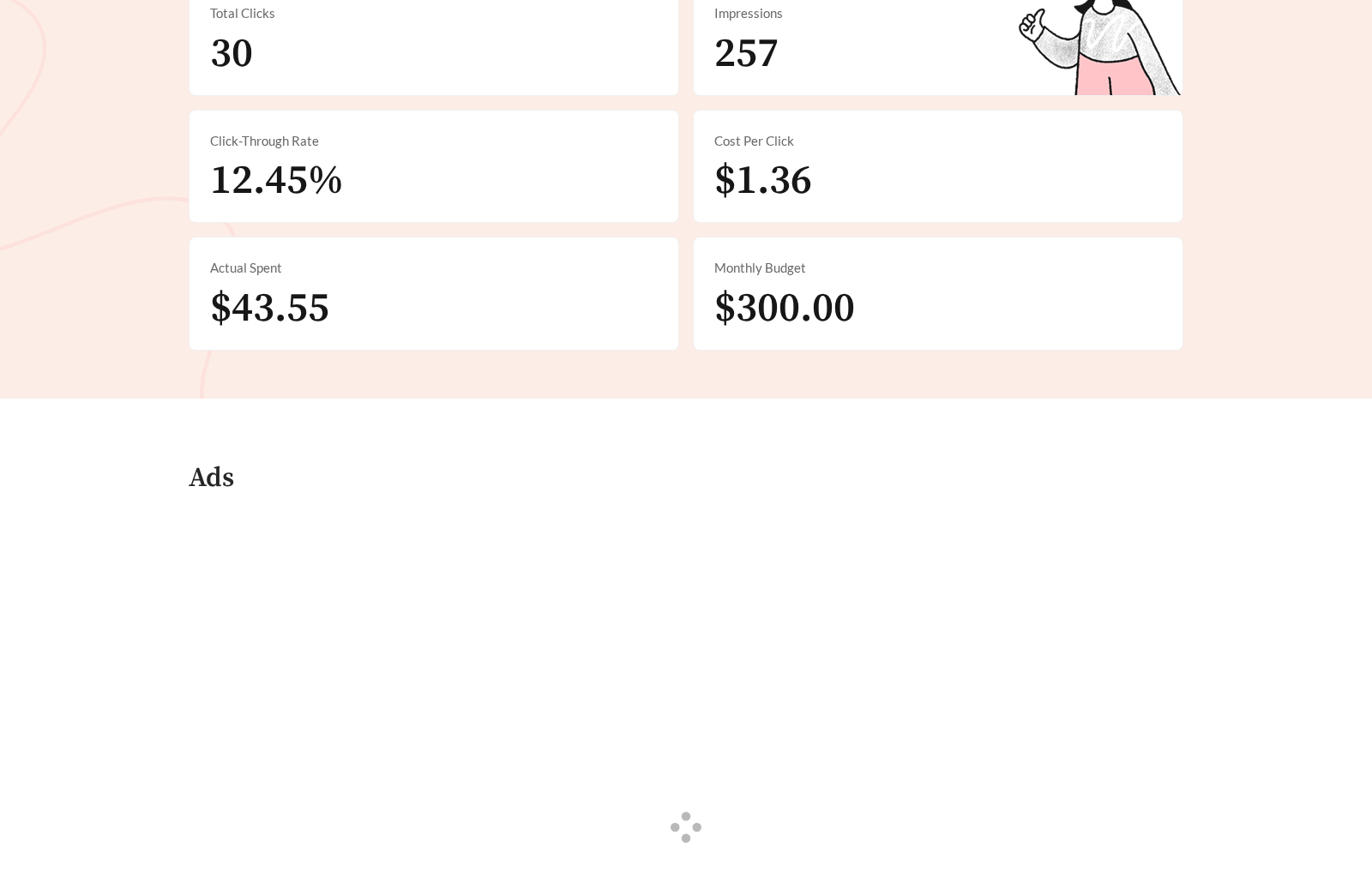
scroll to position [589, 0]
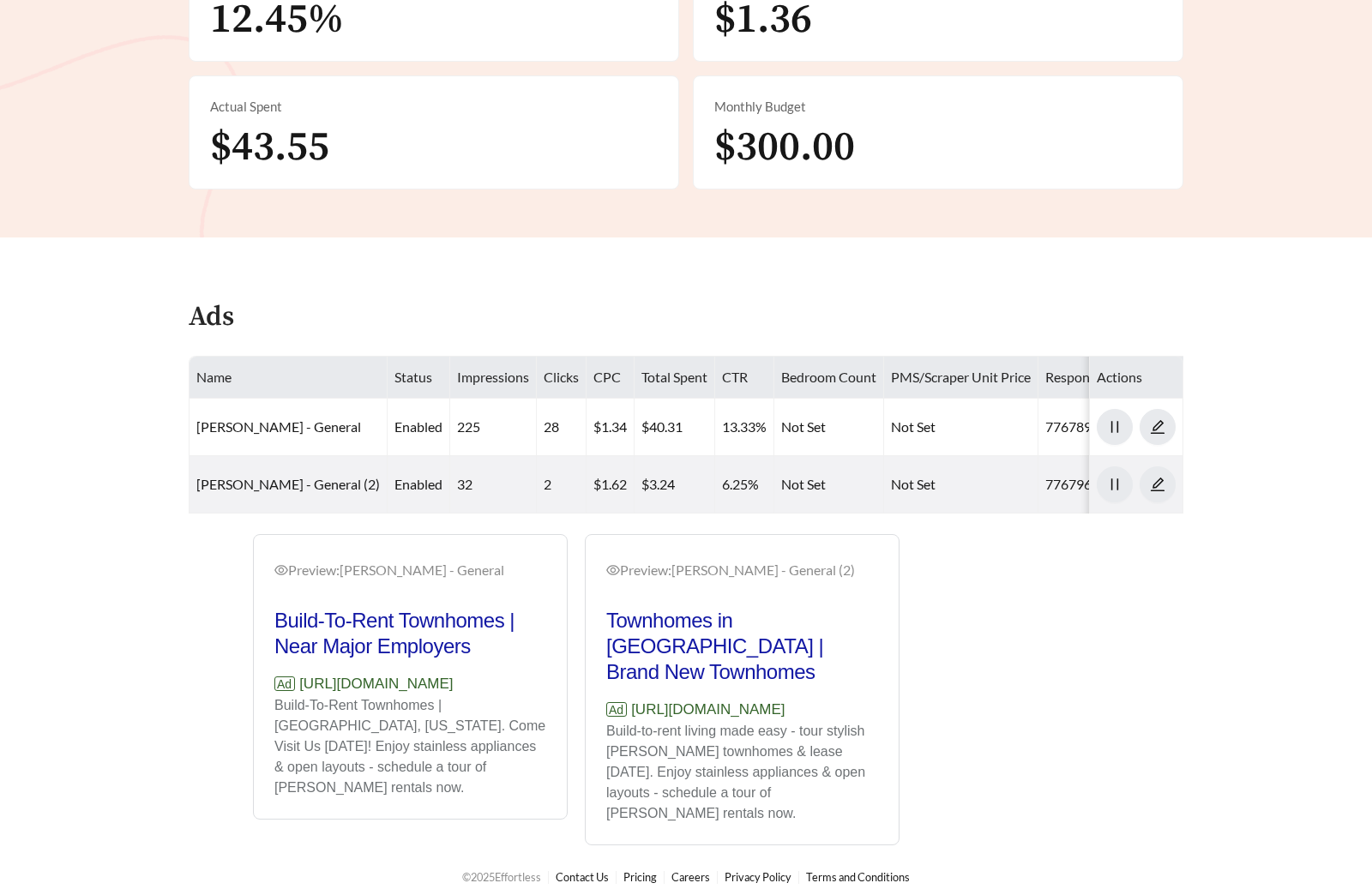
drag, startPoint x: 554, startPoint y: 716, endPoint x: 242, endPoint y: 718, distance: 312.0
click at [242, 718] on div "Preview: [PERSON_NAME] - General Build-To-Rent Townhomes | Near Major Employers…" at bounding box center [576, 689] width 782 height 311
copy p "[URL][DOMAIN_NAME]"
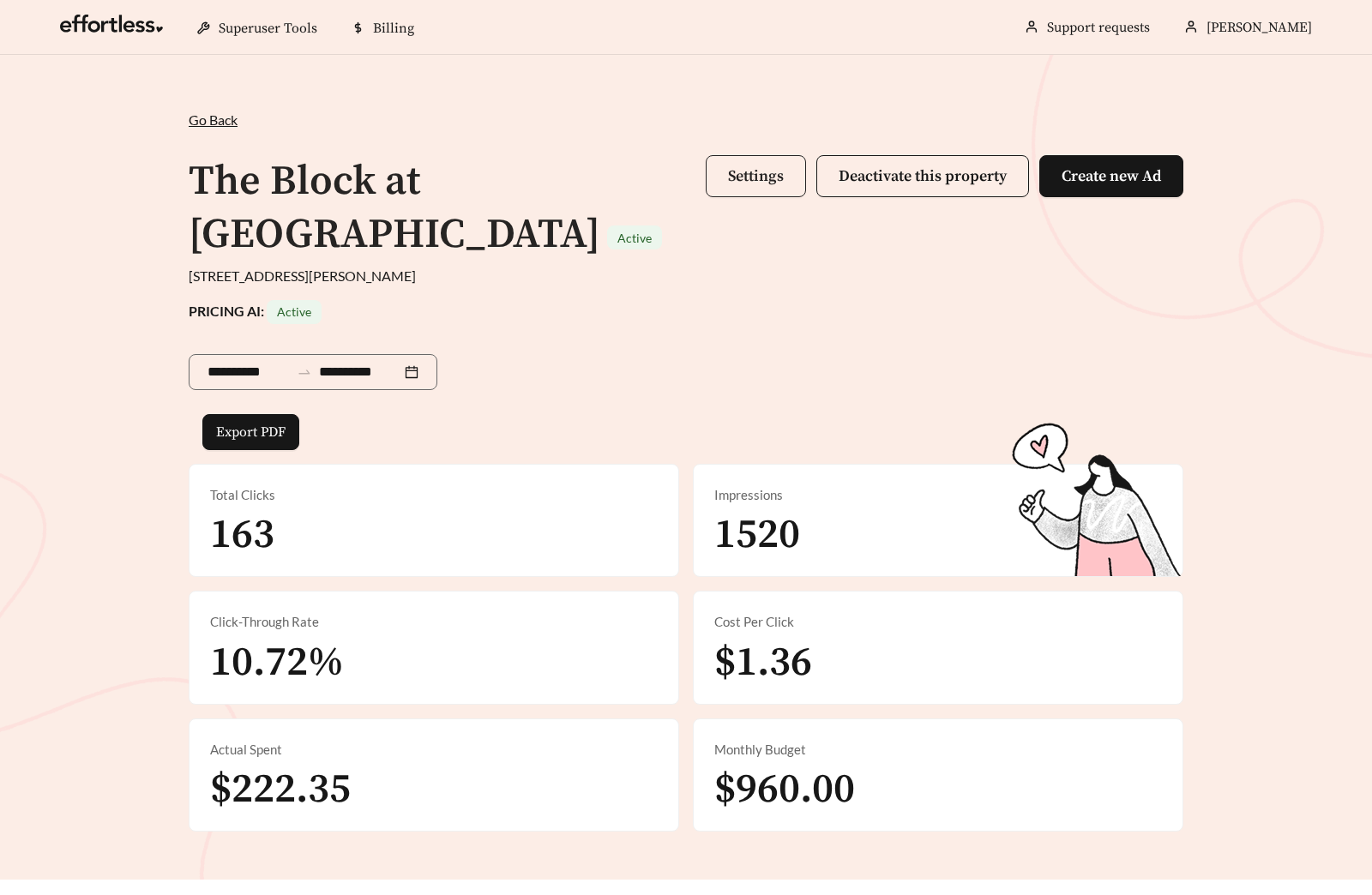
click at [748, 182] on span "Settings" at bounding box center [756, 175] width 55 height 19
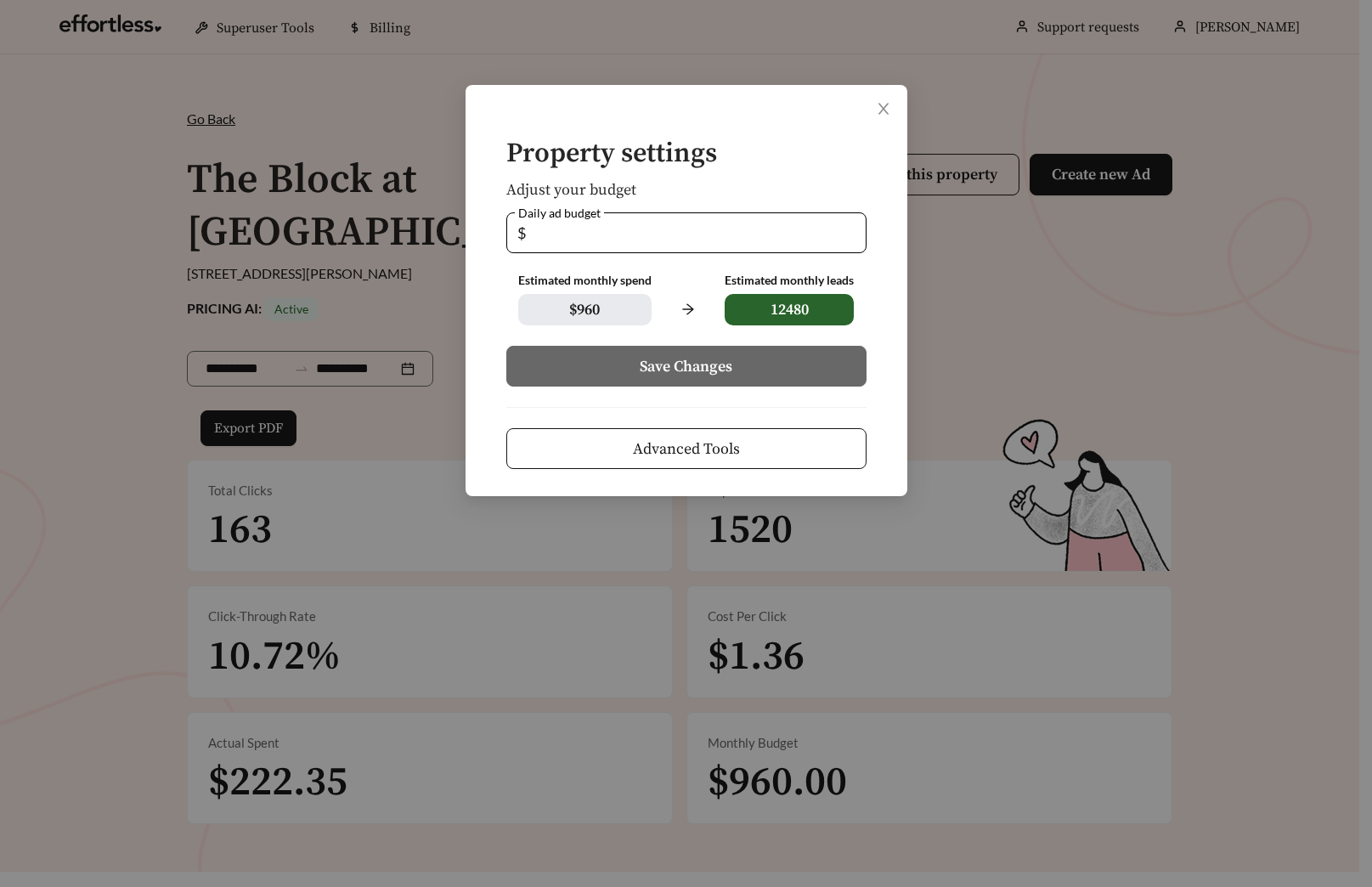
click at [625, 460] on button "Advanced Tools" at bounding box center [687, 448] width 360 height 41
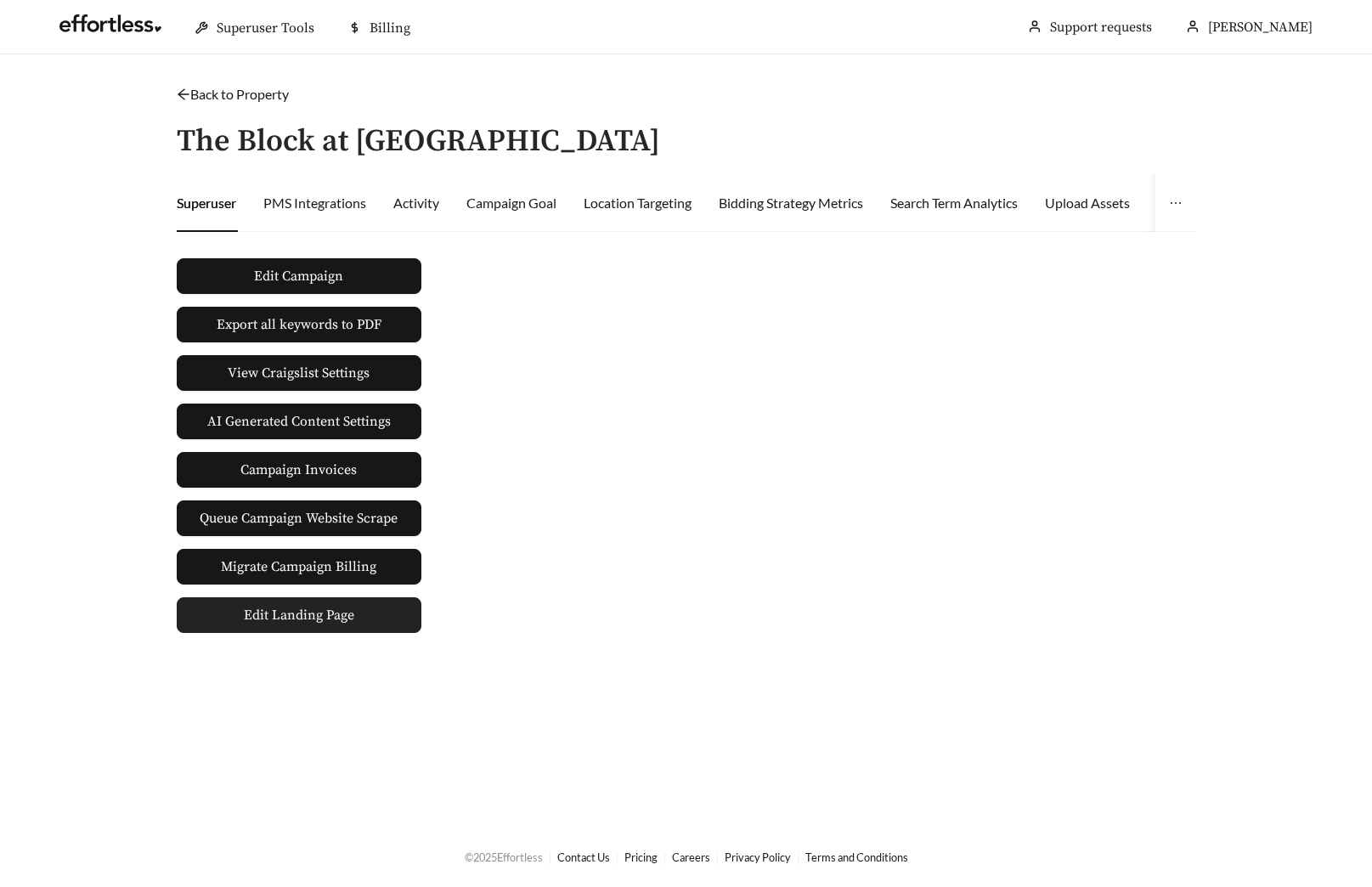
click at [316, 610] on span "Edit Landing Page" at bounding box center [299, 614] width 111 height 34
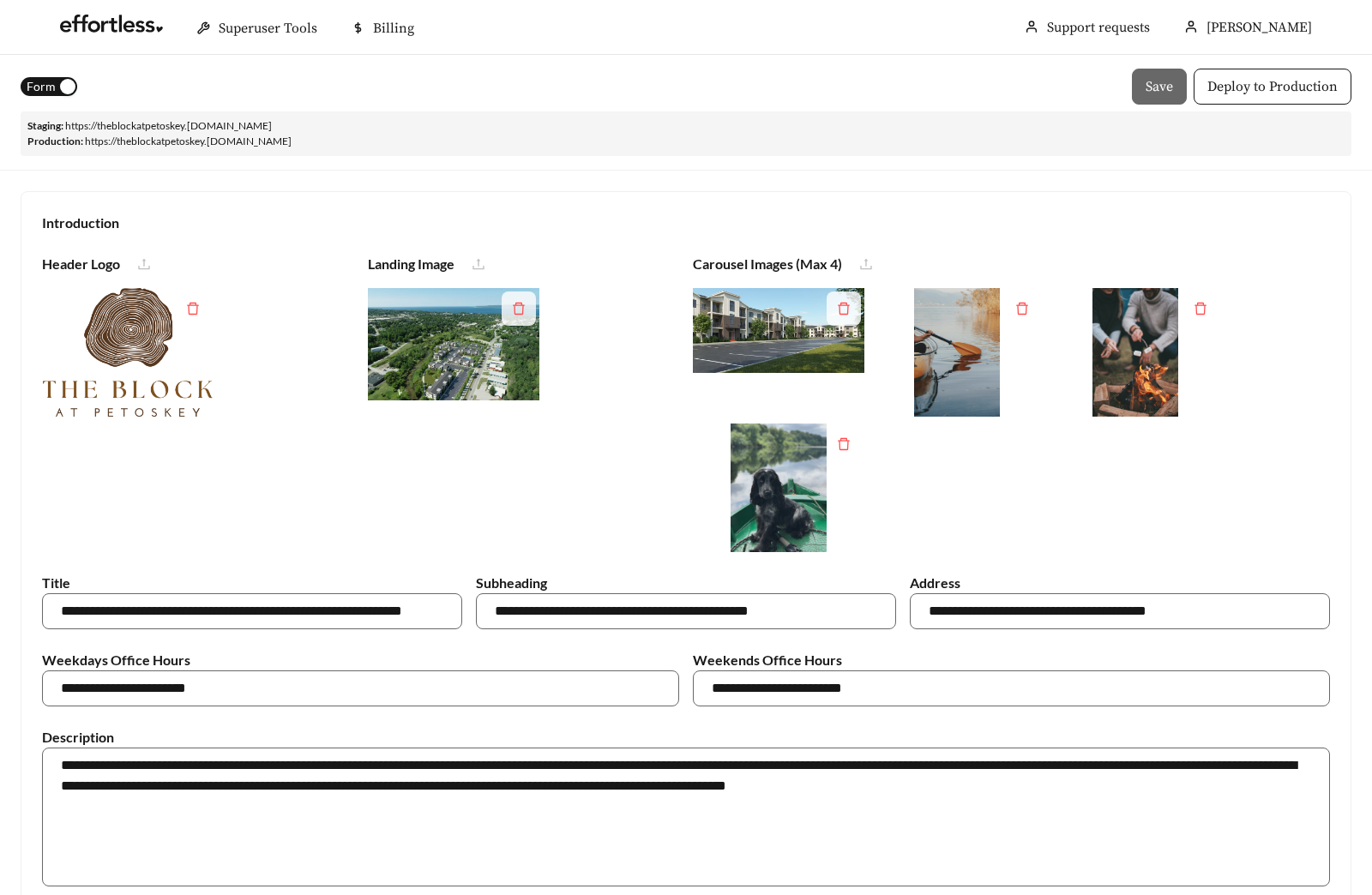
click at [55, 87] on button "Form" at bounding box center [48, 87] width 56 height 18
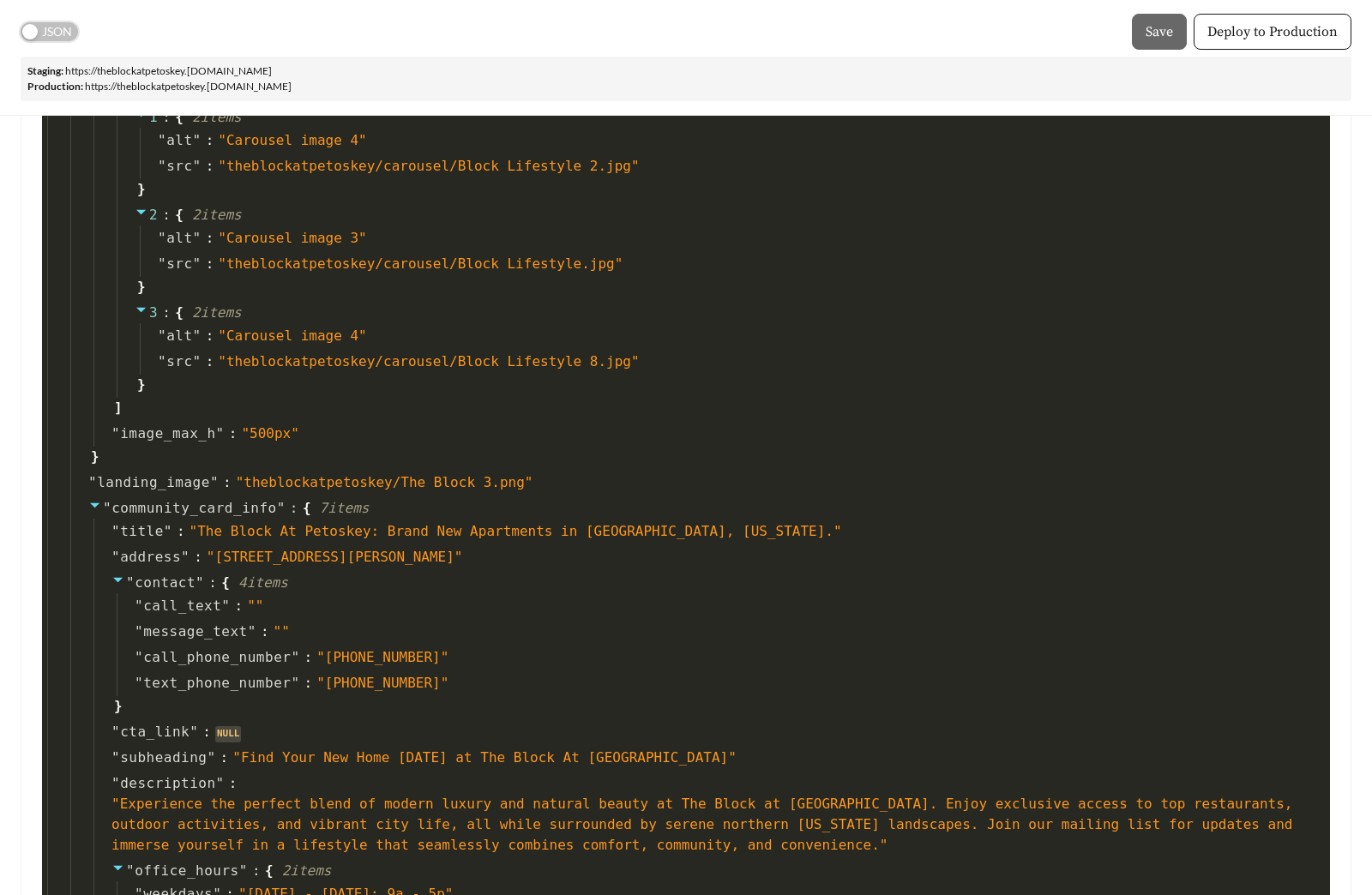
scroll to position [331, 0]
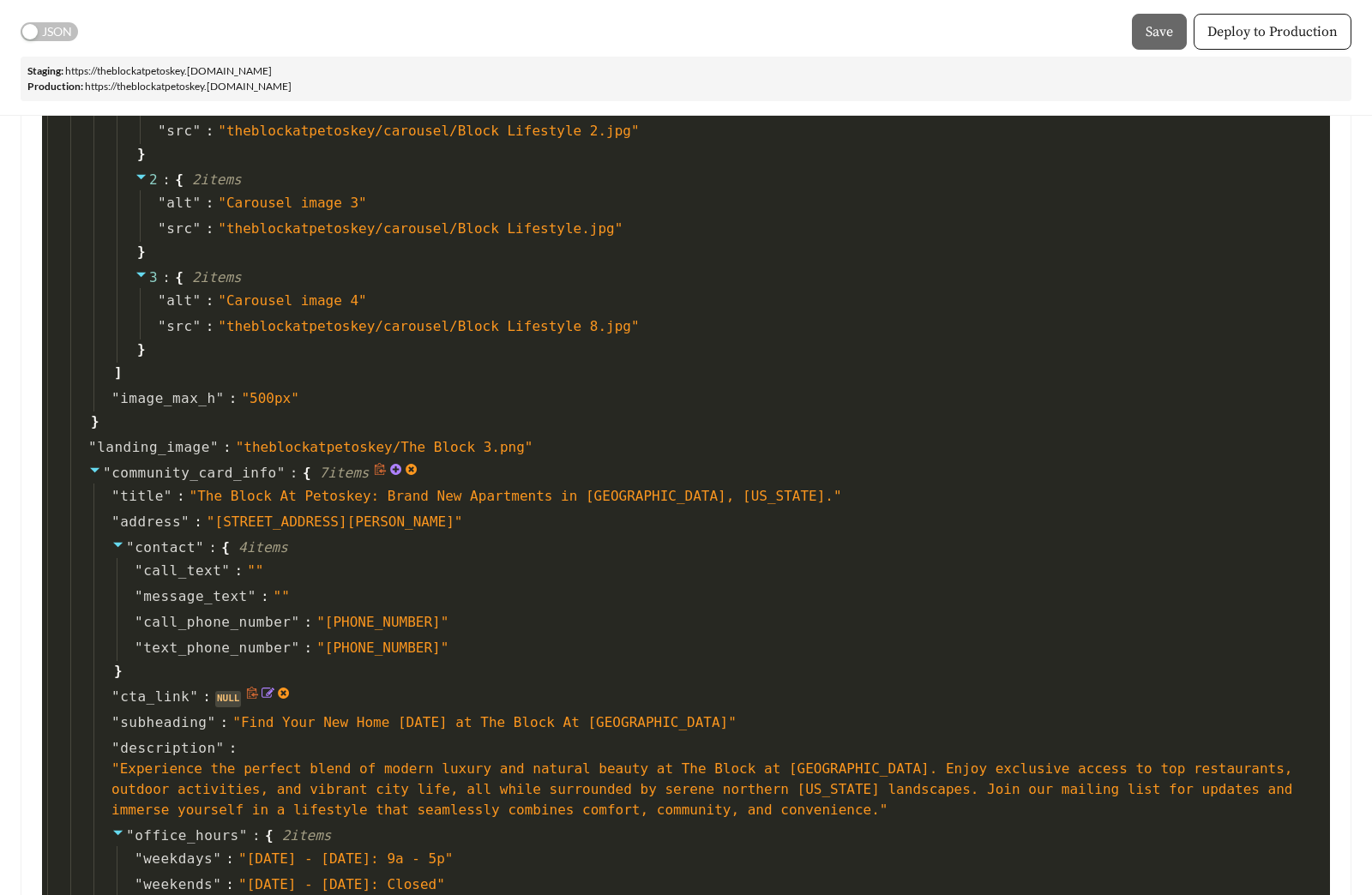
click at [229, 696] on div "NULL" at bounding box center [228, 699] width 27 height 17
click at [265, 691] on icon at bounding box center [268, 693] width 13 height 13
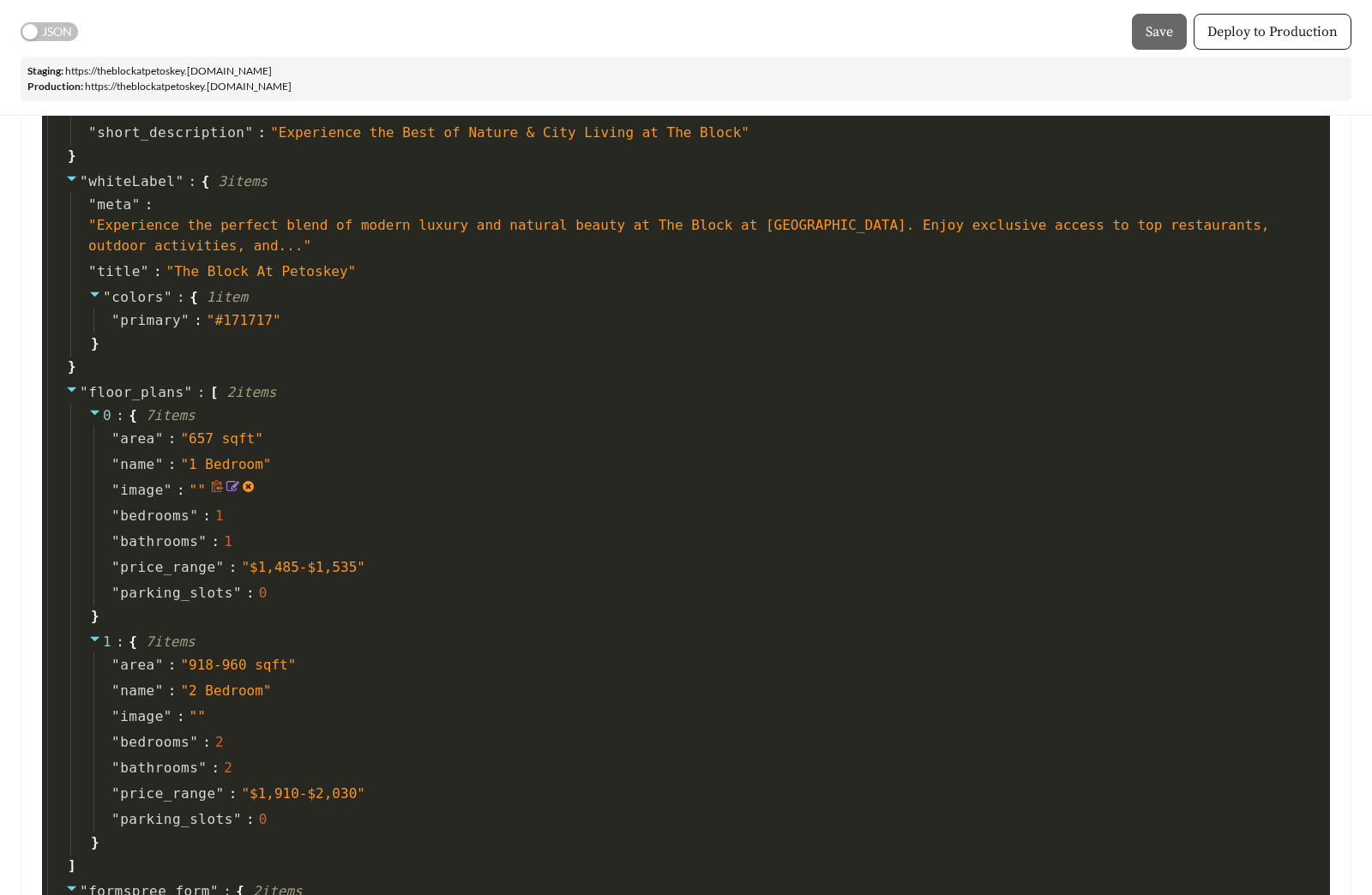
scroll to position [580, 0]
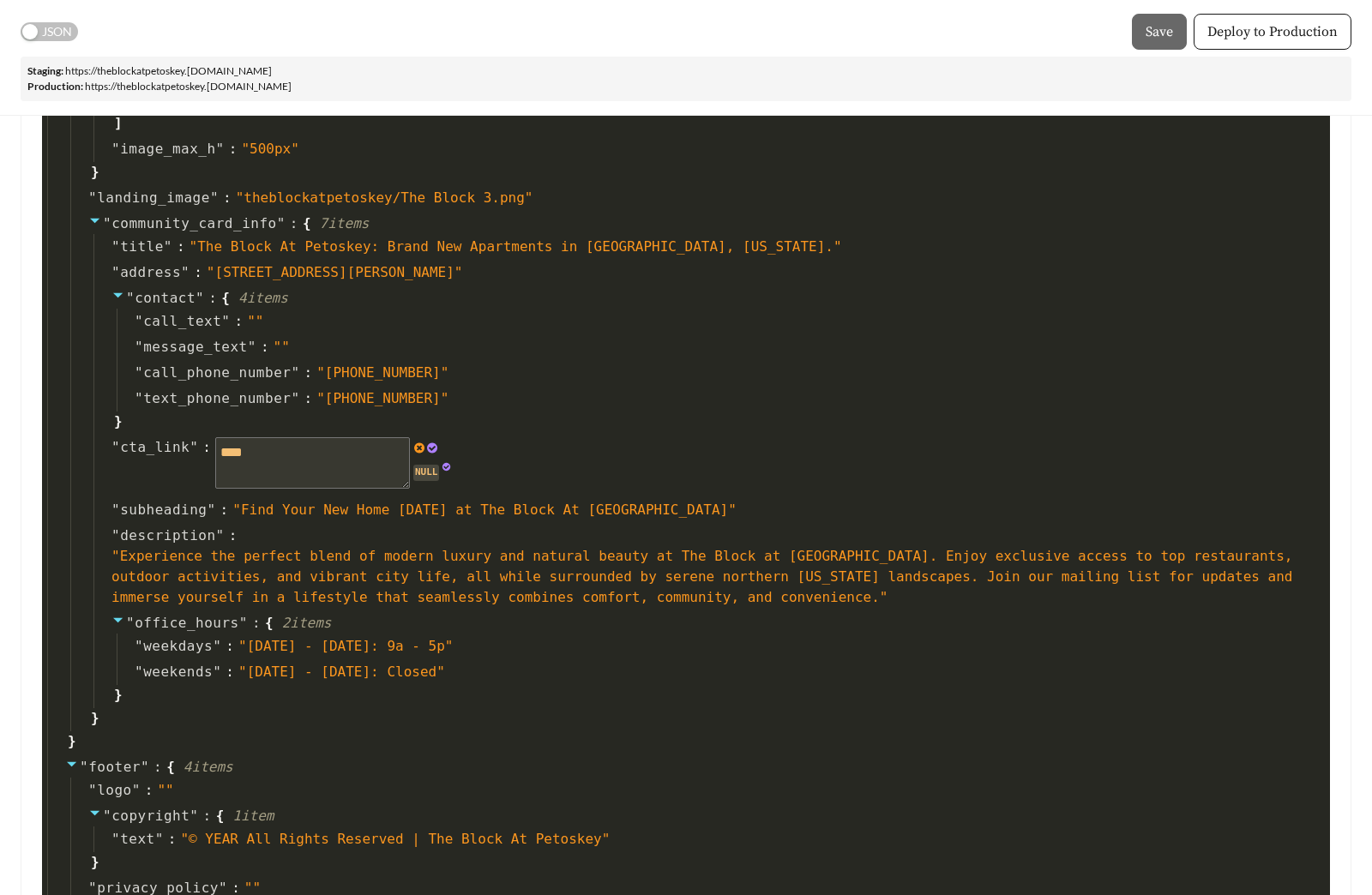
drag, startPoint x: 294, startPoint y: 453, endPoint x: 204, endPoint y: 454, distance: 90.0
click at [204, 454] on div "" cta_link " : **** NULL" at bounding box center [707, 466] width 1227 height 63
paste textarea "**********"
type textarea "*"
type textarea "**********"
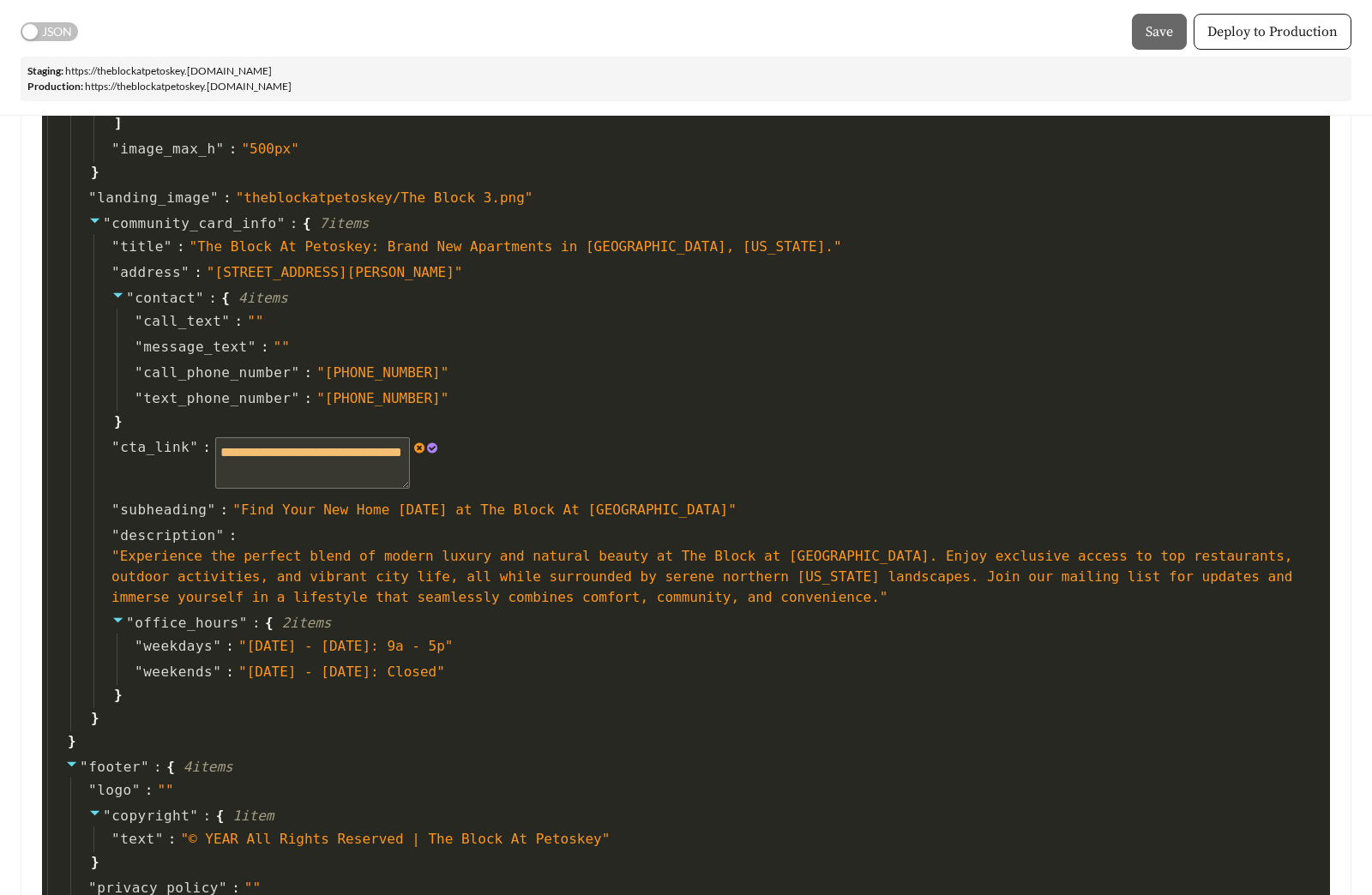
click at [434, 450] on icon at bounding box center [432, 448] width 10 height 10
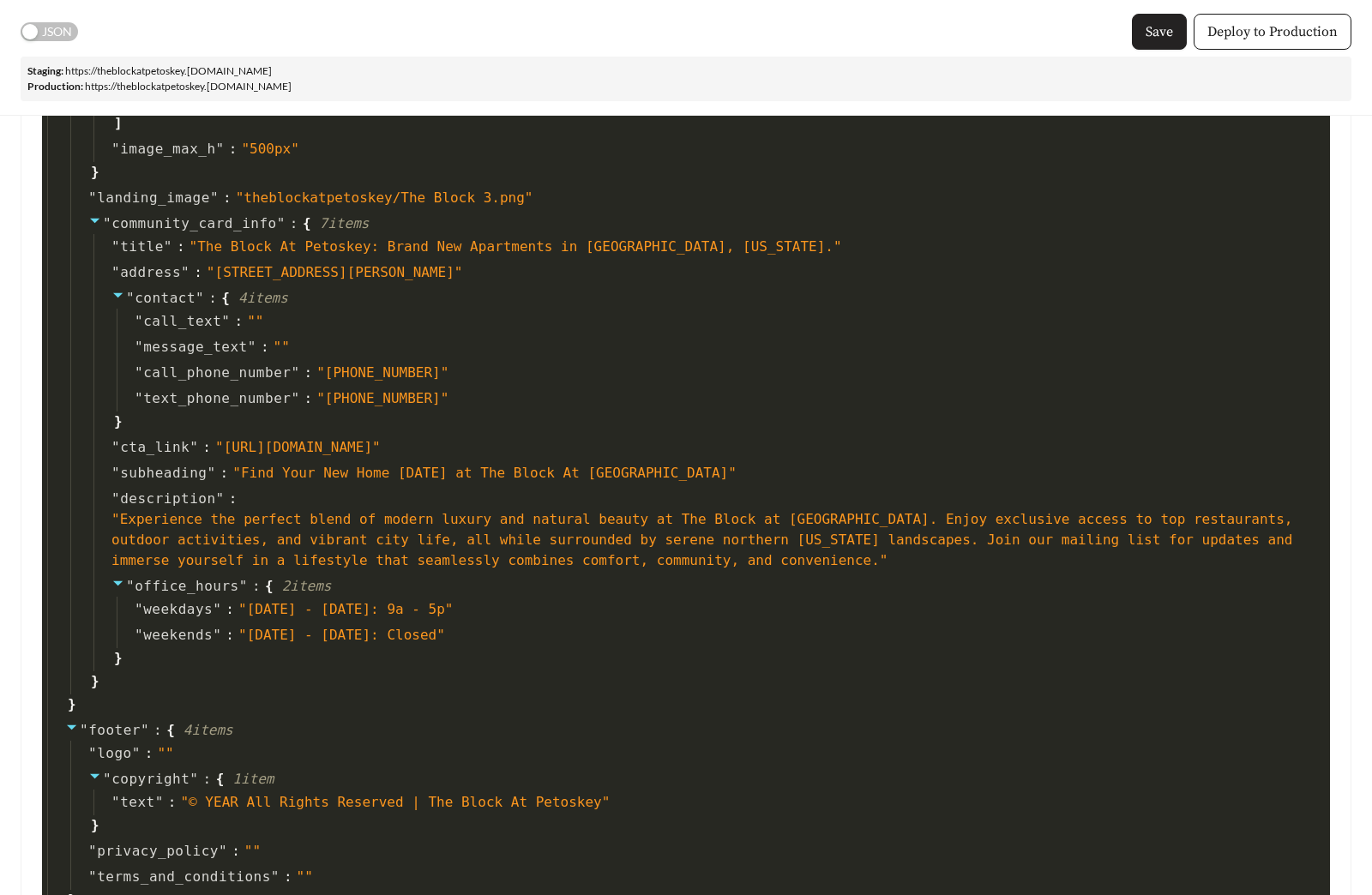
click at [1153, 33] on span "Save" at bounding box center [1159, 31] width 28 height 20
click at [272, 65] on link "https:// theblockatpetoskey .[DOMAIN_NAME]" at bounding box center [169, 71] width 207 height 13
click at [1249, 27] on span "Deploy to Production" at bounding box center [1271, 31] width 130 height 20
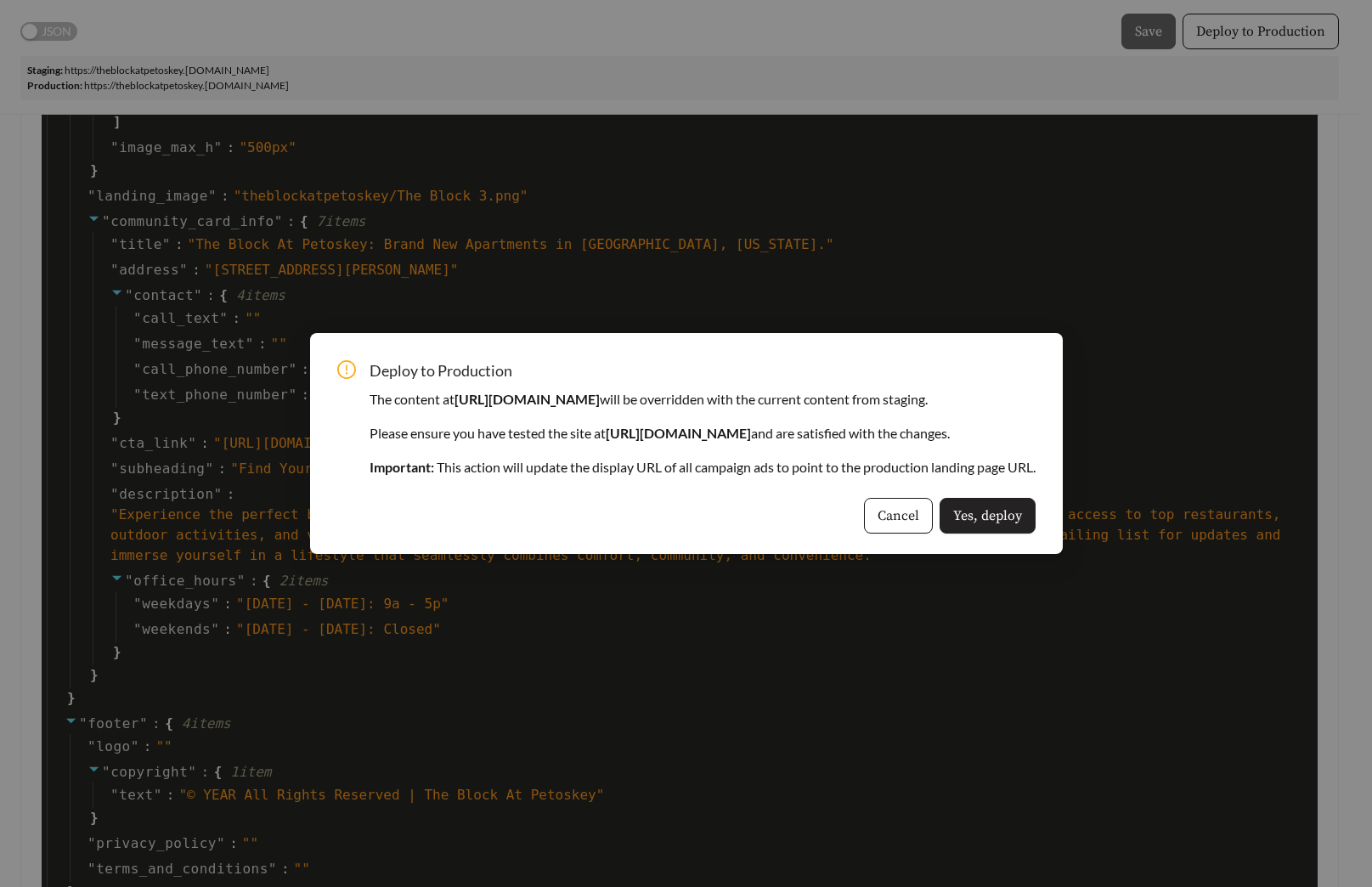
click at [1023, 524] on span "Yes, deploy" at bounding box center [987, 516] width 69 height 20
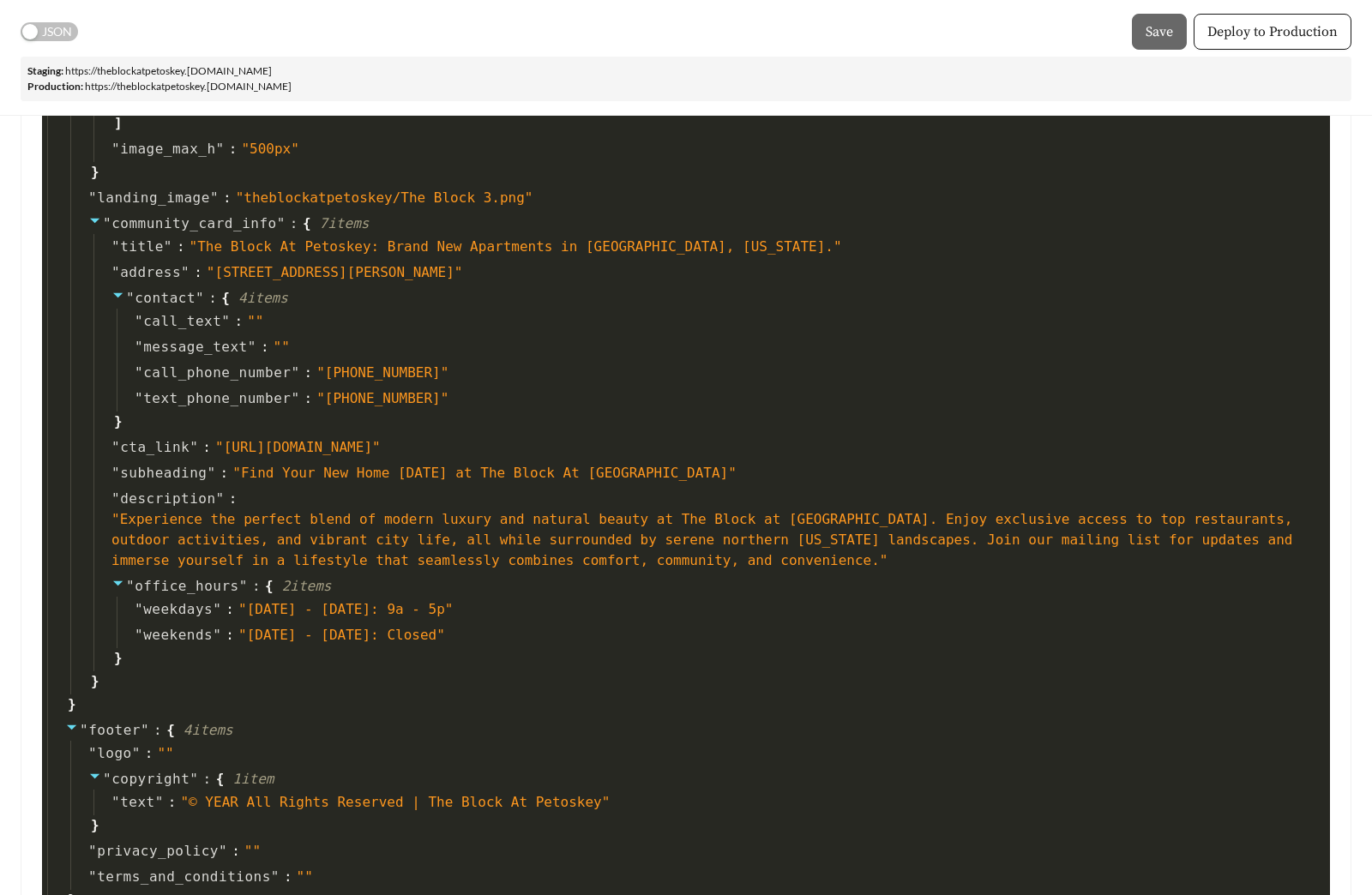
click at [30, 36] on div "button" at bounding box center [30, 31] width 16 height 16
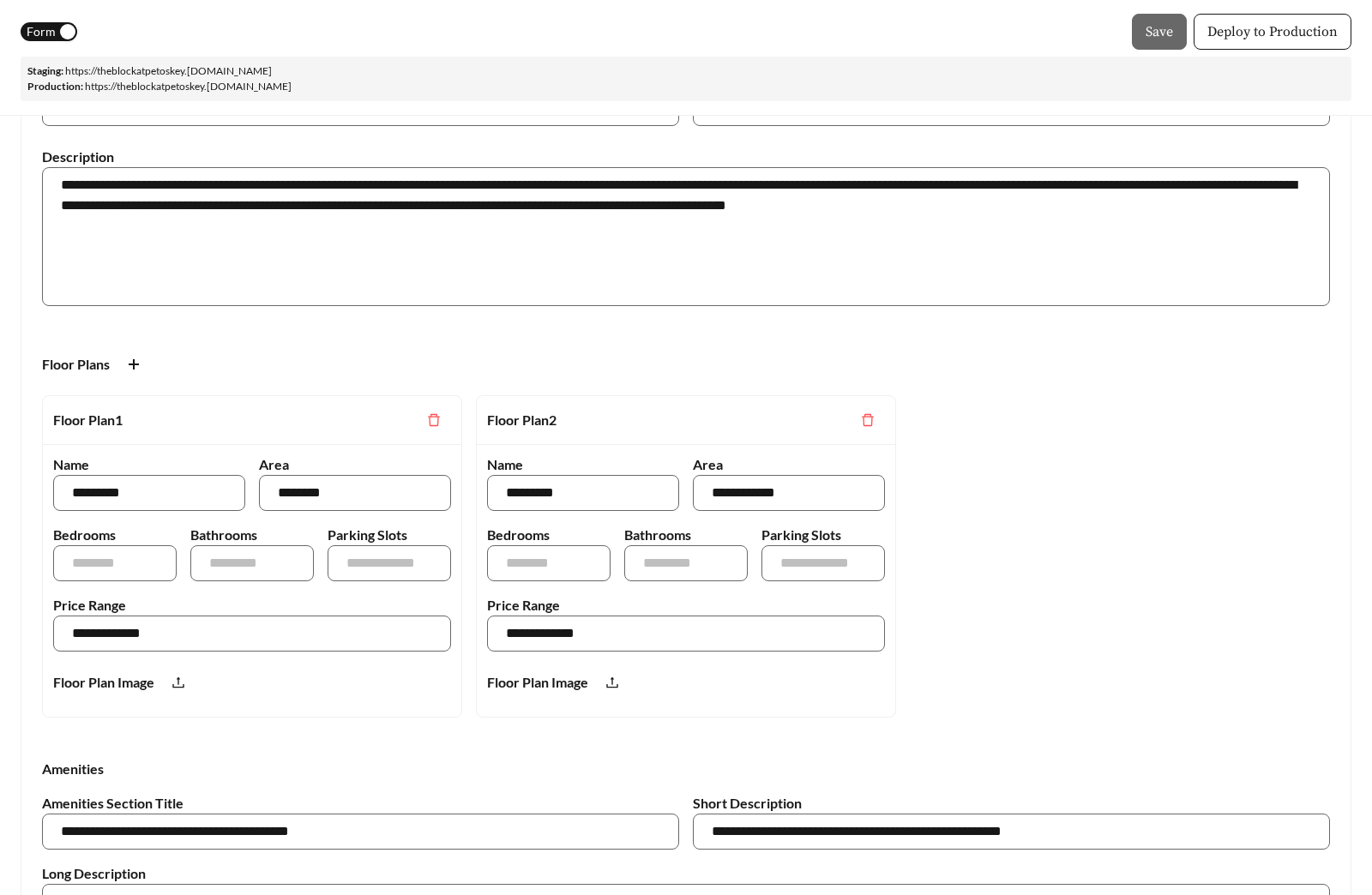
click at [308, 21] on div "Form Save Deploy to Production" at bounding box center [686, 31] width 1330 height 36
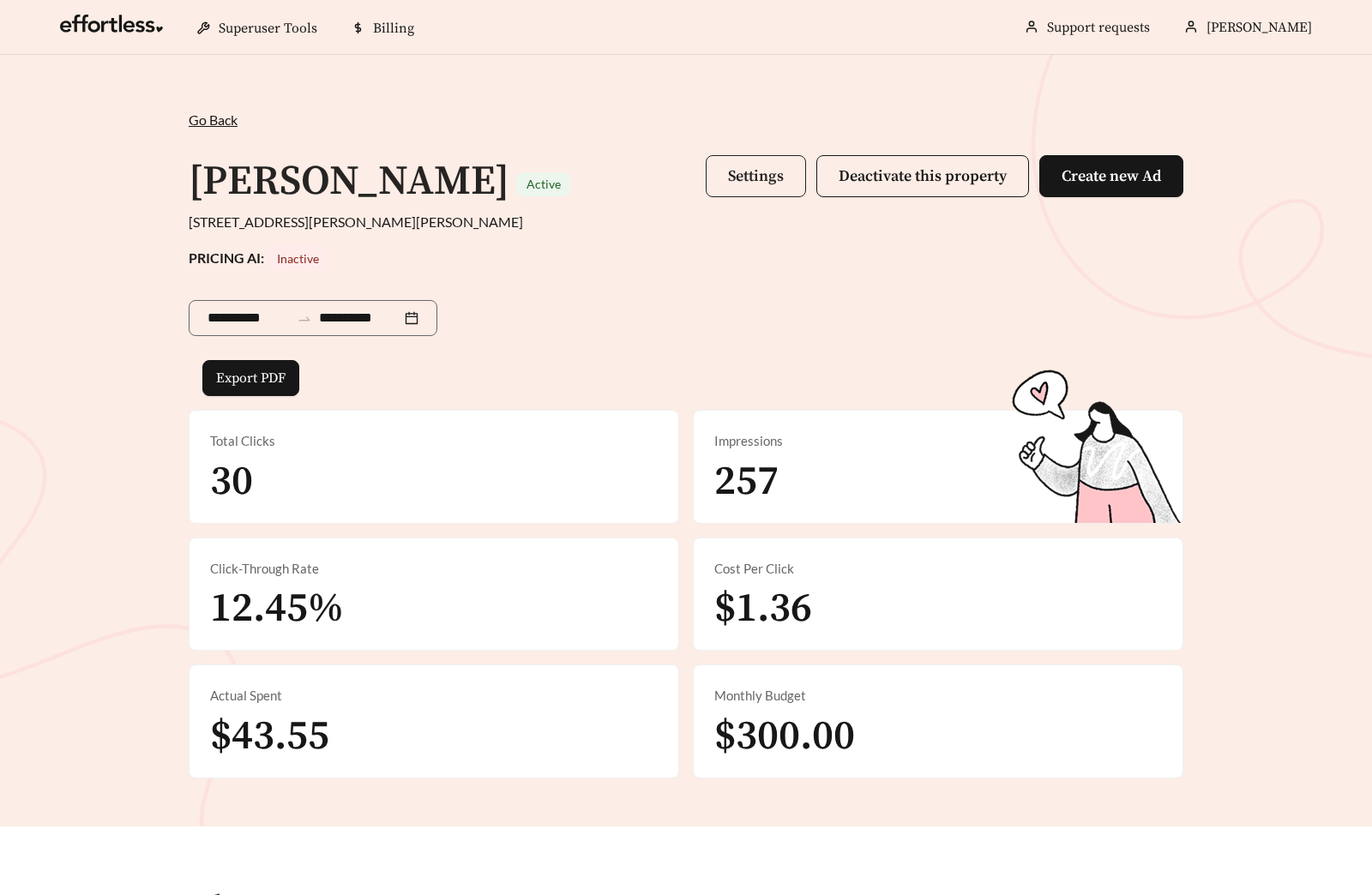
click at [780, 179] on span "Settings" at bounding box center [756, 175] width 55 height 19
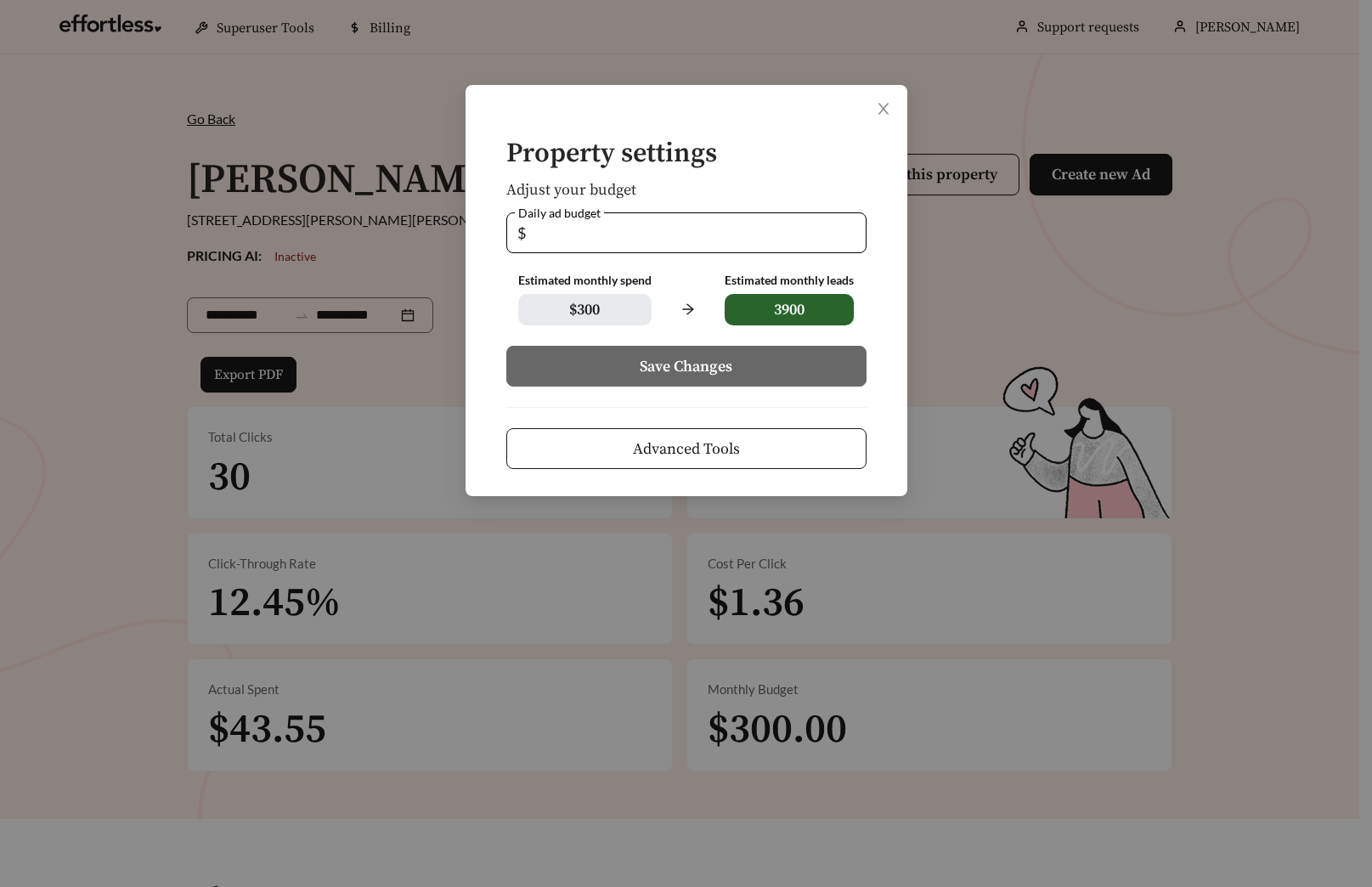
click at [693, 440] on span "Advanced Tools" at bounding box center [686, 448] width 107 height 23
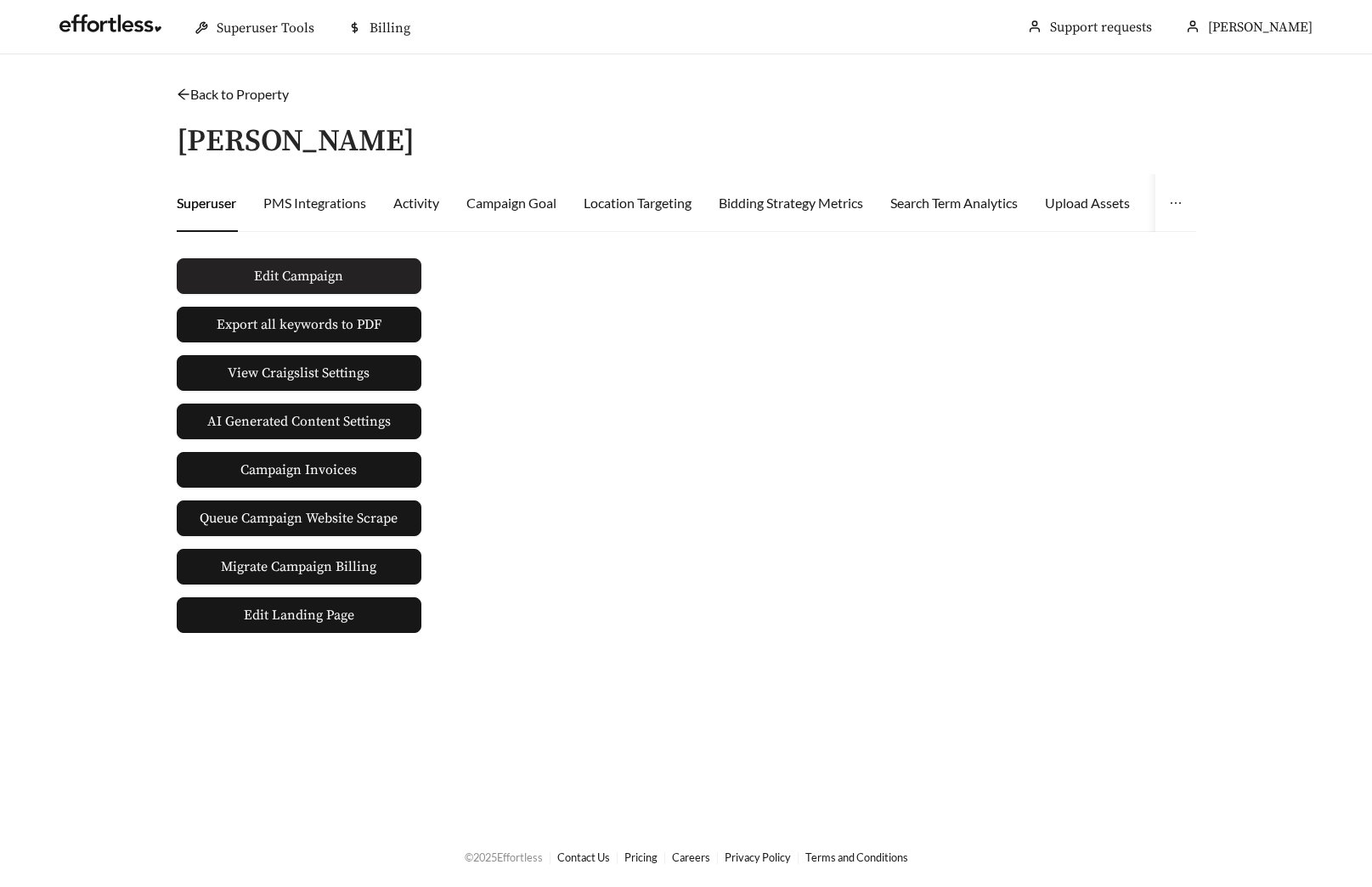
click at [237, 276] on button "Edit Campaign" at bounding box center [299, 275] width 245 height 36
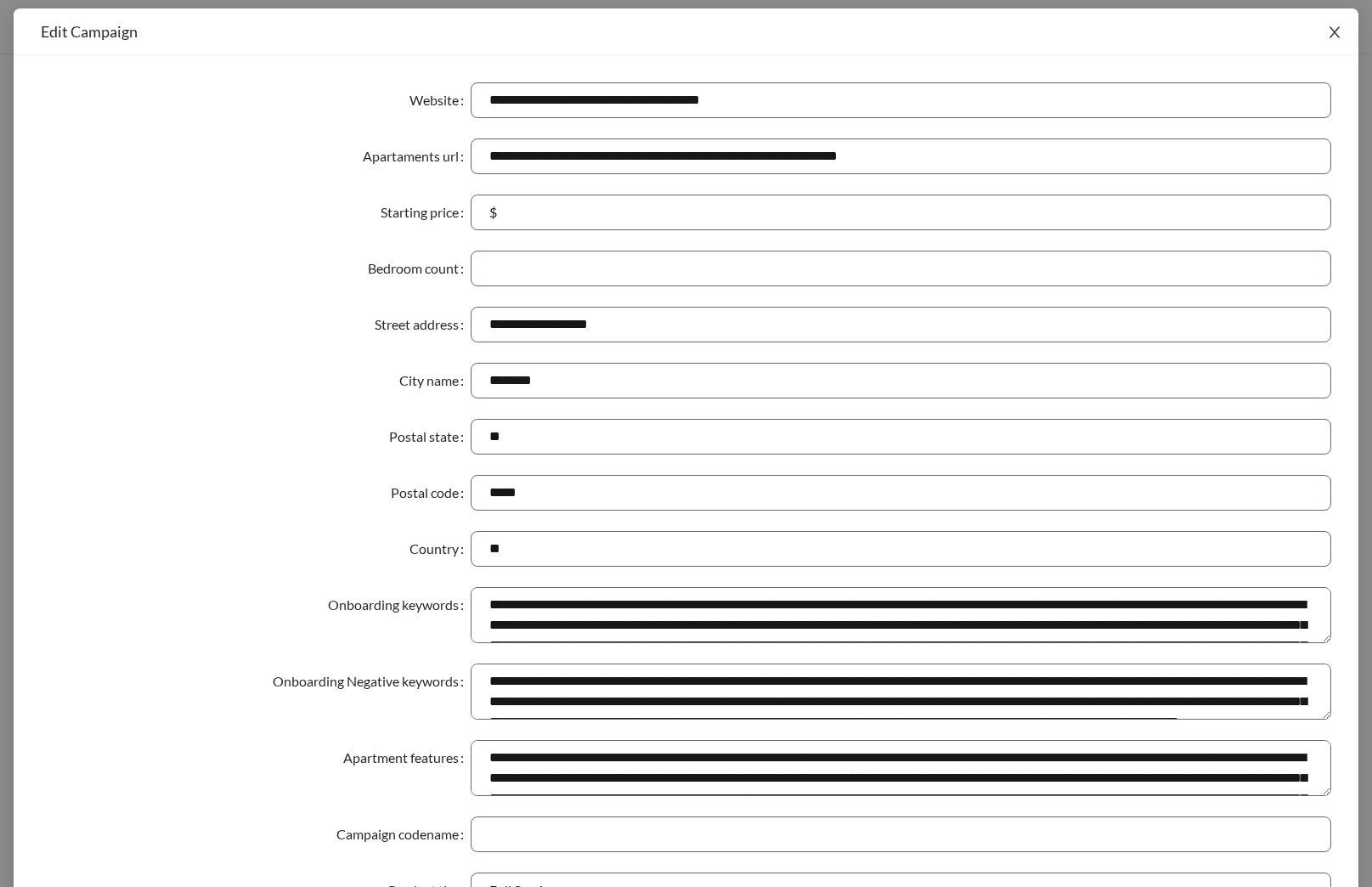
click at [1336, 35] on span "Close" at bounding box center [1335, 32] width 48 height 48
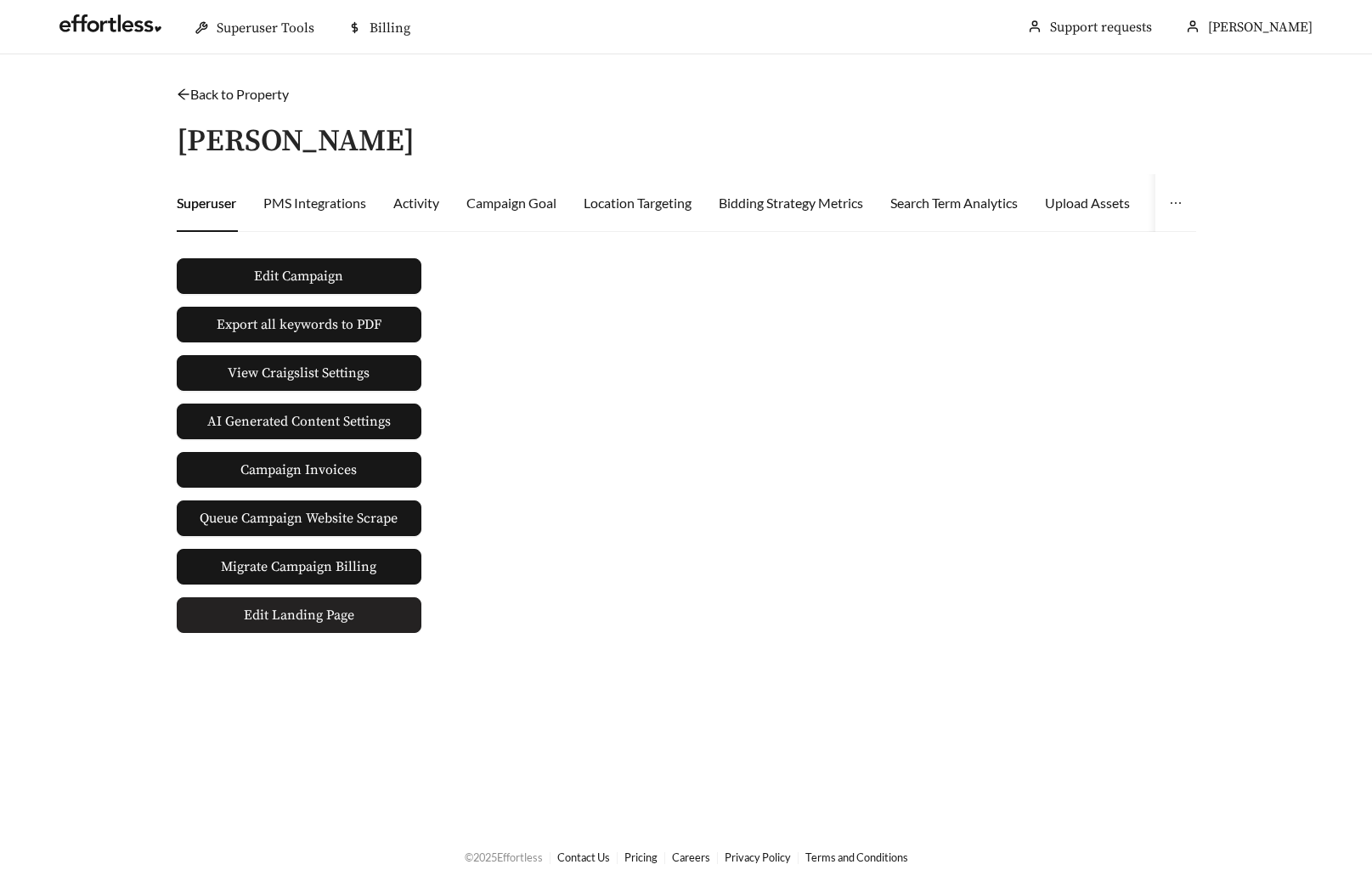
click at [348, 629] on span "Edit Landing Page" at bounding box center [299, 614] width 111 height 34
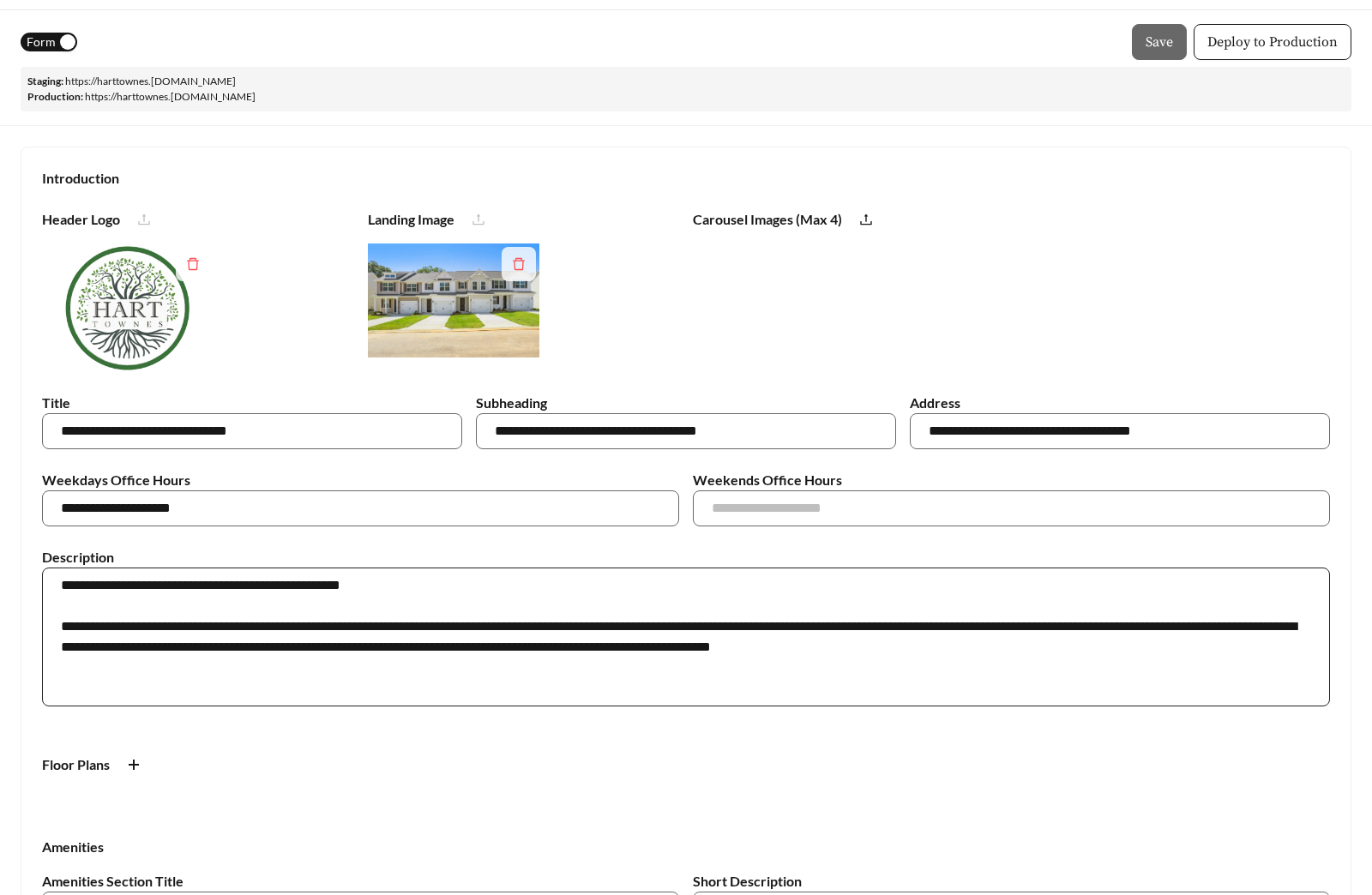
scroll to position [47, 0]
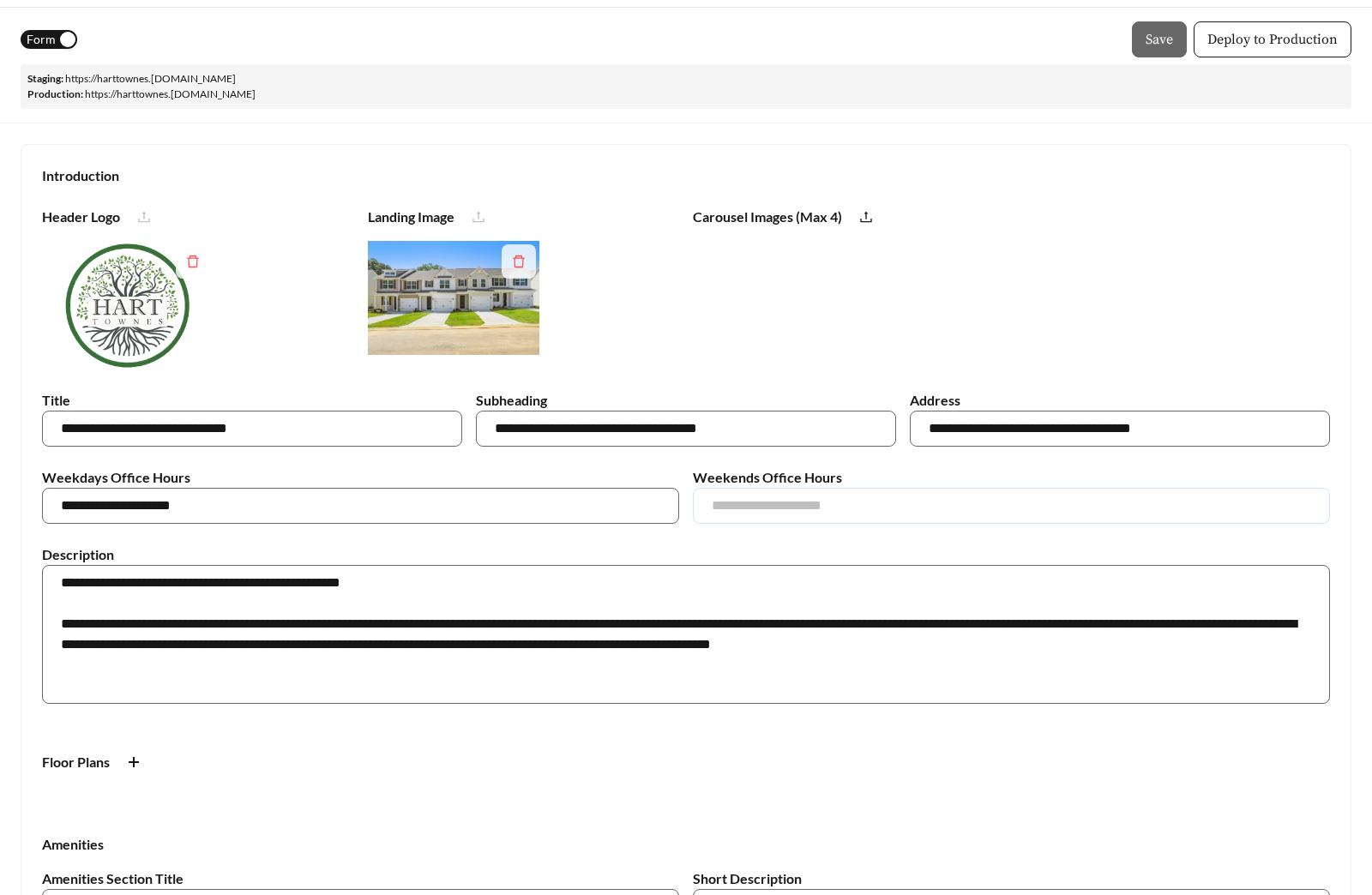
click at [719, 499] on input "text" at bounding box center [1011, 506] width 637 height 36
type input "**********"
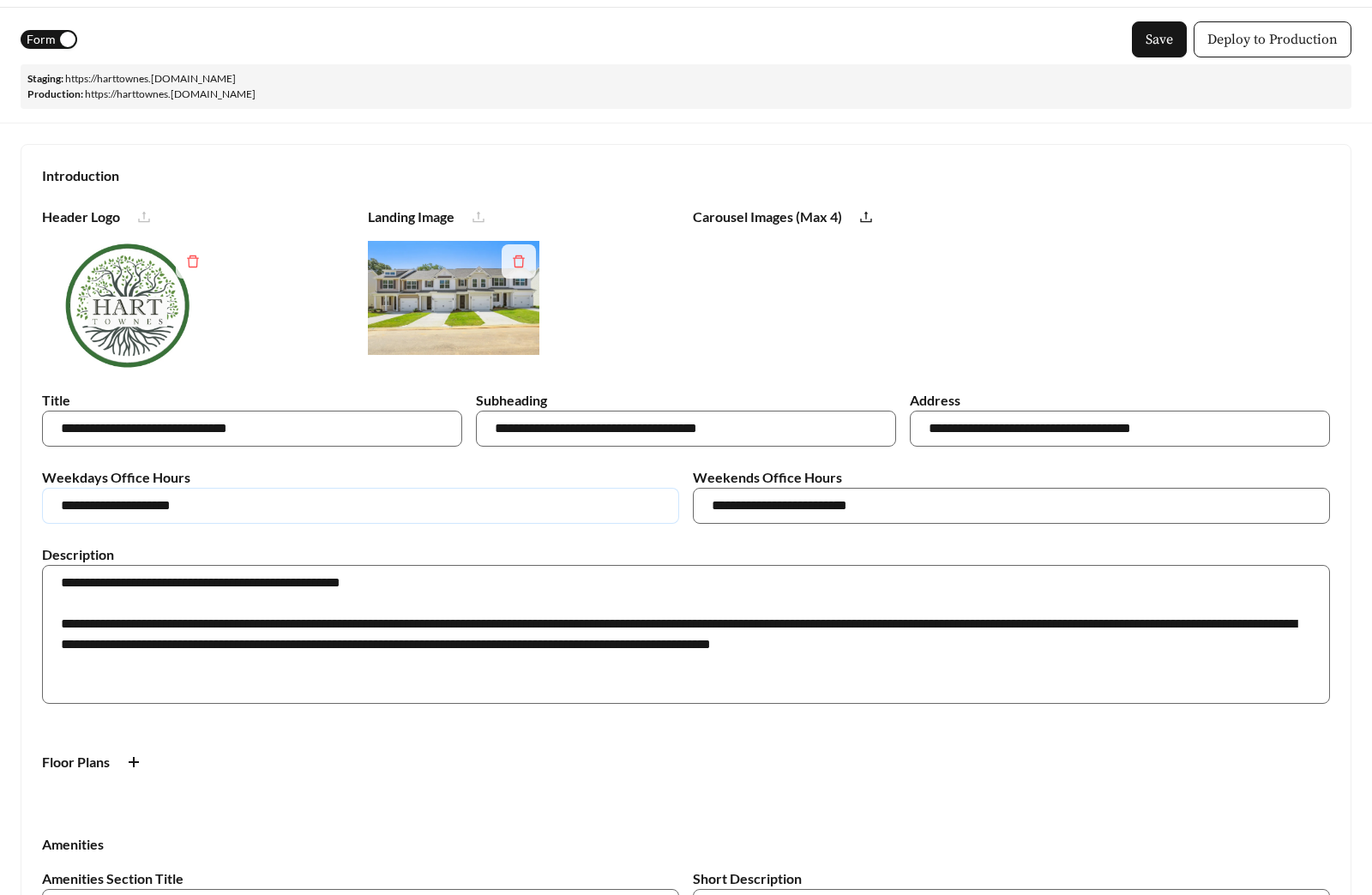
click at [89, 507] on input "**********" at bounding box center [361, 506] width 637 height 36
type input "**********"
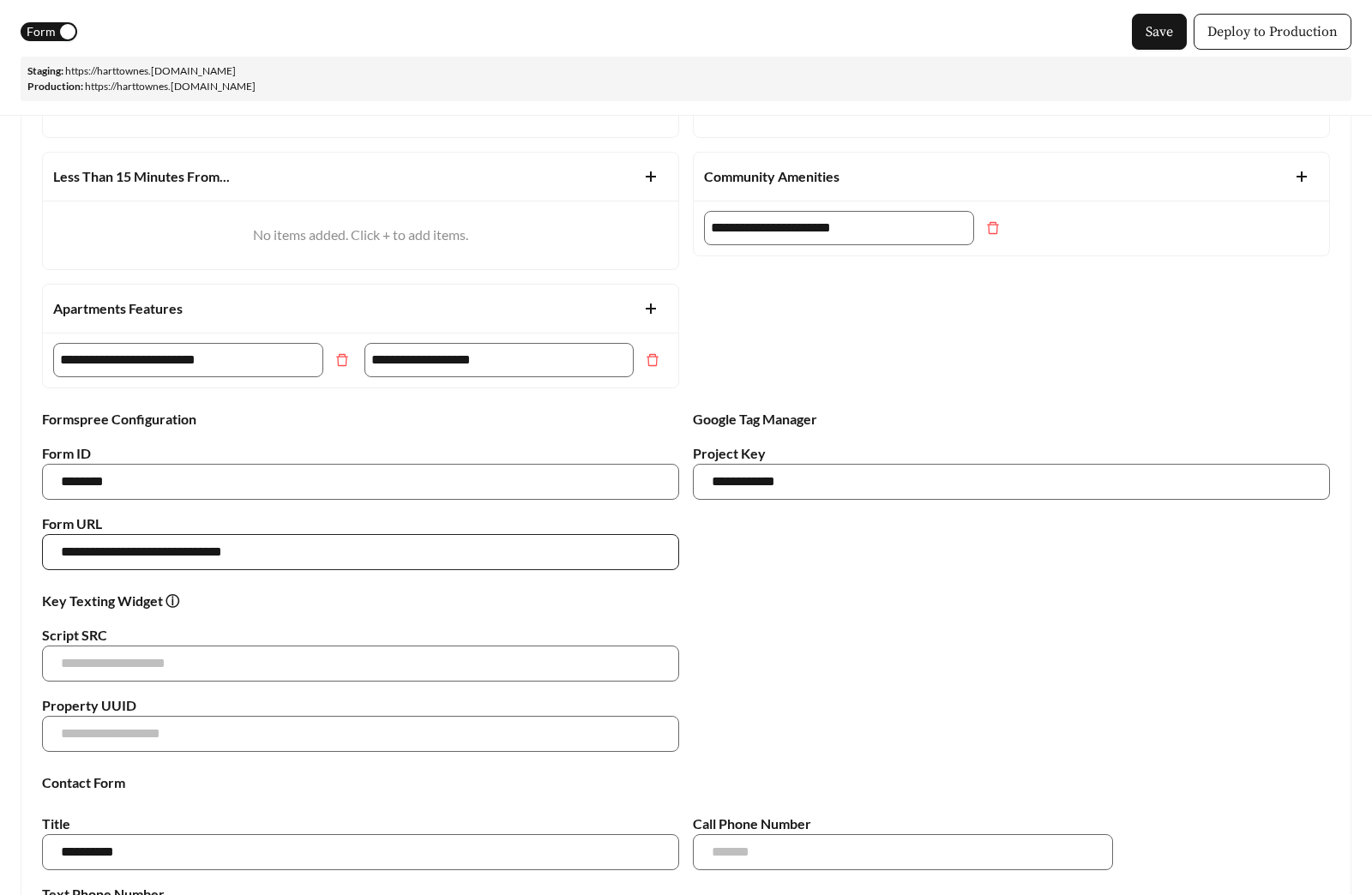
scroll to position [1343, 0]
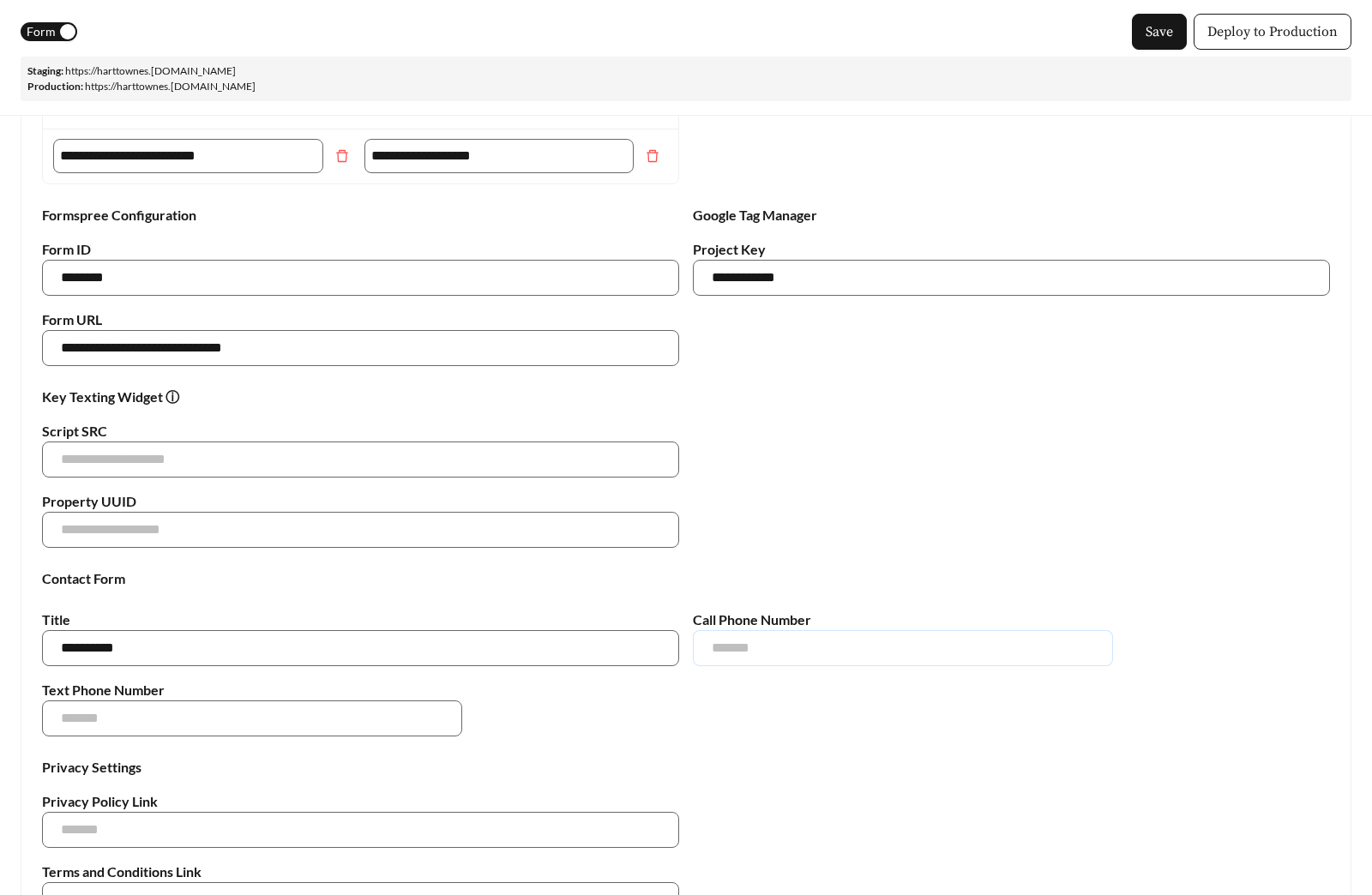
click at [777, 647] on input "text" at bounding box center [902, 648] width 420 height 36
paste input "**********"
type input "**********"
click at [770, 706] on div "**********" at bounding box center [686, 674] width 1301 height 127
click at [1146, 39] on span "Save" at bounding box center [1159, 31] width 28 height 20
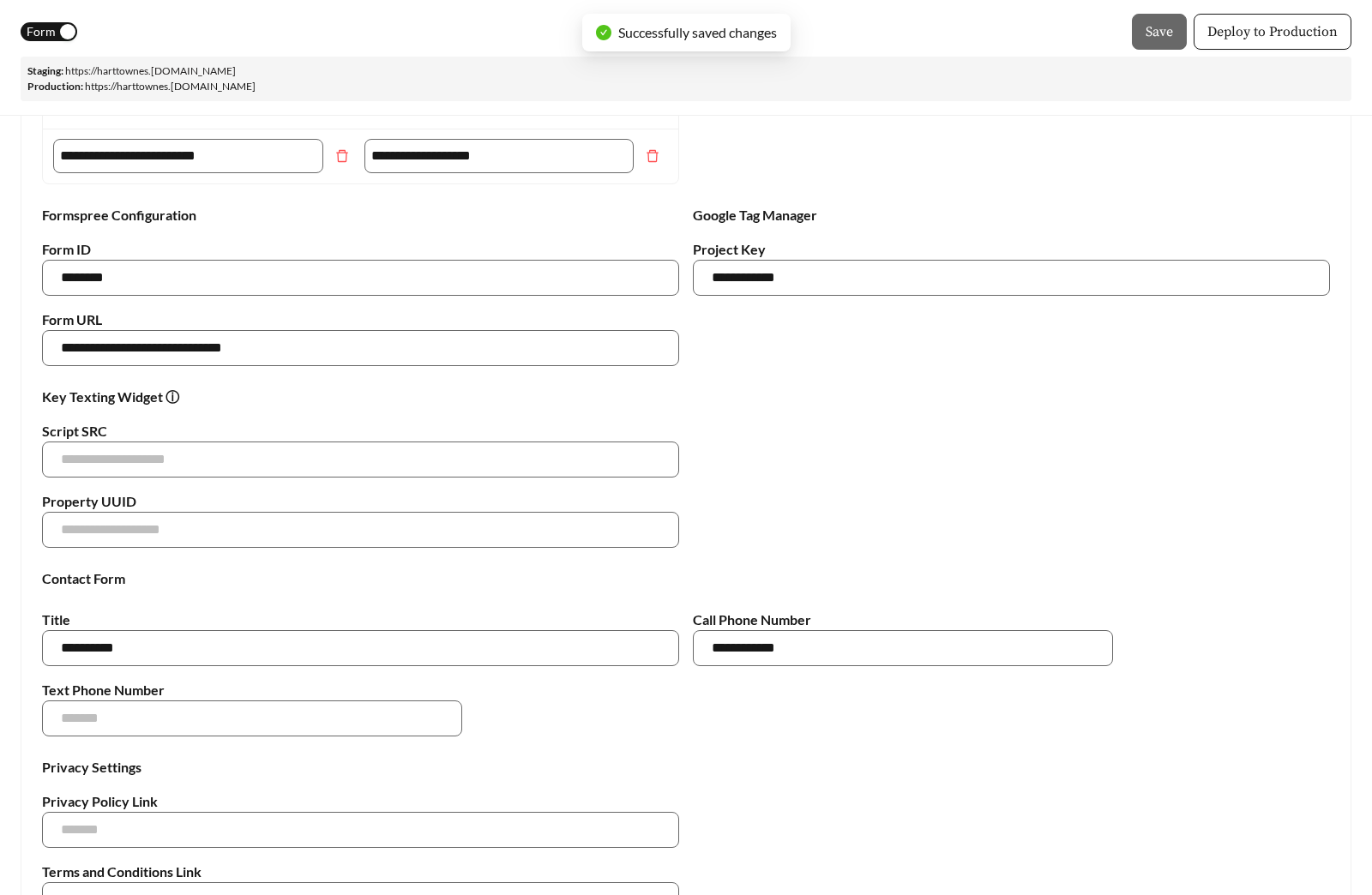
click at [235, 68] on link "https:// harttownes .[DOMAIN_NAME]" at bounding box center [150, 71] width 171 height 13
click at [1244, 30] on span "Deploy to Production" at bounding box center [1271, 31] width 130 height 20
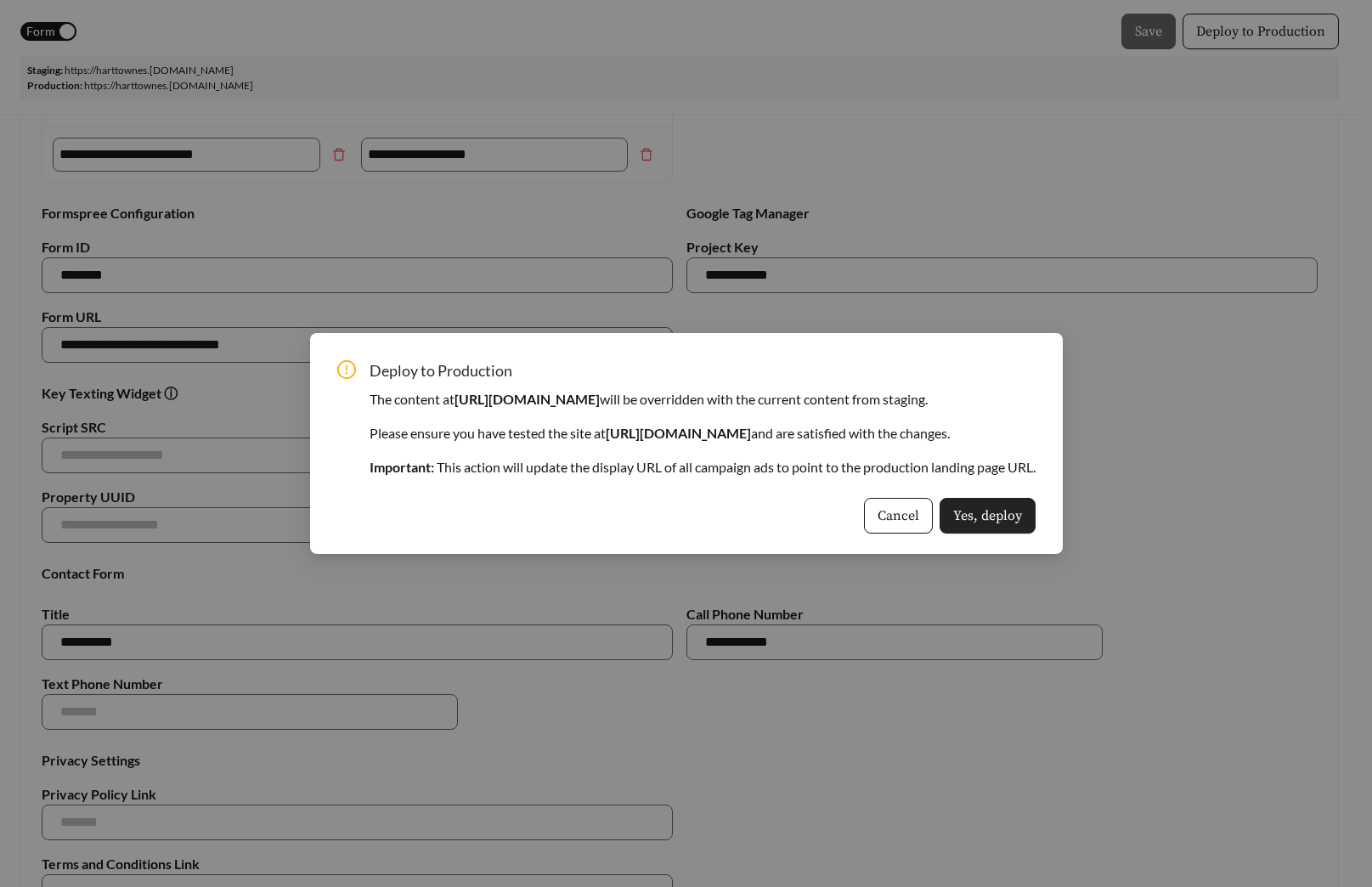
click at [1023, 509] on span "Yes, deploy" at bounding box center [987, 516] width 69 height 20
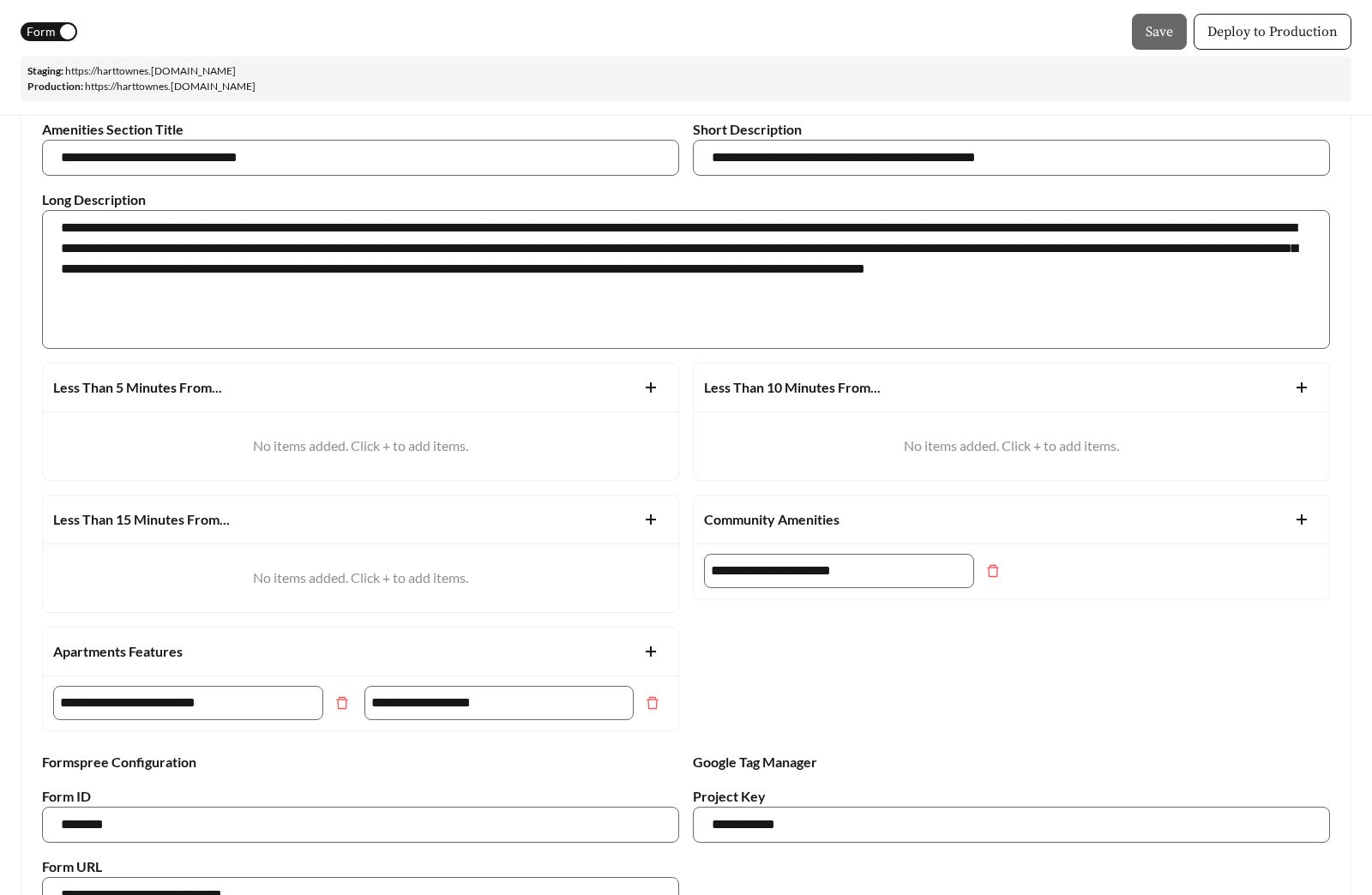
scroll to position [223, 0]
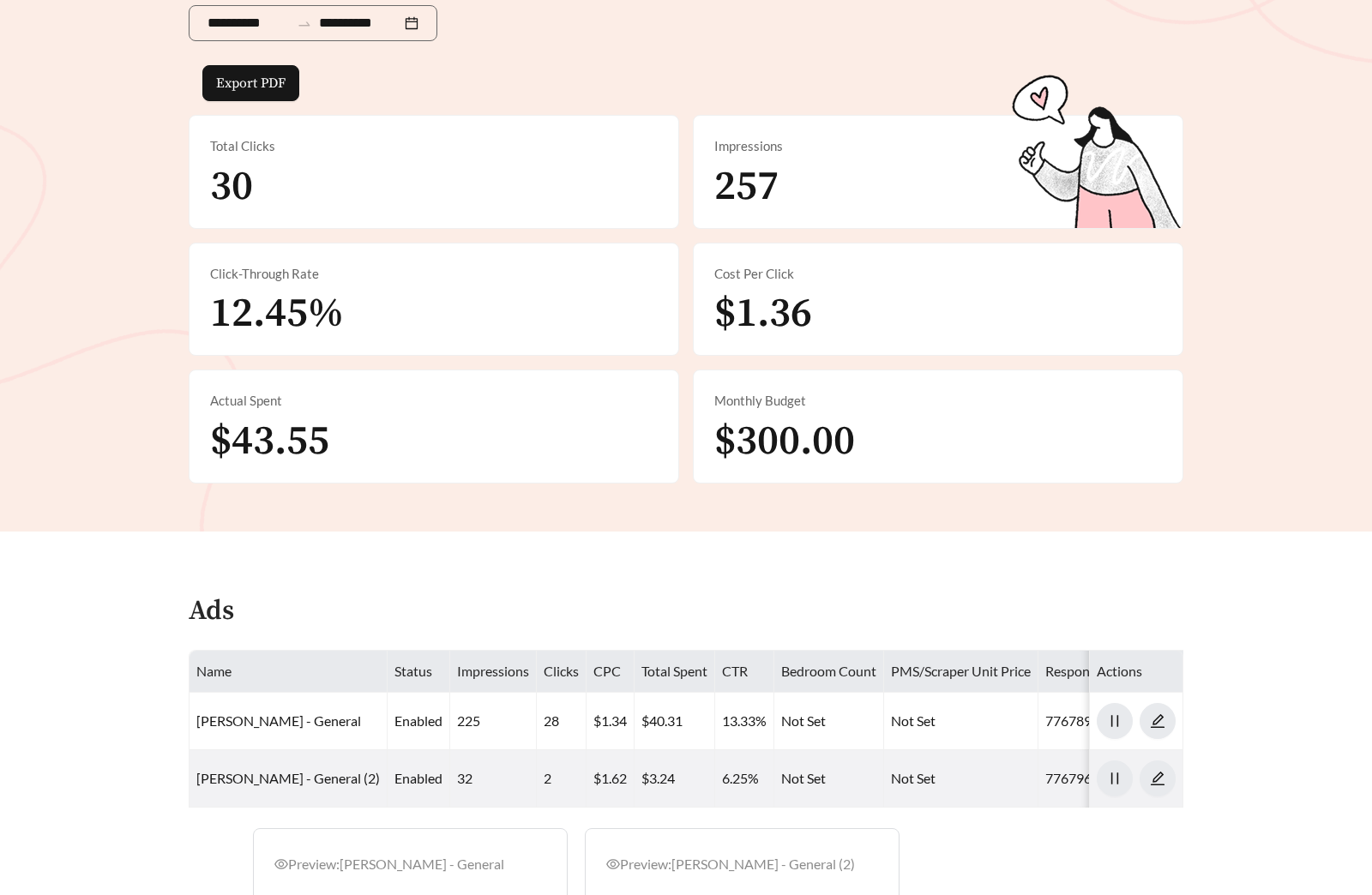
scroll to position [637, 0]
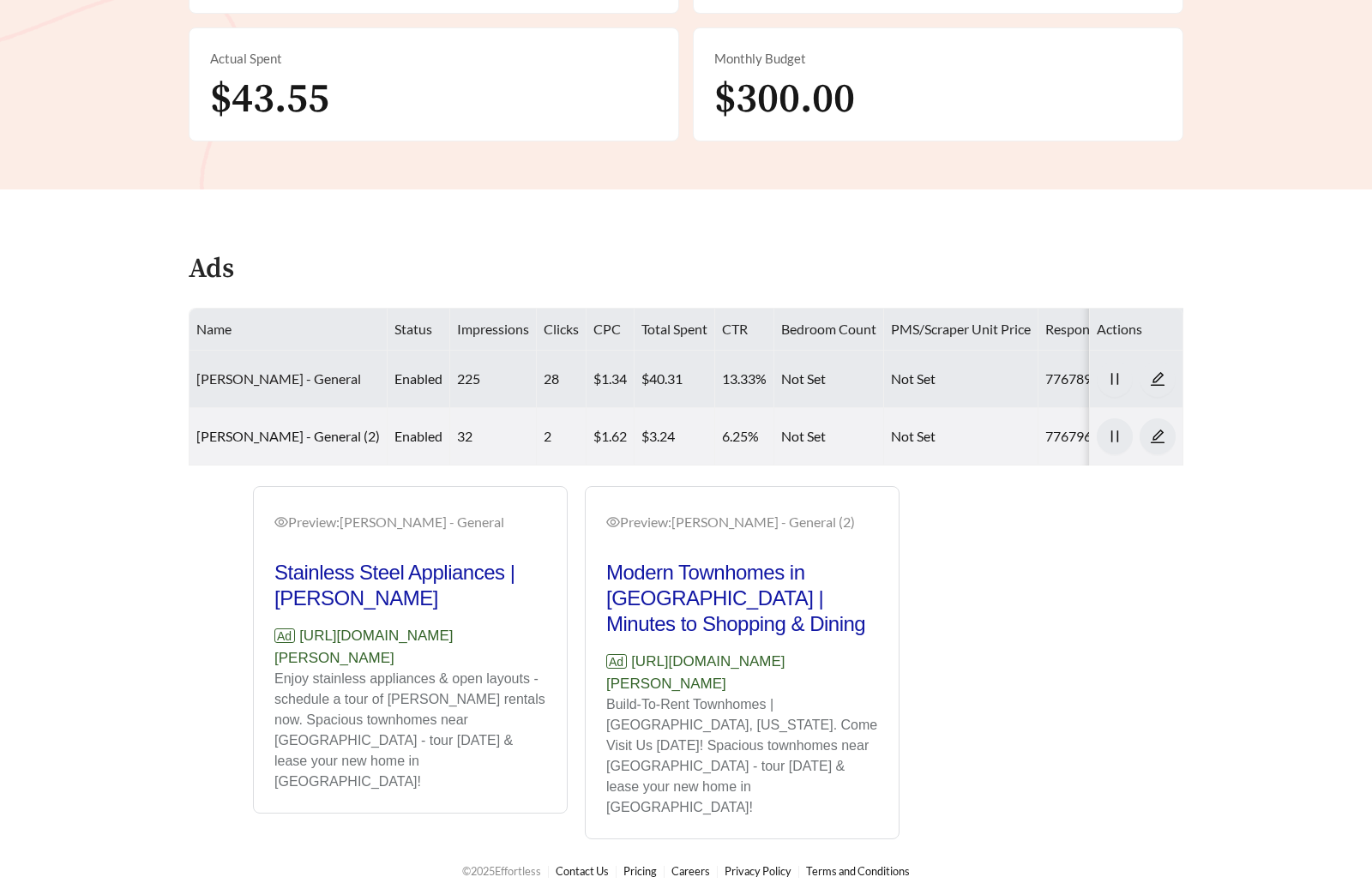
click at [280, 376] on link "[PERSON_NAME] - General" at bounding box center [279, 378] width 164 height 17
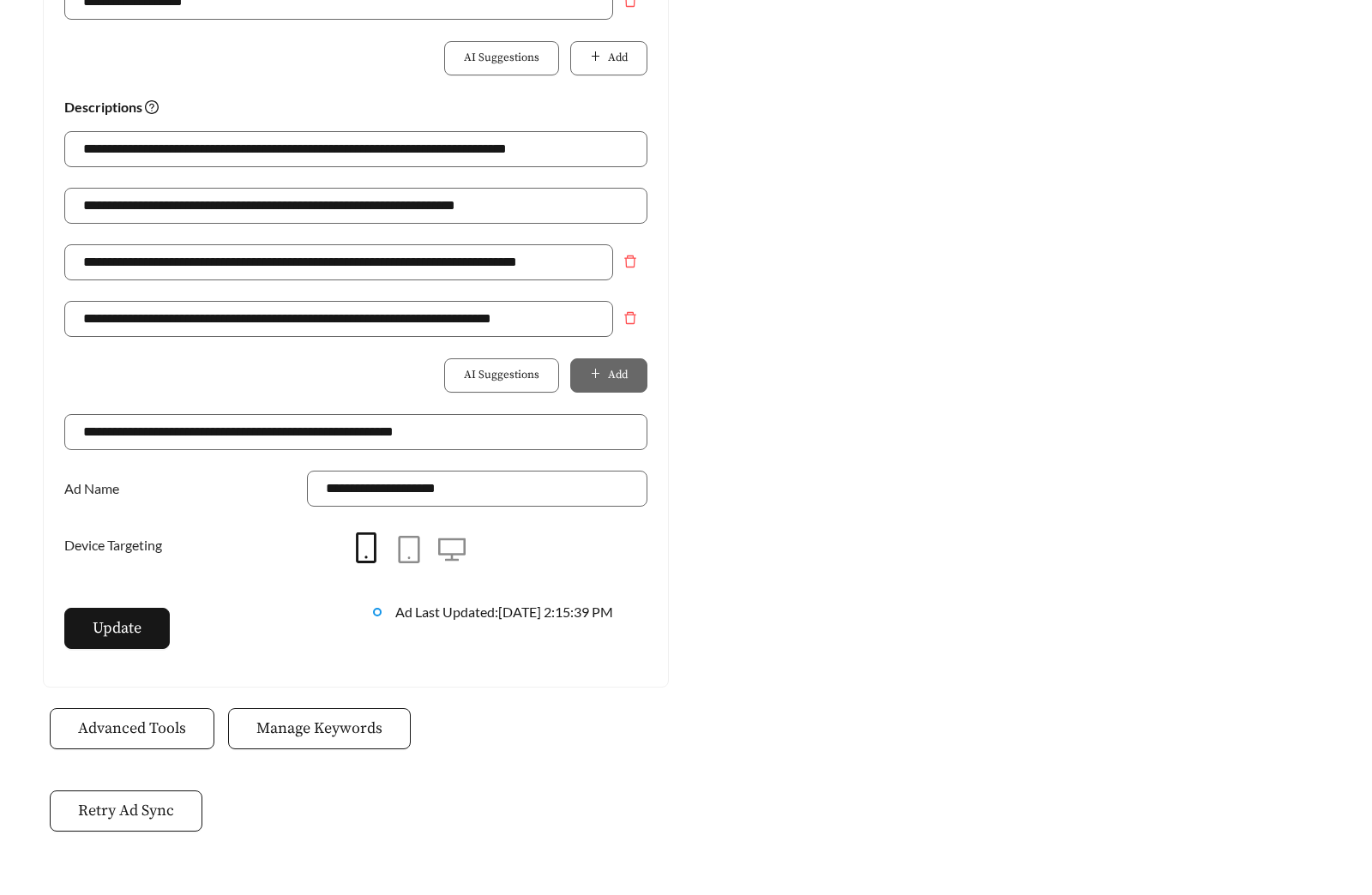
scroll to position [1124, 0]
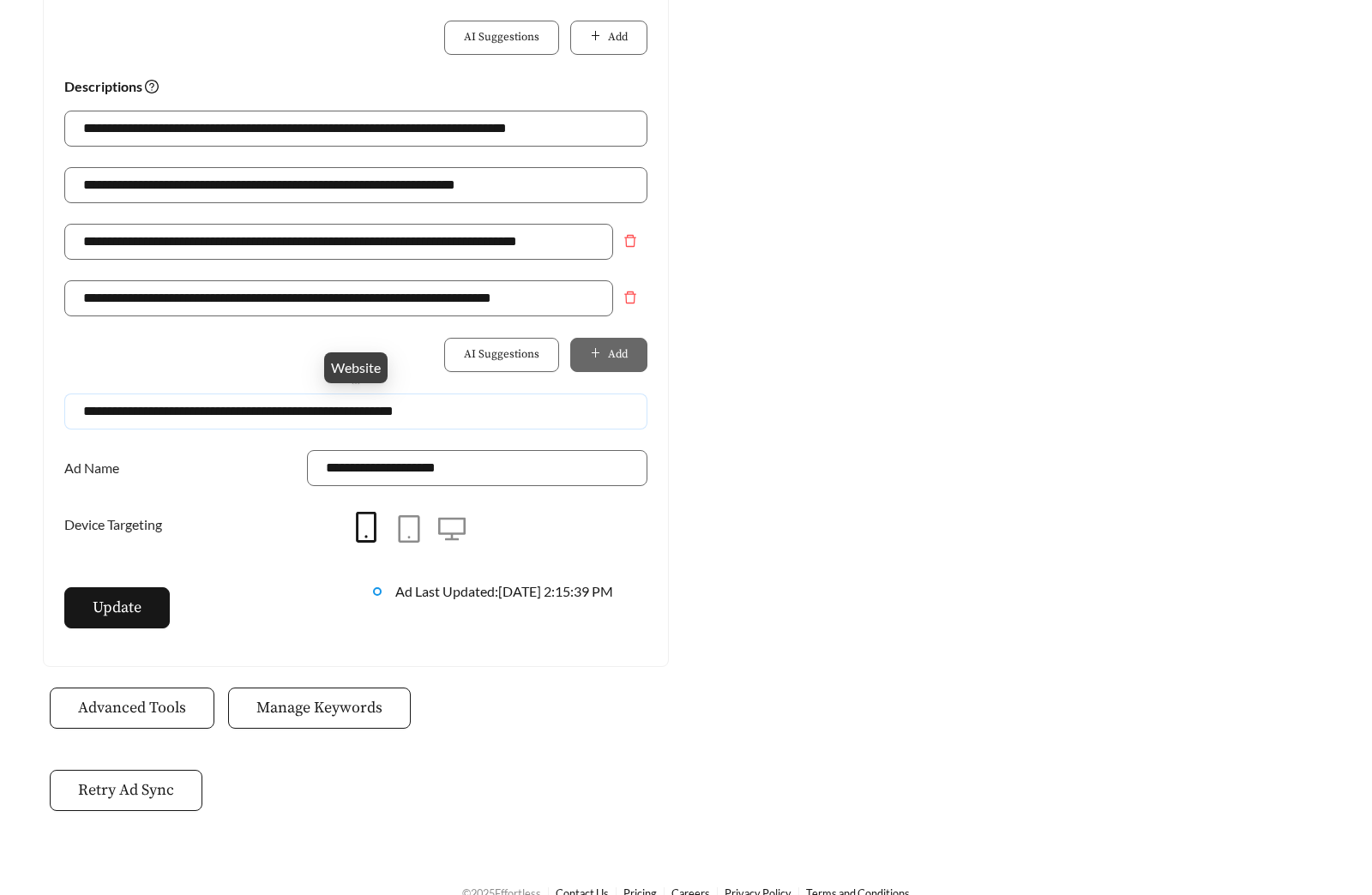
drag, startPoint x: 332, startPoint y: 417, endPoint x: 596, endPoint y: 407, distance: 264.2
click at [591, 417] on input "**********" at bounding box center [356, 411] width 583 height 36
type input "**********"
click at [126, 598] on span "Update" at bounding box center [116, 607] width 49 height 23
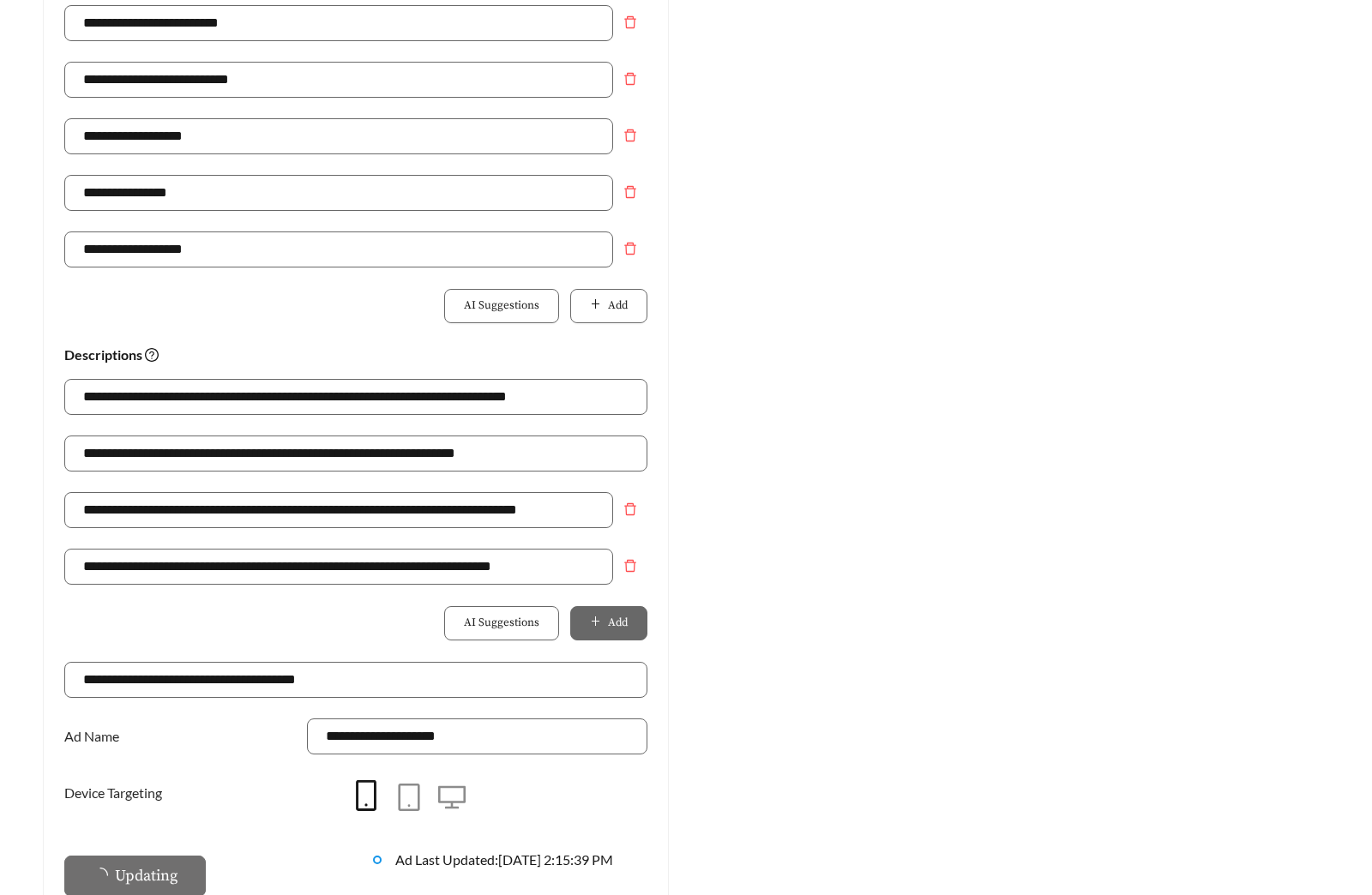
scroll to position [0, 0]
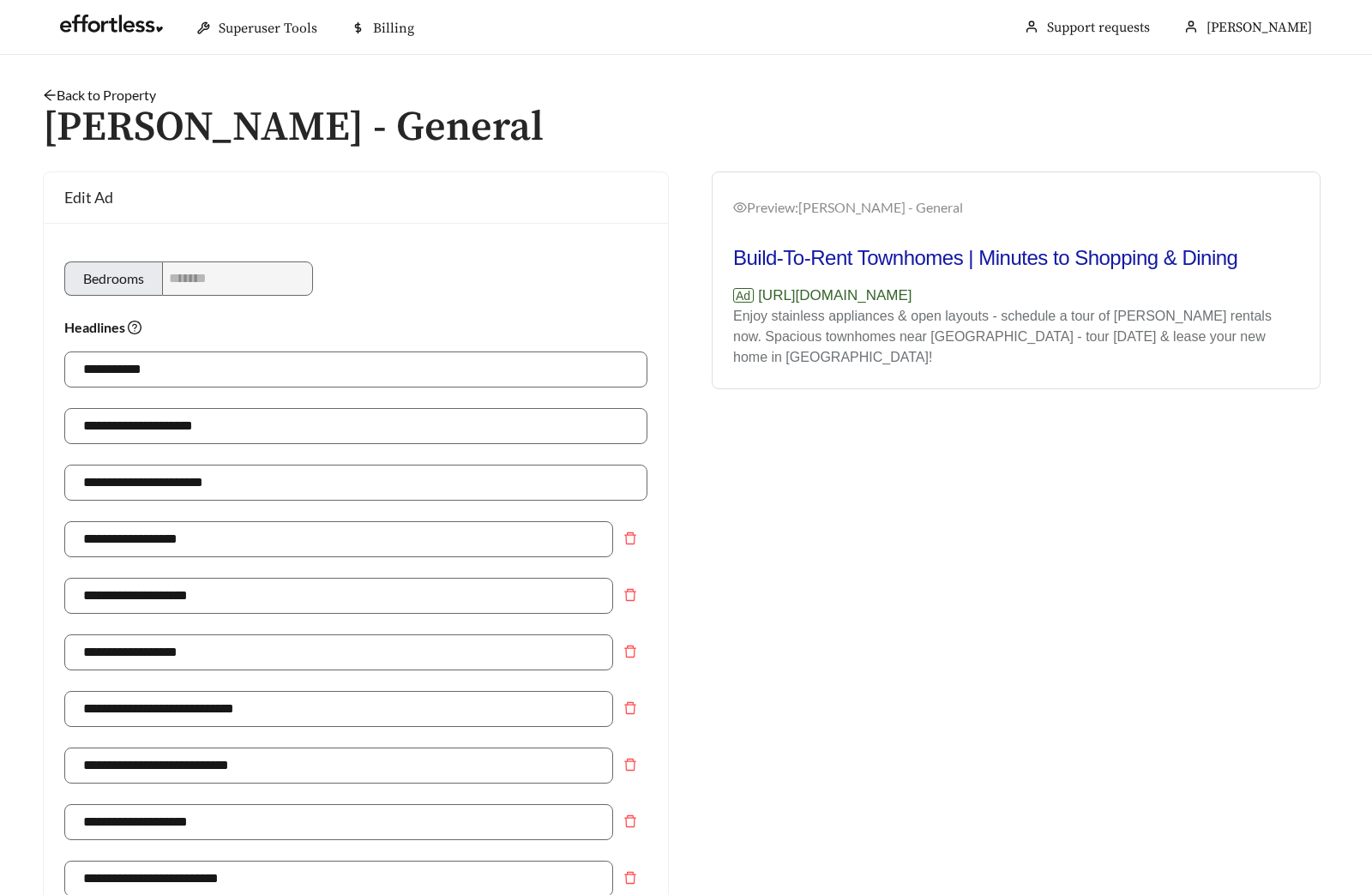
click at [132, 90] on link "Back to Property" at bounding box center [99, 95] width 113 height 17
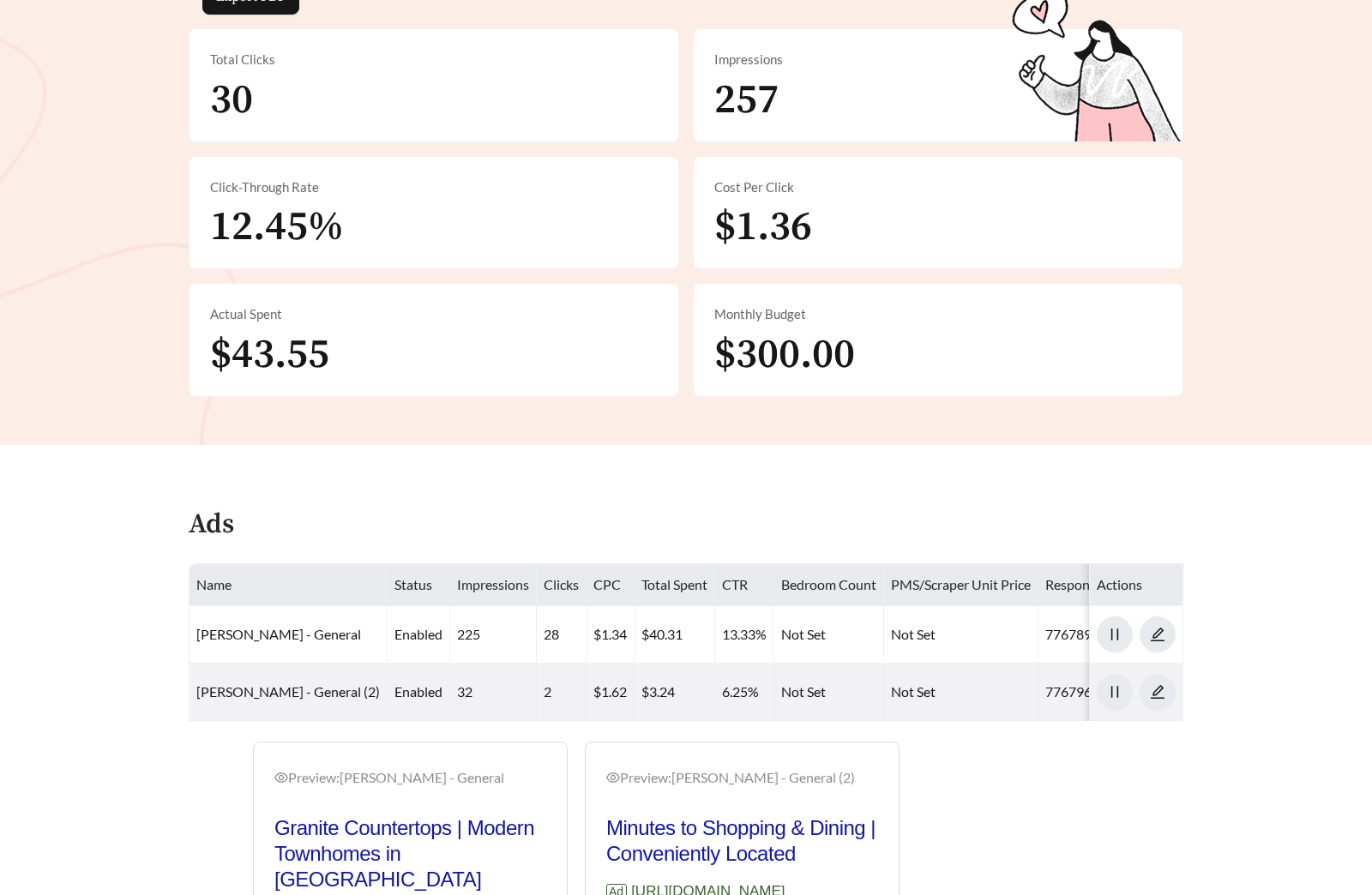
scroll to position [611, 0]
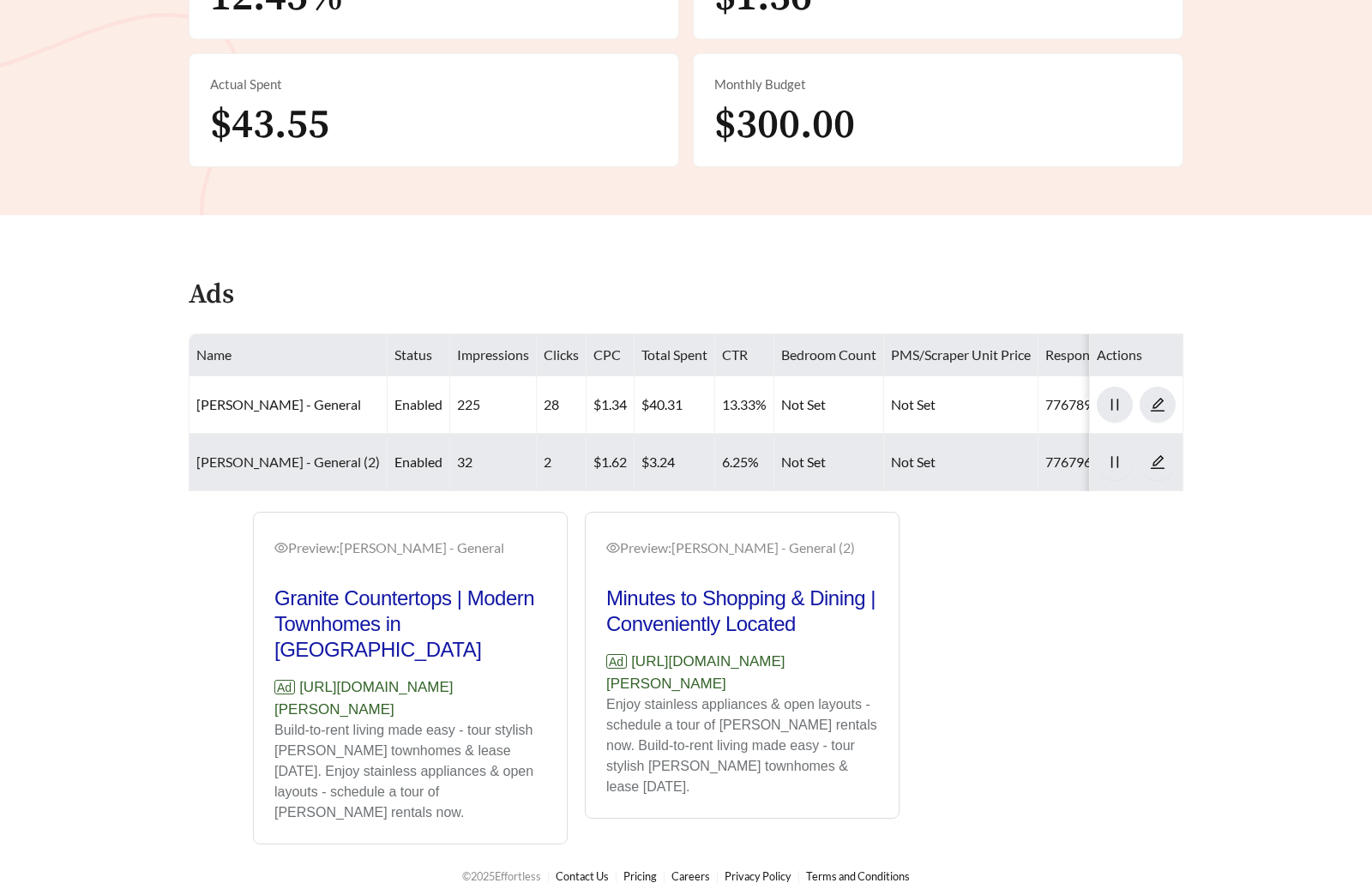
click at [292, 456] on link "[PERSON_NAME] - General (2)" at bounding box center [288, 461] width 184 height 17
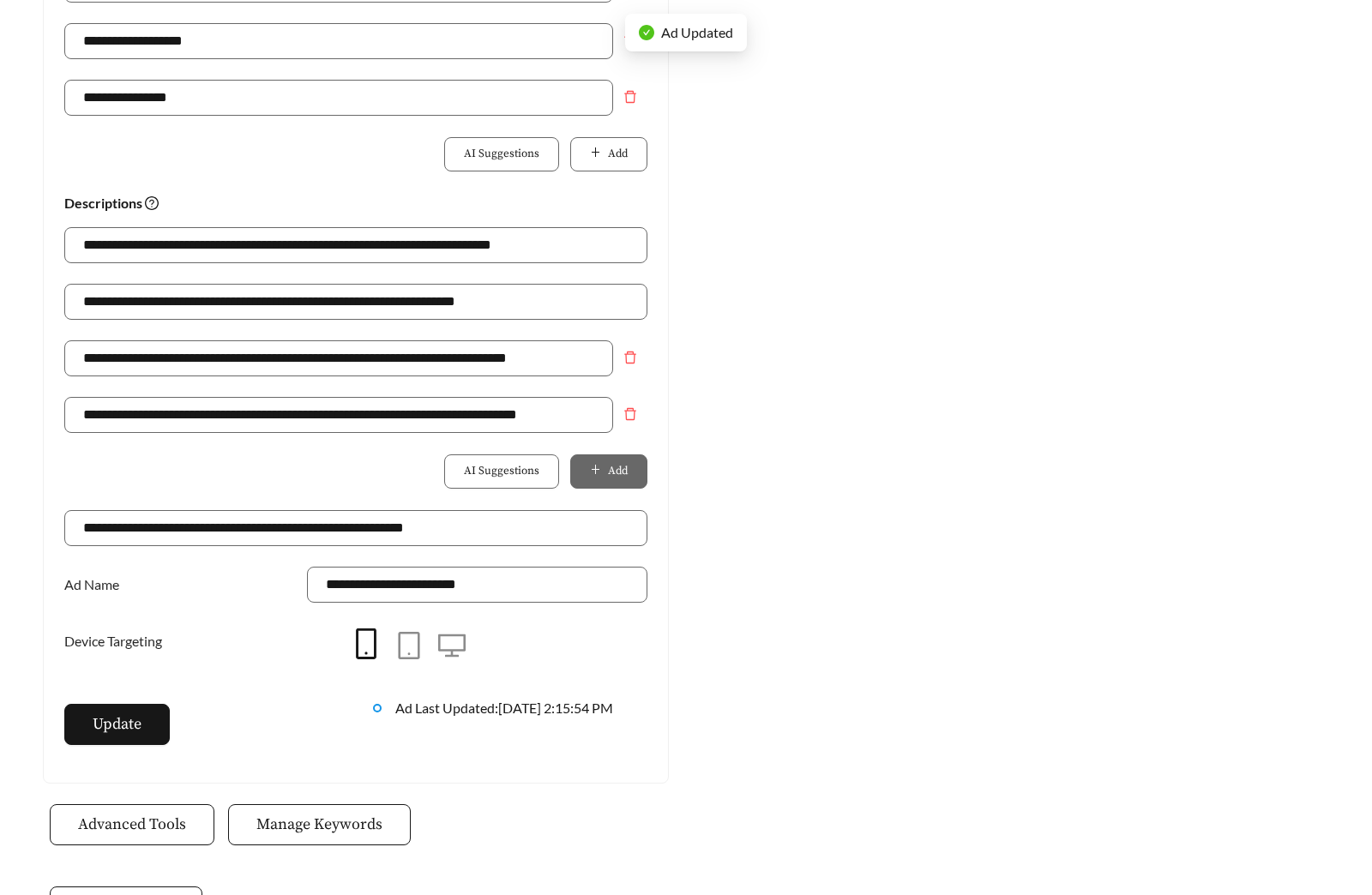
scroll to position [1152, 0]
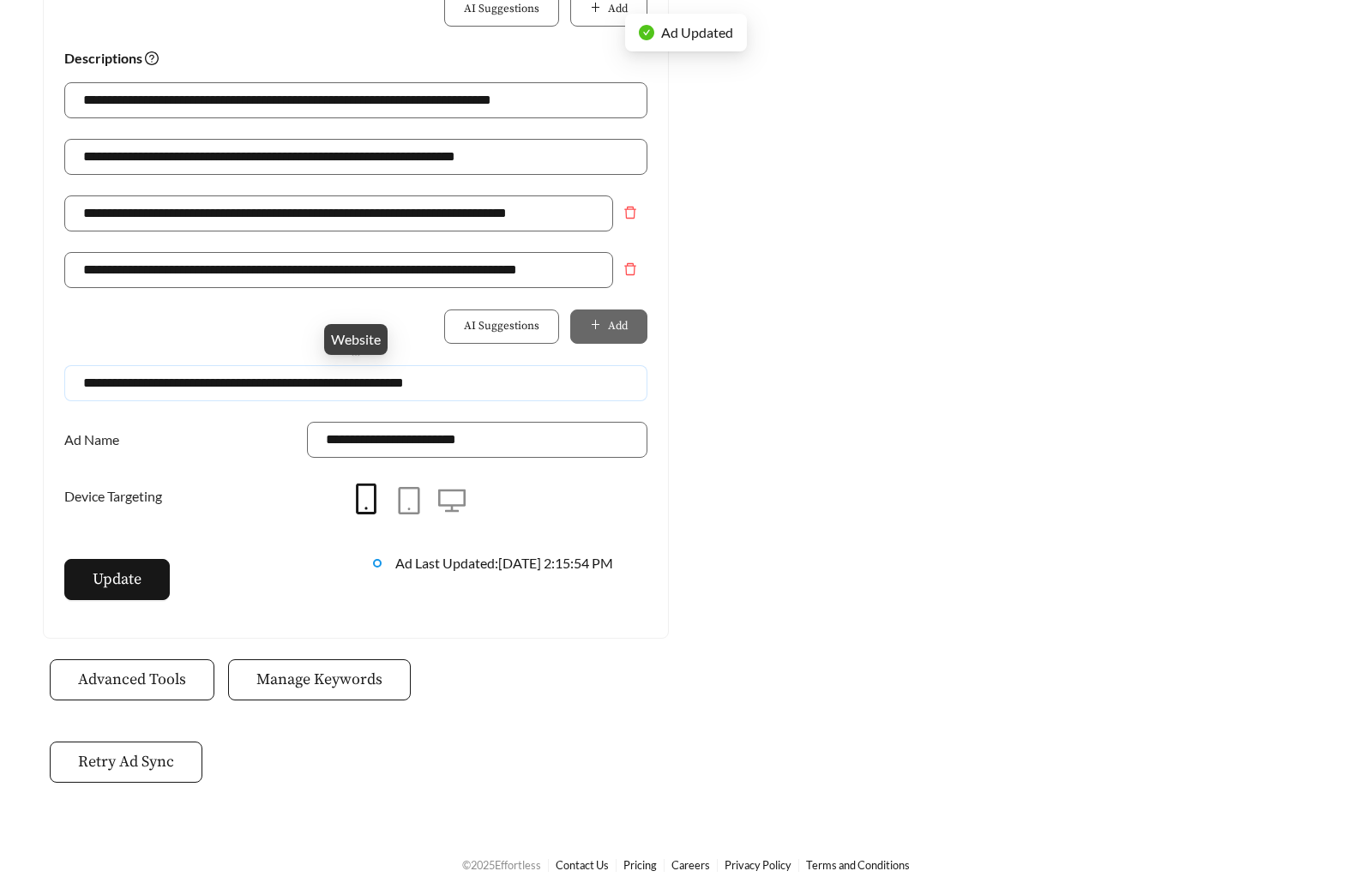
drag, startPoint x: 333, startPoint y: 381, endPoint x: 708, endPoint y: 391, distance: 375.1
type input "**********"
click at [137, 581] on span "Update" at bounding box center [116, 579] width 49 height 23
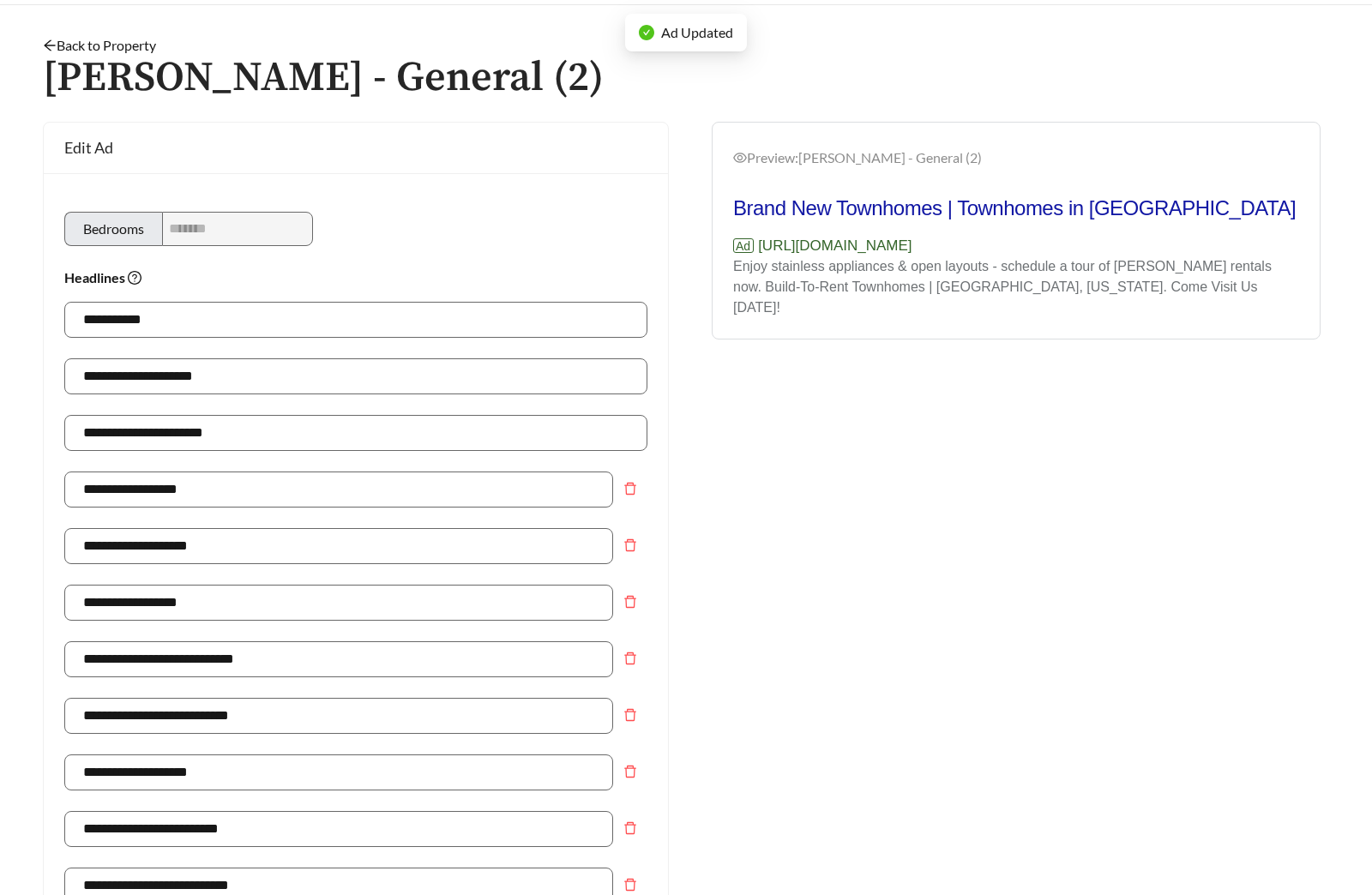
click at [121, 37] on link "Back to Property" at bounding box center [99, 45] width 113 height 17
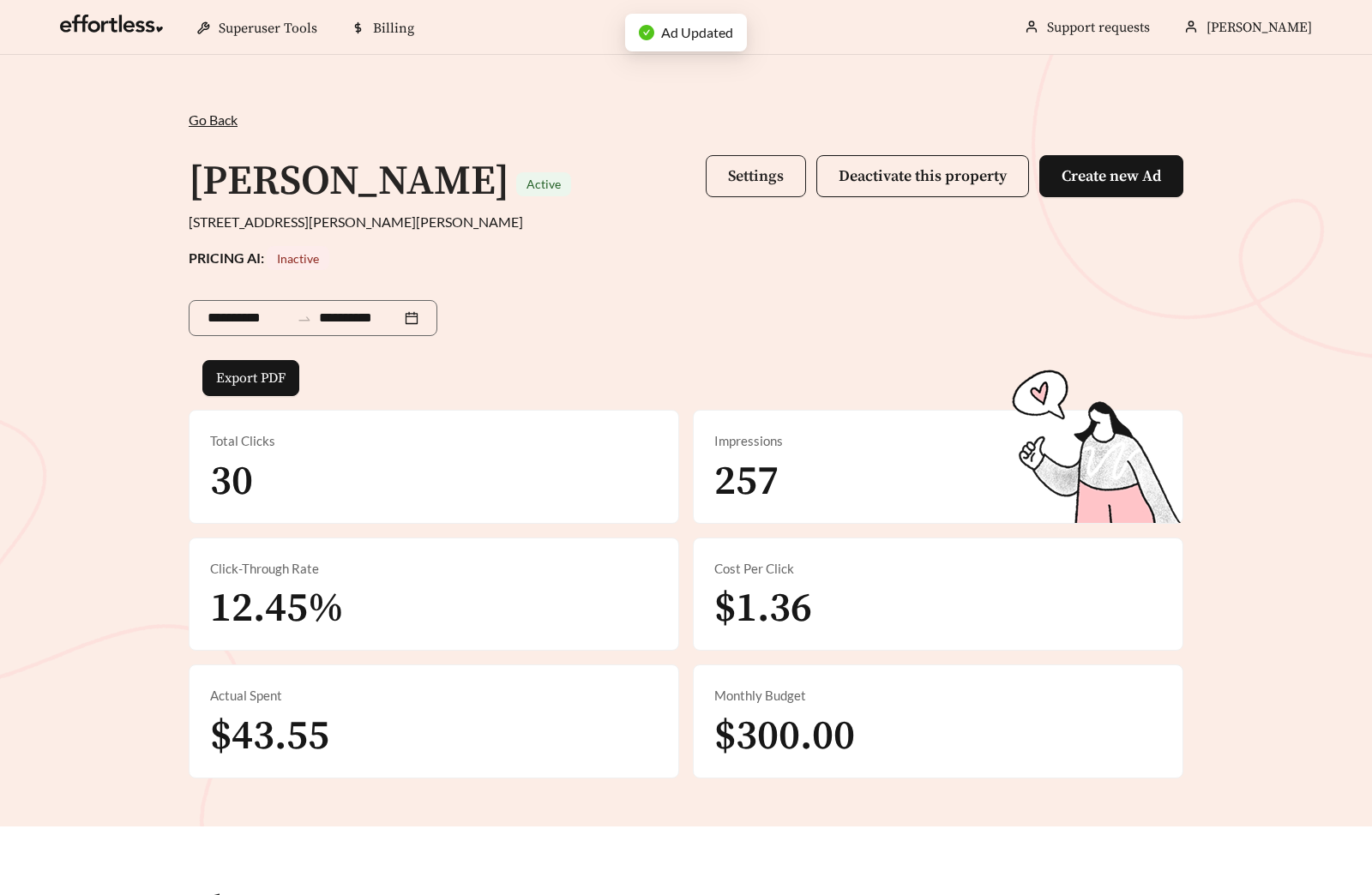
click at [756, 160] on button "Settings" at bounding box center [756, 176] width 101 height 42
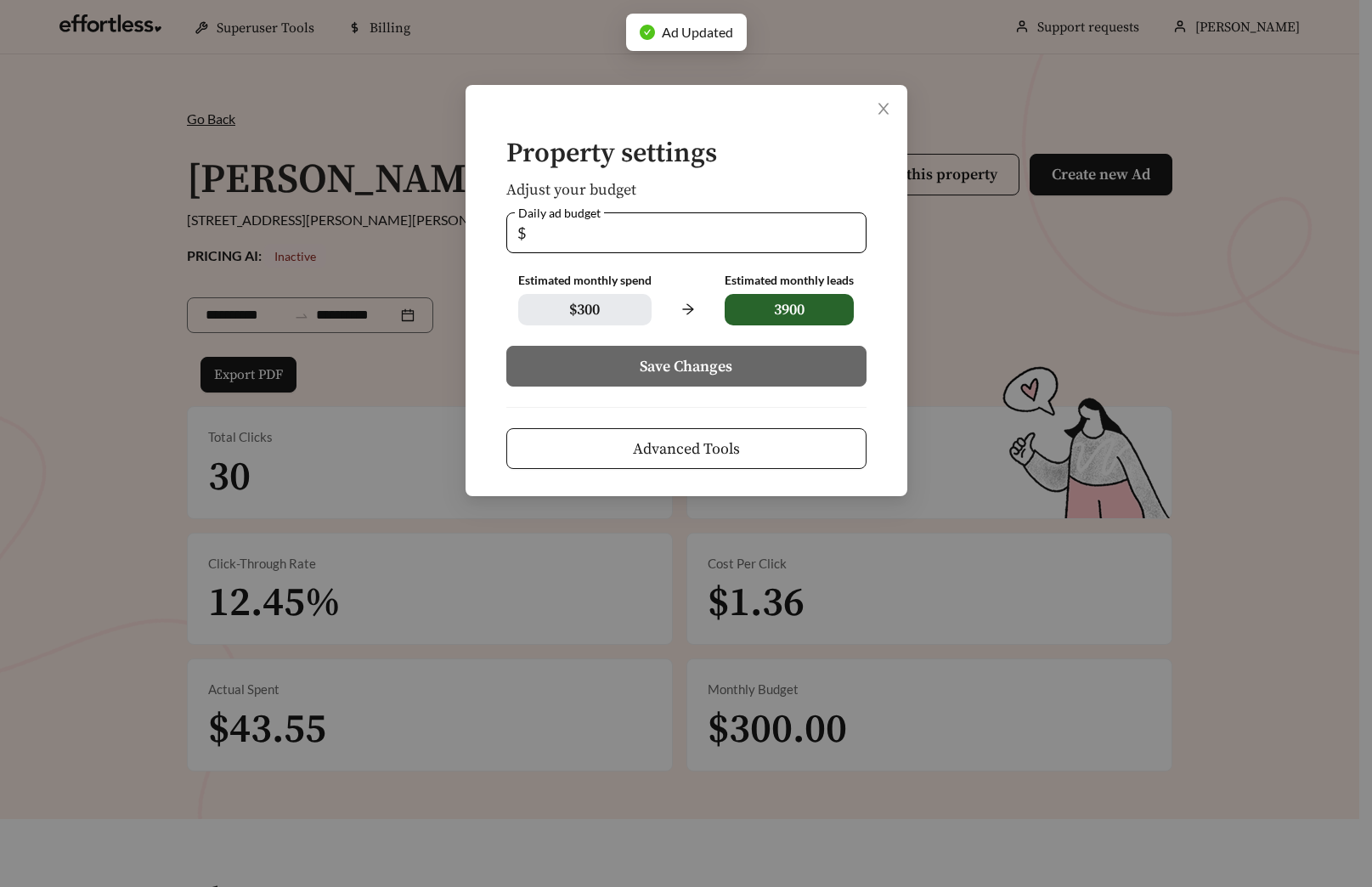
click at [681, 455] on span "Advanced Tools" at bounding box center [686, 448] width 107 height 23
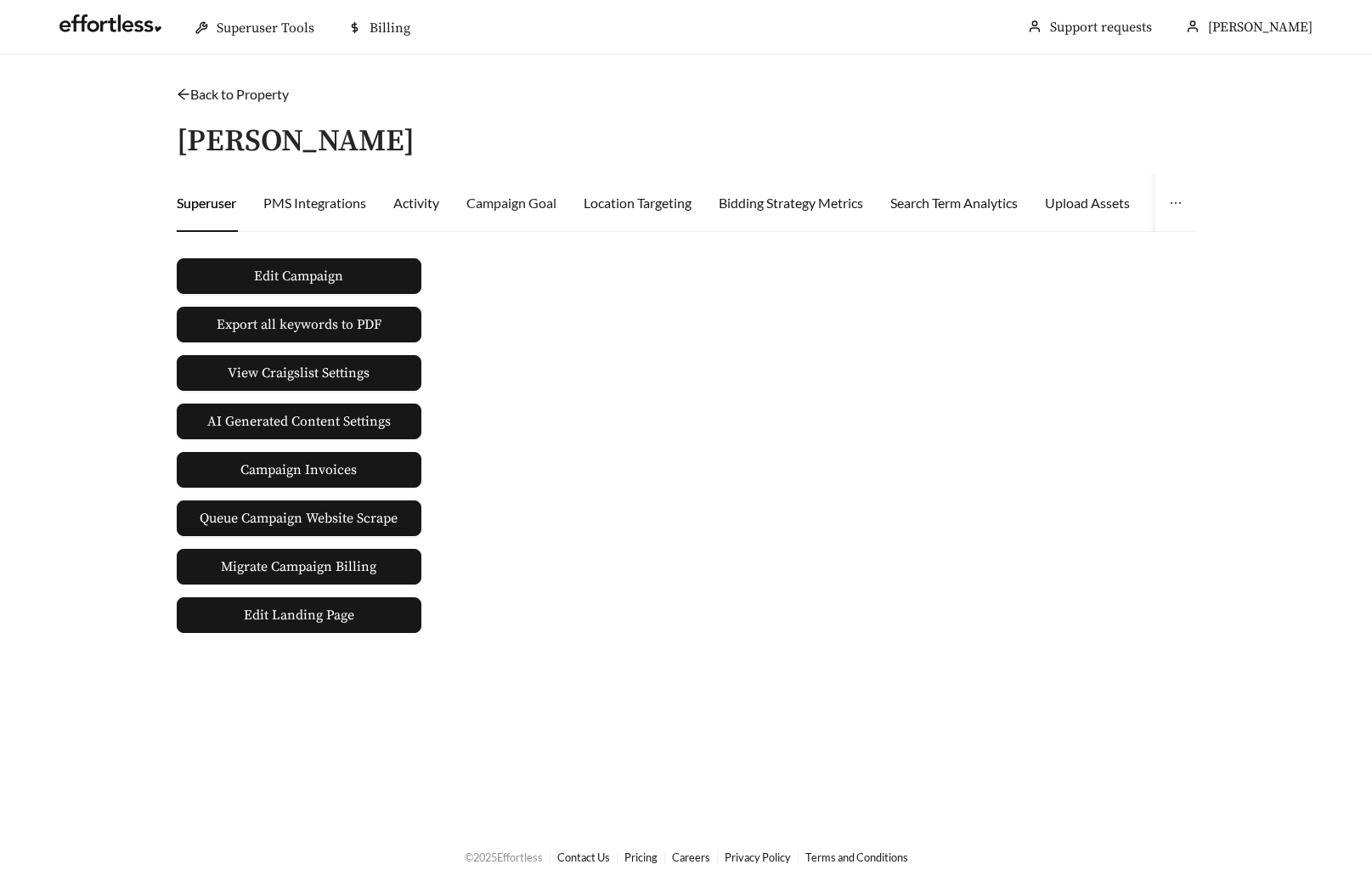
click at [497, 188] on div "Campaign Goal" at bounding box center [511, 202] width 90 height 58
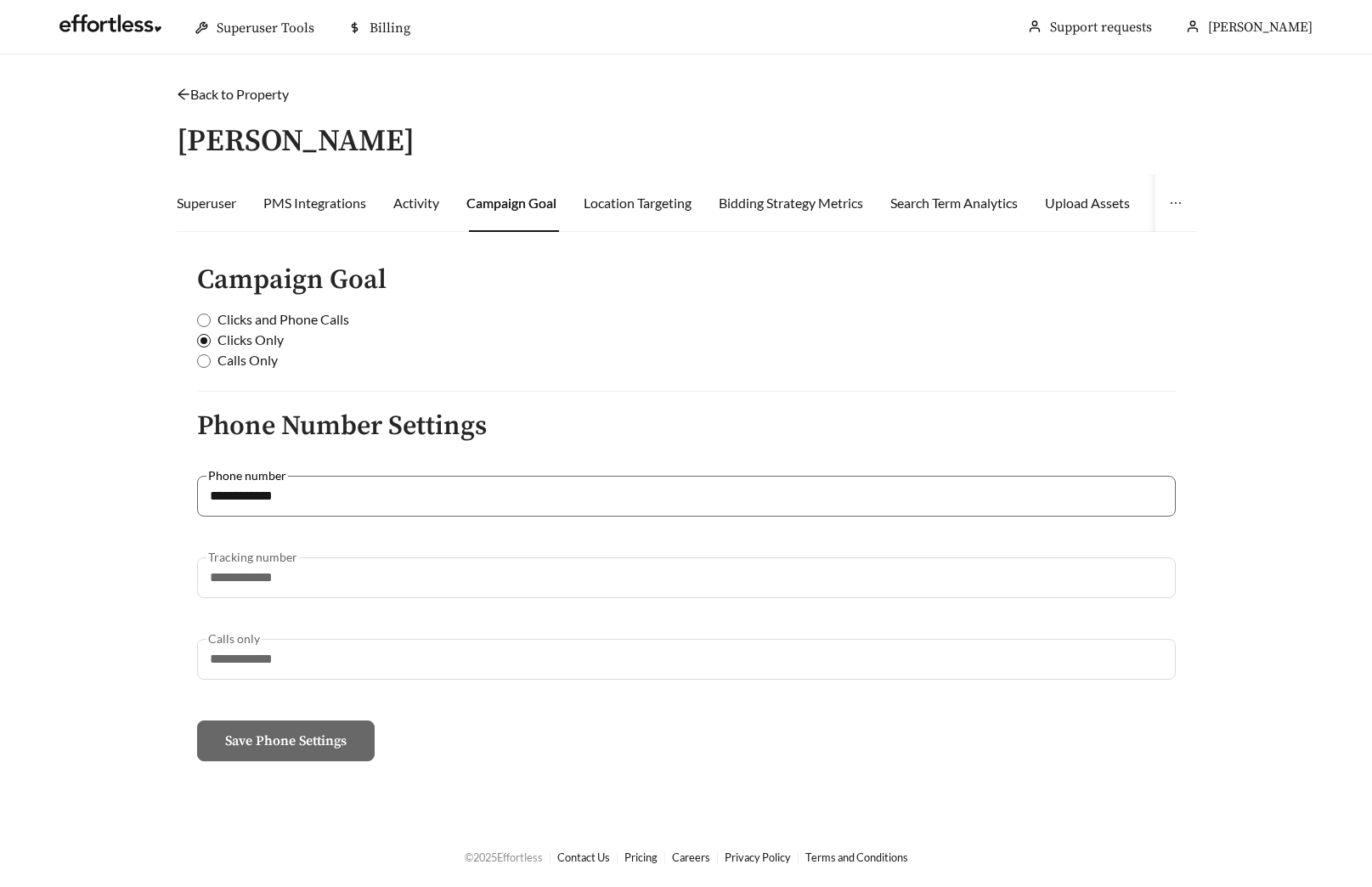
click at [258, 318] on span "Clicks and Phone Calls" at bounding box center [283, 319] width 145 height 20
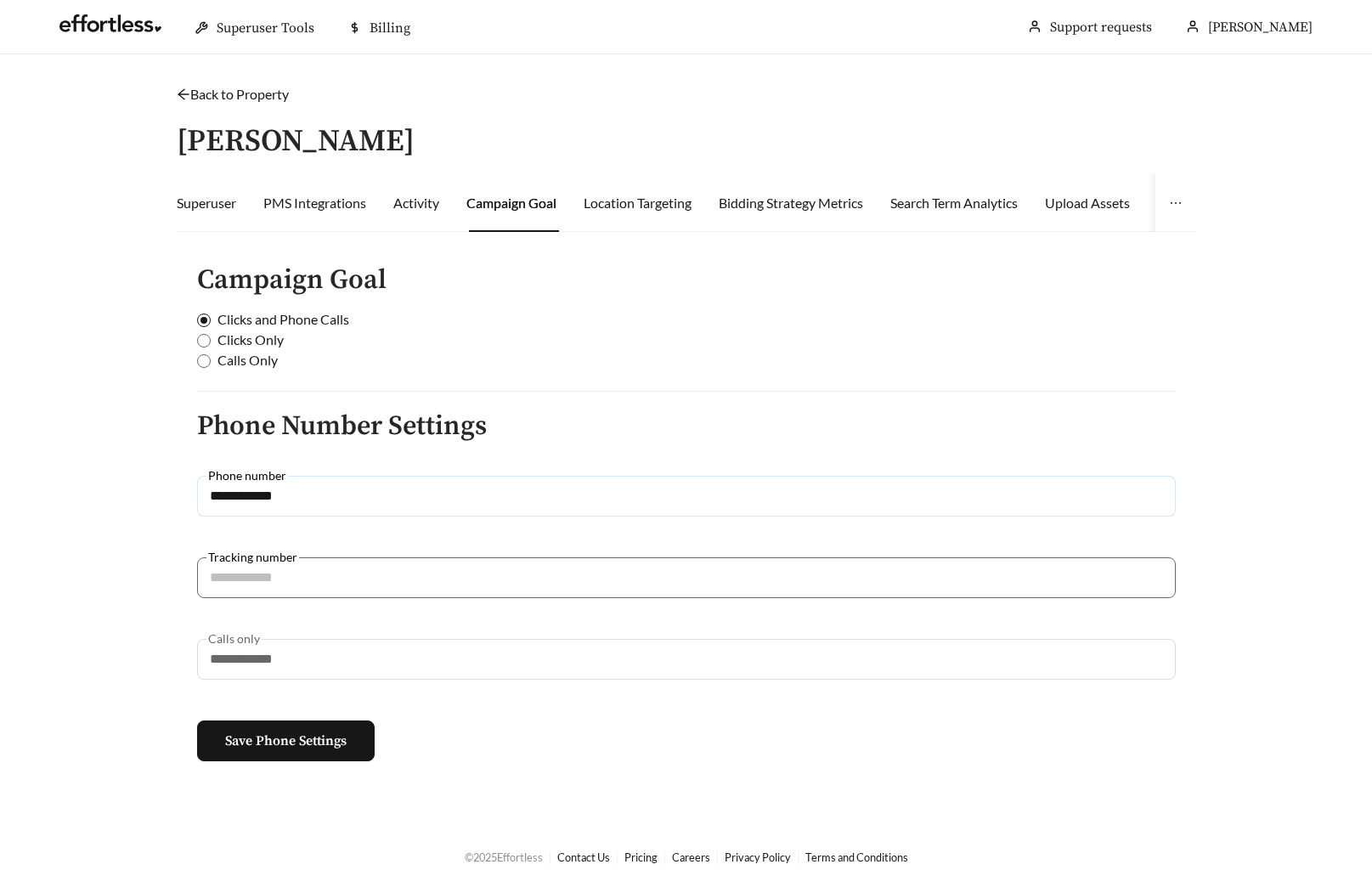
drag, startPoint x: 317, startPoint y: 486, endPoint x: 70, endPoint y: 462, distance: 248.2
click at [77, 461] on main "**********" at bounding box center [686, 440] width 1372 height 772
paste input "text"
type input "**********"
click at [247, 364] on span "Calls Only" at bounding box center [247, 360] width 74 height 20
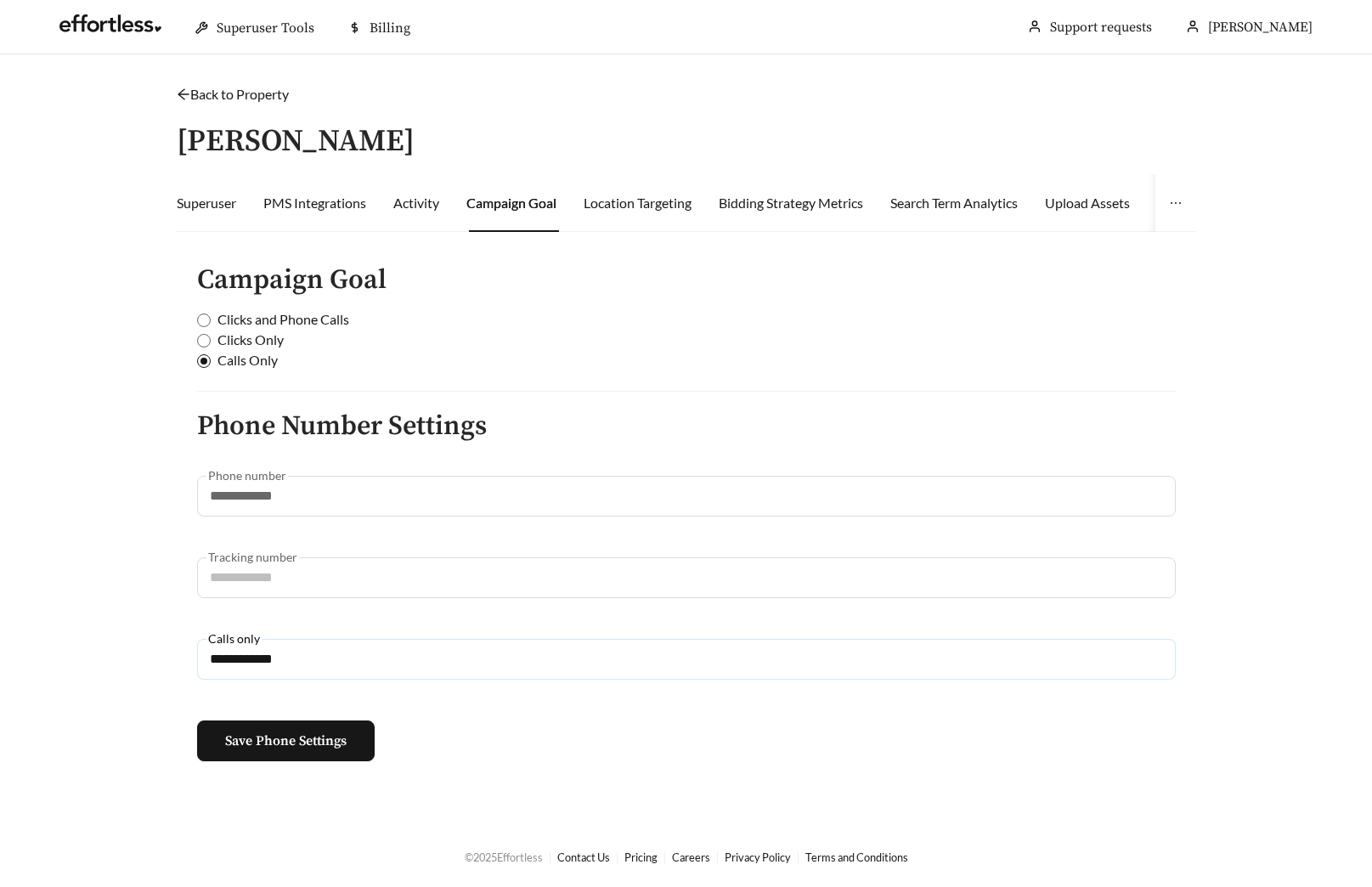
drag, startPoint x: 274, startPoint y: 641, endPoint x: 152, endPoint y: 623, distance: 123.3
click at [162, 623] on div "**********" at bounding box center [687, 433] width 1054 height 698
drag, startPoint x: 294, startPoint y: 649, endPoint x: 80, endPoint y: 636, distance: 214.4
click at [126, 636] on main "**********" at bounding box center [686, 440] width 1372 height 772
paste input "text"
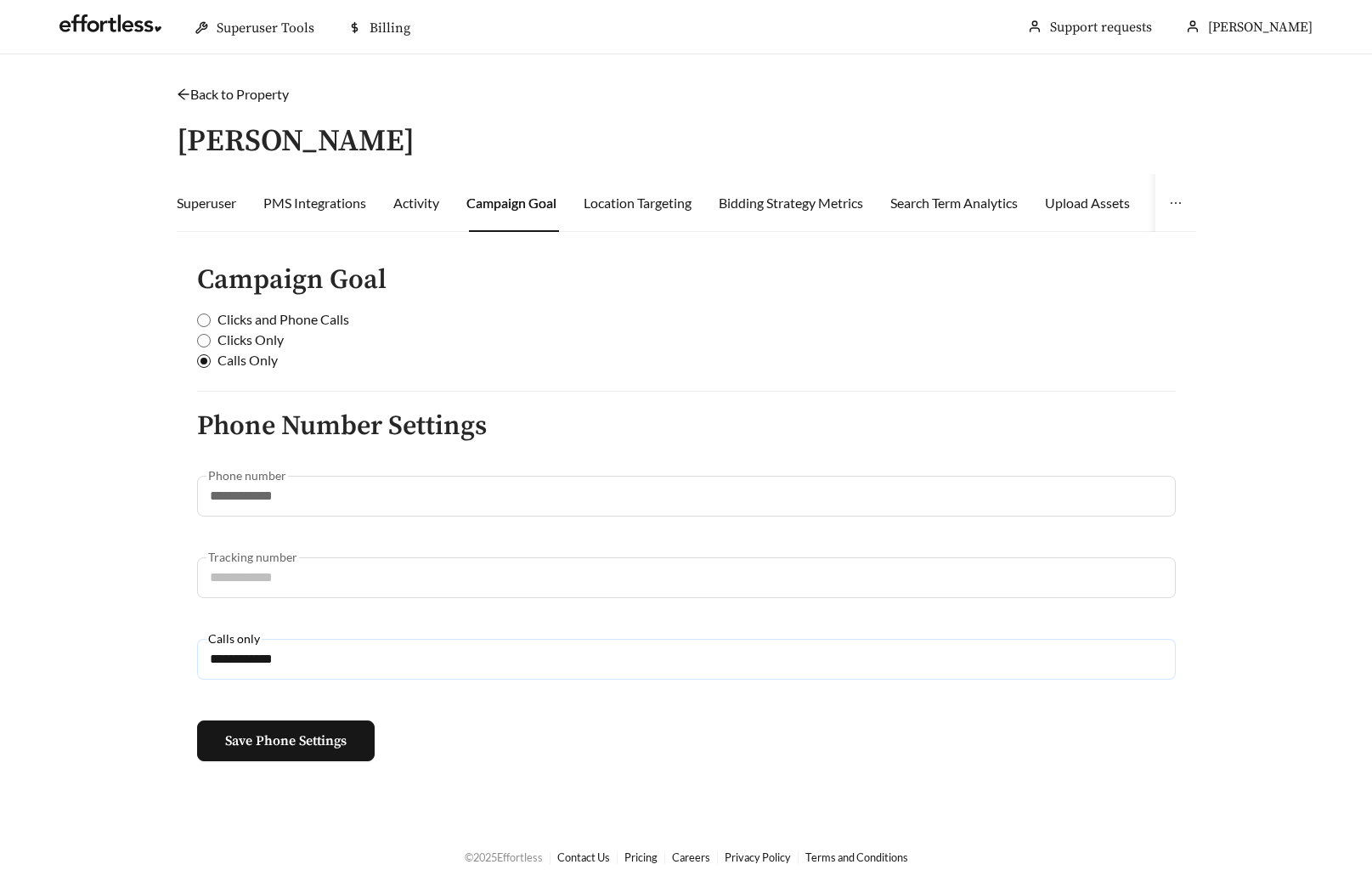
type input "**********"
click at [271, 317] on span "Clicks and Phone Calls" at bounding box center [283, 319] width 145 height 20
click at [260, 340] on span "Clicks Only" at bounding box center [250, 339] width 80 height 20
click at [438, 347] on label "Clicks Only" at bounding box center [683, 339] width 972 height 20
click at [322, 752] on button "Save Phone Settings" at bounding box center [286, 741] width 177 height 41
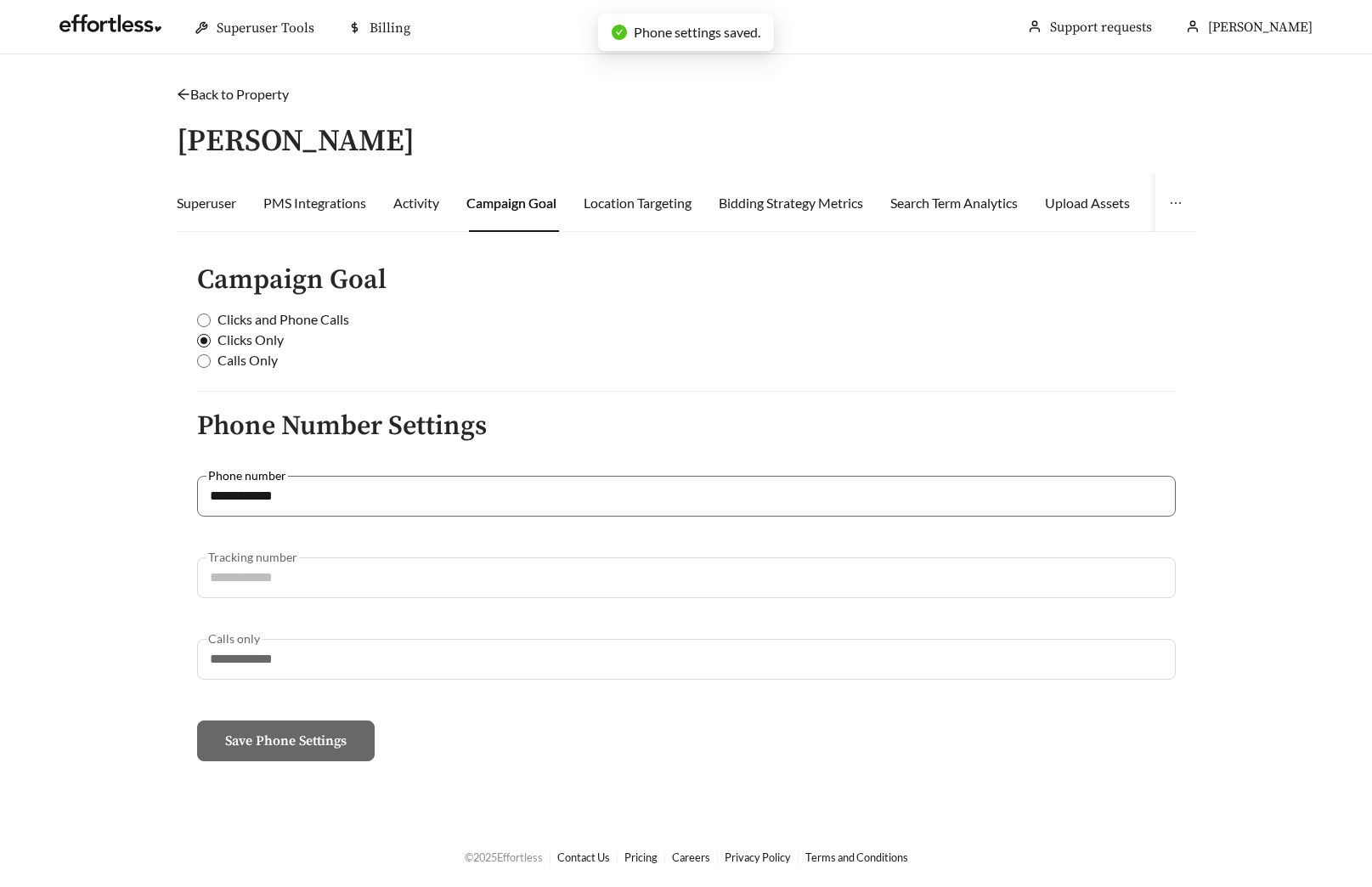
click at [244, 92] on link "Back to Property" at bounding box center [232, 94] width 113 height 16
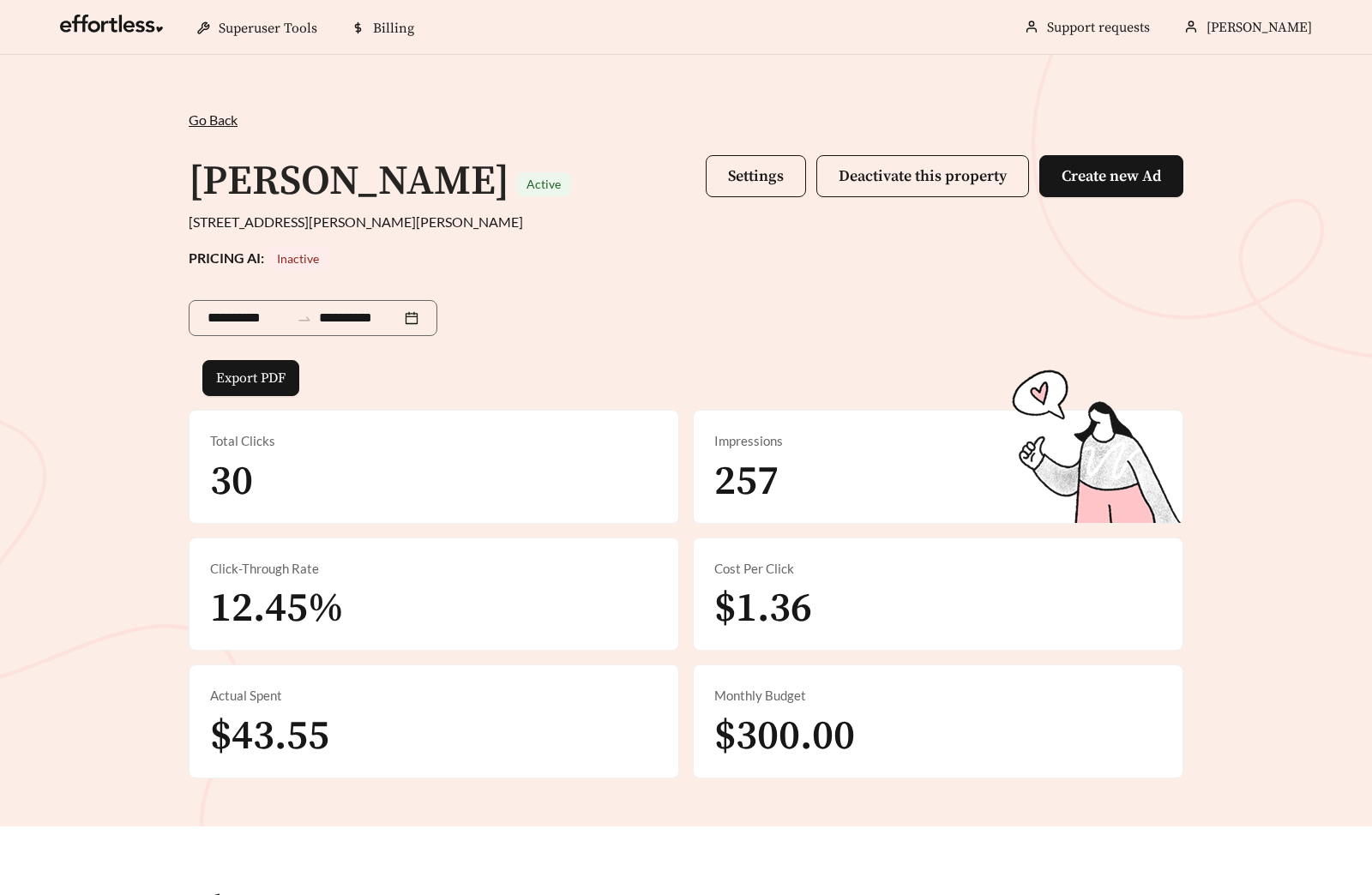
click at [454, 92] on div "**********" at bounding box center [686, 440] width 1372 height 771
click at [760, 180] on span "Settings" at bounding box center [756, 175] width 55 height 19
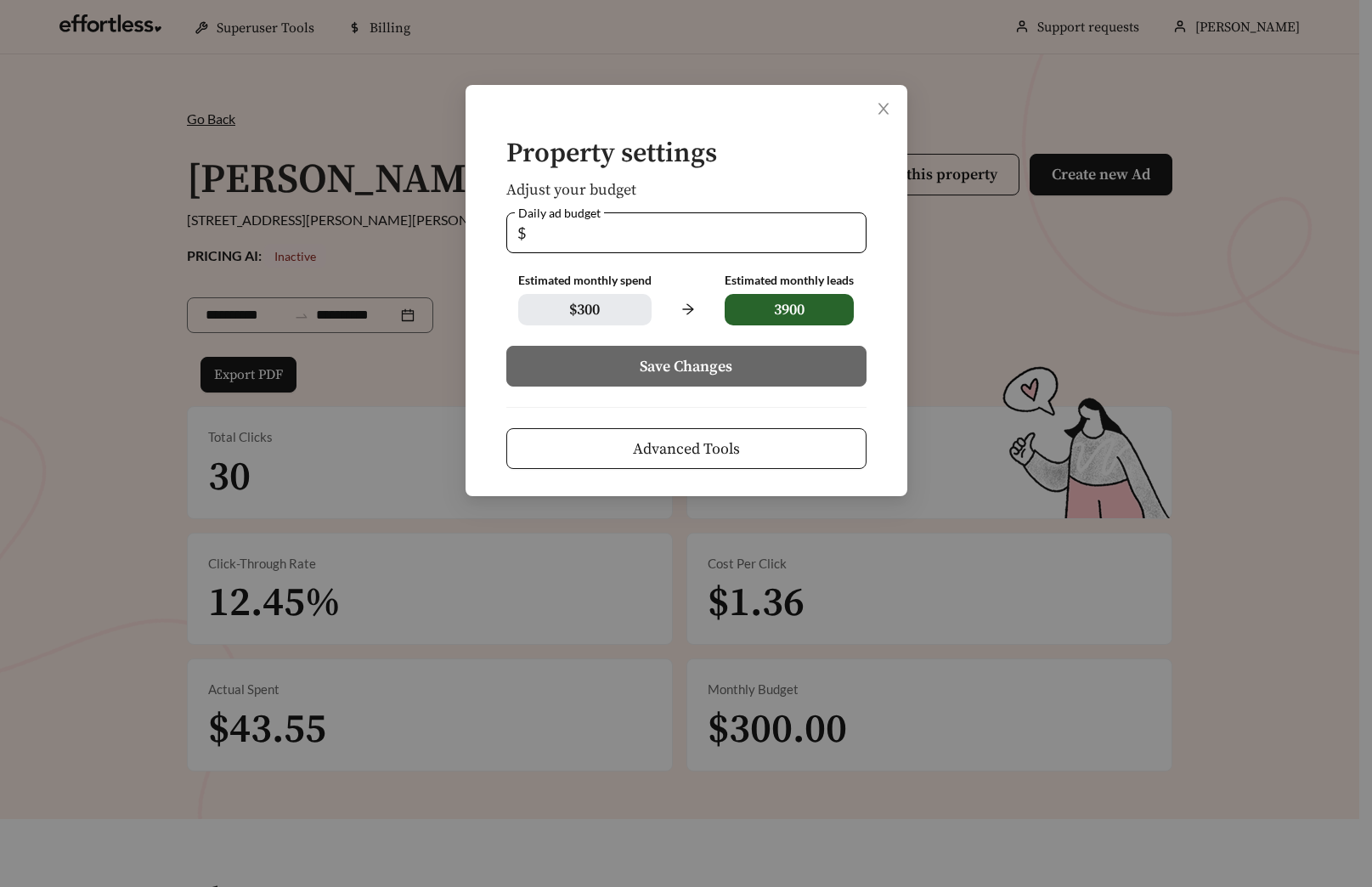
click at [635, 453] on span "Advanced Tools" at bounding box center [686, 448] width 107 height 23
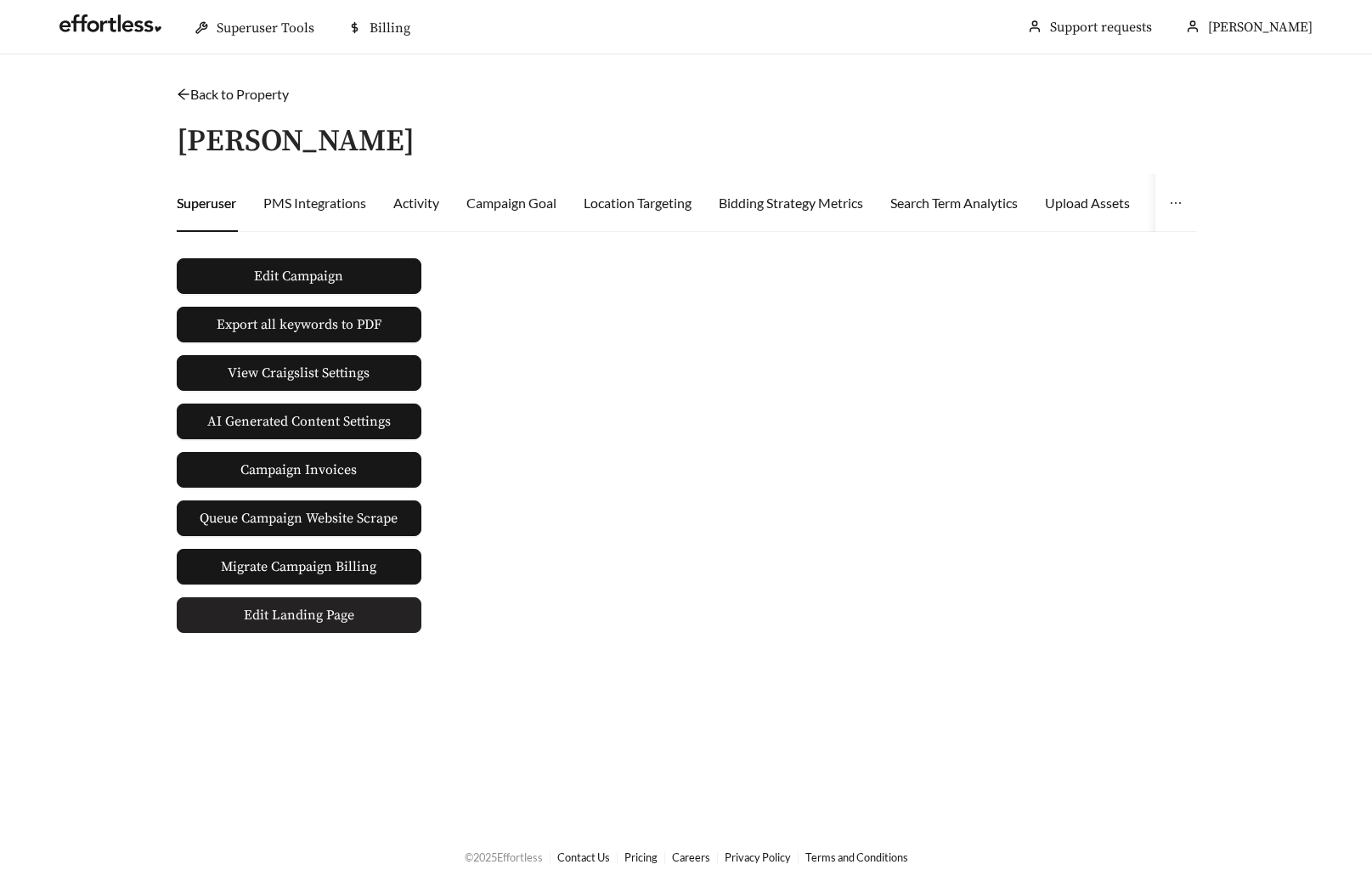
click at [268, 607] on span "Edit Landing Page" at bounding box center [299, 614] width 111 height 34
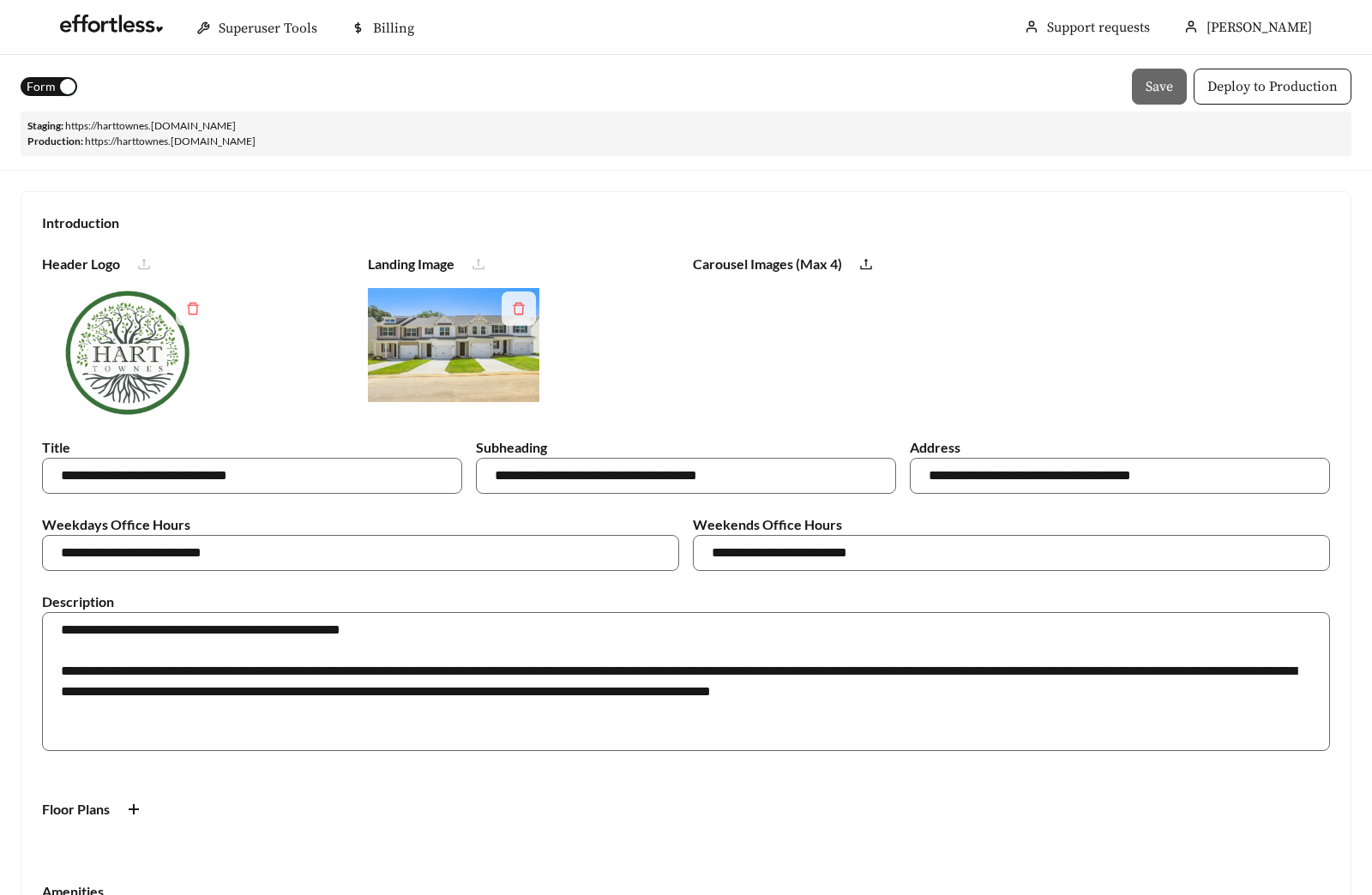
click at [54, 90] on button "Form" at bounding box center [48, 87] width 56 height 18
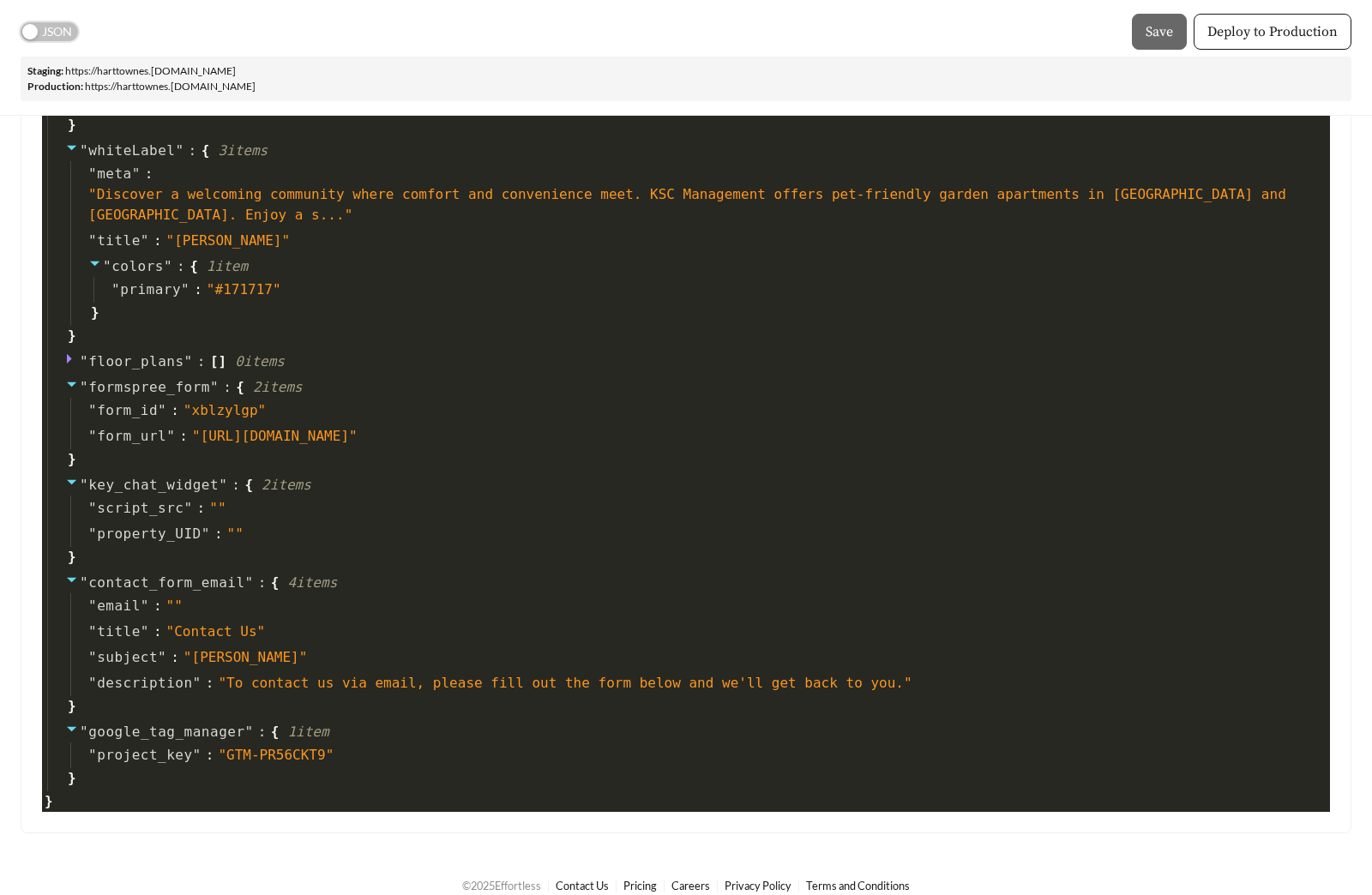
scroll to position [3078, 0]
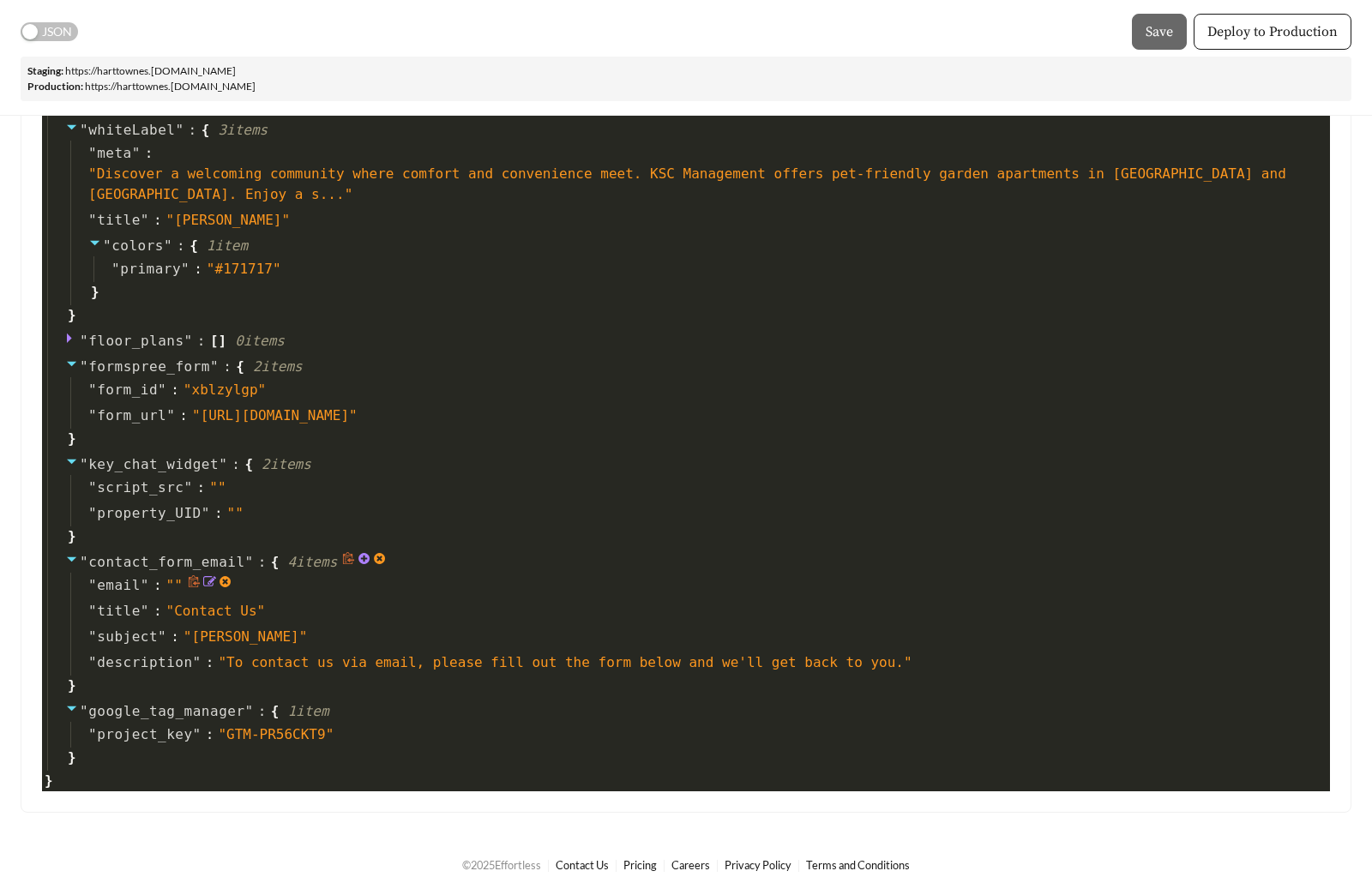
click at [210, 582] on icon at bounding box center [209, 580] width 13 height 10
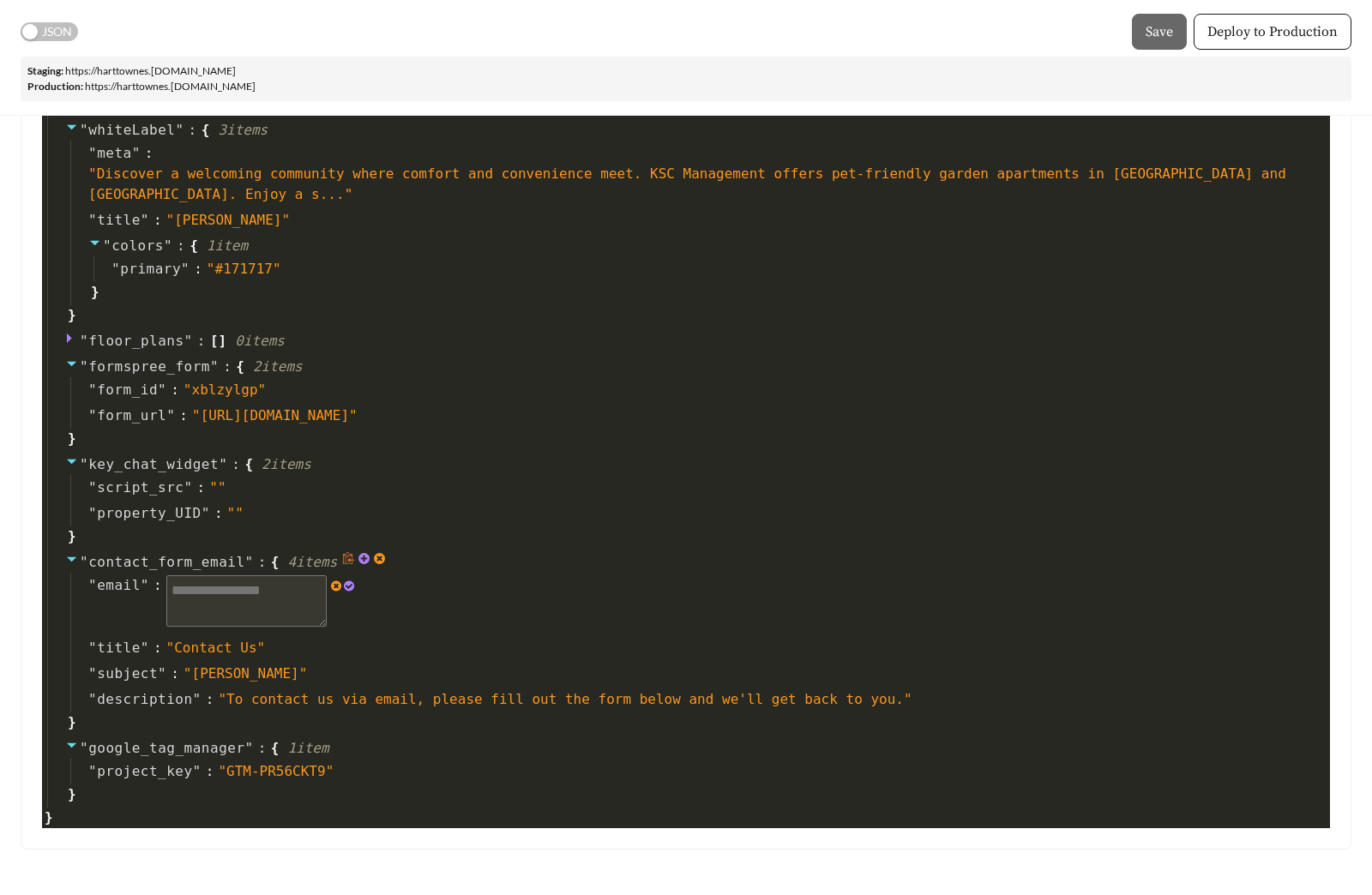
click at [209, 594] on textarea at bounding box center [246, 601] width 161 height 52
paste textarea "**********"
type textarea "*"
type textarea "**********"
click at [387, 586] on icon at bounding box center [383, 586] width 10 height 10
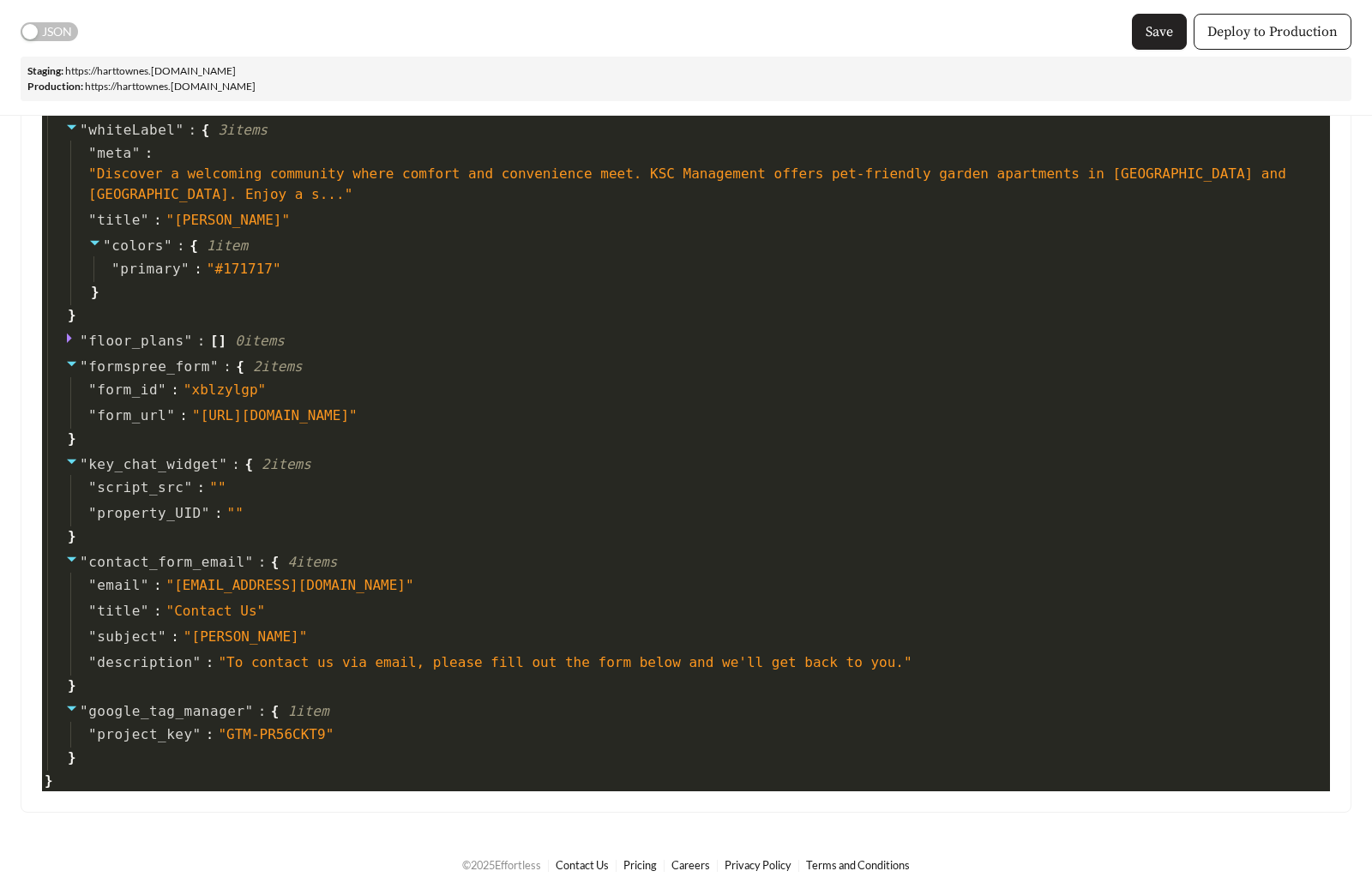
click at [1154, 31] on span "Save" at bounding box center [1159, 31] width 28 height 20
click at [221, 68] on link "https:// harttownes .staging.effortlesslanding.com" at bounding box center [150, 71] width 171 height 13
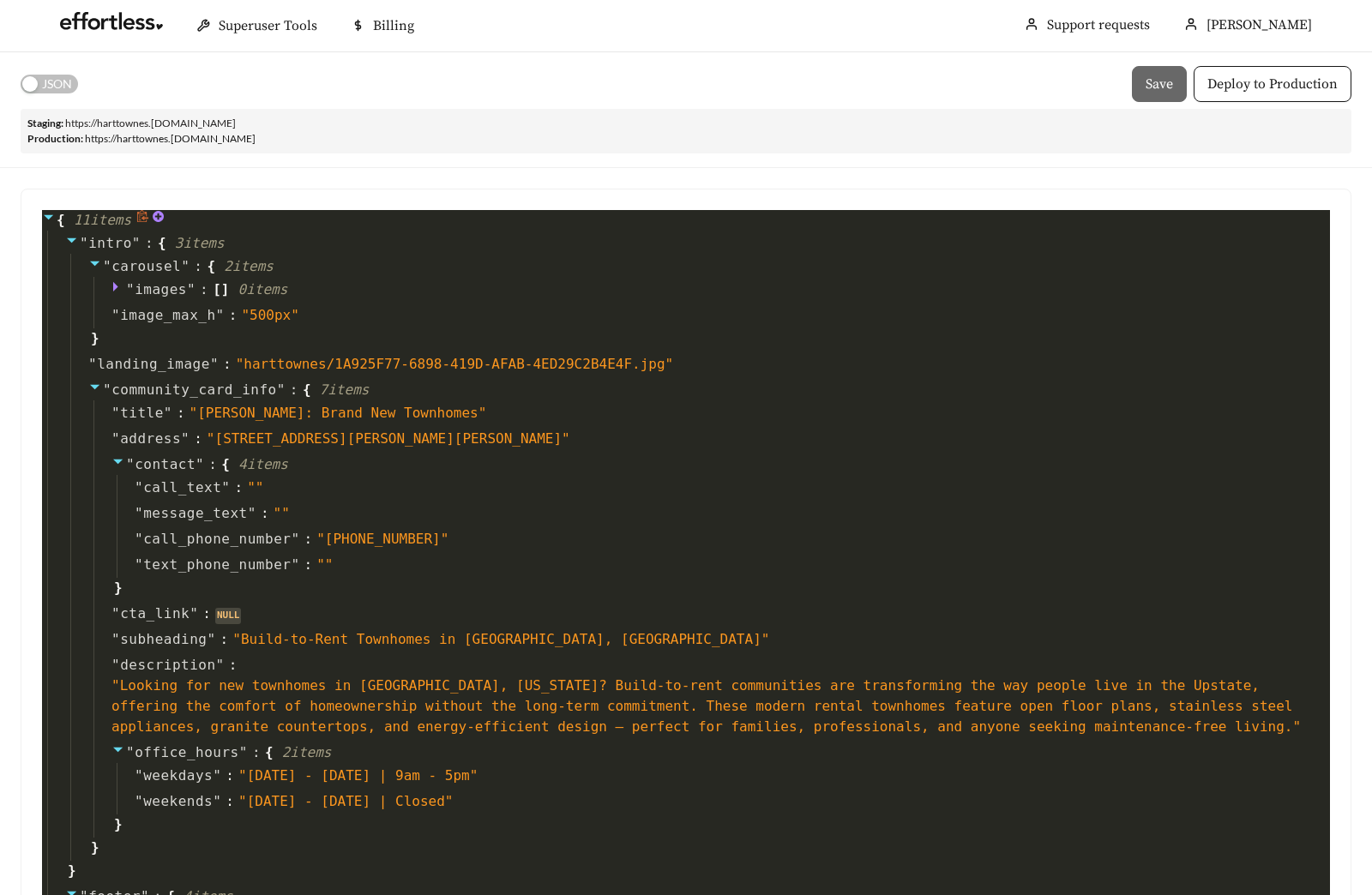
scroll to position [0, 0]
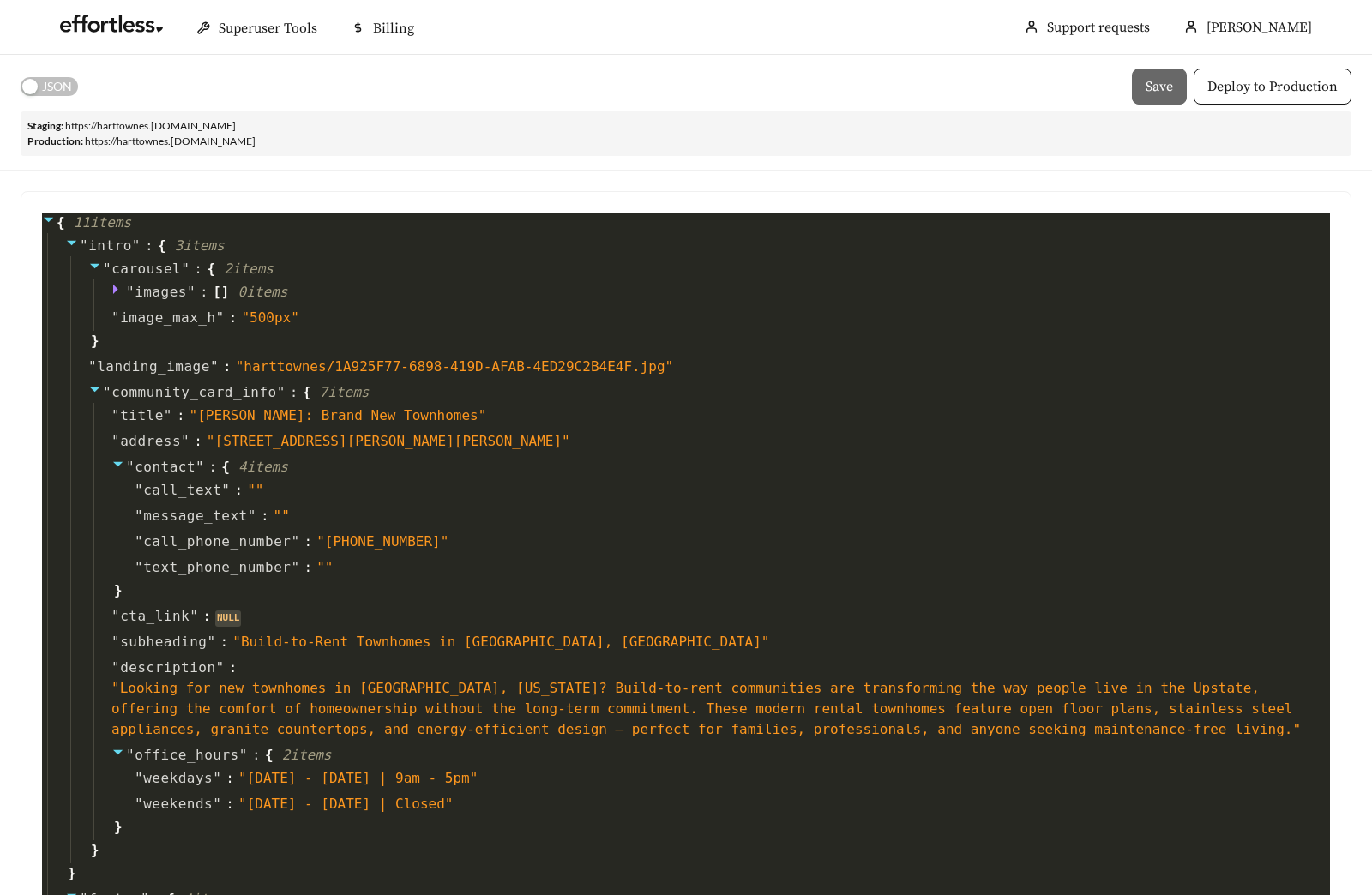
click at [1234, 127] on div "Staging: https:// harttownes .staging.effortlesslanding.com Production: https:/…" at bounding box center [686, 134] width 1330 height 44
click at [1247, 80] on span "Deploy to Production" at bounding box center [1271, 87] width 130 height 20
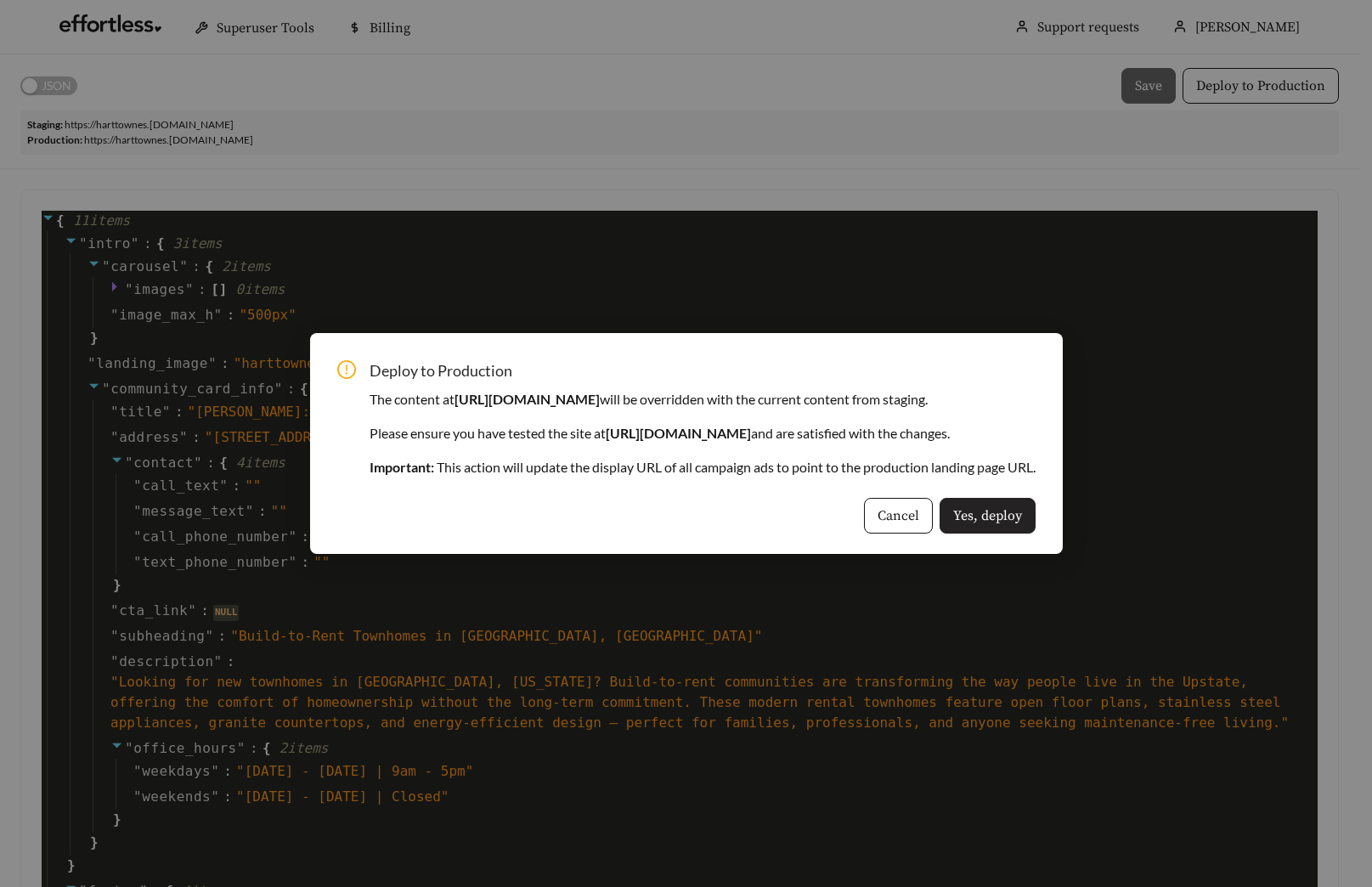
click at [1023, 508] on span "Yes, deploy" at bounding box center [987, 516] width 69 height 20
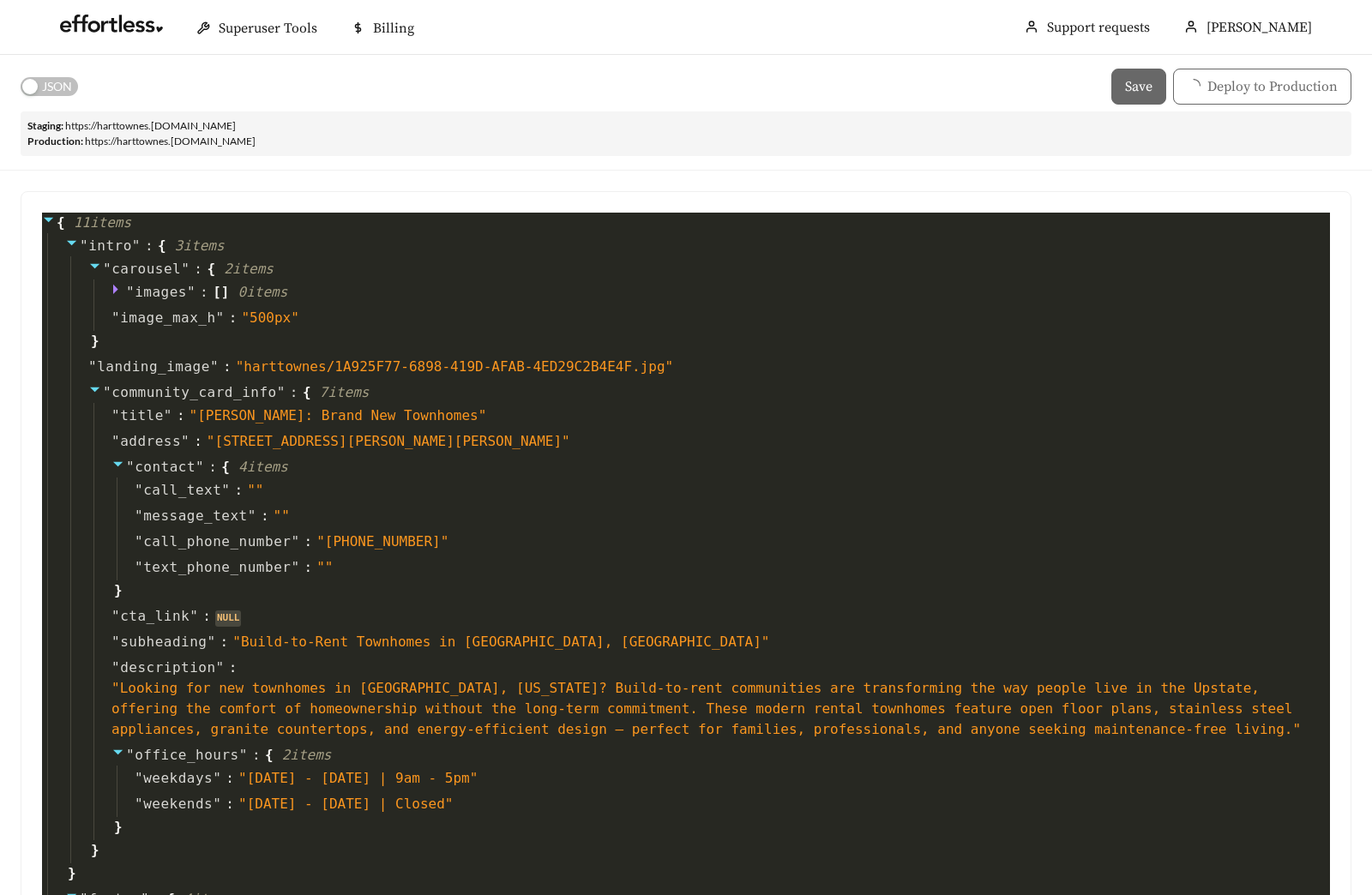
click at [53, 85] on span "JSON" at bounding box center [57, 87] width 30 height 18
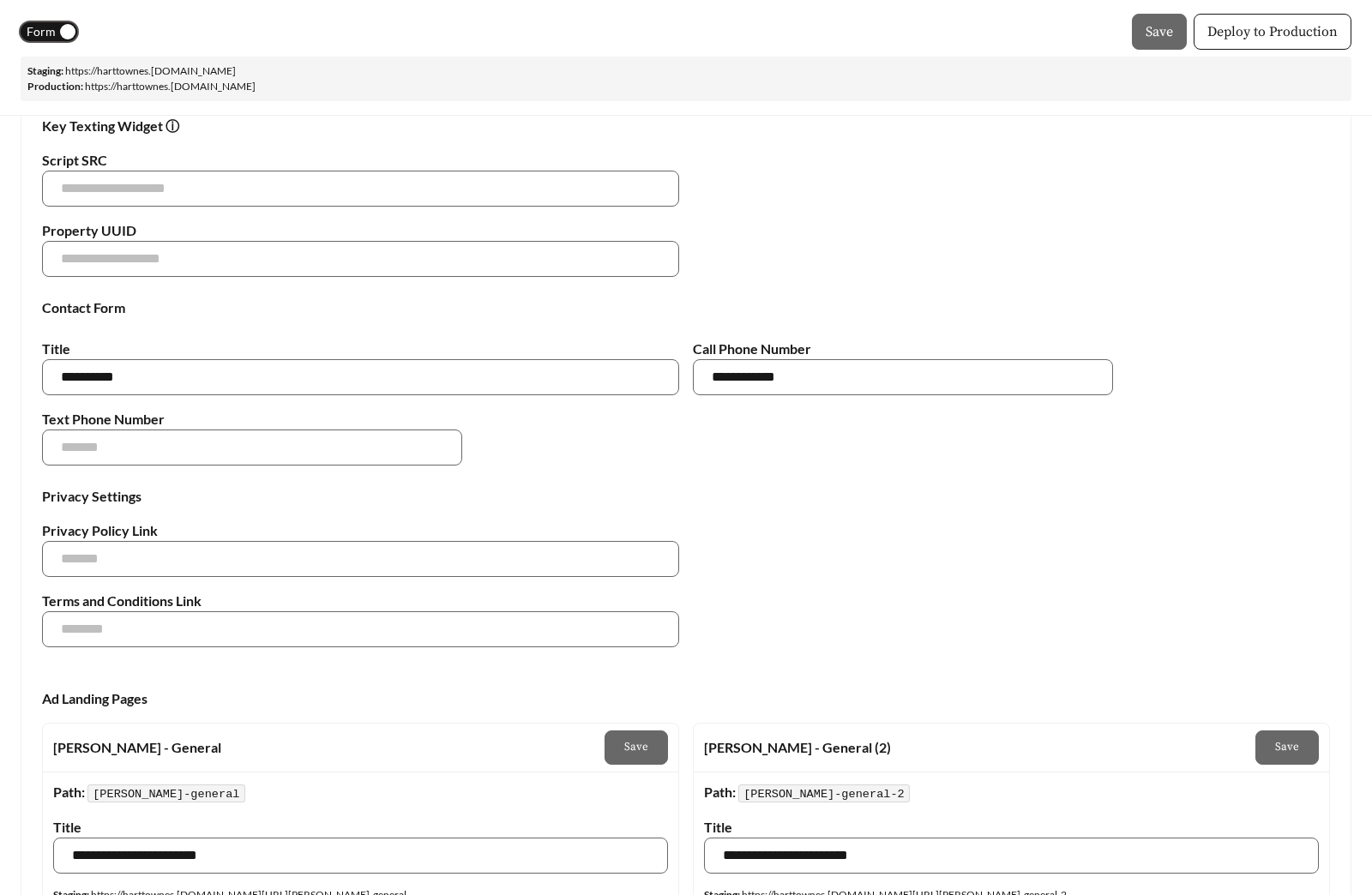
scroll to position [1772, 0]
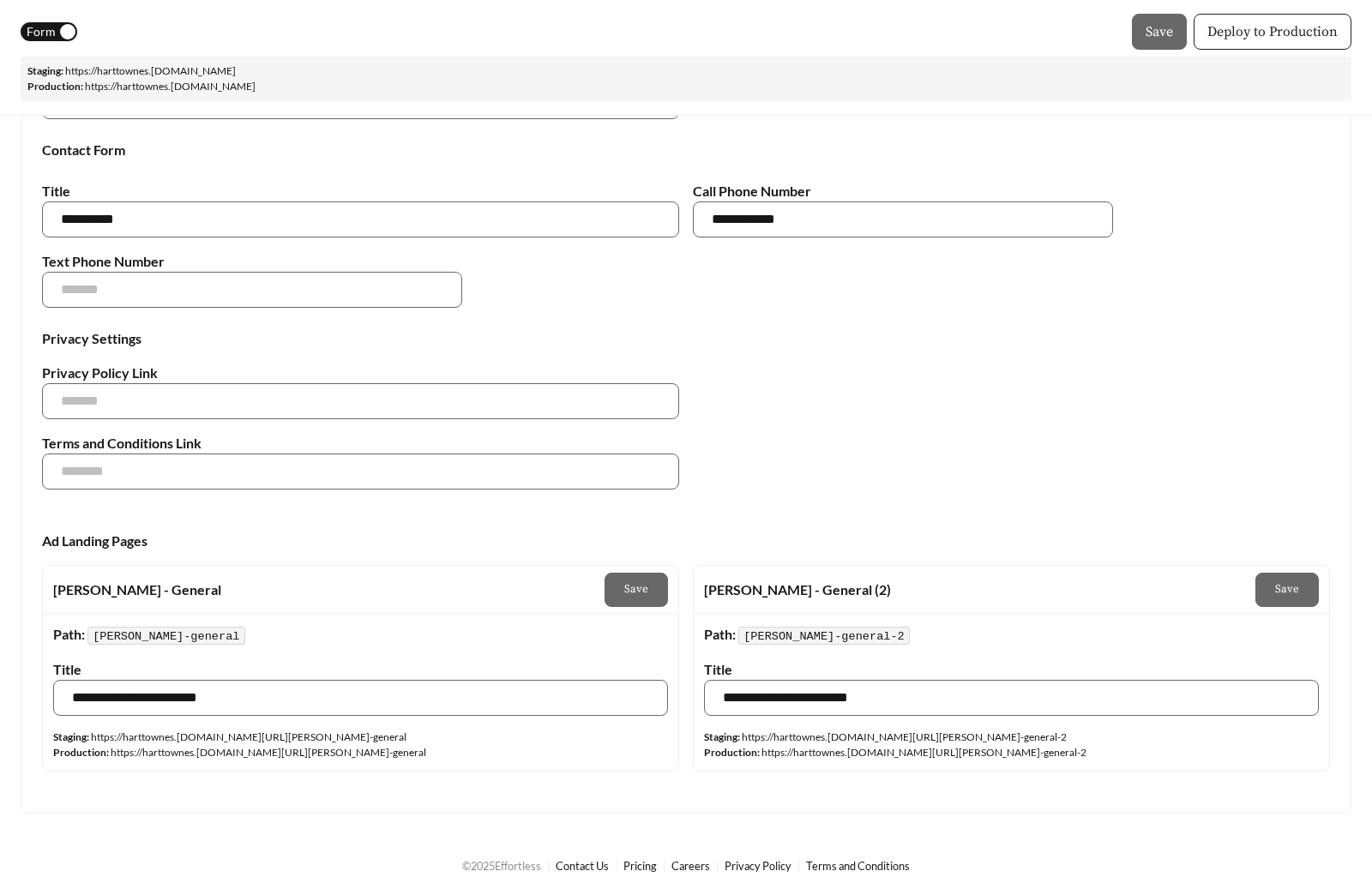
click at [1254, 40] on span "Deploy to Production" at bounding box center [1271, 31] width 130 height 20
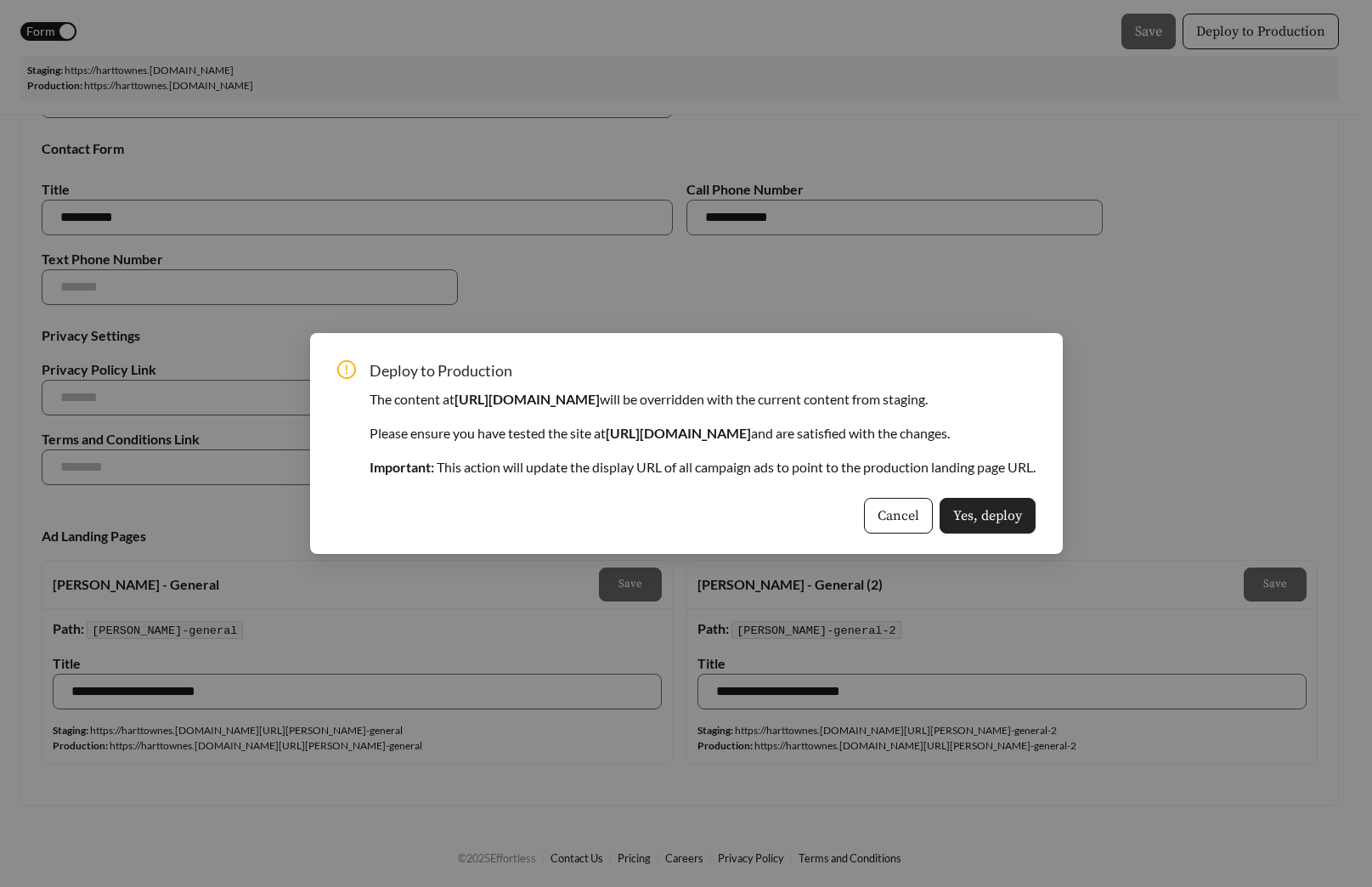
click at [1036, 525] on button "Yes, deploy" at bounding box center [988, 515] width 96 height 36
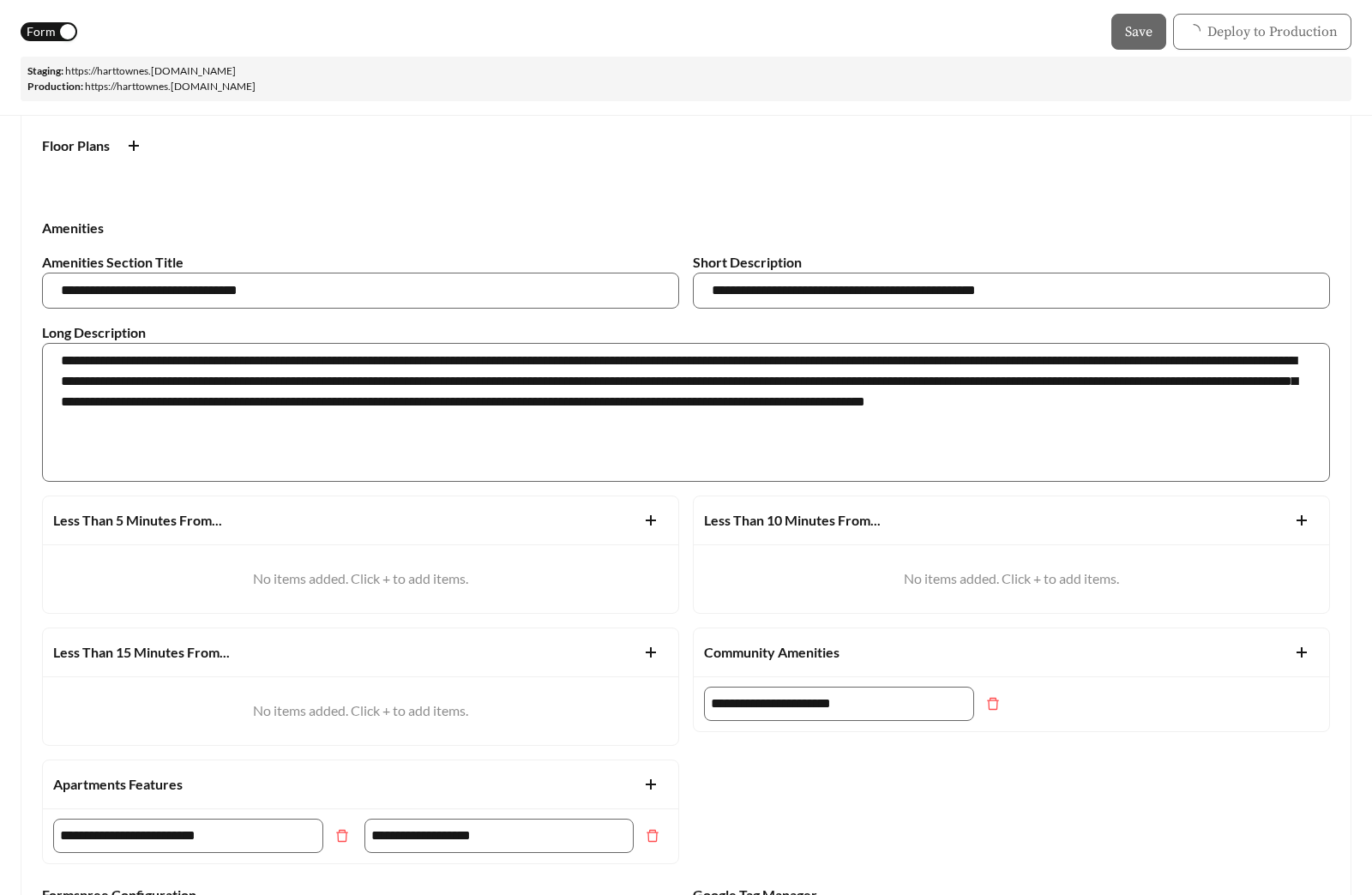
scroll to position [0, 0]
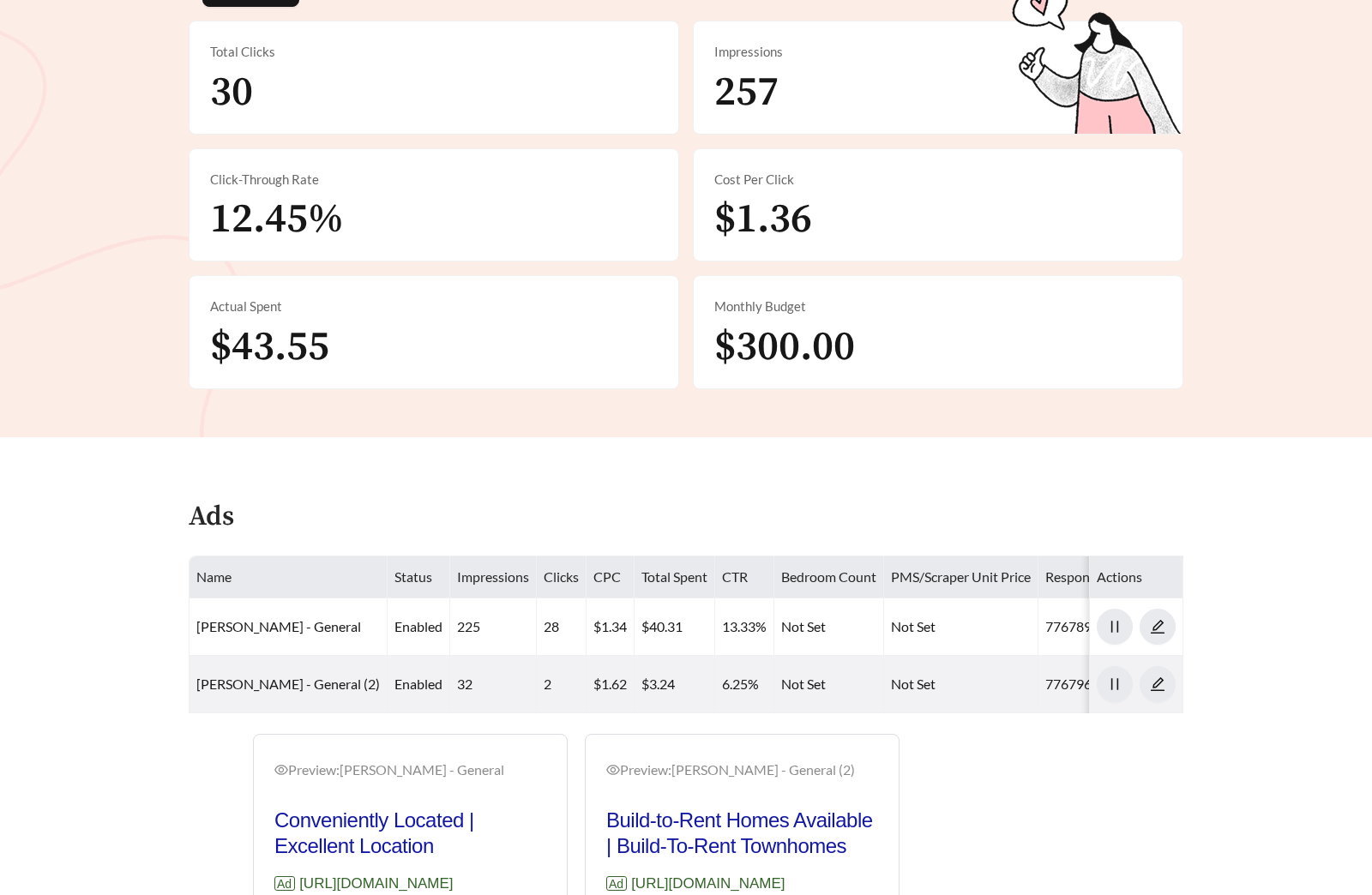
scroll to position [611, 0]
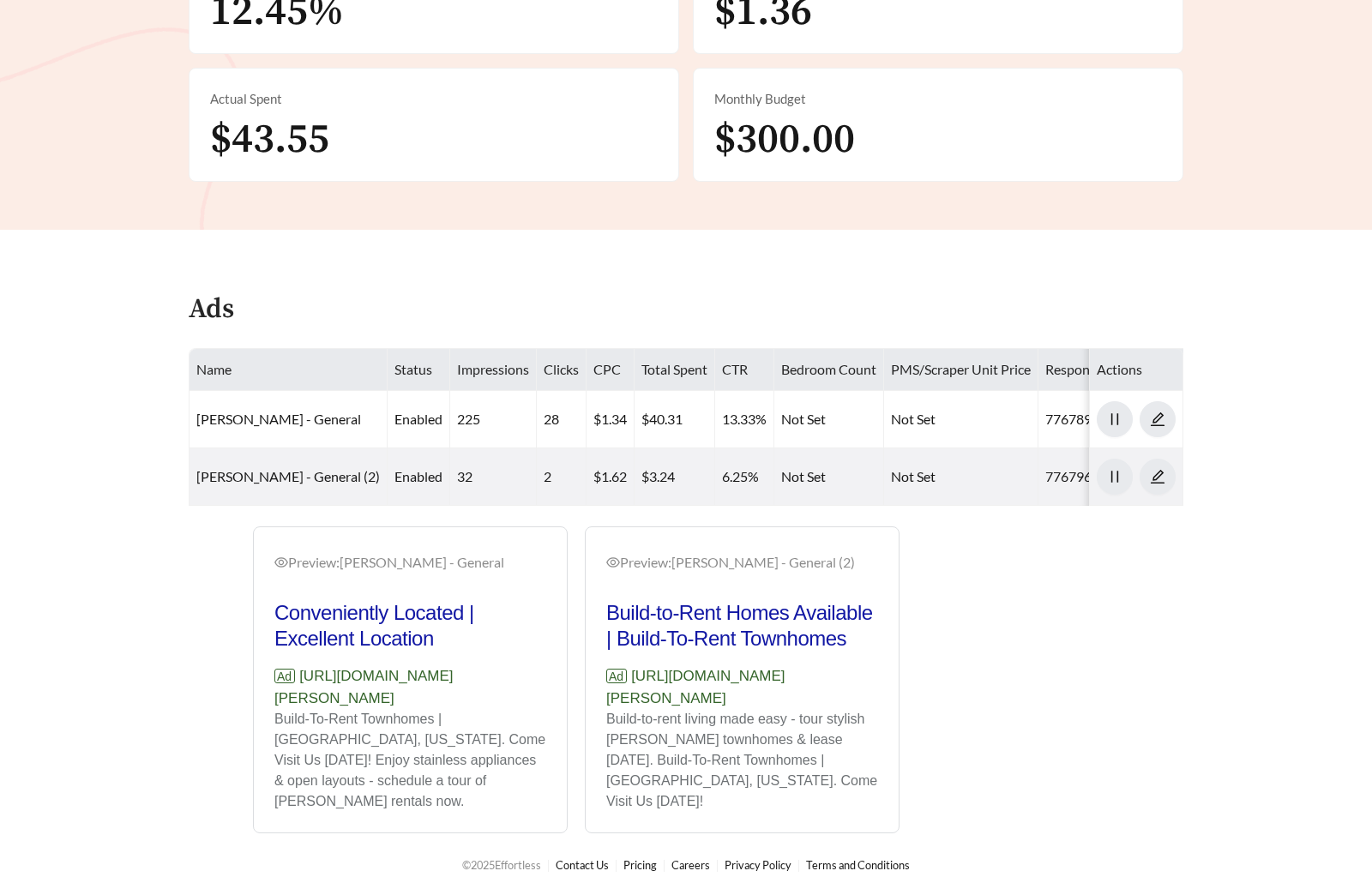
drag, startPoint x: 414, startPoint y: 718, endPoint x: 254, endPoint y: 705, distance: 160.5
click at [254, 705] on div "Preview: [PERSON_NAME] - General Conveniently Located | Excellent Location Ad […" at bounding box center [410, 682] width 313 height 301
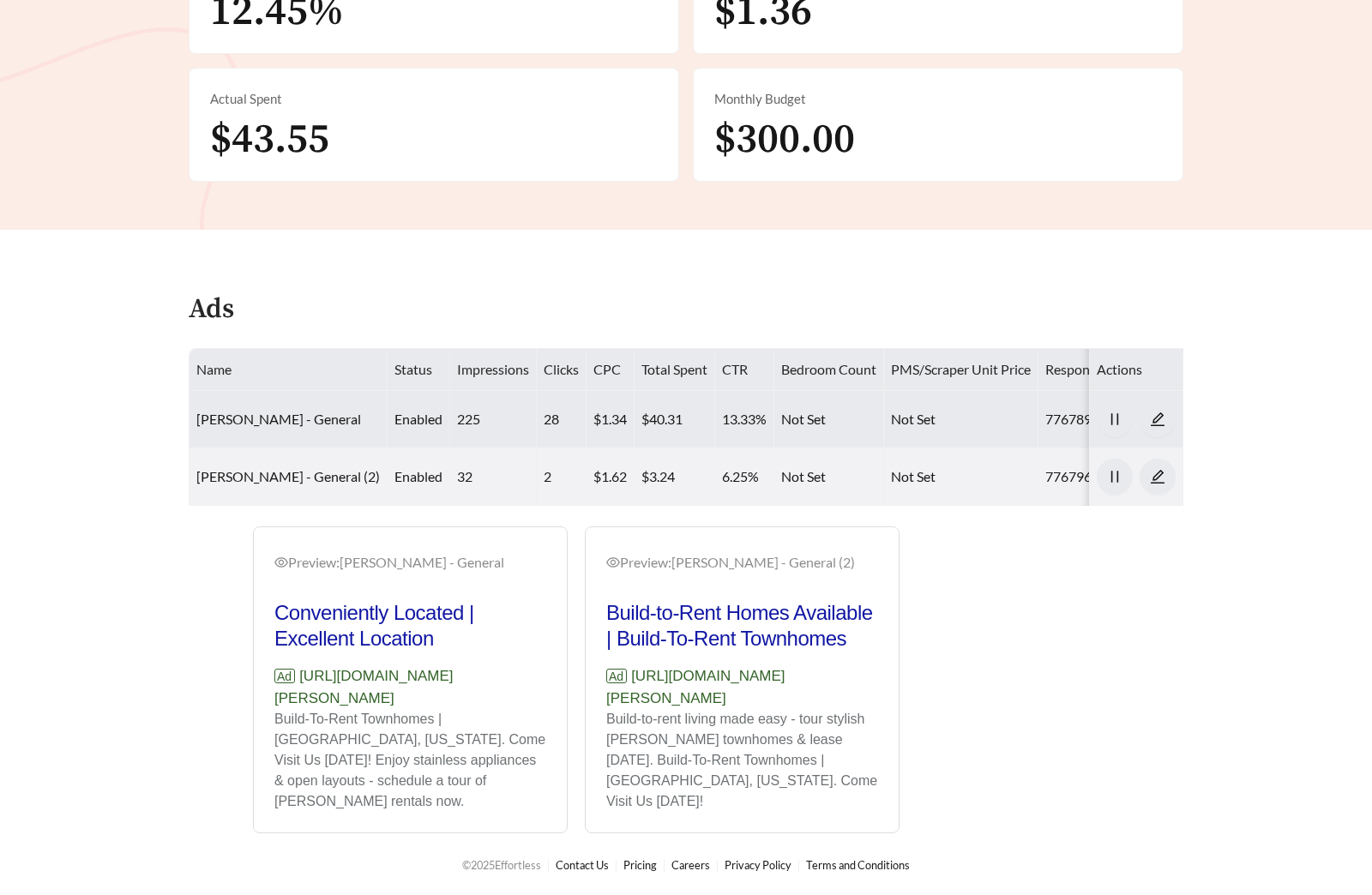
copy p "[URL][DOMAIN_NAME][PERSON_NAME]"
click at [288, 411] on link "[PERSON_NAME] - General" at bounding box center [279, 419] width 164 height 17
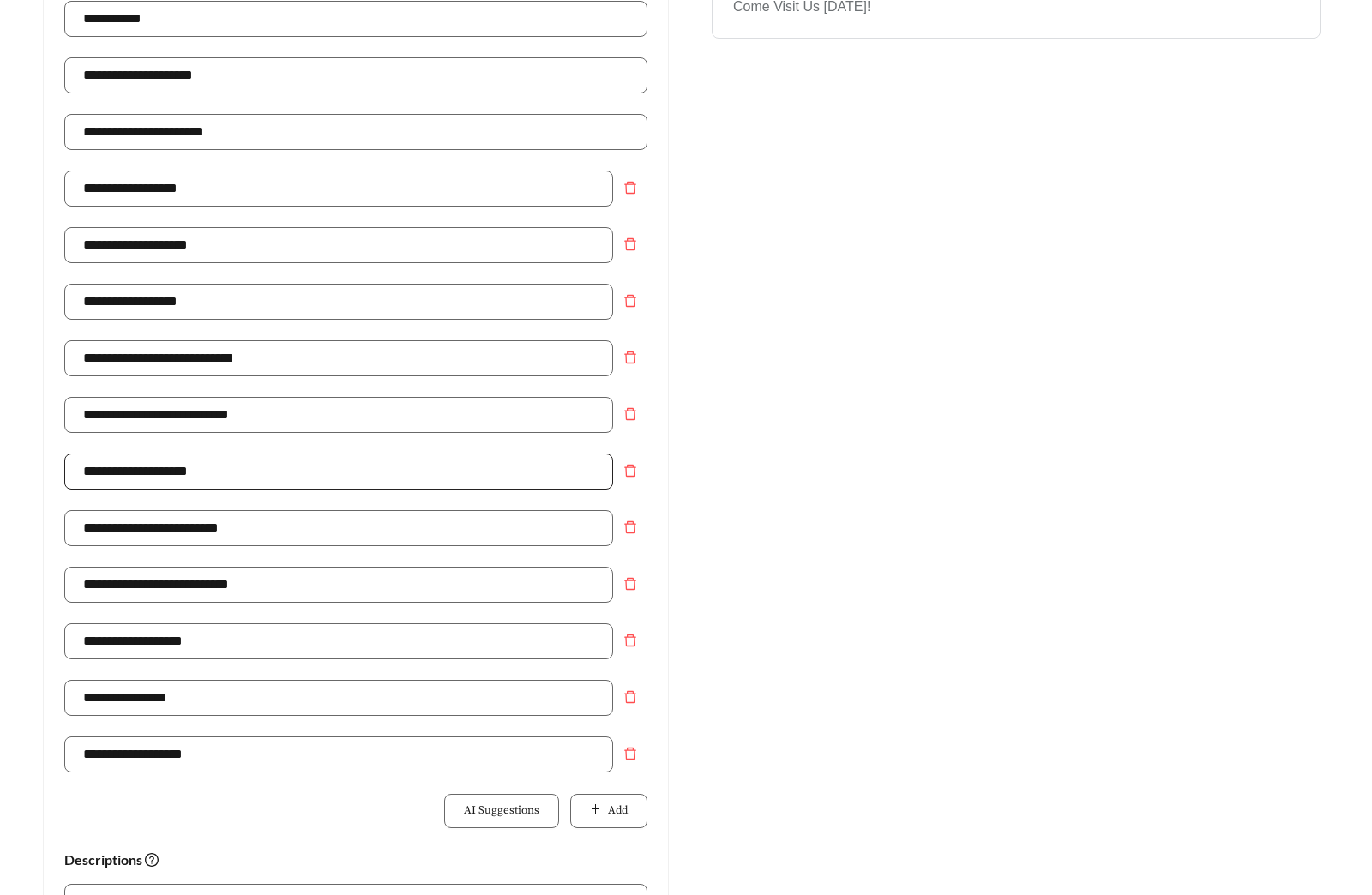
scroll to position [1152, 0]
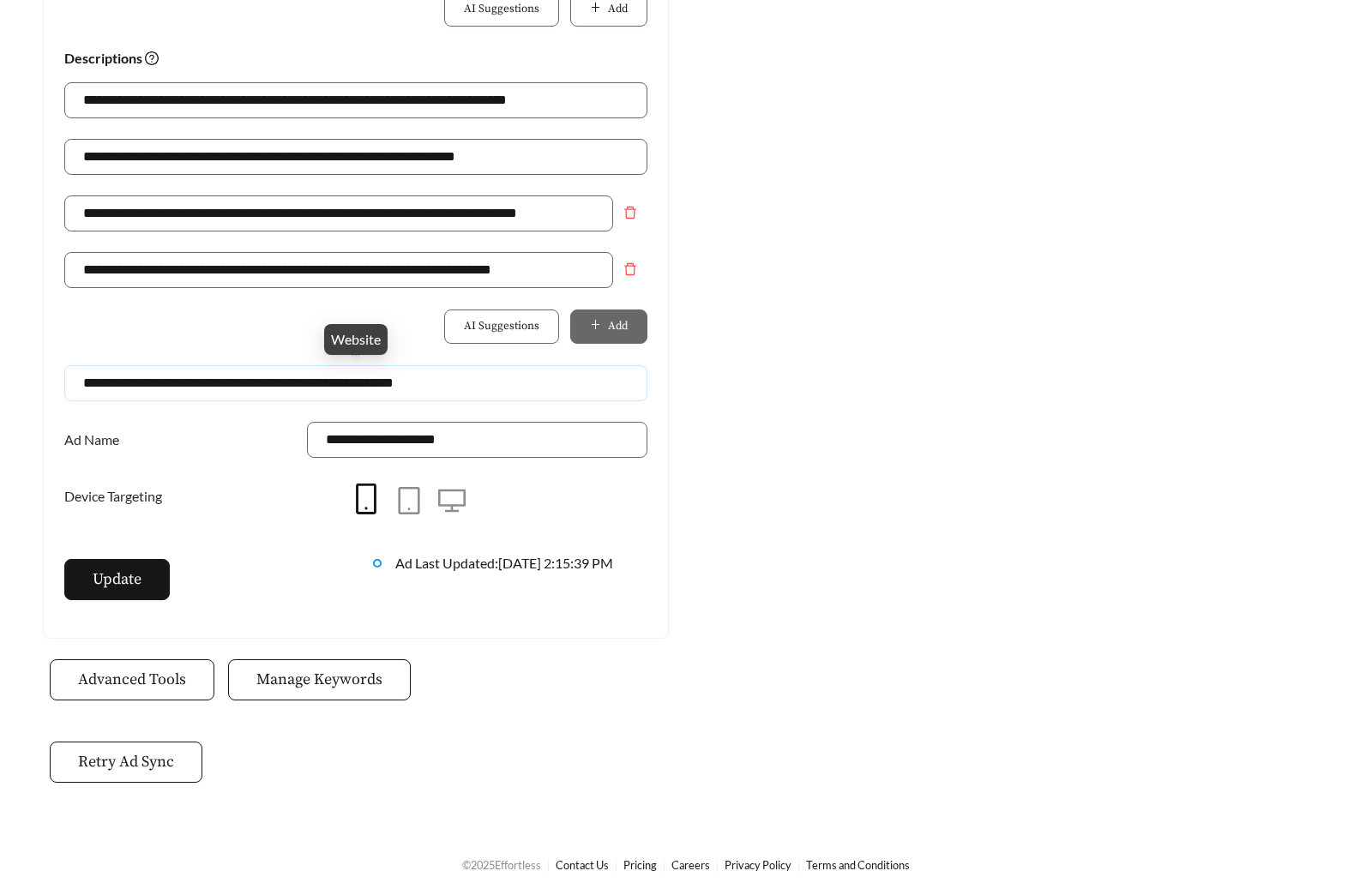
drag, startPoint x: 333, startPoint y: 386, endPoint x: 511, endPoint y: 387, distance: 178.0
click at [511, 387] on input "**********" at bounding box center [356, 383] width 583 height 36
type input "**********"
click at [123, 593] on button "Update" at bounding box center [117, 579] width 105 height 42
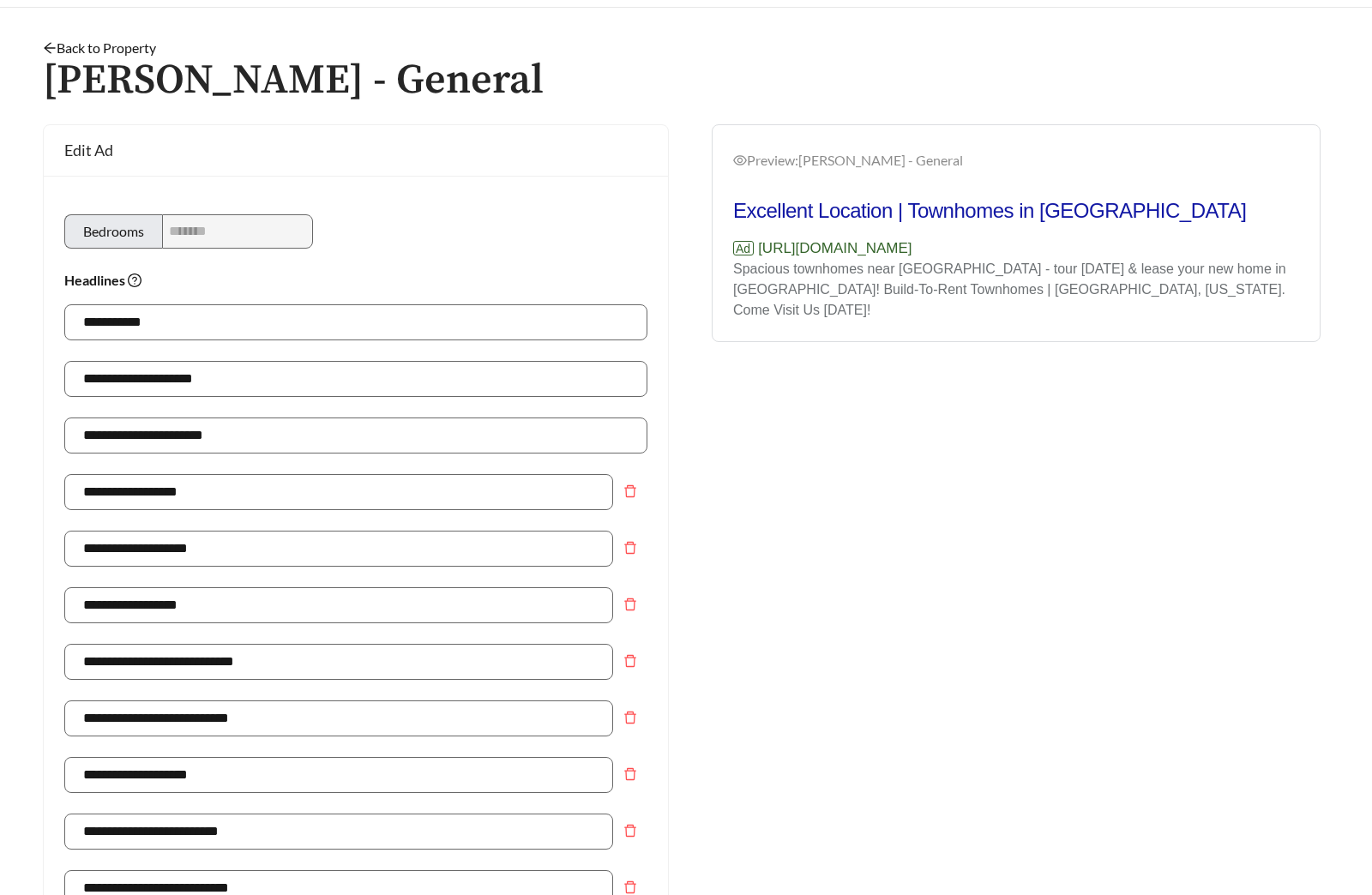
scroll to position [0, 0]
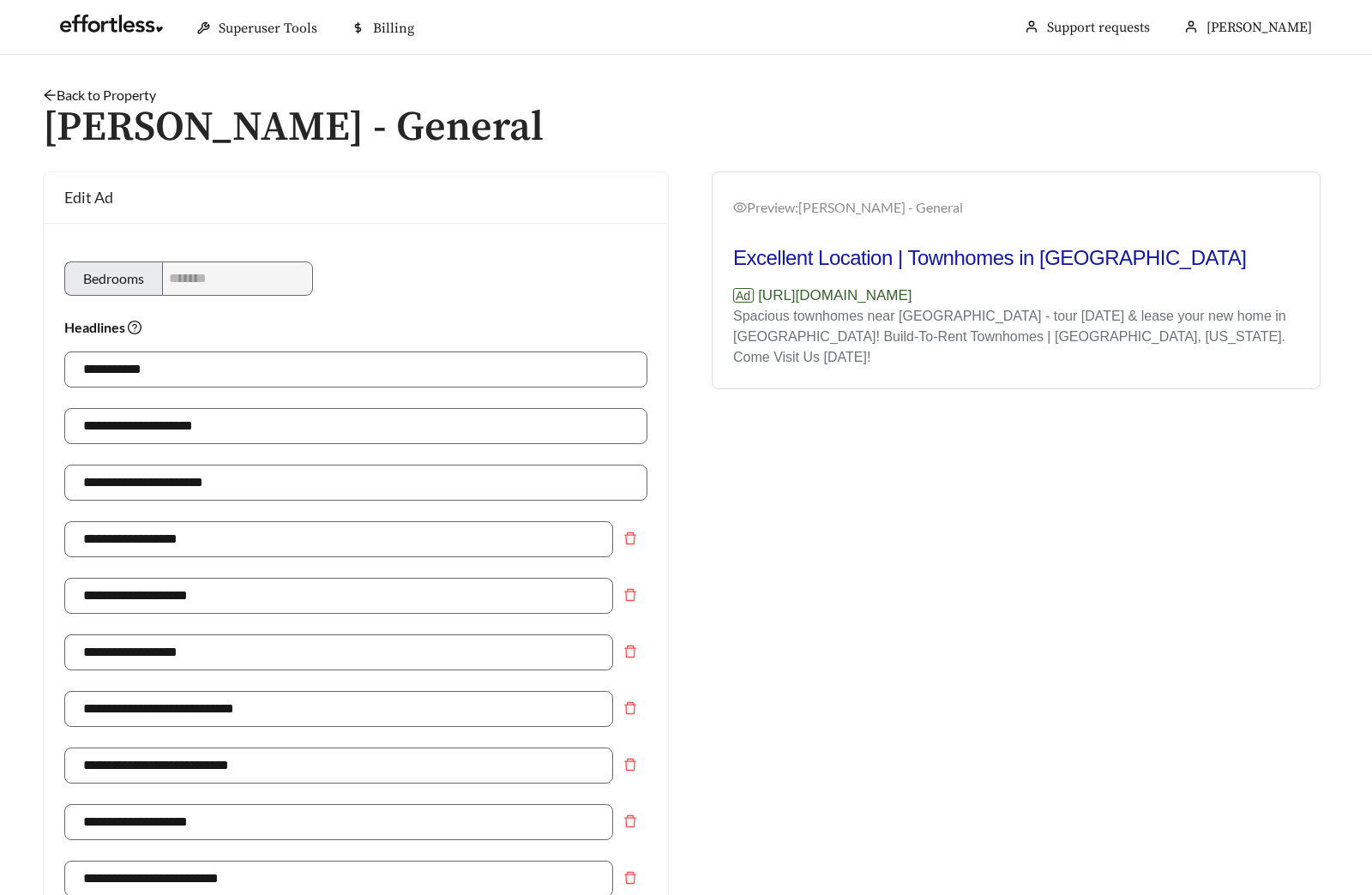
click at [133, 93] on link "Back to Property" at bounding box center [99, 95] width 113 height 17
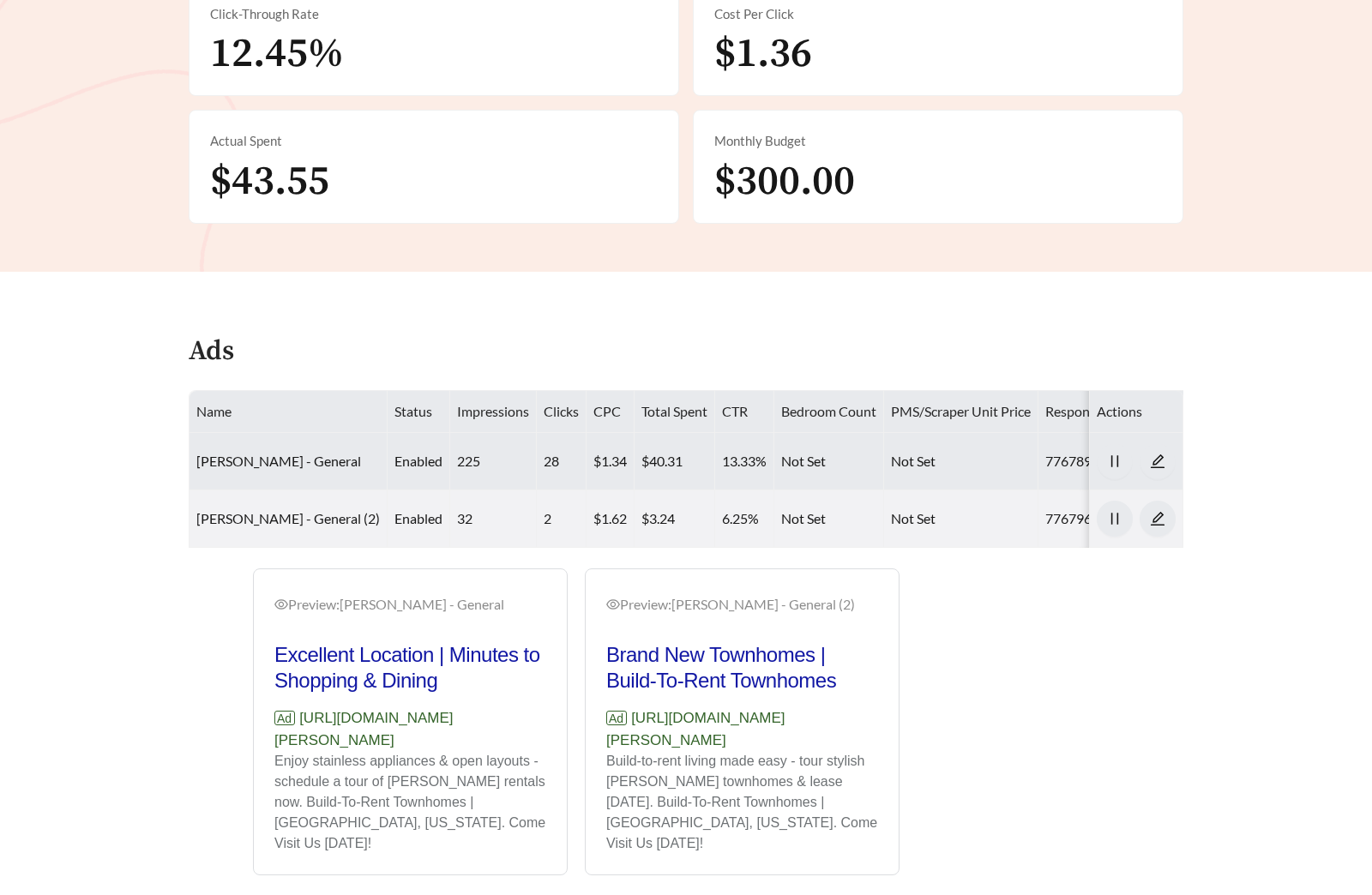
scroll to position [611, 0]
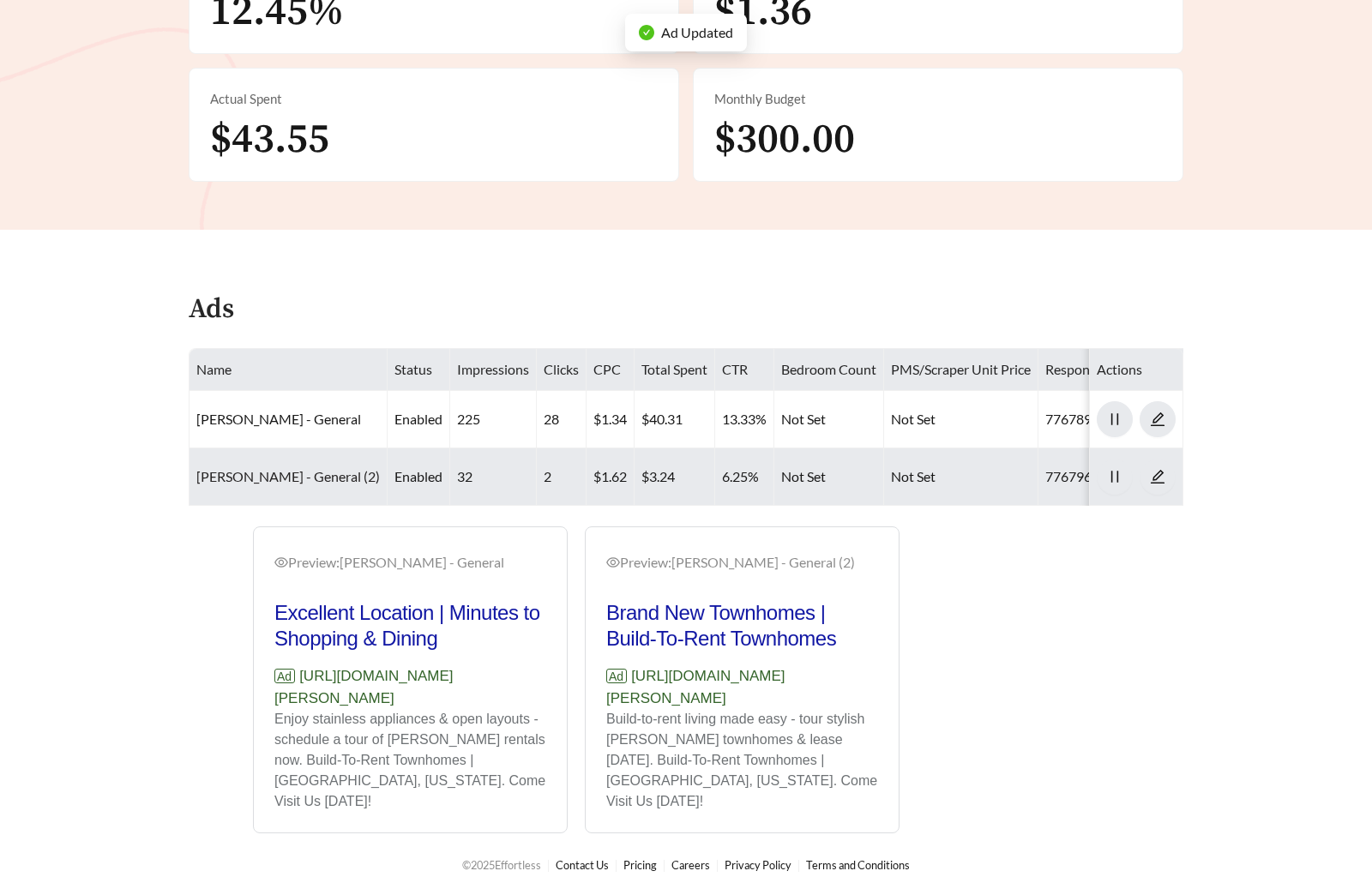
click at [320, 468] on link "[PERSON_NAME] - General (2)" at bounding box center [288, 476] width 184 height 17
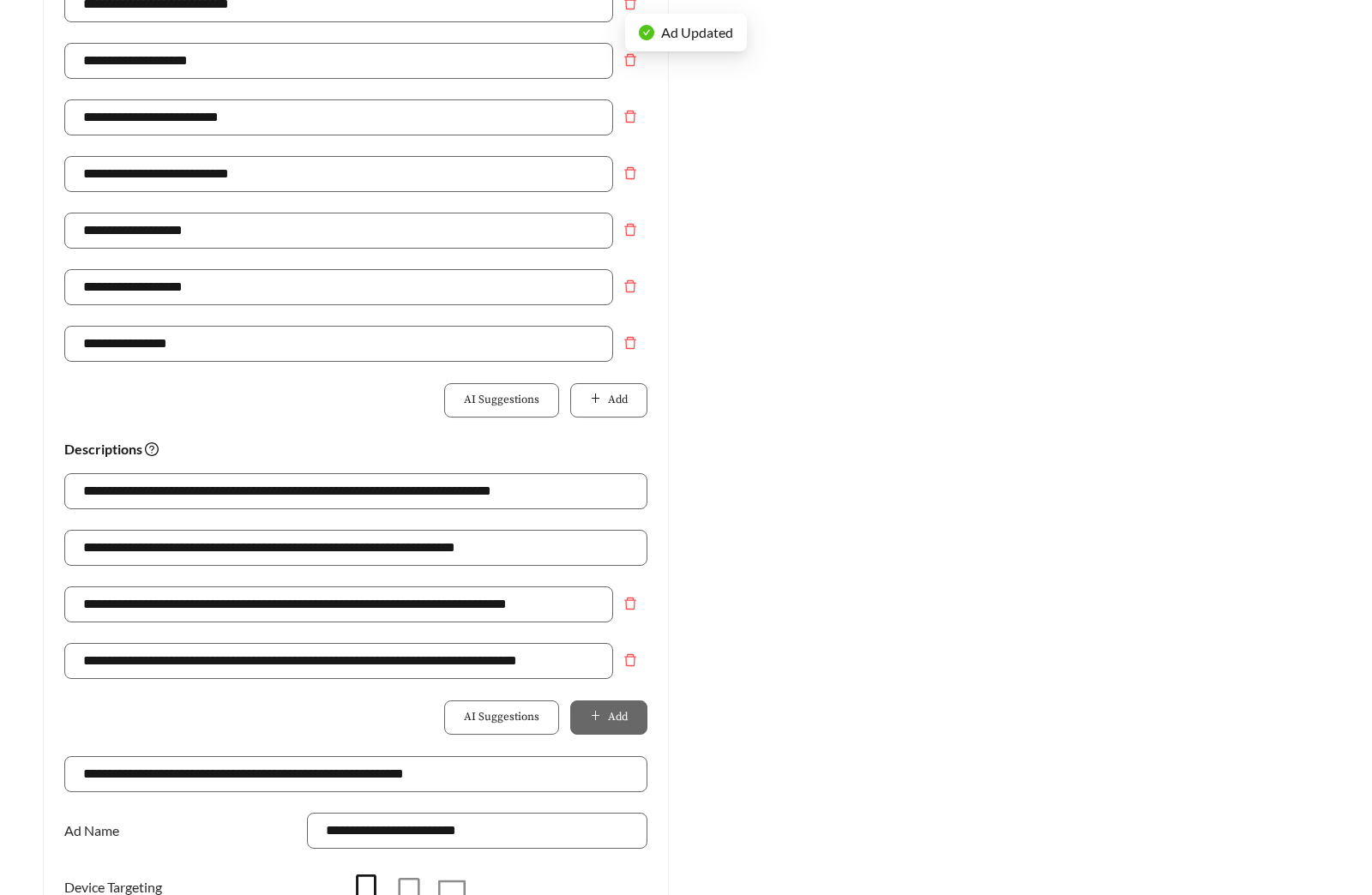
scroll to position [1135, 0]
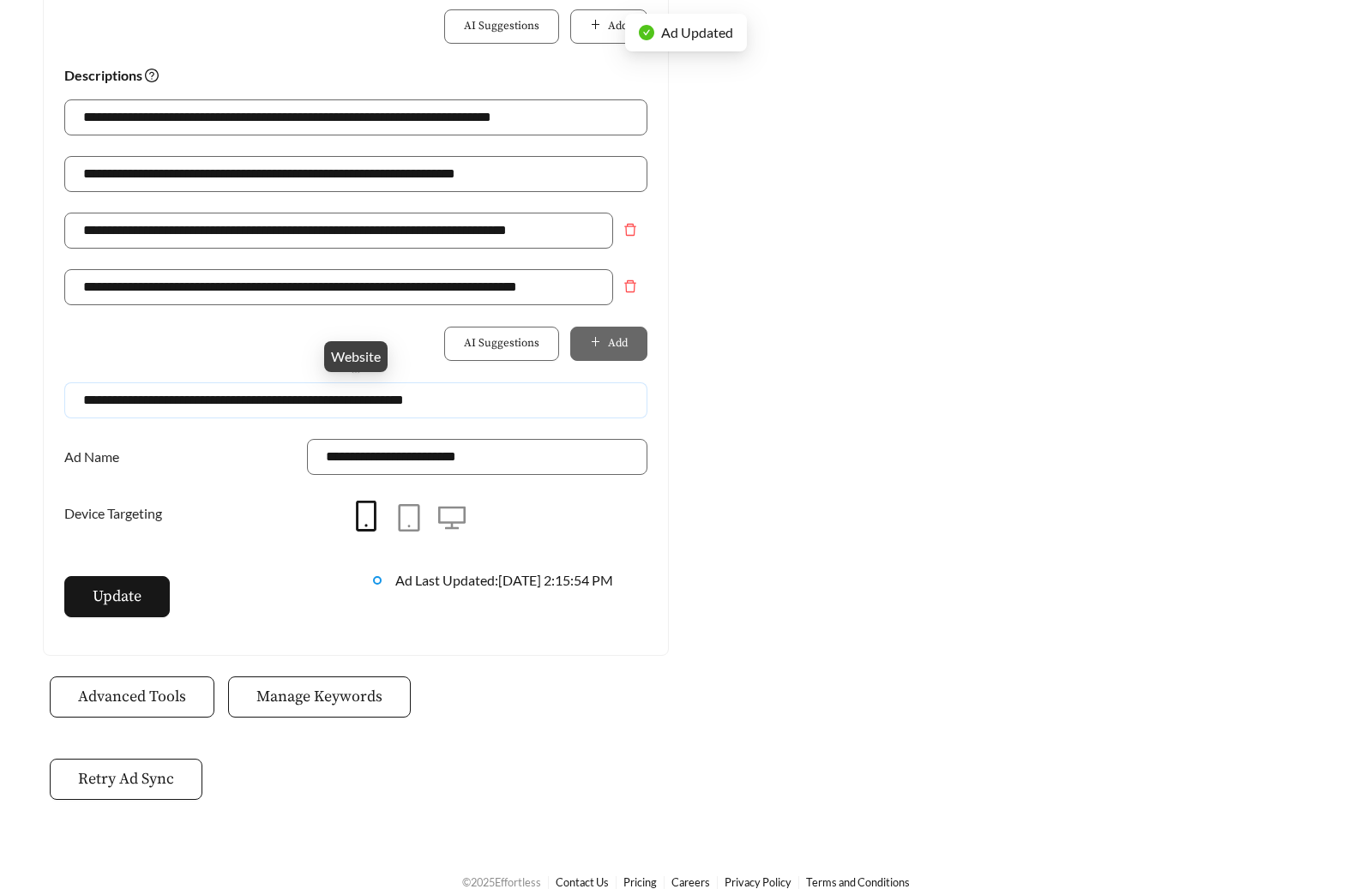
drag, startPoint x: 333, startPoint y: 402, endPoint x: 545, endPoint y: 403, distance: 212.0
click at [545, 403] on input "**********" at bounding box center [356, 400] width 583 height 36
type input "**********"
click at [137, 590] on span "Update" at bounding box center [116, 596] width 49 height 23
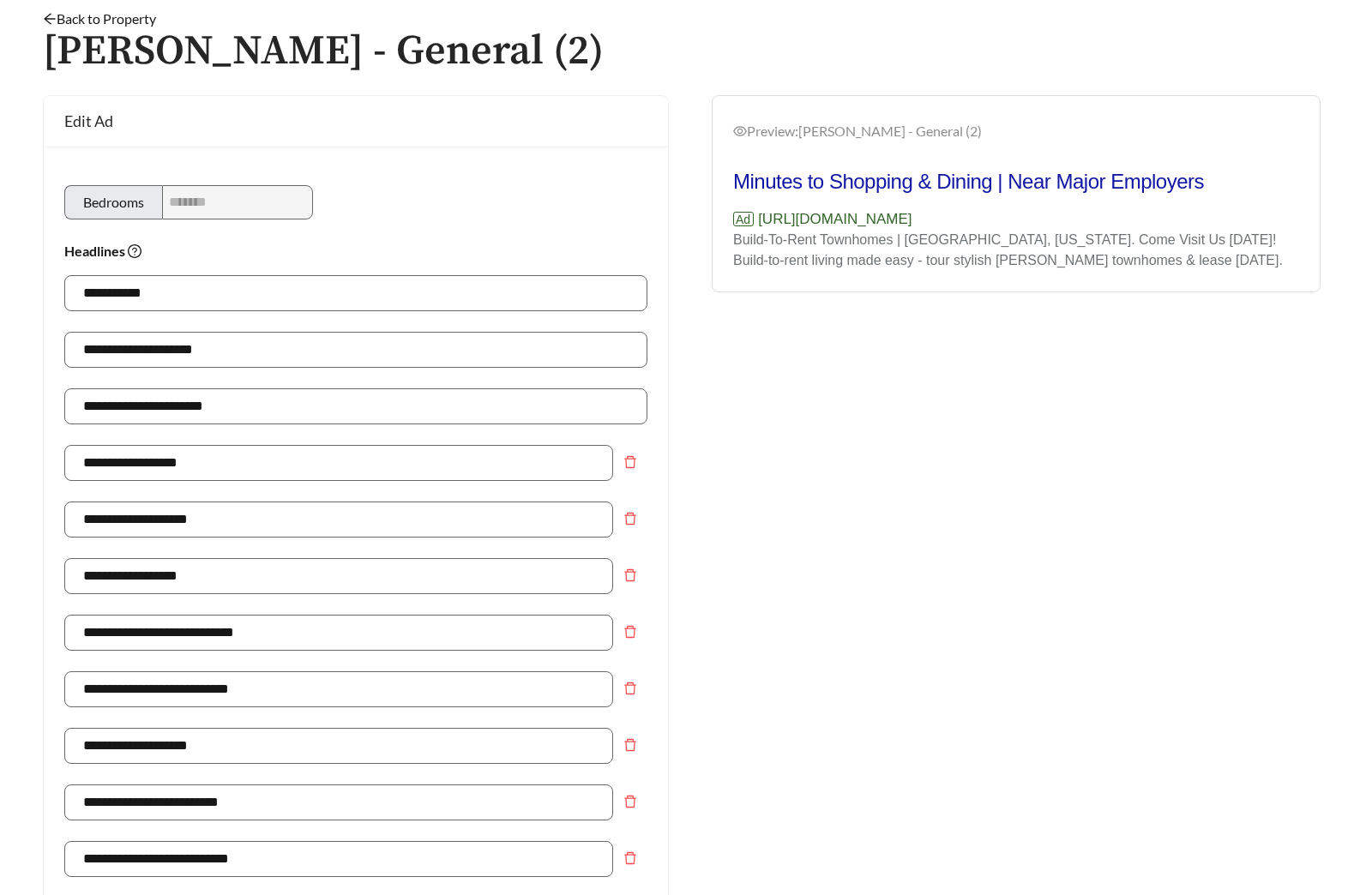
scroll to position [0, 0]
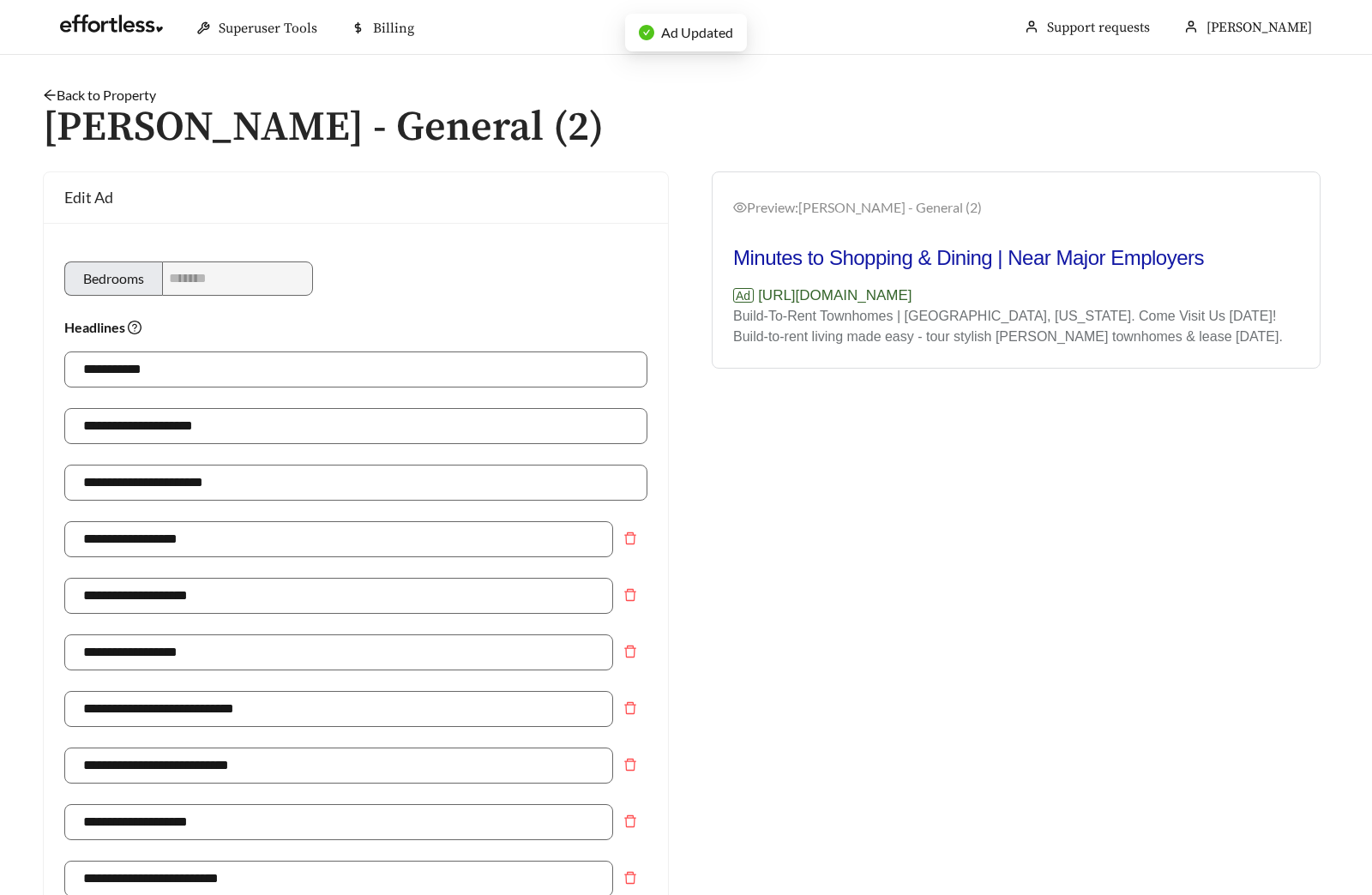
click at [115, 95] on link "Back to Property" at bounding box center [99, 95] width 113 height 17
